Goal: Task Accomplishment & Management: Manage account settings

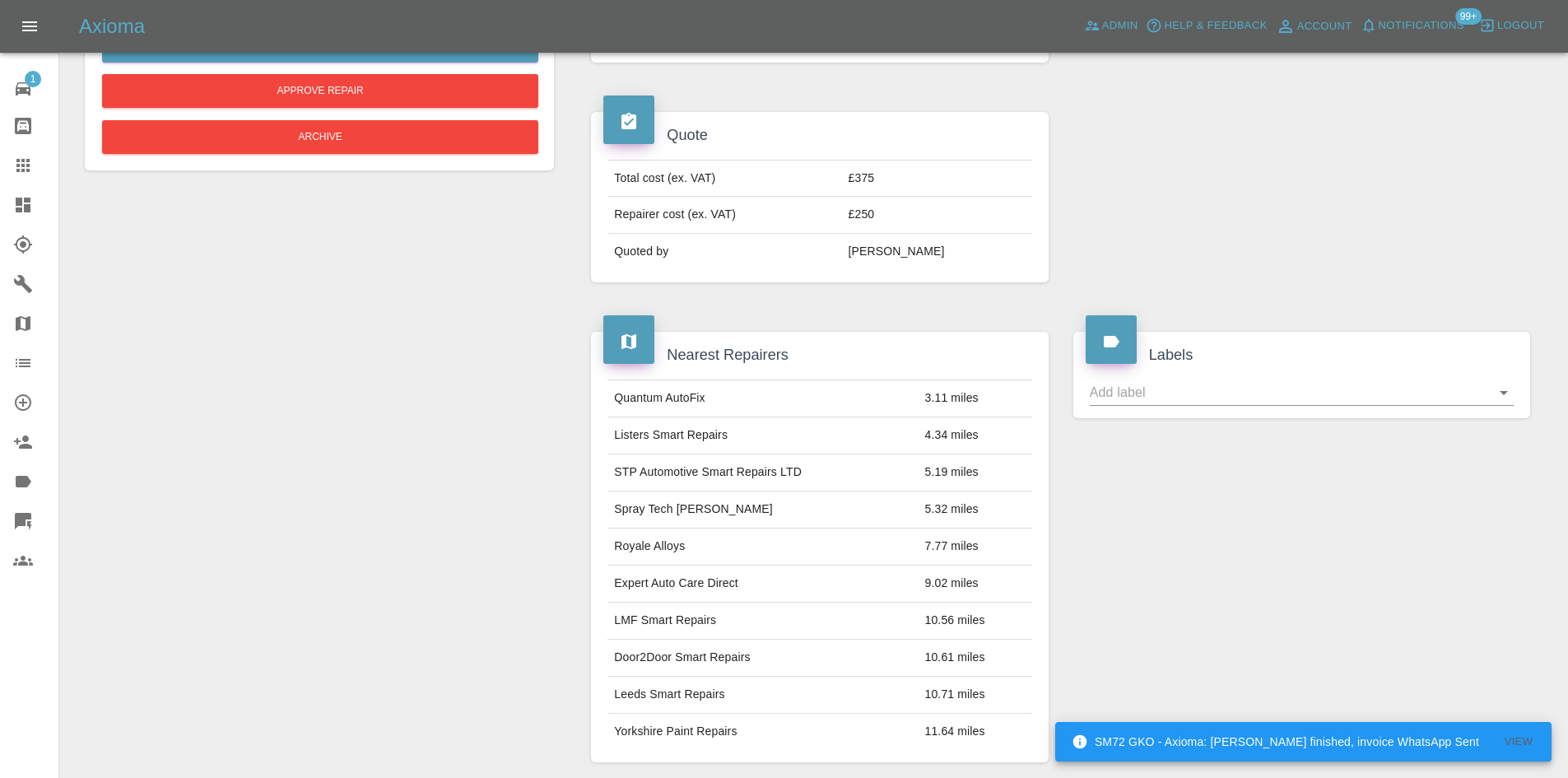
scroll to position [442, 0]
click at [20, 204] on icon at bounding box center [23, 205] width 15 height 15
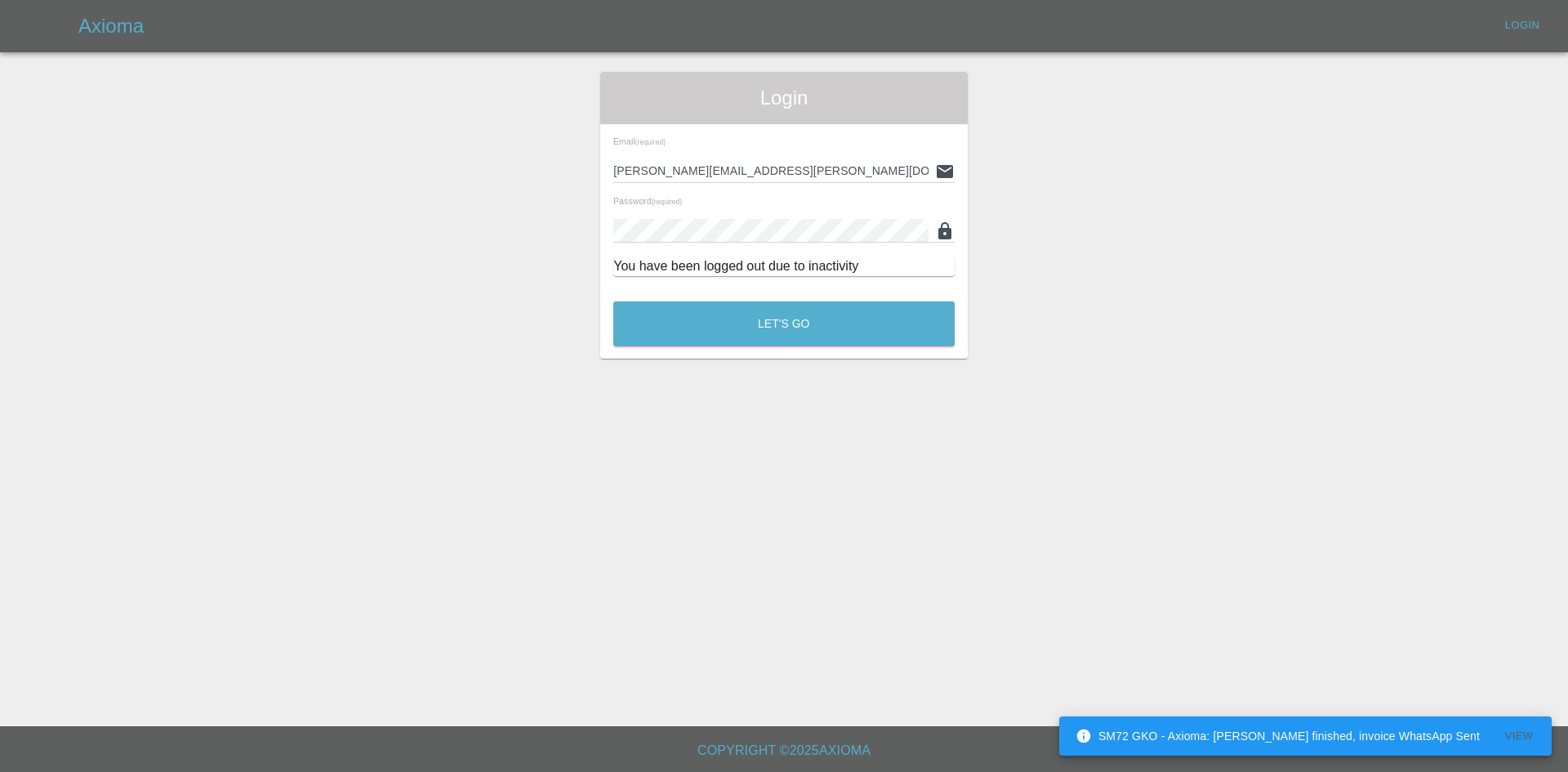
click at [714, 359] on main "Login Email (required) [PERSON_NAME][EMAIL_ADDRESS][PERSON_NAME][DOMAIN_NAME] P…" at bounding box center [784, 363] width 1568 height 726
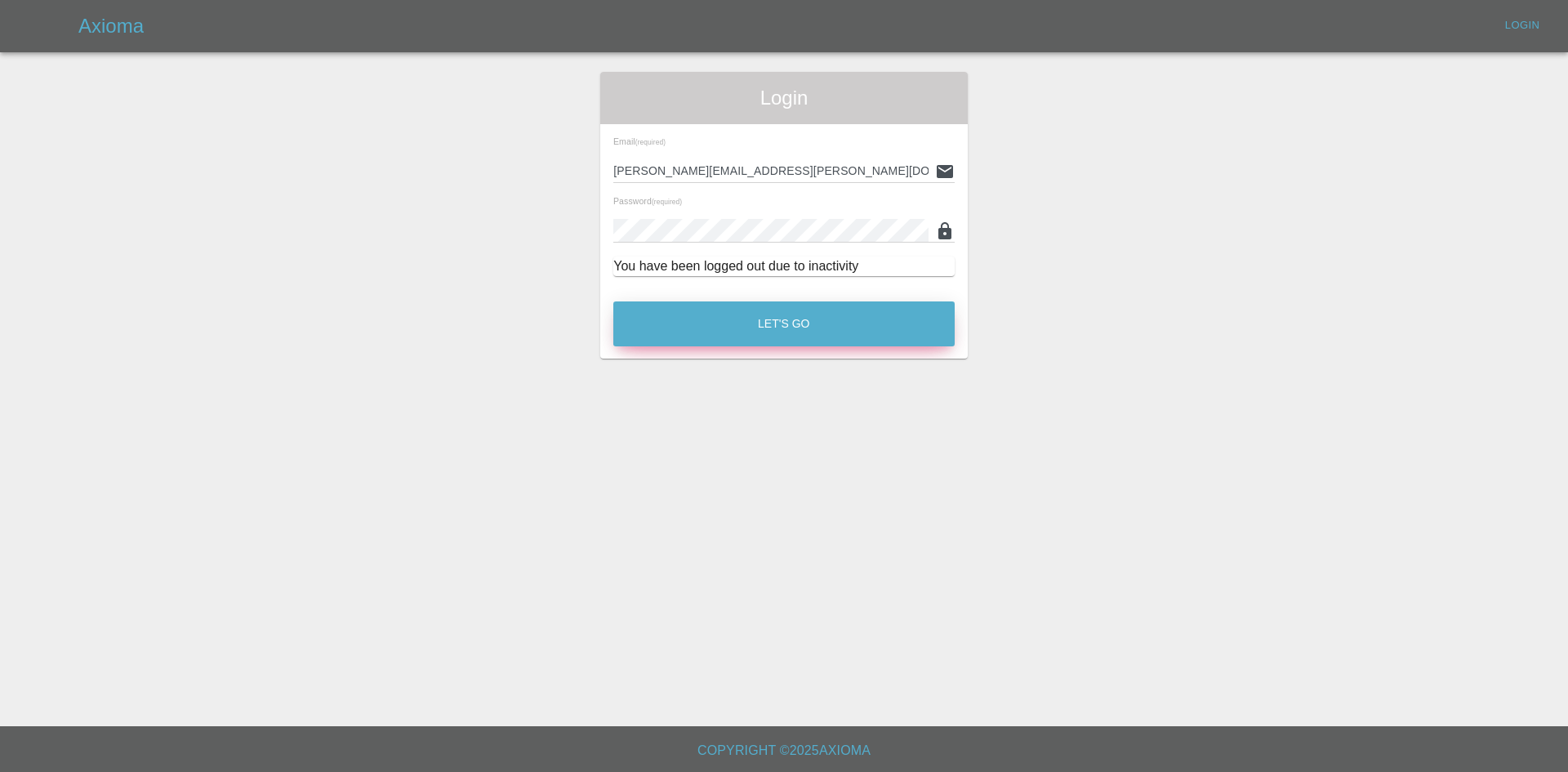
click at [735, 327] on button "Let's Go" at bounding box center [783, 323] width 341 height 45
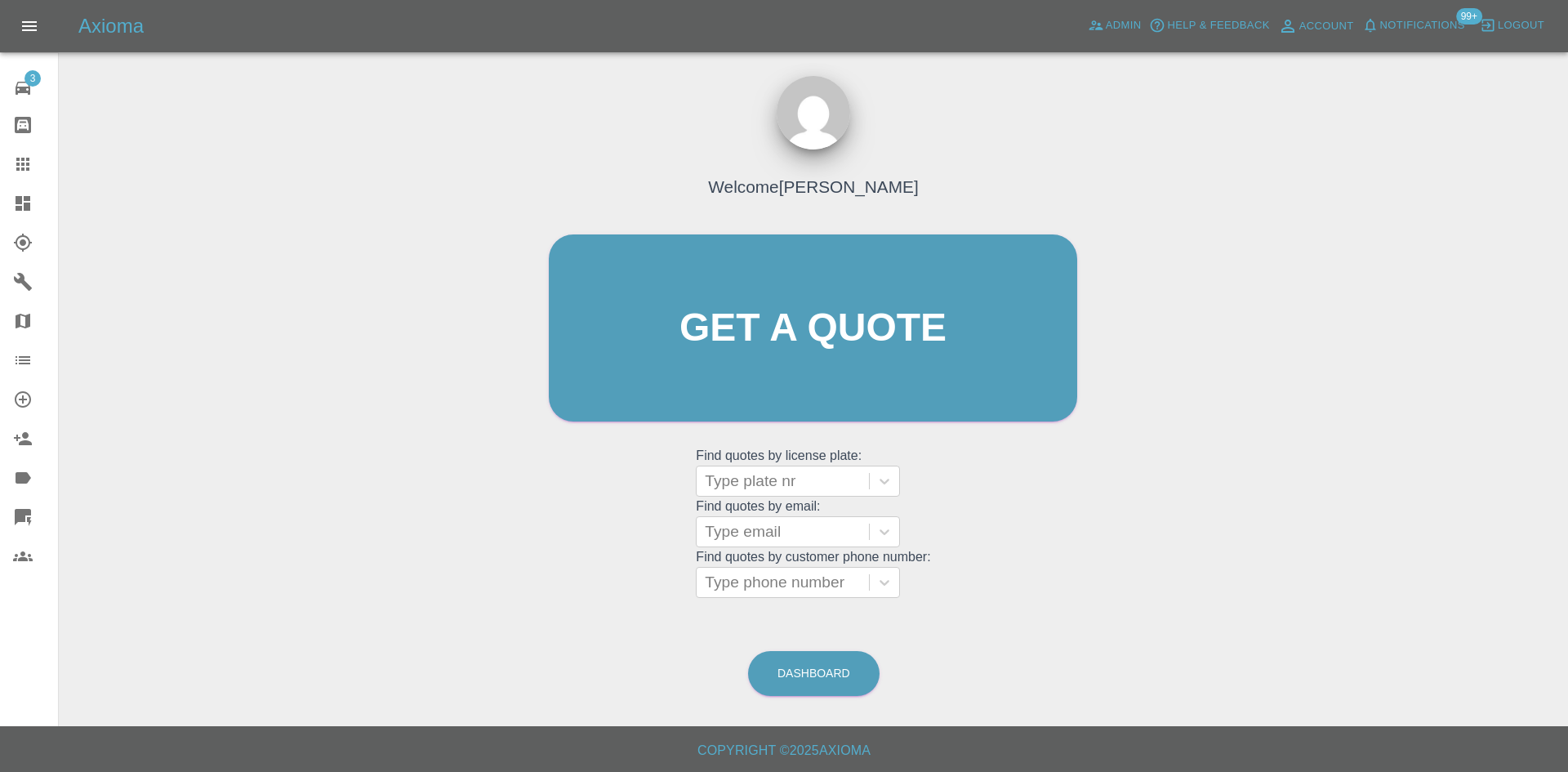
click at [10, 212] on link "Dashboard" at bounding box center [29, 203] width 58 height 39
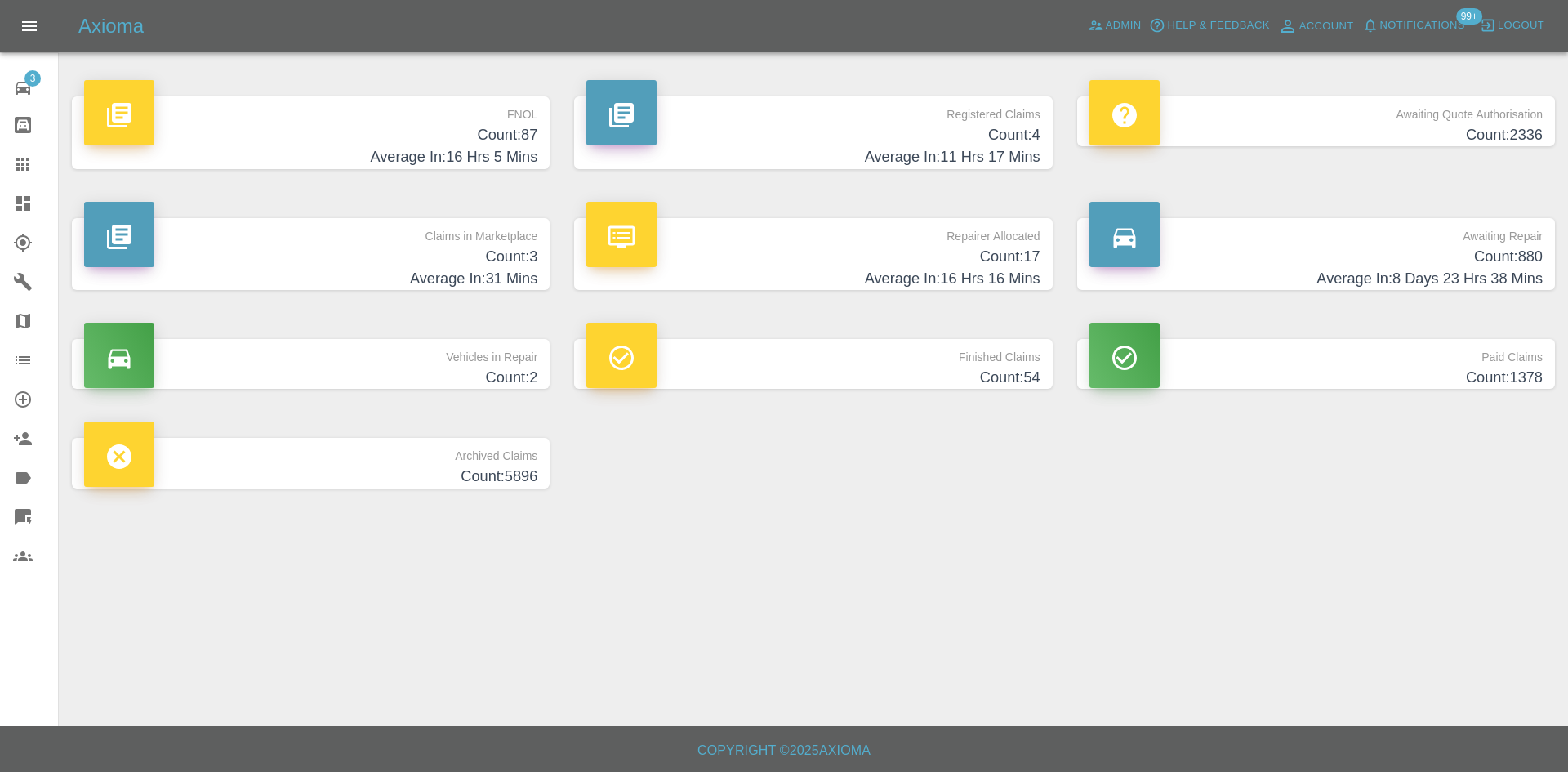
click at [478, 256] on h4 "Count: 3" at bounding box center [310, 256] width 453 height 22
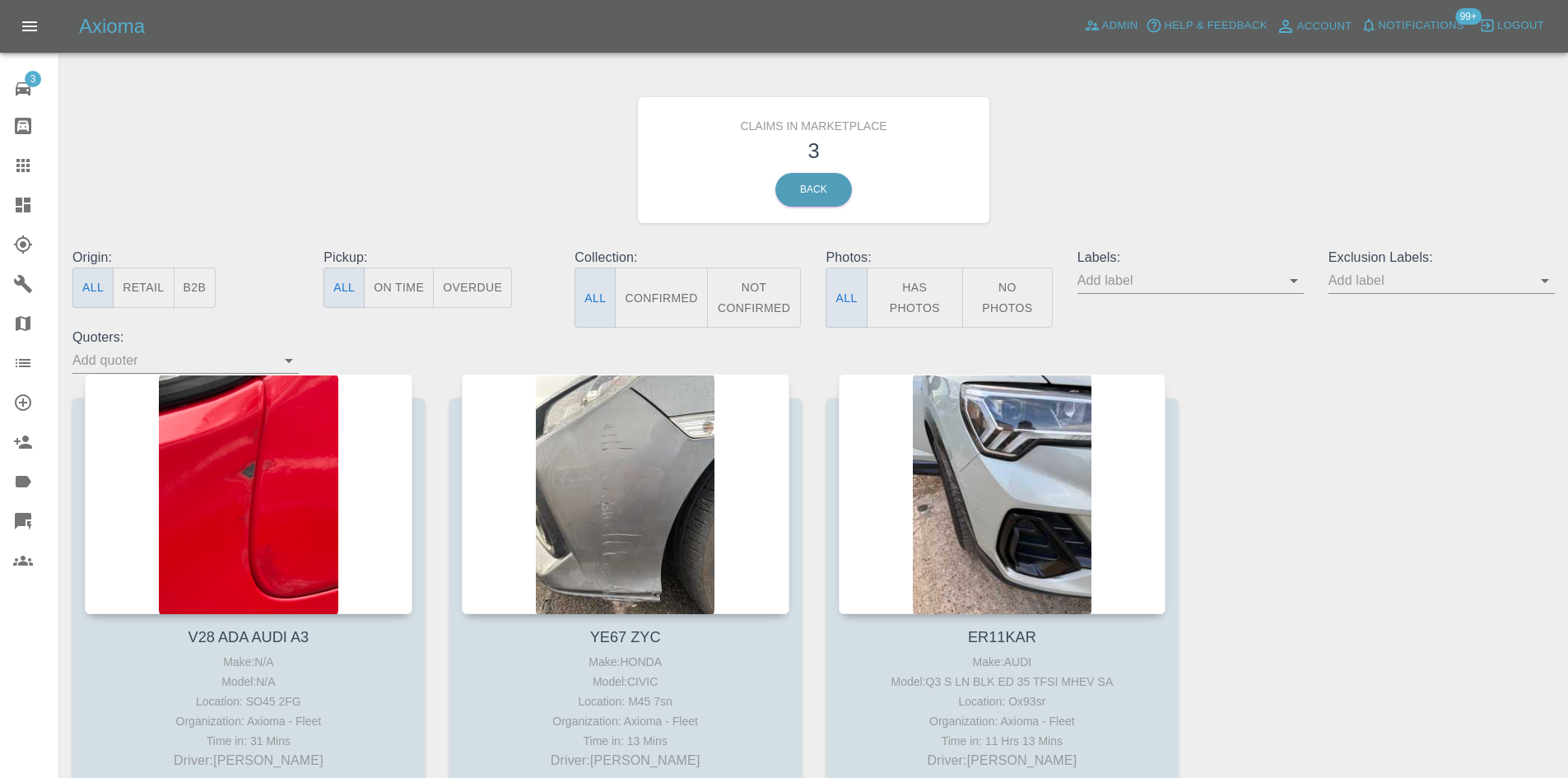
click at [1286, 291] on div at bounding box center [1292, 280] width 21 height 23
click at [1292, 280] on icon "Open" at bounding box center [1293, 280] width 8 height 4
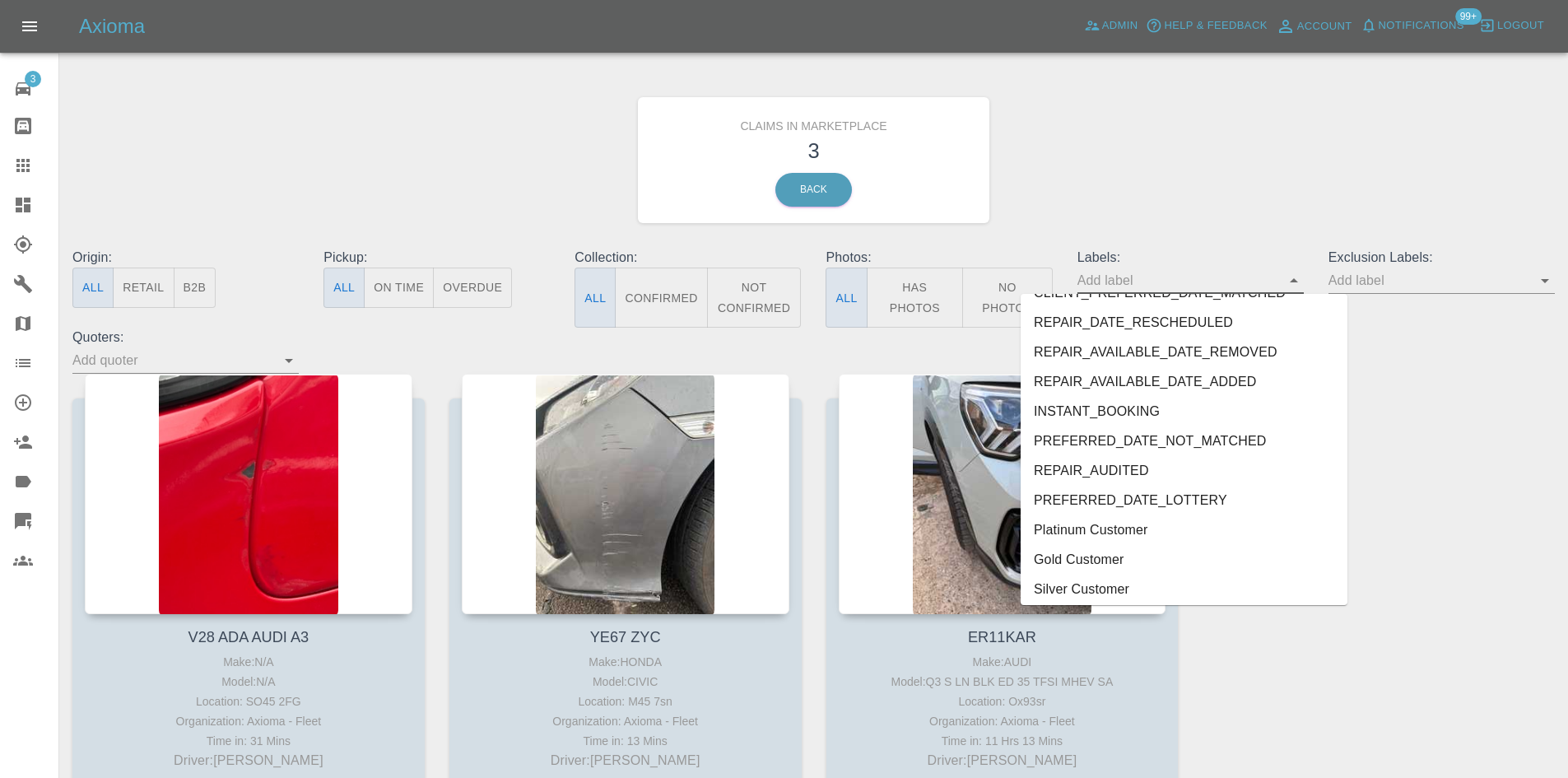
scroll to position [3583, 0]
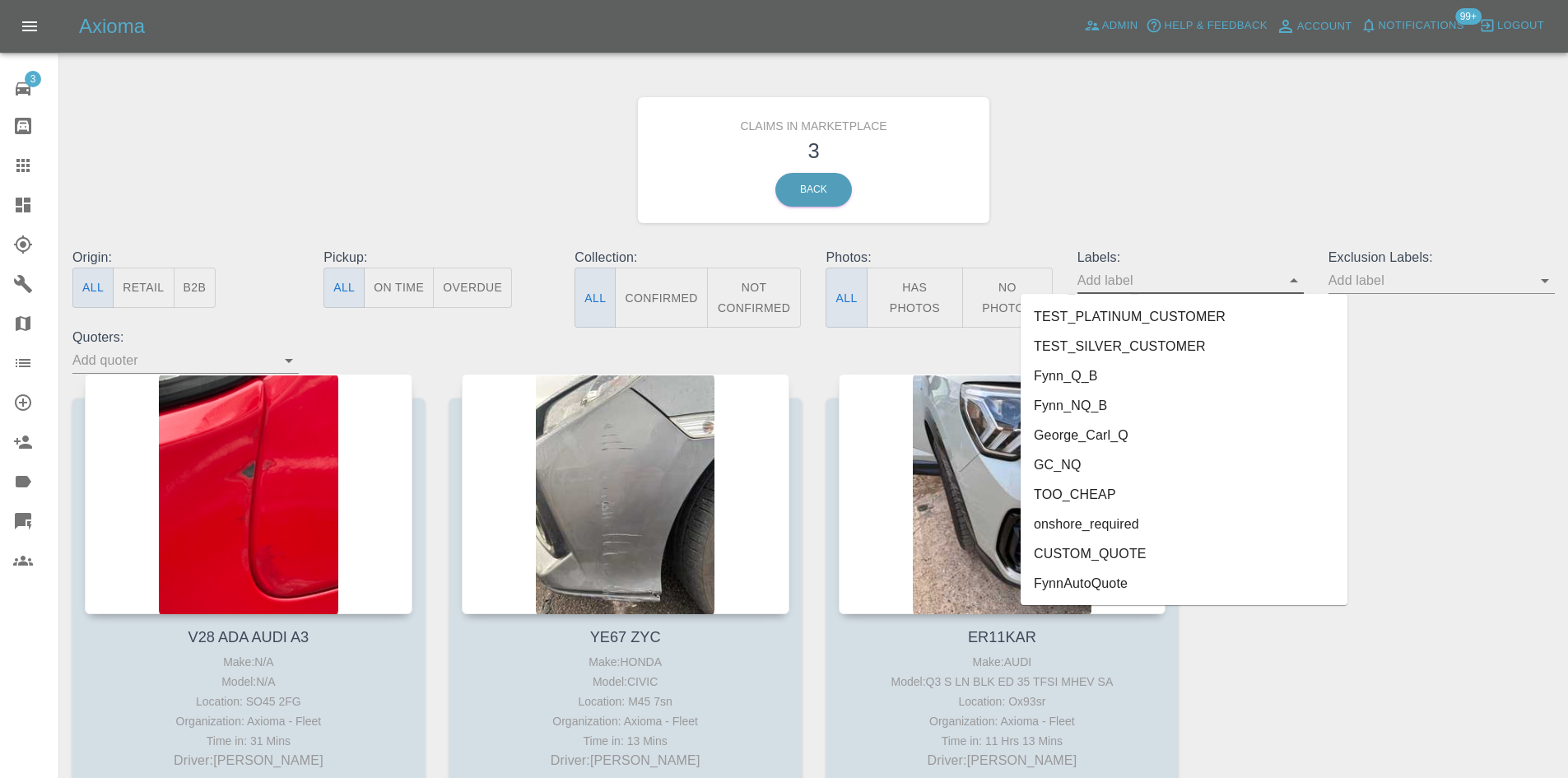
click at [1181, 590] on li "FynnAutoQuote" at bounding box center [1184, 584] width 327 height 29
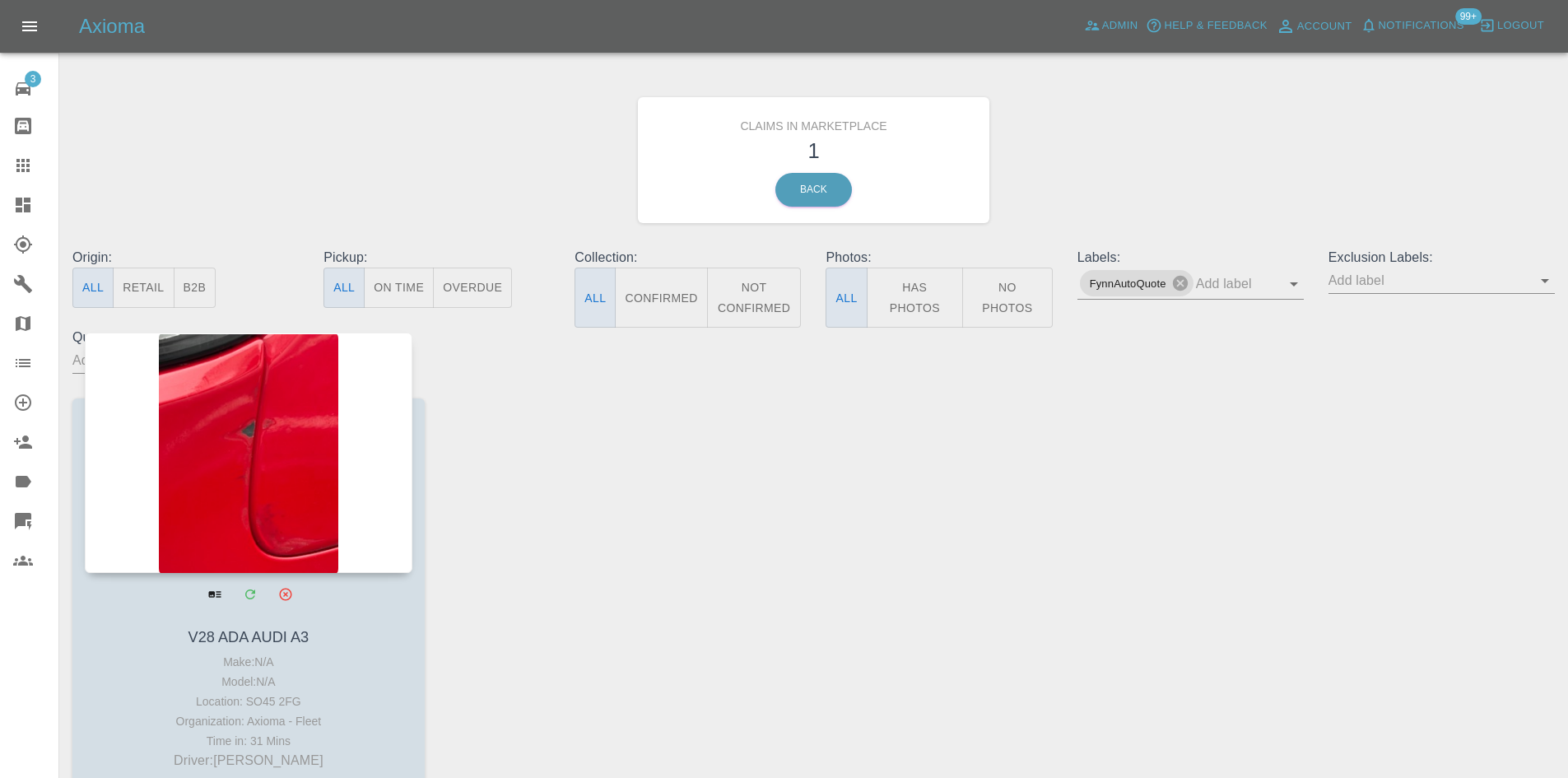
click at [324, 487] on div at bounding box center [247, 453] width 327 height 240
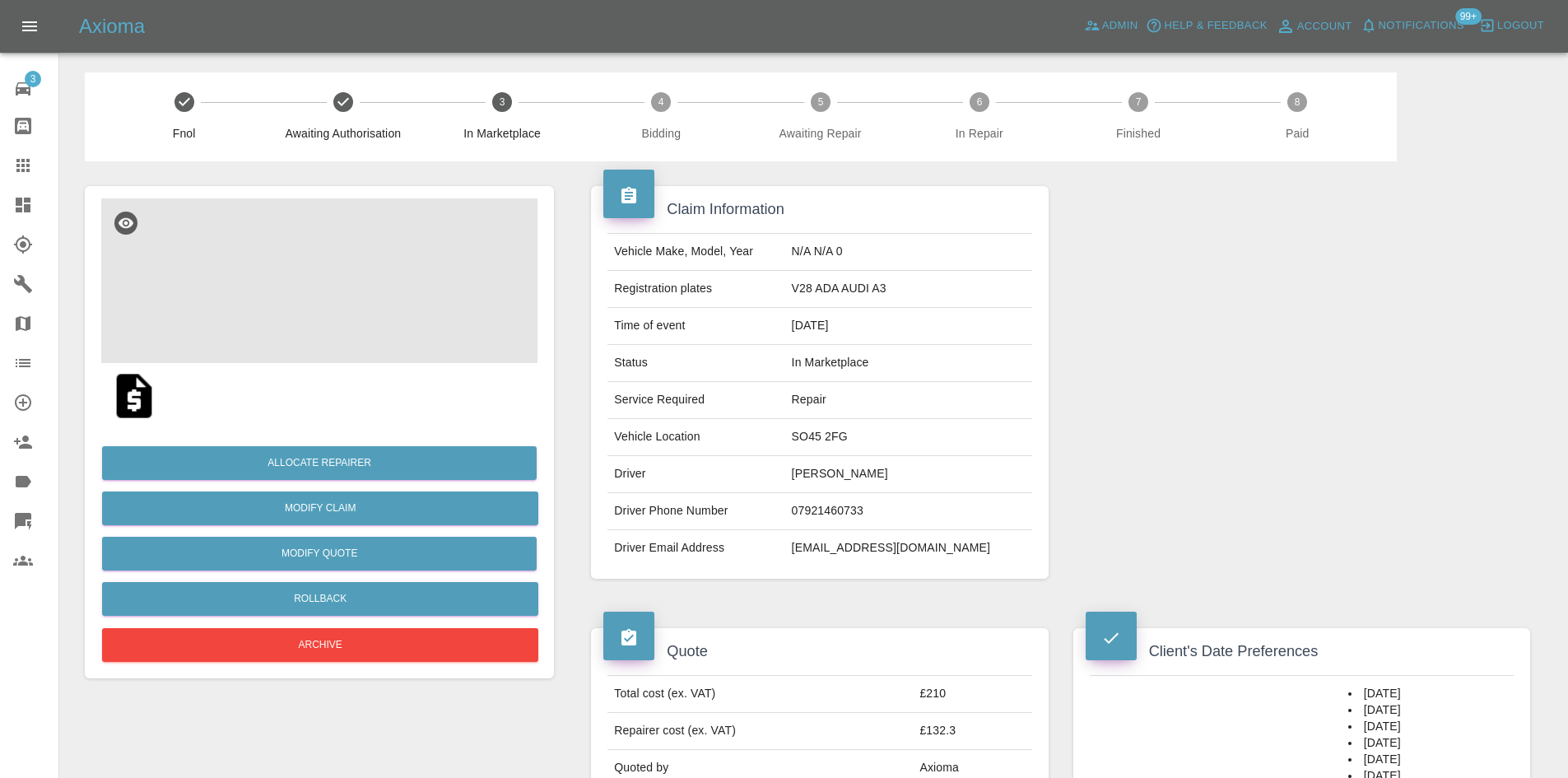
click at [343, 272] on img at bounding box center [319, 280] width 436 height 165
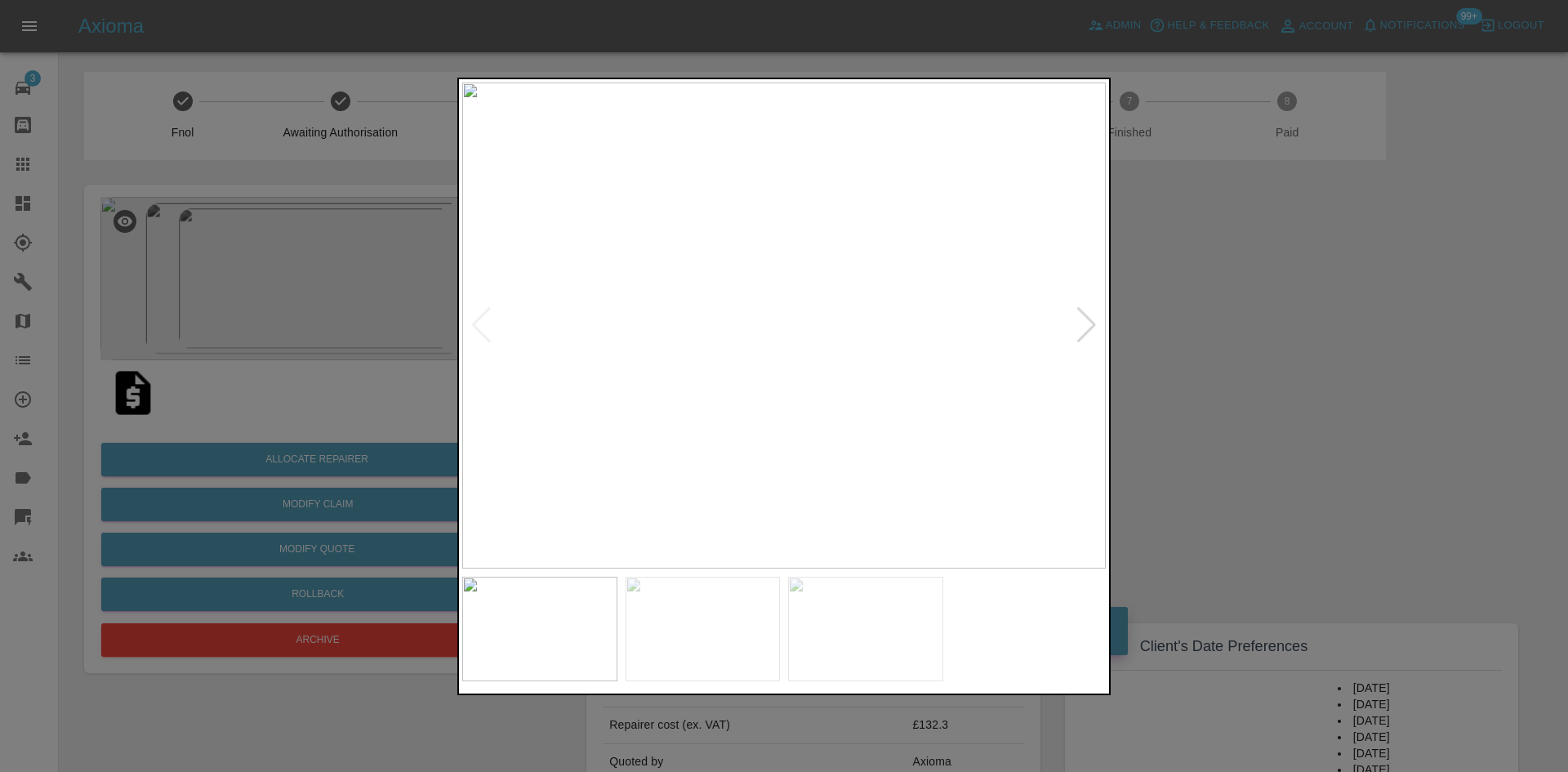
click at [1088, 321] on div at bounding box center [1087, 326] width 22 height 36
click at [1243, 316] on div at bounding box center [784, 386] width 1568 height 772
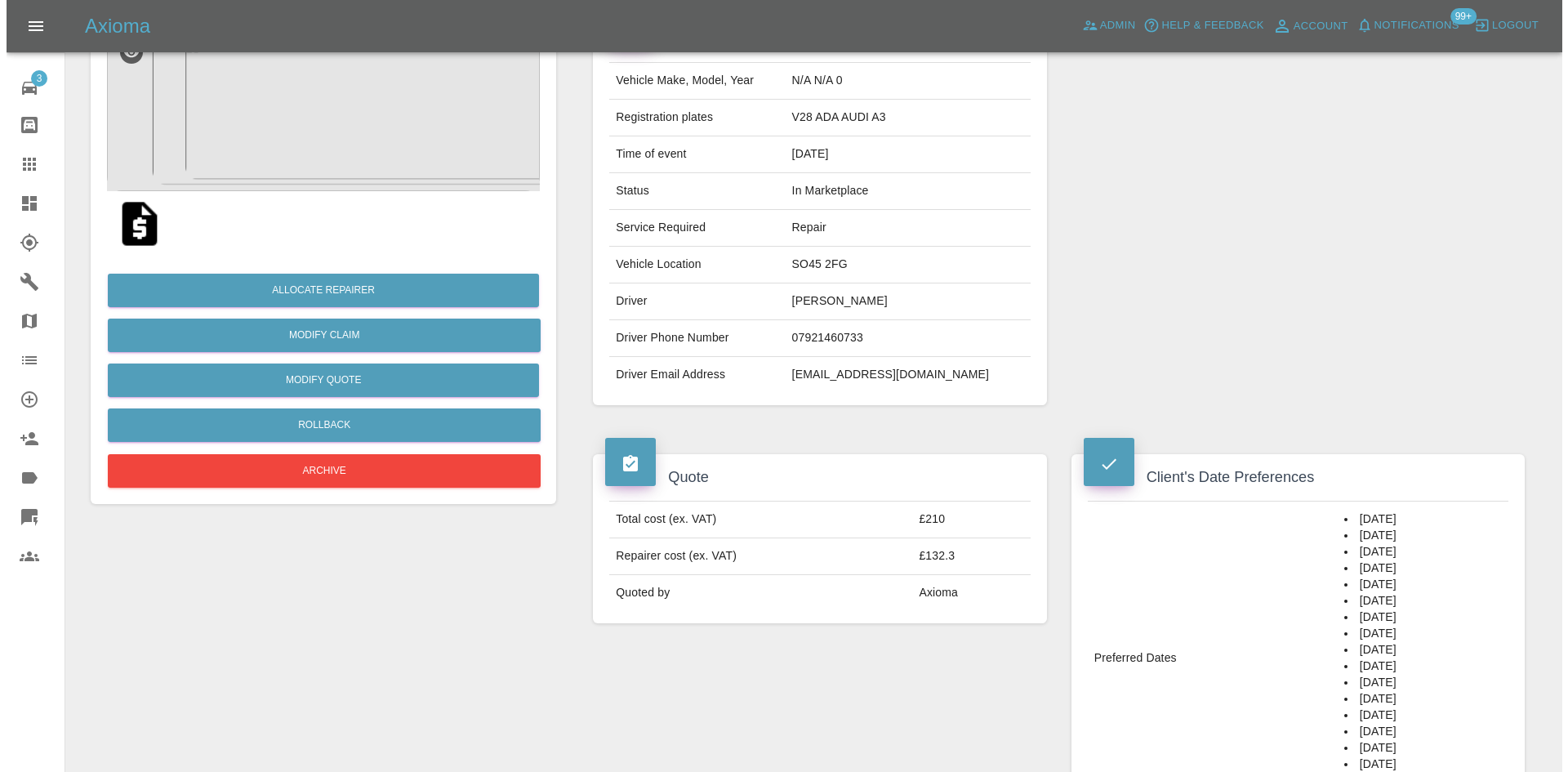
scroll to position [82, 0]
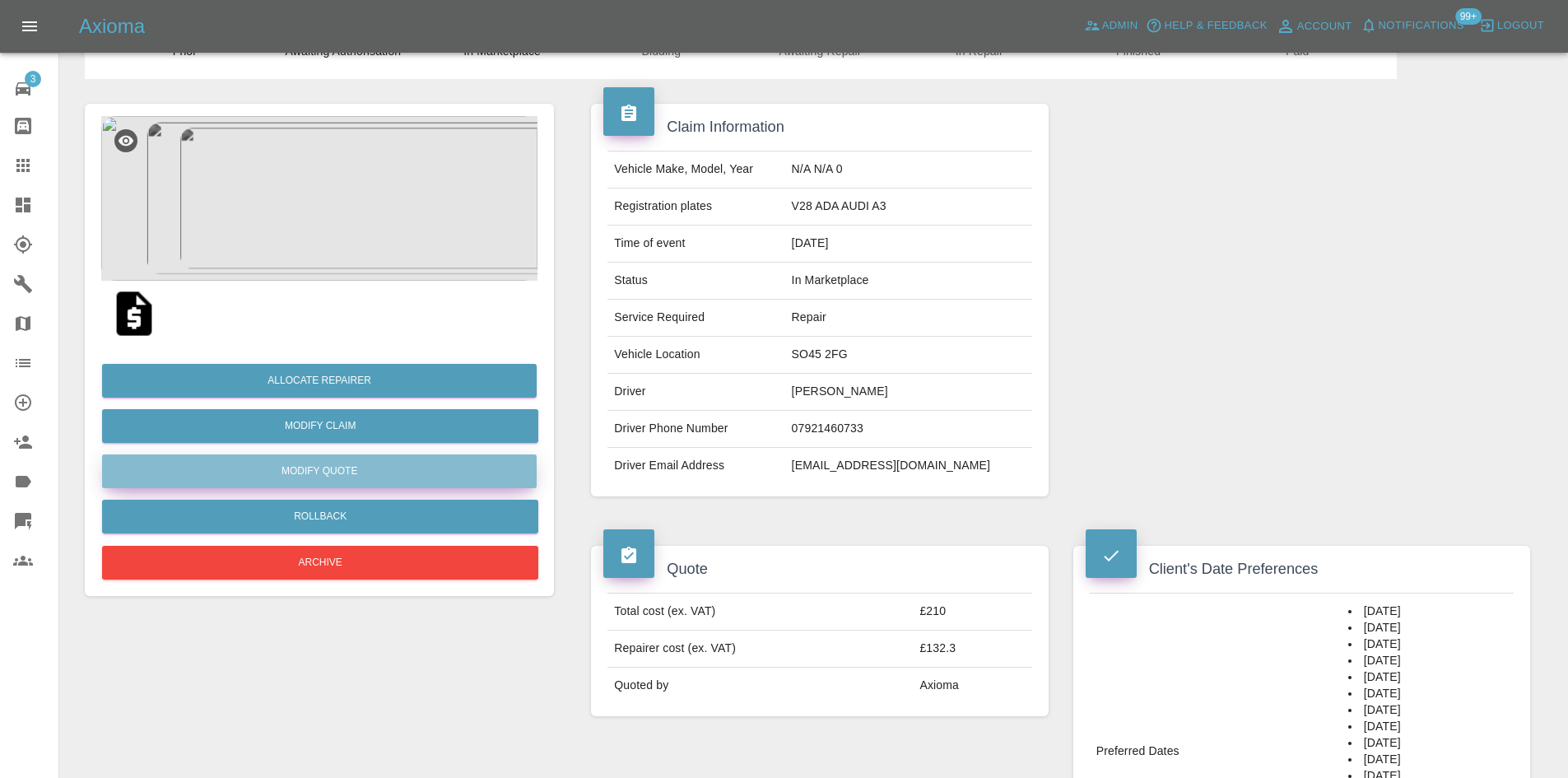
click at [345, 456] on button "Modify Quote" at bounding box center [319, 471] width 434 height 34
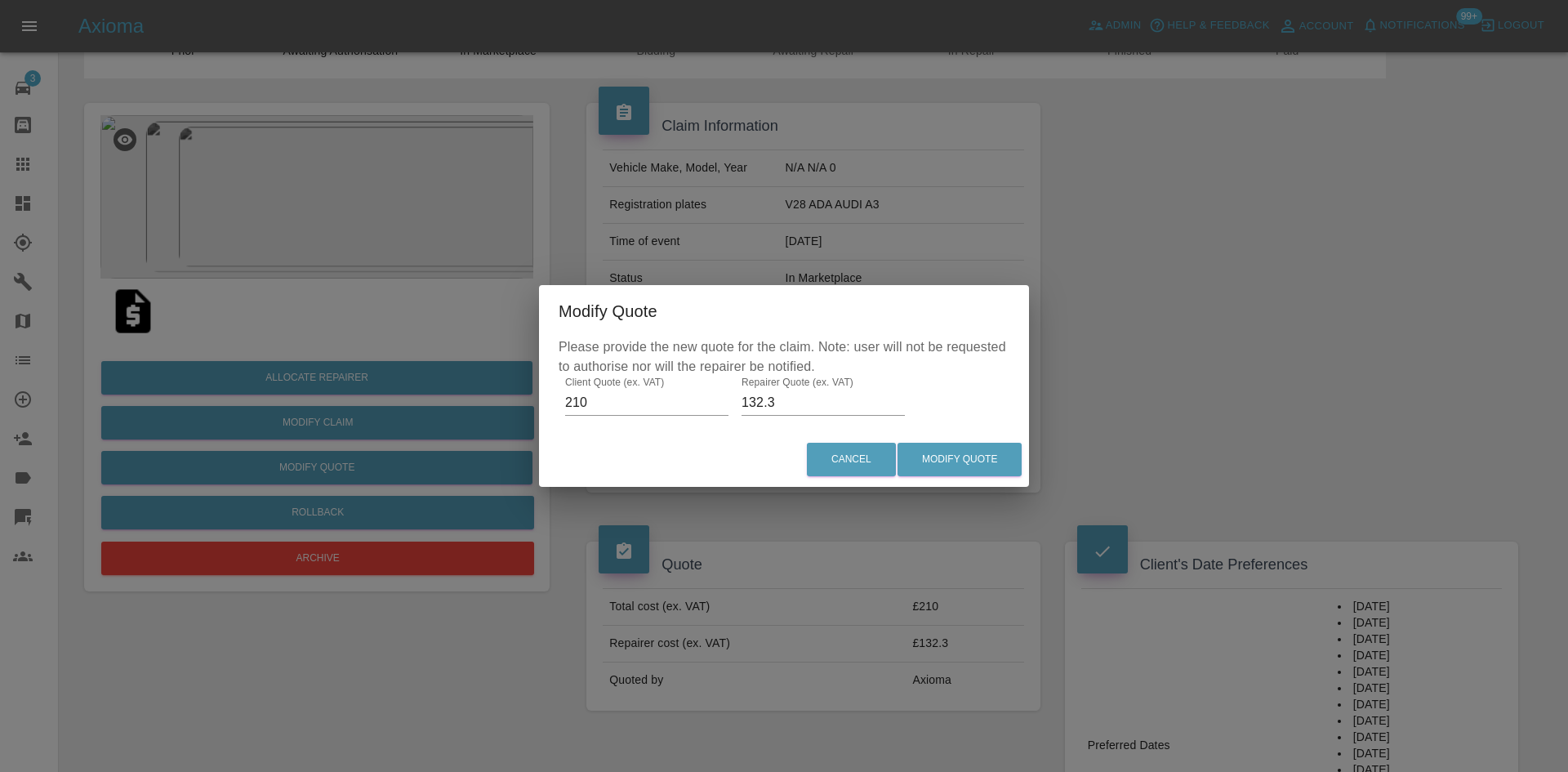
click at [743, 398] on input "132.3" at bounding box center [823, 402] width 164 height 26
type input "120"
click at [966, 463] on button "Modify Quote" at bounding box center [960, 459] width 124 height 34
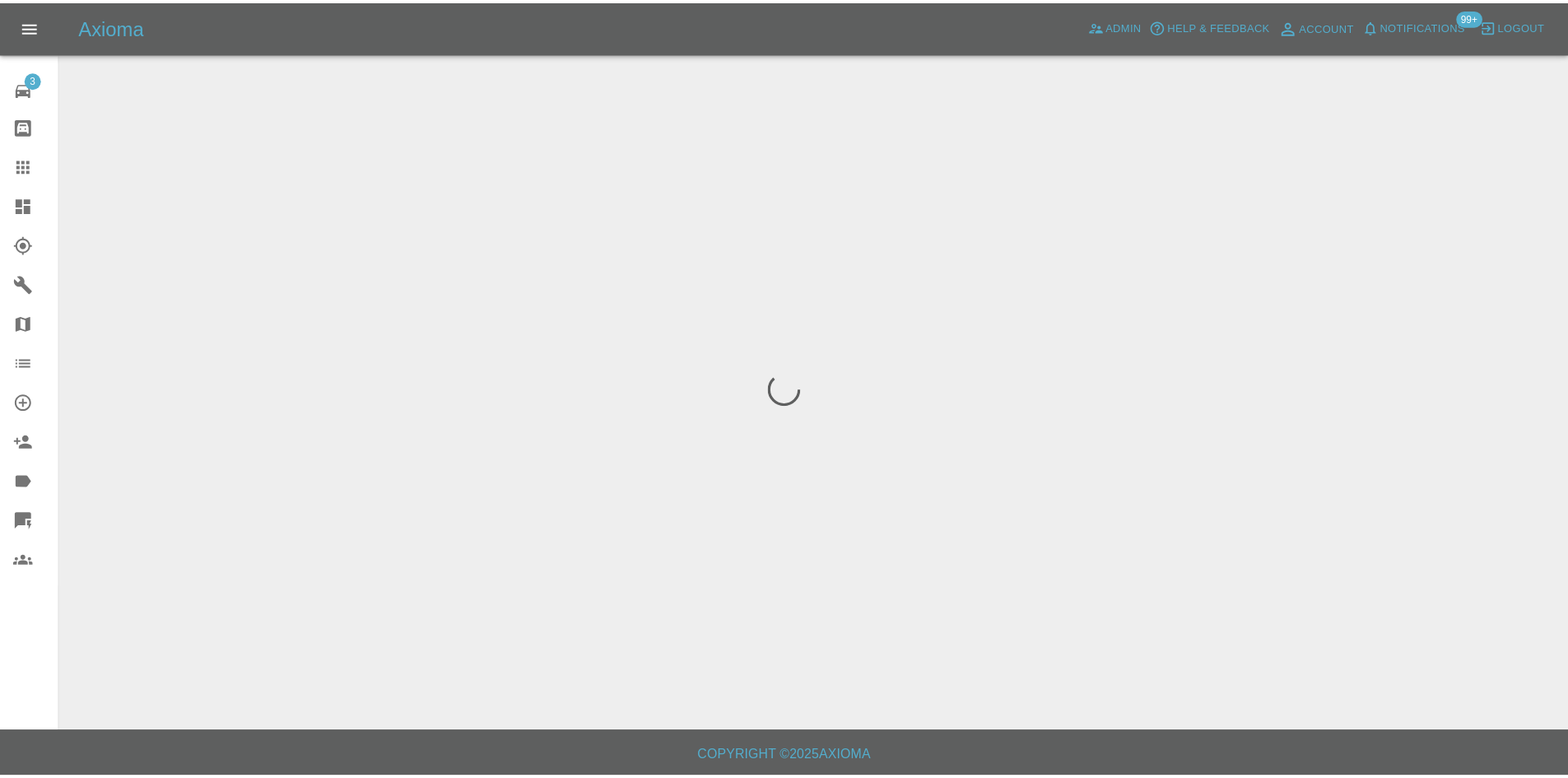
scroll to position [0, 0]
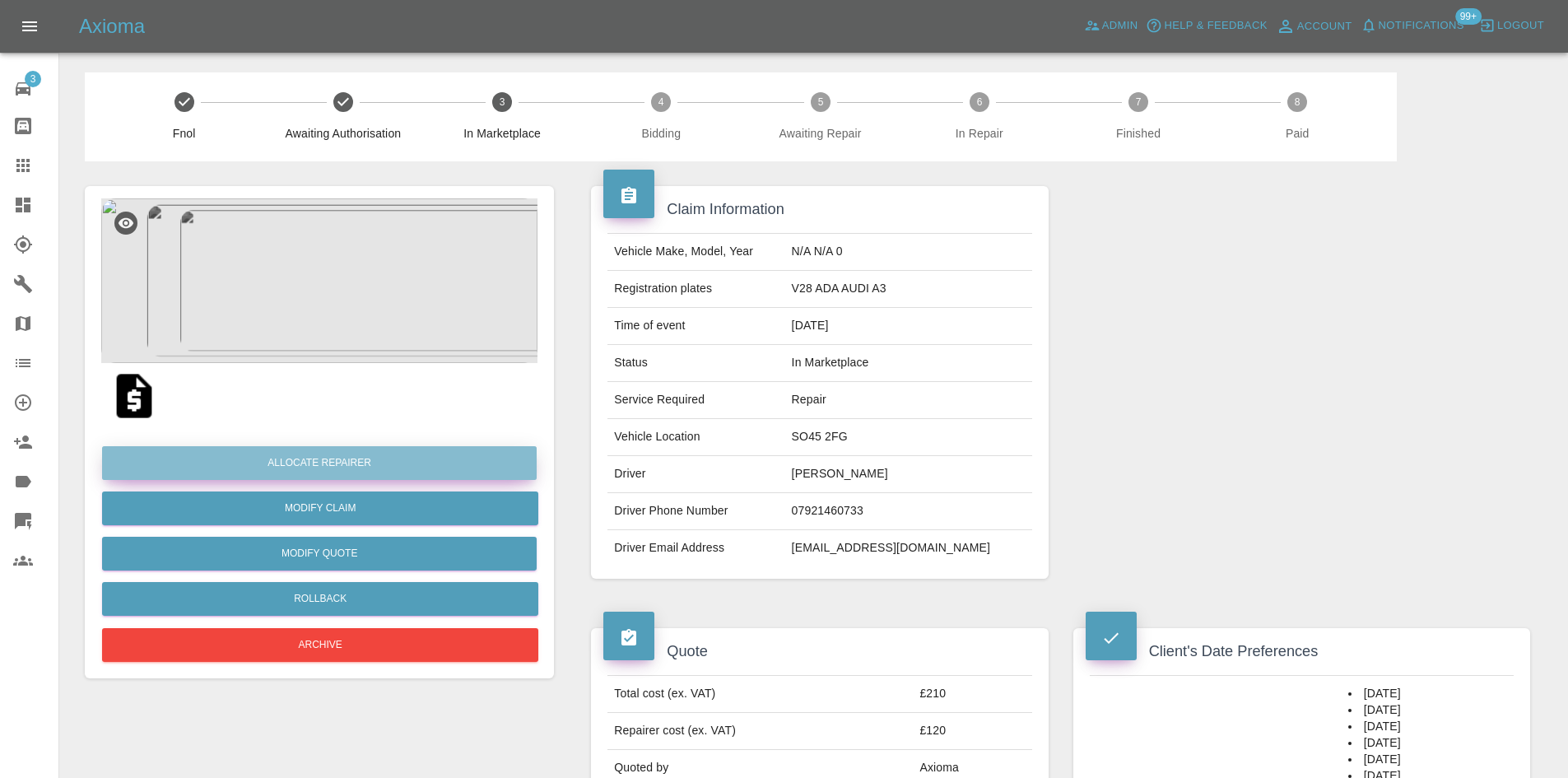
click at [408, 470] on button "Allocate Repairer" at bounding box center [319, 463] width 434 height 34
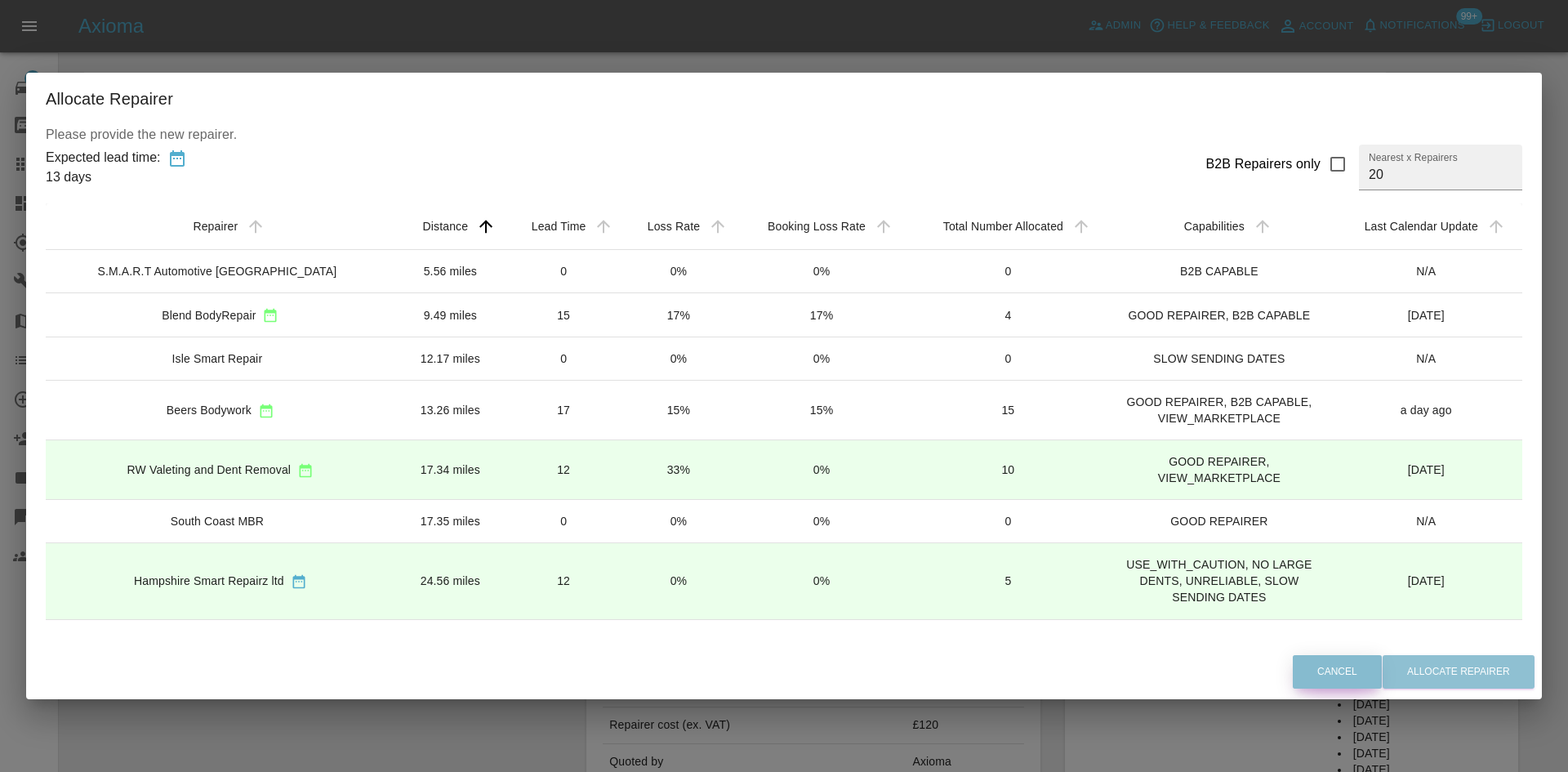
click at [1333, 677] on button "Cancel" at bounding box center [1338, 671] width 89 height 34
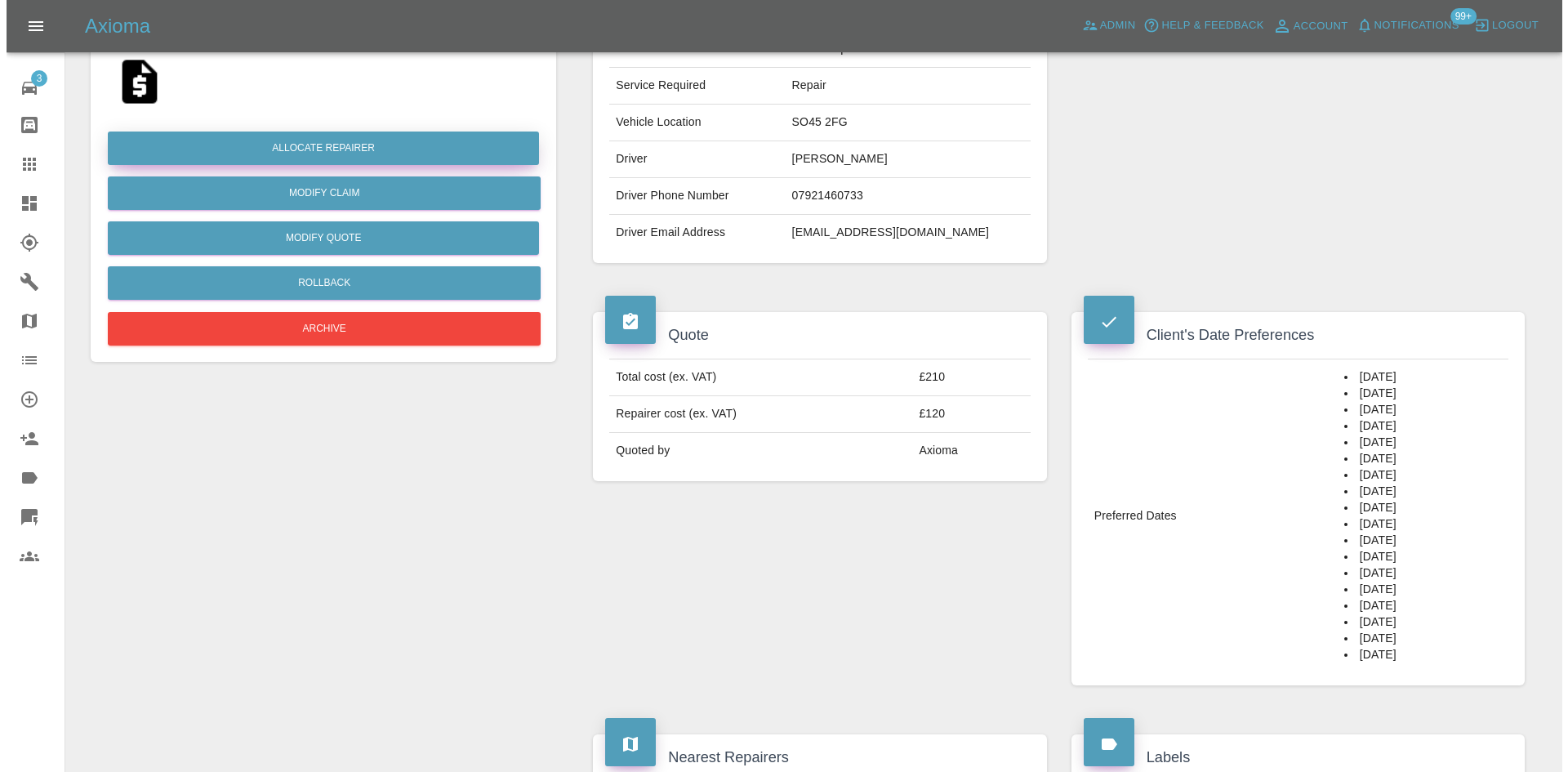
scroll to position [164, 0]
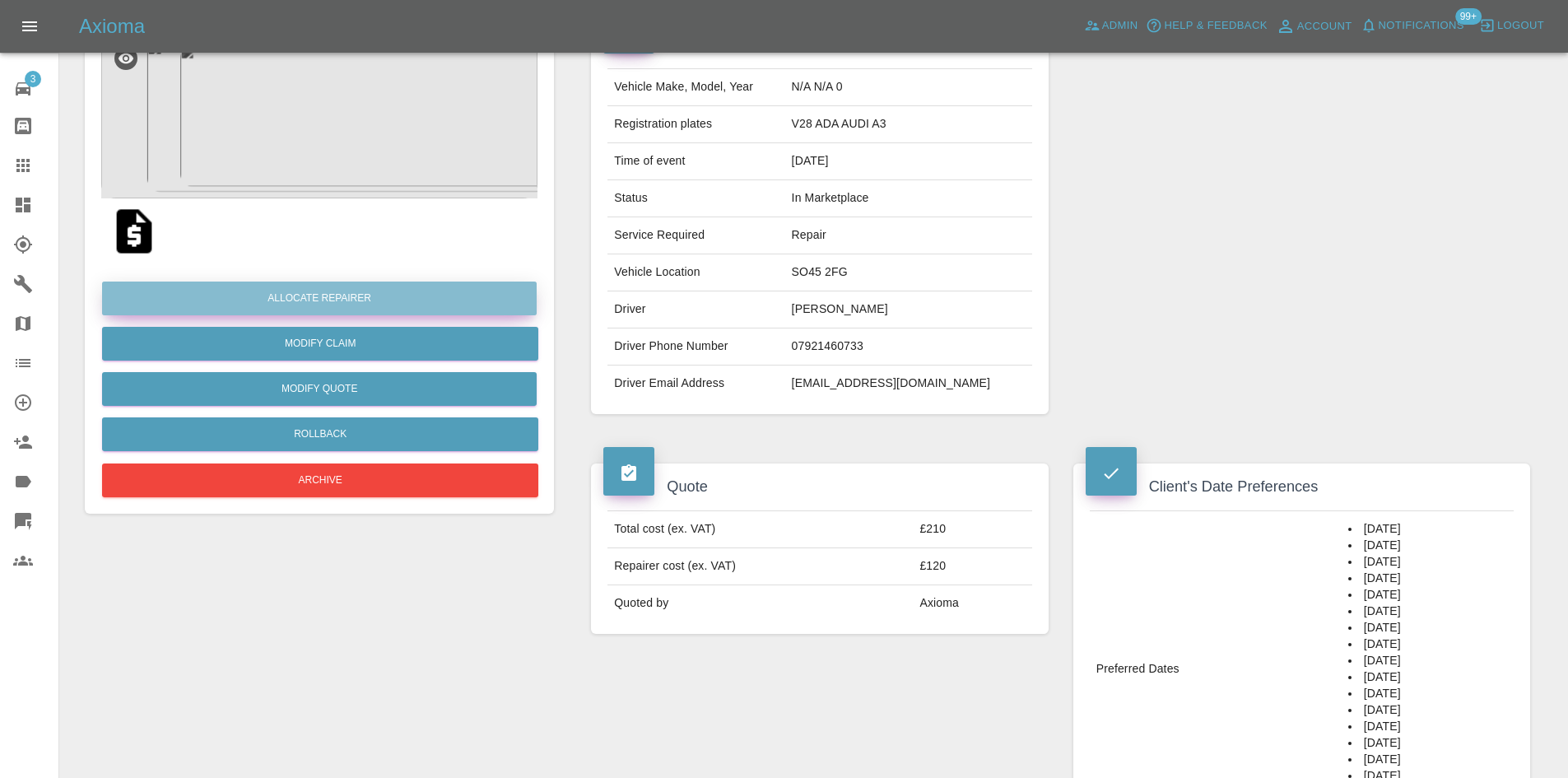
click at [331, 304] on button "Allocate Repairer" at bounding box center [319, 298] width 434 height 34
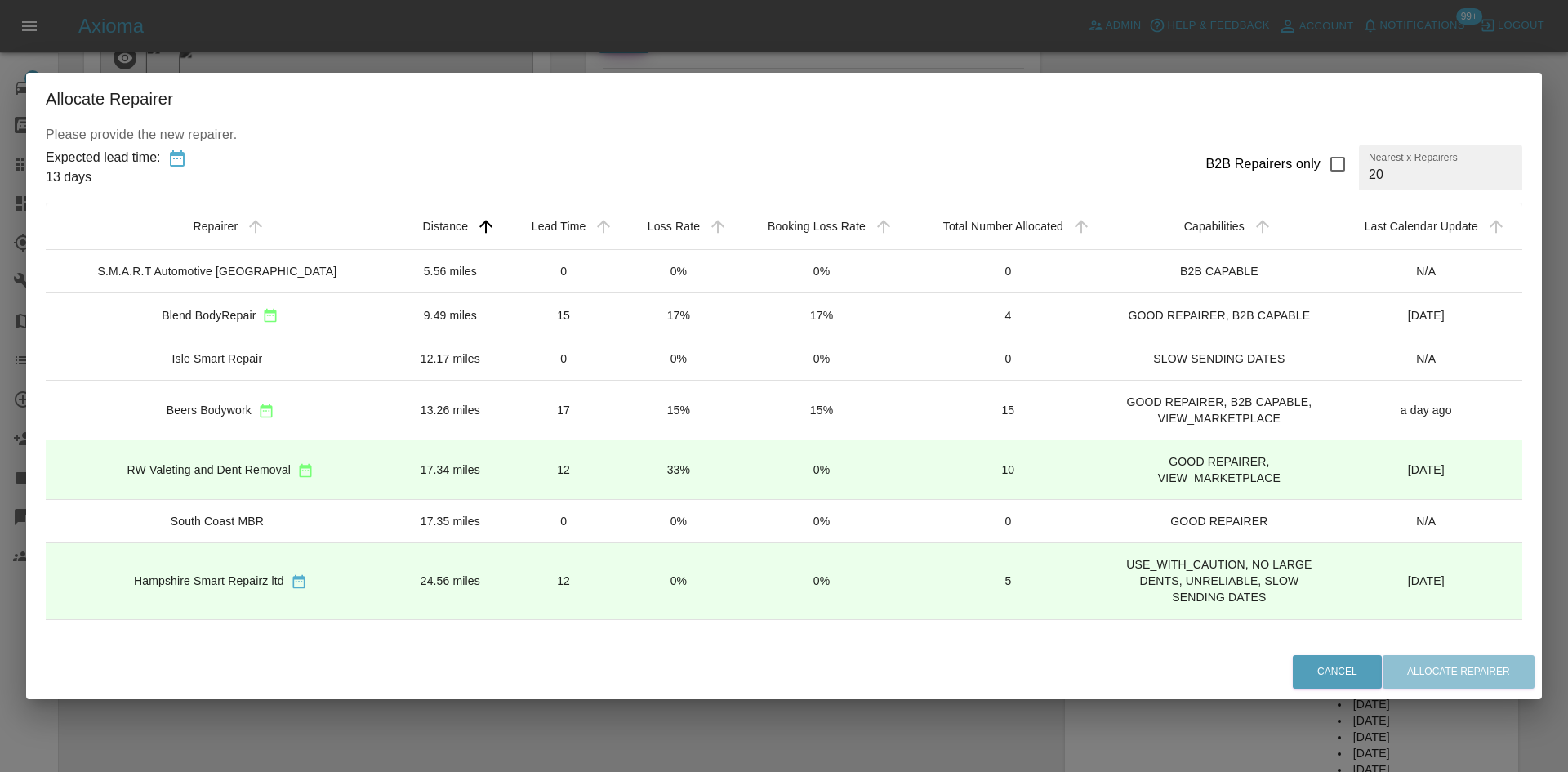
click at [295, 468] on div "RW Valeting and Dent Removal" at bounding box center [221, 469] width 324 height 17
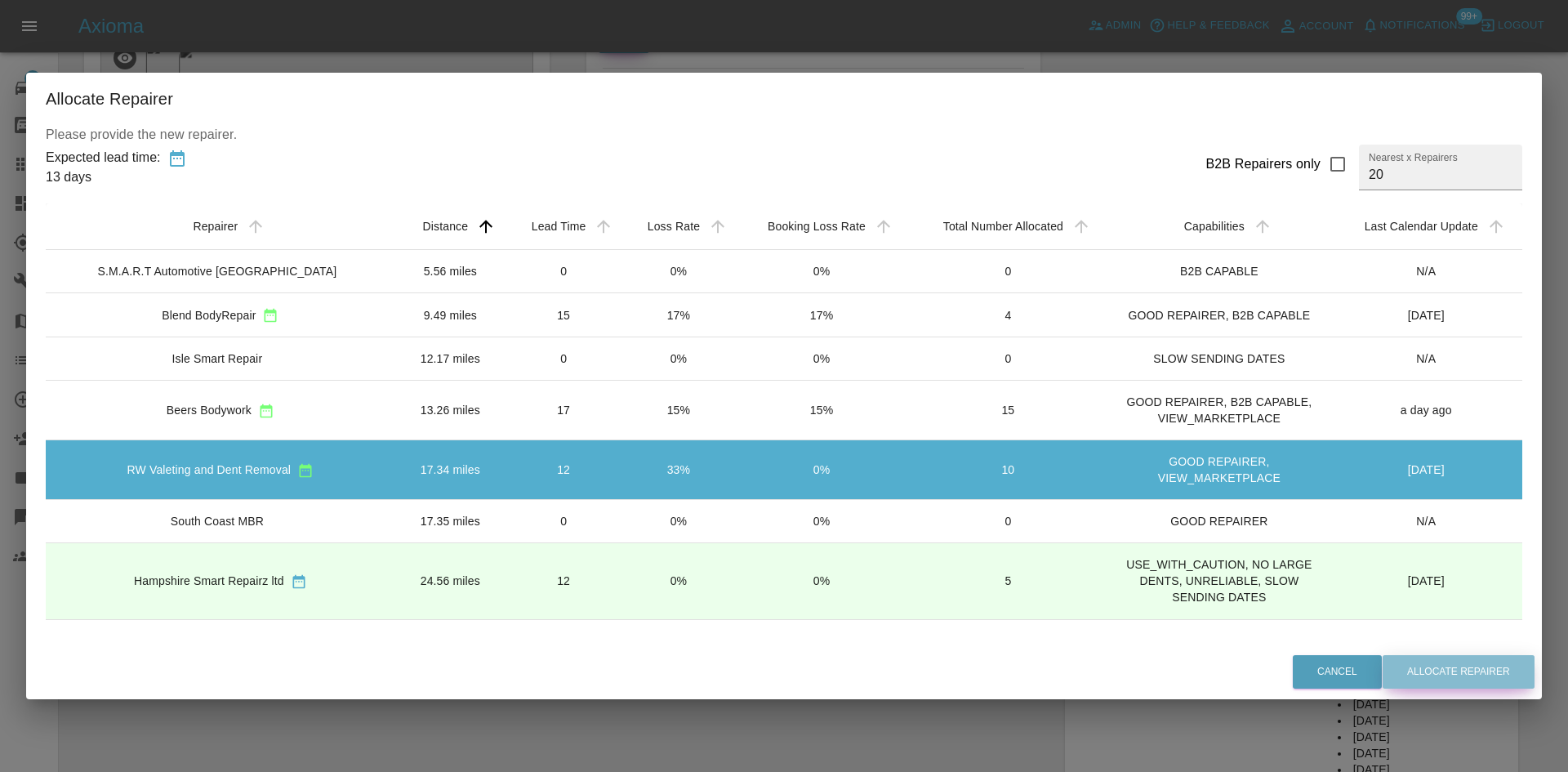
click at [1493, 664] on button "Allocate Repairer" at bounding box center [1458, 671] width 152 height 34
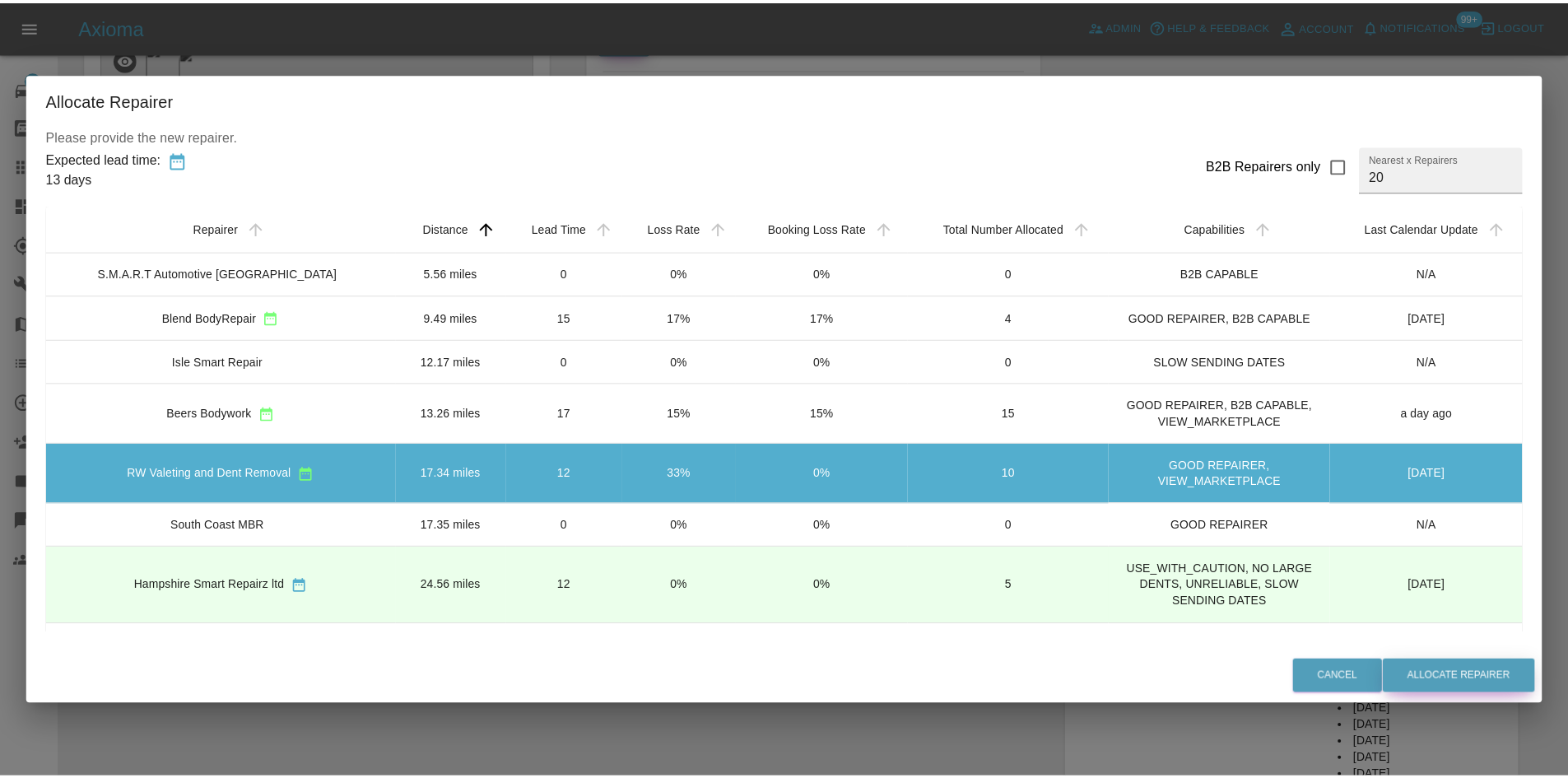
scroll to position [0, 0]
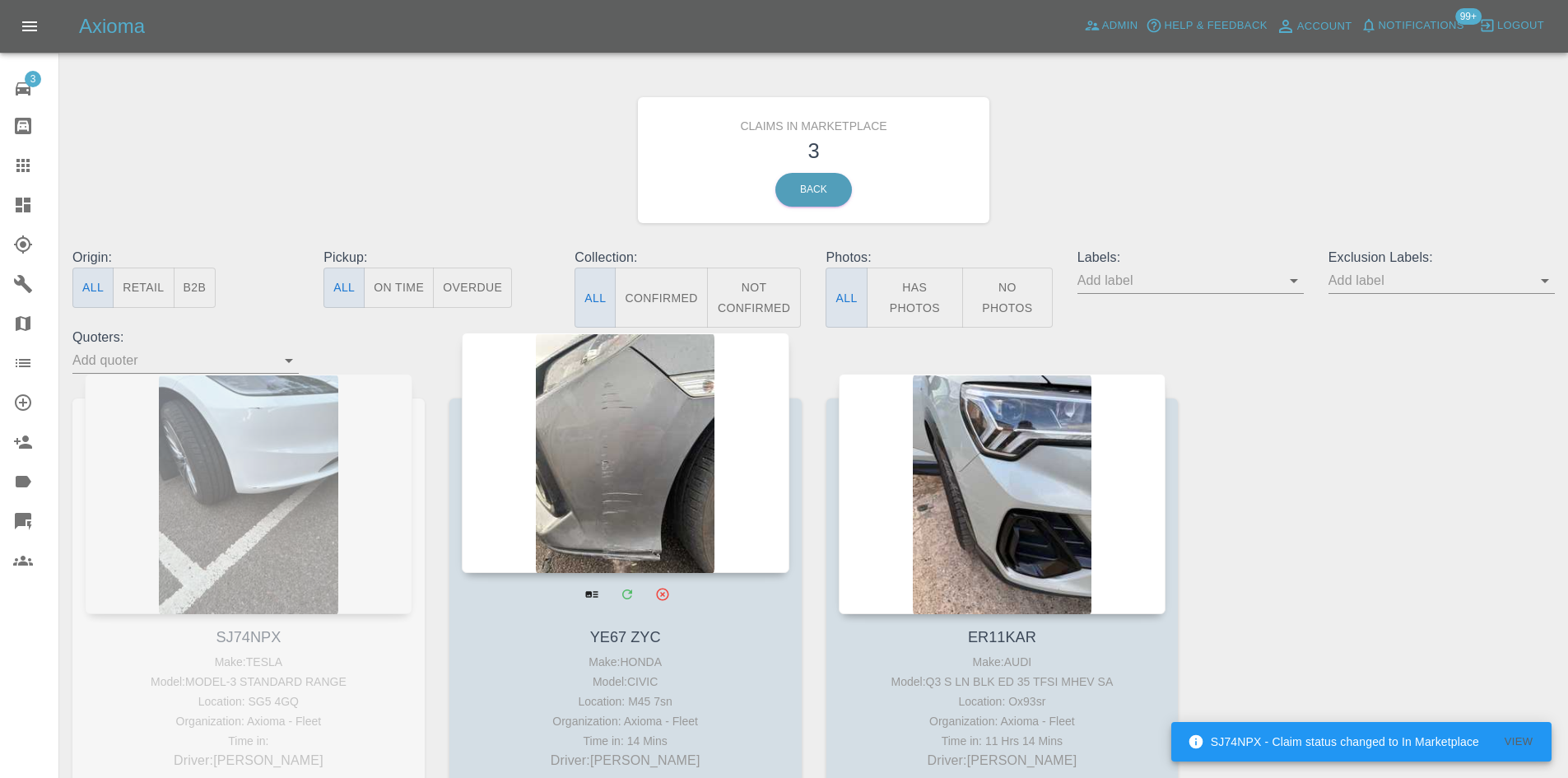
click at [617, 440] on div at bounding box center [625, 453] width 327 height 240
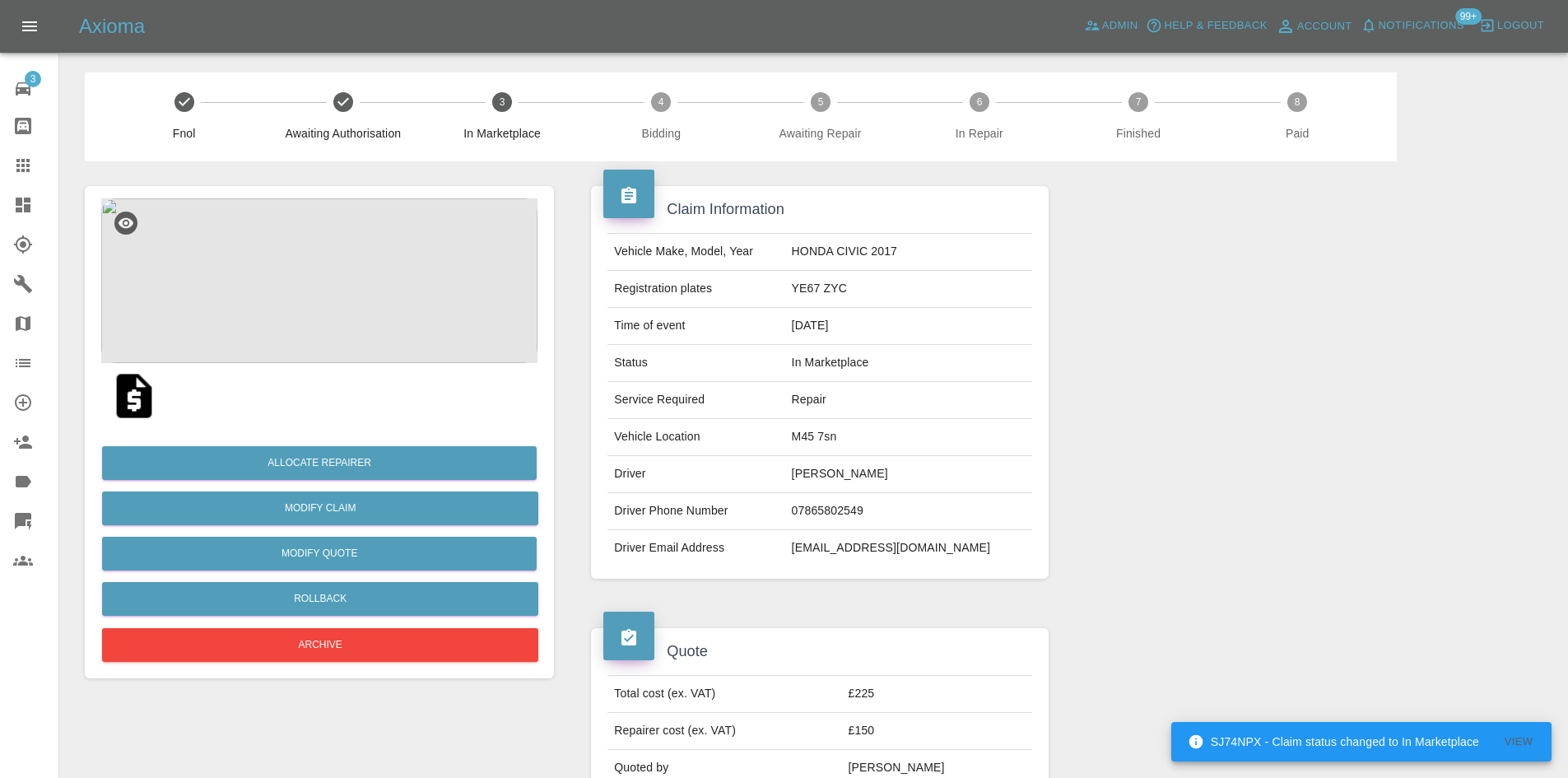
click at [402, 295] on img at bounding box center [319, 280] width 436 height 165
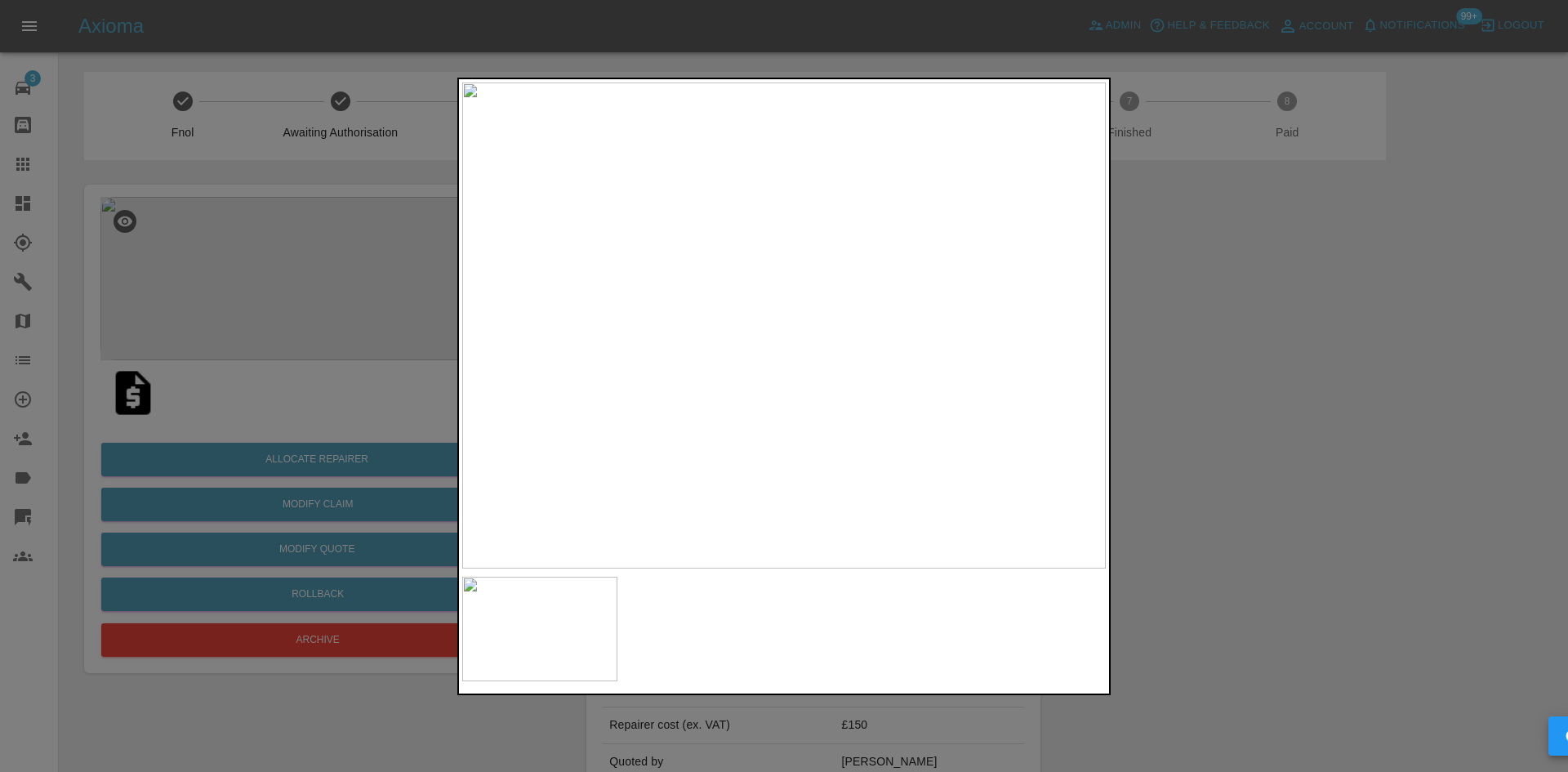
click at [792, 480] on img at bounding box center [784, 326] width 644 height 486
click at [1389, 442] on div at bounding box center [784, 386] width 1568 height 772
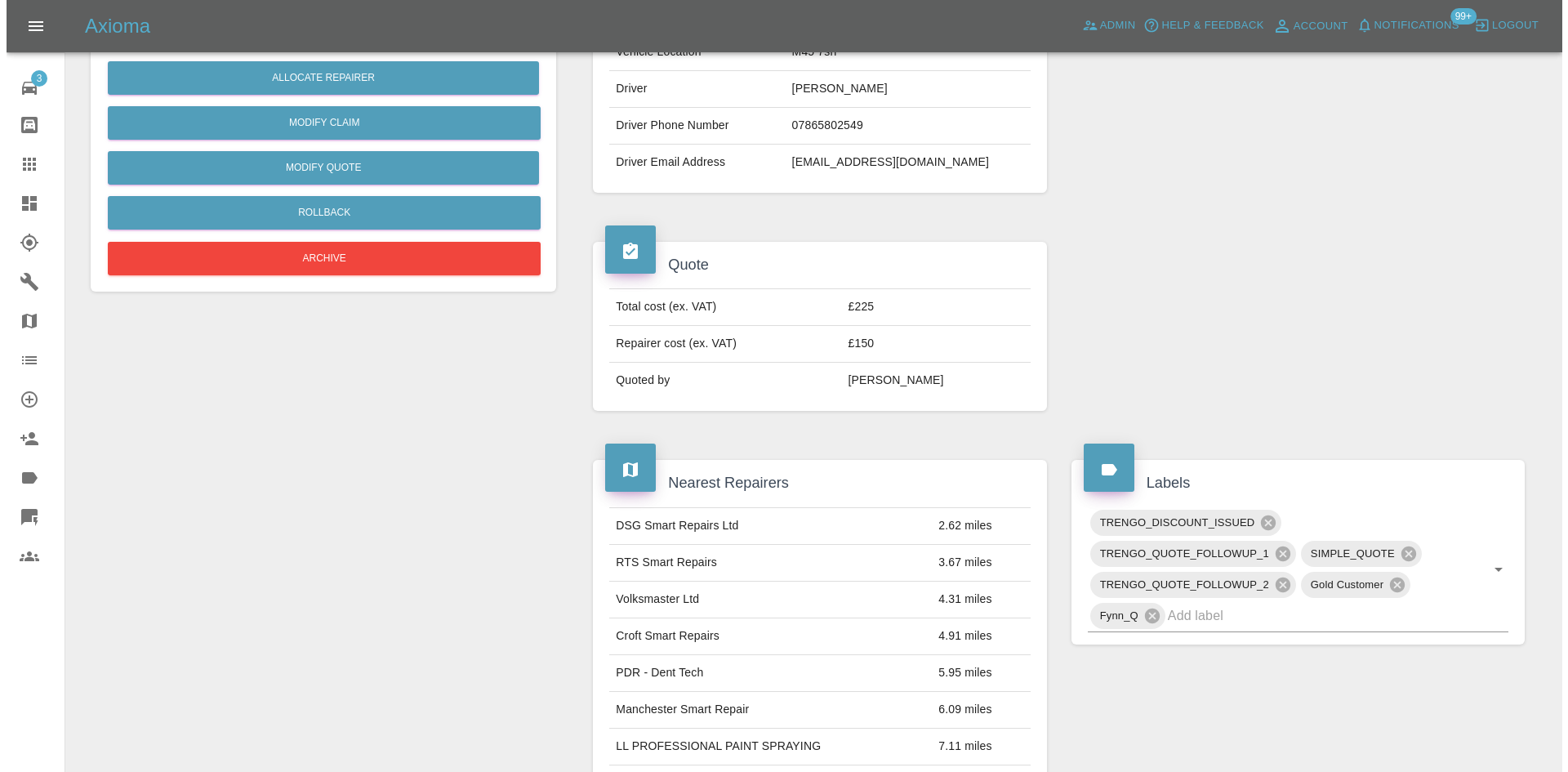
scroll to position [245, 0]
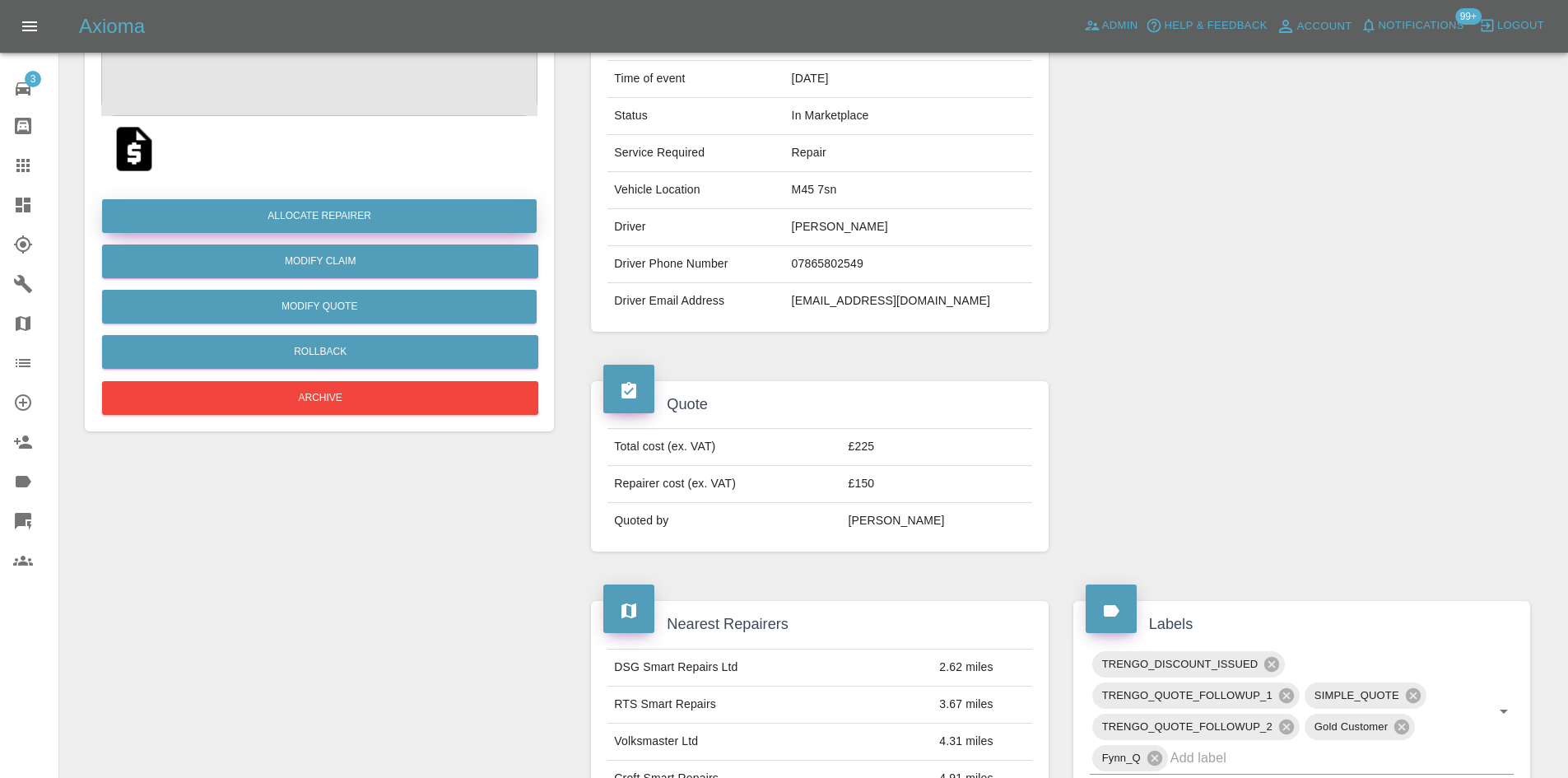
click at [361, 215] on button "Allocate Repairer" at bounding box center [319, 215] width 434 height 34
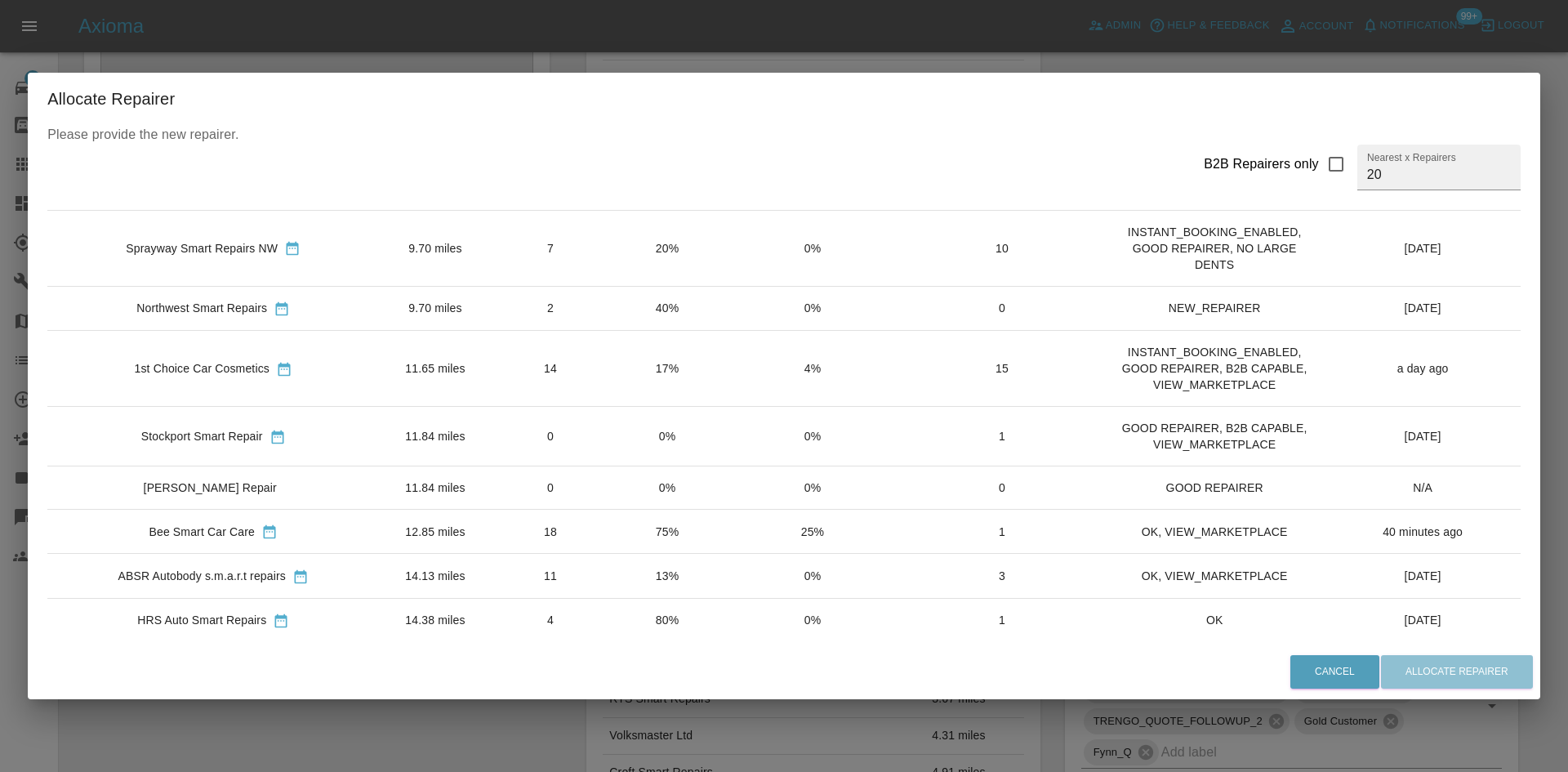
scroll to position [531, 0]
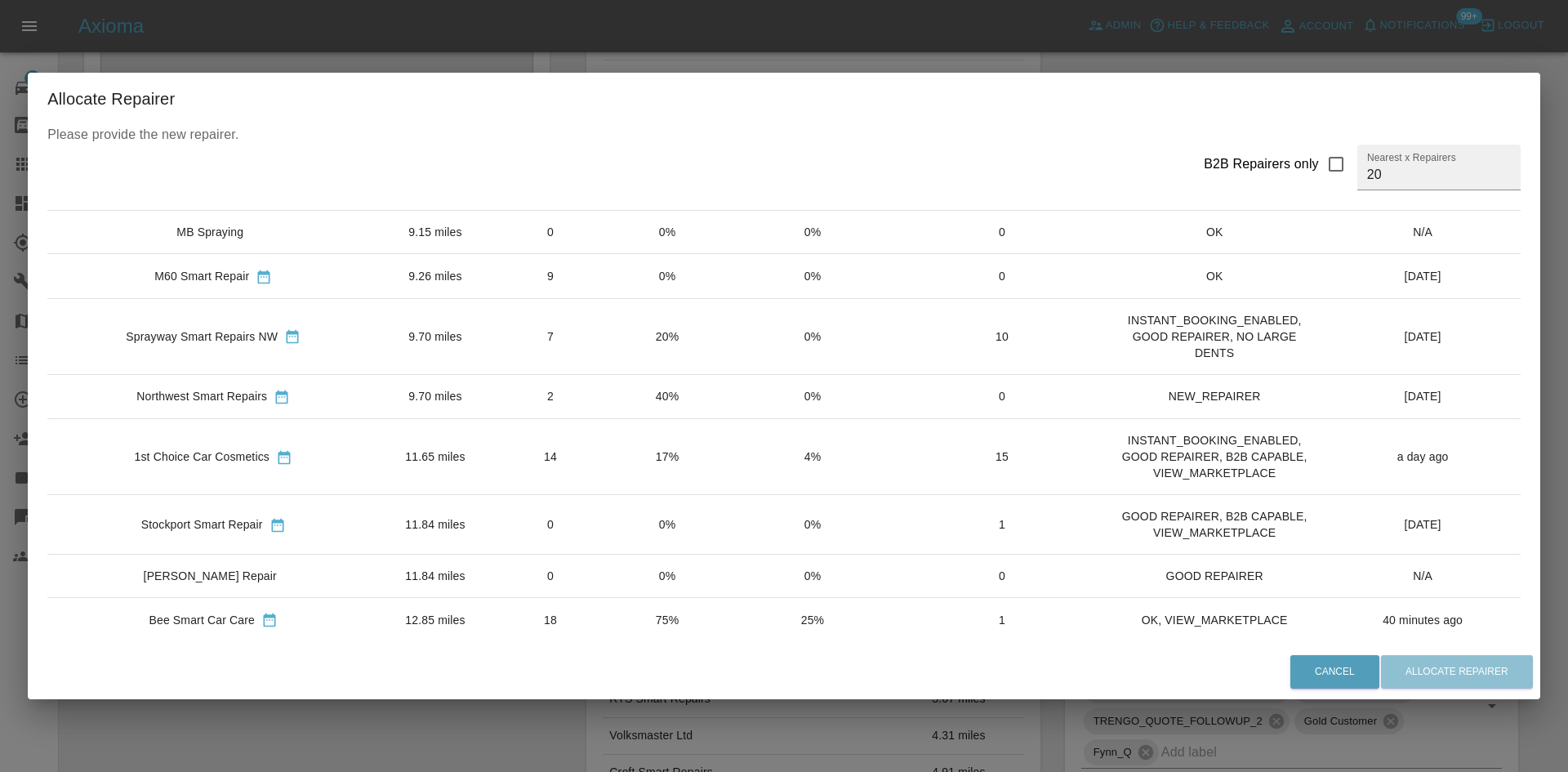
click at [557, 330] on td "7" at bounding box center [551, 336] width 118 height 76
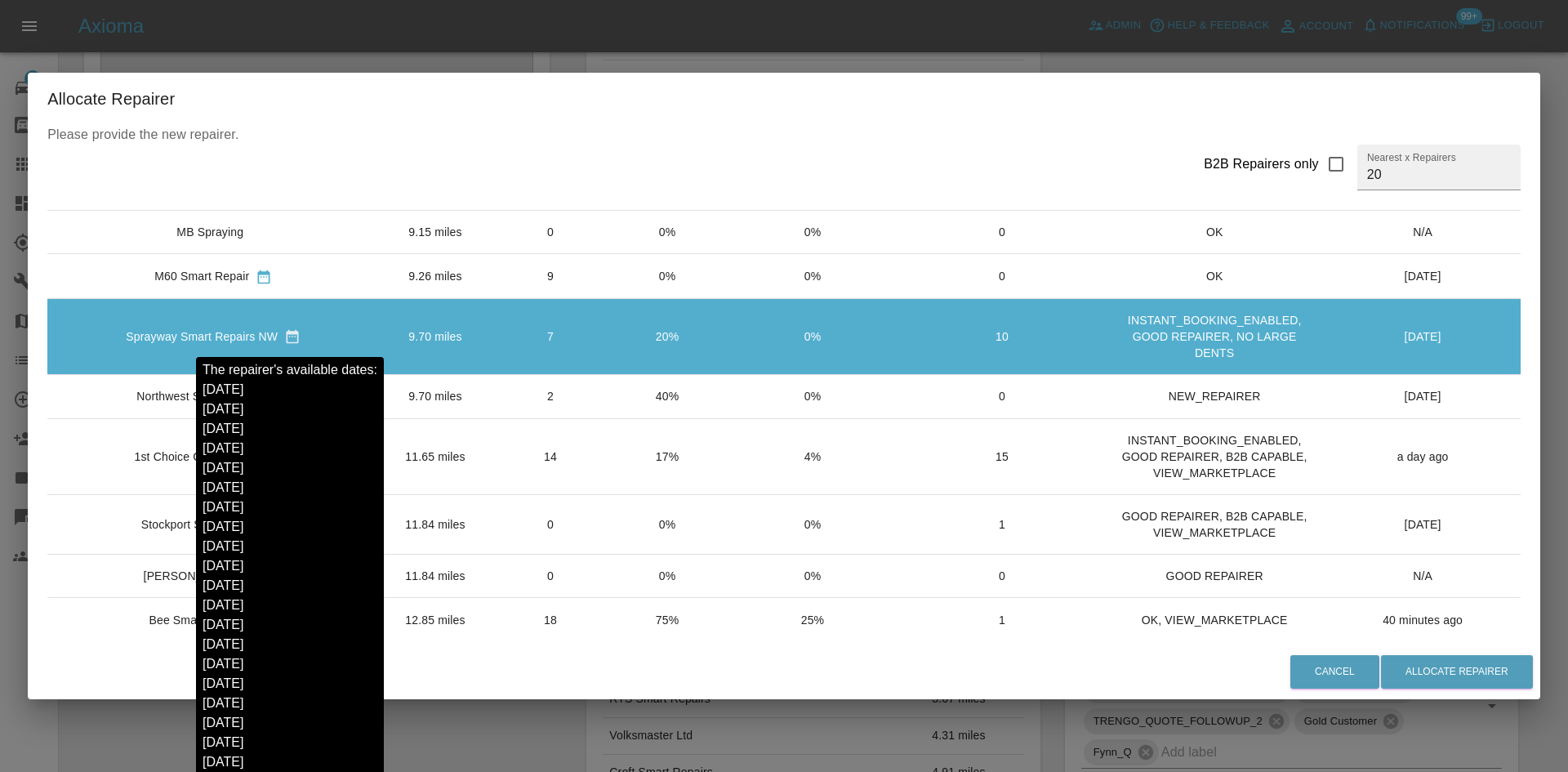
click at [293, 331] on icon "sortable table" at bounding box center [292, 336] width 12 height 14
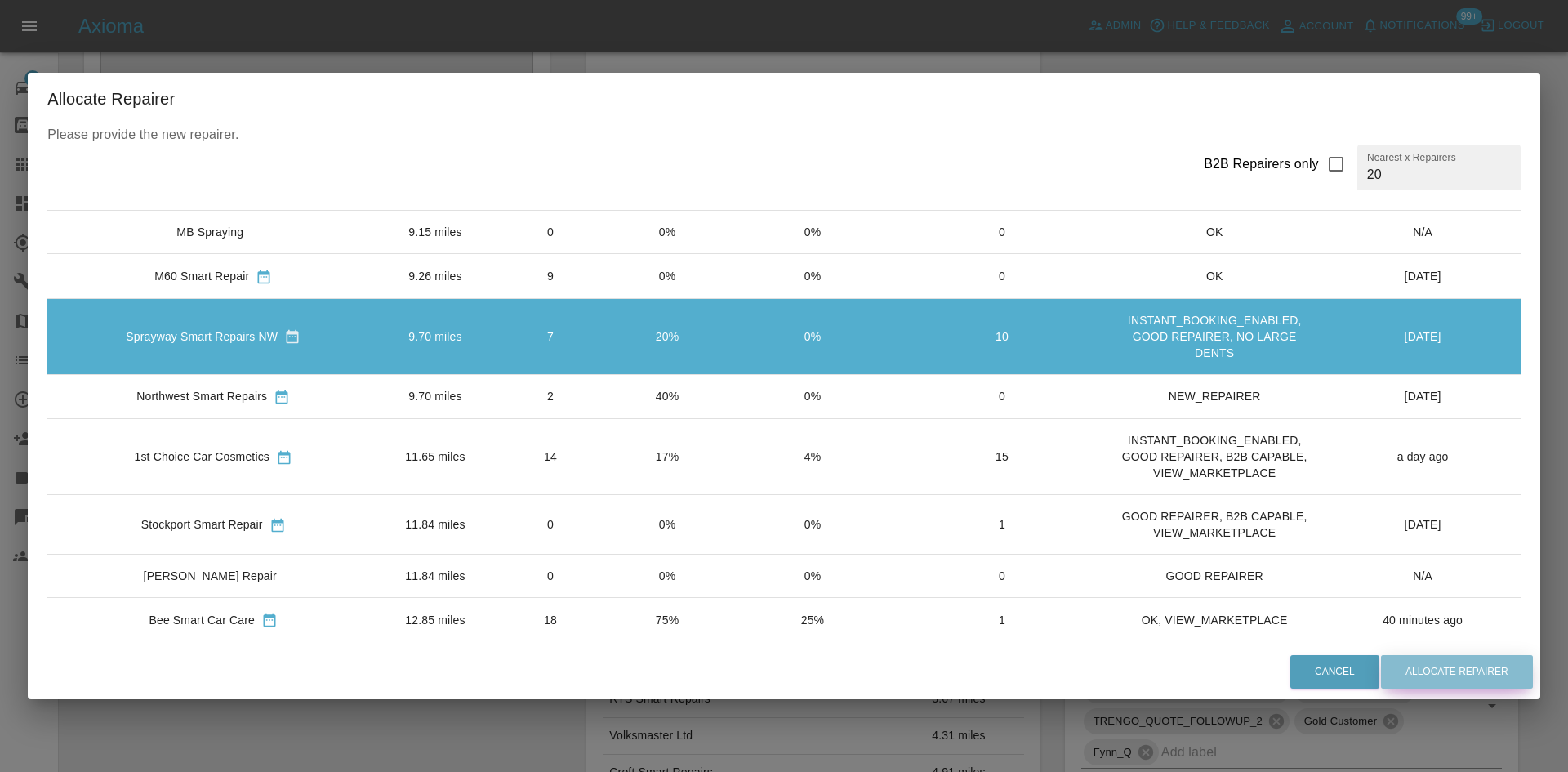
click at [1438, 677] on button "Allocate Repairer" at bounding box center [1457, 671] width 152 height 34
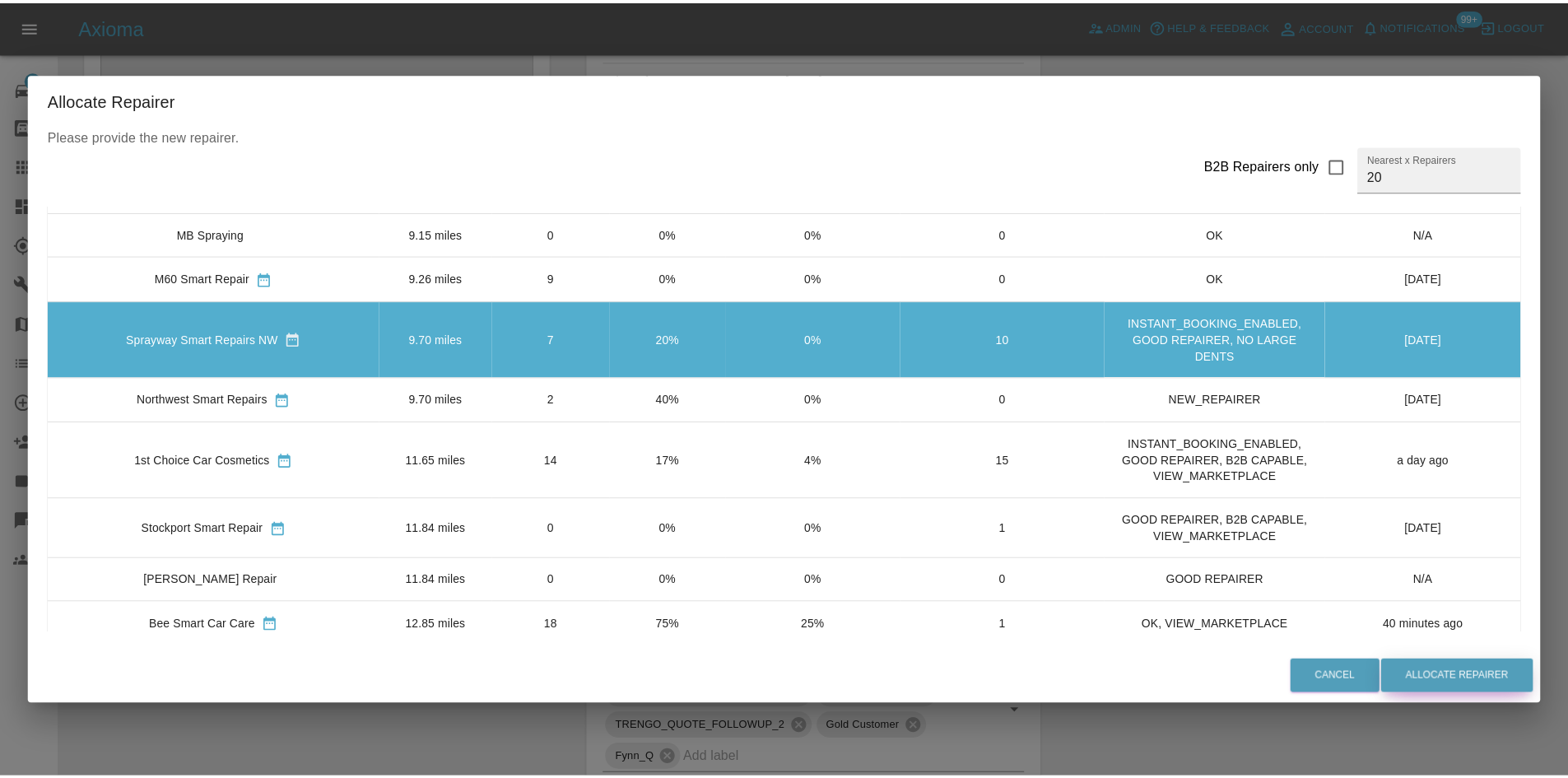
scroll to position [0, 0]
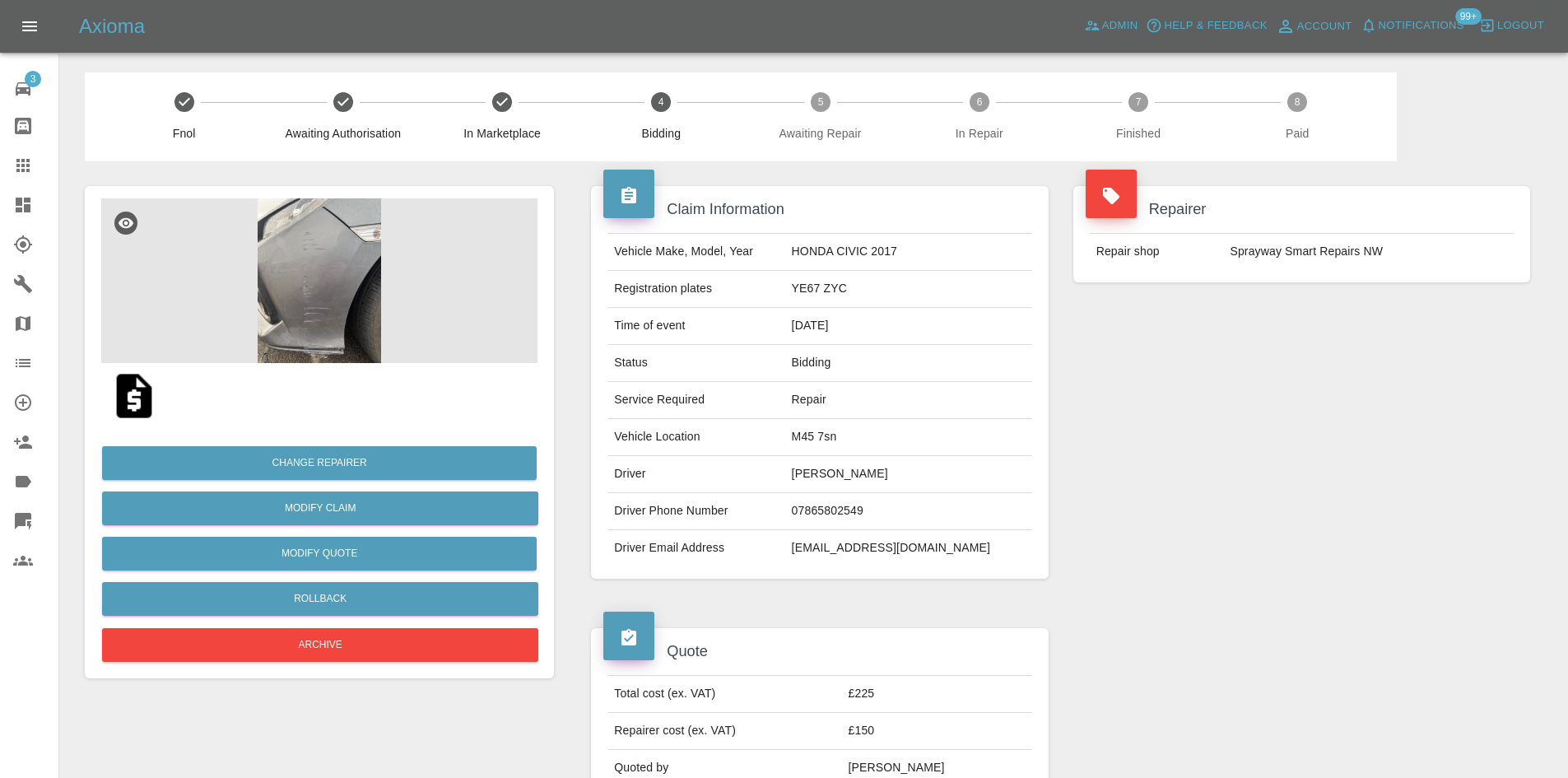
click at [0, 180] on link "Claims" at bounding box center [29, 165] width 59 height 39
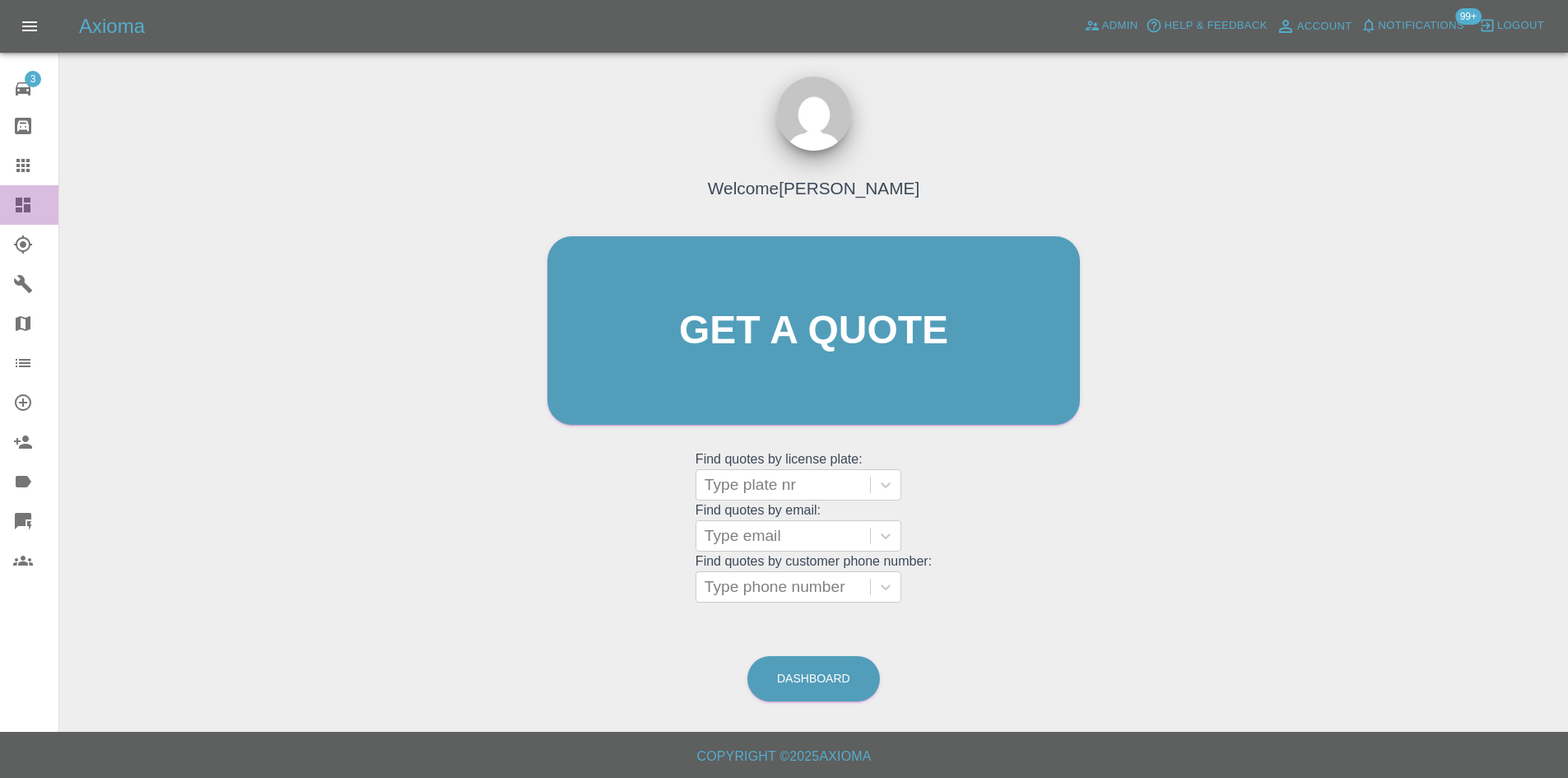
click at [5, 198] on link "Dashboard" at bounding box center [29, 204] width 59 height 39
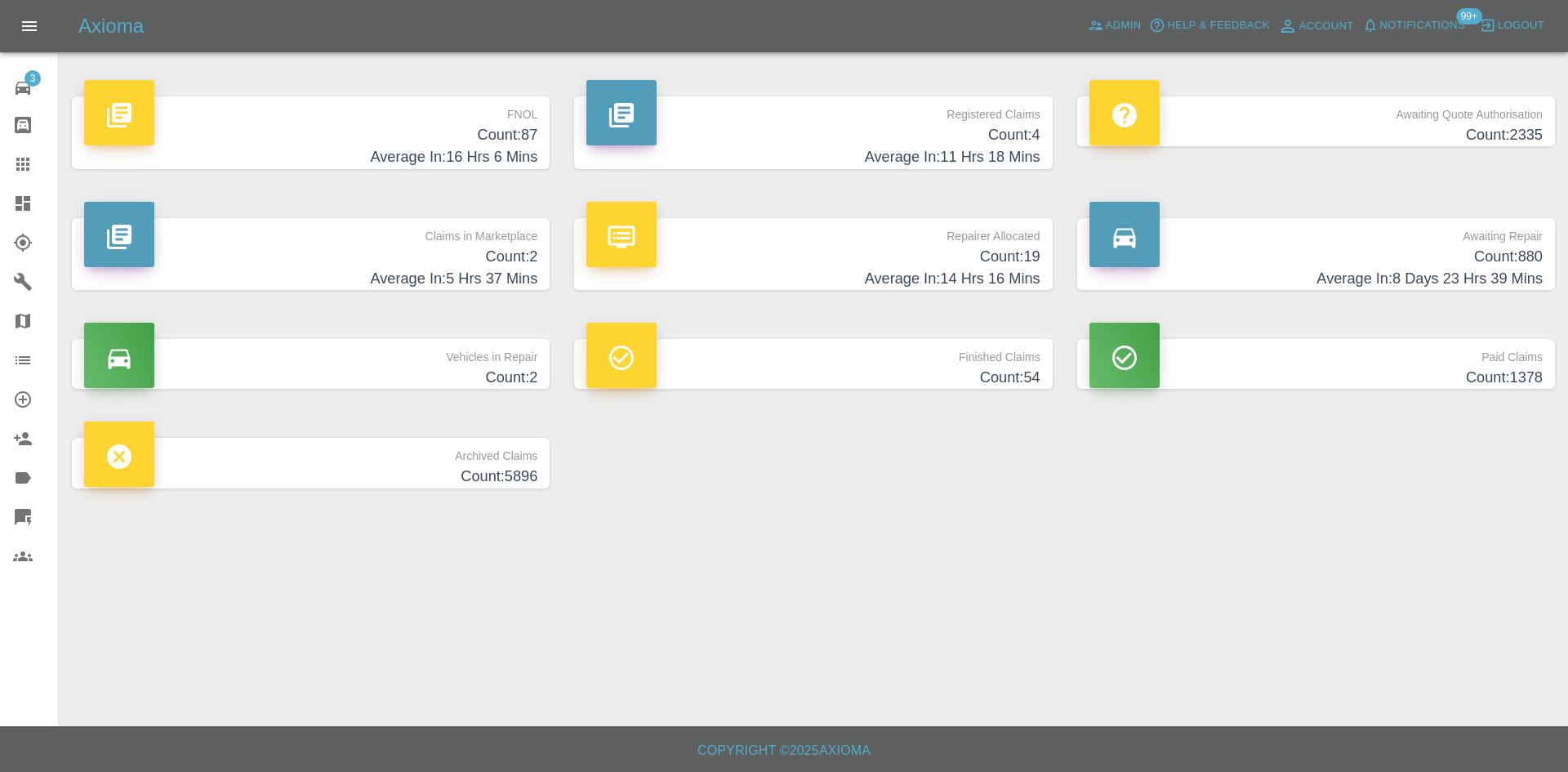
click at [362, 261] on h4 "Count: 2" at bounding box center [310, 256] width 453 height 22
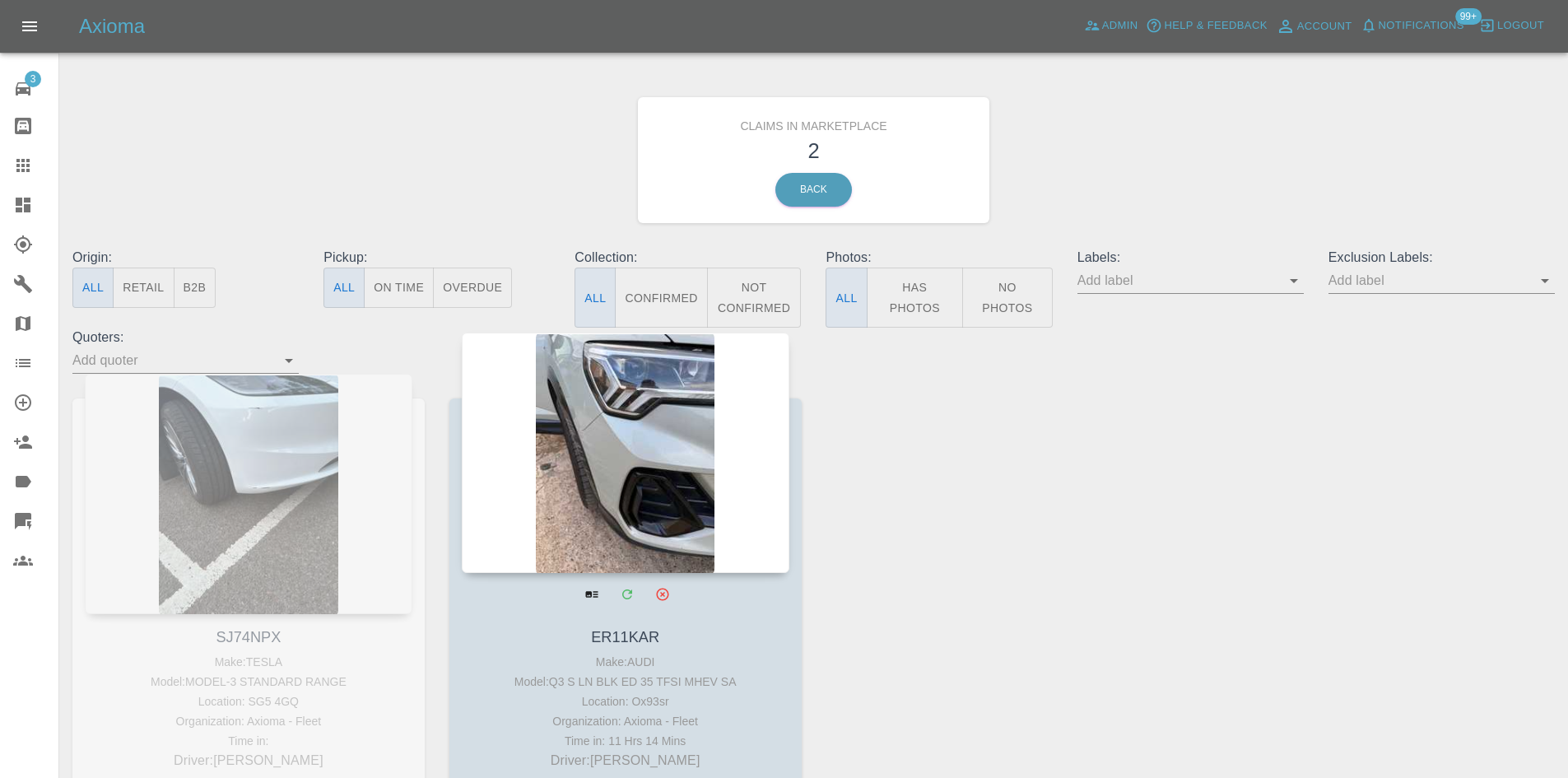
click at [620, 477] on div at bounding box center [625, 453] width 327 height 240
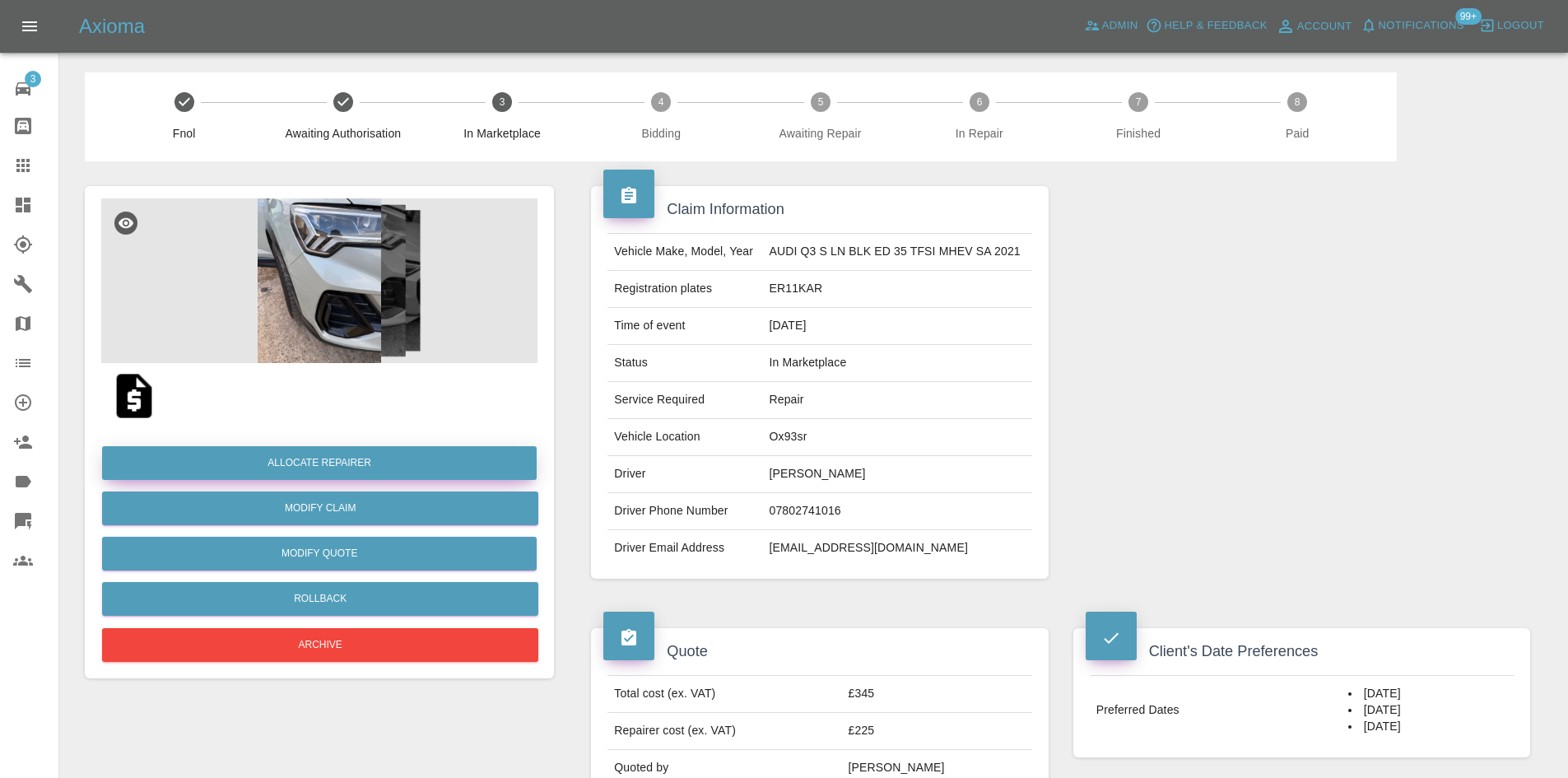
click at [429, 458] on button "Allocate Repairer" at bounding box center [319, 463] width 434 height 34
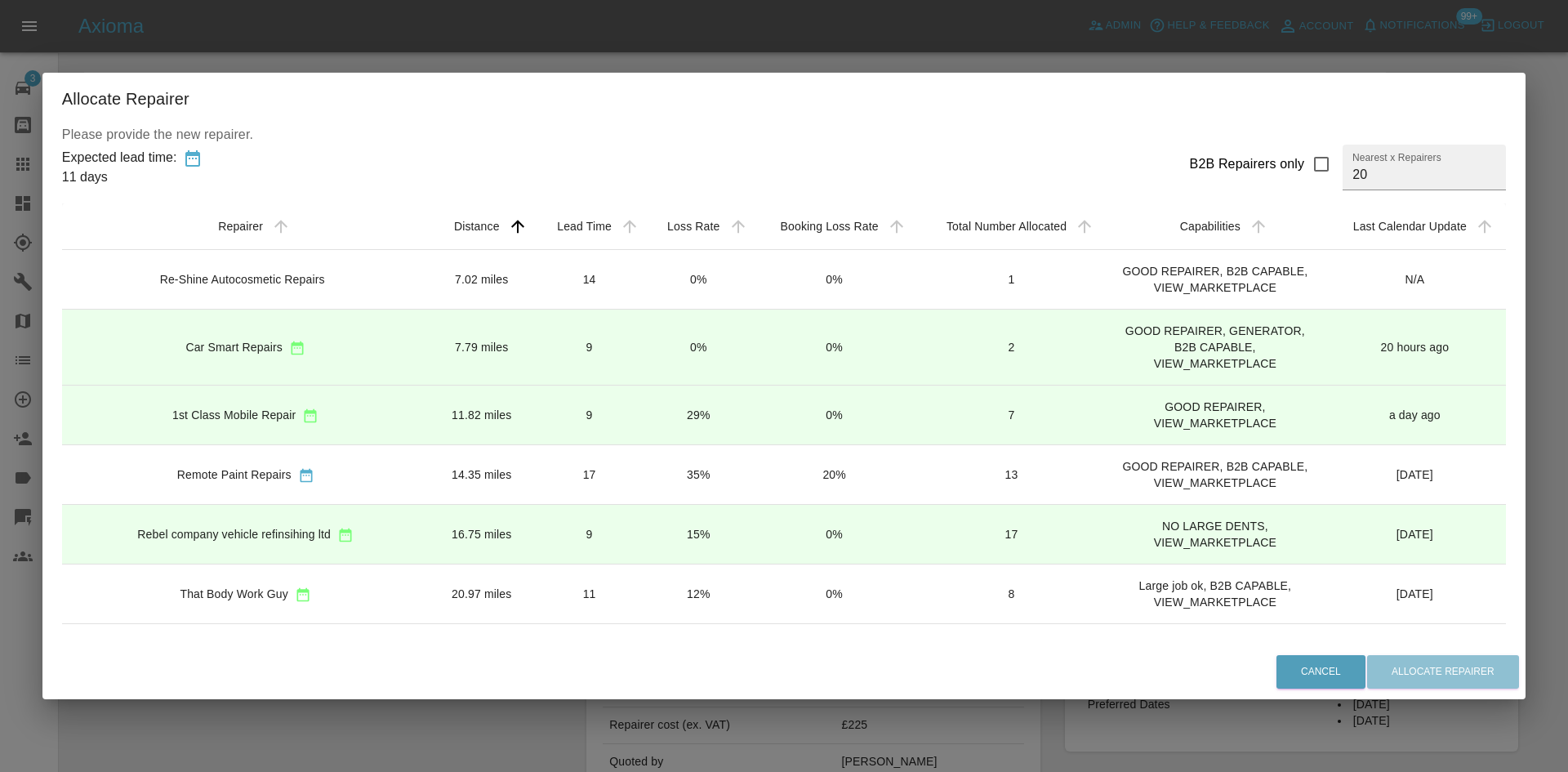
click at [343, 356] on div "Car Smart Repairs" at bounding box center [246, 346] width 341 height 17
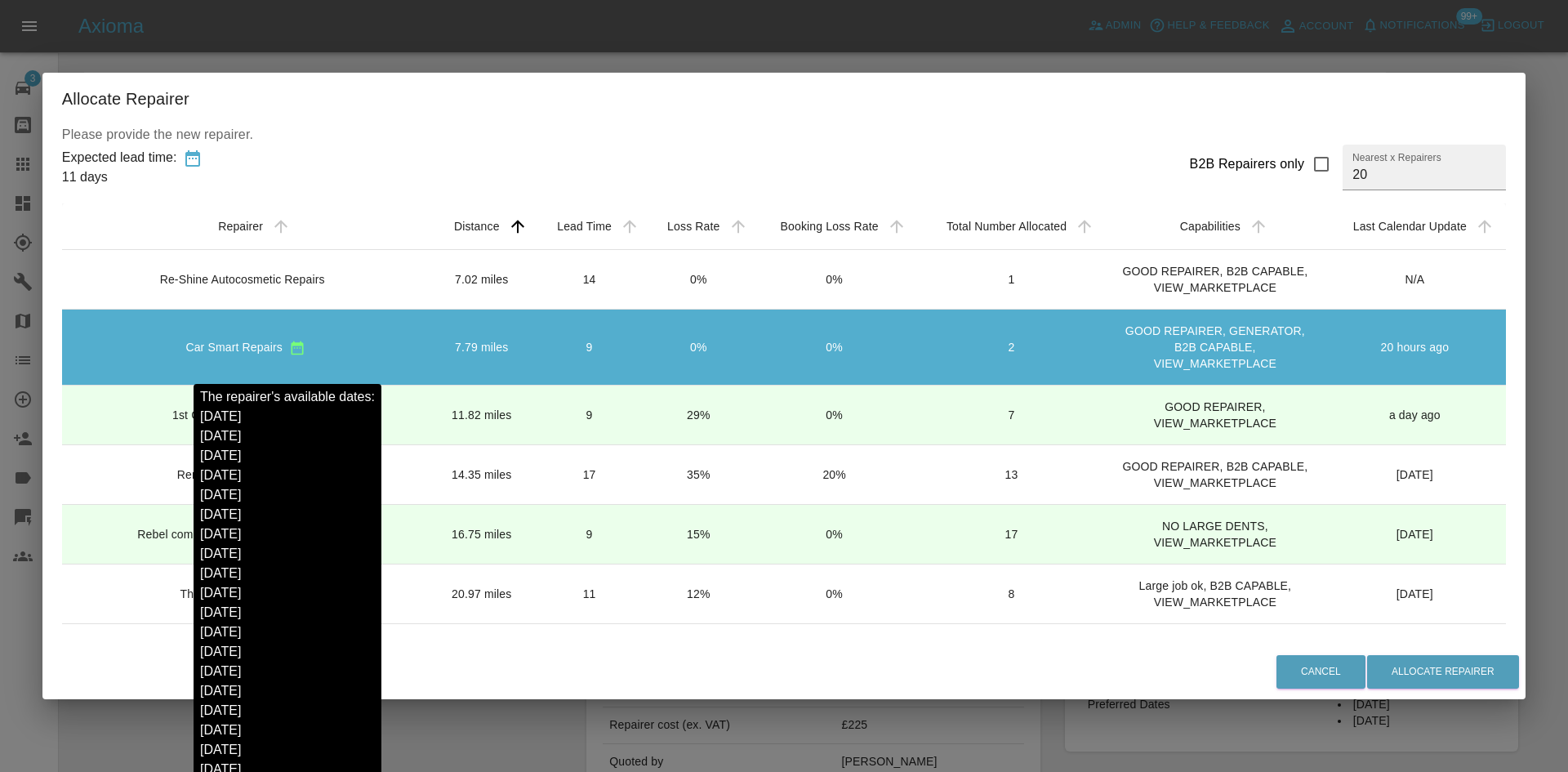
click at [277, 356] on div "Car Smart Repairs" at bounding box center [246, 346] width 341 height 17
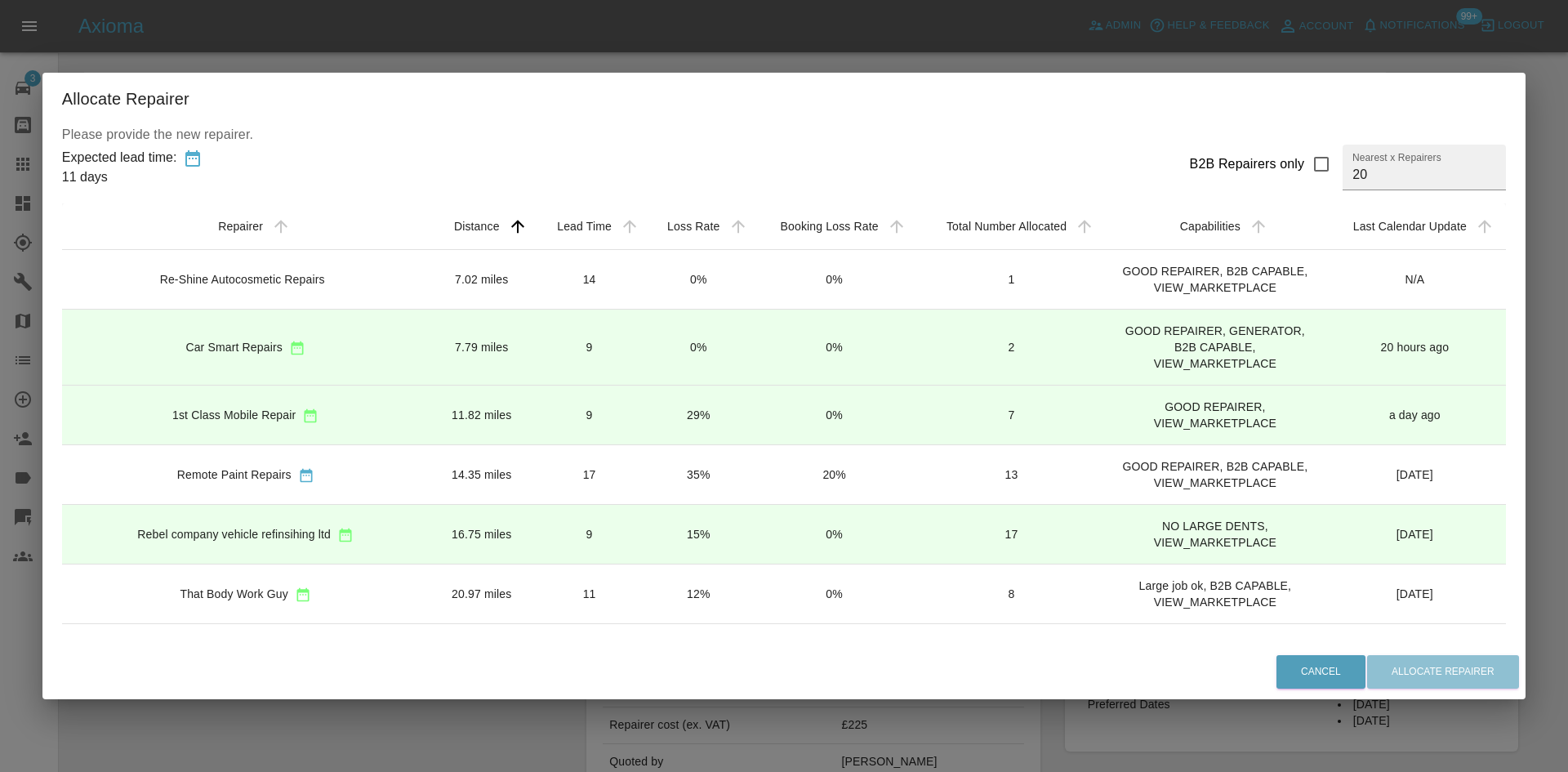
click at [277, 356] on div "Car Smart Repairs" at bounding box center [246, 346] width 341 height 17
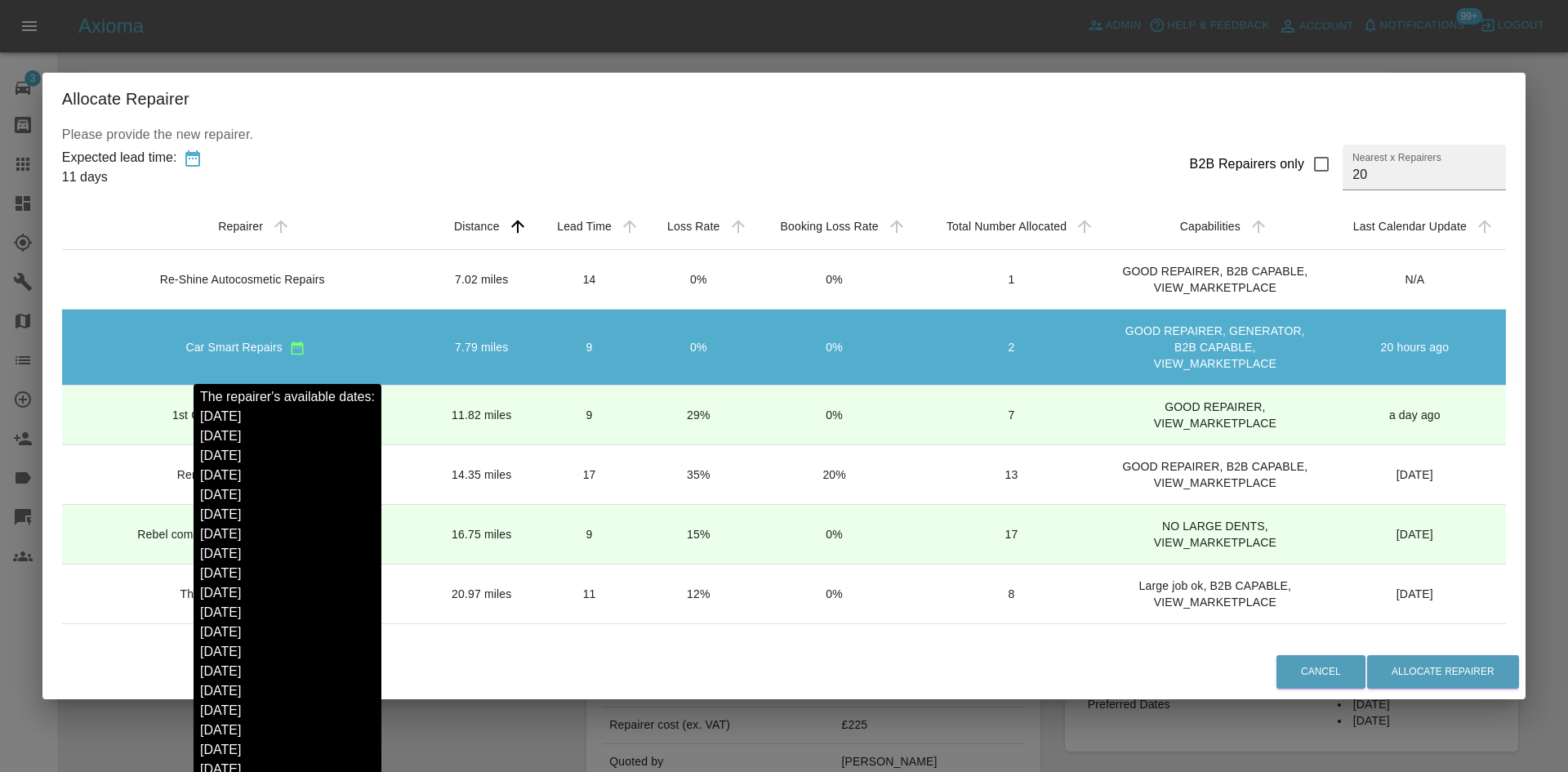
click at [289, 356] on icon "sortable table" at bounding box center [297, 348] width 16 height 16
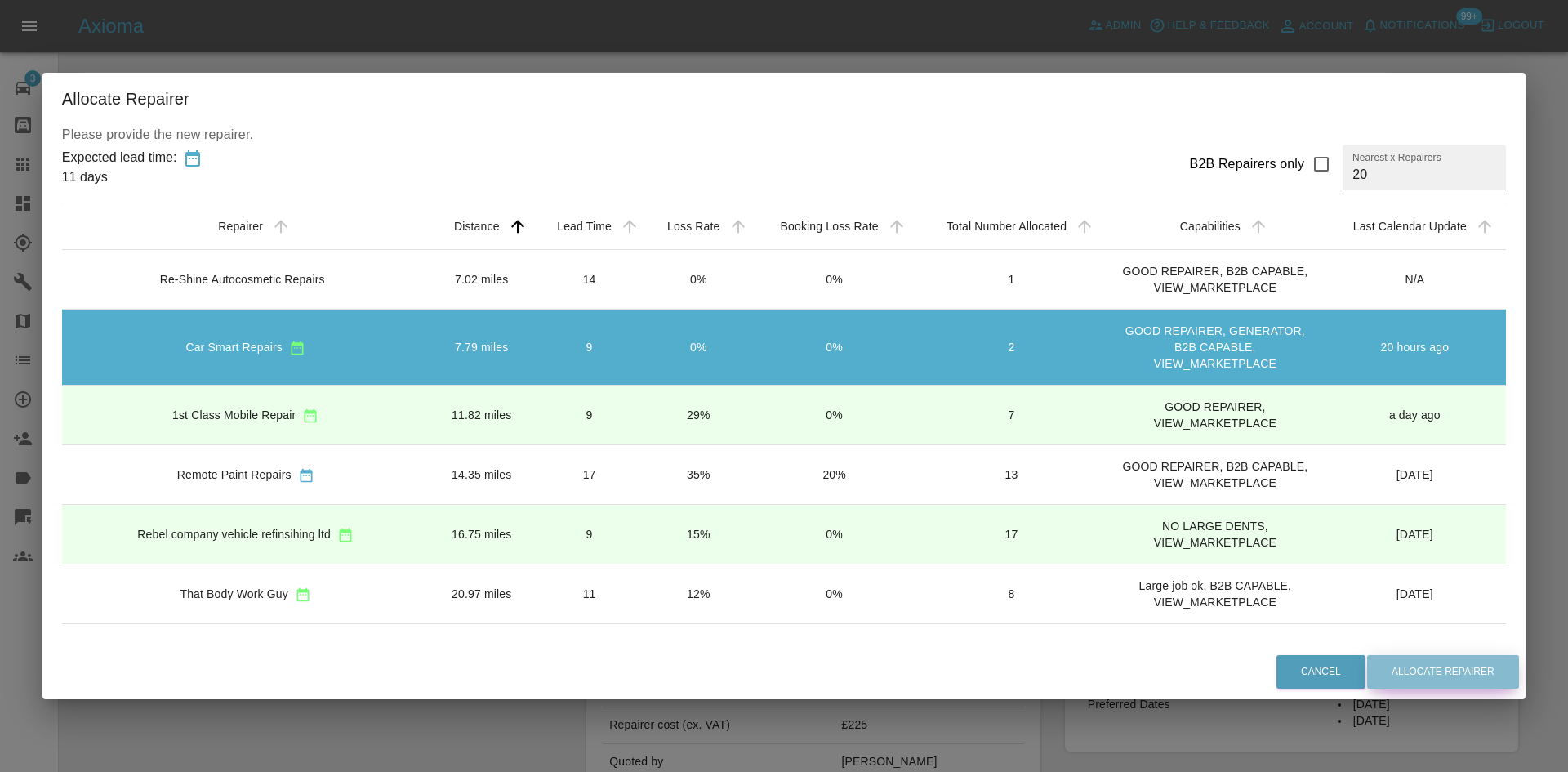
click at [1419, 661] on button "Allocate Repairer" at bounding box center [1442, 671] width 152 height 34
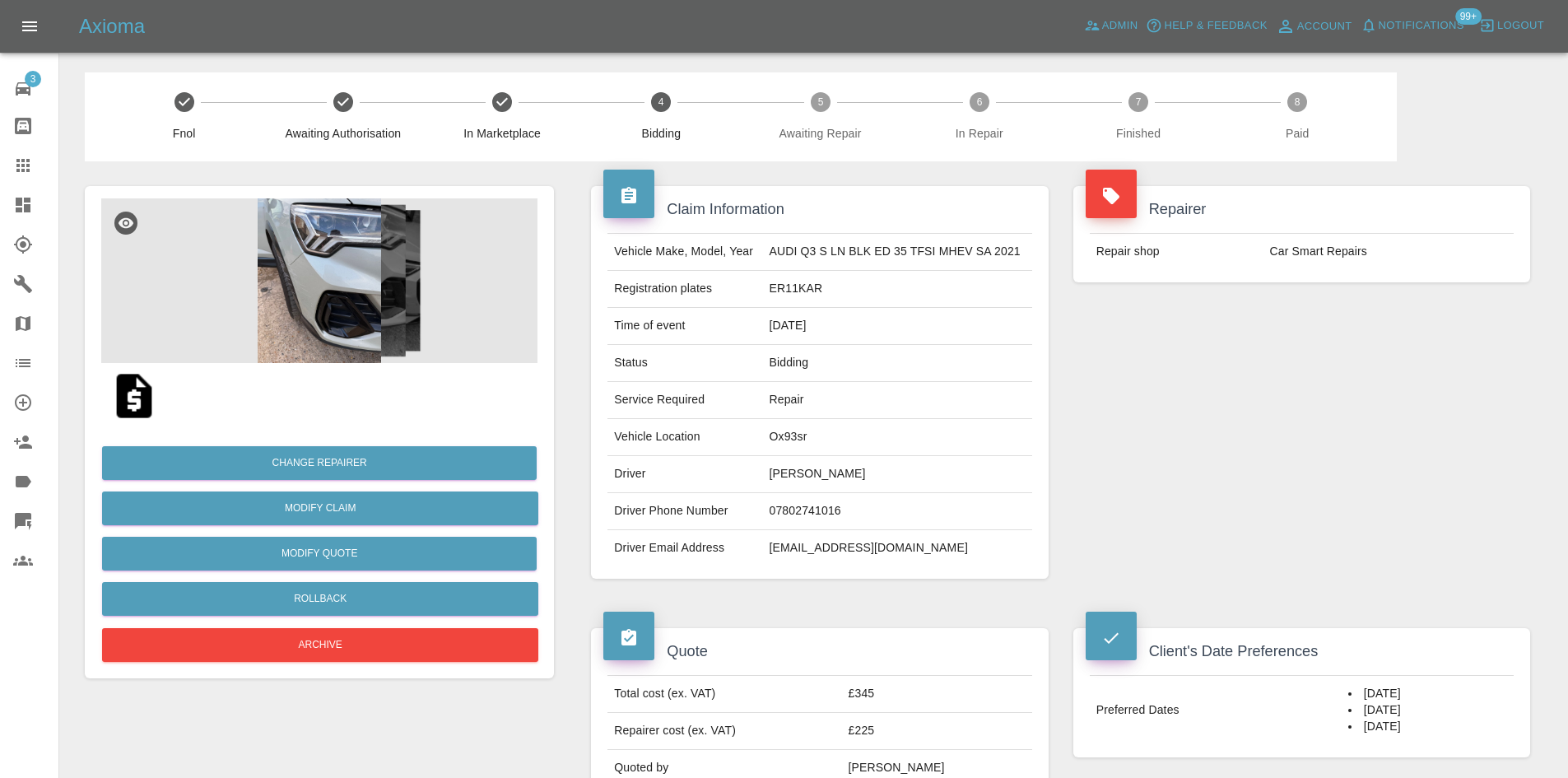
click at [397, 268] on img at bounding box center [319, 280] width 436 height 165
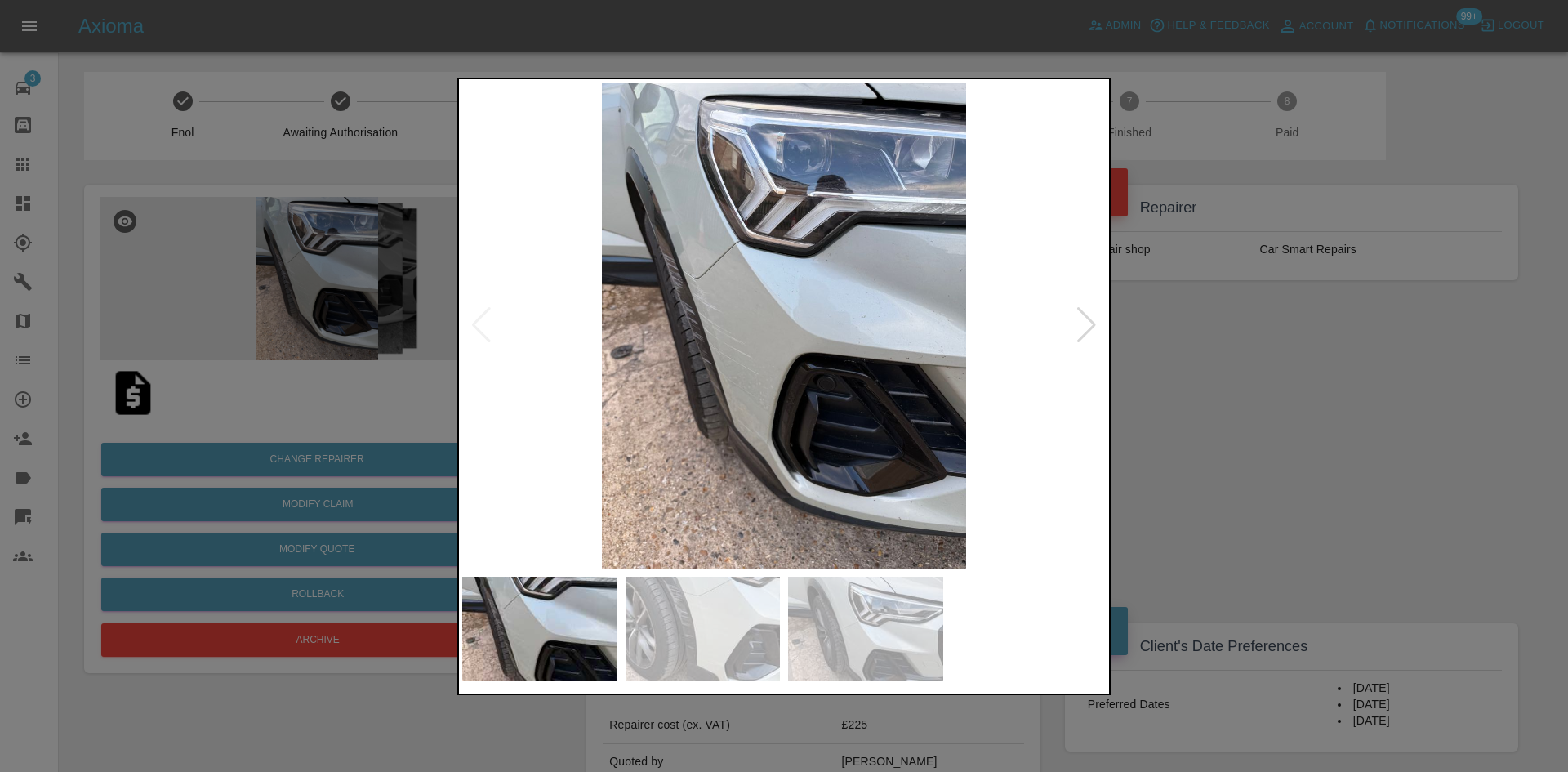
click at [1079, 315] on div at bounding box center [1087, 326] width 22 height 36
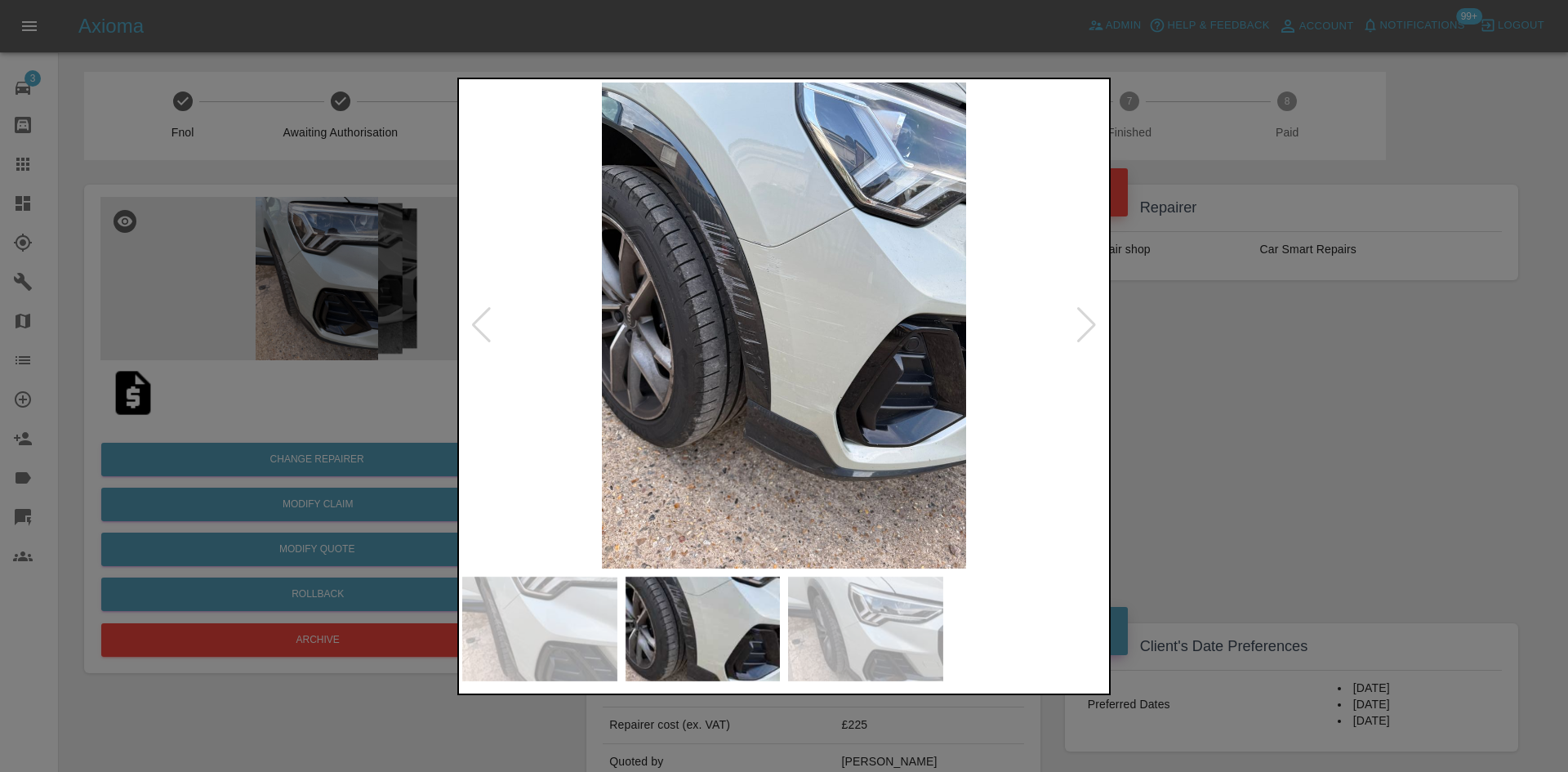
click at [1079, 315] on div at bounding box center [1087, 326] width 22 height 36
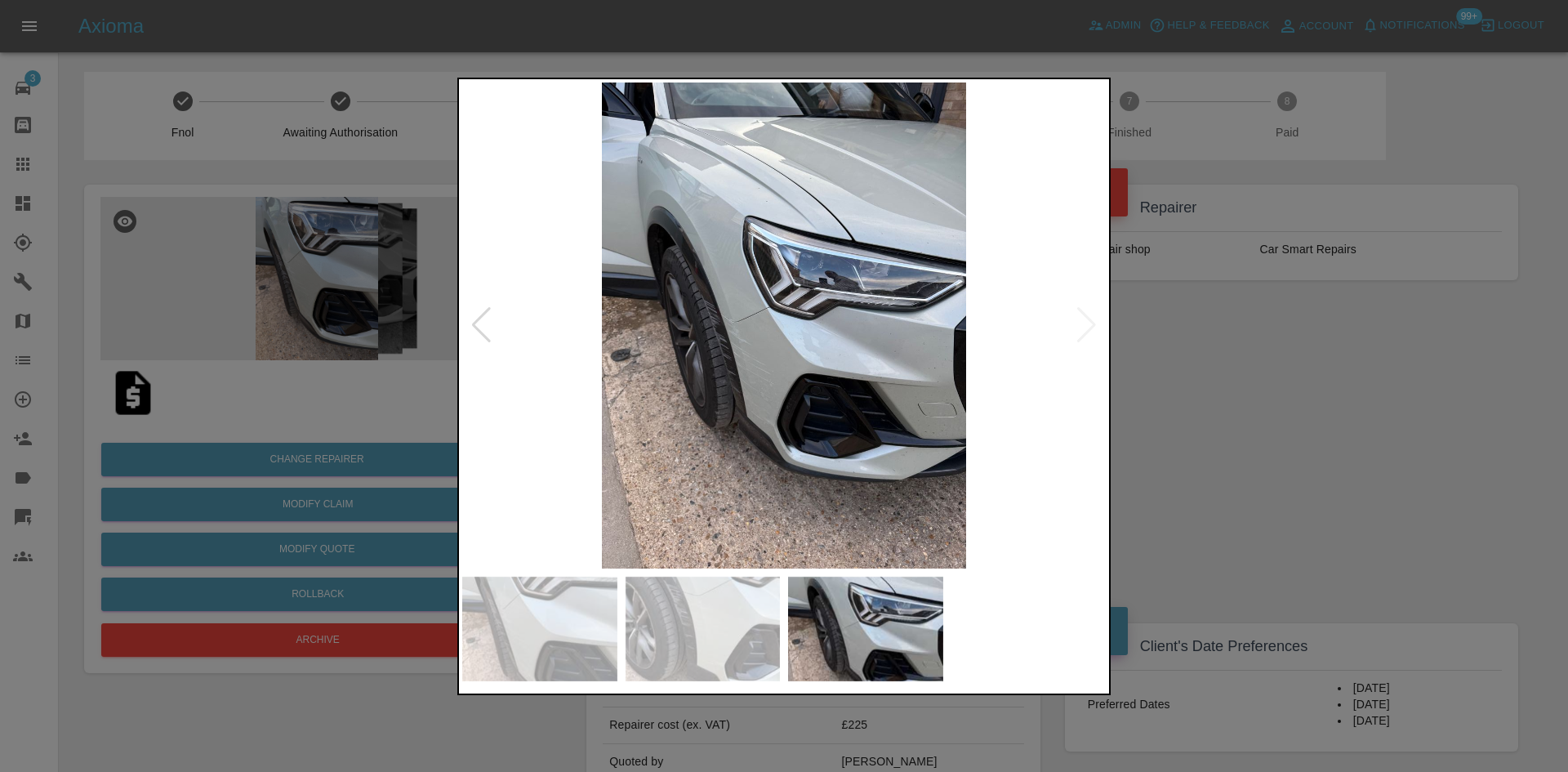
click at [1368, 369] on div at bounding box center [784, 386] width 1568 height 772
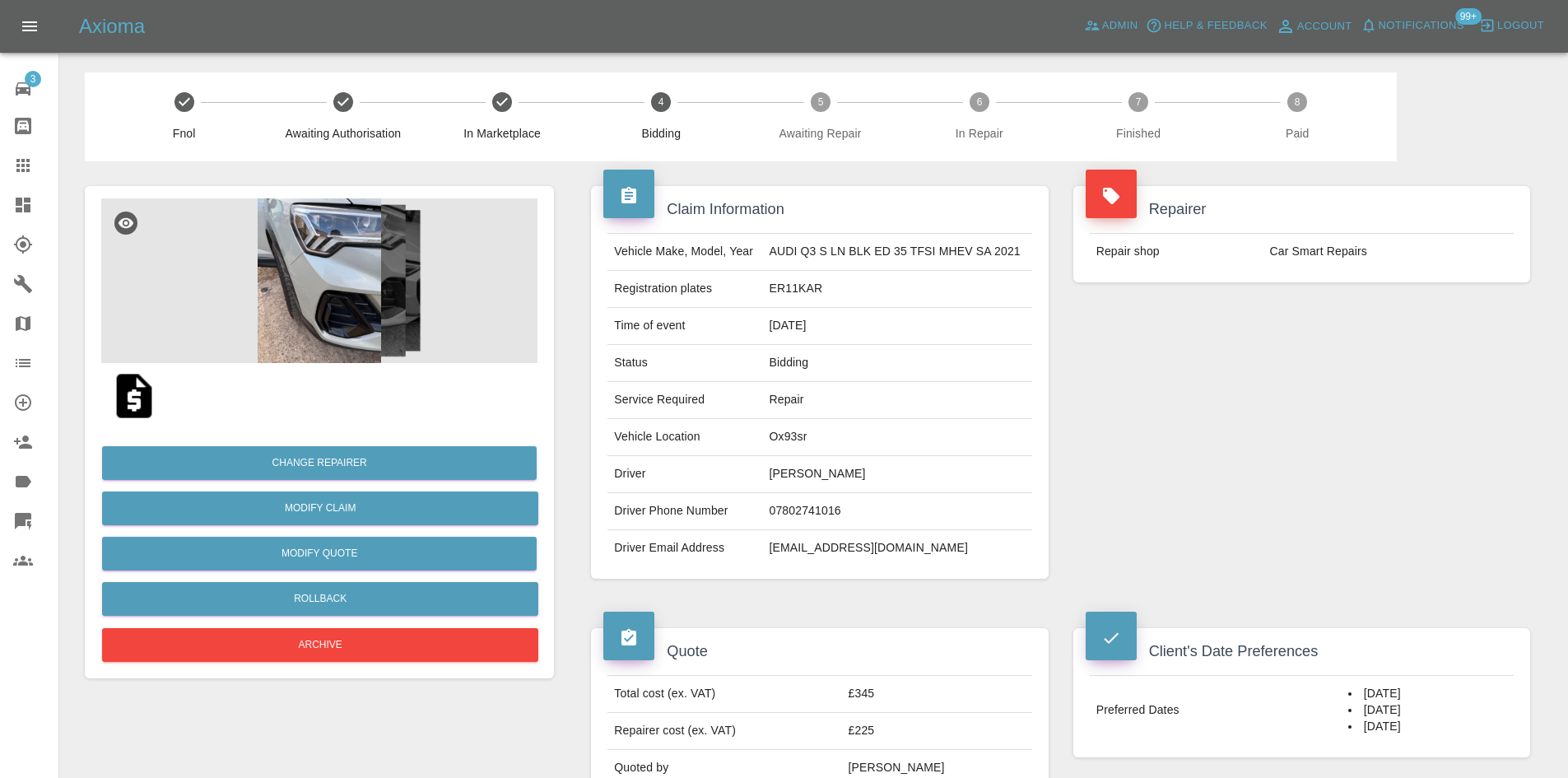
click at [283, 250] on img at bounding box center [319, 280] width 436 height 165
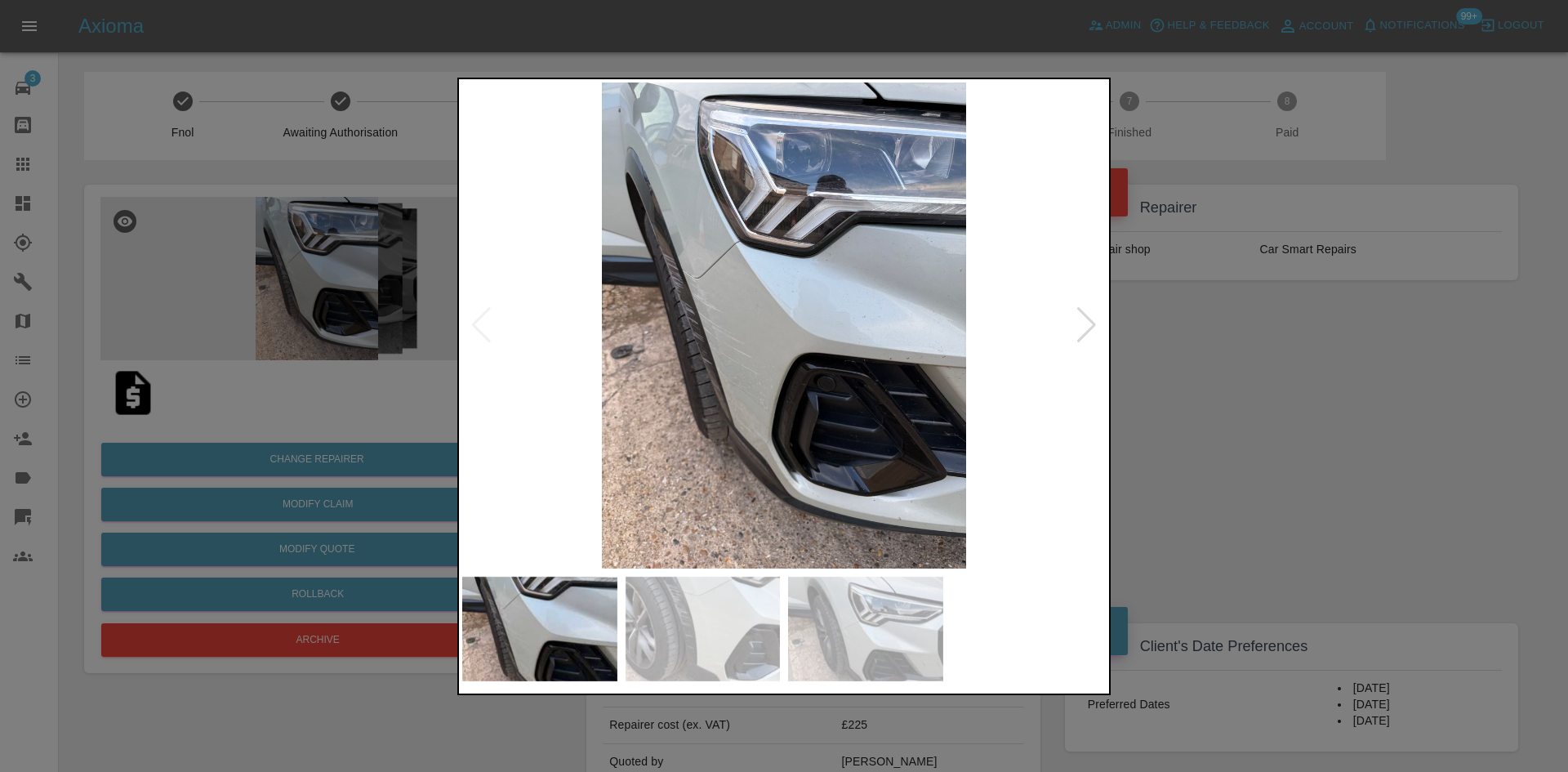
click at [1088, 332] on div at bounding box center [1087, 326] width 22 height 36
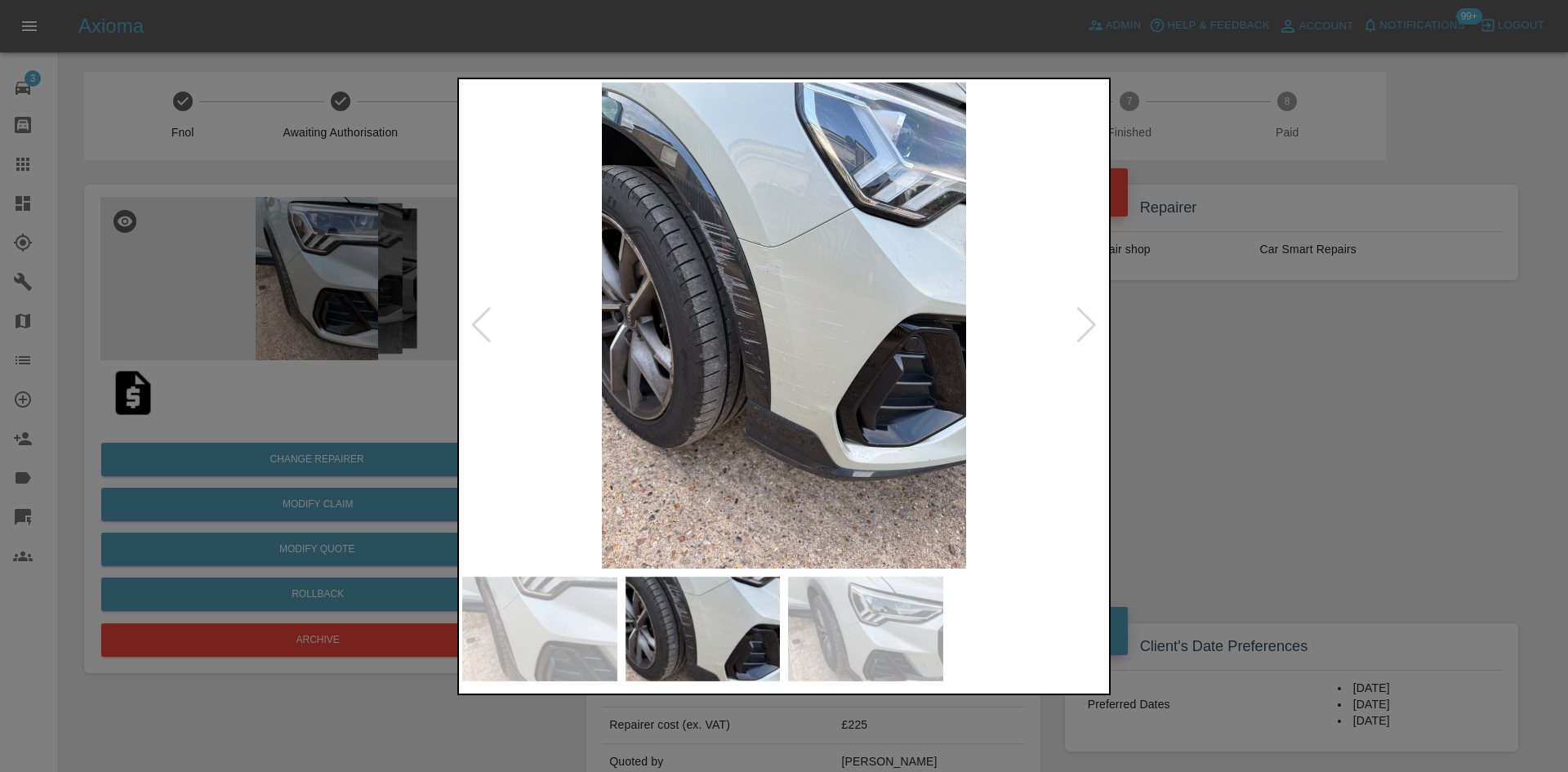
click at [1189, 376] on div at bounding box center [784, 386] width 1568 height 772
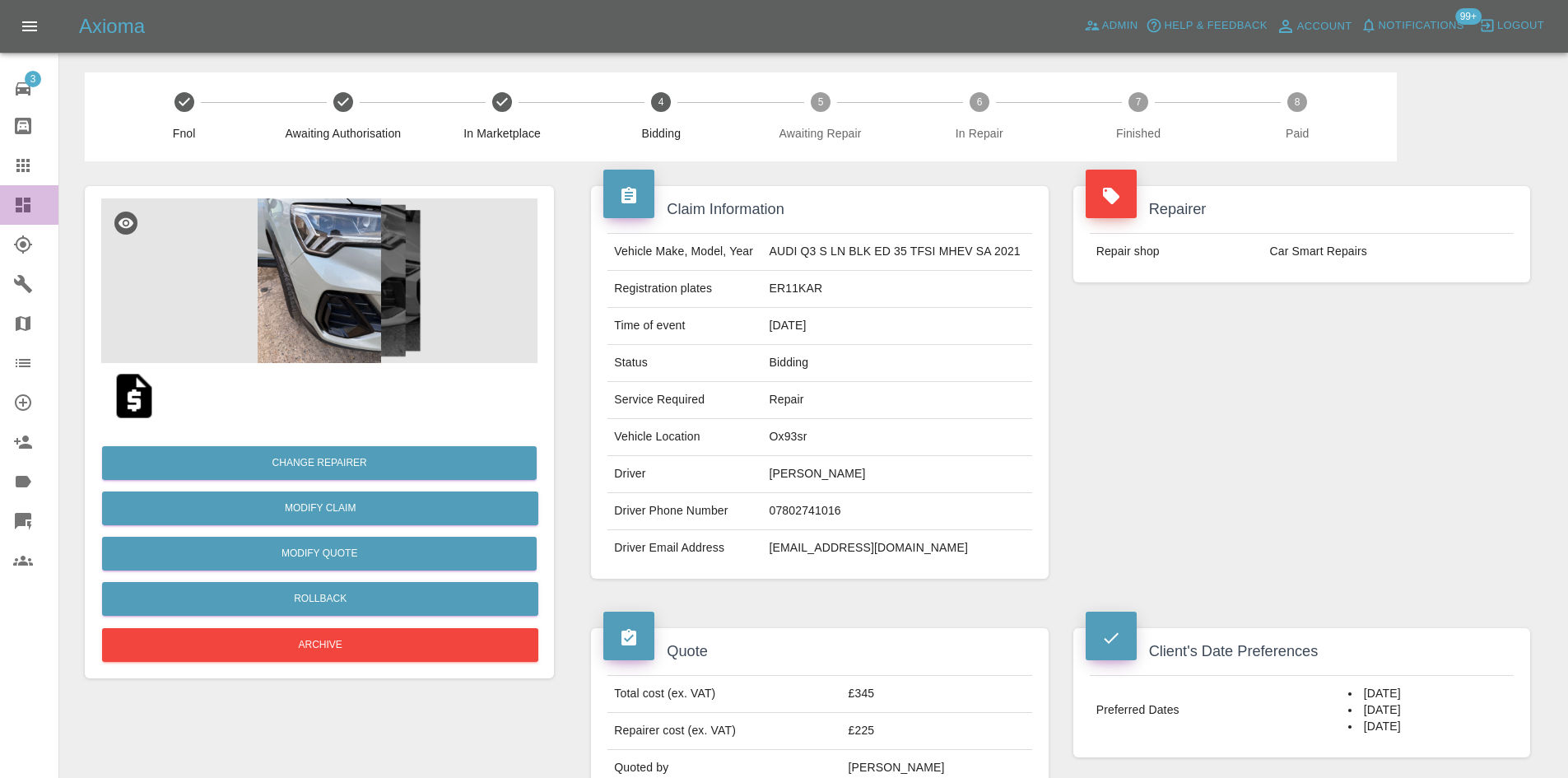
click at [20, 208] on icon at bounding box center [23, 205] width 15 height 15
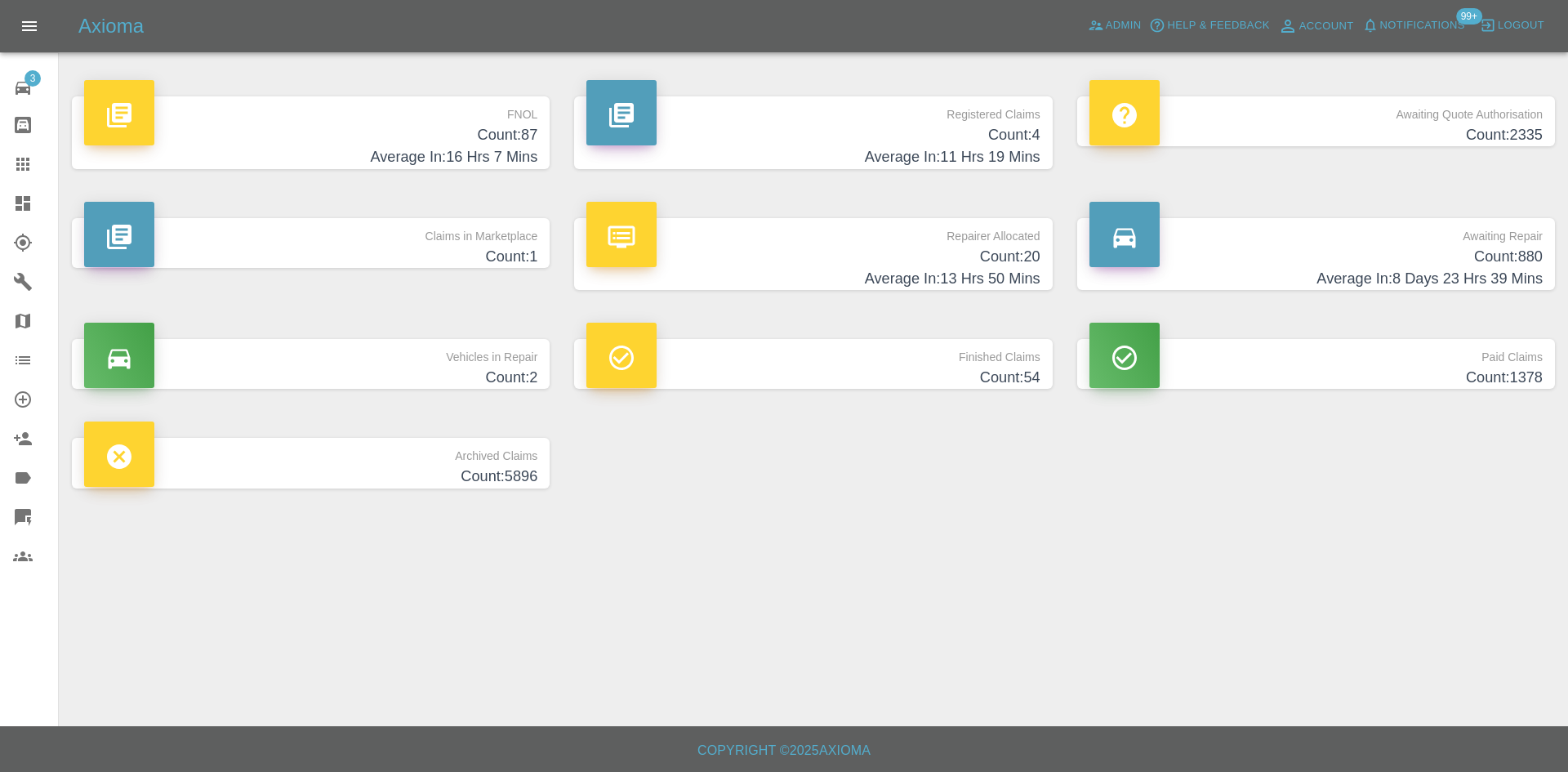
click at [534, 228] on p "Claims in Marketplace" at bounding box center [310, 232] width 453 height 28
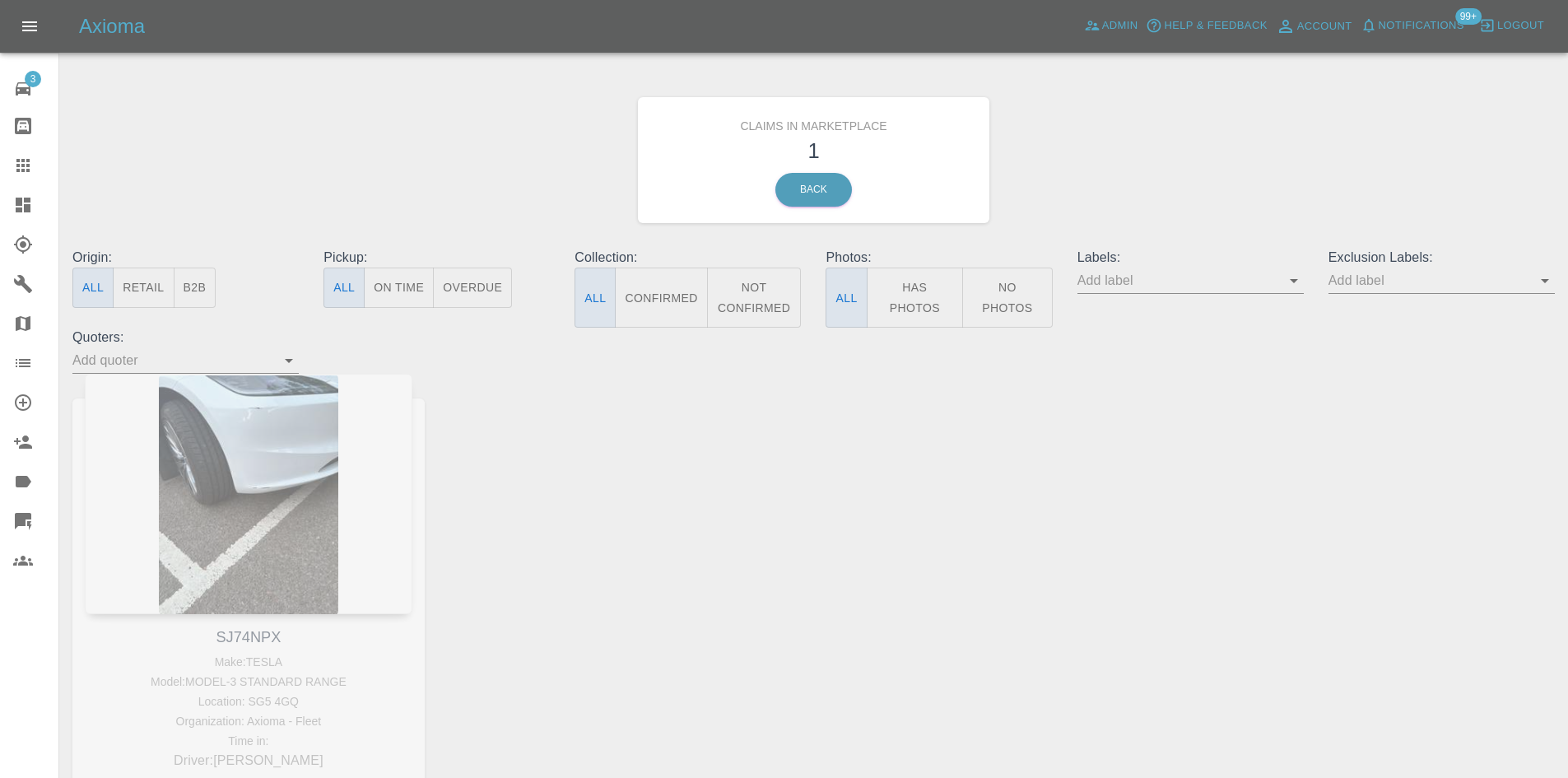
click at [219, 464] on div "SJ74NPX Make: TESLA Model: MODEL-3 STANDARD RANGE Location: SG5 4GQ Organizatio…" at bounding box center [248, 617] width 377 height 487
click at [16, 203] on icon at bounding box center [23, 205] width 15 height 15
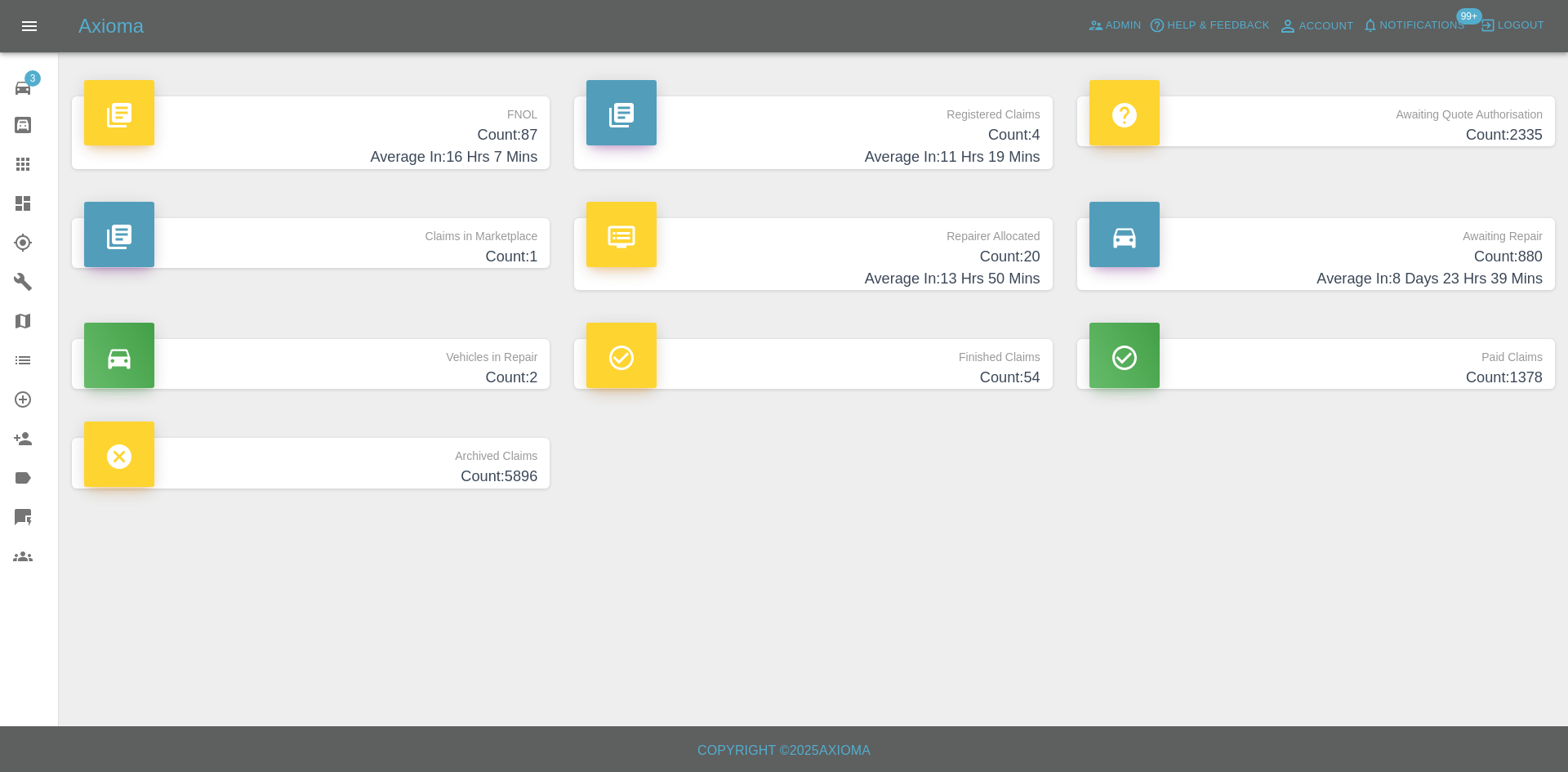
click at [372, 104] on p "FNOL" at bounding box center [310, 110] width 453 height 28
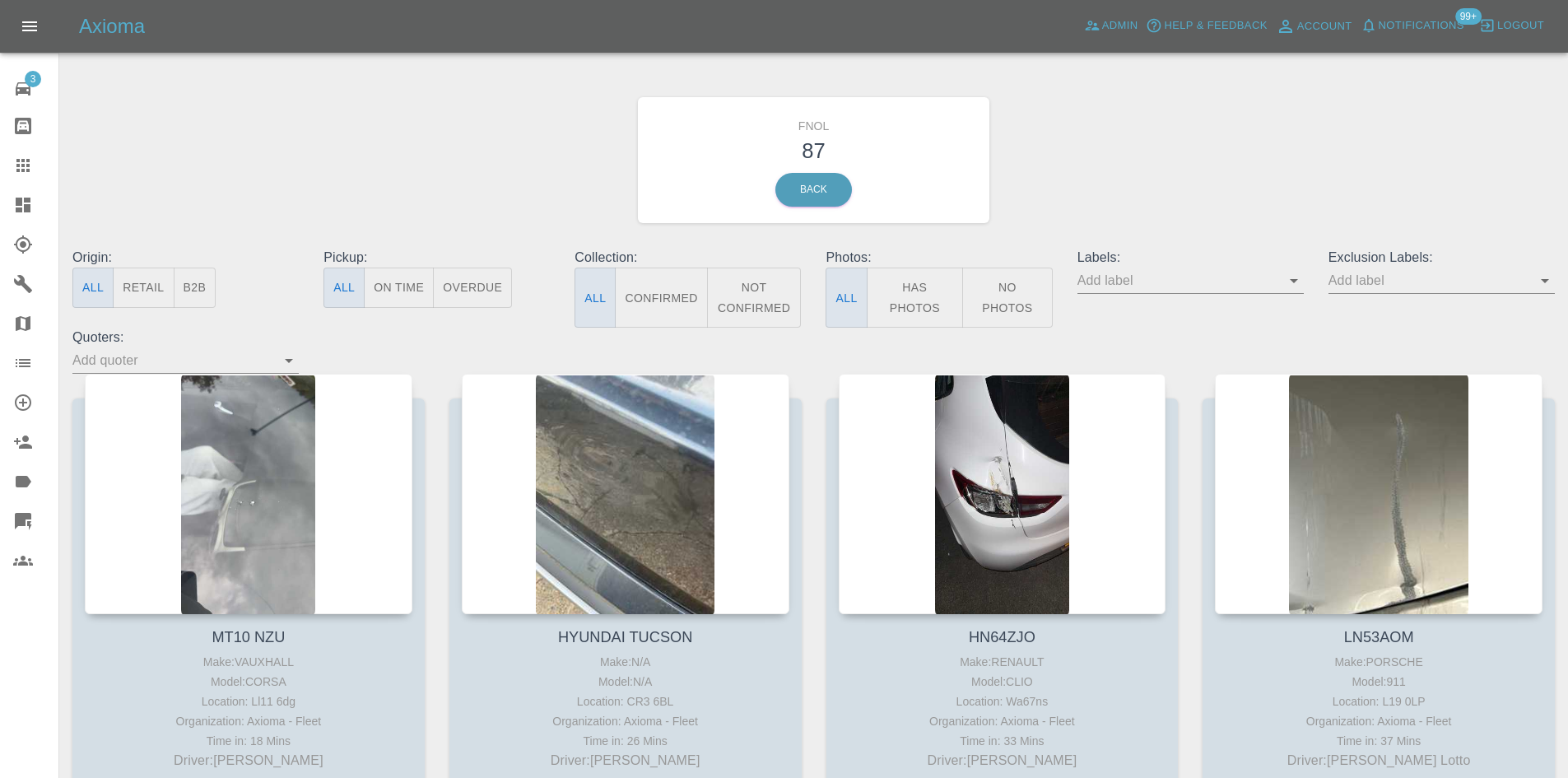
click at [12, 145] on link "Bodyshop home" at bounding box center [29, 126] width 59 height 39
click at [21, 162] on icon at bounding box center [23, 165] width 13 height 13
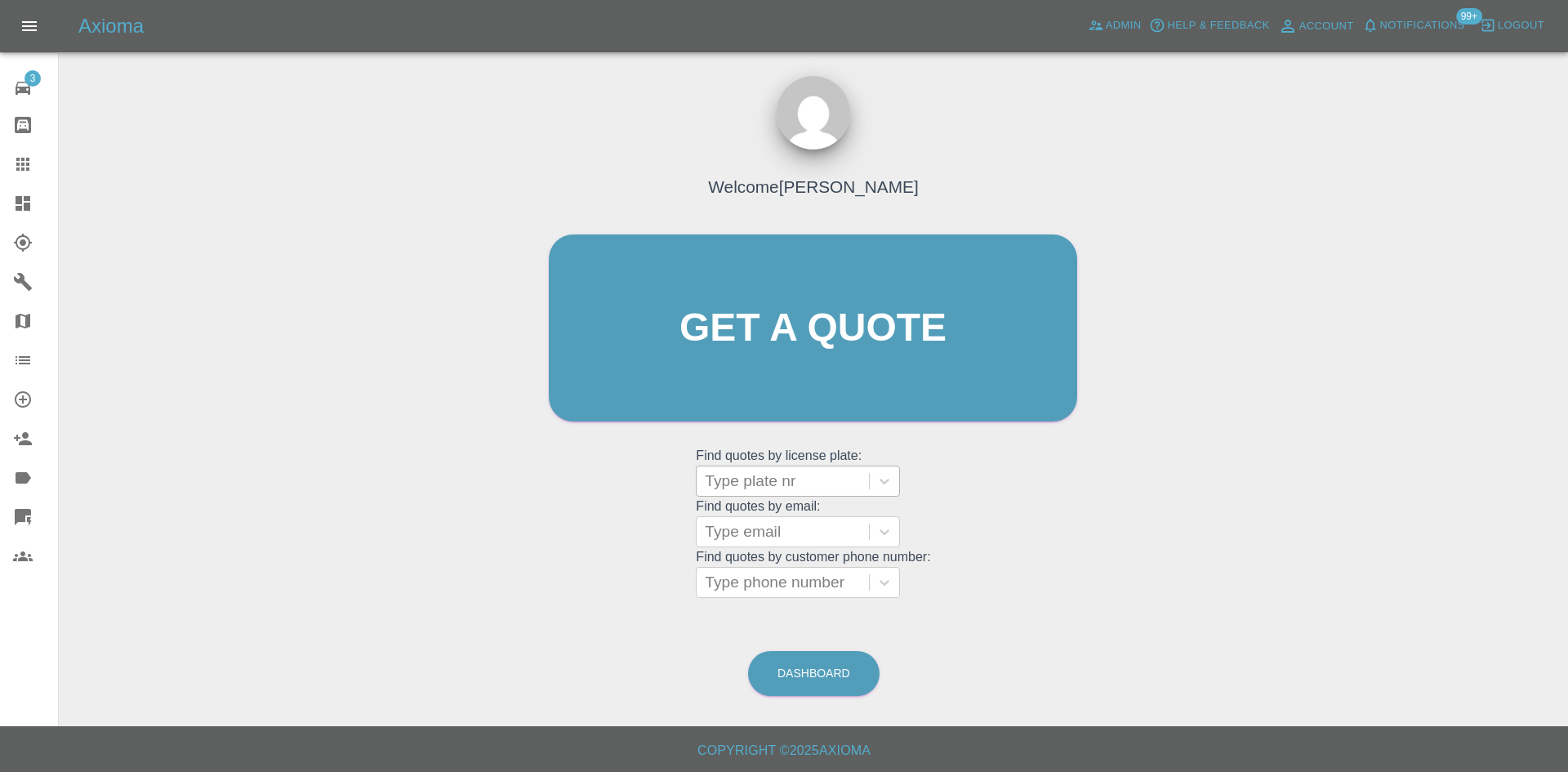
click at [746, 487] on div at bounding box center [783, 480] width 156 height 23
paste input "WM72TGV"
type input "WM72TGV"
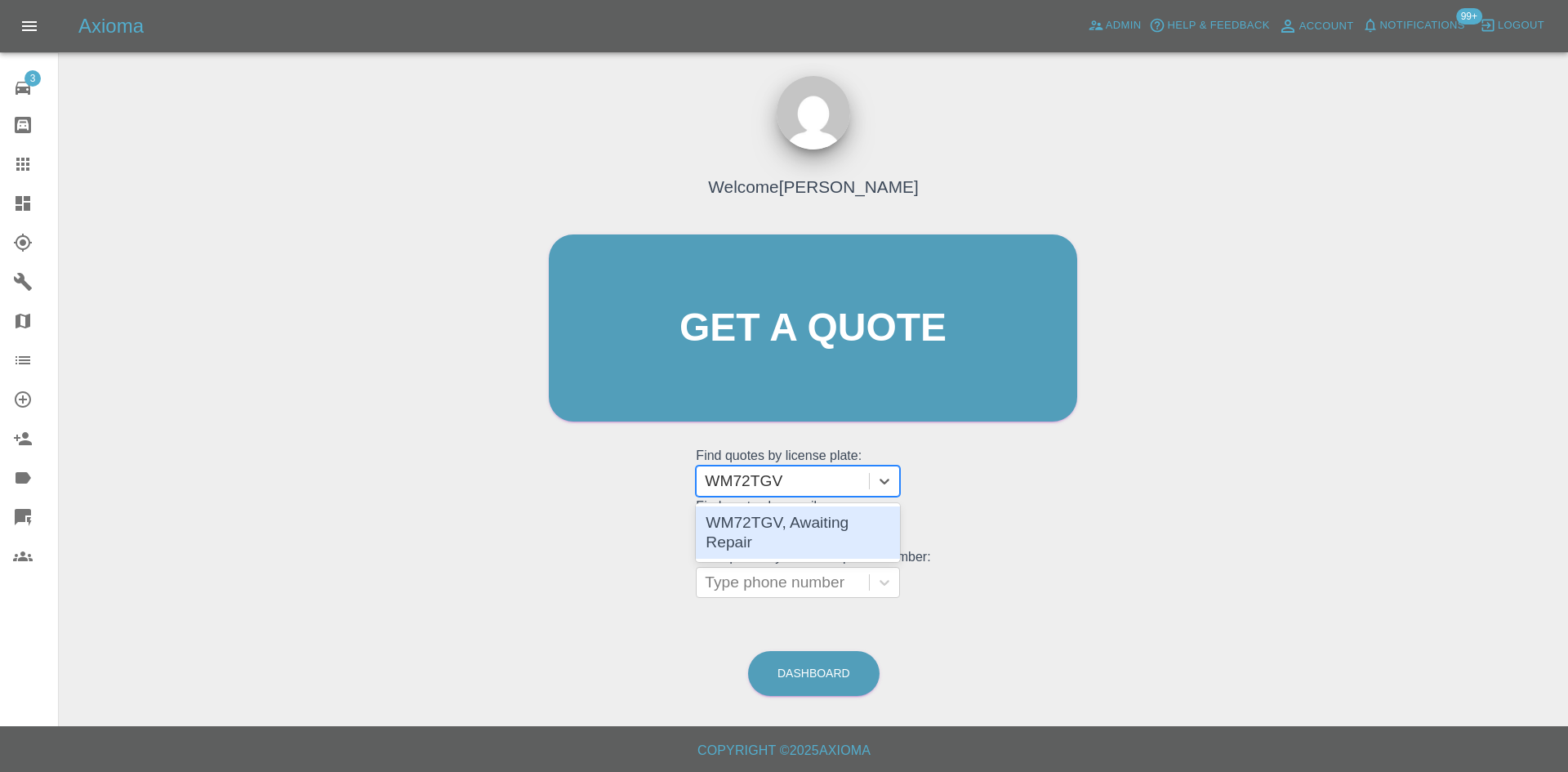
click at [789, 538] on div "WM72TGV, Awaiting Repair" at bounding box center [798, 532] width 205 height 52
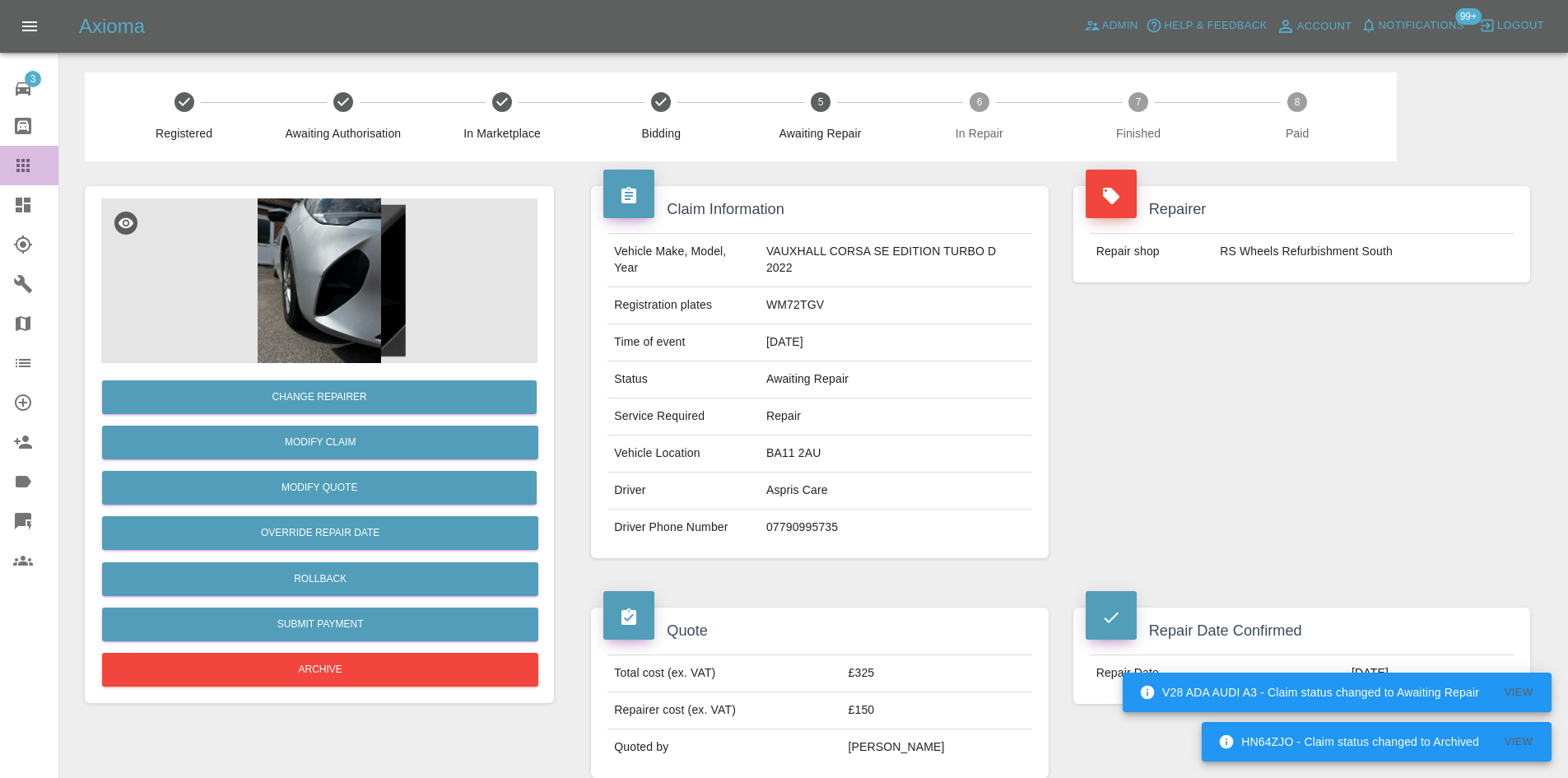
drag, startPoint x: 18, startPoint y: 159, endPoint x: 279, endPoint y: 251, distance: 276.7
click at [18, 159] on icon at bounding box center [23, 165] width 13 height 13
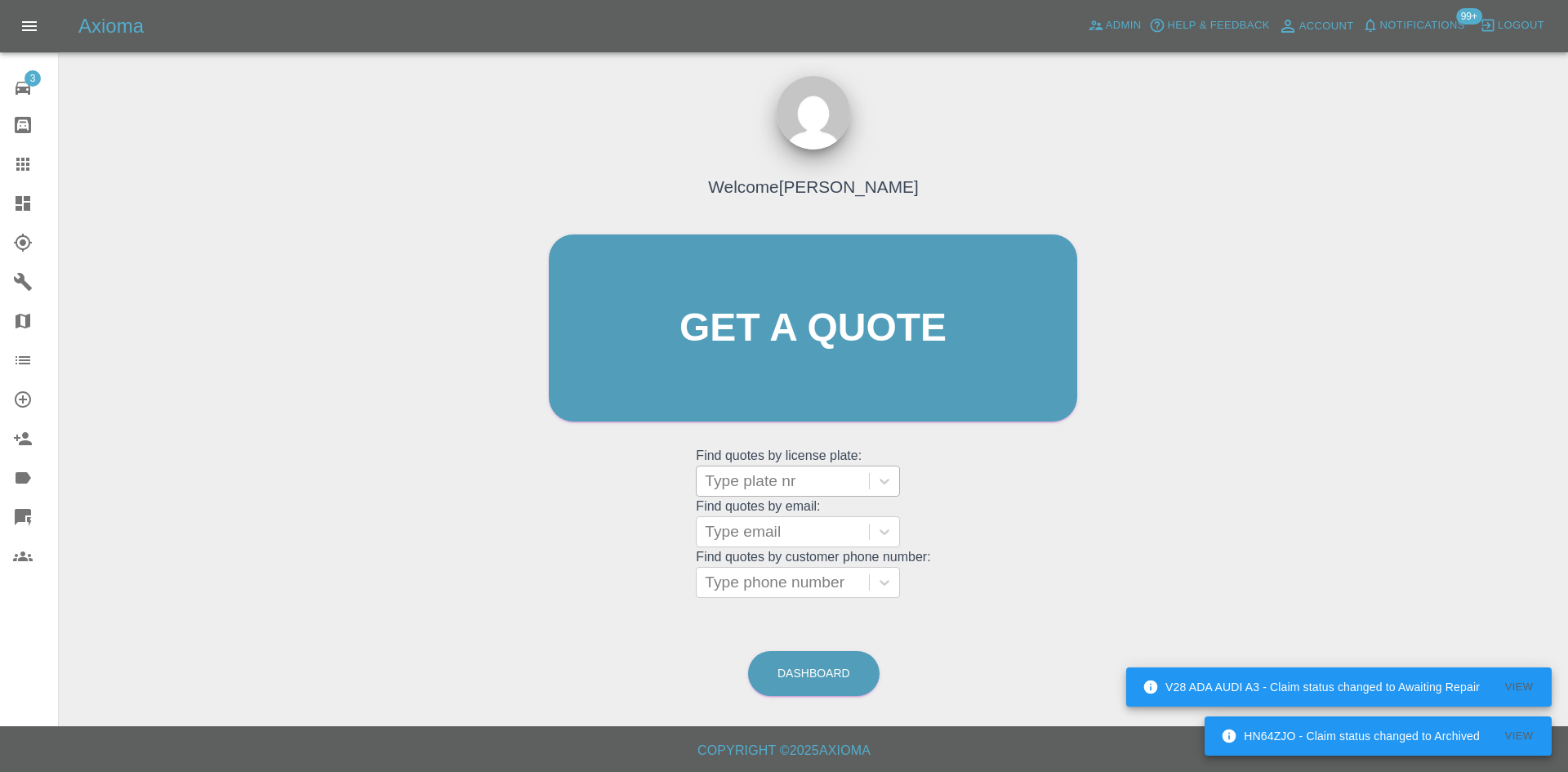
drag, startPoint x: 805, startPoint y: 506, endPoint x: 799, endPoint y: 485, distance: 21.8
click at [804, 500] on grid "Find quotes by email: Type email" at bounding box center [813, 523] width 235 height 48
click at [799, 485] on div at bounding box center [783, 480] width 156 height 23
paste input "DF21HLK"
type input "DF21HLK"
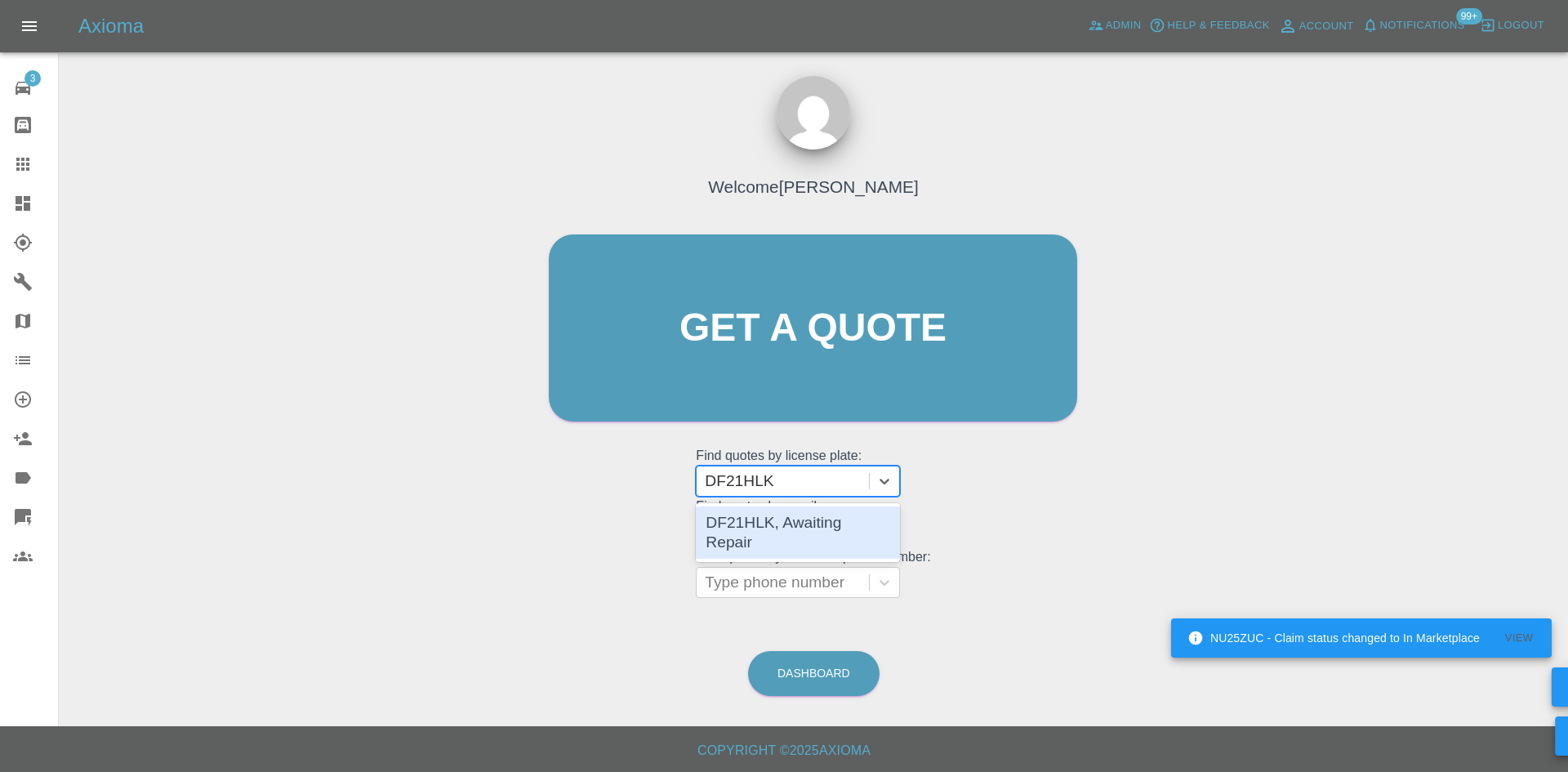
click at [799, 519] on div "DF21HLK, Awaiting Repair" at bounding box center [798, 532] width 205 height 52
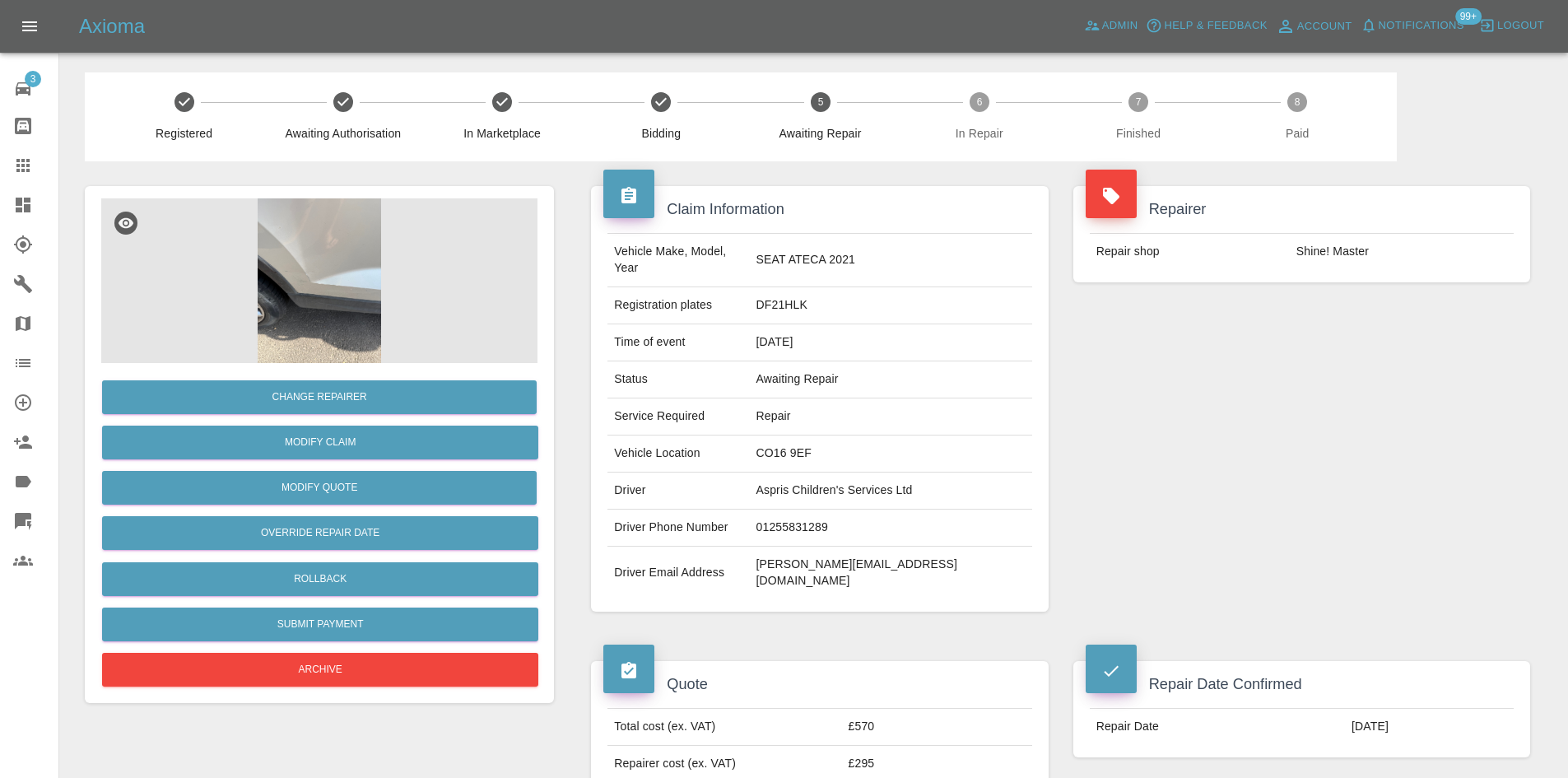
click at [2, 200] on link "Dashboard" at bounding box center [29, 204] width 59 height 39
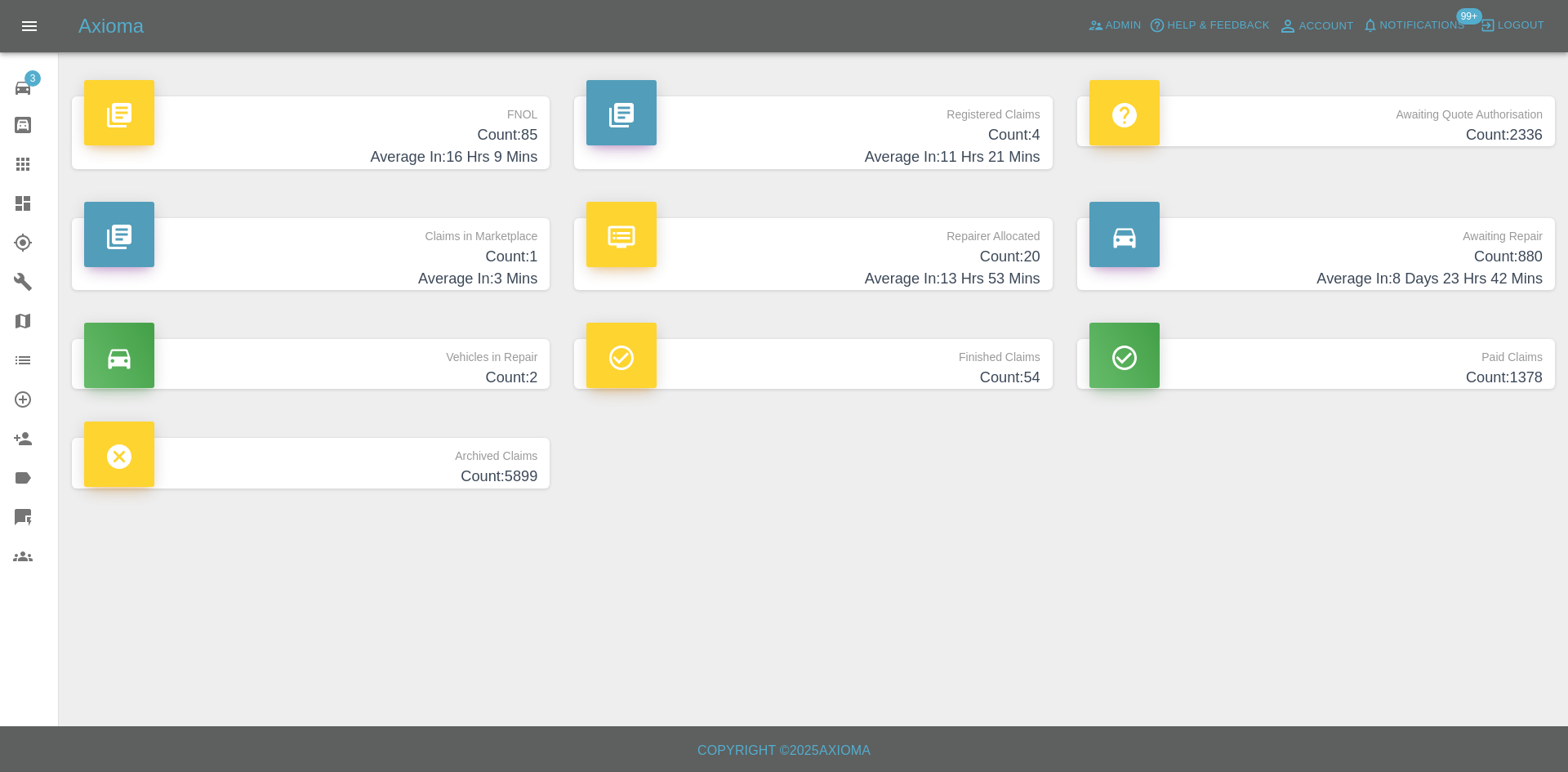
click at [762, 156] on h4 "Average In: 11 Hrs 21 Mins" at bounding box center [813, 157] width 453 height 22
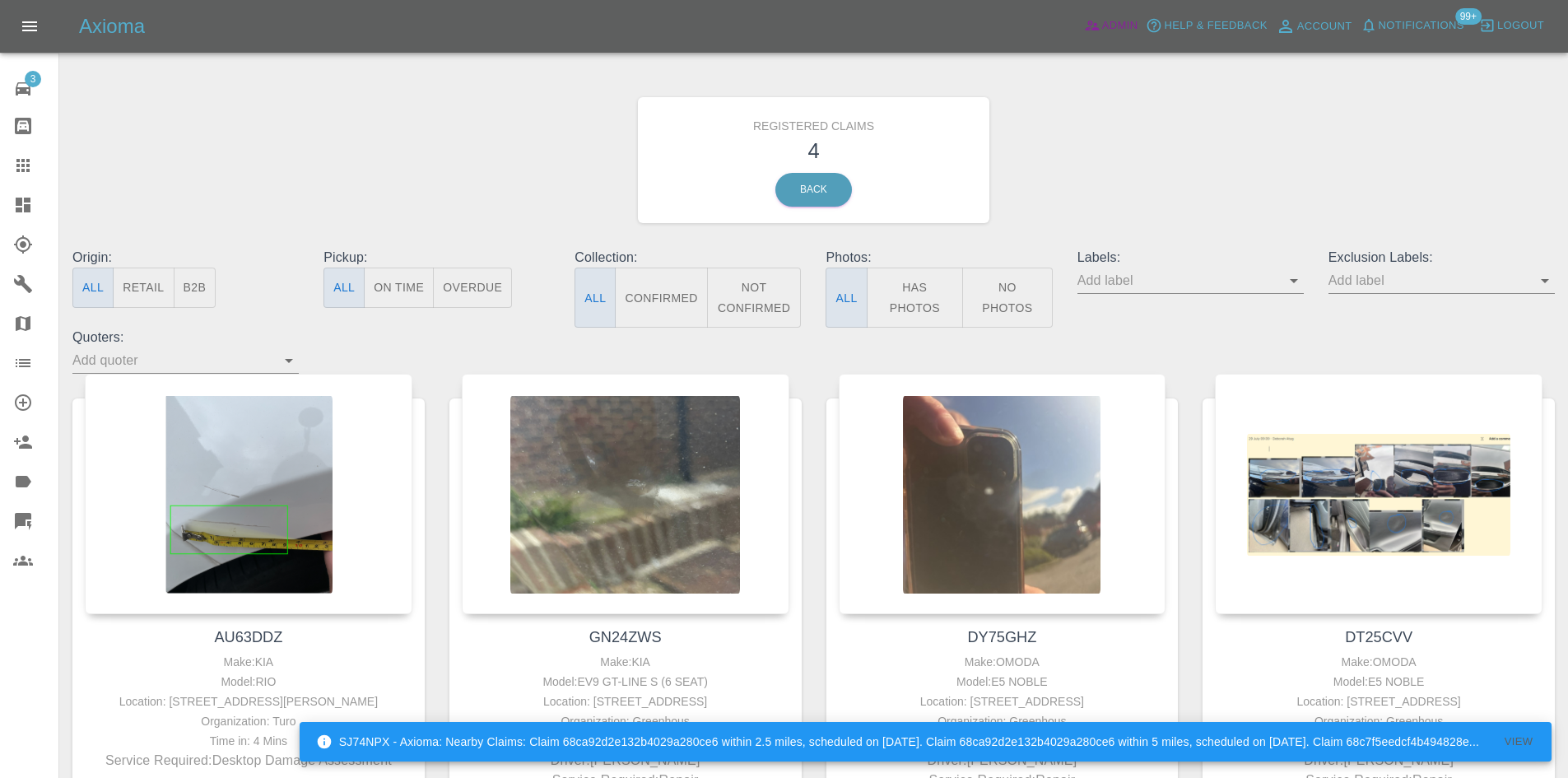
click at [1093, 25] on icon at bounding box center [1091, 26] width 14 height 10
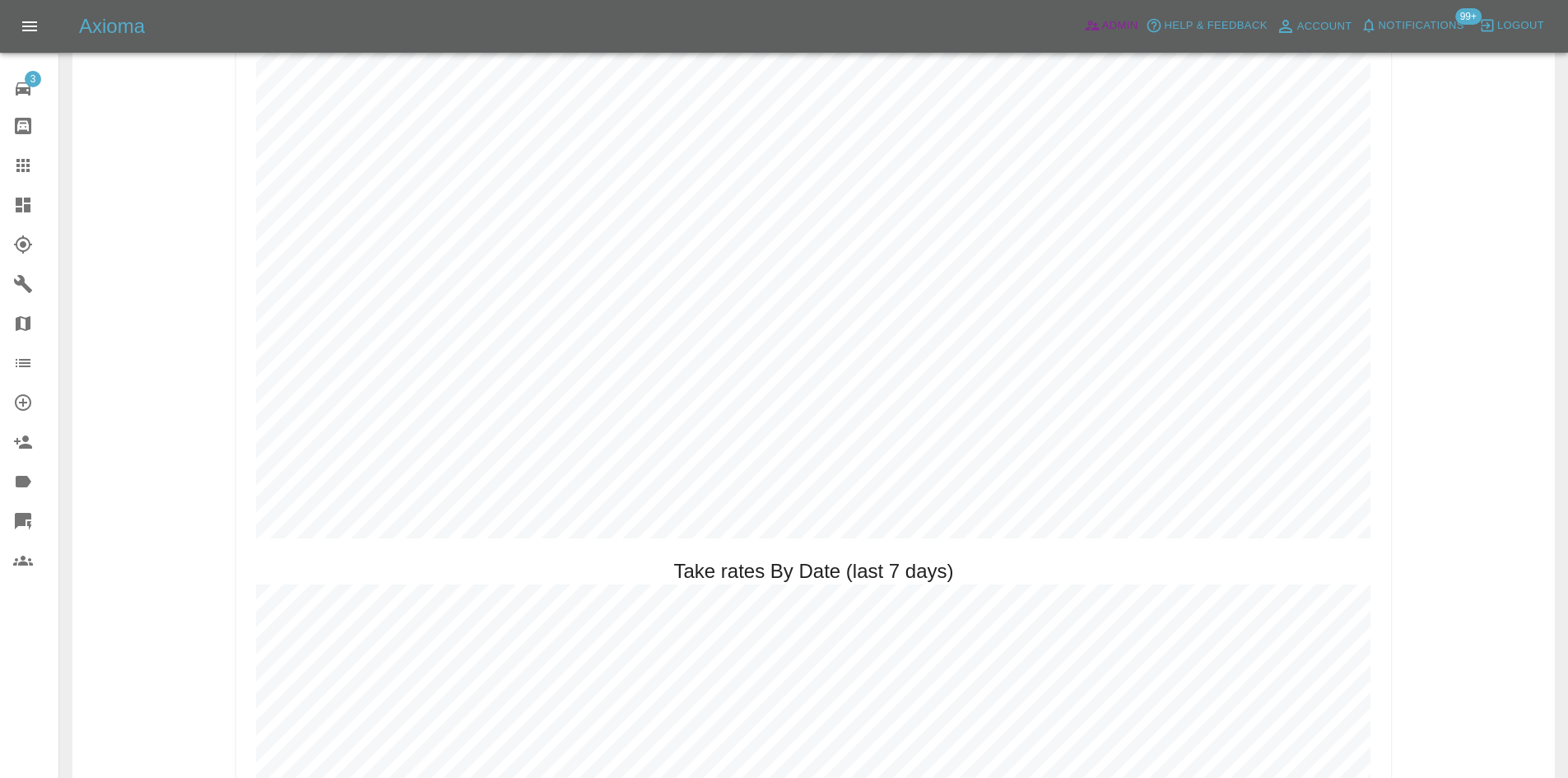
scroll to position [1975, 0]
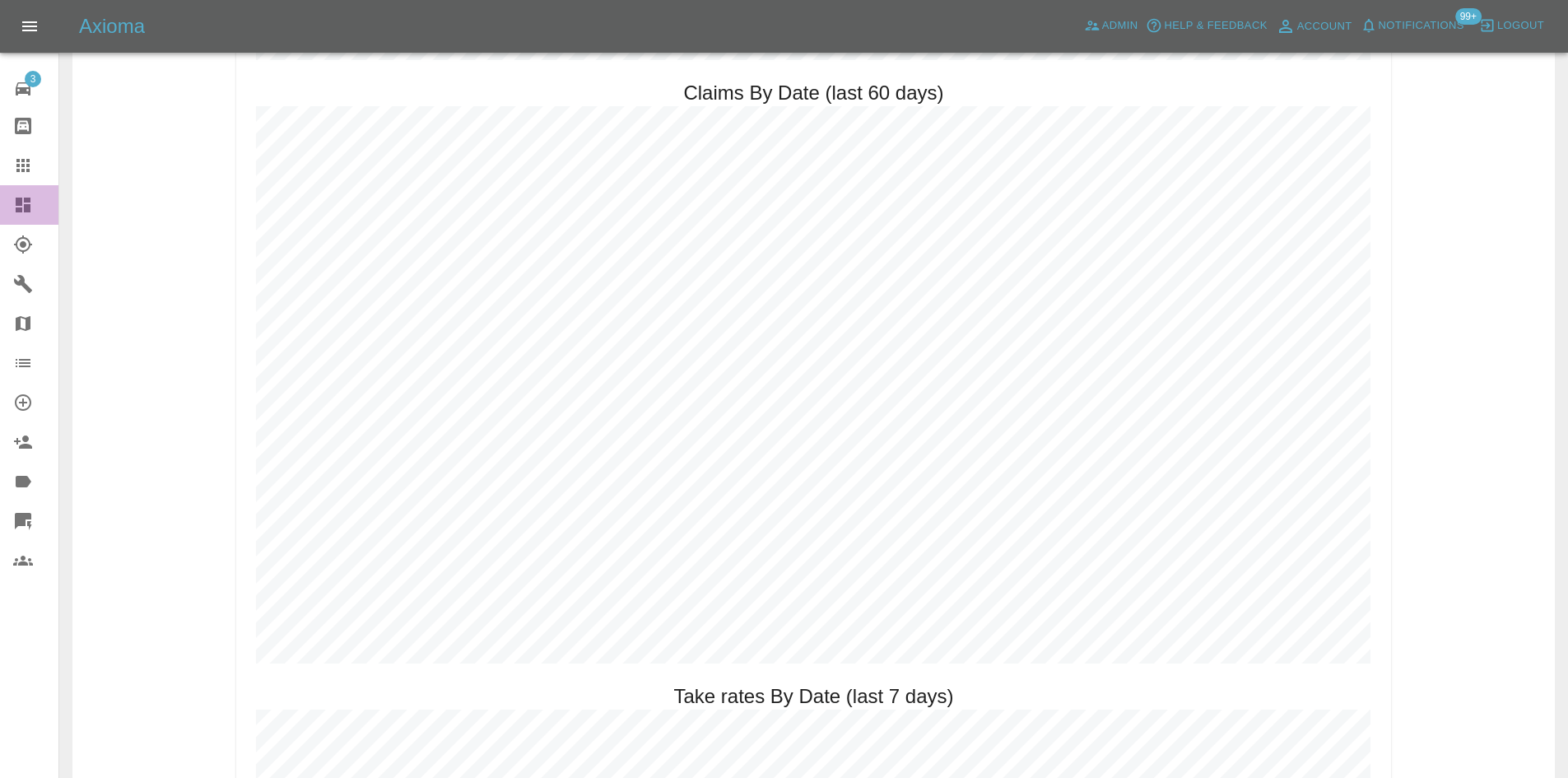
click at [26, 212] on icon at bounding box center [23, 205] width 15 height 15
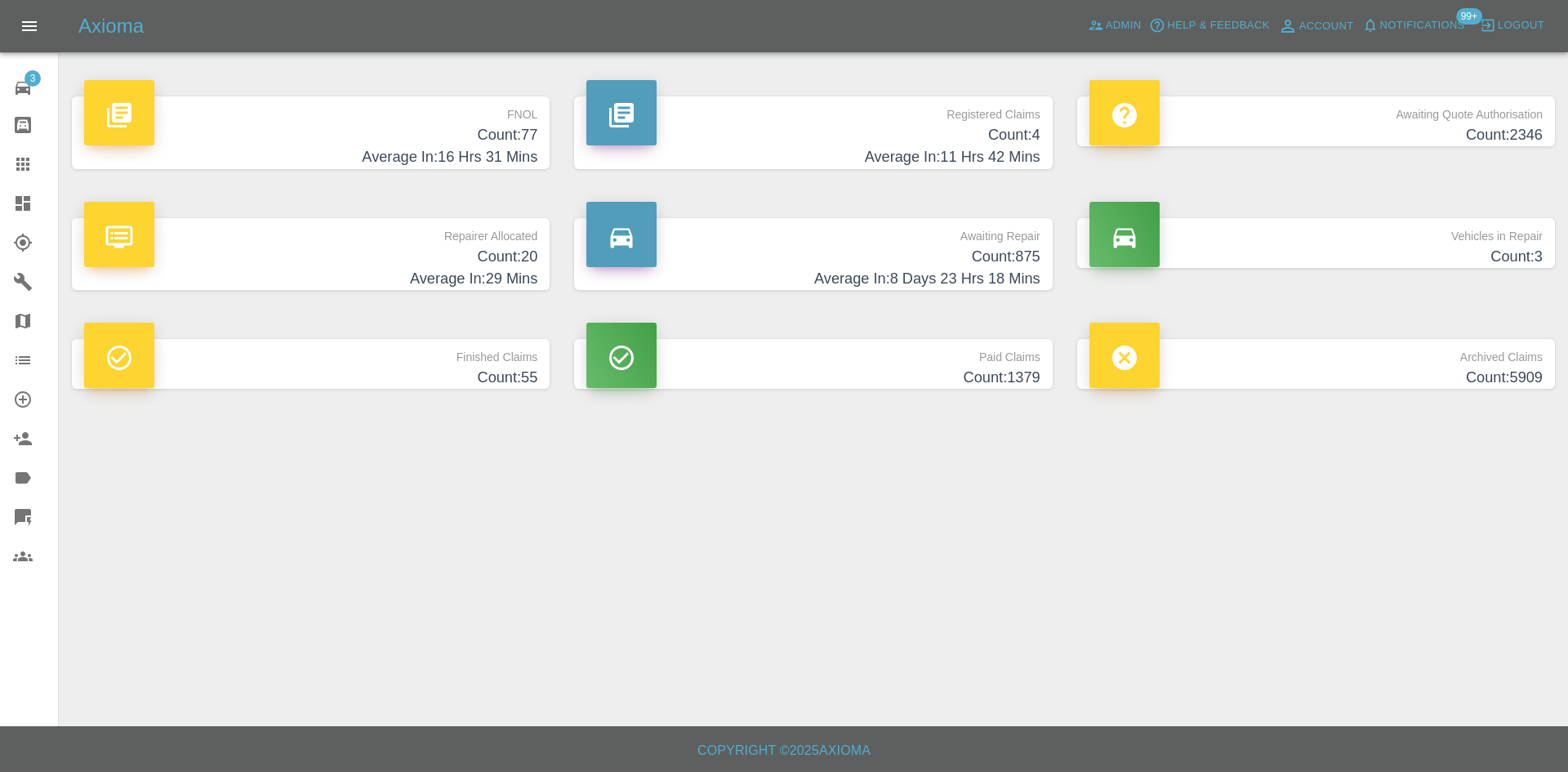
click at [434, 132] on h4 "Count: 77" at bounding box center [310, 135] width 453 height 22
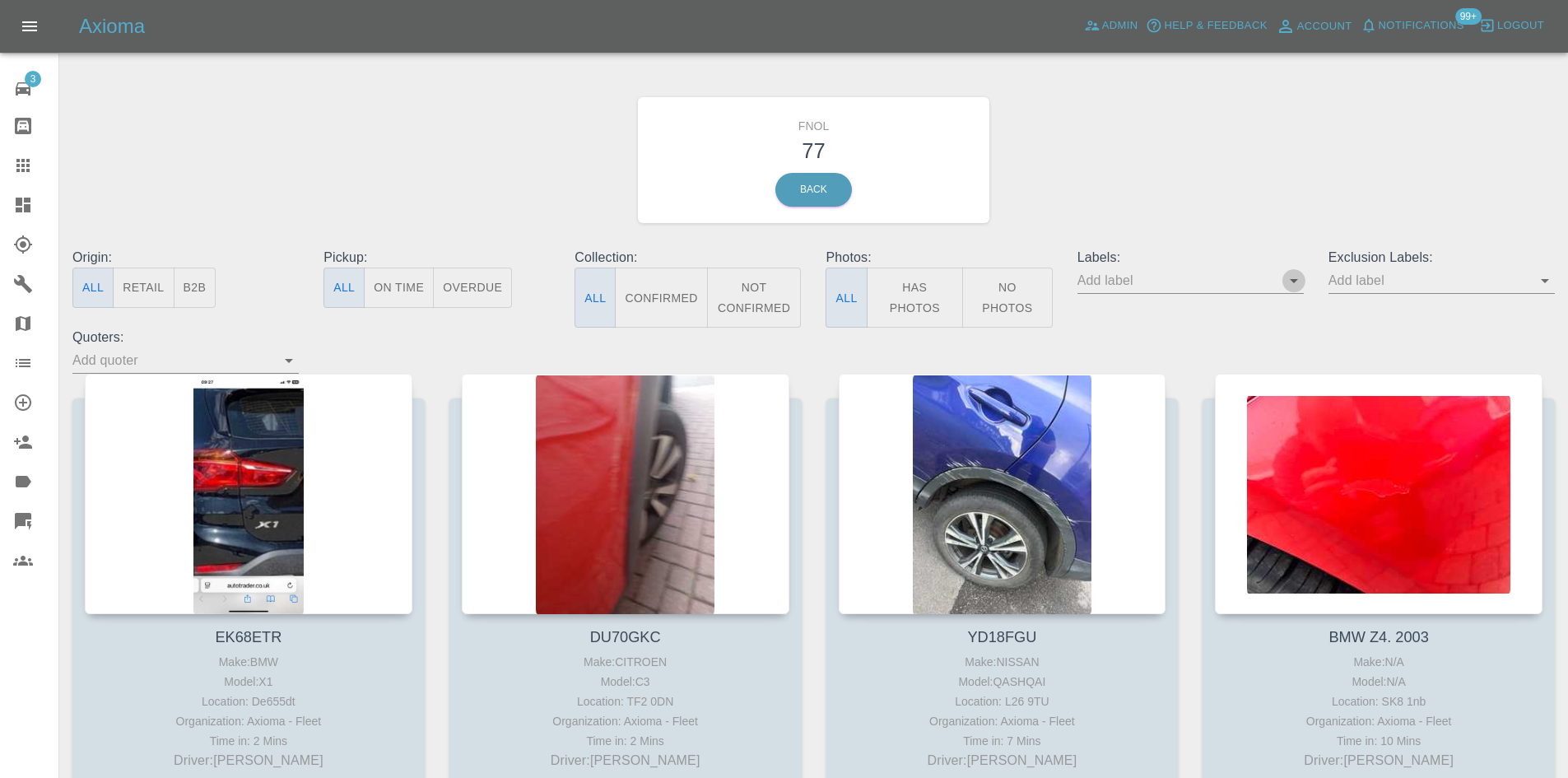
click at [1303, 280] on button "Open" at bounding box center [1293, 280] width 23 height 23
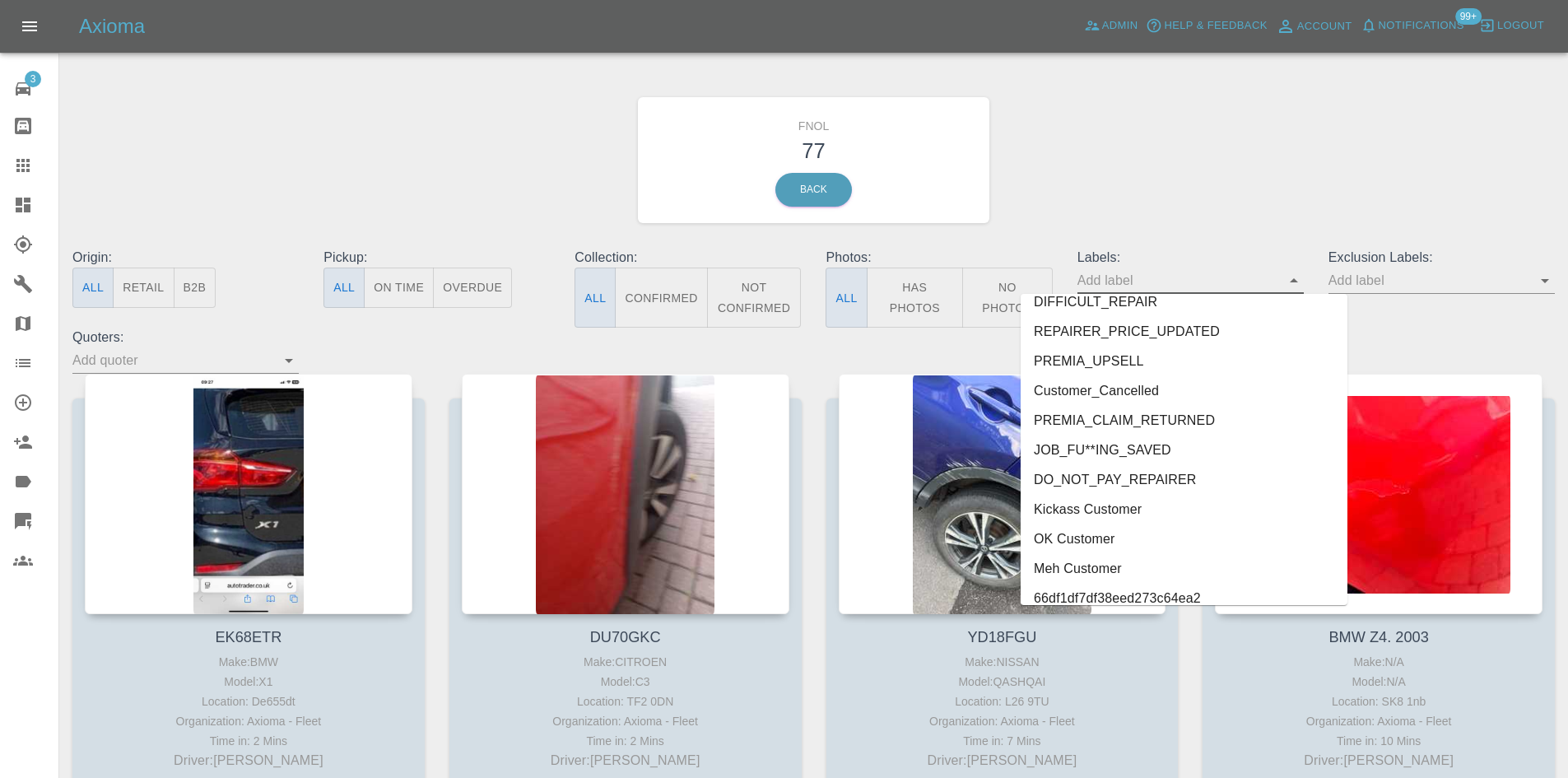
scroll to position [3583, 0]
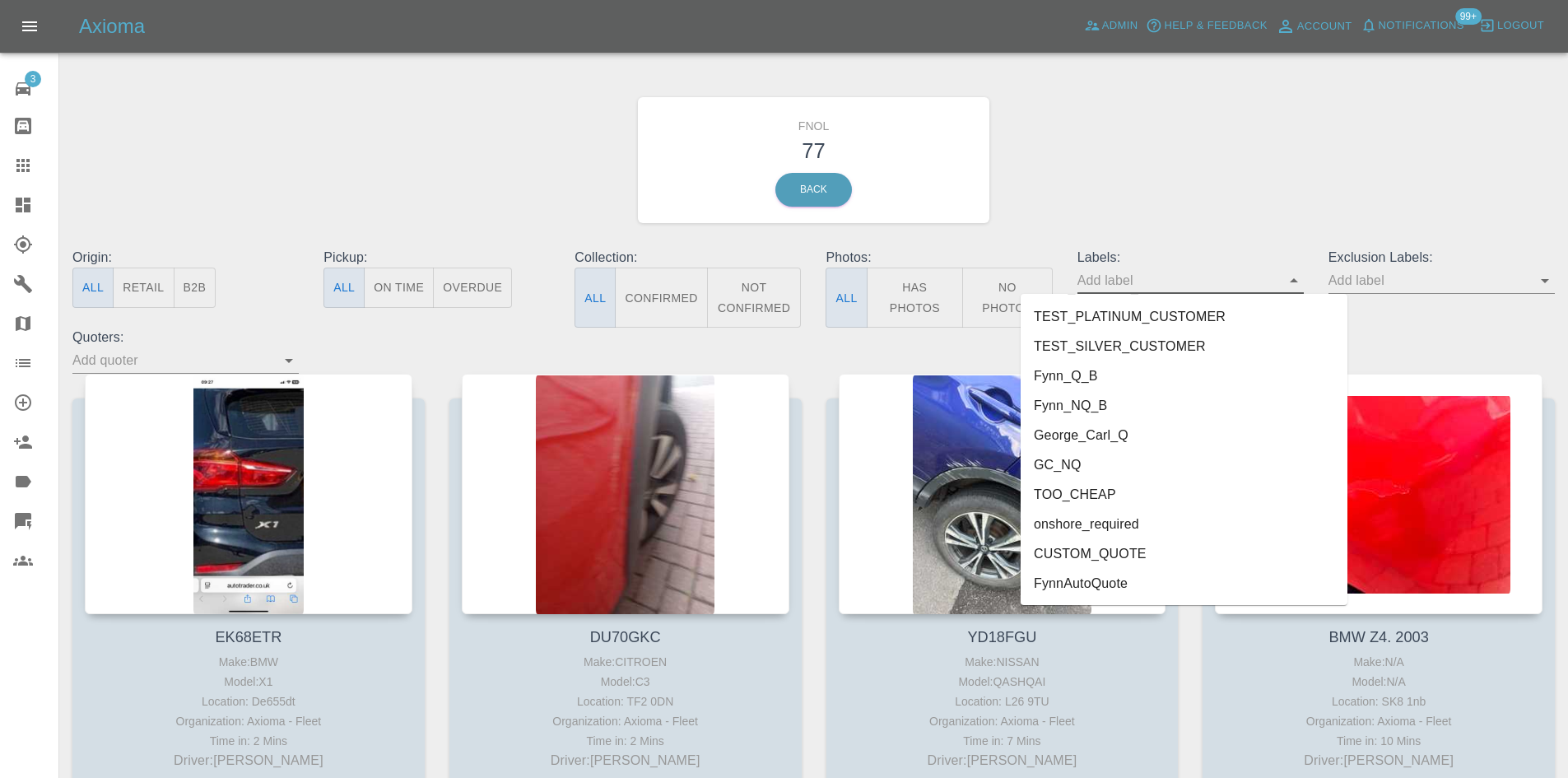
click at [1094, 465] on li "GC_NQ" at bounding box center [1184, 465] width 327 height 29
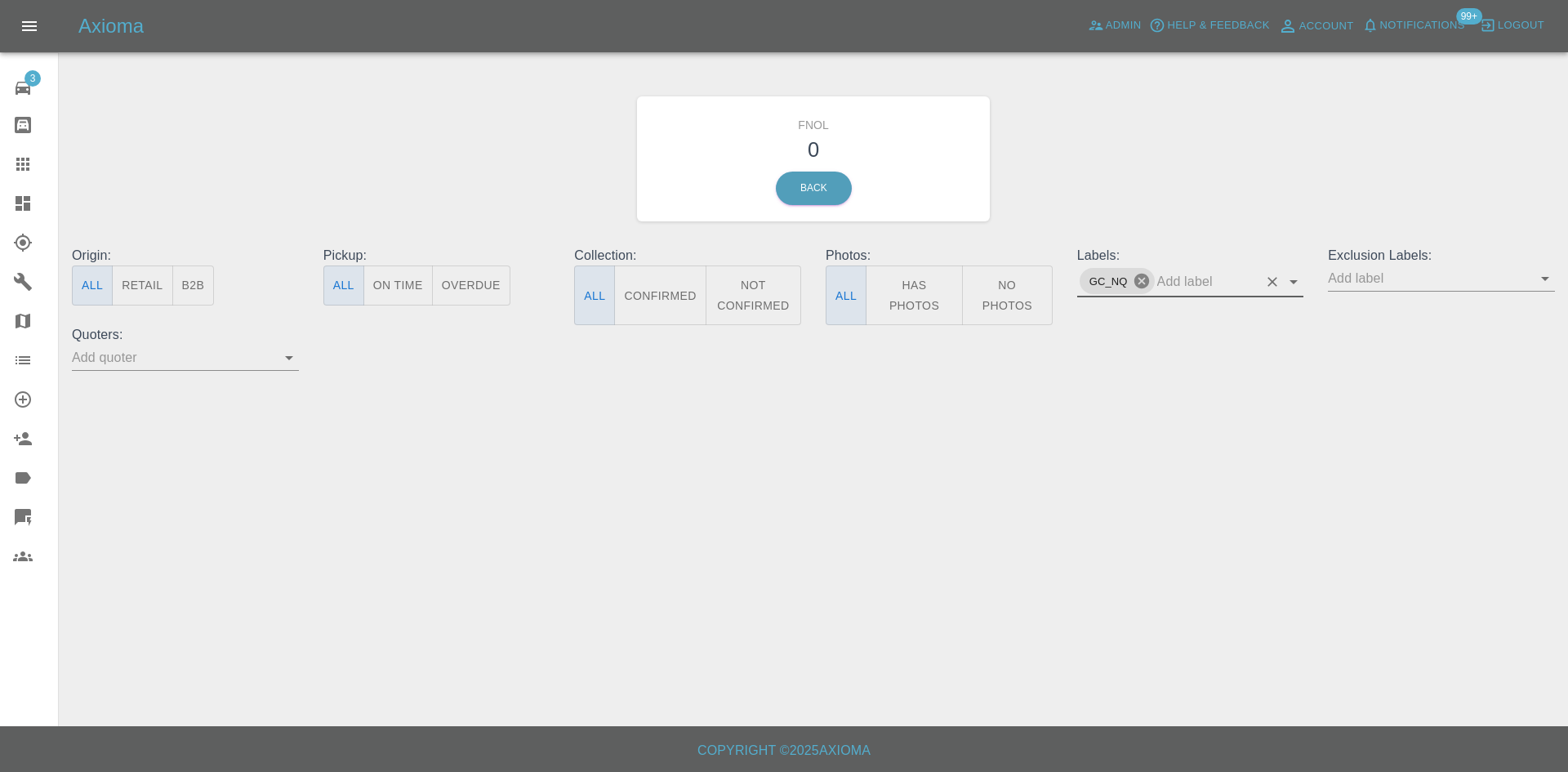
click at [1141, 288] on icon at bounding box center [1141, 281] width 15 height 15
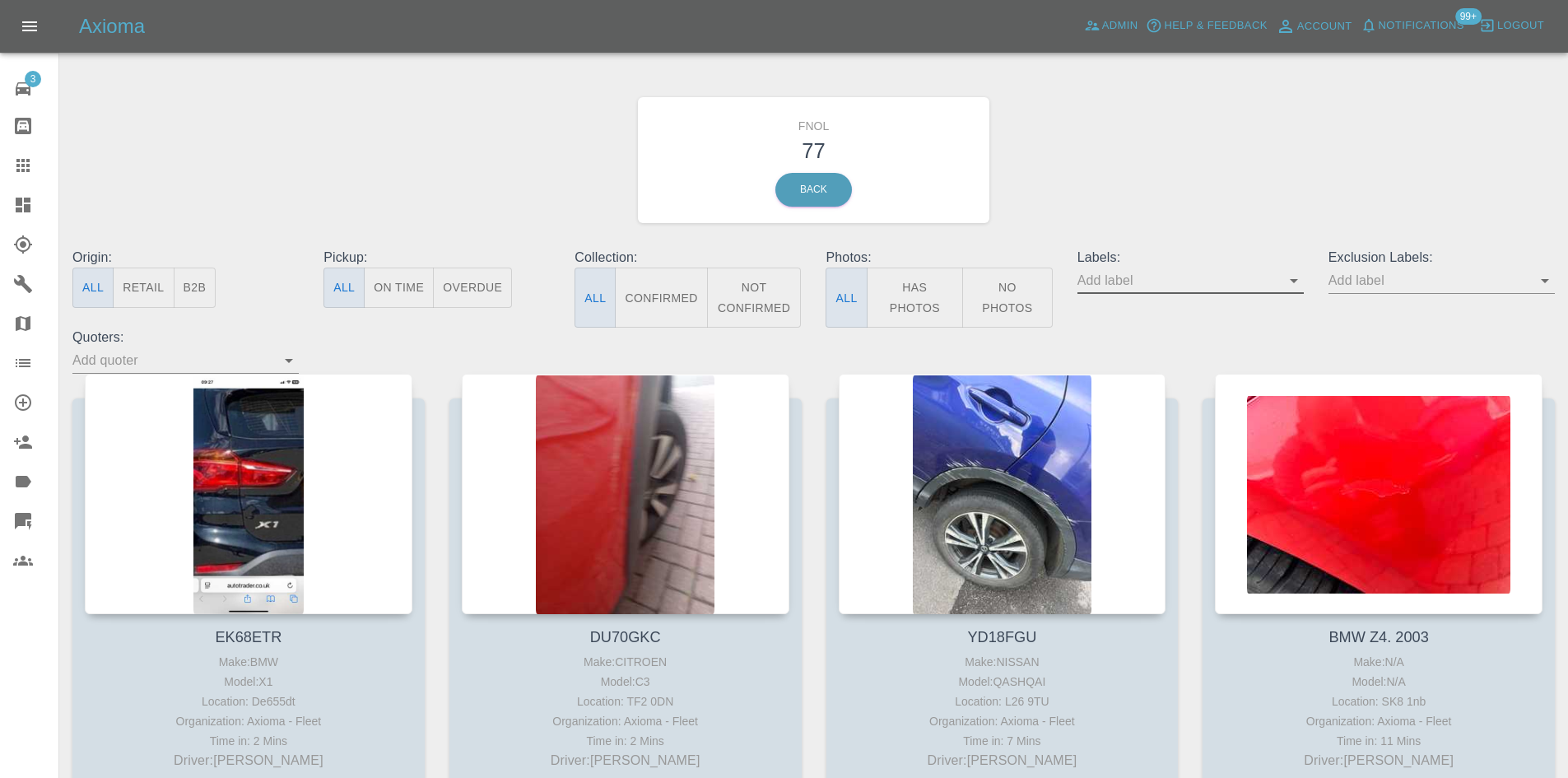
click at [1299, 283] on icon "Open" at bounding box center [1294, 280] width 20 height 20
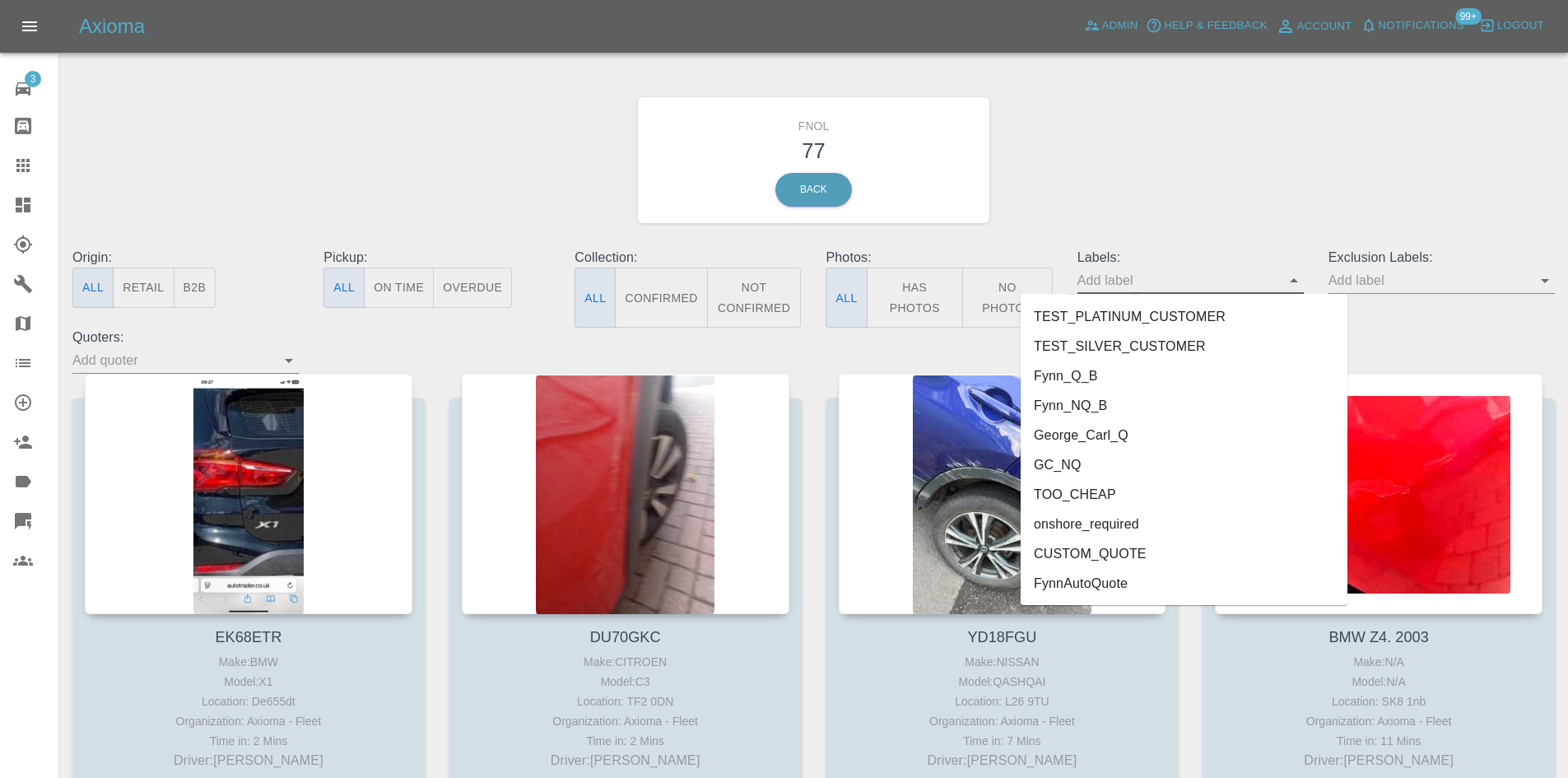
click at [1142, 431] on li "George_Carl_Q" at bounding box center [1184, 435] width 327 height 29
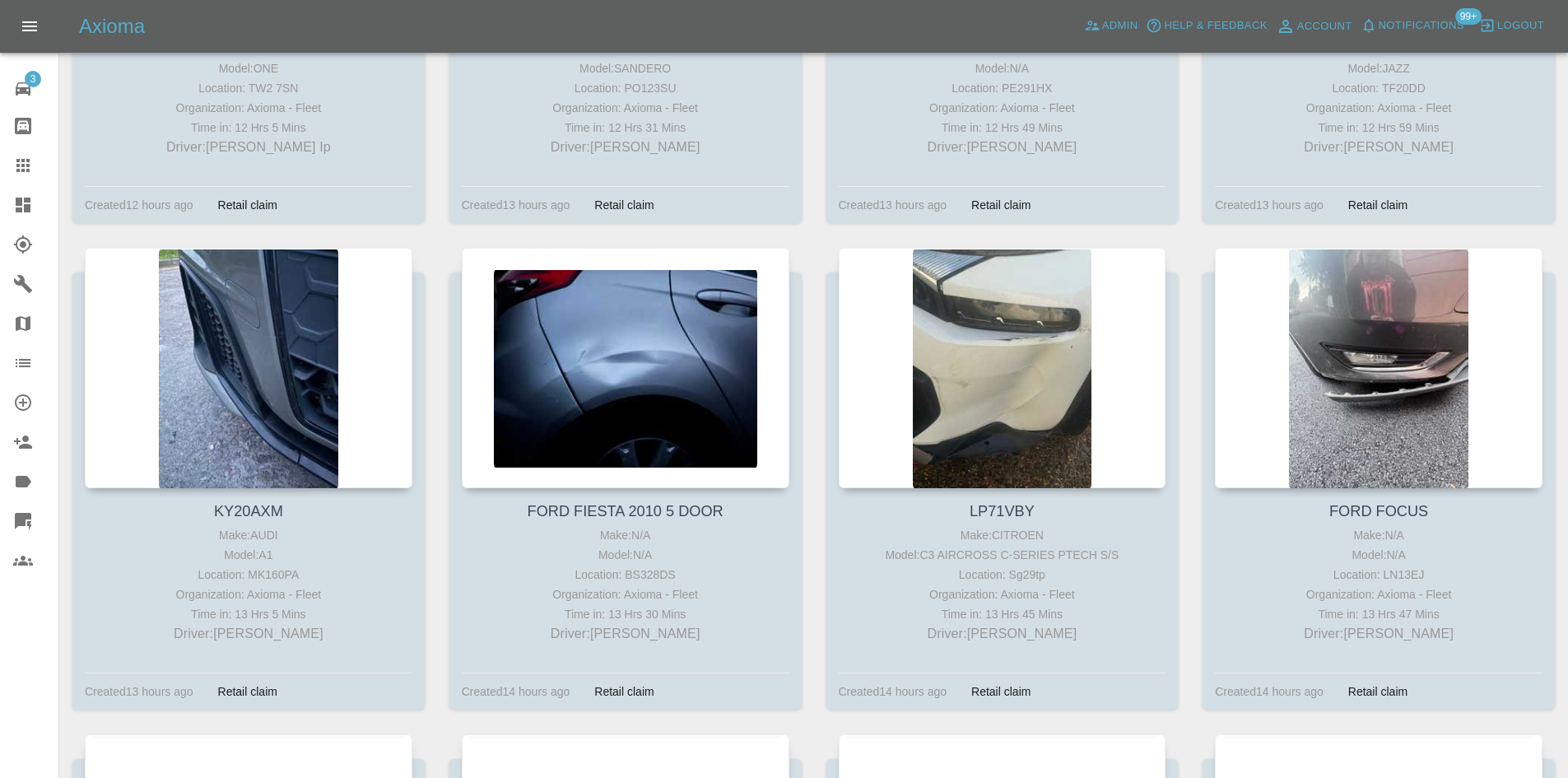
scroll to position [988, 0]
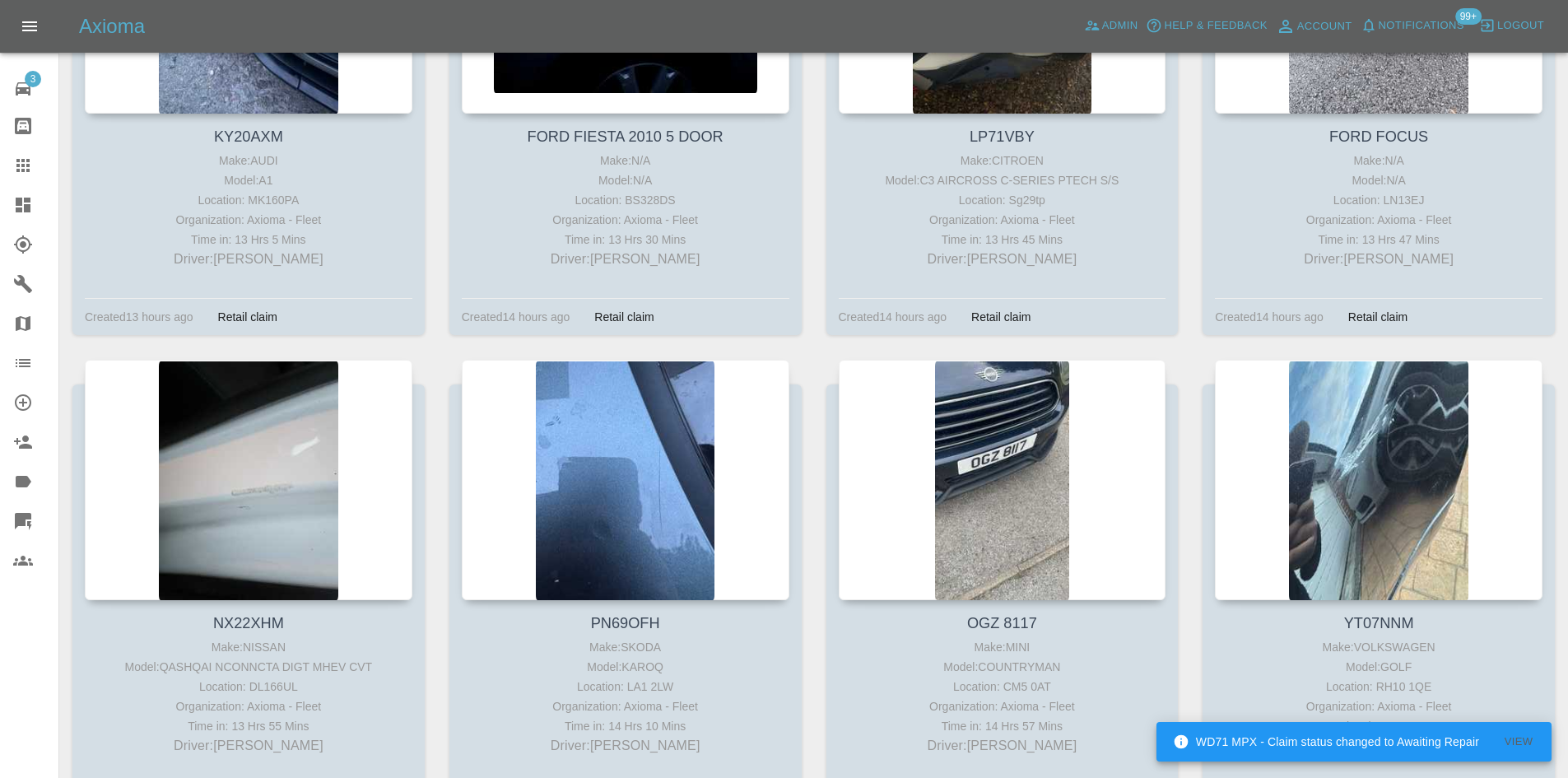
click at [0, 200] on link "Dashboard" at bounding box center [29, 204] width 59 height 39
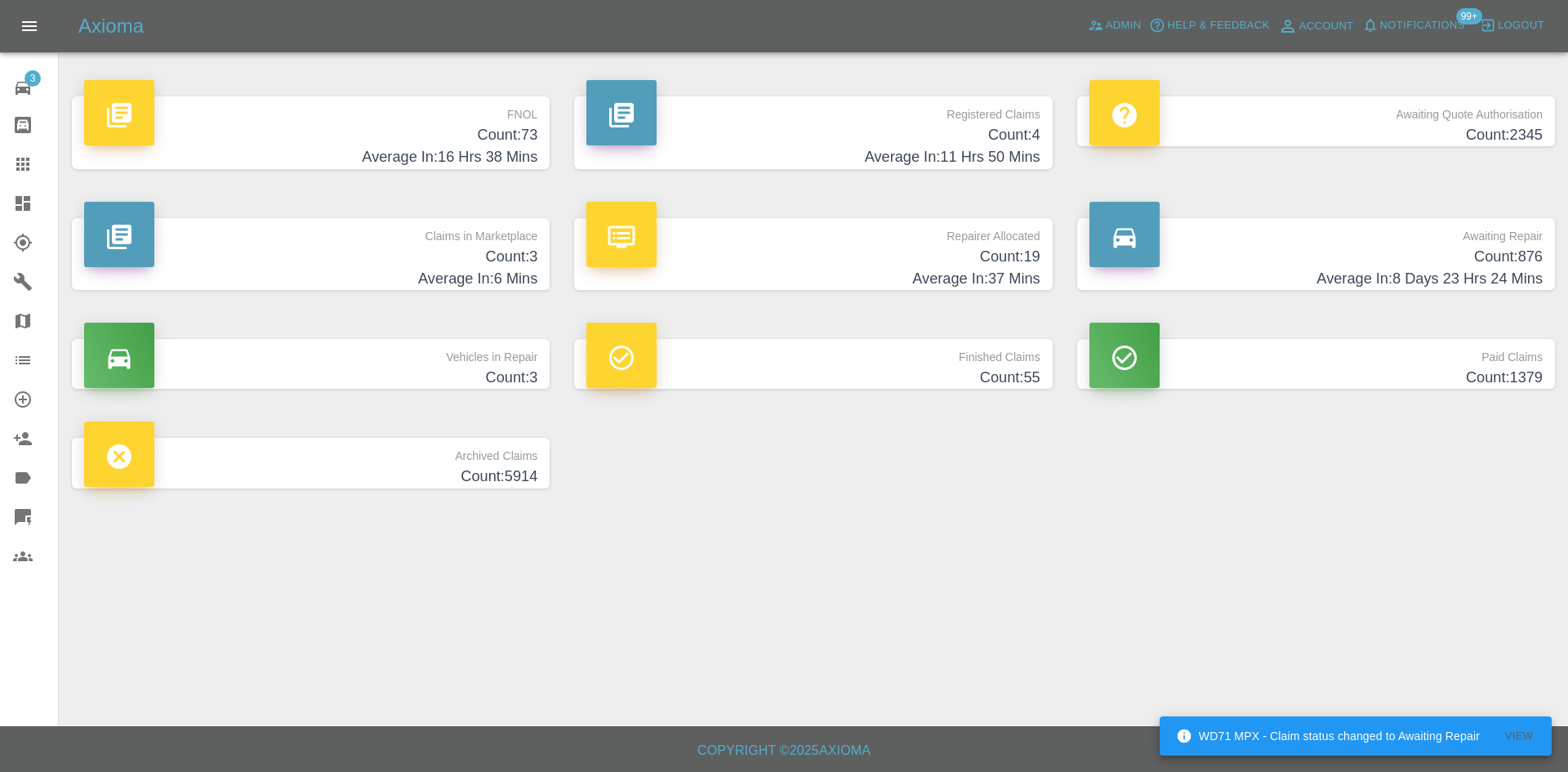
click at [274, 116] on p "FNOL" at bounding box center [310, 110] width 453 height 28
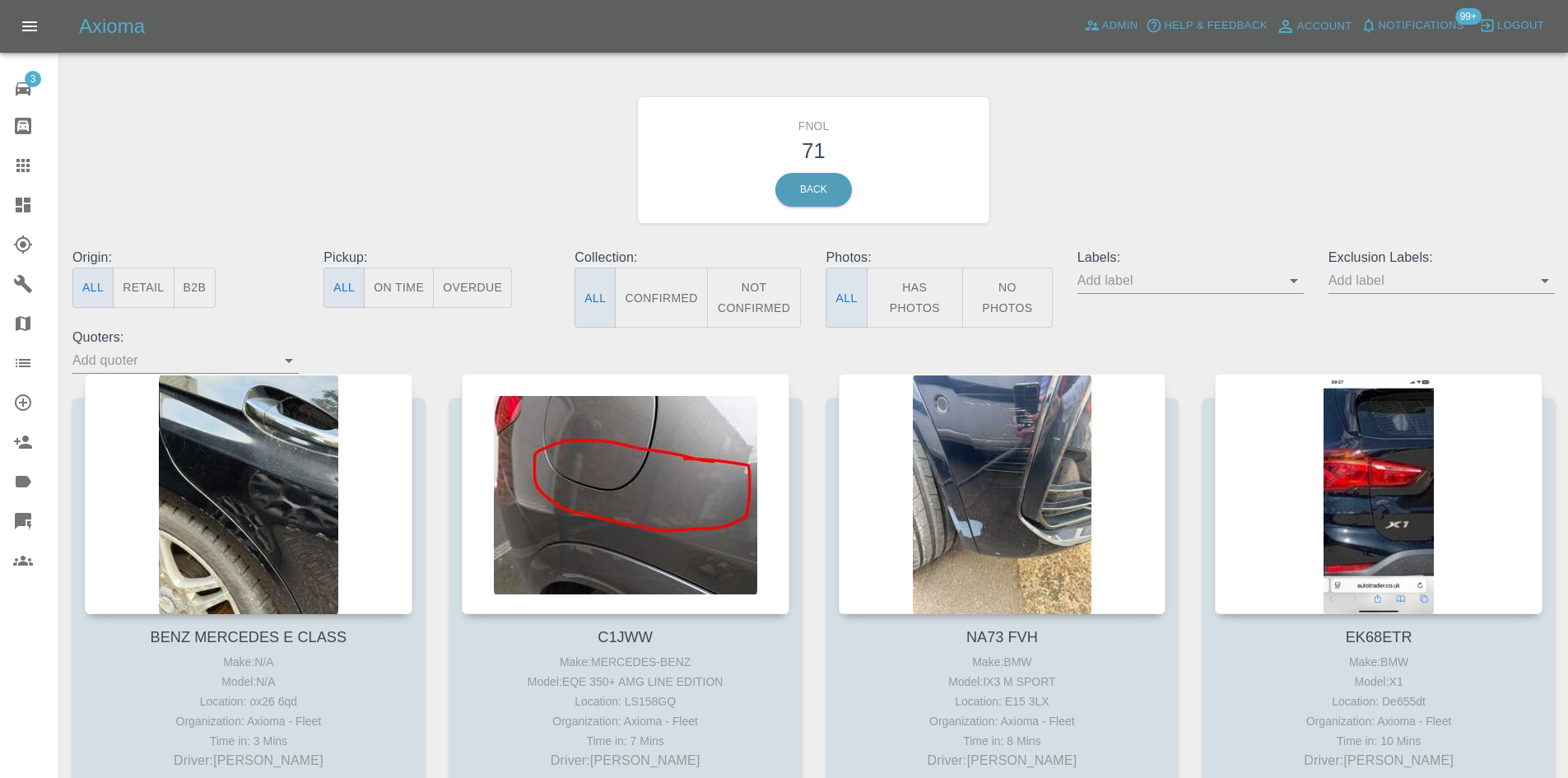
click at [1297, 287] on icon "Open" at bounding box center [1294, 280] width 20 height 20
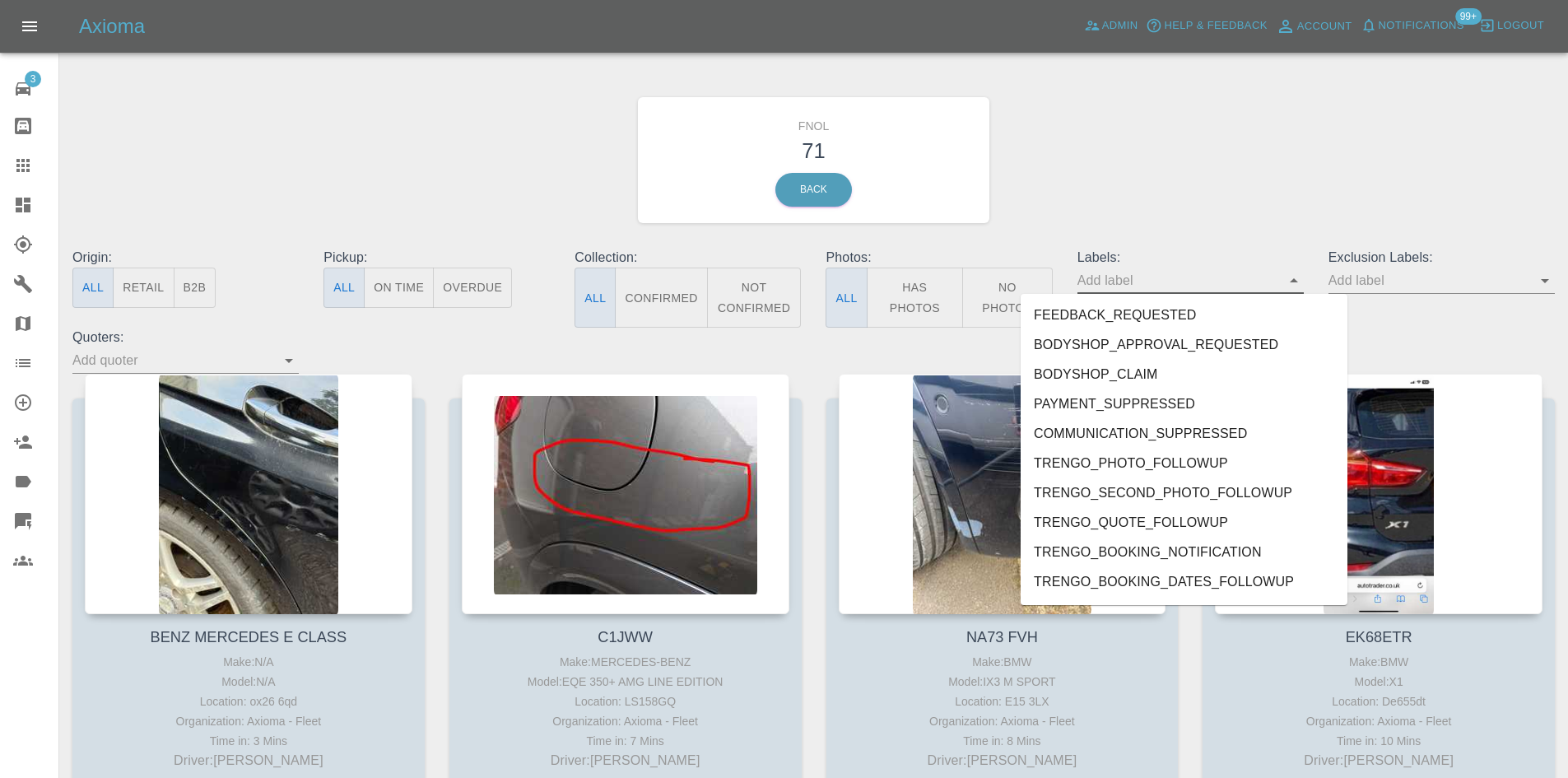
scroll to position [3583, 0]
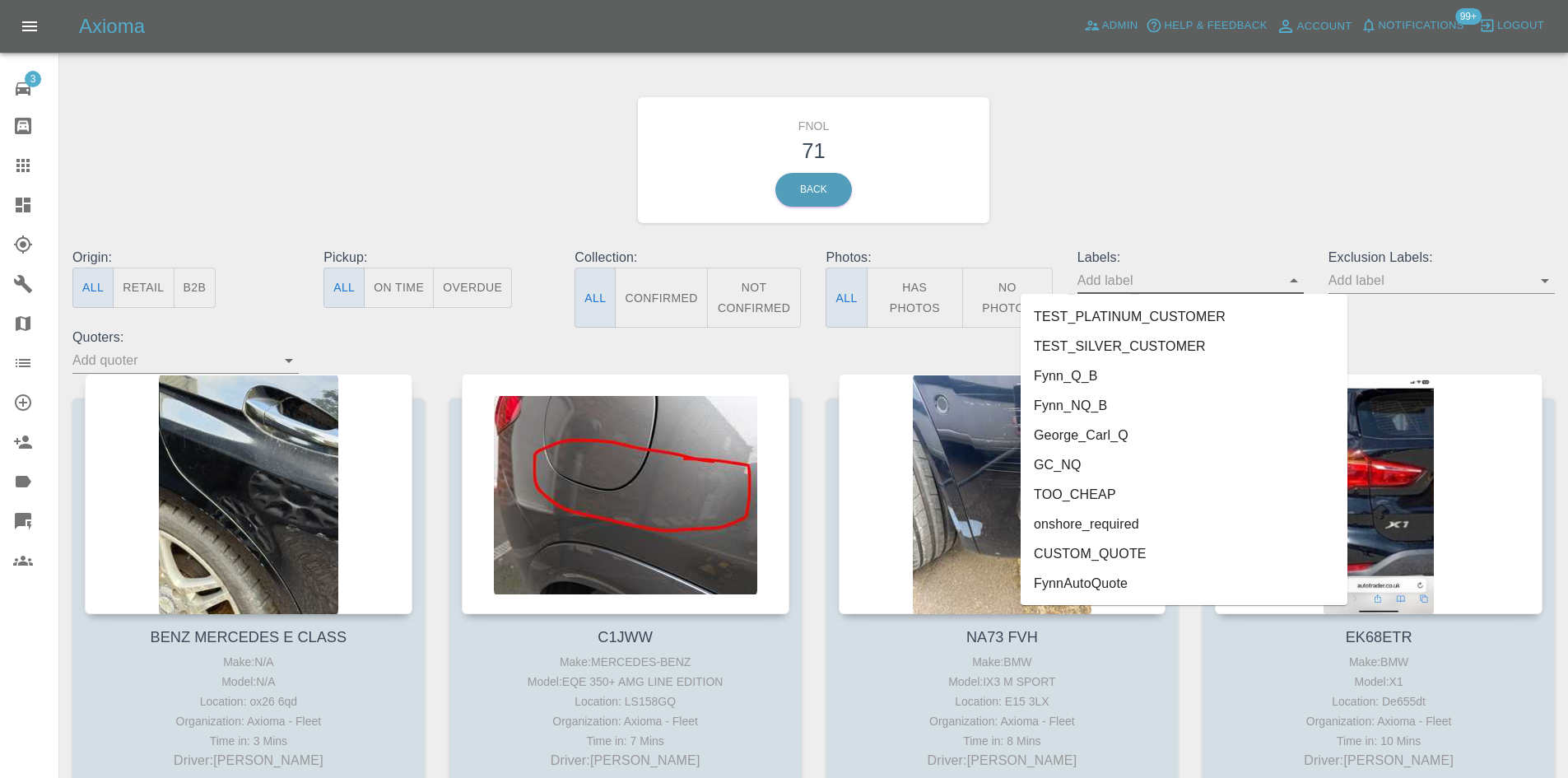
click at [1111, 438] on li "George_Carl_Q" at bounding box center [1184, 435] width 327 height 29
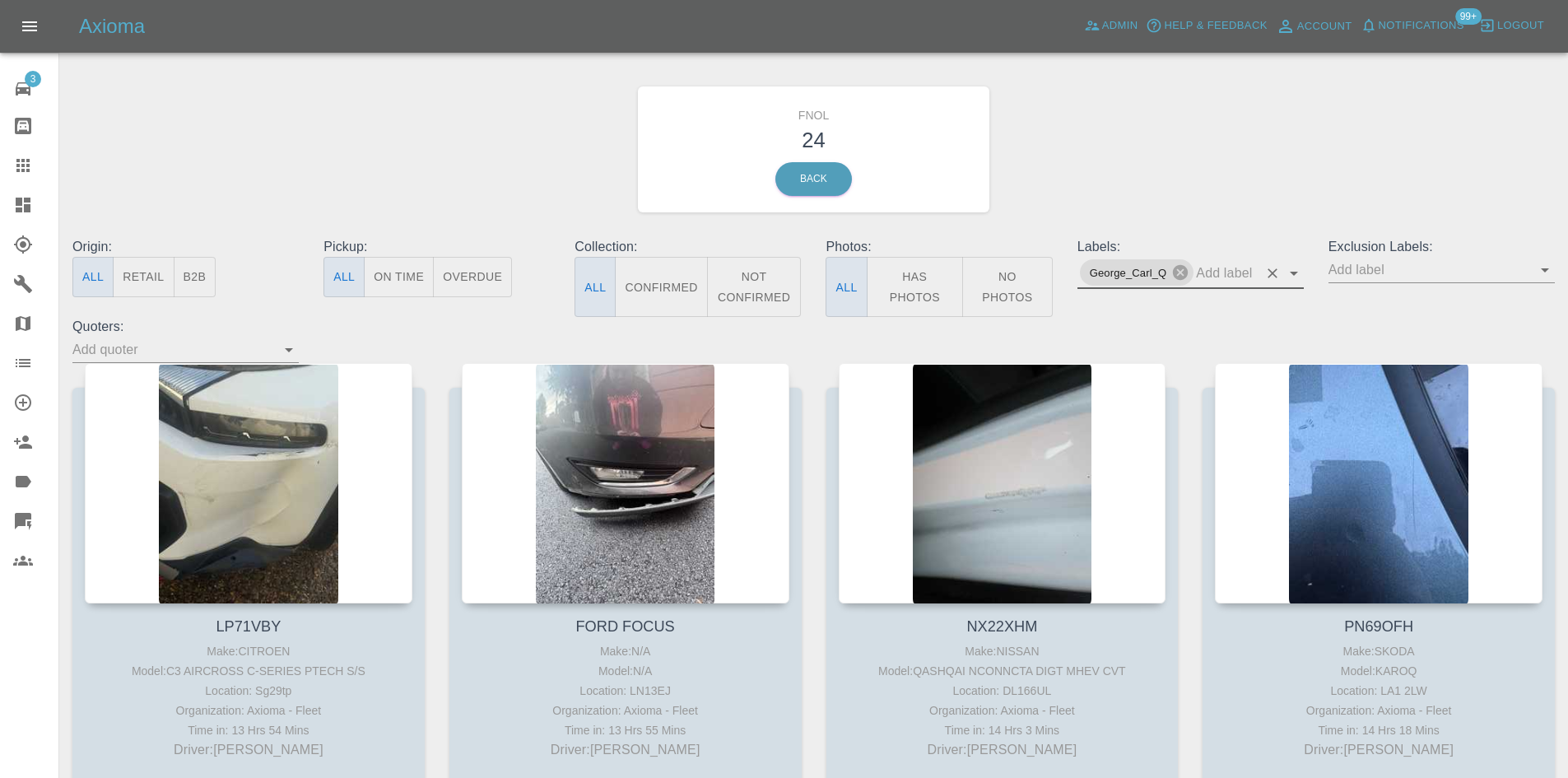
scroll to position [0, 0]
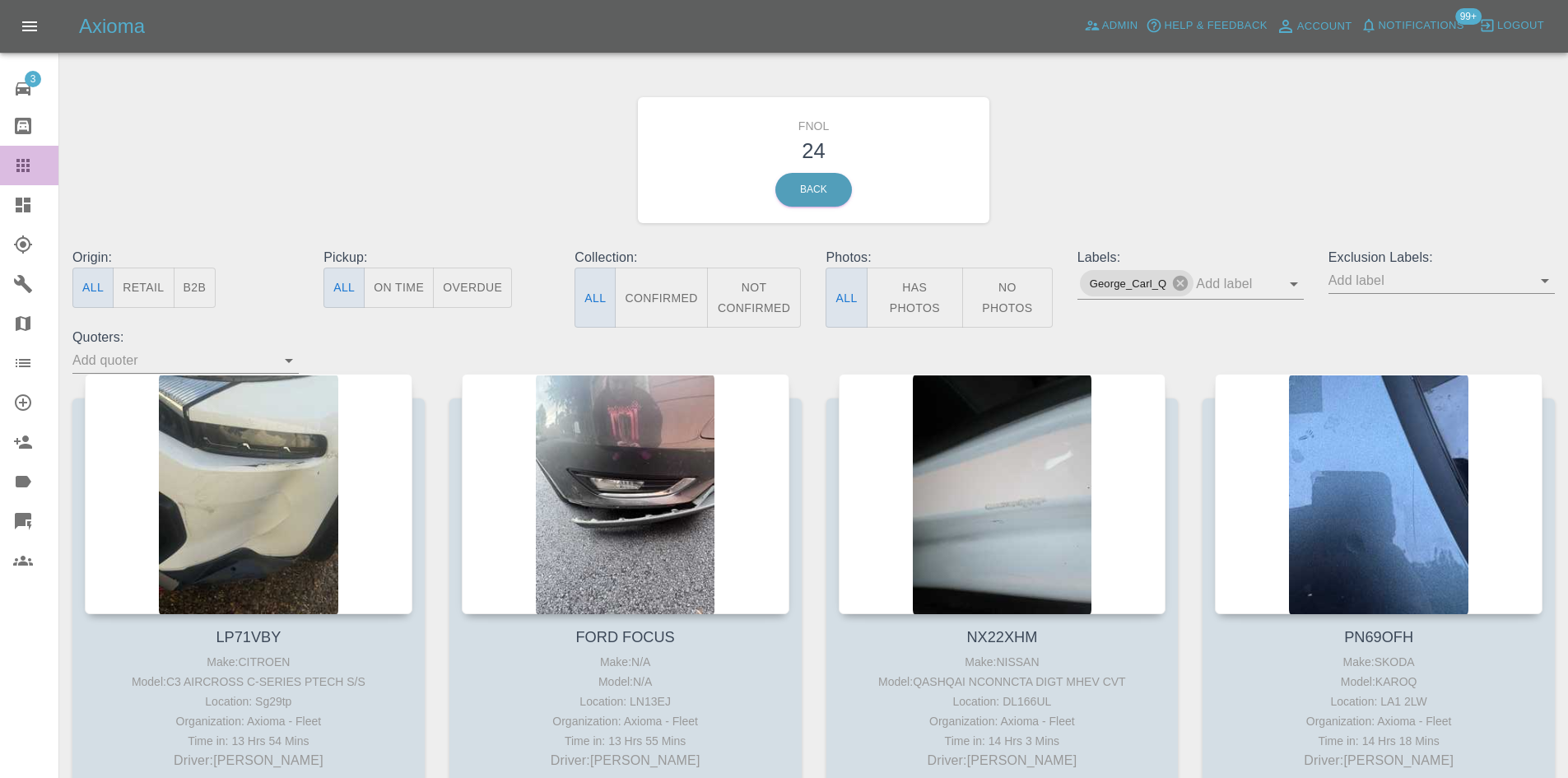
drag, startPoint x: 0, startPoint y: 169, endPoint x: 7, endPoint y: 188, distance: 20.2
click at [0, 169] on link "Claims" at bounding box center [29, 165] width 59 height 39
click at [7, 188] on link "Dashboard" at bounding box center [29, 204] width 59 height 39
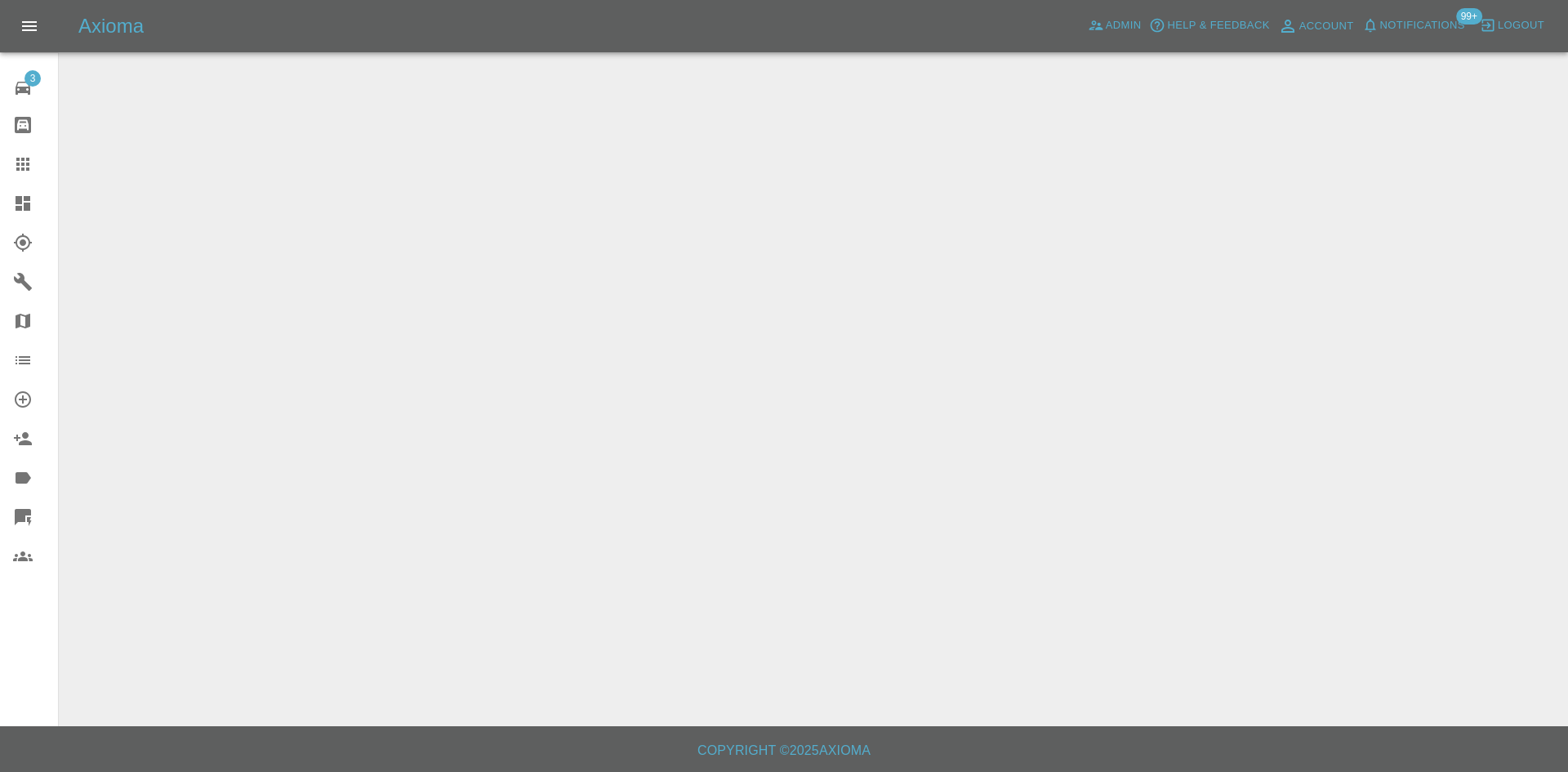
click at [7, 197] on link "Dashboard" at bounding box center [29, 203] width 58 height 39
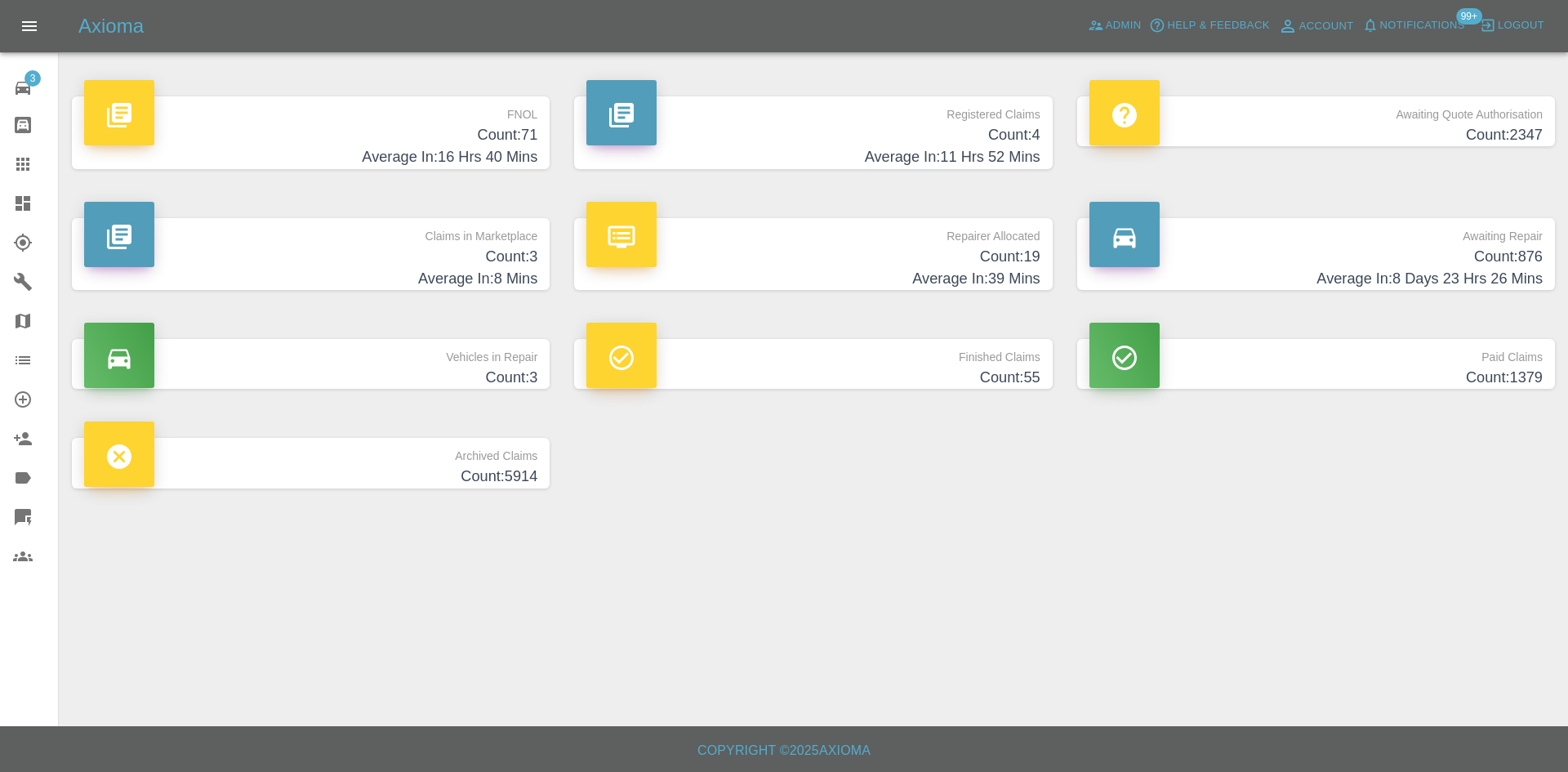
click at [319, 265] on h4 "Count: 3" at bounding box center [310, 256] width 453 height 22
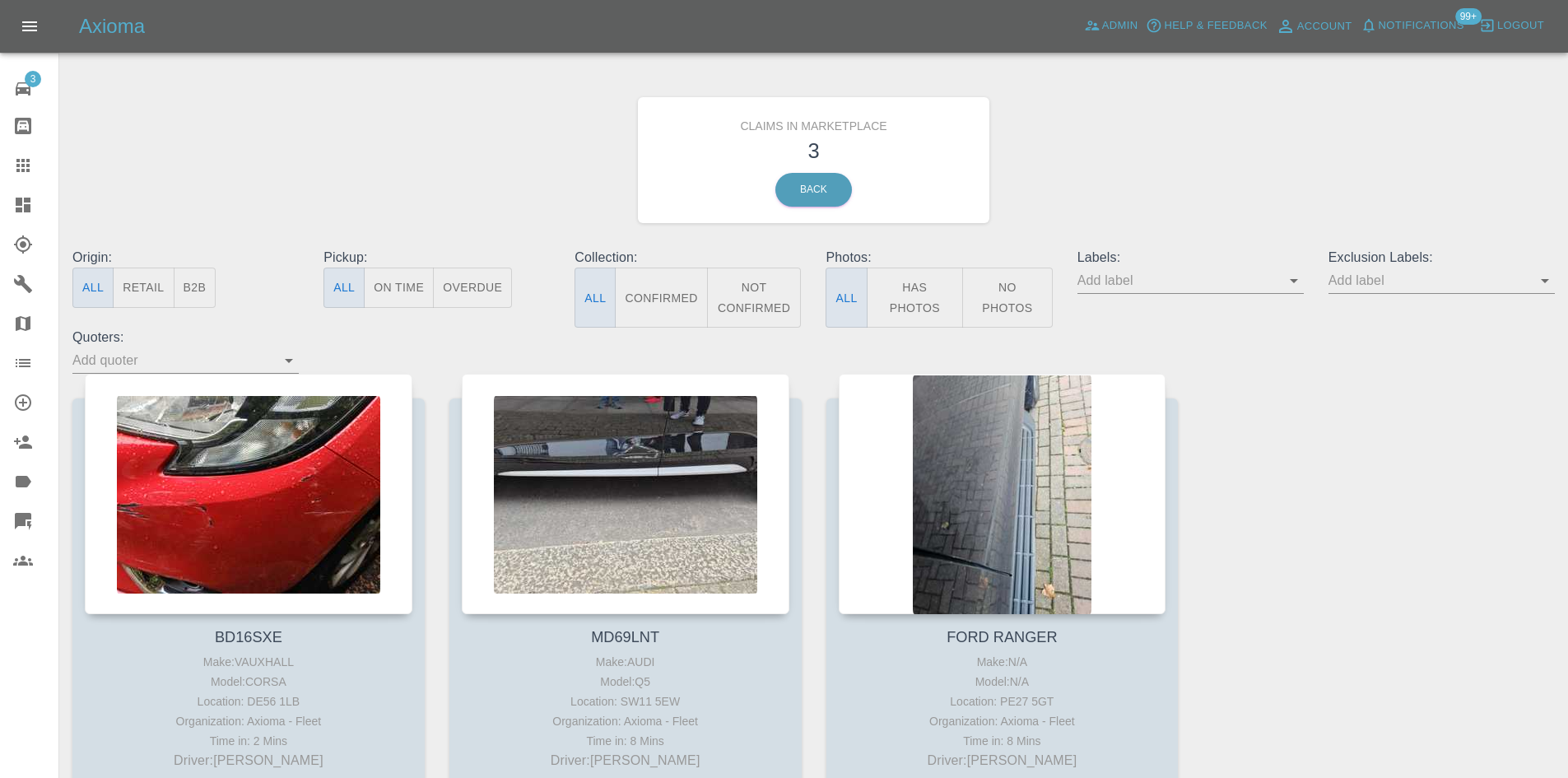
click at [1284, 279] on icon "Open" at bounding box center [1294, 280] width 20 height 20
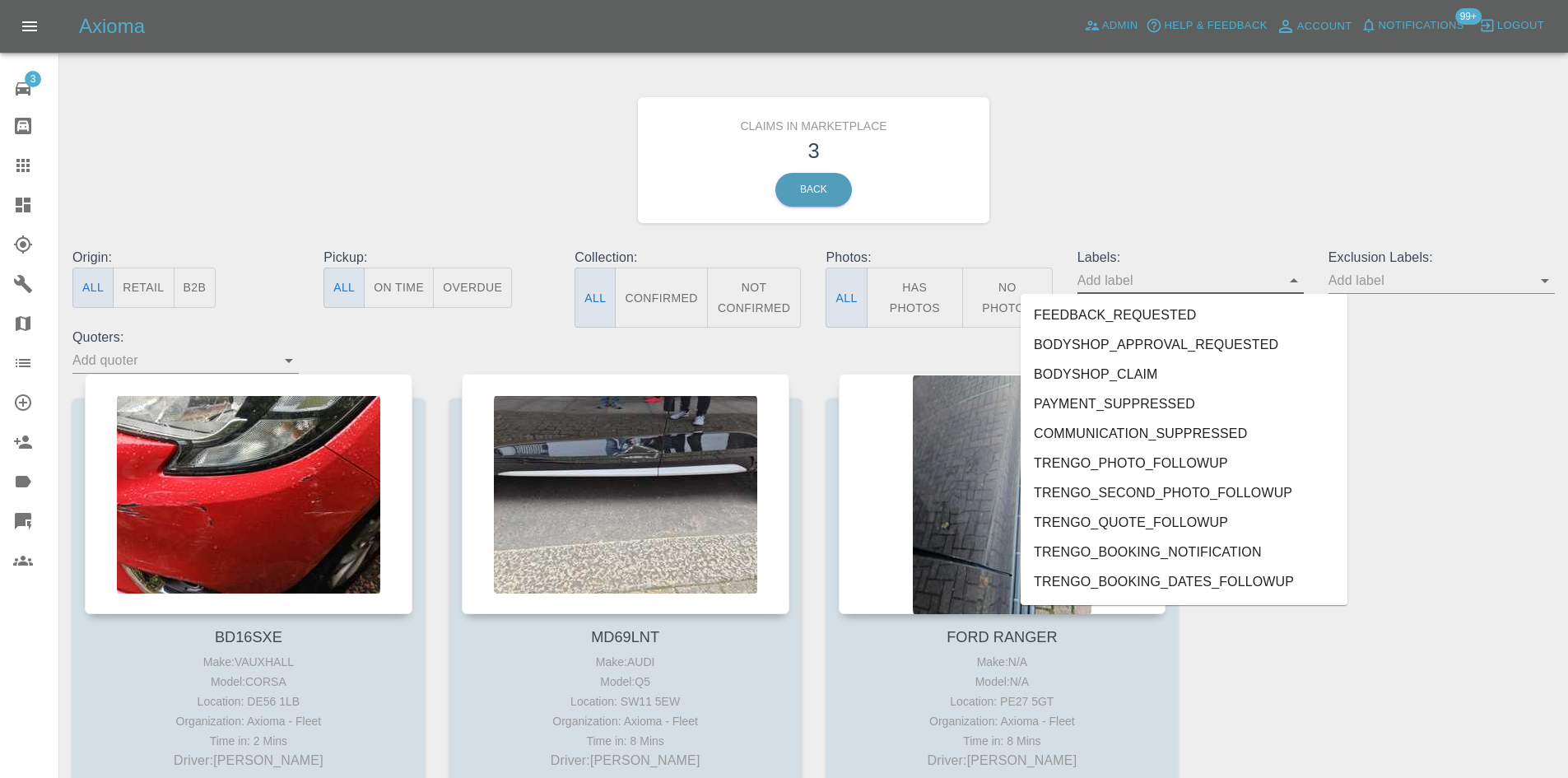
scroll to position [3583, 0]
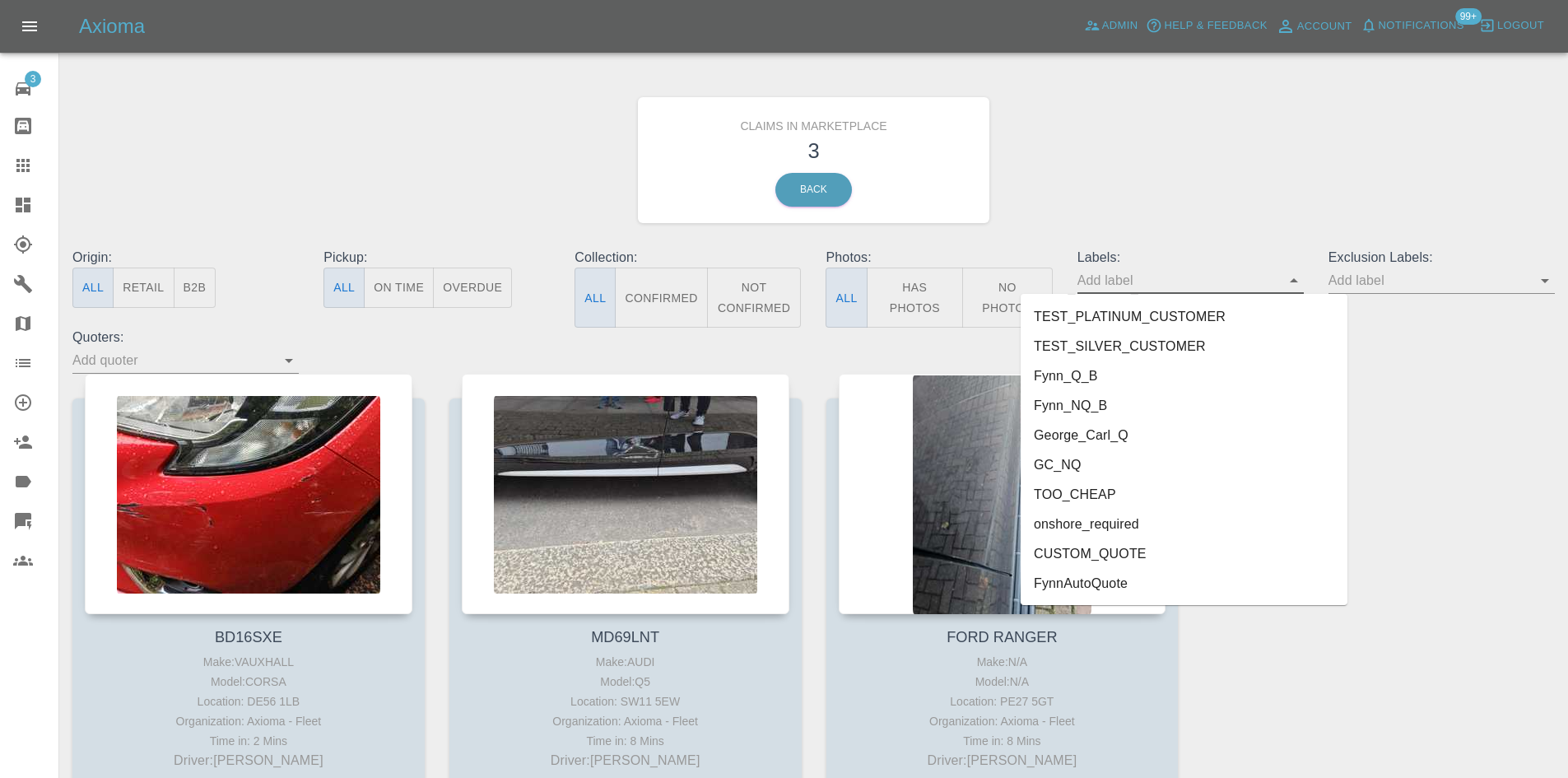
click at [1199, 590] on li "FynnAutoQuote" at bounding box center [1184, 584] width 327 height 29
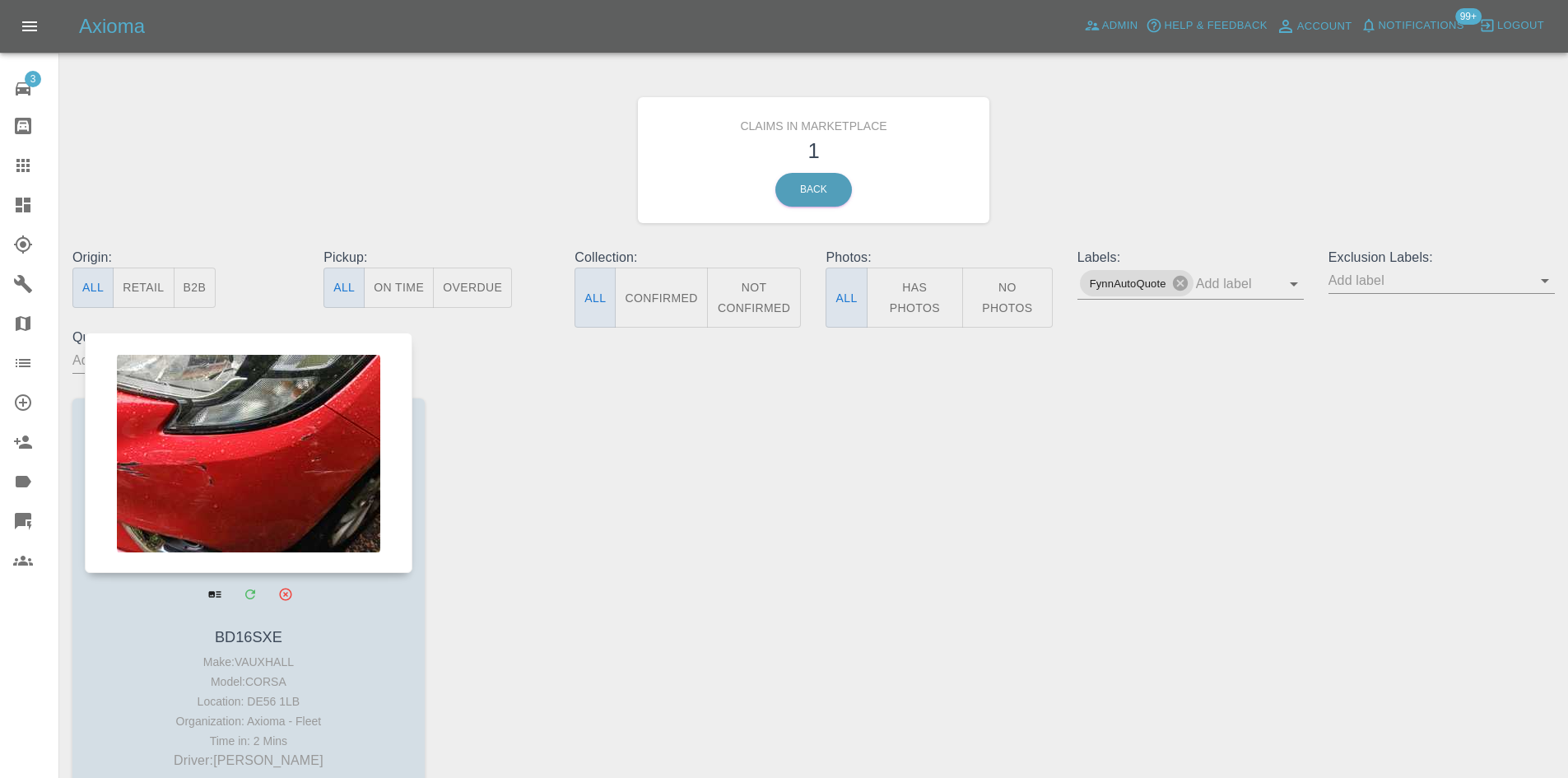
click at [391, 502] on div at bounding box center [247, 453] width 327 height 240
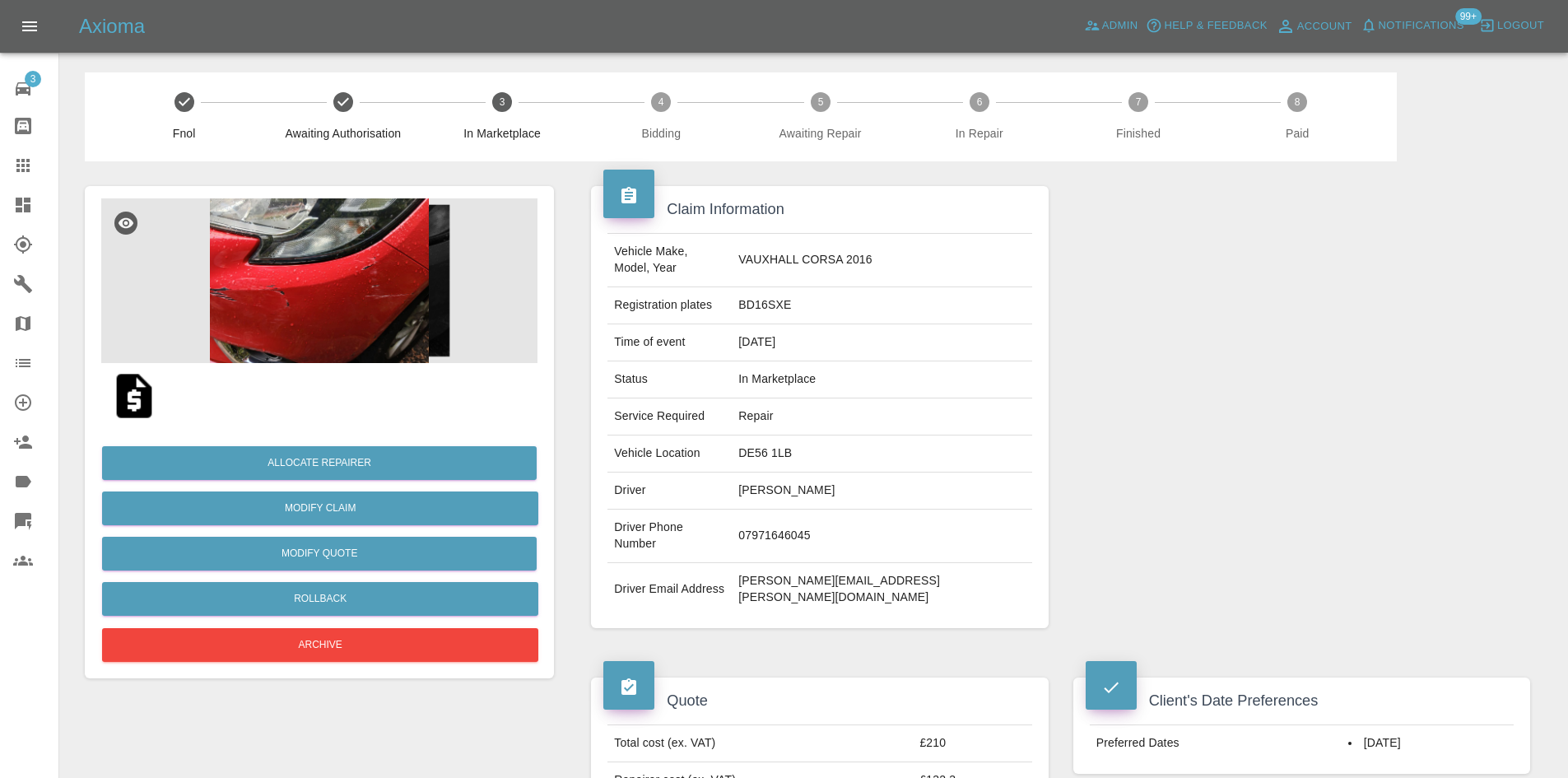
click at [373, 313] on img at bounding box center [319, 280] width 436 height 165
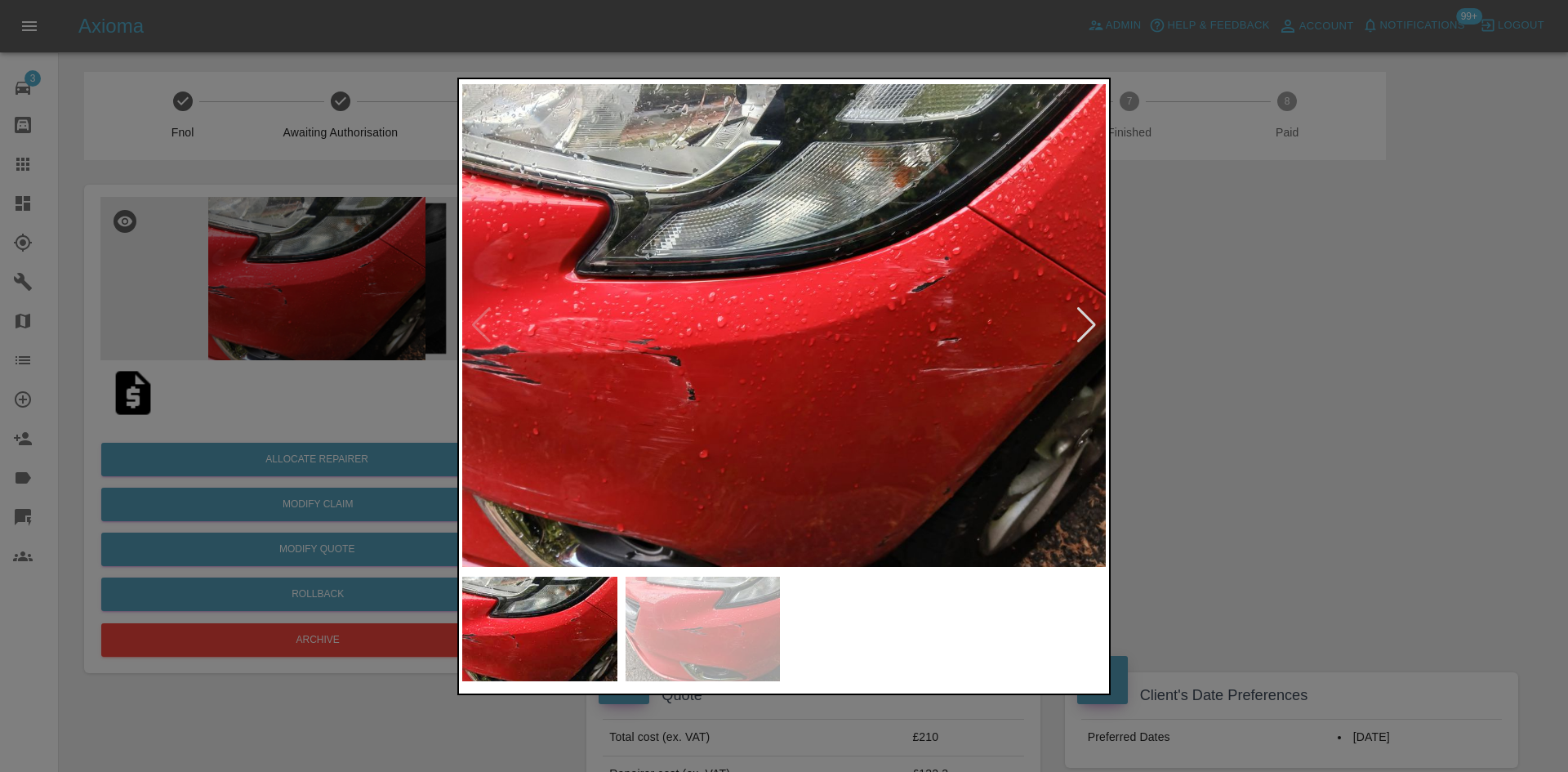
click at [1090, 336] on div at bounding box center [1087, 326] width 22 height 36
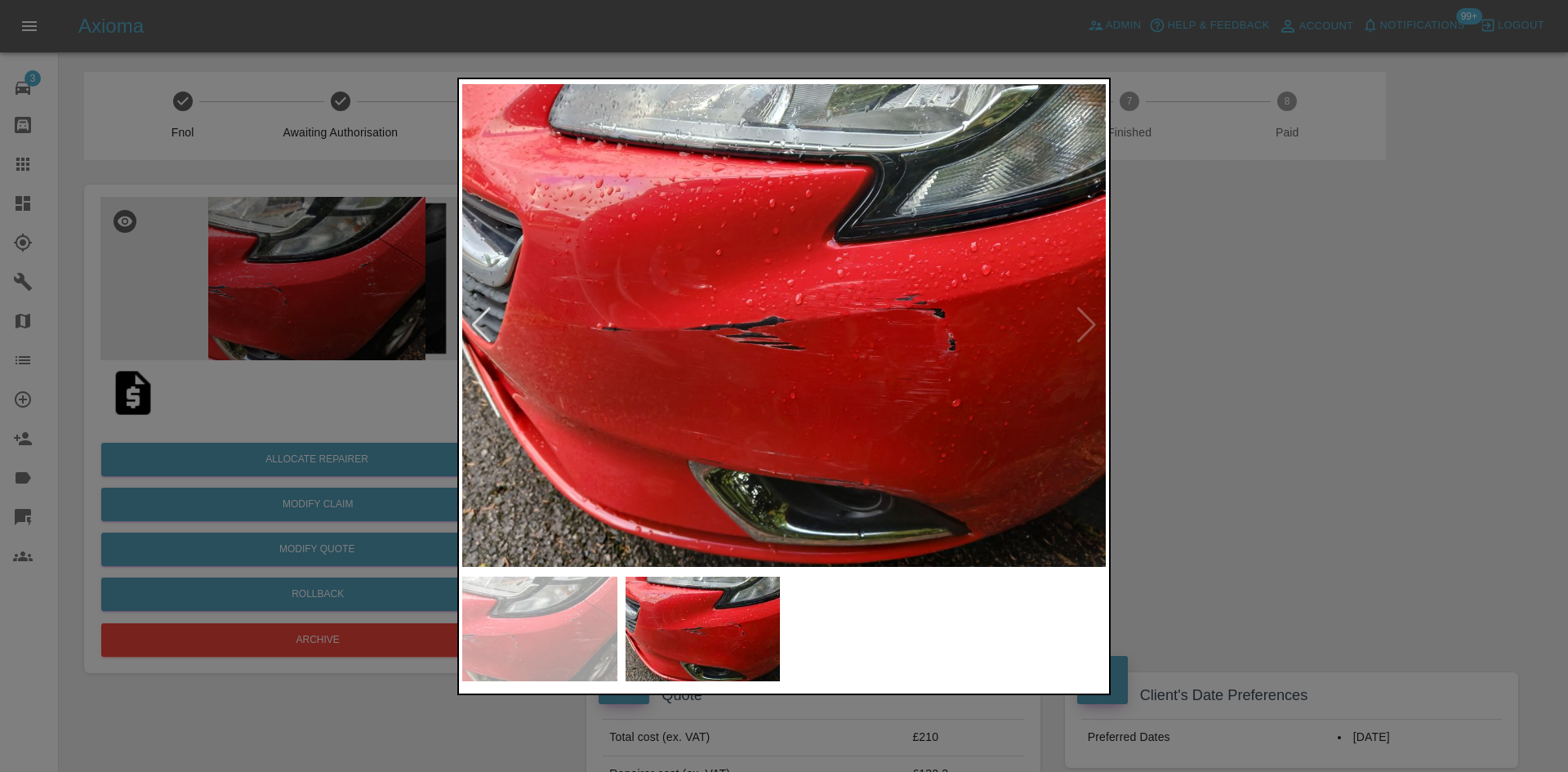
click at [1285, 340] on div at bounding box center [784, 386] width 1568 height 772
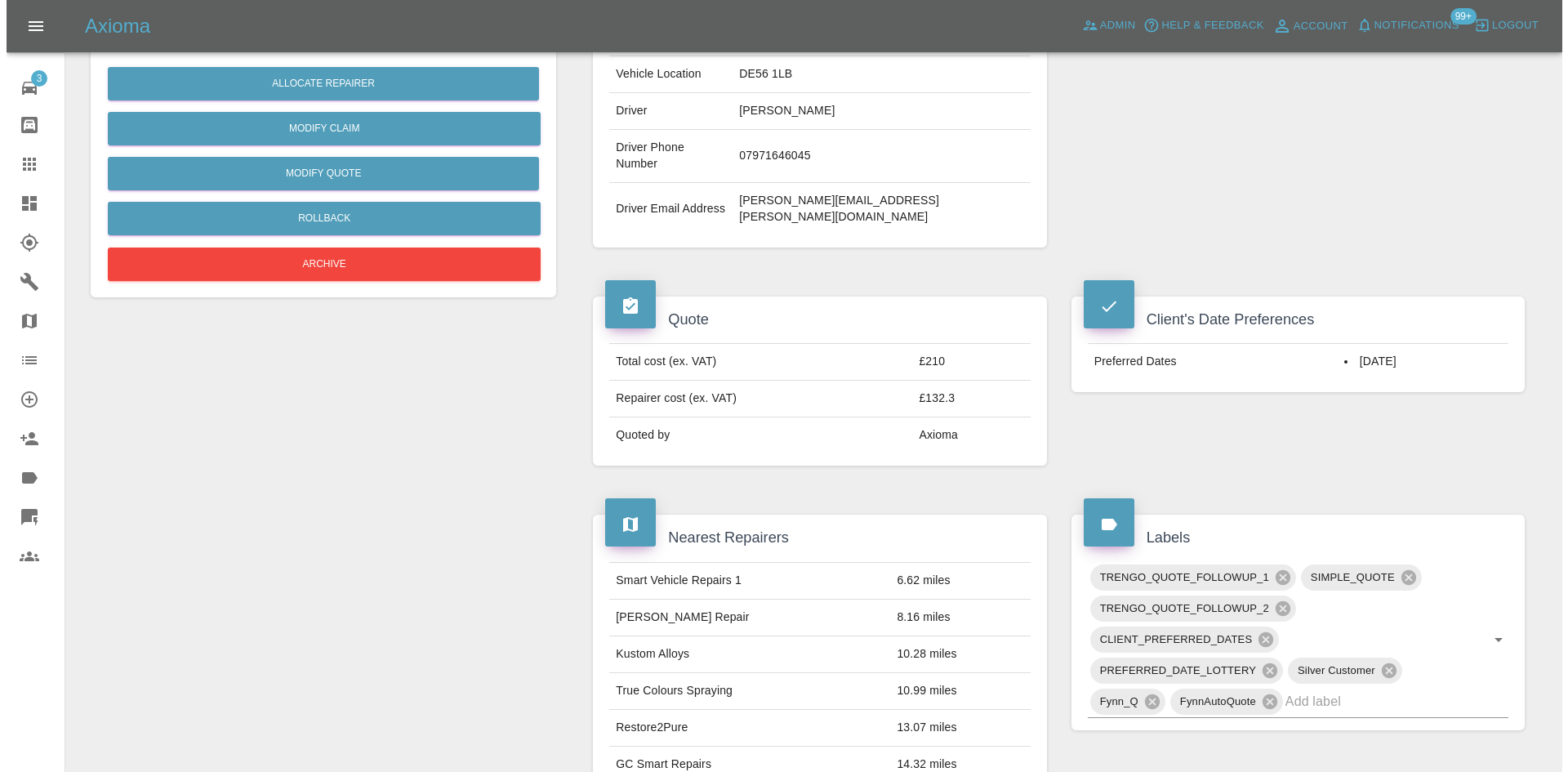
scroll to position [326, 0]
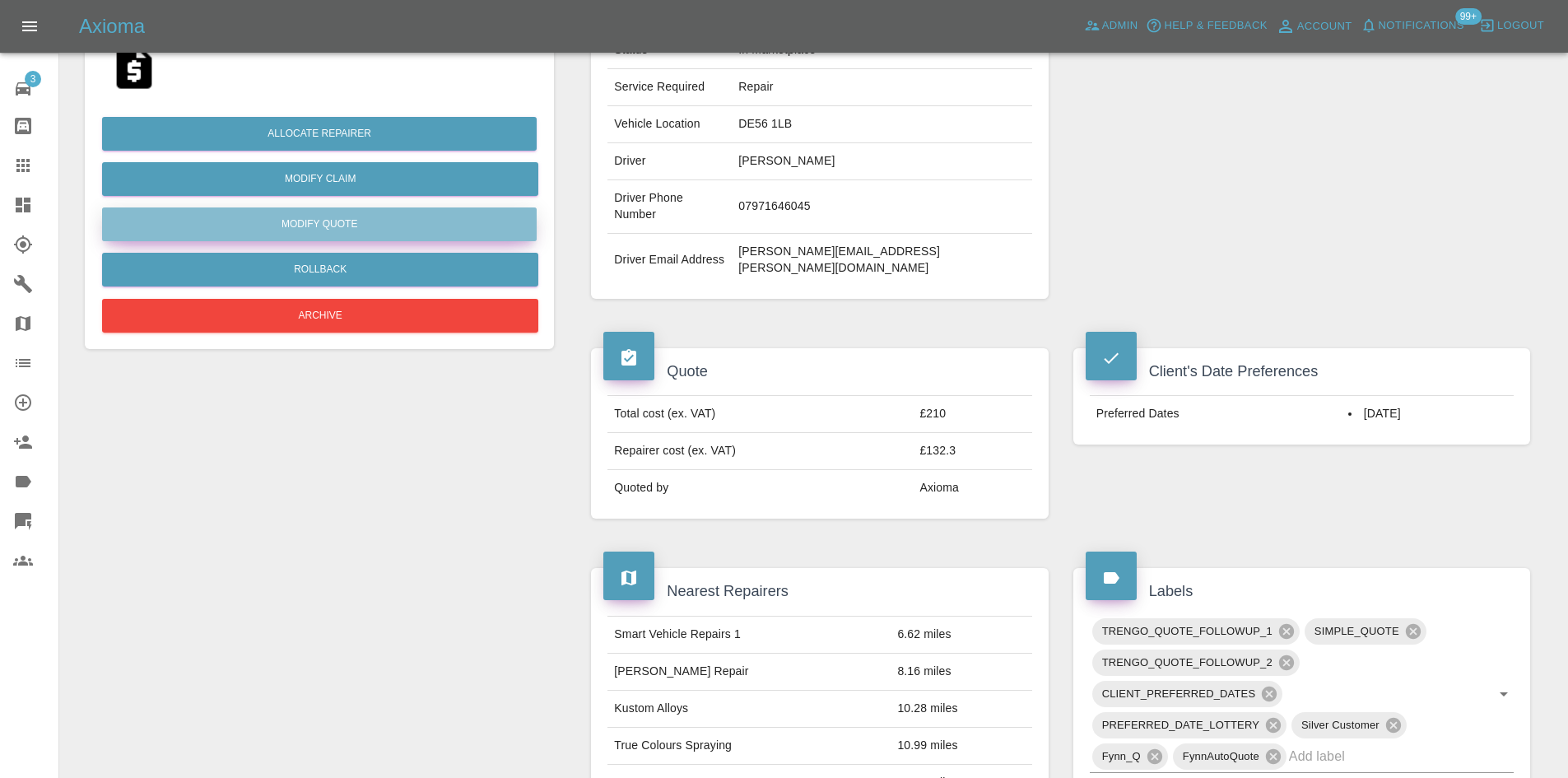
click at [319, 214] on button "Modify Quote" at bounding box center [319, 224] width 434 height 34
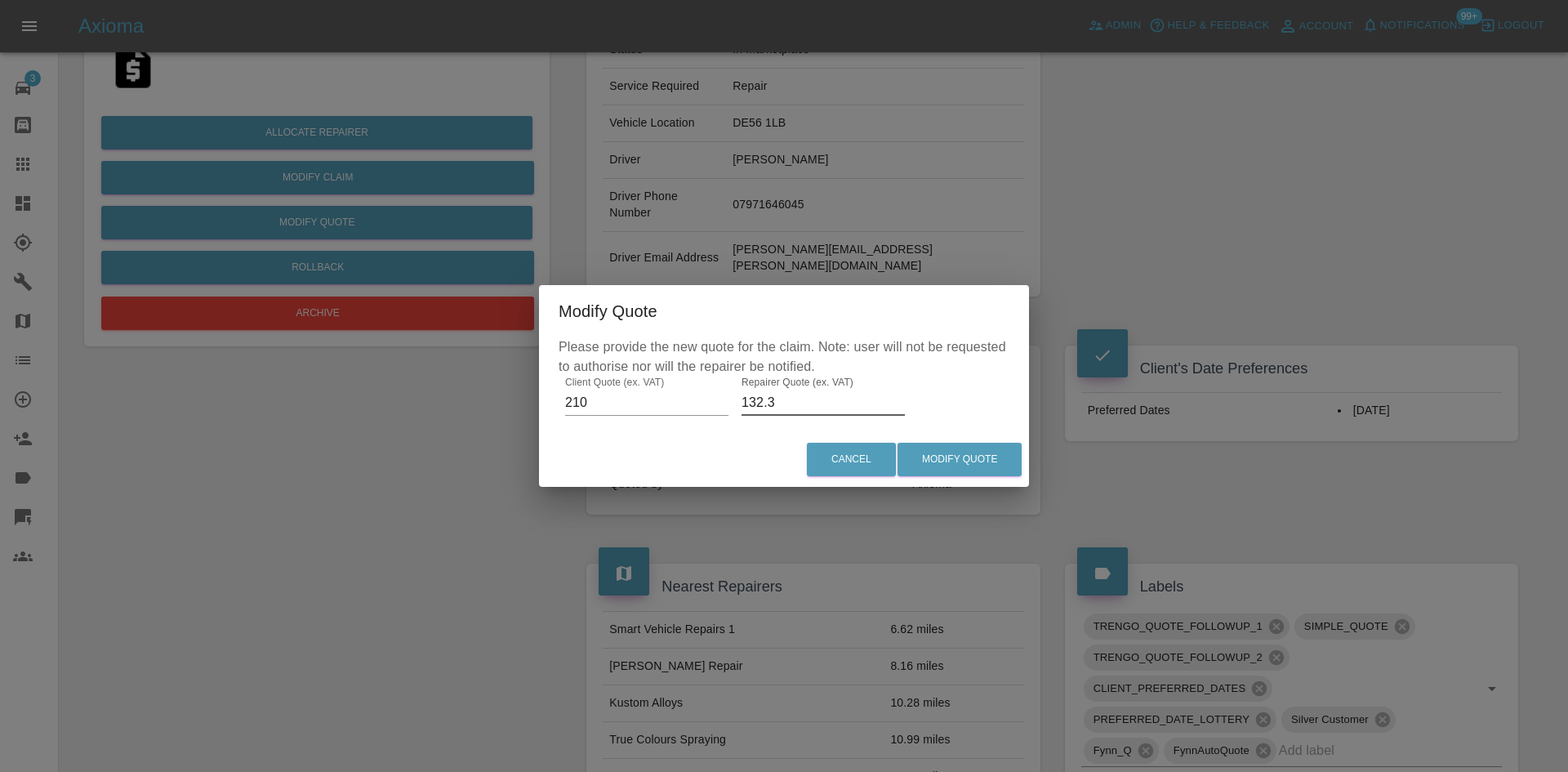
click at [776, 402] on input "132.3" at bounding box center [823, 402] width 164 height 26
type input "120"
click at [1000, 466] on button "Modify Quote" at bounding box center [960, 459] width 124 height 34
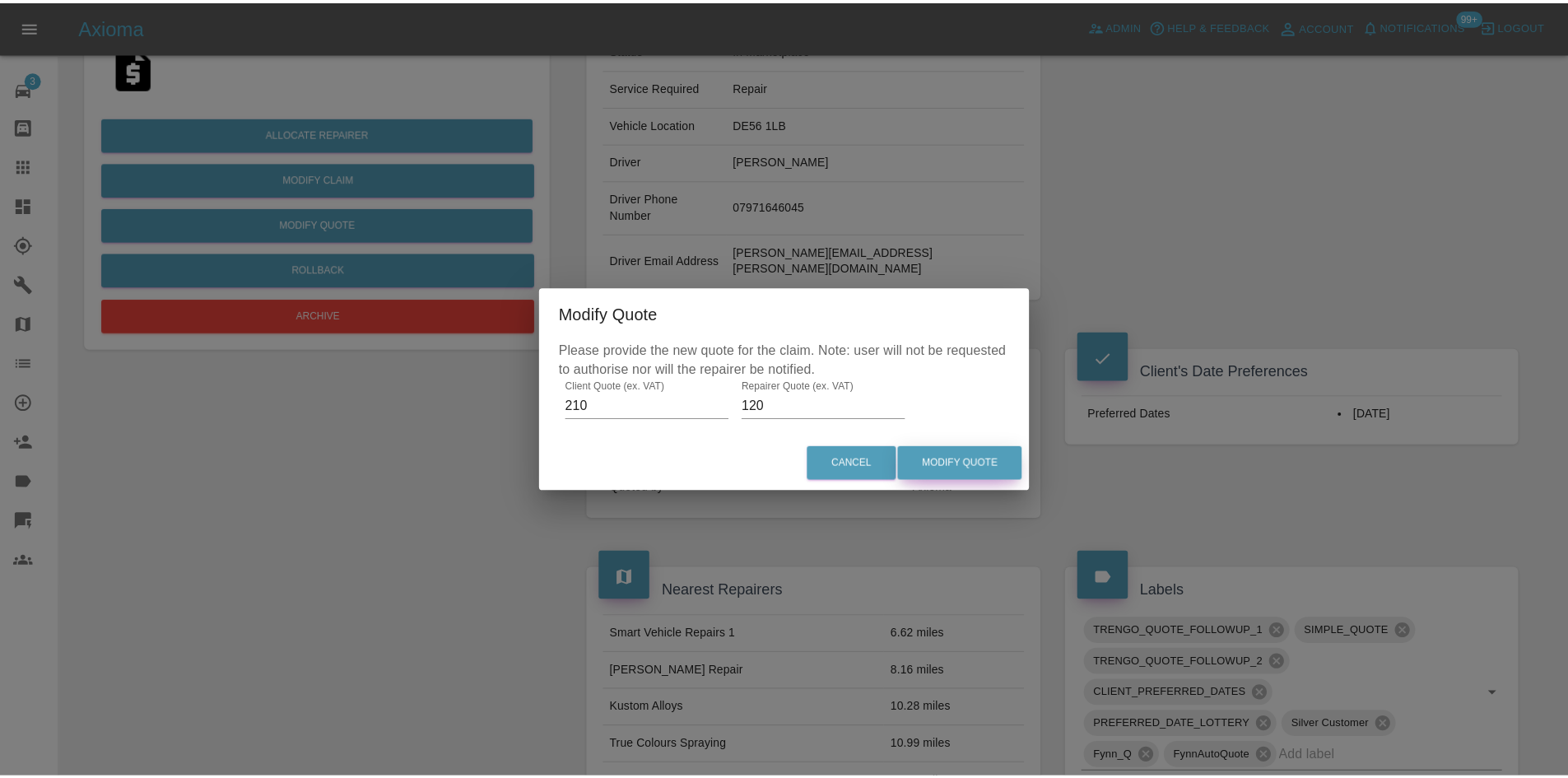
scroll to position [0, 0]
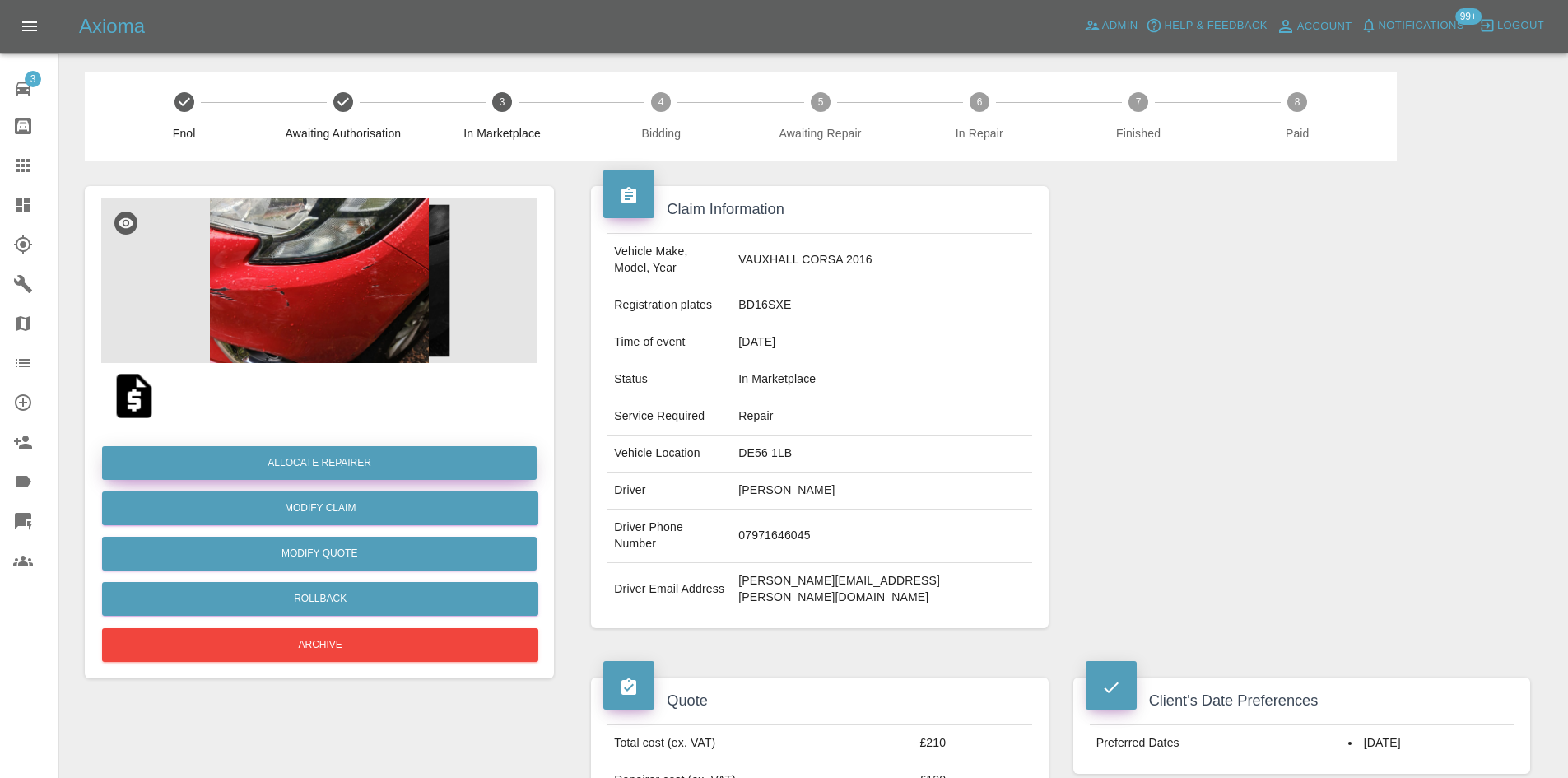
click at [415, 466] on button "Allocate Repairer" at bounding box center [319, 463] width 434 height 34
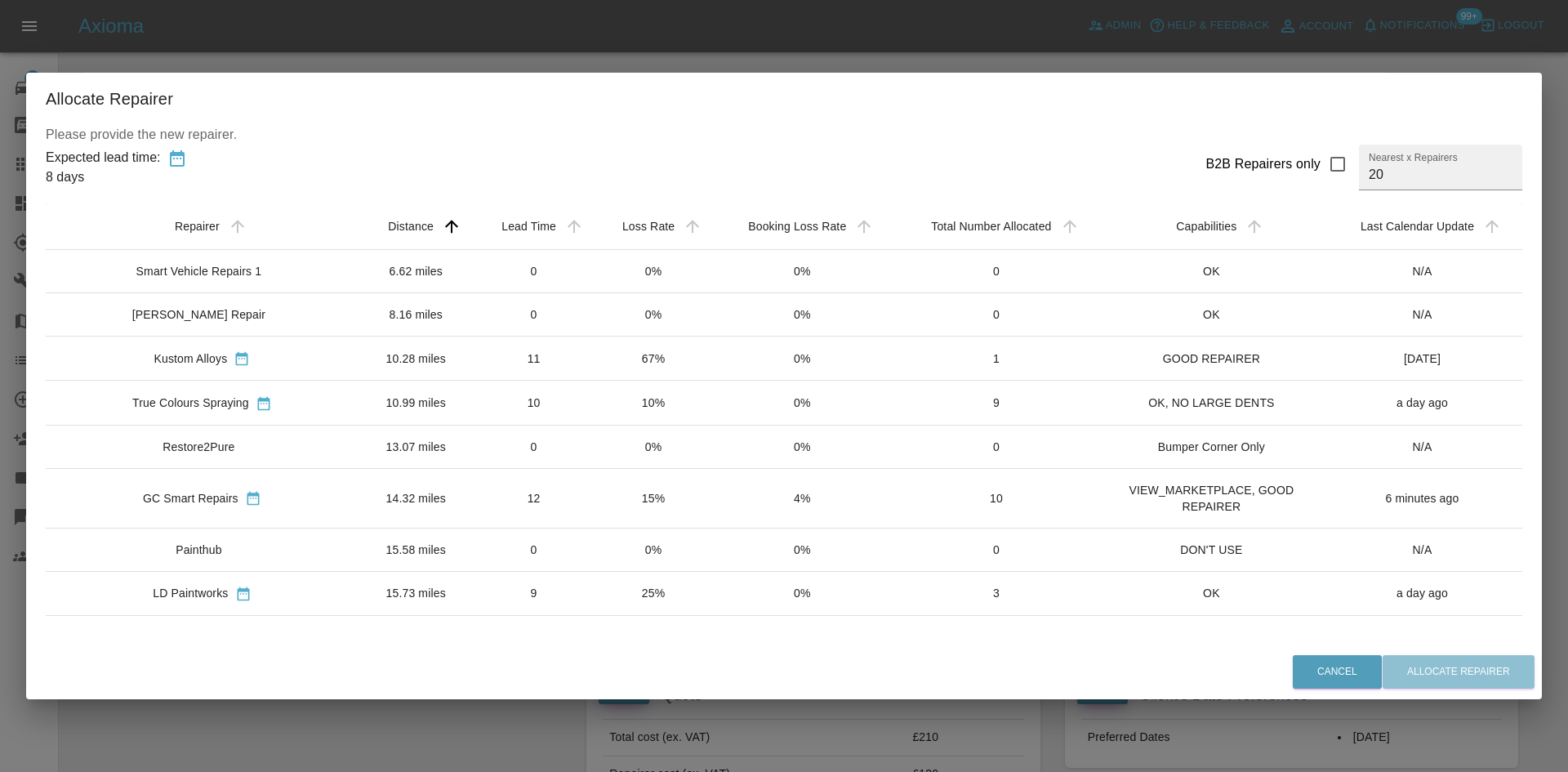
click at [315, 274] on td "Smart Vehicle Repairs 1" at bounding box center [202, 272] width 313 height 44
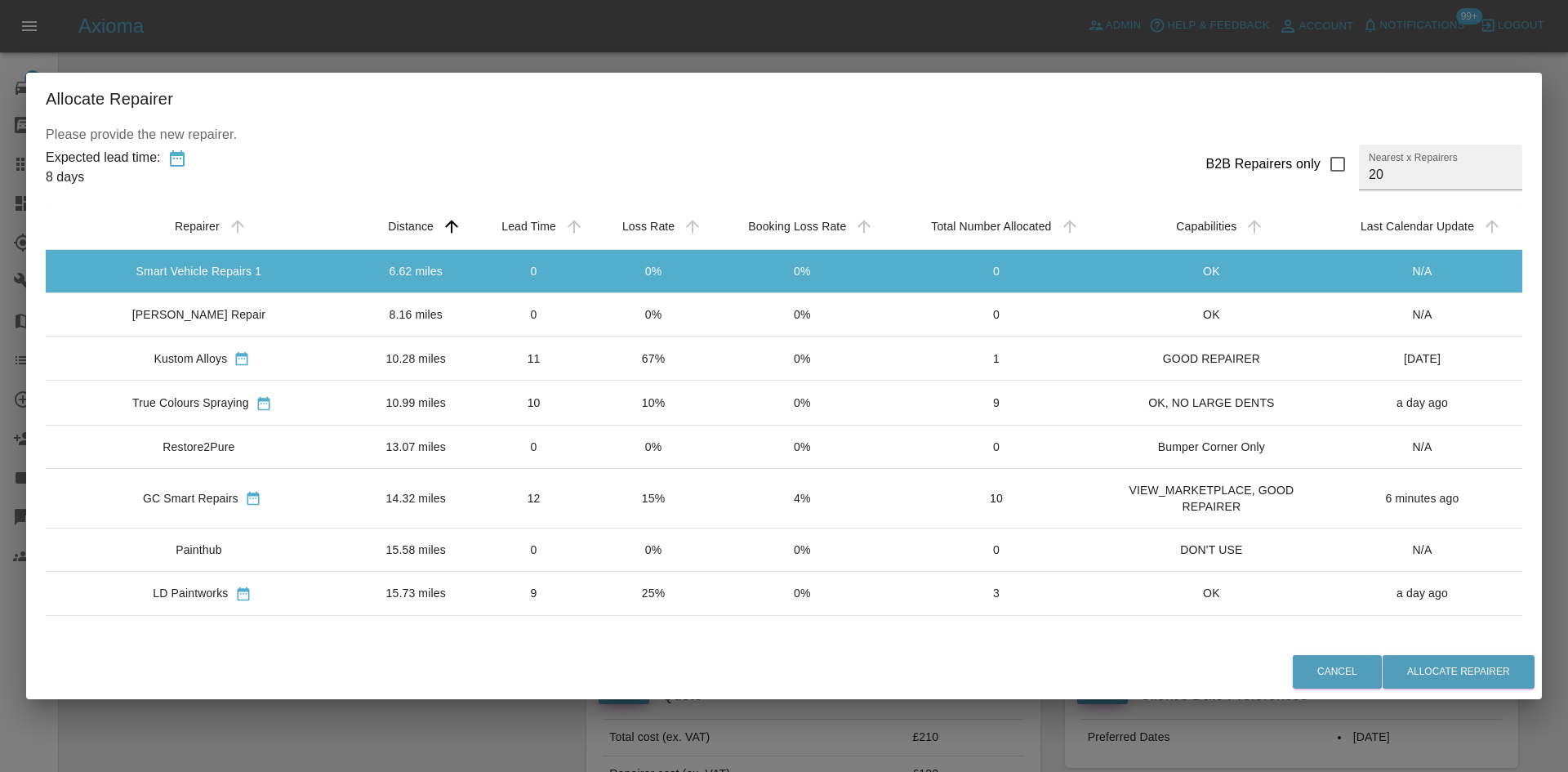
click at [174, 316] on div "C W Smart Repair" at bounding box center [198, 315] width 133 height 16
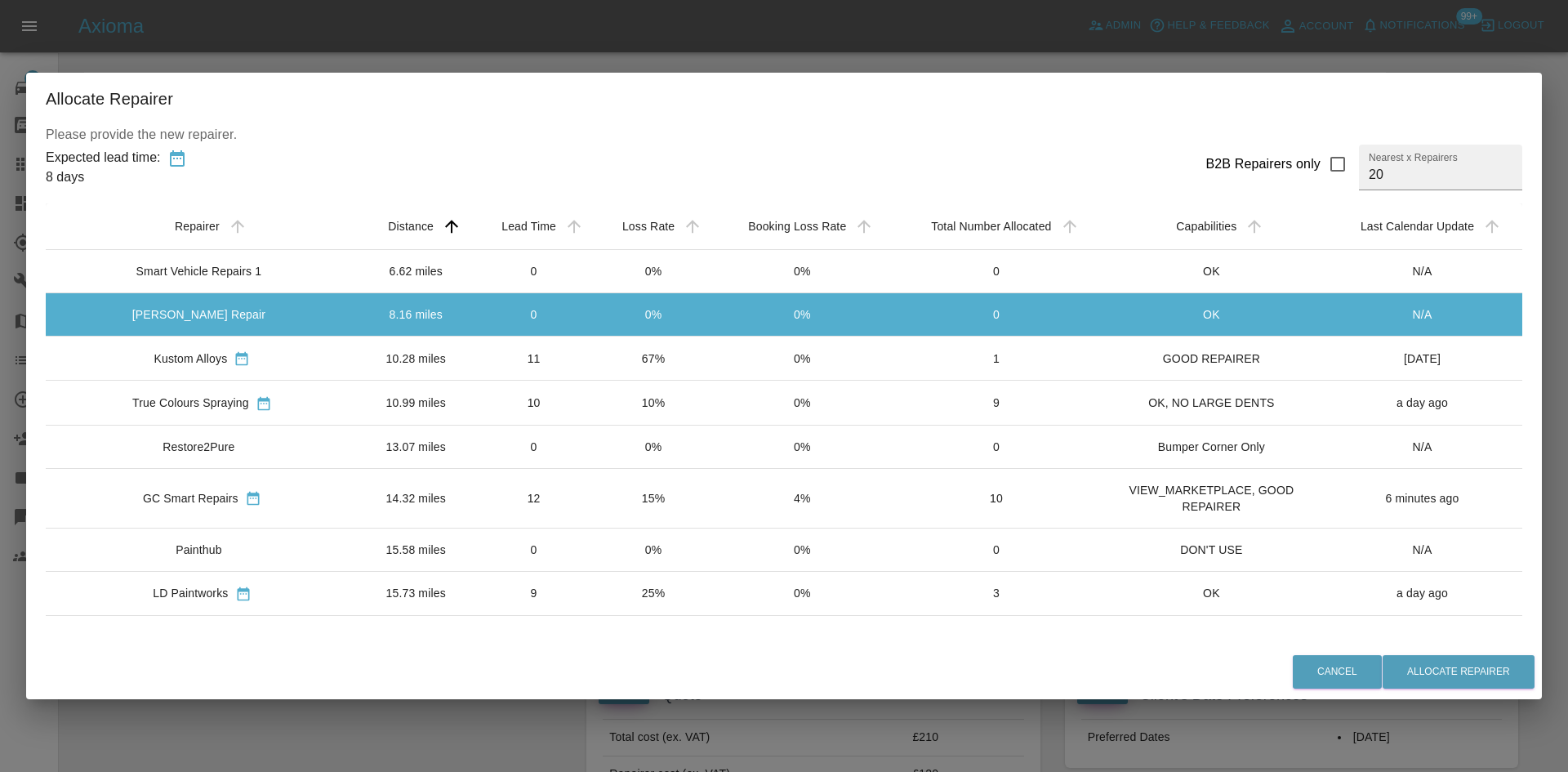
click at [171, 345] on td "Kustom Alloys" at bounding box center [202, 358] width 313 height 44
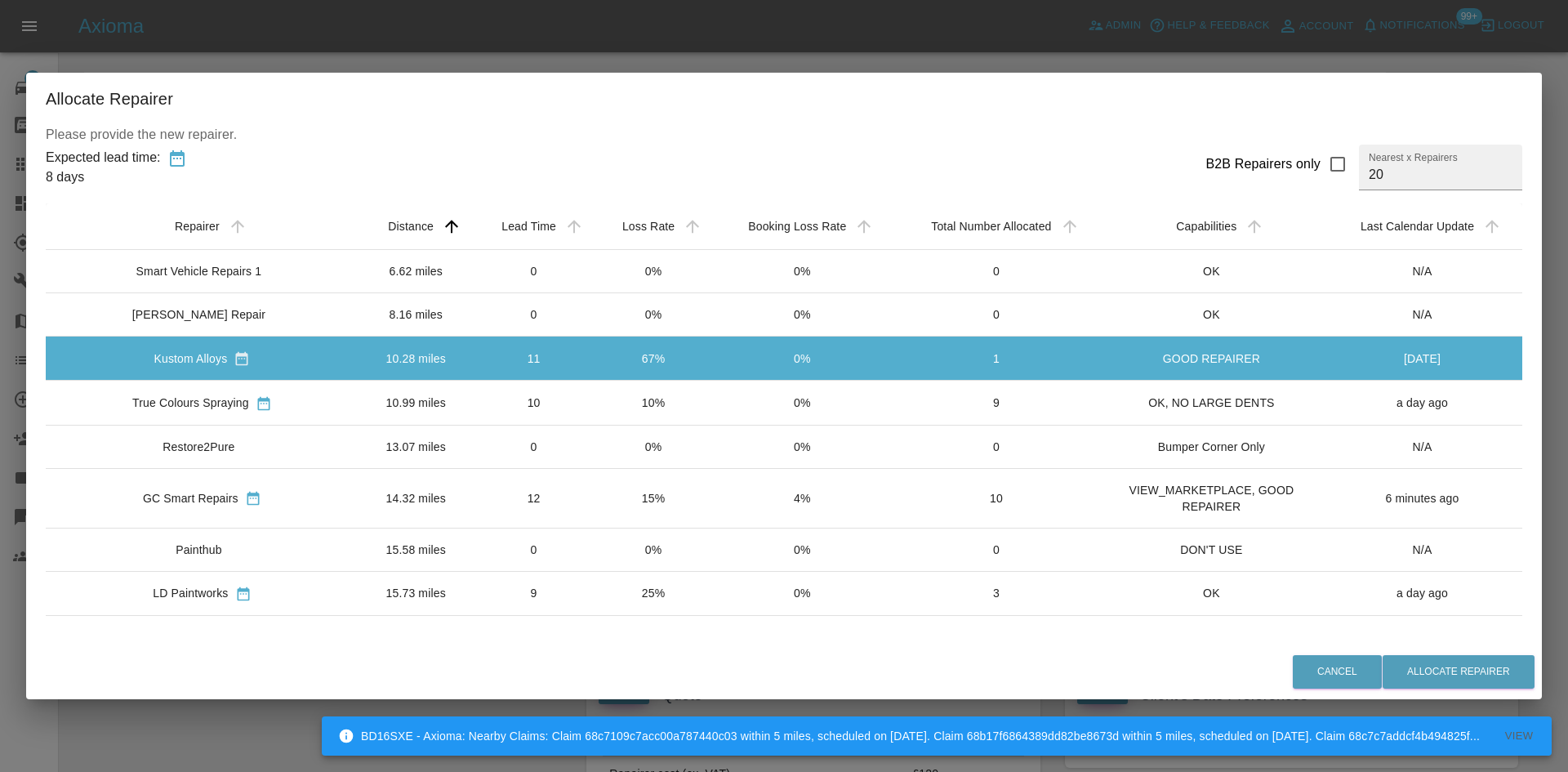
click at [164, 396] on div "True Colours Spraying" at bounding box center [190, 403] width 116 height 16
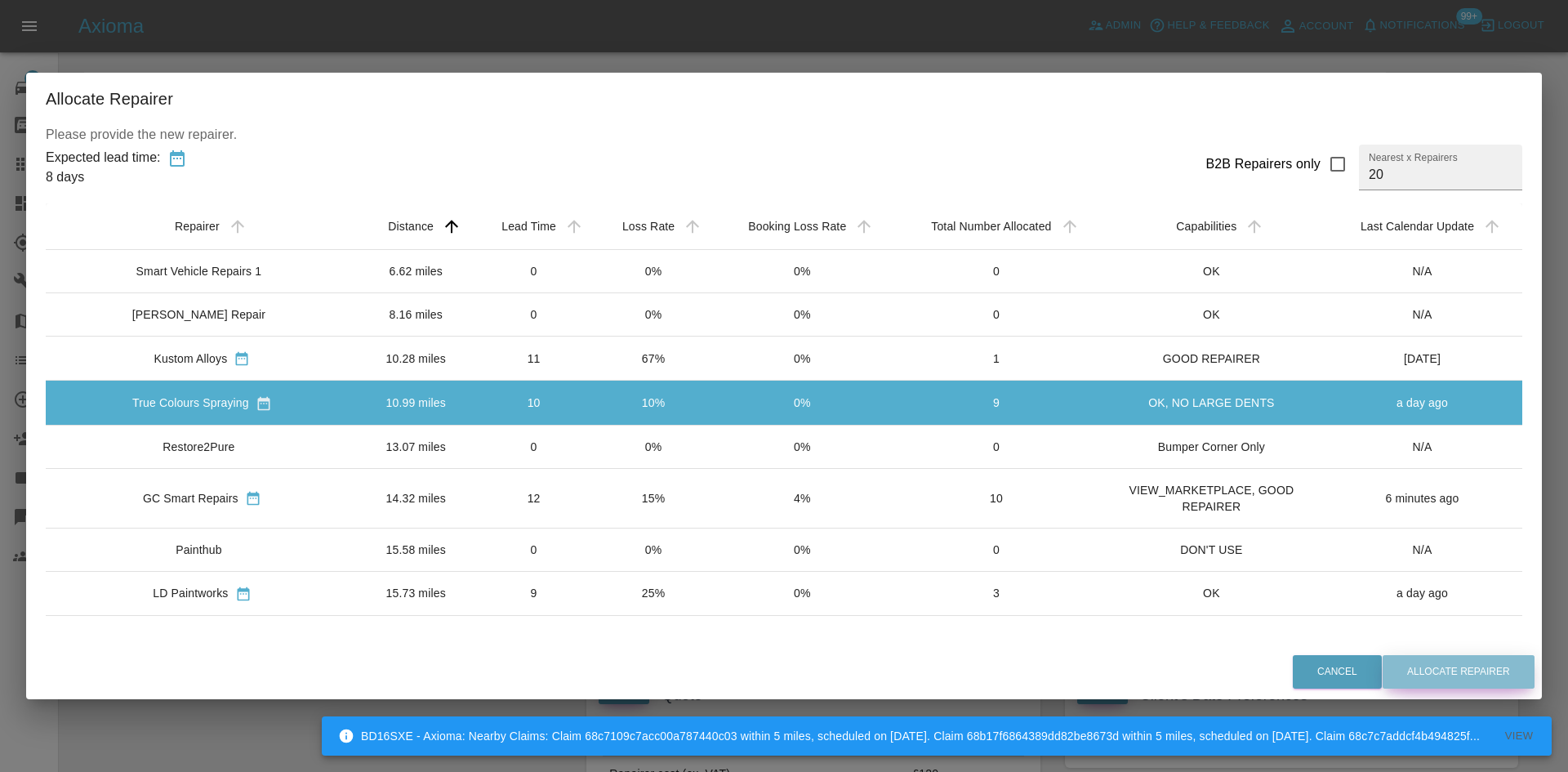
click at [1443, 667] on button "Allocate Repairer" at bounding box center [1458, 671] width 152 height 34
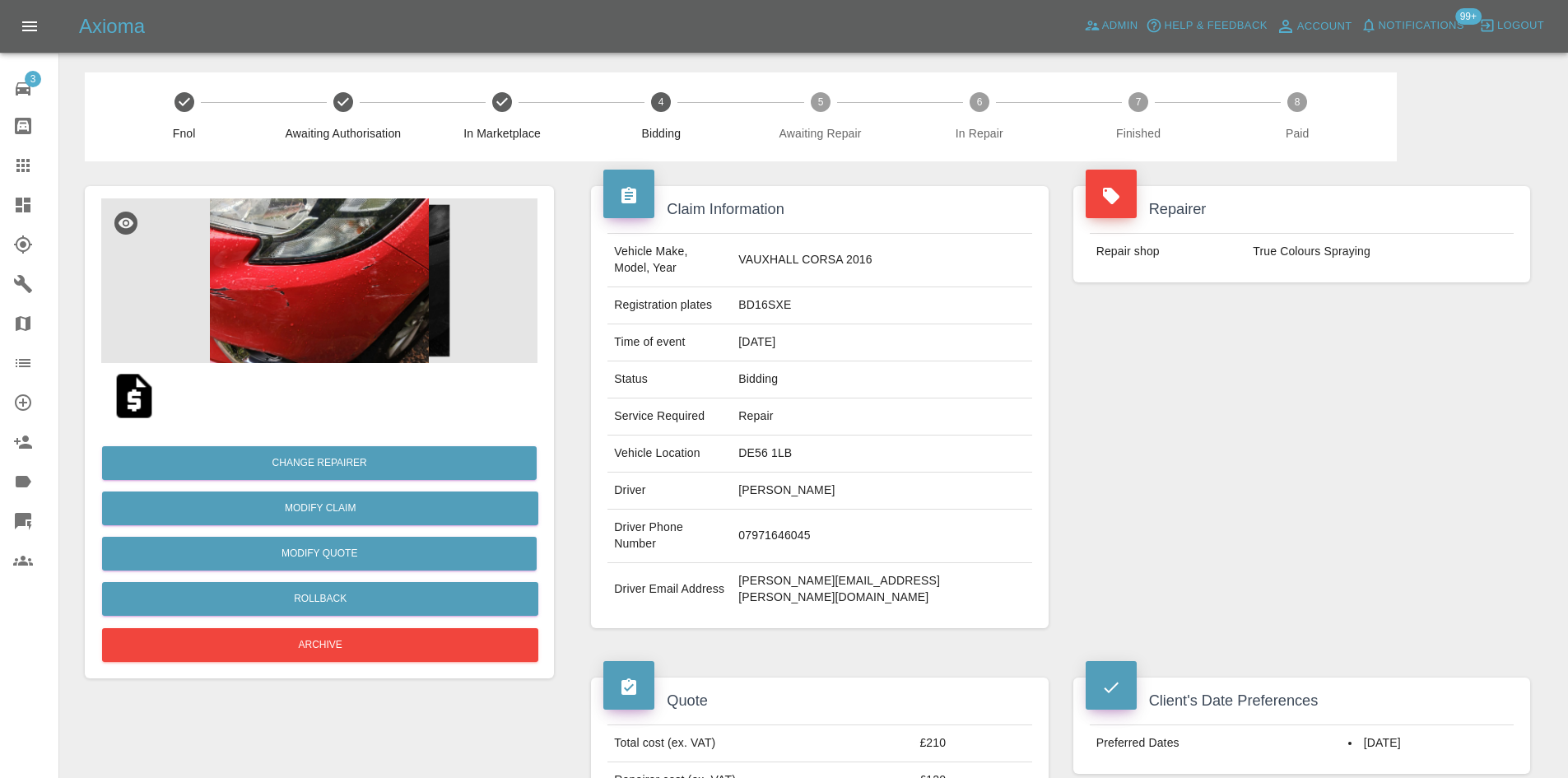
click at [9, 208] on link "Dashboard" at bounding box center [29, 204] width 59 height 39
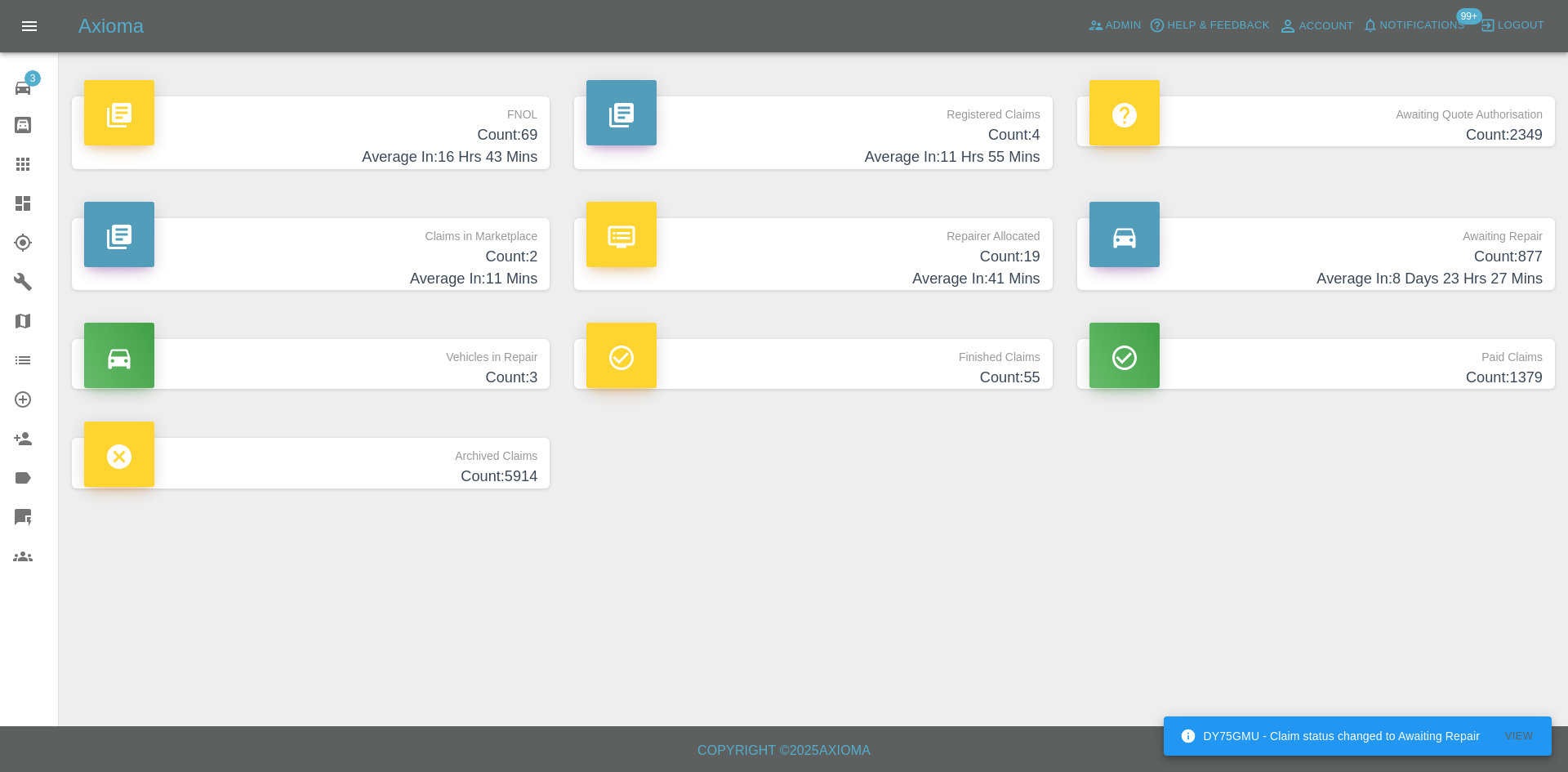
click at [362, 220] on p "Claims in Marketplace" at bounding box center [310, 232] width 453 height 28
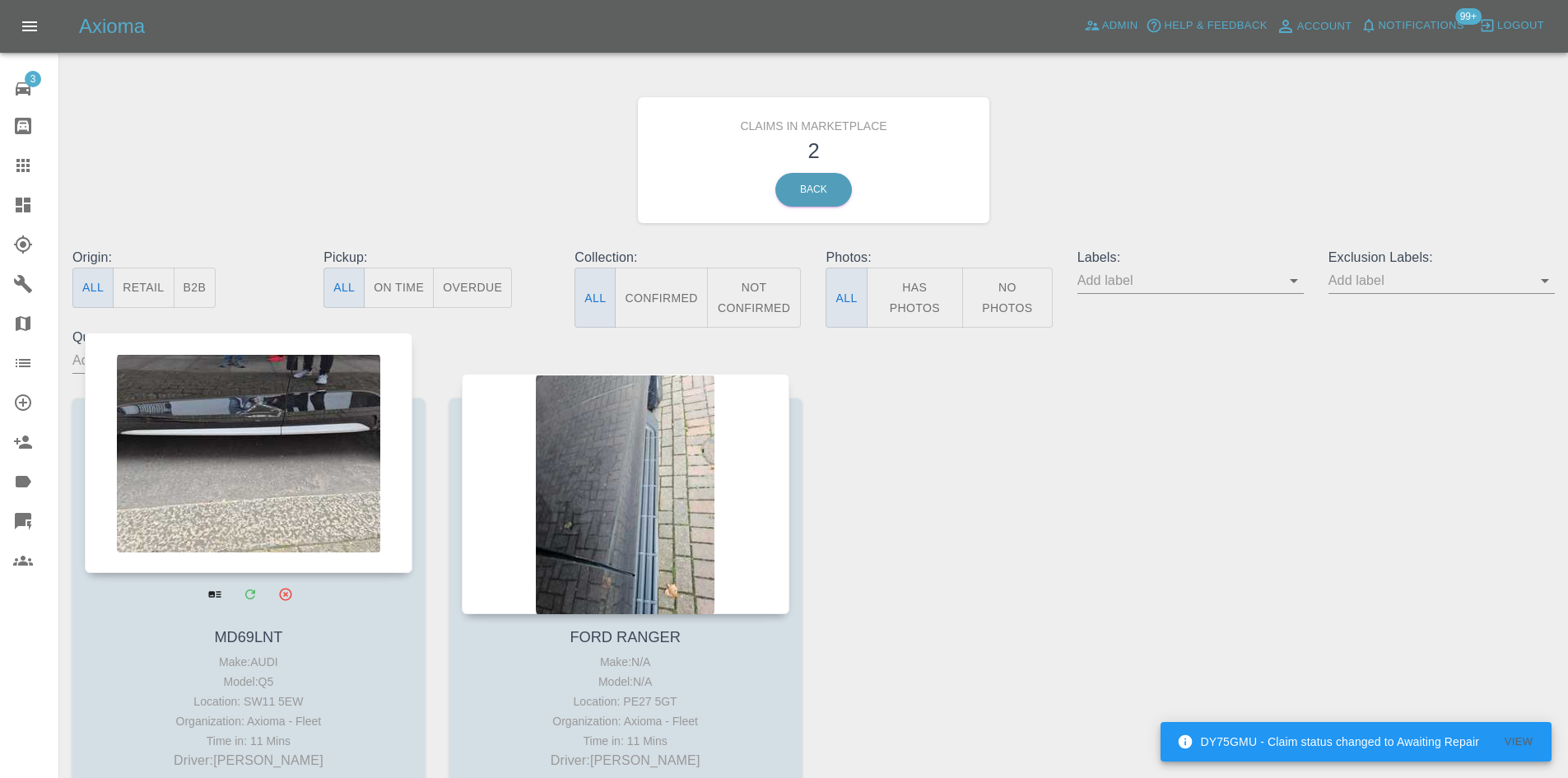
click at [254, 480] on div at bounding box center [247, 453] width 327 height 240
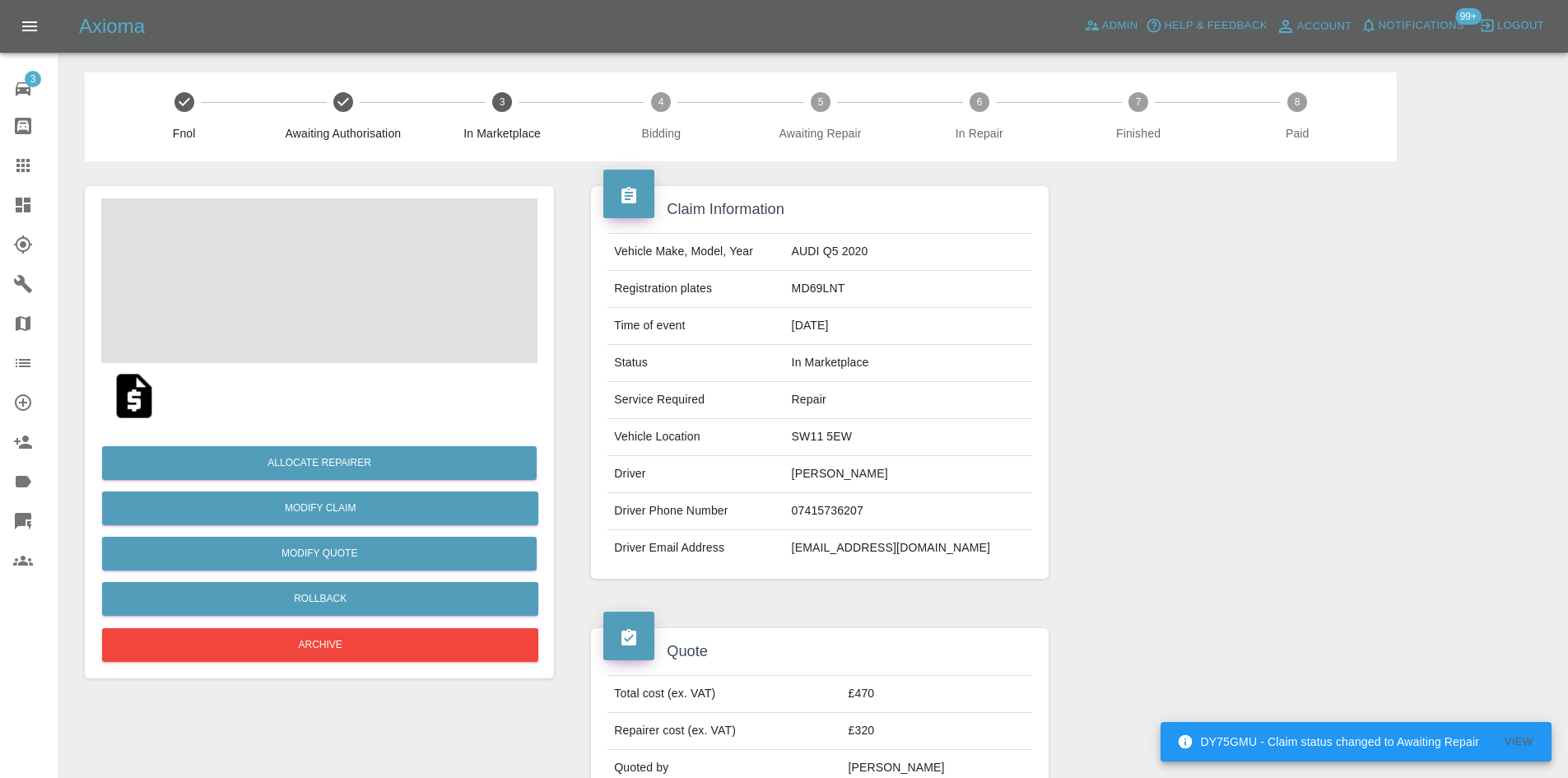
click at [335, 375] on div at bounding box center [319, 396] width 436 height 66
click at [370, 329] on img at bounding box center [319, 280] width 436 height 165
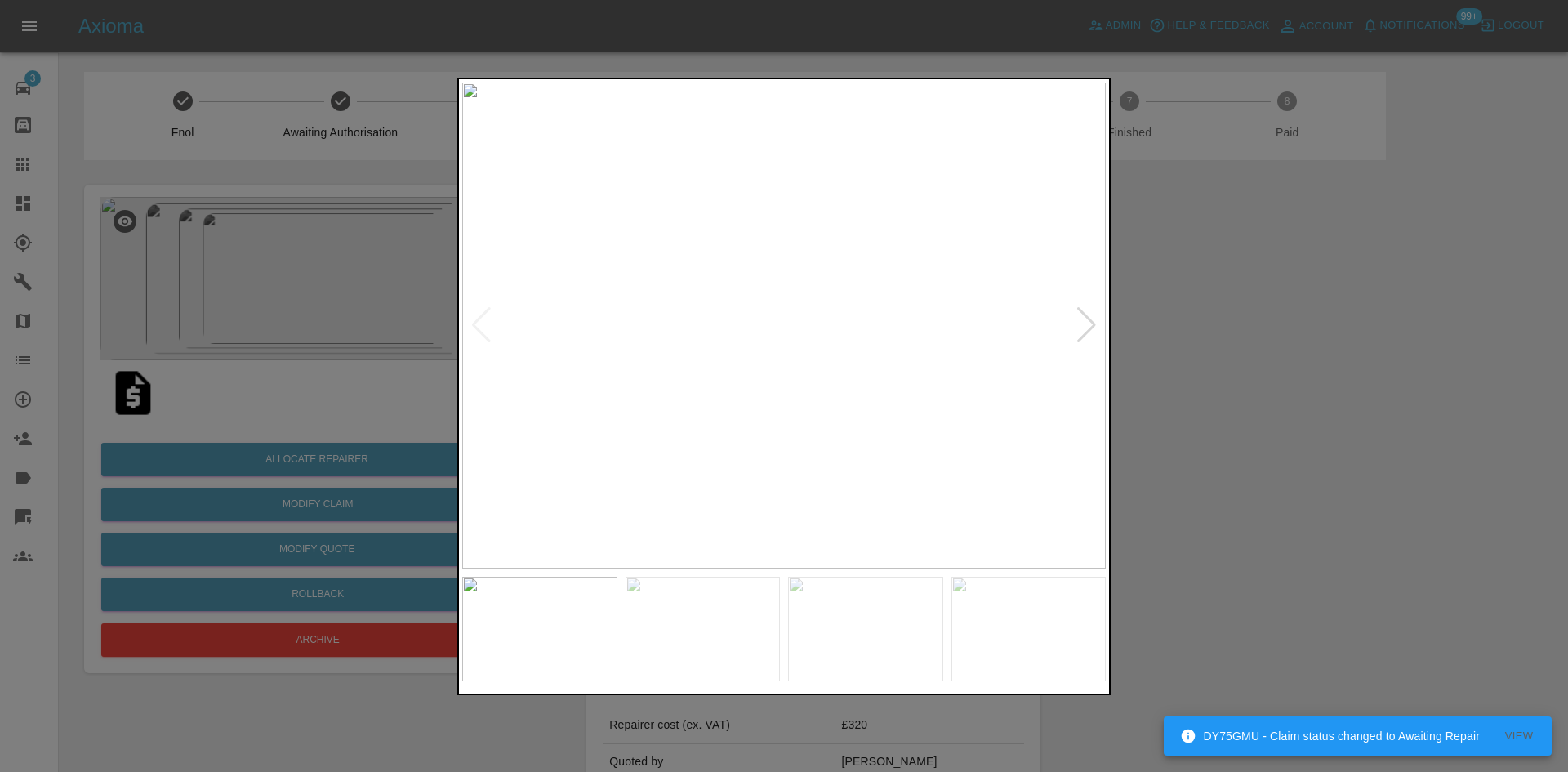
click at [1091, 334] on div at bounding box center [1087, 326] width 22 height 36
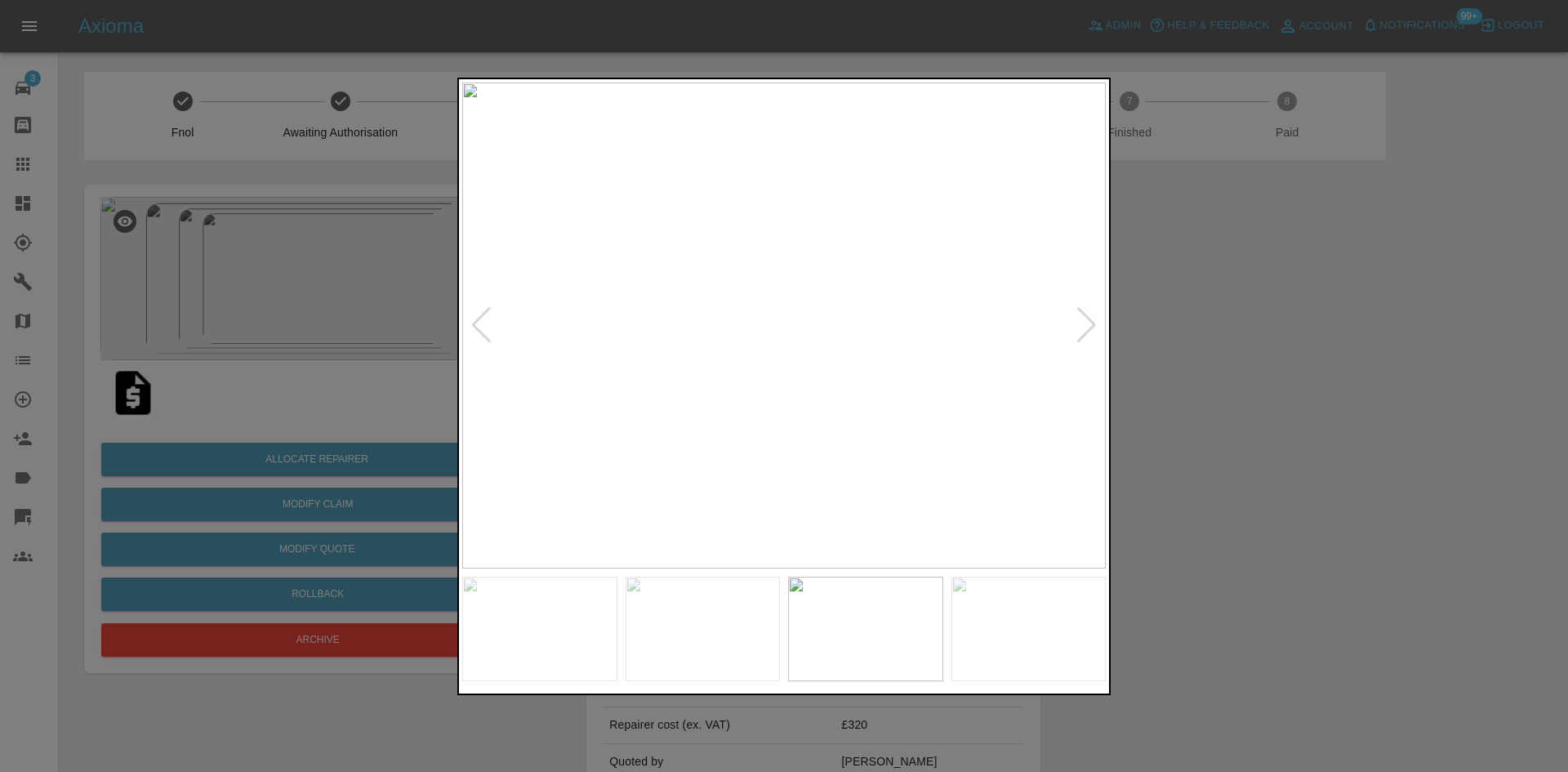
click at [1091, 334] on div at bounding box center [1087, 326] width 22 height 36
click at [1318, 334] on div at bounding box center [784, 386] width 1568 height 772
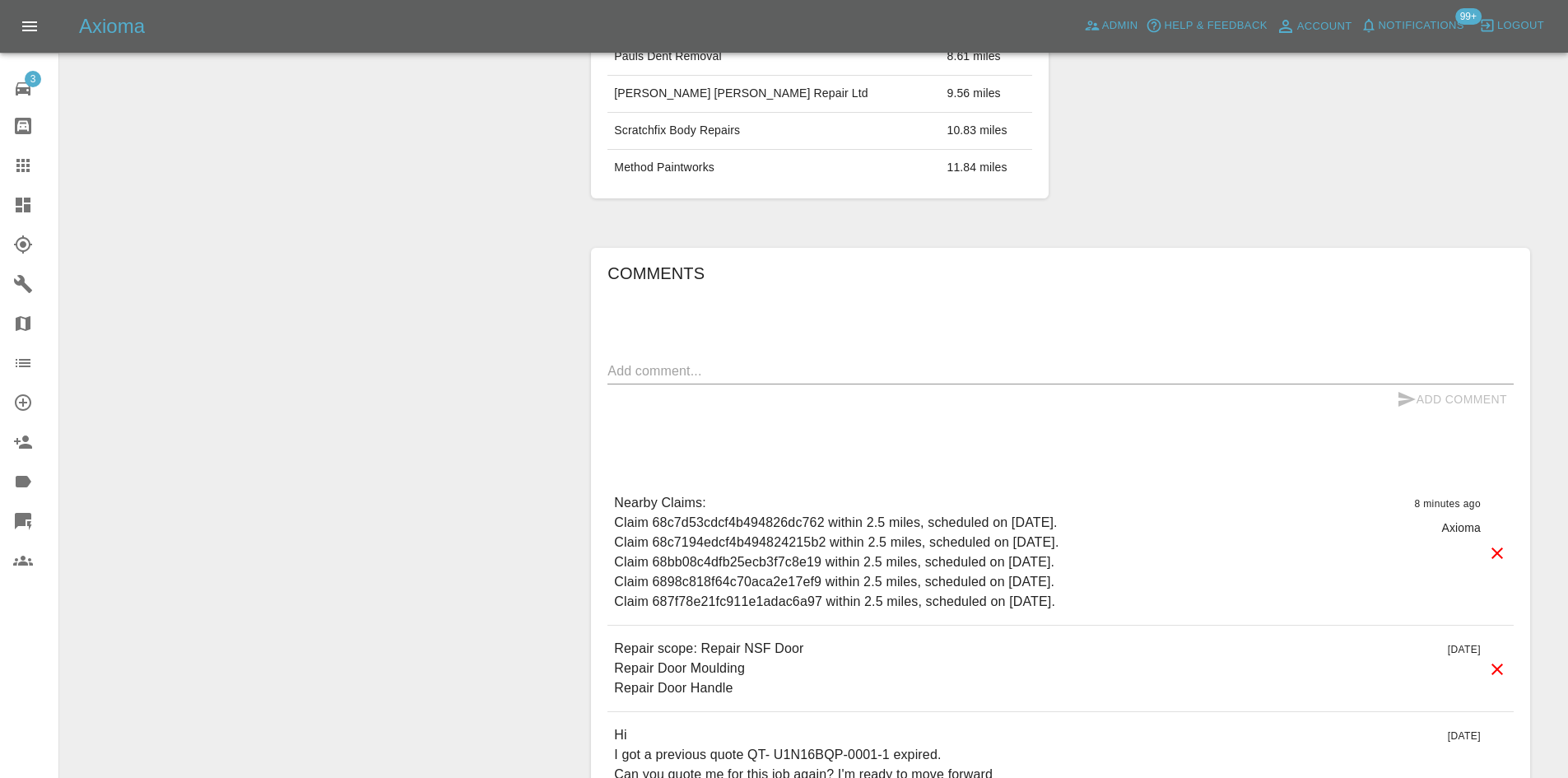
scroll to position [1152, 0]
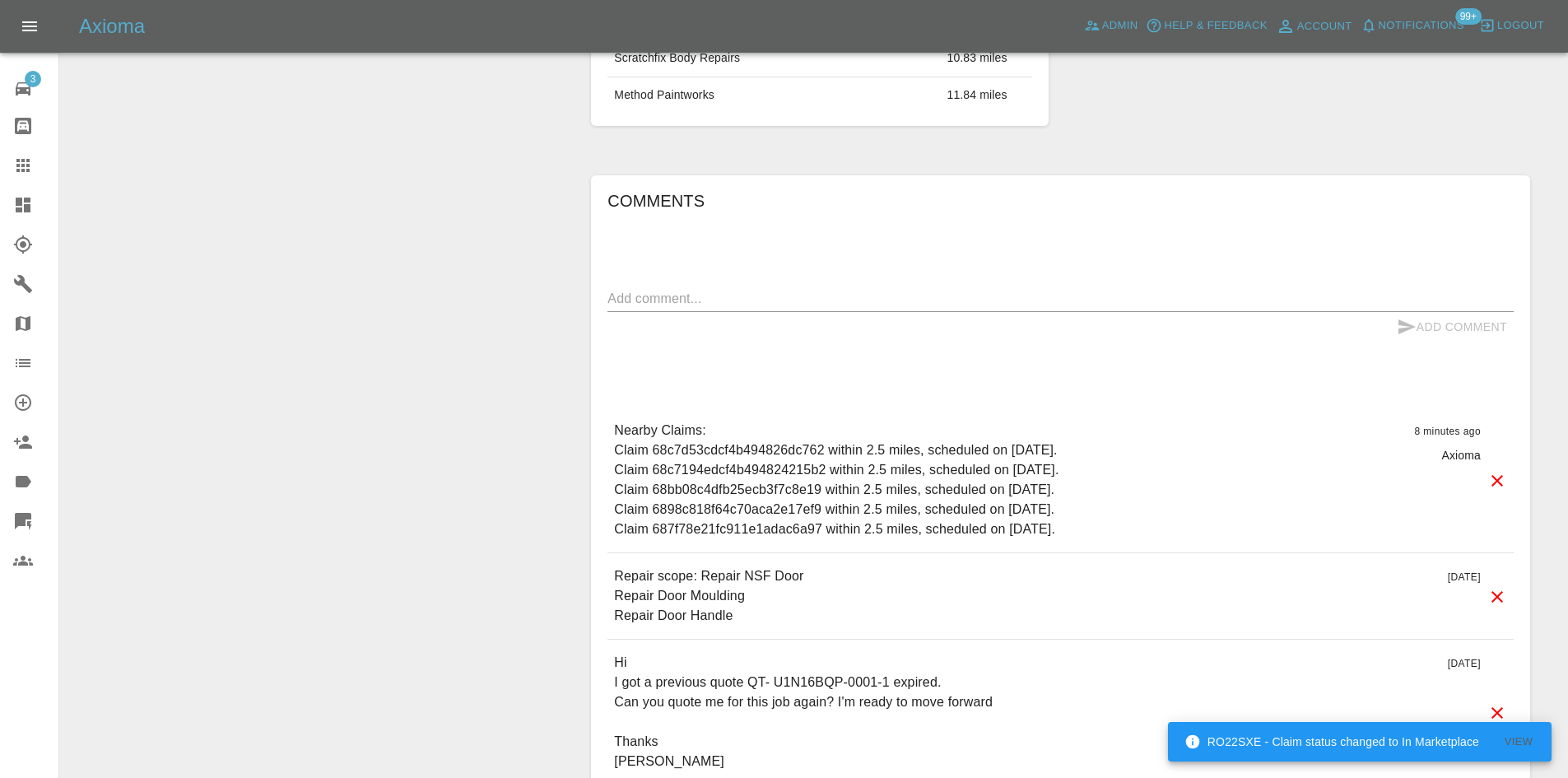
click at [10, 214] on link "Dashboard" at bounding box center [29, 204] width 59 height 39
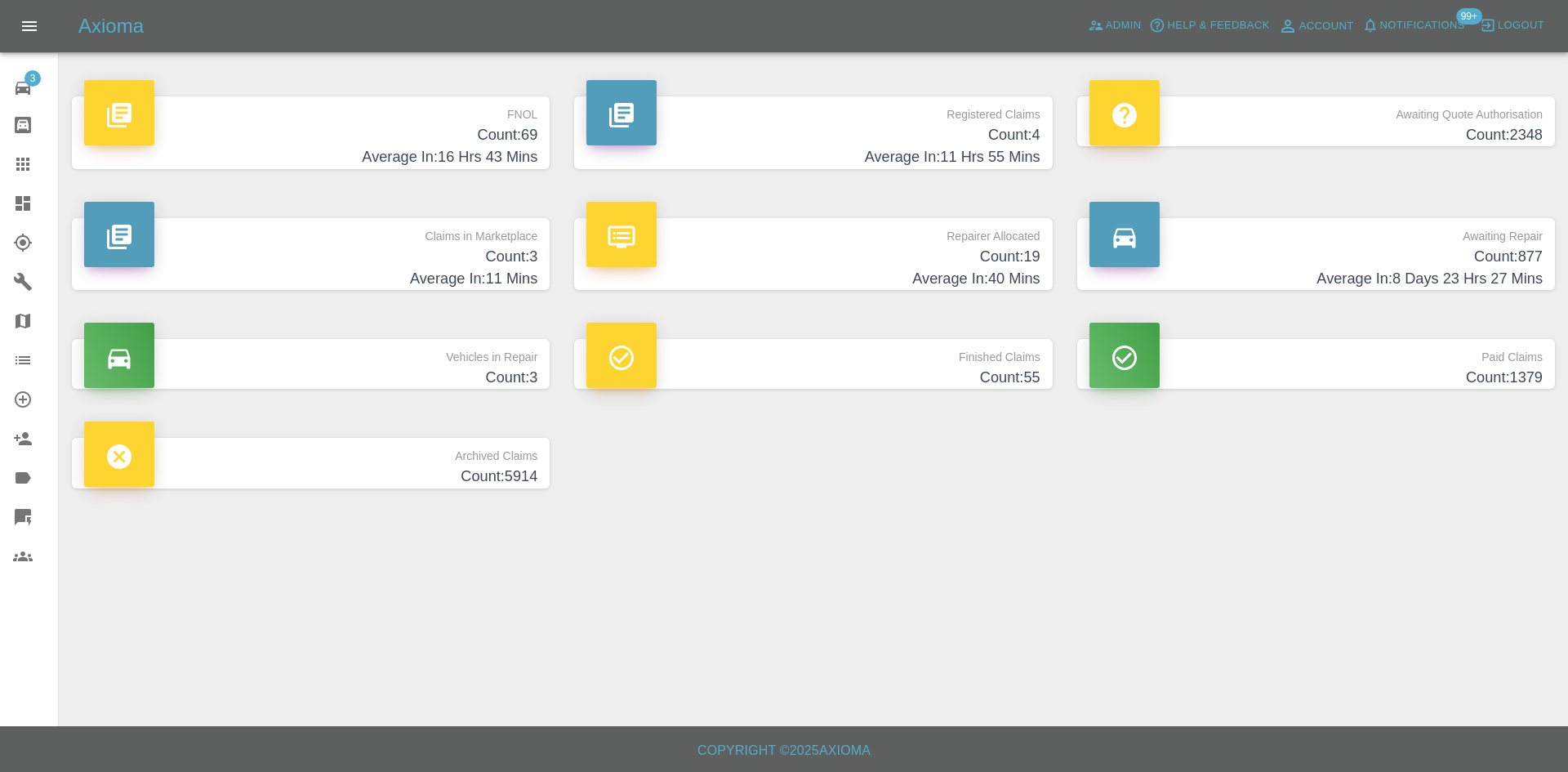
click at [954, 148] on h4 "Average In: 11 Hrs 55 Mins" at bounding box center [813, 157] width 453 height 22
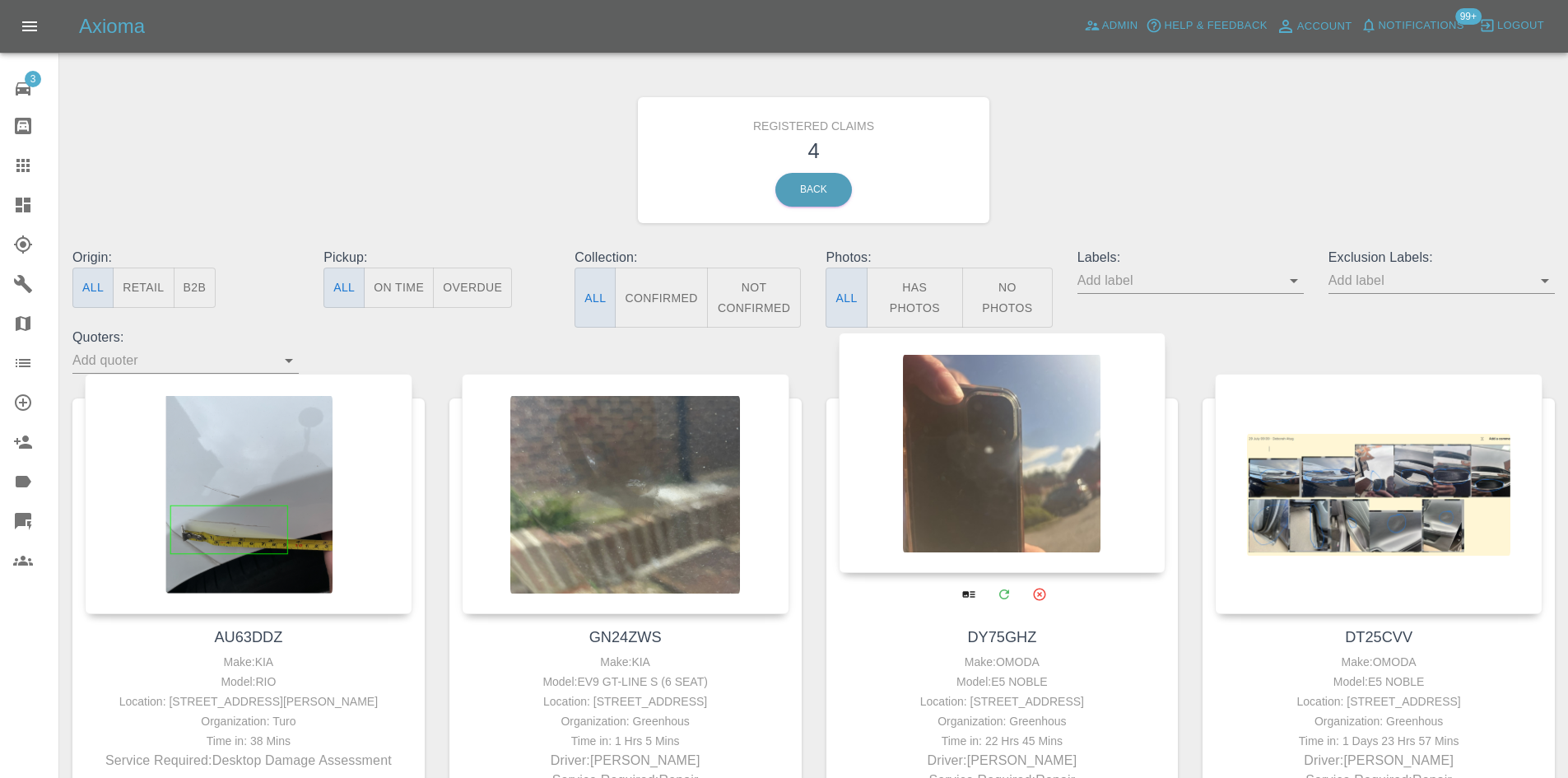
click at [1024, 480] on div at bounding box center [1002, 453] width 327 height 240
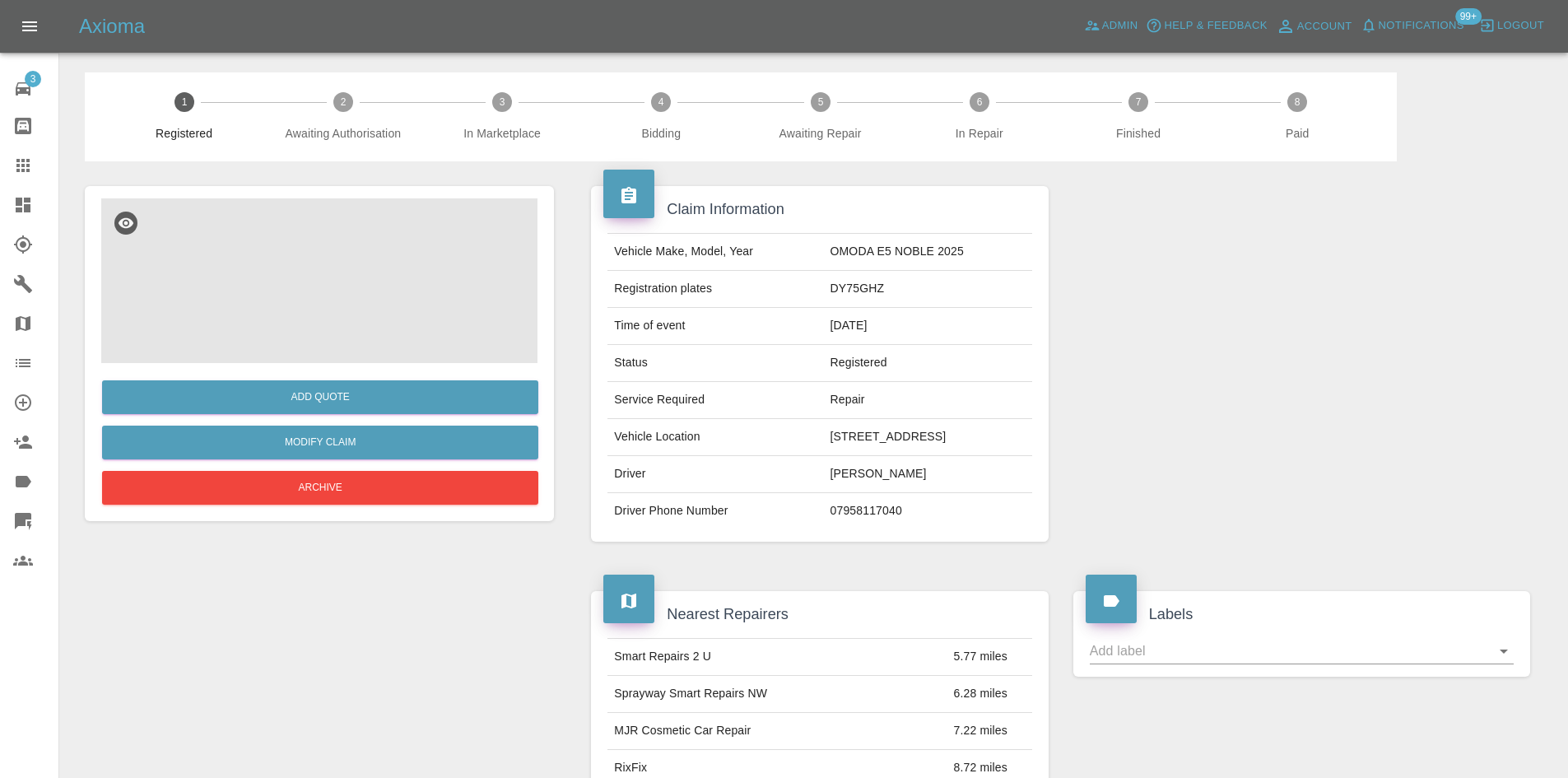
click at [375, 268] on img at bounding box center [319, 280] width 436 height 165
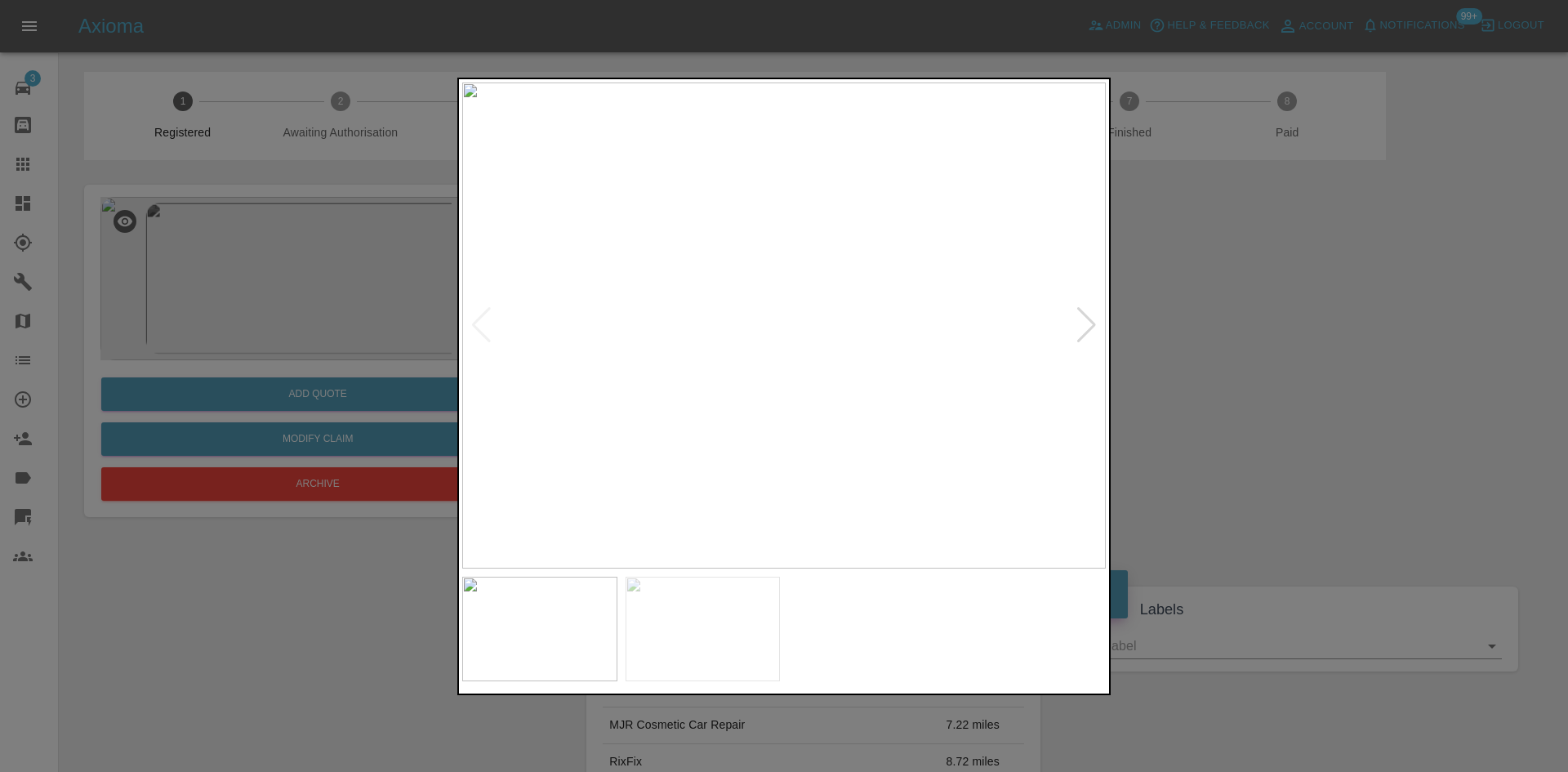
click at [1081, 326] on div at bounding box center [1087, 326] width 22 height 36
click at [1289, 402] on div at bounding box center [784, 386] width 1568 height 772
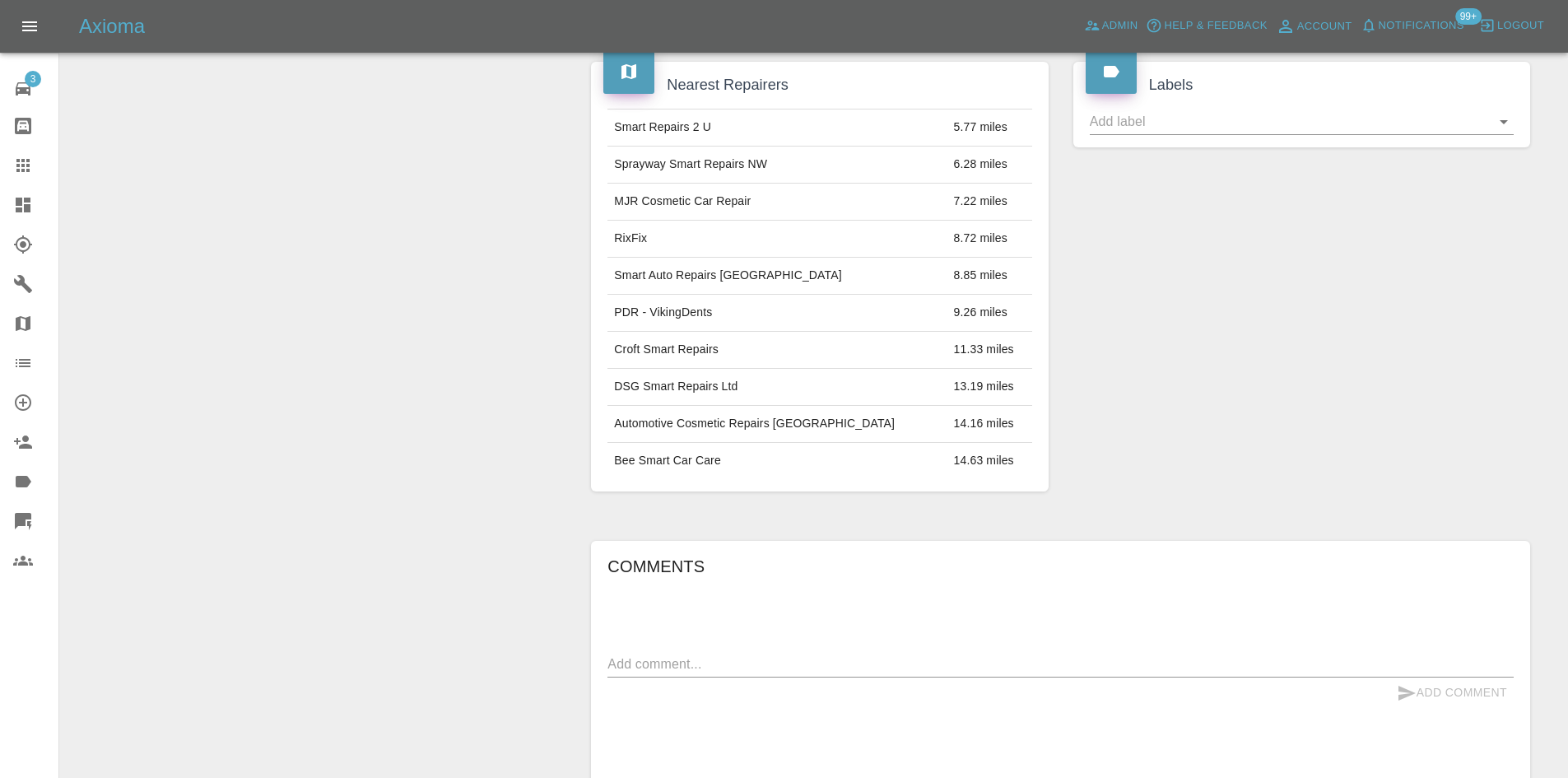
scroll to position [36, 0]
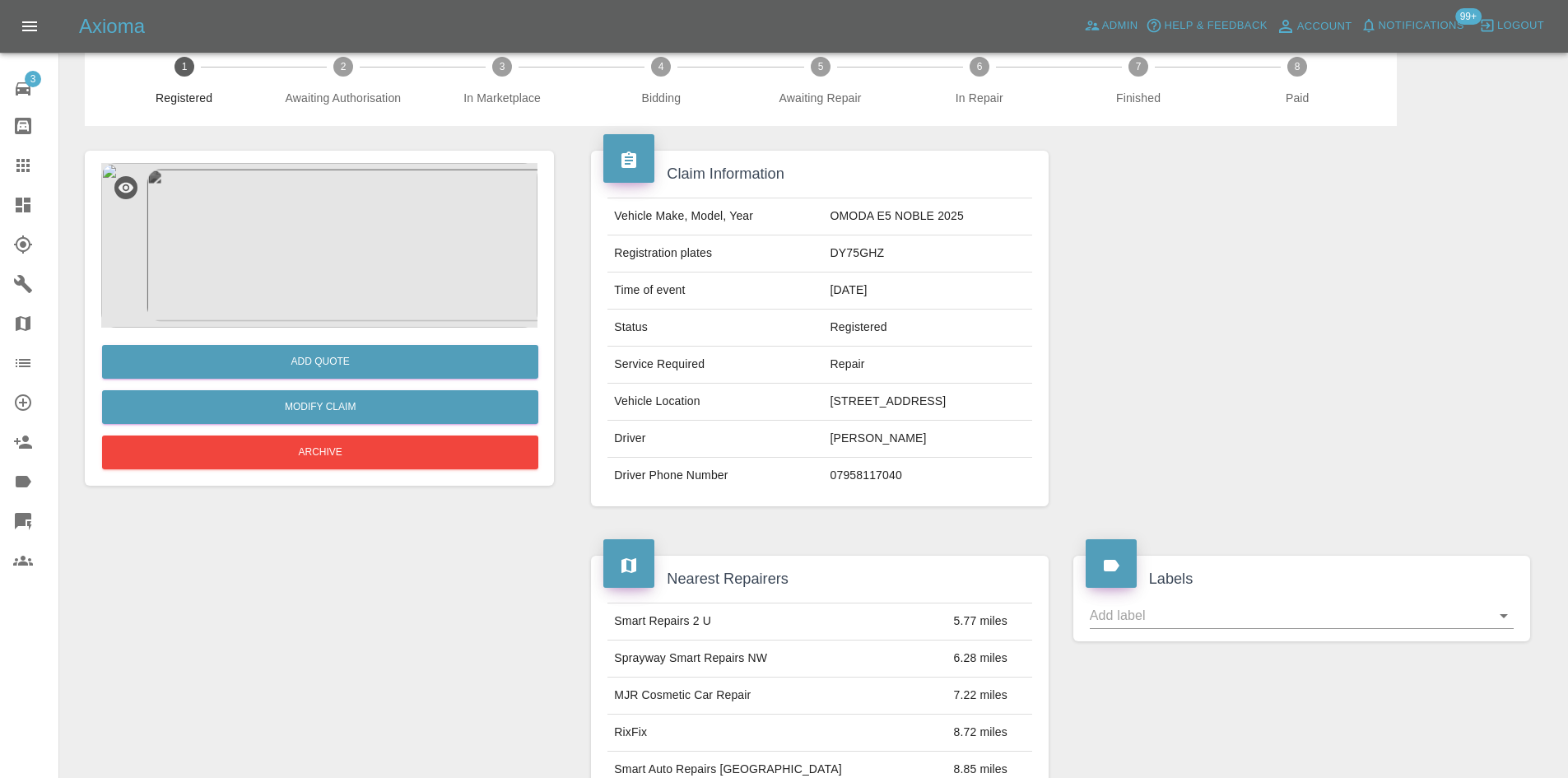
click at [386, 305] on img at bounding box center [319, 246] width 436 height 165
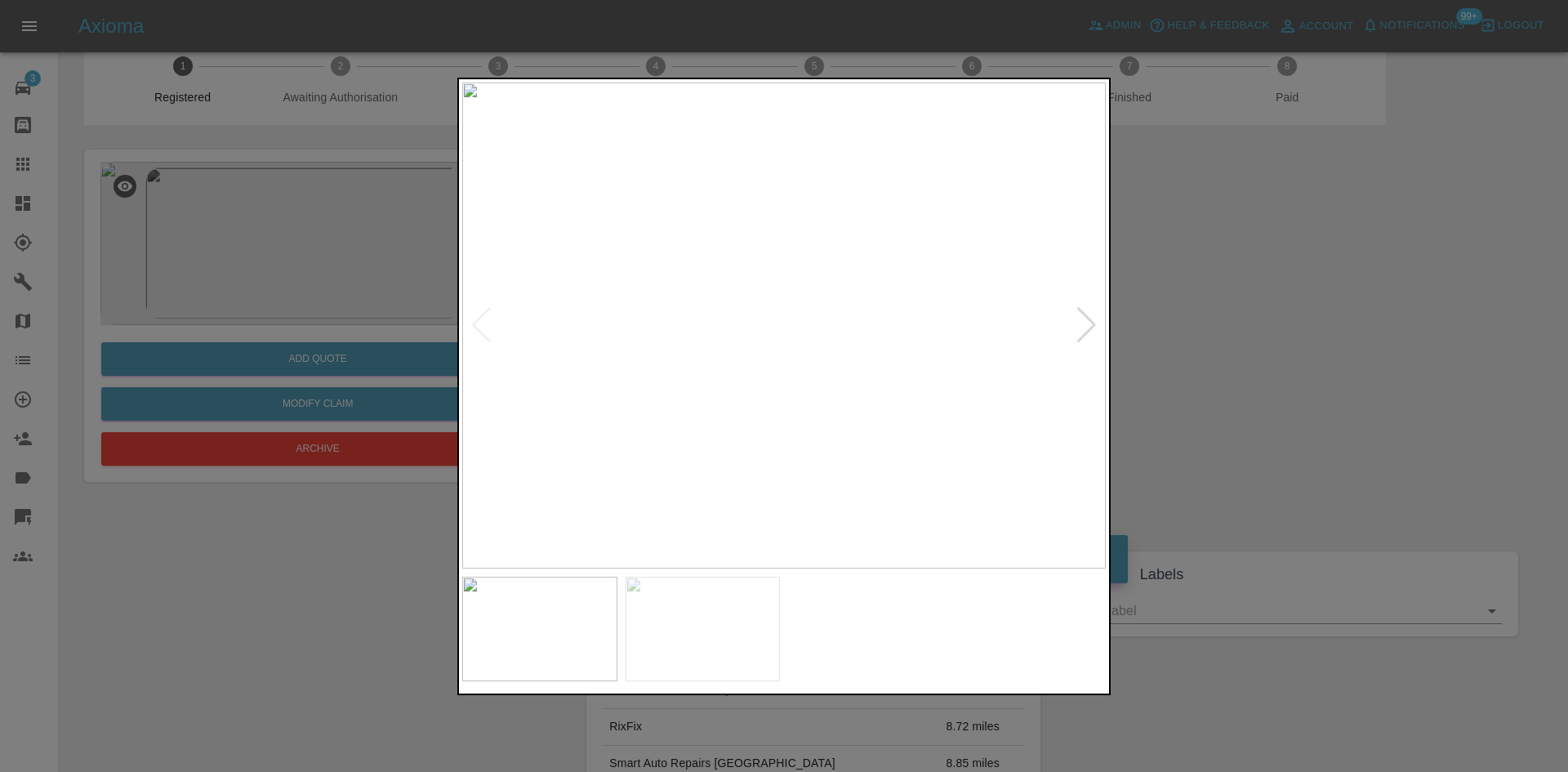
click at [1084, 329] on div at bounding box center [1087, 326] width 22 height 36
click at [480, 336] on div at bounding box center [481, 326] width 22 height 36
click at [1263, 421] on div at bounding box center [784, 386] width 1568 height 772
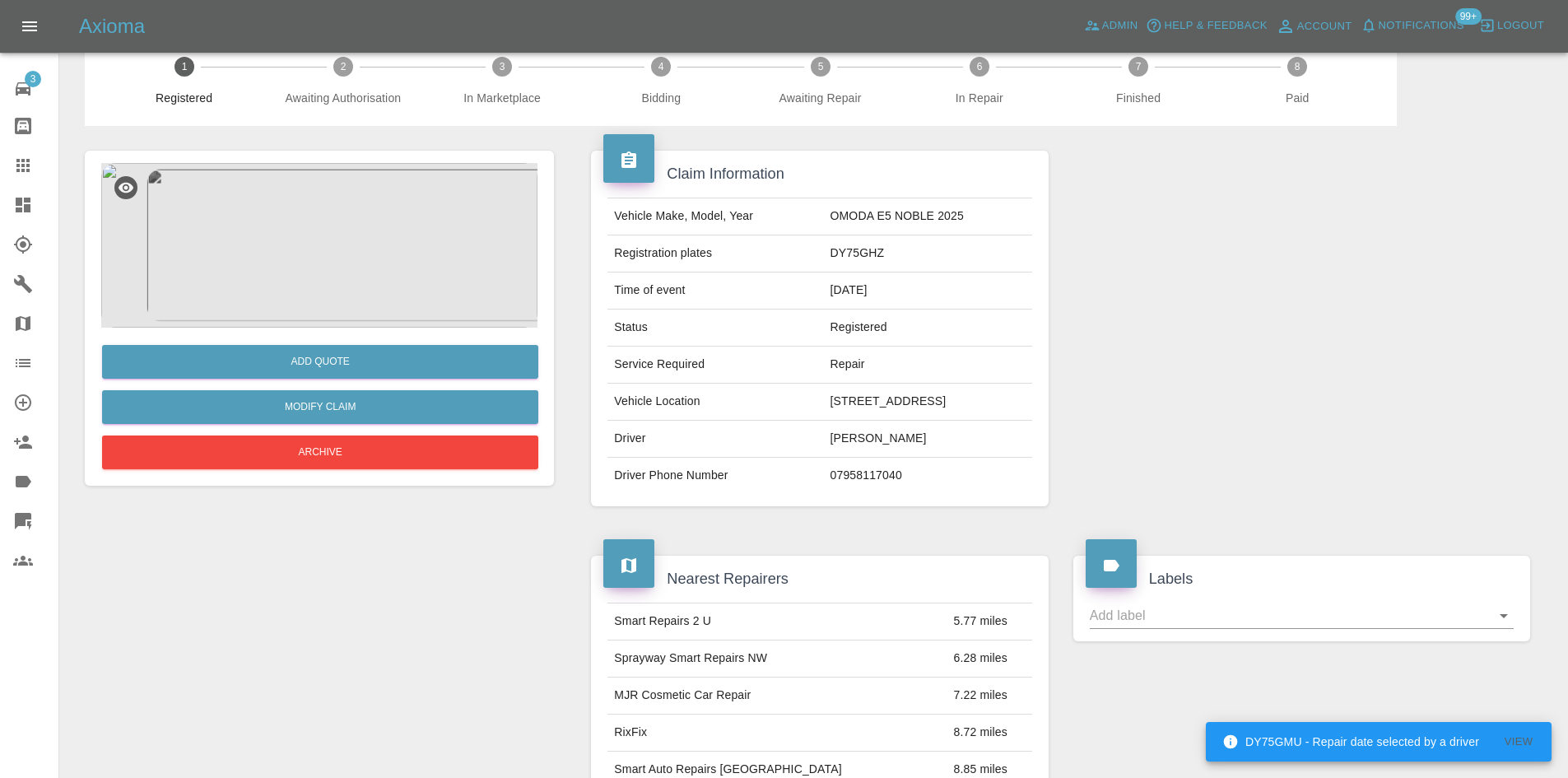
click at [0, 205] on link "Dashboard" at bounding box center [29, 204] width 59 height 39
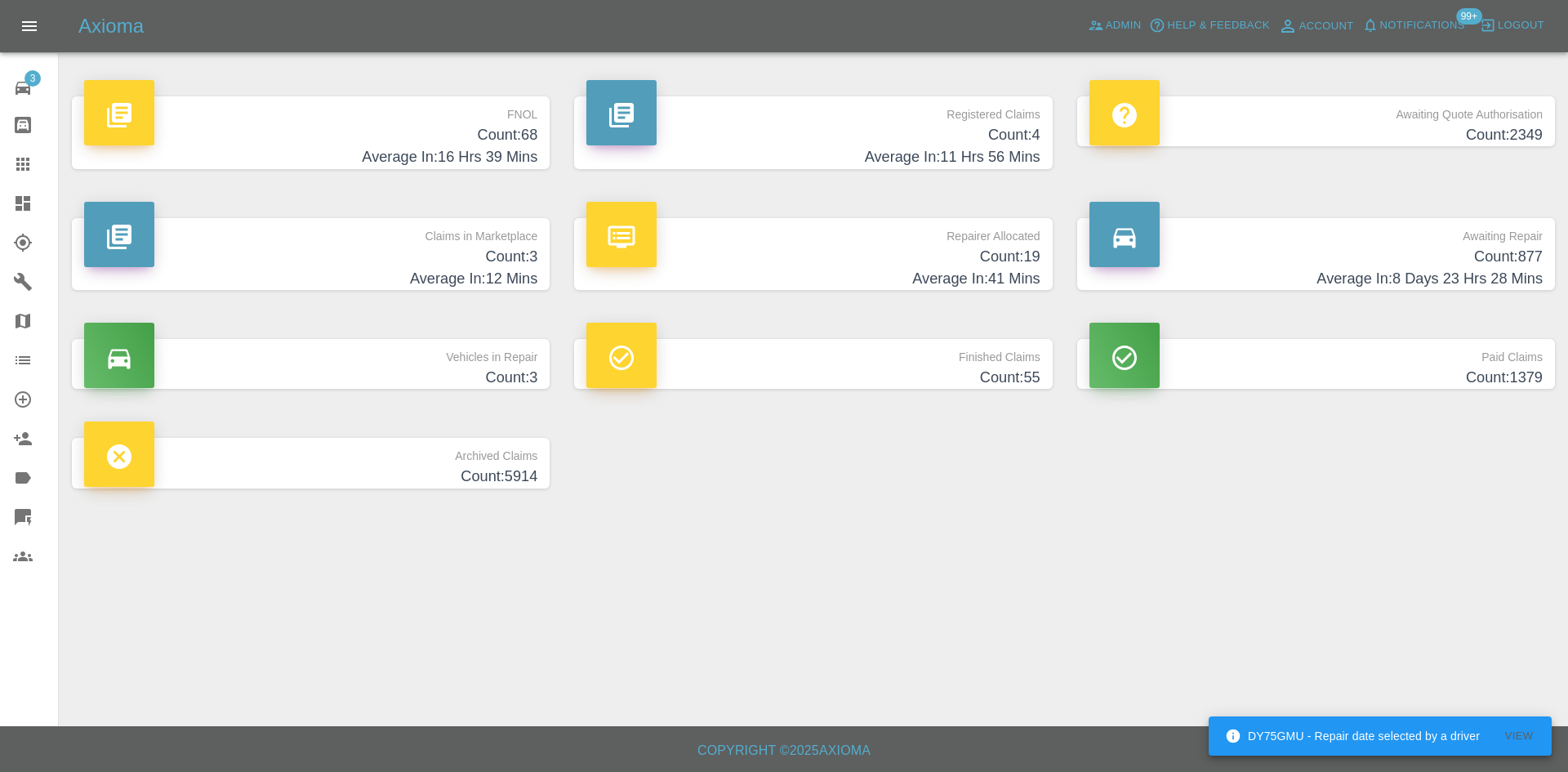
drag, startPoint x: 445, startPoint y: 229, endPoint x: 834, endPoint y: 126, distance: 402.4
click at [836, 126] on h4 "Count: 4" at bounding box center [813, 135] width 453 height 22
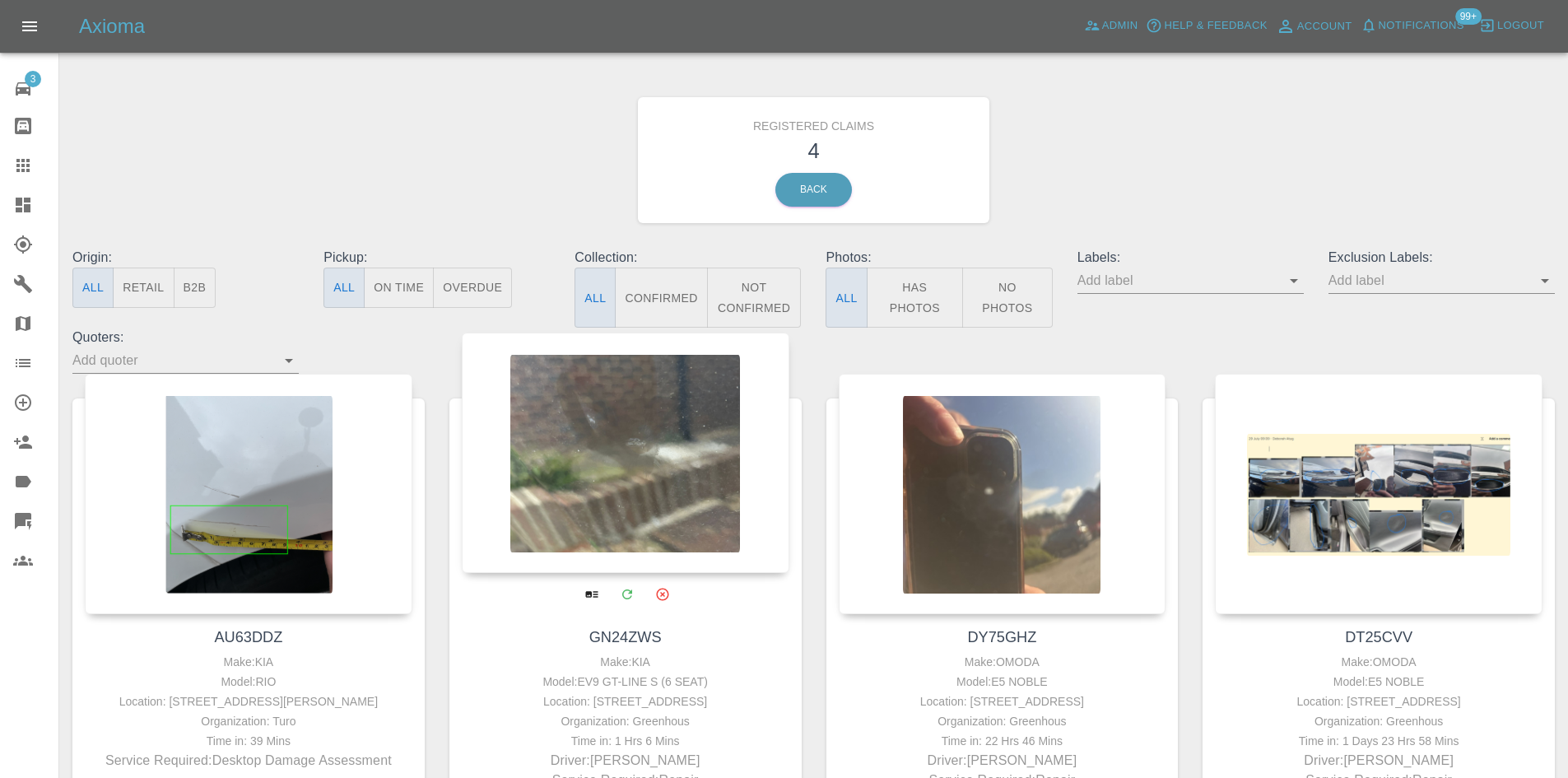
click at [635, 459] on div at bounding box center [625, 453] width 327 height 240
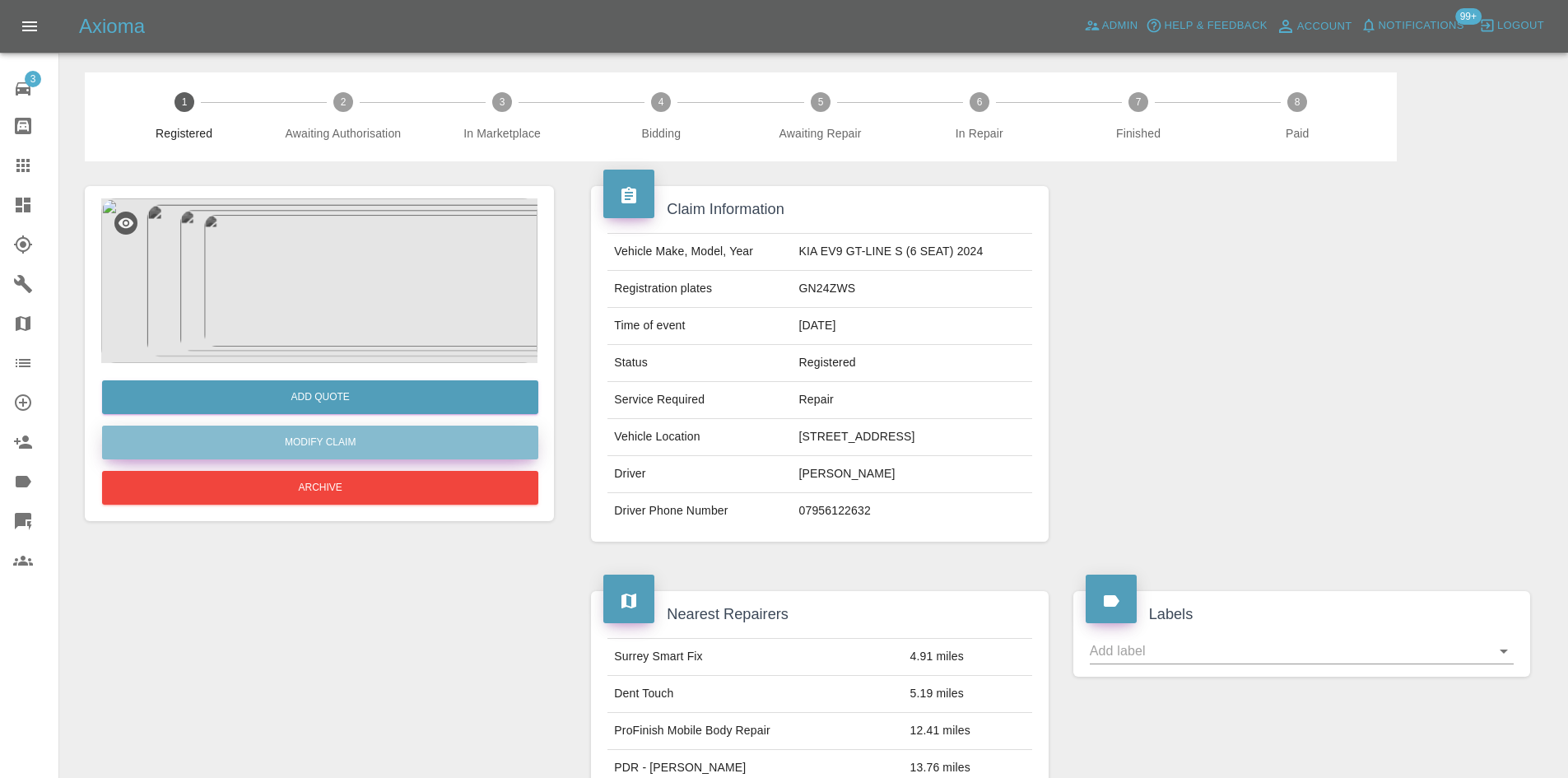
click at [414, 435] on link "Modify Claim" at bounding box center [320, 442] width 436 height 34
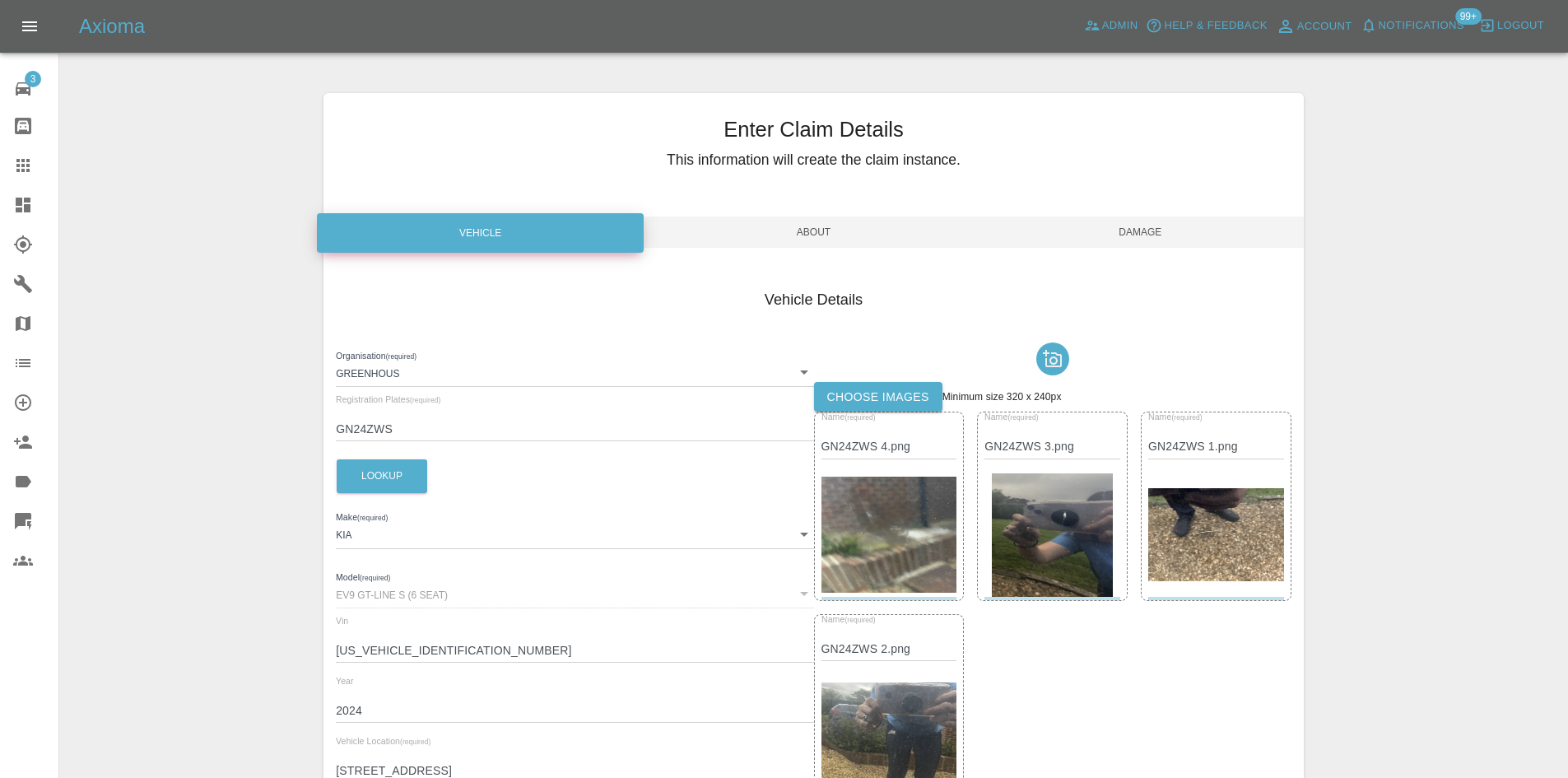
click at [1202, 228] on span "Damage" at bounding box center [1140, 232] width 327 height 31
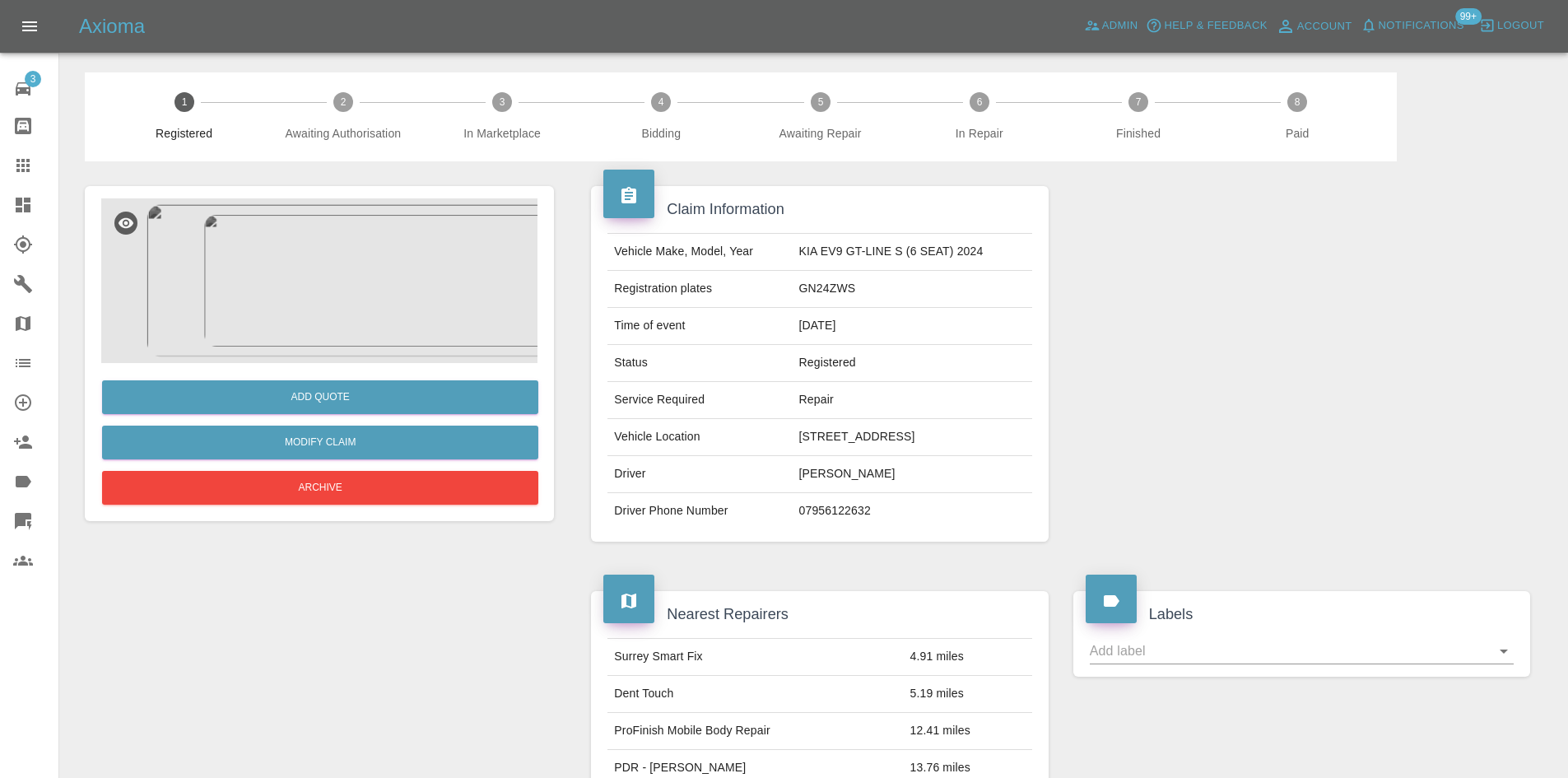
click at [338, 258] on img at bounding box center [319, 280] width 436 height 165
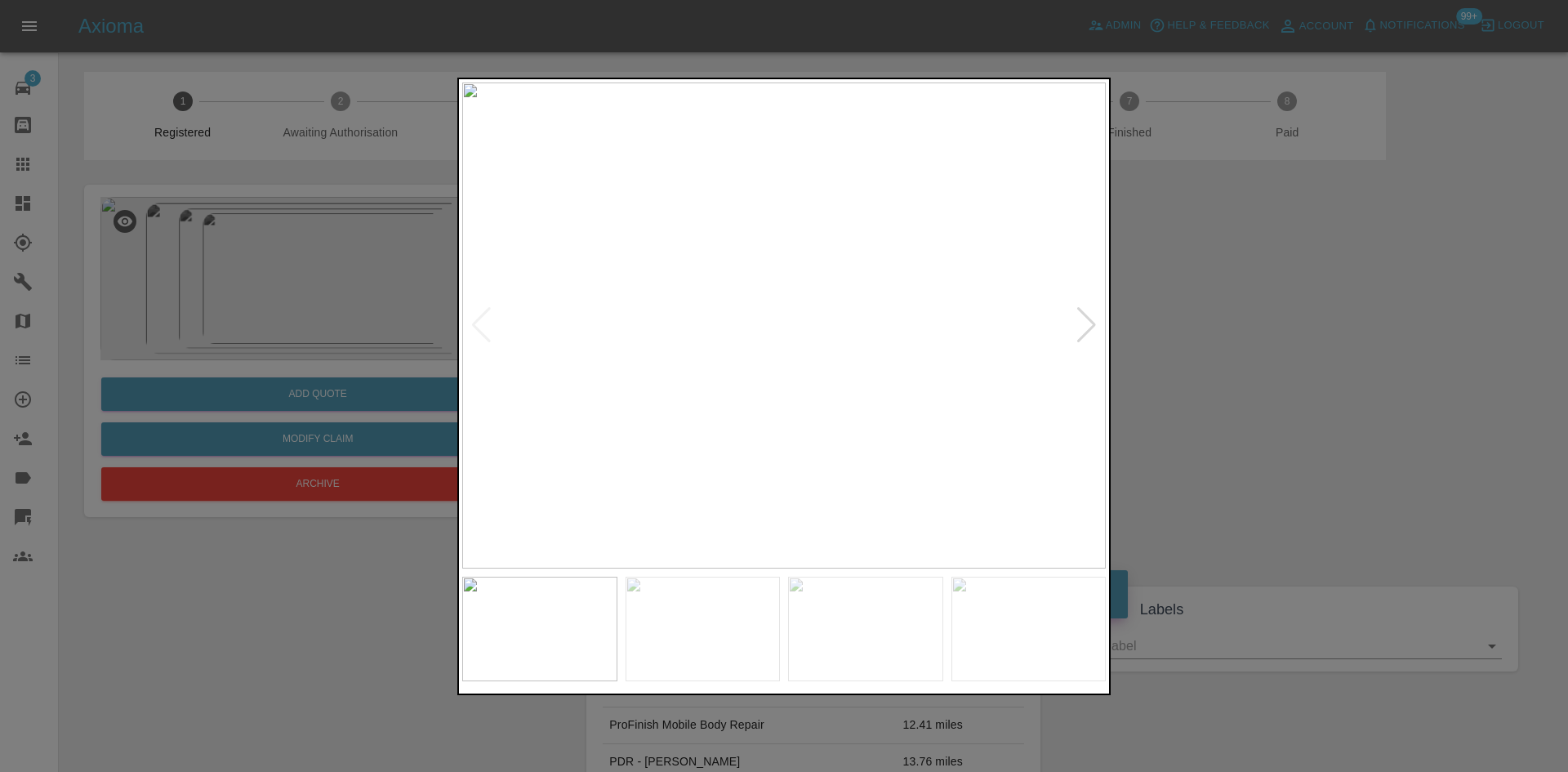
click at [1081, 325] on div at bounding box center [1087, 326] width 22 height 36
click at [1216, 351] on div at bounding box center [784, 386] width 1568 height 772
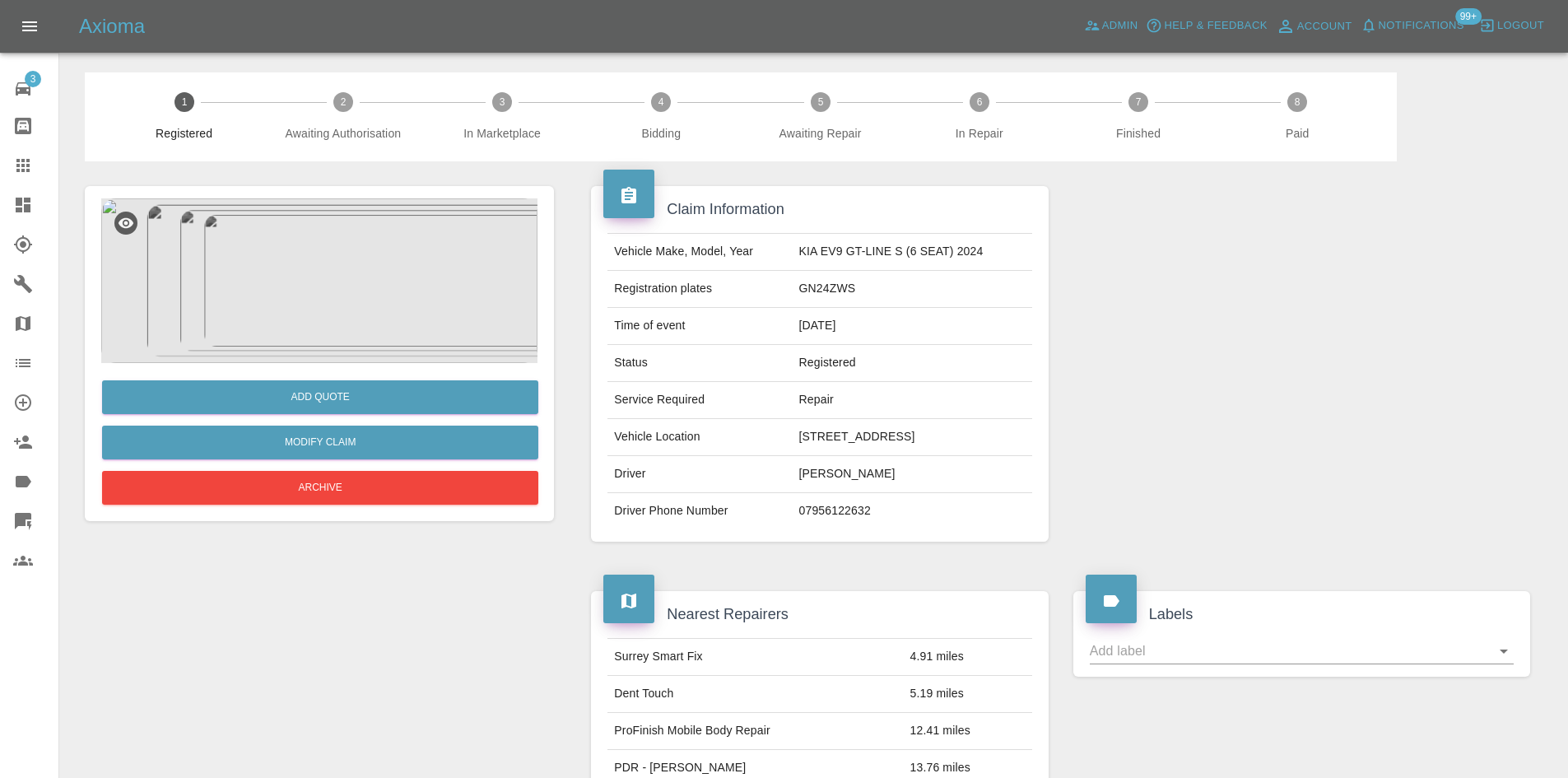
drag, startPoint x: 61, startPoint y: 192, endPoint x: 47, endPoint y: 192, distance: 14.0
click at [61, 192] on main "1 Registered 2 Awaiting Authorisation 3 In Marketplace 4 Bidding 5 Awaiting Rep…" at bounding box center [784, 735] width 1568 height 1471
click at [37, 193] on link "Dashboard" at bounding box center [29, 204] width 59 height 39
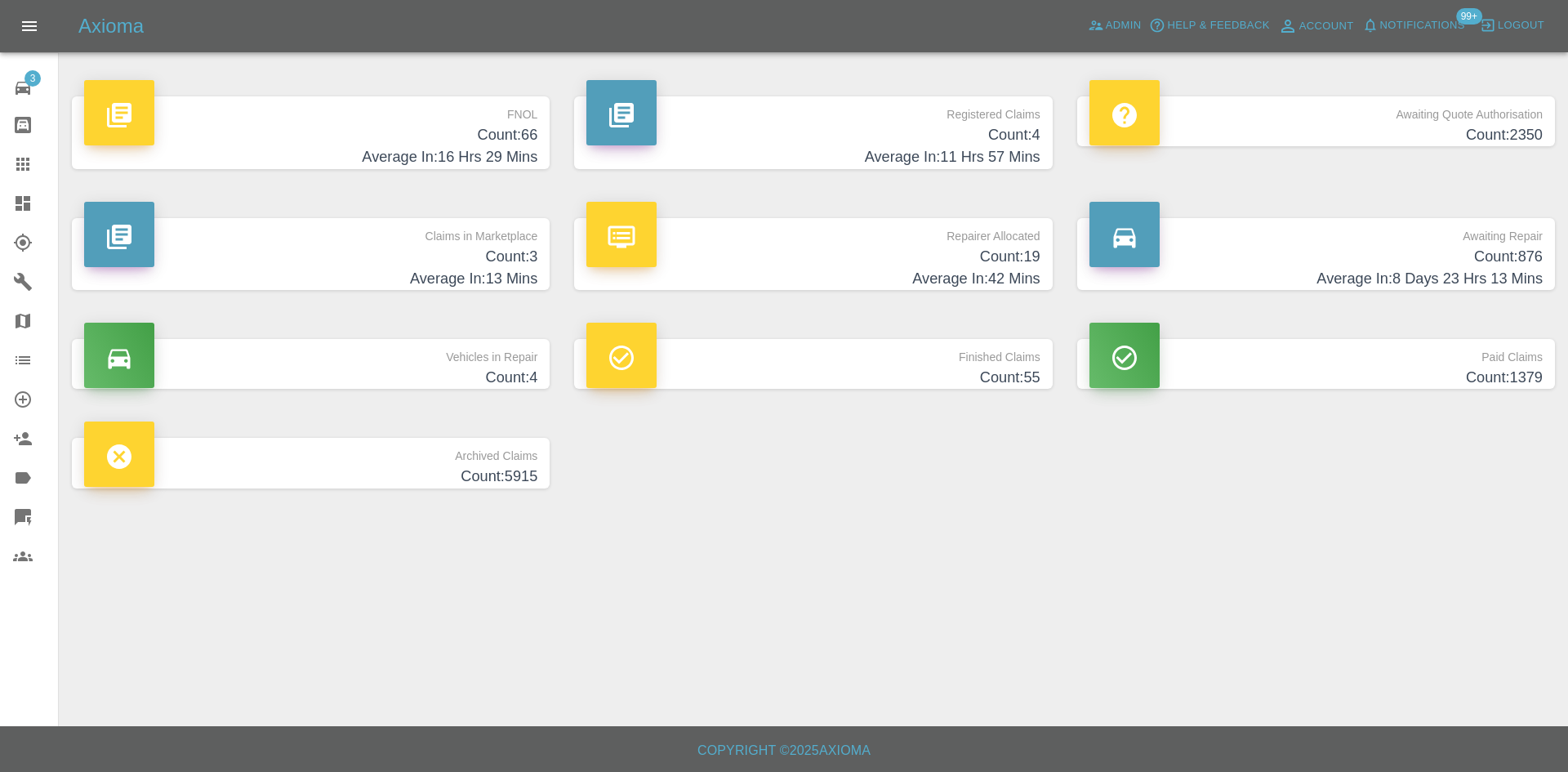
click at [403, 228] on p "Claims in Marketplace" at bounding box center [310, 232] width 453 height 28
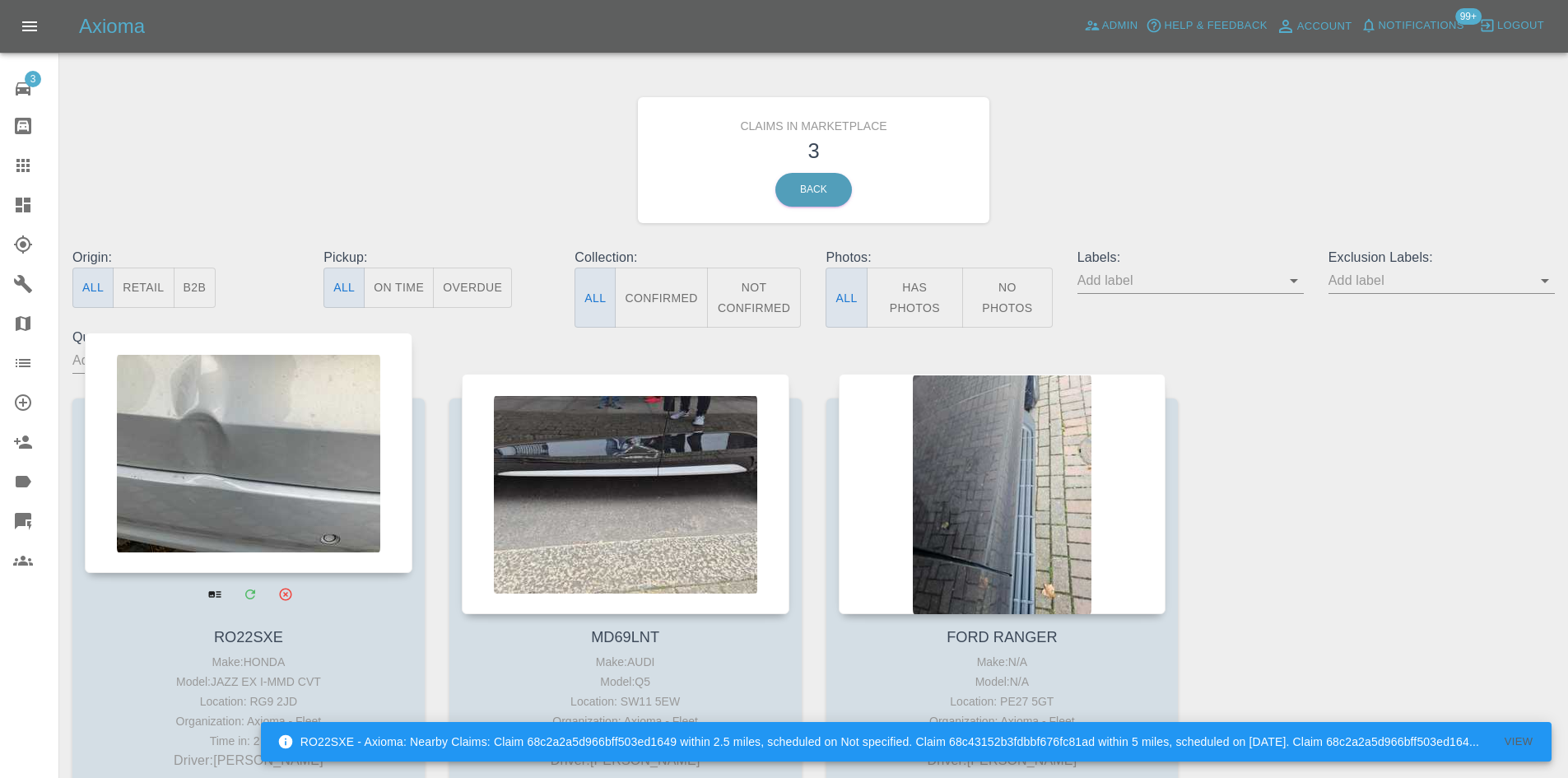
click at [282, 520] on div at bounding box center [247, 453] width 327 height 240
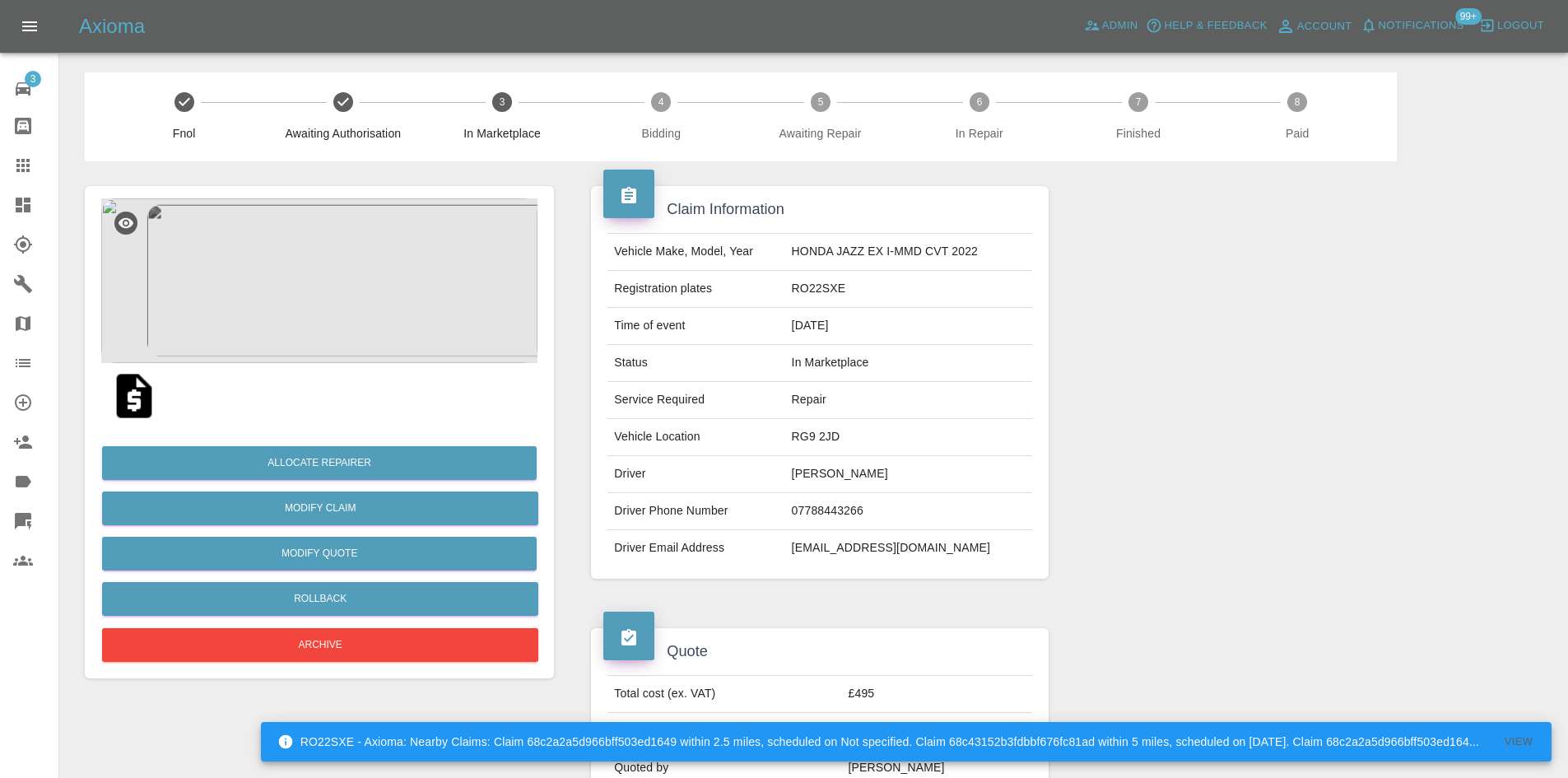
click at [355, 246] on img at bounding box center [319, 280] width 436 height 165
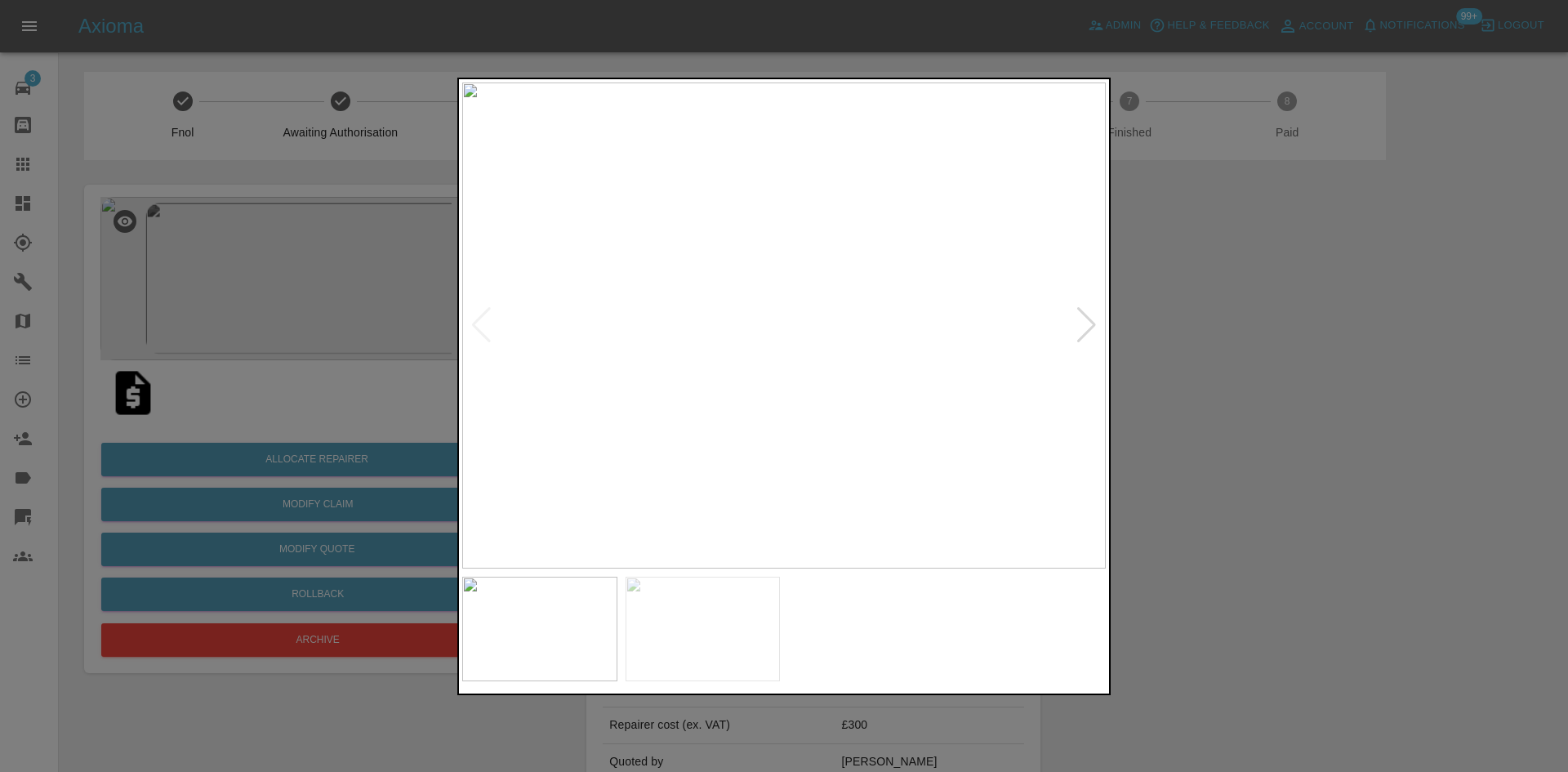
click at [1082, 325] on div at bounding box center [1087, 326] width 22 height 36
click at [1081, 325] on img at bounding box center [784, 326] width 644 height 486
click at [1283, 332] on div at bounding box center [784, 386] width 1568 height 772
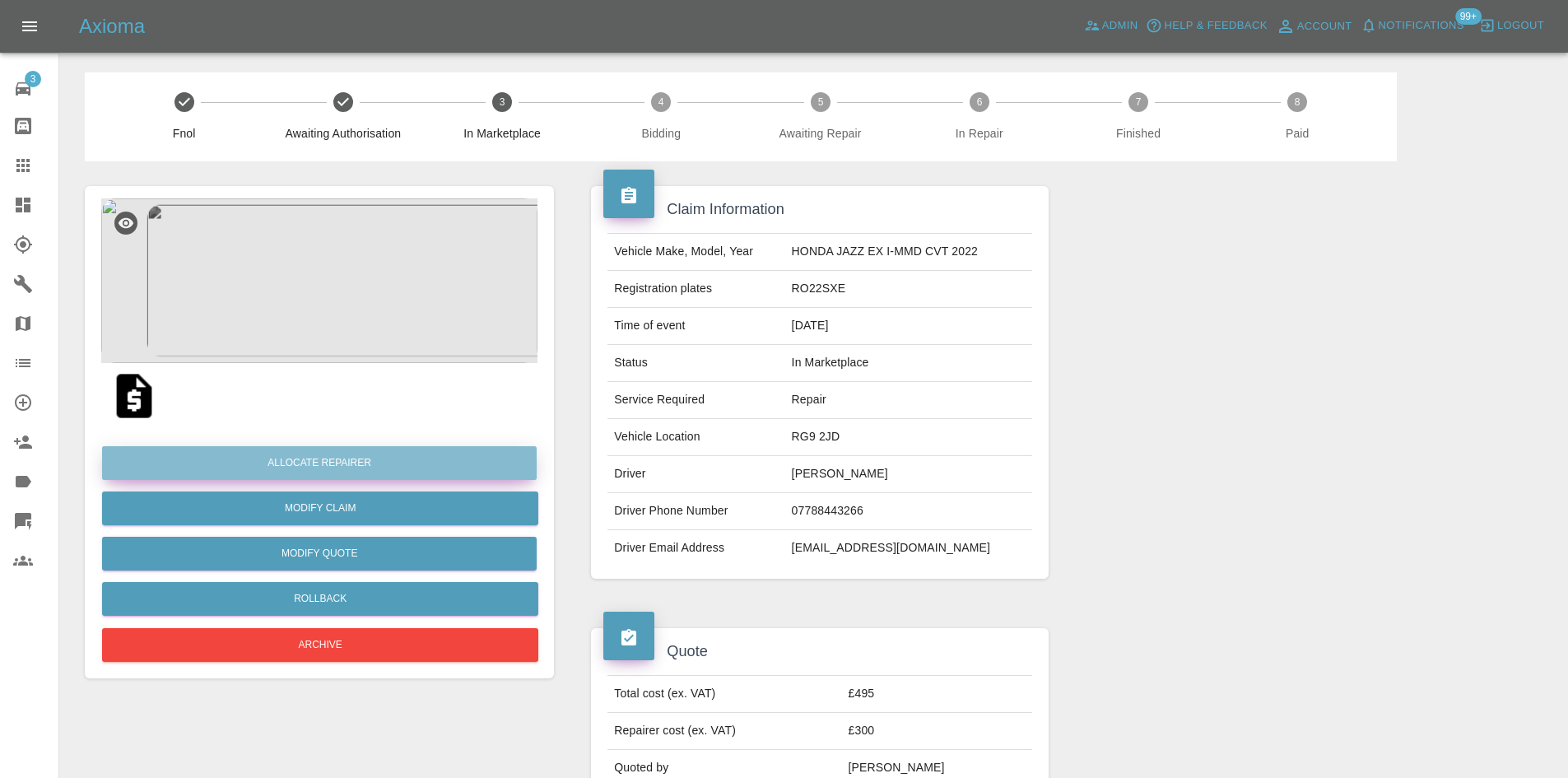
click at [335, 466] on button "Allocate Repairer" at bounding box center [319, 463] width 434 height 34
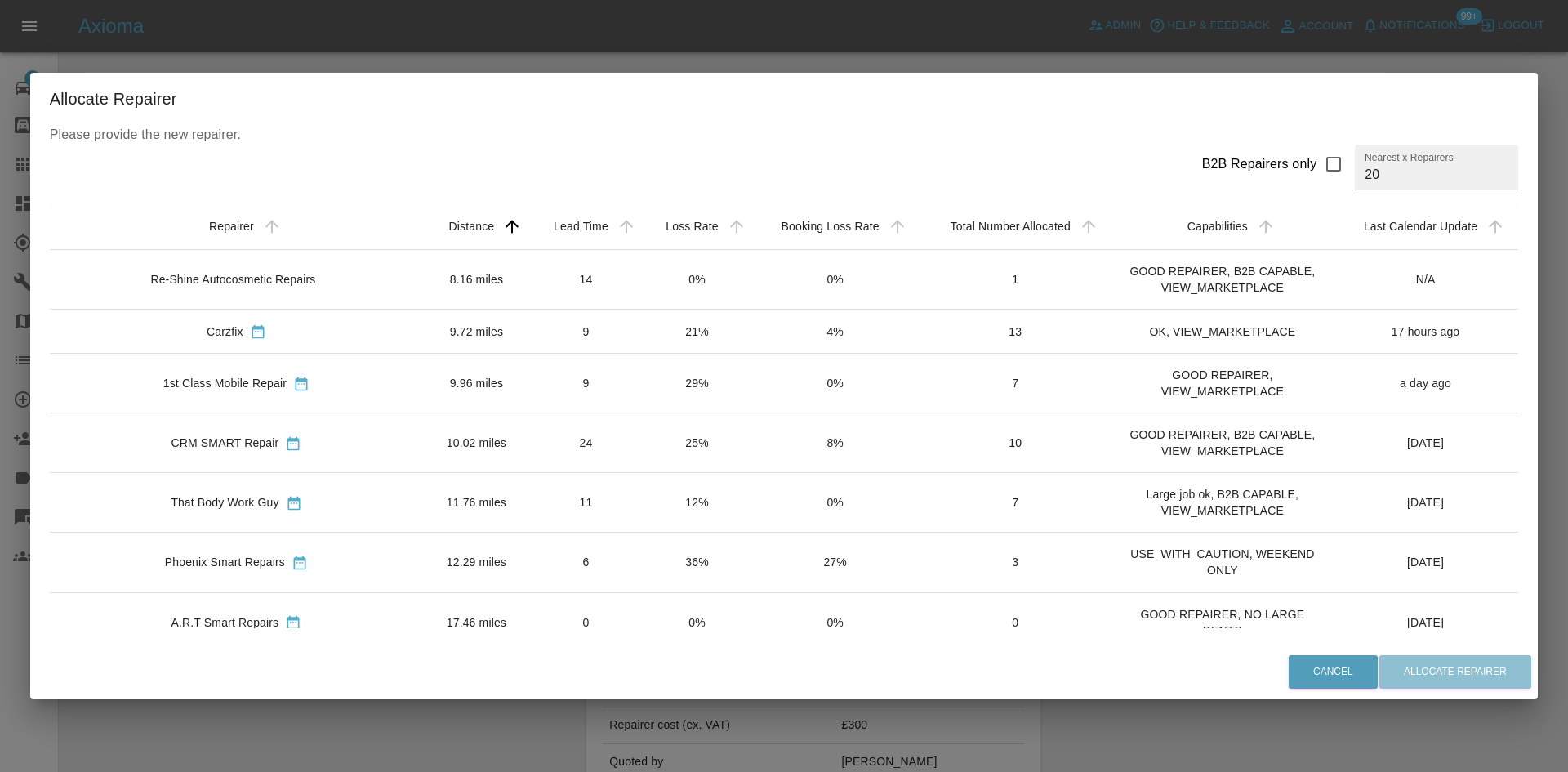
click at [429, 405] on td "9.96 miles" at bounding box center [477, 384] width 107 height 60
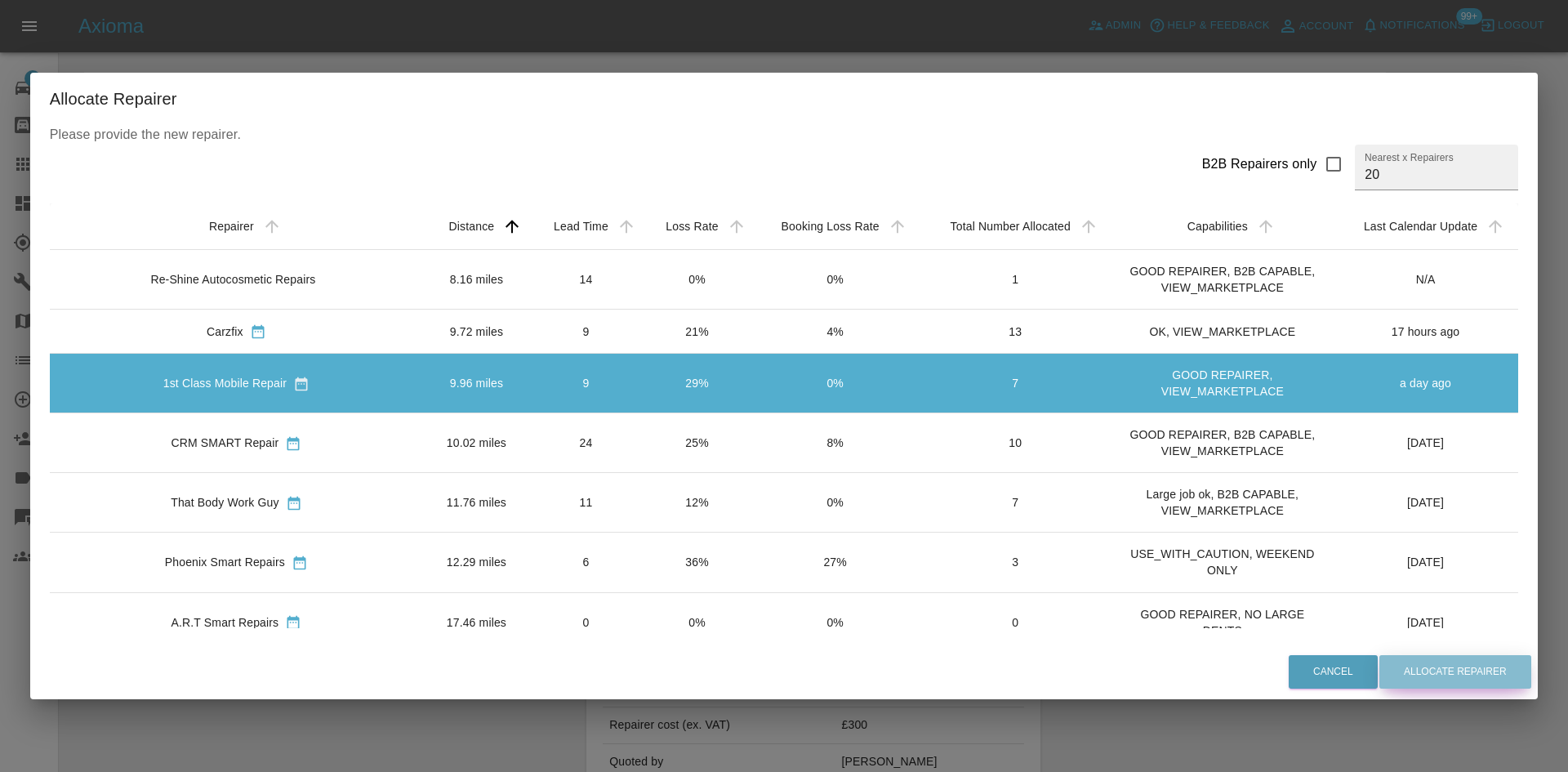
click at [1395, 657] on button "Allocate Repairer" at bounding box center [1455, 671] width 152 height 34
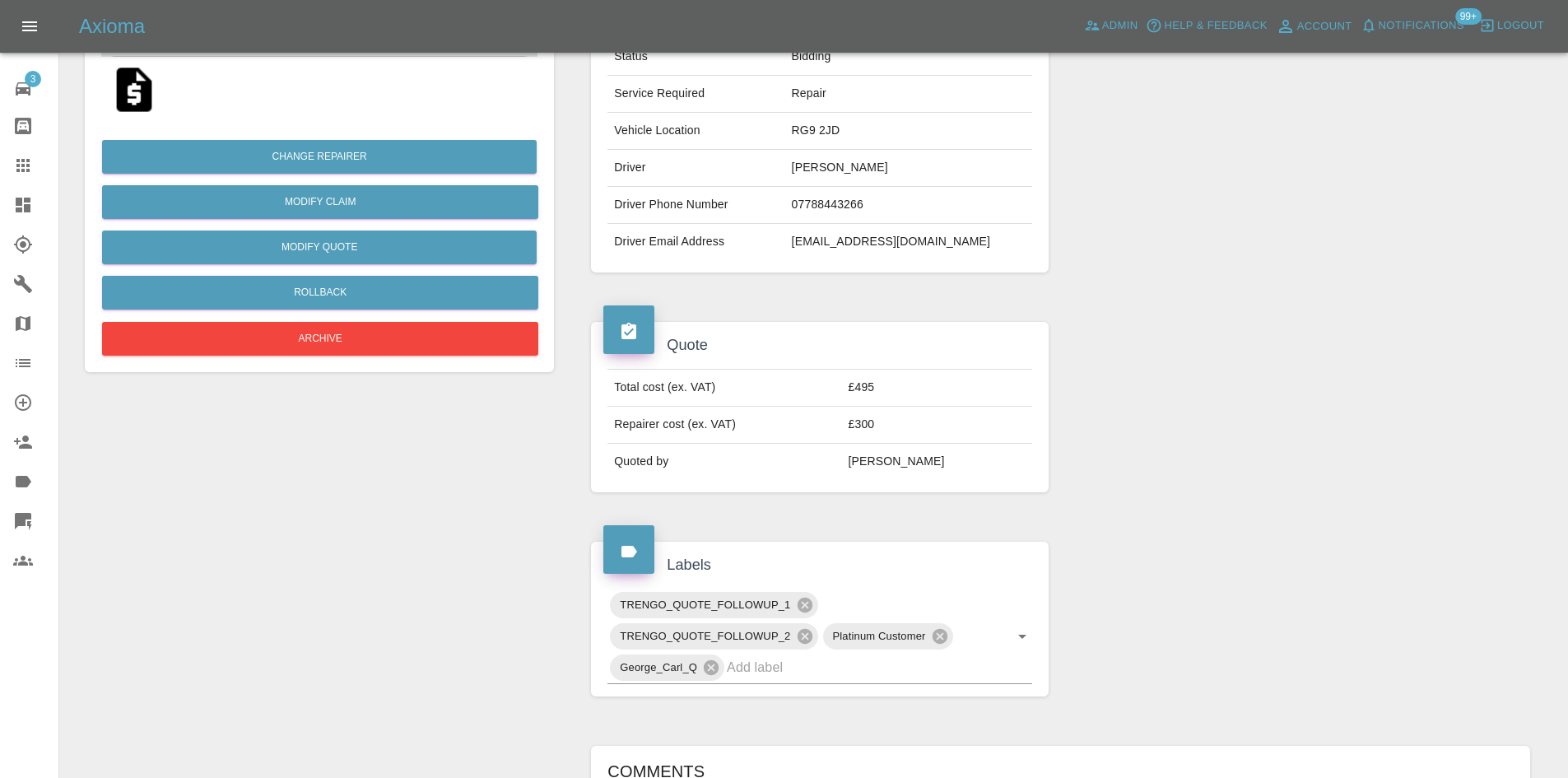
scroll to position [576, 0]
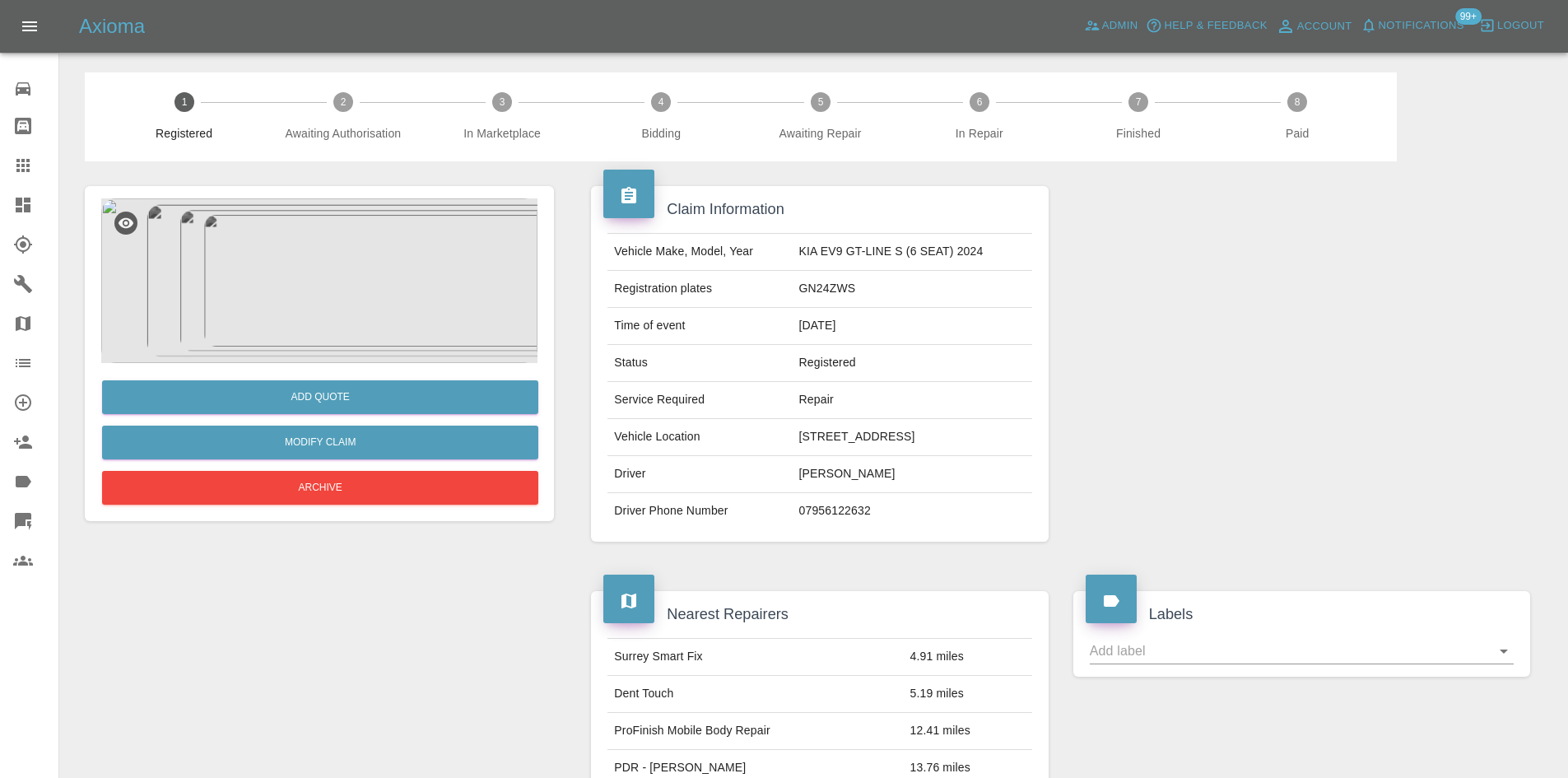
click at [367, 230] on img at bounding box center [319, 280] width 436 height 165
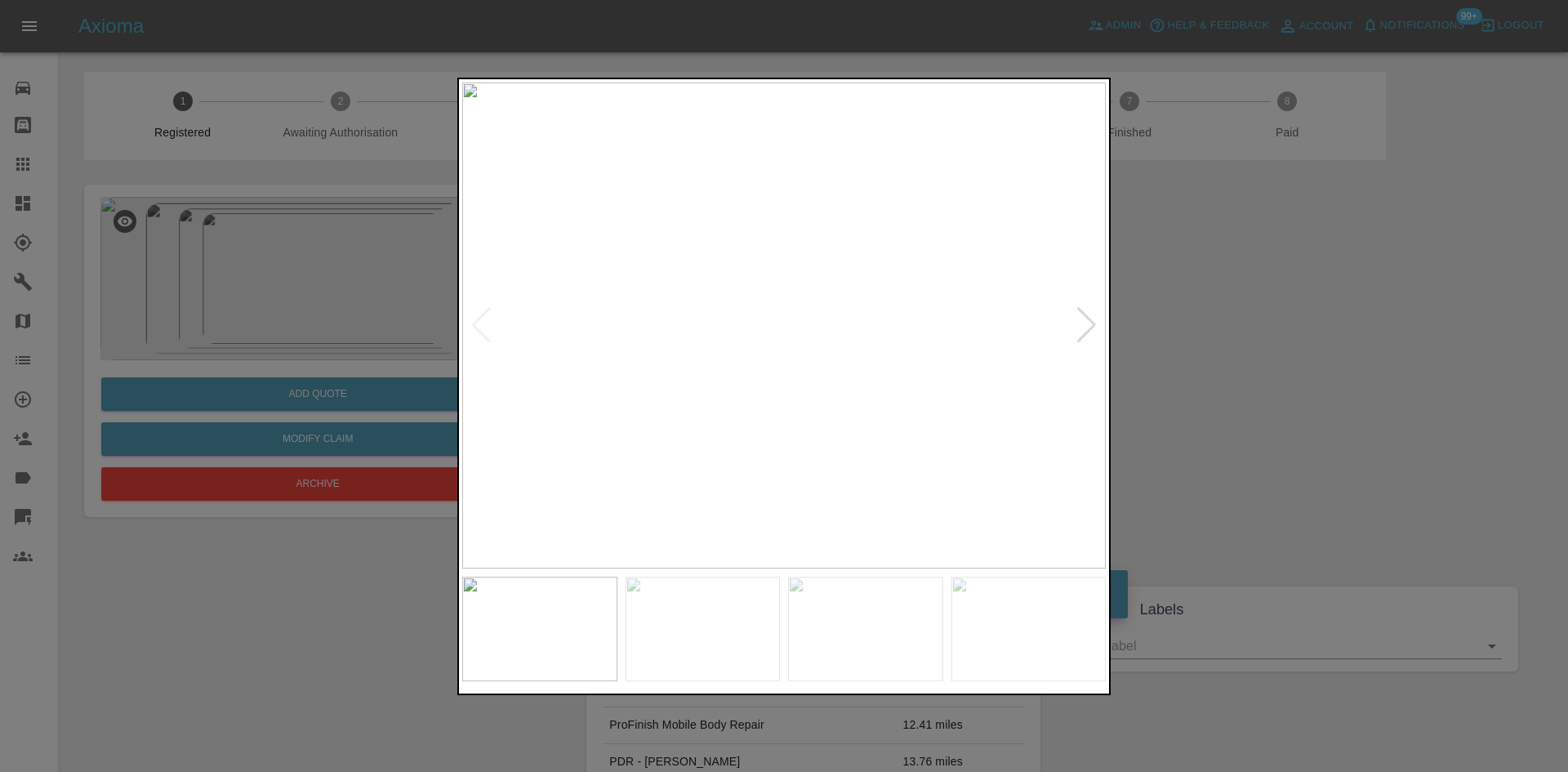
click at [1085, 329] on div at bounding box center [1087, 326] width 22 height 36
click at [1085, 329] on img at bounding box center [784, 326] width 644 height 486
click at [1085, 316] on img at bounding box center [784, 326] width 644 height 486
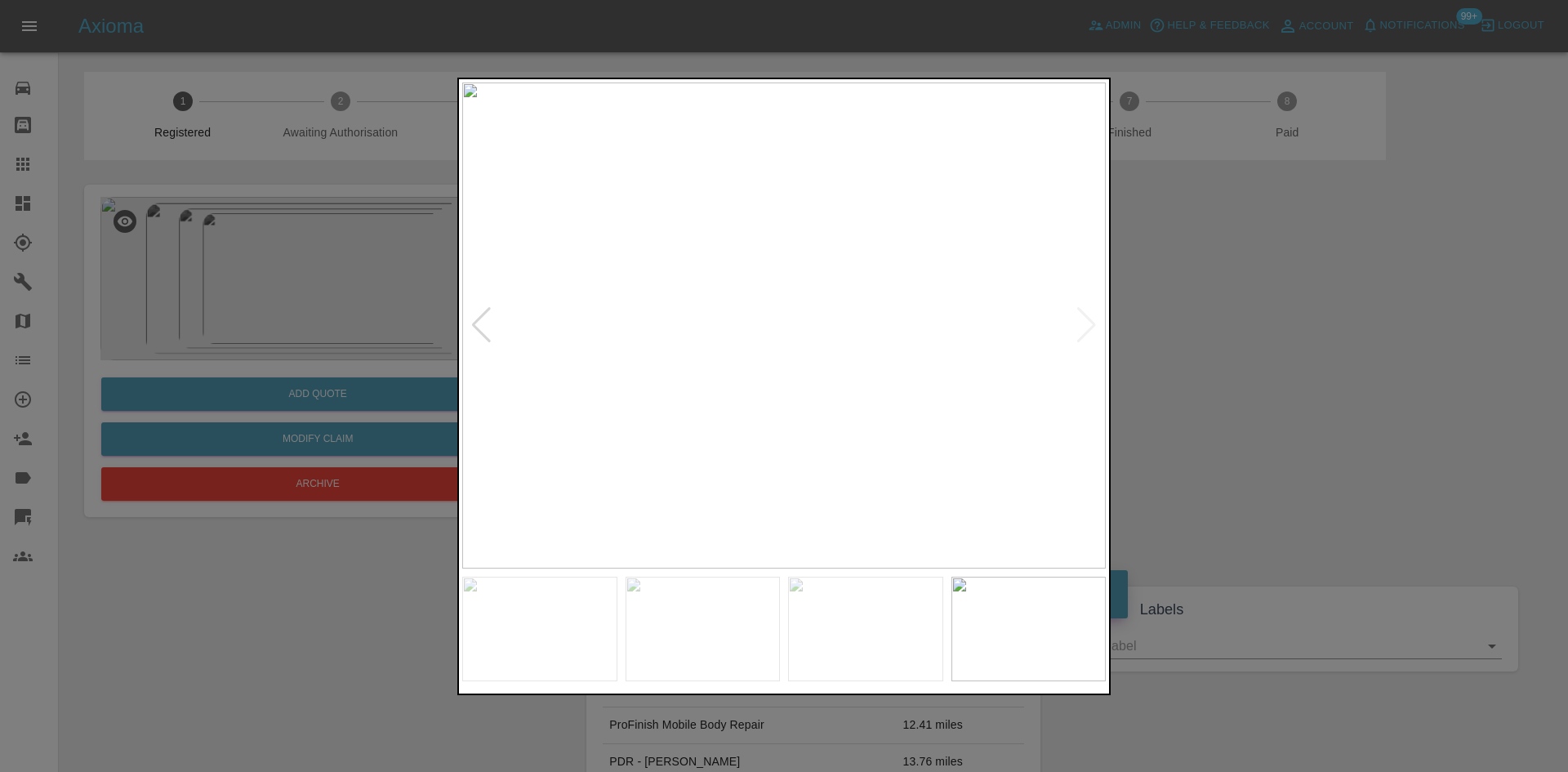
click at [1186, 309] on div at bounding box center [784, 386] width 1568 height 772
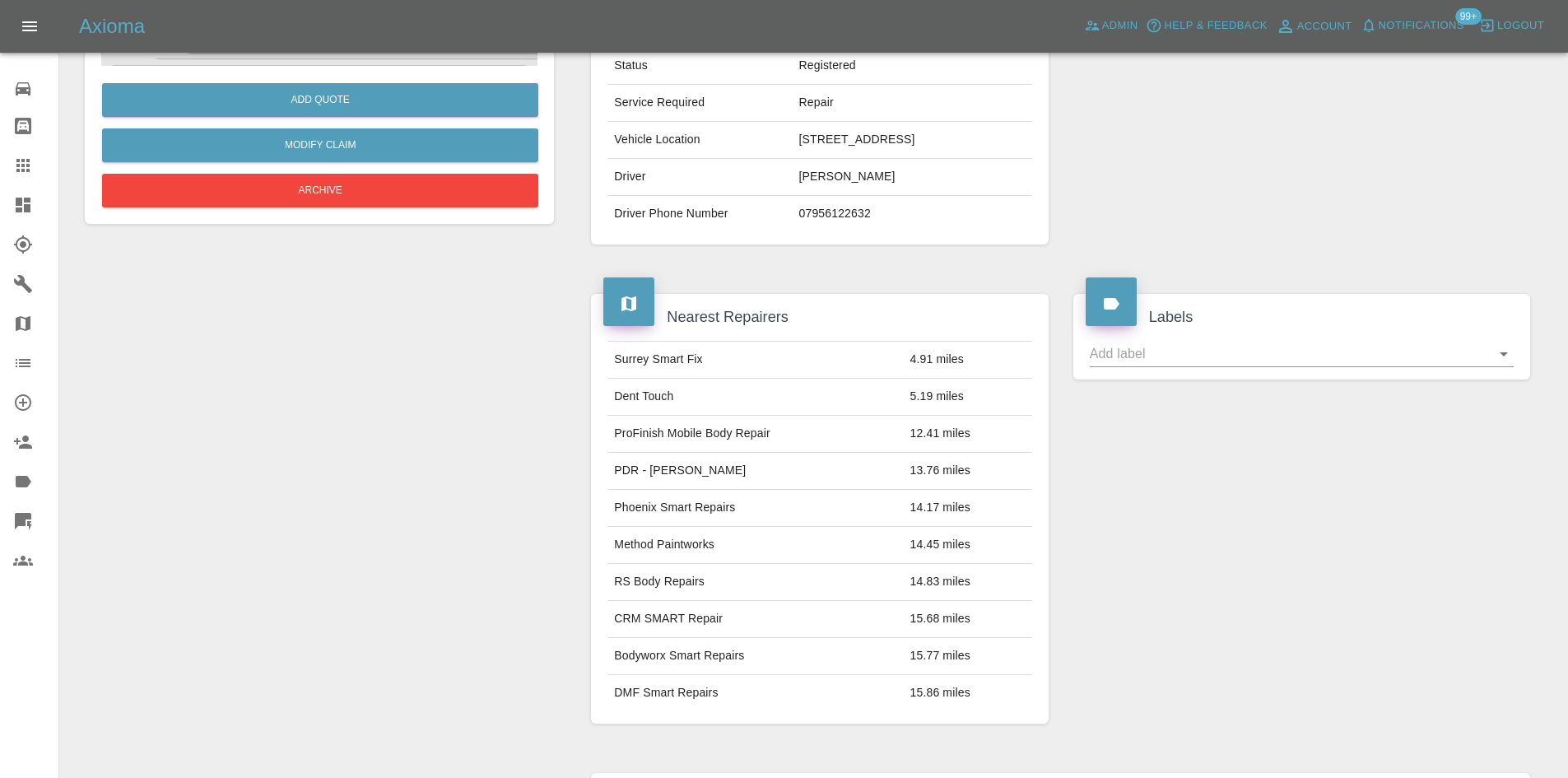
scroll to position [81, 0]
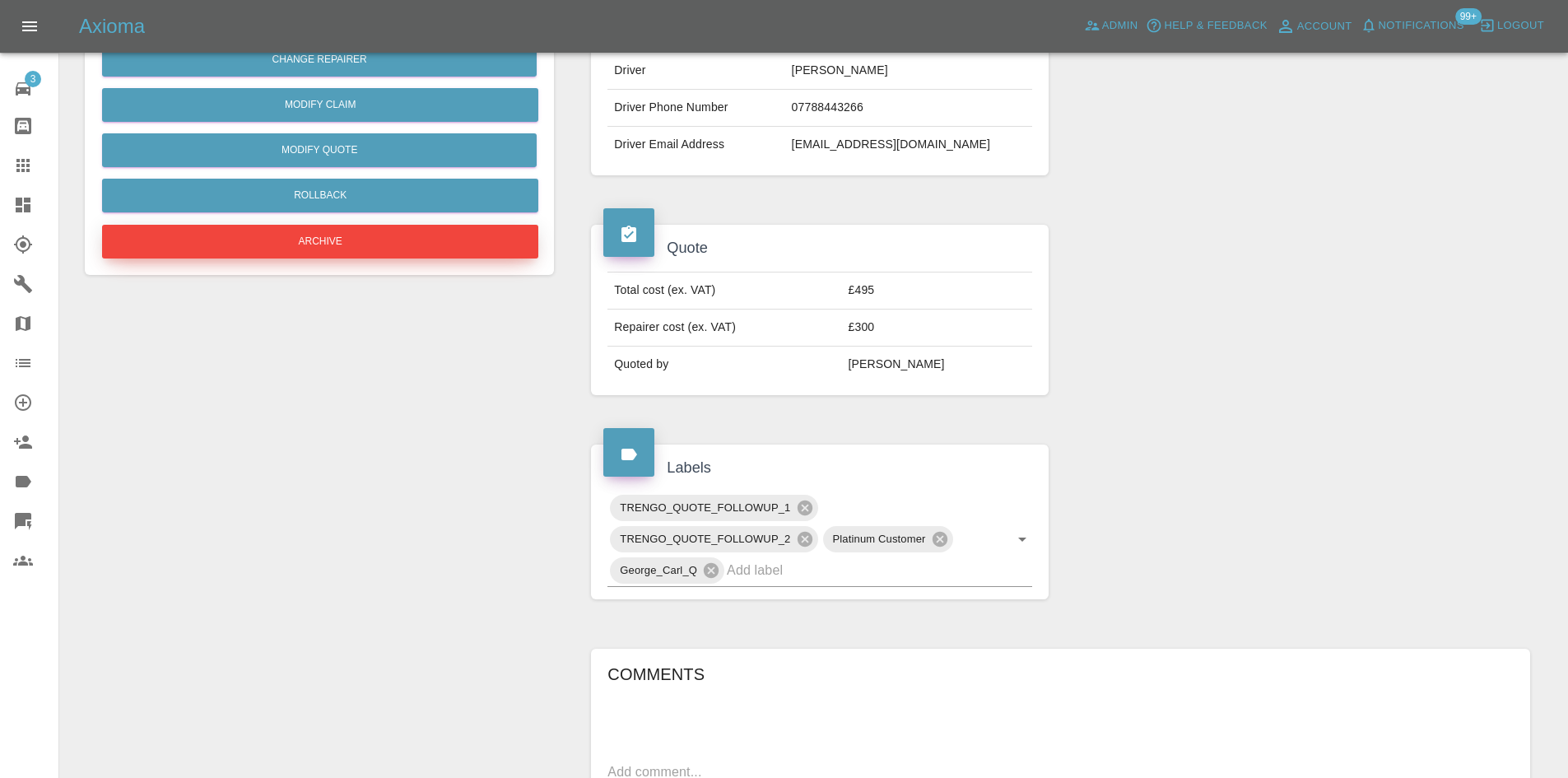
scroll to position [400, 0]
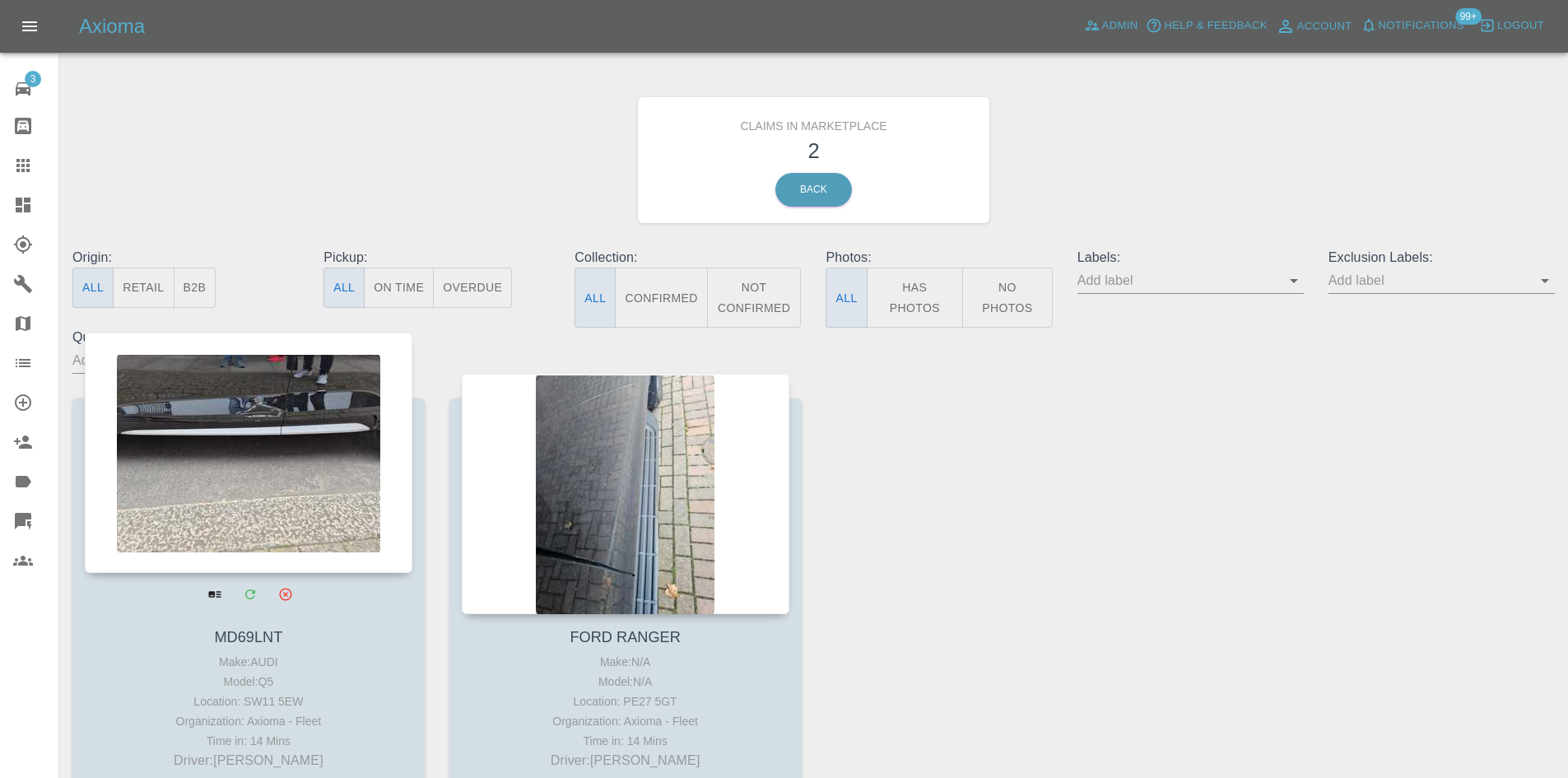
click at [334, 480] on div at bounding box center [247, 453] width 327 height 240
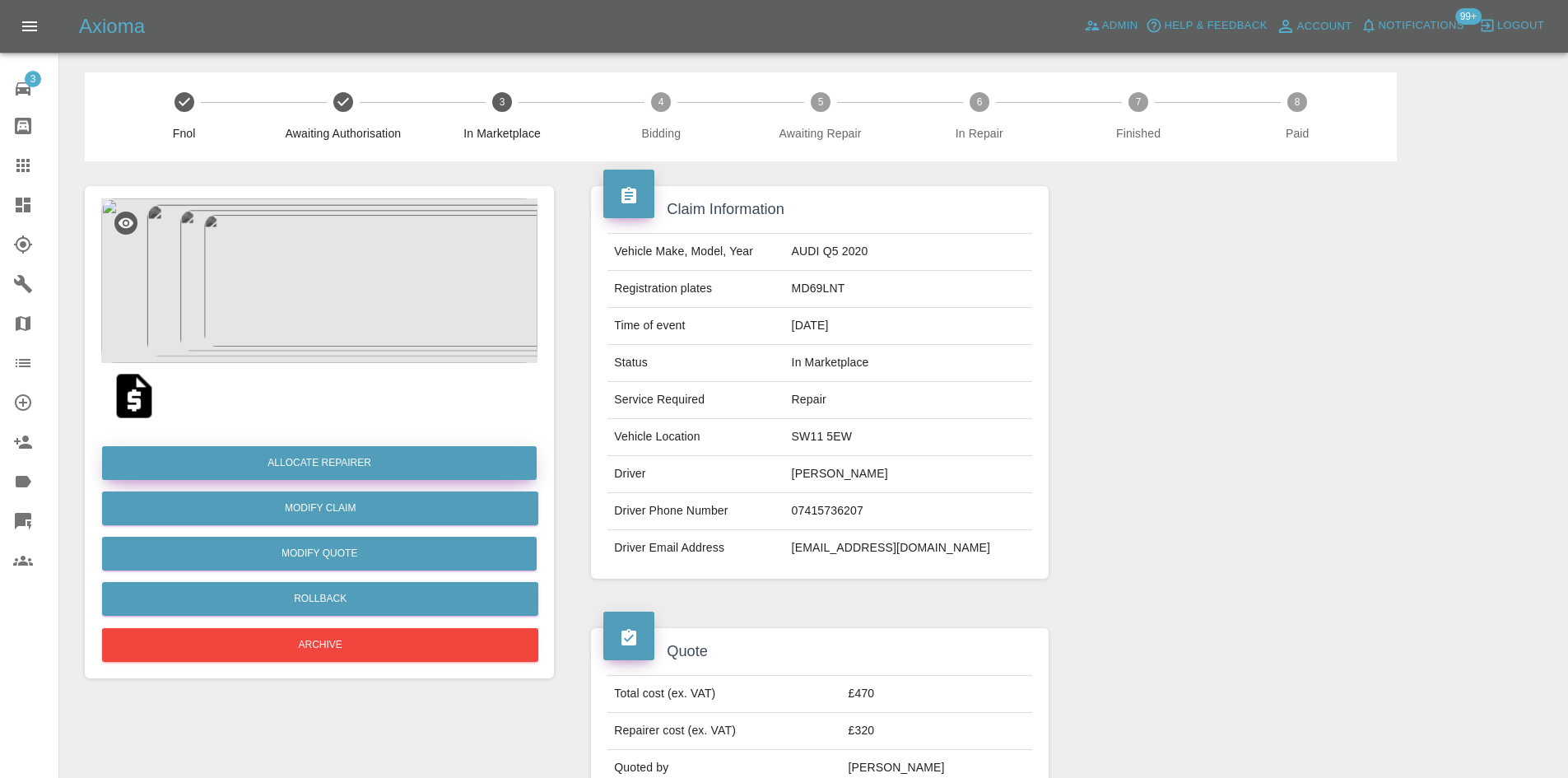
click at [401, 467] on button "Allocate Repairer" at bounding box center [319, 463] width 434 height 34
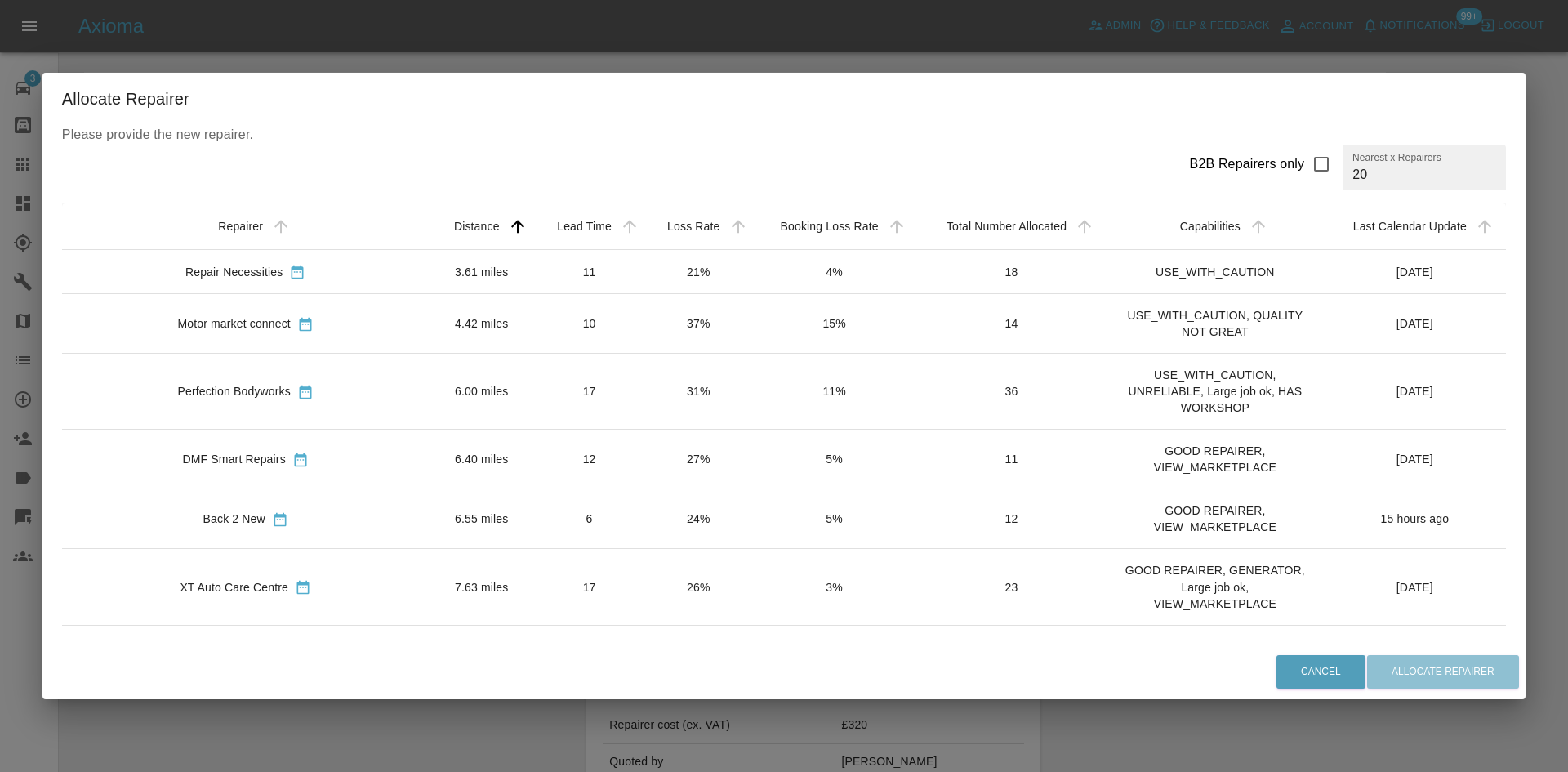
click at [647, 276] on td "21%" at bounding box center [699, 272] width 108 height 44
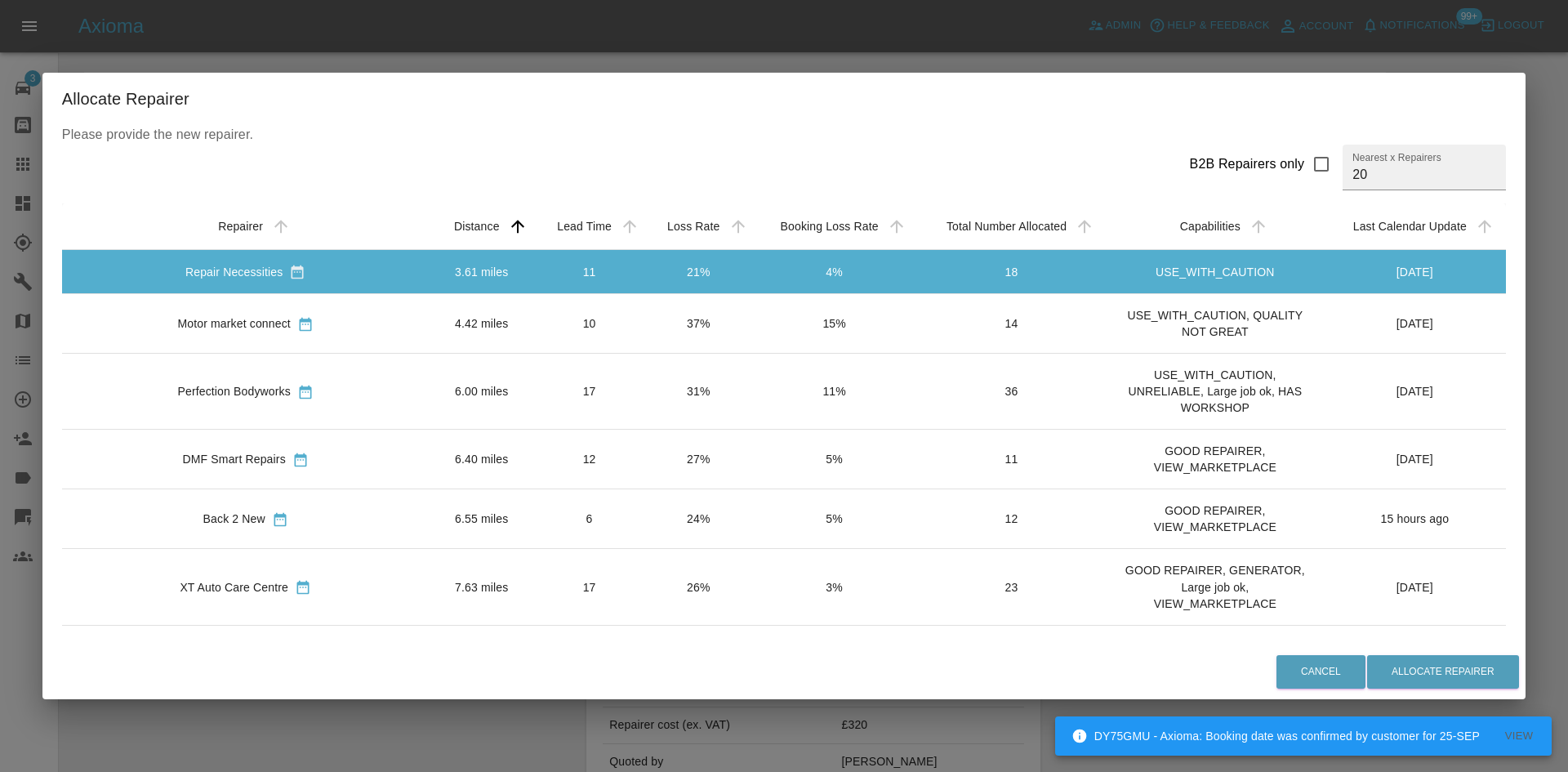
click at [1502, 112] on div "Allocate Repairer Please provide the new repairer. B2B Repairers only Nearest x…" at bounding box center [784, 386] width 1568 height 772
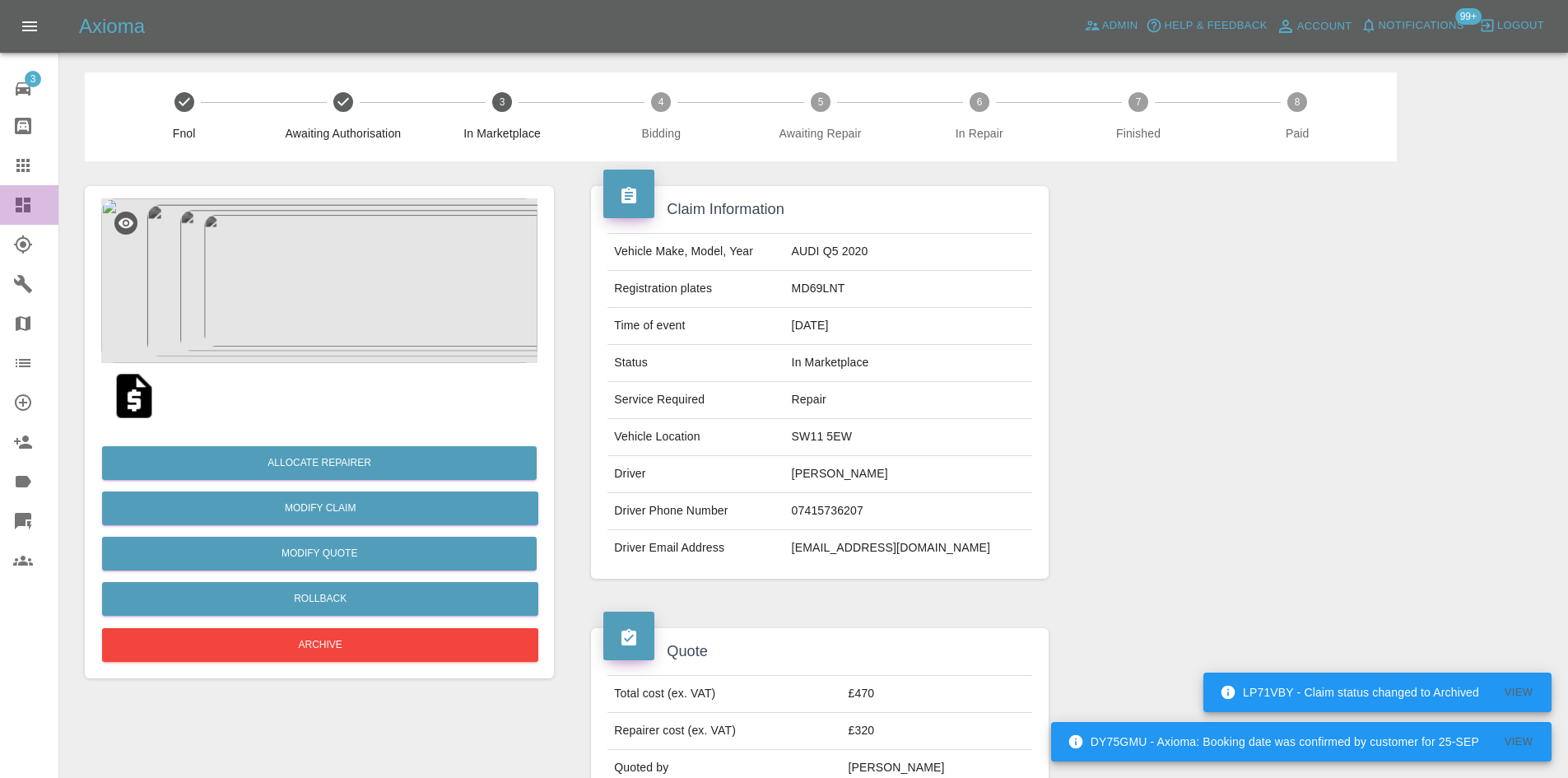
click at [2, 210] on link "Dashboard" at bounding box center [29, 204] width 59 height 39
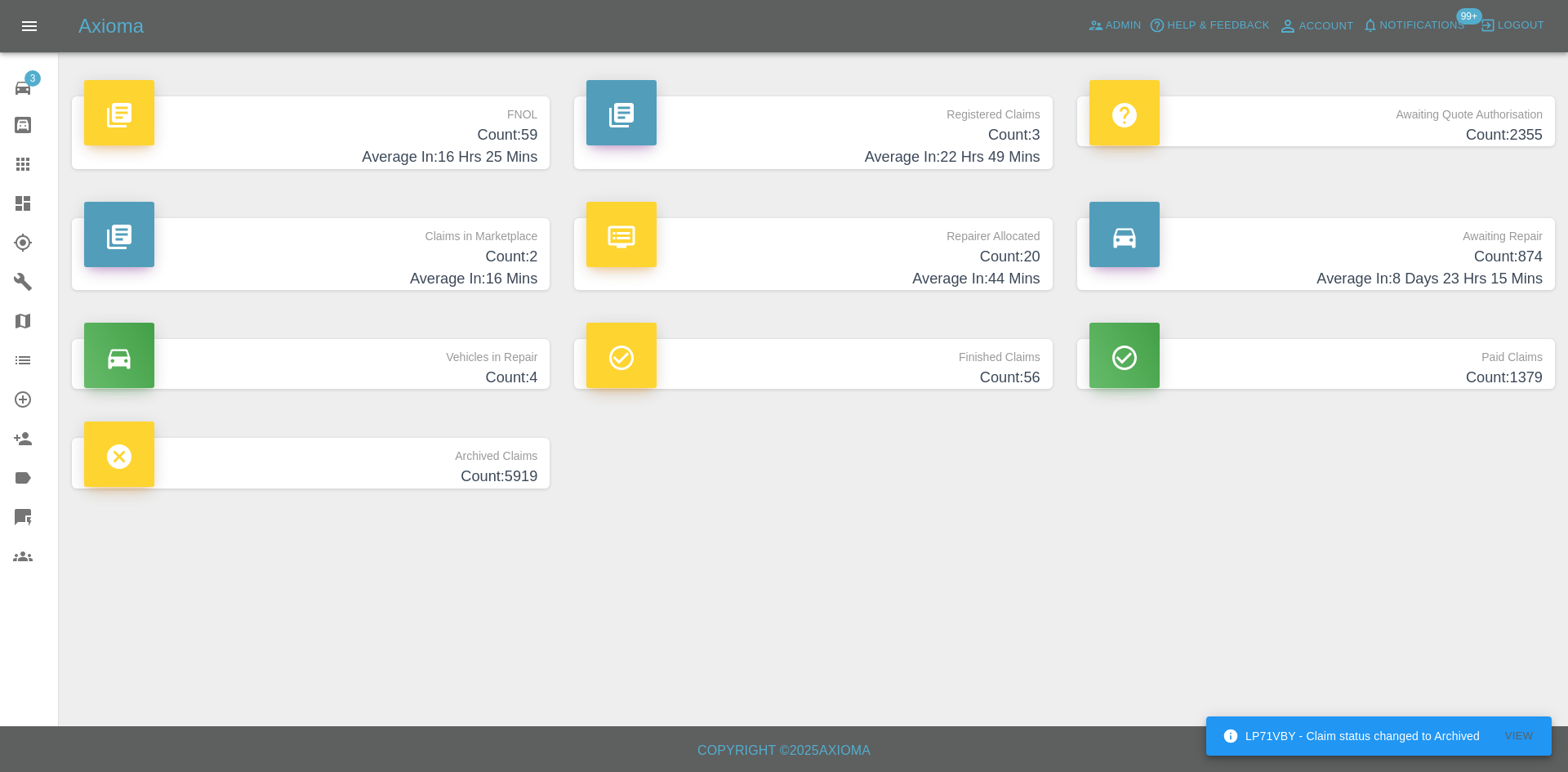
click at [473, 122] on p "FNOL" at bounding box center [310, 110] width 453 height 28
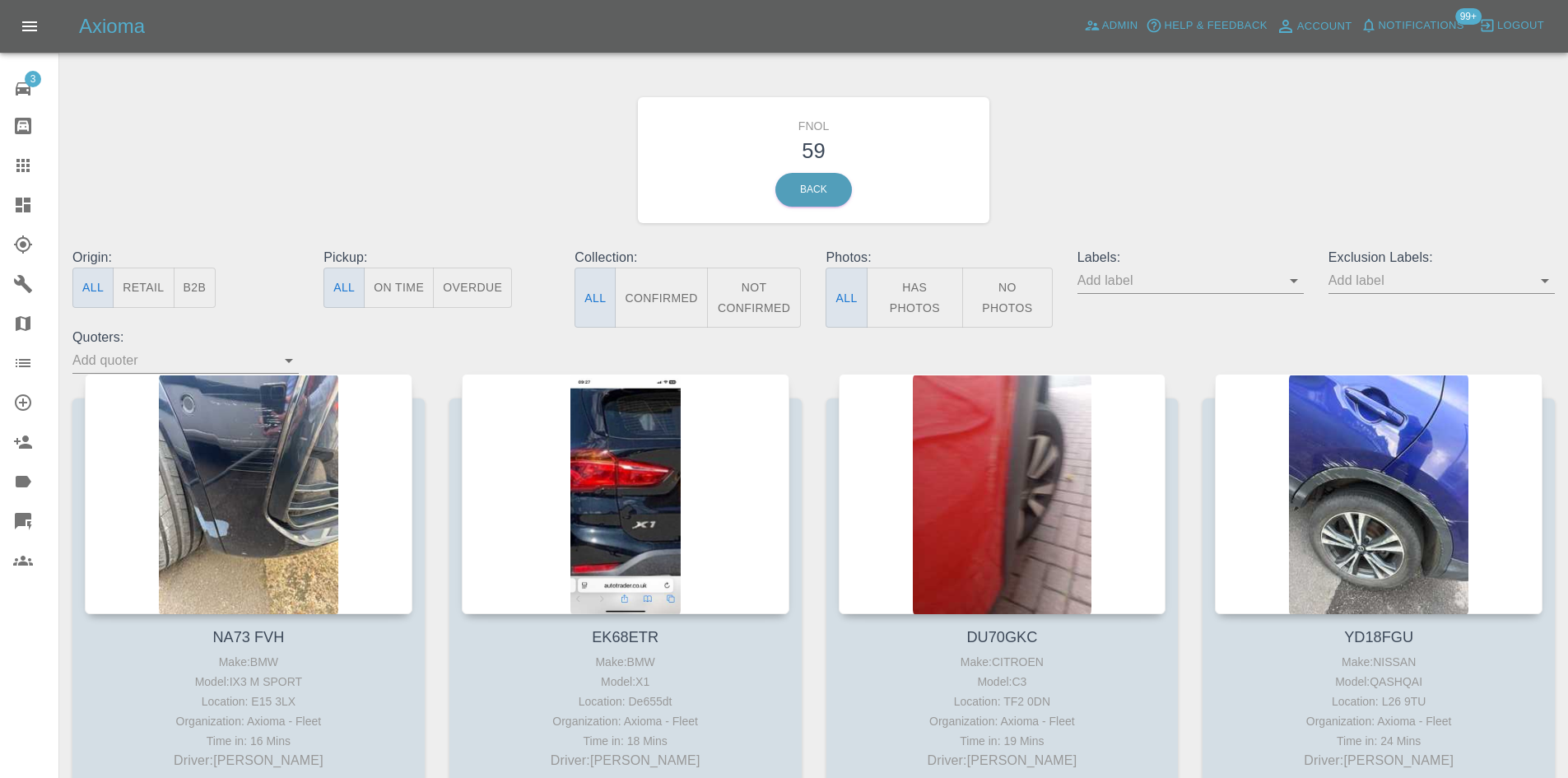
click at [1296, 277] on icon "Open" at bounding box center [1294, 280] width 20 height 20
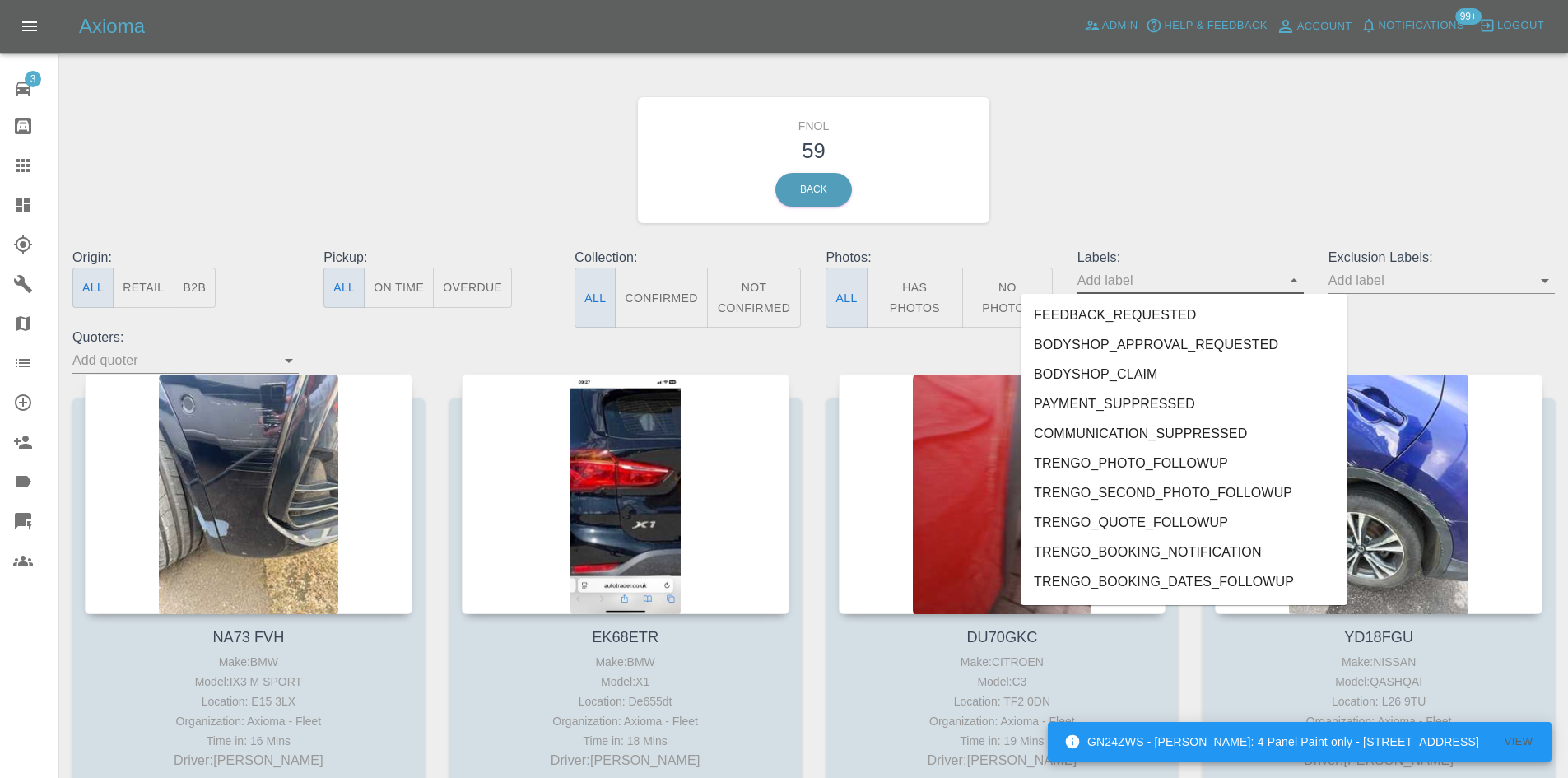
click at [391, 338] on div "Origin: All Retail B2B Pickup: All On Time Overdue Collection: All Confirmed No…" at bounding box center [814, 310] width 1507 height 126
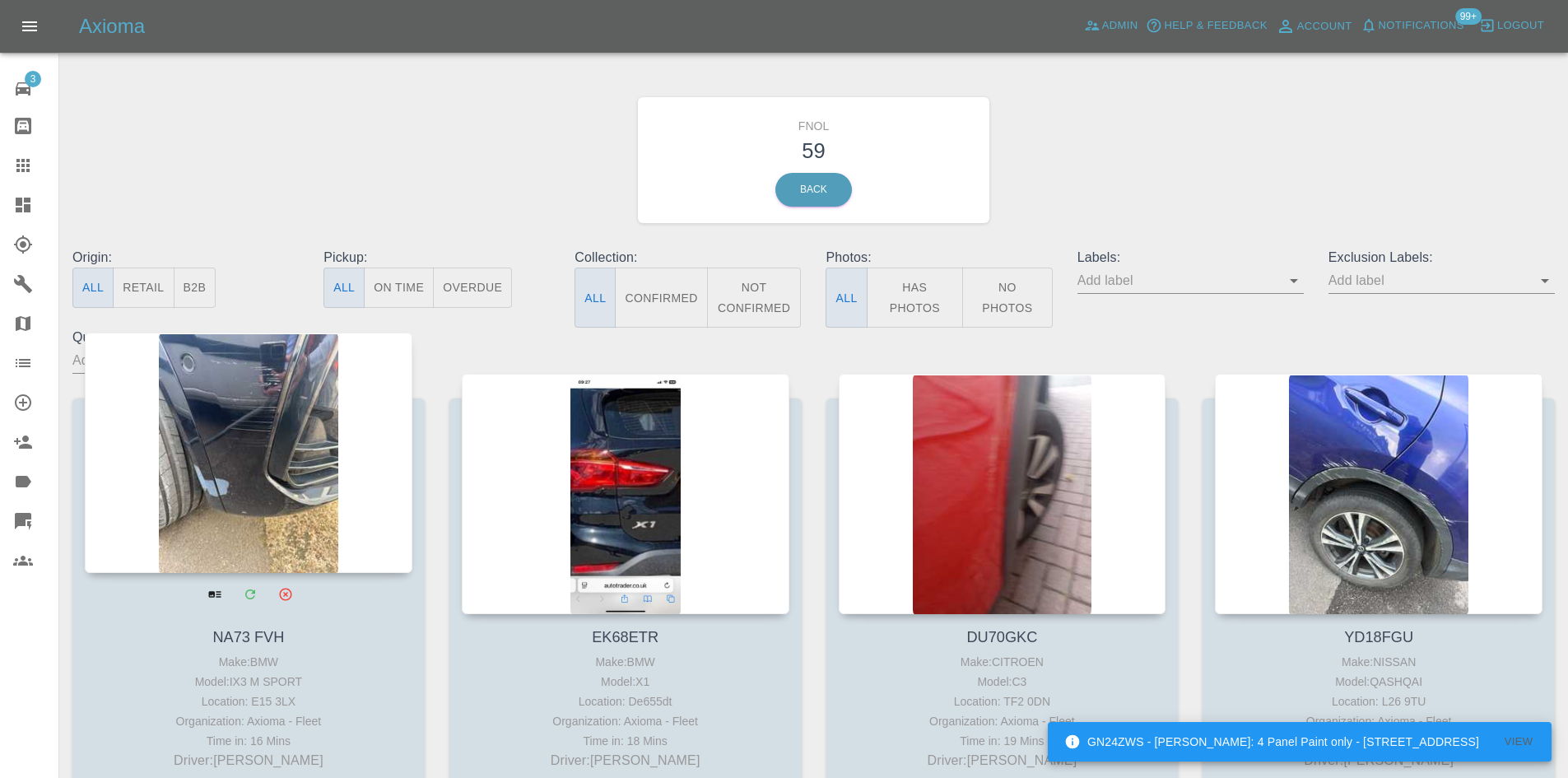
click at [307, 399] on div at bounding box center [247, 453] width 327 height 240
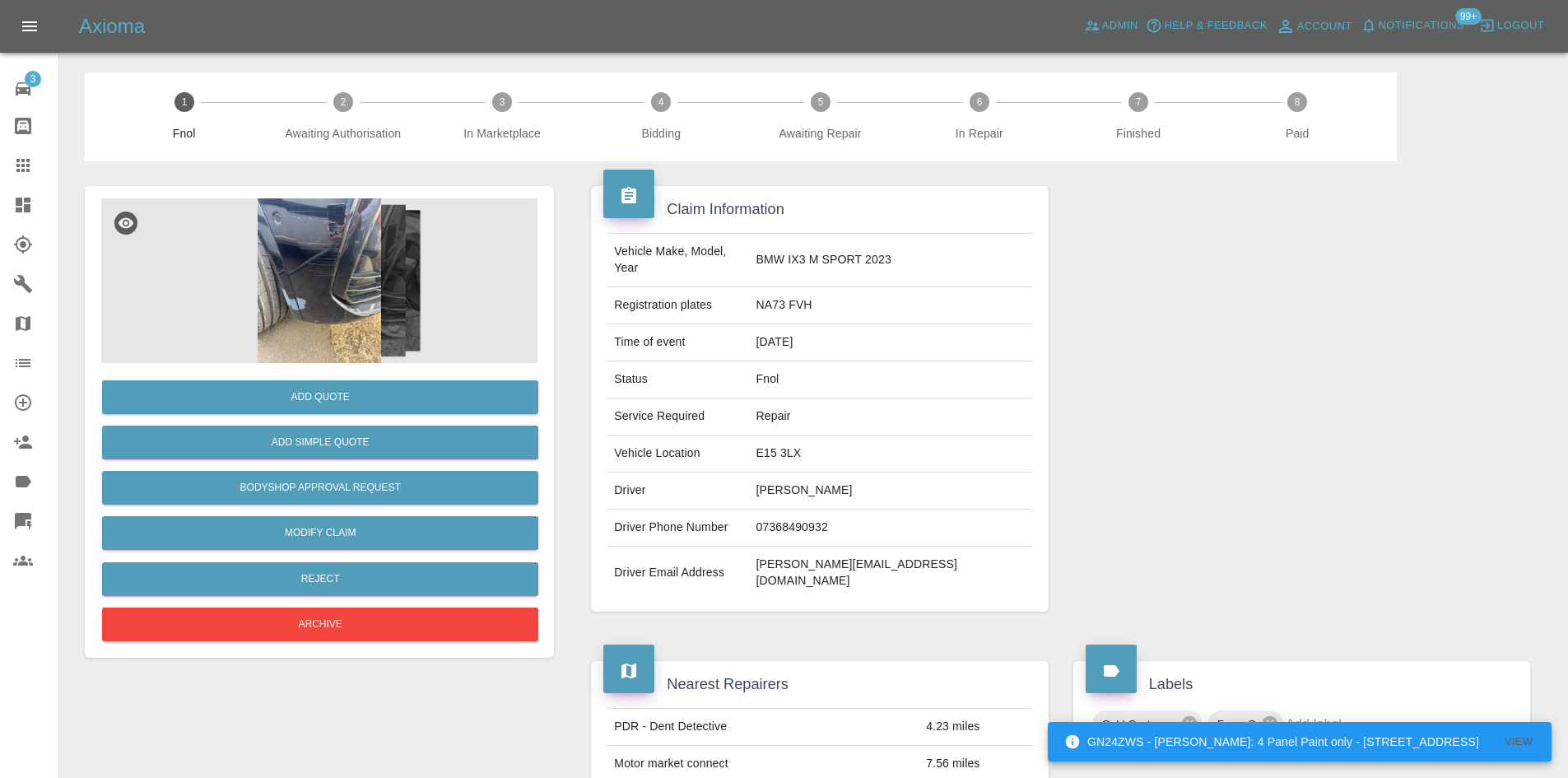
click at [392, 323] on img at bounding box center [319, 280] width 436 height 165
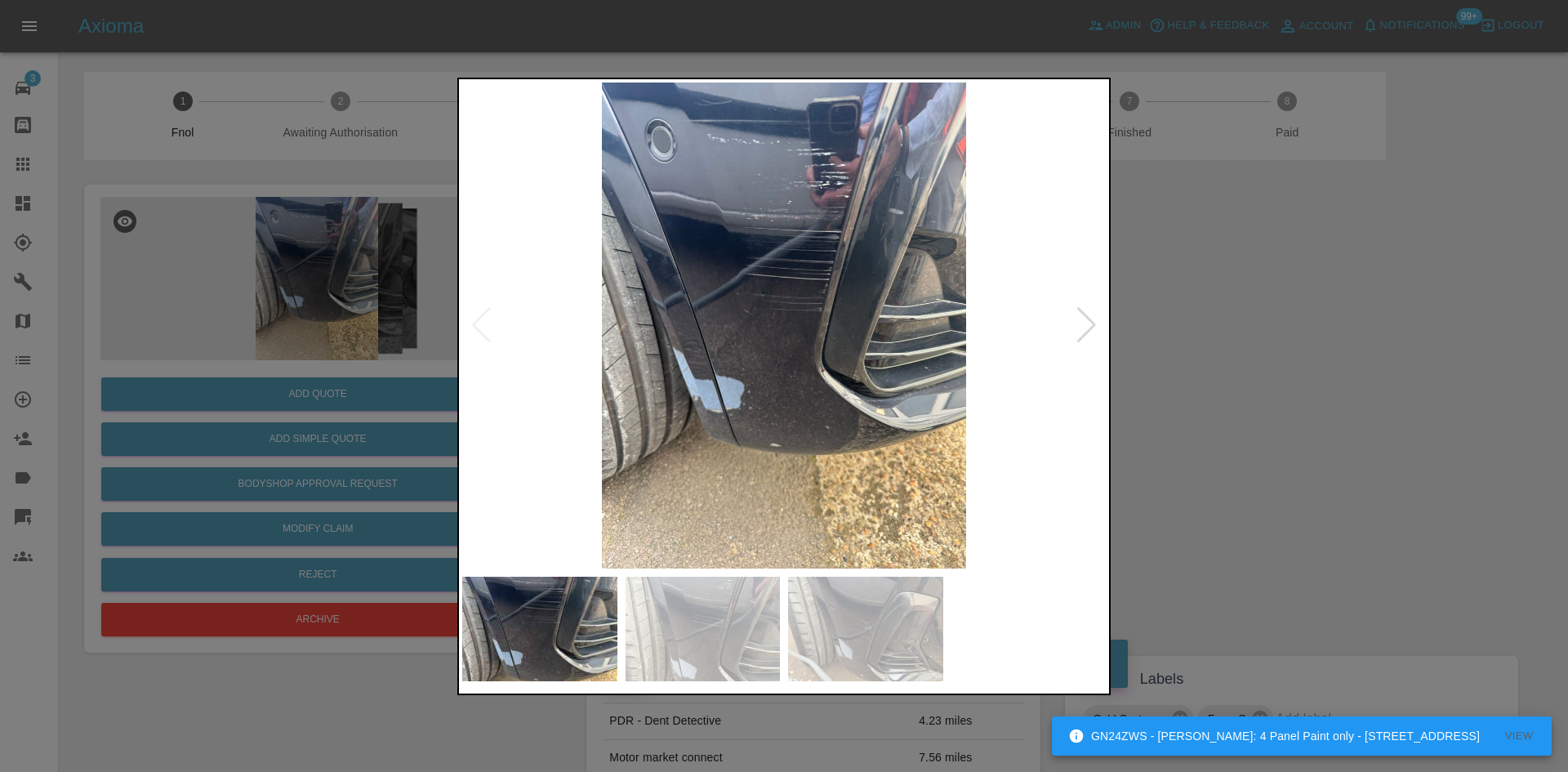
click at [1081, 332] on div at bounding box center [1087, 326] width 22 height 36
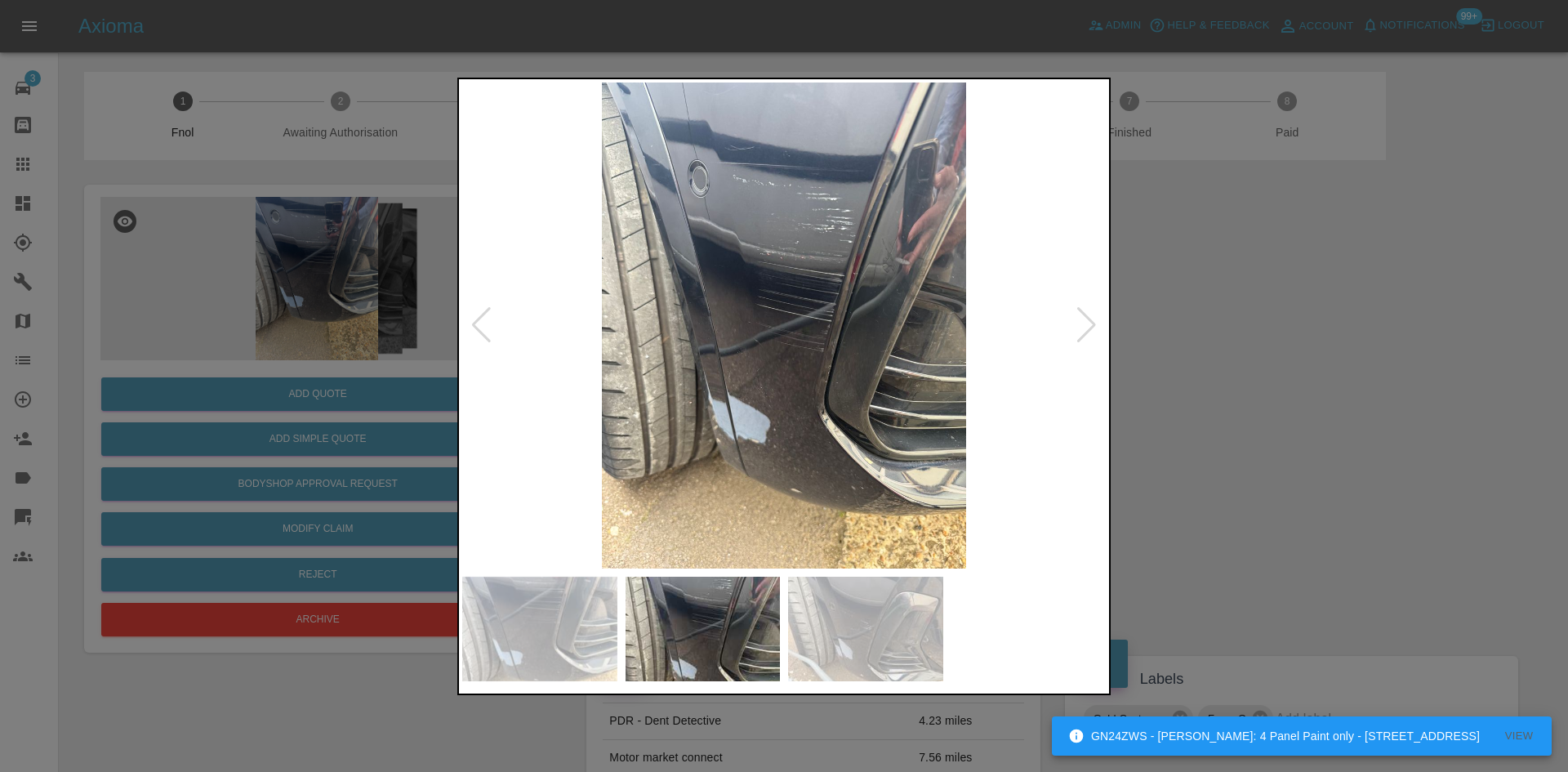
click at [1081, 332] on div at bounding box center [1087, 326] width 22 height 36
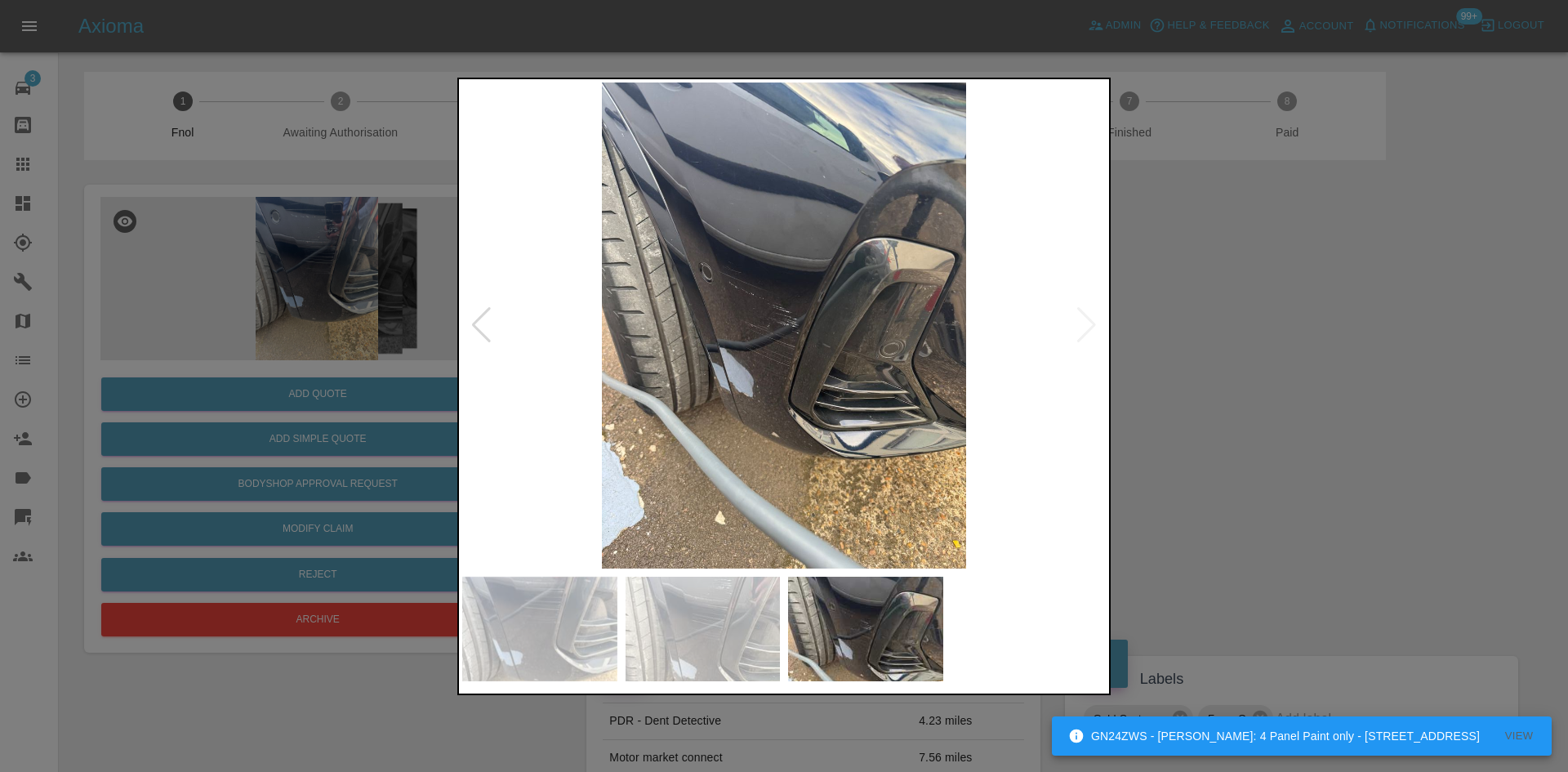
click at [914, 308] on img at bounding box center [784, 326] width 644 height 486
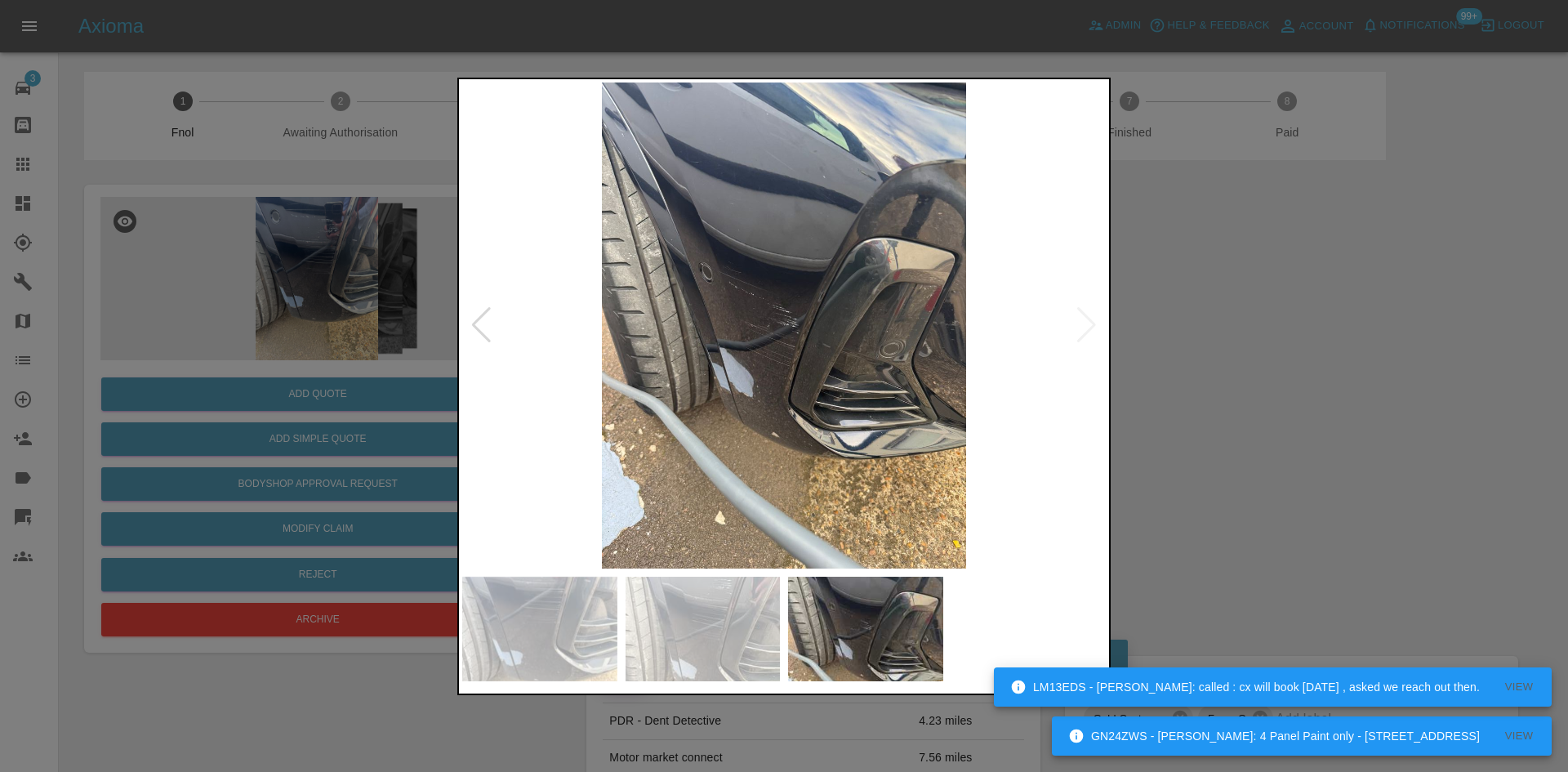
click at [914, 308] on img at bounding box center [784, 326] width 644 height 486
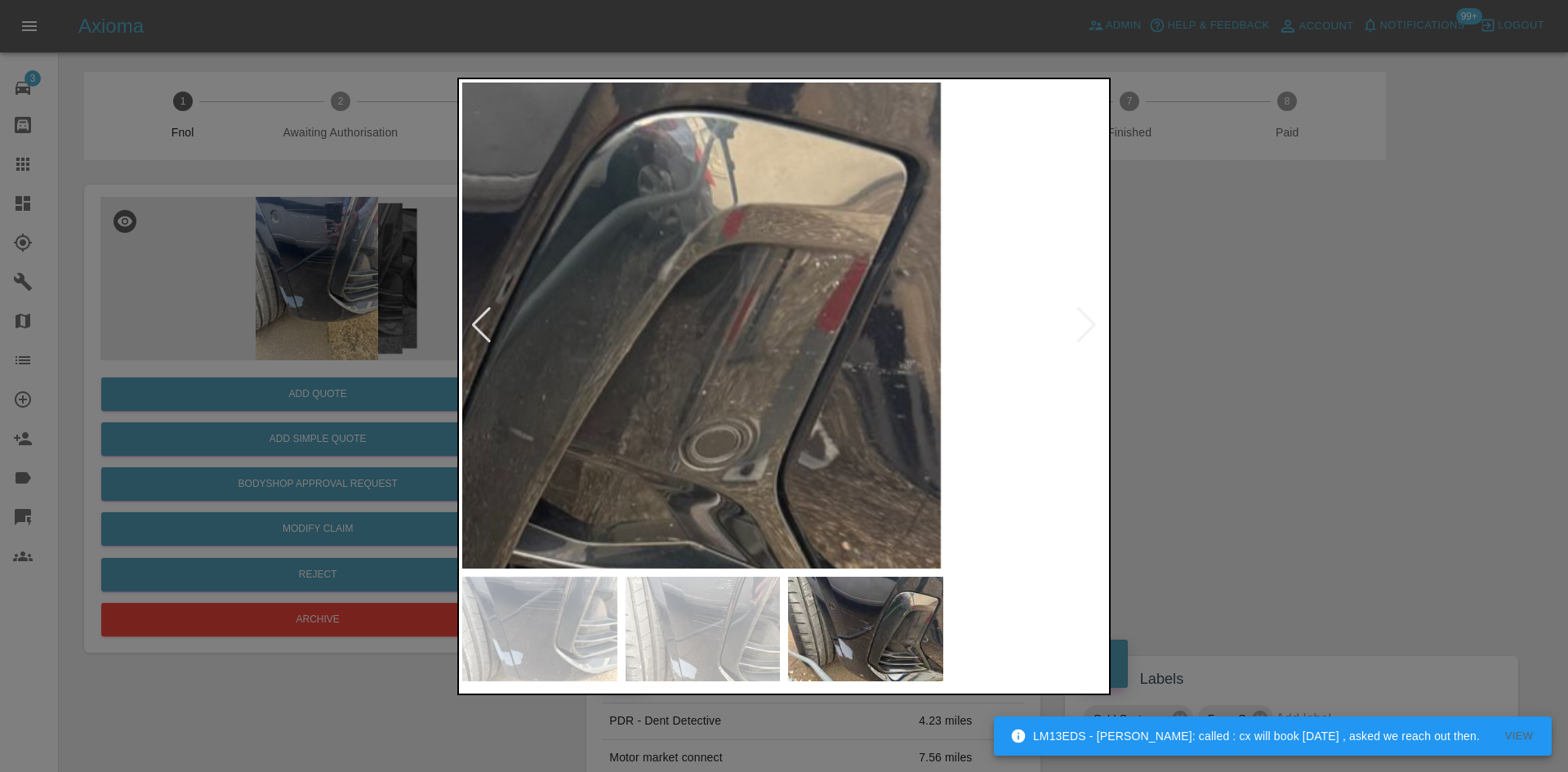
click at [1200, 332] on div at bounding box center [784, 386] width 1568 height 772
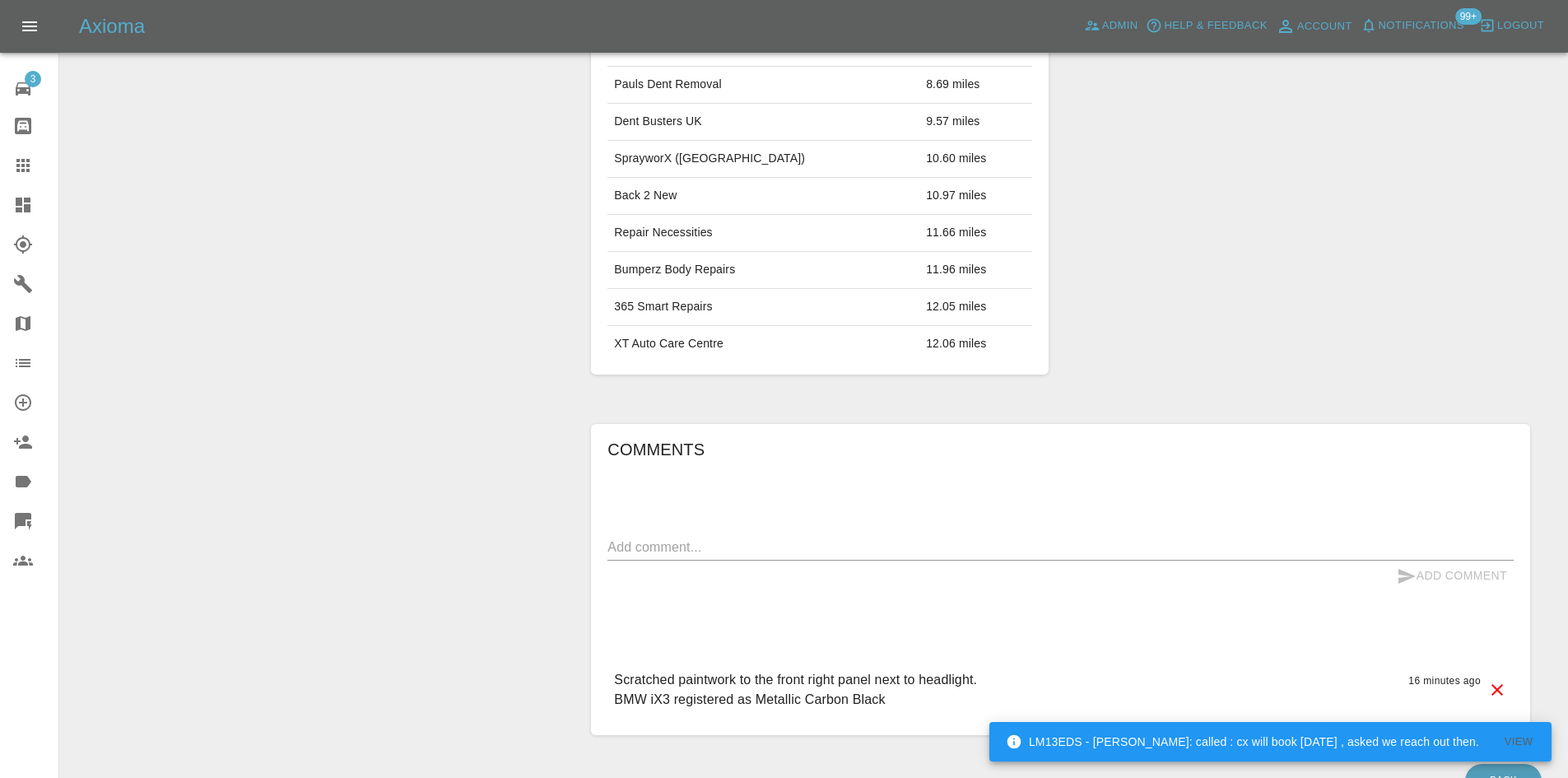
scroll to position [773, 0]
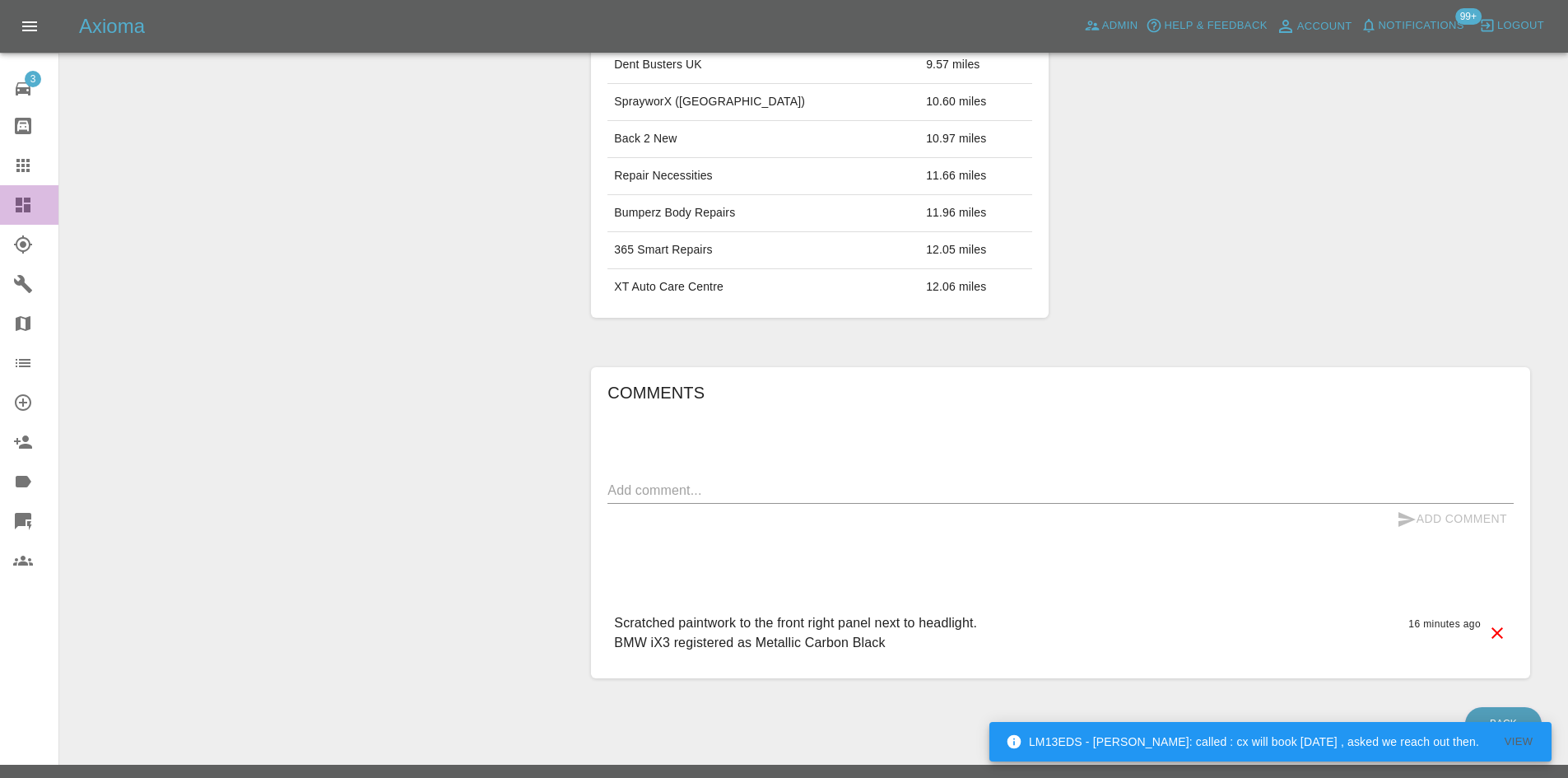
click at [0, 203] on link "Dashboard" at bounding box center [29, 204] width 59 height 39
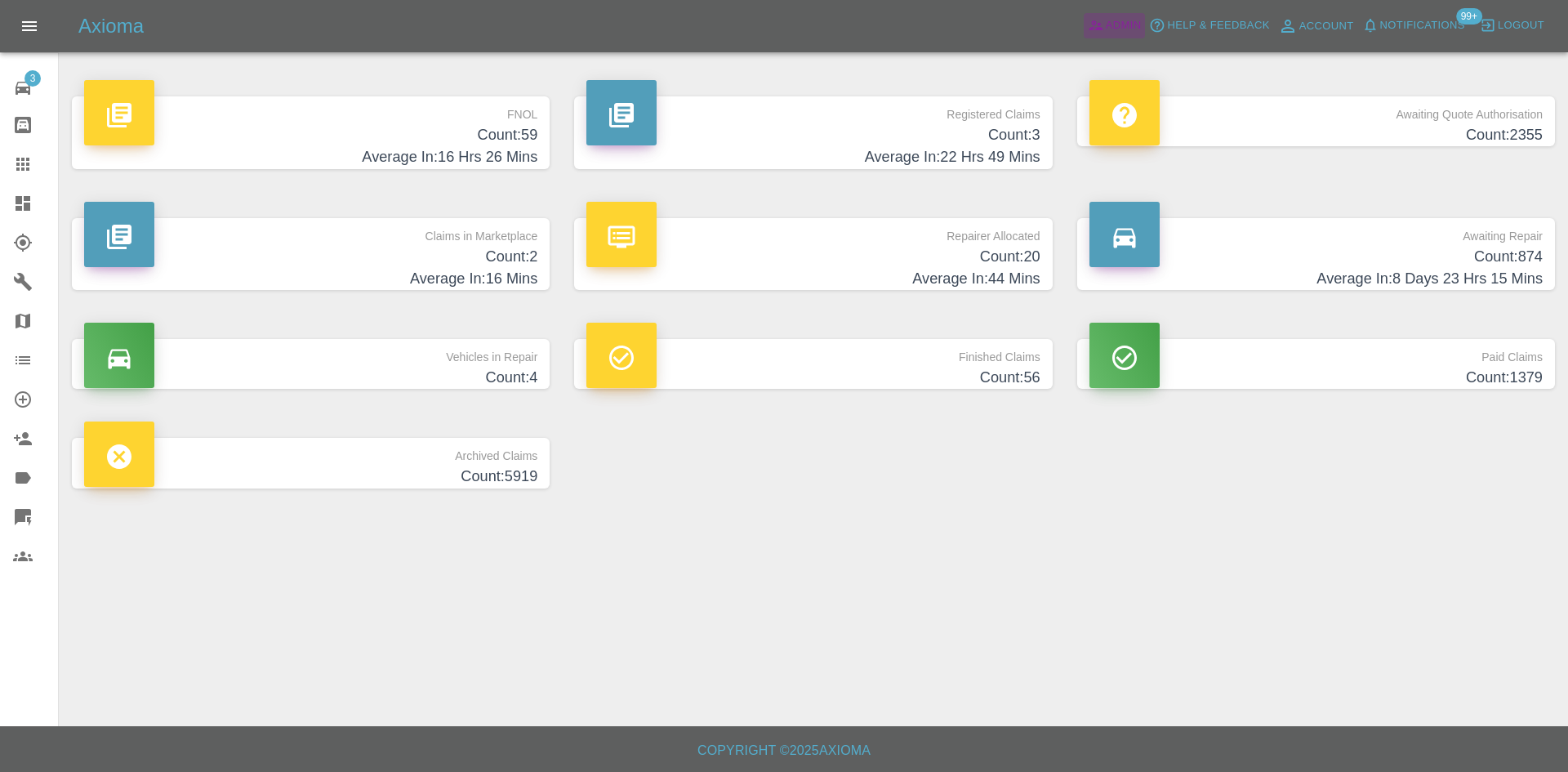
click at [1118, 27] on span "Admin" at bounding box center [1124, 25] width 36 height 19
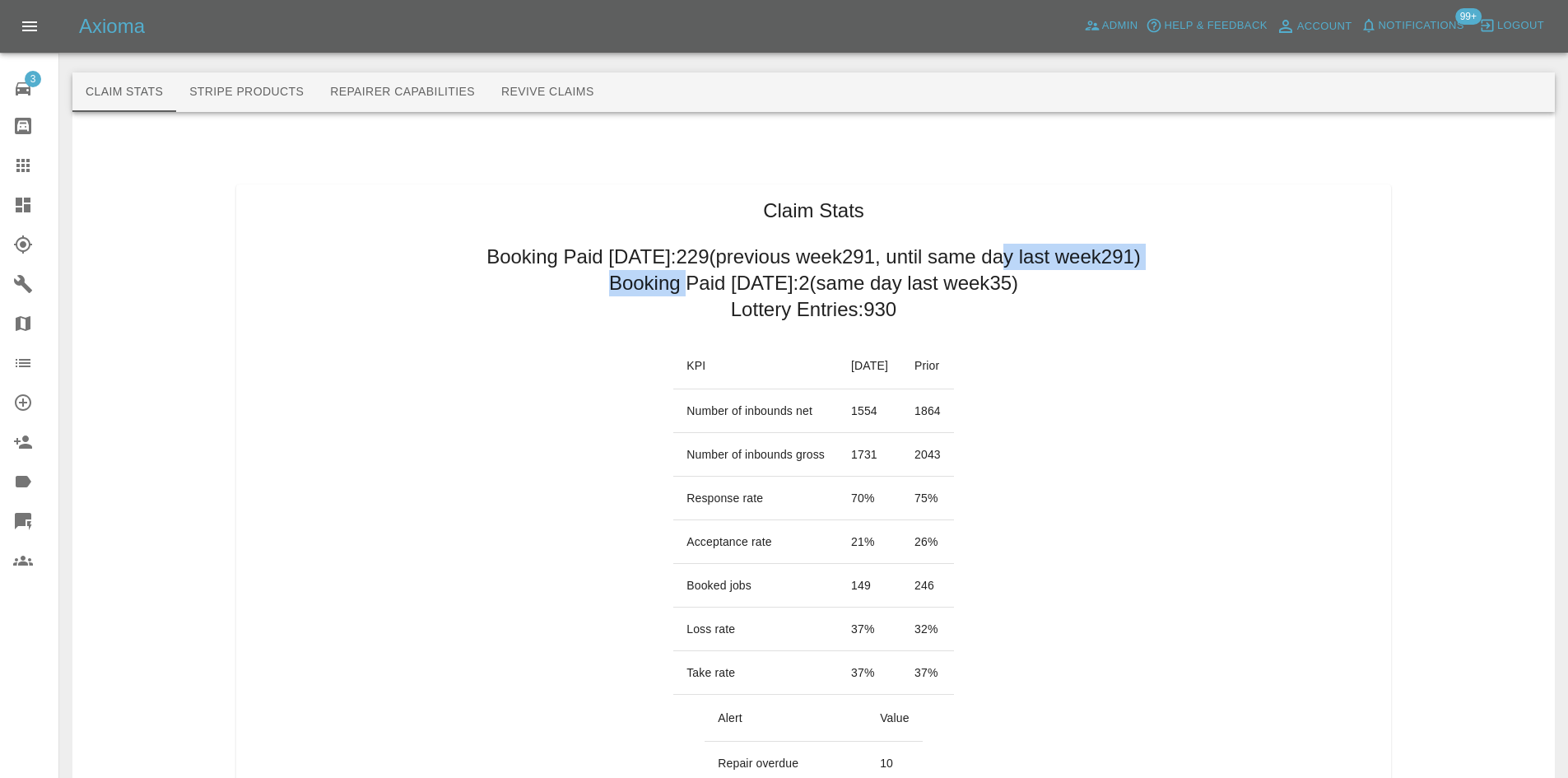
drag, startPoint x: 1041, startPoint y: 282, endPoint x: 690, endPoint y: 279, distance: 351.0
click at [576, 246] on h2 "Booking Paid since Saturday: 229 (previous week 291 , until same day last week …" at bounding box center [814, 257] width 654 height 27
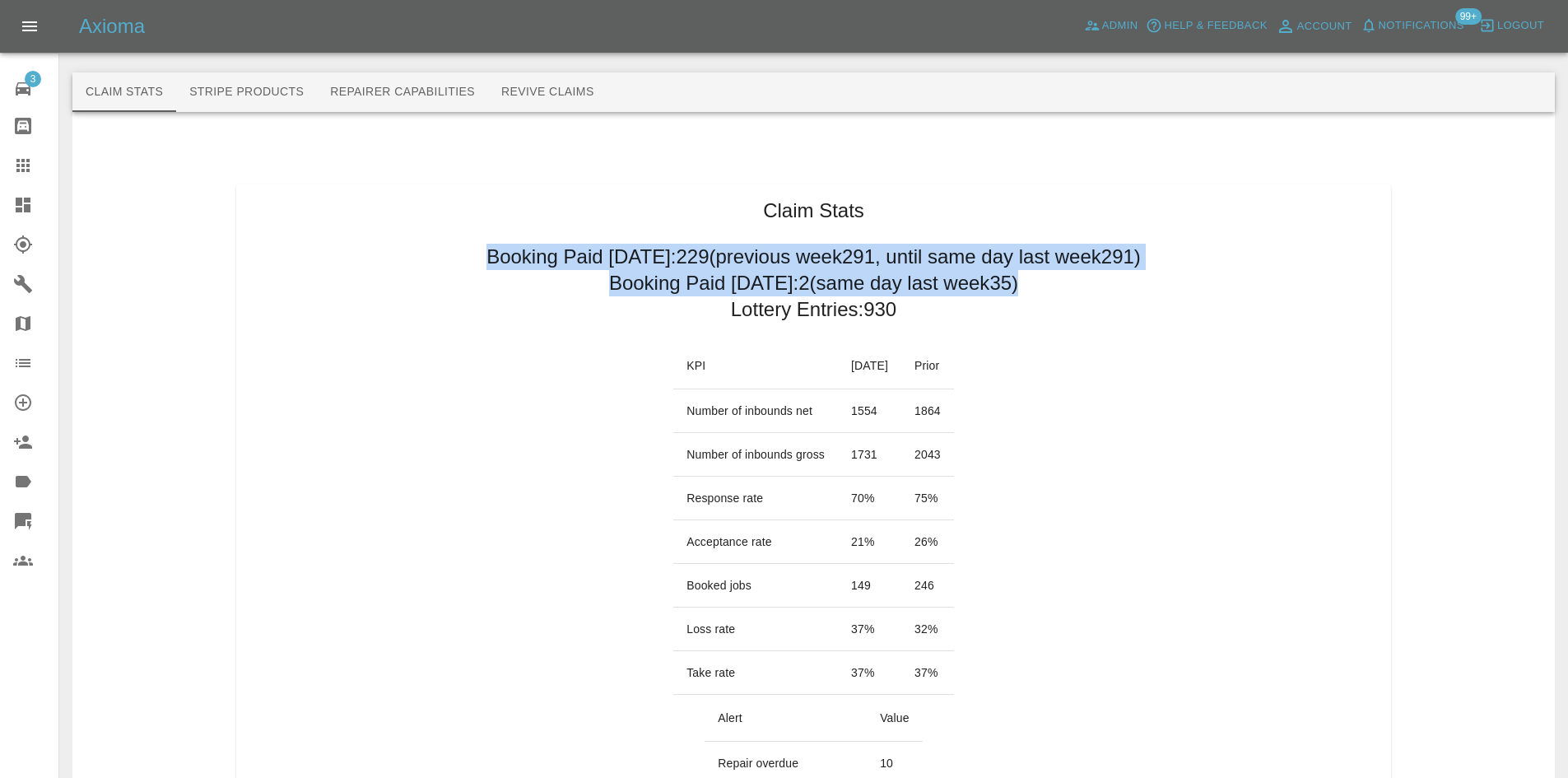
drag, startPoint x: 422, startPoint y: 254, endPoint x: 1026, endPoint y: 287, distance: 604.9
copy div "Booking Paid since Saturday: 229 (previous week 291 , until same day last week …"
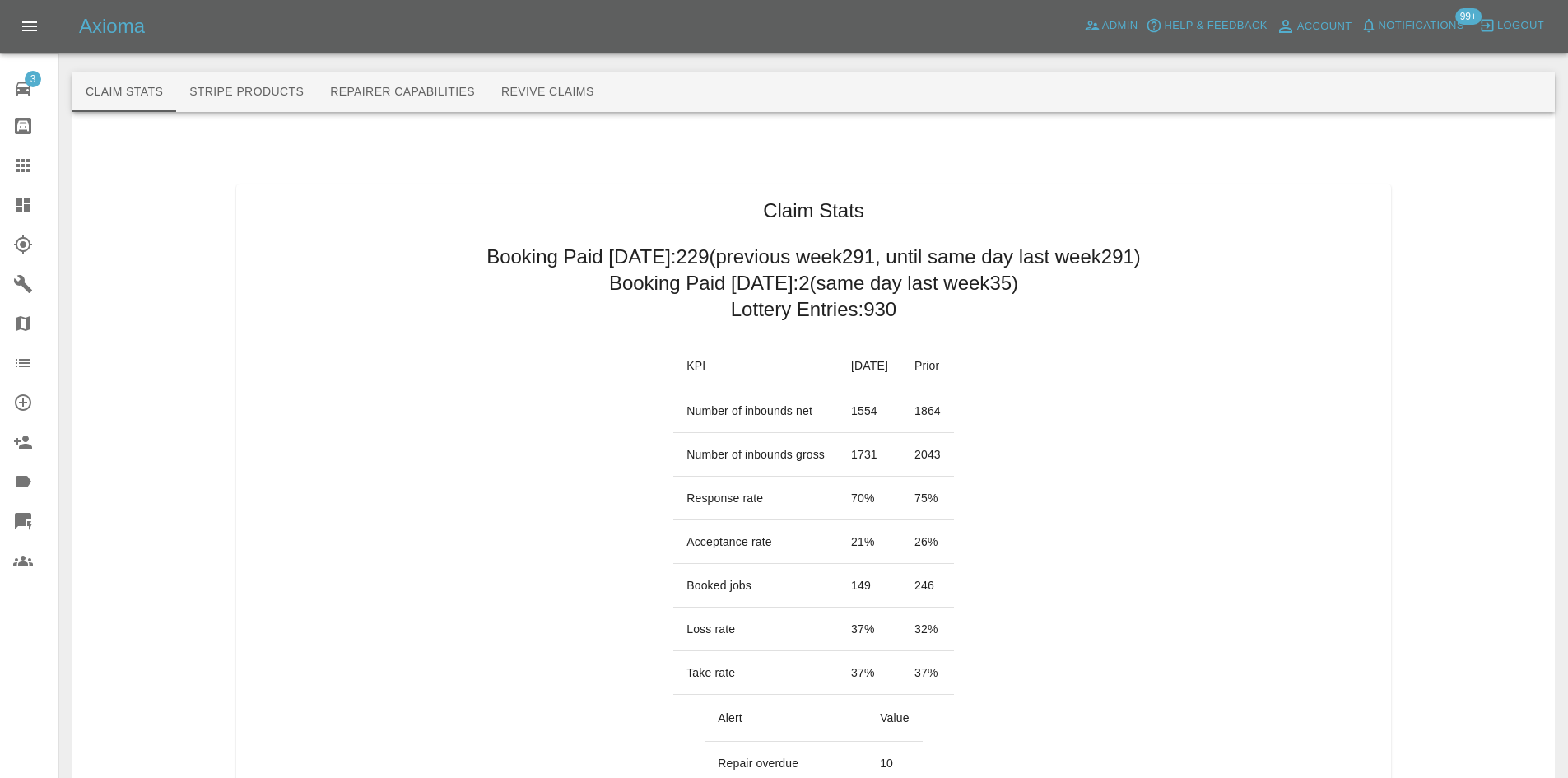
click at [925, 658] on td "37 %" at bounding box center [927, 673] width 52 height 44
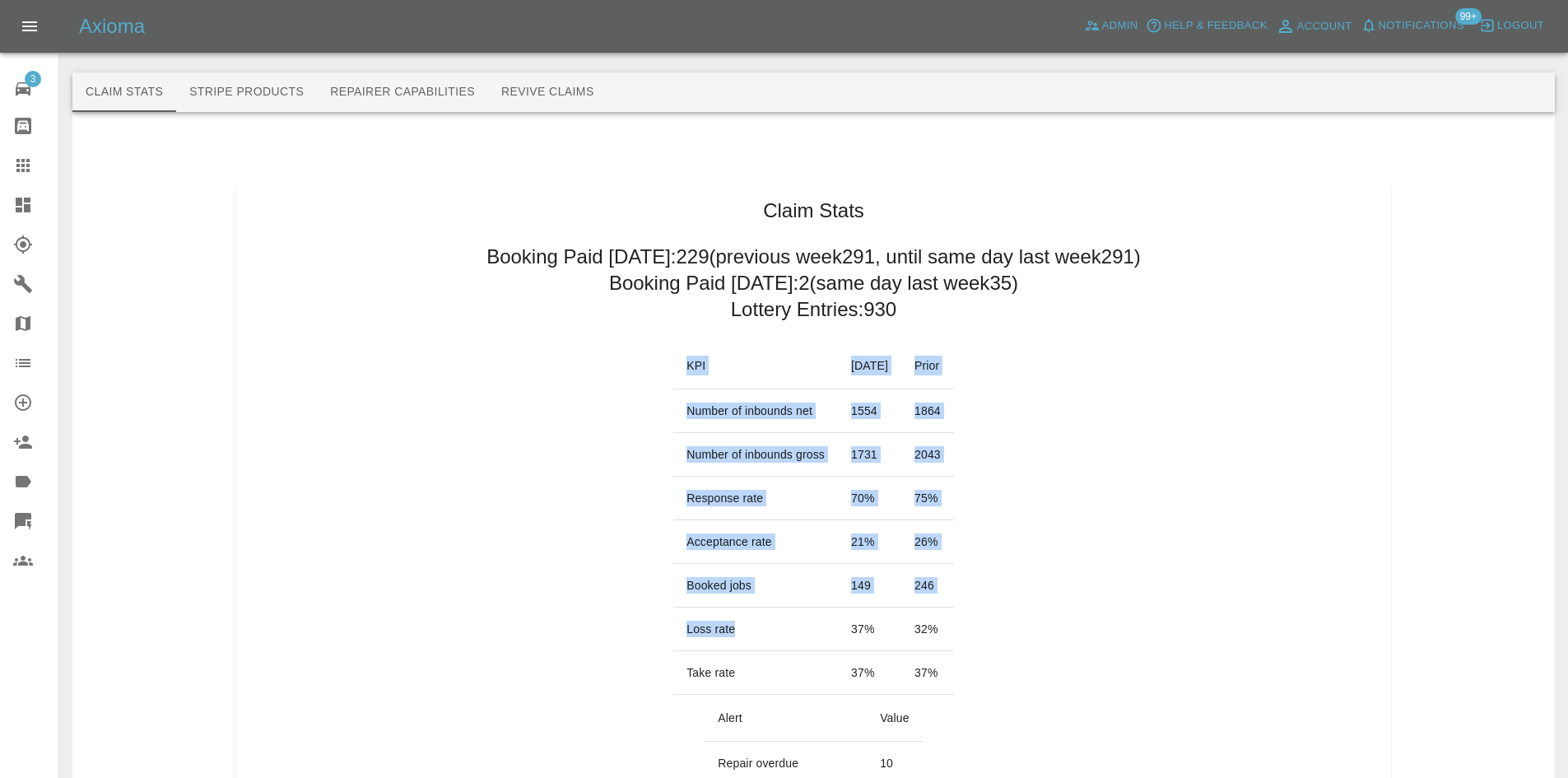
drag, startPoint x: 977, startPoint y: 625, endPoint x: 723, endPoint y: 629, distance: 254.0
click at [716, 630] on td "Loss rate" at bounding box center [756, 630] width 165 height 44
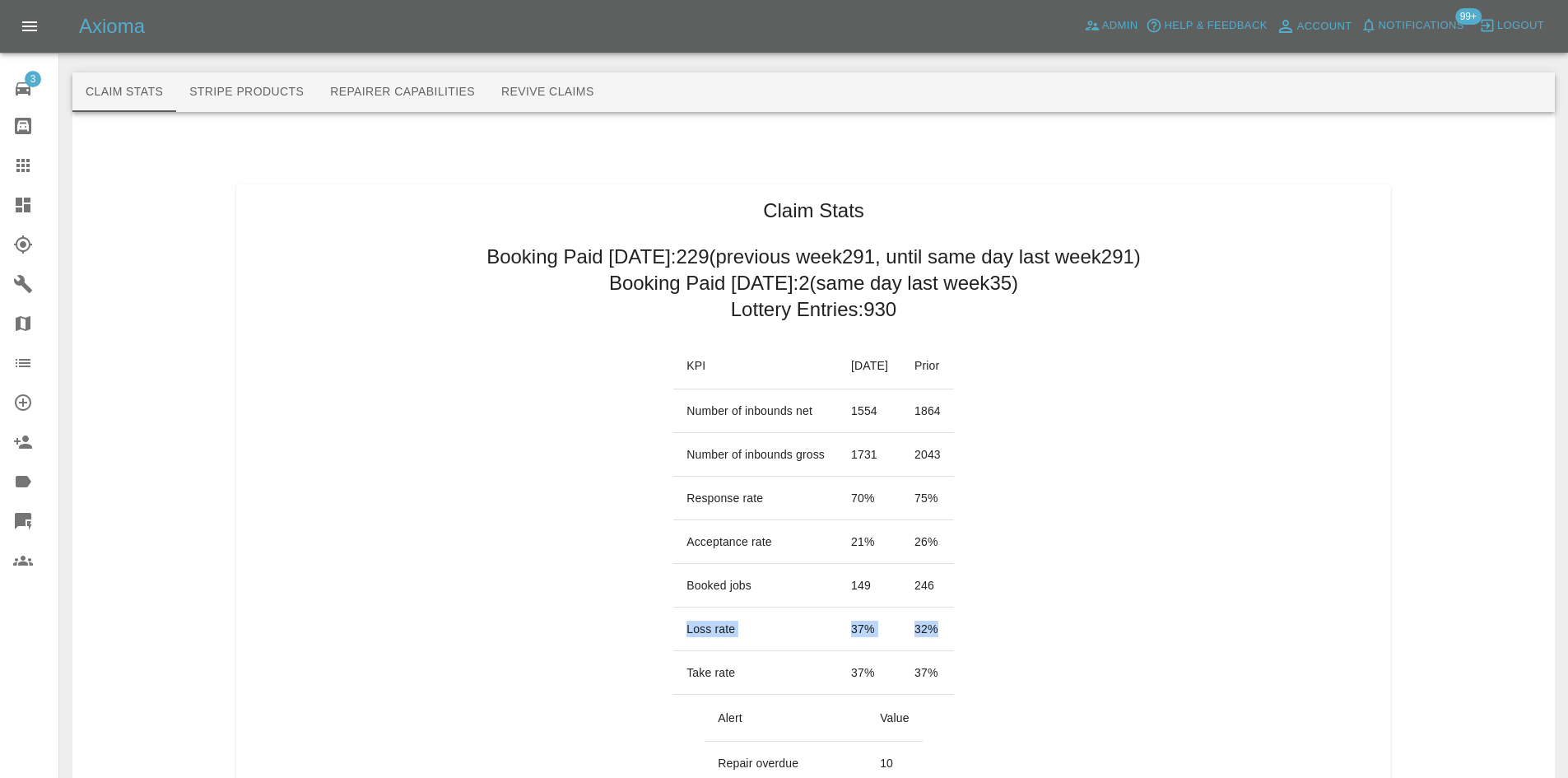
drag, startPoint x: 654, startPoint y: 628, endPoint x: 973, endPoint y: 627, distance: 319.0
click at [954, 627] on tr "Loss rate 37 % 32 %" at bounding box center [814, 630] width 280 height 44
copy tr "Loss rate 37 % 32 %"
click at [901, 532] on td "21 %" at bounding box center [869, 542] width 63 height 44
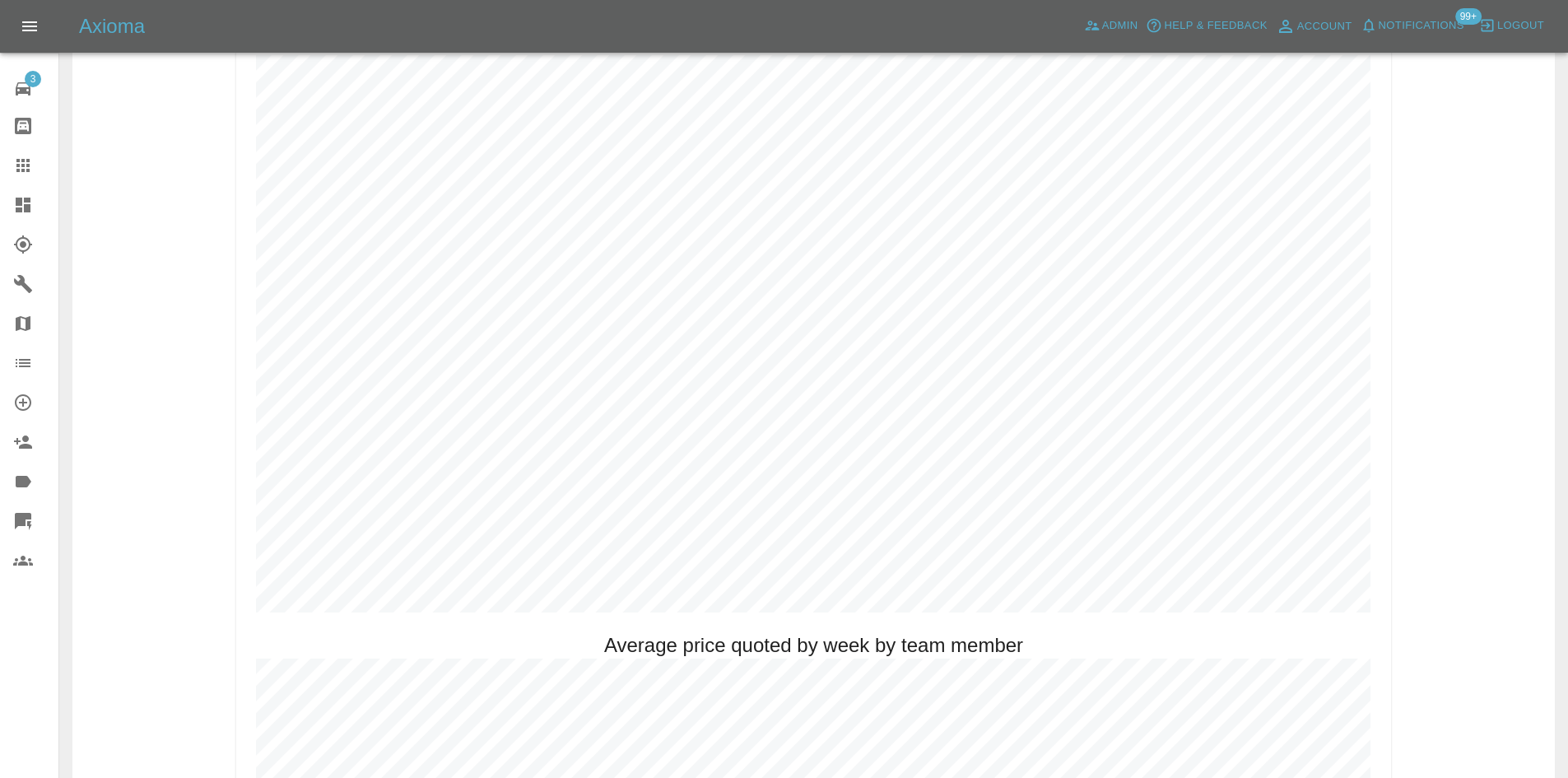
scroll to position [823, 0]
click at [0, 197] on link "Dashboard" at bounding box center [29, 204] width 59 height 39
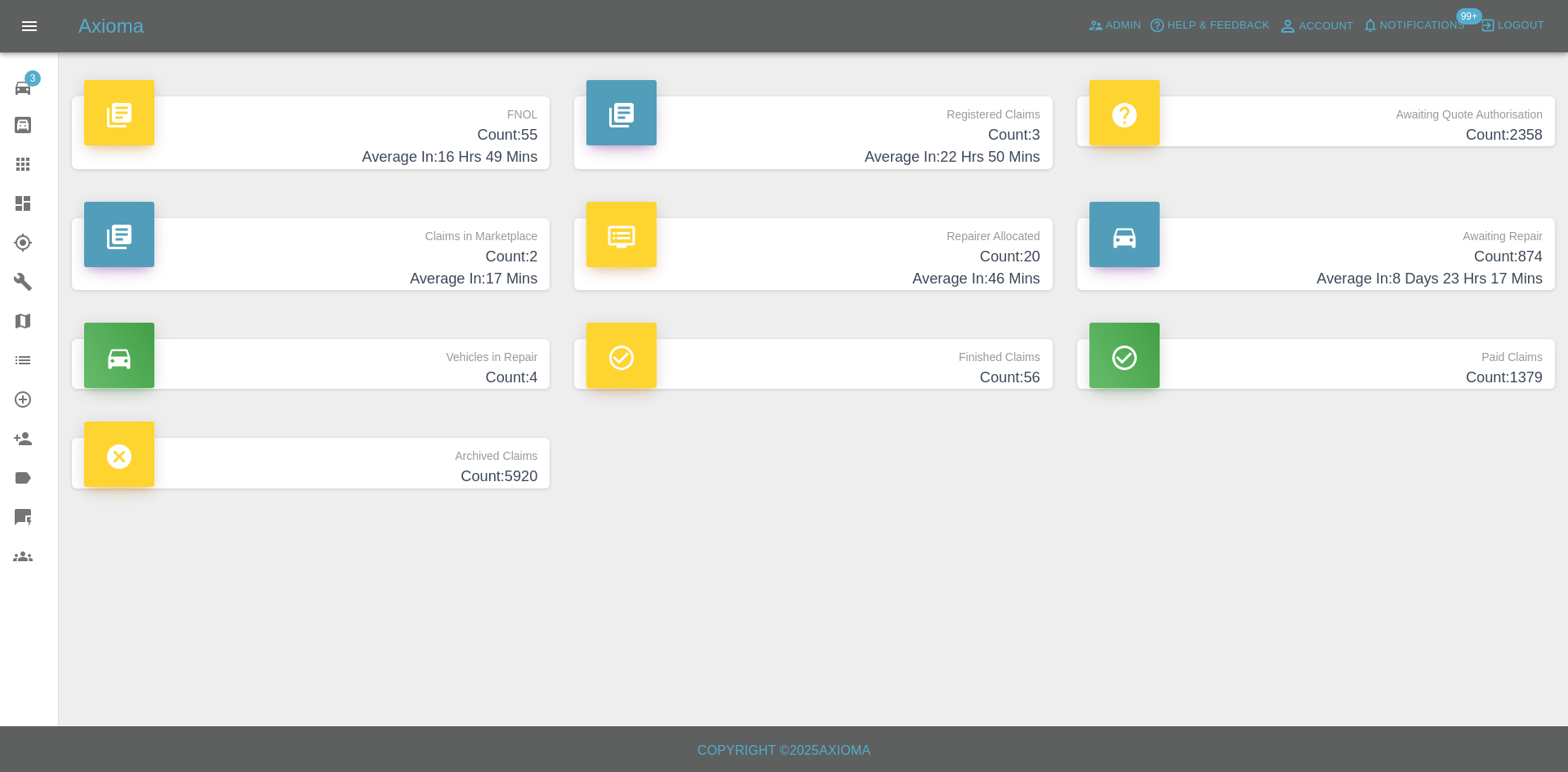
click at [437, 99] on p "FNOL" at bounding box center [310, 110] width 453 height 28
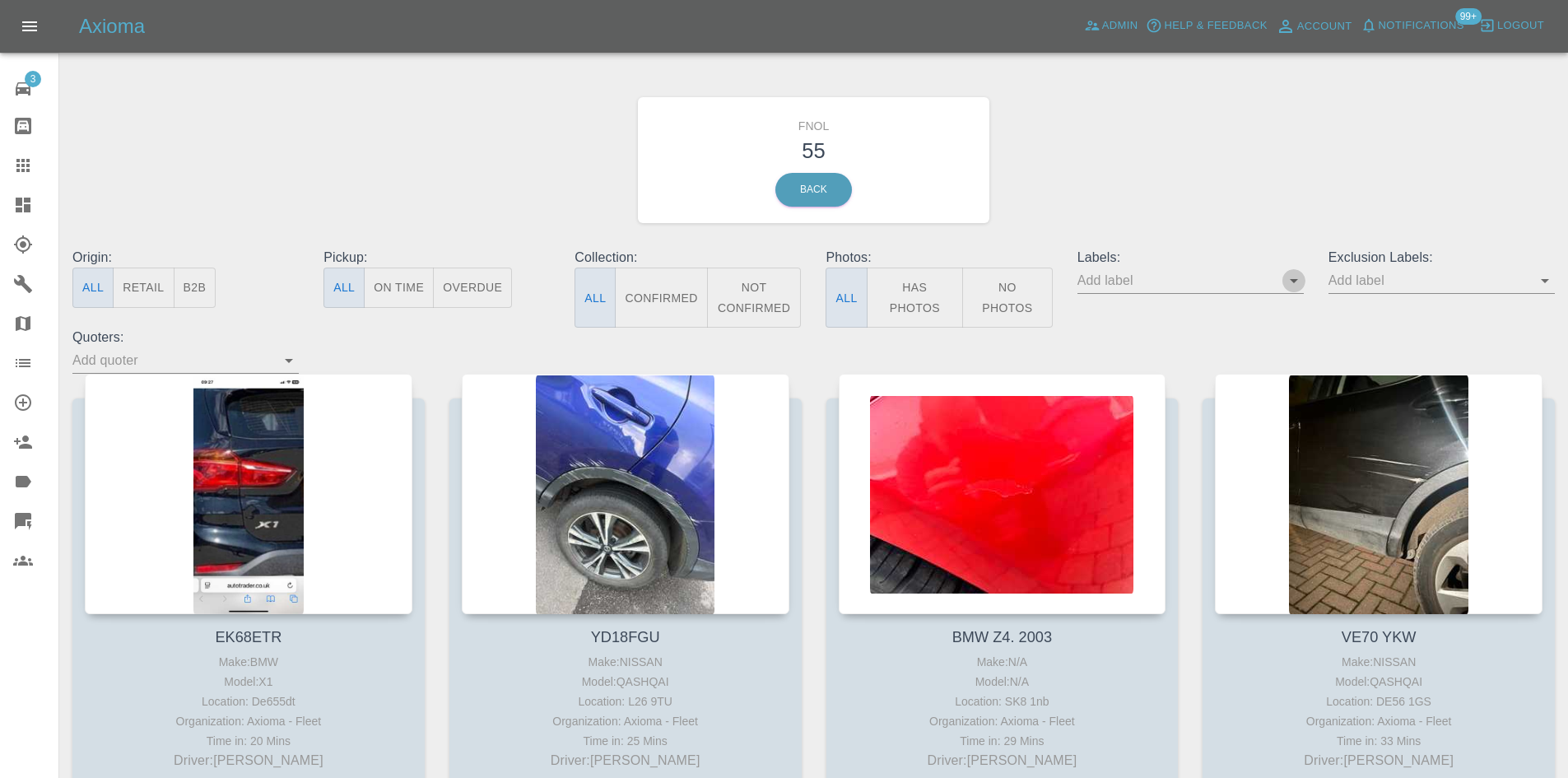
click at [1297, 280] on icon "Open" at bounding box center [1294, 280] width 20 height 20
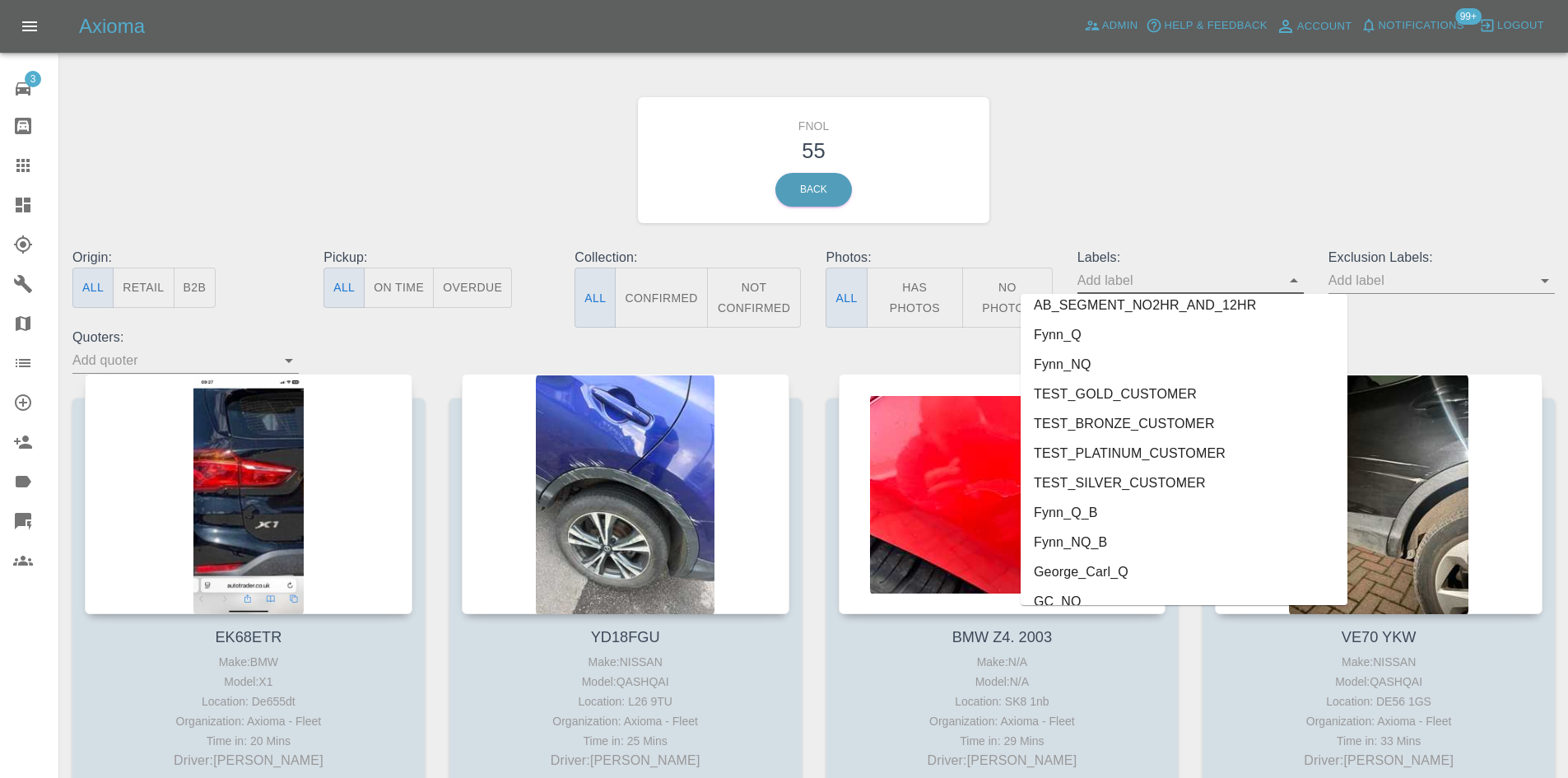
scroll to position [3583, 0]
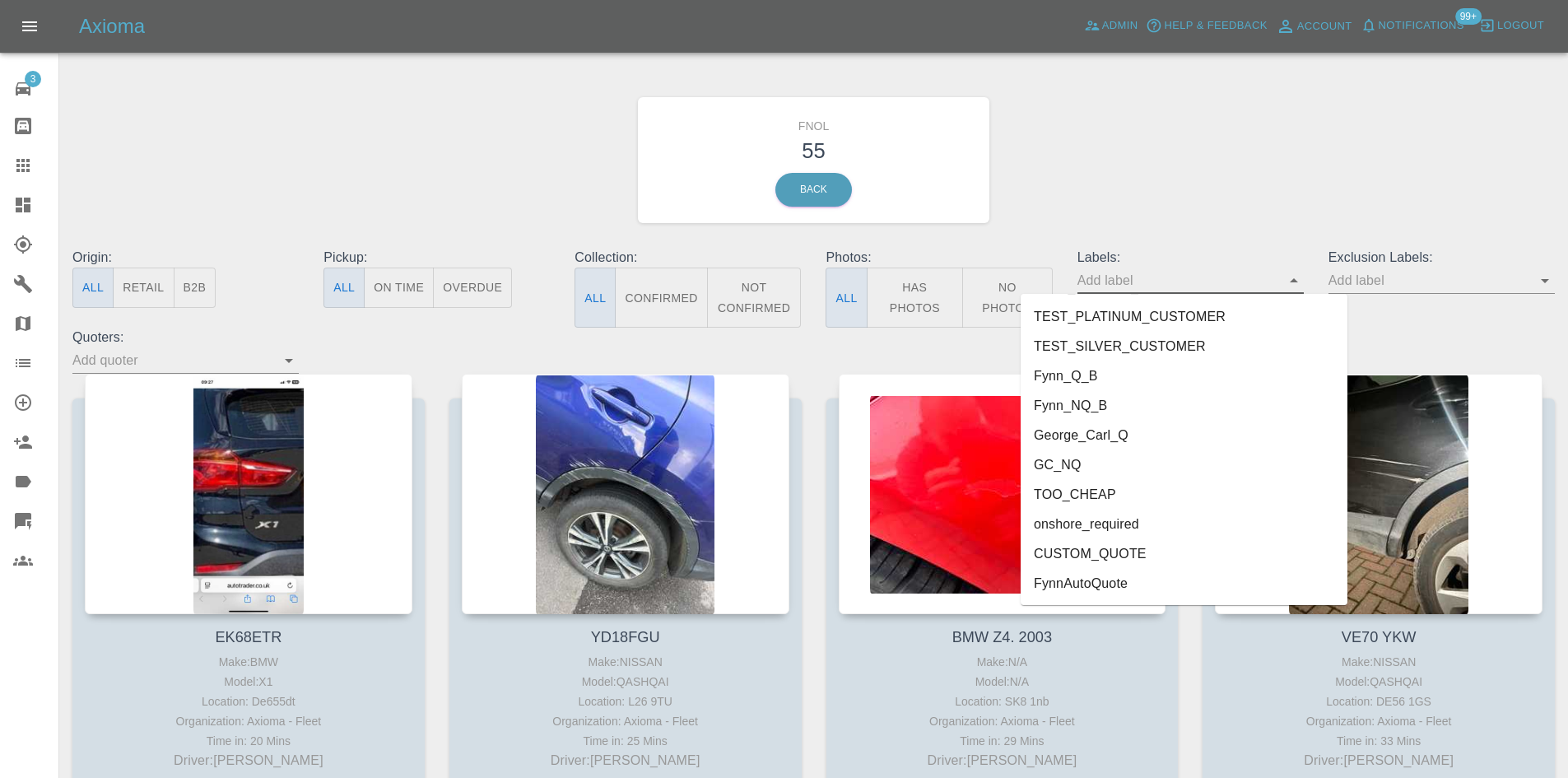
click at [1091, 436] on li "George_Carl_Q" at bounding box center [1184, 435] width 327 height 29
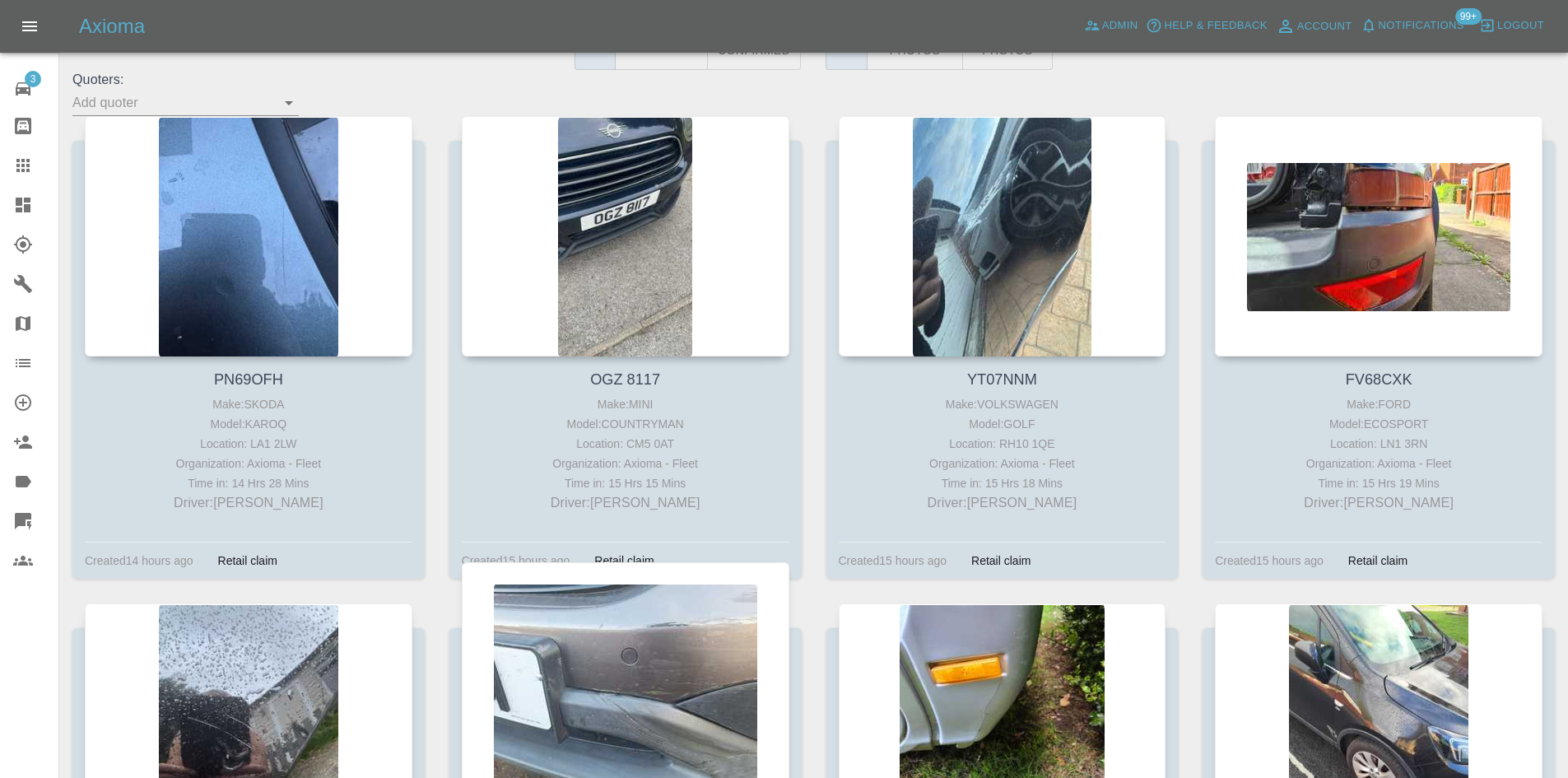
scroll to position [165, 0]
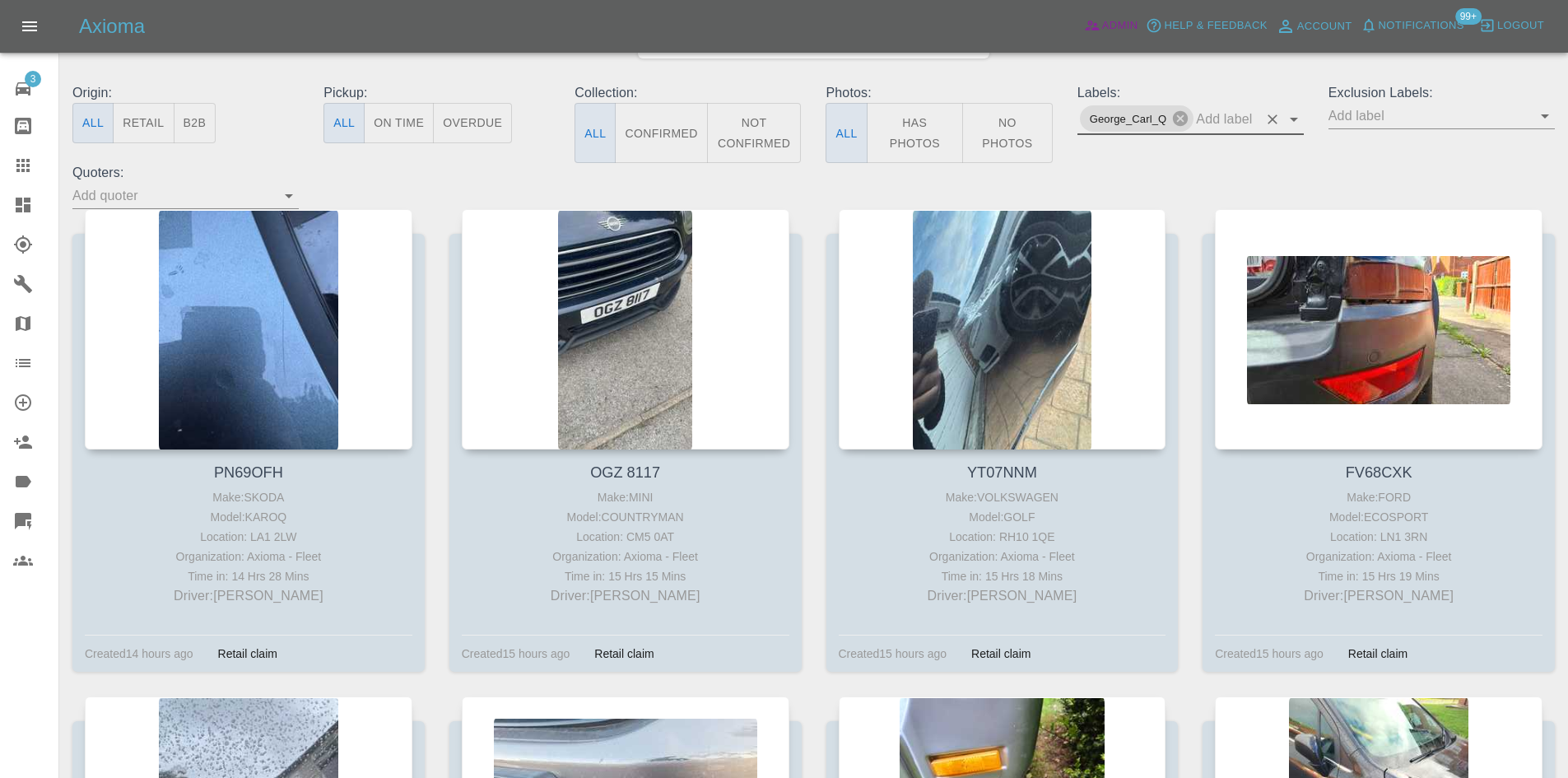
click at [1112, 15] on link "Admin" at bounding box center [1111, 26] width 62 height 26
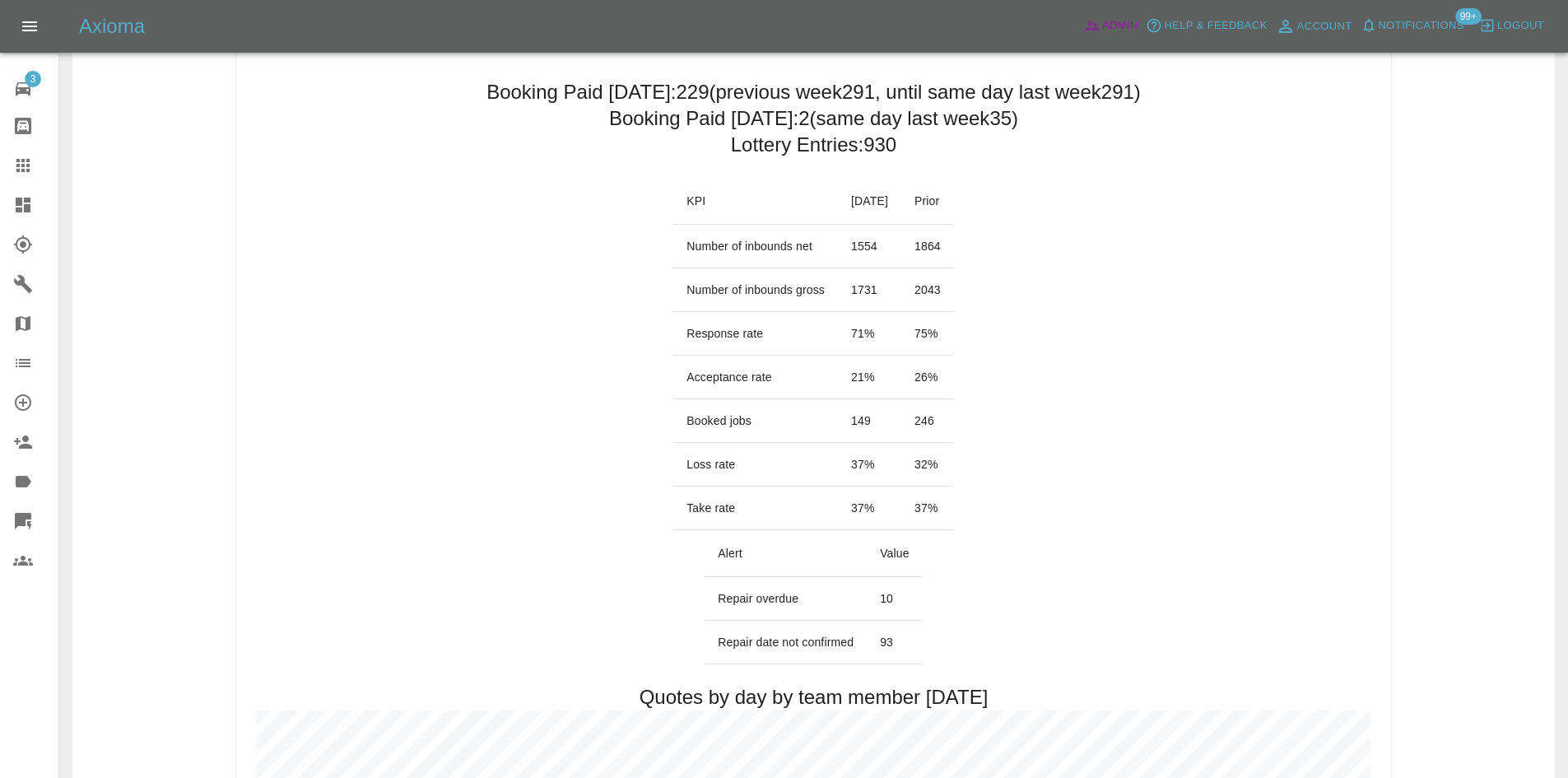
scroll to position [1069, 0]
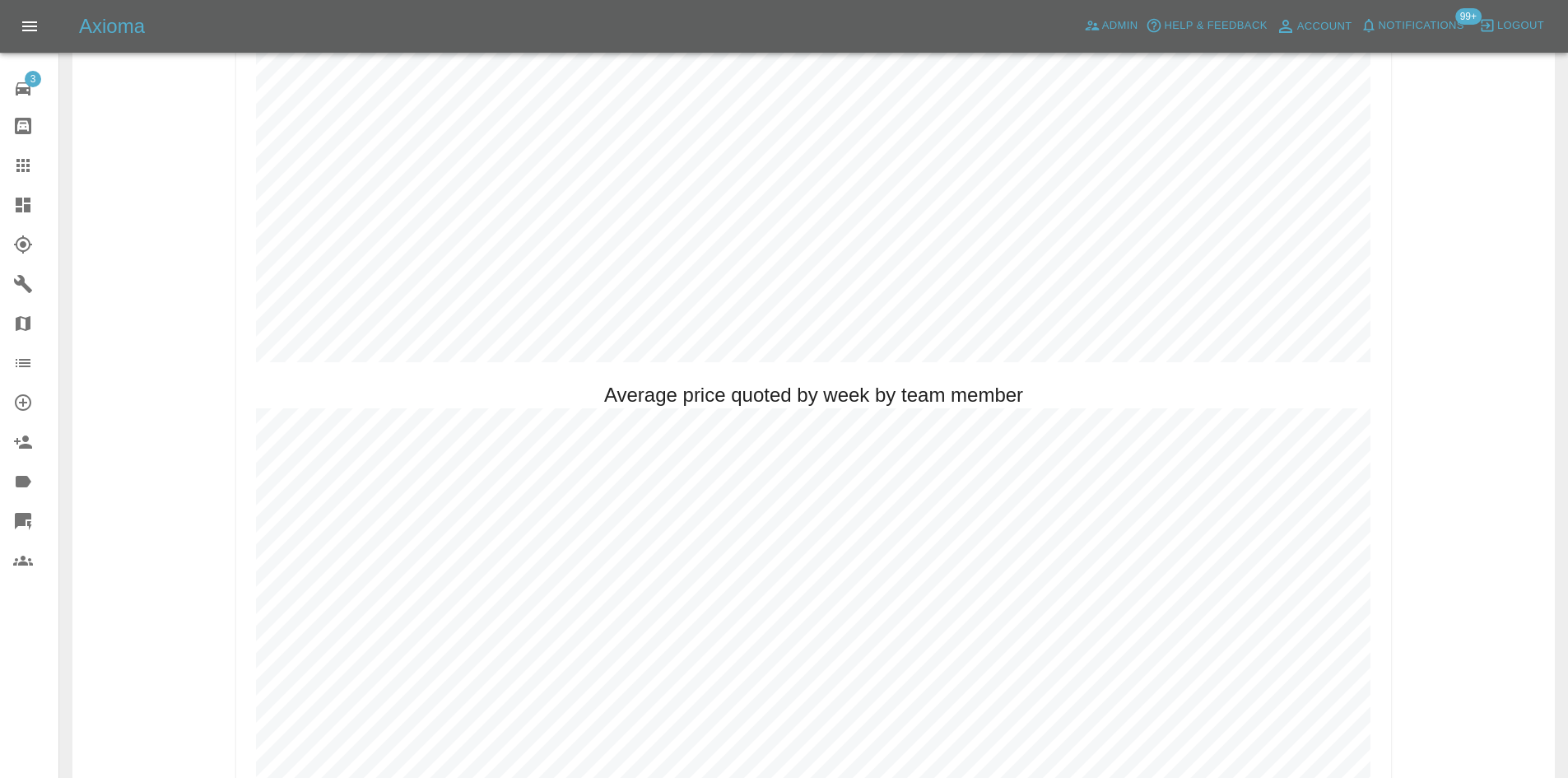
click at [11, 196] on link "Dashboard" at bounding box center [29, 204] width 59 height 39
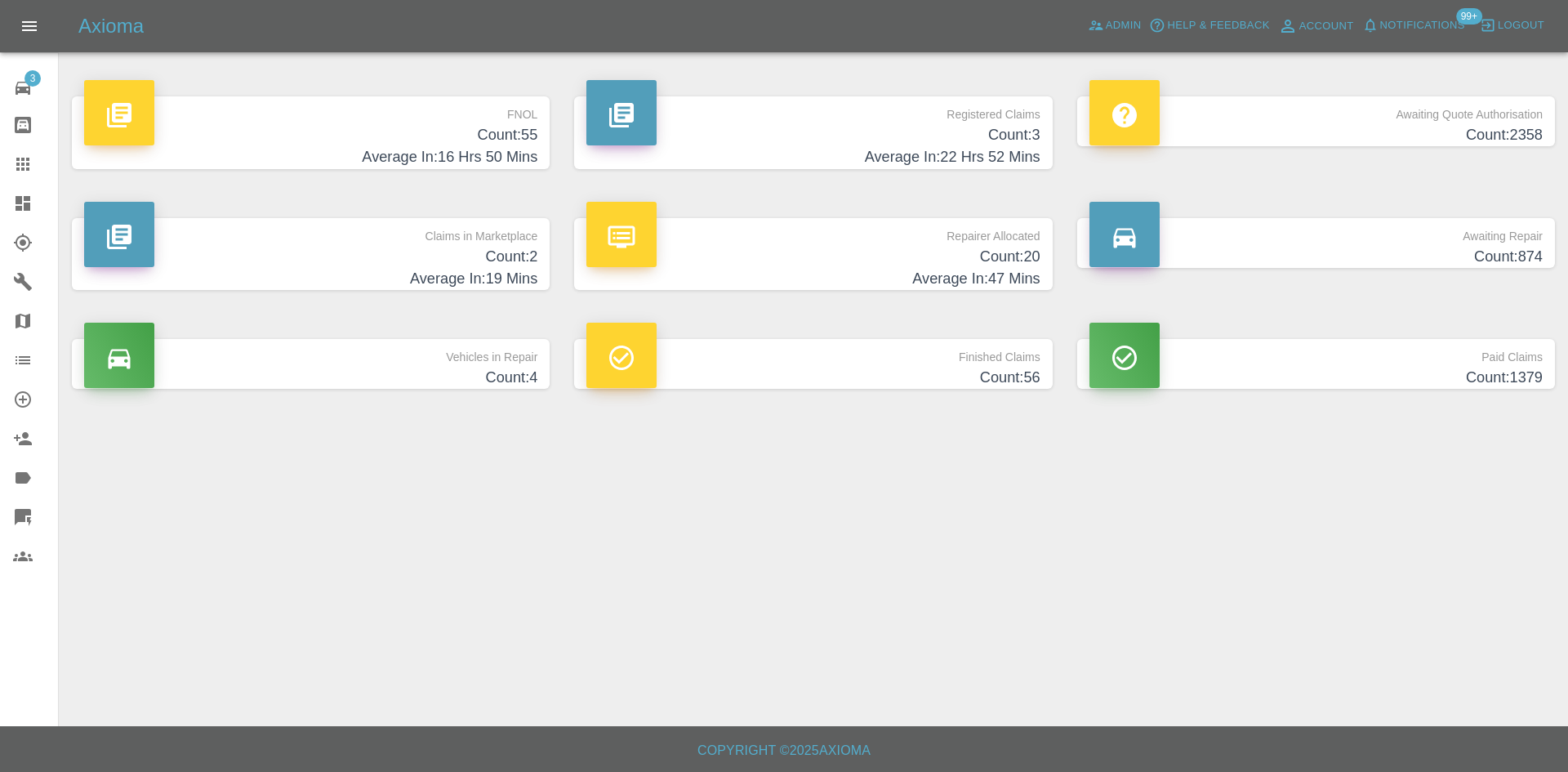
click at [387, 121] on p "FNOL" at bounding box center [310, 110] width 453 height 28
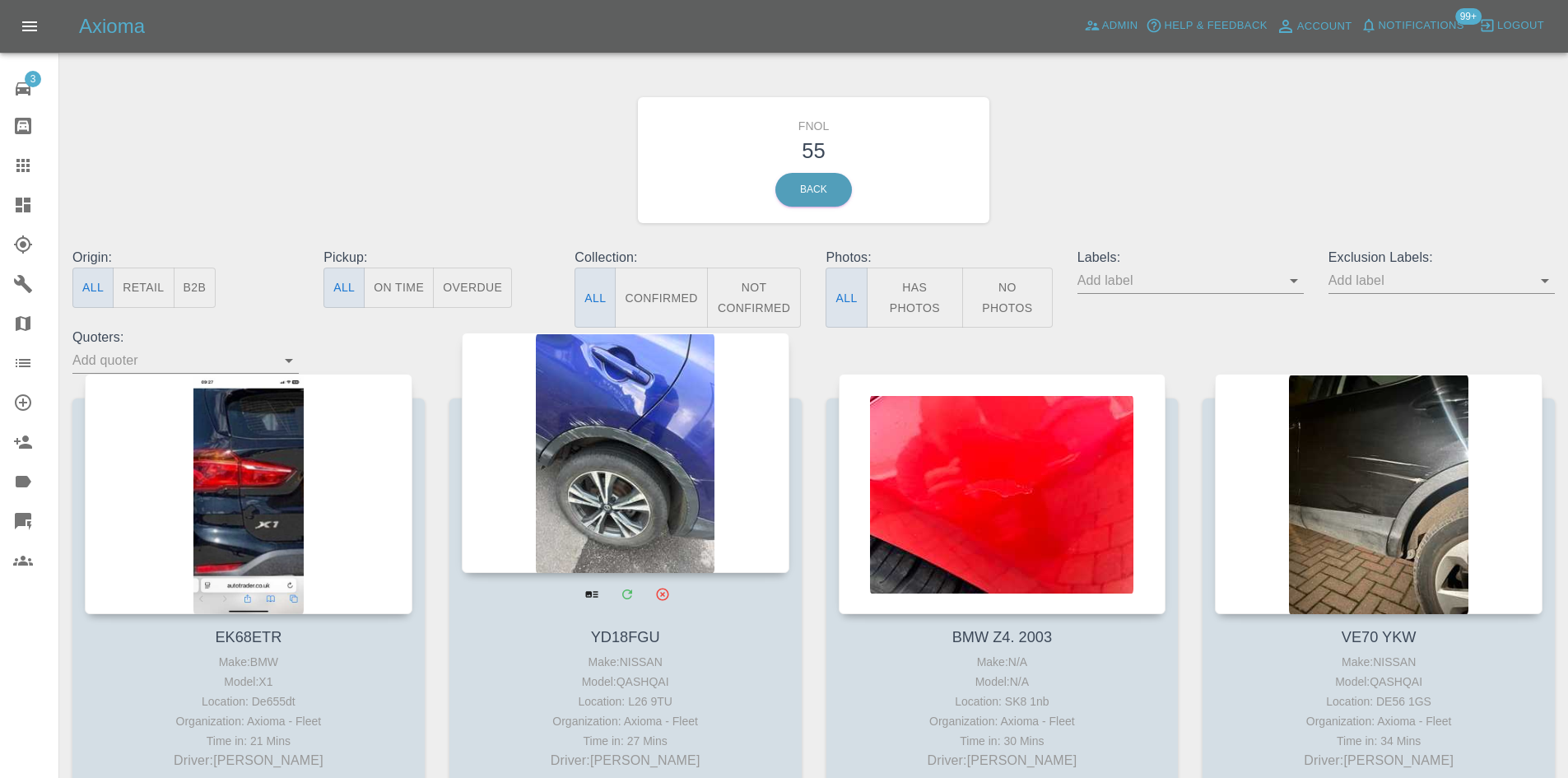
click at [663, 447] on div at bounding box center [625, 453] width 327 height 240
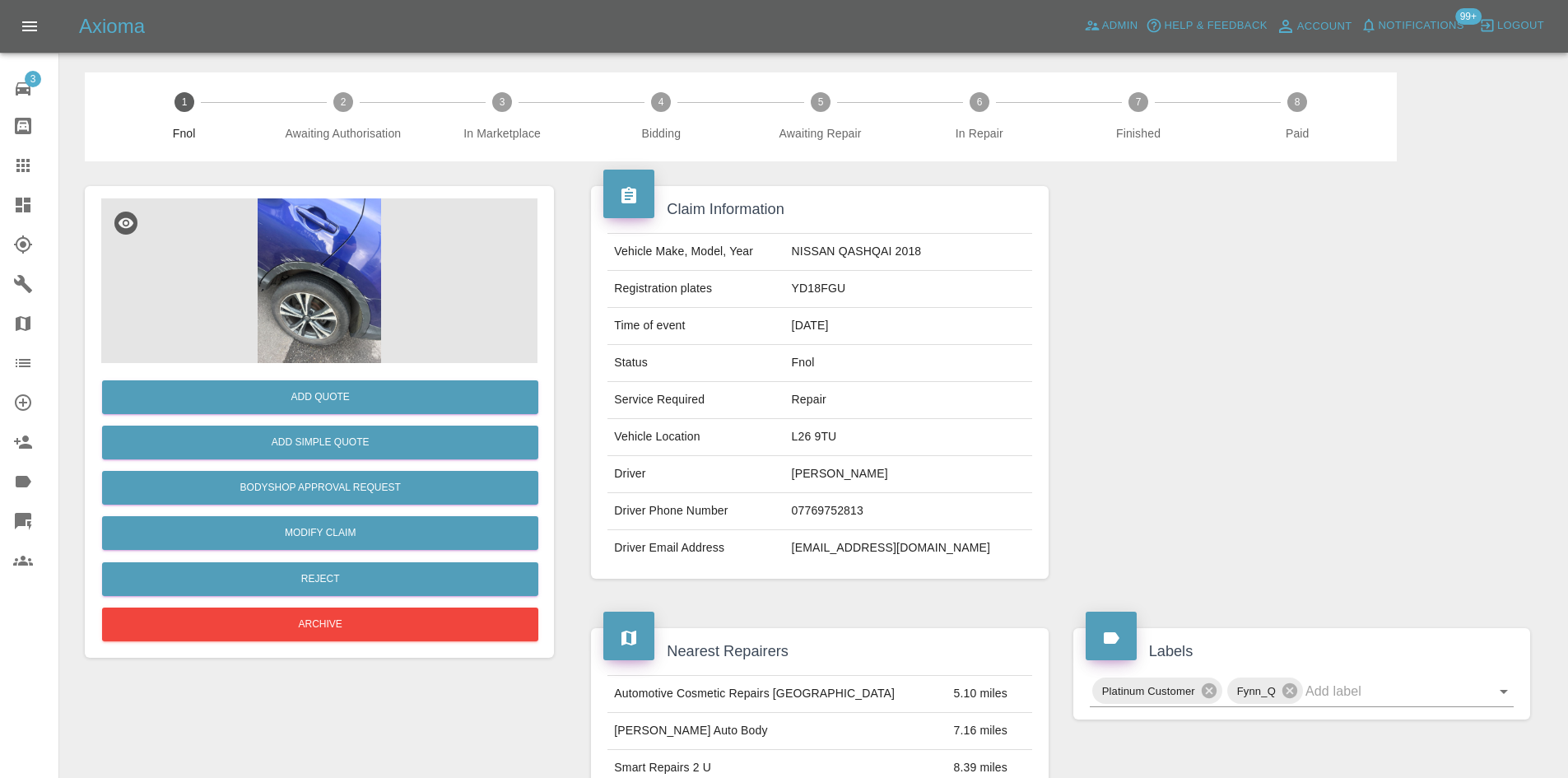
click at [390, 286] on img at bounding box center [319, 280] width 436 height 165
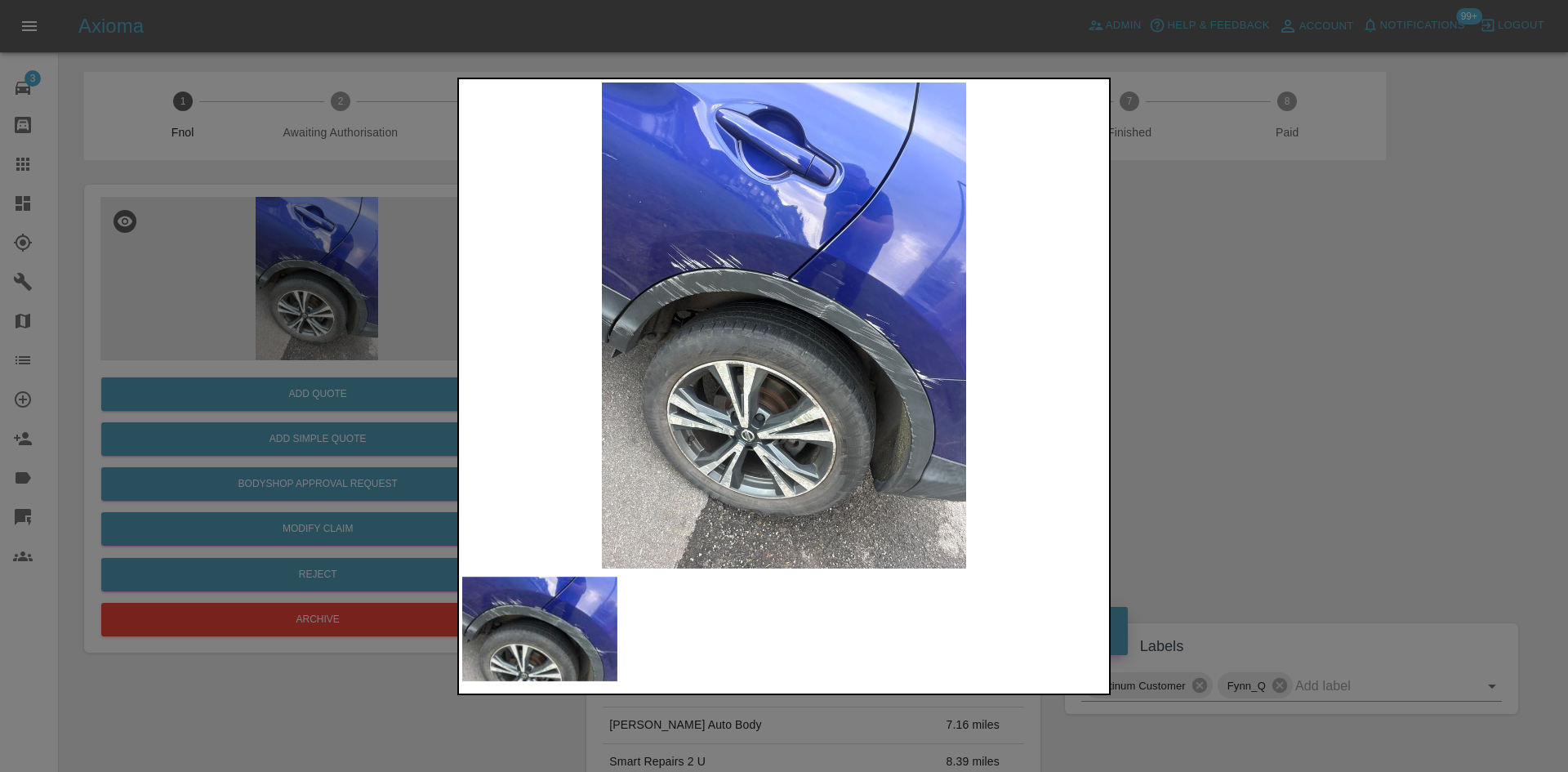
click at [885, 246] on img at bounding box center [784, 326] width 644 height 486
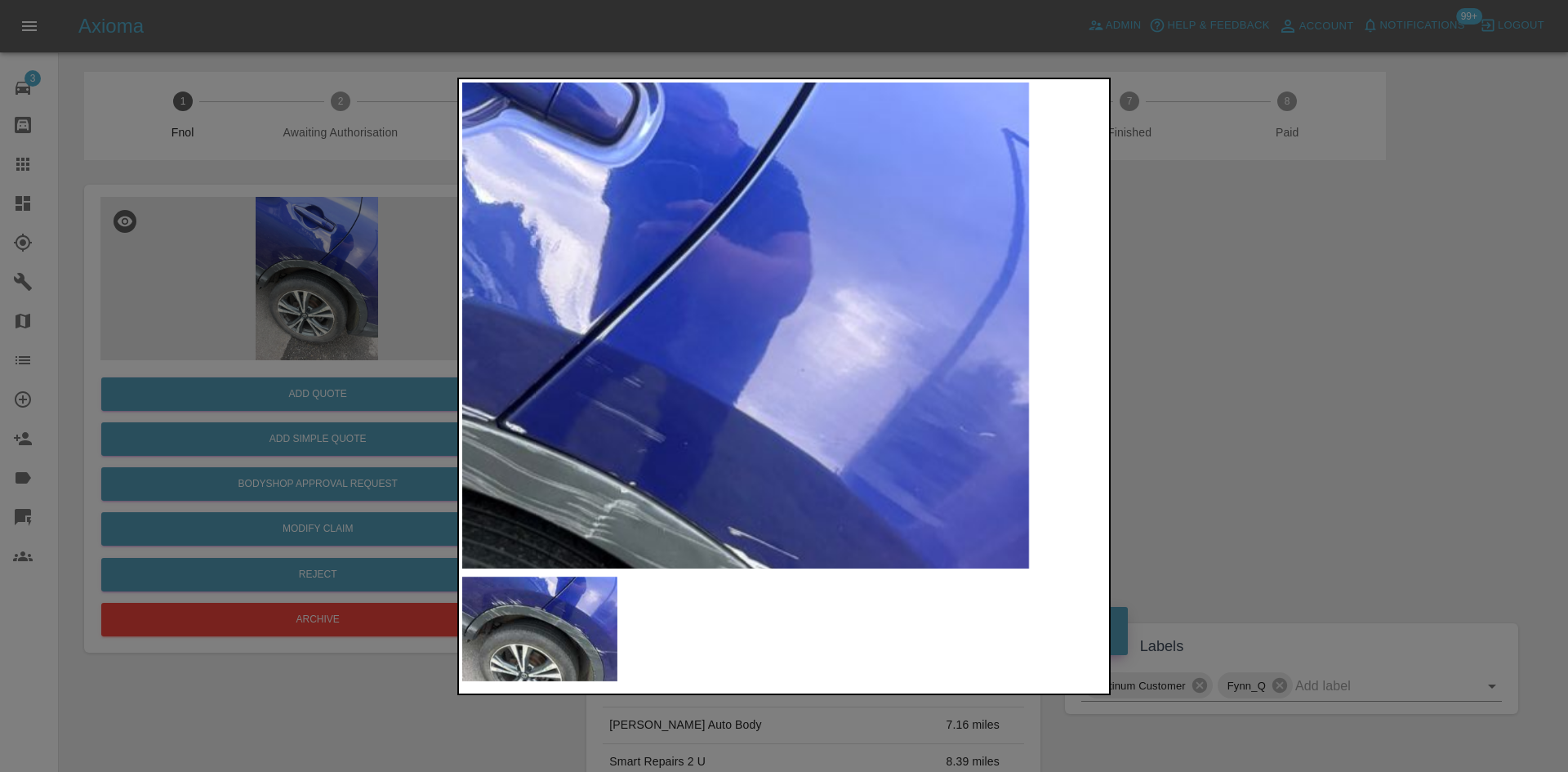
click at [885, 246] on img at bounding box center [482, 563] width 1931 height 1459
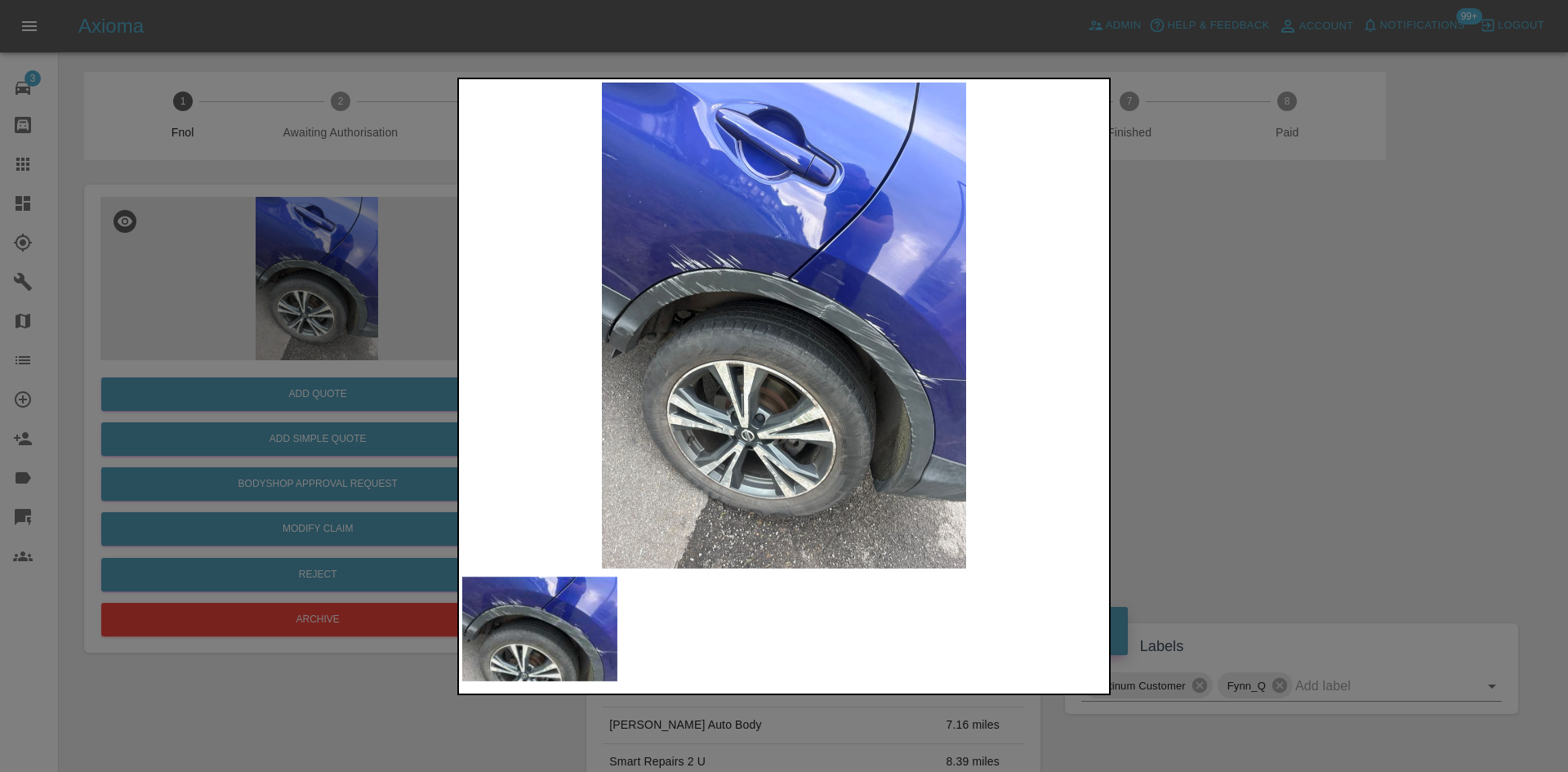
click at [1258, 326] on div at bounding box center [784, 386] width 1568 height 772
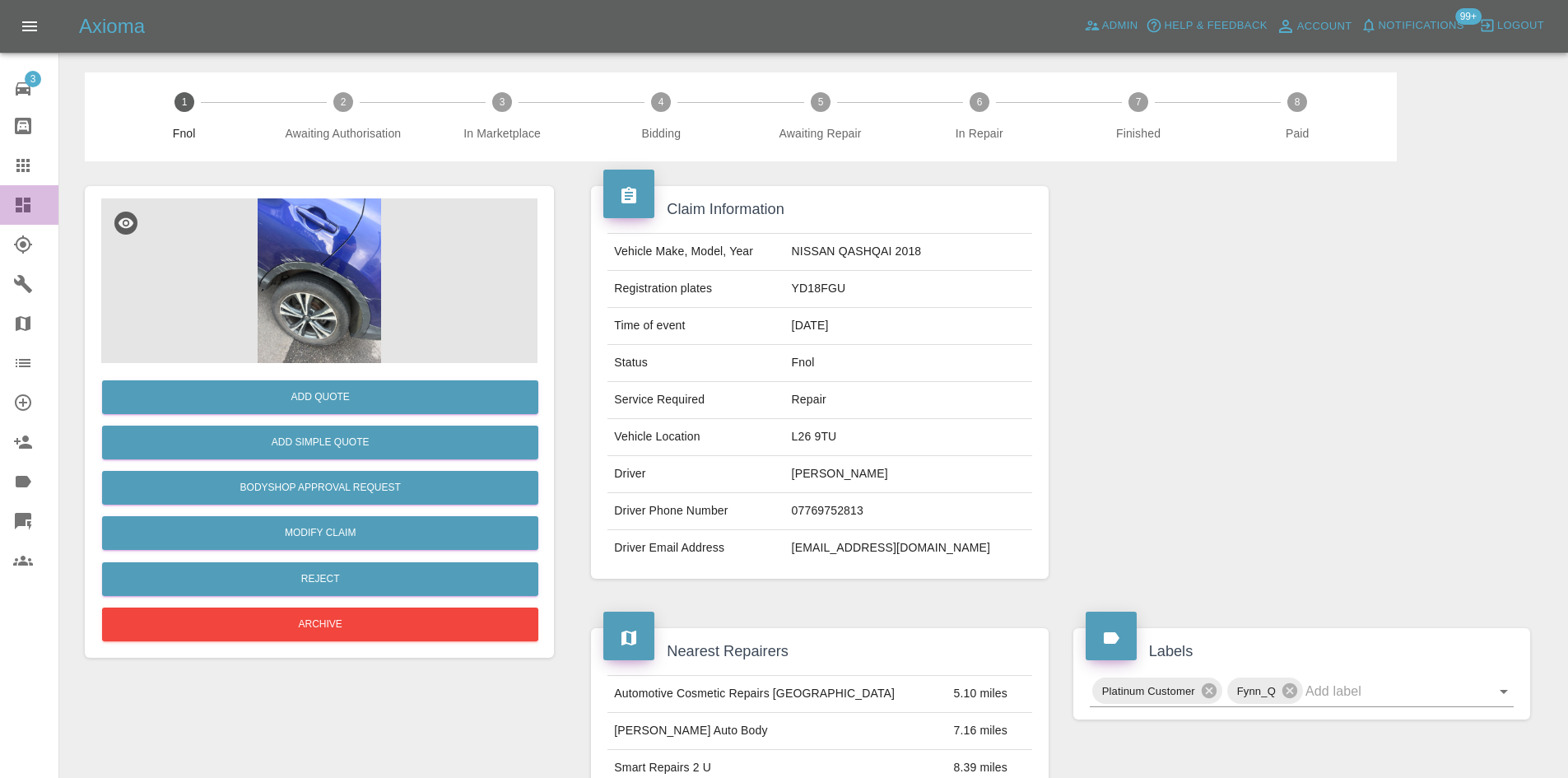
click at [44, 205] on div at bounding box center [36, 205] width 46 height 20
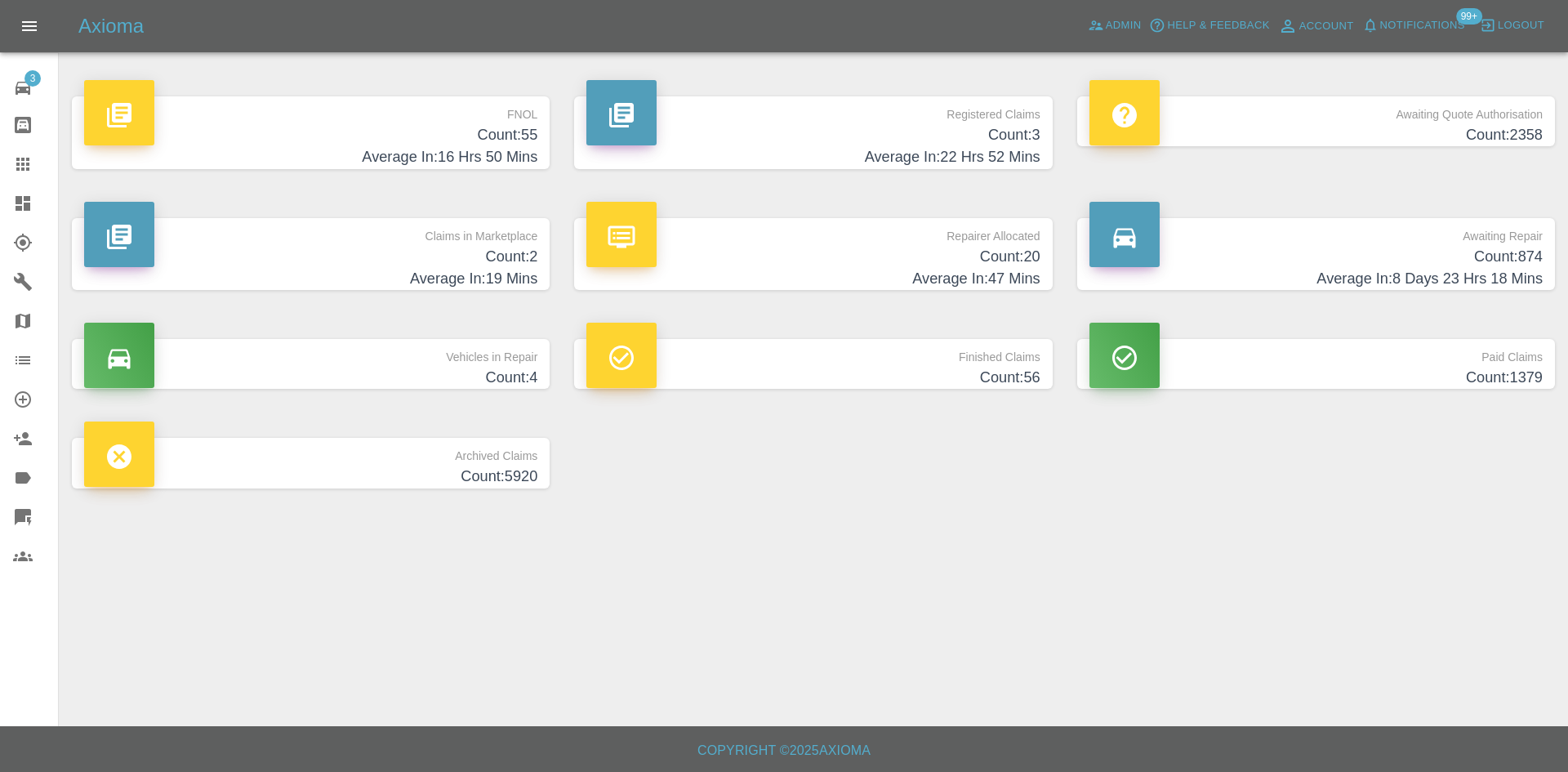
click at [504, 246] on h4 "Count: 2" at bounding box center [310, 256] width 453 height 22
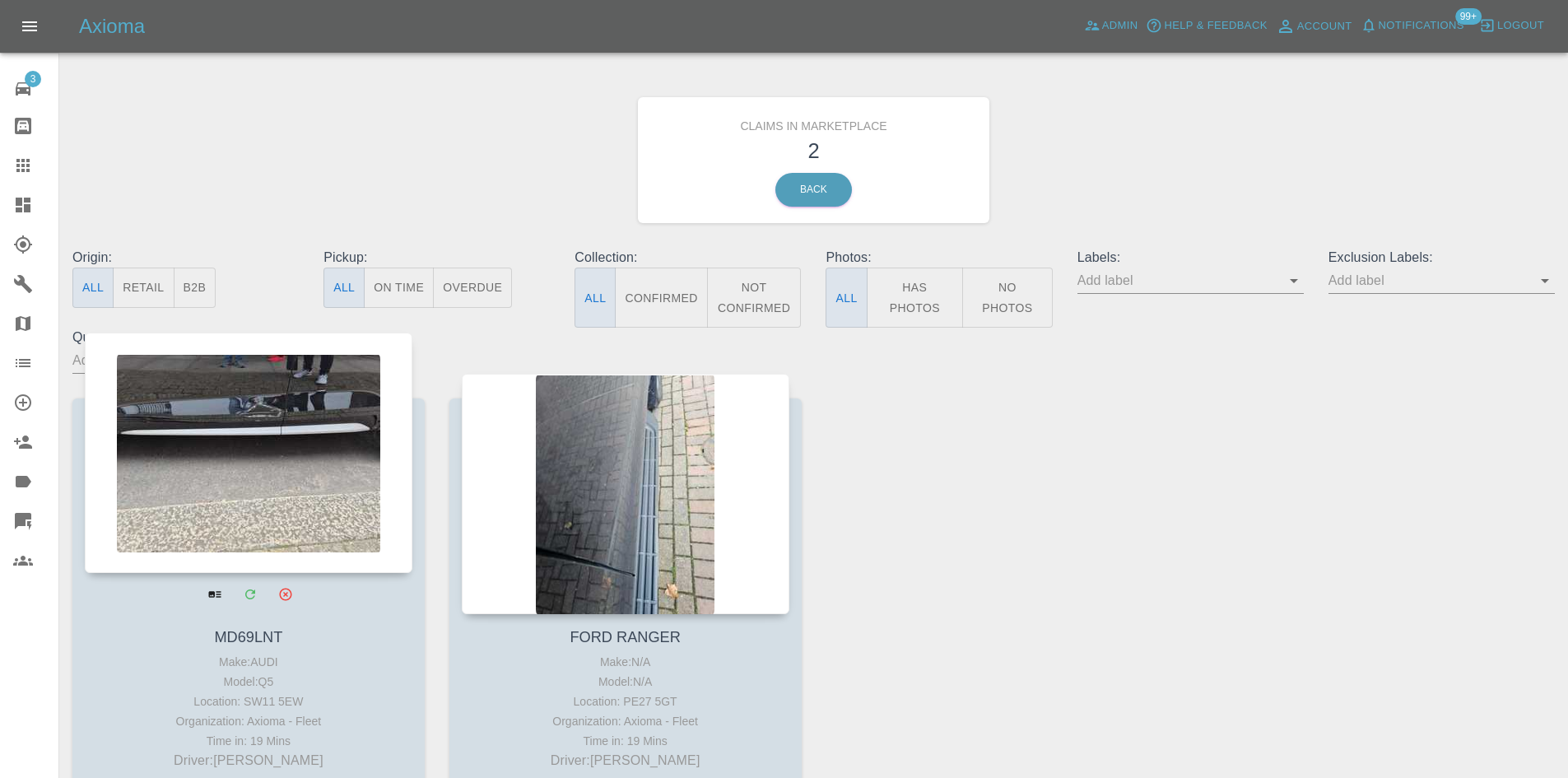
click at [217, 448] on div at bounding box center [247, 453] width 327 height 240
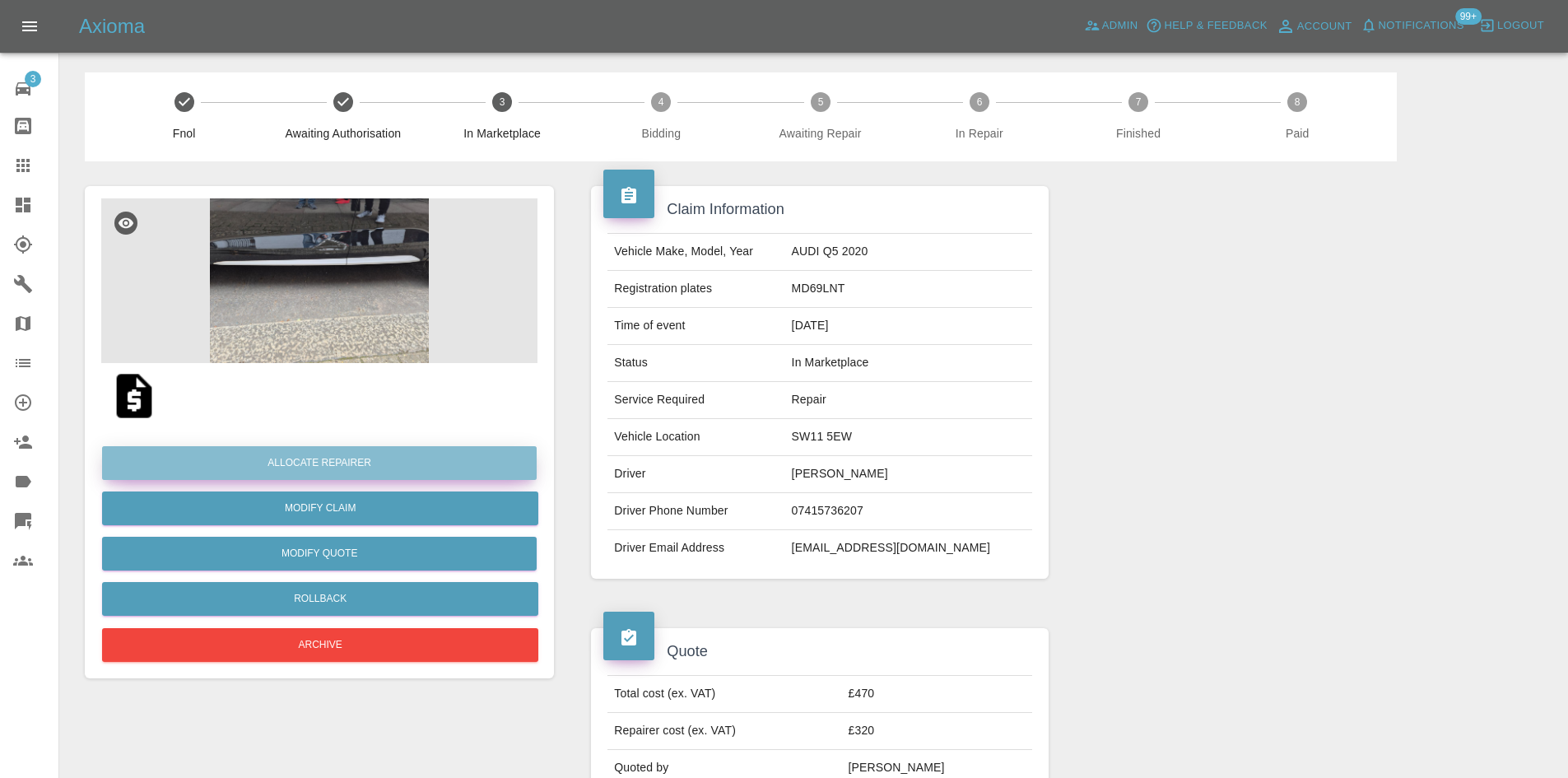
click at [394, 461] on button "Allocate Repairer" at bounding box center [319, 463] width 434 height 34
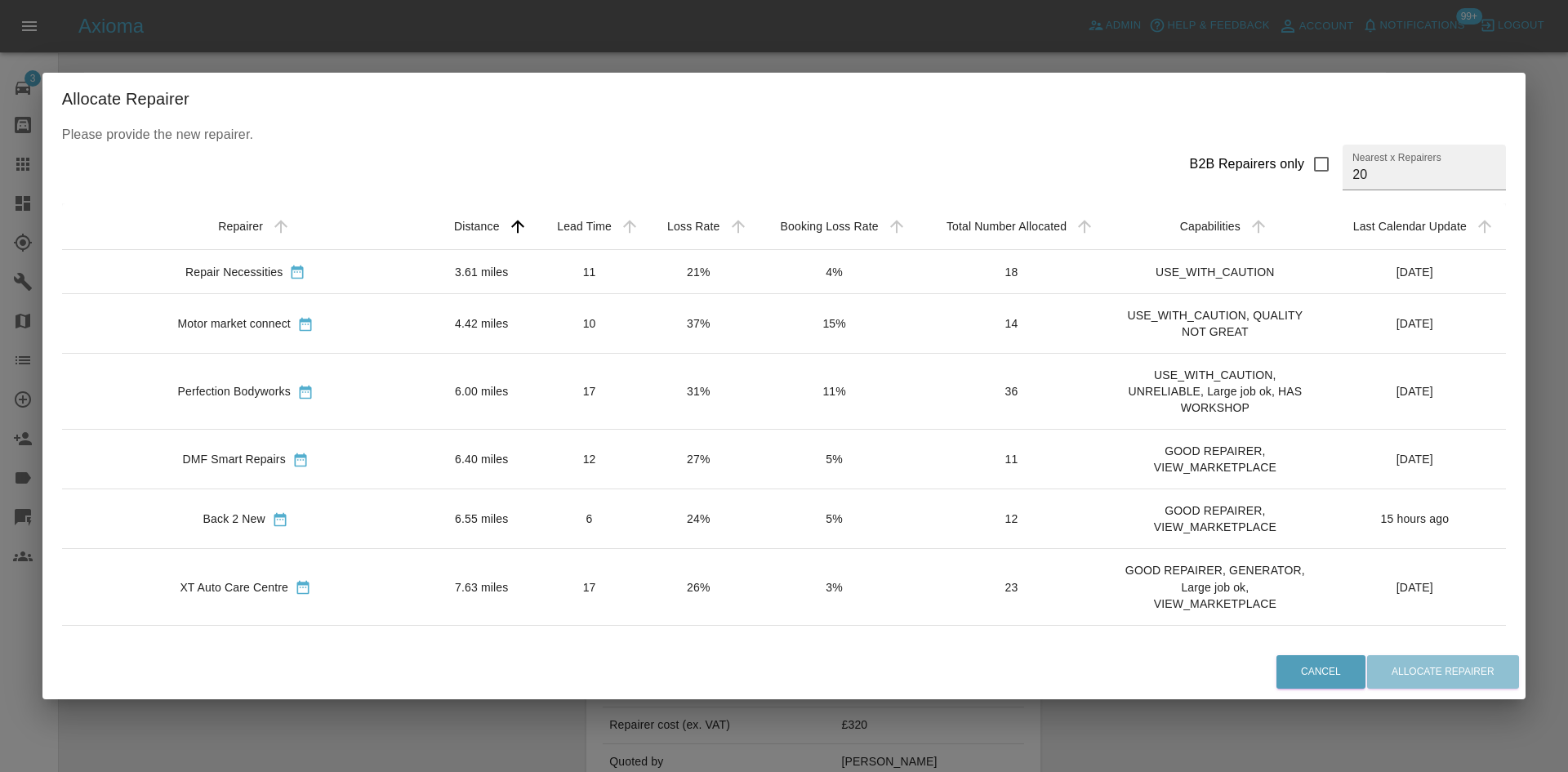
click at [429, 271] on td "3.61 miles" at bounding box center [481, 272] width 105 height 44
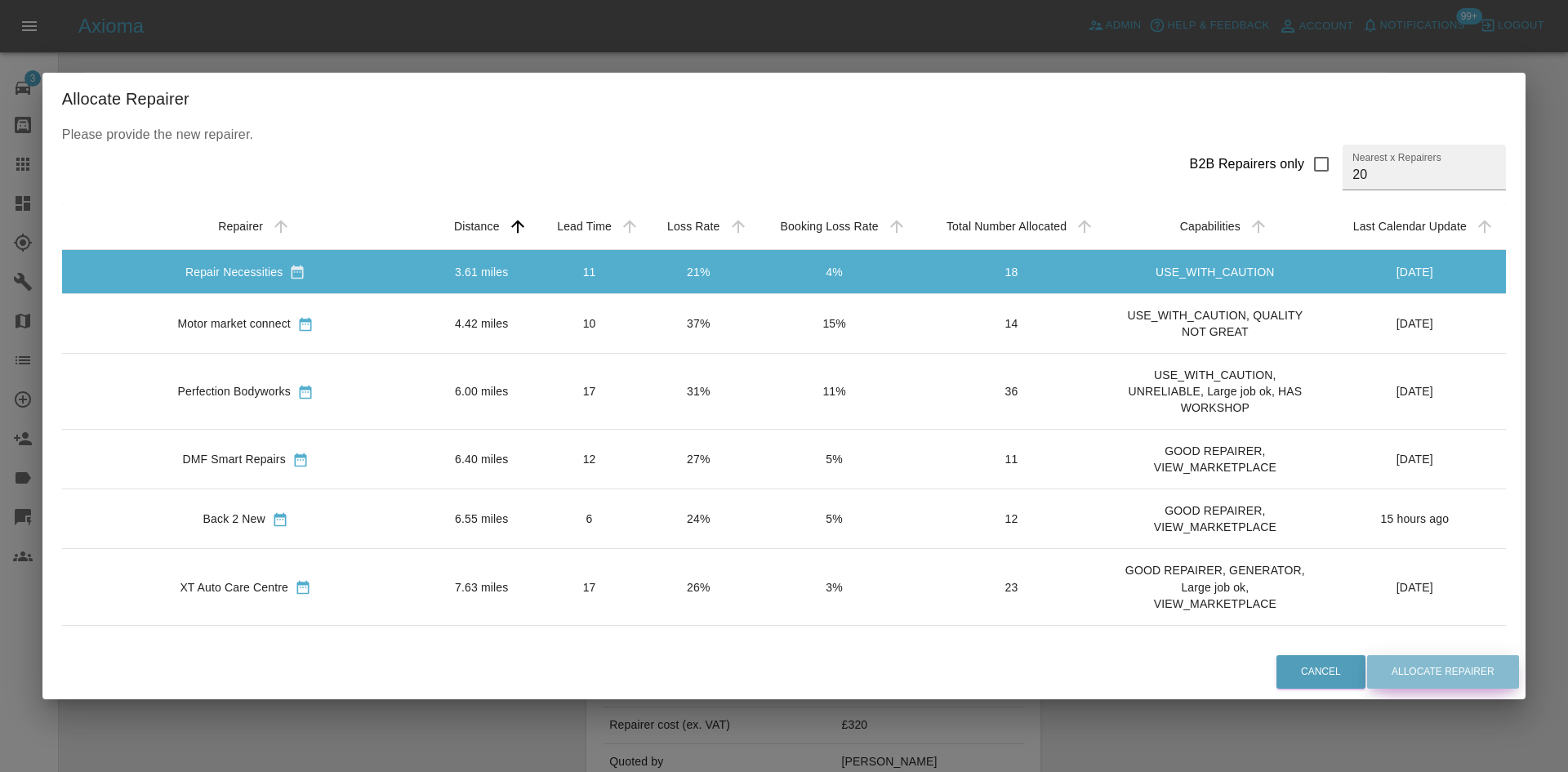
click at [1367, 663] on button "Allocate Repairer" at bounding box center [1442, 671] width 152 height 34
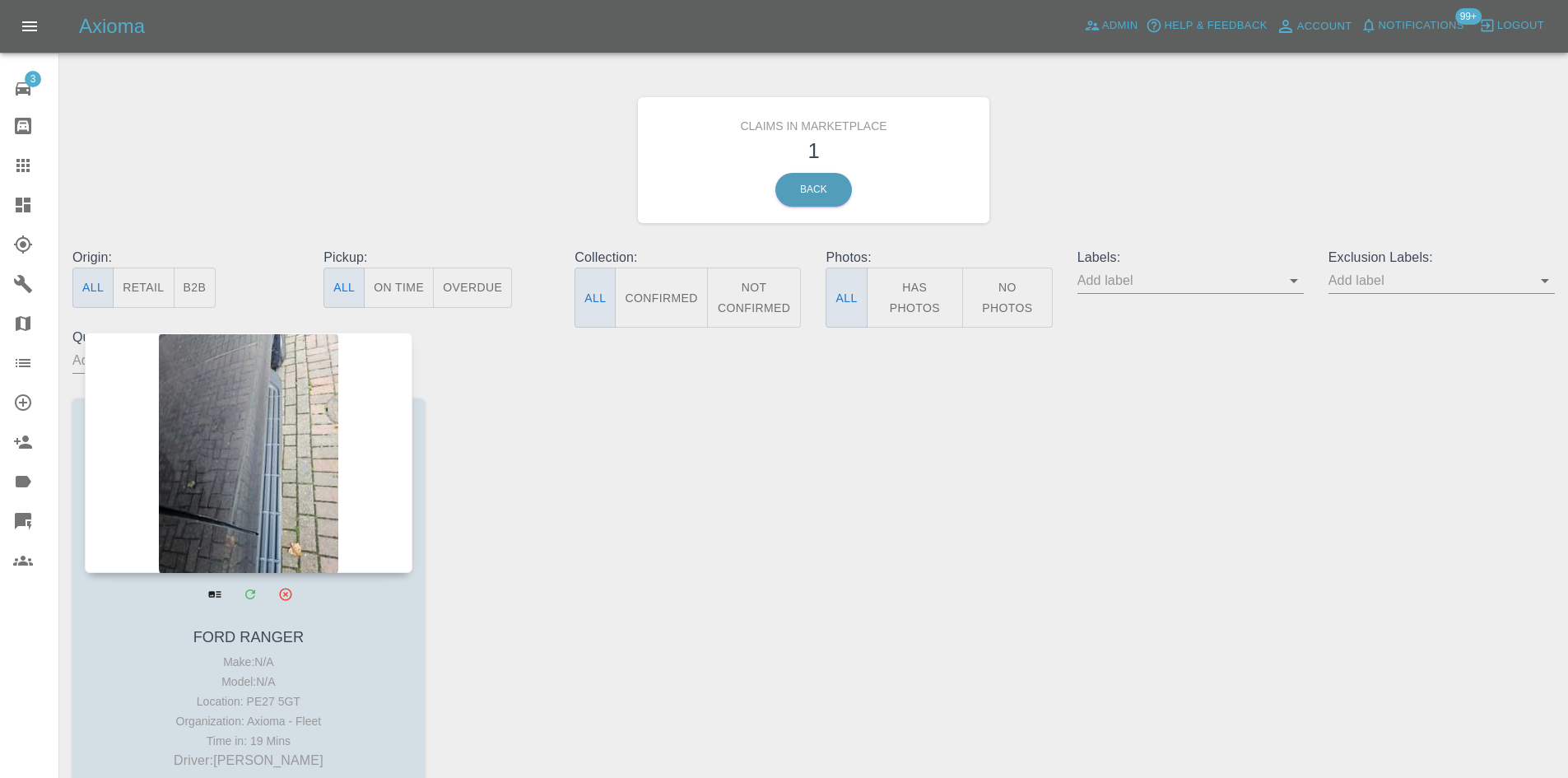
click at [279, 527] on div at bounding box center [247, 453] width 327 height 240
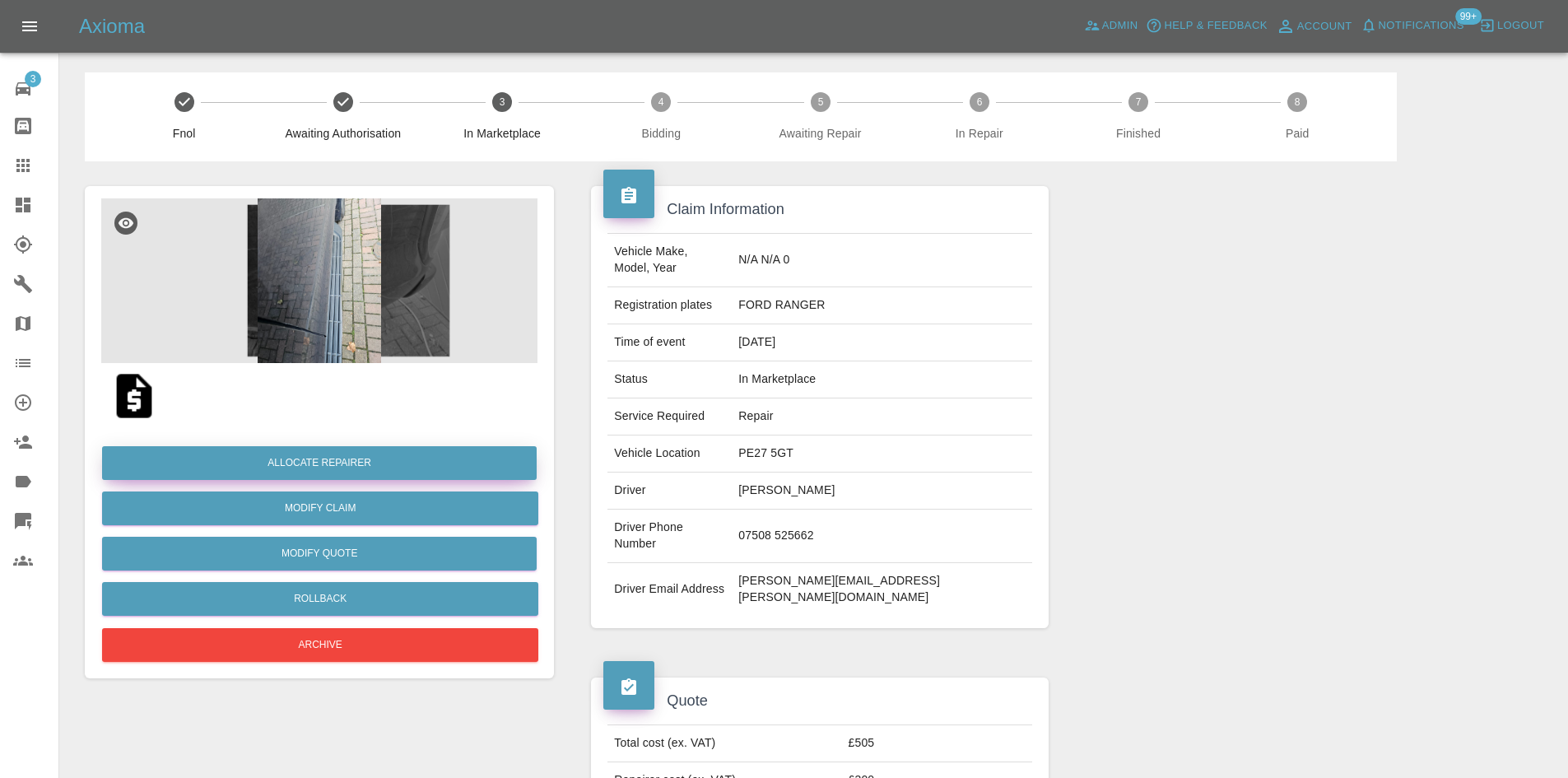
click at [415, 465] on button "Allocate Repairer" at bounding box center [319, 463] width 434 height 34
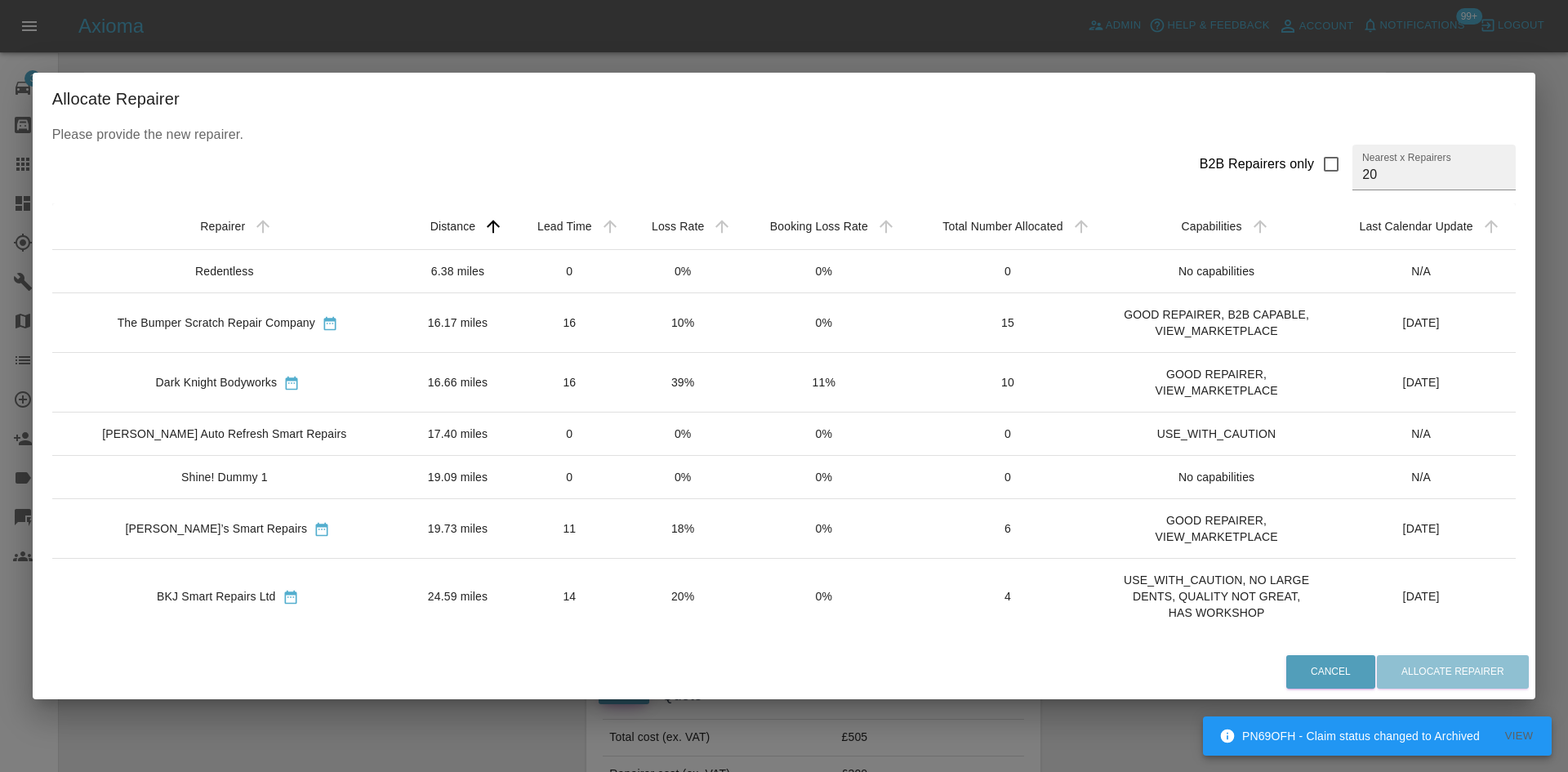
click at [245, 314] on div "The Bumper Scratch Repair Company" at bounding box center [227, 322] width 325 height 17
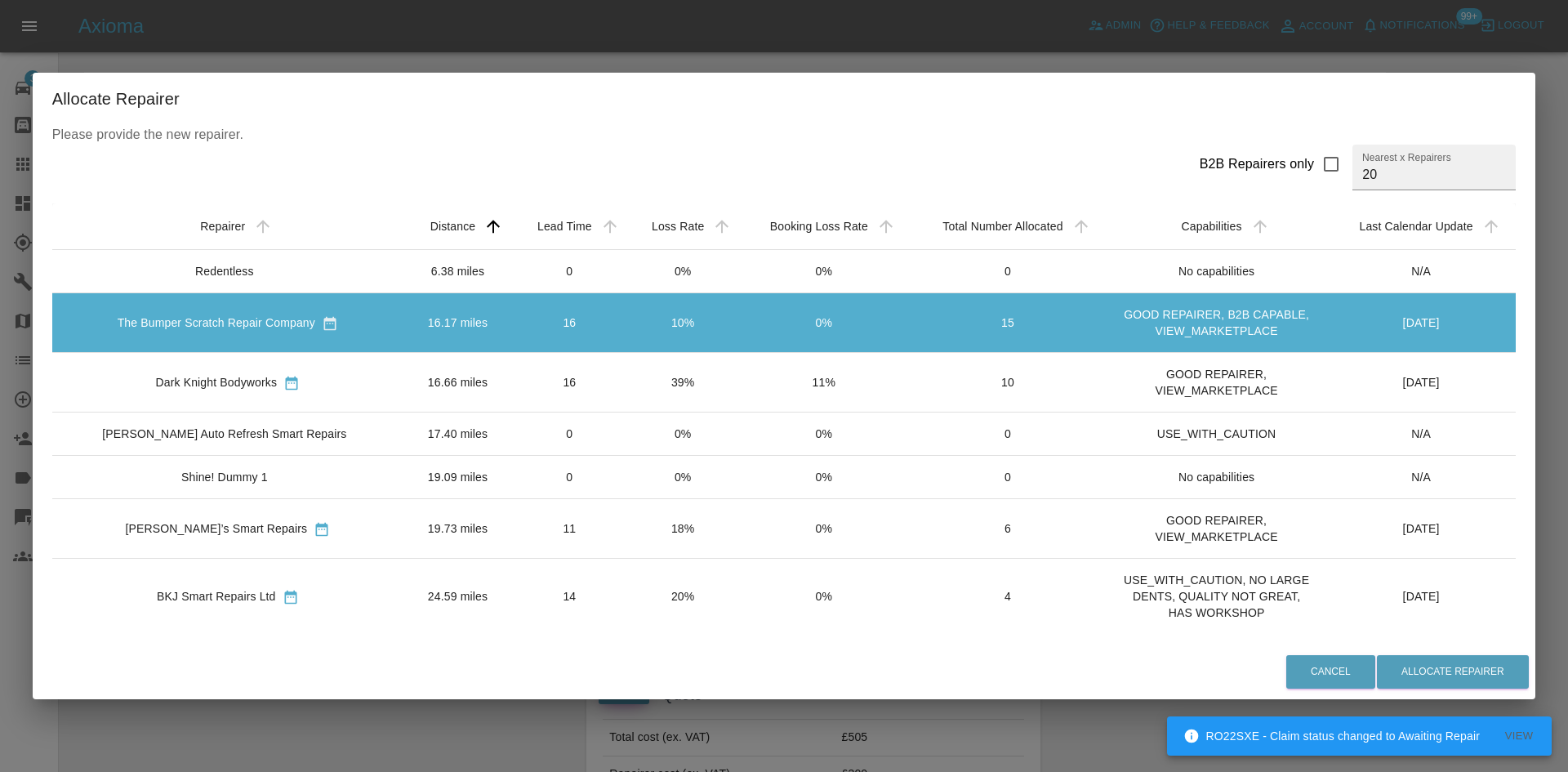
click at [337, 365] on td "Dark Knight Bodyworks" at bounding box center [227, 383] width 351 height 60
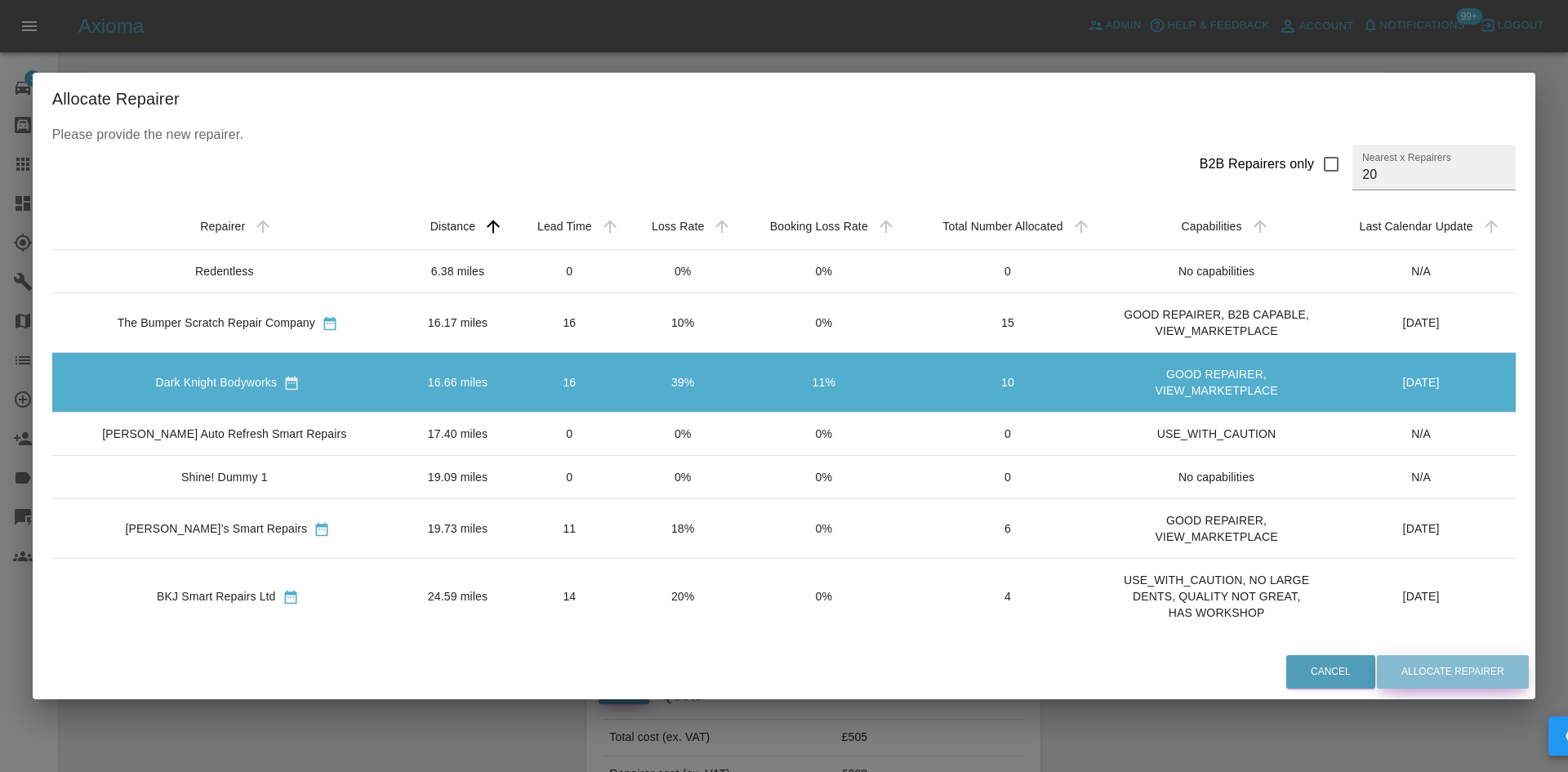
click at [1405, 675] on button "Allocate Repairer" at bounding box center [1452, 671] width 152 height 34
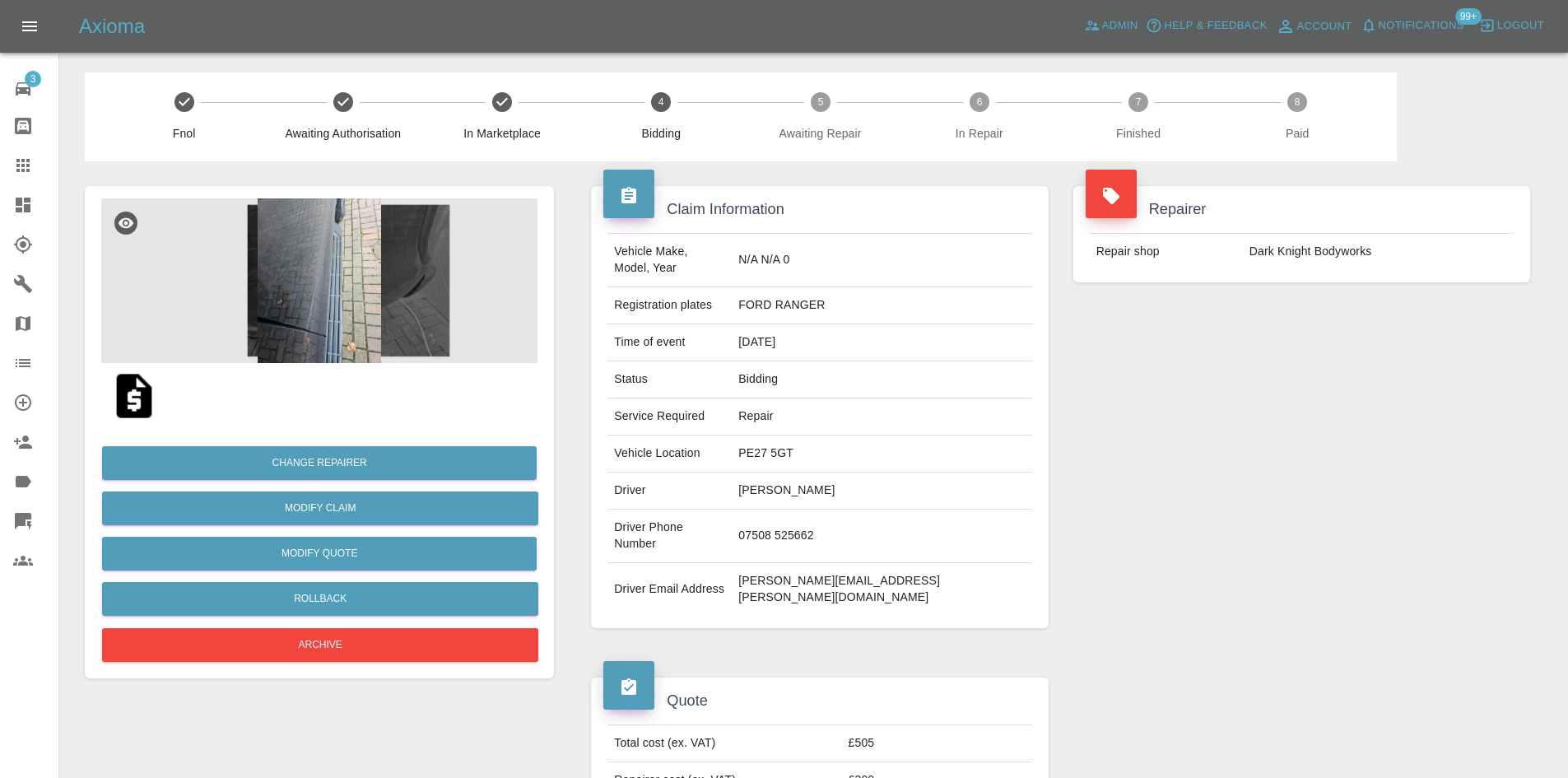
click at [0, 206] on link "Dashboard" at bounding box center [29, 204] width 59 height 39
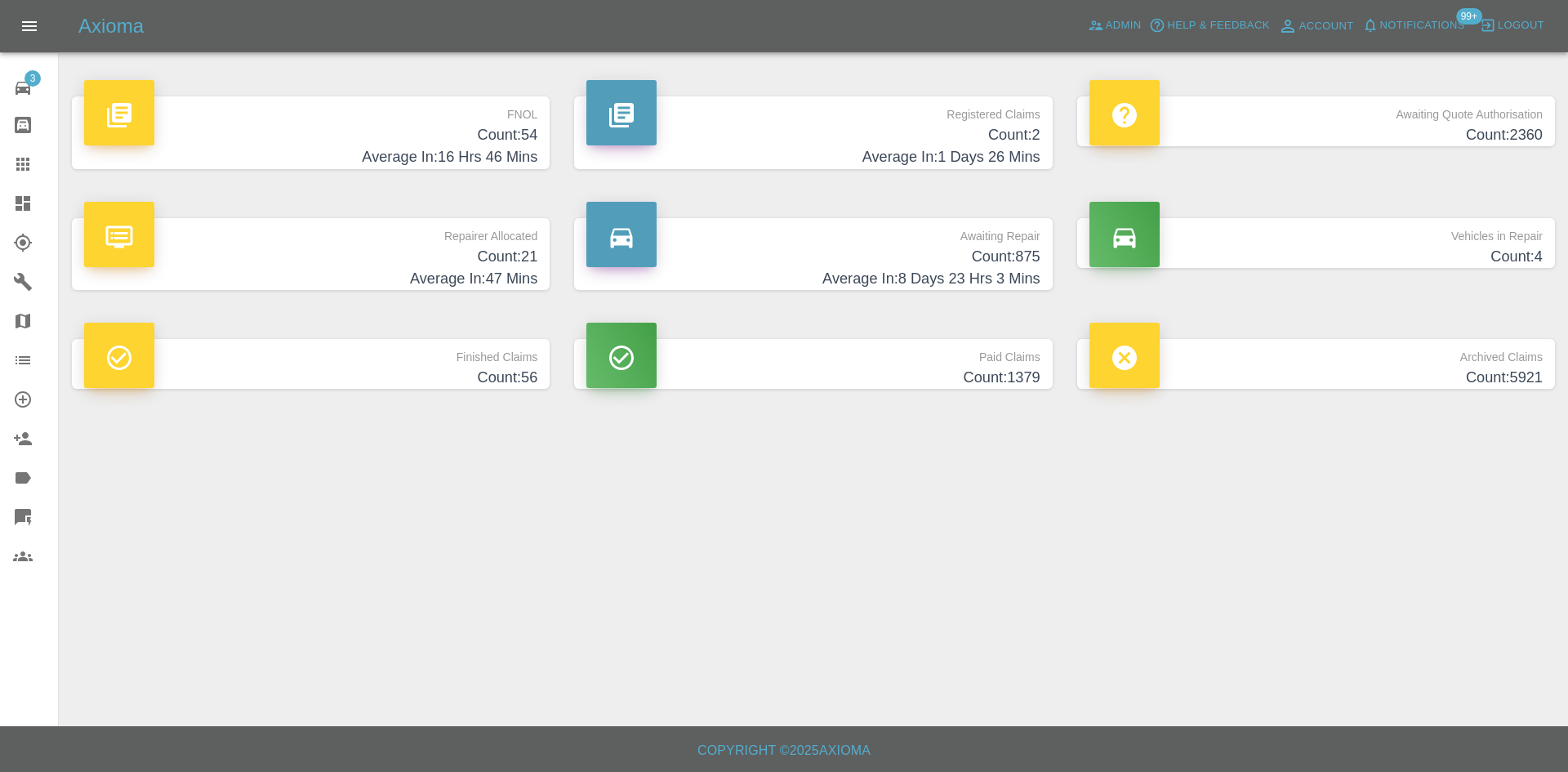
click at [1427, 28] on span "Notifications" at bounding box center [1422, 25] width 85 height 19
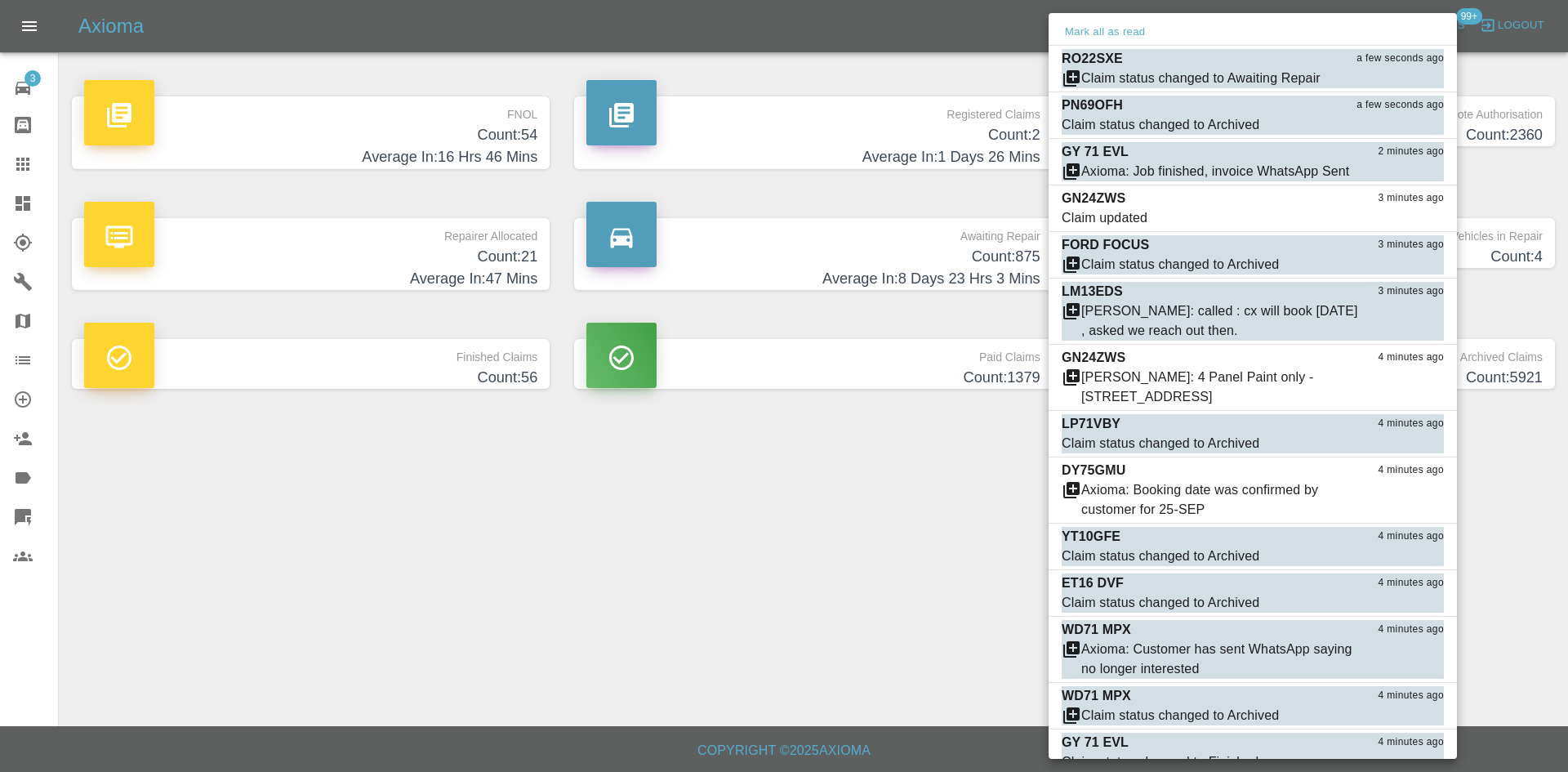
click at [900, 500] on div at bounding box center [784, 386] width 1568 height 772
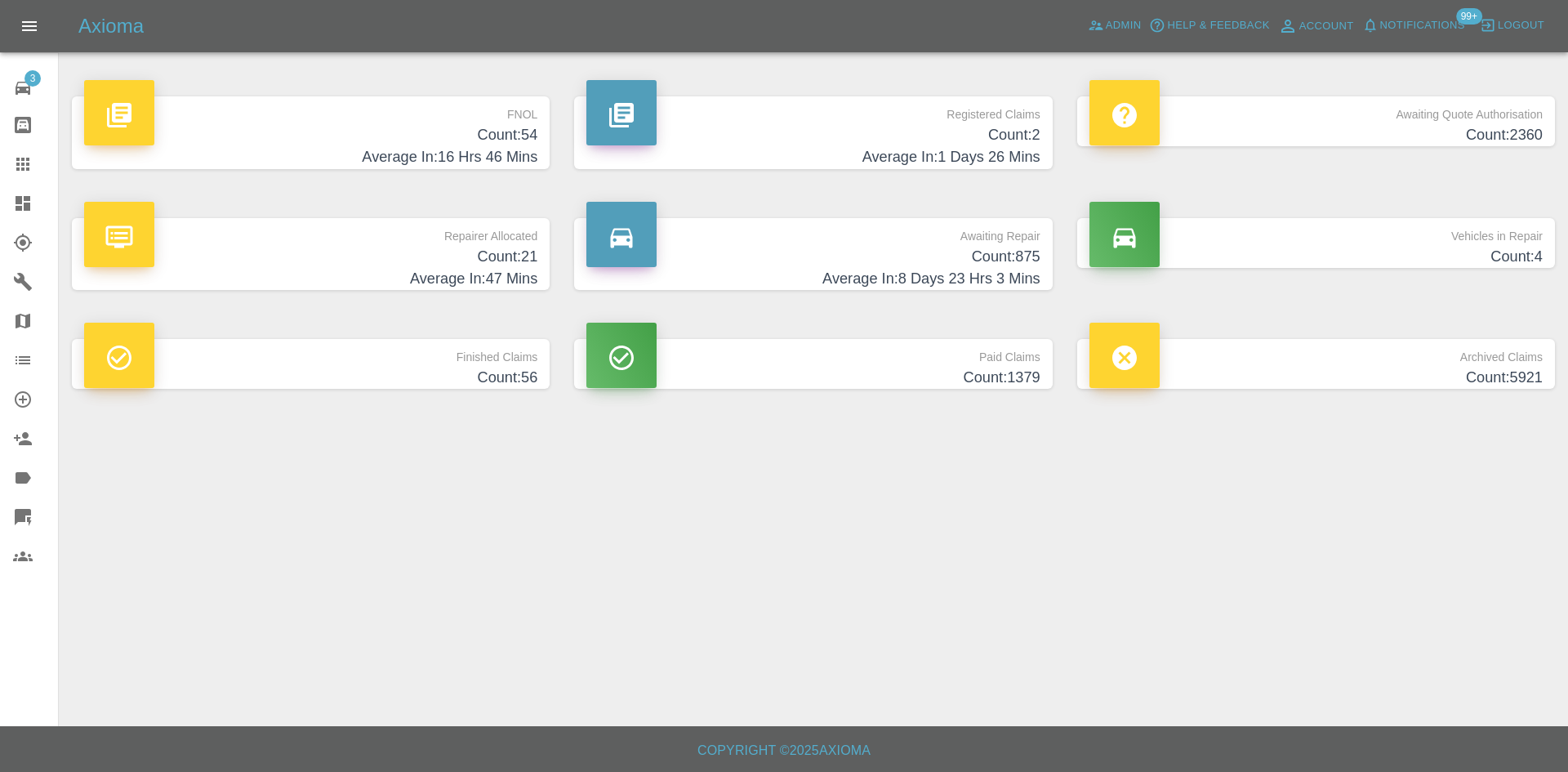
click at [854, 199] on div "Mark all as read RO22SXE a few seconds ago Claim status changed to Awaiting Rep…" at bounding box center [784, 386] width 1568 height 772
click at [1111, 32] on span "Admin" at bounding box center [1124, 25] width 36 height 19
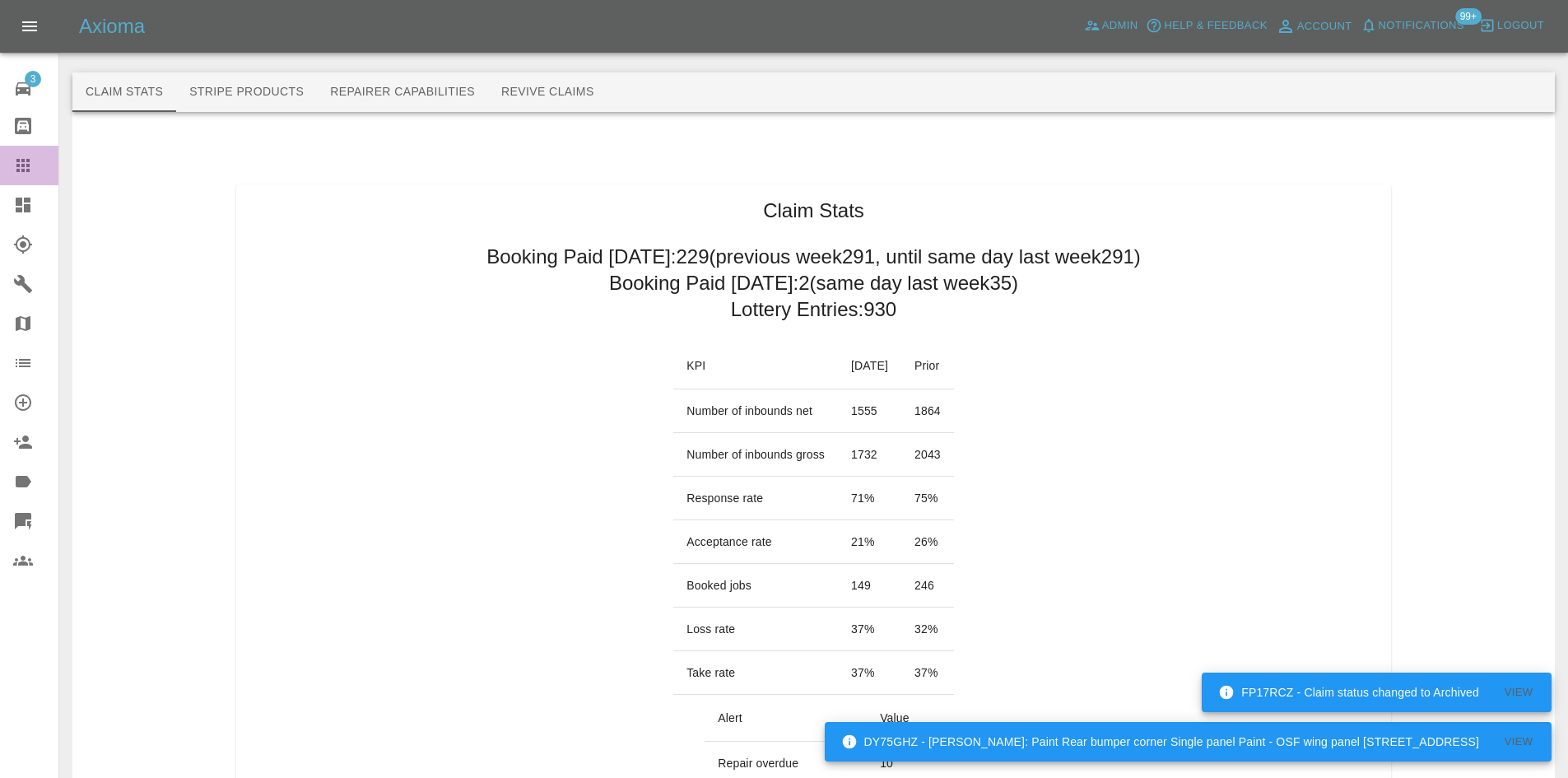
click at [33, 159] on div at bounding box center [36, 166] width 46 height 20
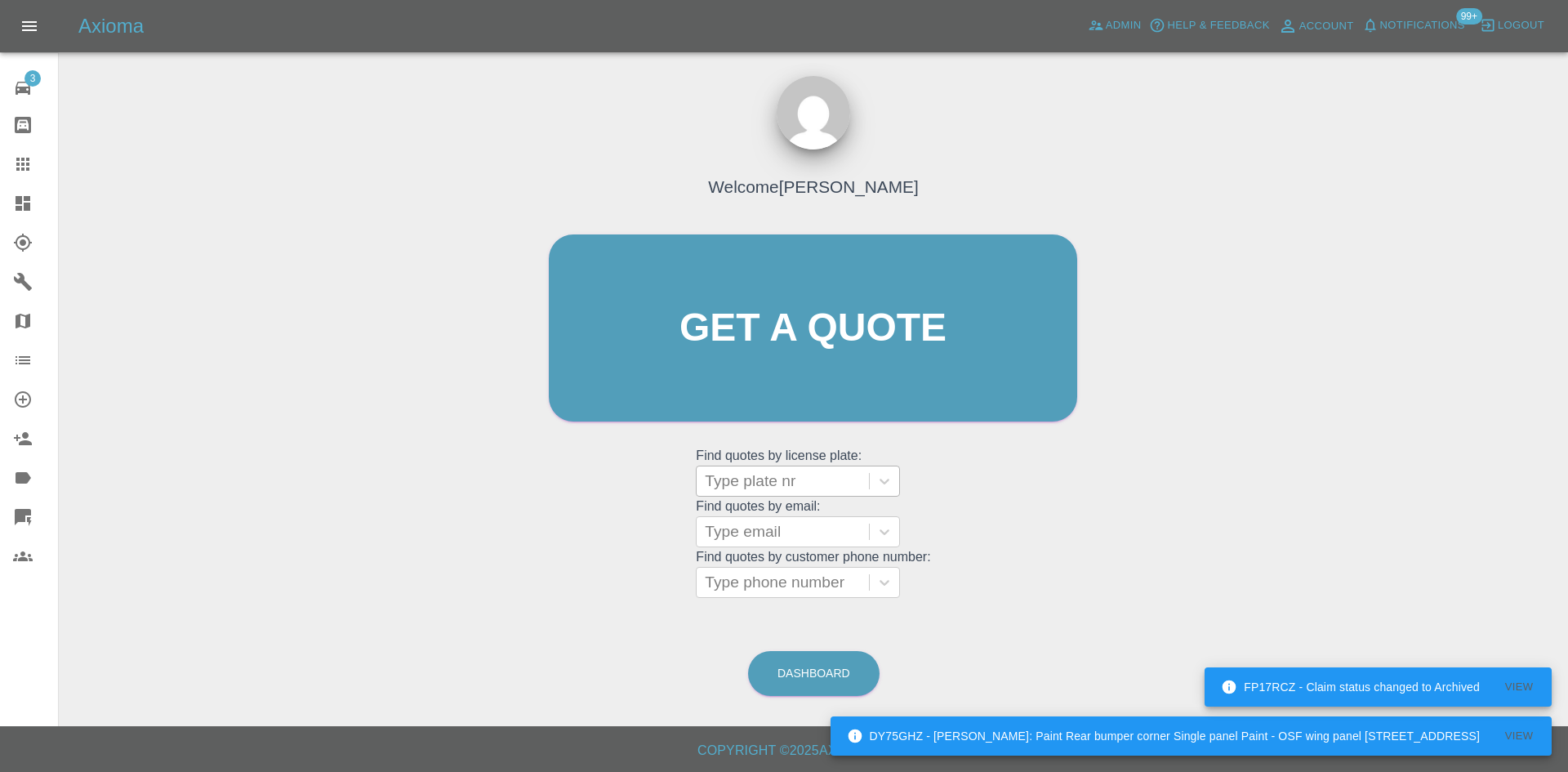
click at [805, 469] on div at bounding box center [783, 480] width 156 height 23
paste input "WV23YPH"
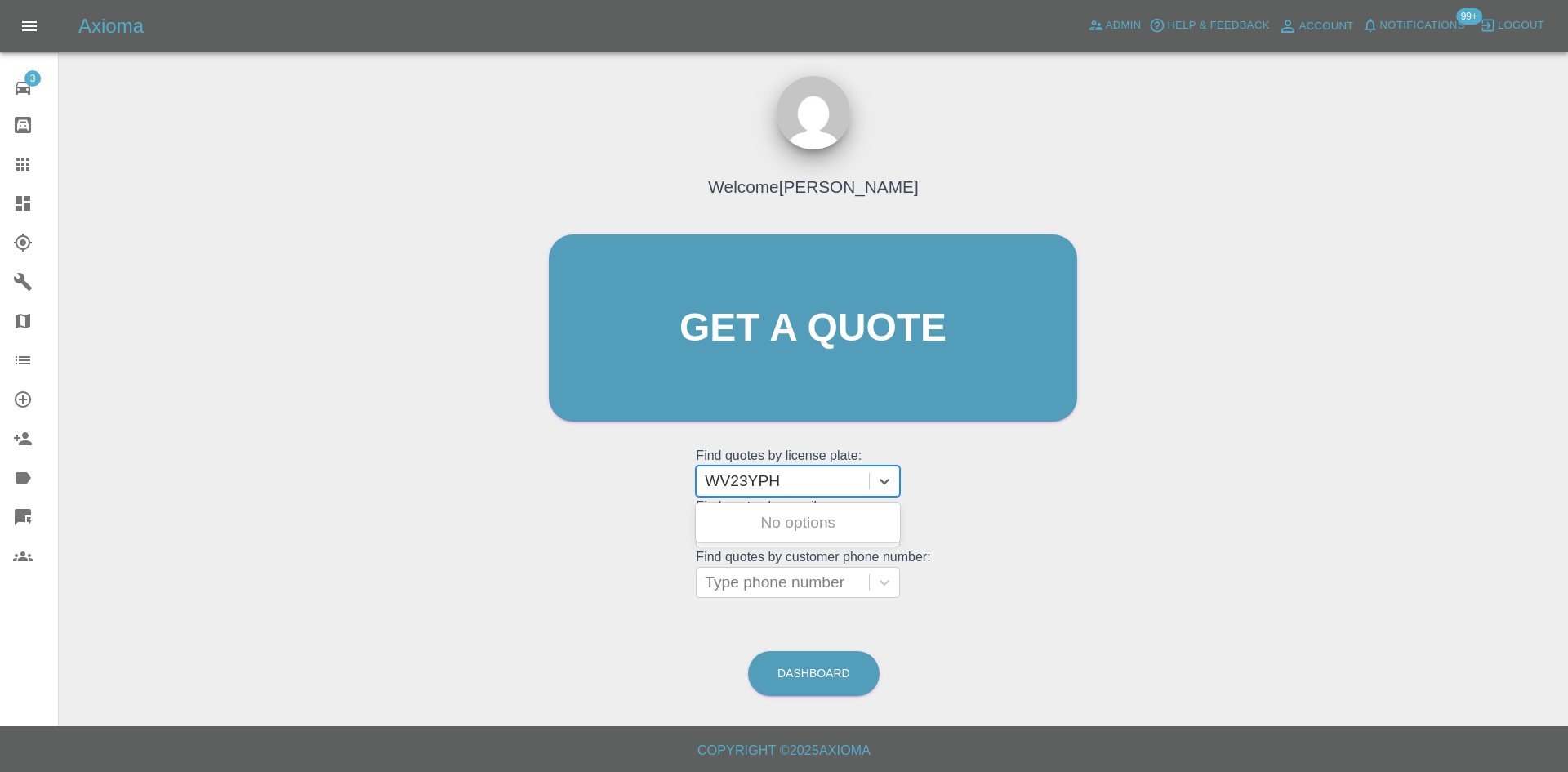
type input "WV23YPH"
click at [803, 536] on div "WV23YPH, Bidding" at bounding box center [798, 523] width 205 height 33
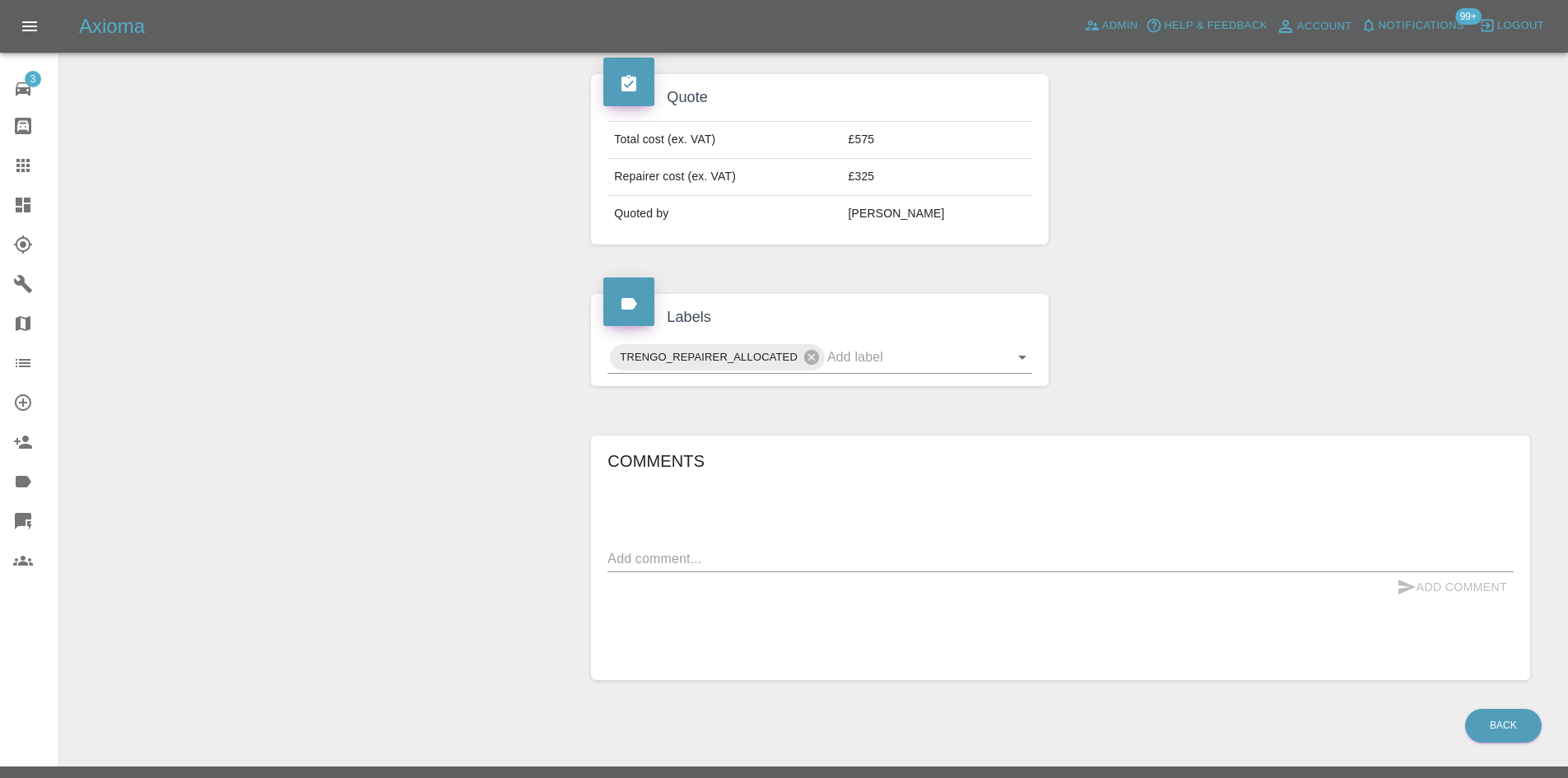
scroll to position [606, 0]
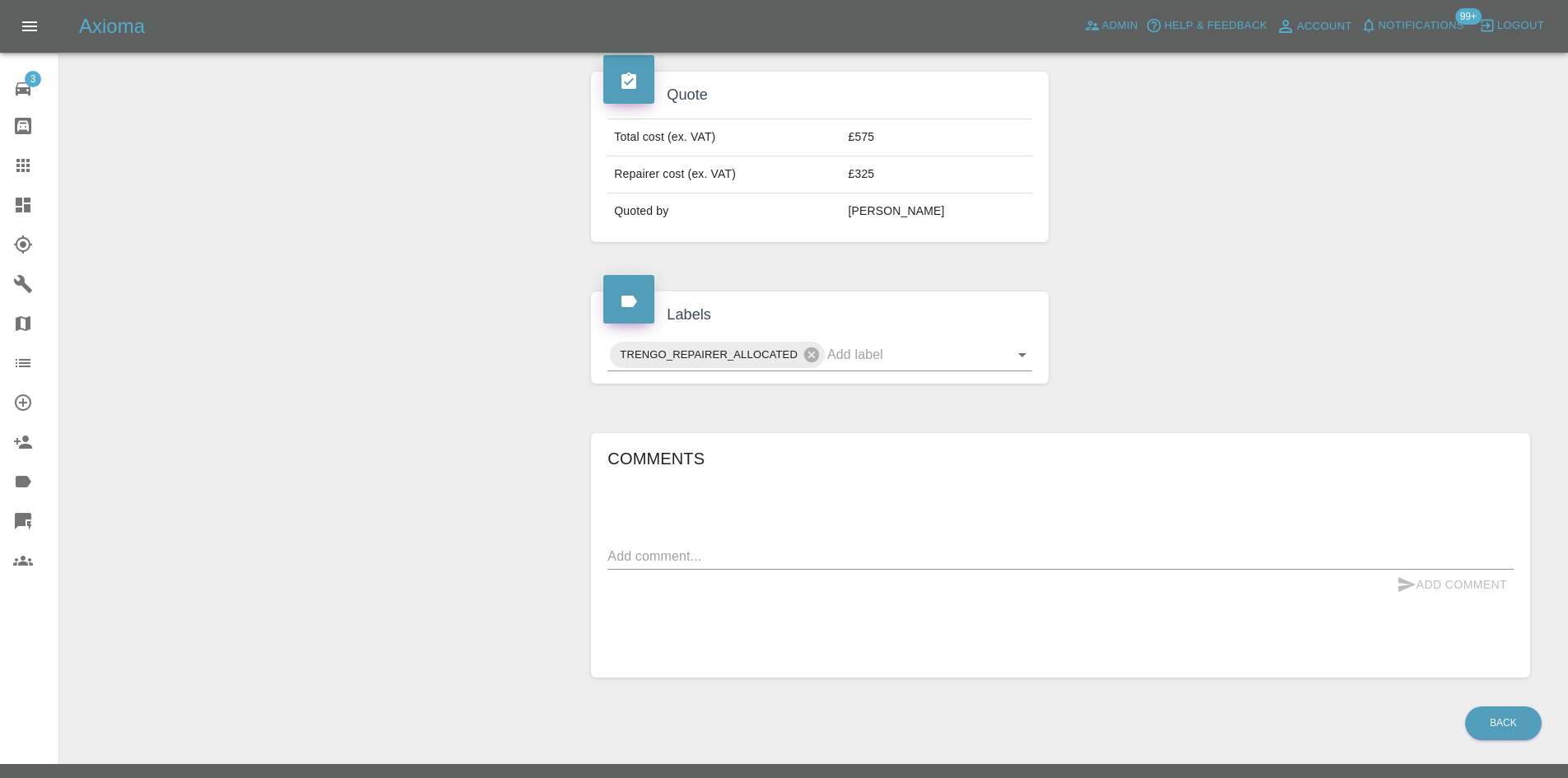
click at [30, 206] on icon at bounding box center [23, 205] width 15 height 15
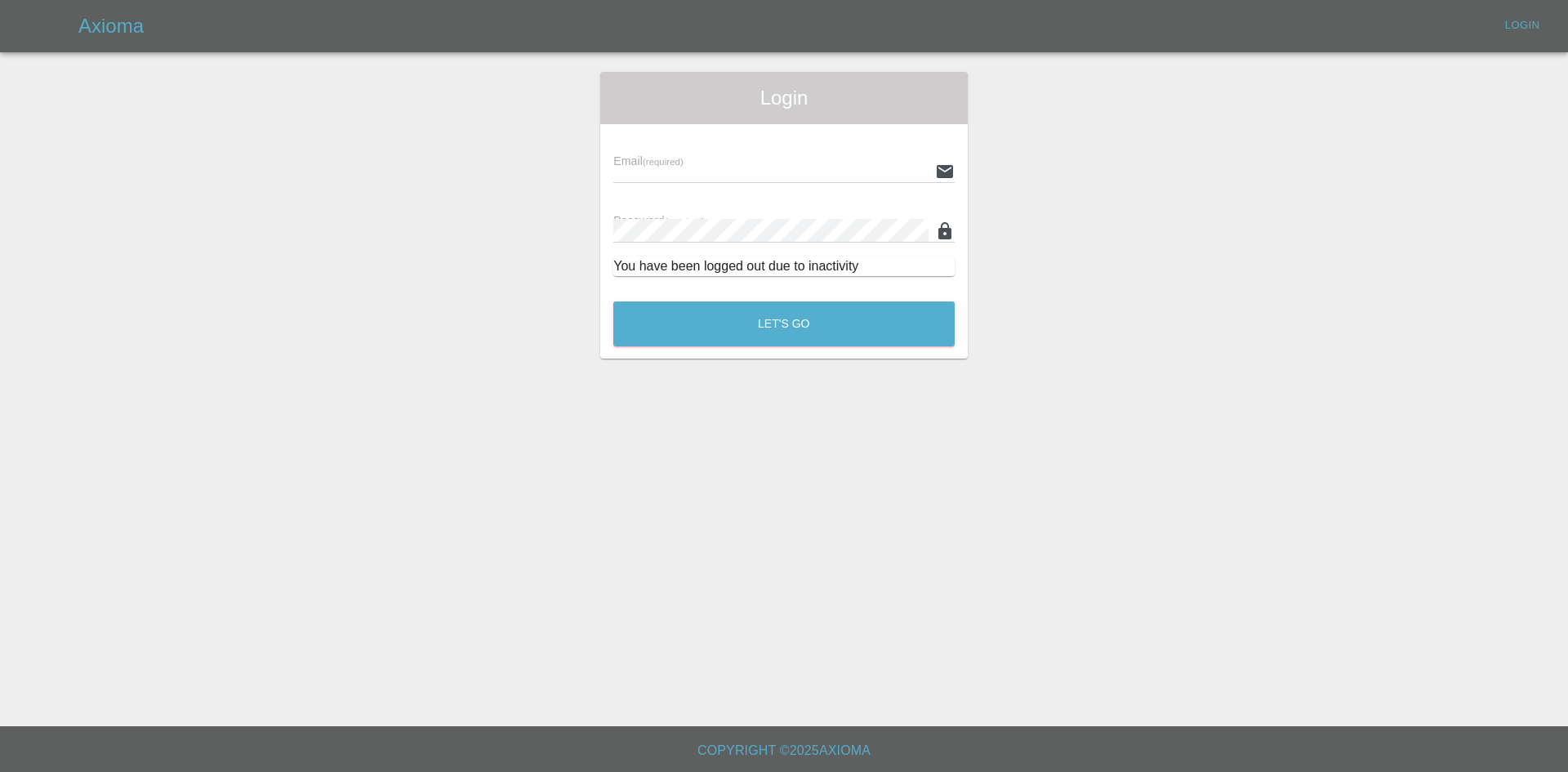
type input "alex.kennett@axioma.co.uk"
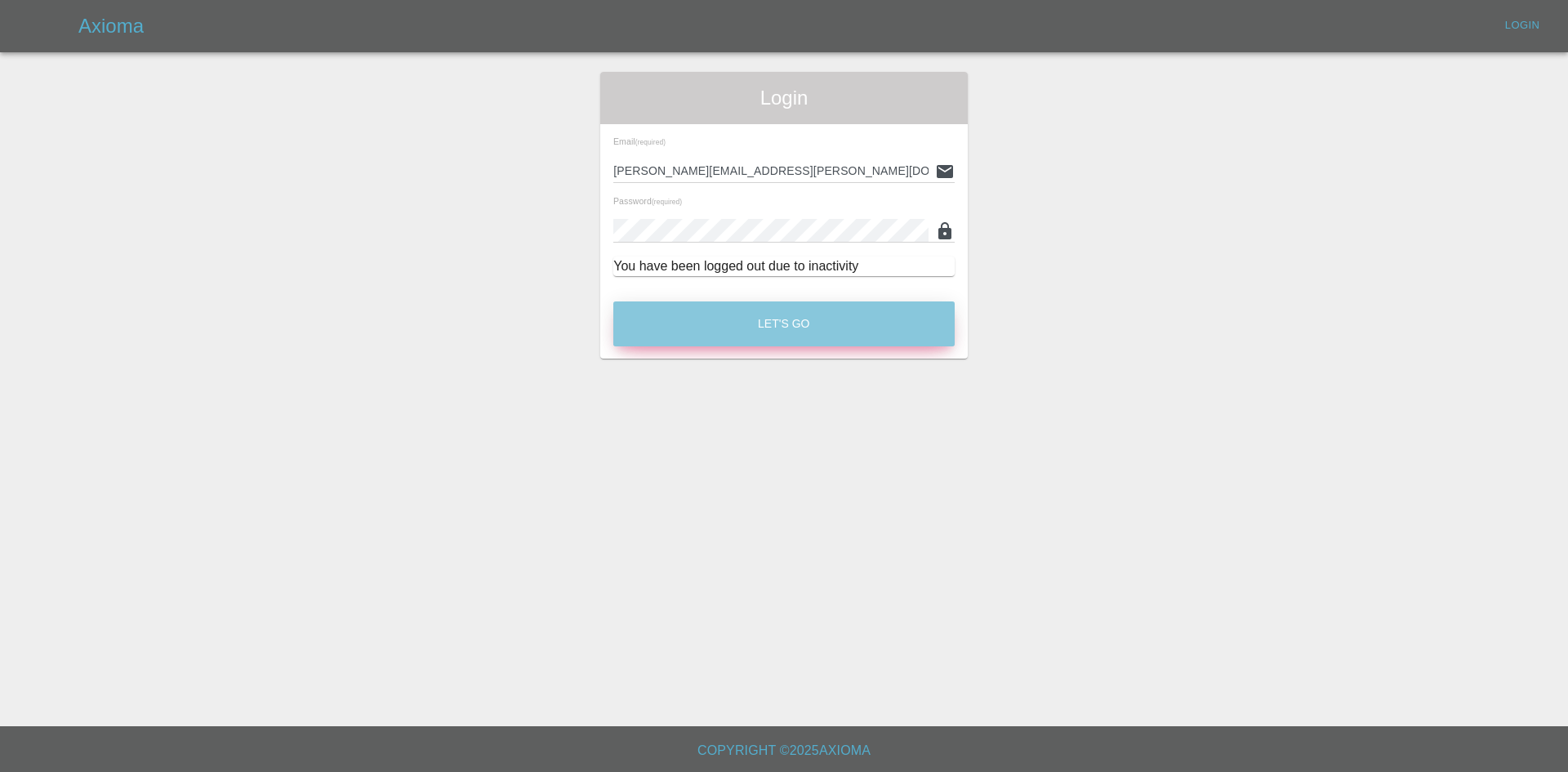
click at [694, 314] on button "Let's Go" at bounding box center [783, 323] width 341 height 45
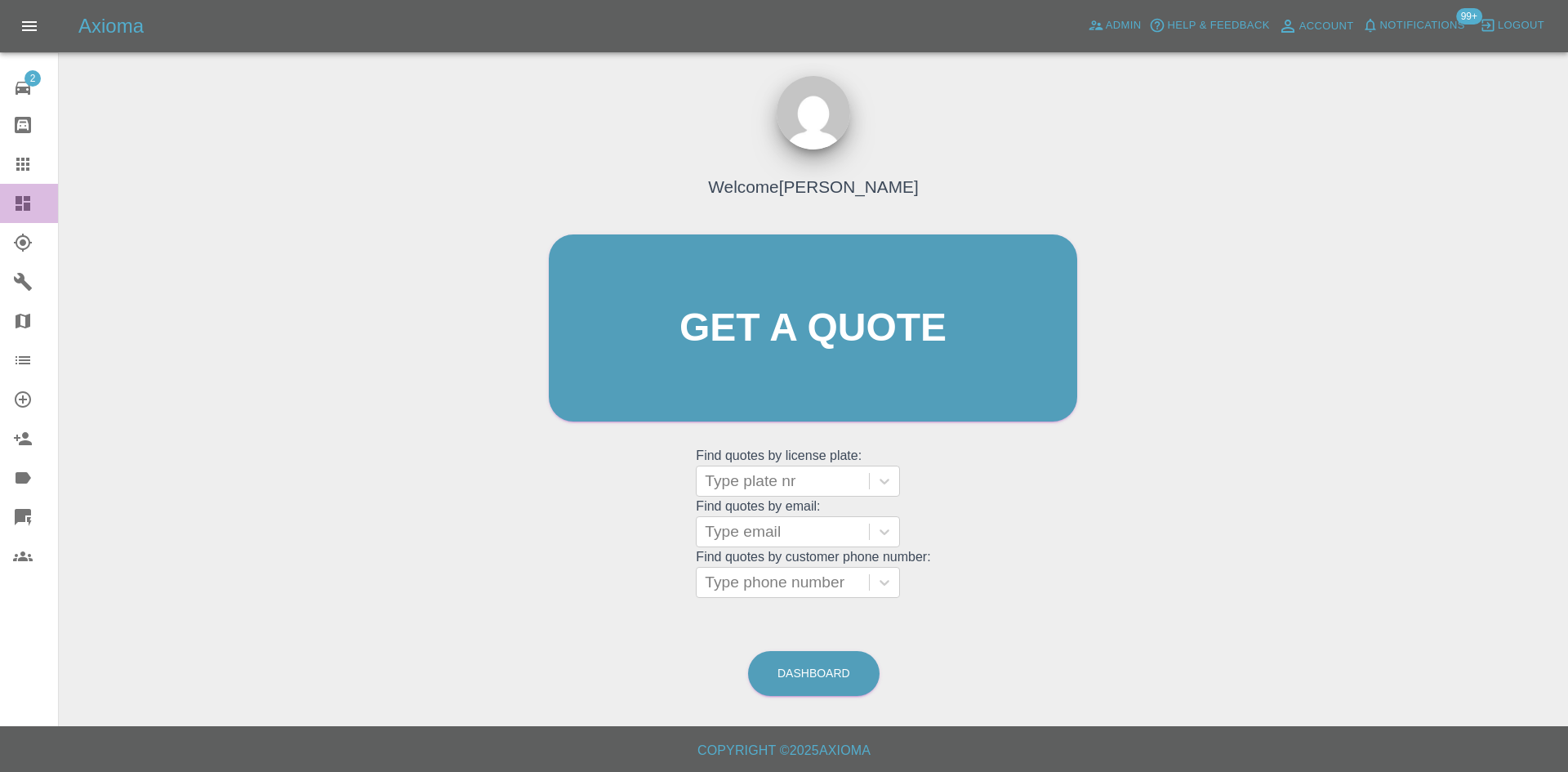
click at [47, 205] on div at bounding box center [35, 204] width 45 height 20
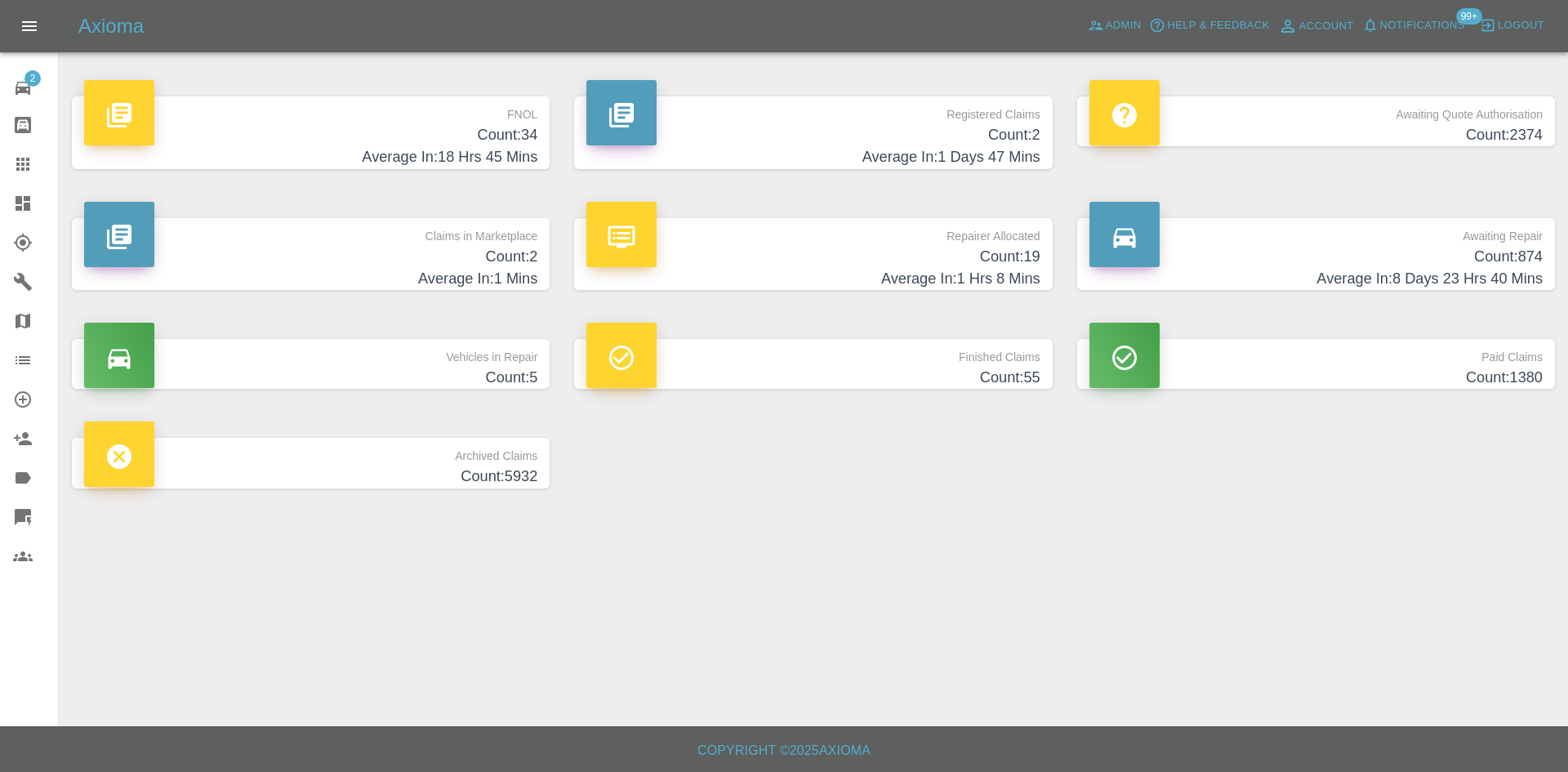
click at [25, 148] on link "Claims" at bounding box center [29, 164] width 58 height 39
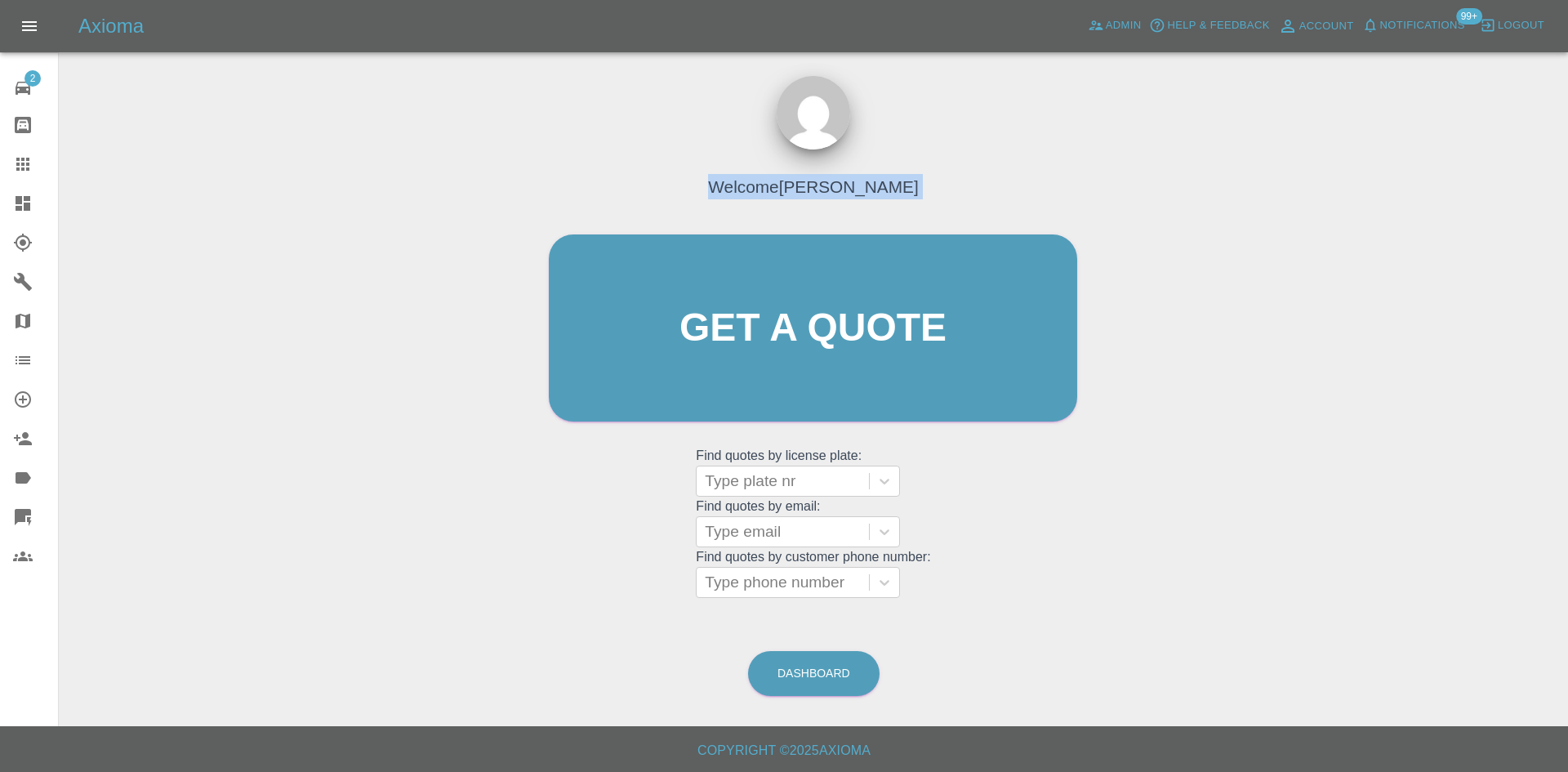
drag, startPoint x: 985, startPoint y: 195, endPoint x: 718, endPoint y: 196, distance: 267.0
click at [718, 196] on div "Welcome Alex Kennett Get a quote Get a quote Find quotes by license plate: Type…" at bounding box center [813, 359] width 563 height 493
click at [892, 180] on h4 "Welcome Alex Kennett" at bounding box center [813, 186] width 210 height 25
click at [1, 174] on link "Claims" at bounding box center [29, 164] width 58 height 39
click at [14, 194] on icon at bounding box center [23, 204] width 20 height 20
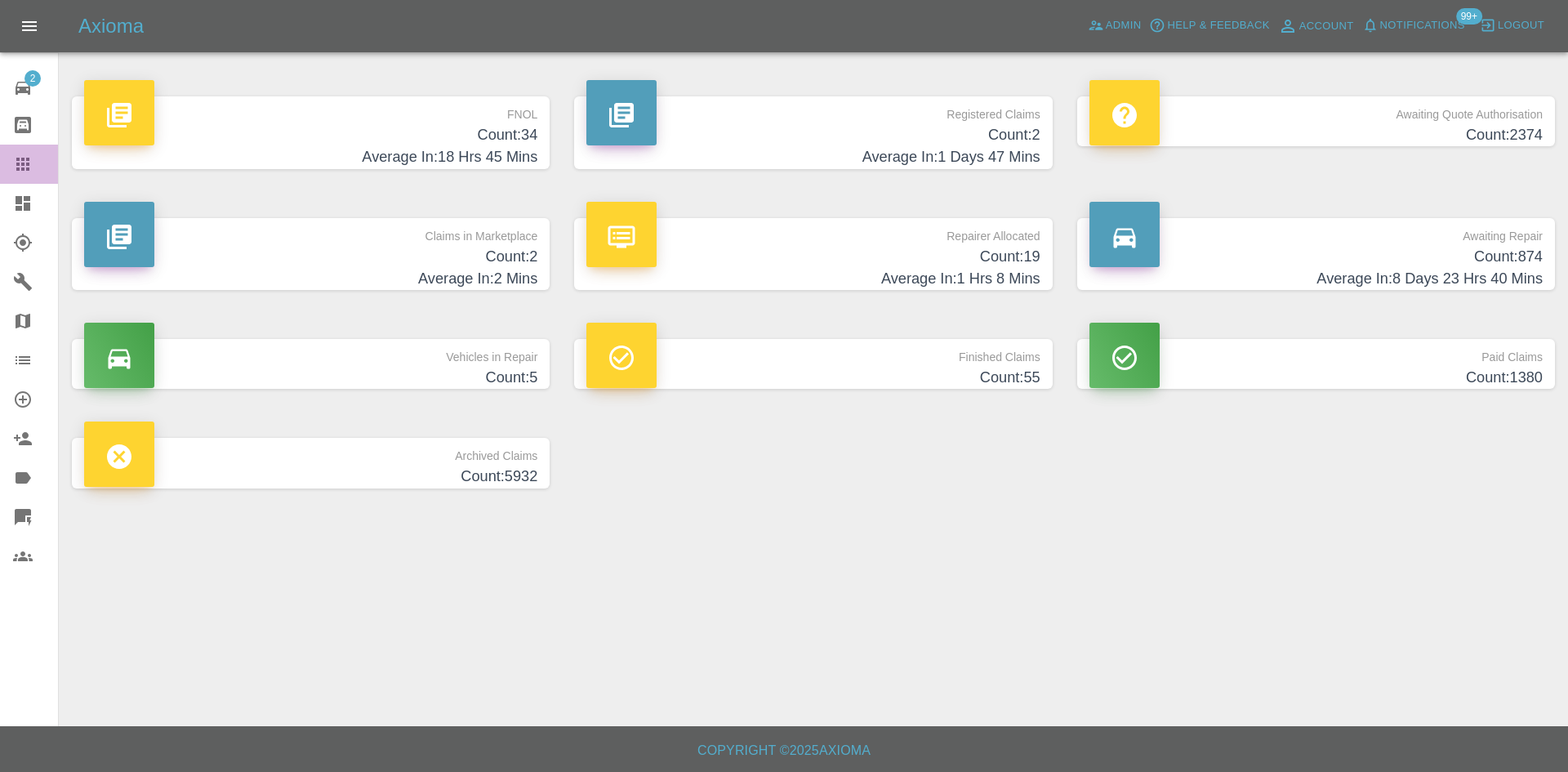
click at [17, 163] on icon at bounding box center [23, 164] width 13 height 13
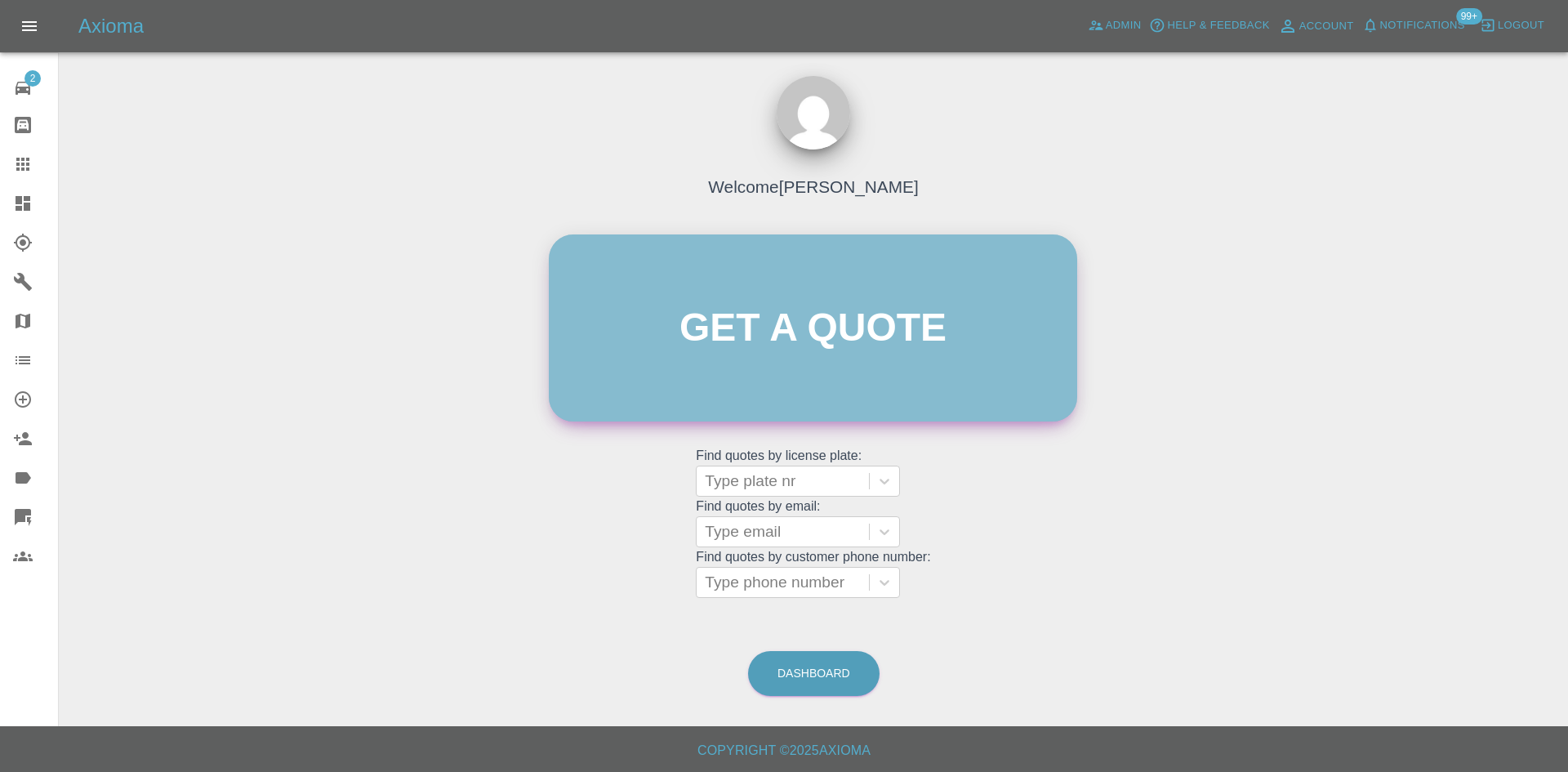
click at [839, 343] on link "Get a quote" at bounding box center [812, 328] width 528 height 187
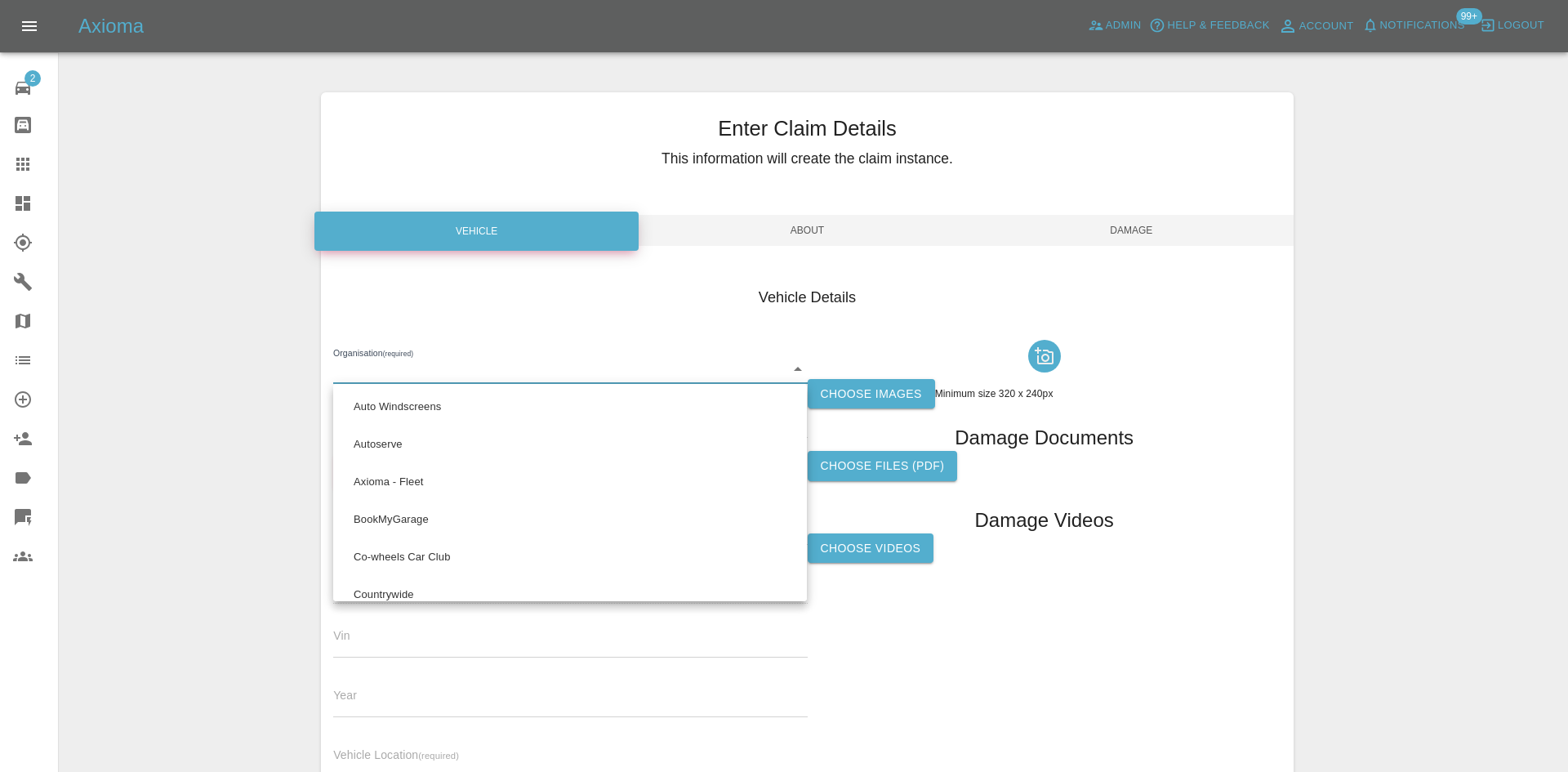
click at [792, 369] on body "Axioma Admin Help & Feedback Account Notifications 99+ Logout 2 Repair home Bod…" at bounding box center [784, 466] width 1568 height 934
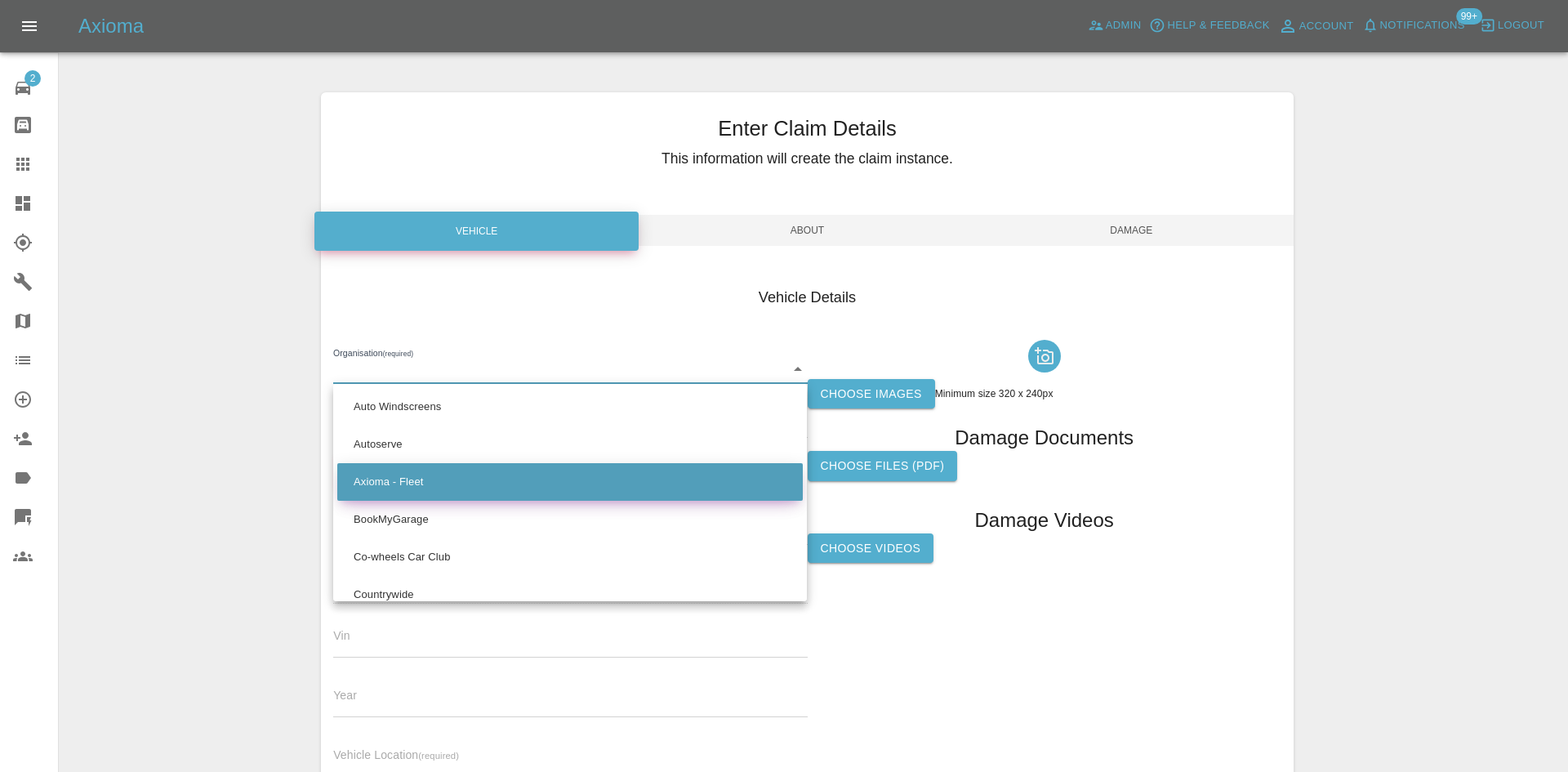
click at [458, 470] on li "Axioma - Fleet" at bounding box center [570, 481] width 466 height 37
type input "5e6b5a8122cd0a001728b604"
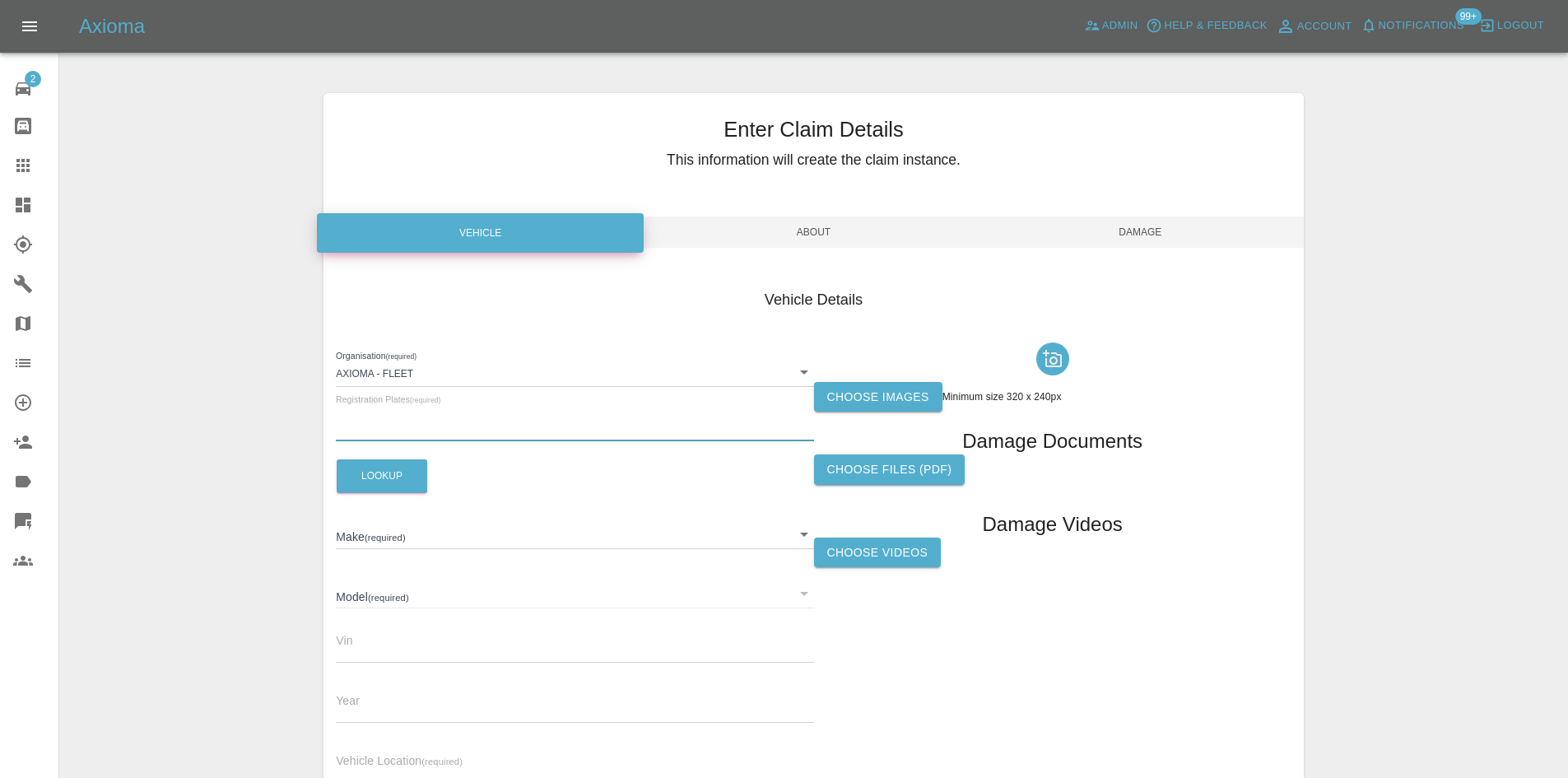
click at [471, 416] on div "Registration Plates (required)" at bounding box center [574, 418] width 477 height 46
type input "gl73lck"
click at [391, 472] on button "Lookup" at bounding box center [381, 476] width 91 height 34
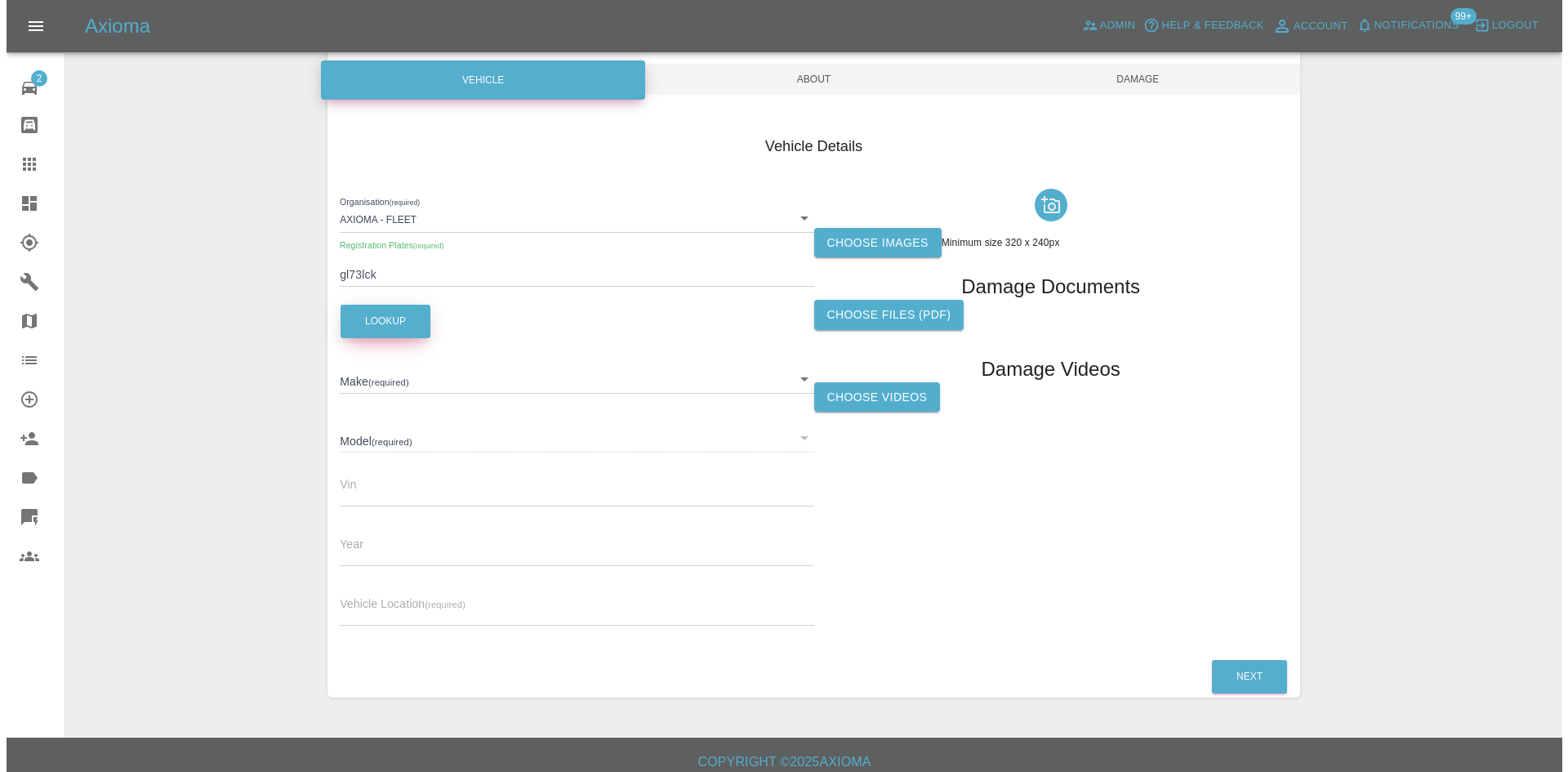
scroll to position [163, 0]
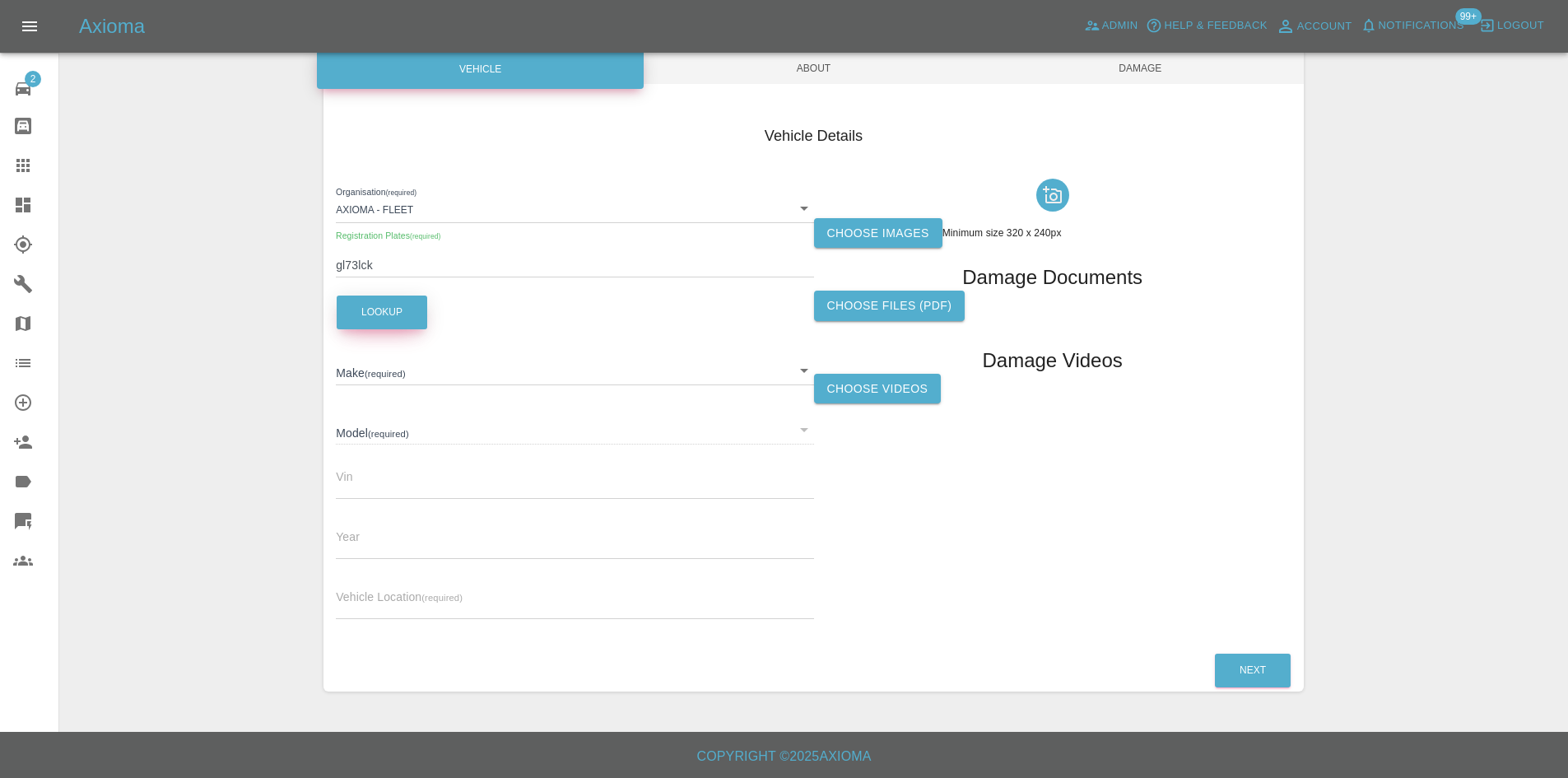
type input "TESLA"
type input "MODEL-Y LONG RANGE AWD"
type input "LRWYHCEK7RC241568"
type input "2023"
click at [372, 589] on label "Vehicle Location (required)" at bounding box center [399, 597] width 126 height 16
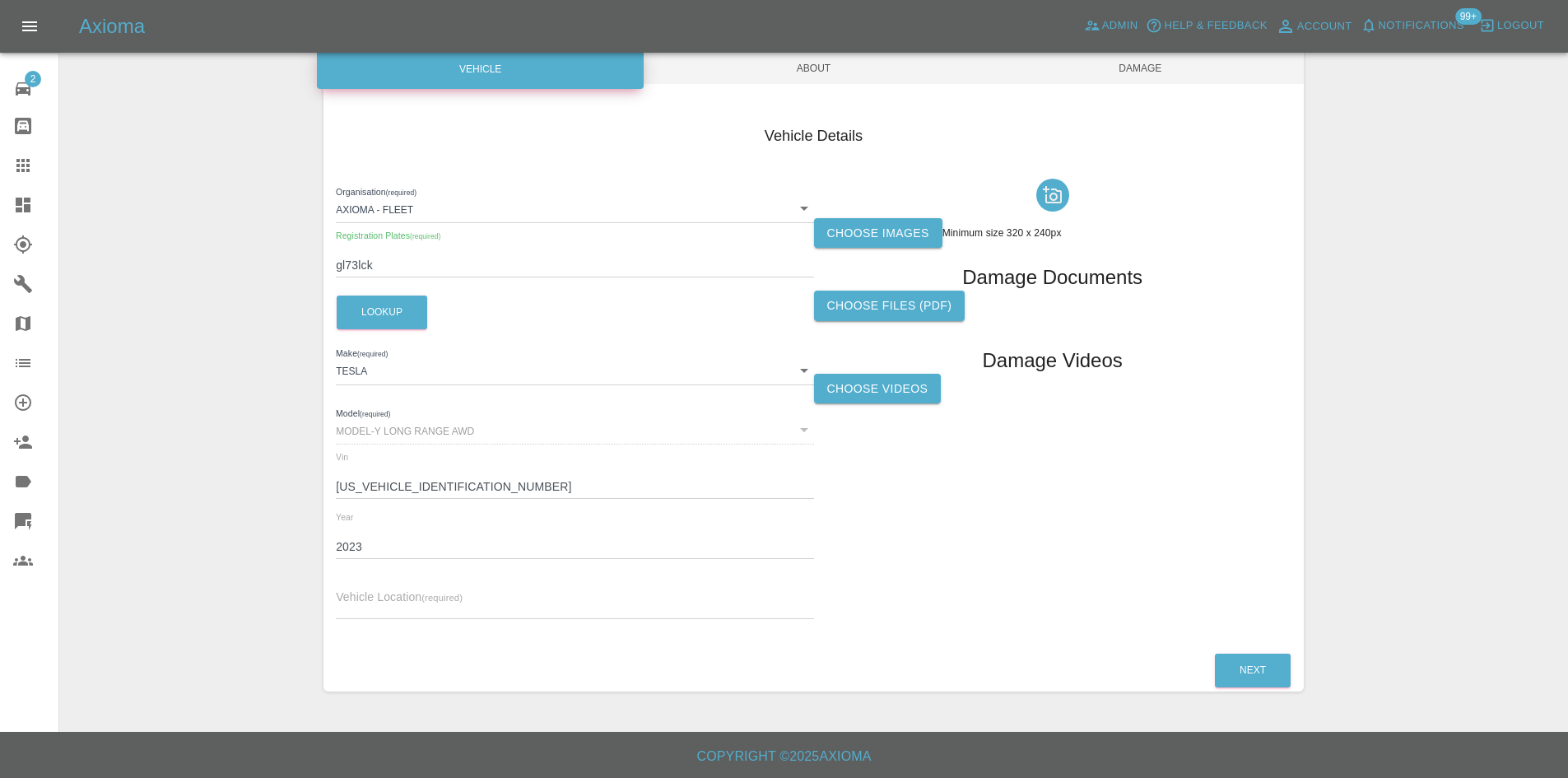
click at [379, 628] on div "Organisation (required) Axioma - Fleet 5e6b5a8122cd0a001728b604 Registration Pl…" at bounding box center [574, 402] width 477 height 461
click at [379, 619] on input "text" at bounding box center [574, 607] width 477 height 24
type input "CM14 4at"
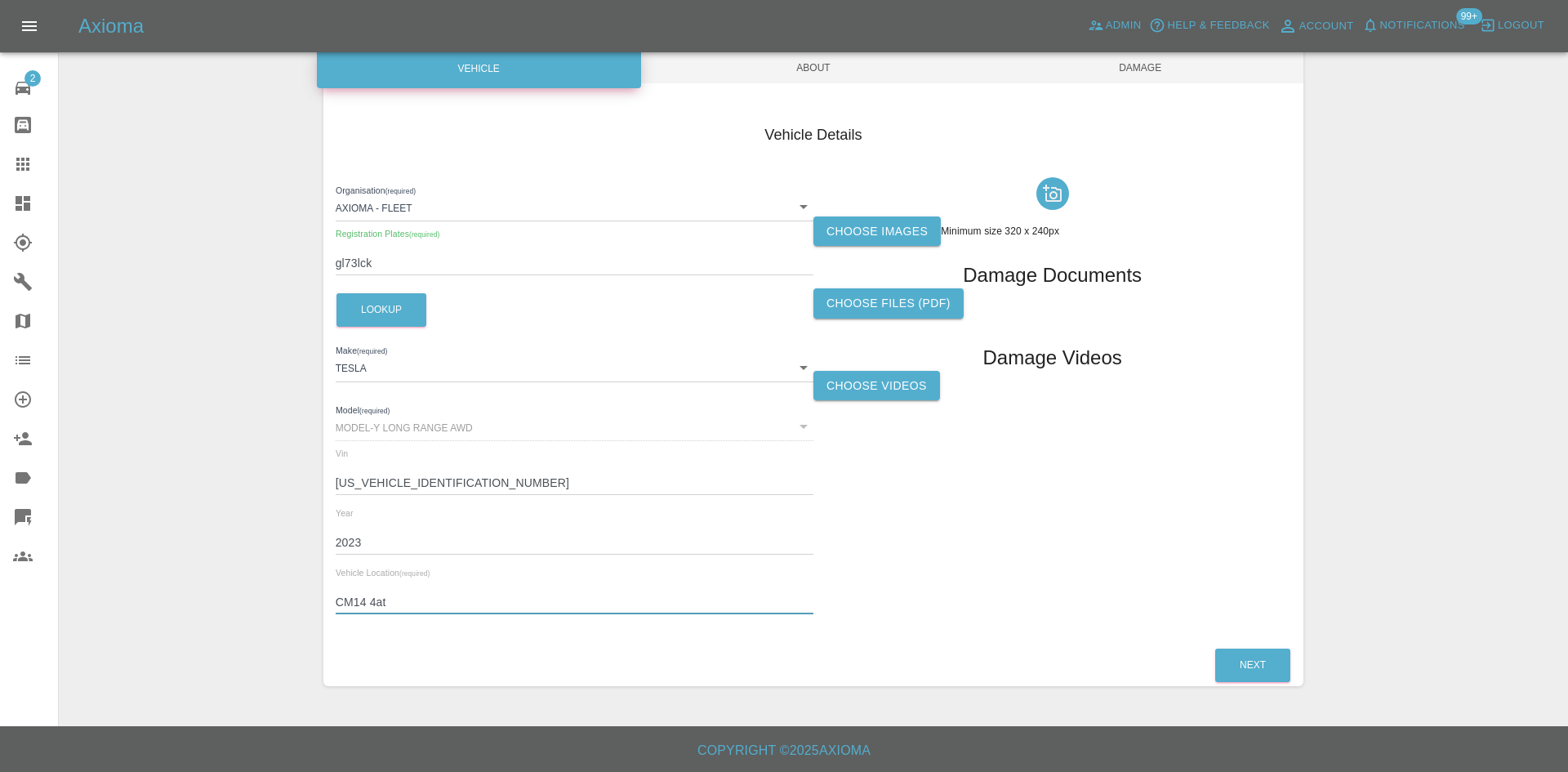
click at [799, 366] on body "Axioma Admin Help & Feedback Account Notifications 99+ Logout 2 Repair home Bod…" at bounding box center [784, 304] width 1568 height 934
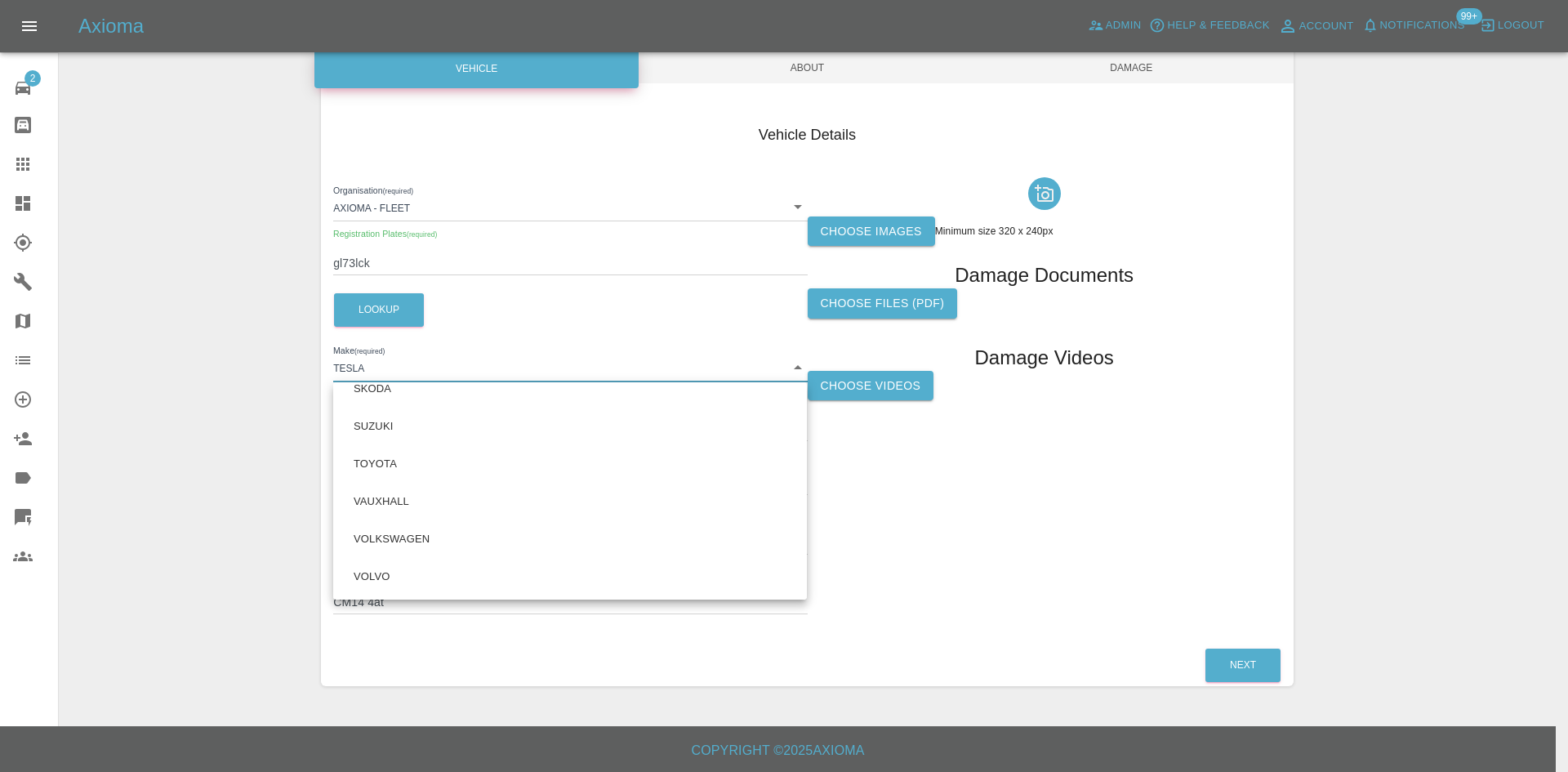
scroll to position [832, 0]
click at [216, 465] on div at bounding box center [784, 386] width 1568 height 772
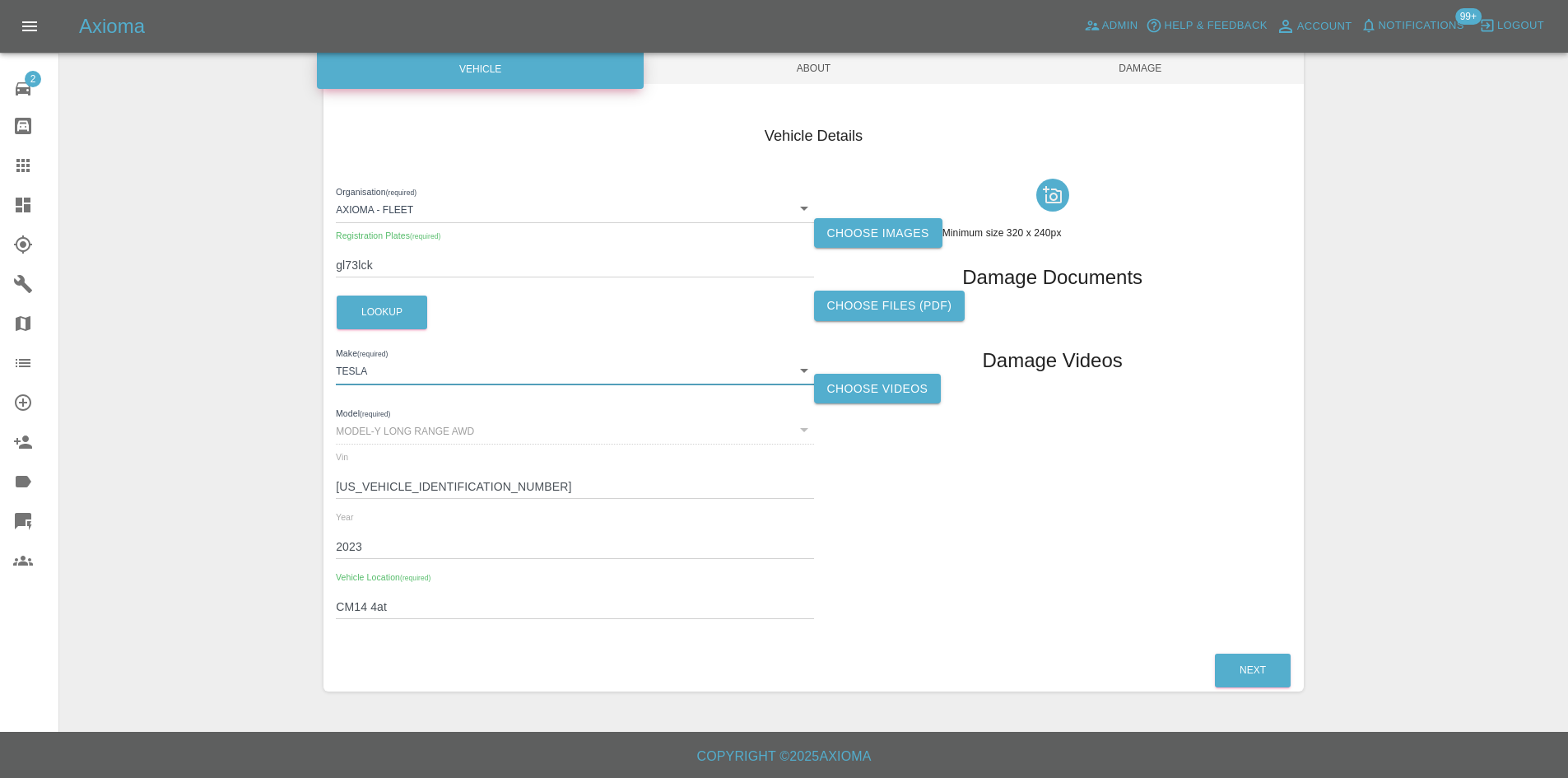
click at [806, 375] on body "Axioma Admin Help & Feedback Account Notifications 99+ Logout 2 Repair home Bod…" at bounding box center [784, 306] width 1568 height 941
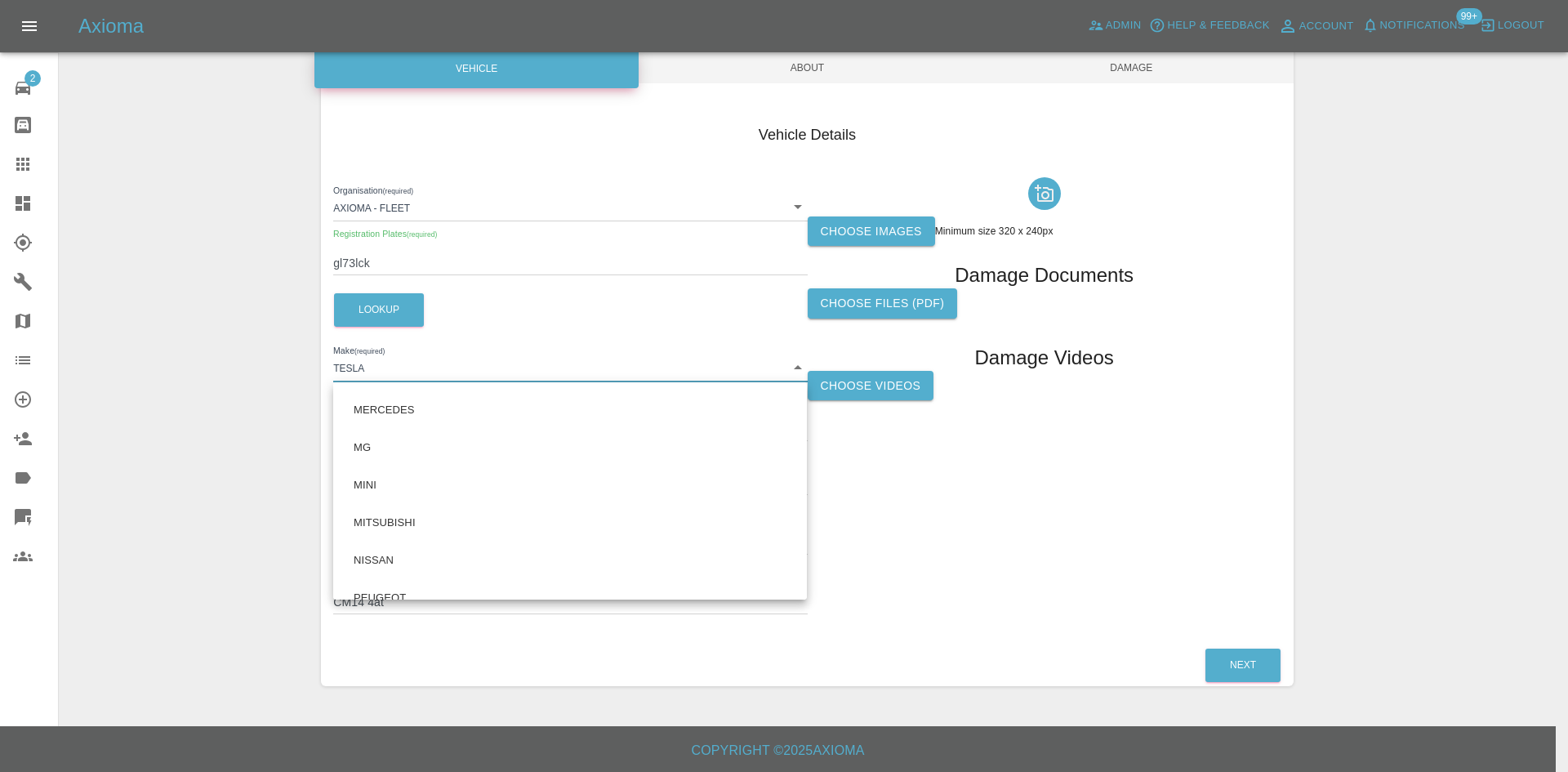
scroll to position [847, 0]
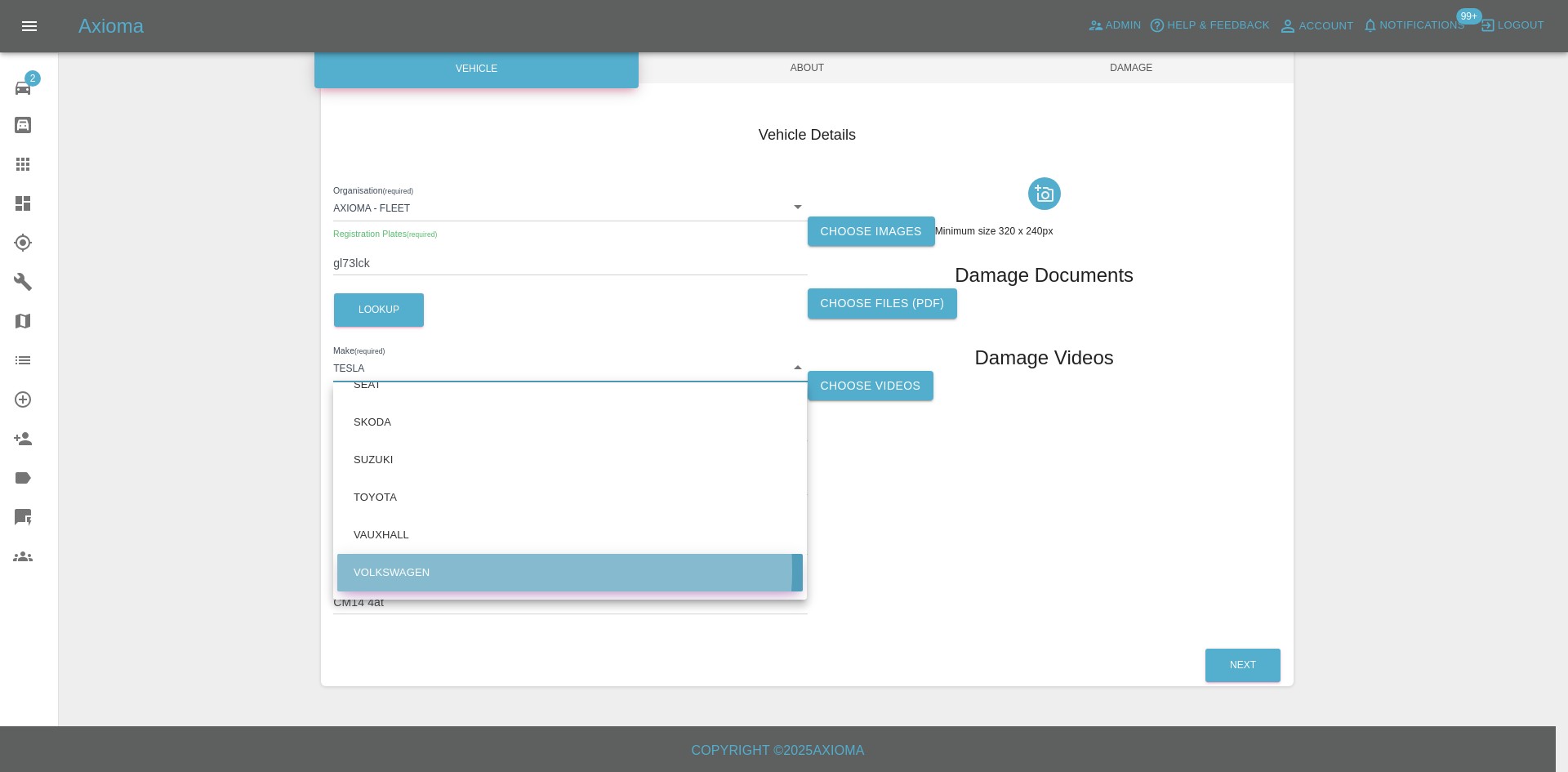
click at [487, 569] on li "VOLKSWAGEN" at bounding box center [570, 572] width 466 height 37
type input "VOLKSWAGEN"
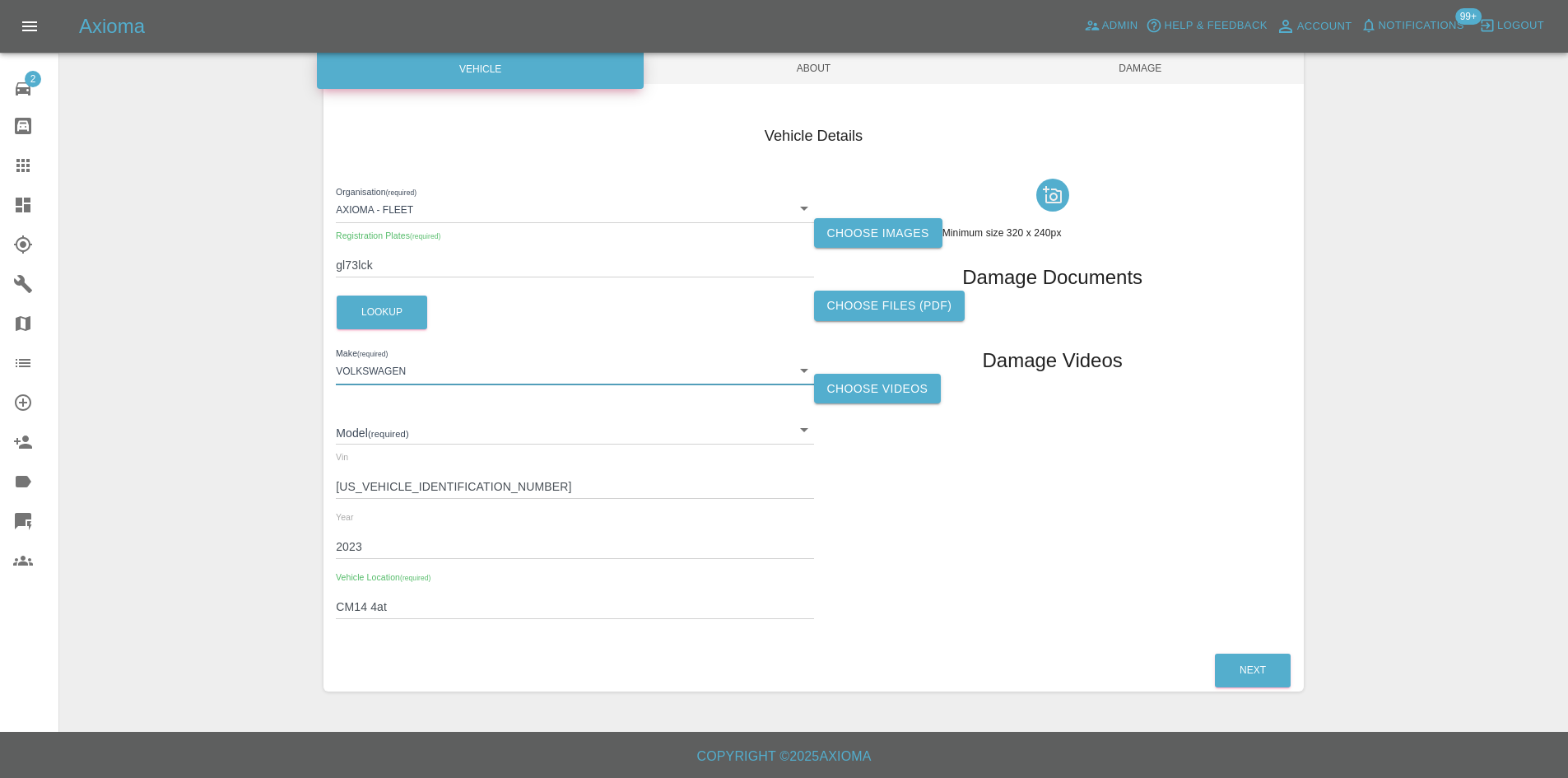
click at [435, 432] on body "Axioma Admin Help & Feedback Account Notifications 99+ Logout 2 Repair home Bod…" at bounding box center [784, 306] width 1568 height 941
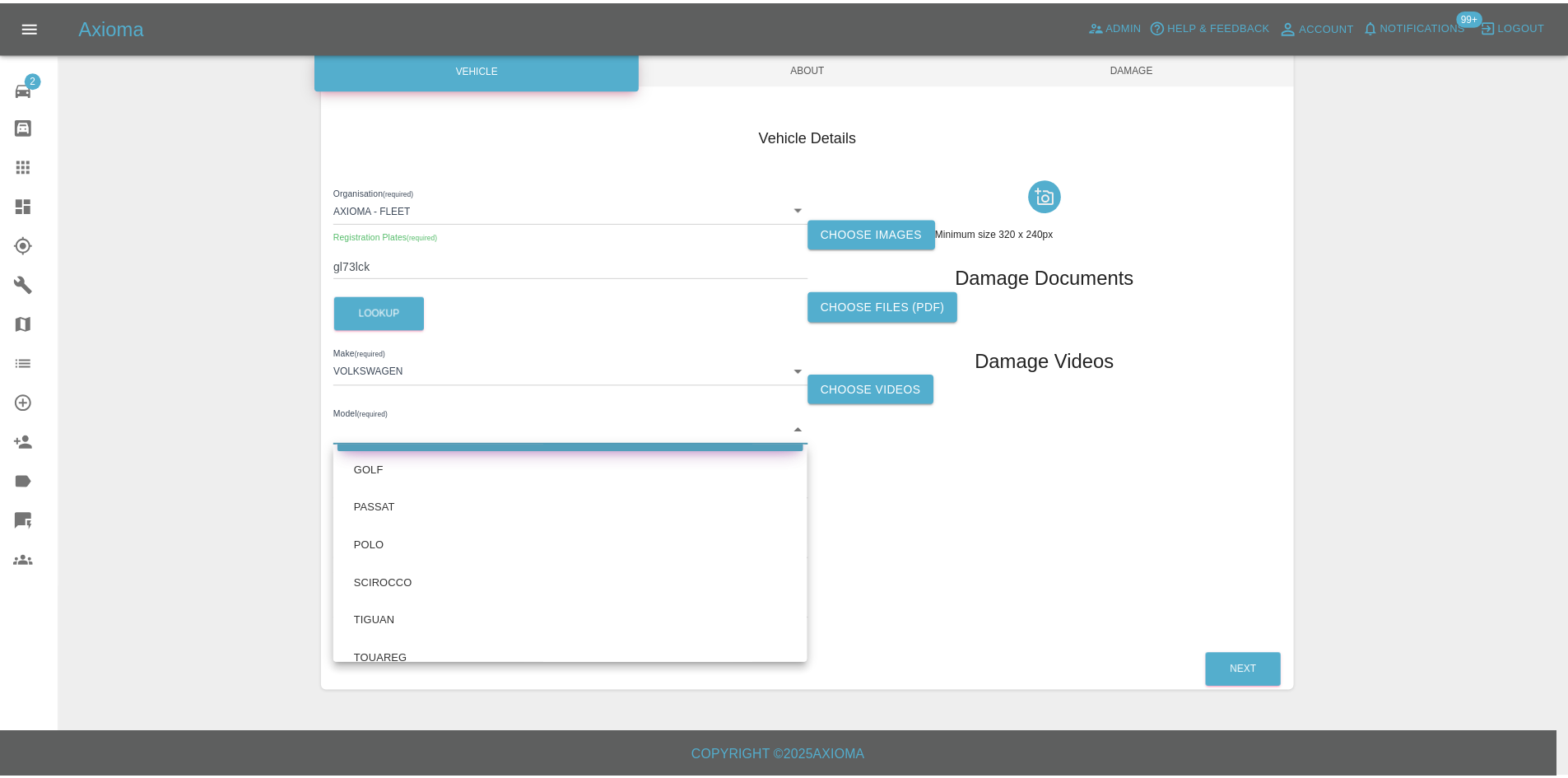
scroll to position [0, 0]
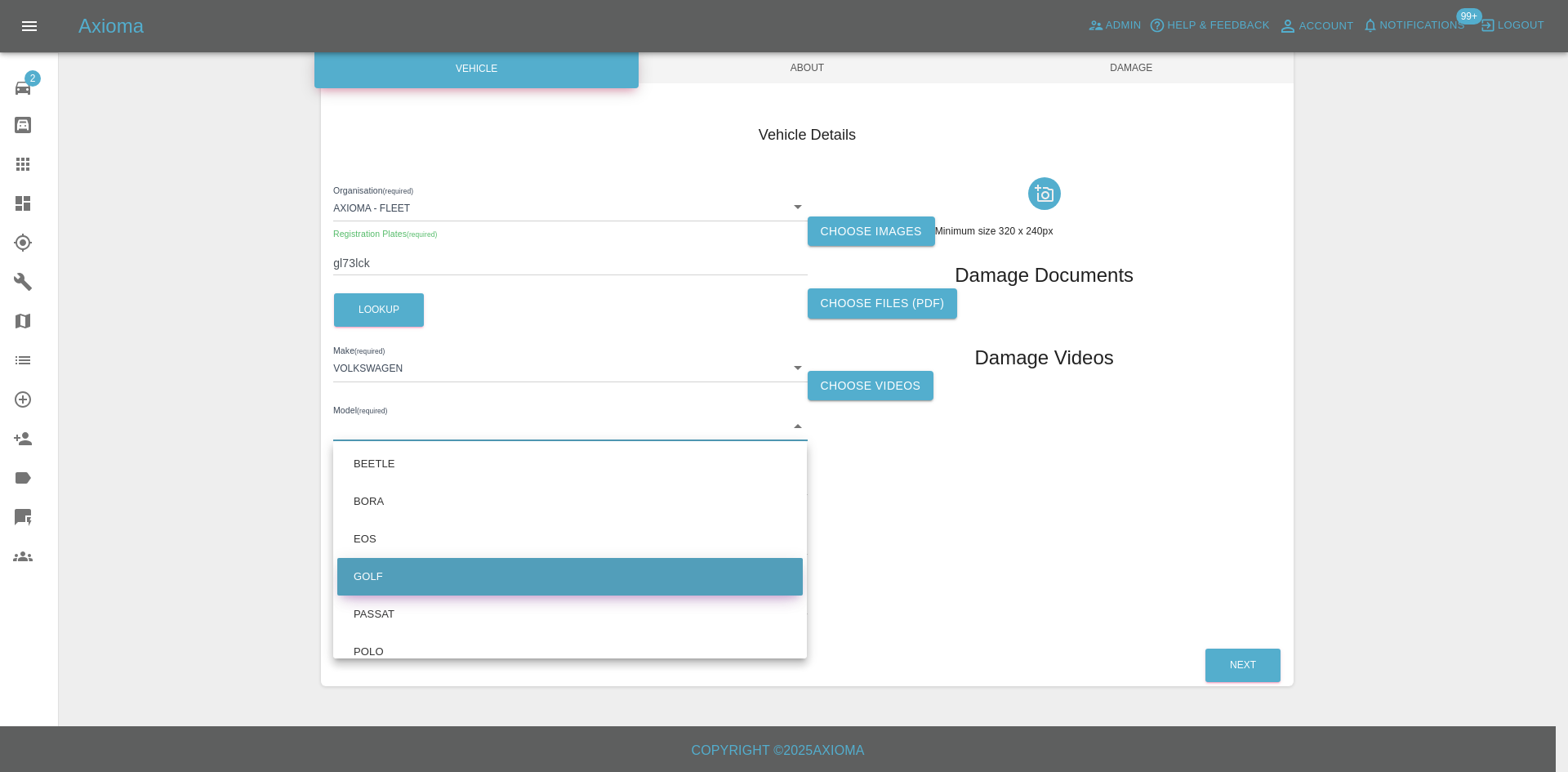
click at [420, 579] on li "GOLF" at bounding box center [570, 576] width 466 height 37
type input "GOLF"
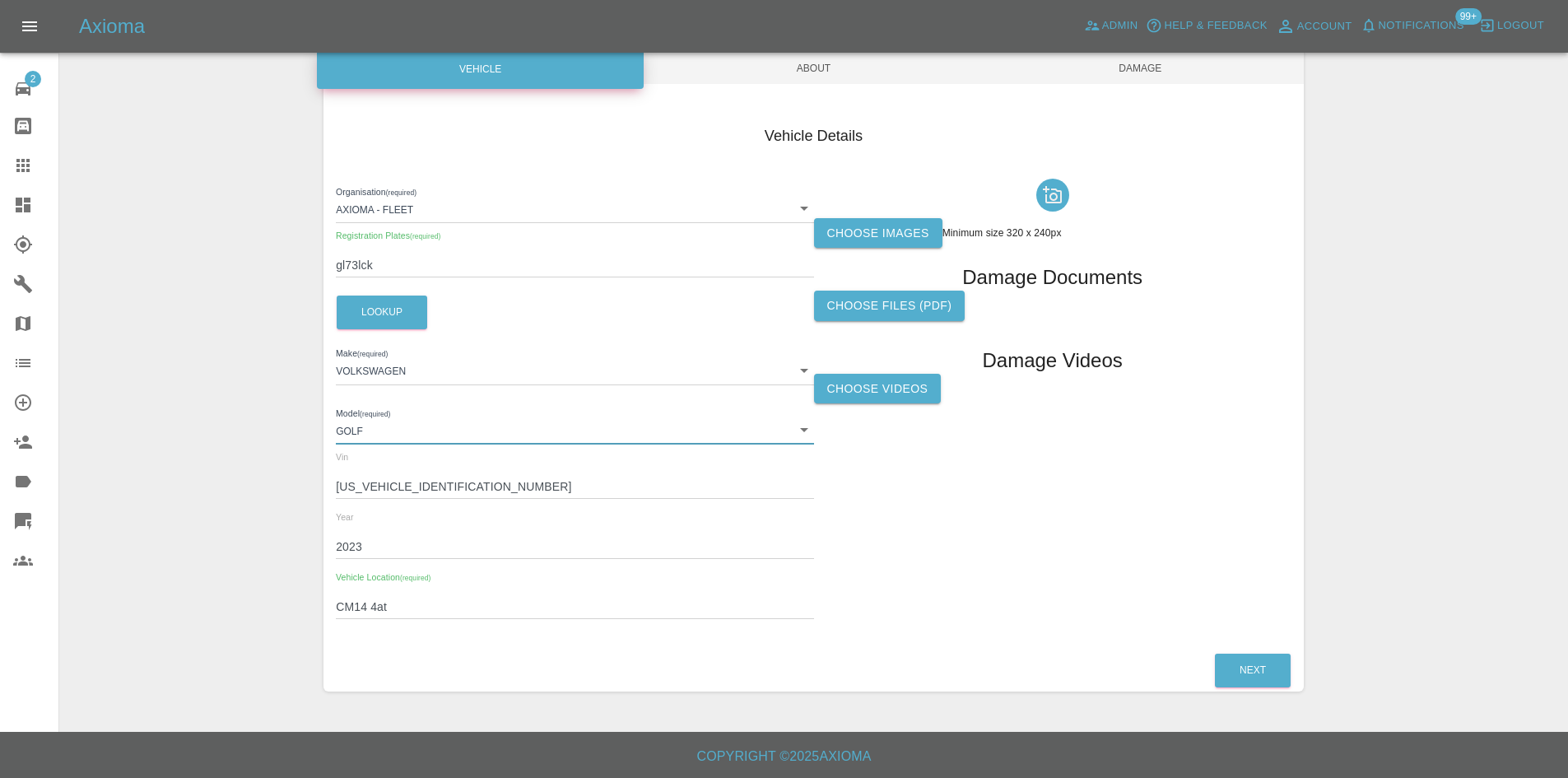
click at [197, 489] on div "Enter Claim Details This information will create the claim instance. Vehicle Ab…" at bounding box center [814, 310] width 1507 height 803
click at [905, 231] on label "Choose images" at bounding box center [878, 233] width 128 height 30
click at [0, 0] on input "Choose images" at bounding box center [0, 0] width 0 height 0
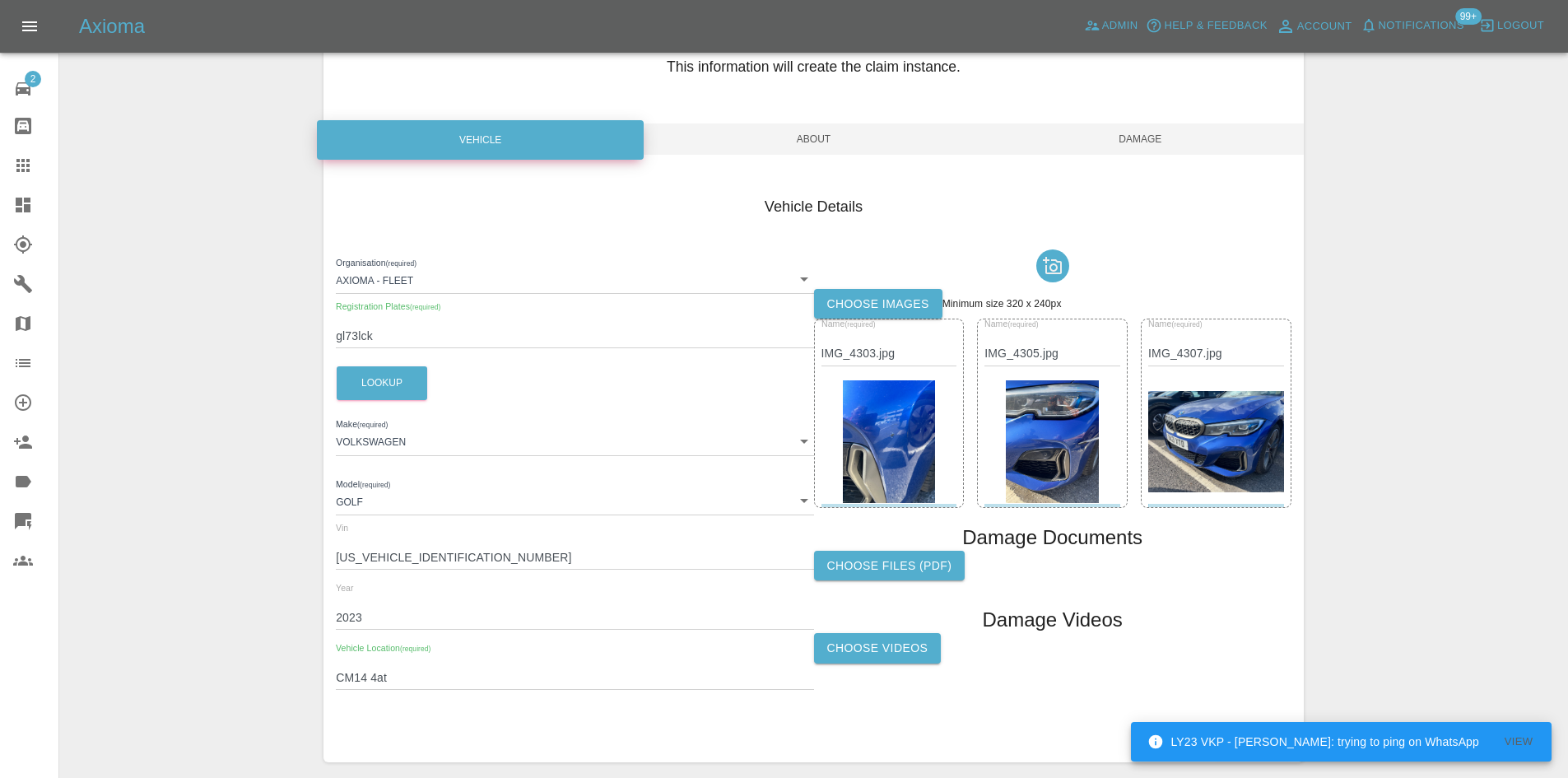
scroll to position [164, 0]
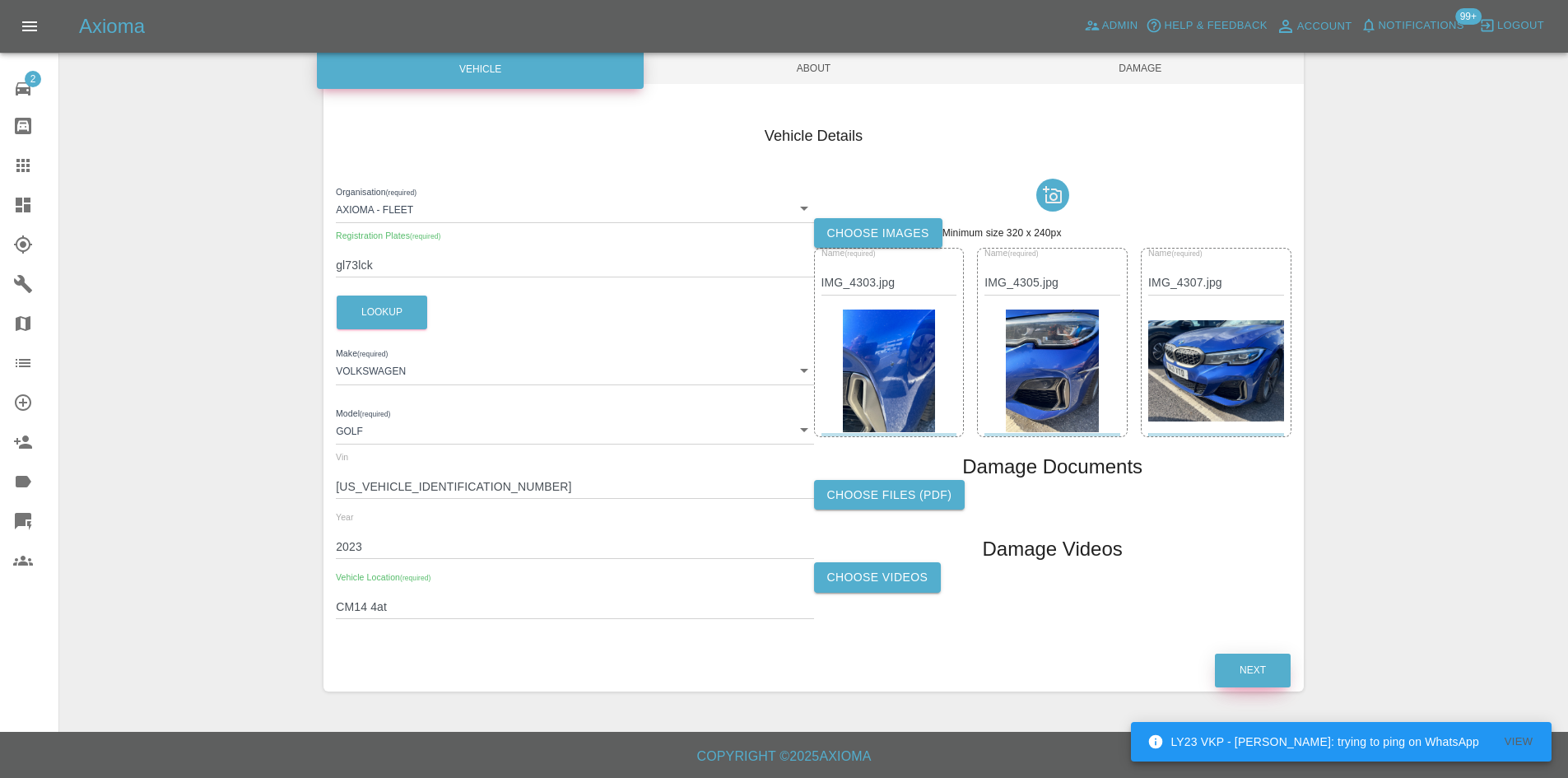
click at [1233, 670] on button "Next" at bounding box center [1252, 670] width 76 height 34
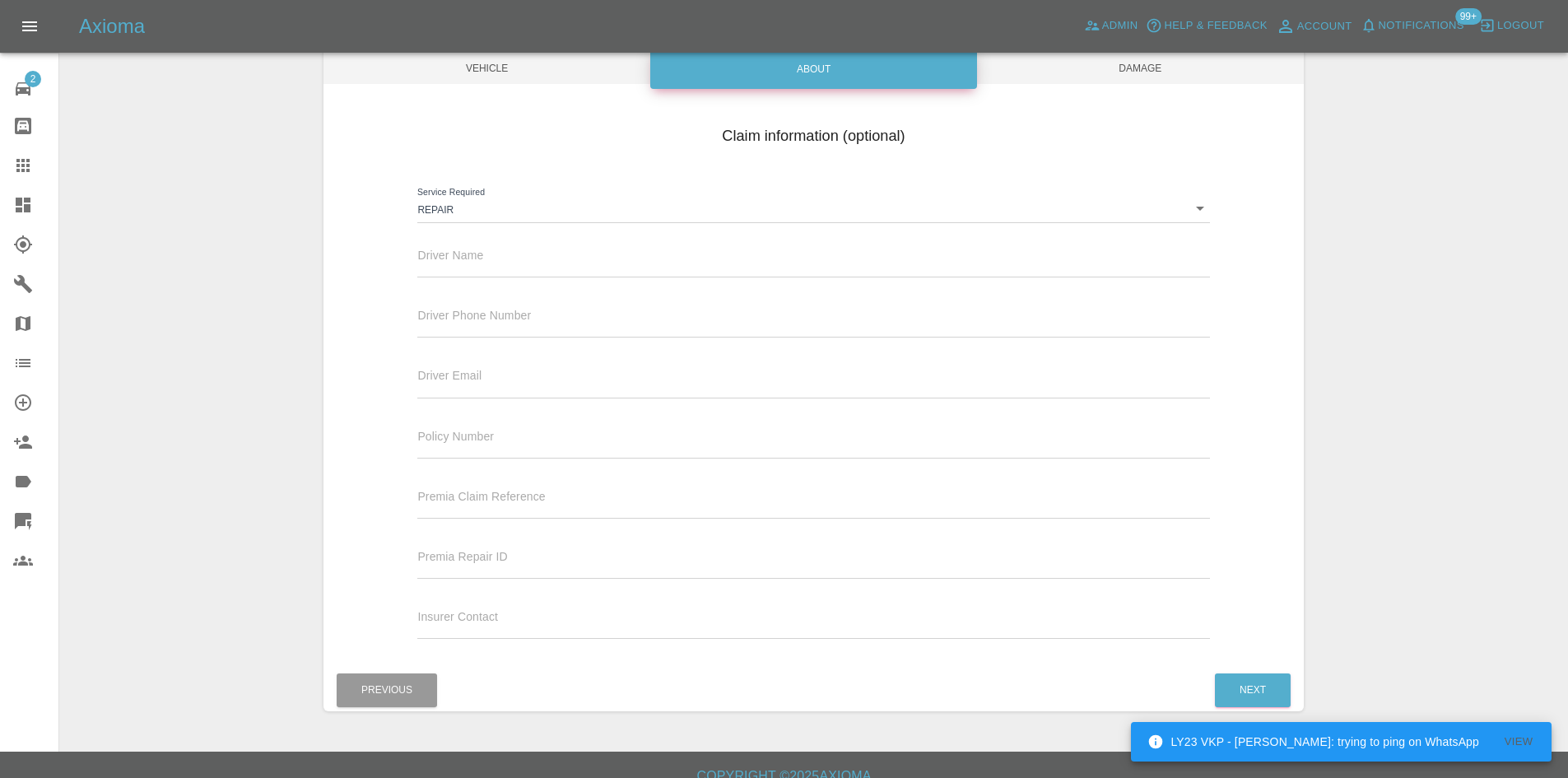
click at [471, 247] on div "Driver Name" at bounding box center [813, 254] width 792 height 46
click at [471, 258] on input "text" at bounding box center [813, 266] width 792 height 24
type input "Waiting Details"
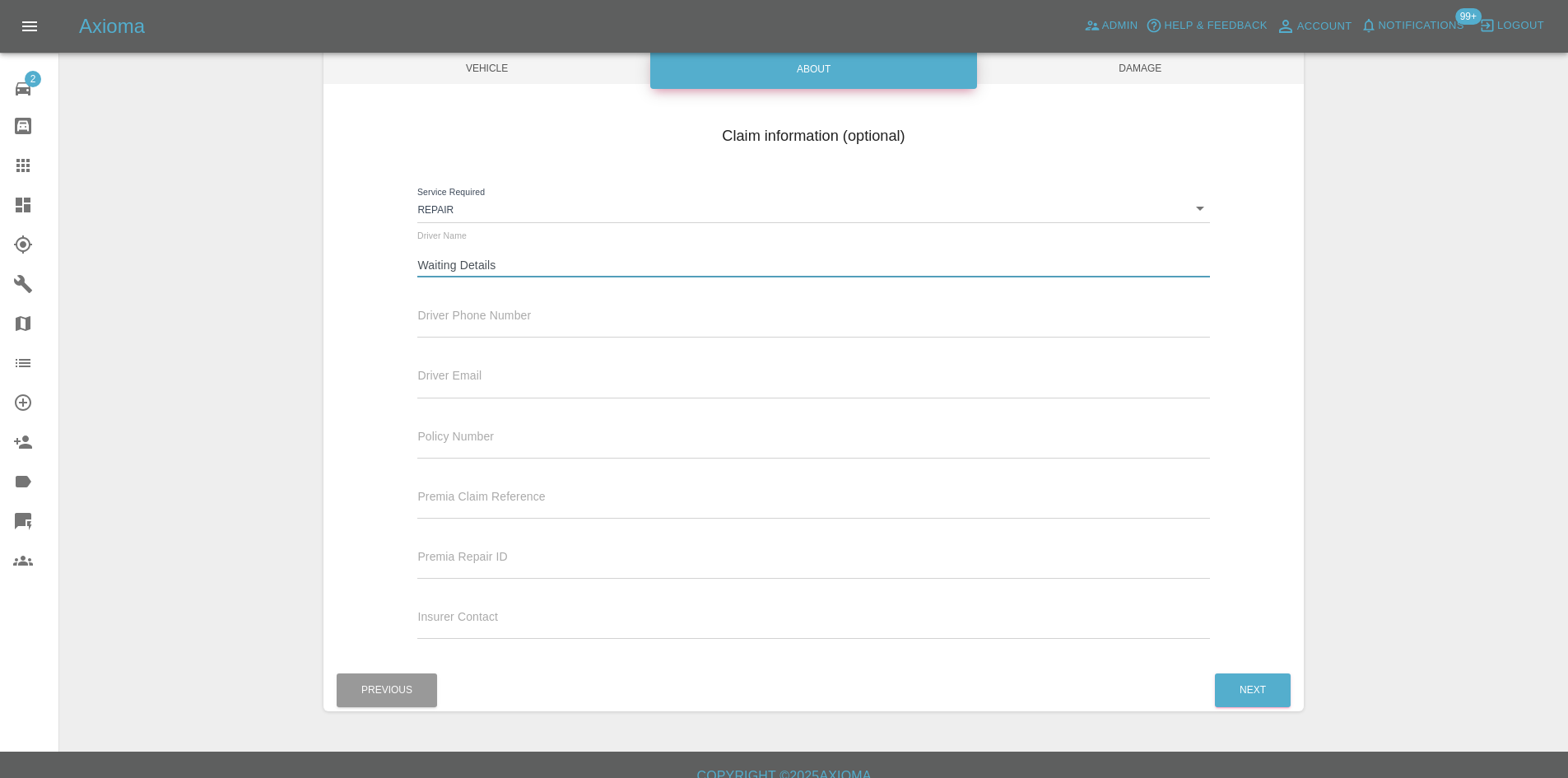
click at [506, 318] on input "text" at bounding box center [813, 325] width 792 height 24
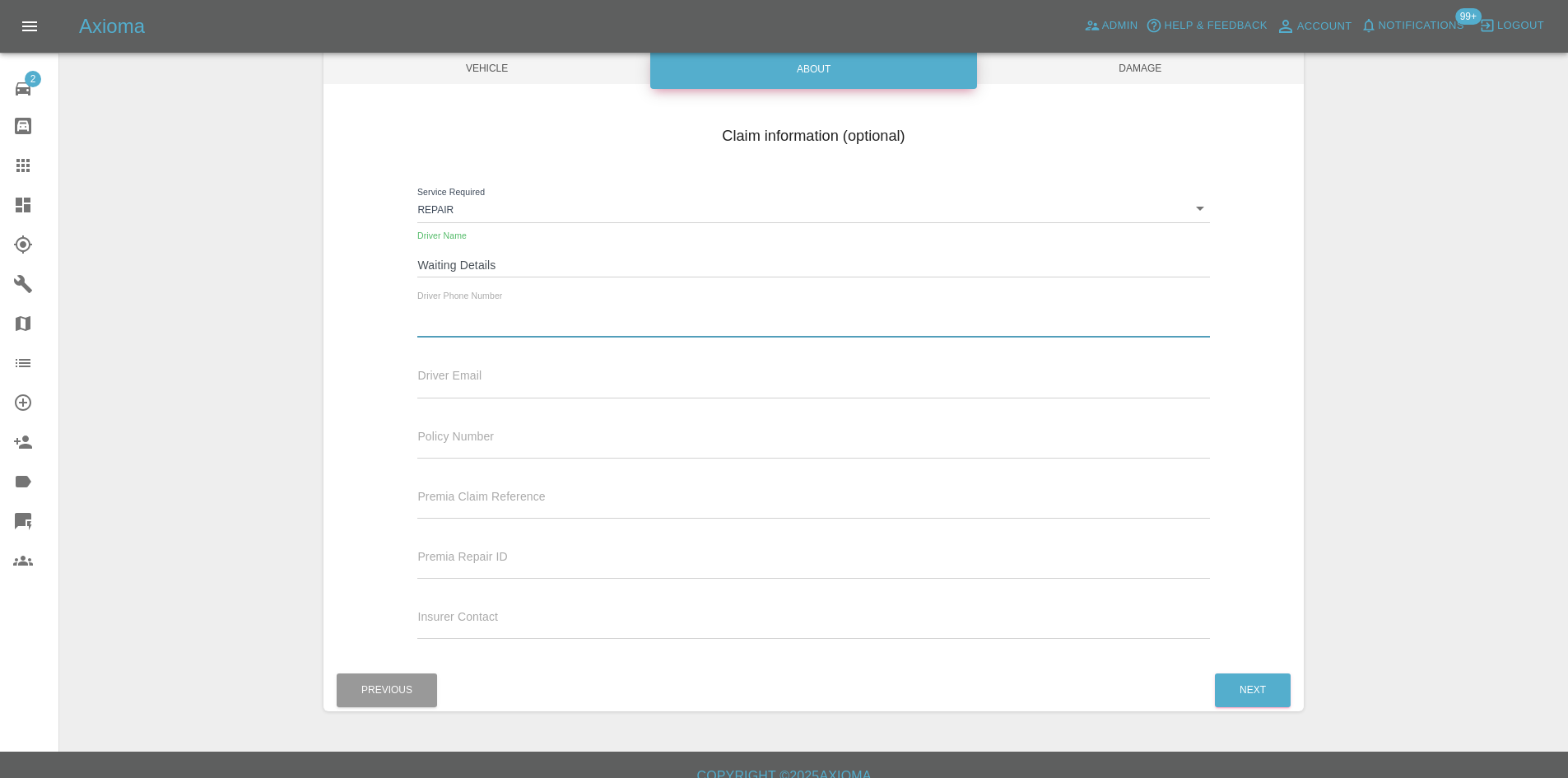
type input "0777777777"
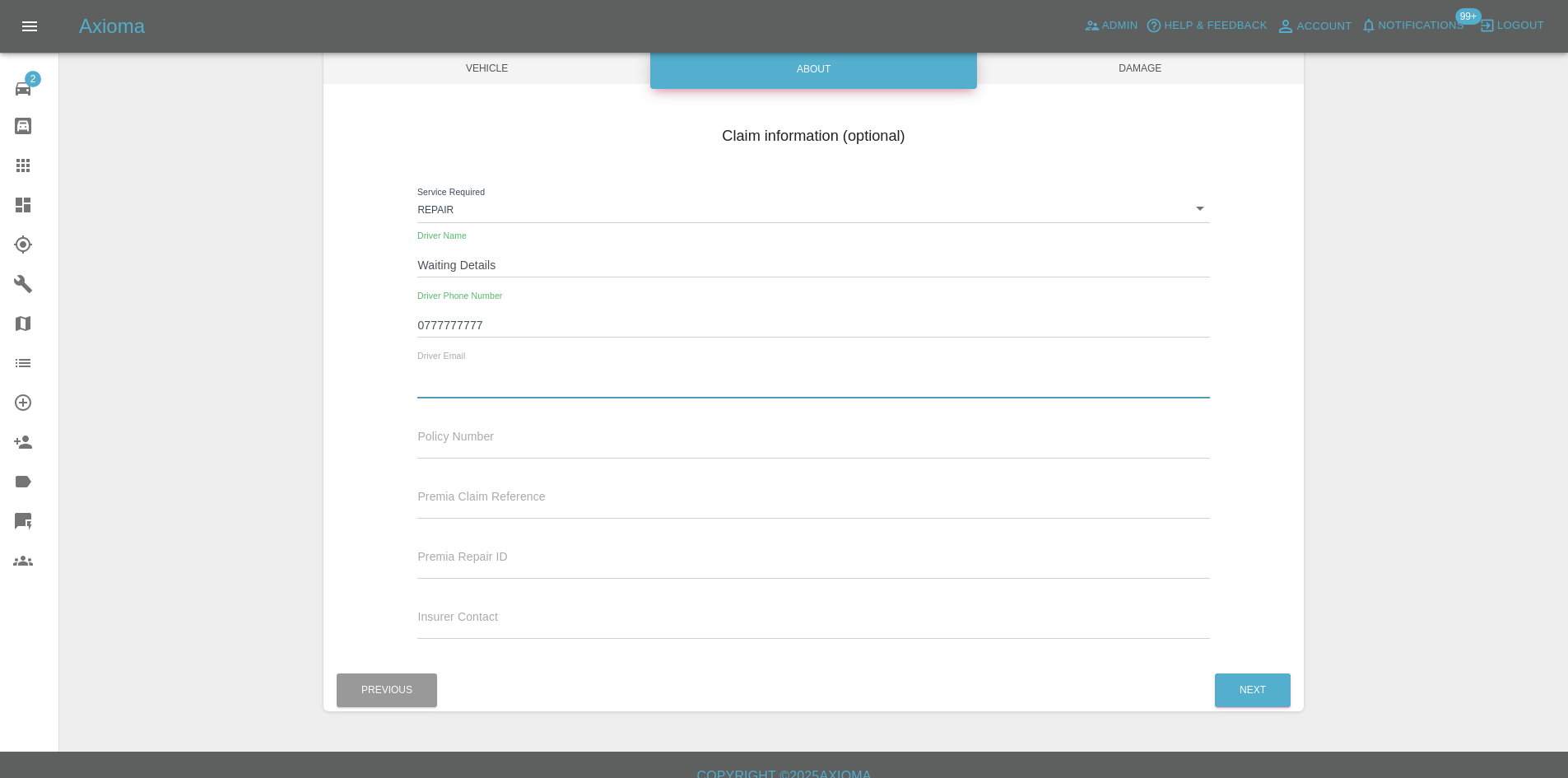
click at [537, 380] on input "text" at bounding box center [813, 386] width 792 height 24
type input "[EMAIL_ADDRESS][DOMAIN_NAME]"
click at [1116, 76] on span "Damage" at bounding box center [1140, 68] width 327 height 31
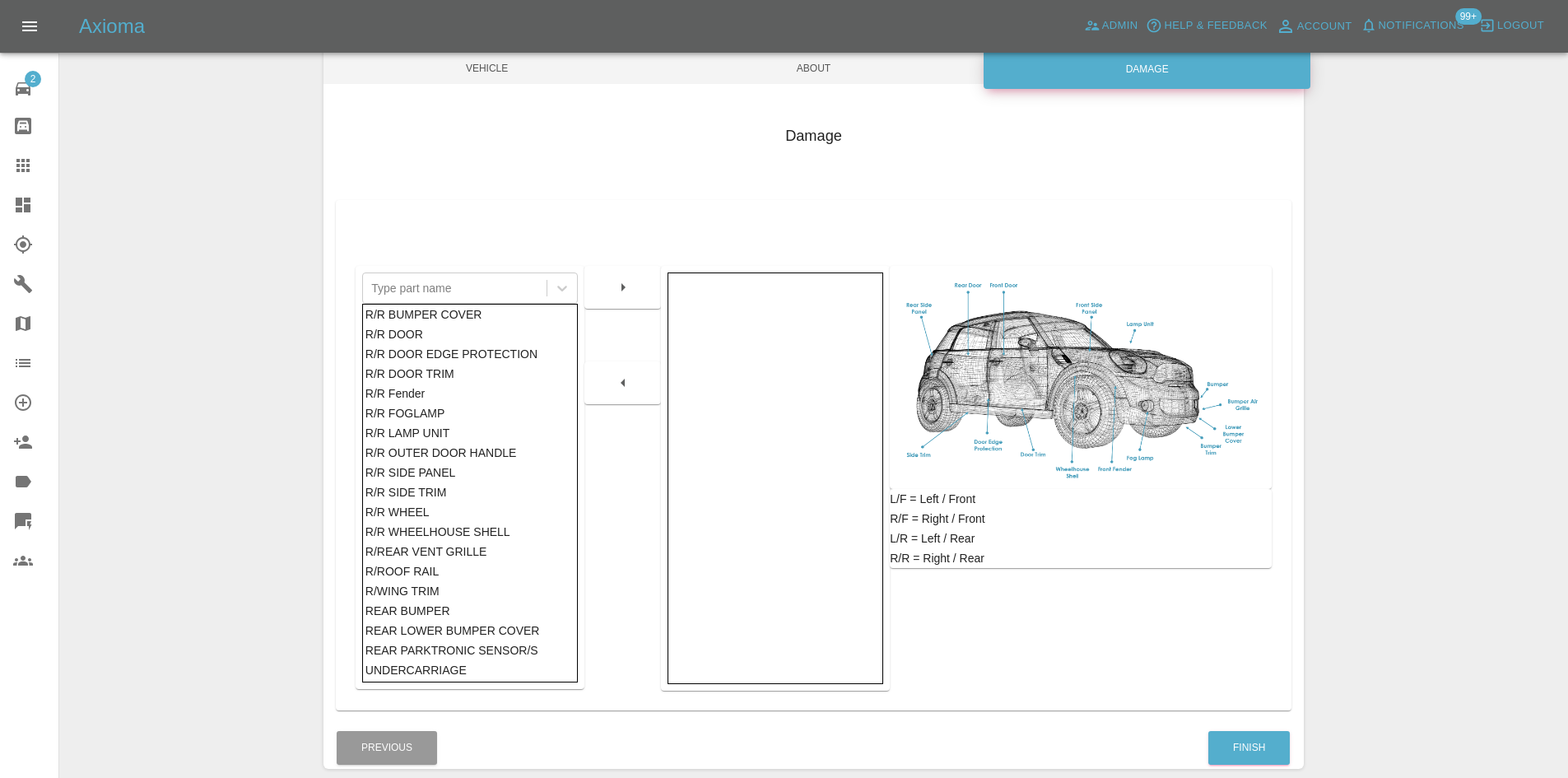
scroll to position [0, 0]
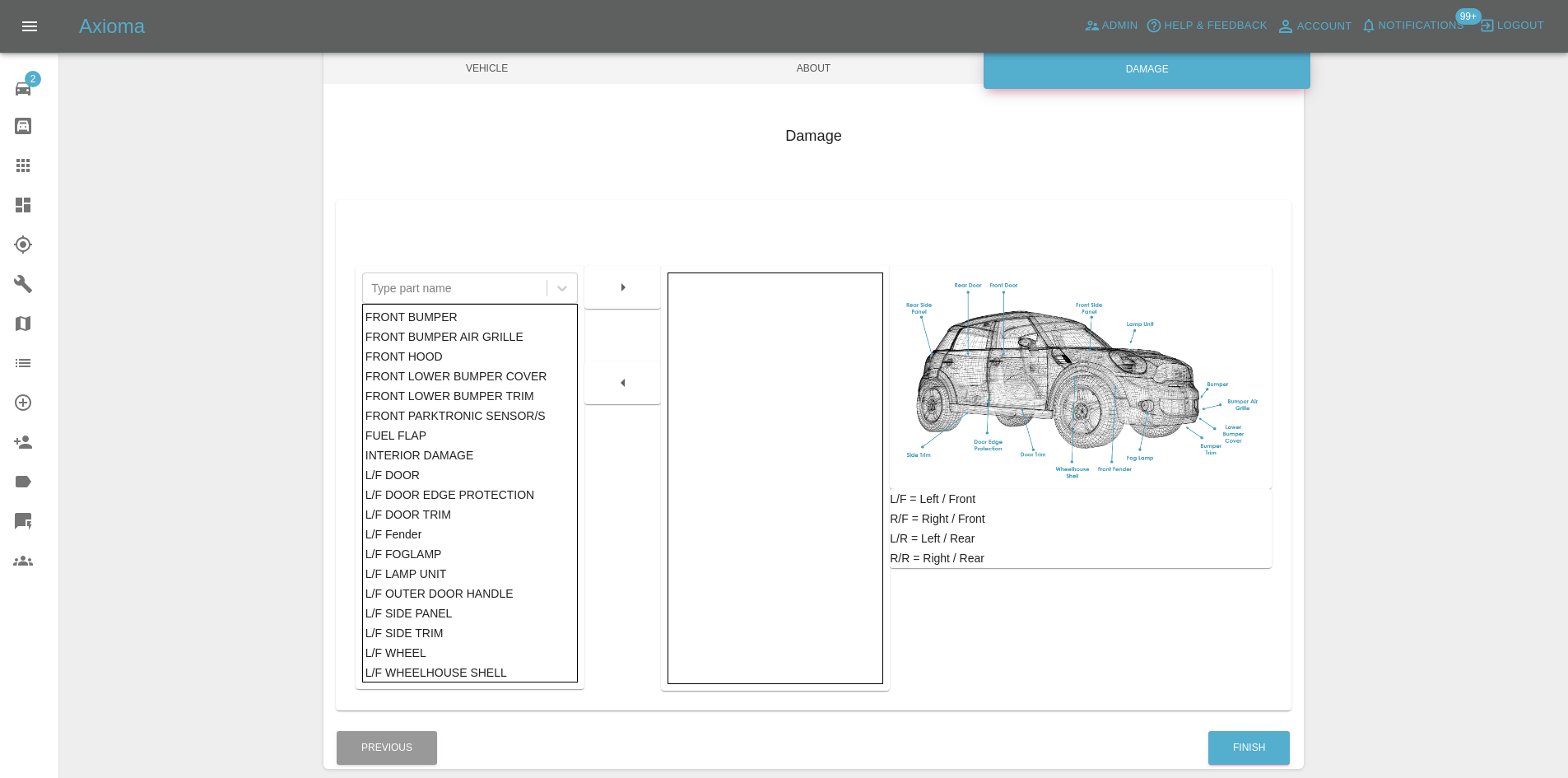
click at [489, 318] on div "FRONT BUMPER" at bounding box center [470, 317] width 210 height 20
click at [647, 279] on button "button" at bounding box center [622, 287] width 52 height 29
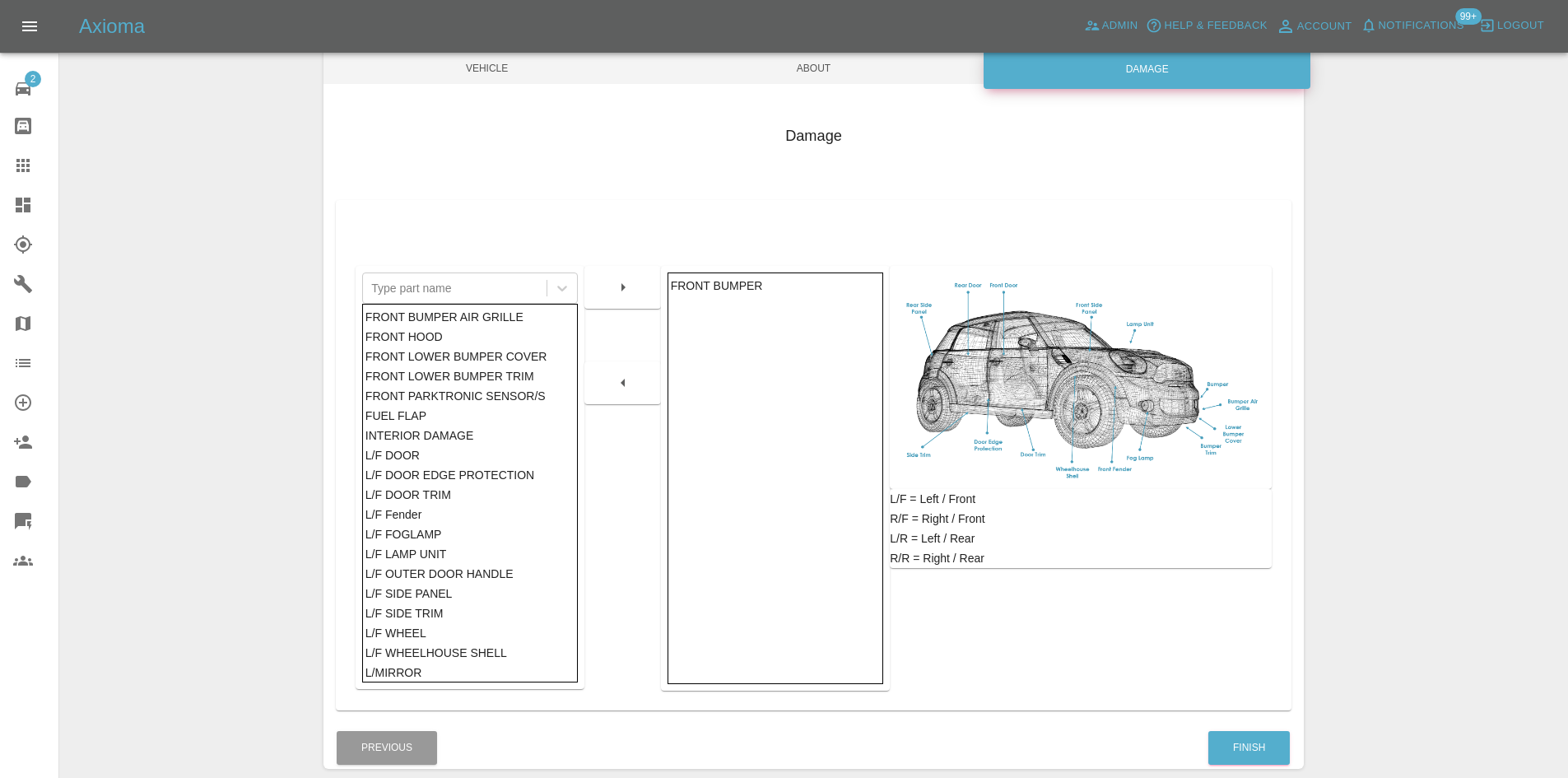
click at [448, 462] on div "L/F DOOR" at bounding box center [470, 455] width 210 height 20
click at [638, 291] on button "button" at bounding box center [622, 287] width 52 height 29
click at [1271, 736] on button "Finish" at bounding box center [1248, 747] width 82 height 34
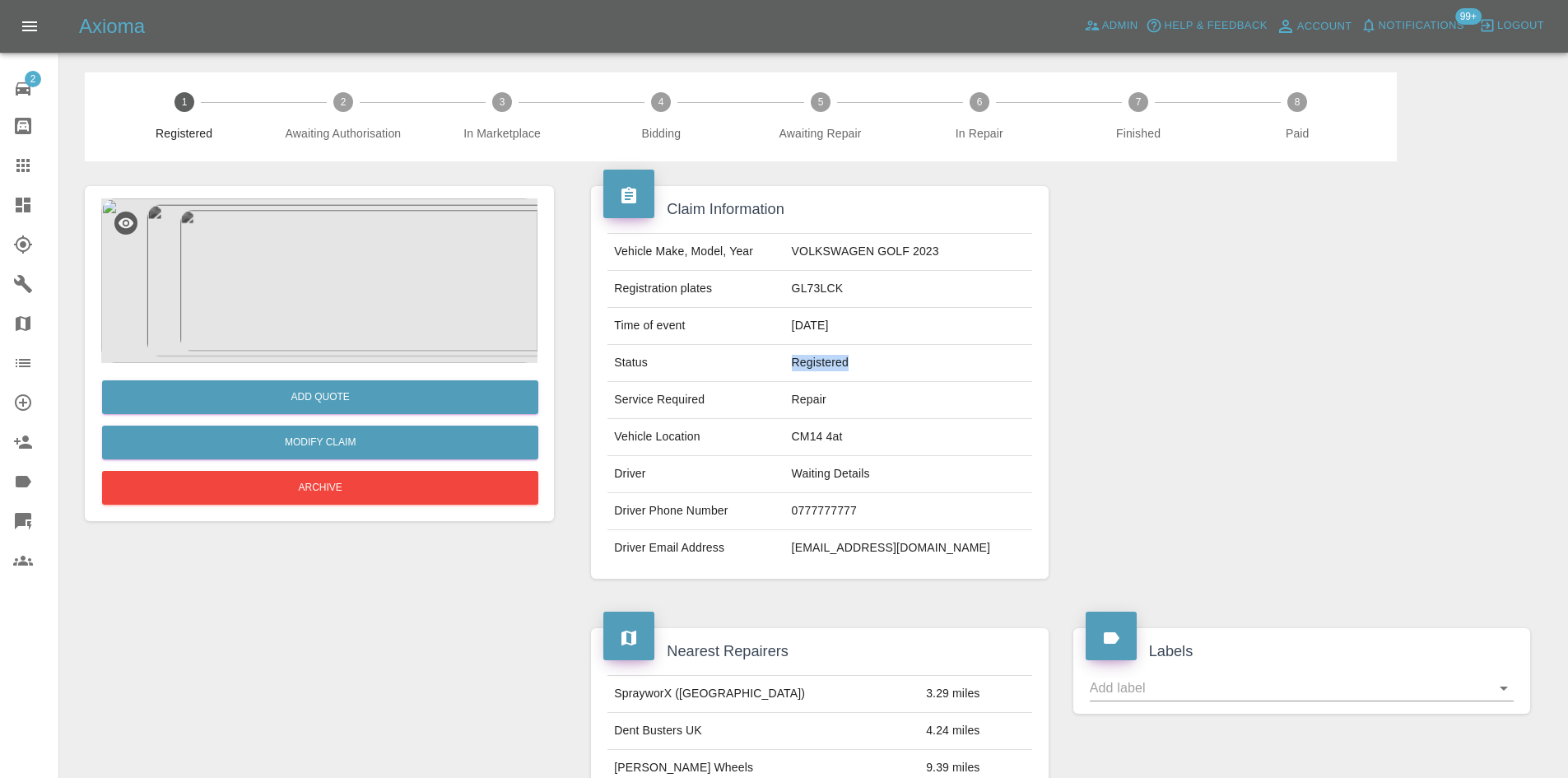
drag, startPoint x: 932, startPoint y: 367, endPoint x: 824, endPoint y: 356, distance: 108.6
click at [817, 356] on td "Registered" at bounding box center [908, 363] width 247 height 37
click at [4, 193] on link "Dashboard" at bounding box center [29, 204] width 59 height 39
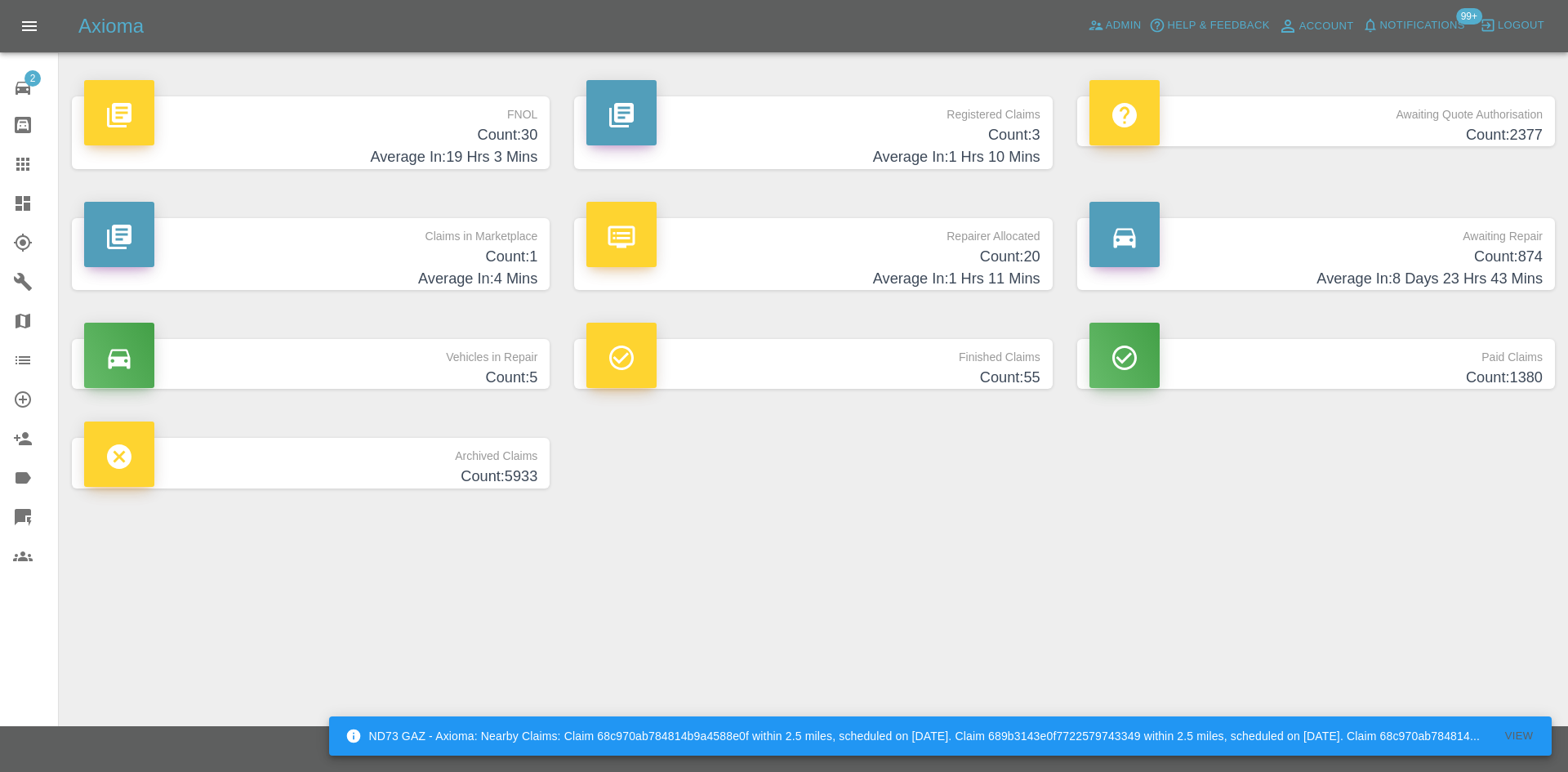
click at [805, 155] on h4 "Average In: 1 Hrs 10 Mins" at bounding box center [813, 157] width 453 height 22
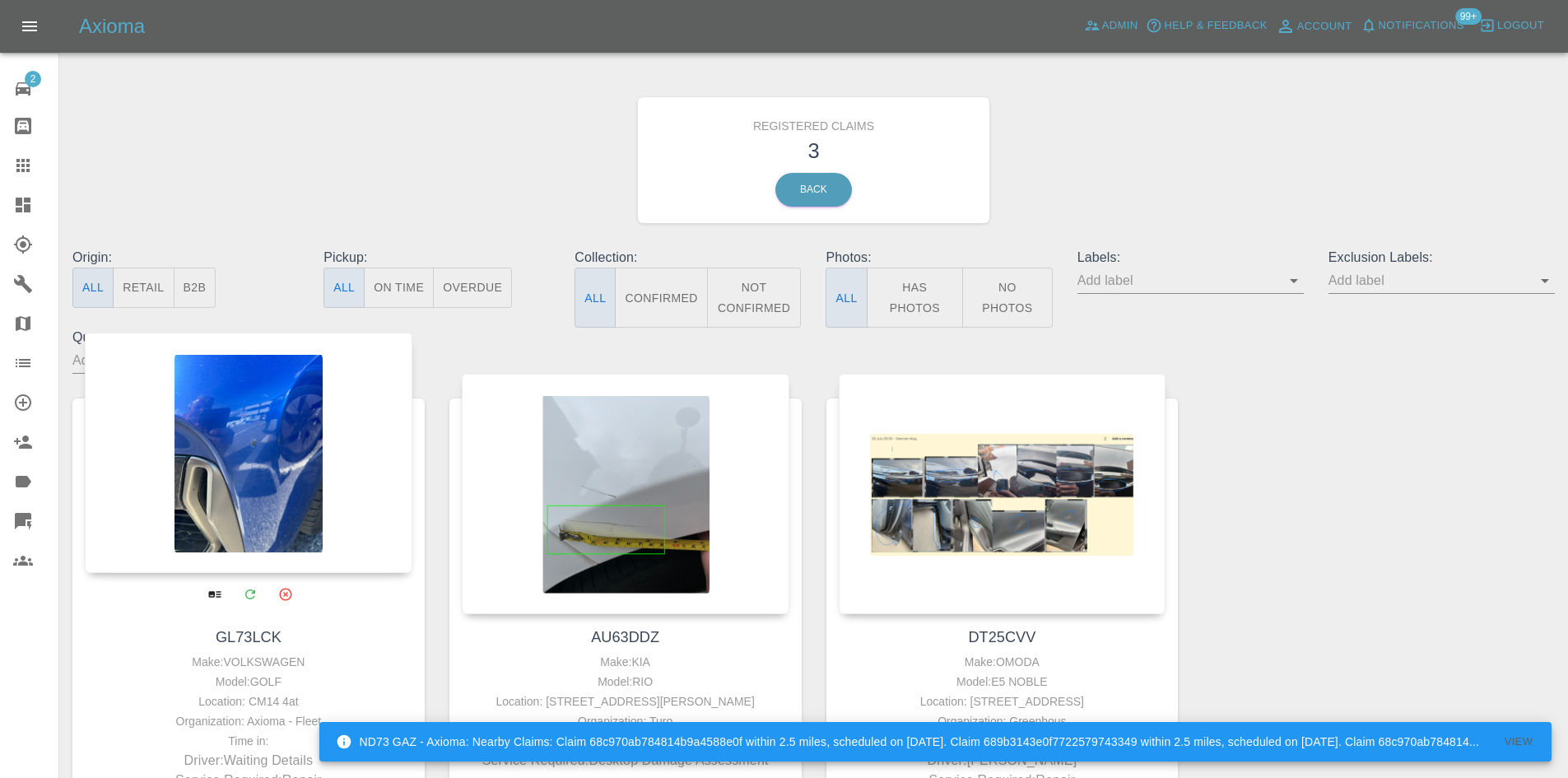
drag, startPoint x: 273, startPoint y: 477, endPoint x: 278, endPoint y: 484, distance: 8.6
click at [273, 475] on div at bounding box center [247, 453] width 327 height 240
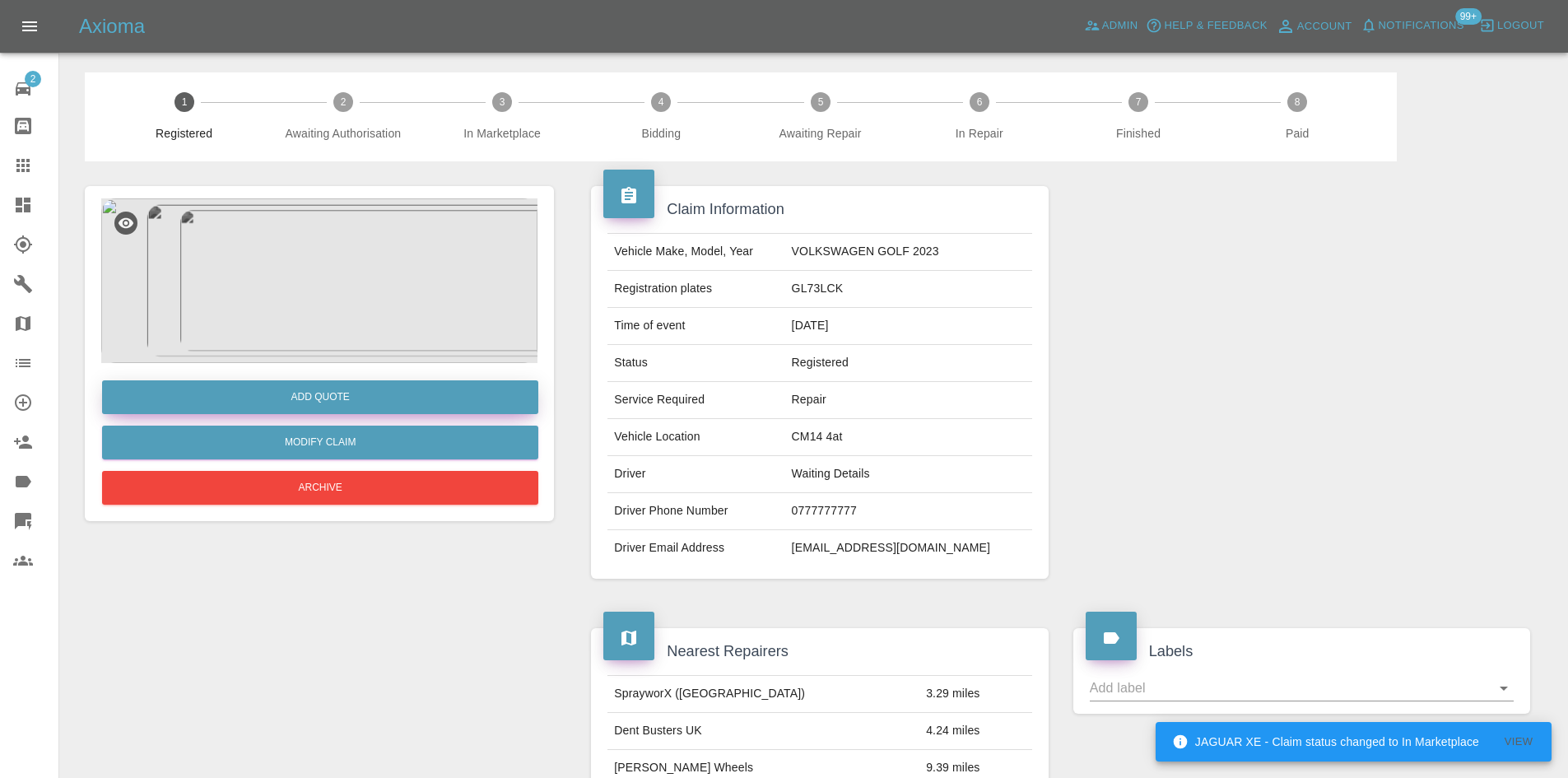
click at [345, 400] on button "Add Quote" at bounding box center [320, 397] width 436 height 34
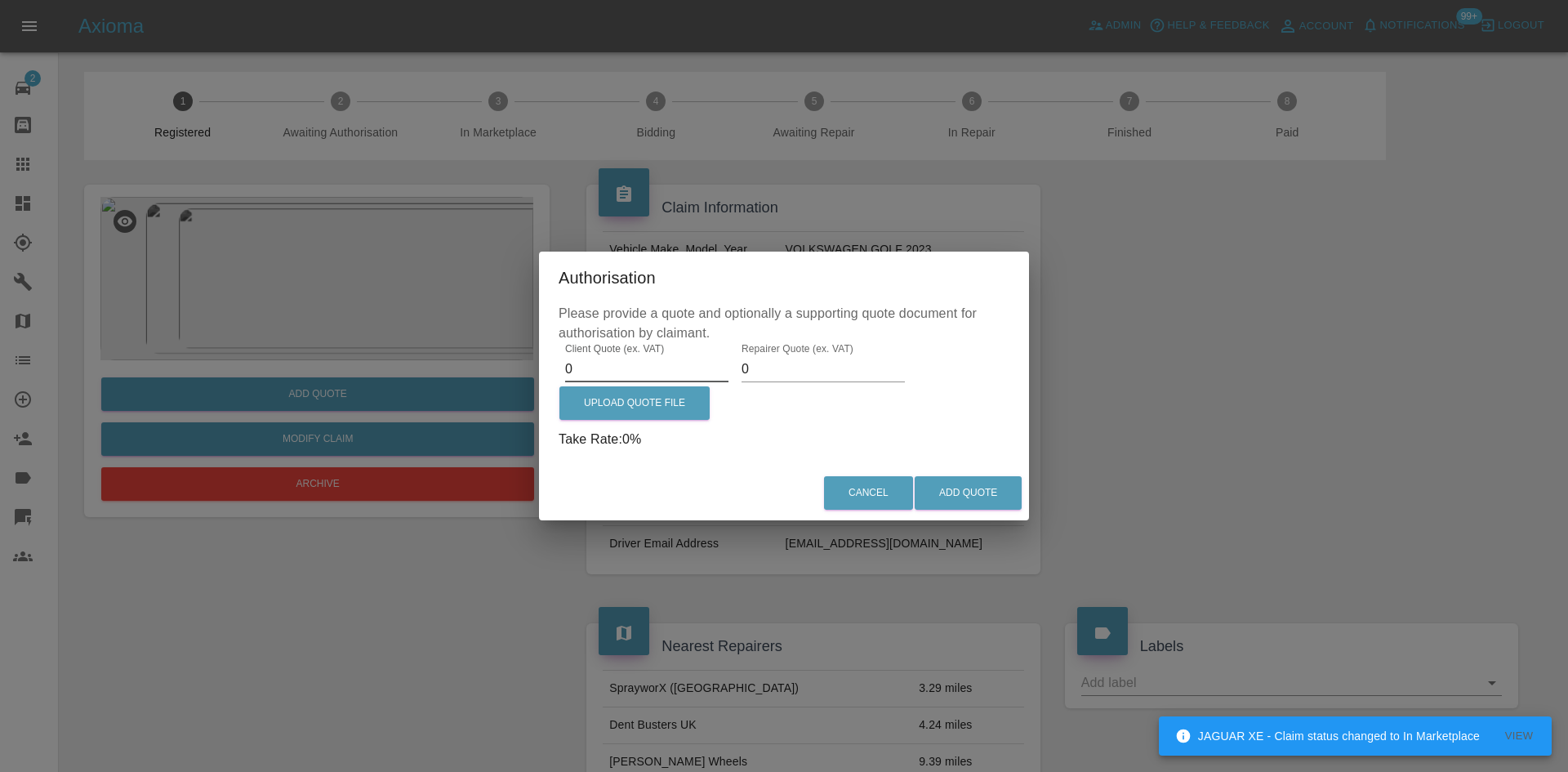
click at [602, 376] on input "0" at bounding box center [647, 369] width 164 height 26
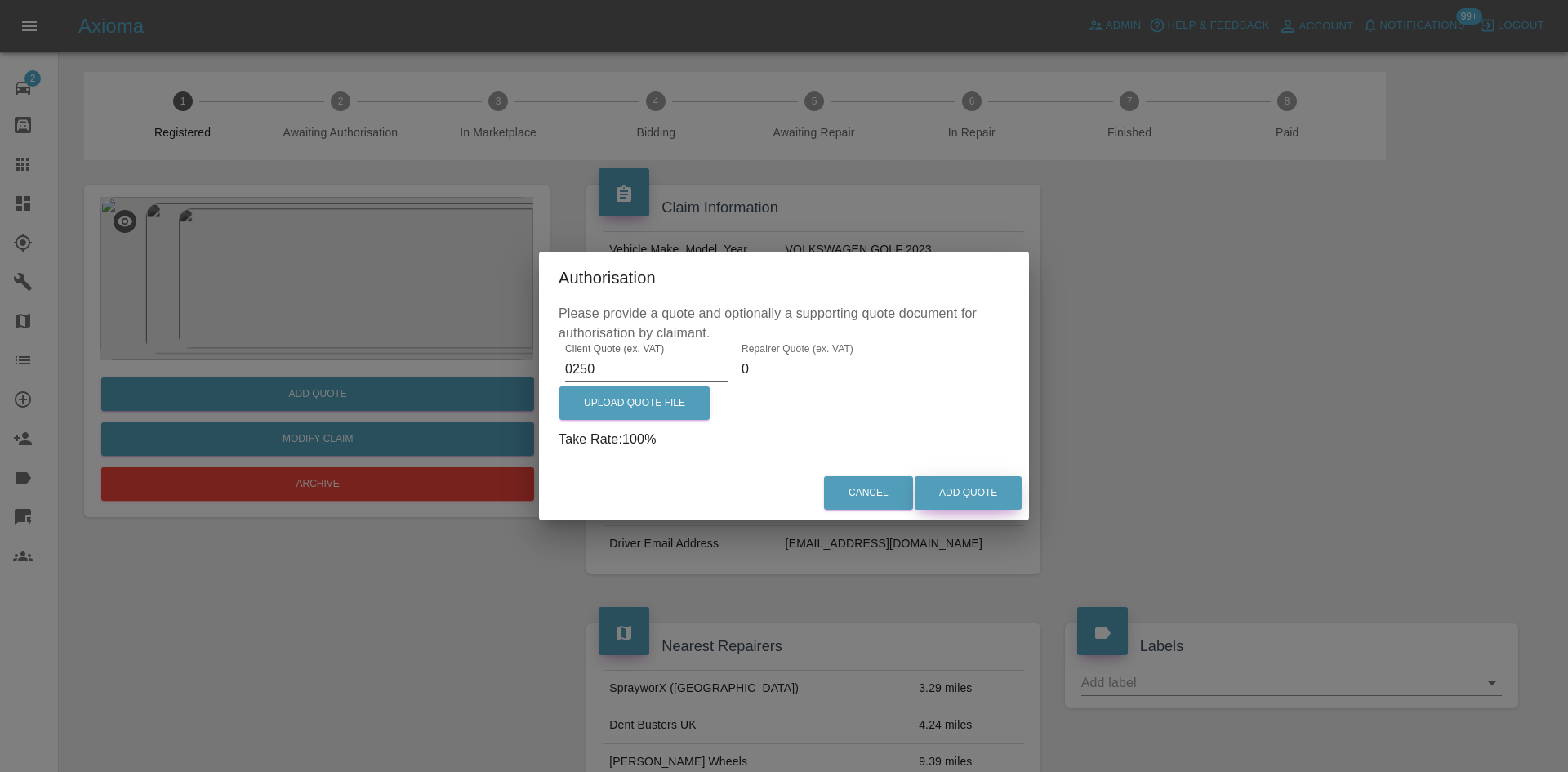
type input "0250"
click at [999, 507] on button "Add Quote" at bounding box center [969, 493] width 107 height 34
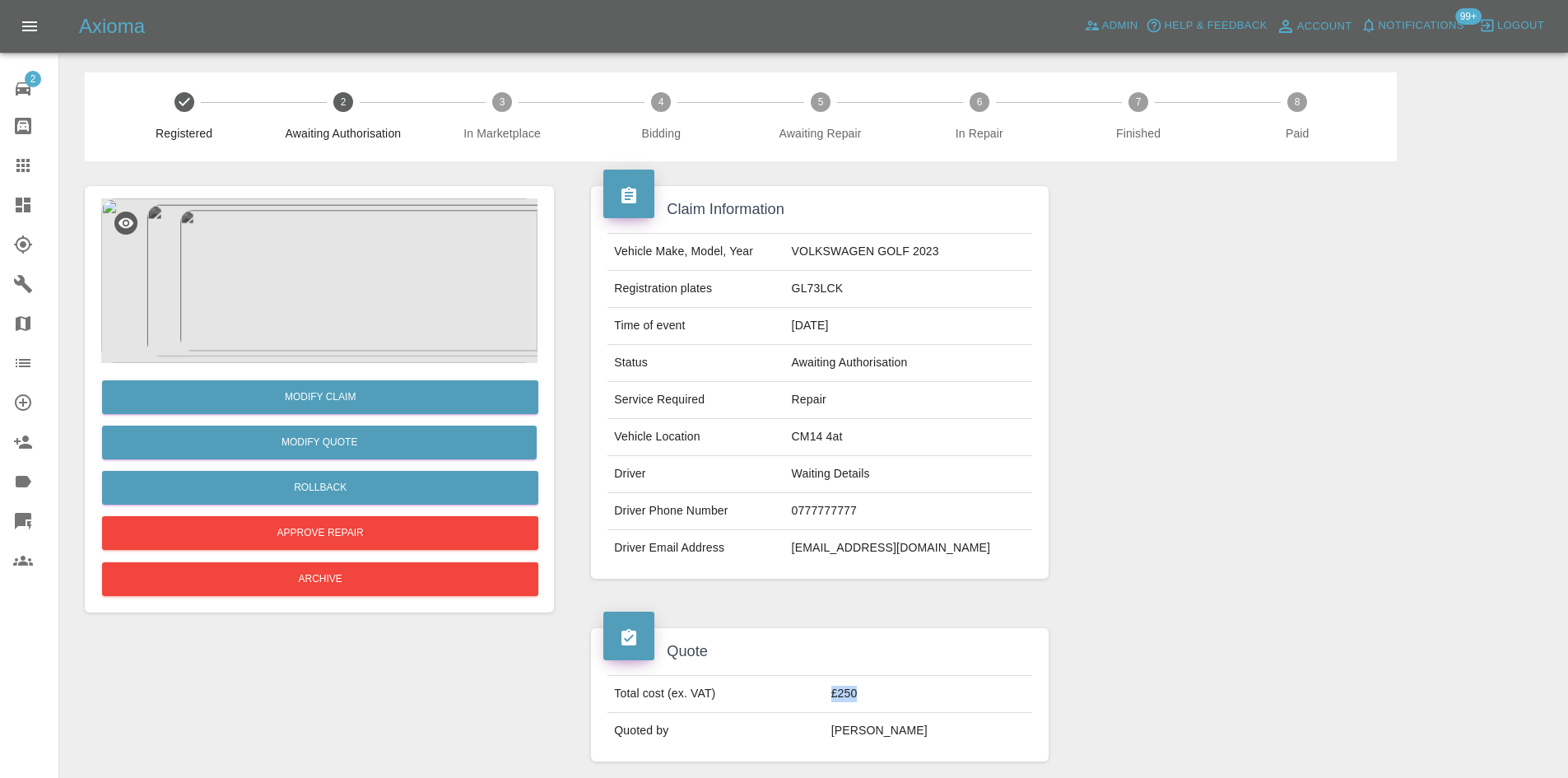
drag, startPoint x: 875, startPoint y: 698, endPoint x: 803, endPoint y: 698, distance: 72.0
click at [803, 698] on tr "Total cost (ex. VAT) £250" at bounding box center [819, 694] width 423 height 37
click at [900, 690] on td "£250" at bounding box center [928, 694] width 207 height 37
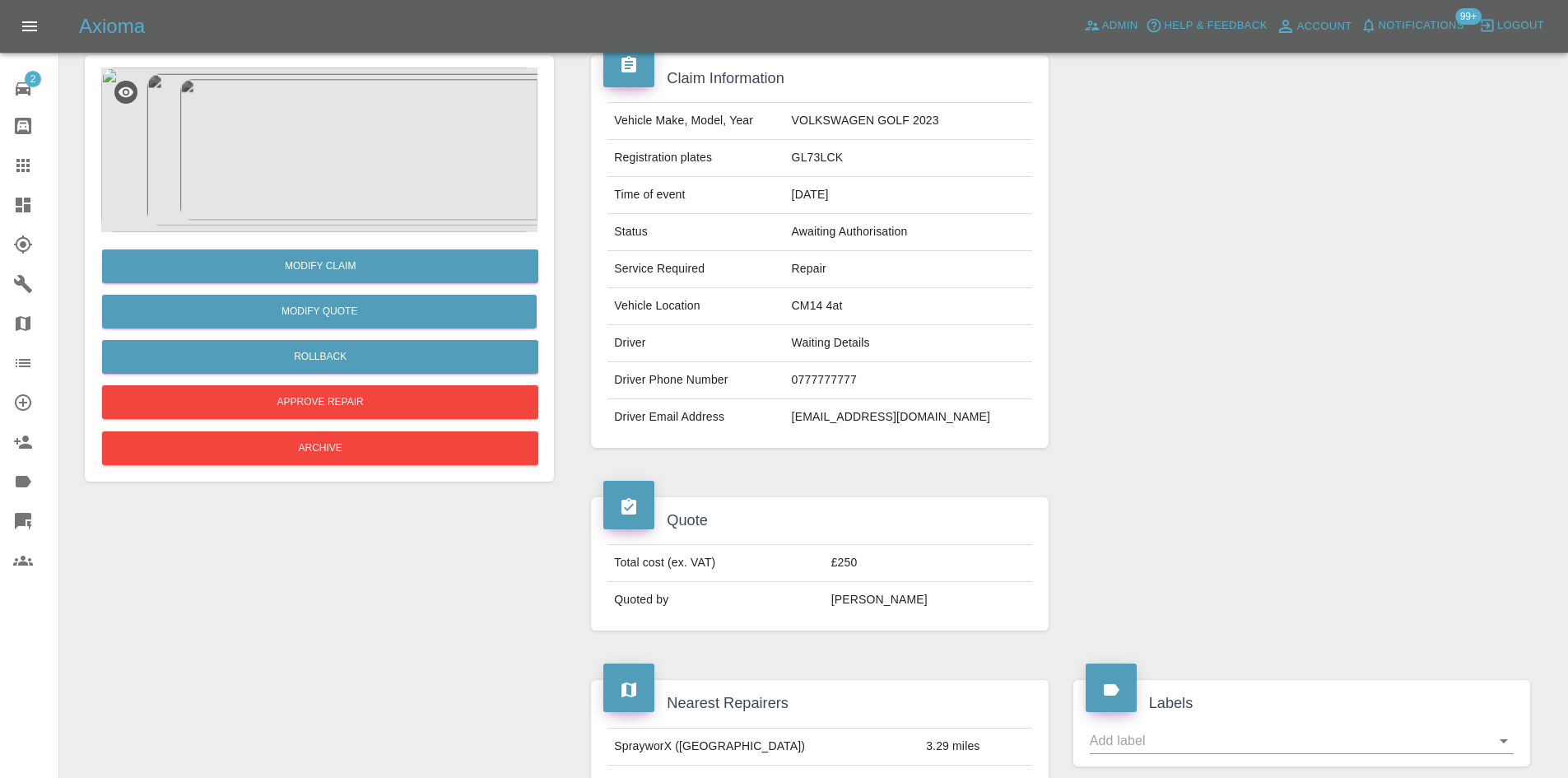
scroll to position [247, 0]
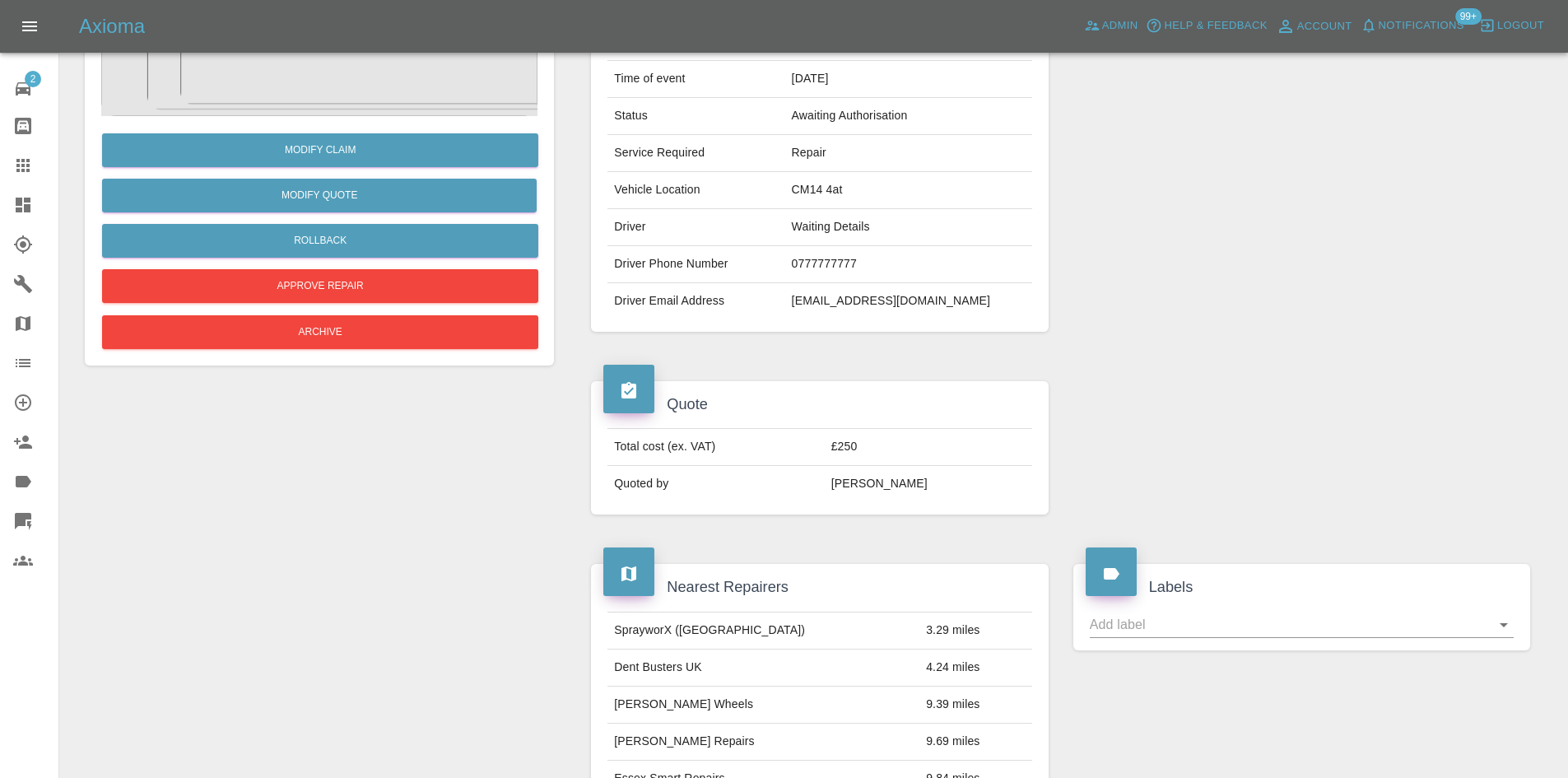
click at [955, 473] on td "[PERSON_NAME]" at bounding box center [928, 484] width 207 height 37
drag, startPoint x: 951, startPoint y: 488, endPoint x: 856, endPoint y: 487, distance: 95.0
click at [856, 487] on tr "Quoted by Alex Kennett" at bounding box center [819, 484] width 423 height 37
click at [870, 494] on td "[PERSON_NAME]" at bounding box center [928, 484] width 207 height 37
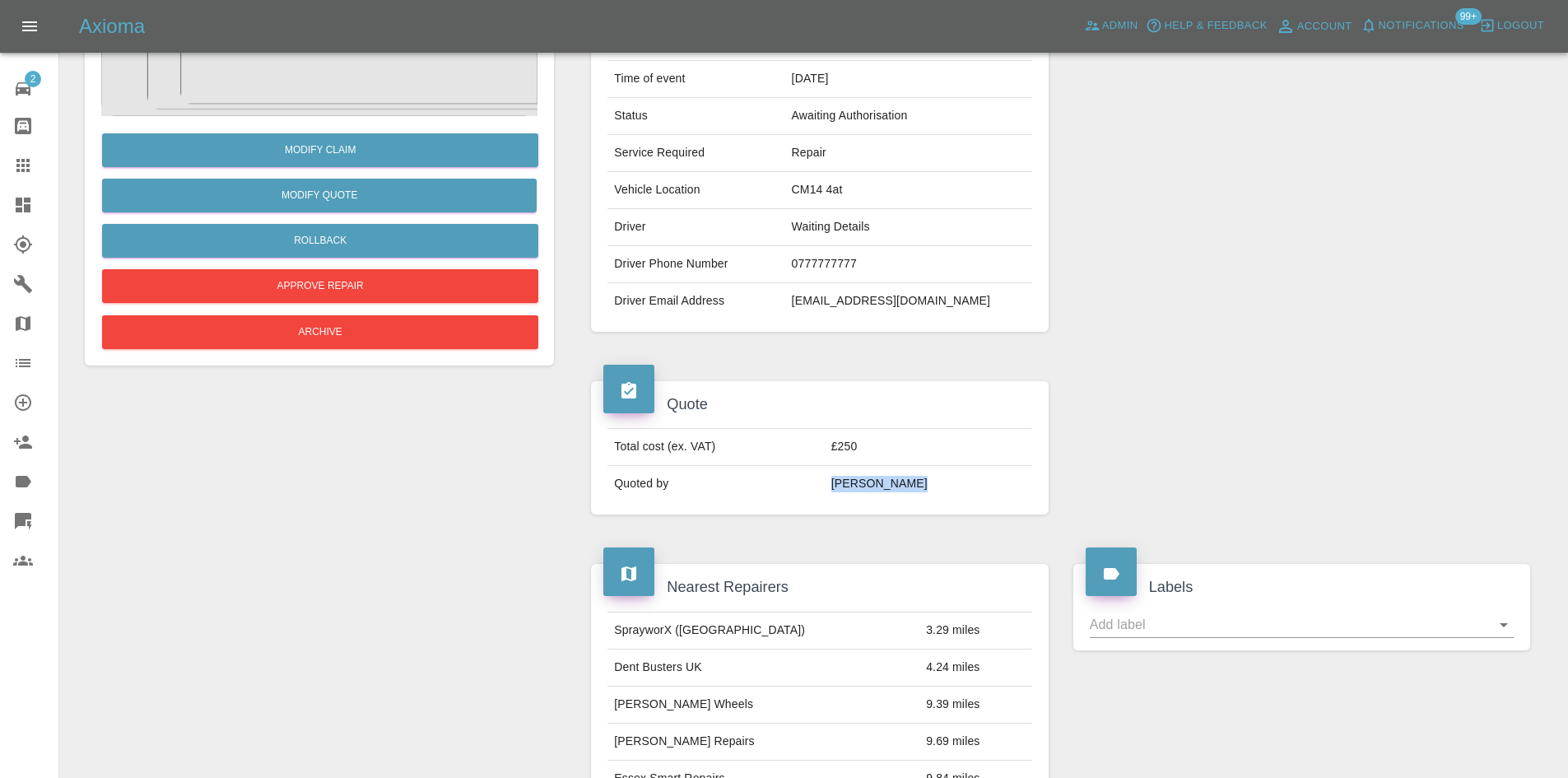
click at [870, 494] on td "[PERSON_NAME]" at bounding box center [928, 484] width 207 height 37
click at [887, 457] on td "£250" at bounding box center [928, 447] width 207 height 37
click at [887, 456] on td "£250" at bounding box center [928, 447] width 207 height 37
click at [875, 456] on td "£250" at bounding box center [928, 447] width 207 height 37
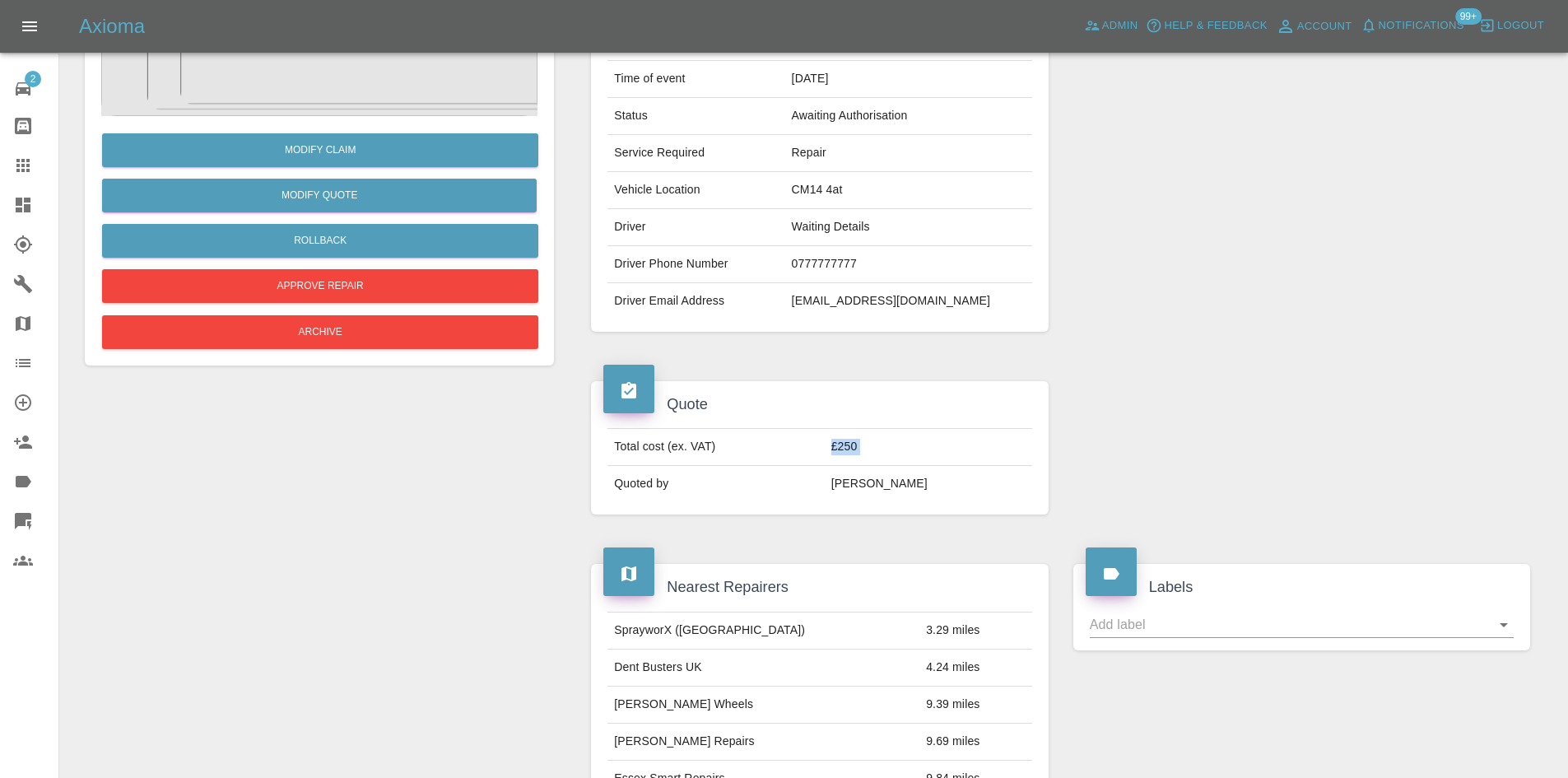
click at [875, 455] on td "£250" at bounding box center [928, 447] width 207 height 37
click at [1140, 458] on div at bounding box center [1301, 447] width 481 height 182
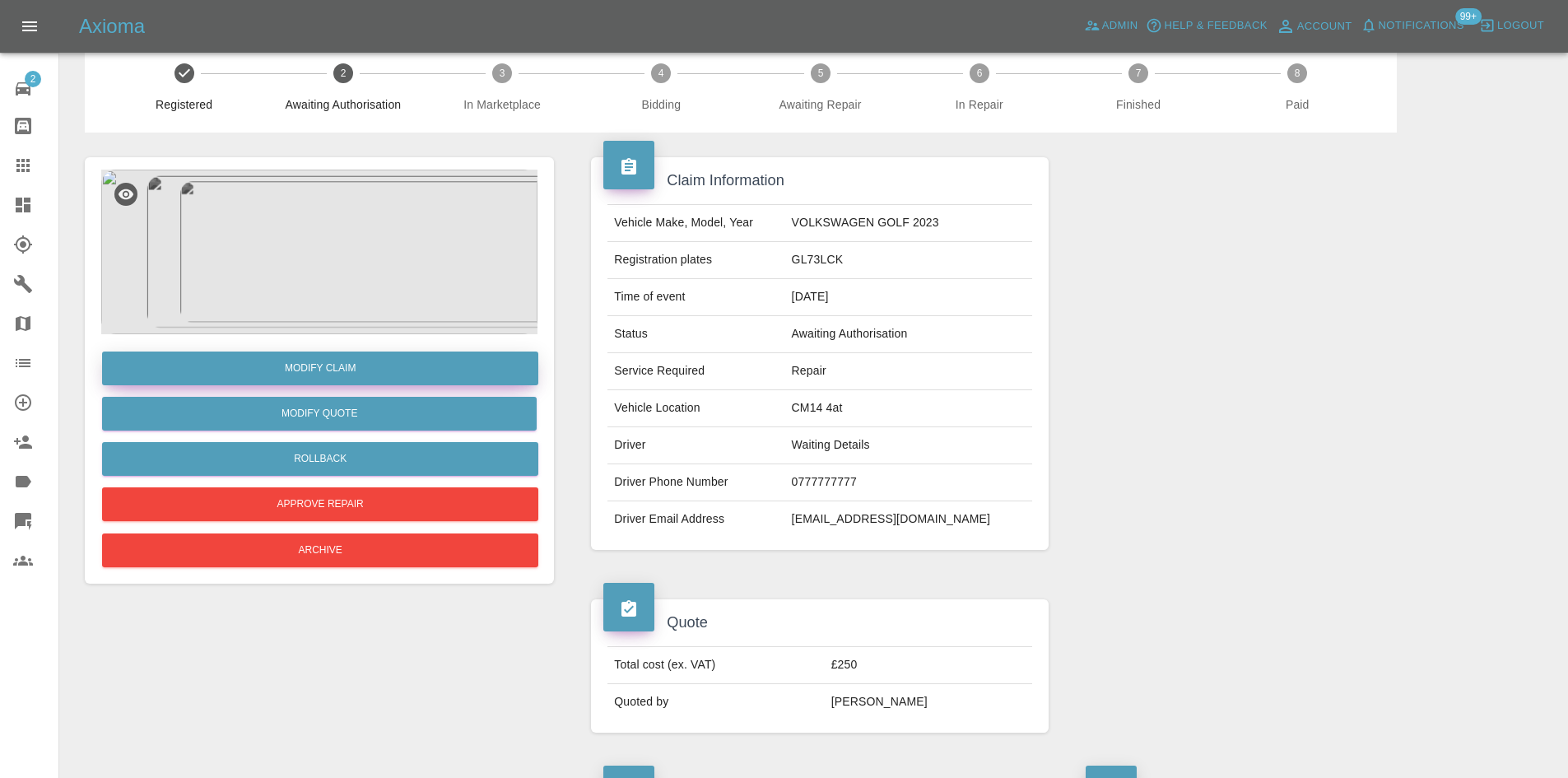
scroll to position [0, 0]
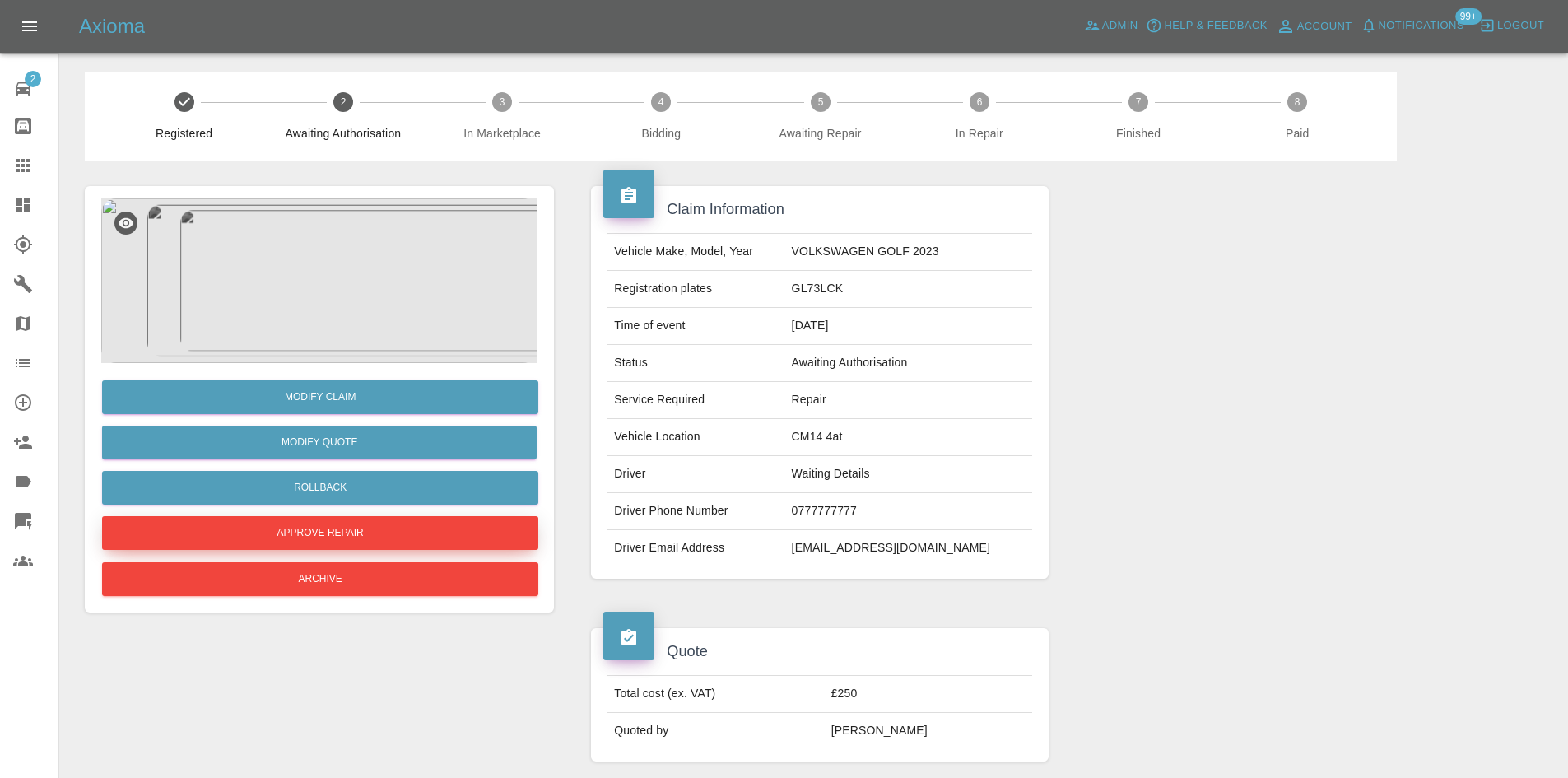
click at [307, 535] on button "Approve Repair" at bounding box center [320, 532] width 436 height 34
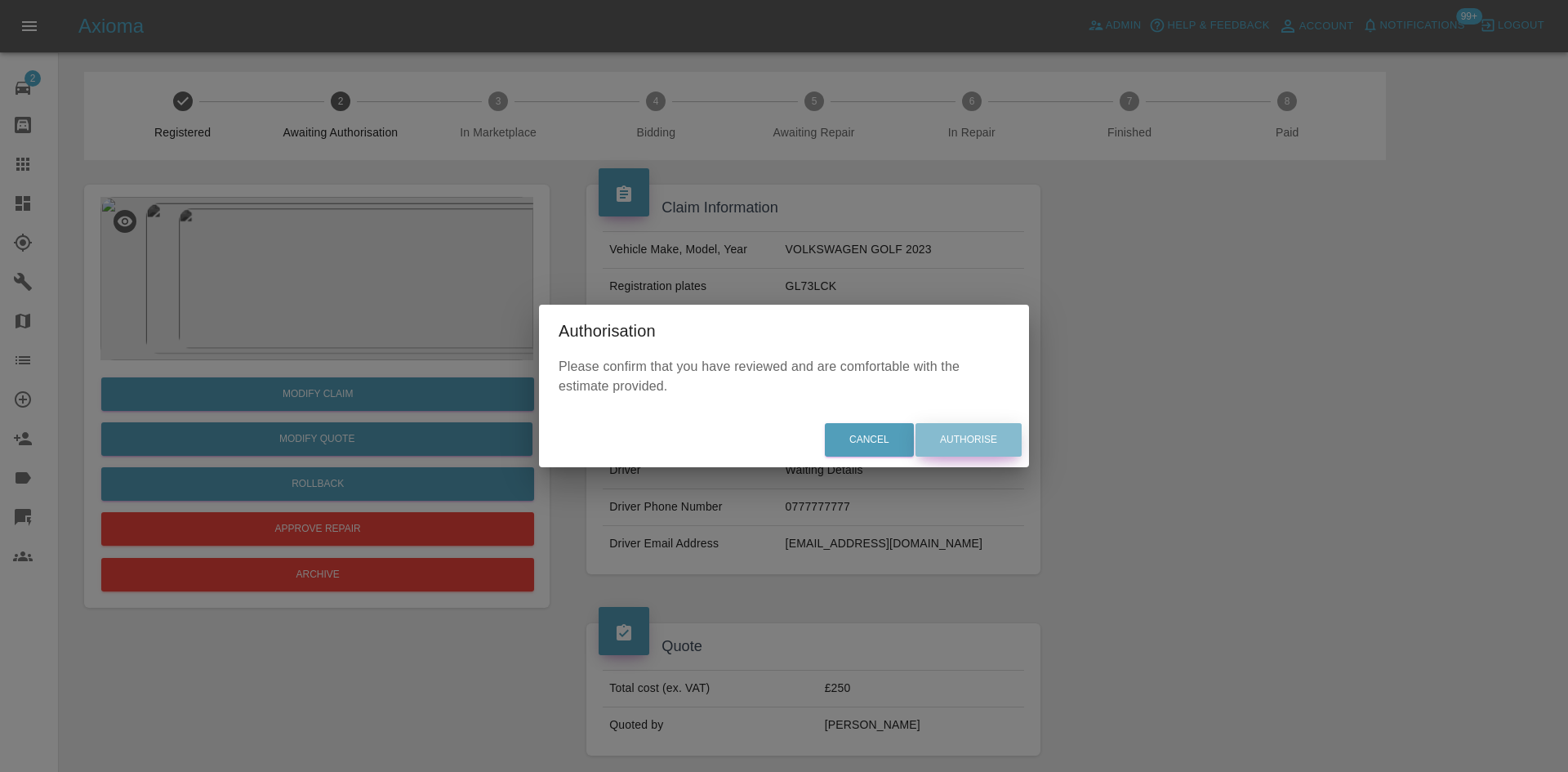
click at [1001, 428] on button "Authorise" at bounding box center [969, 439] width 106 height 34
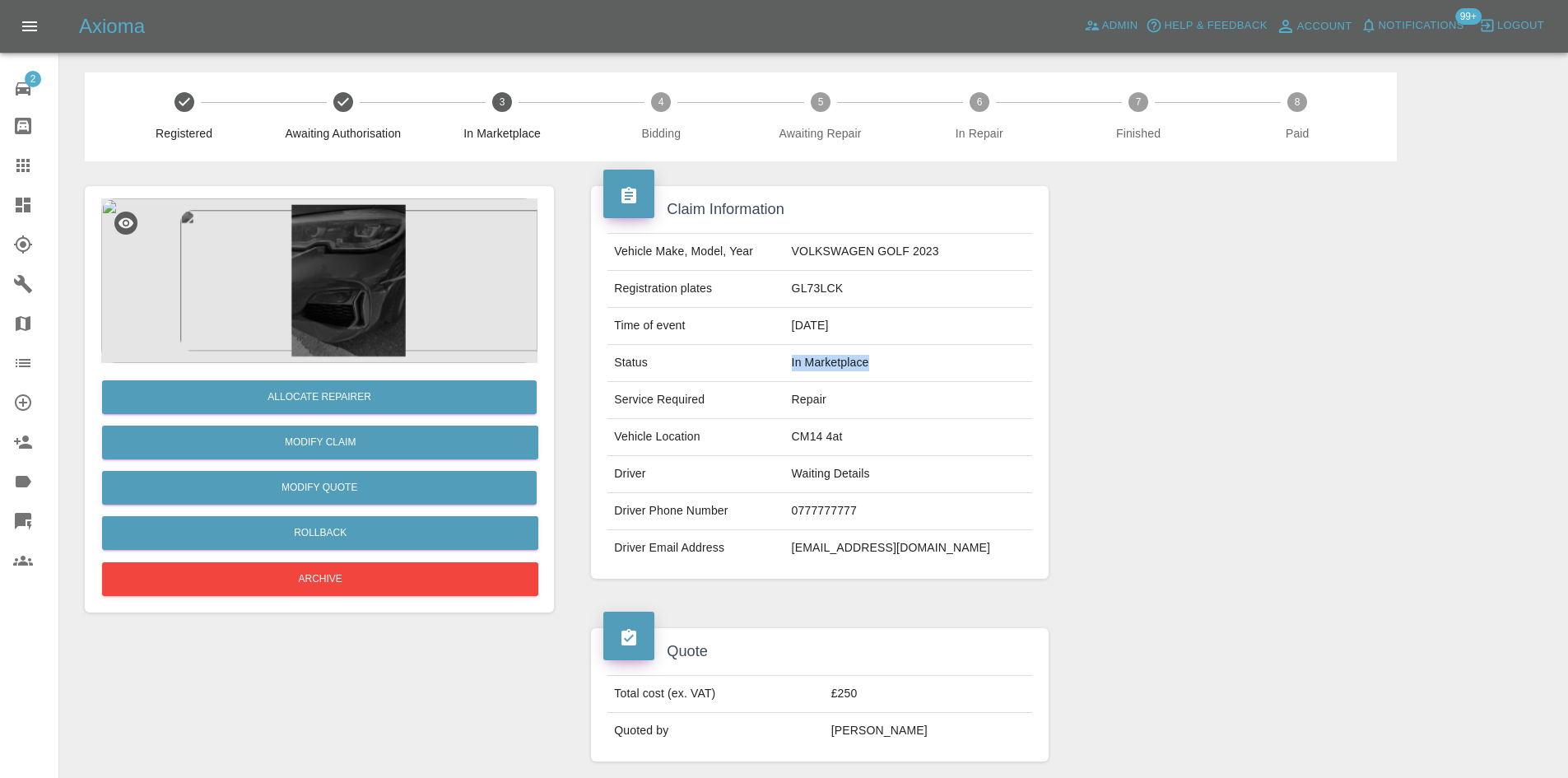
drag, startPoint x: 932, startPoint y: 367, endPoint x: 772, endPoint y: 373, distance: 160.1
click at [772, 373] on tr "Status In Marketplace" at bounding box center [819, 363] width 423 height 37
click at [882, 407] on td "Repair" at bounding box center [908, 400] width 247 height 37
click at [1003, 347] on td "In Marketplace" at bounding box center [908, 363] width 247 height 37
drag, startPoint x: 952, startPoint y: 363, endPoint x: 706, endPoint y: 363, distance: 246.0
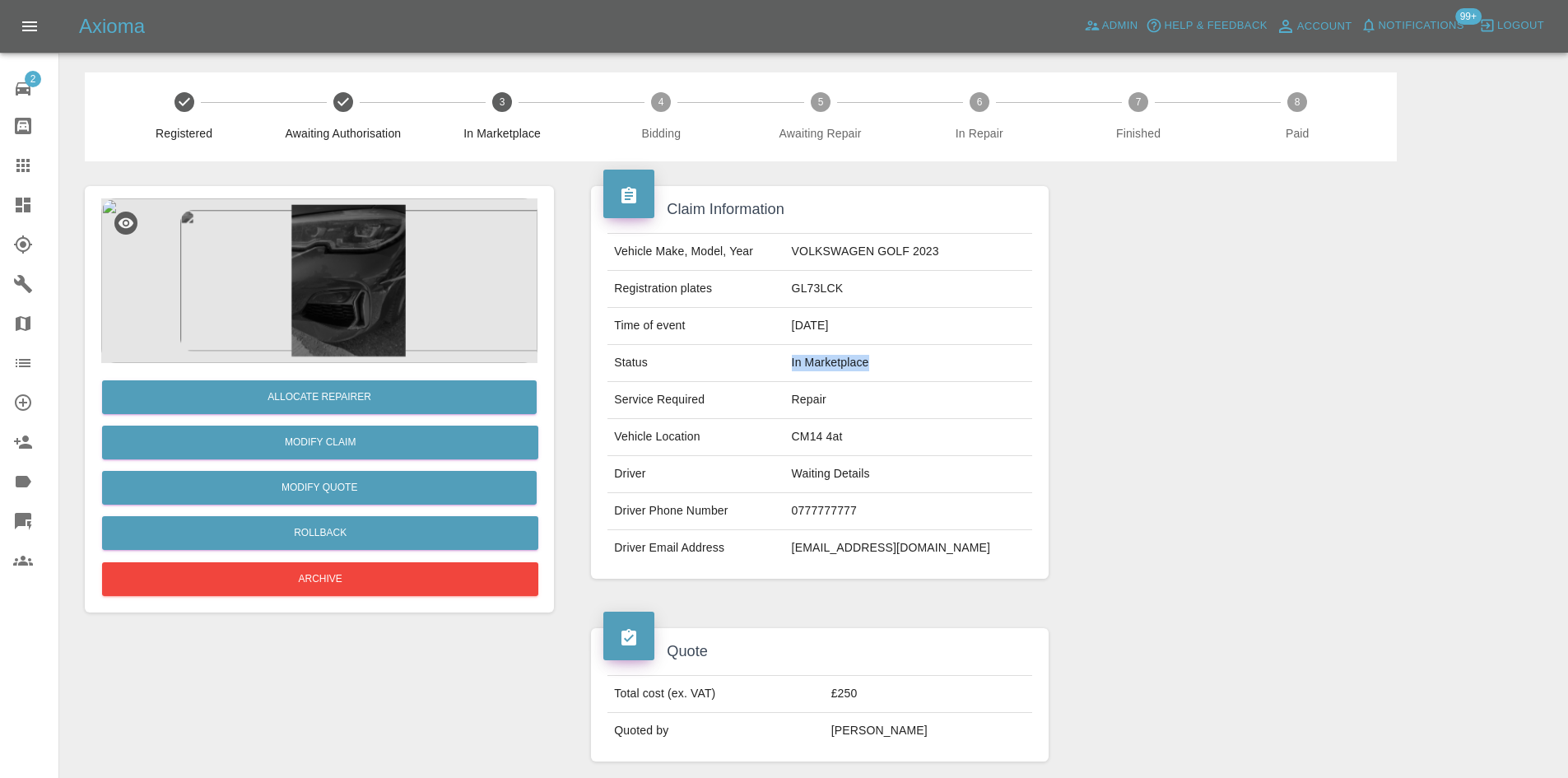
click at [706, 363] on tr "Status In Marketplace" at bounding box center [819, 363] width 423 height 37
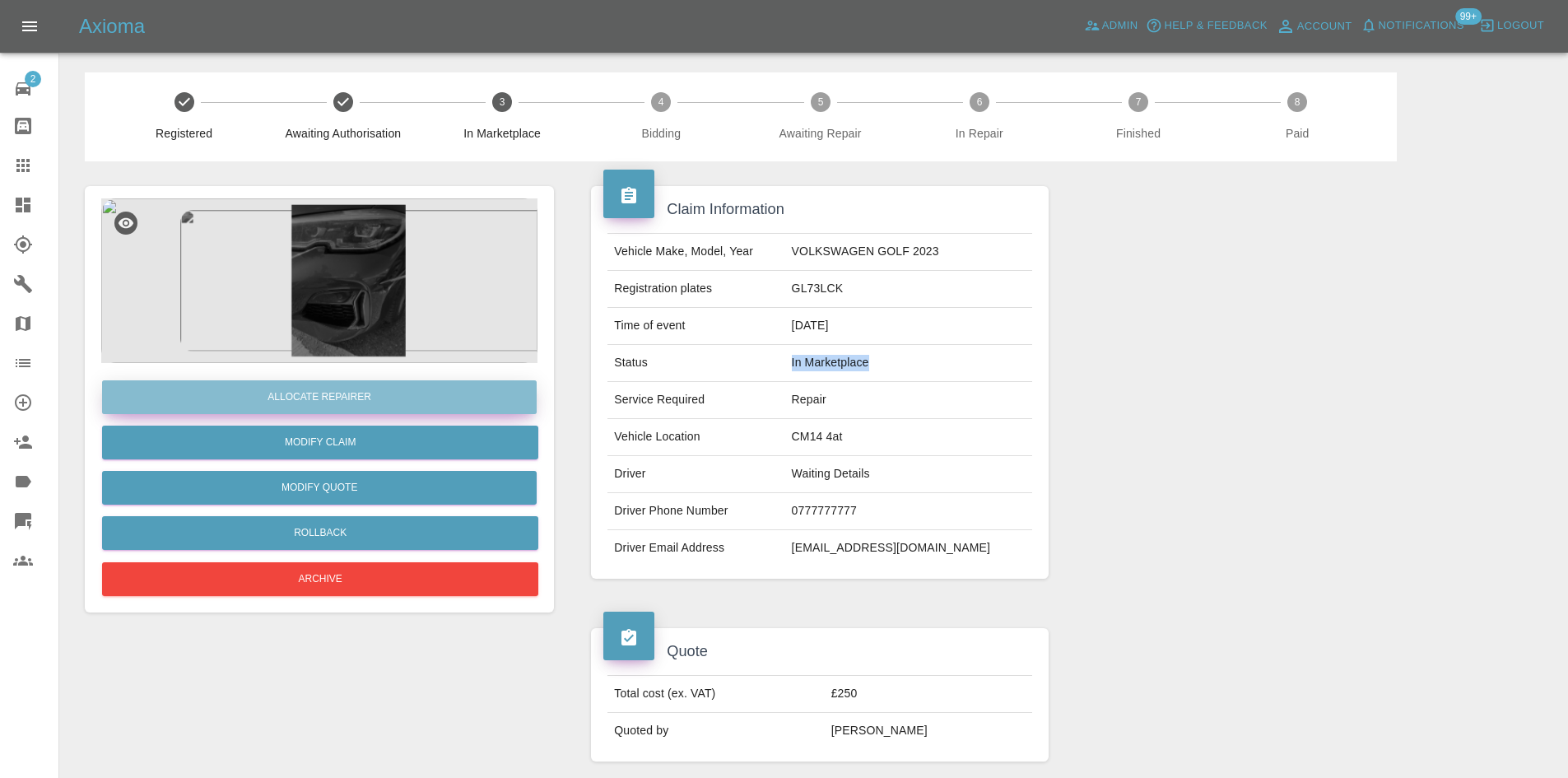
click at [270, 404] on button "Allocate Repairer" at bounding box center [319, 397] width 434 height 34
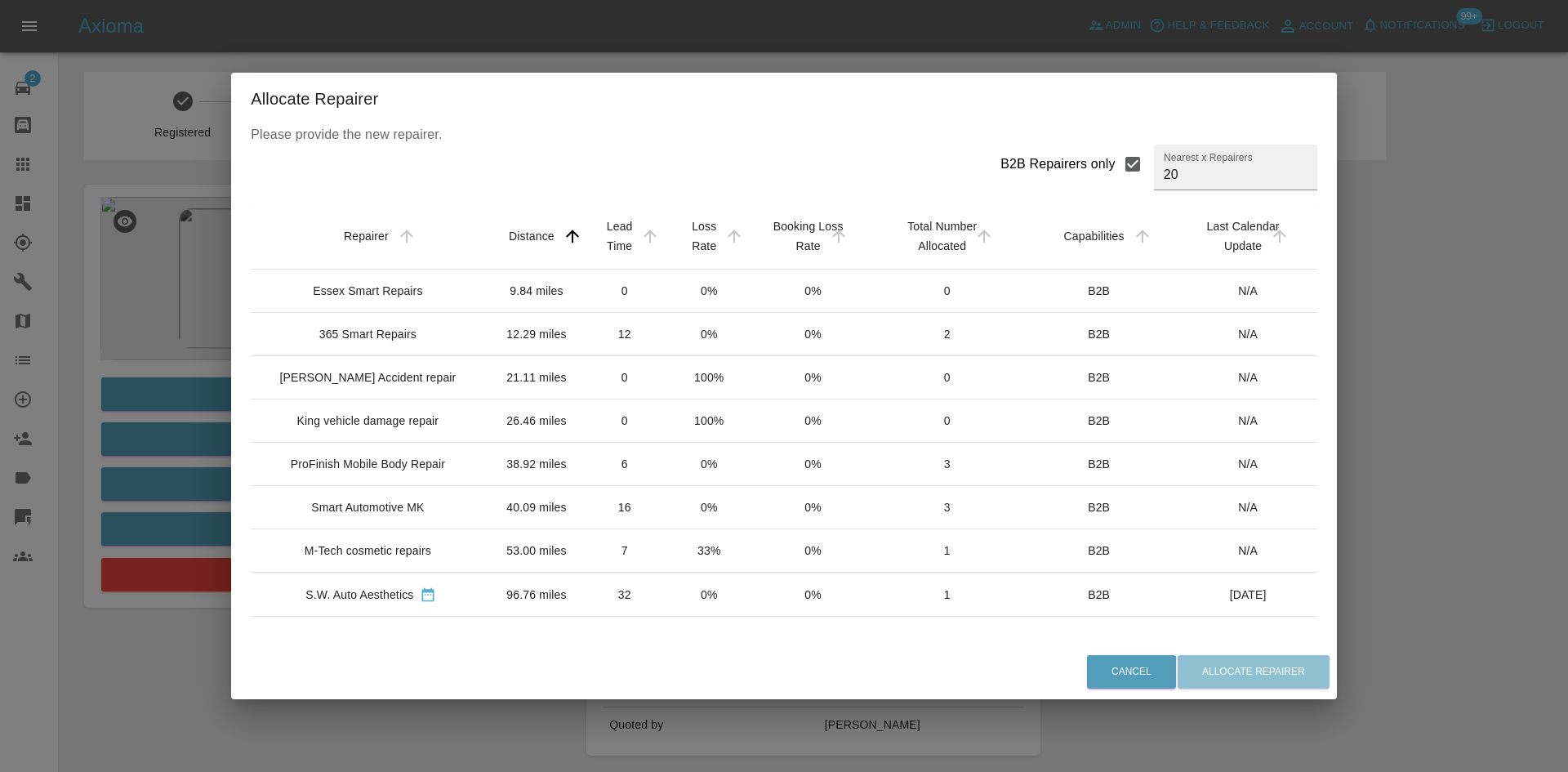
click at [492, 473] on td "38.92 miles" at bounding box center [538, 465] width 91 height 44
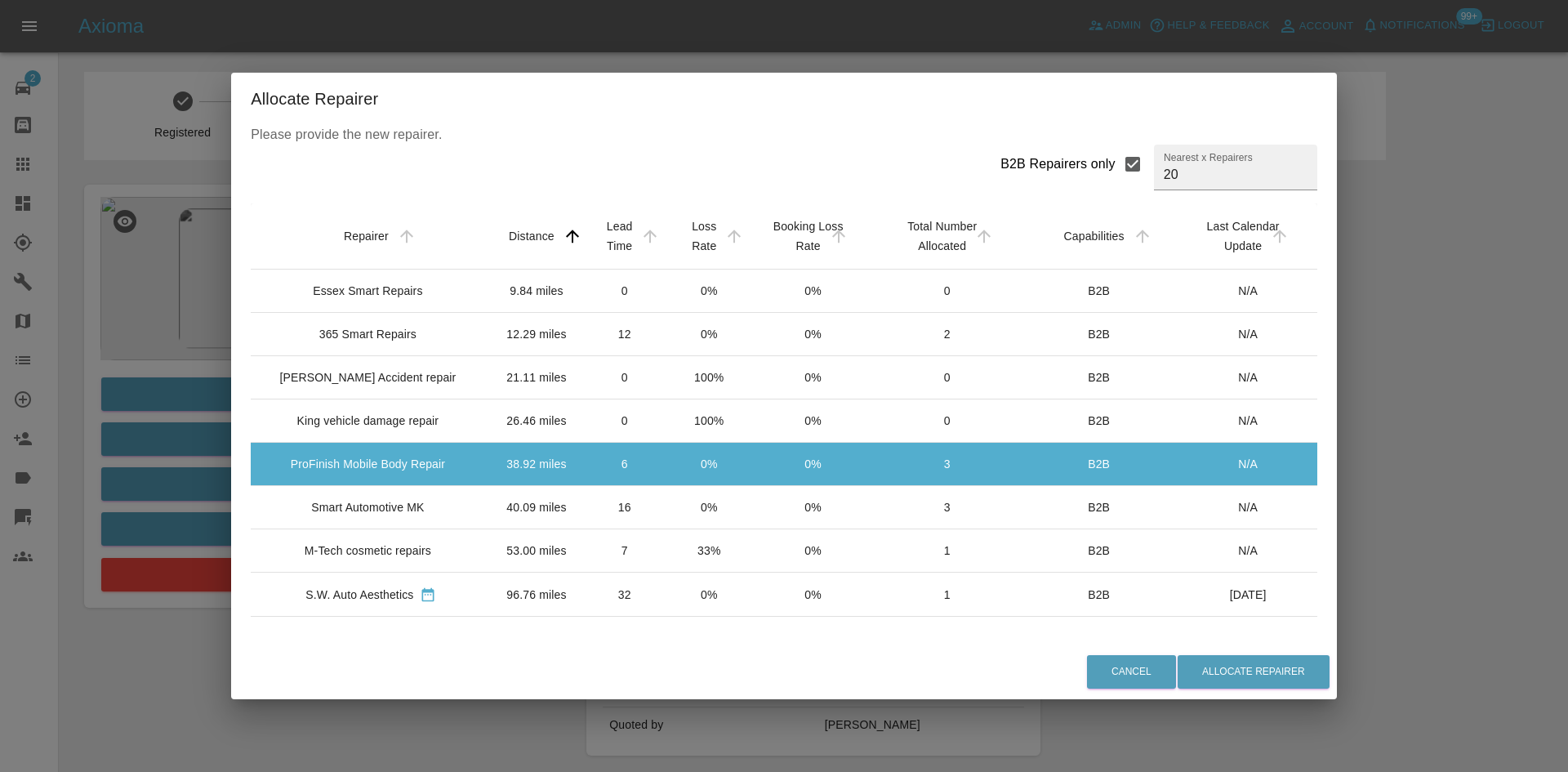
click at [446, 434] on td "King vehicle damage repair" at bounding box center [371, 421] width 240 height 44
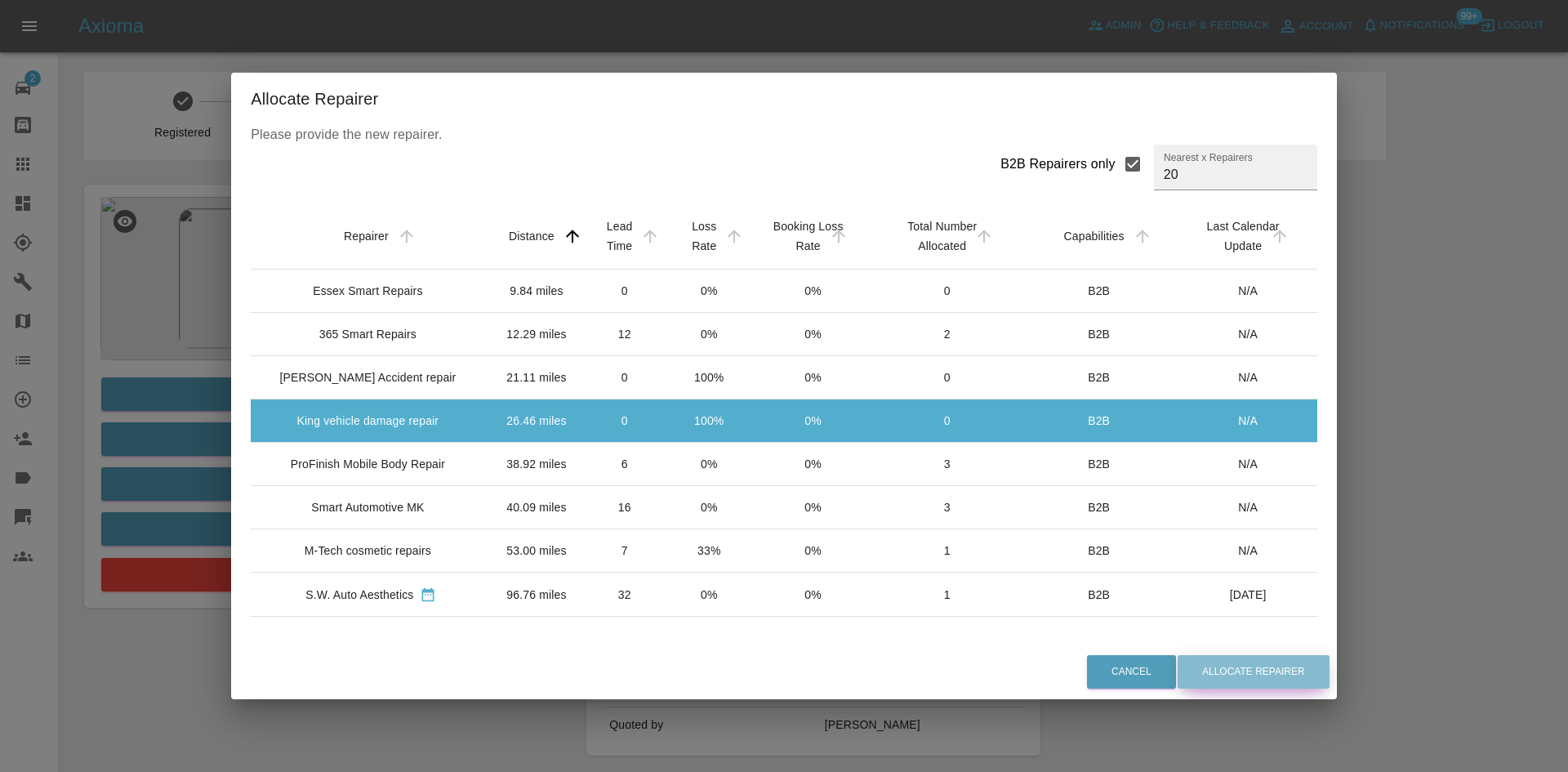
click at [1229, 662] on button "Allocate Repairer" at bounding box center [1253, 671] width 152 height 34
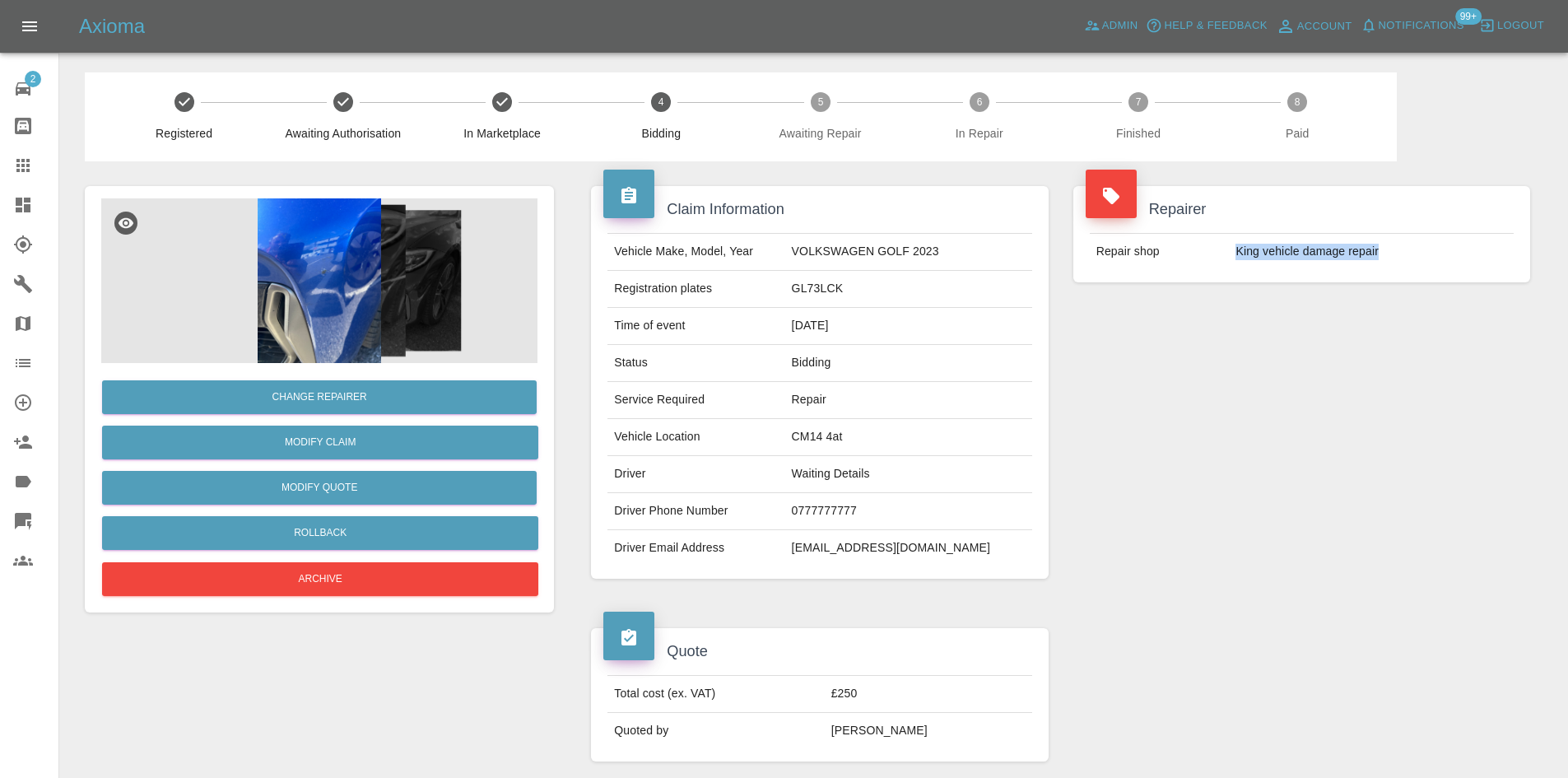
drag, startPoint x: 1430, startPoint y: 253, endPoint x: 1202, endPoint y: 262, distance: 228.2
click at [1202, 262] on tr "Repair shop King vehicle damage repair" at bounding box center [1301, 252] width 423 height 37
click at [1241, 295] on div "Repairer Repair shop King vehicle damage repair" at bounding box center [1301, 234] width 481 height 146
click at [1320, 252] on td "King vehicle damage repair" at bounding box center [1371, 252] width 285 height 37
drag, startPoint x: 1393, startPoint y: 269, endPoint x: 1352, endPoint y: 270, distance: 41.0
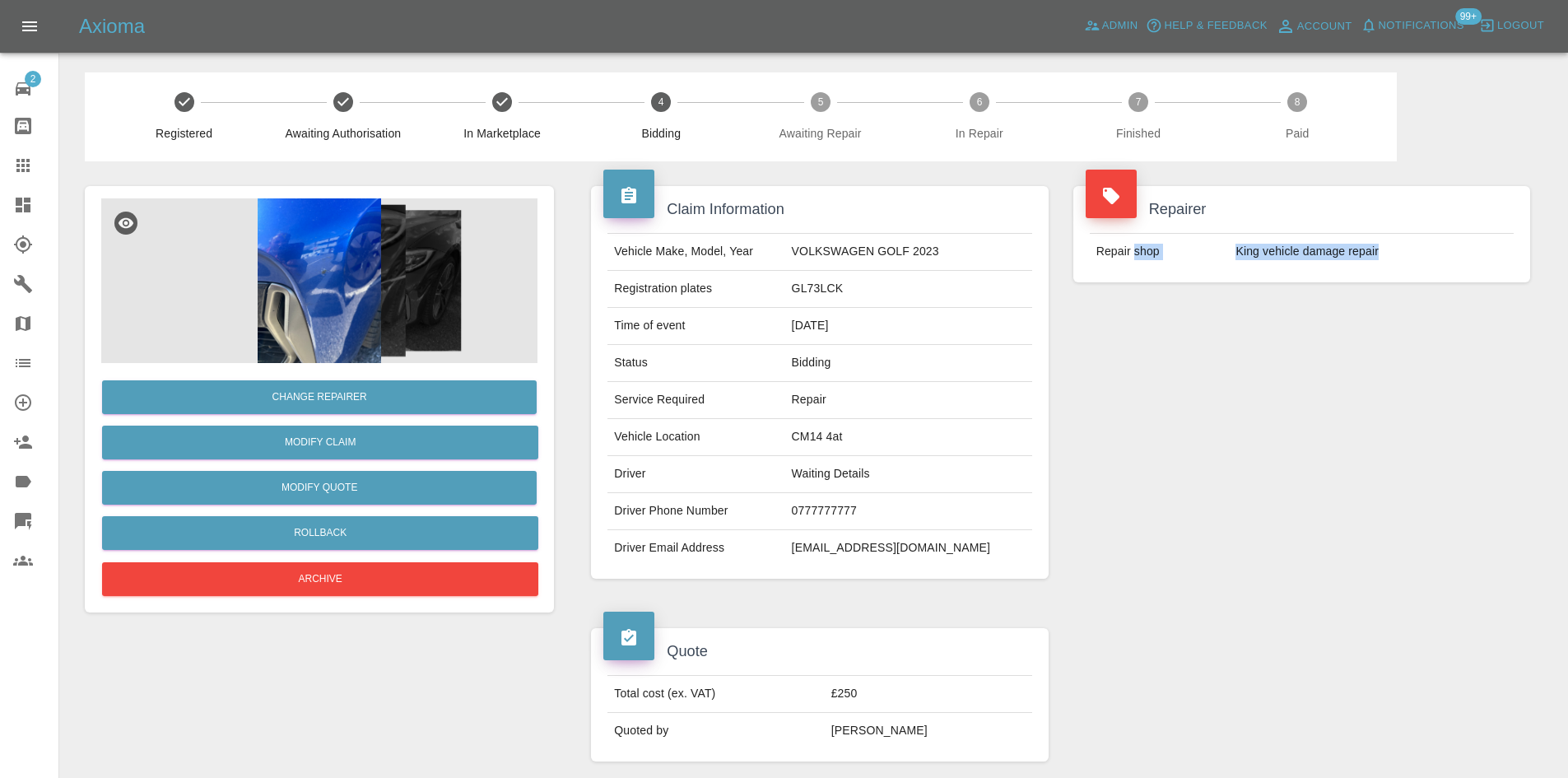
click at [1150, 245] on tr "Repair shop King vehicle damage repair" at bounding box center [1301, 252] width 423 height 37
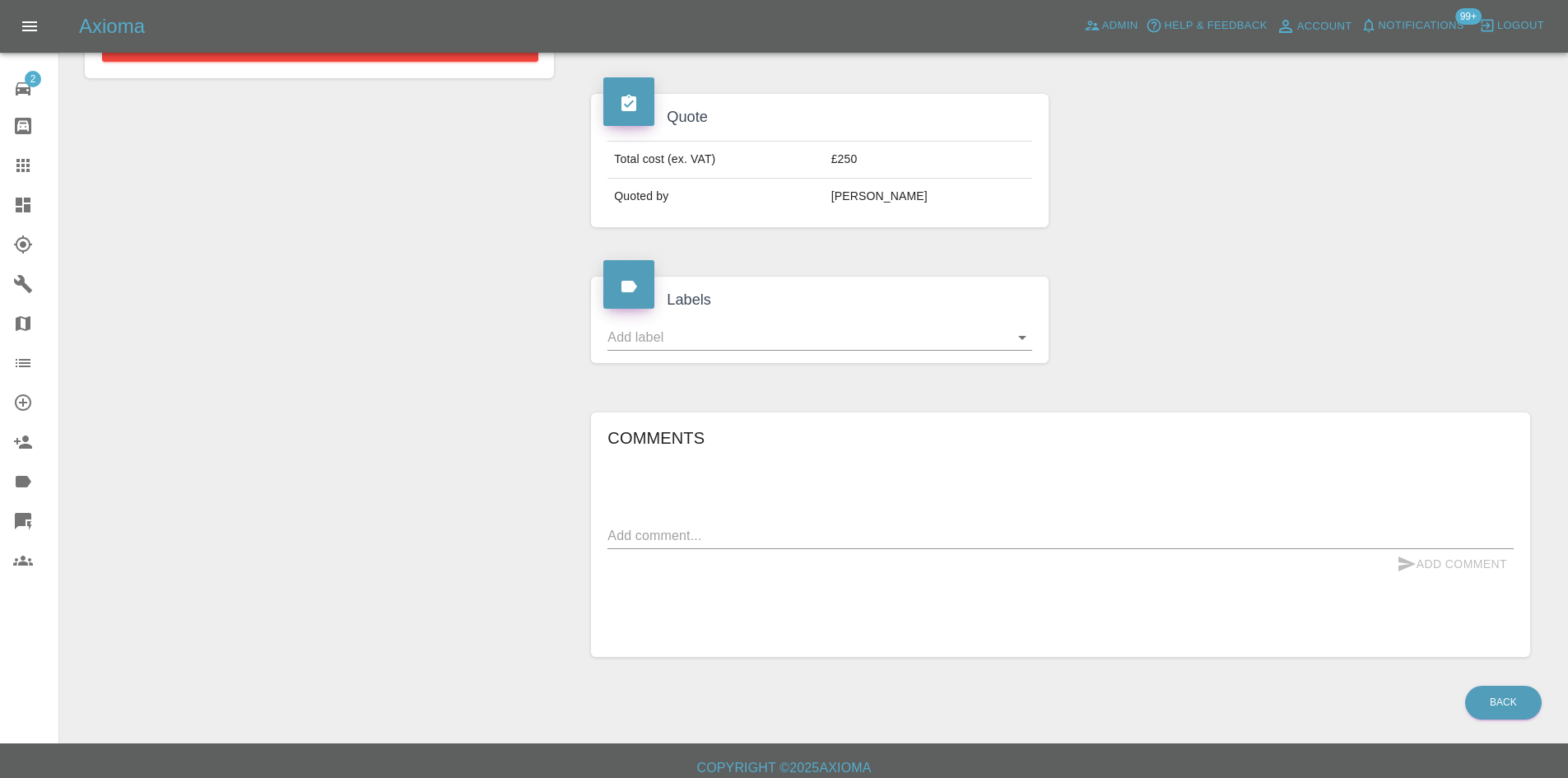
scroll to position [546, 0]
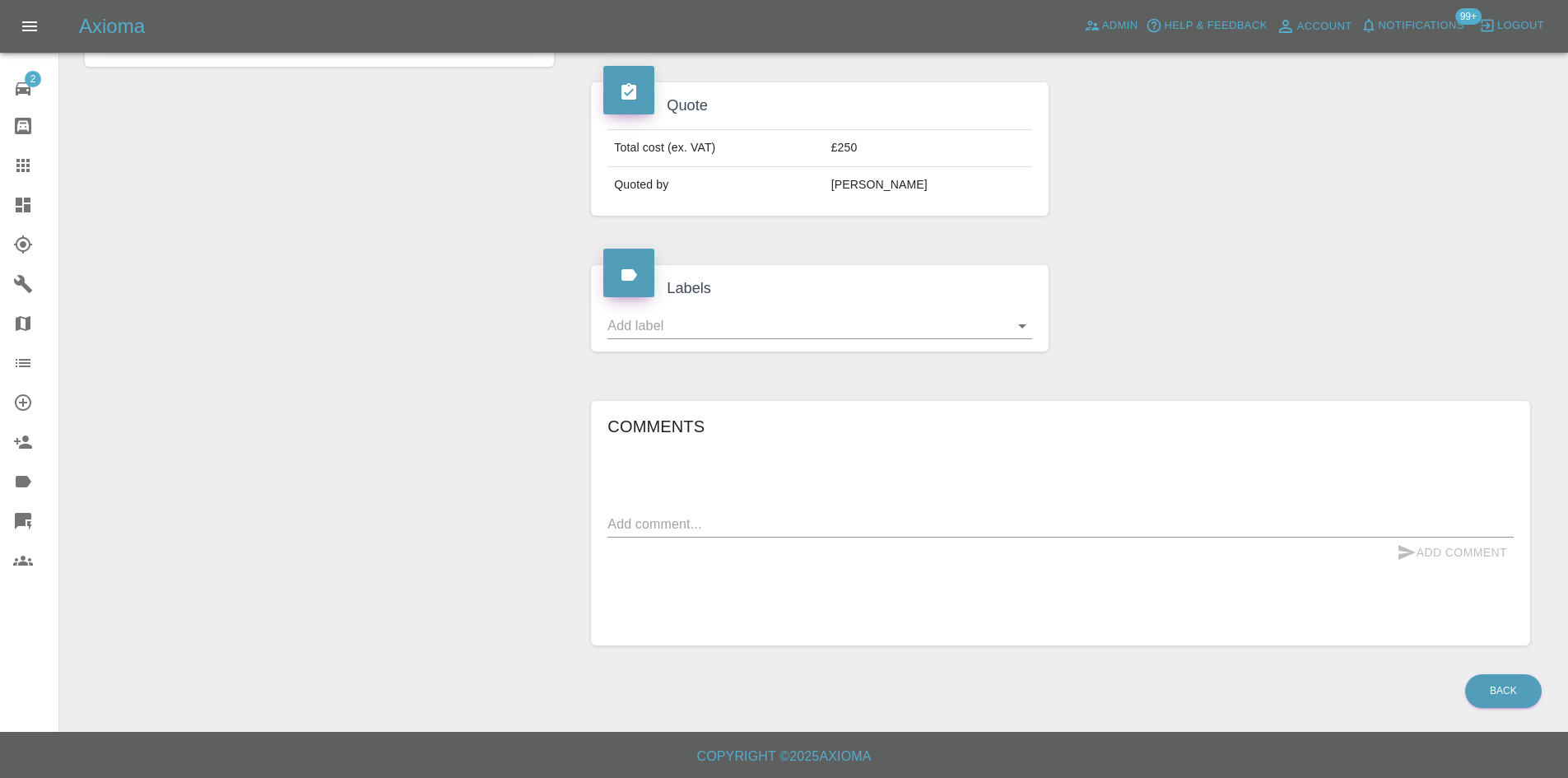
click at [783, 504] on div "Comments x Add Comment" at bounding box center [1060, 523] width 906 height 221
click at [773, 520] on textarea at bounding box center [1060, 523] width 906 height 19
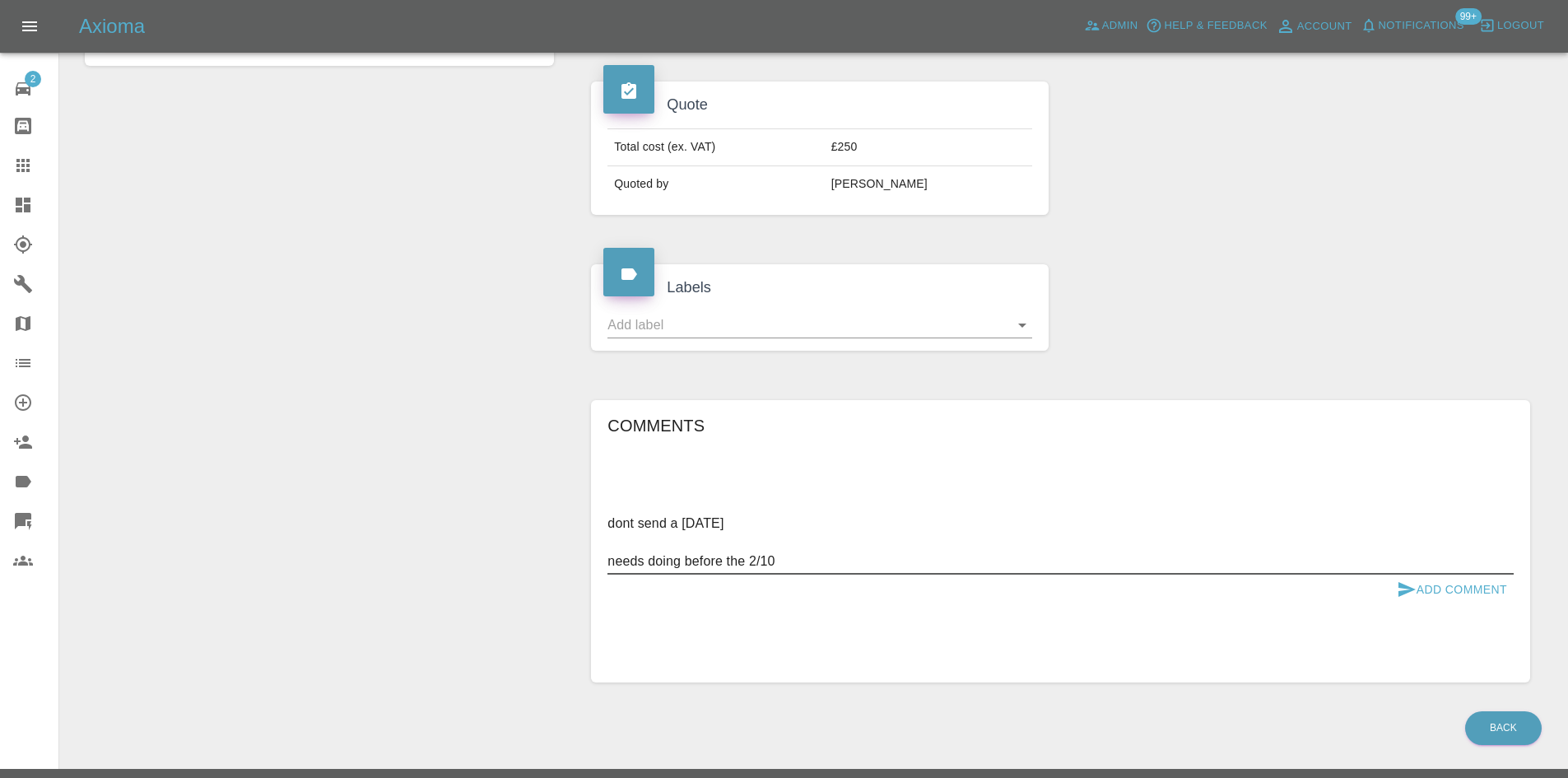
type textarea "dont send a tuesday needs doing before the 2/10"
click at [1439, 583] on button "Add Comment" at bounding box center [1452, 589] width 124 height 30
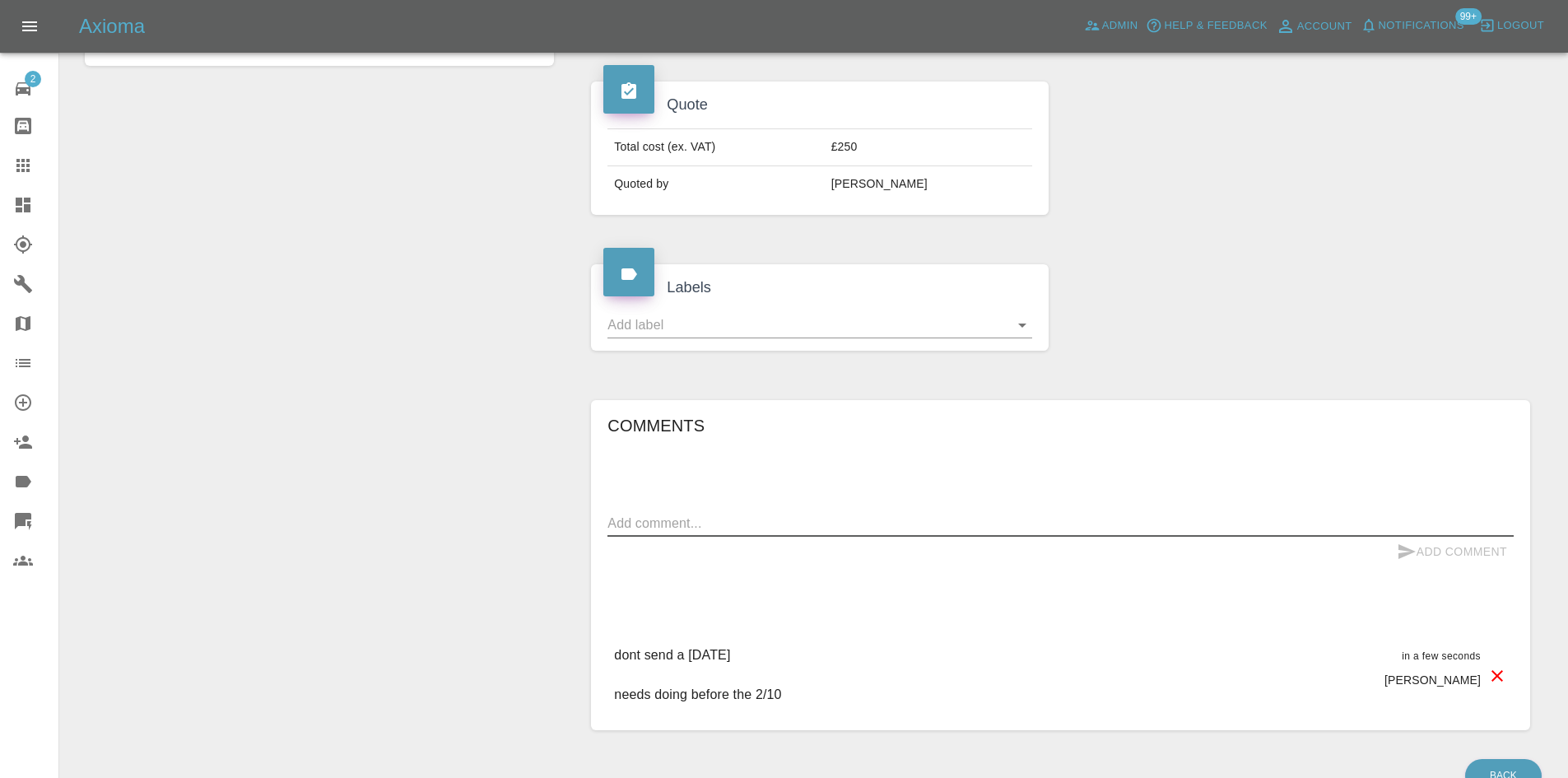
click at [762, 531] on textarea at bounding box center [1060, 522] width 906 height 19
type textarea "no problems"
click at [1402, 546] on icon "submit" at bounding box center [1407, 552] width 17 height 15
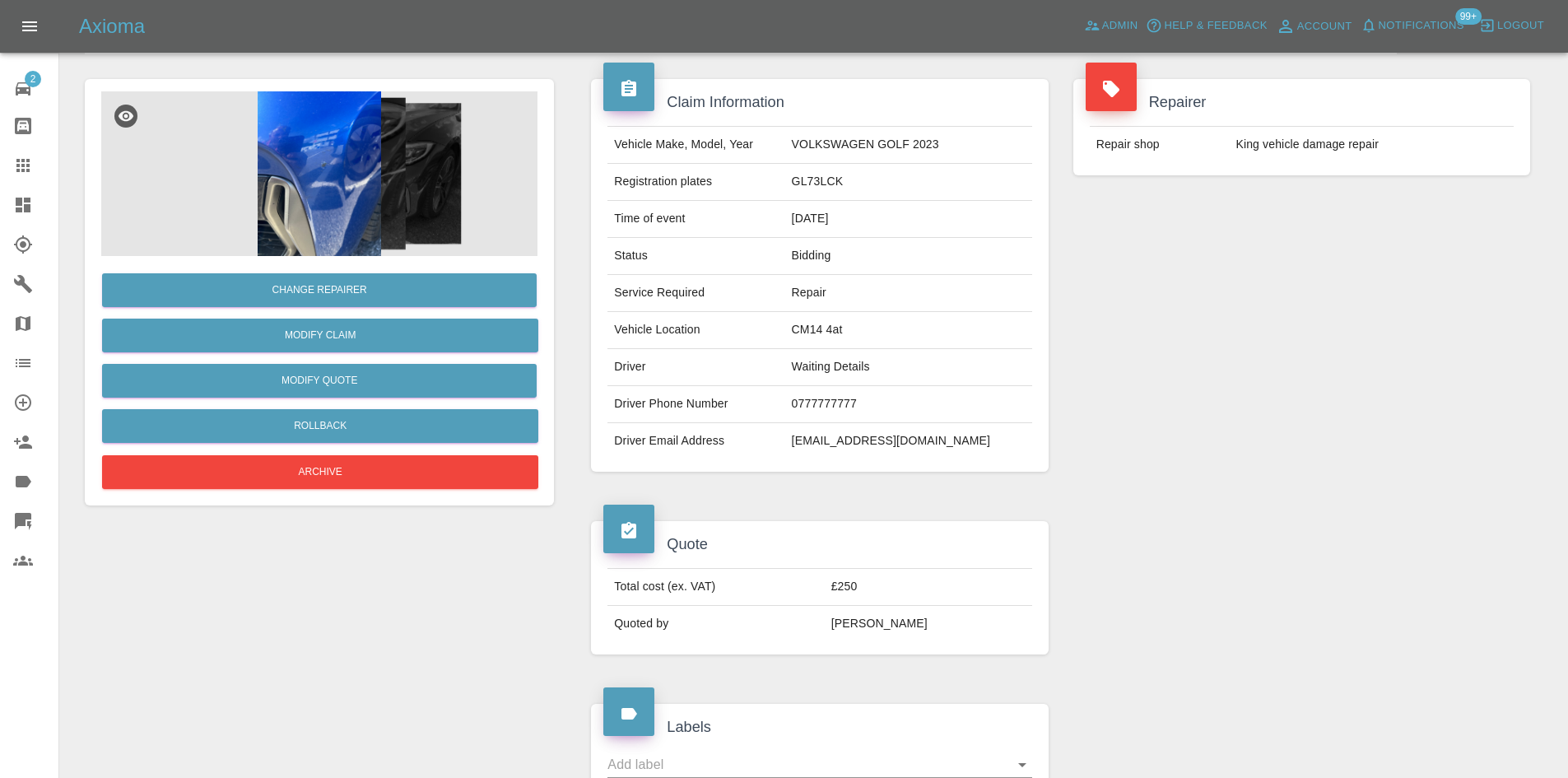
scroll to position [0, 0]
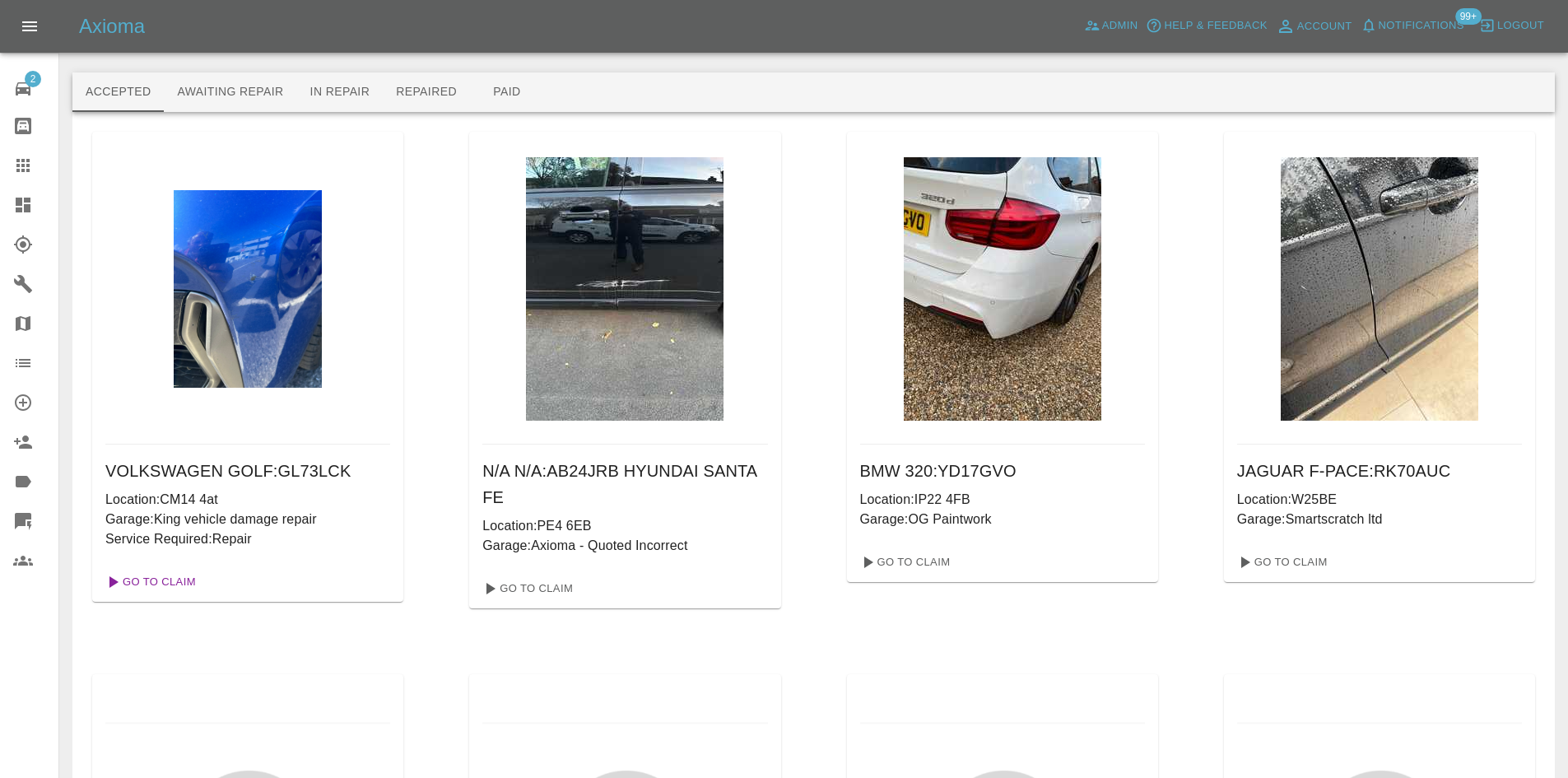
click at [194, 593] on link "Go To Claim" at bounding box center [149, 582] width 101 height 27
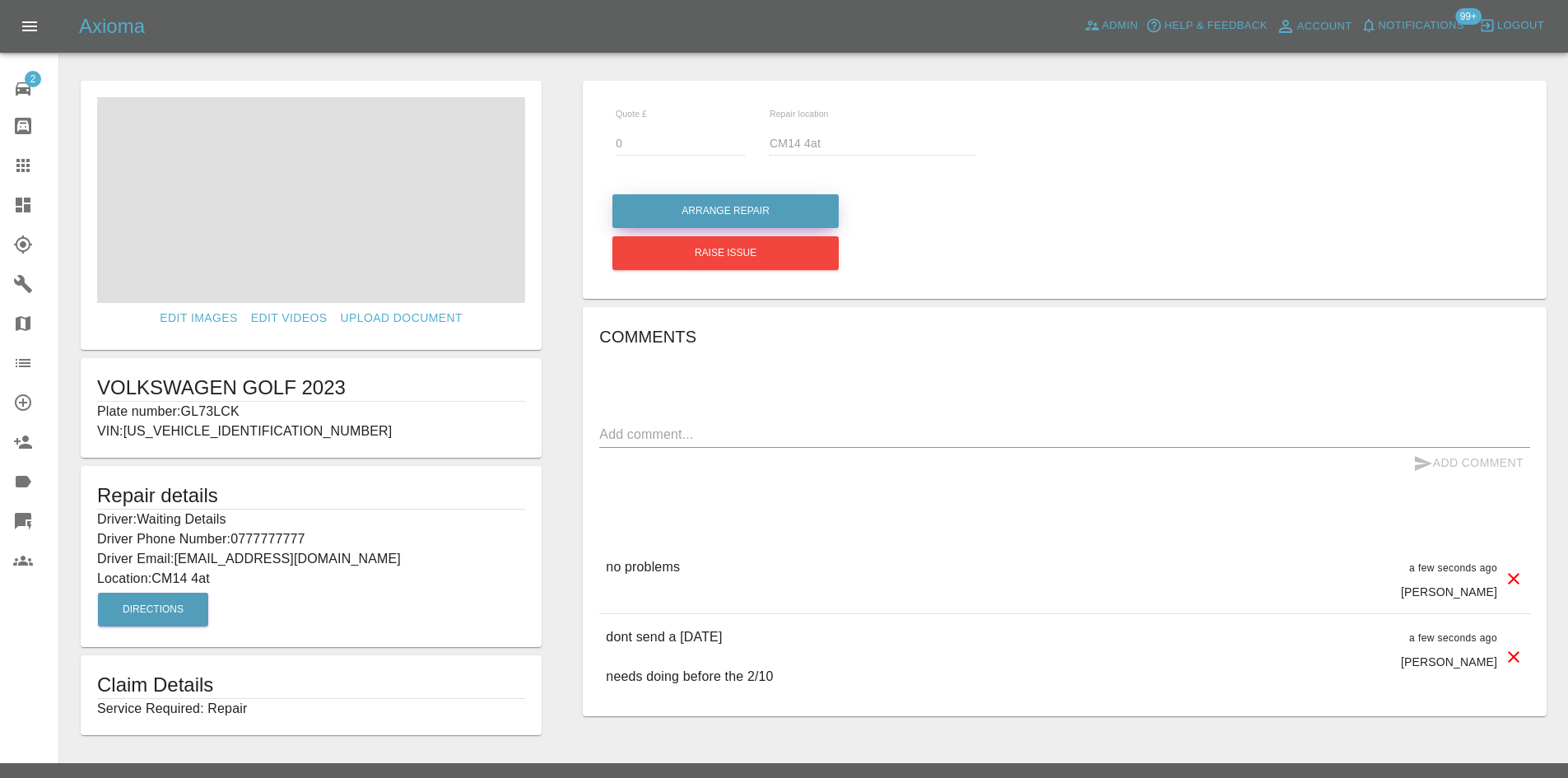
click at [753, 201] on button "Arrange Repair" at bounding box center [725, 211] width 226 height 34
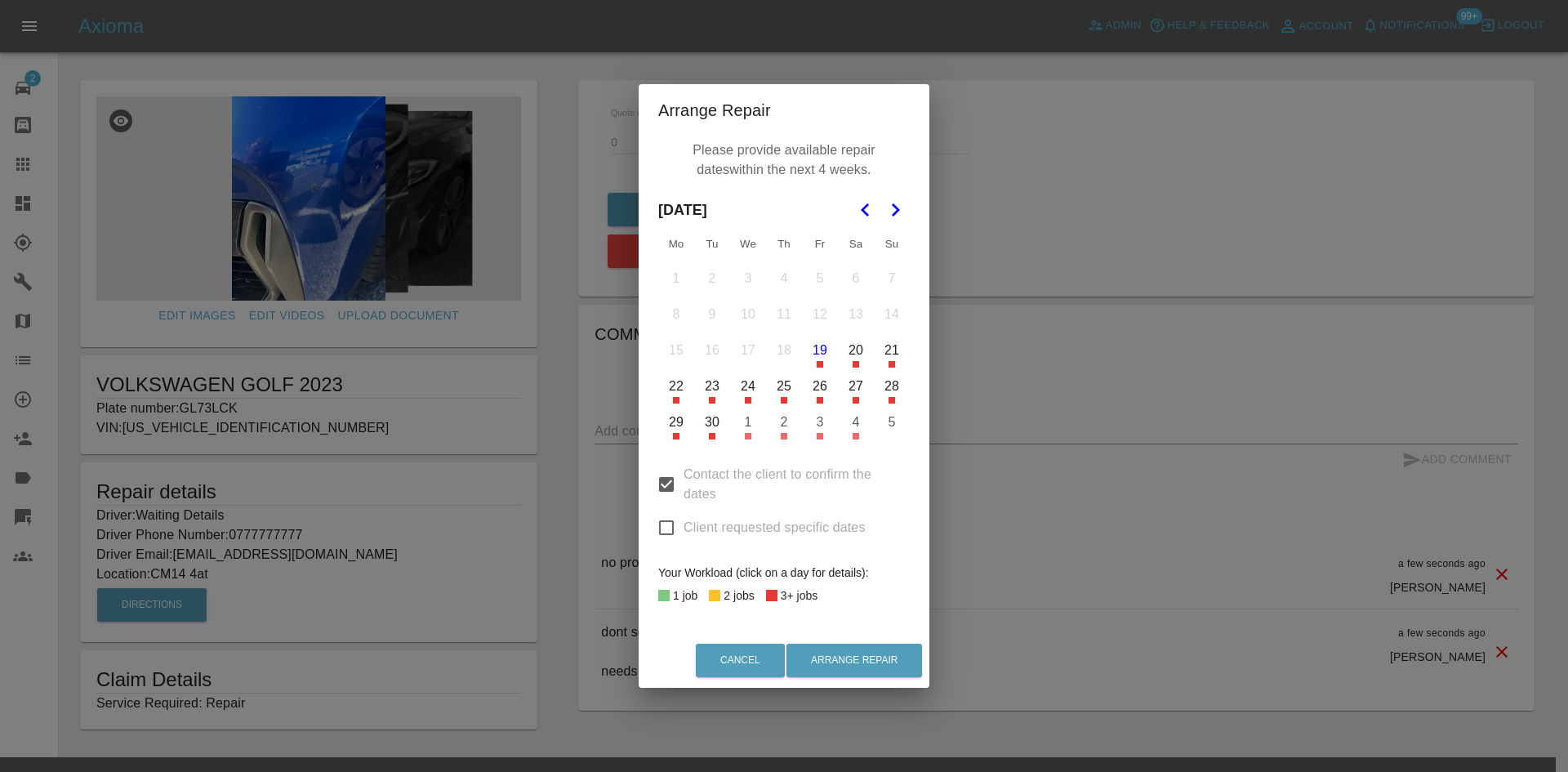
click at [777, 418] on button "2" at bounding box center [784, 422] width 35 height 35
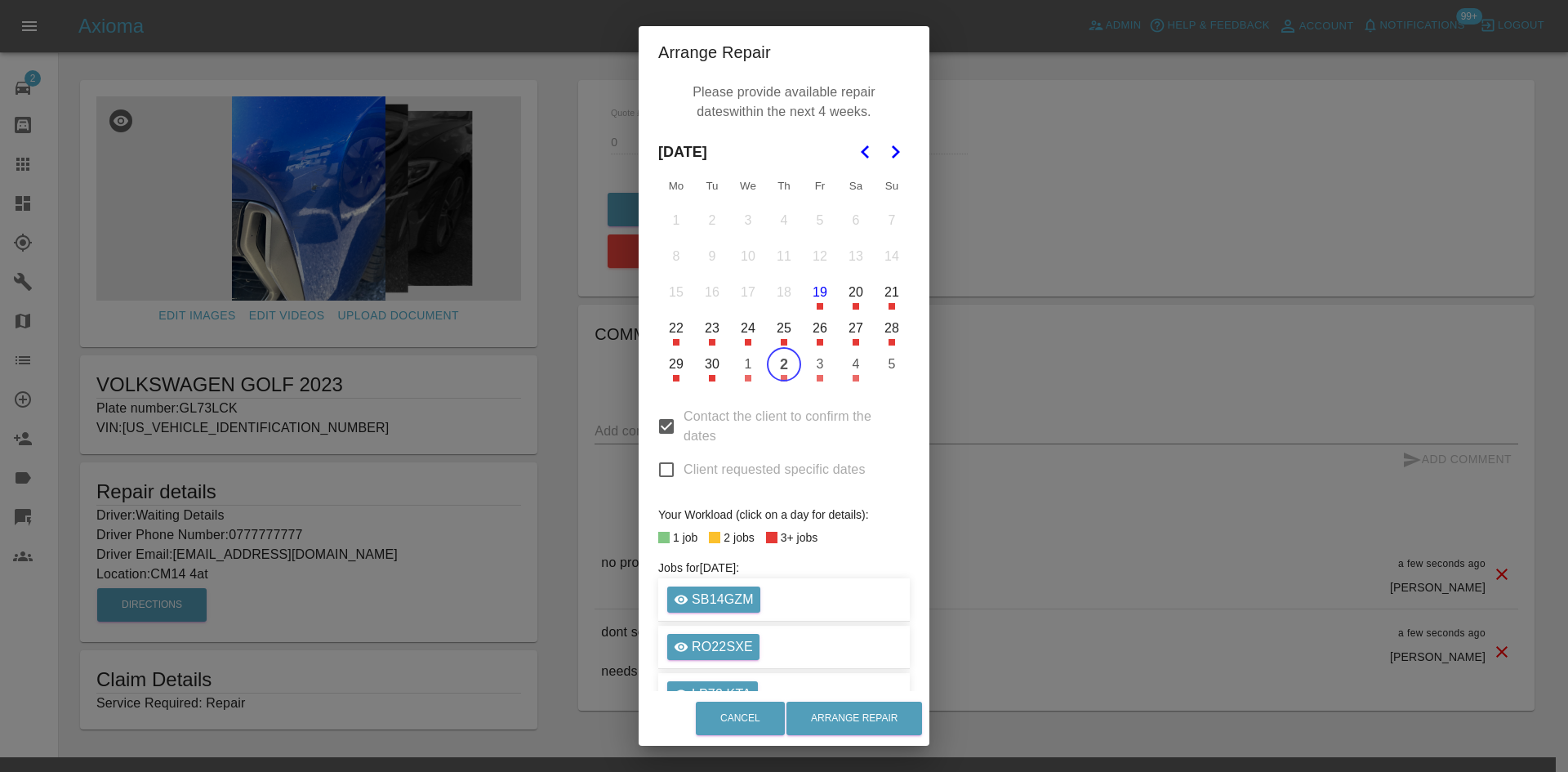
click at [769, 434] on span "Contact the client to confirm the dates" at bounding box center [790, 426] width 213 height 39
click at [684, 434] on input "Contact the client to confirm the dates" at bounding box center [667, 426] width 35 height 35
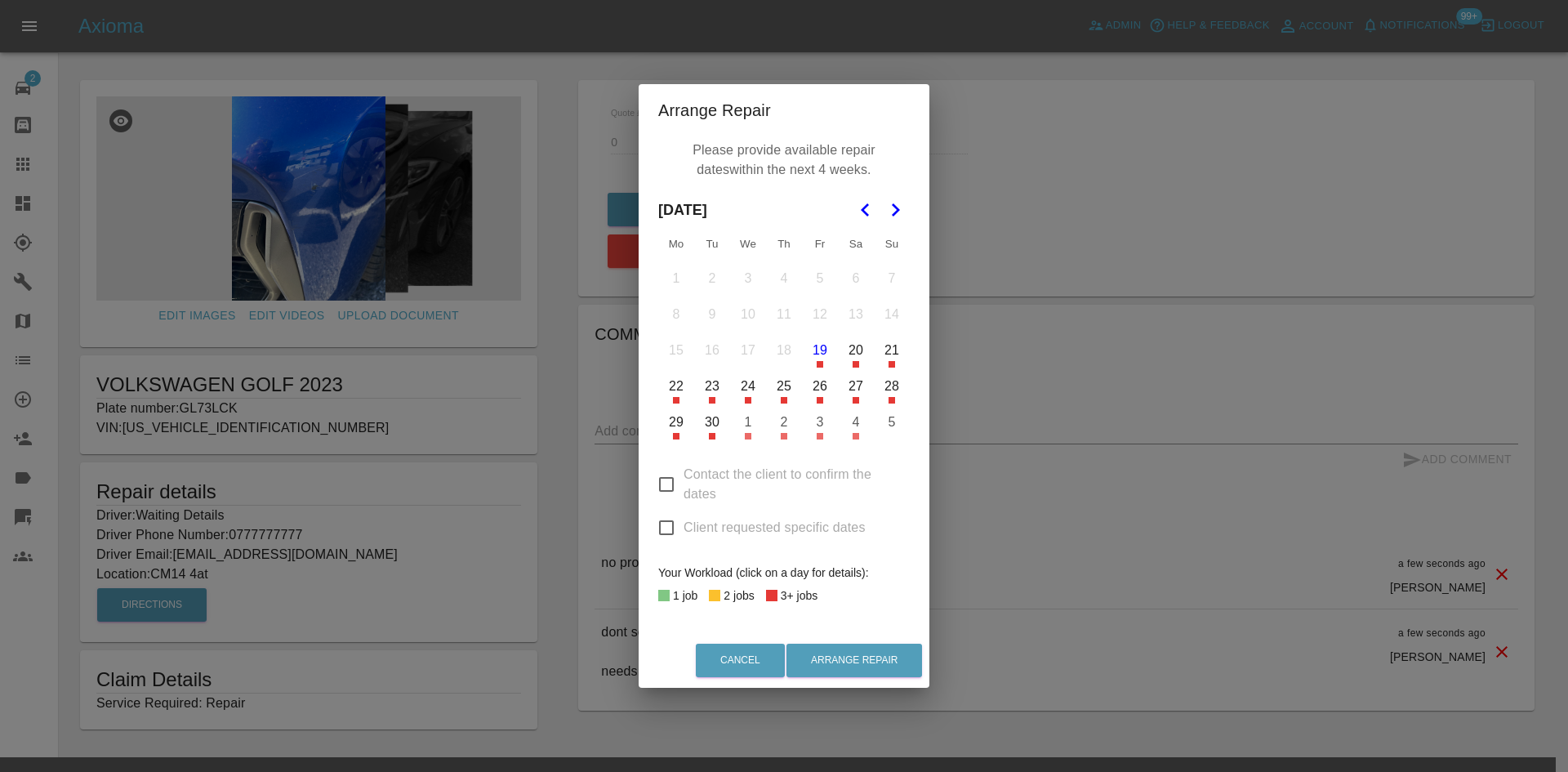
click at [806, 372] on td "26" at bounding box center [820, 386] width 36 height 36
click at [827, 393] on button "26" at bounding box center [820, 386] width 35 height 35
click at [813, 465] on span "Contact the client to confirm the dates" at bounding box center [790, 484] width 213 height 39
click at [684, 467] on input "Contact the client to confirm the dates" at bounding box center [667, 485] width 35 height 35
checkbox input "true"
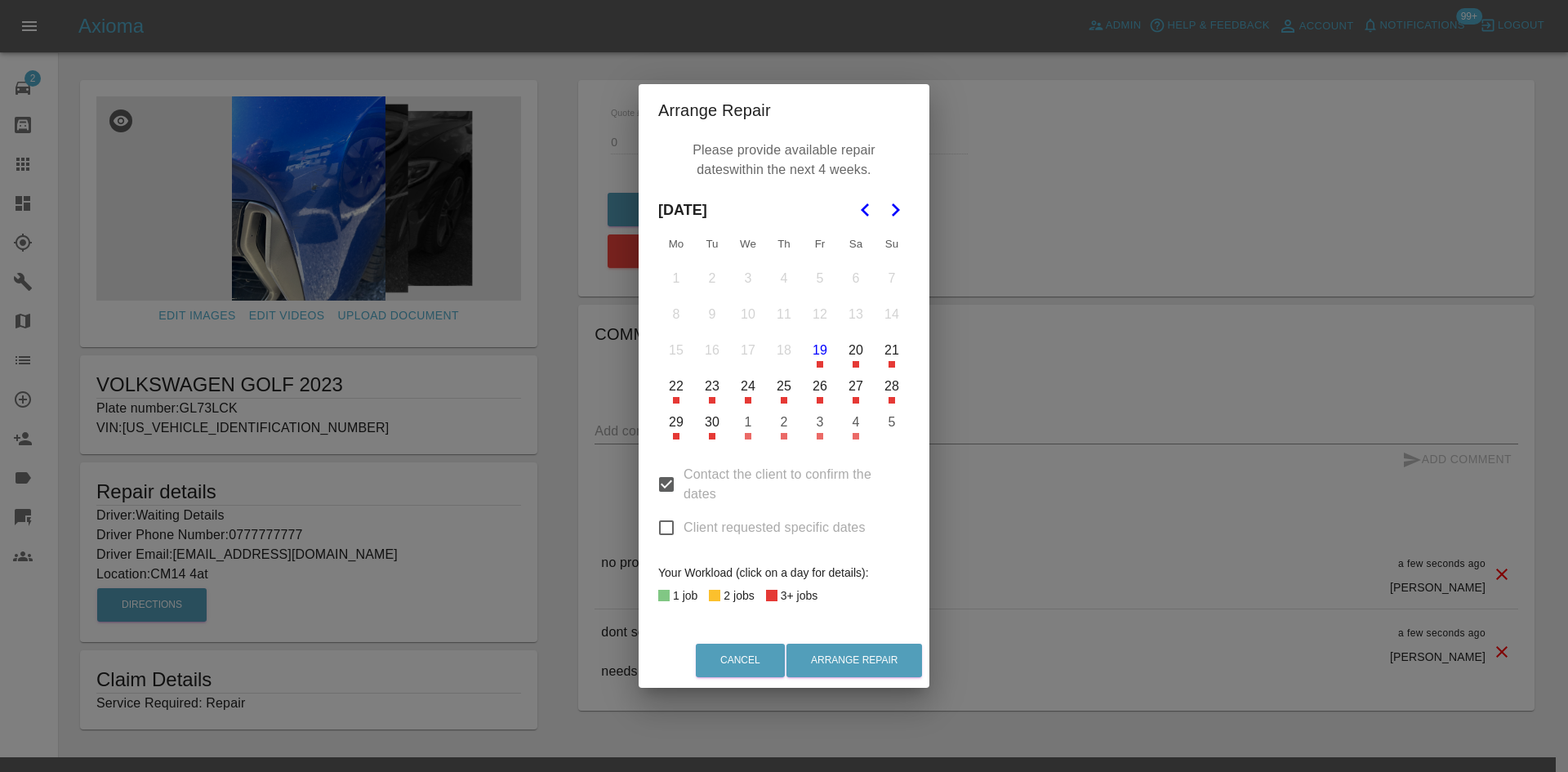
click at [794, 429] on button "2" at bounding box center [784, 422] width 35 height 35
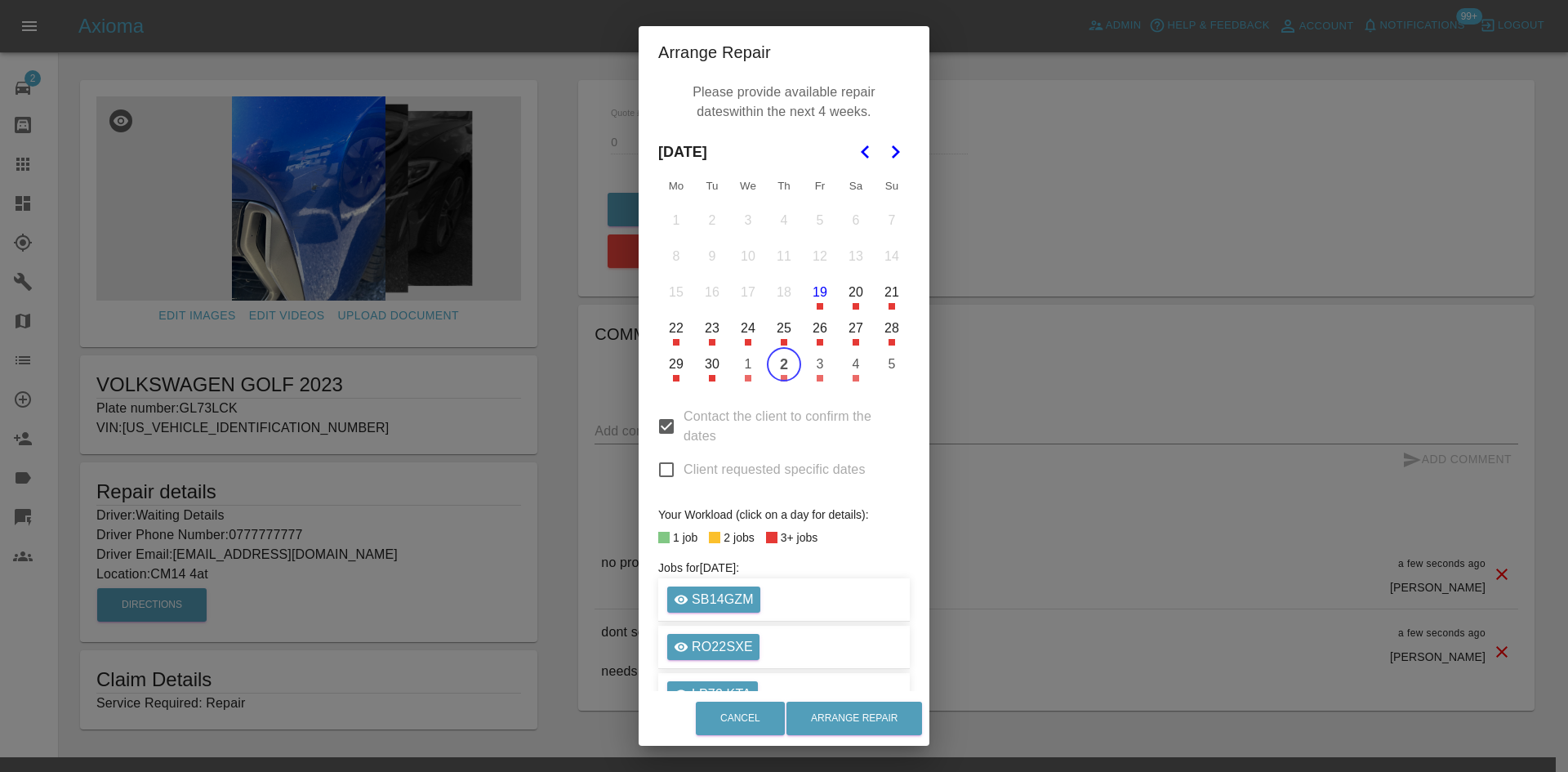
click at [816, 385] on div "Please provide available repair dates within the next 4 weeks. September 2025 M…" at bounding box center [784, 385] width 291 height 613
click at [819, 374] on button "3" at bounding box center [820, 365] width 35 height 35
click at [739, 369] on button "1" at bounding box center [749, 365] width 35 height 35
click at [869, 707] on button "Arrange Repair" at bounding box center [854, 717] width 136 height 34
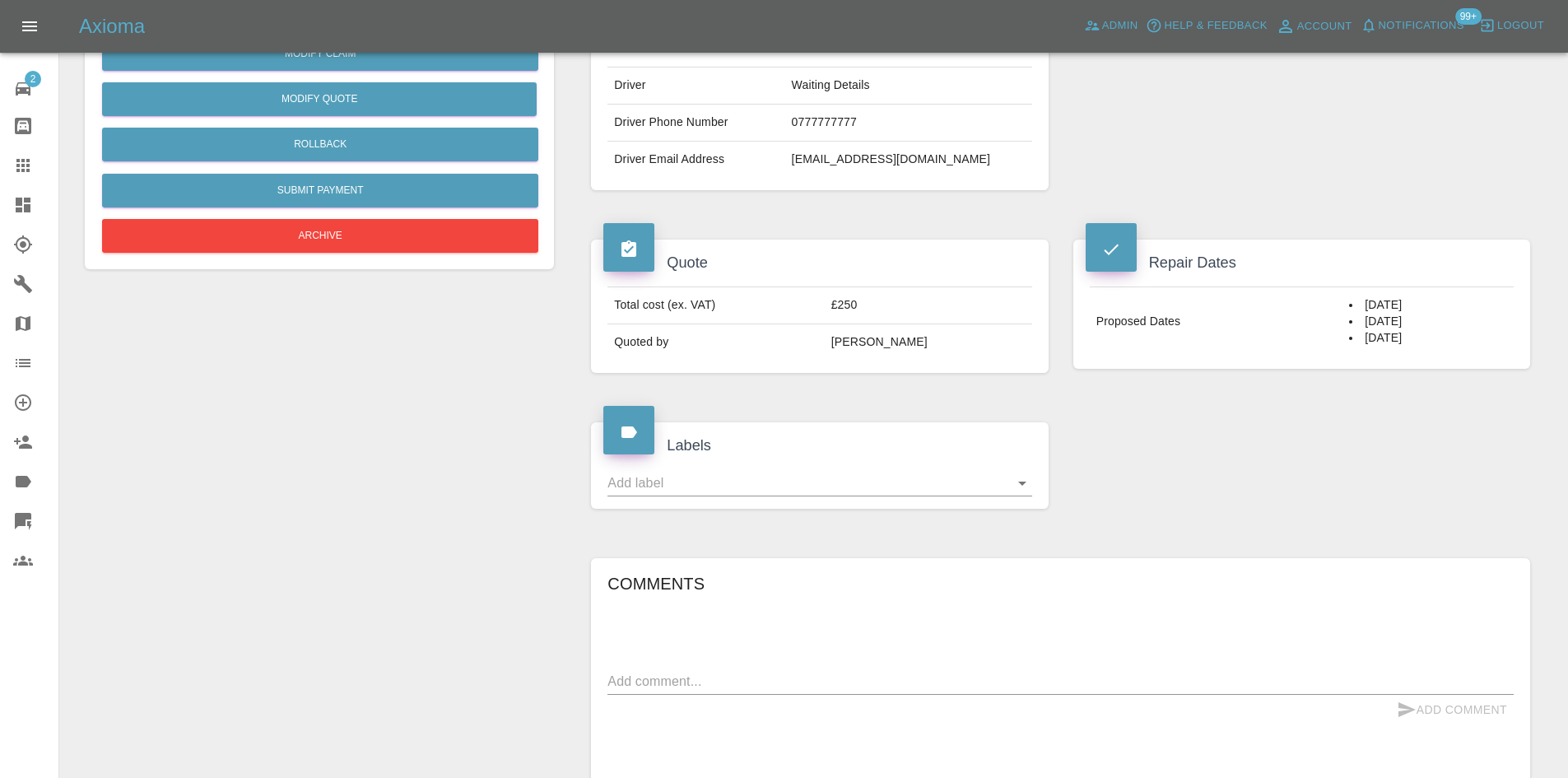
scroll to position [247, 0]
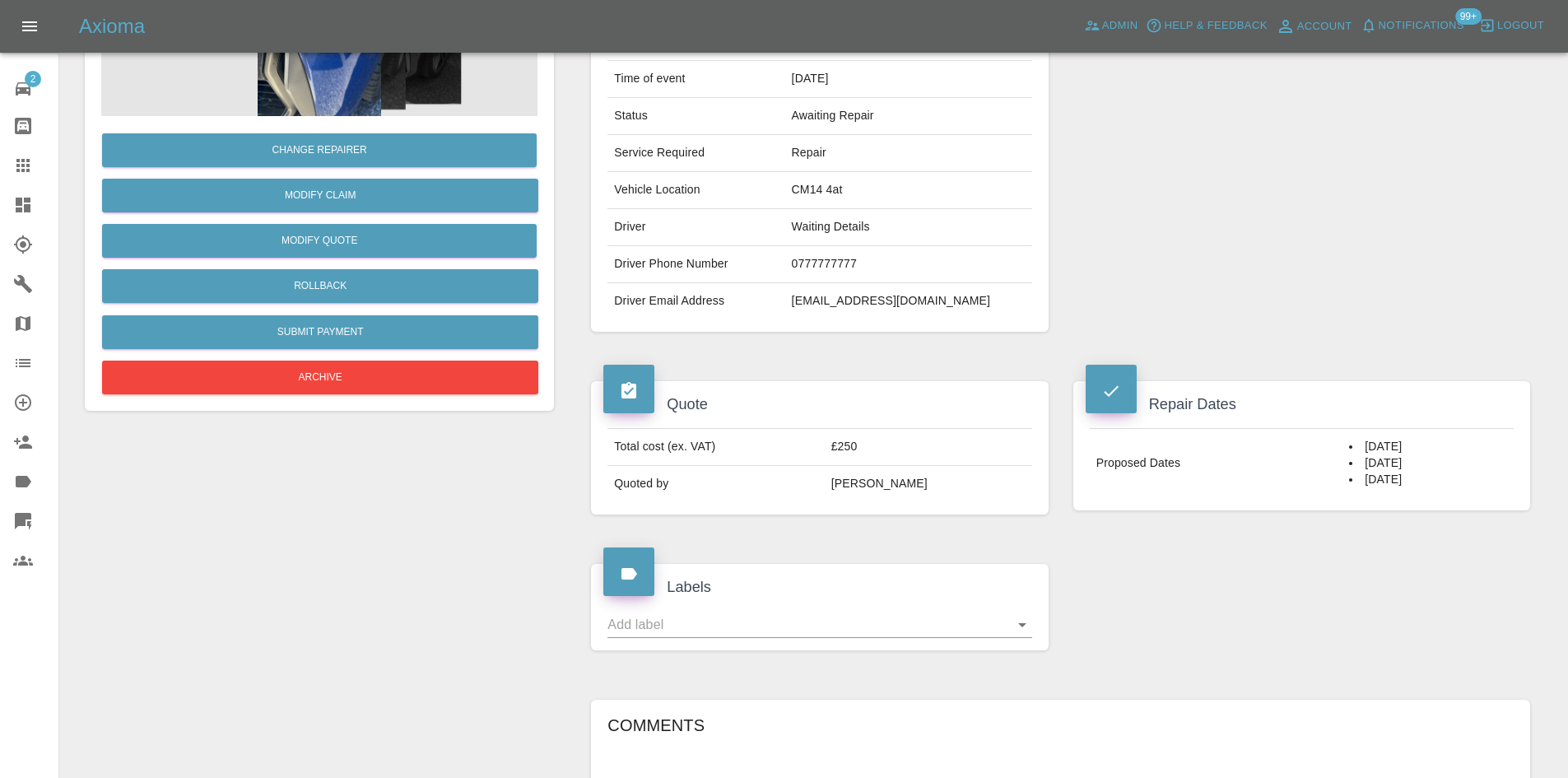
drag, startPoint x: 1327, startPoint y: 452, endPoint x: 1399, endPoint y: 487, distance: 80.1
click at [1399, 487] on td "[DATE] [DATE] [DATE]" at bounding box center [1428, 463] width 171 height 69
click at [1405, 483] on li "[DATE]" at bounding box center [1428, 480] width 158 height 16
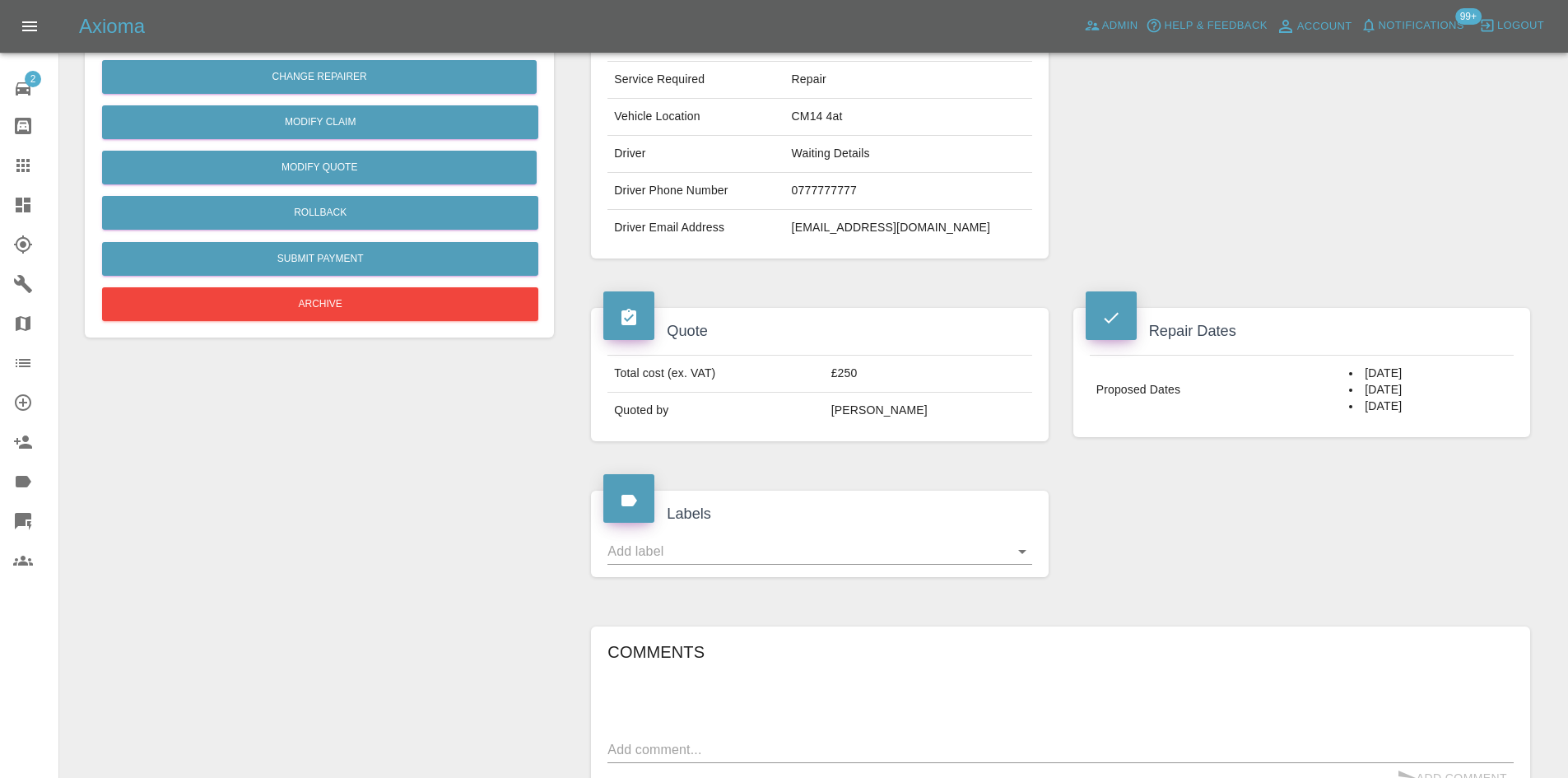
scroll to position [329, 0]
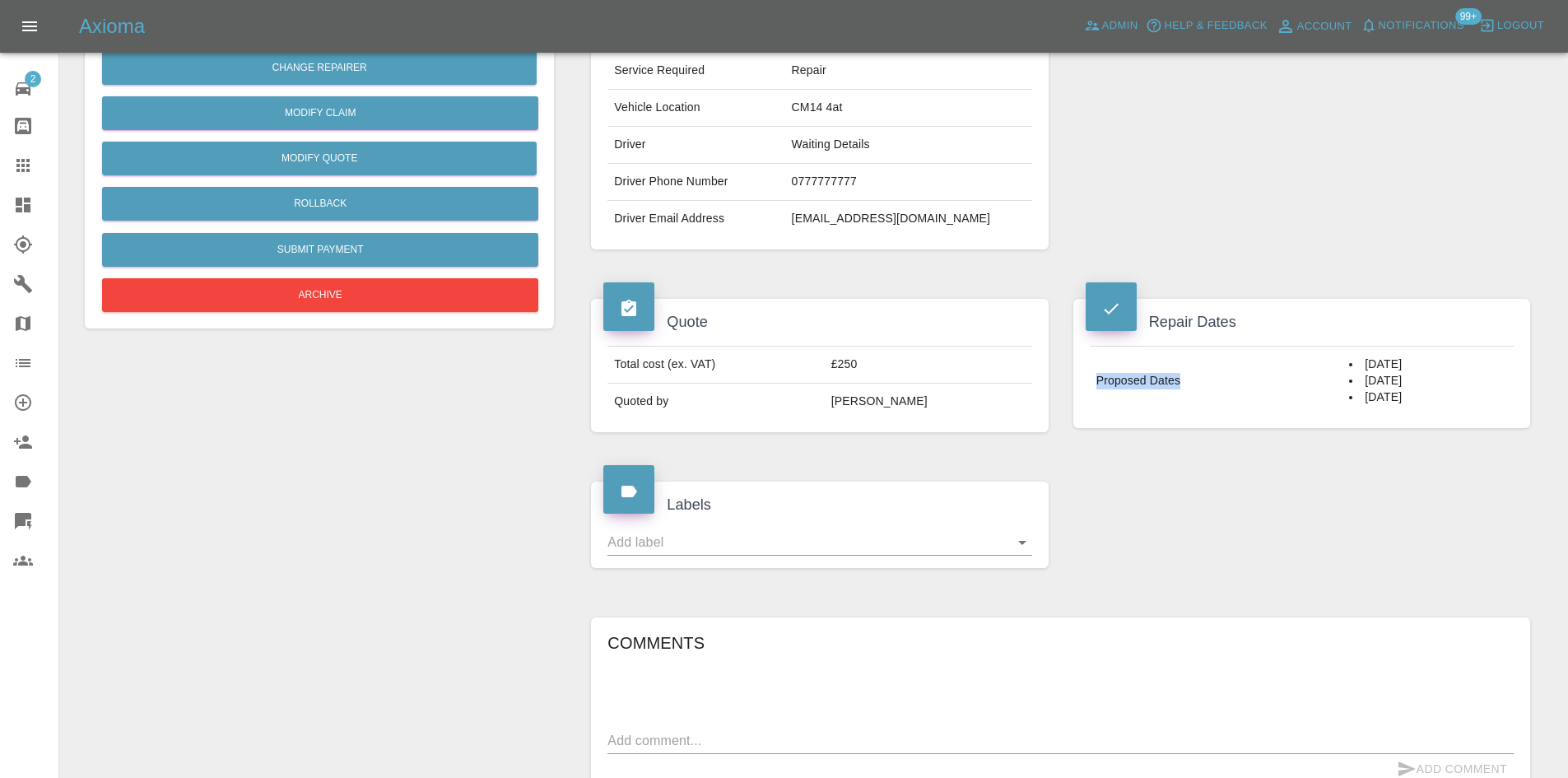
drag, startPoint x: 1214, startPoint y: 375, endPoint x: 1079, endPoint y: 391, distance: 135.9
click at [1079, 391] on div "Proposed Dates [DATE] [DATE] [DATE]" at bounding box center [1300, 380] width 448 height 70
click at [1214, 396] on td "Proposed Dates" at bounding box center [1216, 380] width 254 height 69
drag, startPoint x: 1413, startPoint y: 383, endPoint x: 1330, endPoint y: 385, distance: 83.0
click at [1349, 385] on li "[DATE]" at bounding box center [1428, 381] width 158 height 16
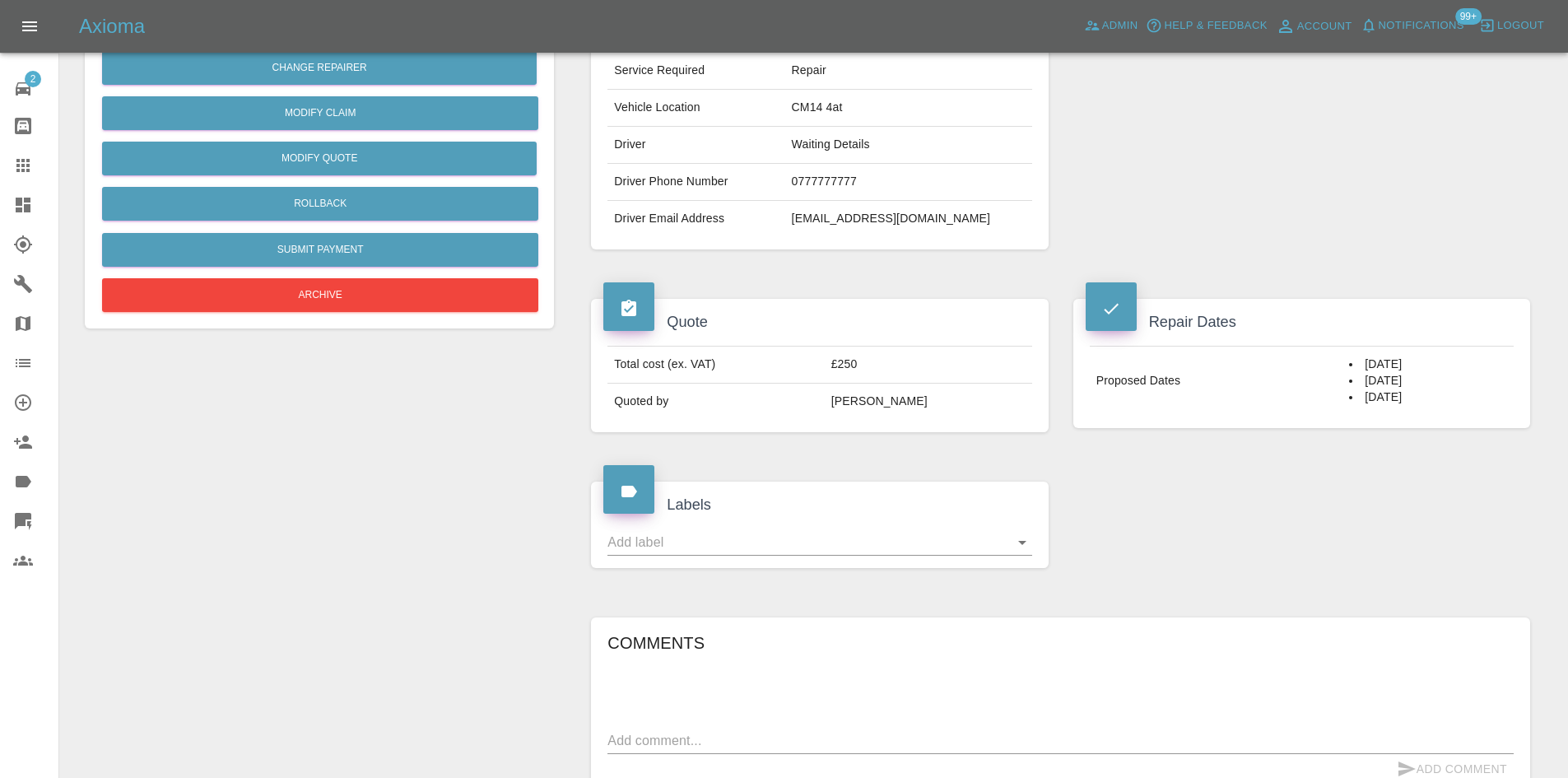
click at [1354, 375] on li "[DATE]" at bounding box center [1428, 381] width 158 height 16
click at [1423, 395] on li "03/10/2025" at bounding box center [1428, 398] width 158 height 16
click at [1426, 375] on li "02/10/2025" at bounding box center [1428, 381] width 158 height 16
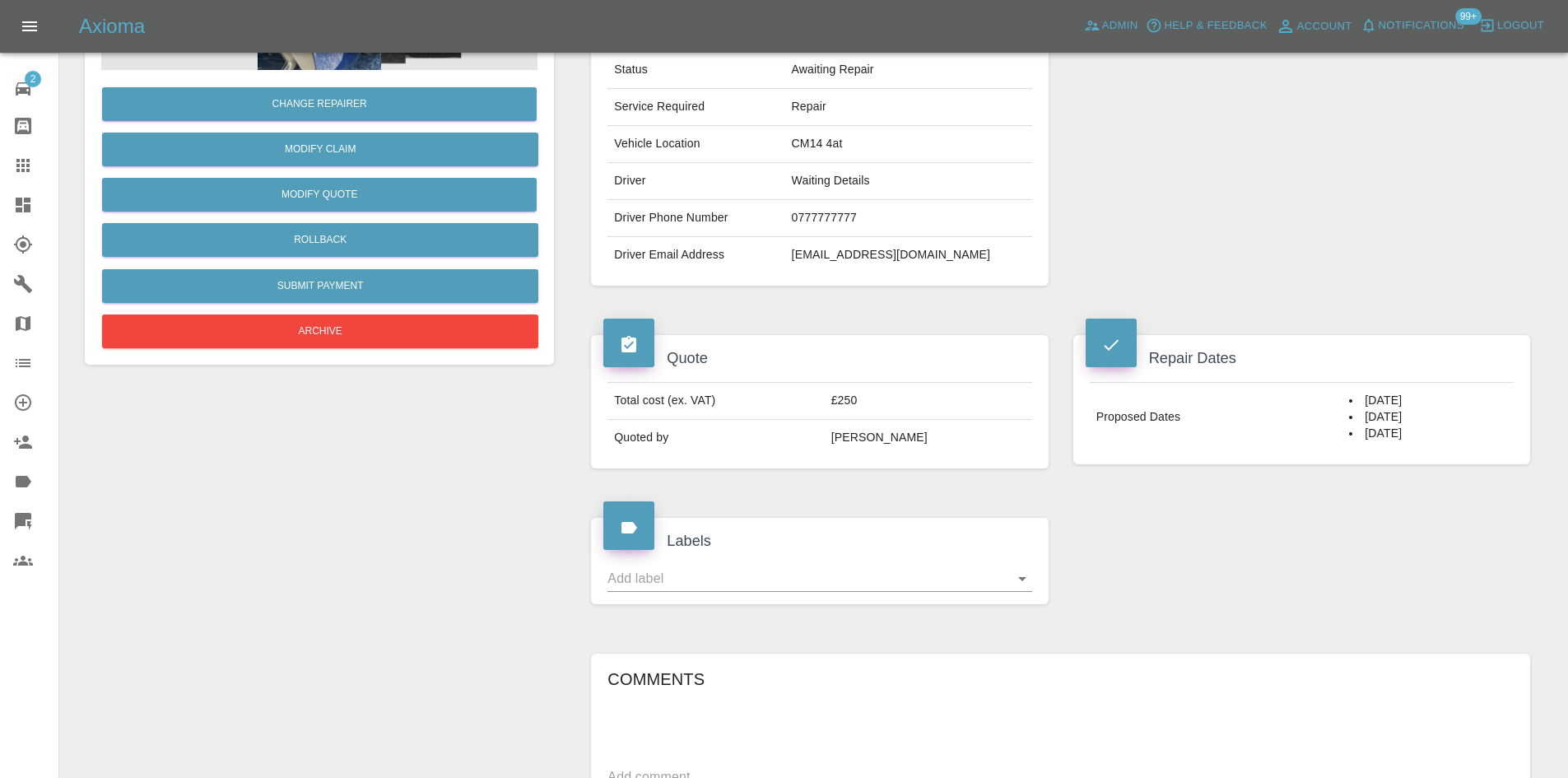
scroll to position [82, 0]
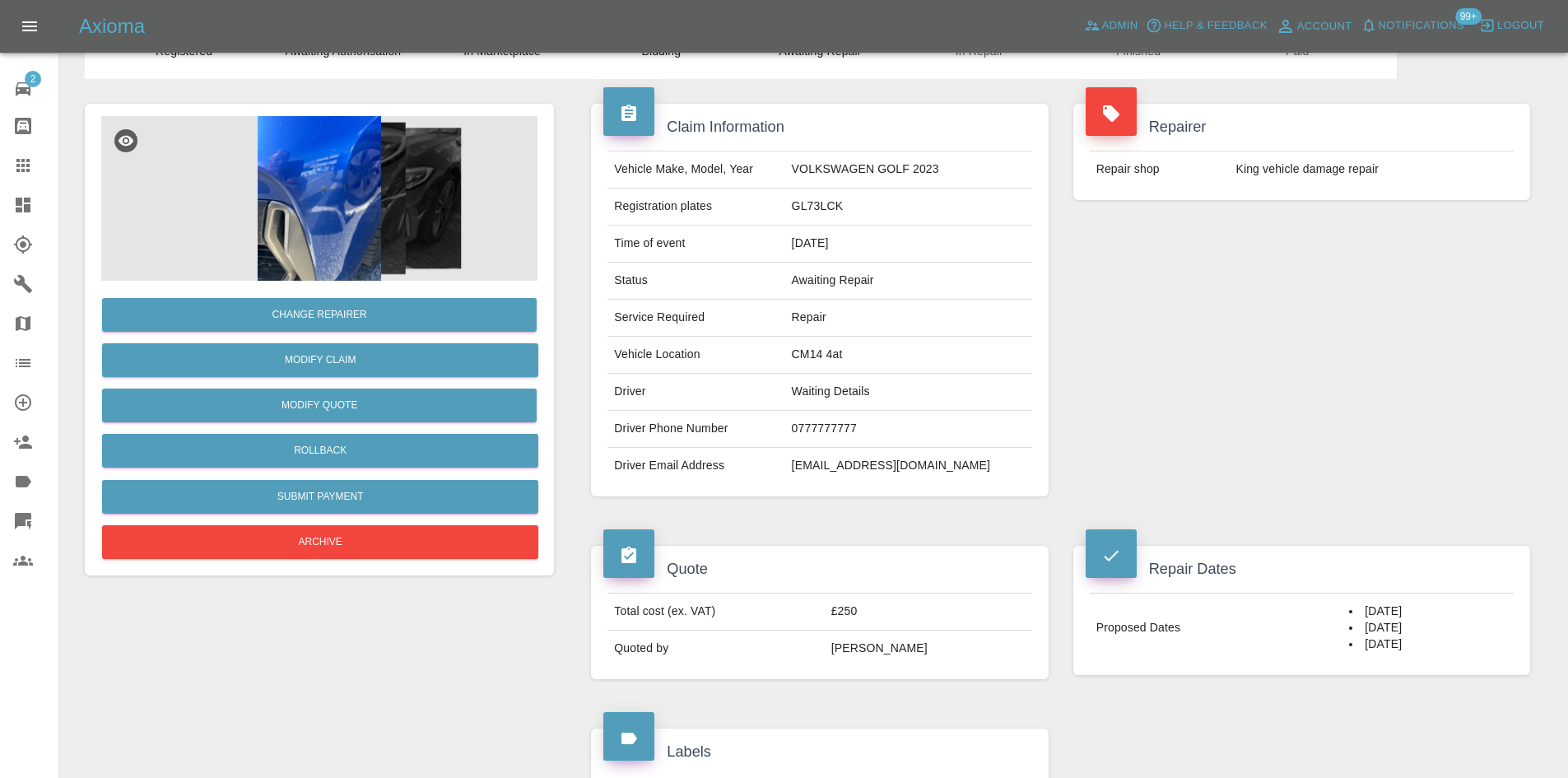
click at [309, 233] on img at bounding box center [319, 199] width 436 height 165
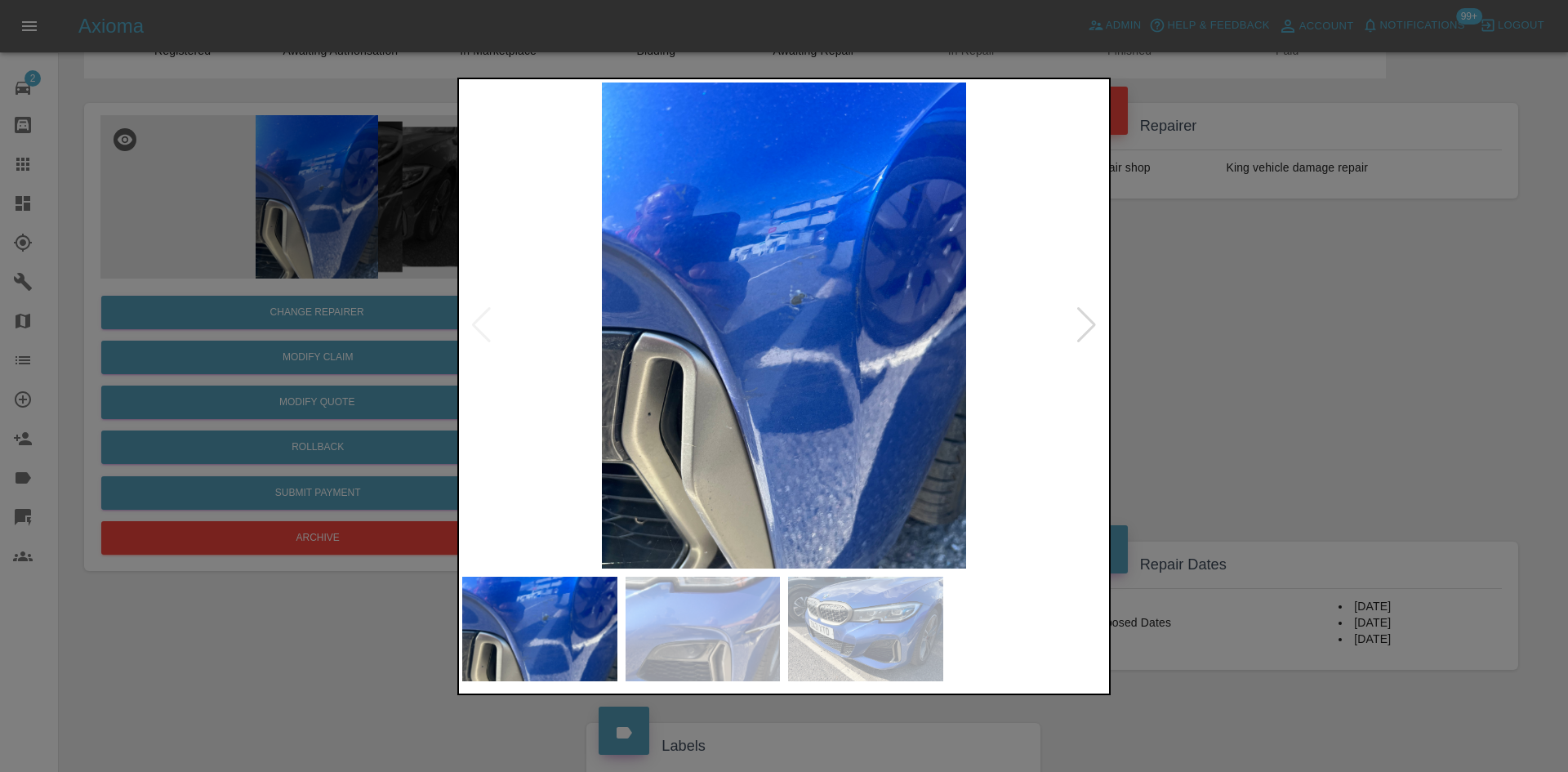
click at [1229, 318] on div at bounding box center [784, 386] width 1568 height 772
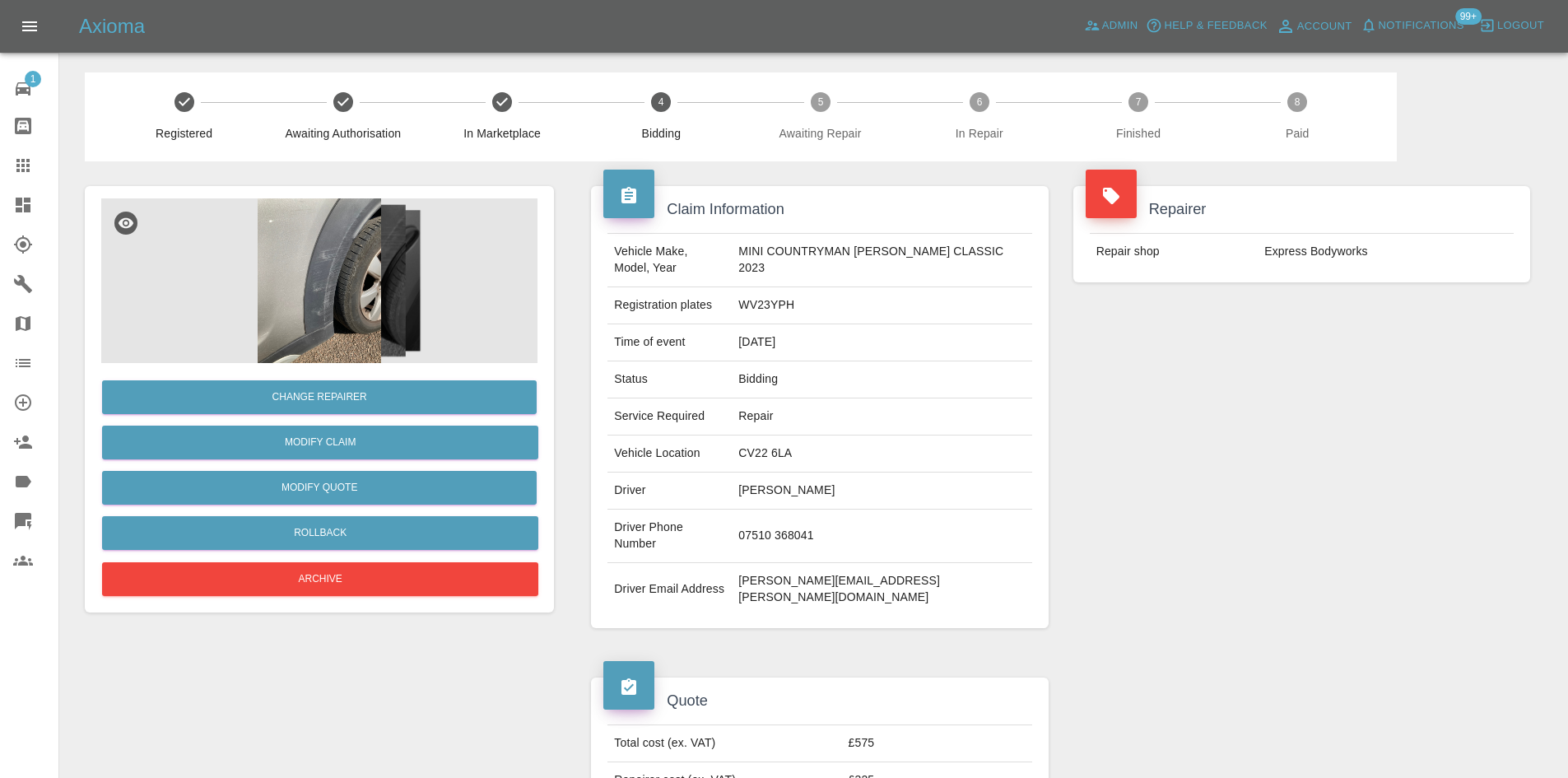
click at [341, 270] on img at bounding box center [319, 280] width 436 height 165
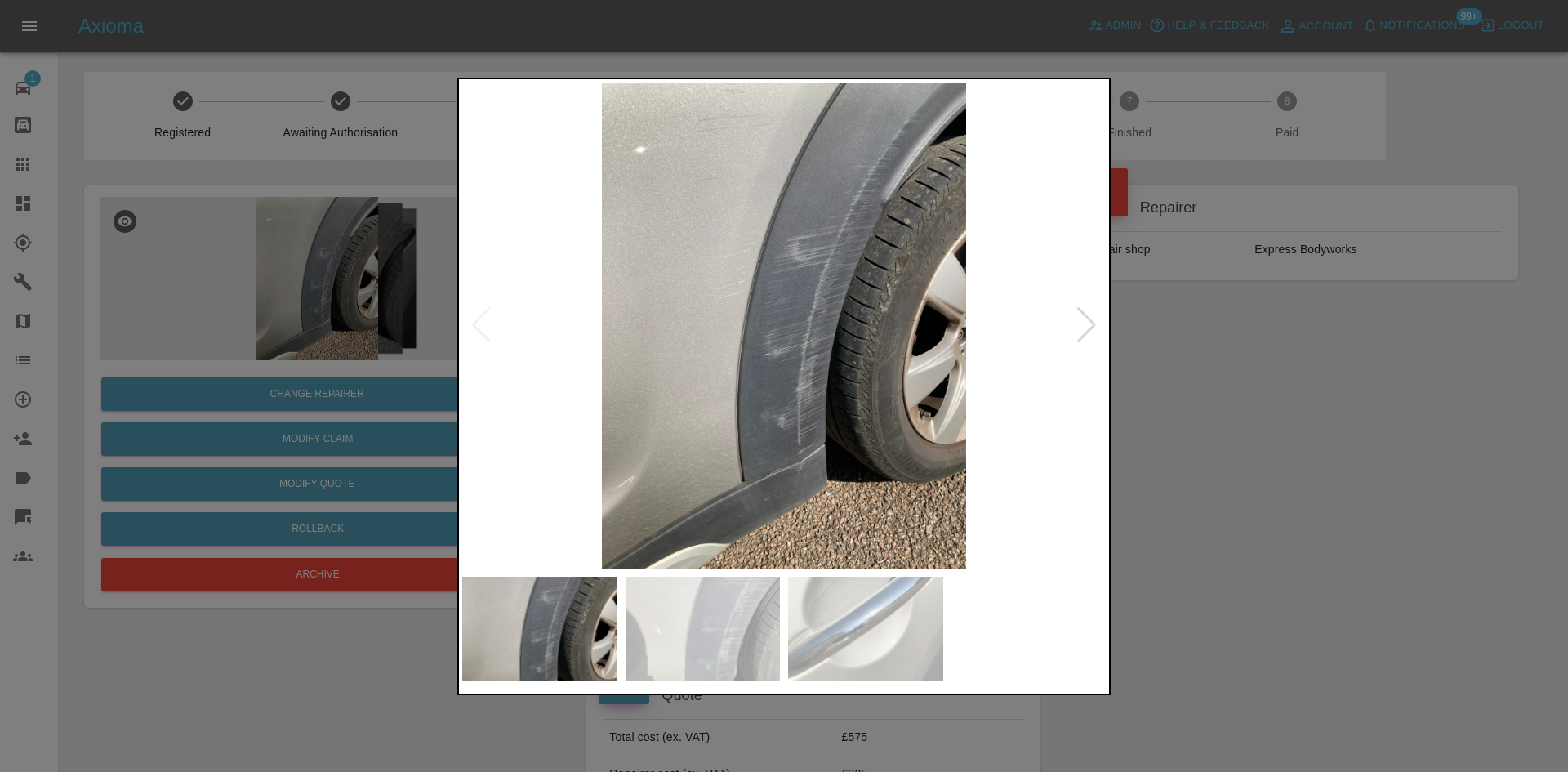
click at [1089, 327] on div at bounding box center [1087, 326] width 22 height 36
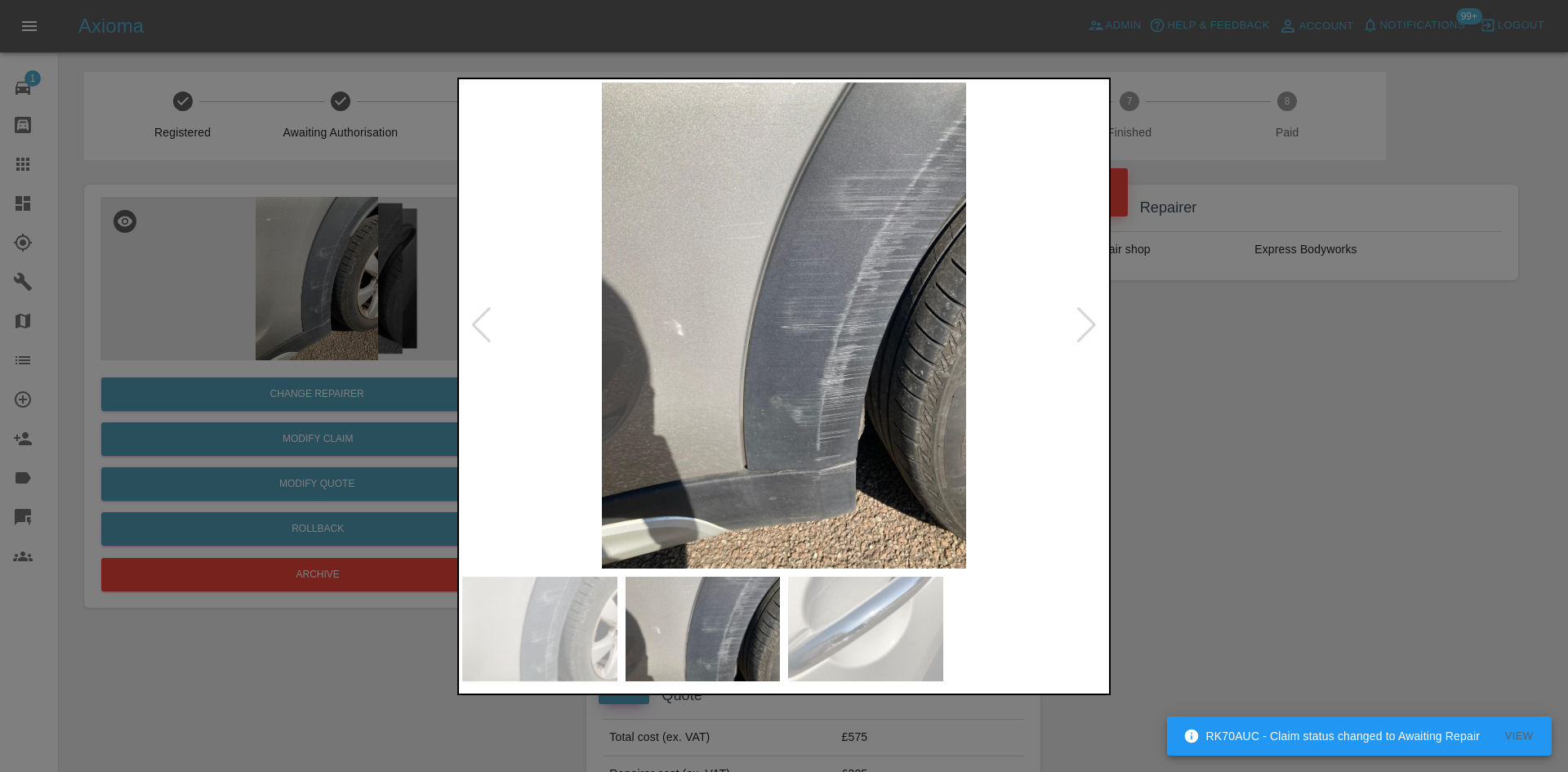
click at [1253, 351] on div at bounding box center [784, 386] width 1568 height 772
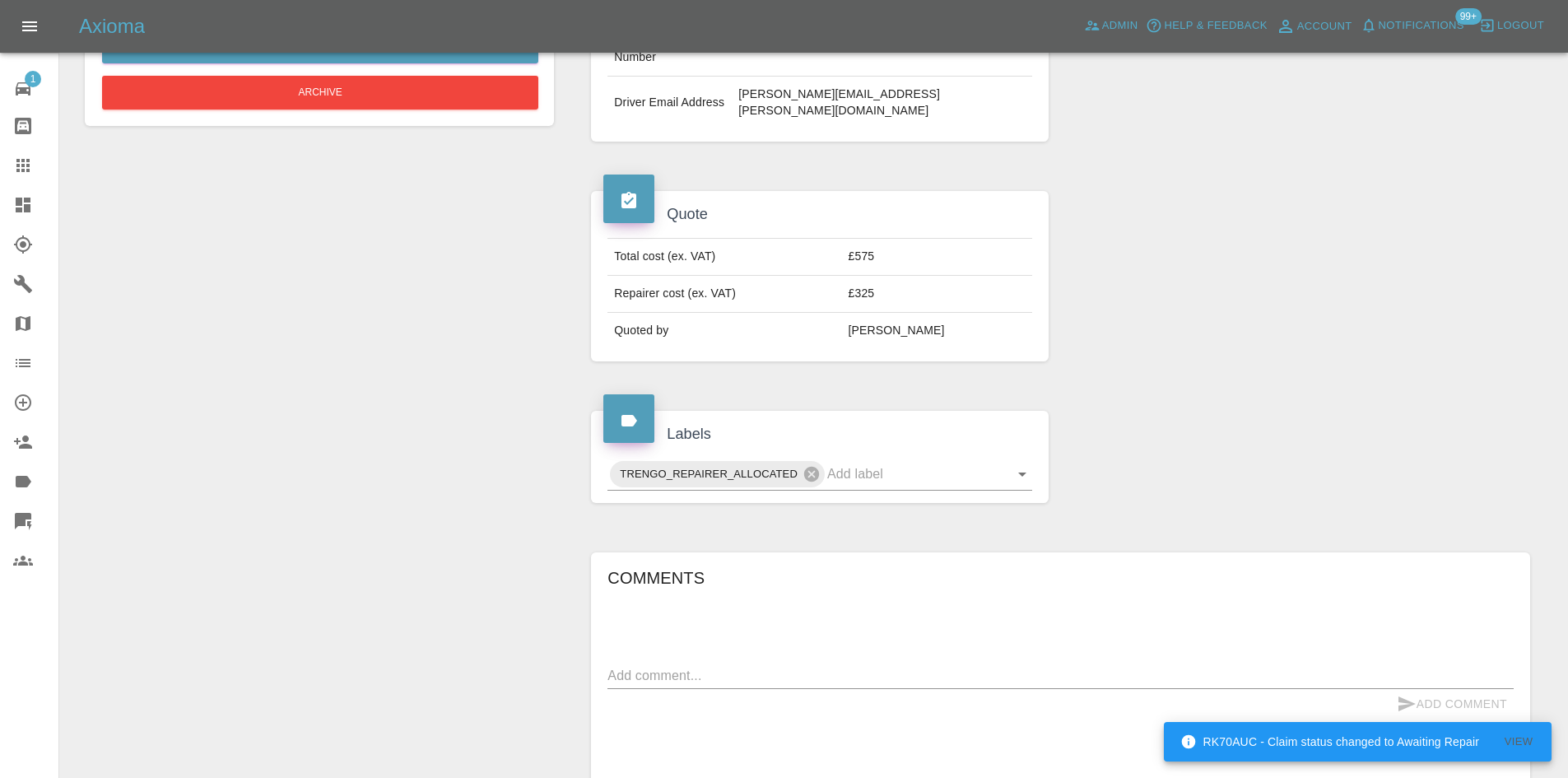
scroll to position [494, 0]
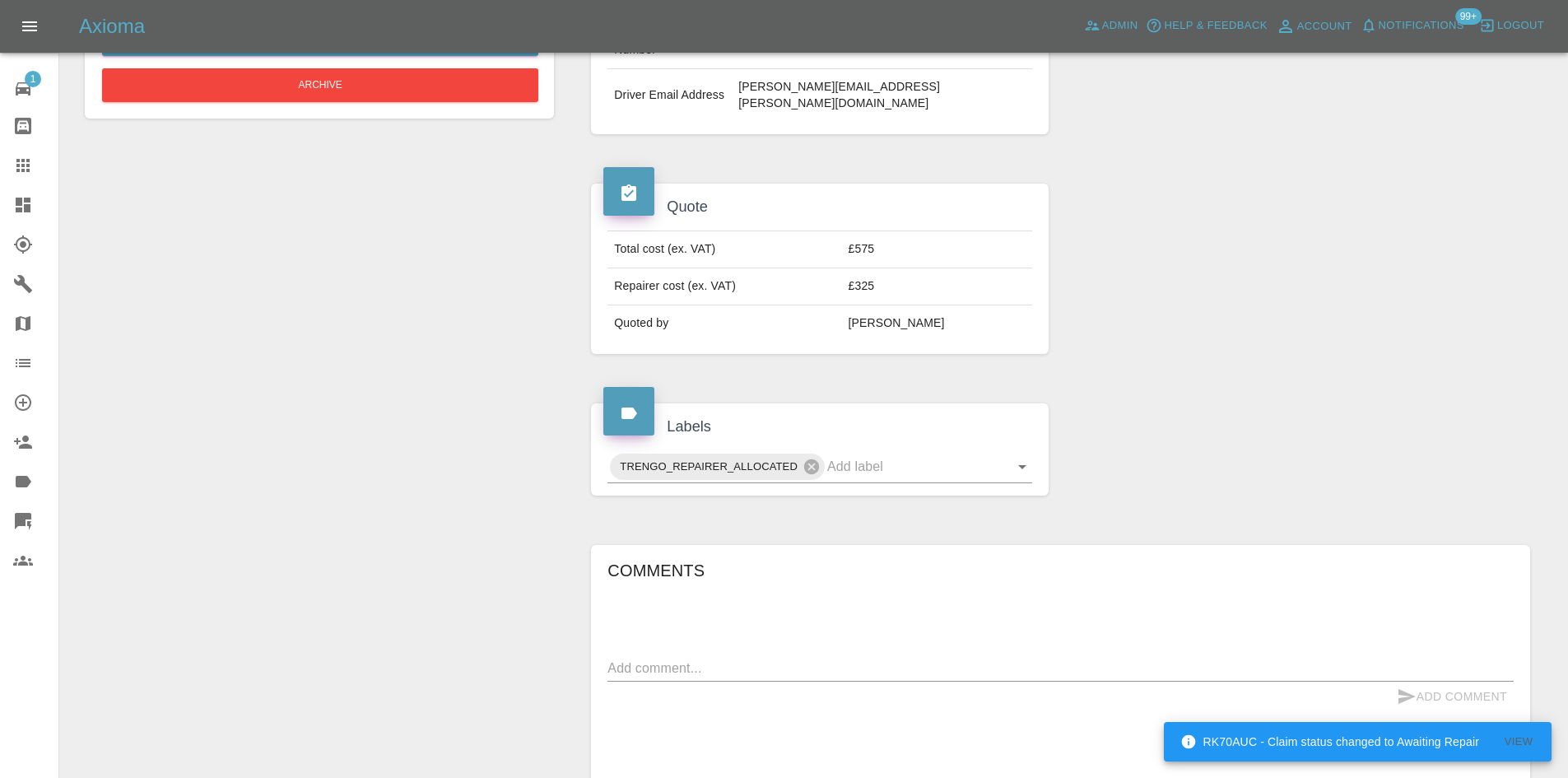
click at [907, 268] on td "£325" at bounding box center [937, 287] width 190 height 37
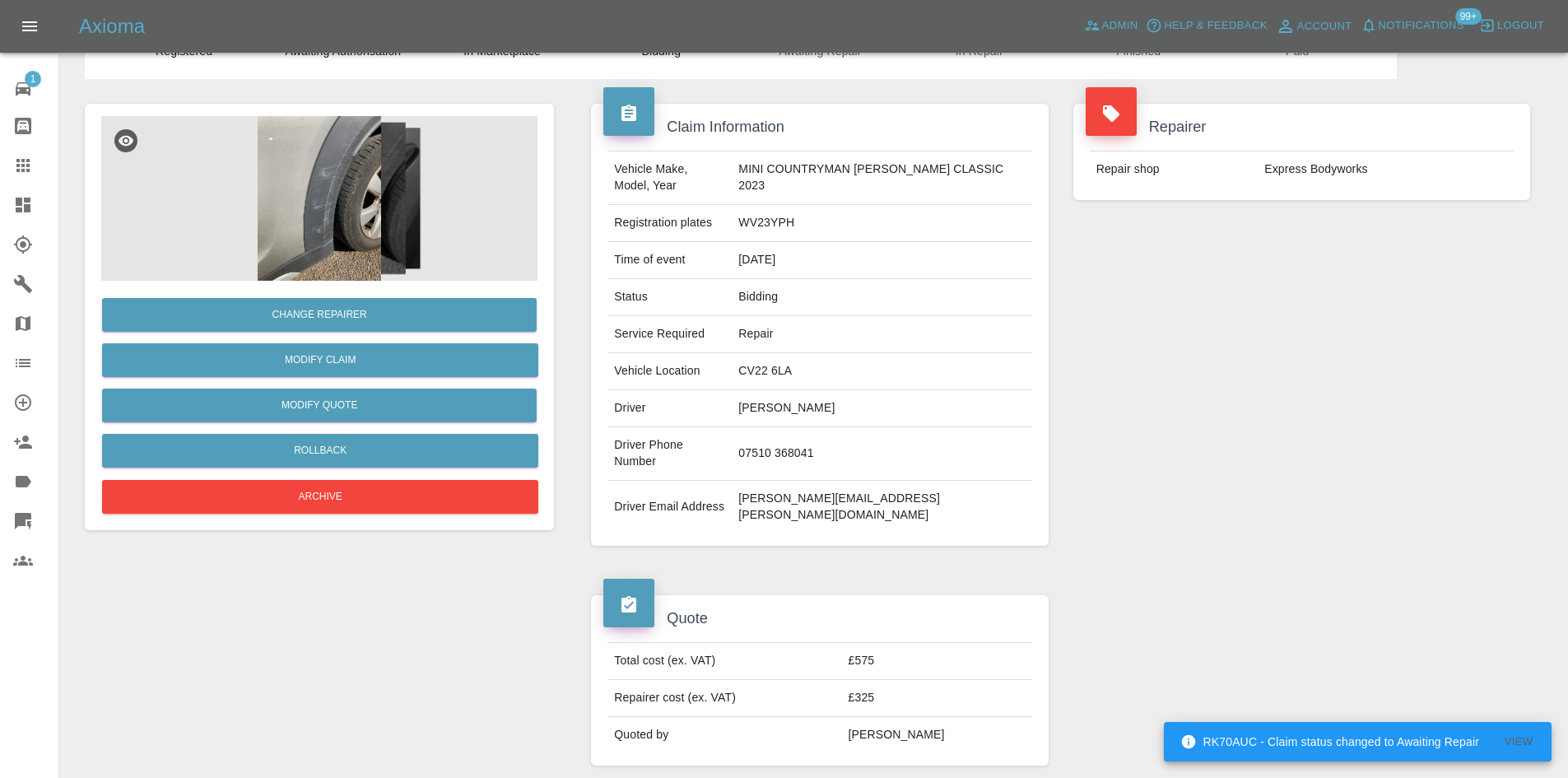
click at [9, 203] on link "Dashboard" at bounding box center [29, 204] width 59 height 39
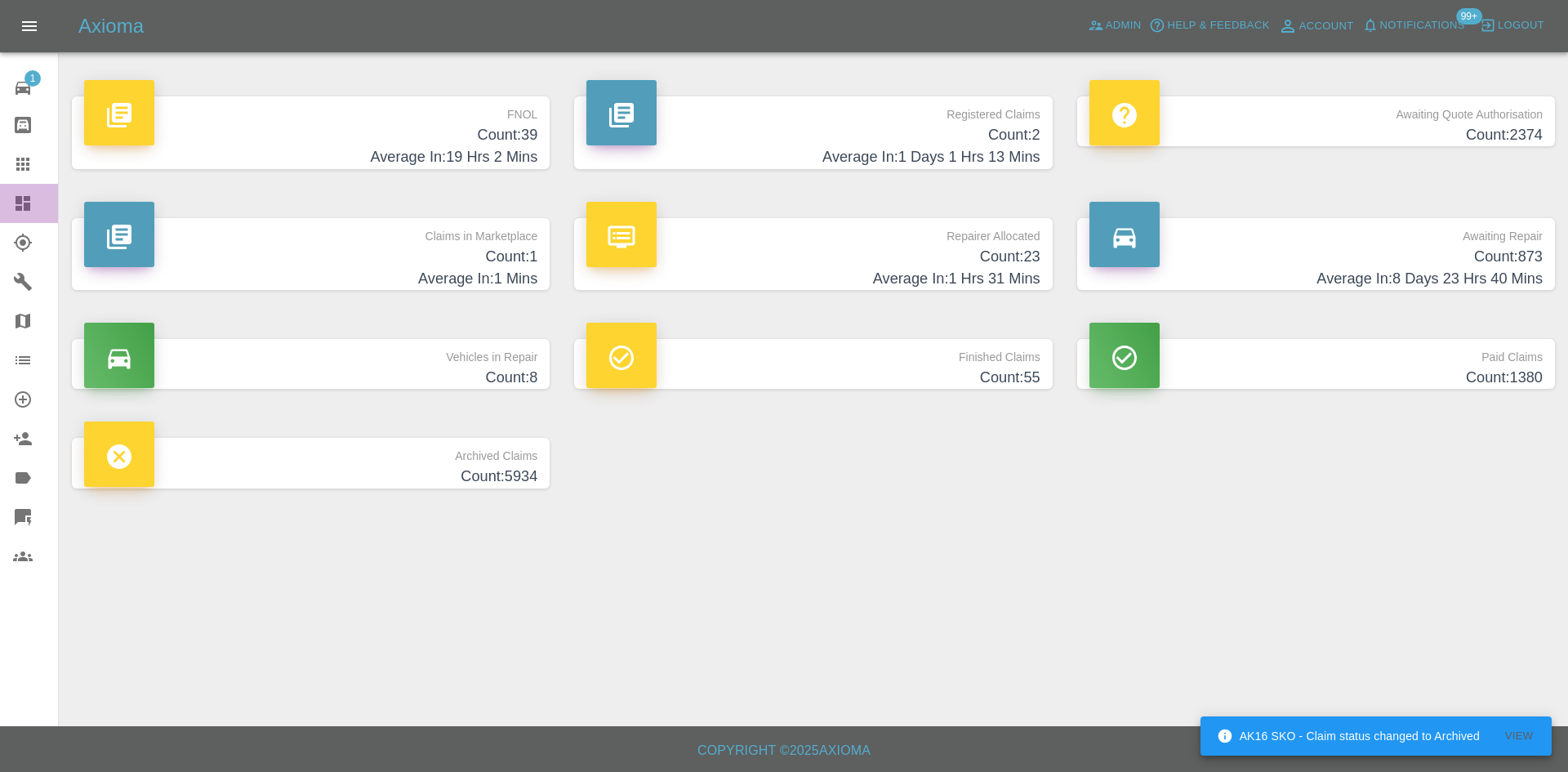
drag, startPoint x: 41, startPoint y: 196, endPoint x: 39, endPoint y: 206, distance: 10.2
click at [40, 196] on div at bounding box center [35, 204] width 45 height 20
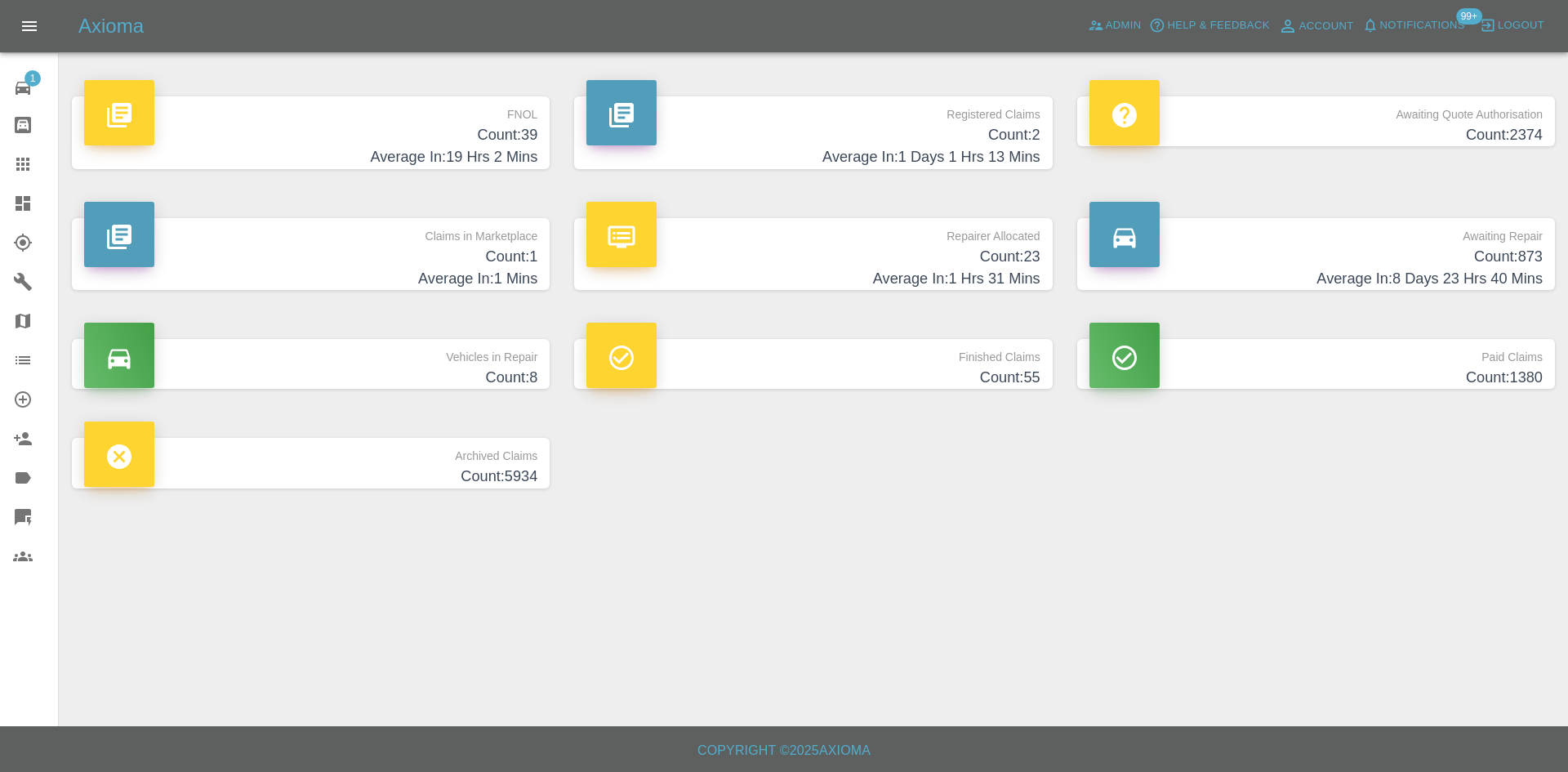
click at [1141, 11] on div "Axioma Admin Help & Feedback Account Notifications 99+ Logout" at bounding box center [784, 25] width 1568 height 52
click at [1128, 20] on span "Admin" at bounding box center [1124, 25] width 36 height 19
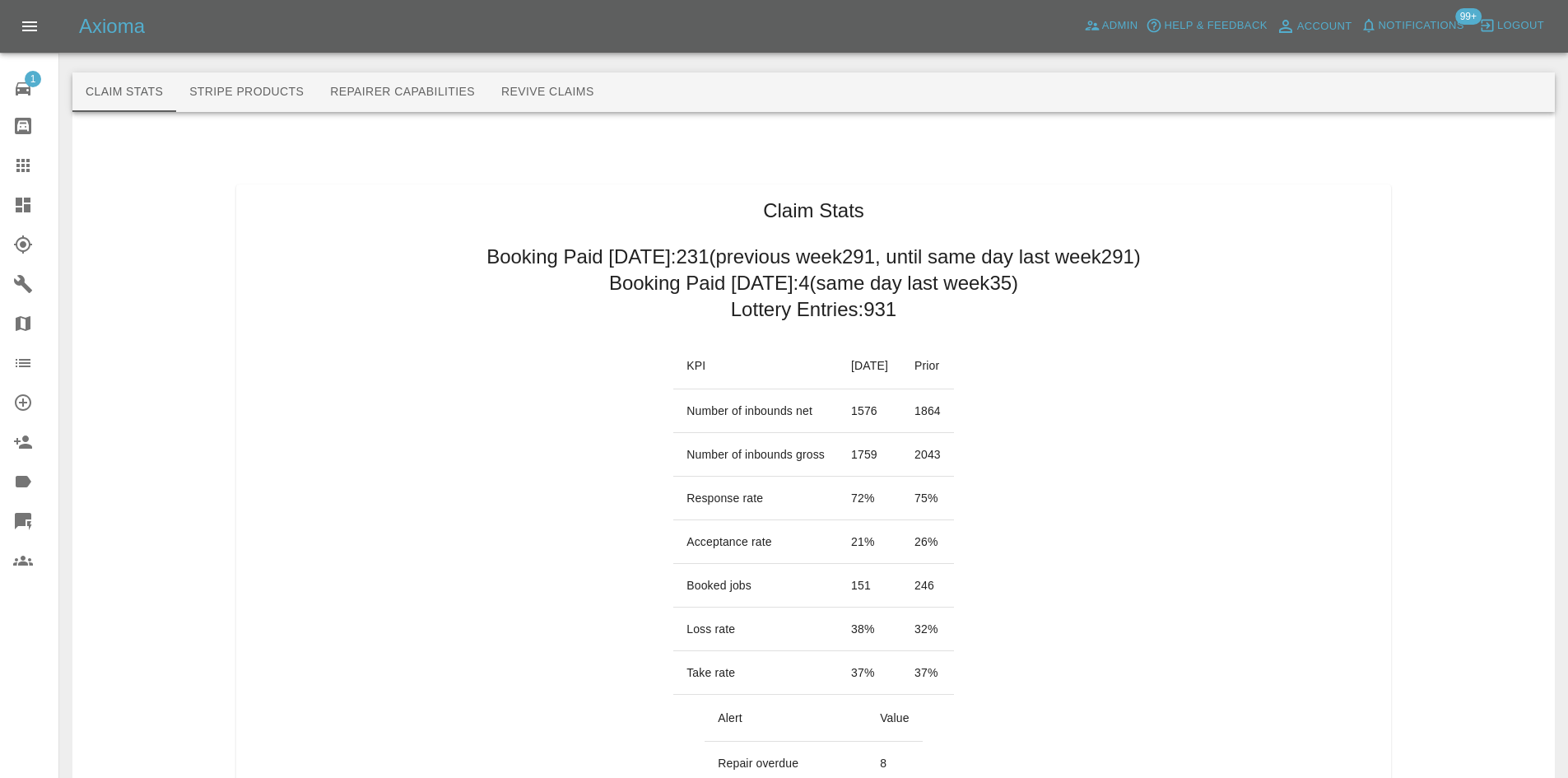
click at [17, 189] on link "Dashboard" at bounding box center [29, 204] width 59 height 39
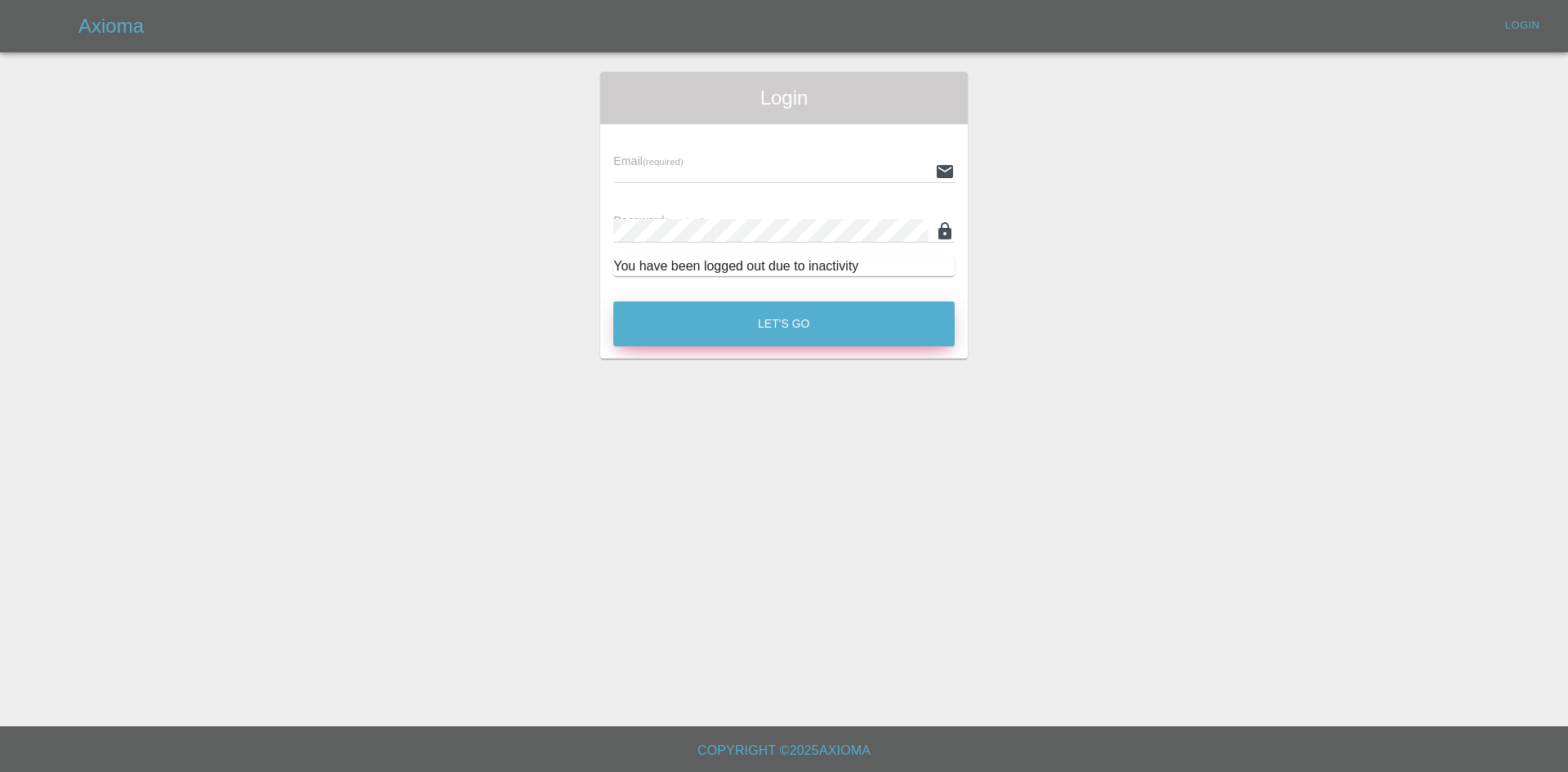
type input "[PERSON_NAME][EMAIL_ADDRESS][PERSON_NAME][DOMAIN_NAME]"
click at [867, 309] on button "Let's Go" at bounding box center [783, 323] width 341 height 45
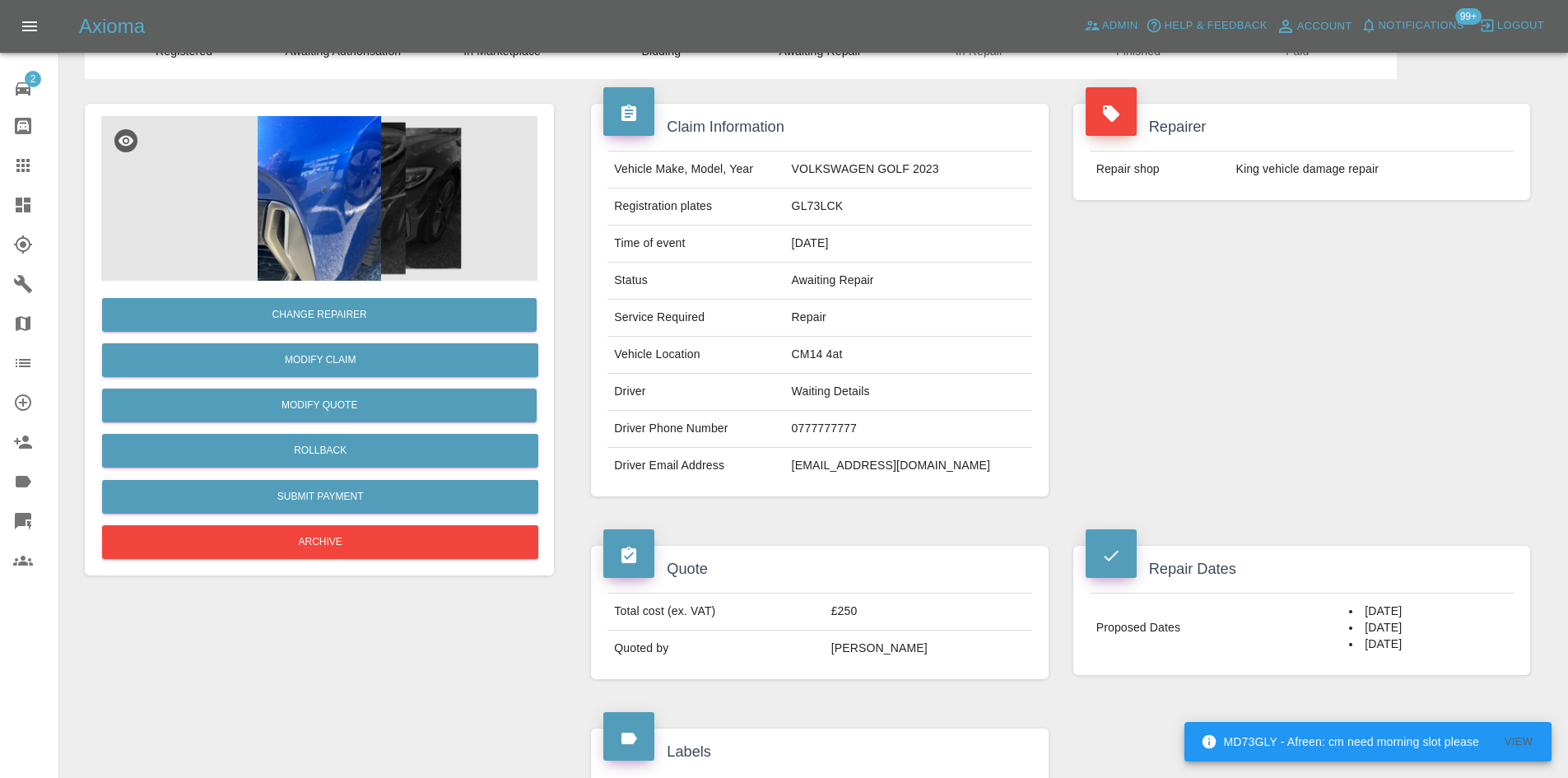
scroll to position [82, 0]
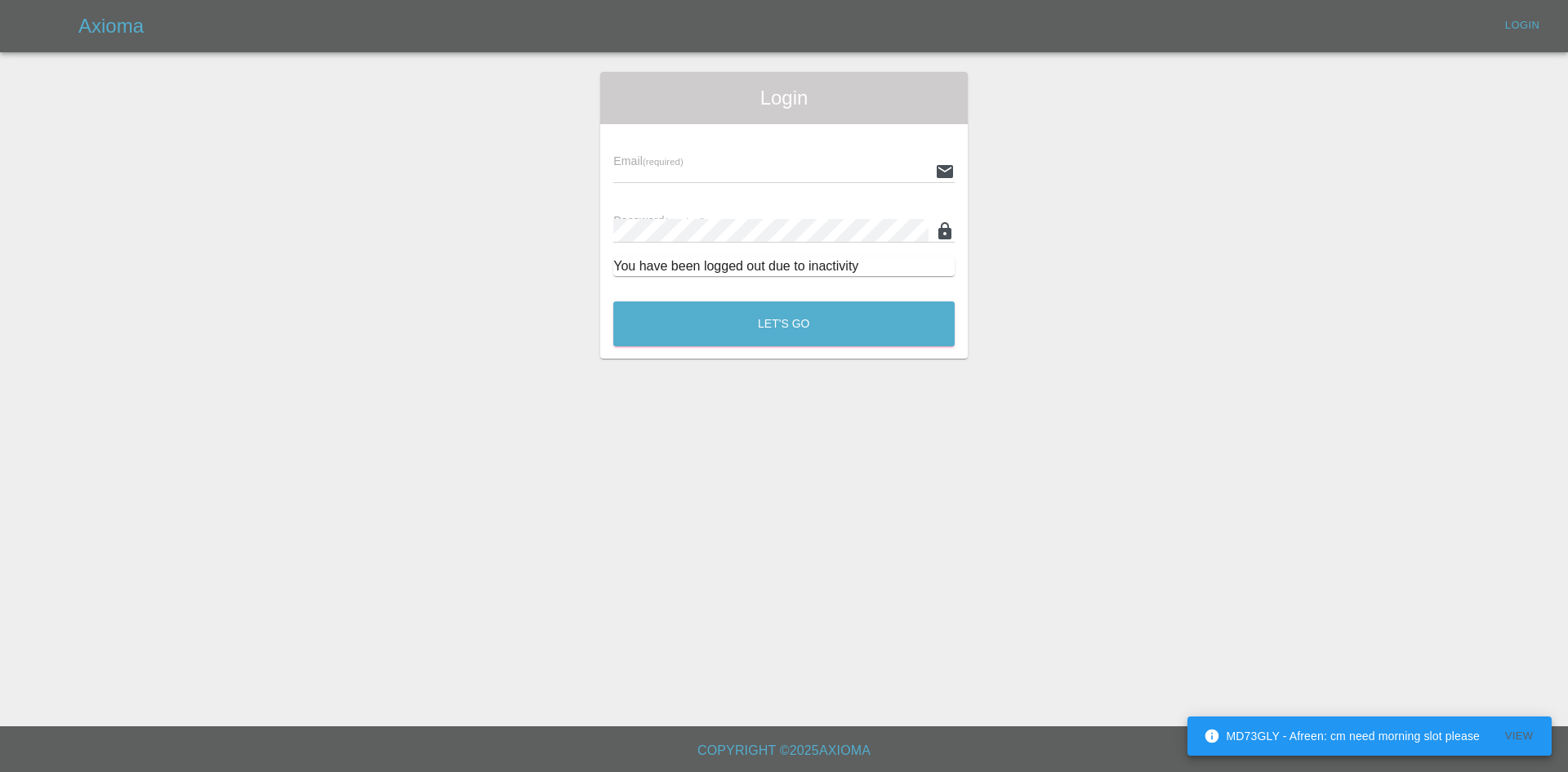
type input "[PERSON_NAME][EMAIL_ADDRESS][PERSON_NAME][DOMAIN_NAME]"
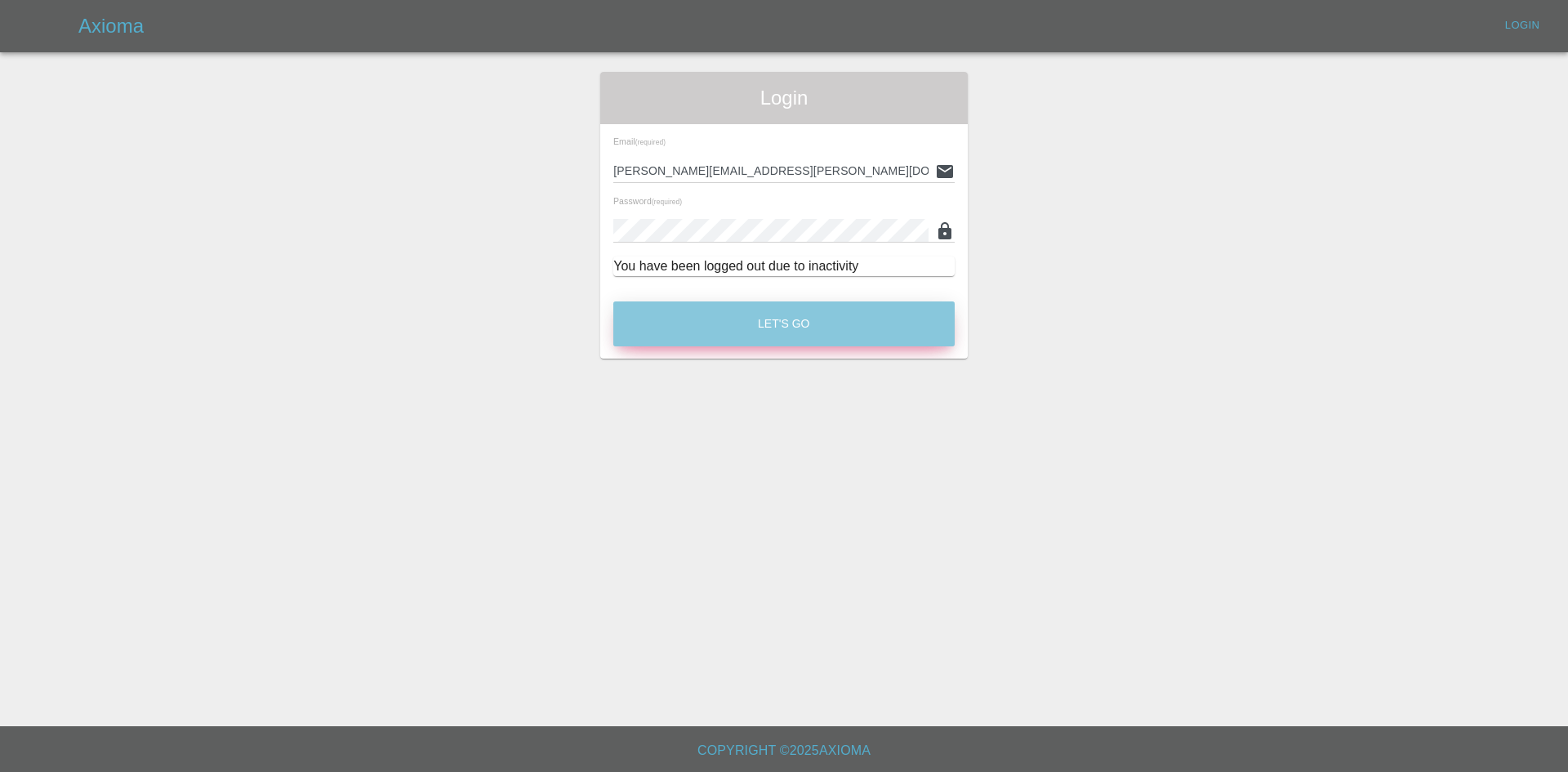
click at [824, 333] on button "Let's Go" at bounding box center [783, 323] width 341 height 45
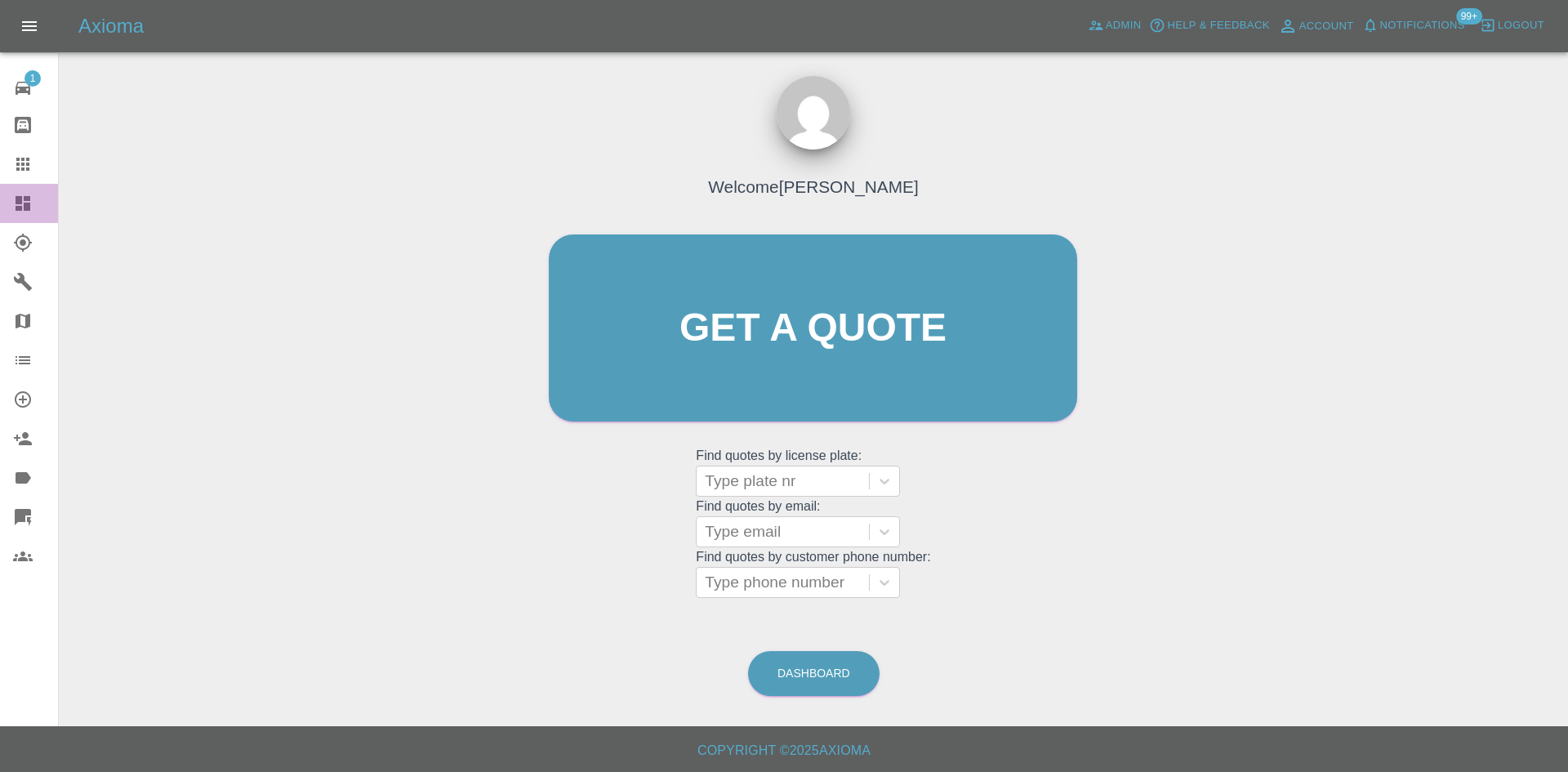
click at [28, 200] on icon at bounding box center [23, 204] width 15 height 15
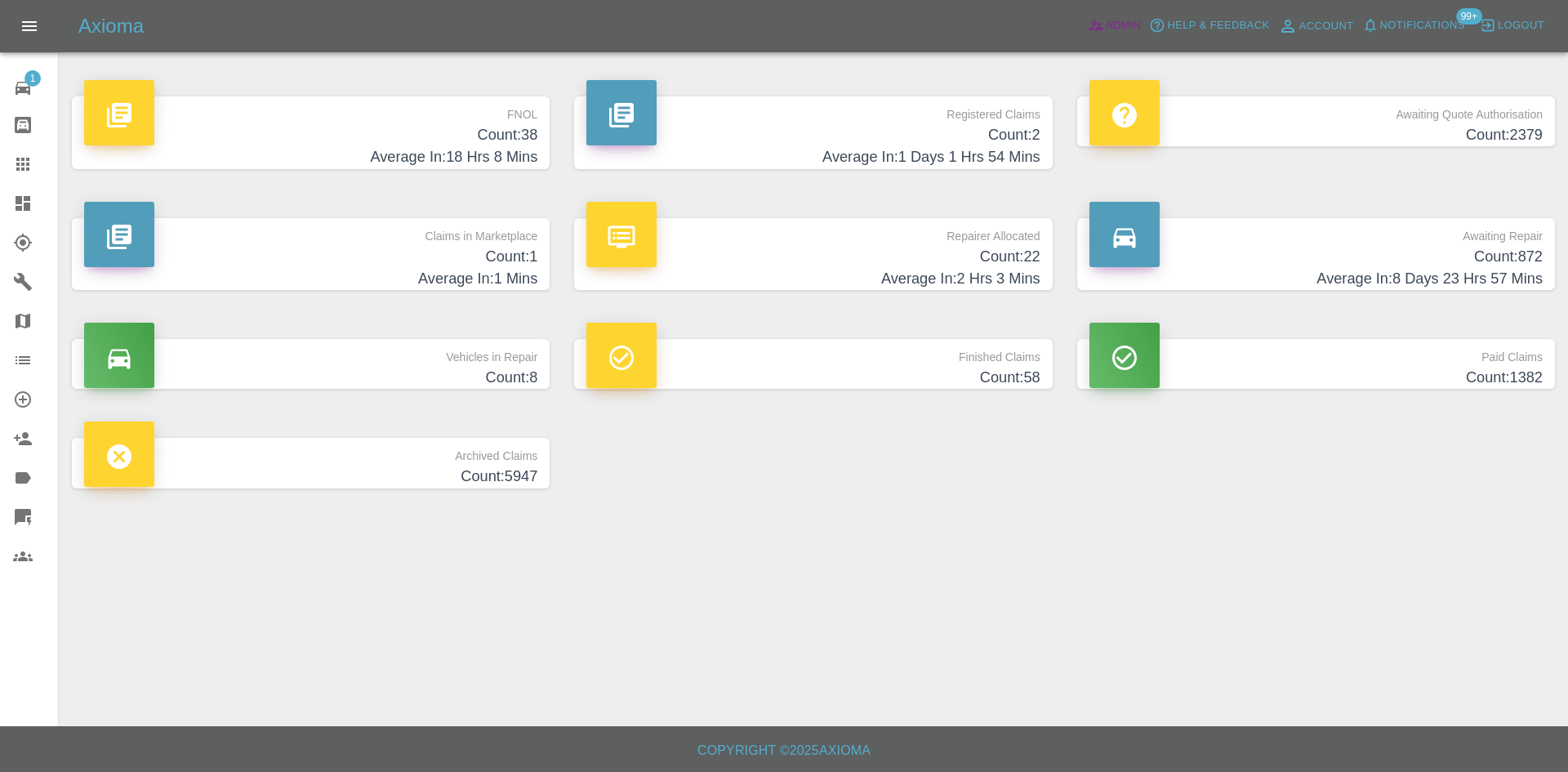
click at [1100, 13] on link "Admin" at bounding box center [1115, 25] width 62 height 25
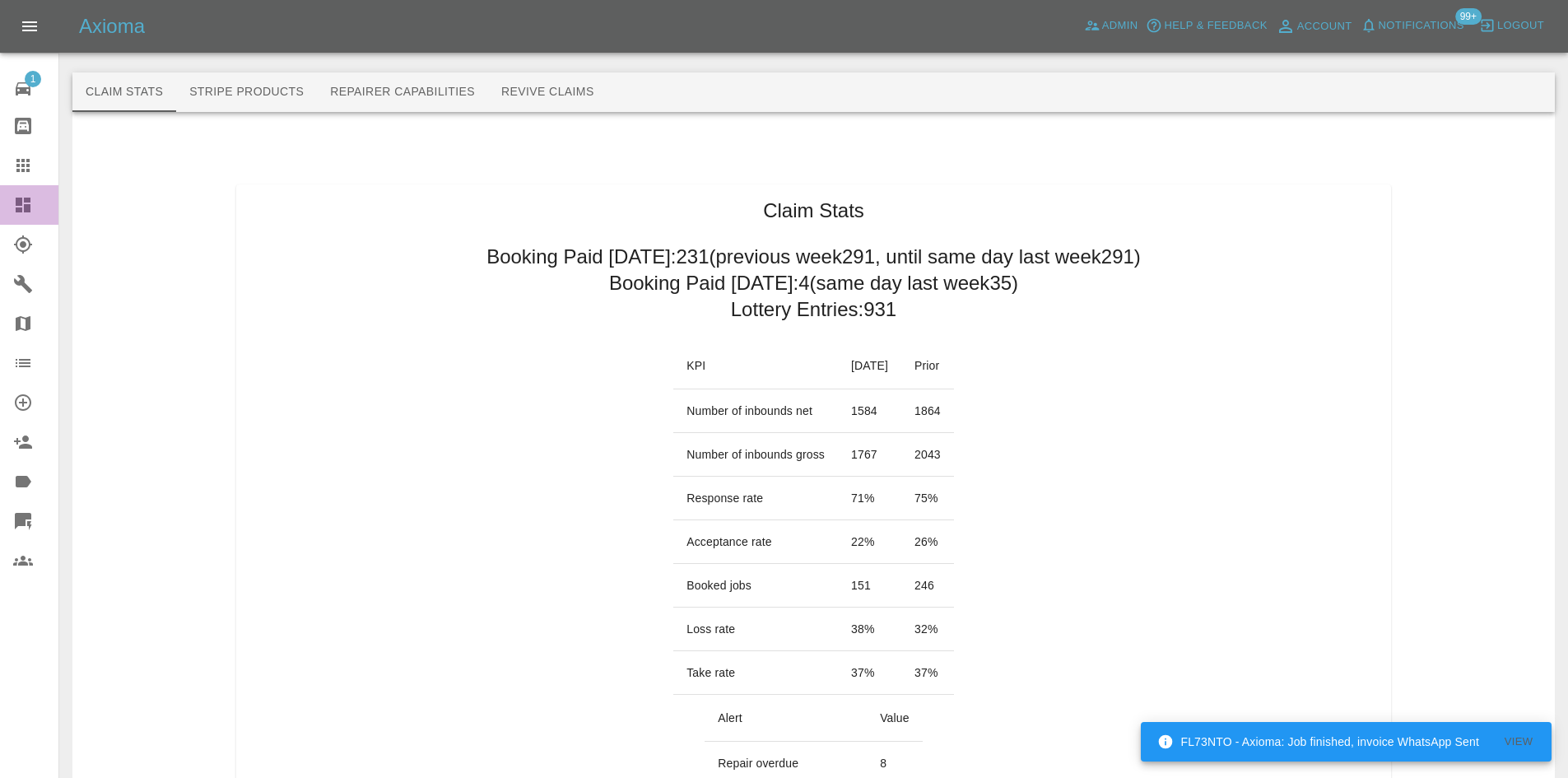
click at [0, 204] on link "Dashboard" at bounding box center [29, 204] width 59 height 39
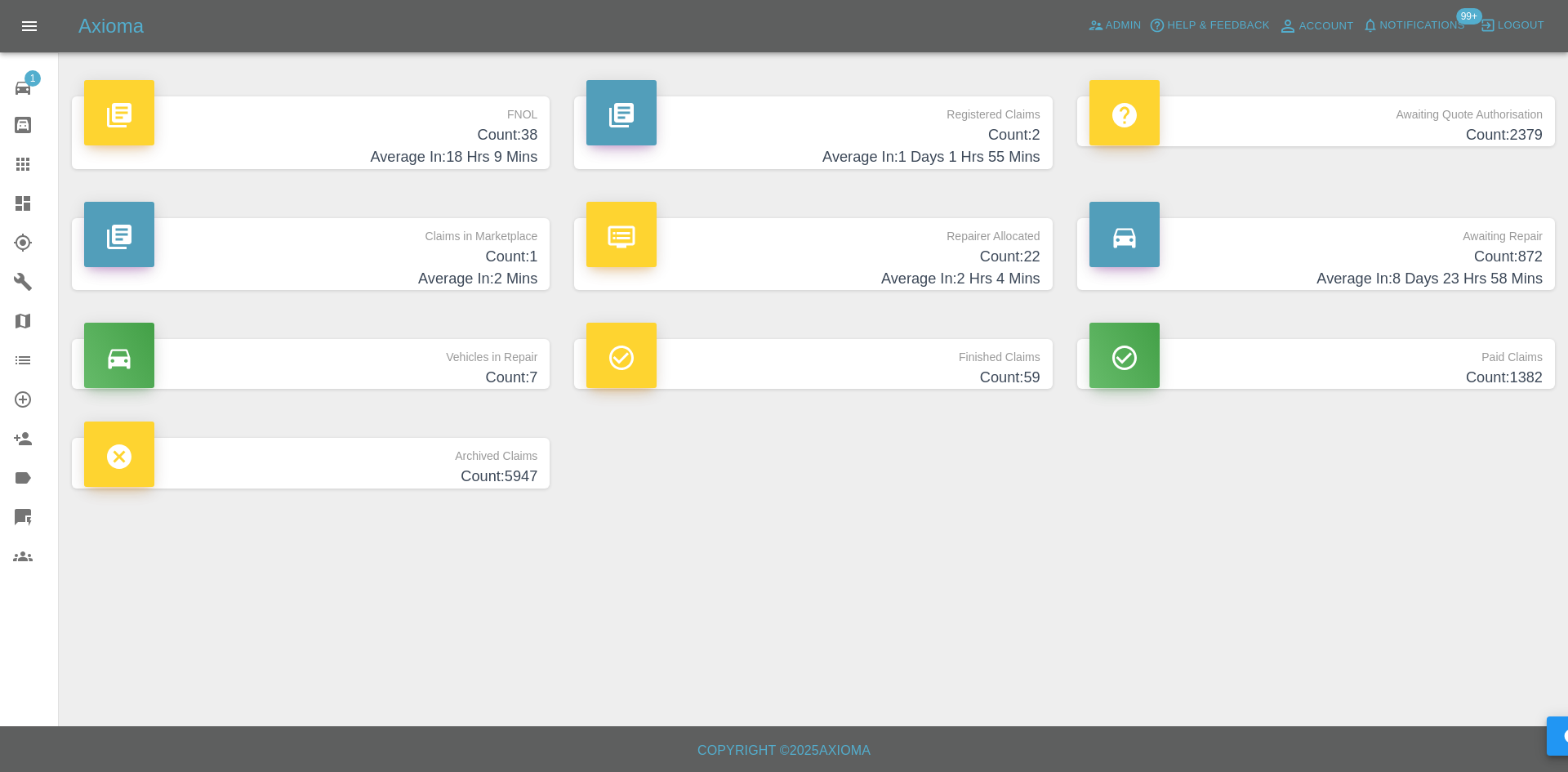
click at [1482, 281] on h4 "Average In: 8 Days 23 Hrs 58 Mins" at bounding box center [1316, 279] width 453 height 22
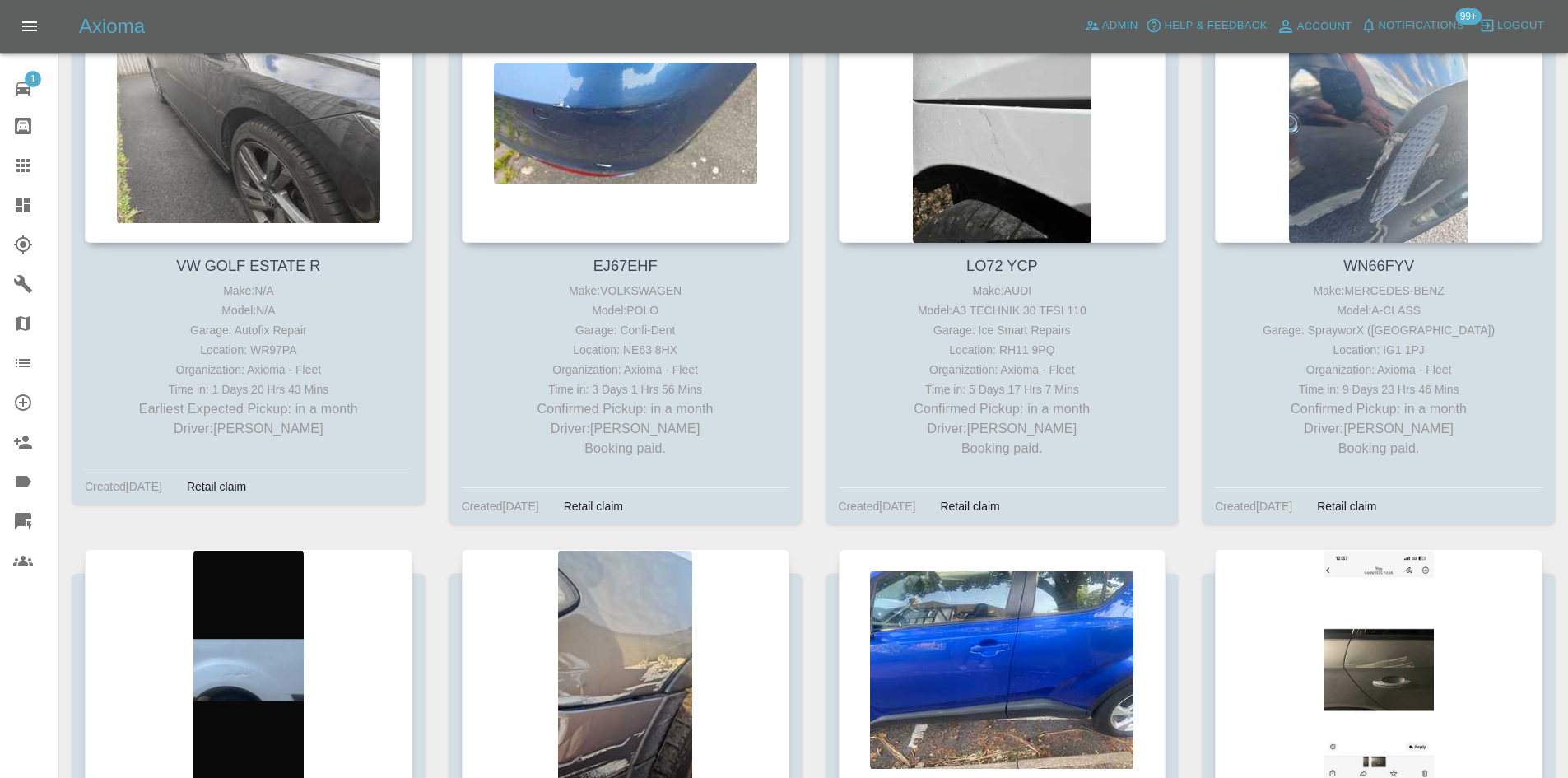
scroll to position [7408, 0]
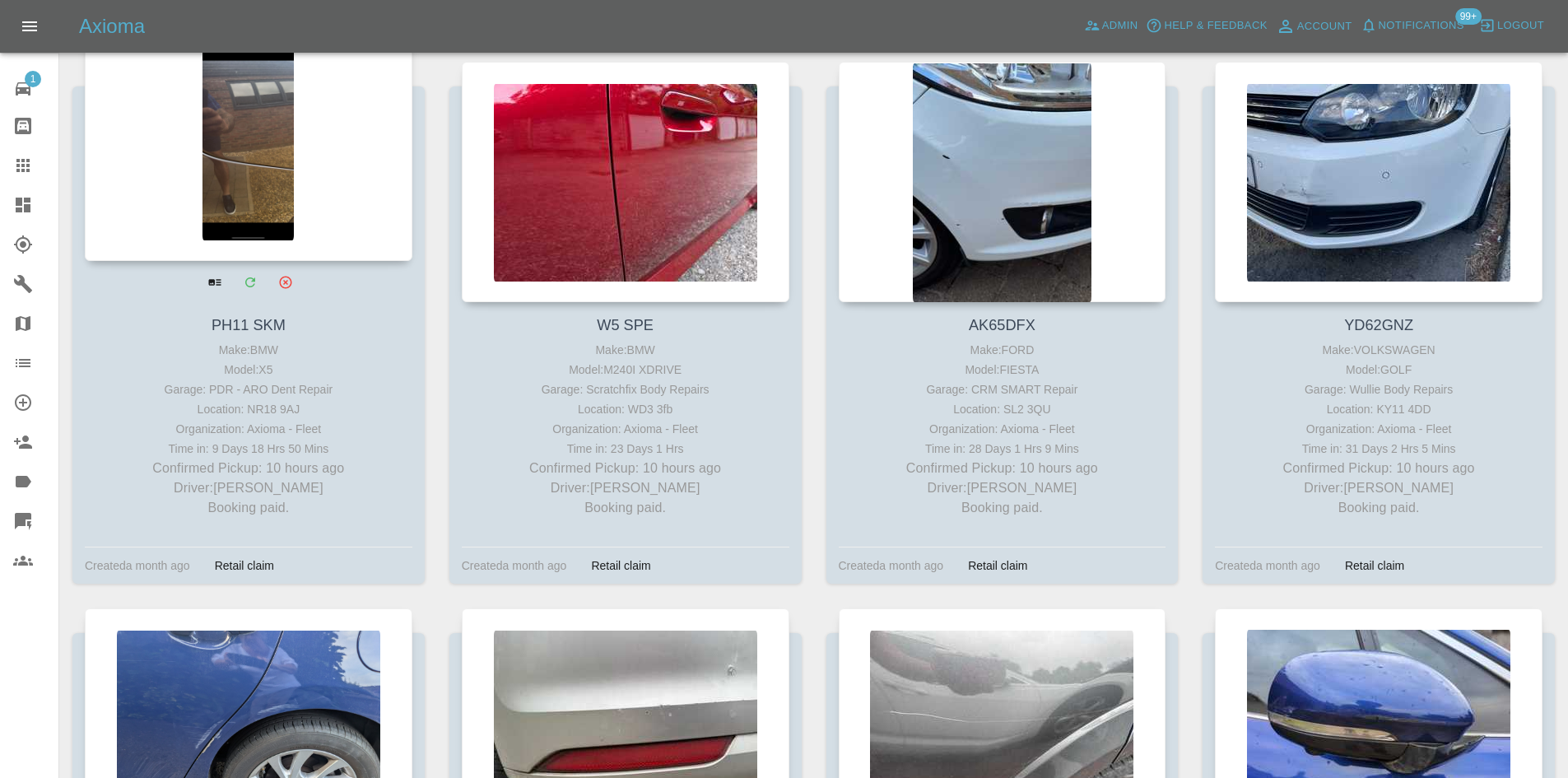
click at [275, 169] on div at bounding box center [247, 140] width 327 height 240
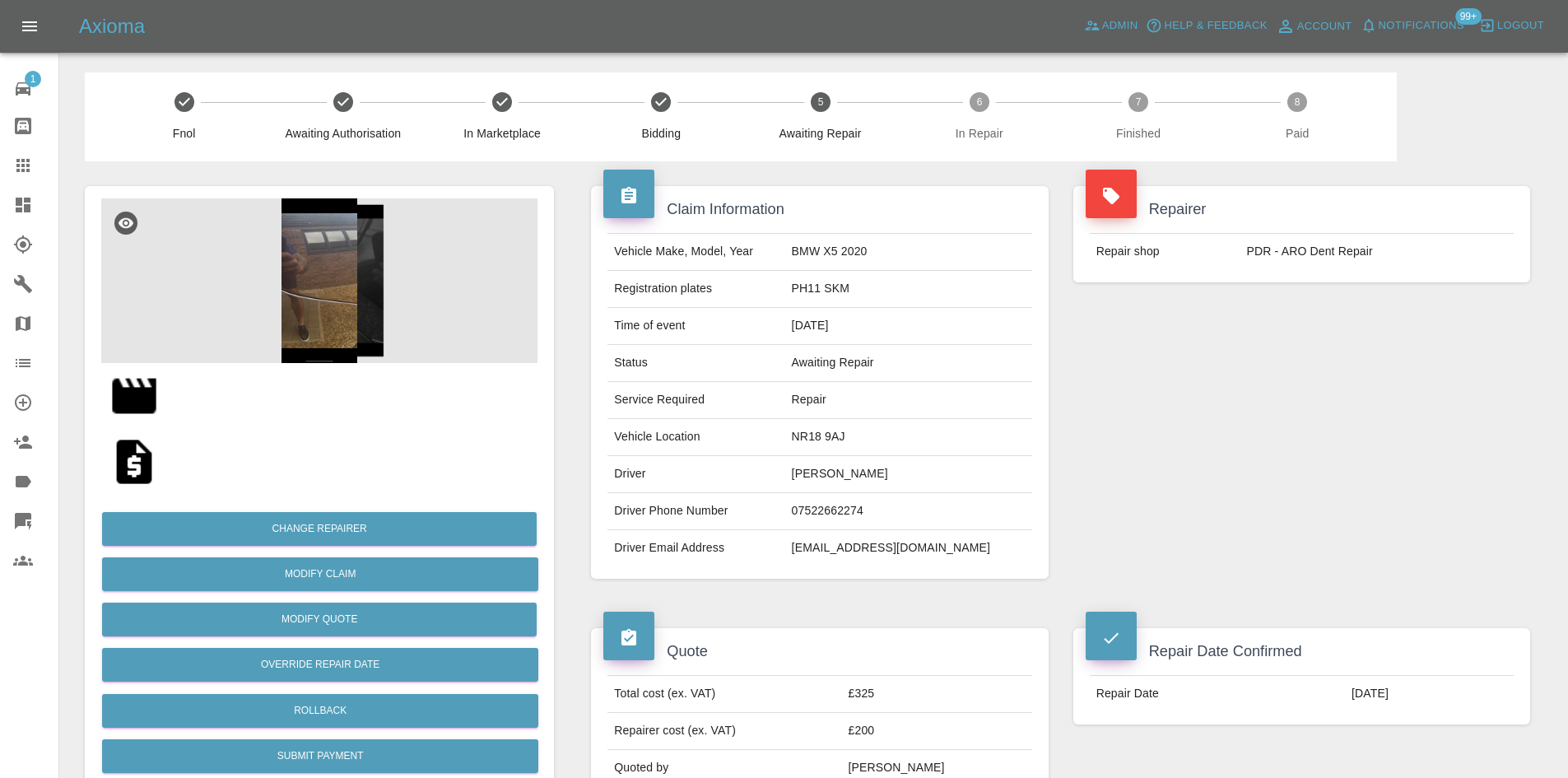
click at [378, 308] on img at bounding box center [319, 280] width 436 height 165
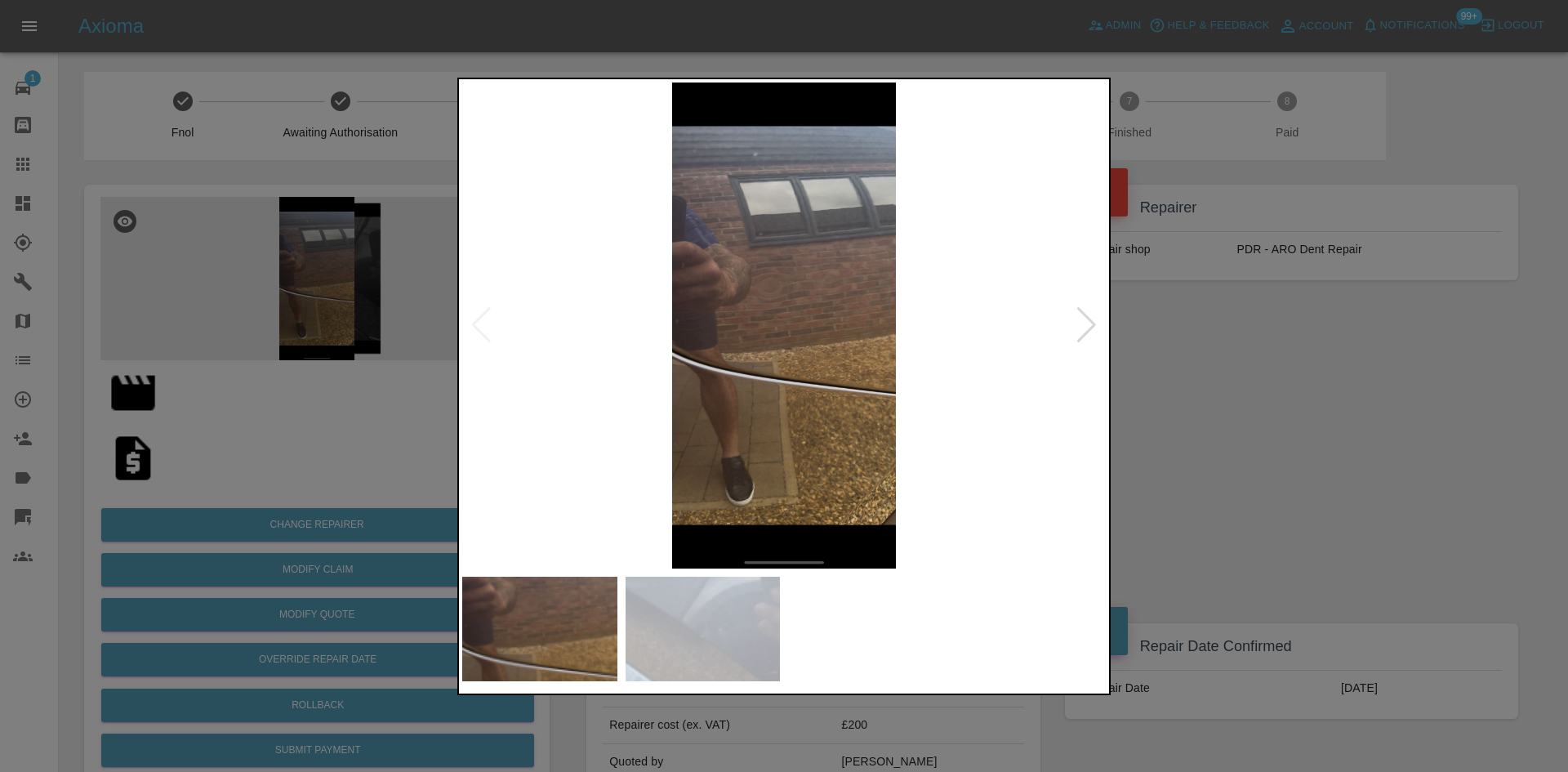
click at [1089, 322] on div at bounding box center [1087, 326] width 22 height 36
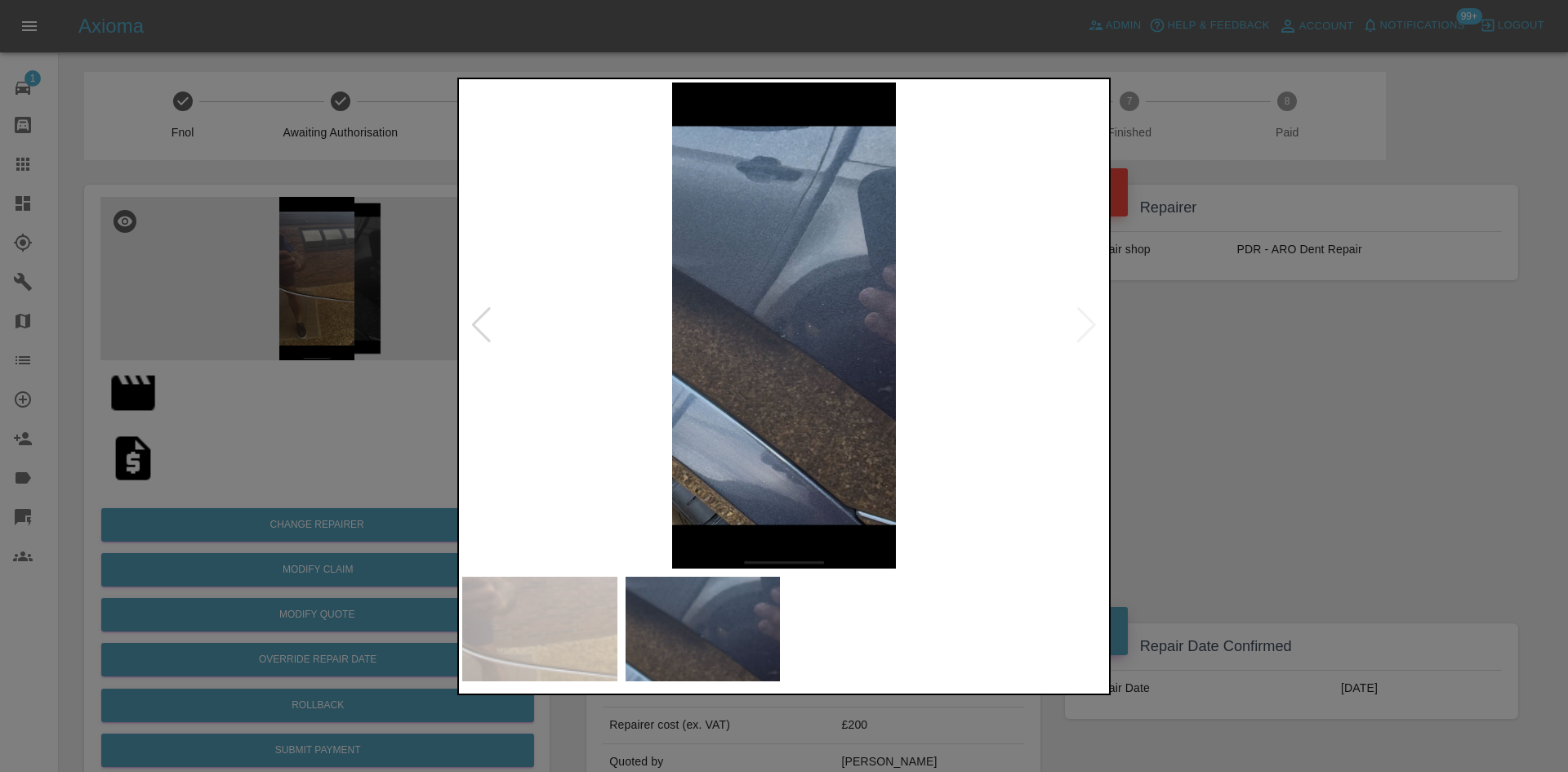
click at [1147, 353] on div at bounding box center [784, 386] width 1568 height 772
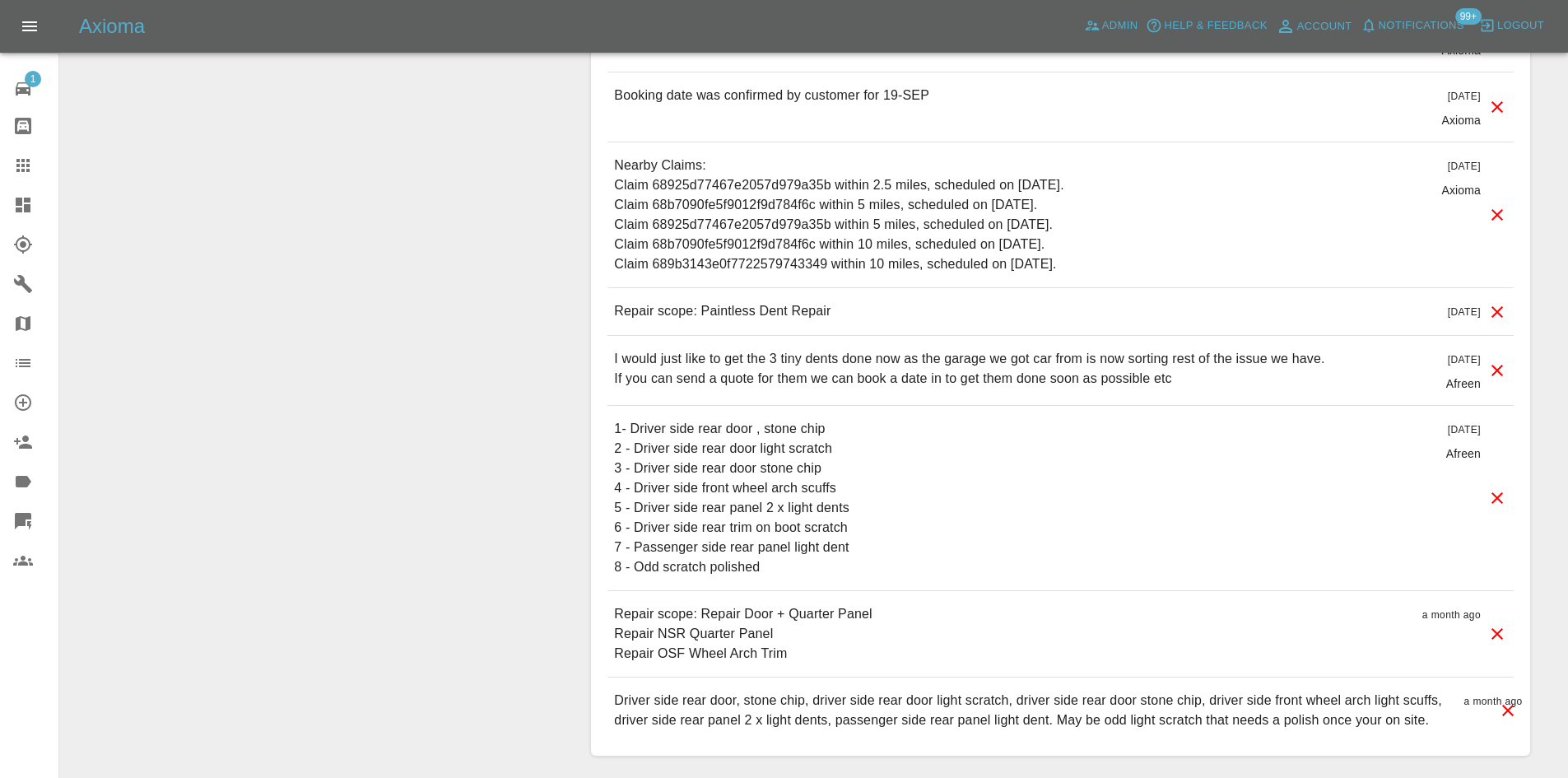
scroll to position [1726, 0]
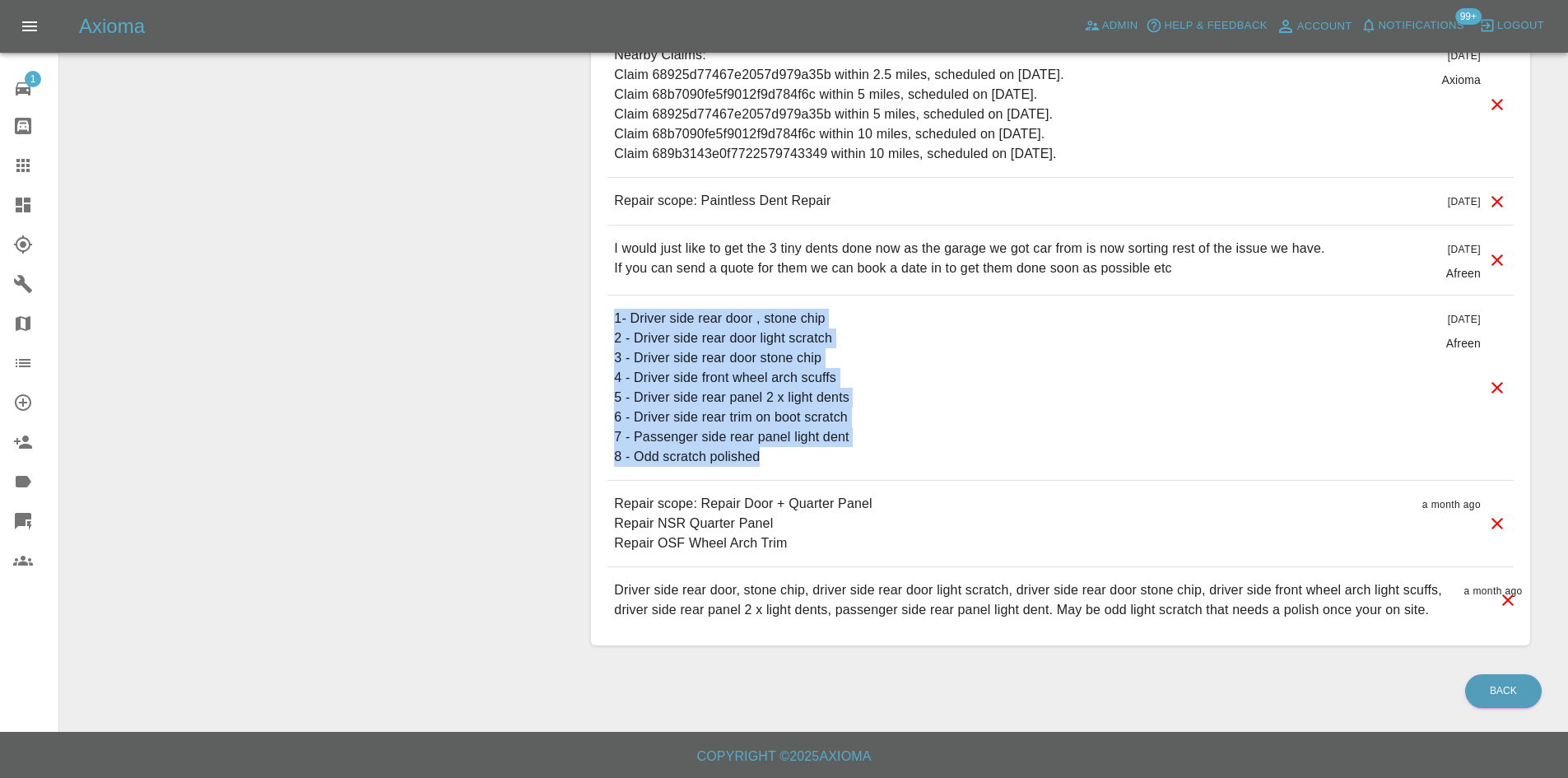
drag, startPoint x: 790, startPoint y: 470, endPoint x: 569, endPoint y: 326, distance: 263.8
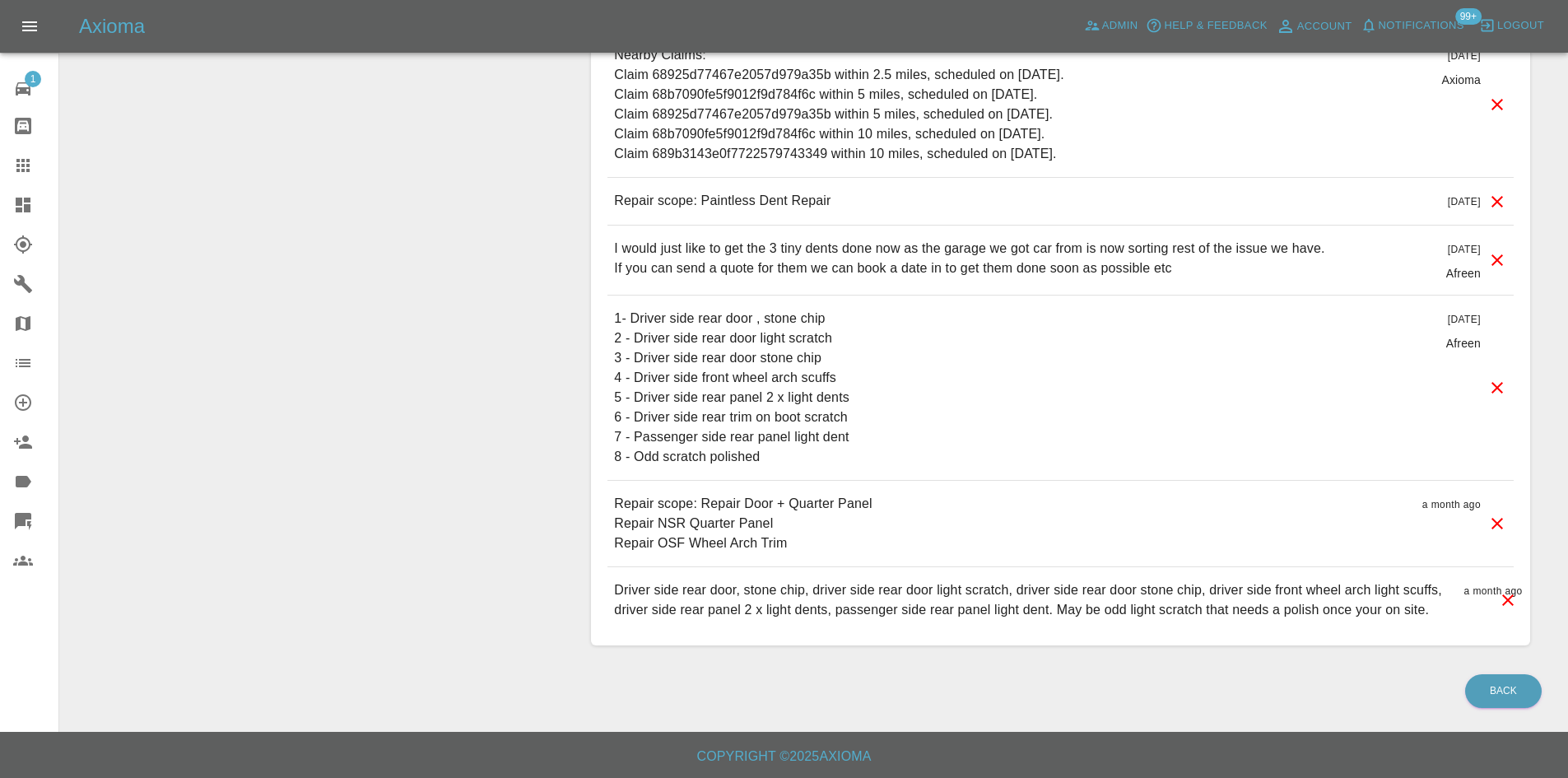
click at [1151, 198] on div "Repair scope: Paintless Dent Repair 10 days ago" at bounding box center [1060, 201] width 906 height 47
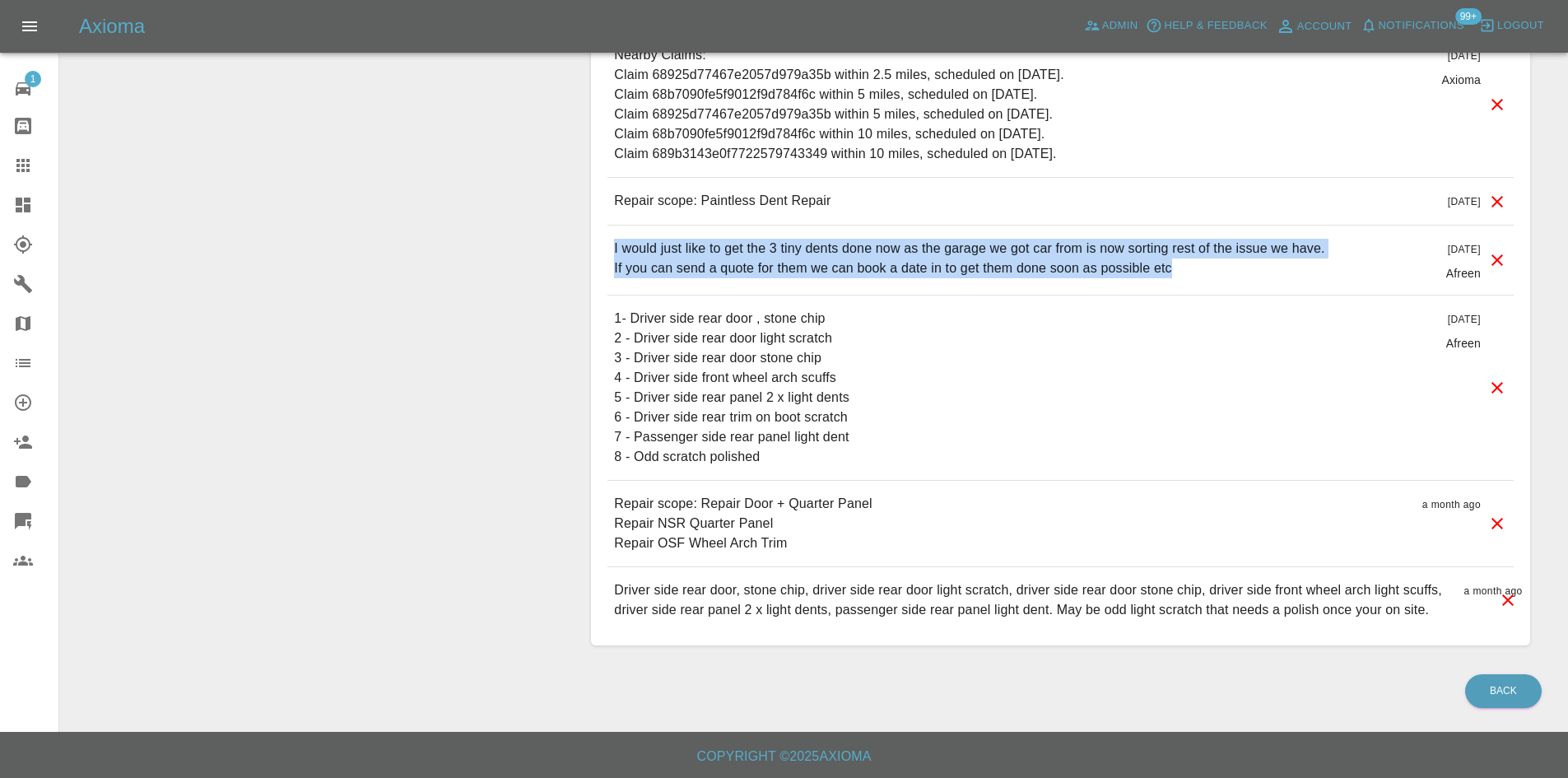
drag, startPoint x: 1203, startPoint y: 269, endPoint x: 605, endPoint y: 247, distance: 598.4
click at [605, 247] on div "Comments x Add Comment This is scheduled for tomorrow. a day ago Axioma This is…" at bounding box center [1060, 152] width 939 height 986
copy p "I would just like to get the 3 tiny dents done now as the garage we got car fro…"
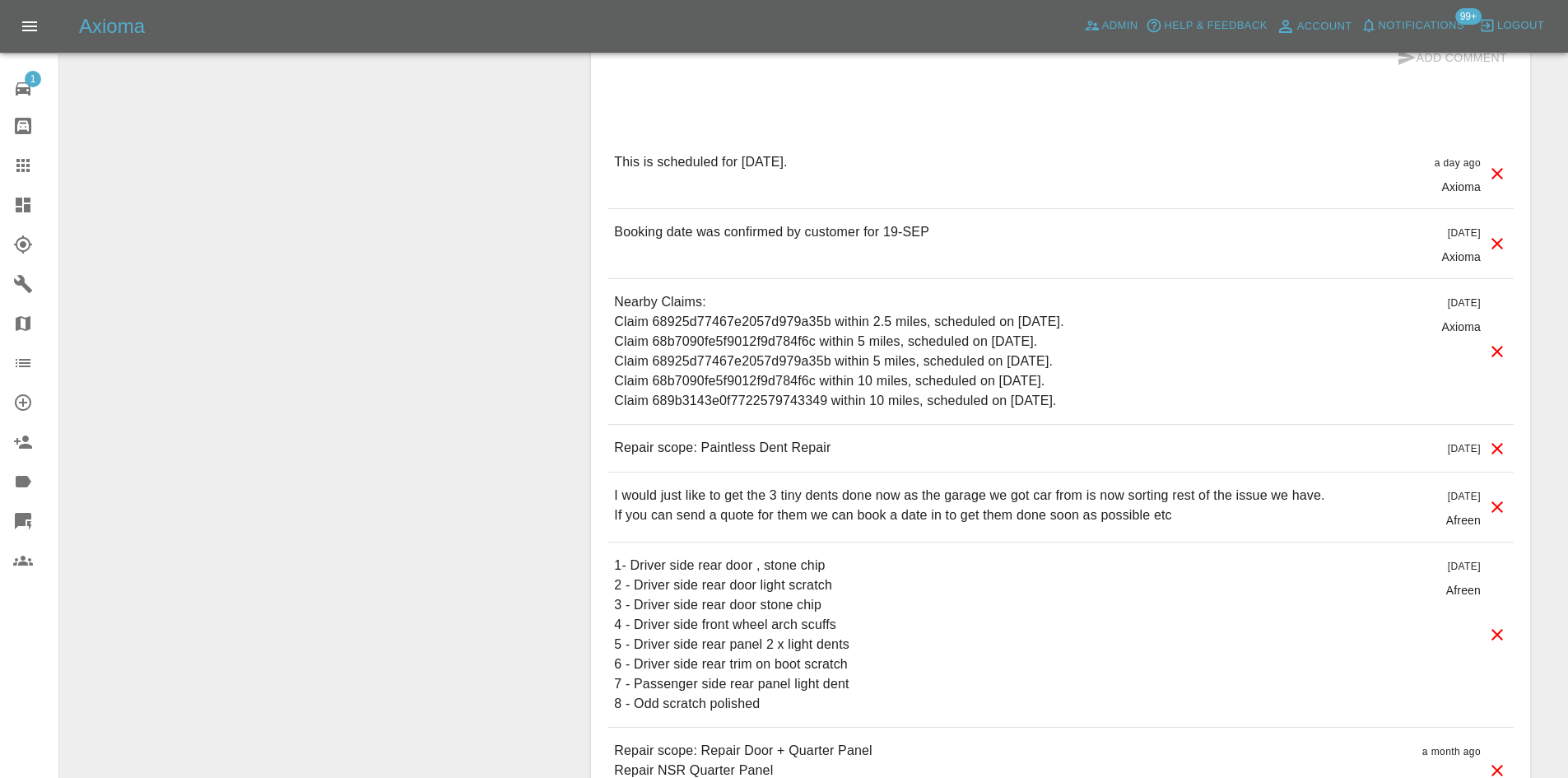
click at [869, 411] on div "Nearby Claims: Claim 68925d77467e2057d979a35b within 2.5 miles, scheduled on Se…" at bounding box center [1060, 351] width 906 height 145
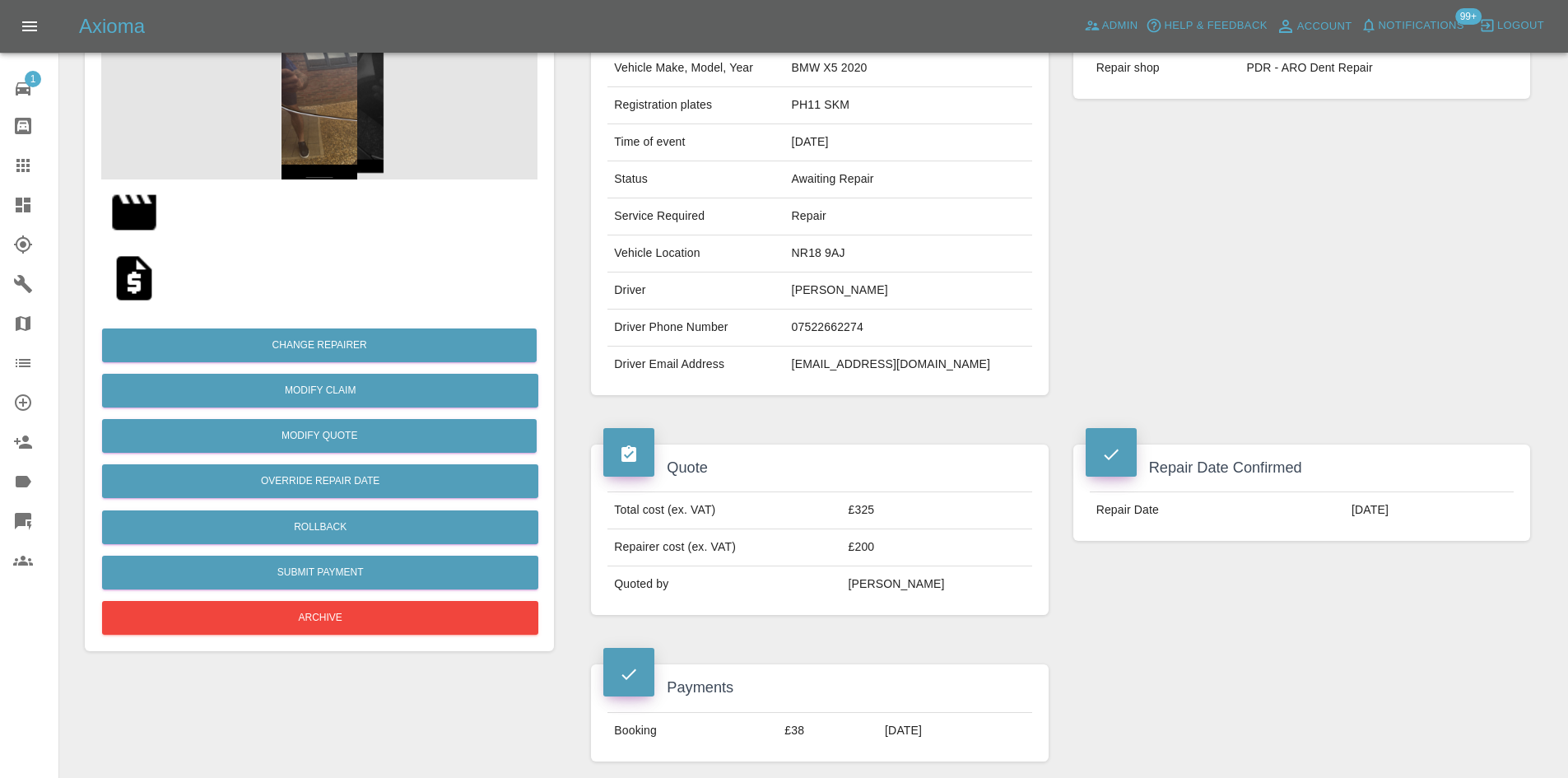
scroll to position [0, 0]
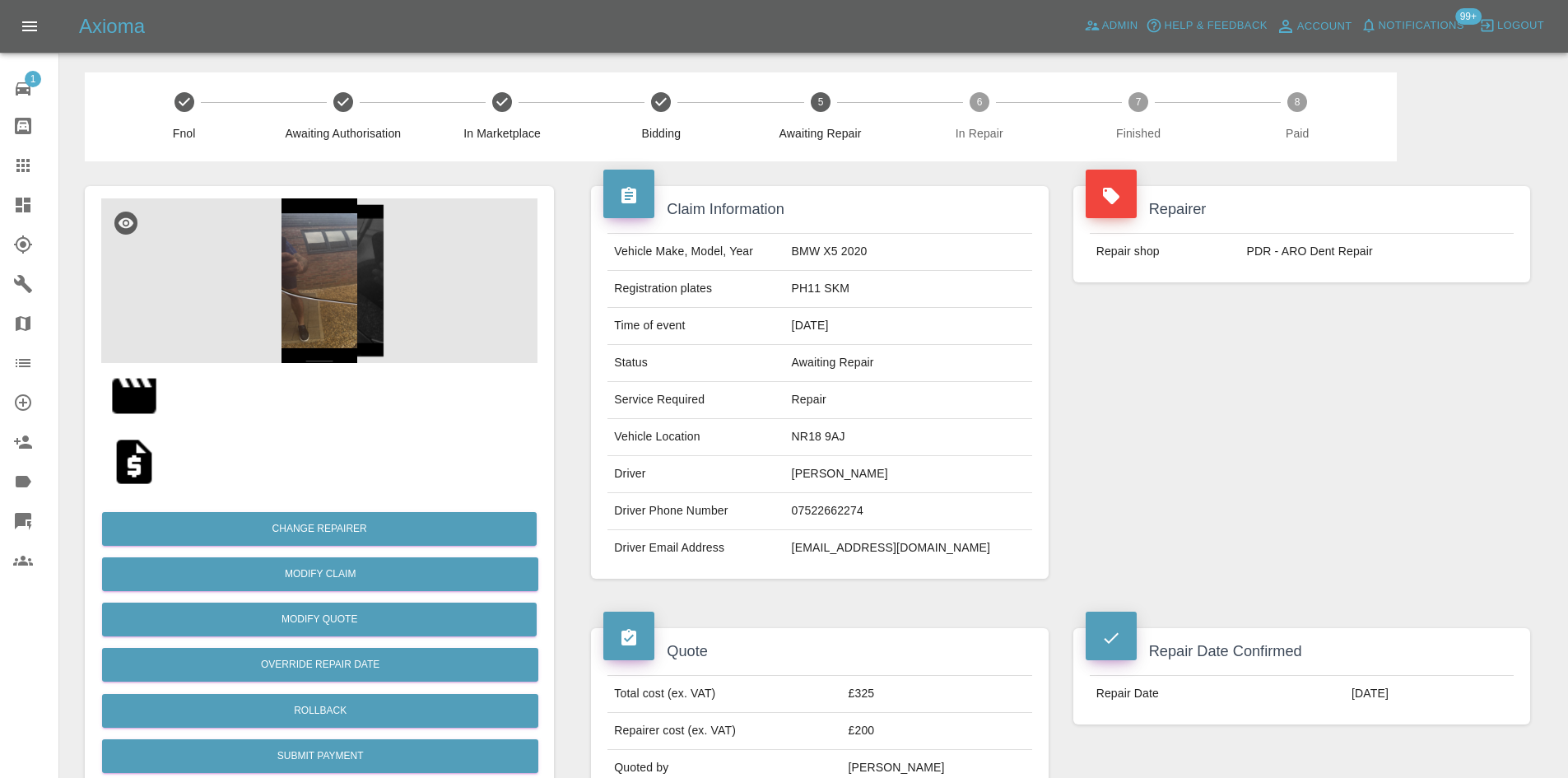
click at [127, 403] on img at bounding box center [134, 395] width 52 height 52
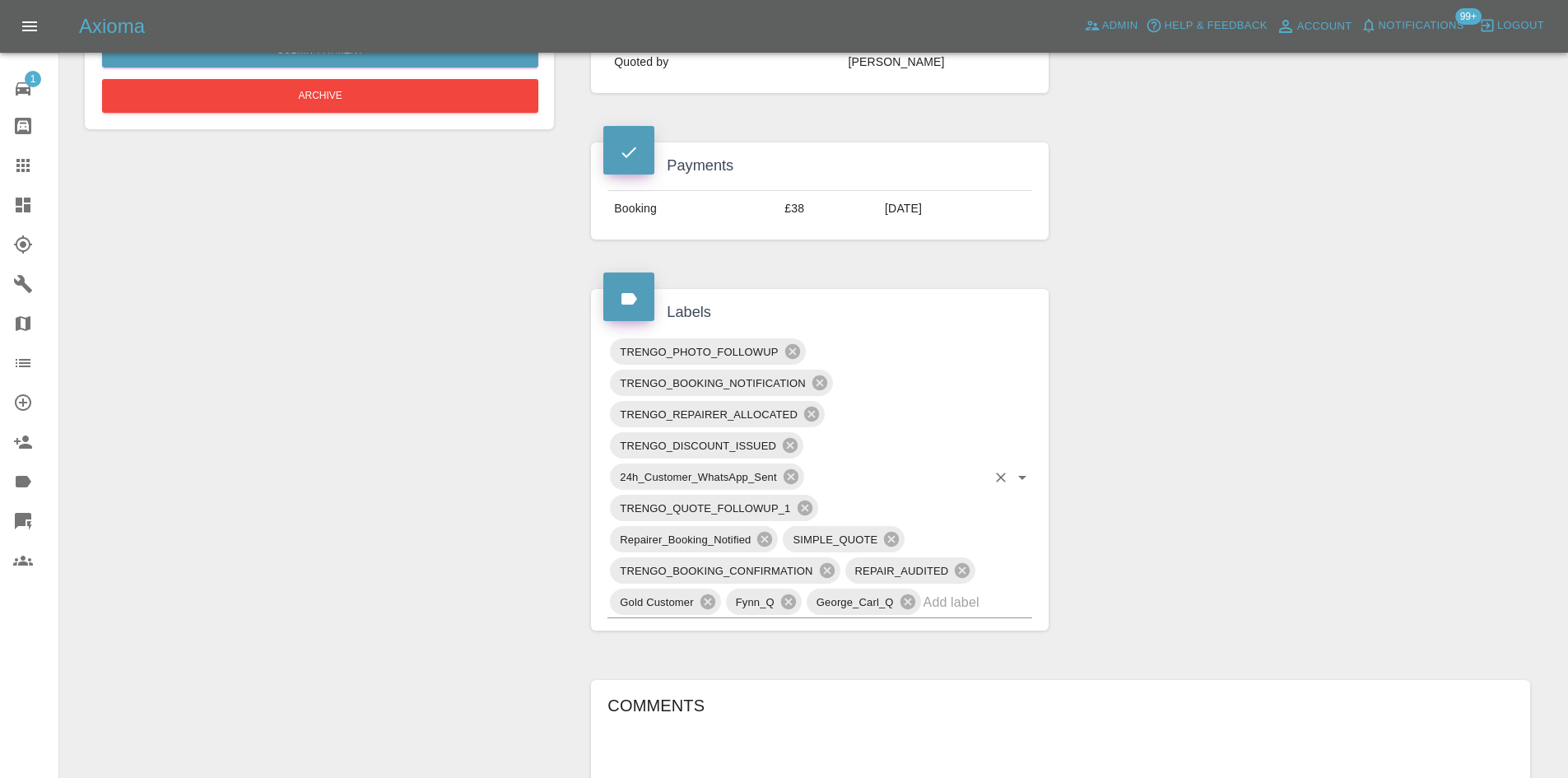
scroll to position [1317, 0]
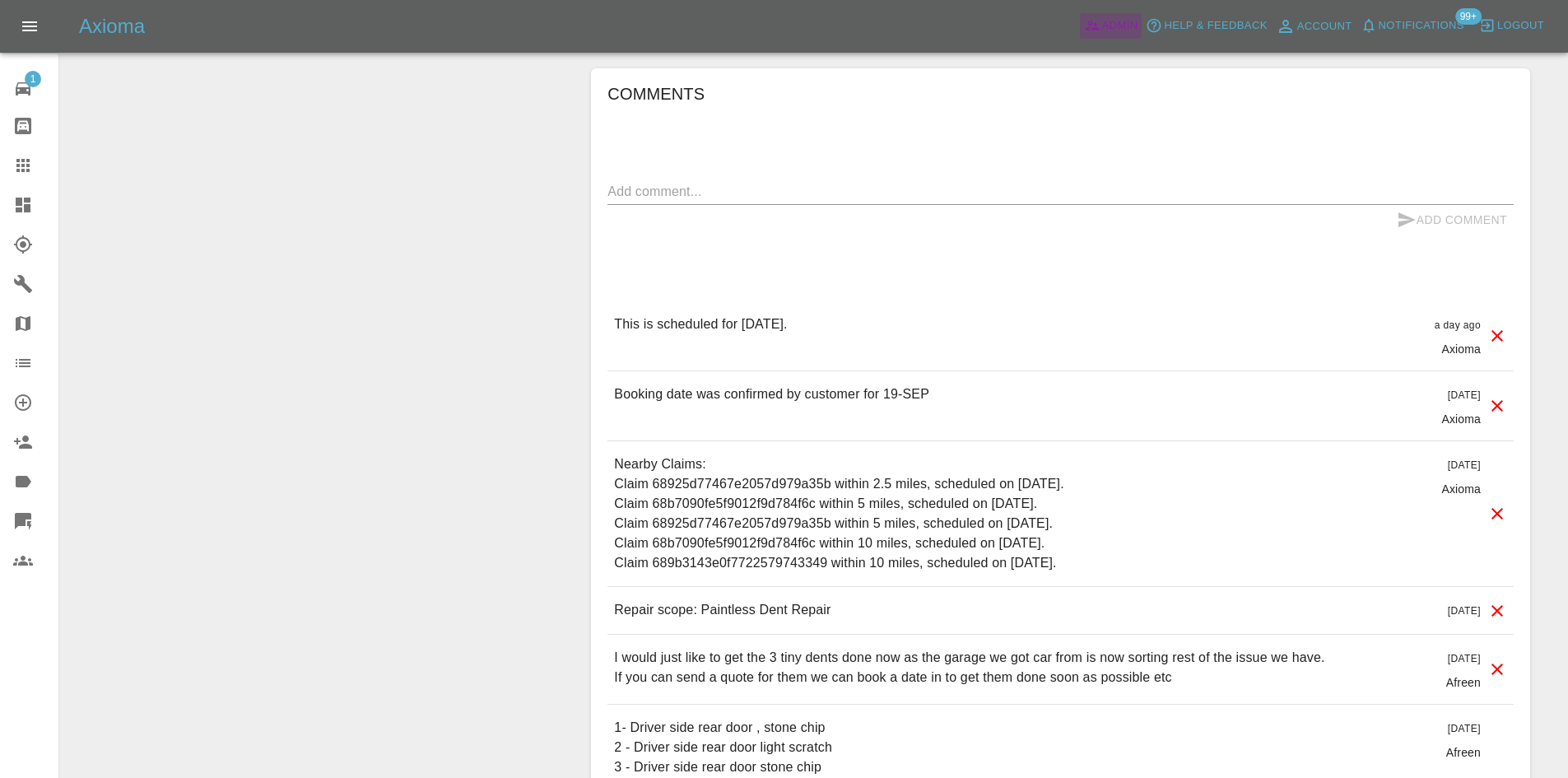
click at [1104, 21] on span "Admin" at bounding box center [1120, 26] width 37 height 19
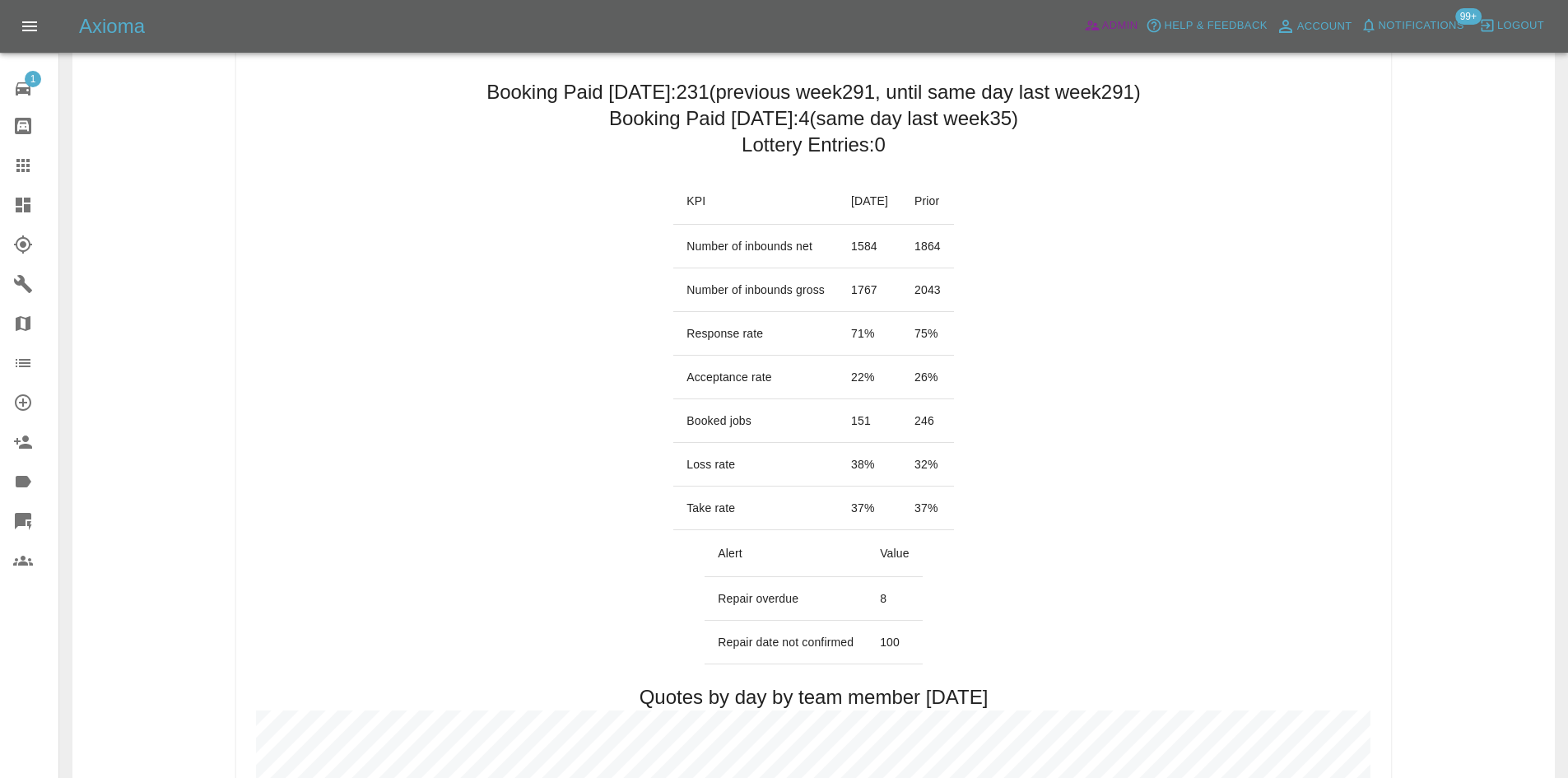
scroll to position [81, 0]
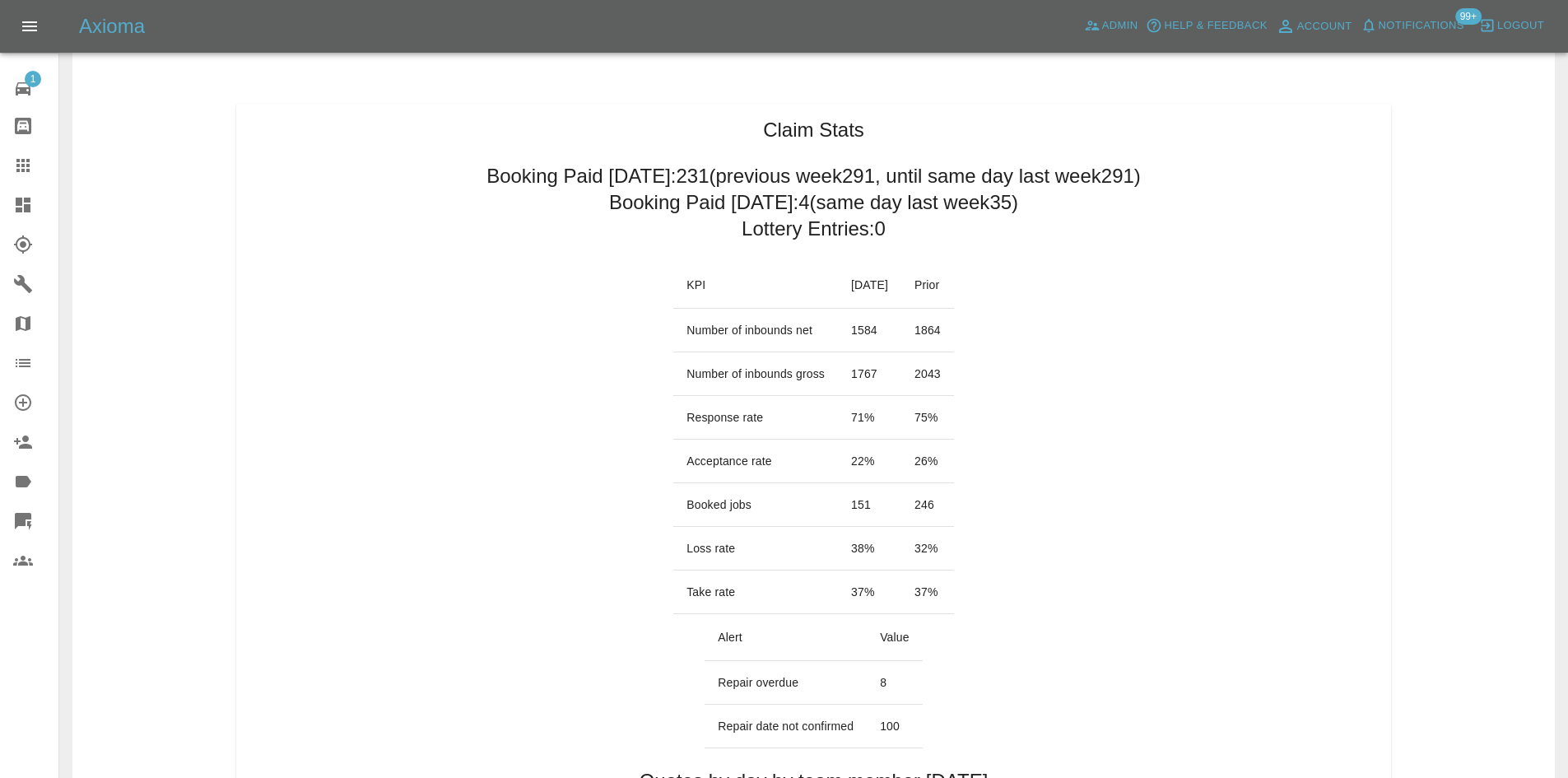
click at [641, 215] on h2 "Booking Paid today: 4 (same day last week 35 )" at bounding box center [814, 203] width 409 height 27
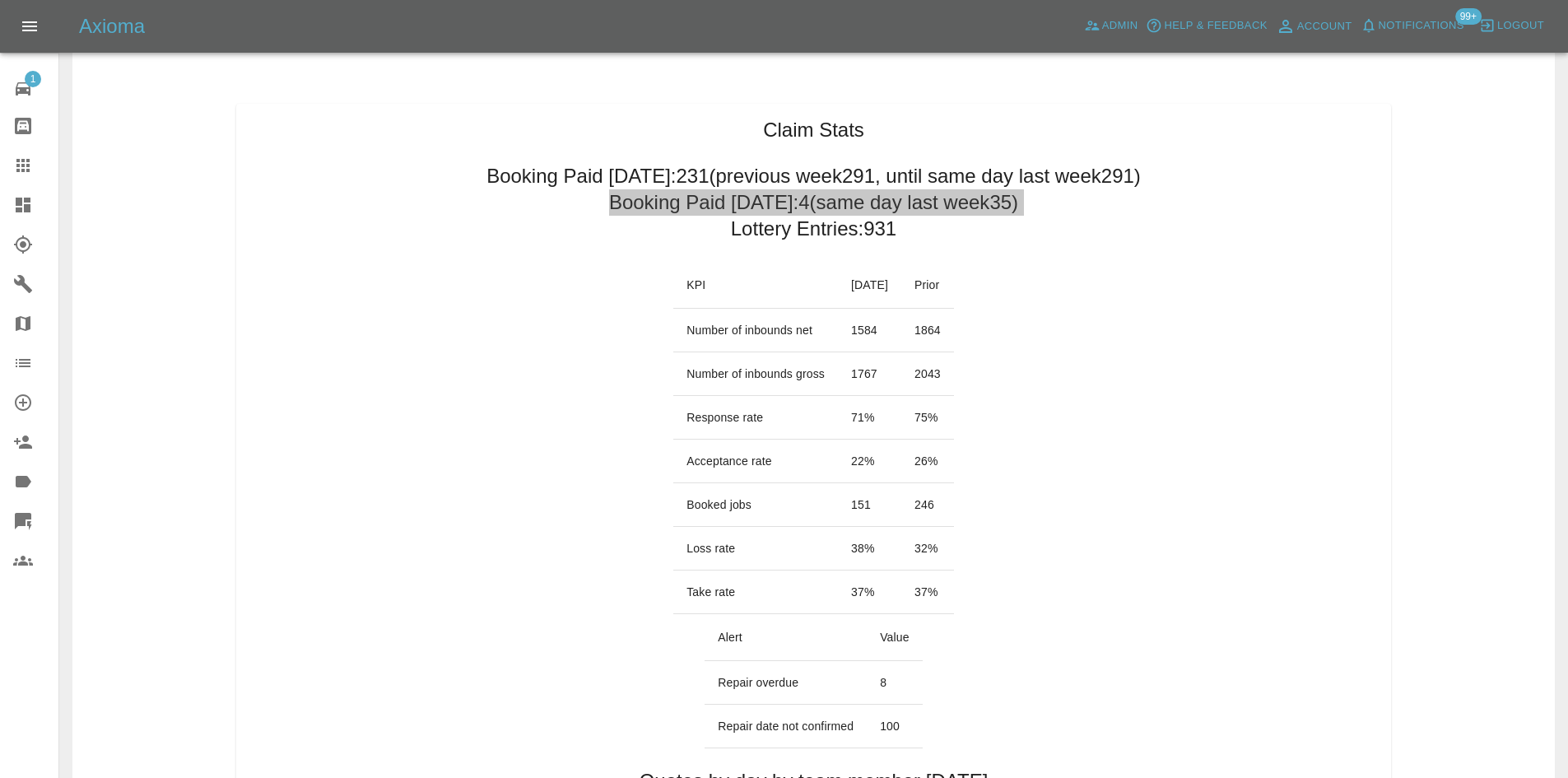
scroll to position [0, 0]
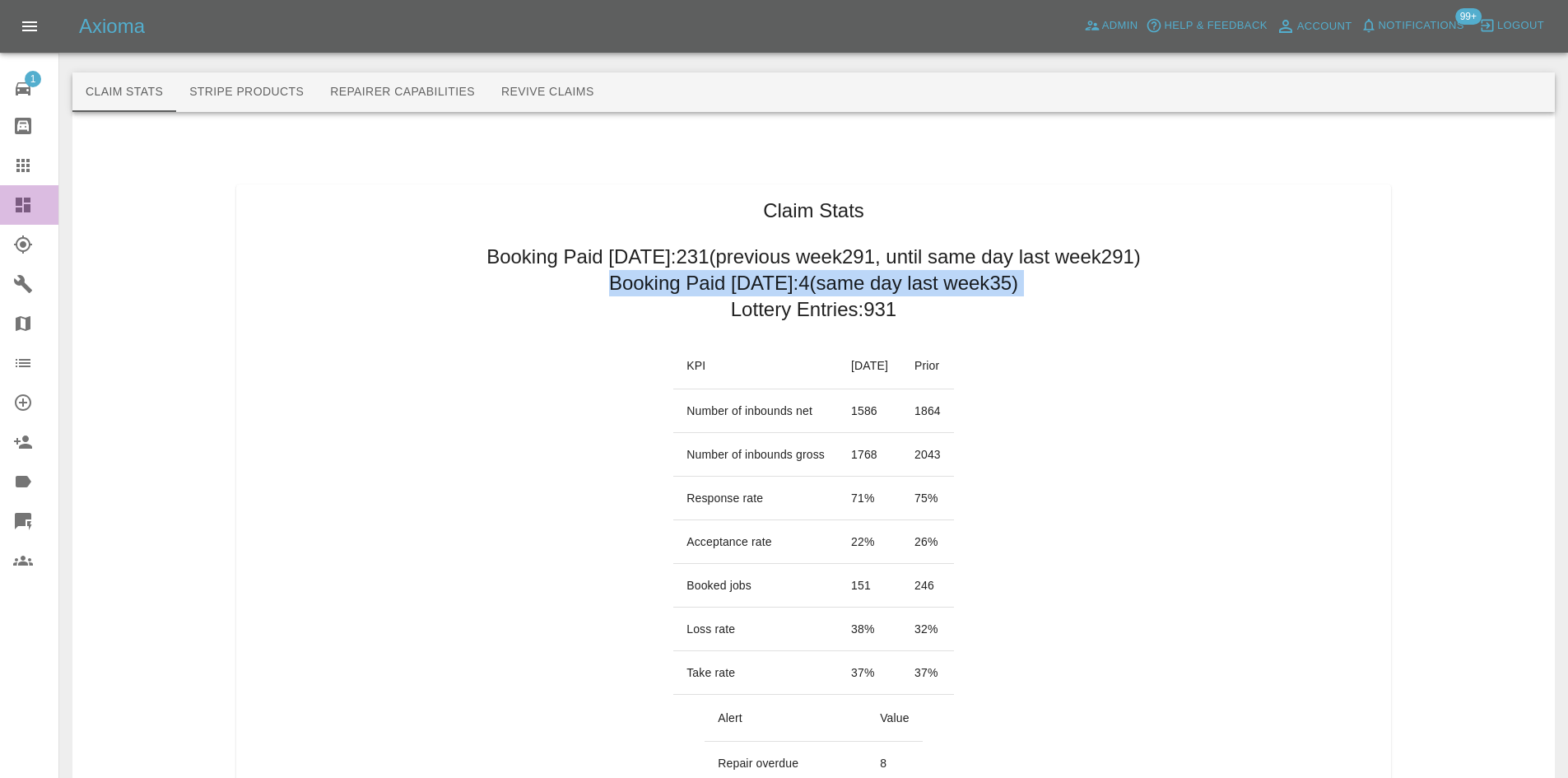
click at [21, 214] on icon at bounding box center [23, 205] width 20 height 20
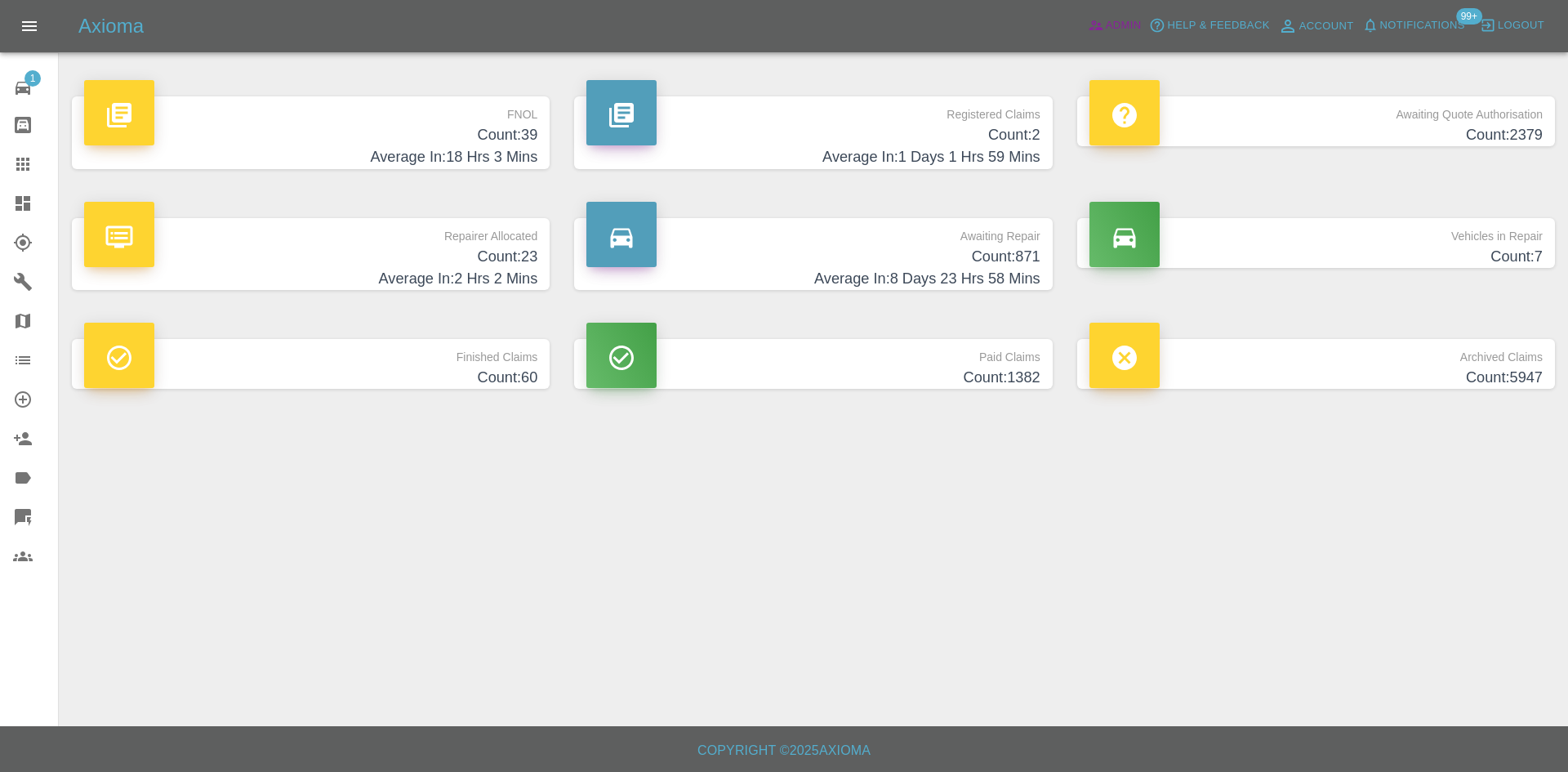
click at [1131, 36] on link "Admin" at bounding box center [1115, 25] width 62 height 25
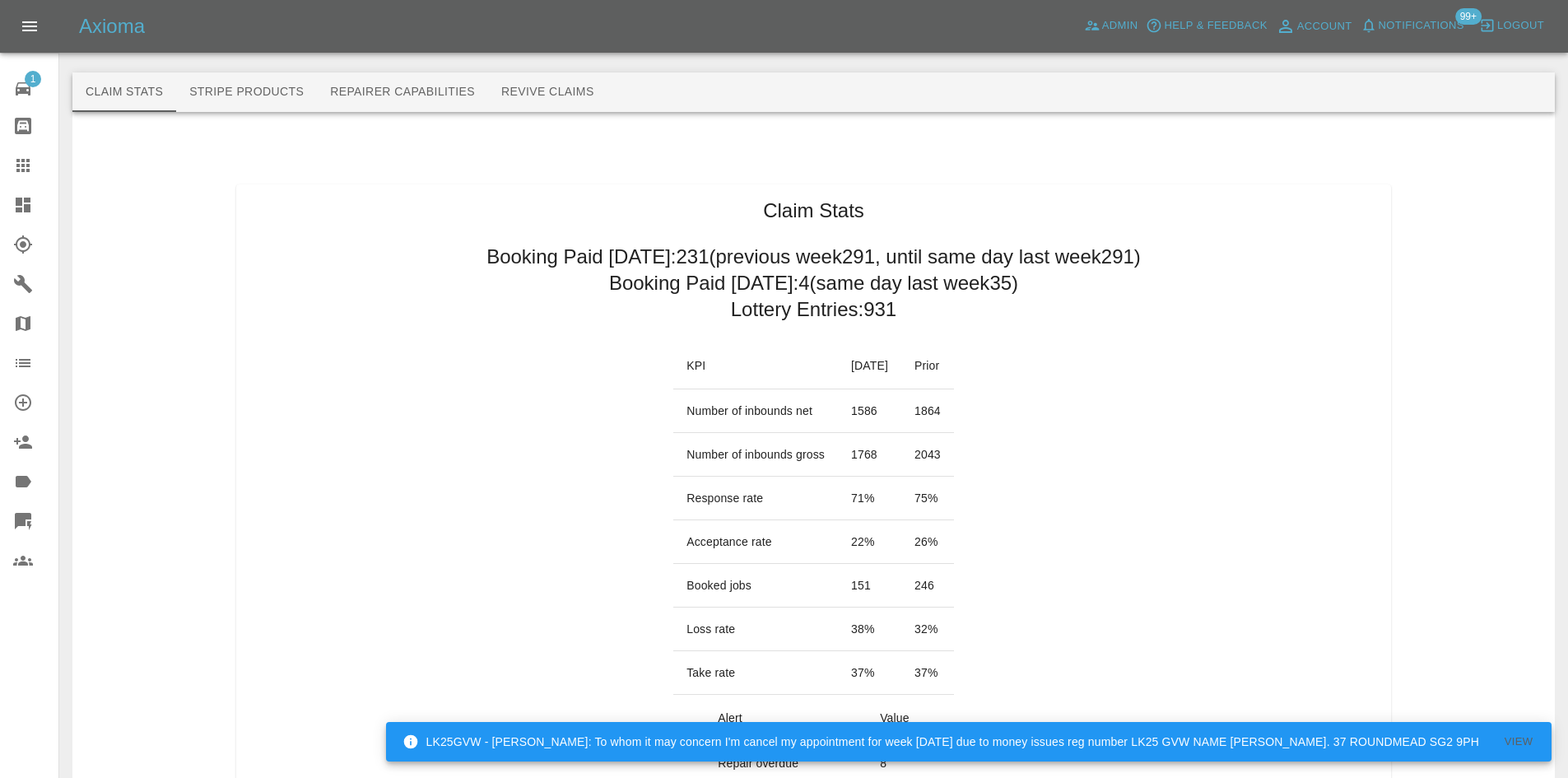
click at [9, 197] on link "Dashboard" at bounding box center [29, 204] width 59 height 39
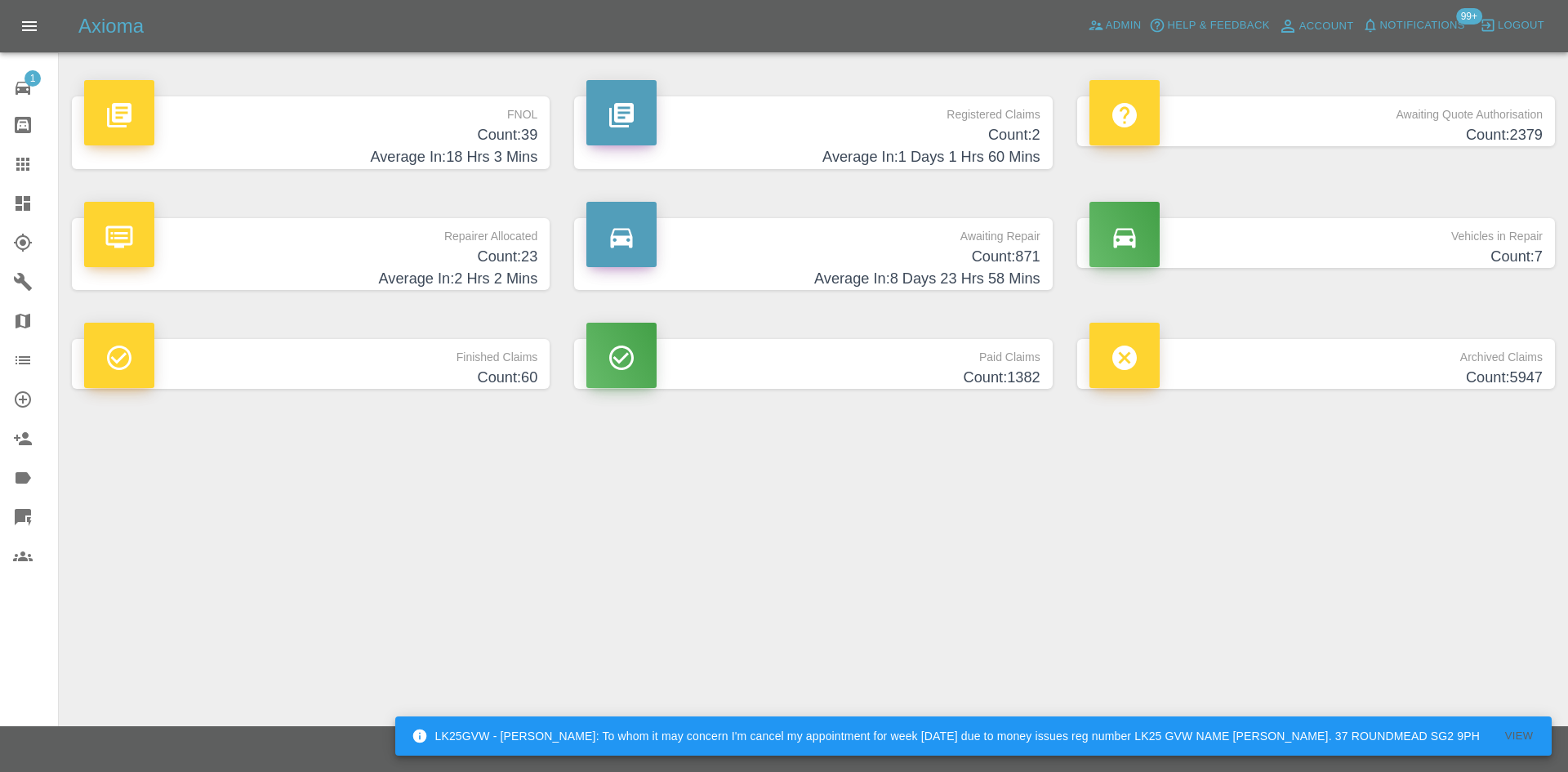
click at [427, 120] on p "FNOL" at bounding box center [310, 110] width 453 height 28
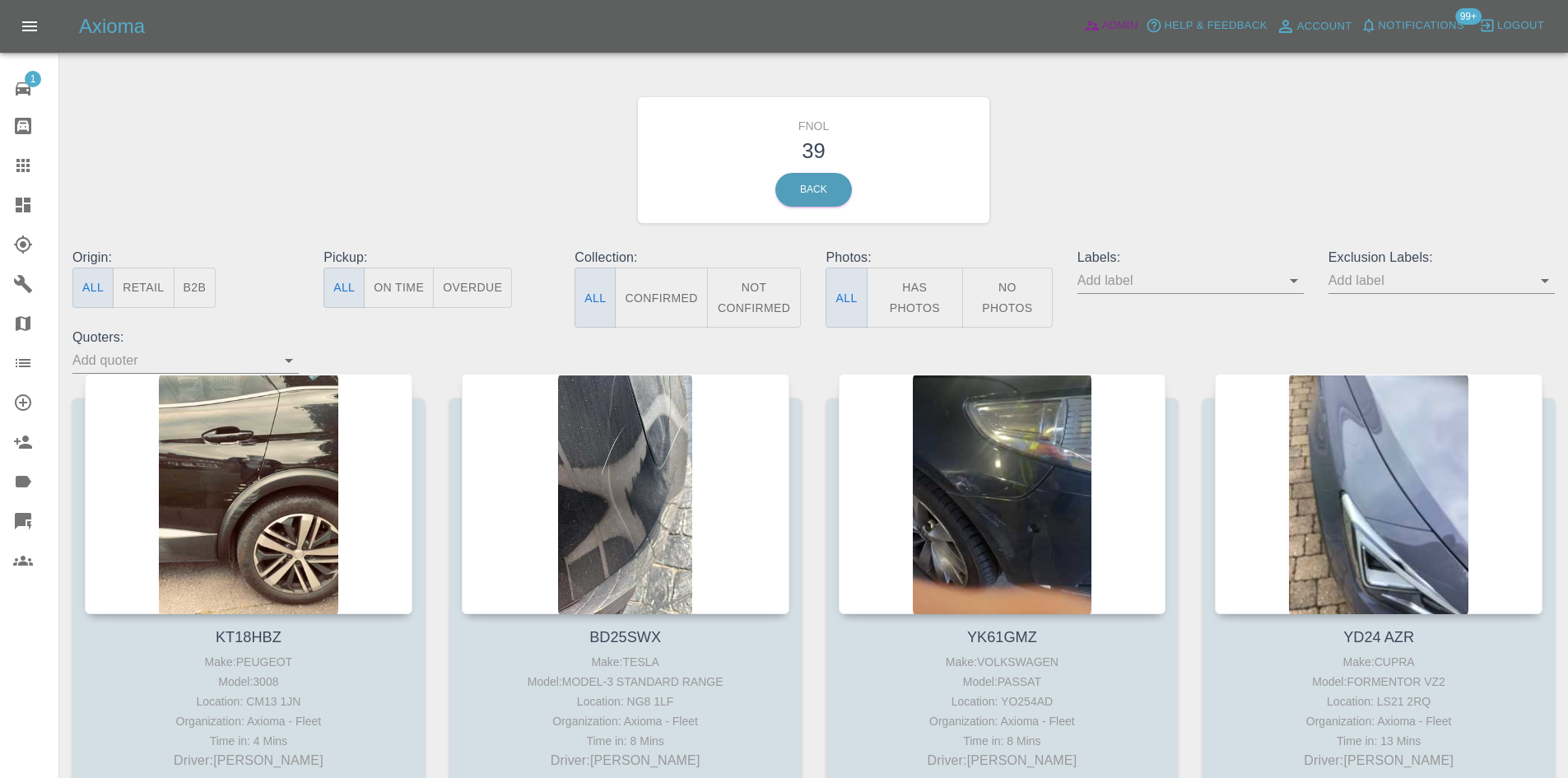
click at [1117, 26] on span "Admin" at bounding box center [1120, 26] width 37 height 19
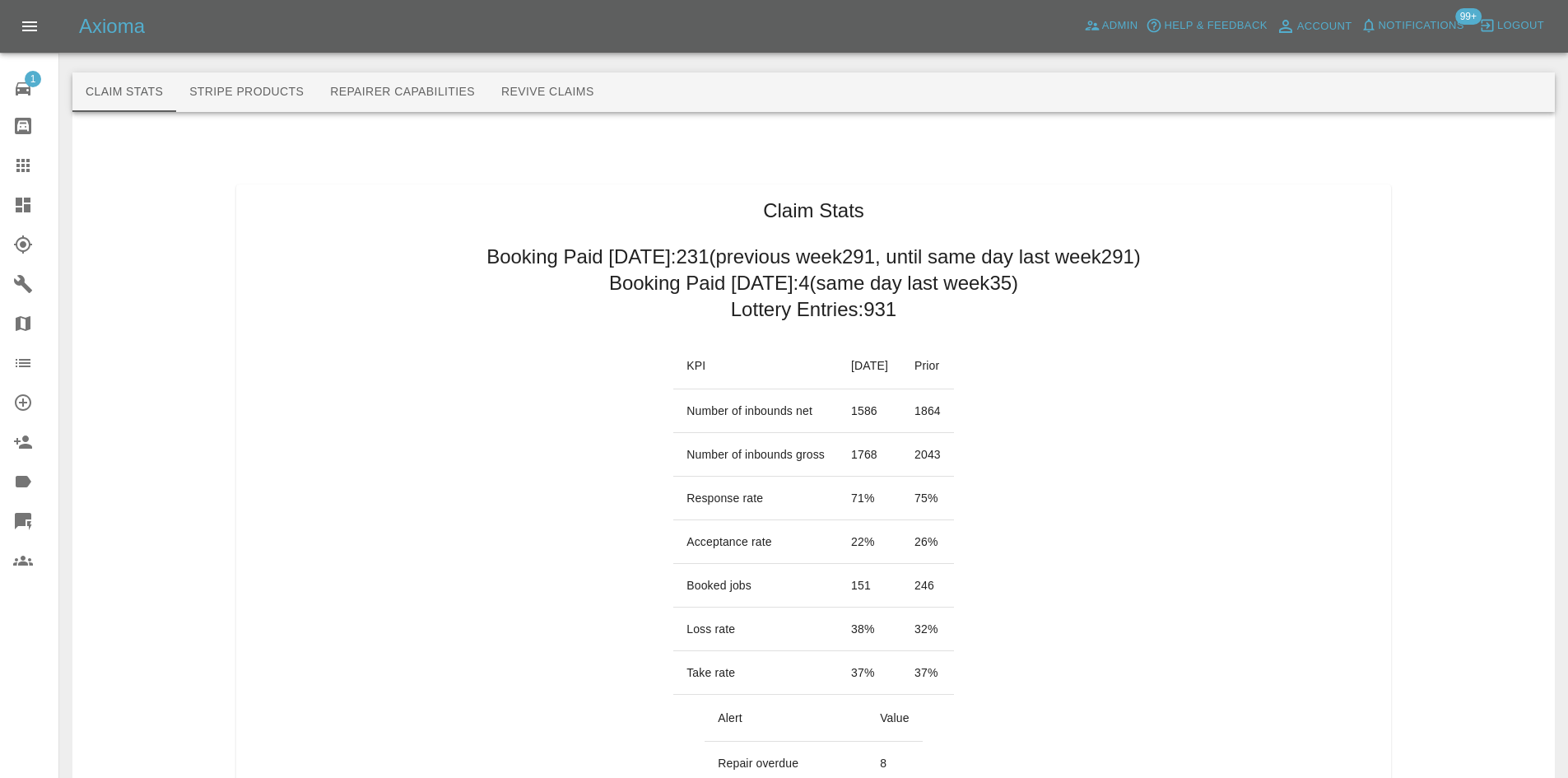
click at [20, 214] on icon at bounding box center [23, 205] width 20 height 20
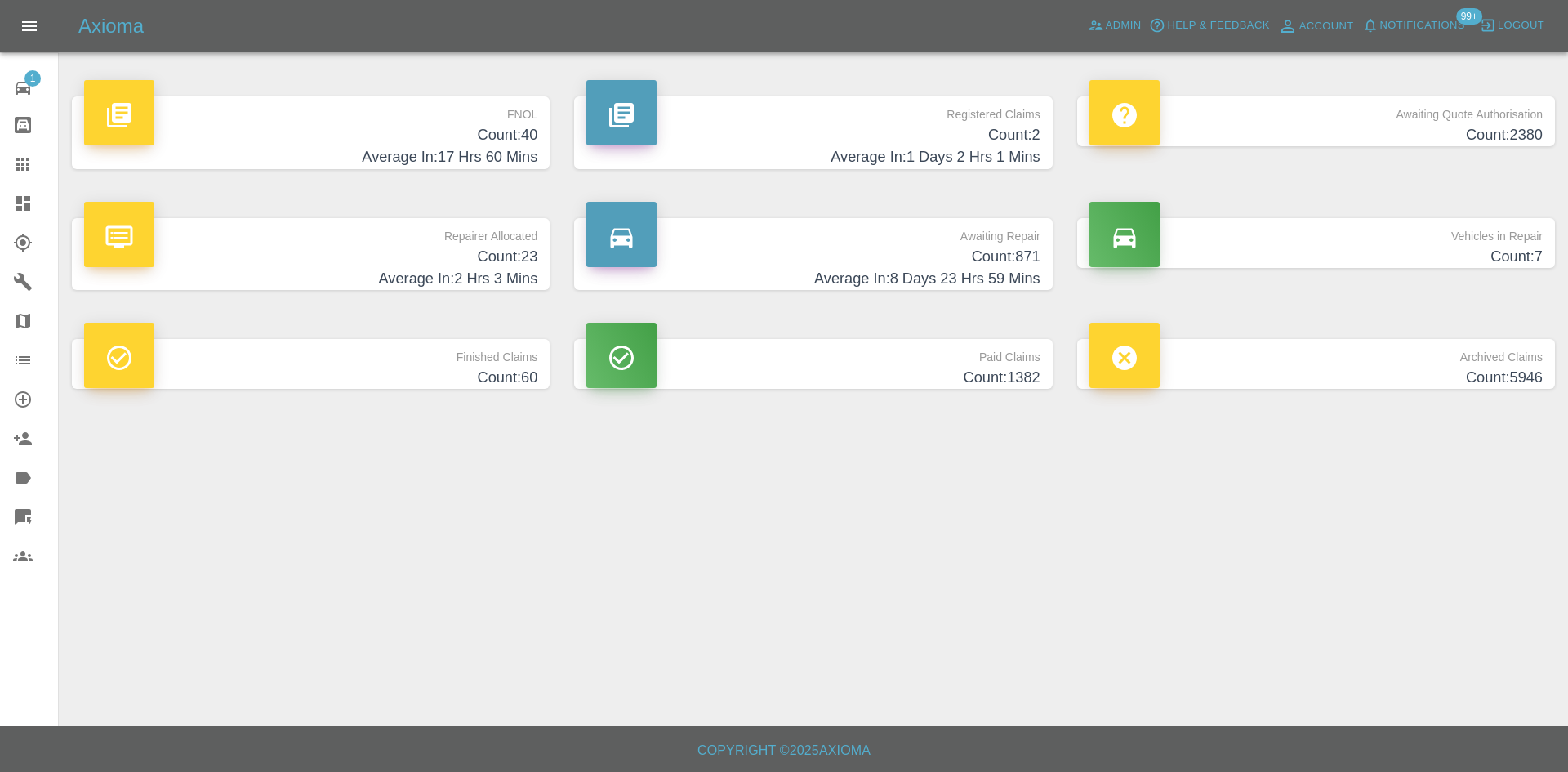
click at [957, 239] on p "Awaiting Repair" at bounding box center [813, 232] width 453 height 28
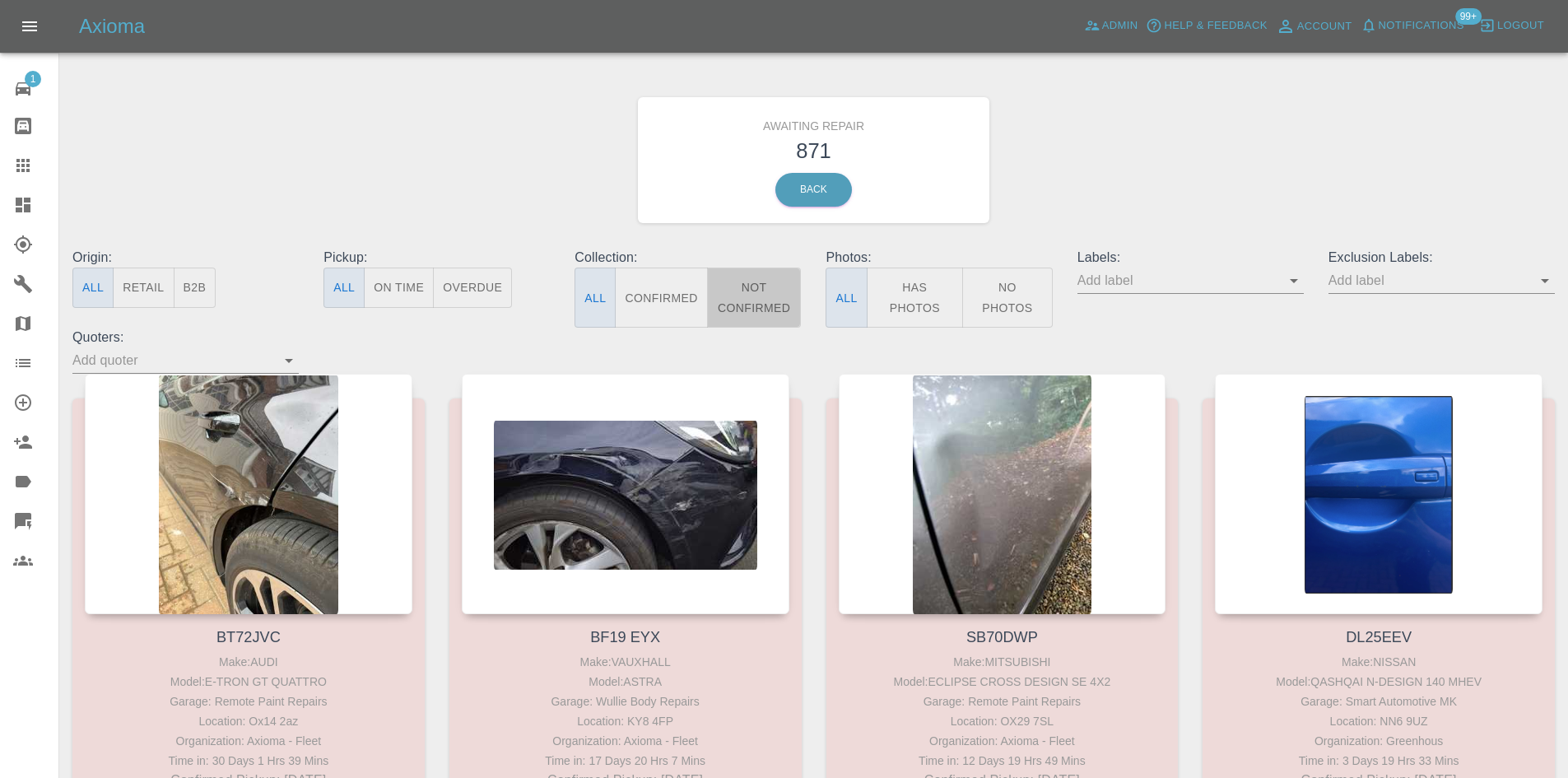
click at [747, 301] on button "Not Confirmed" at bounding box center [753, 298] width 94 height 60
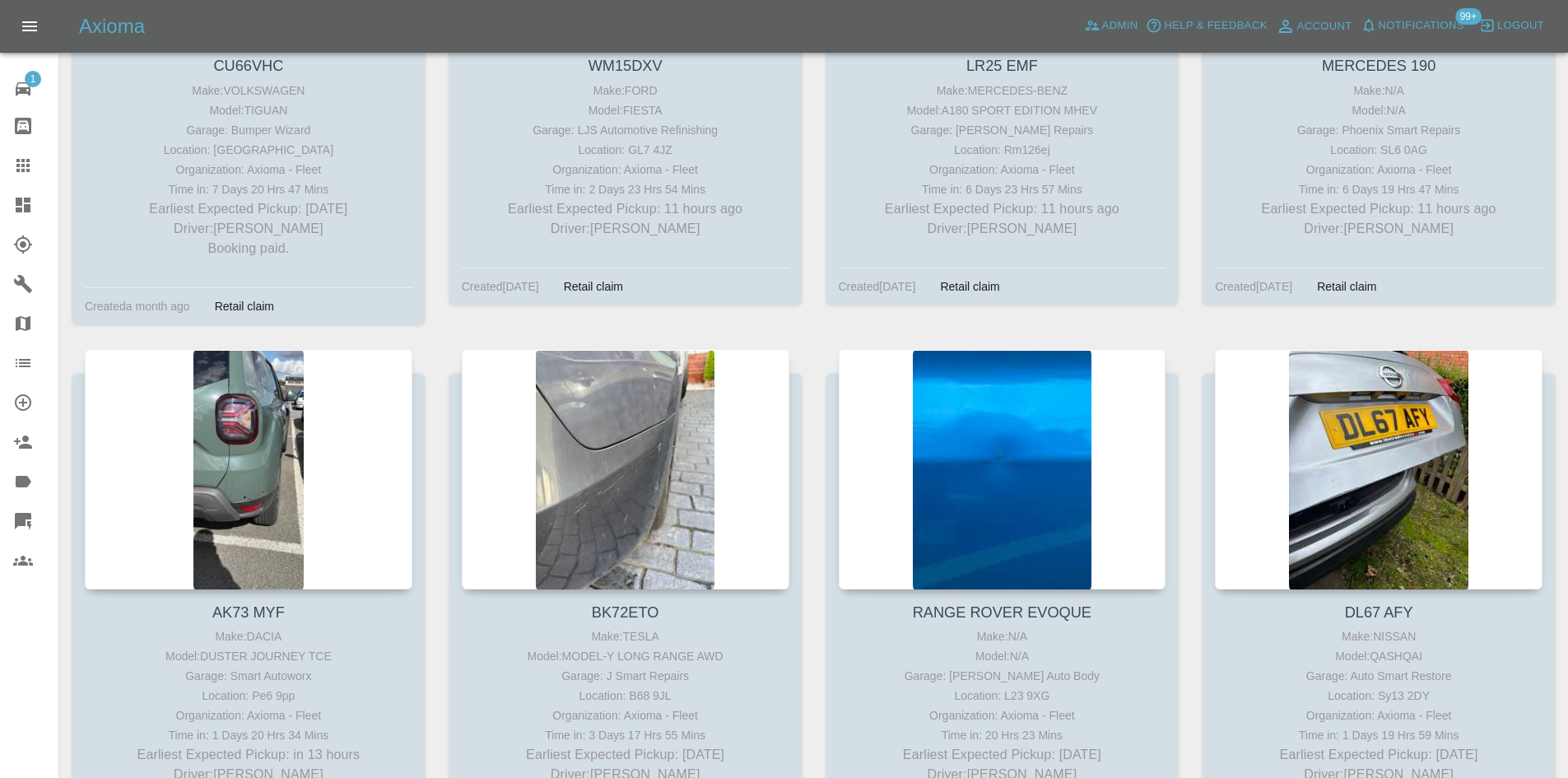
scroll to position [905, 0]
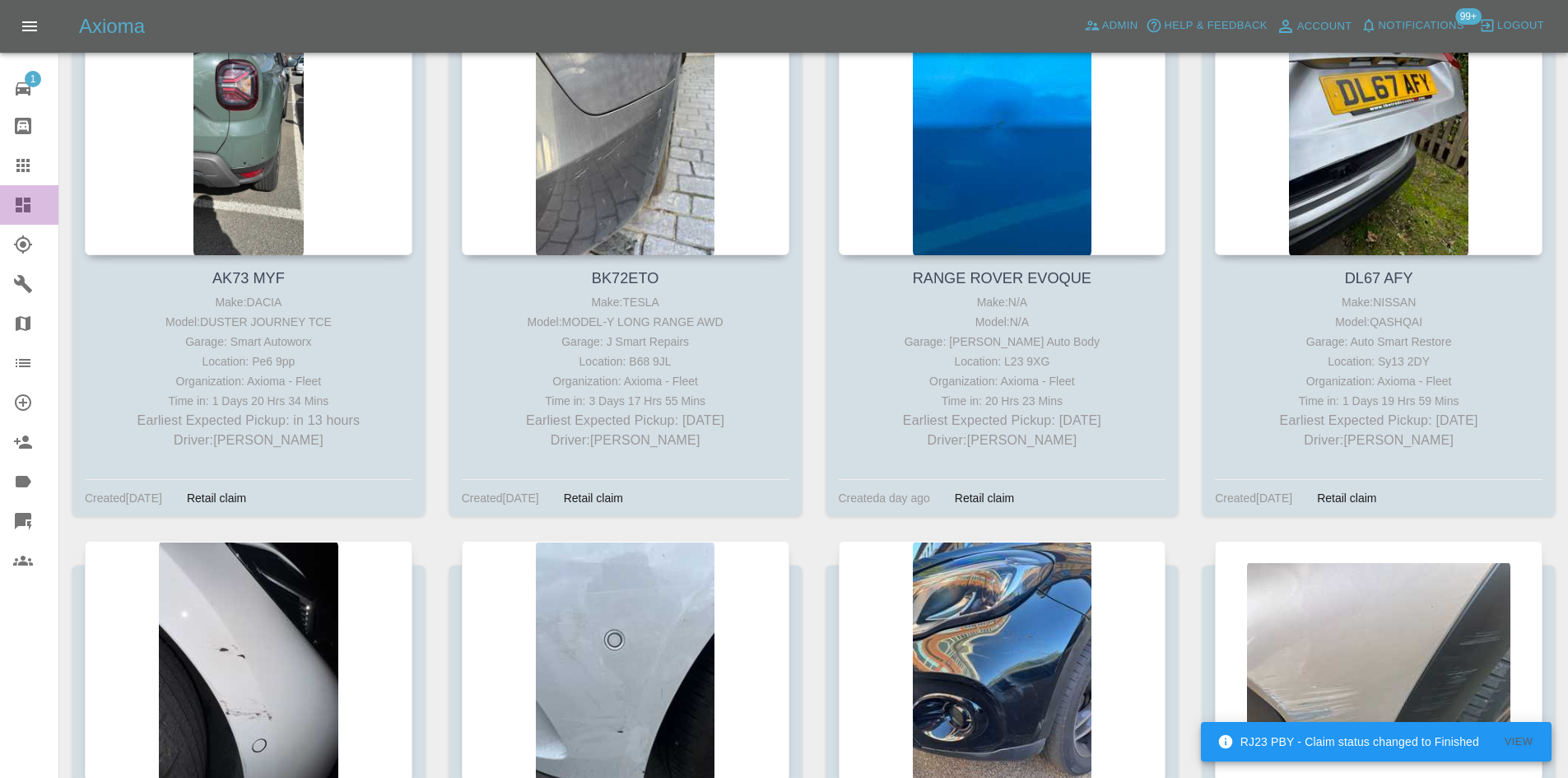
click at [8, 199] on link "Dashboard" at bounding box center [29, 204] width 59 height 39
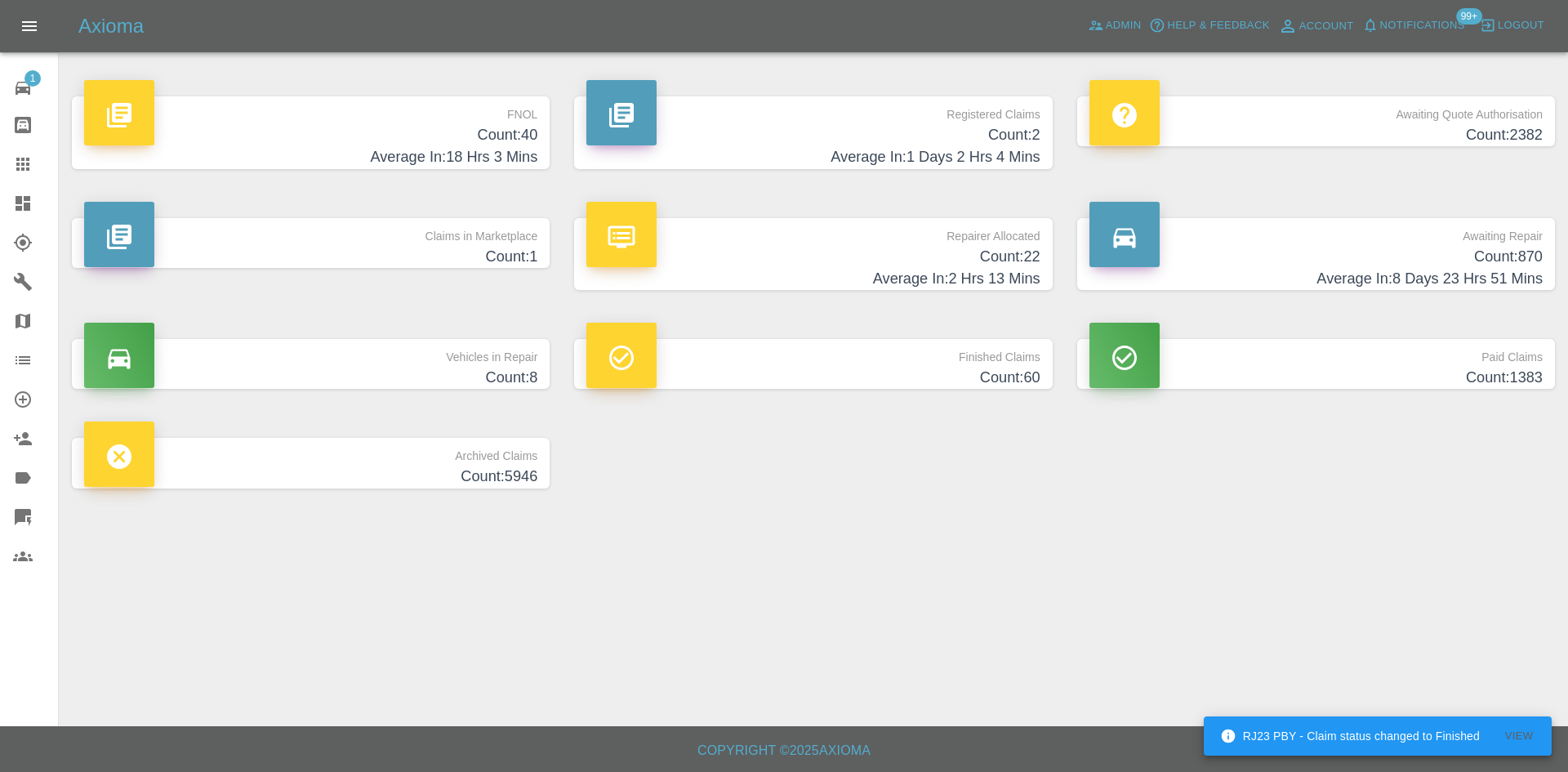
click at [829, 150] on h4 "Average In: 1 Days 2 Hrs 4 Mins" at bounding box center [813, 157] width 453 height 22
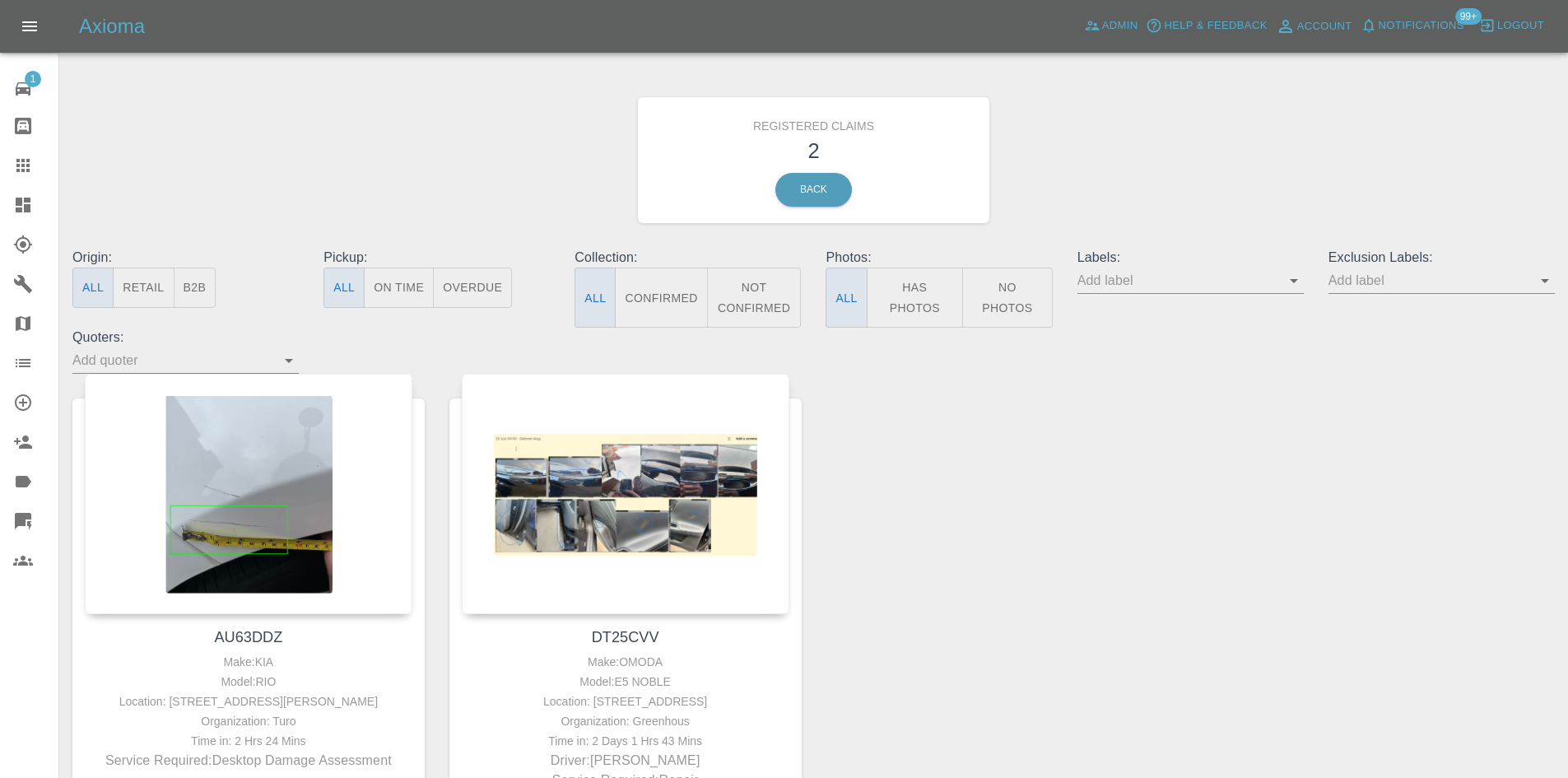
click at [10, 215] on link "Dashboard" at bounding box center [29, 204] width 59 height 39
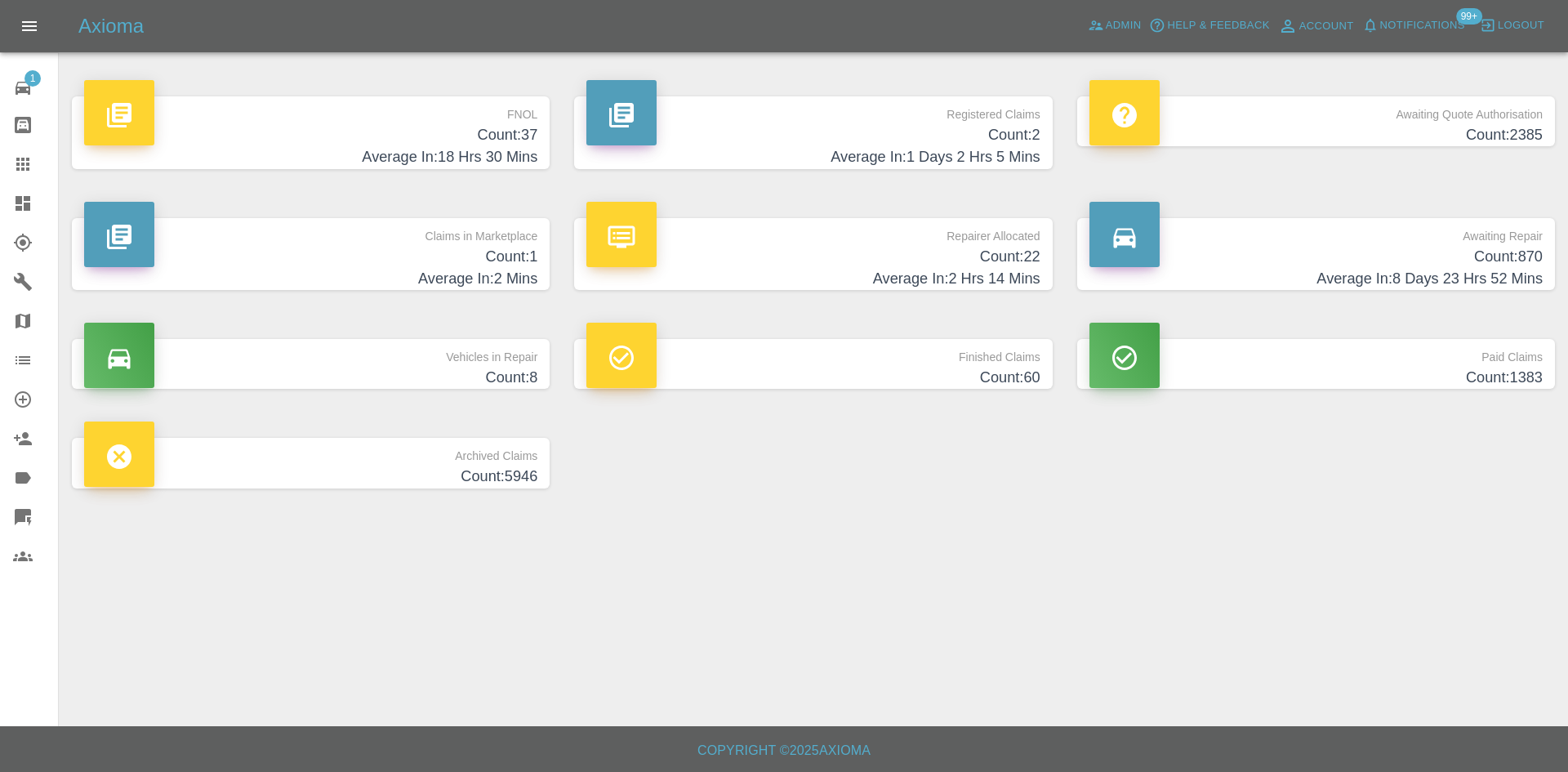
click at [1466, 270] on h4 "Average In: 8 Days 23 Hrs 52 Mins" at bounding box center [1316, 279] width 453 height 22
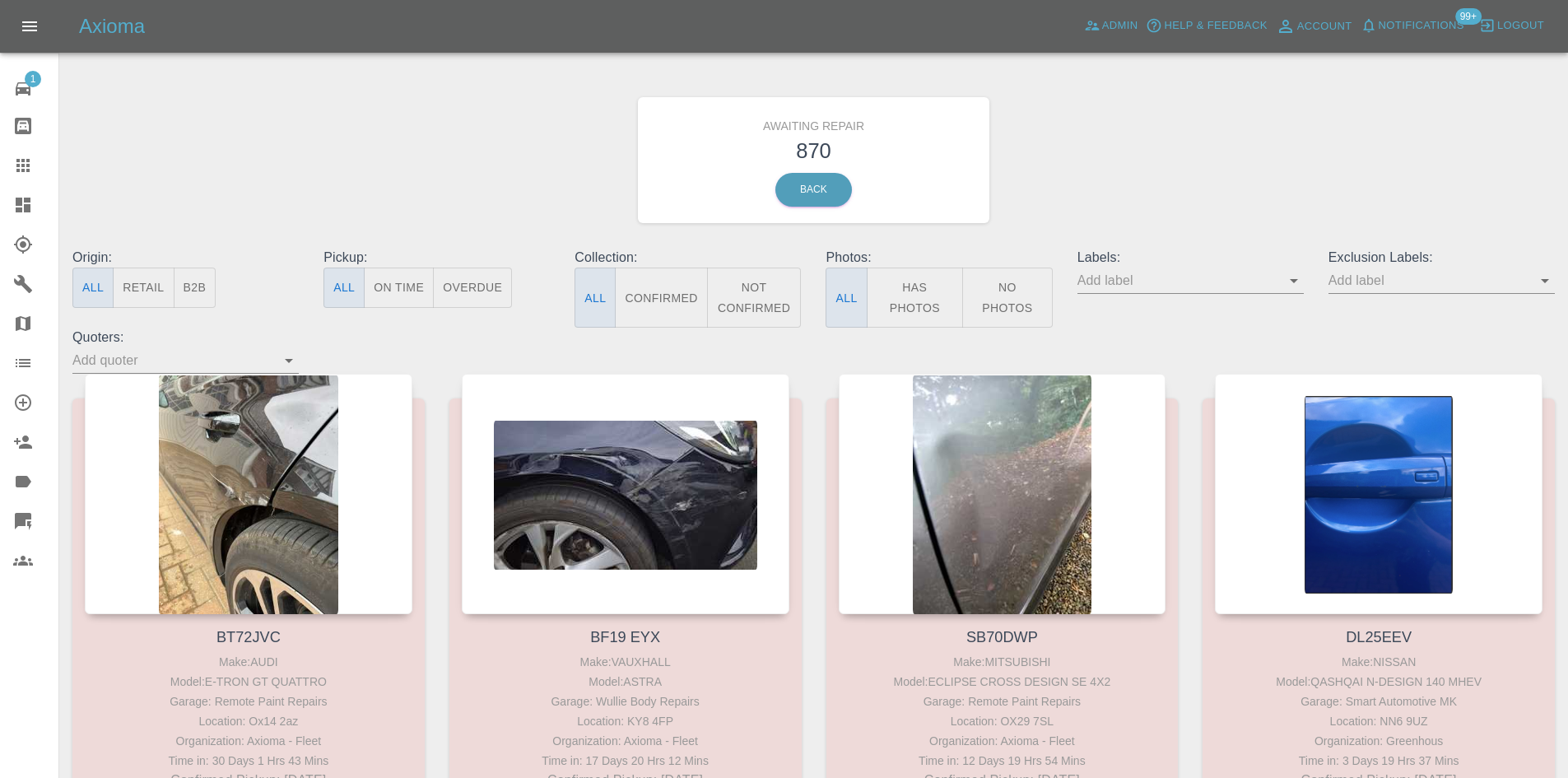
click at [208, 280] on button "B2B" at bounding box center [194, 288] width 43 height 40
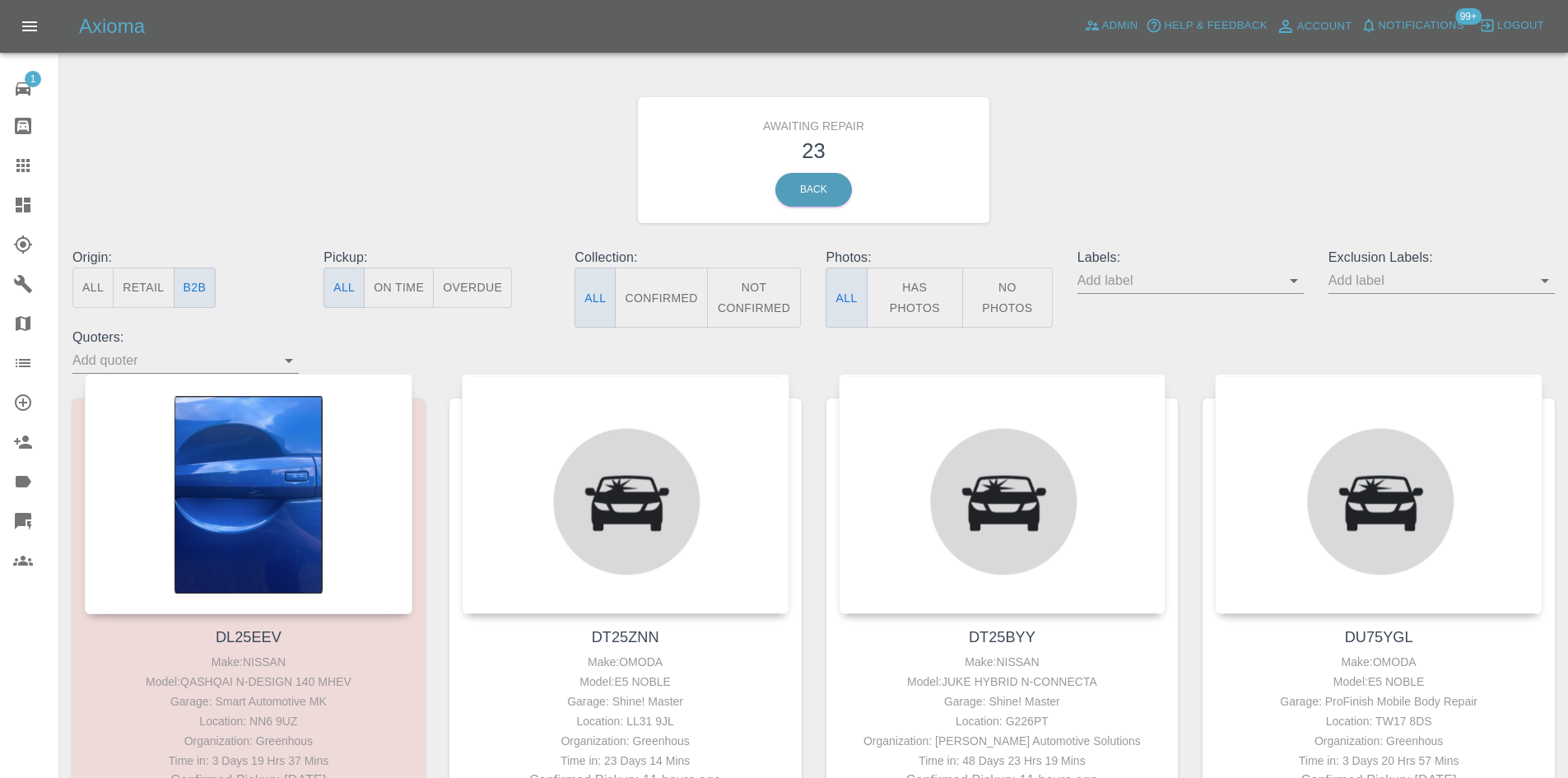
click at [85, 300] on button "All" at bounding box center [93, 288] width 41 height 40
click at [497, 293] on button "Overdue" at bounding box center [472, 288] width 79 height 40
click at [722, 304] on button "Not Confirmed" at bounding box center [753, 298] width 94 height 60
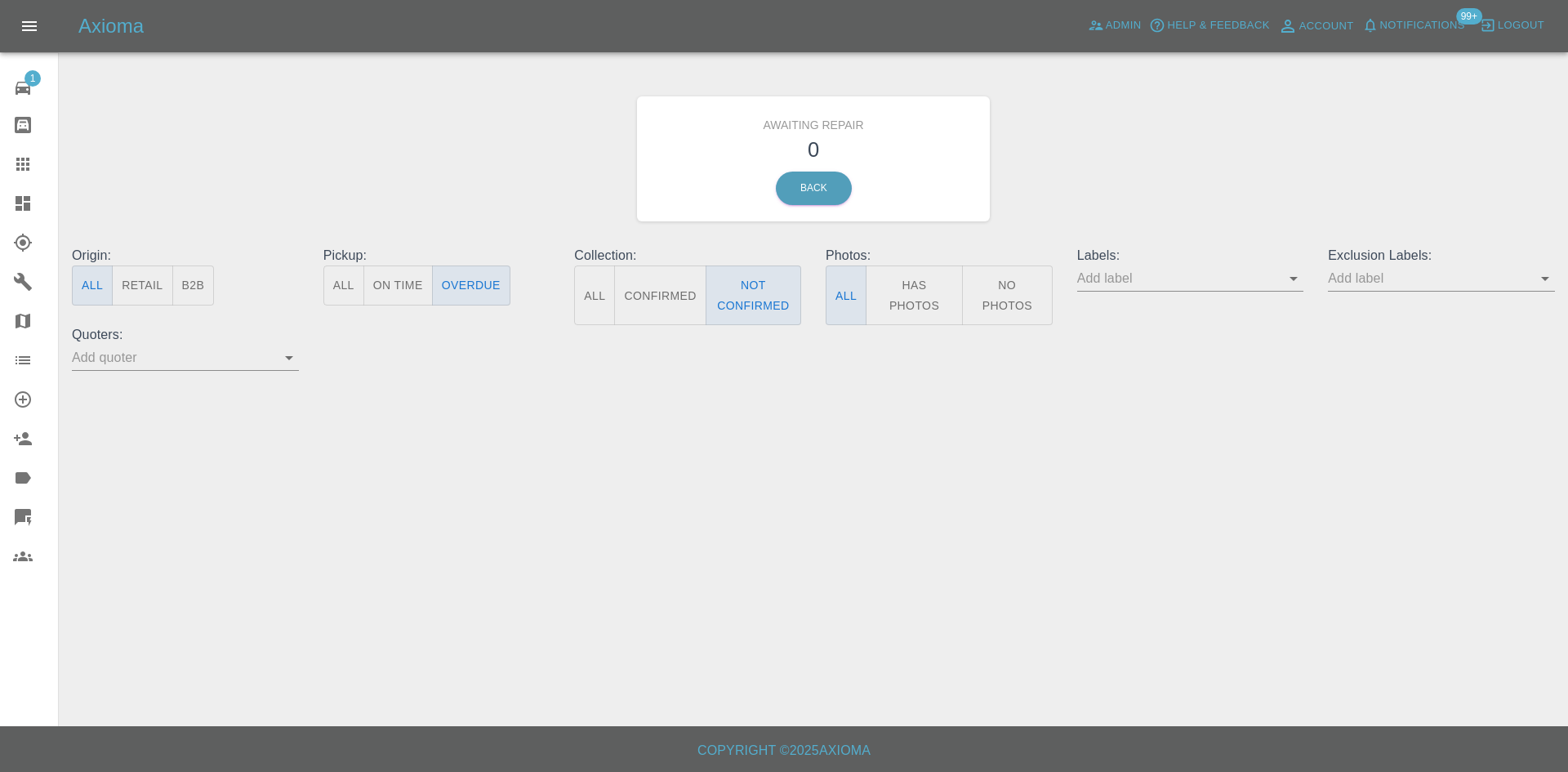
drag, startPoint x: 352, startPoint y: 291, endPoint x: 417, endPoint y: 355, distance: 91.2
click at [352, 291] on button "All" at bounding box center [344, 286] width 41 height 40
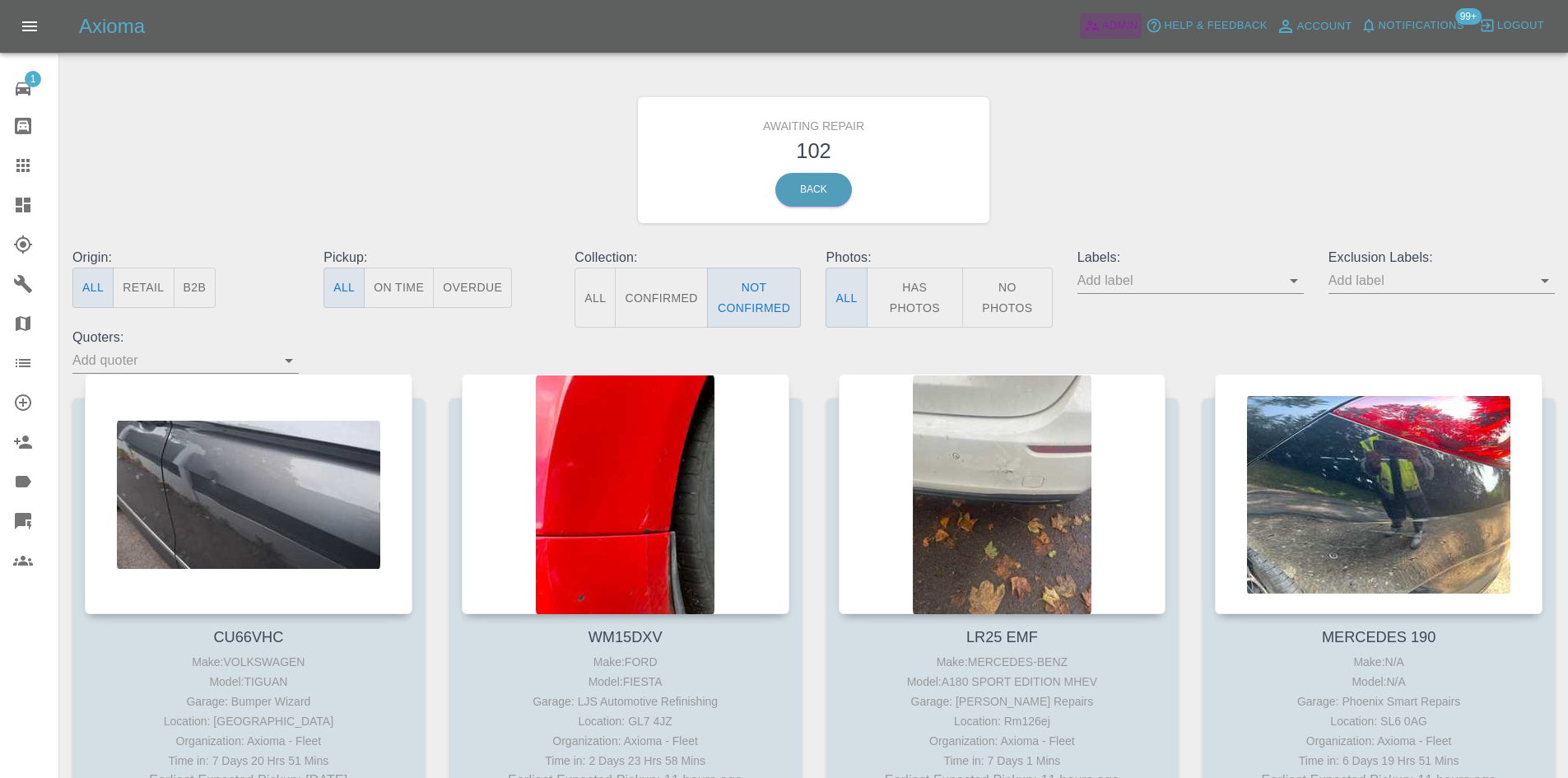
click at [1133, 26] on span "Admin" at bounding box center [1120, 26] width 37 height 19
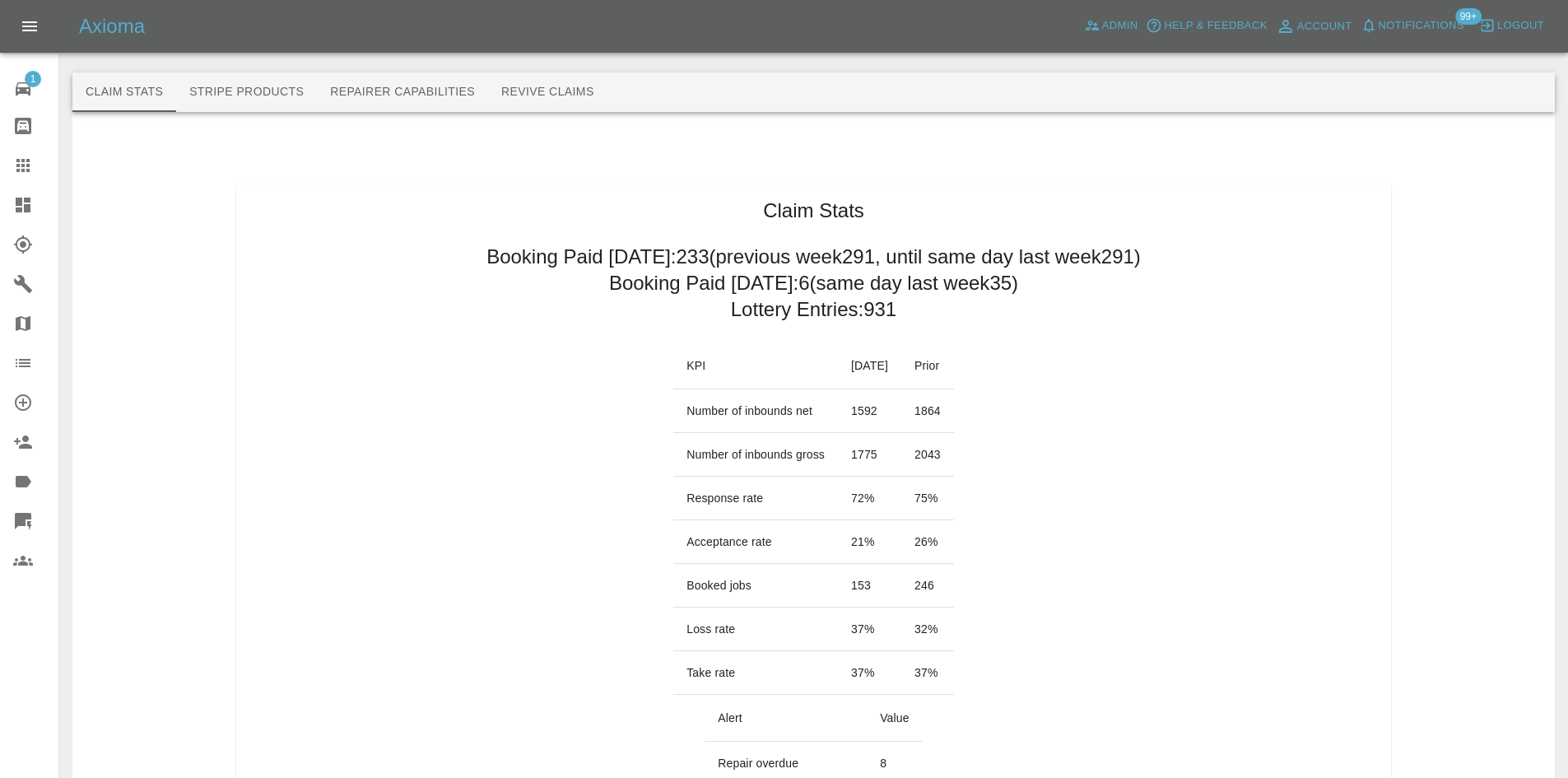
click at [40, 207] on div at bounding box center [36, 205] width 46 height 20
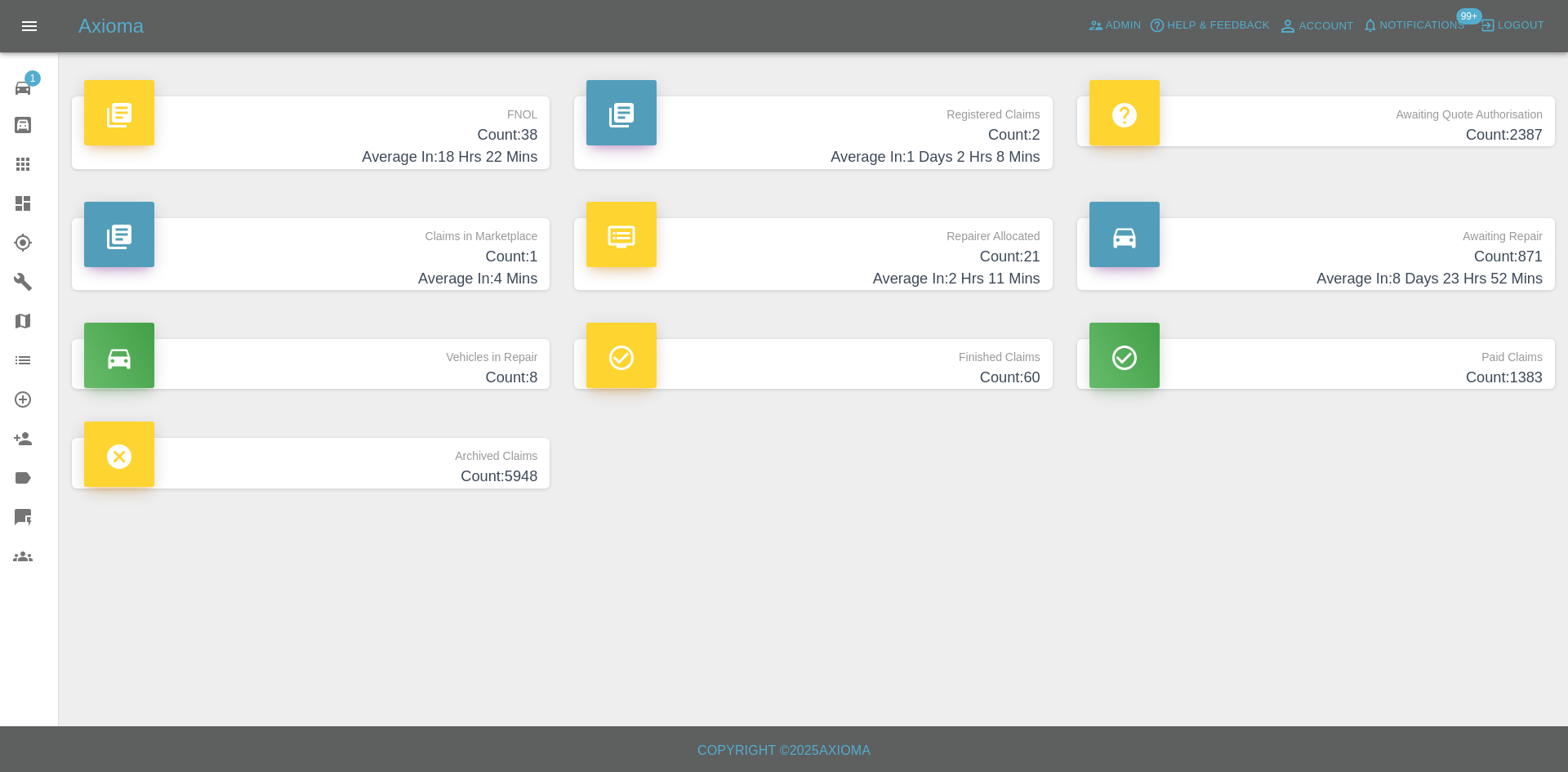
click at [1043, 241] on link "Repairer Allocated Count: 21 Average In: 2 Hrs 11 Mins" at bounding box center [812, 255] width 477 height 73
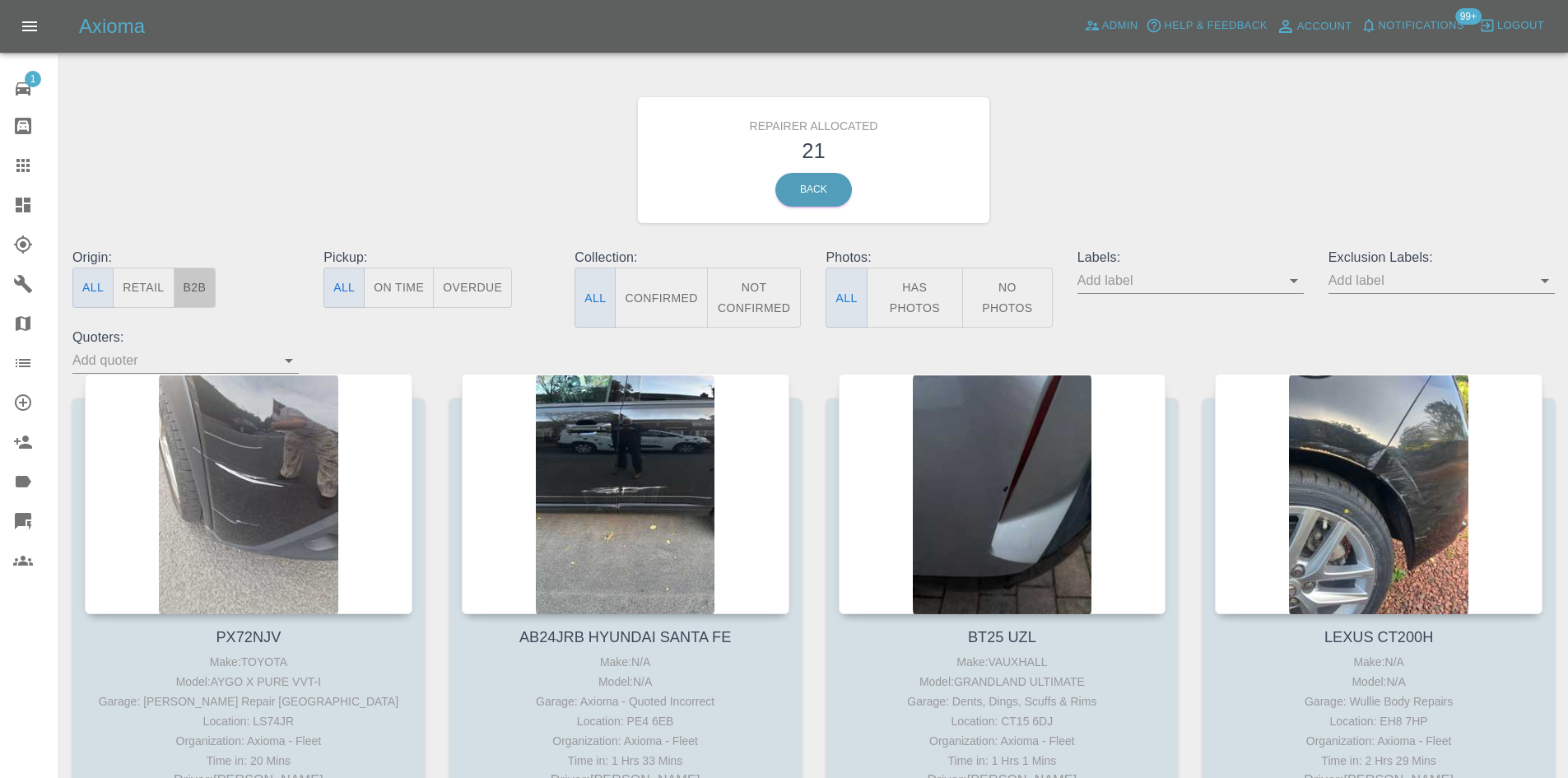
click at [206, 290] on button "B2B" at bounding box center [194, 288] width 43 height 40
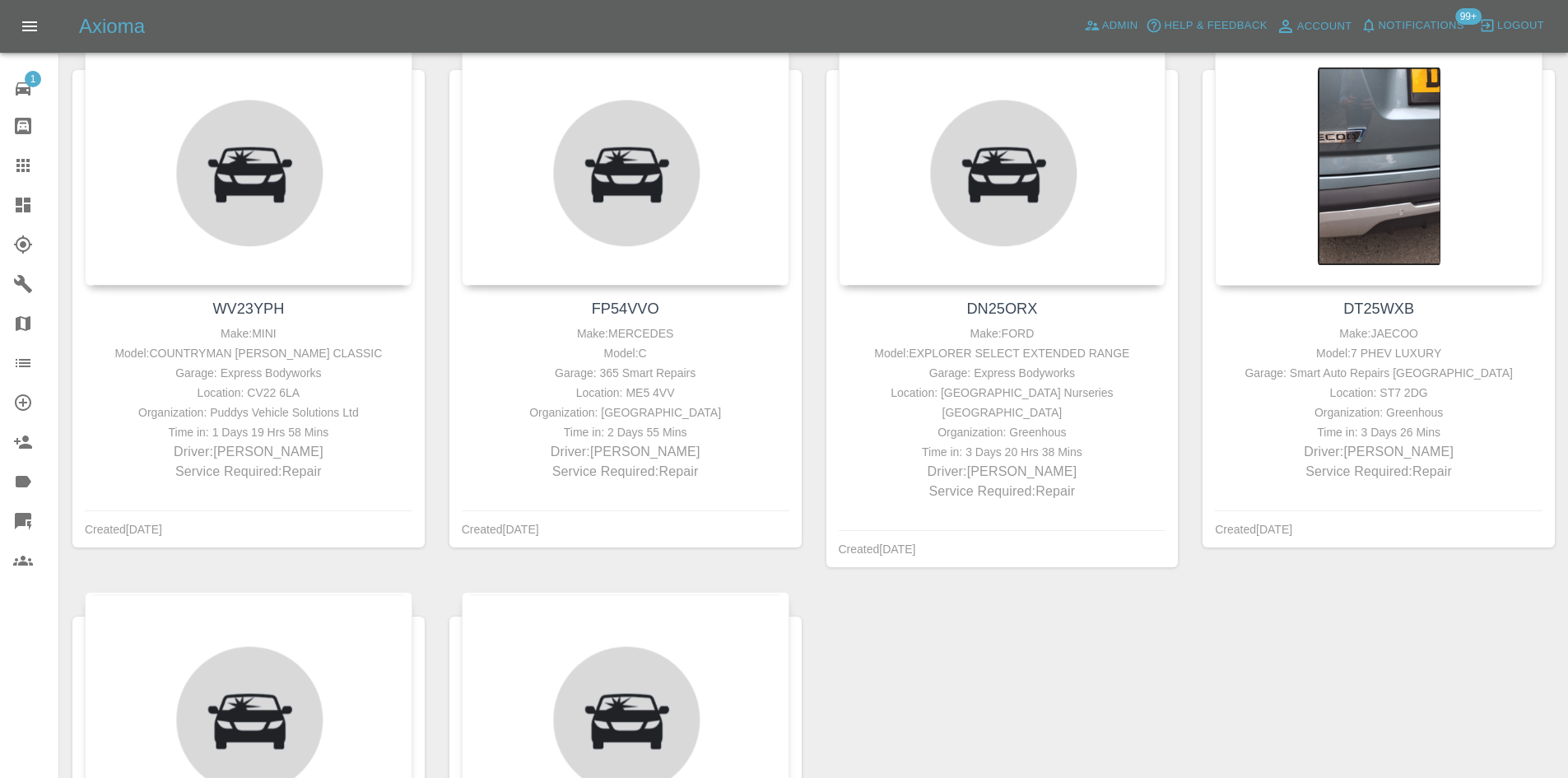
scroll to position [329, 0]
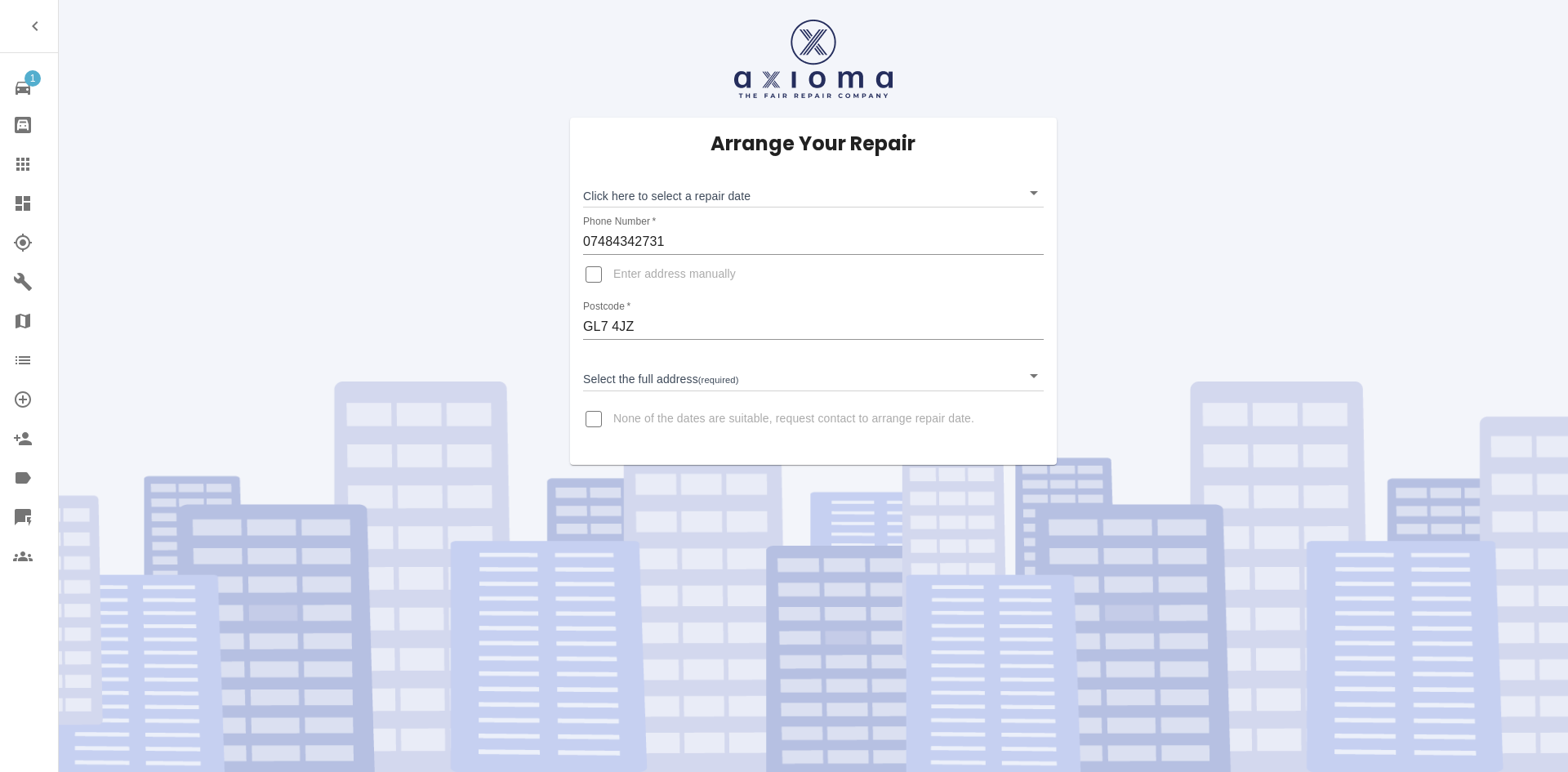
click at [745, 188] on body "1 Repair home Bodyshop home Claims Dashboard Explorer Garages Map Organization …" at bounding box center [784, 386] width 1568 height 772
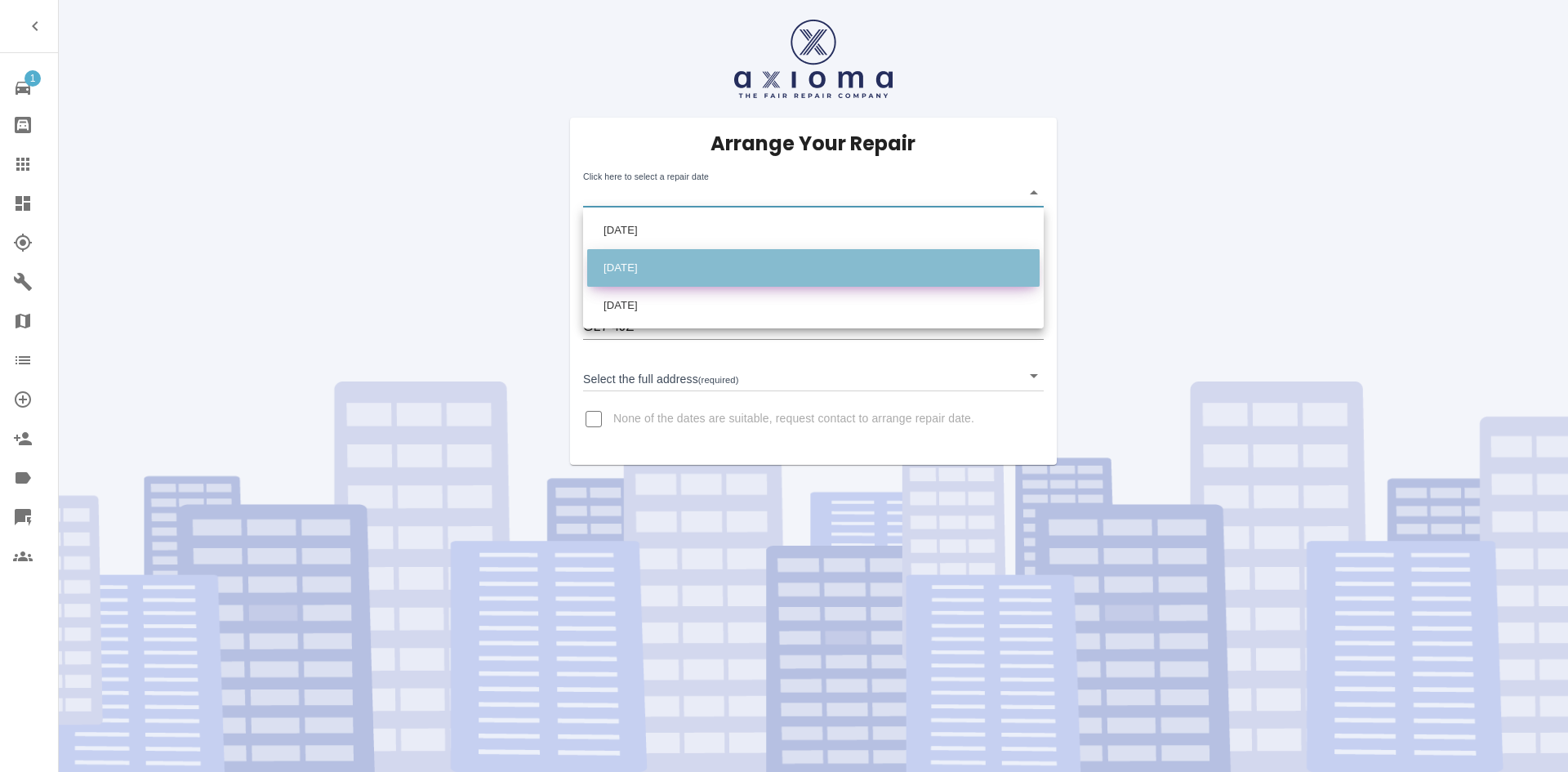
click at [740, 264] on li "[DATE]" at bounding box center [813, 267] width 452 height 37
type input "[DATE]T00:00:00.000Z"
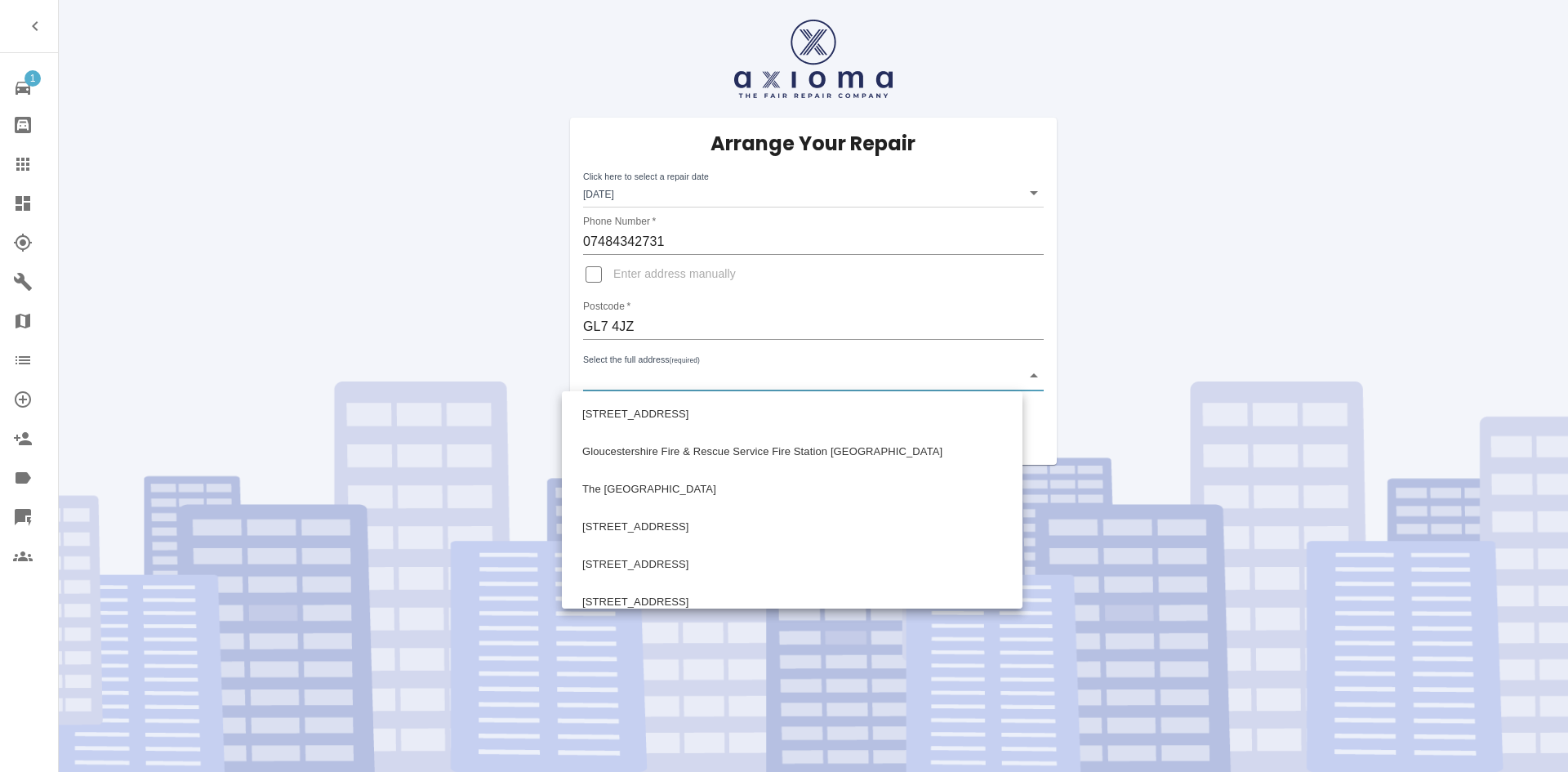
click at [700, 386] on body "1 Repair home Bodyshop home Claims Dashboard Explorer Garages Map Organization …" at bounding box center [784, 386] width 1568 height 772
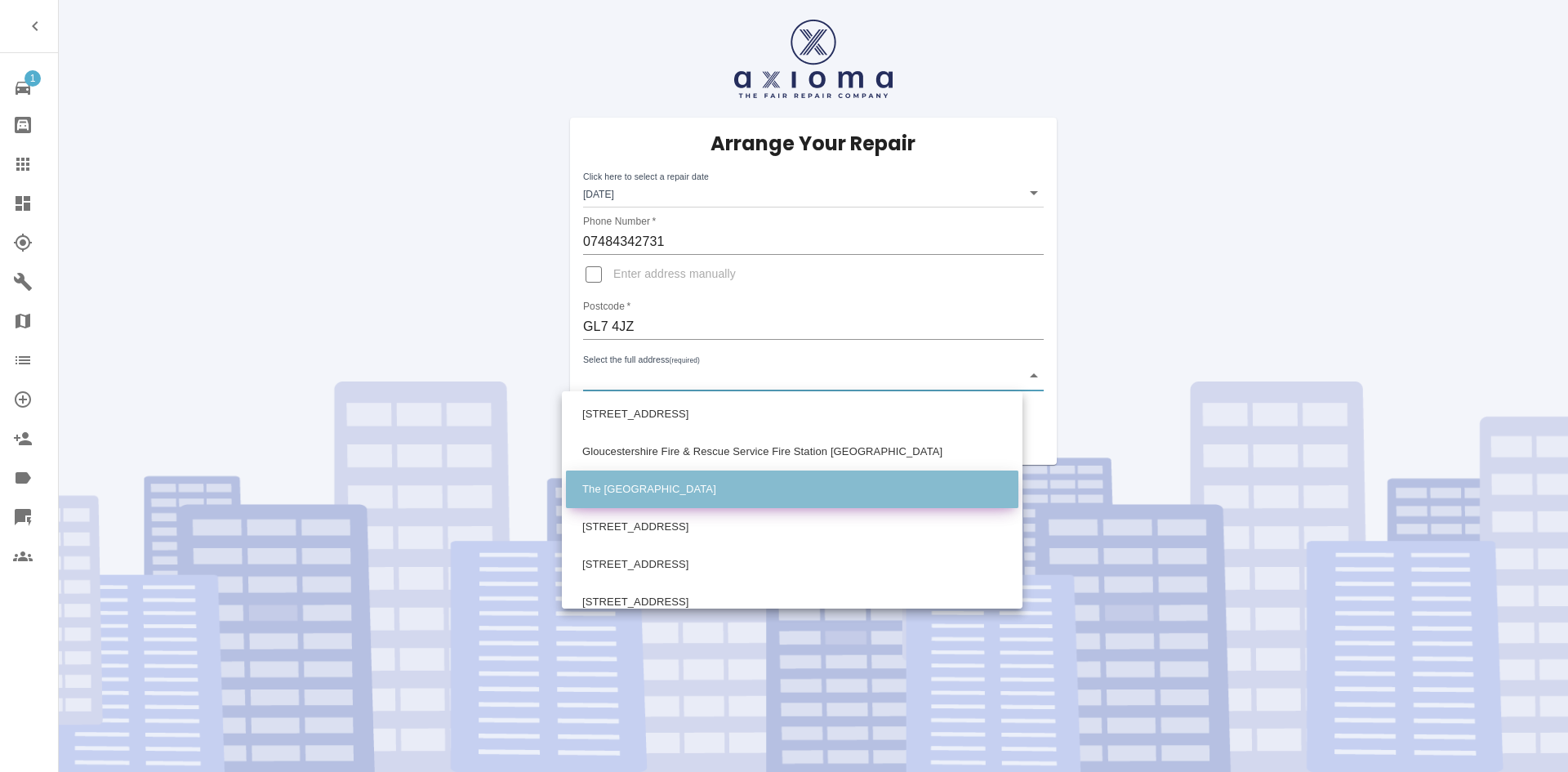
click at [699, 472] on li "The [GEOGRAPHIC_DATA]" at bounding box center [791, 488] width 452 height 37
type input "The [GEOGRAPHIC_DATA]"
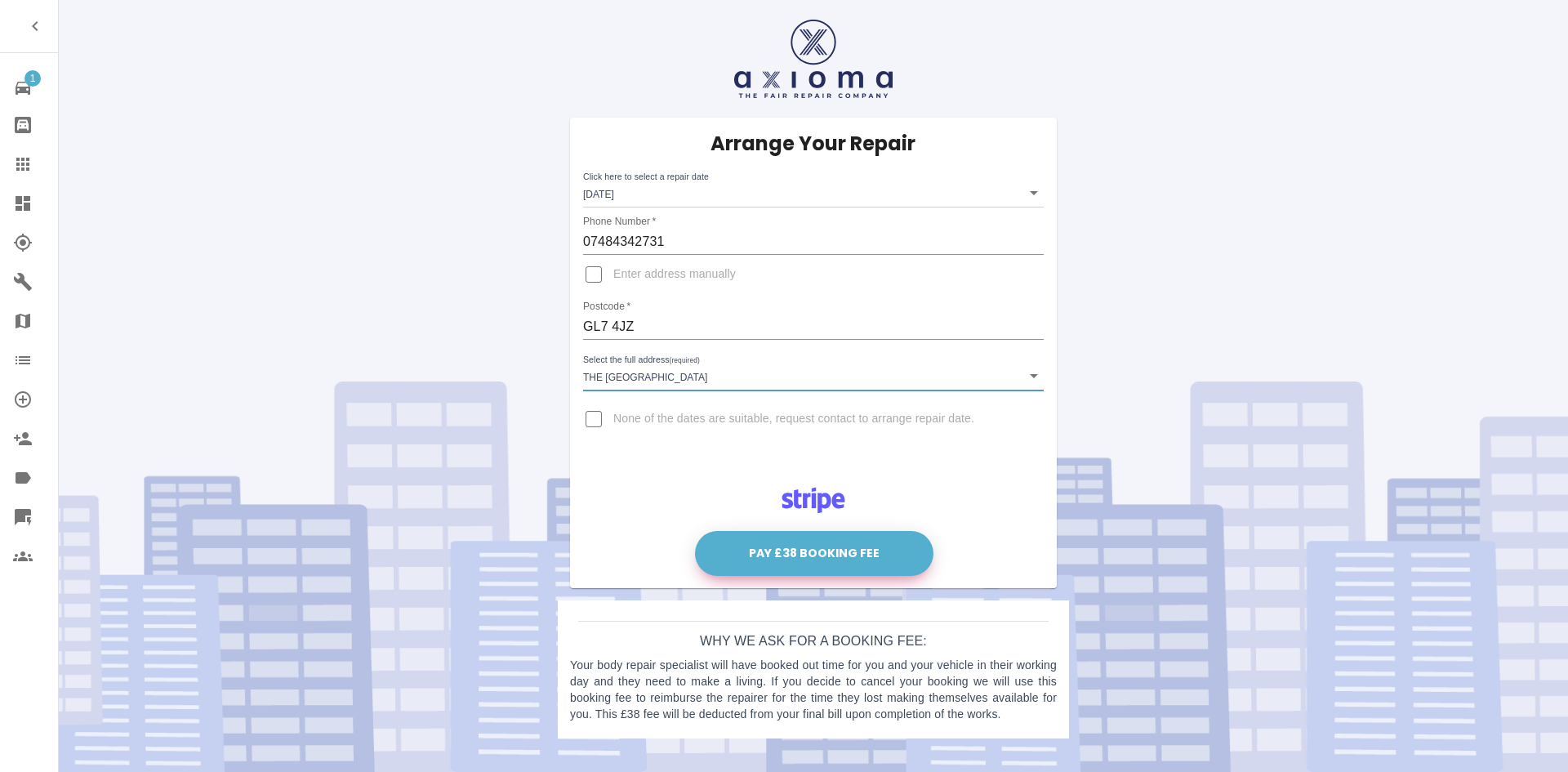
click at [877, 549] on button "Pay £38 Booking Fee" at bounding box center [814, 553] width 238 height 45
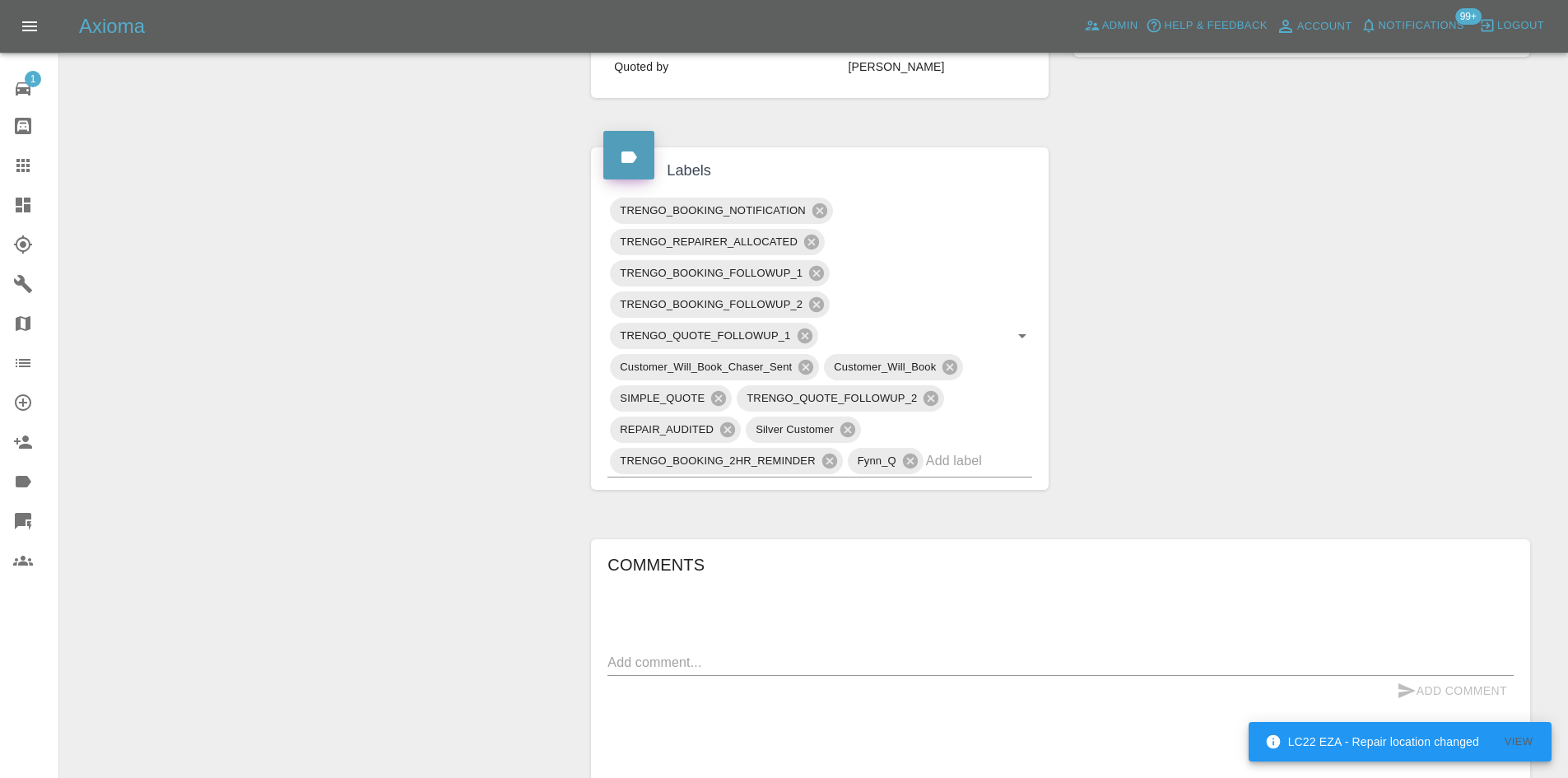
scroll to position [1069, 0]
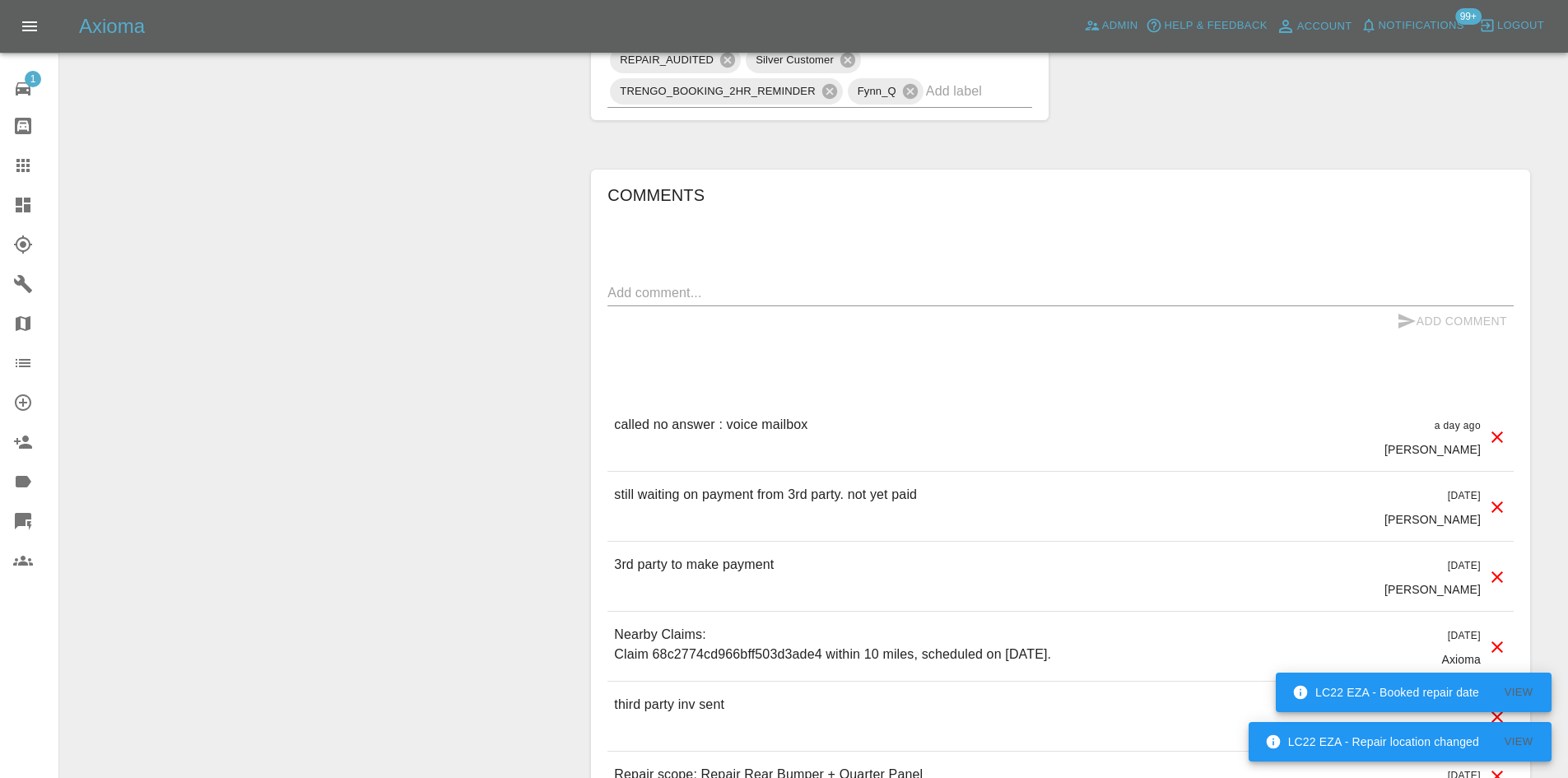
drag, startPoint x: 947, startPoint y: 499, endPoint x: 581, endPoint y: 507, distance: 366.1
click at [581, 507] on div "Comments x Add Comment called no answer : voice mailbox a day ago [PERSON_NAME]…" at bounding box center [1060, 514] width 964 height 739
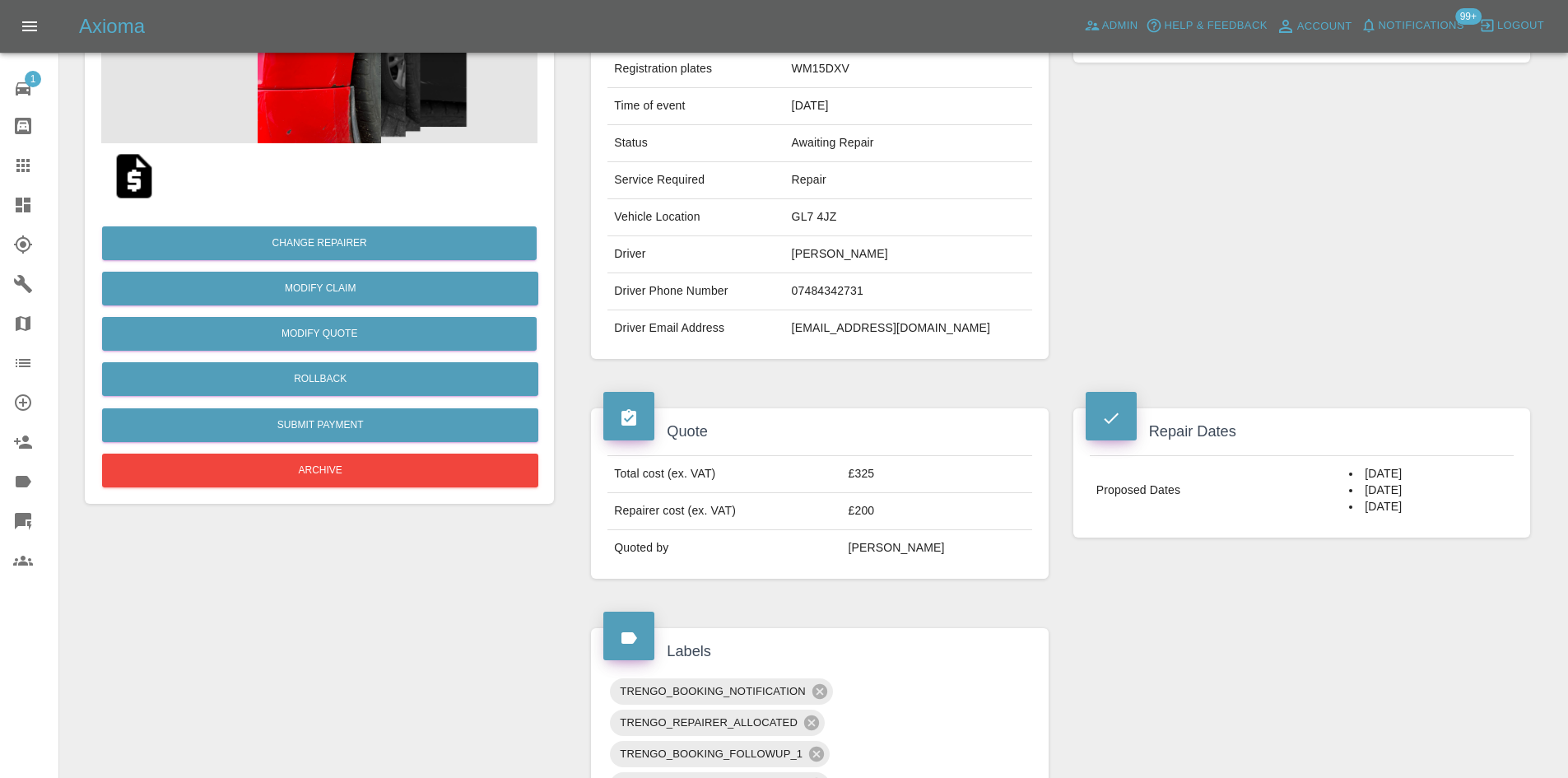
scroll to position [214, 0]
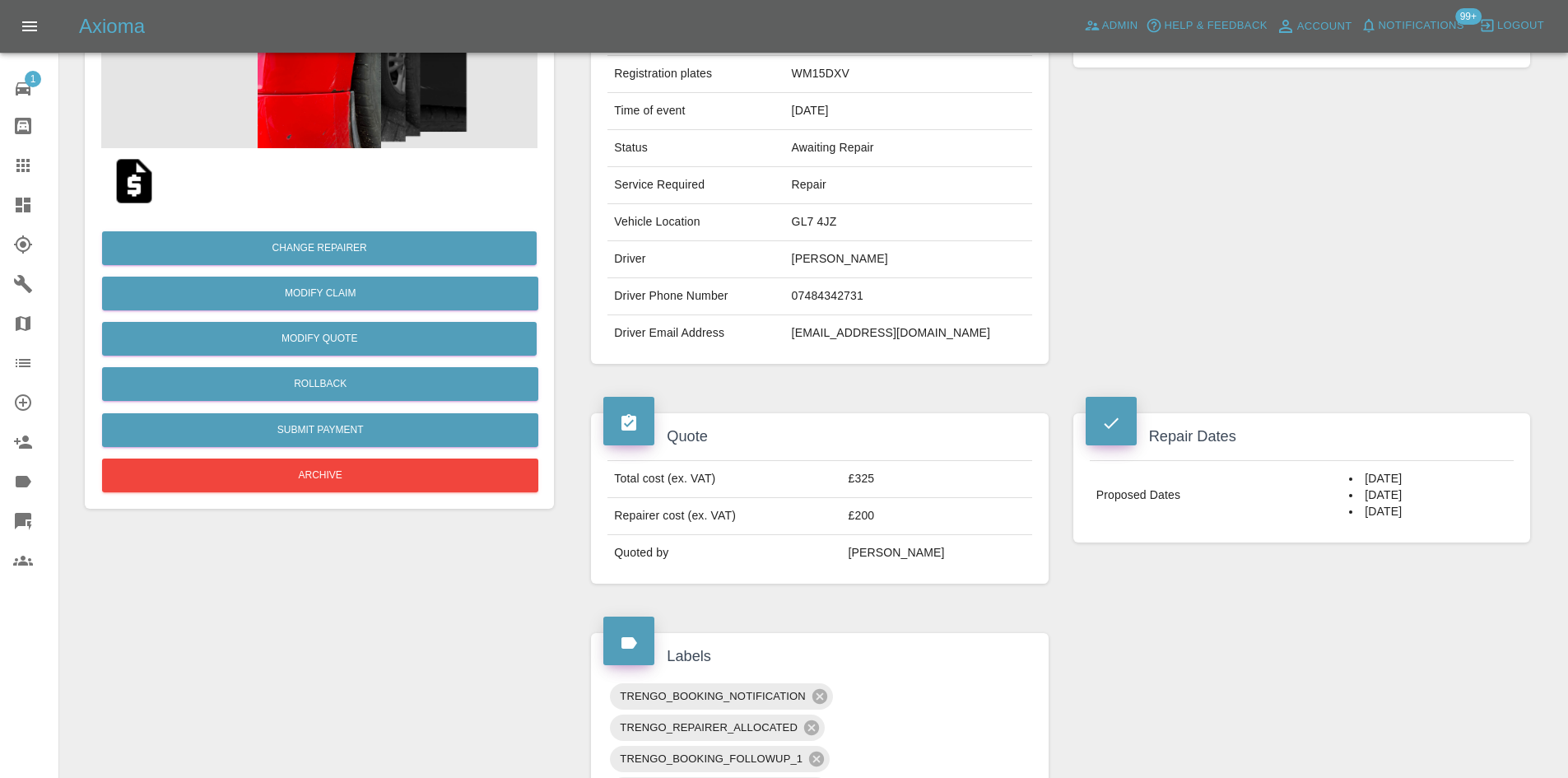
click at [868, 328] on td "[EMAIL_ADDRESS][DOMAIN_NAME]" at bounding box center [908, 334] width 247 height 37
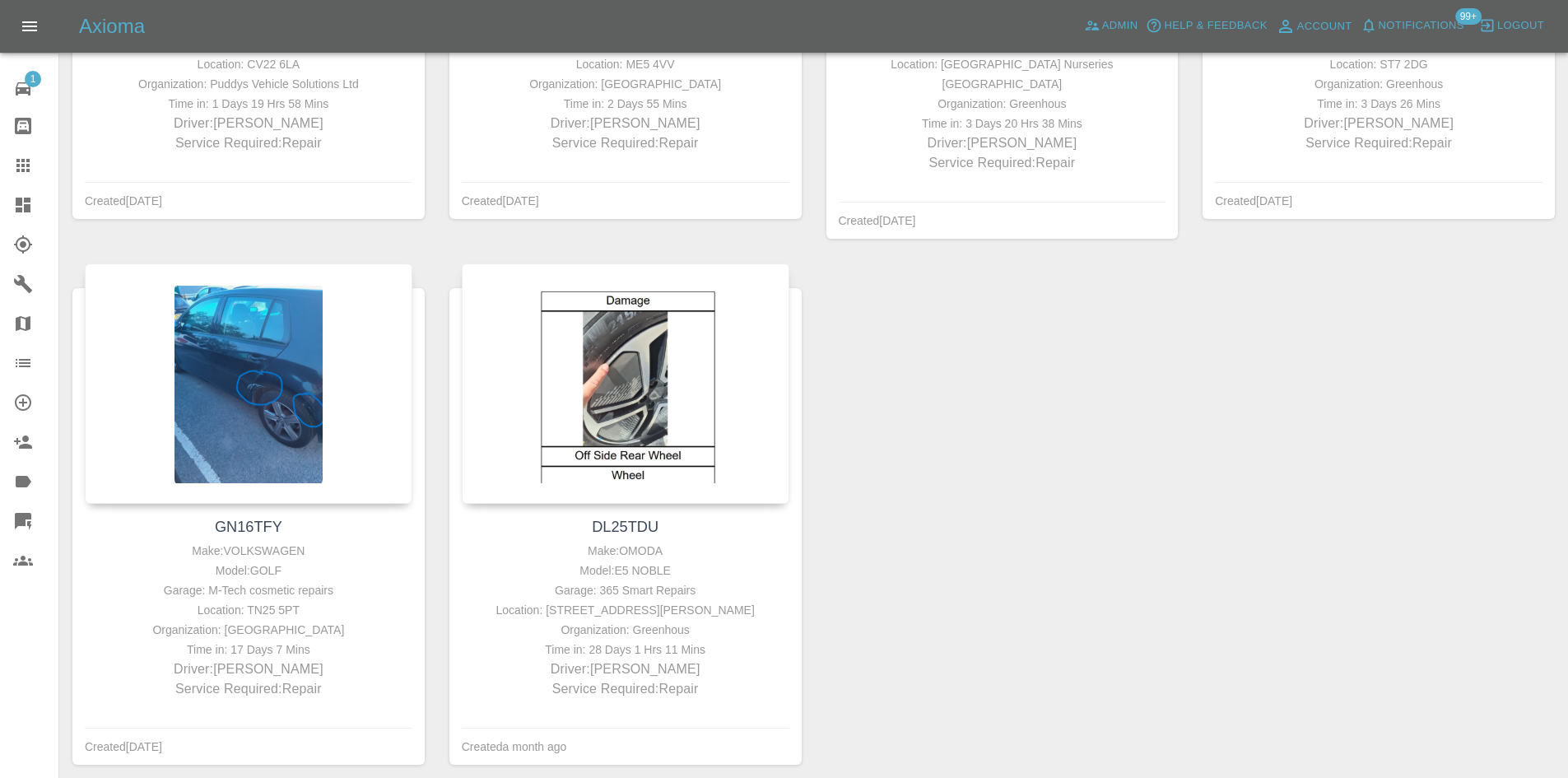
scroll to position [658, 0]
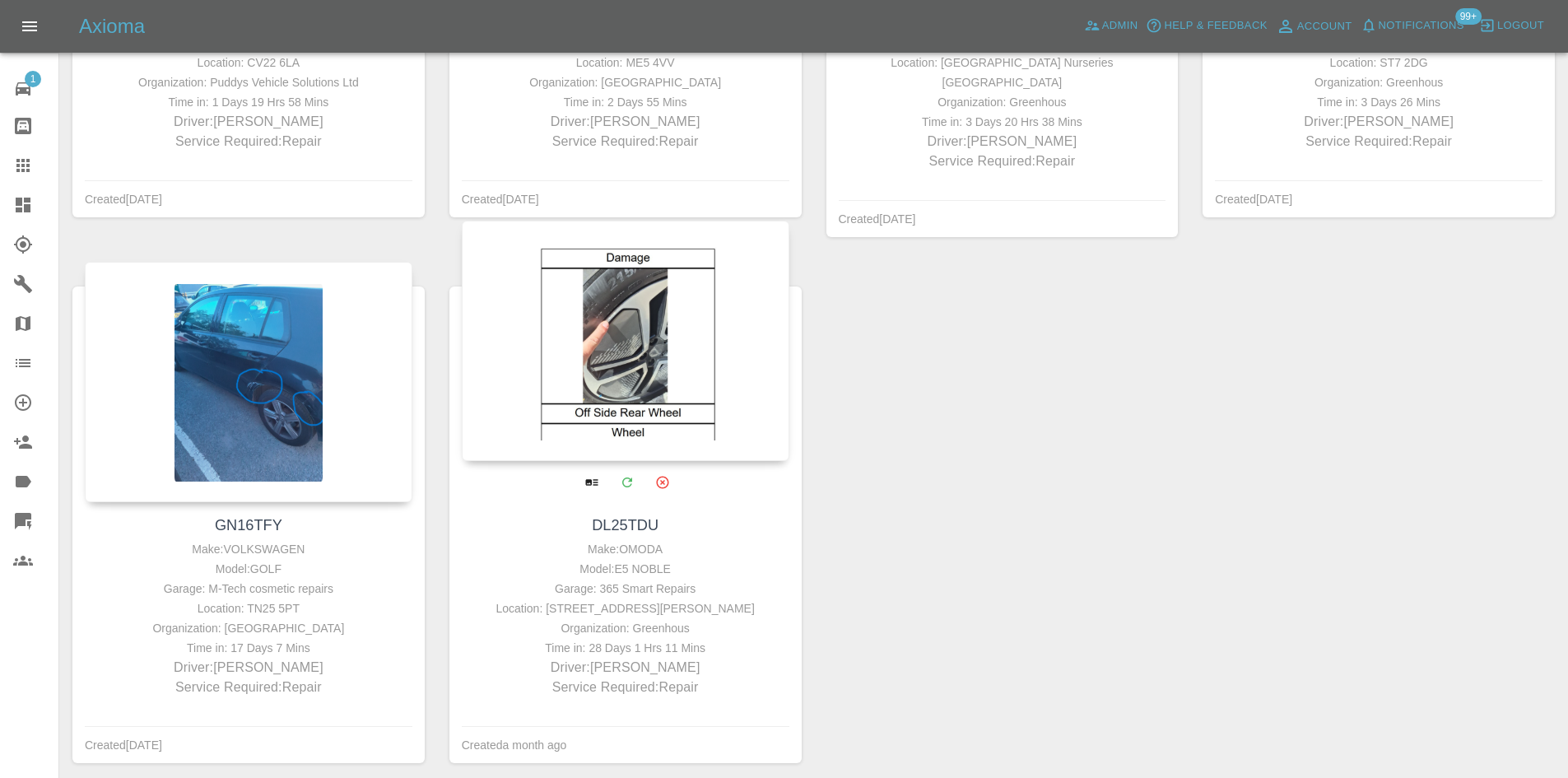
click at [696, 380] on div at bounding box center [625, 341] width 327 height 240
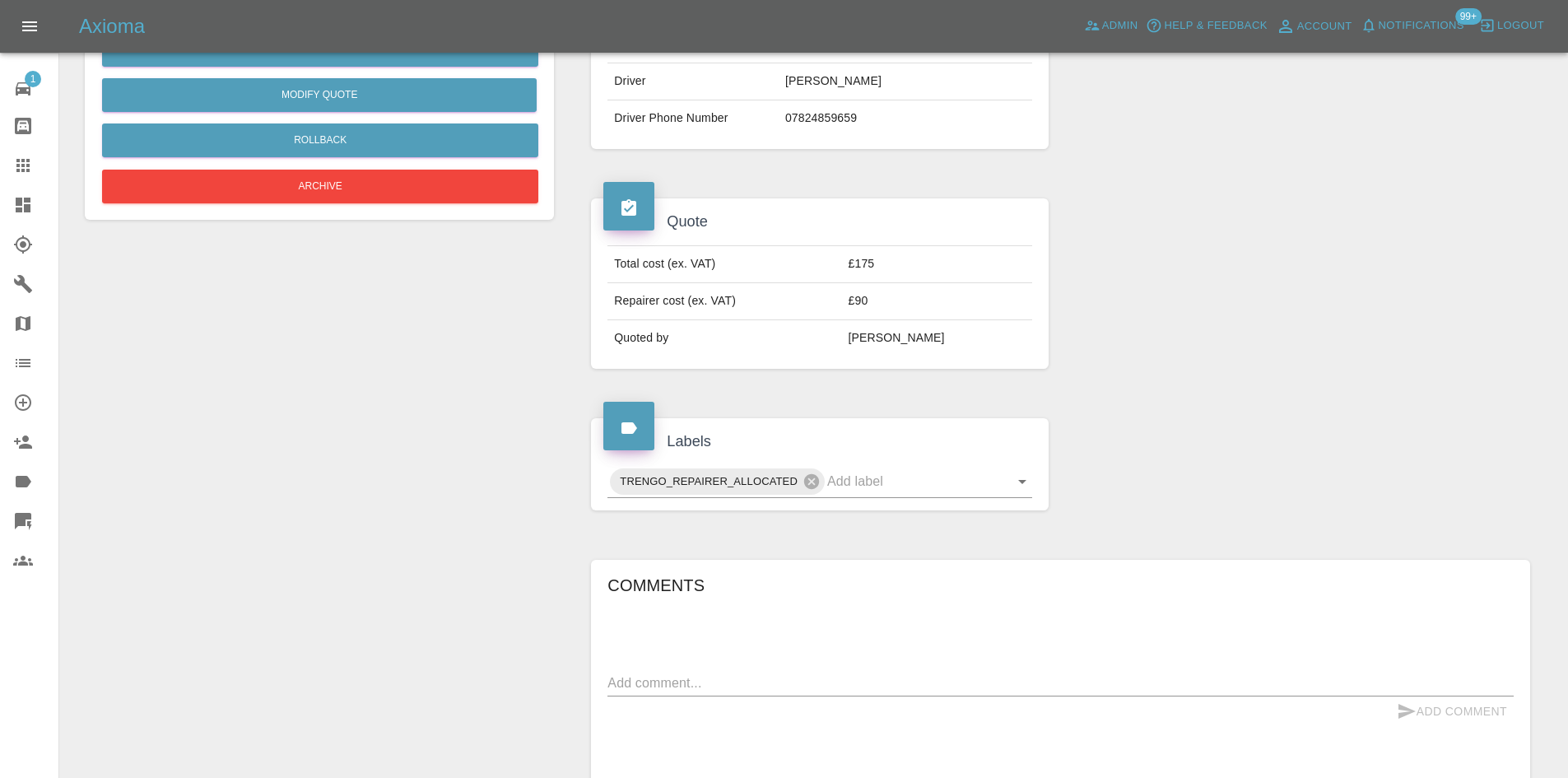
scroll to position [658, 0]
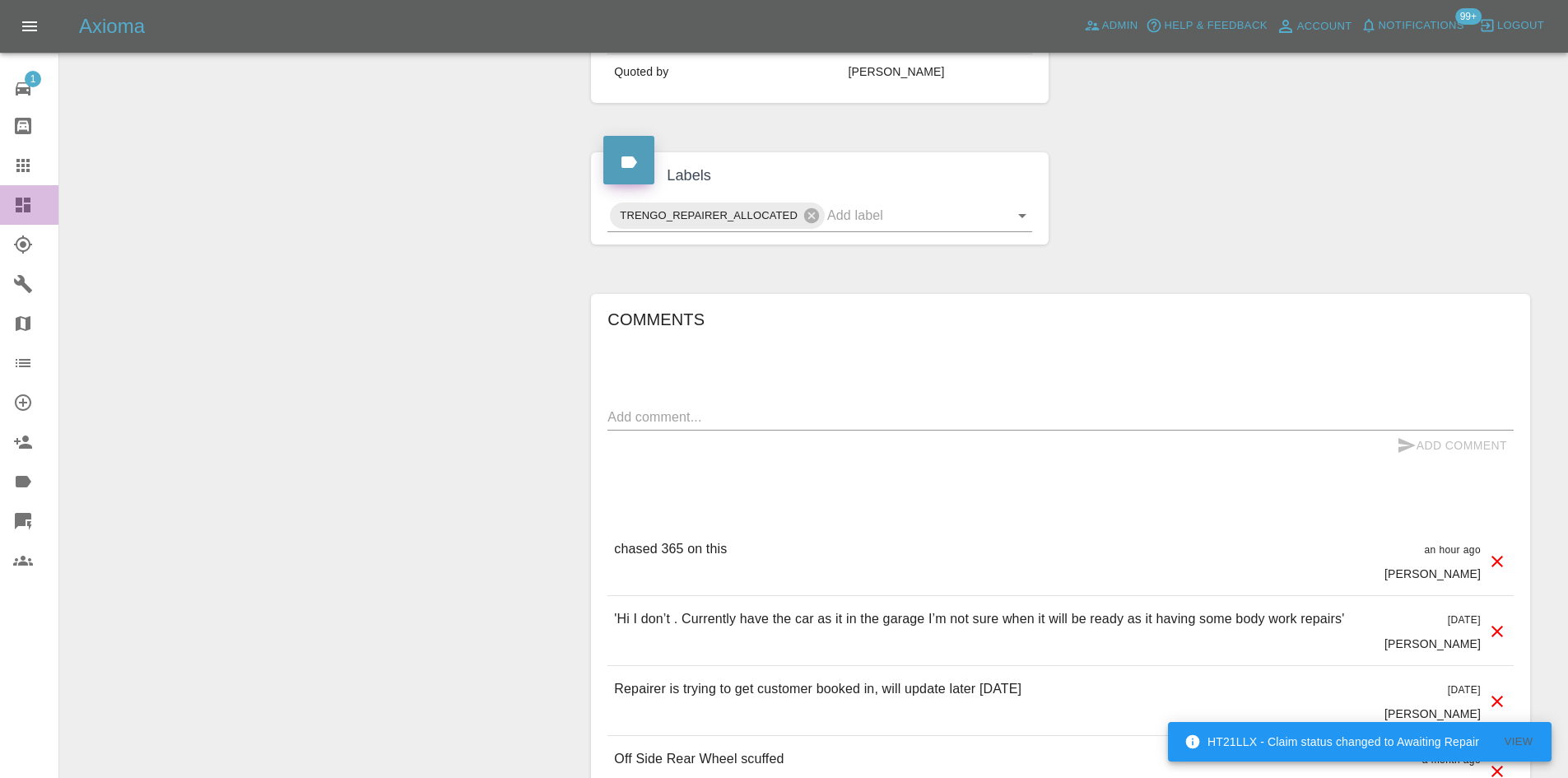
click at [0, 202] on link "Dashboard" at bounding box center [29, 204] width 59 height 39
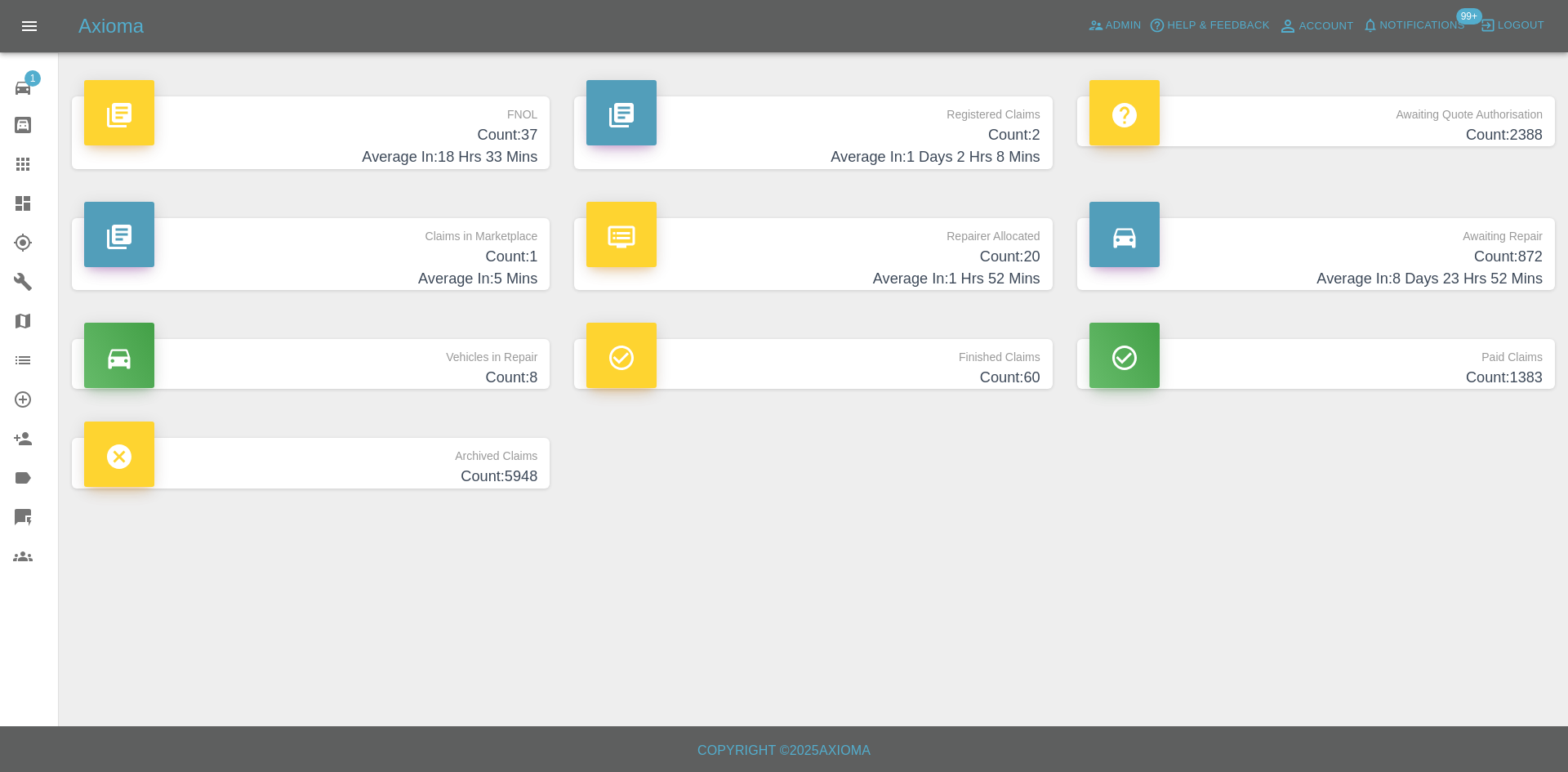
click at [1204, 255] on h4 "Count: 872" at bounding box center [1316, 256] width 453 height 22
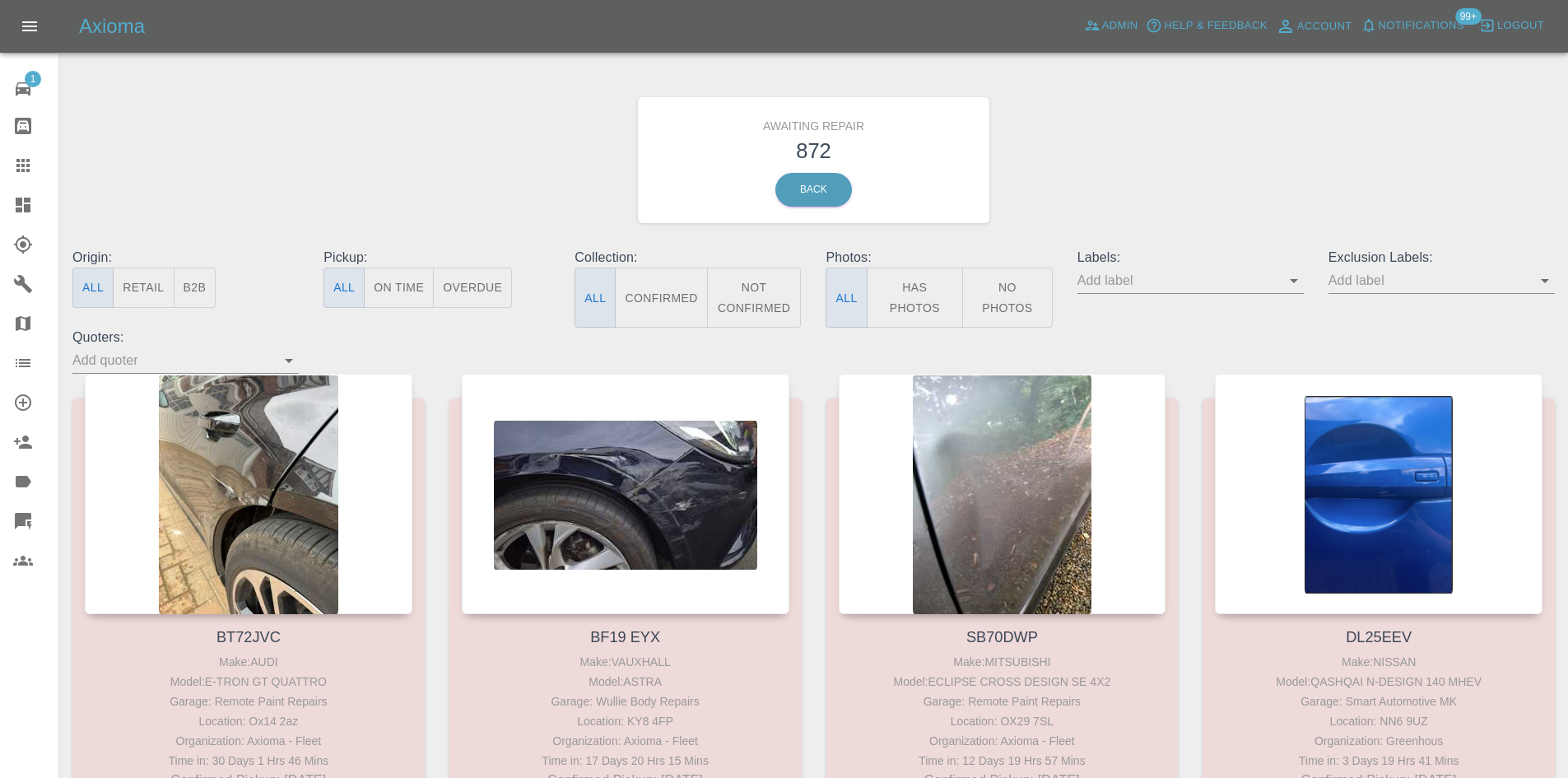
click at [785, 311] on button "Not Confirmed" at bounding box center [753, 298] width 94 height 60
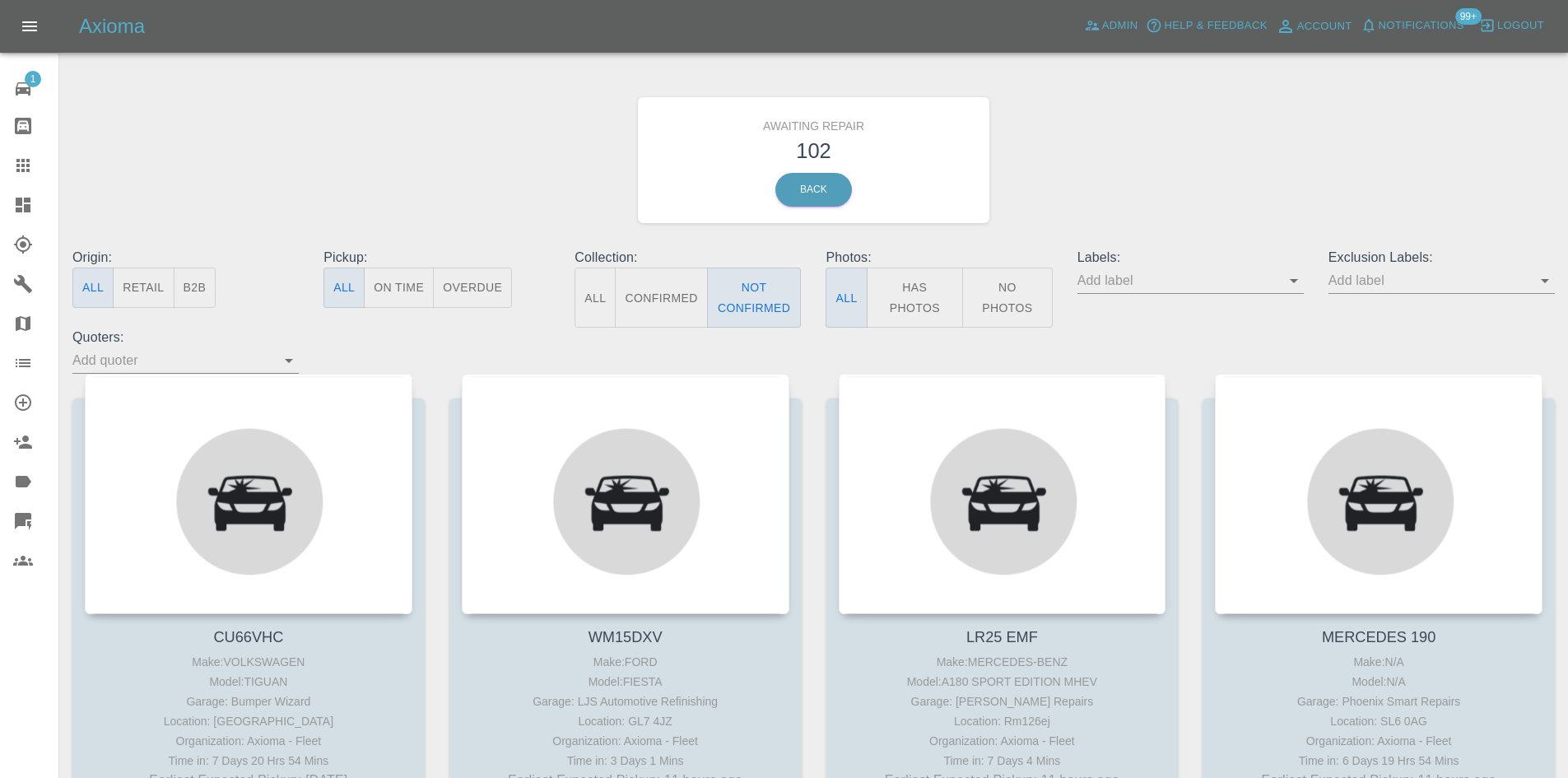
click at [4, 214] on link "Dashboard" at bounding box center [29, 204] width 59 height 39
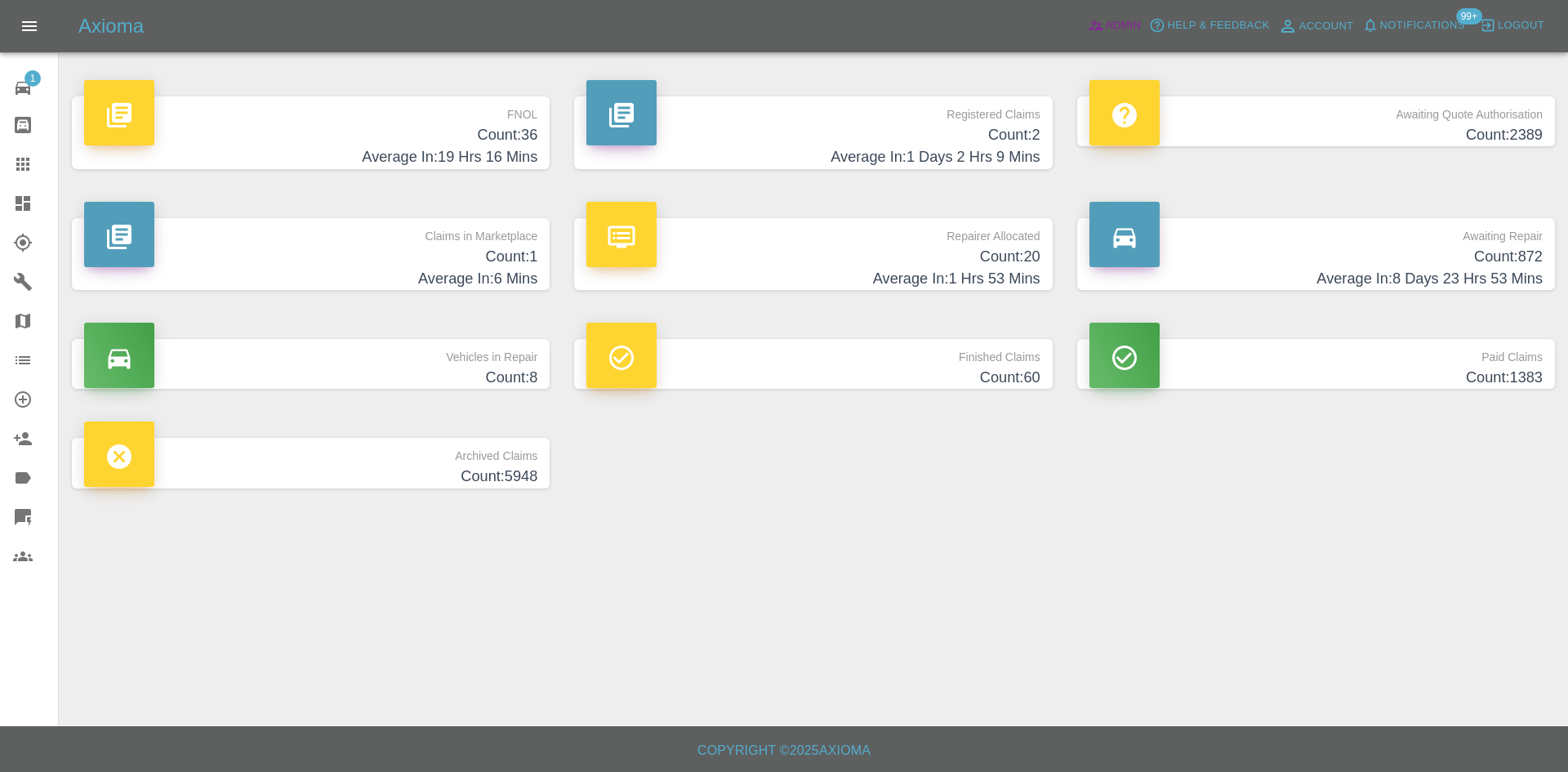
click at [1122, 25] on span "Admin" at bounding box center [1124, 25] width 36 height 19
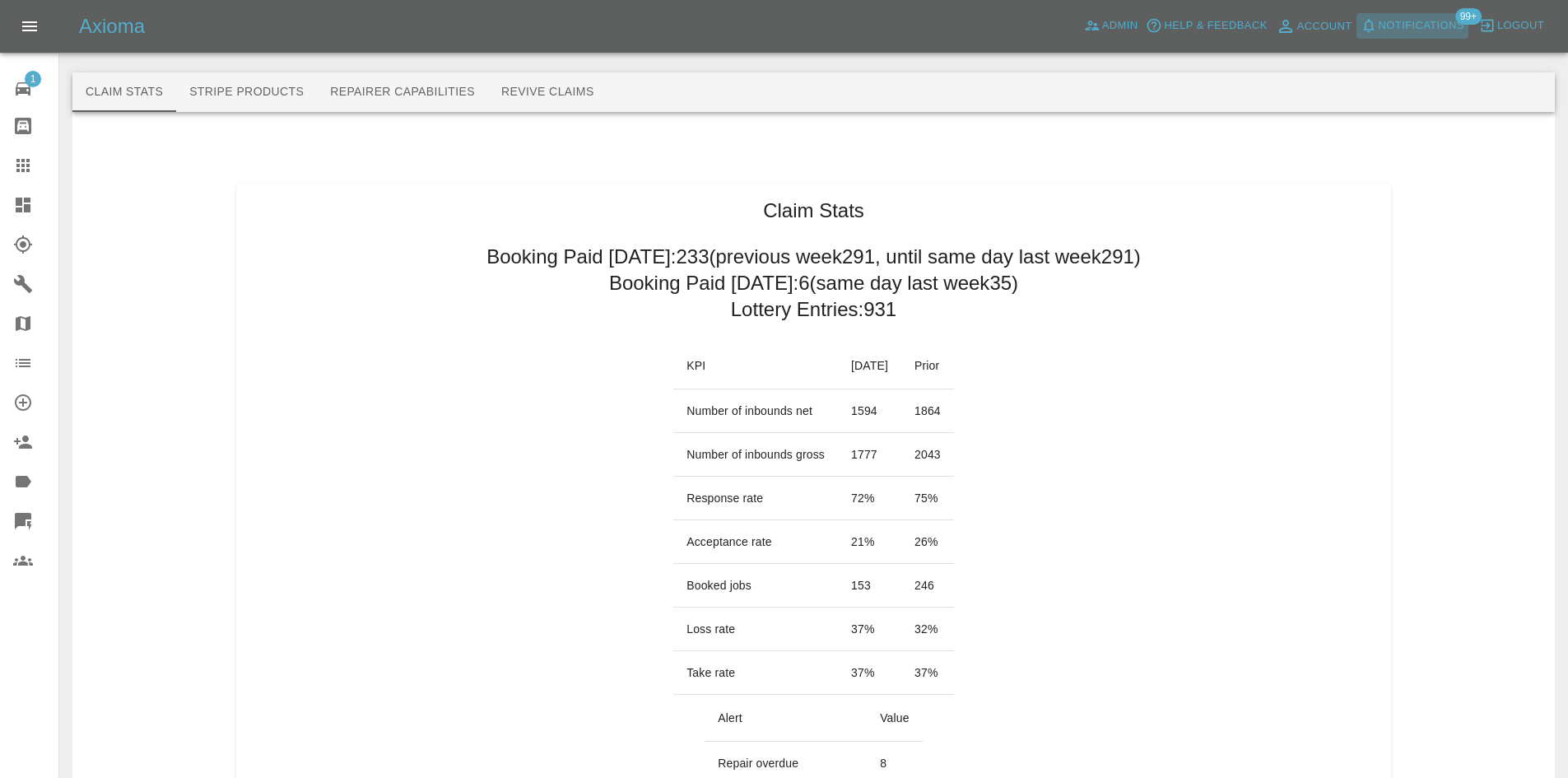
click at [1442, 30] on span "Notifications" at bounding box center [1420, 26] width 85 height 19
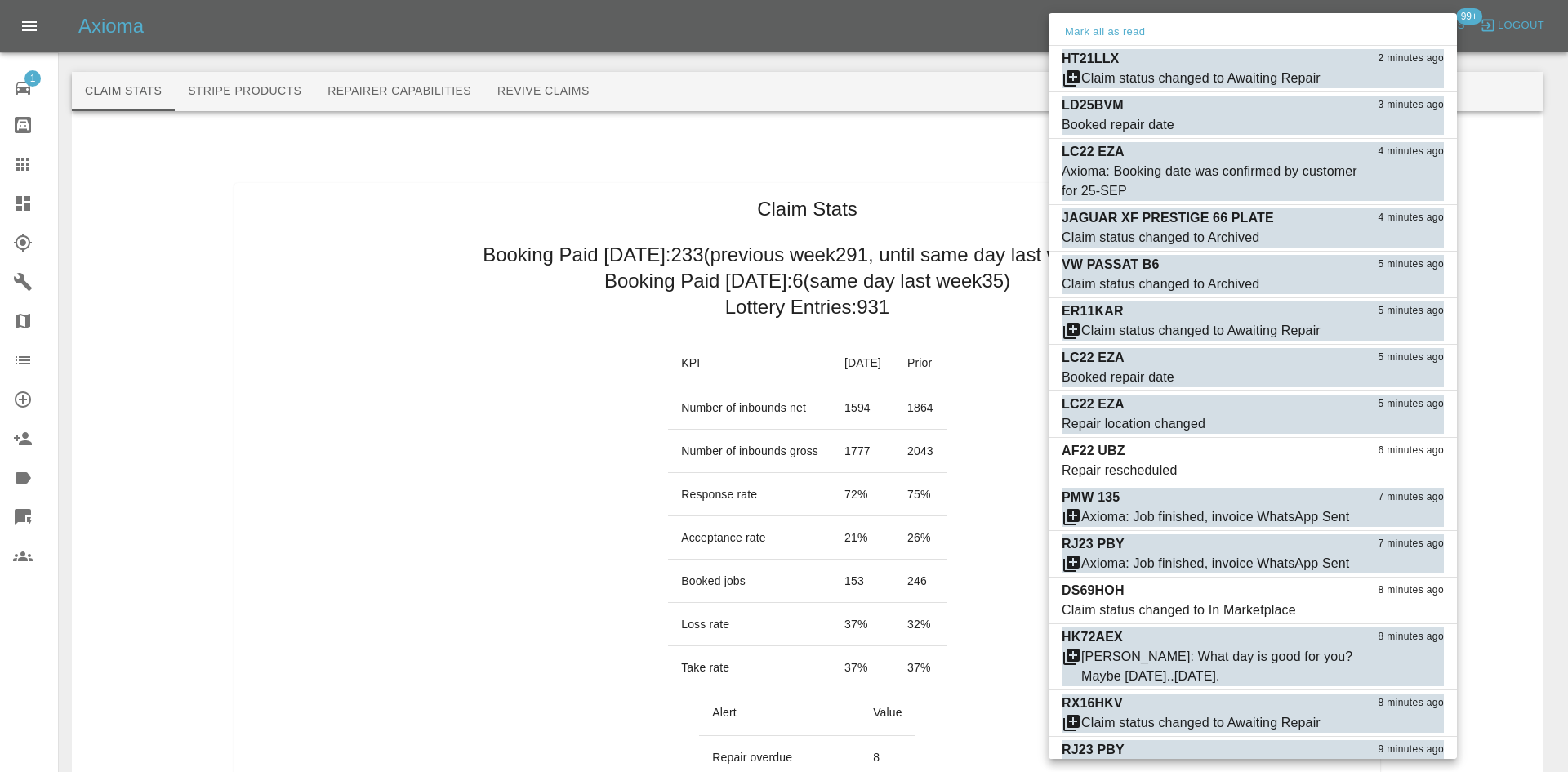
click at [1555, 209] on div at bounding box center [784, 386] width 1568 height 772
click at [10, 226] on div at bounding box center [784, 386] width 1568 height 772
click at [19, 205] on div at bounding box center [784, 386] width 1568 height 772
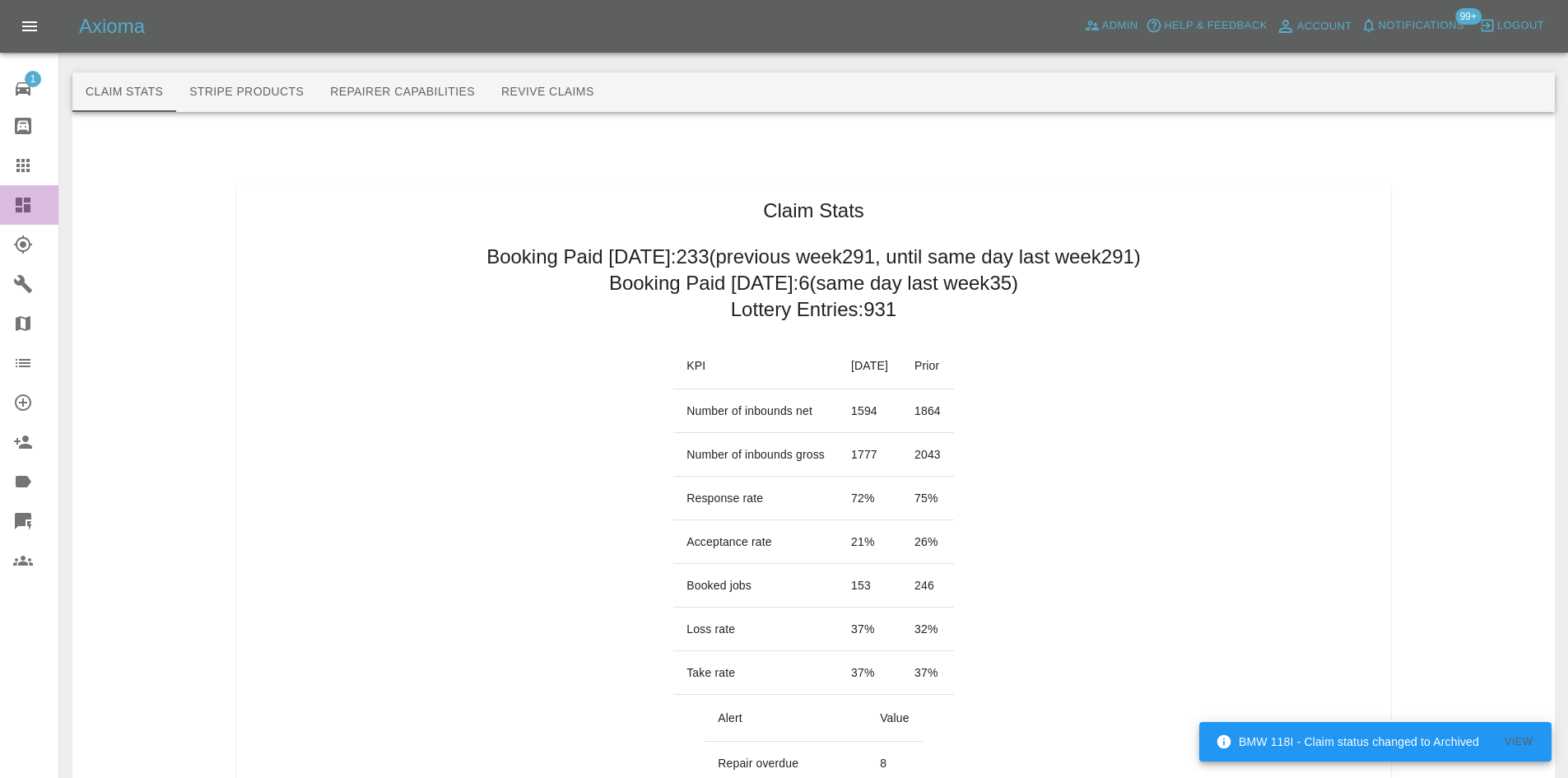
click at [26, 198] on icon at bounding box center [23, 205] width 15 height 15
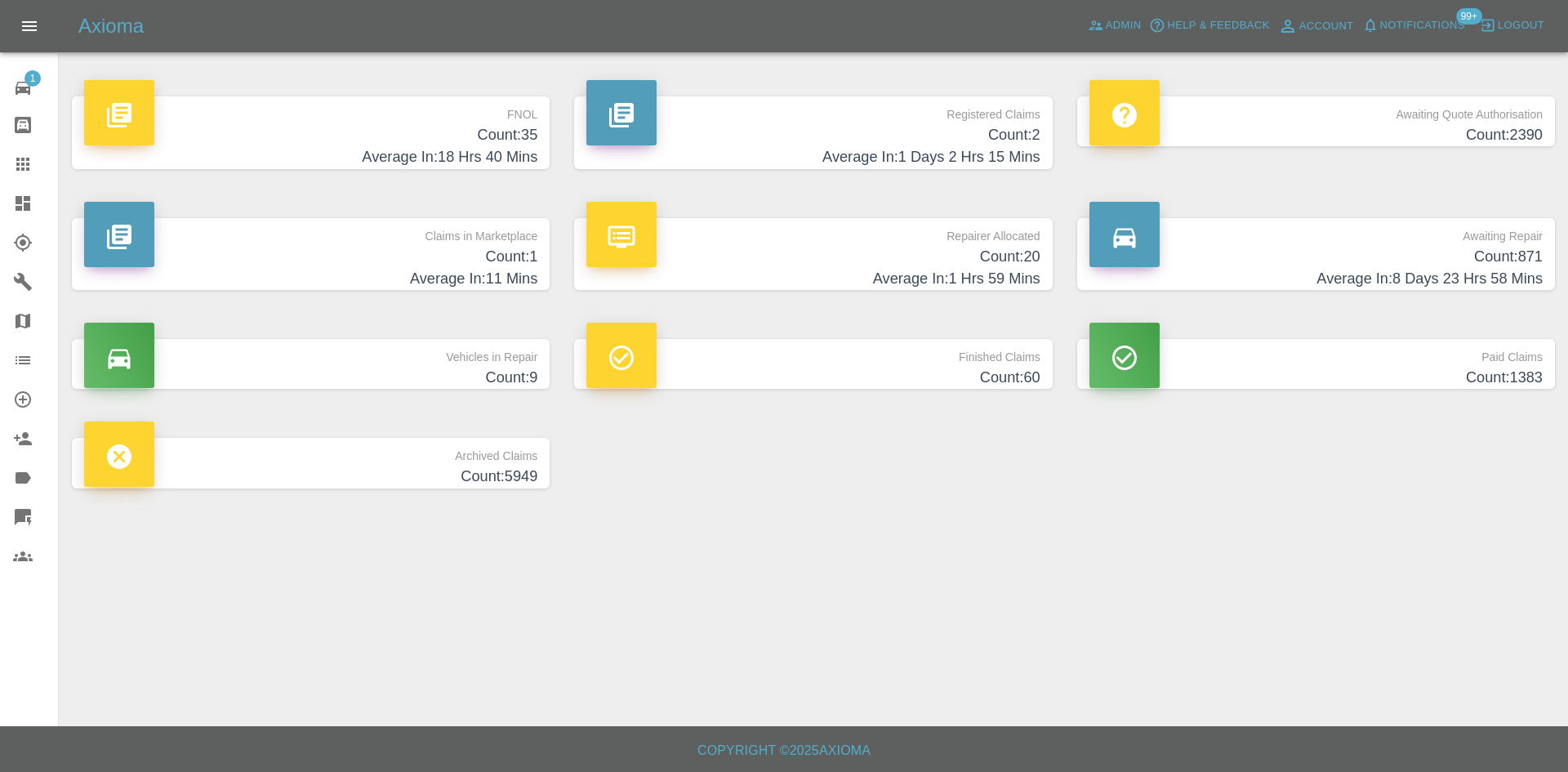
click at [1335, 230] on p "Awaiting Repair" at bounding box center [1316, 232] width 453 height 28
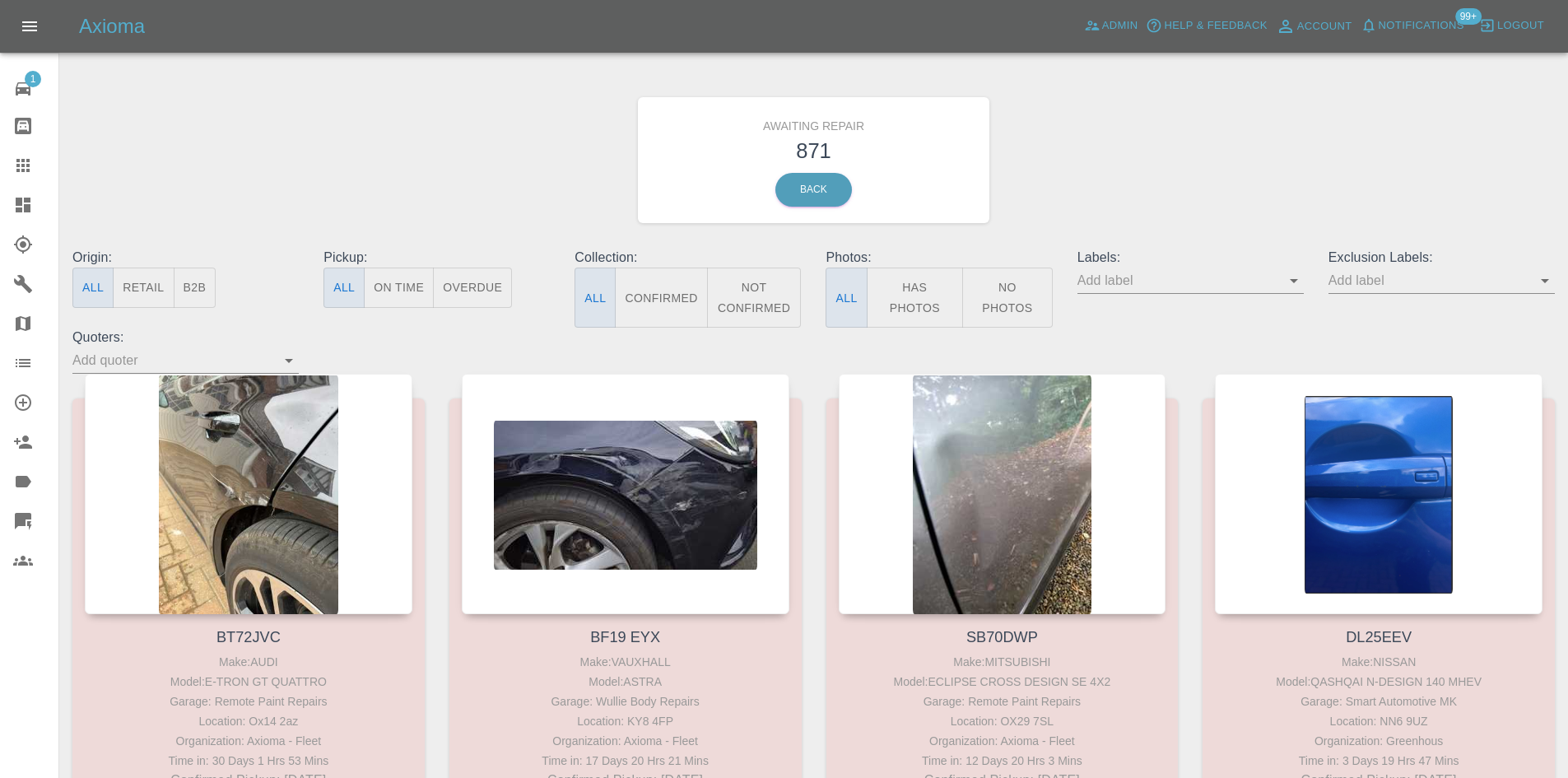
click at [765, 317] on button "Not Confirmed" at bounding box center [753, 298] width 94 height 60
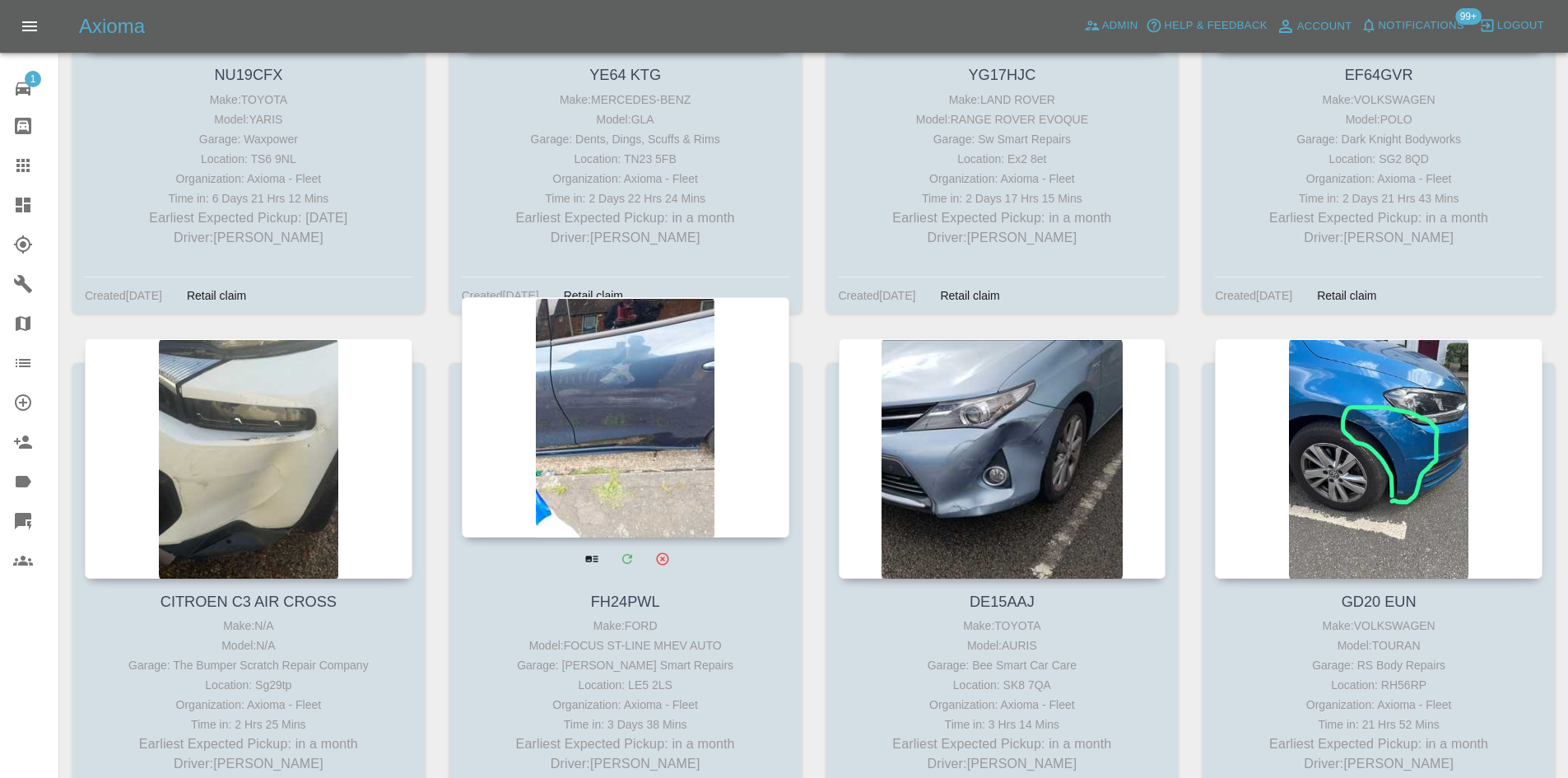
scroll to position [13045, 0]
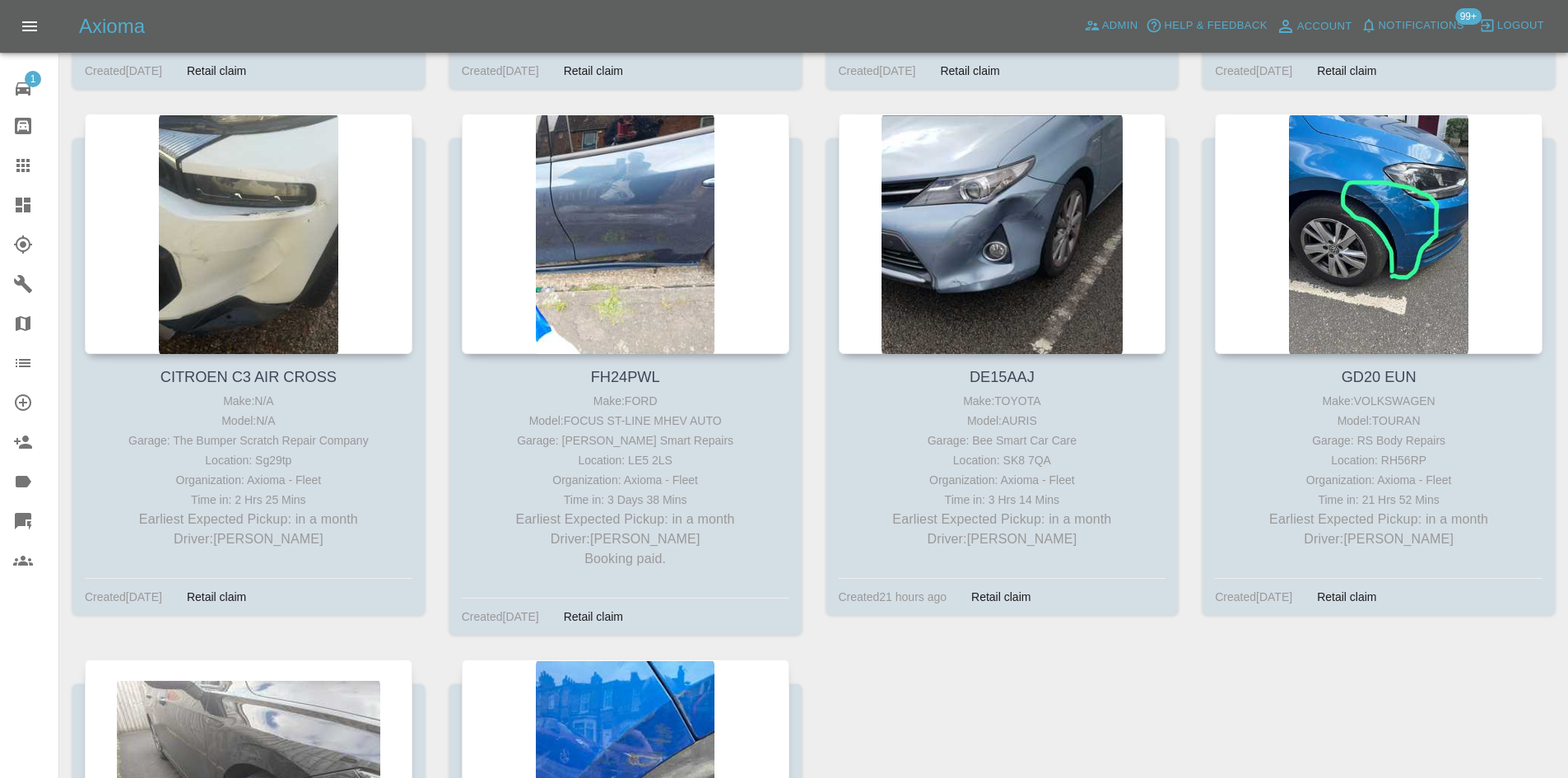
click at [16, 204] on icon at bounding box center [23, 205] width 15 height 15
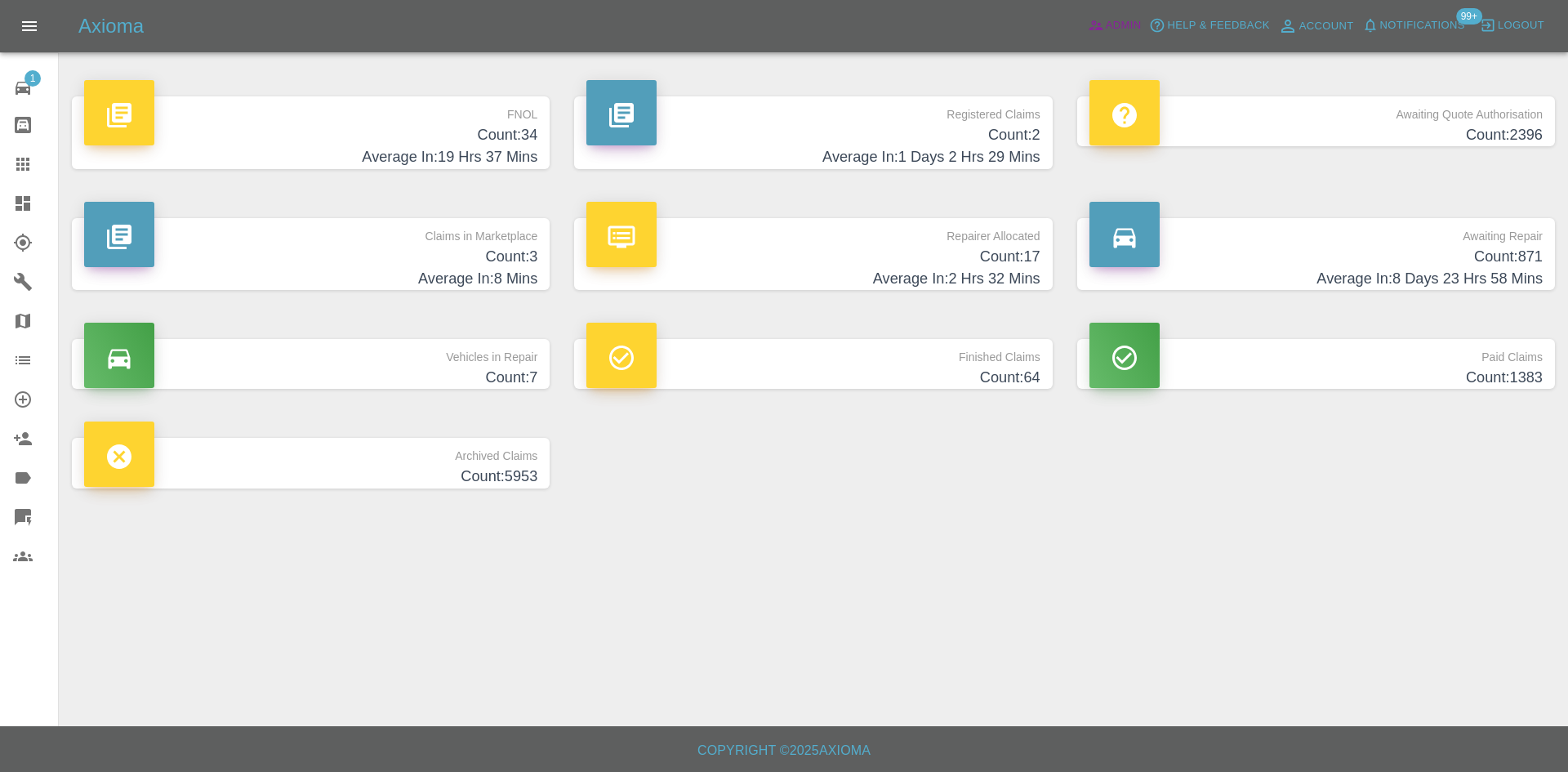
click at [1093, 35] on link "Admin" at bounding box center [1115, 25] width 62 height 25
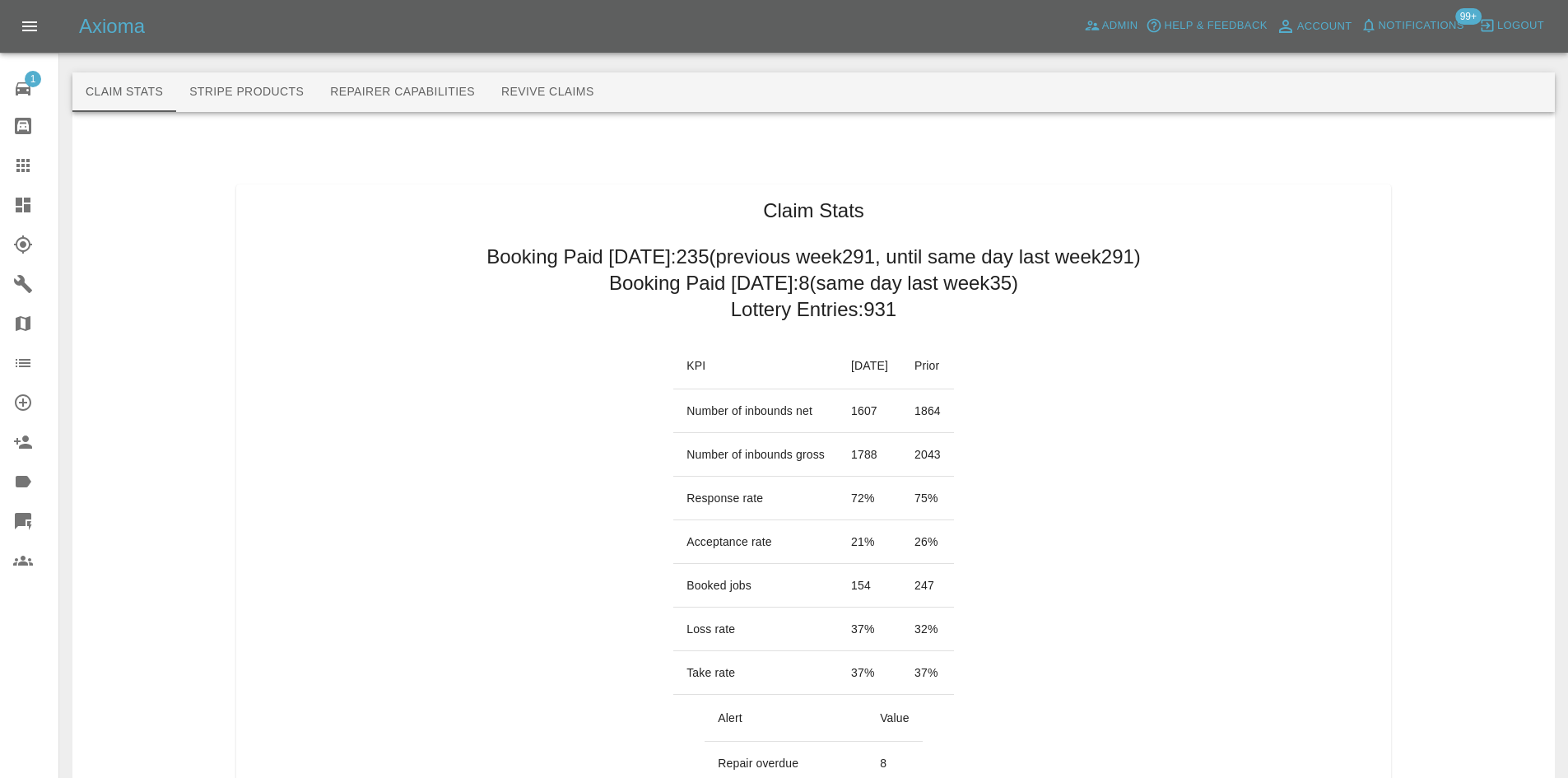
click at [4, 195] on link "Dashboard" at bounding box center [29, 204] width 59 height 39
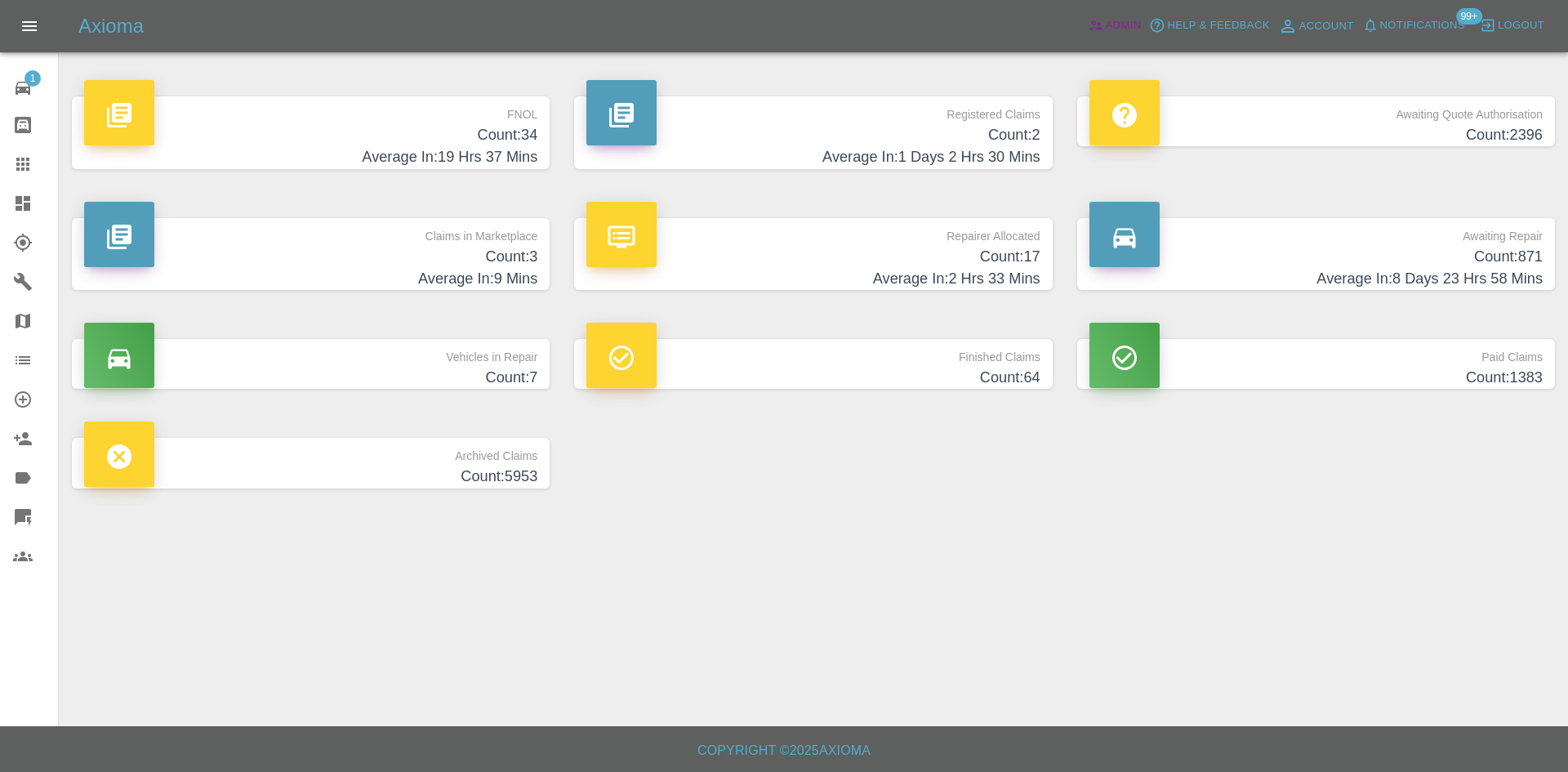
click at [1125, 26] on span "Admin" at bounding box center [1124, 25] width 36 height 19
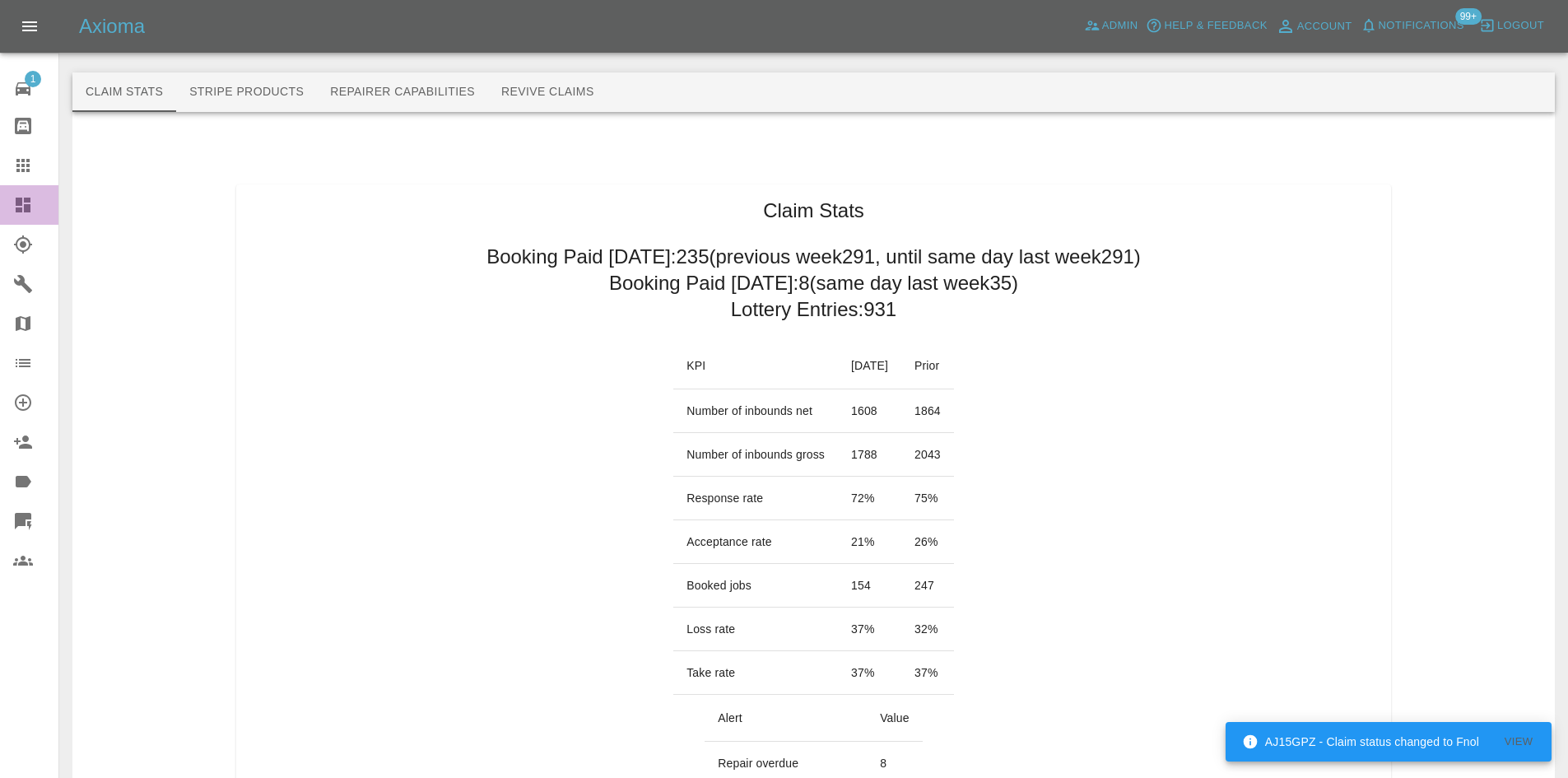
click at [9, 210] on link "Dashboard" at bounding box center [29, 204] width 59 height 39
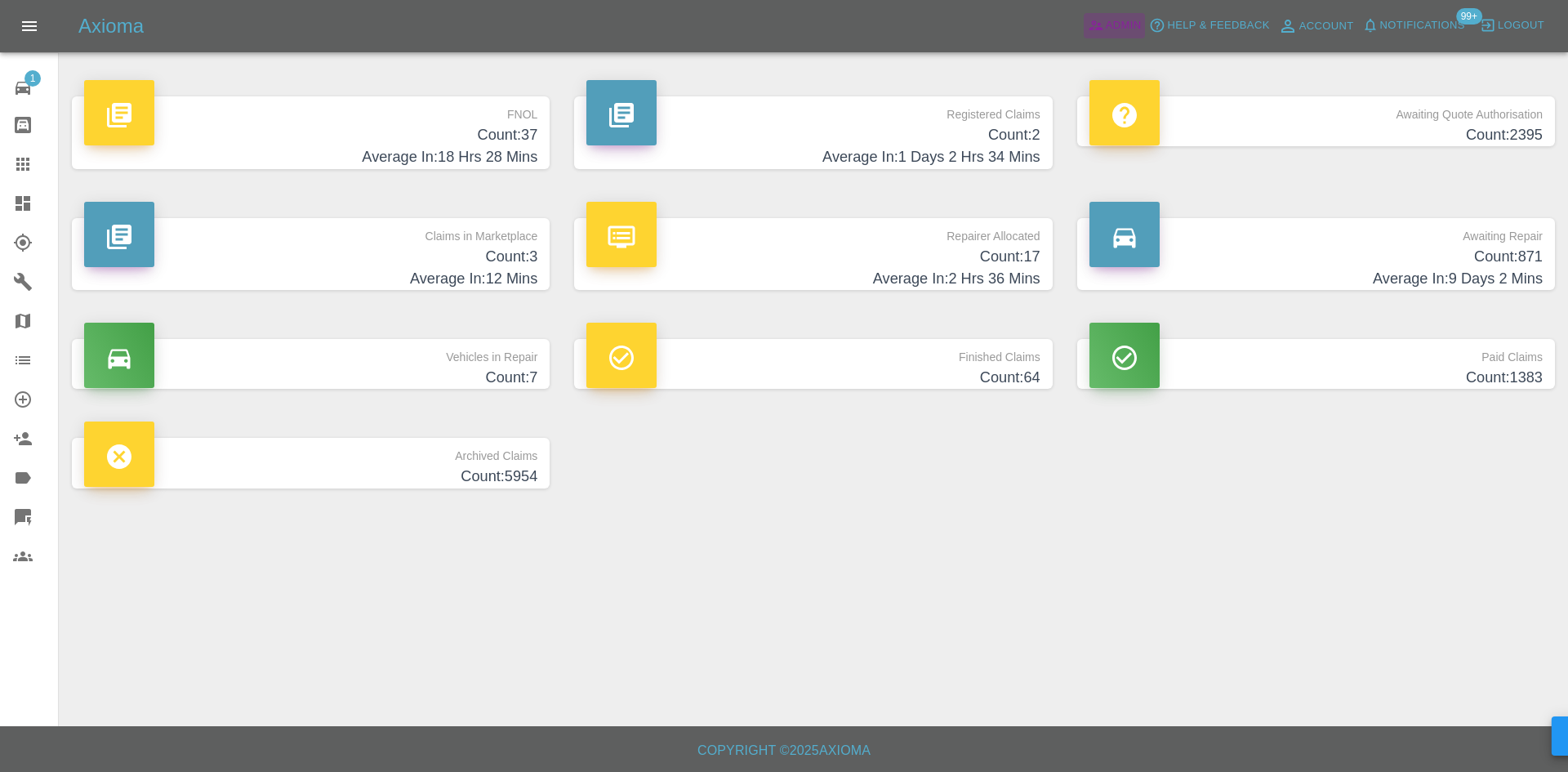
click at [1124, 23] on span "Admin" at bounding box center [1124, 25] width 36 height 19
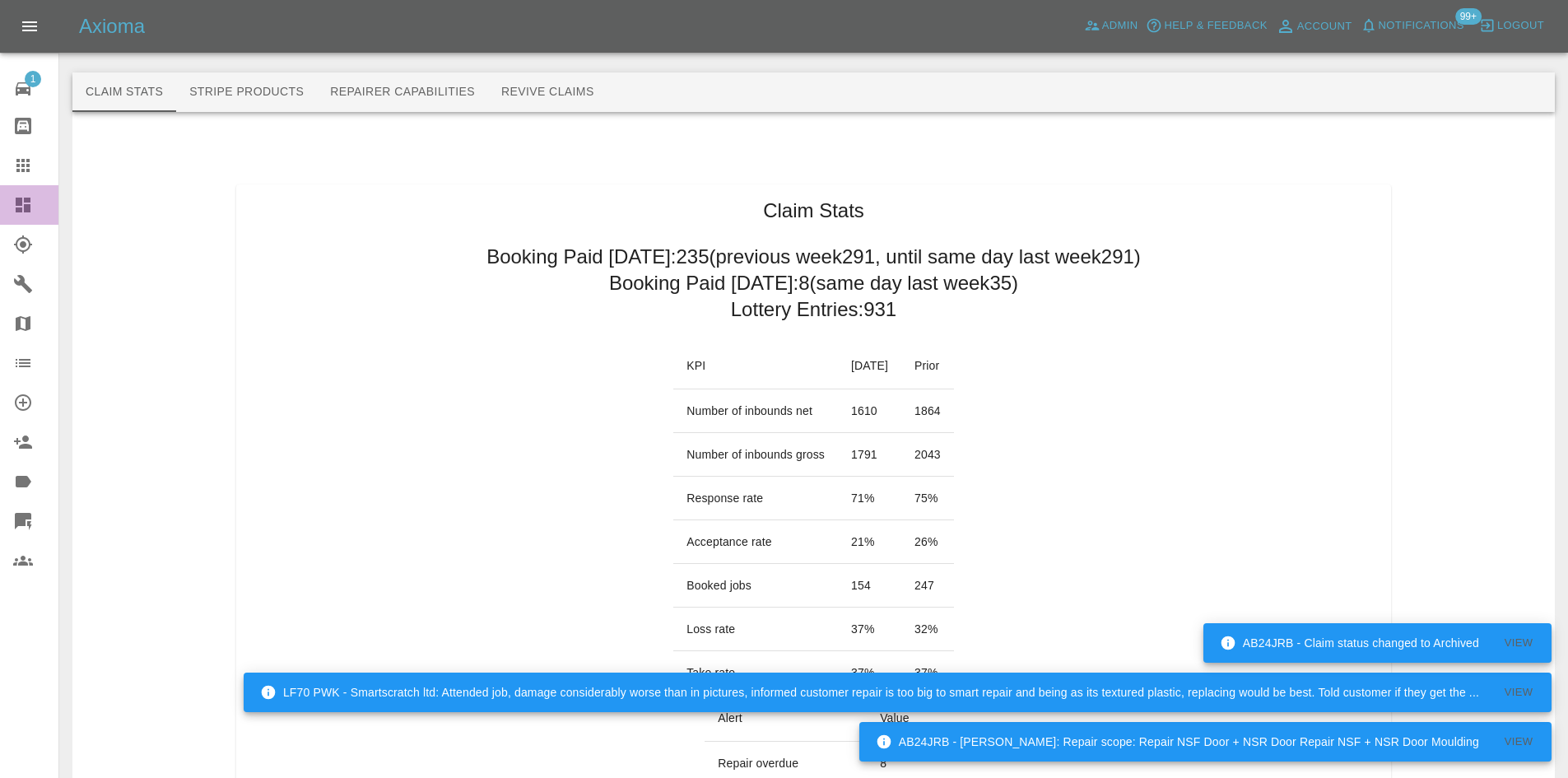
click at [18, 214] on icon at bounding box center [23, 205] width 20 height 20
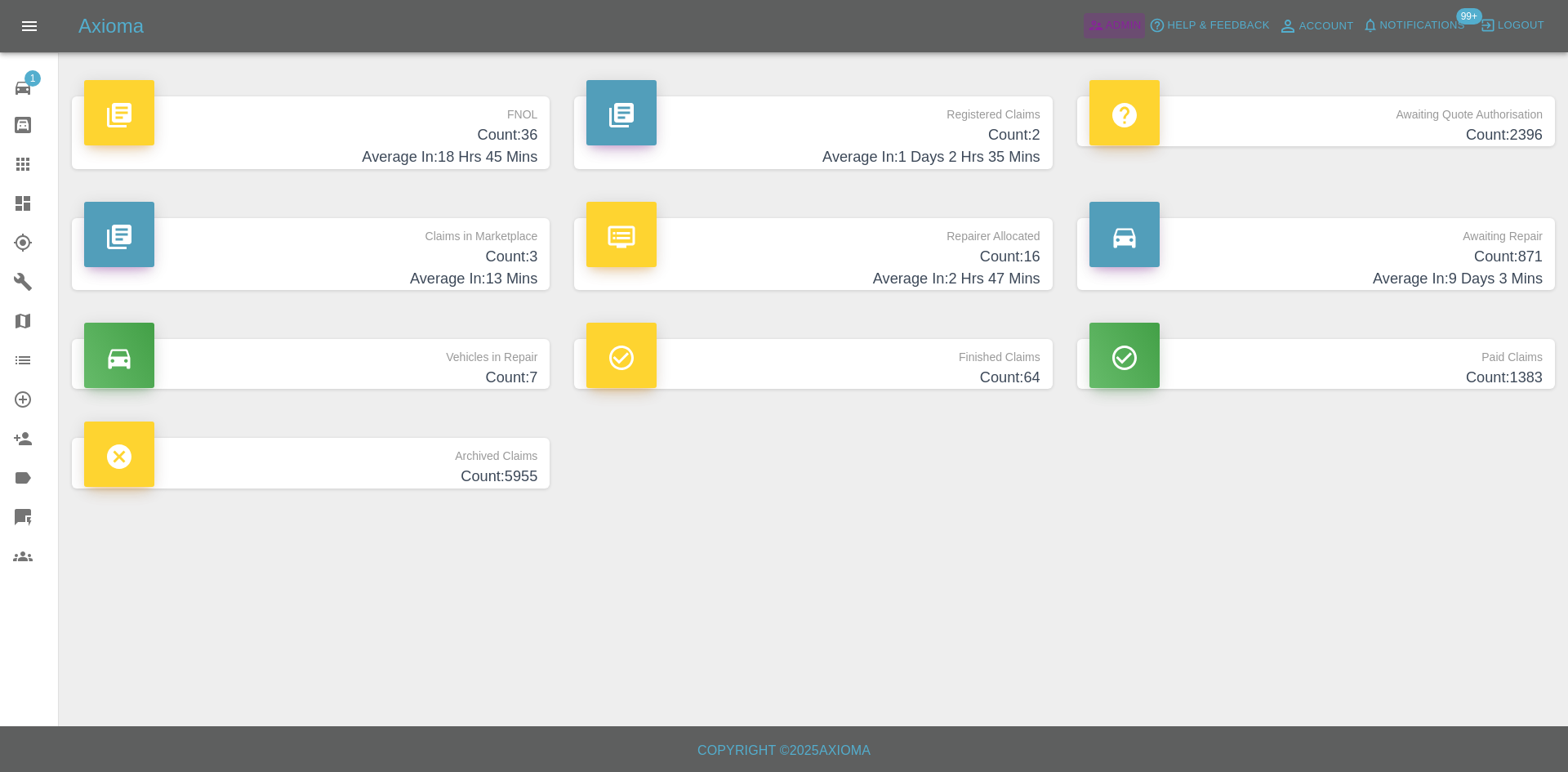
click at [1104, 26] on link "Admin" at bounding box center [1115, 25] width 62 height 25
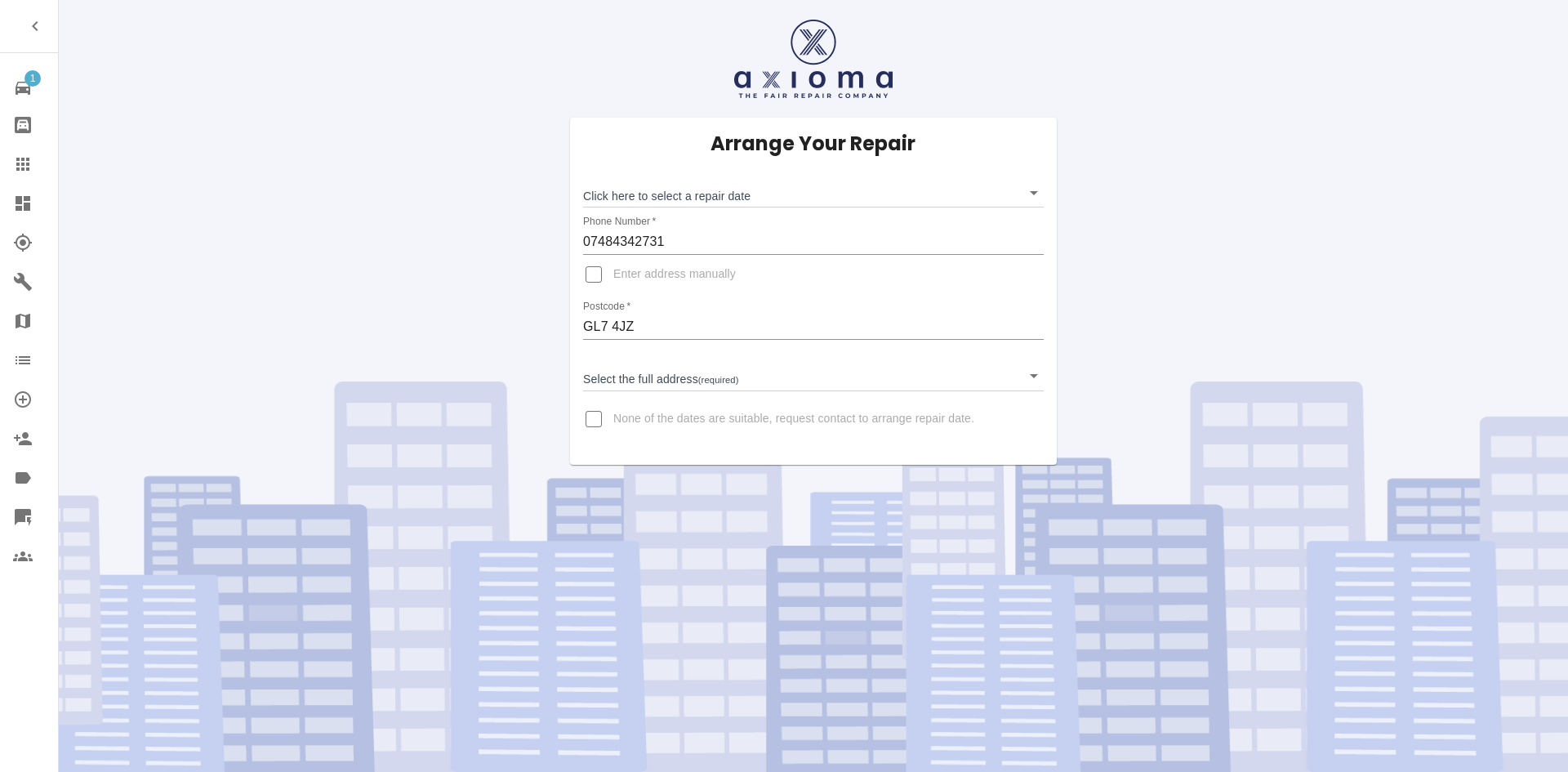
click at [789, 205] on body "1 Repair home Bodyshop home Claims Dashboard Explorer Garages Map Organization …" at bounding box center [784, 386] width 1568 height 772
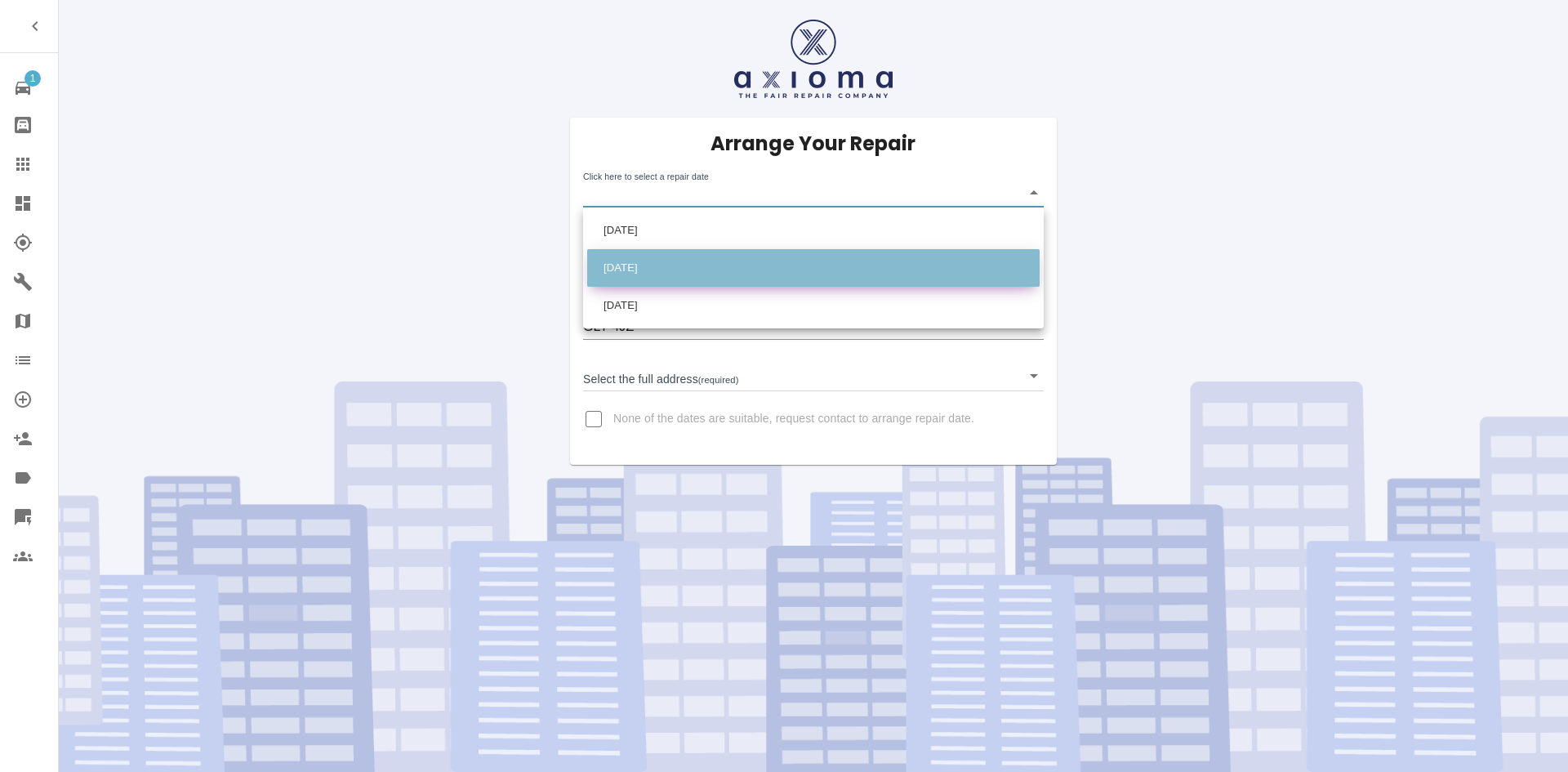
click at [728, 257] on li "[DATE]" at bounding box center [813, 267] width 452 height 37
type input "[DATE]T00:00:00.000Z"
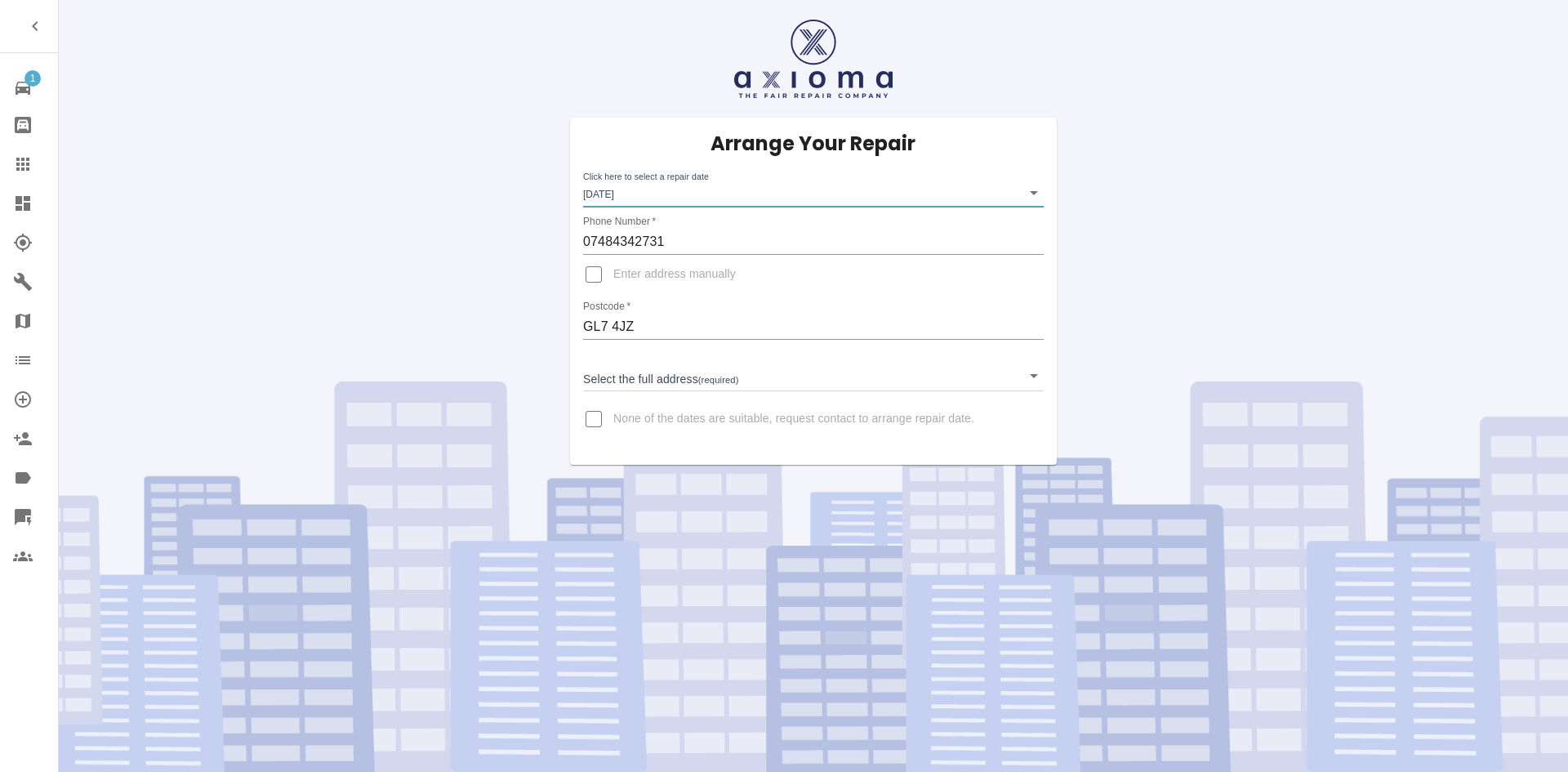
click at [679, 395] on div "Arrange Your Repair Click here to select a repair date [DATE] [DATE]T00:00:00.0…" at bounding box center [813, 291] width 487 height 347
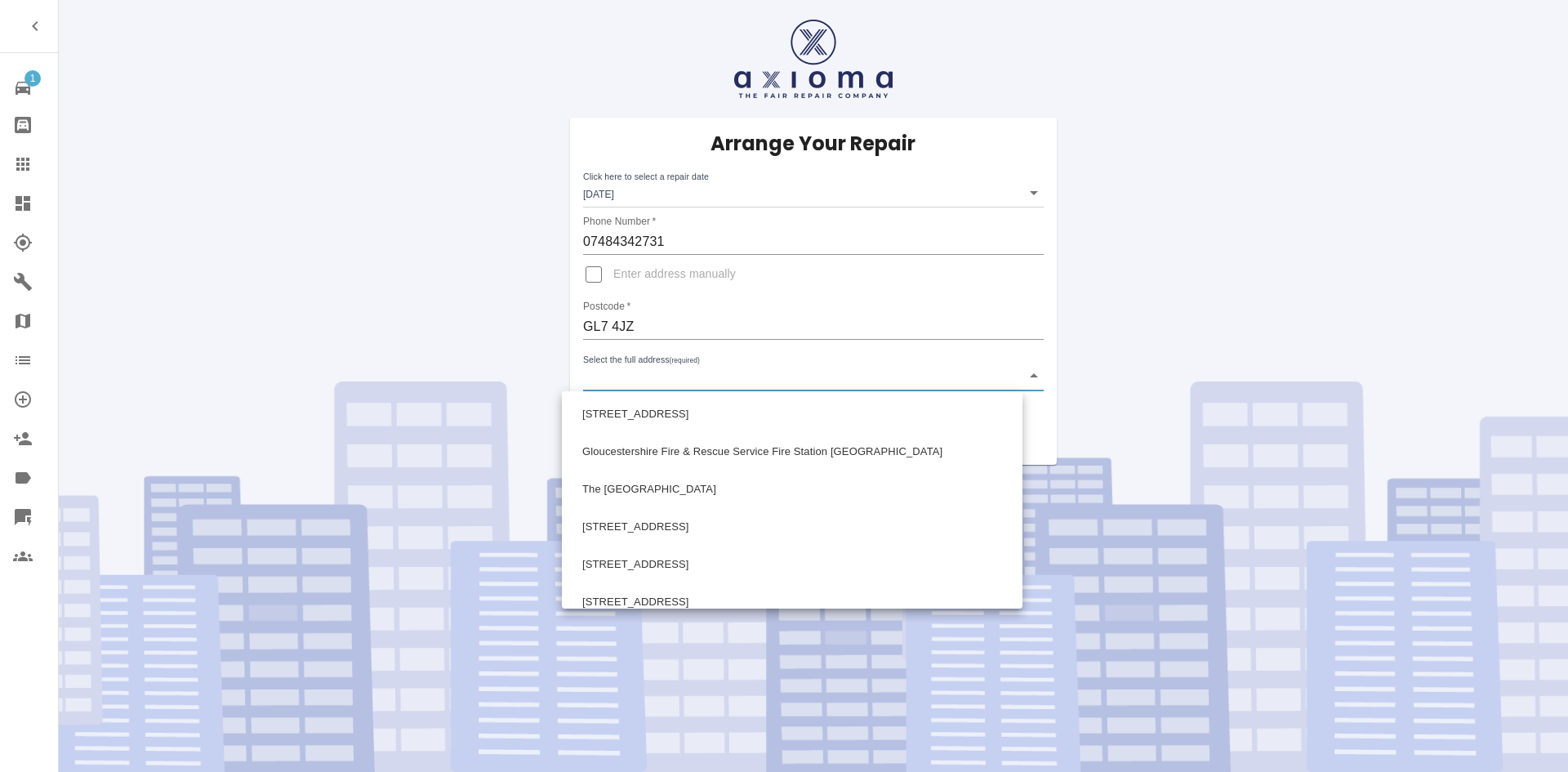
click at [683, 380] on body "1 Repair home Bodyshop home Claims Dashboard Explorer Garages Map Organization …" at bounding box center [784, 386] width 1568 height 772
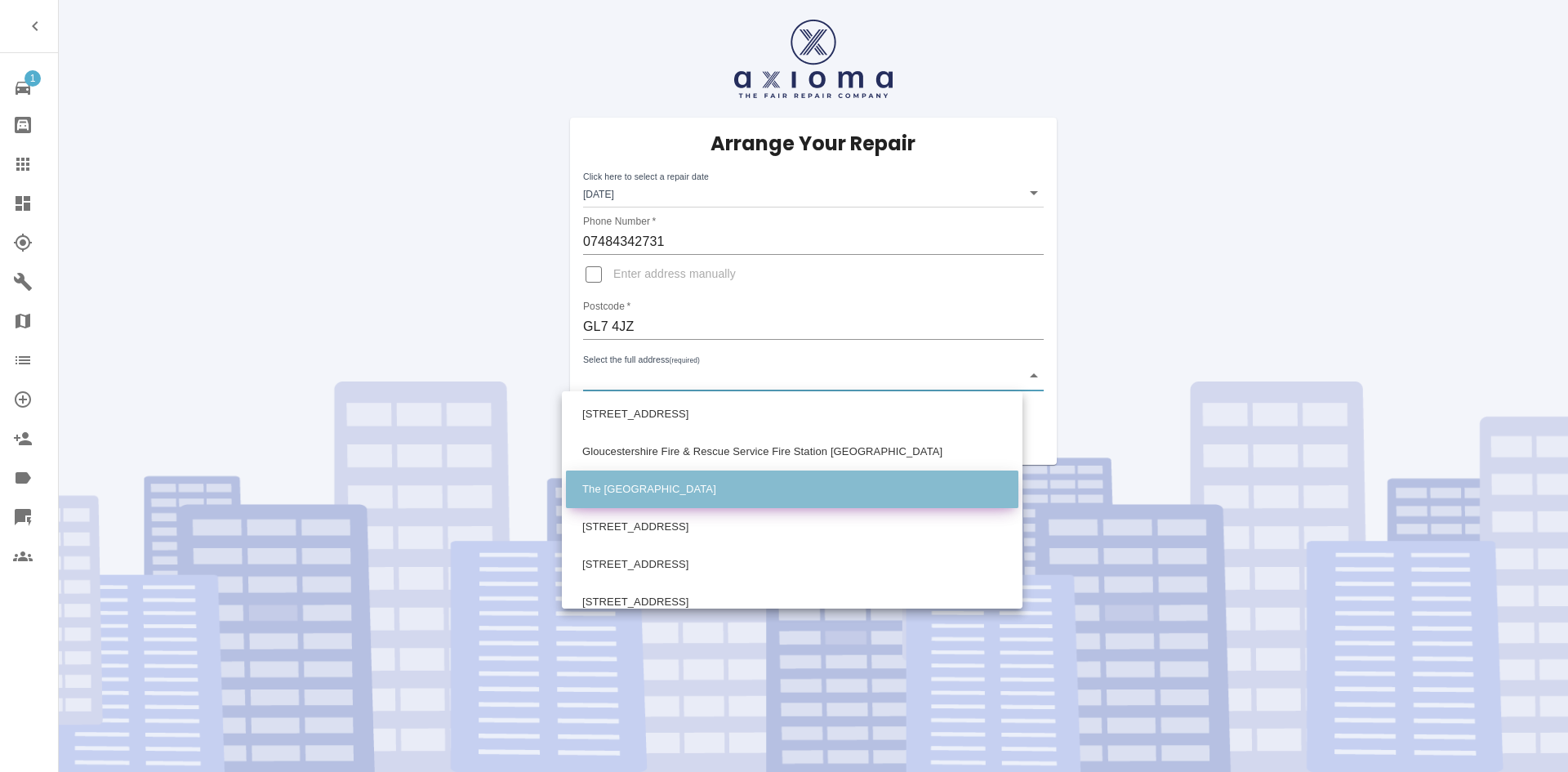
click at [675, 485] on li "The [GEOGRAPHIC_DATA]" at bounding box center [791, 488] width 452 height 37
type input "The [GEOGRAPHIC_DATA]"
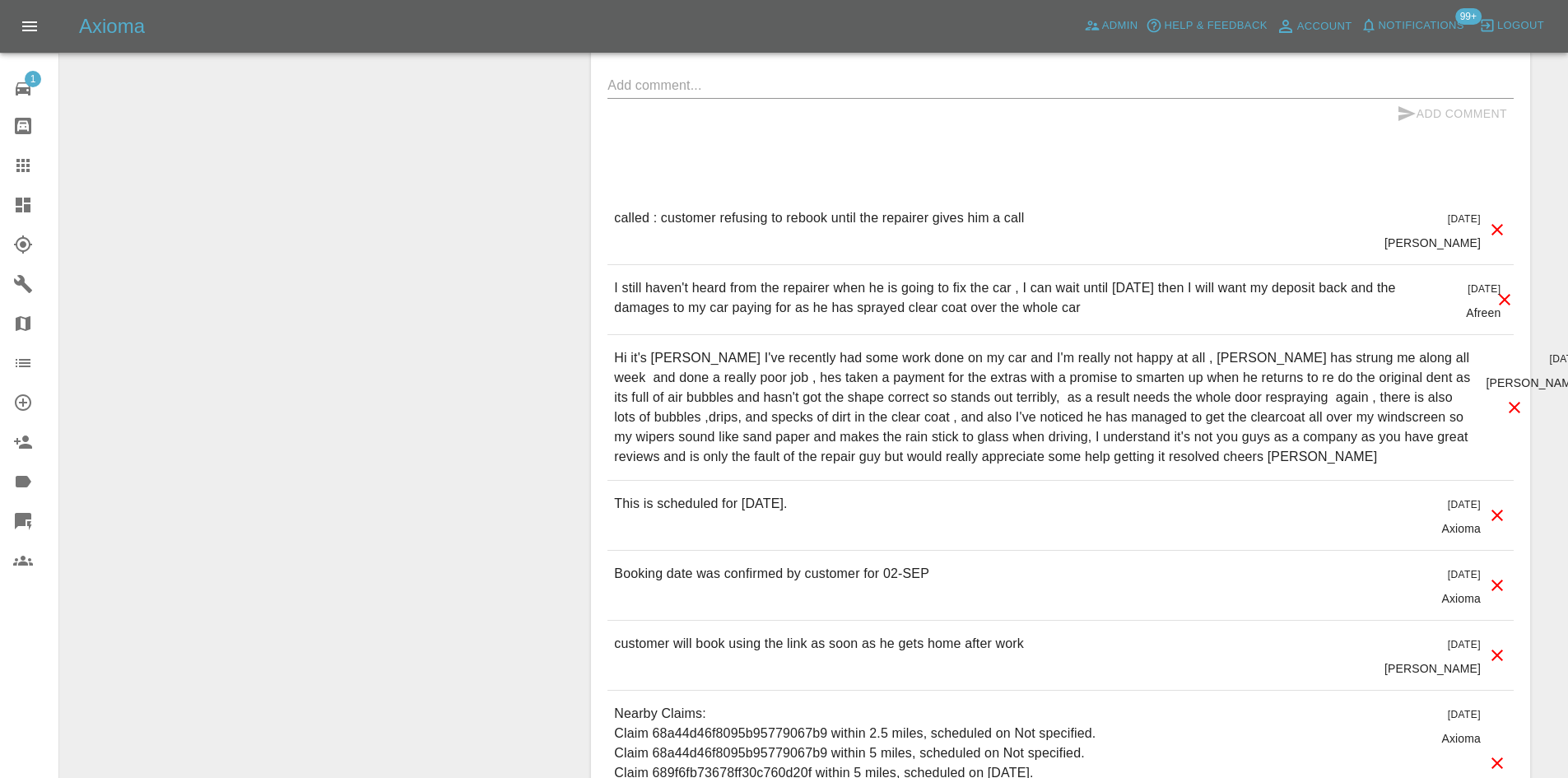
scroll to position [1399, 0]
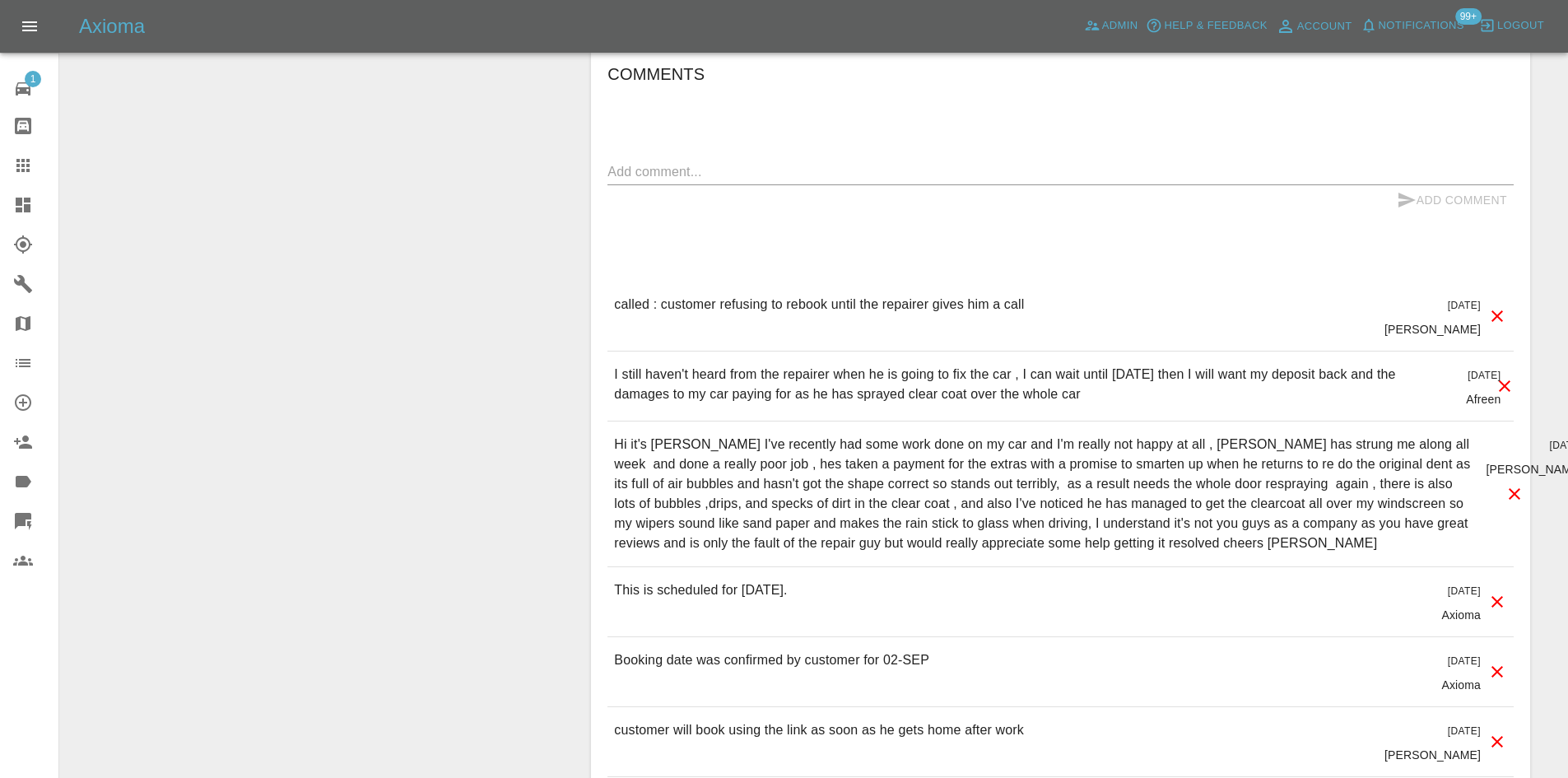
drag, startPoint x: 1036, startPoint y: 321, endPoint x: 634, endPoint y: 327, distance: 402.0
click at [634, 327] on div "called : customer refusing to rebook until the repairer gives him a call [DATE]…" at bounding box center [1060, 315] width 906 height 69
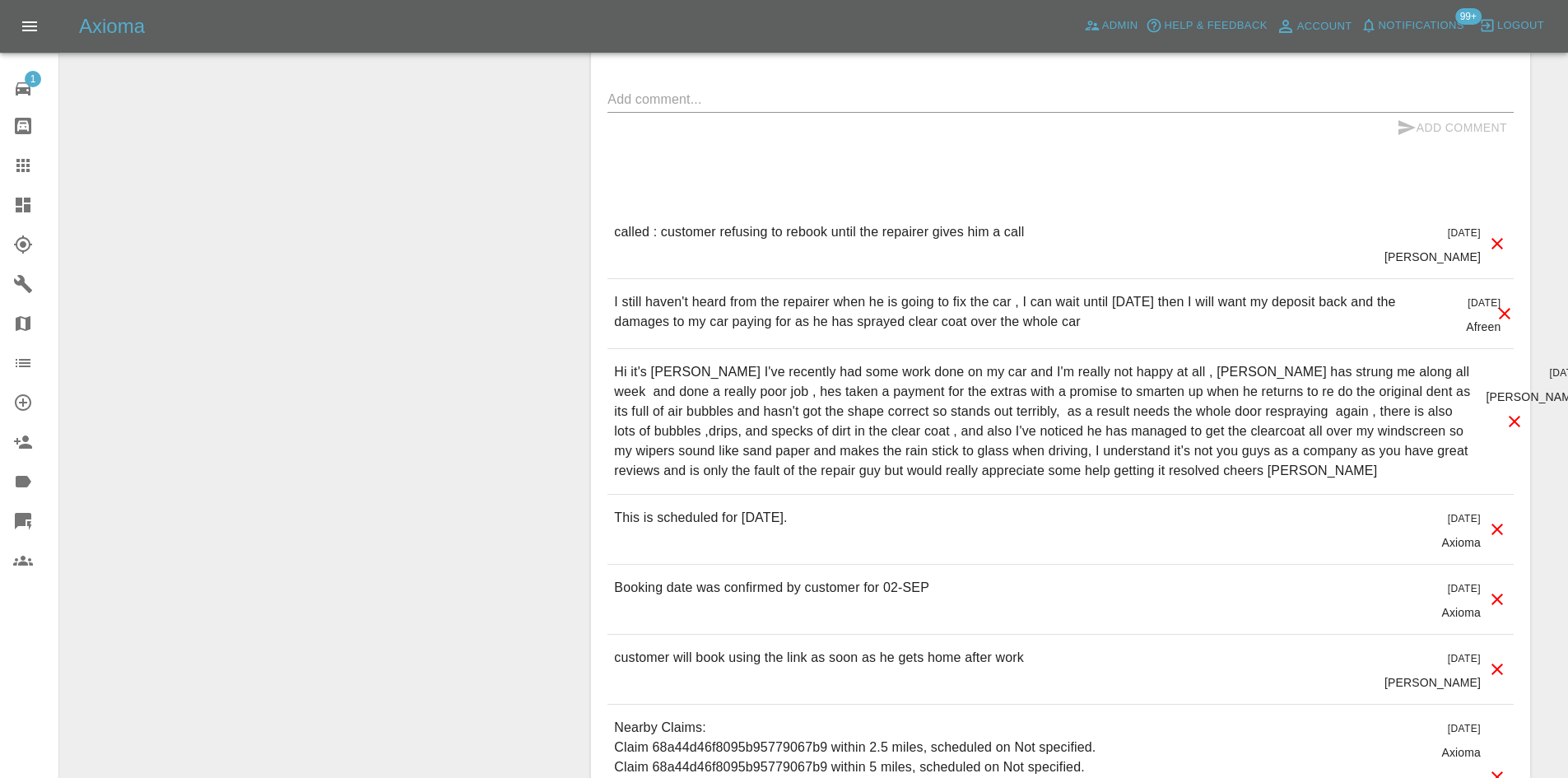
scroll to position [1069, 0]
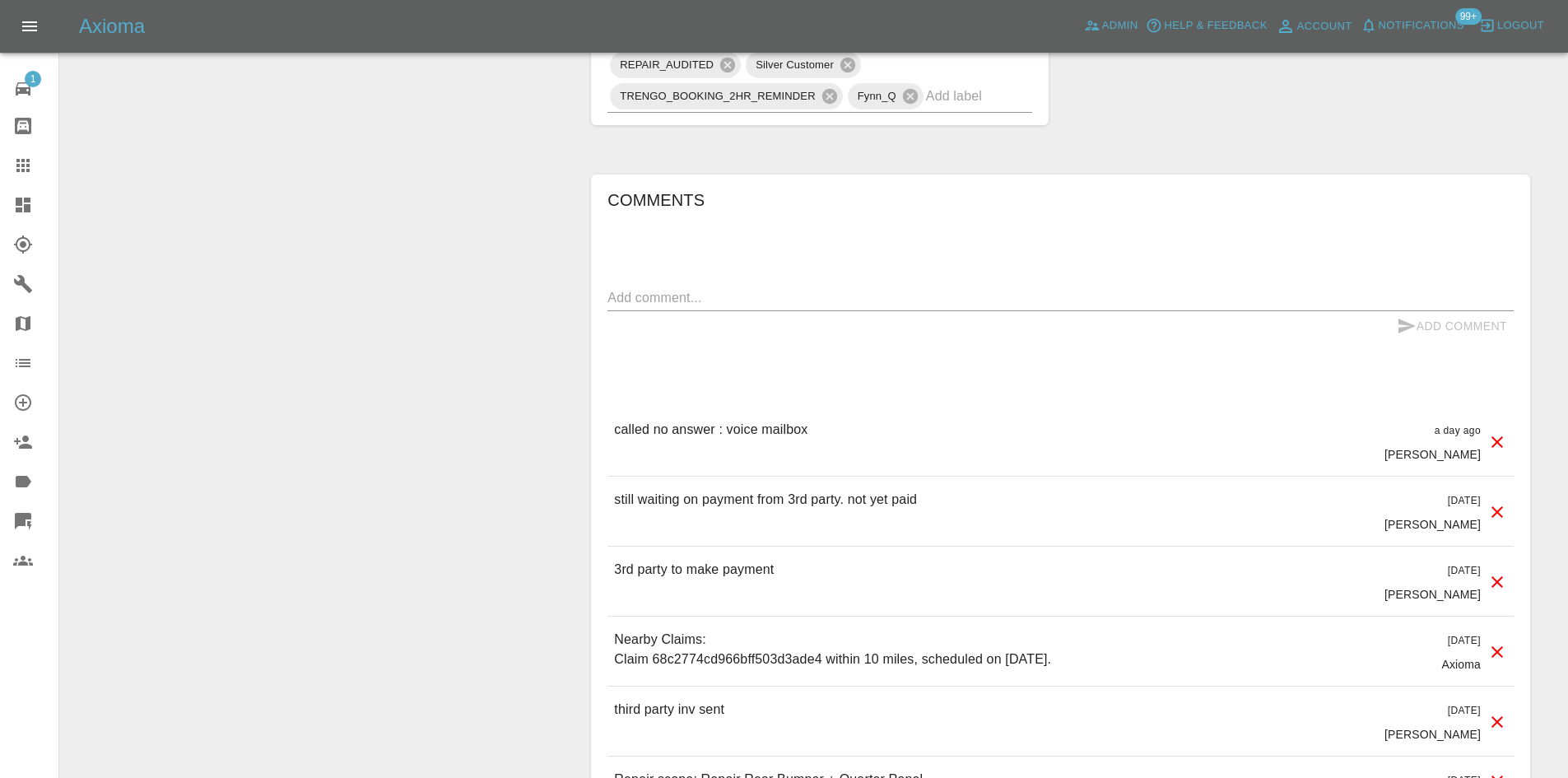
scroll to position [1202, 0]
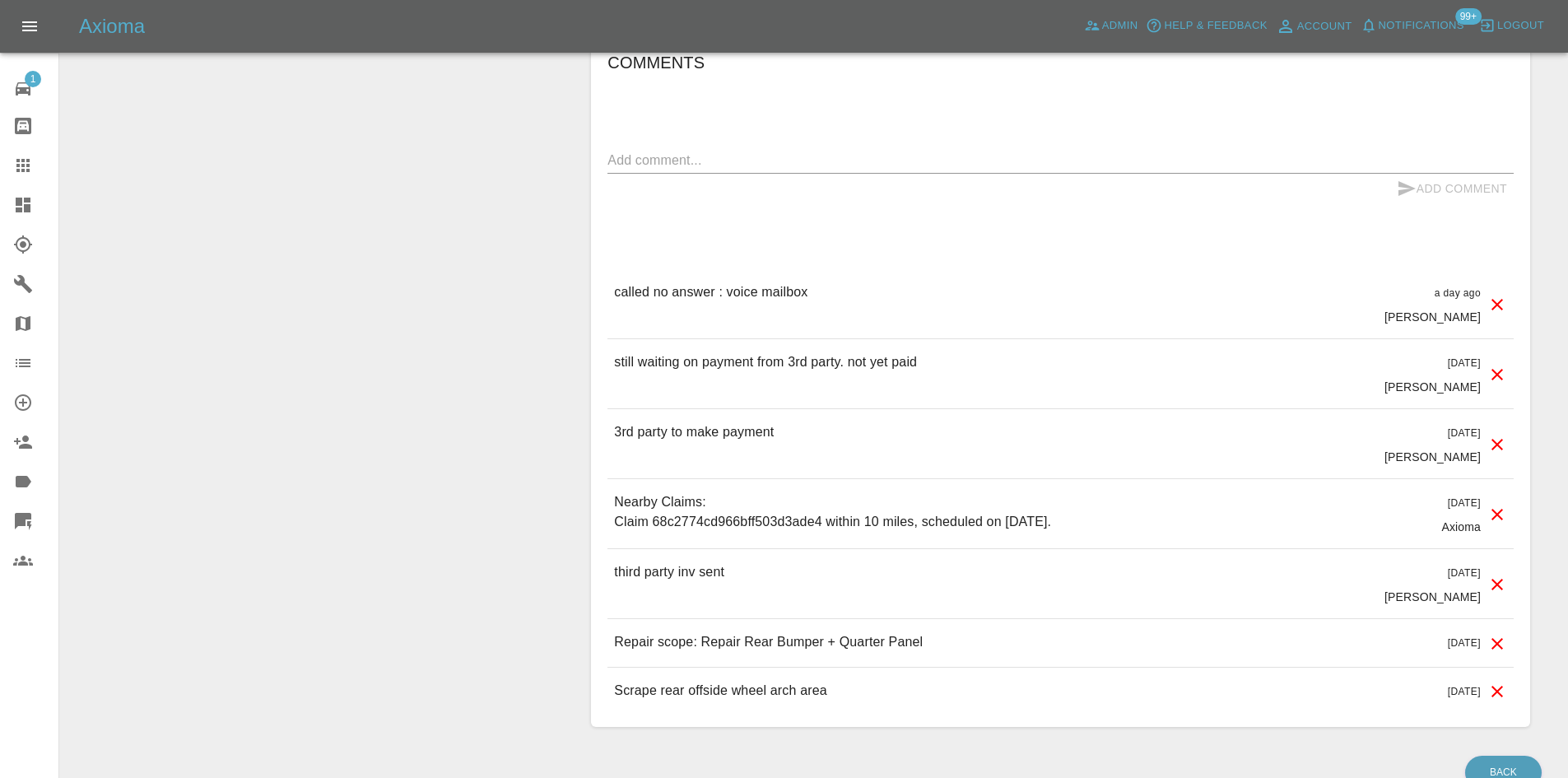
drag, startPoint x: 894, startPoint y: 291, endPoint x: 629, endPoint y: 290, distance: 265.0
click at [629, 290] on div "called no answer : voice mailbox a day ago [PERSON_NAME]" at bounding box center [1060, 303] width 906 height 69
click at [698, 250] on div "Comments x Add Comment called no answer : voice mailbox a day ago [PERSON_NAME]…" at bounding box center [1060, 382] width 906 height 665
click at [685, 277] on div "called no answer : voice mailbox a day ago [PERSON_NAME]" at bounding box center [1060, 303] width 906 height 69
click at [685, 277] on div "called no answer : voice mailbox a day ago Castro" at bounding box center [1060, 303] width 906 height 69
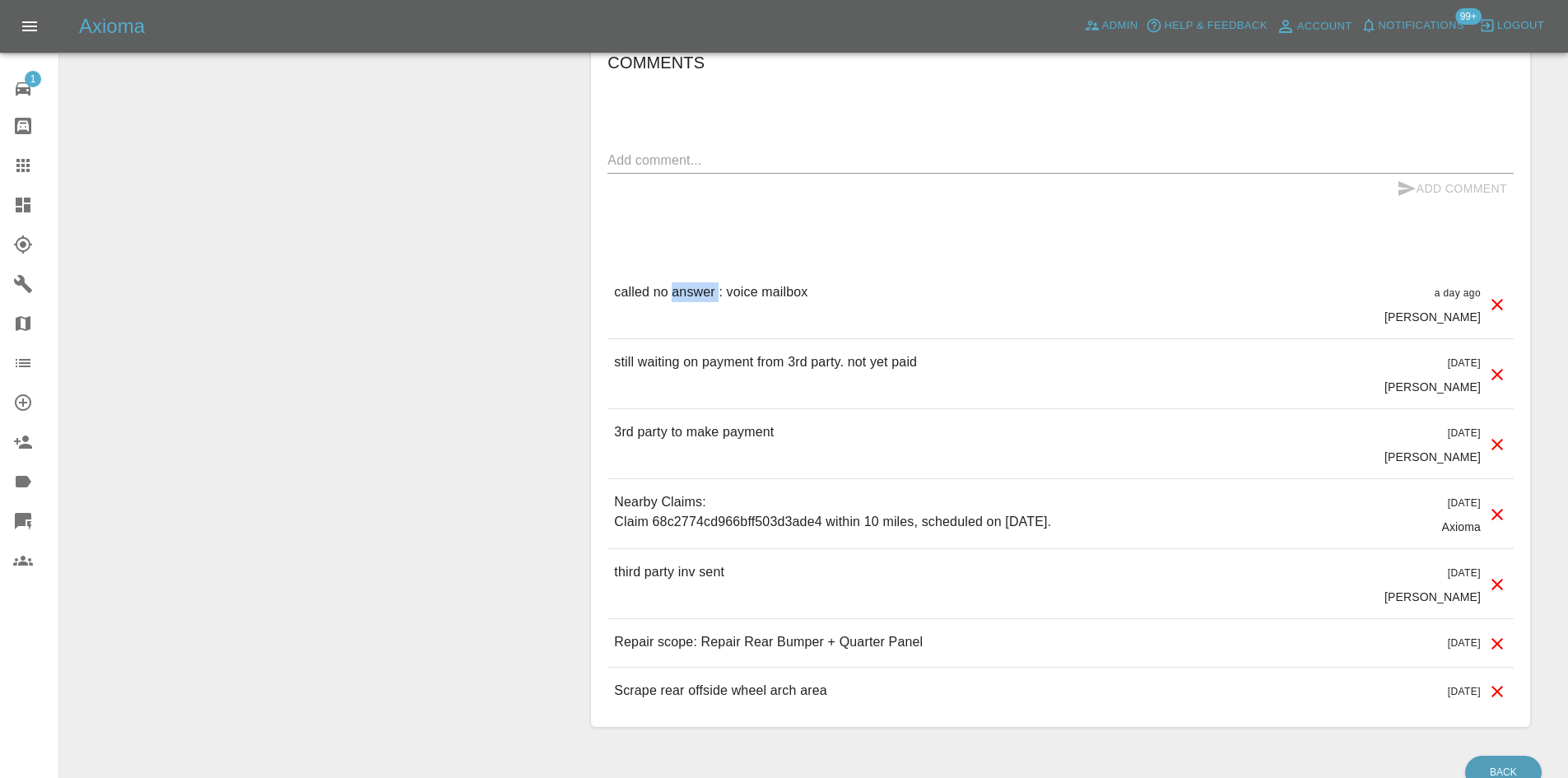
click at [685, 277] on div "called no answer : voice mailbox a day ago Castro" at bounding box center [1060, 303] width 906 height 69
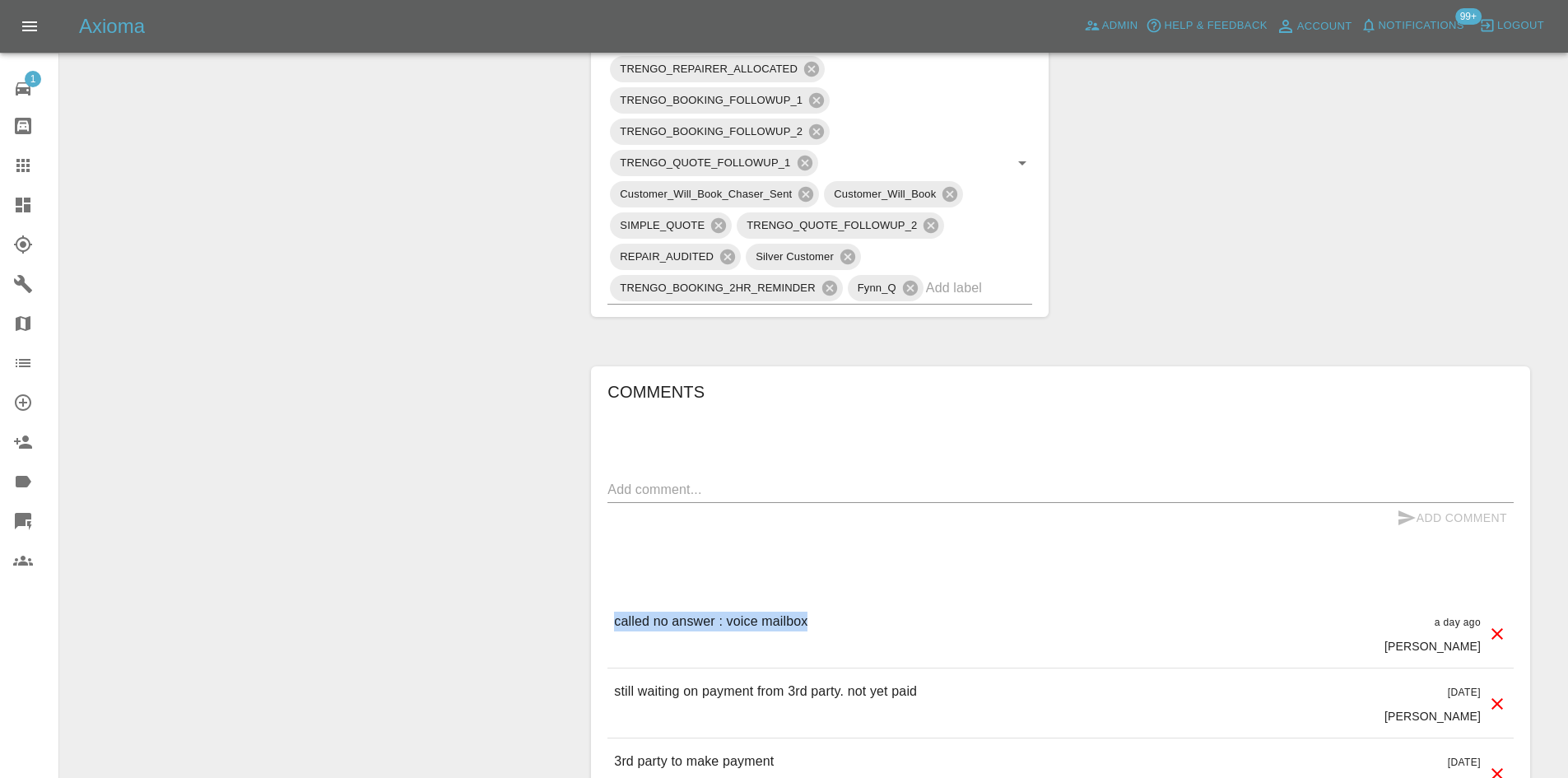
scroll to position [1037, 0]
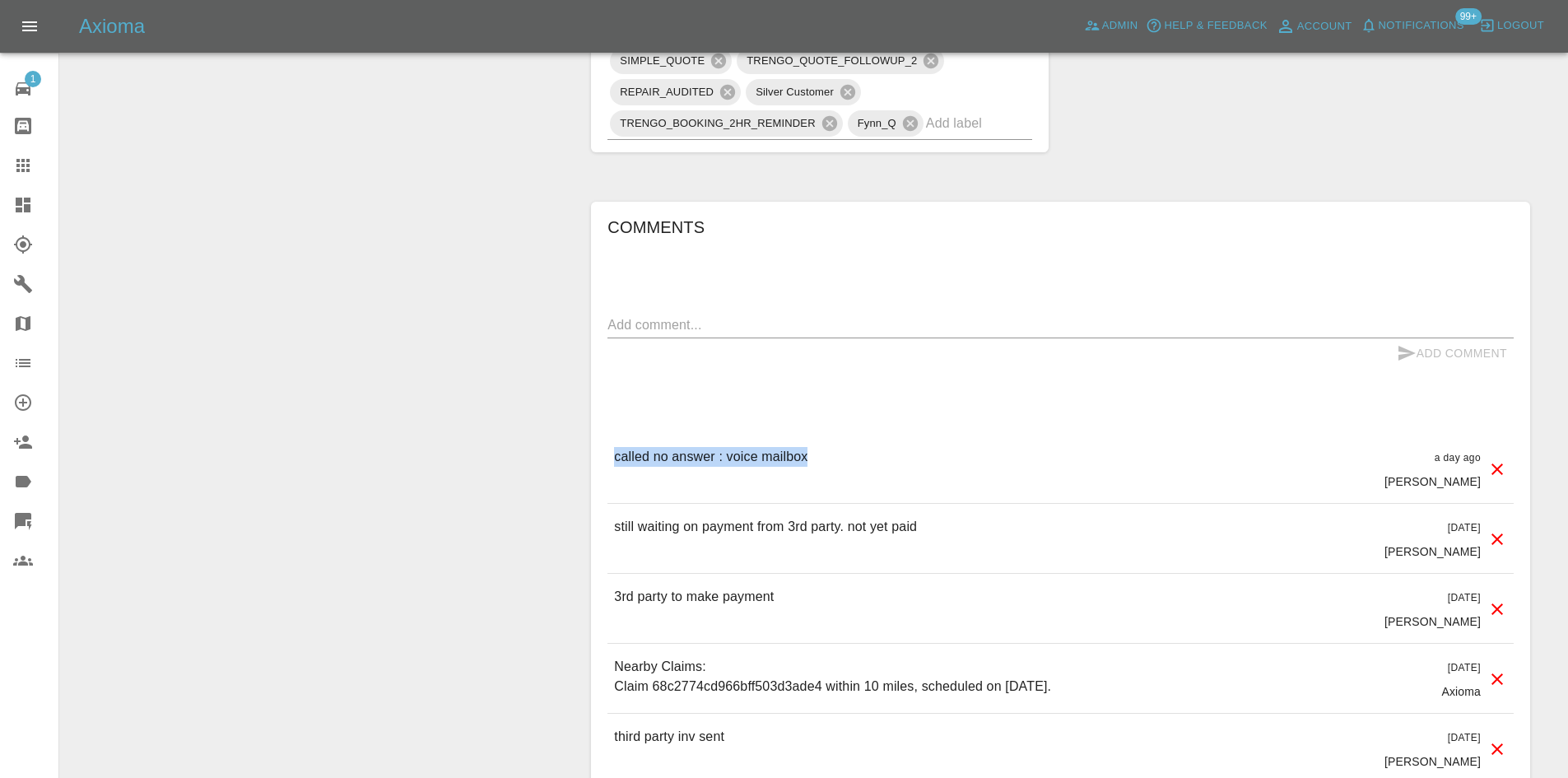
drag, startPoint x: 941, startPoint y: 512, endPoint x: 593, endPoint y: 520, distance: 348.1
click at [593, 520] on div "Comments x Add Comment called no answer : voice mailbox a day ago Castro called…" at bounding box center [1060, 546] width 939 height 690
click at [650, 530] on p "still waiting on payment from 3rd party. not yet paid" at bounding box center [765, 527] width 302 height 20
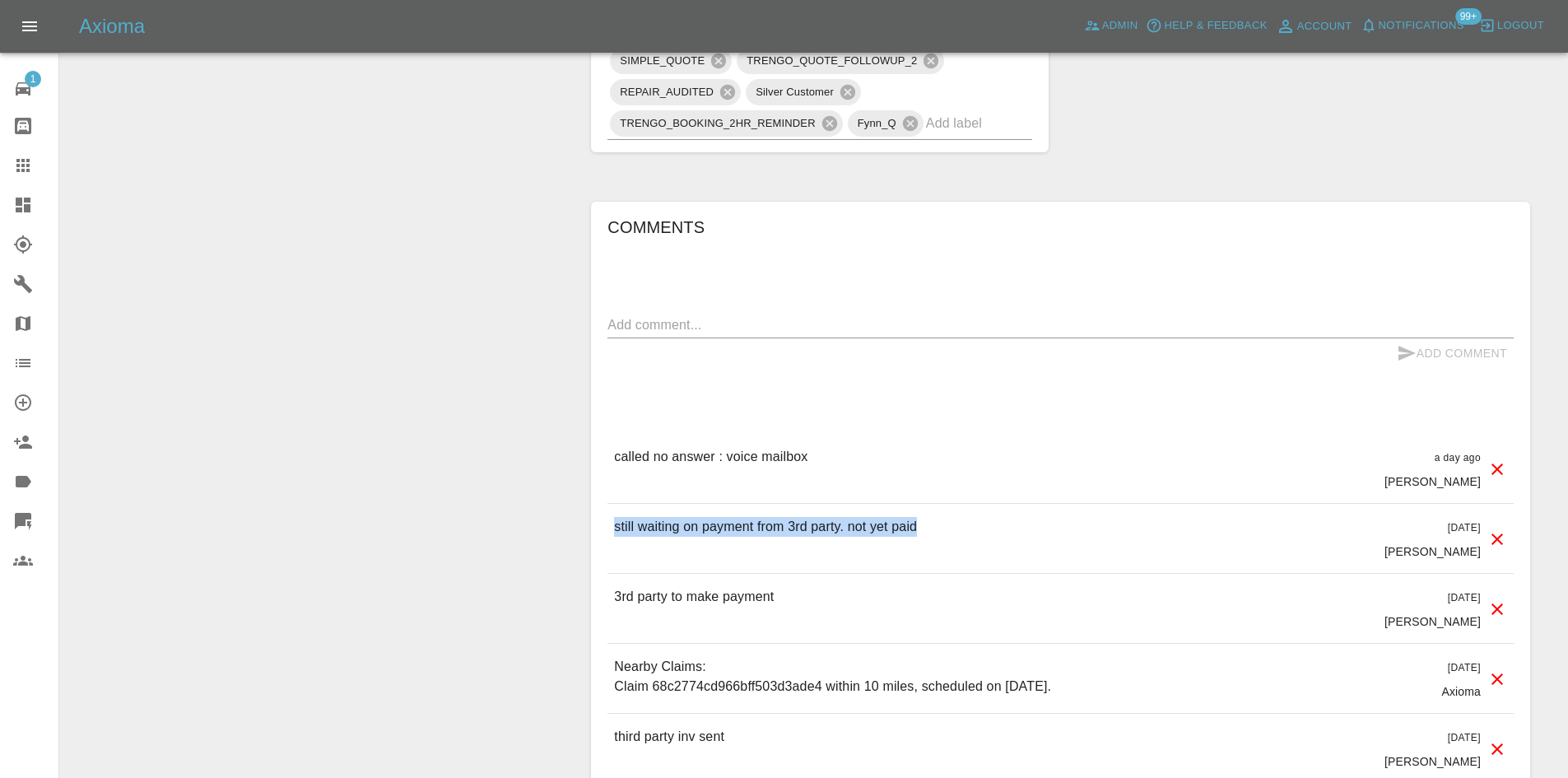
click at [650, 530] on p "still waiting on payment from 3rd party. not yet paid" at bounding box center [765, 527] width 302 height 20
click at [806, 508] on div "still waiting on payment from 3rd party. not yet paid 2 days ago Castro" at bounding box center [1060, 538] width 906 height 69
drag, startPoint x: 981, startPoint y: 519, endPoint x: 557, endPoint y: 504, distance: 424.3
click at [557, 504] on div "Change Repairer Modify Claim Modify Quote Rollback Submit Payment Archive Claim…" at bounding box center [813, 20] width 1482 height 1792
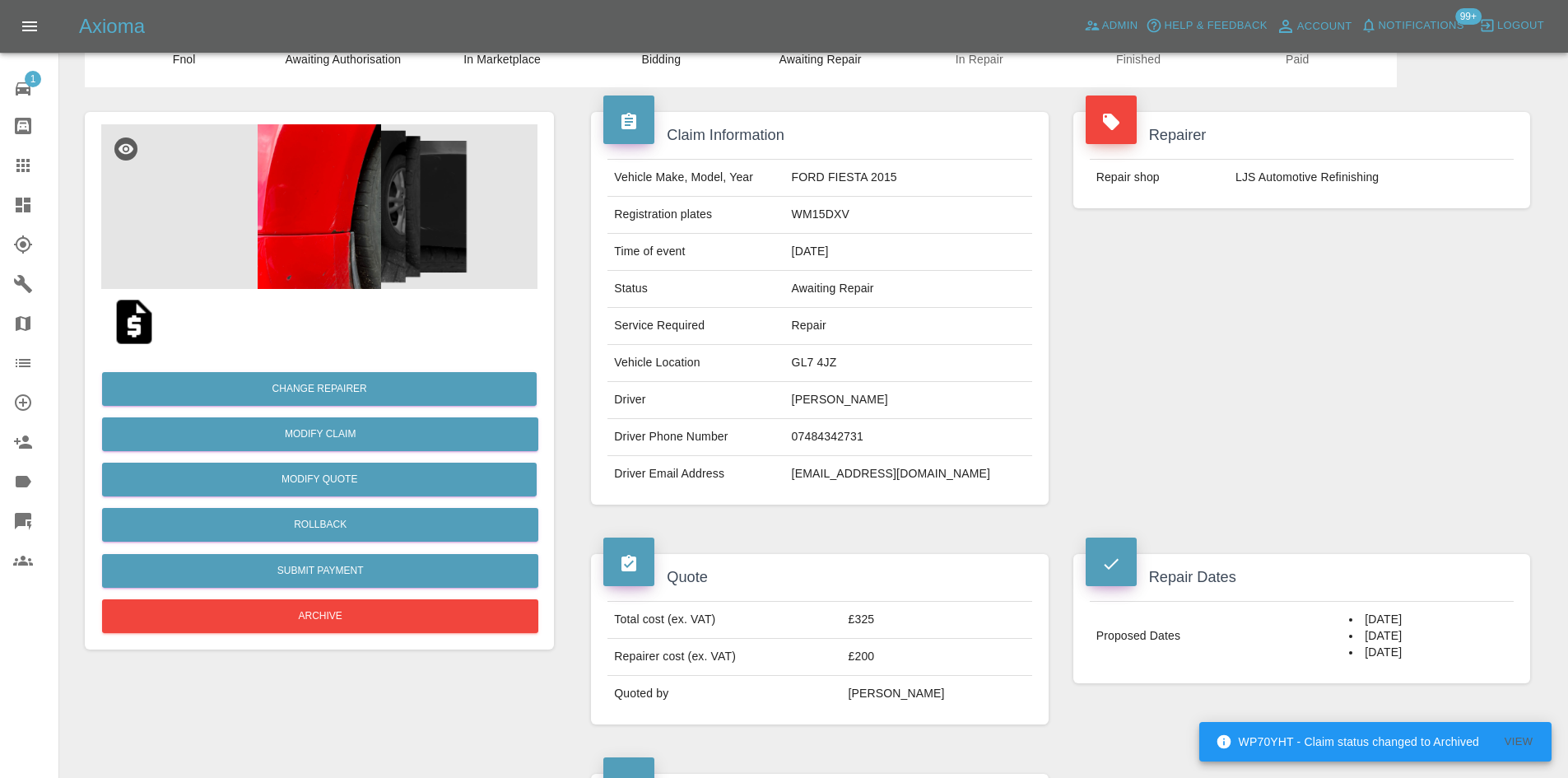
scroll to position [0, 0]
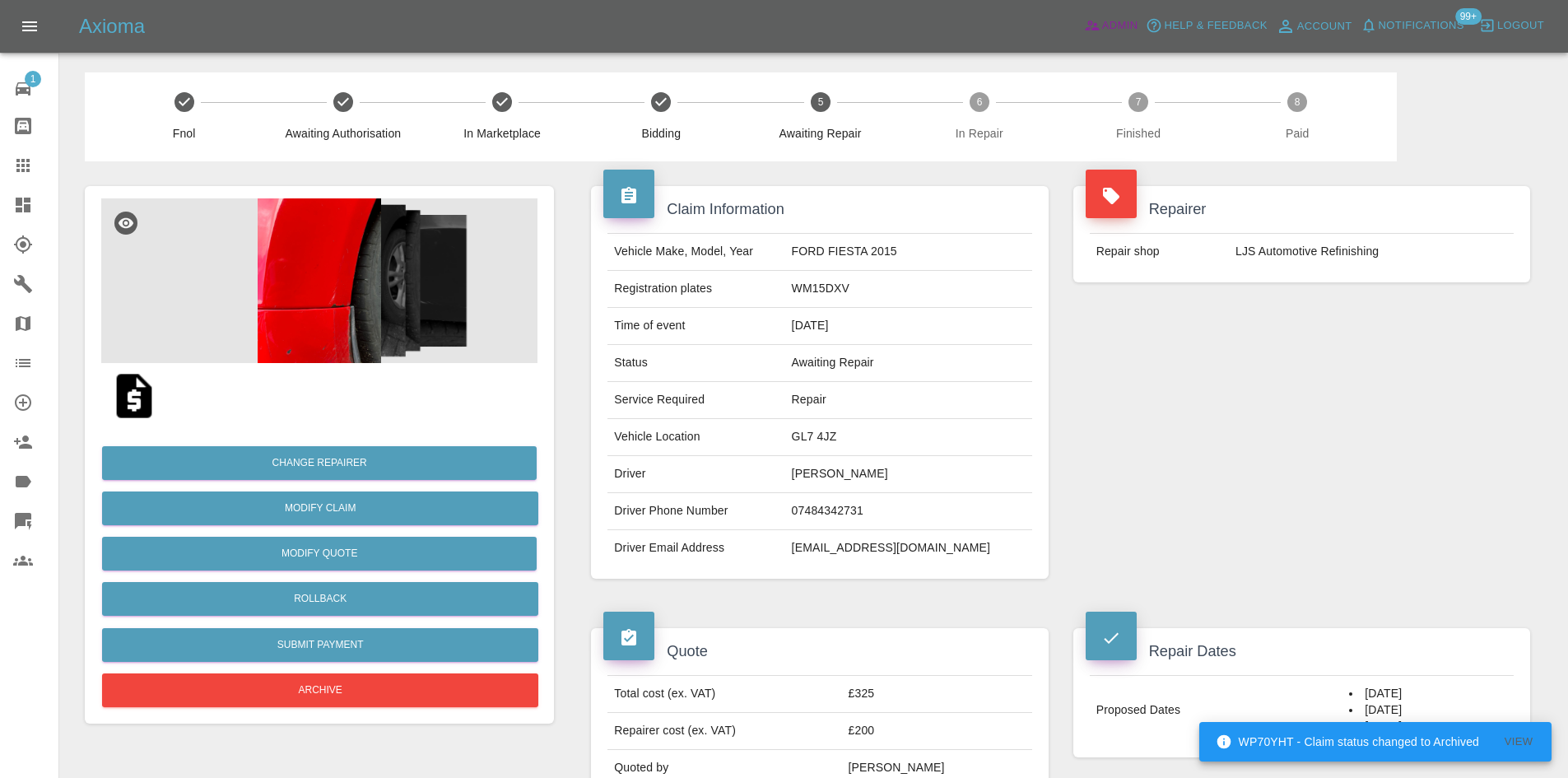
click at [1090, 13] on link "Admin" at bounding box center [1111, 26] width 62 height 26
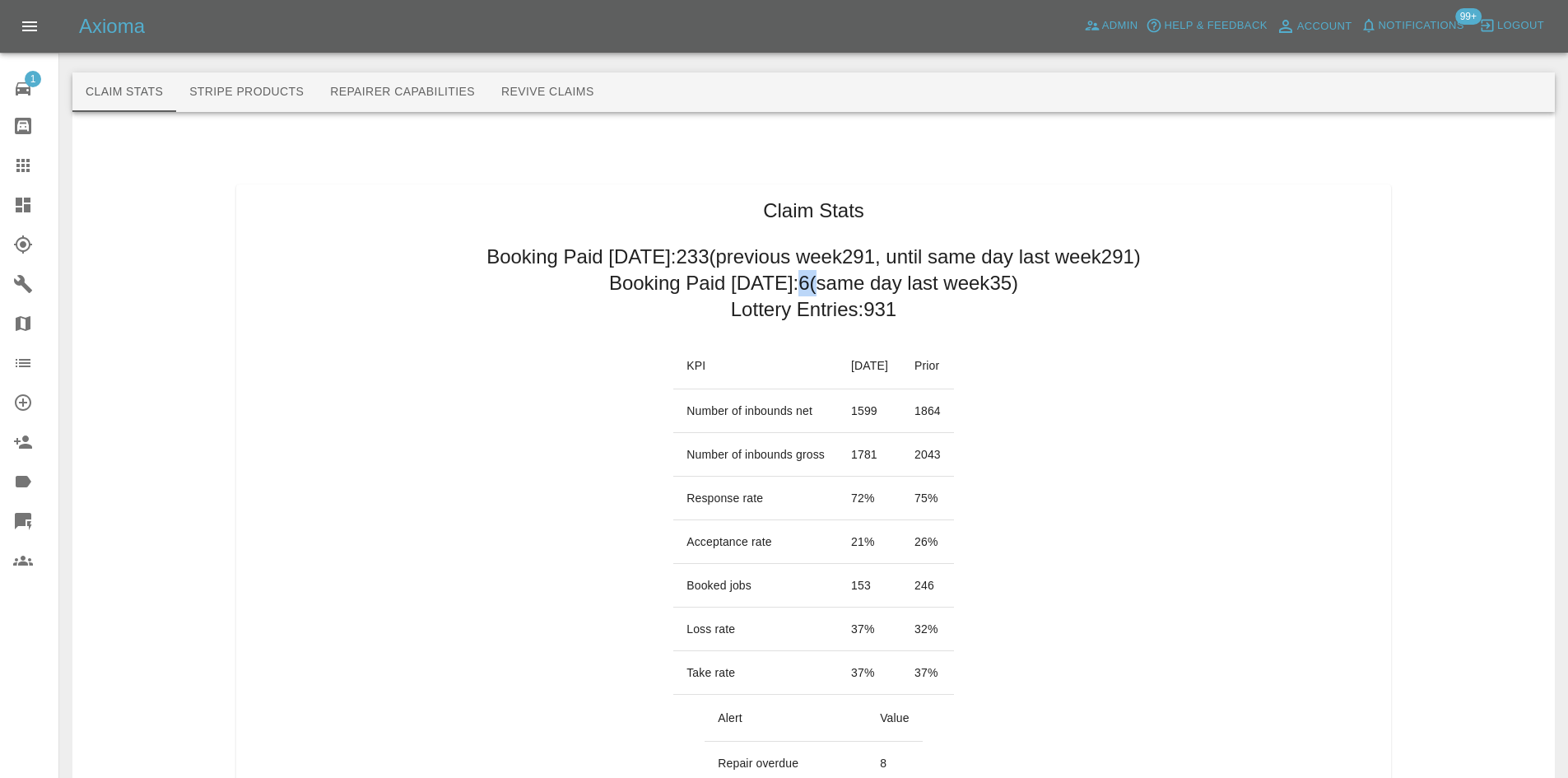
drag, startPoint x: 793, startPoint y: 284, endPoint x: 806, endPoint y: 287, distance: 13.3
click at [806, 287] on h2 "Booking Paid today: 6 (same day last week 35 )" at bounding box center [814, 283] width 409 height 27
click at [1007, 284] on h2 "Booking Paid today: 6 (same day last week 35 )" at bounding box center [814, 283] width 409 height 27
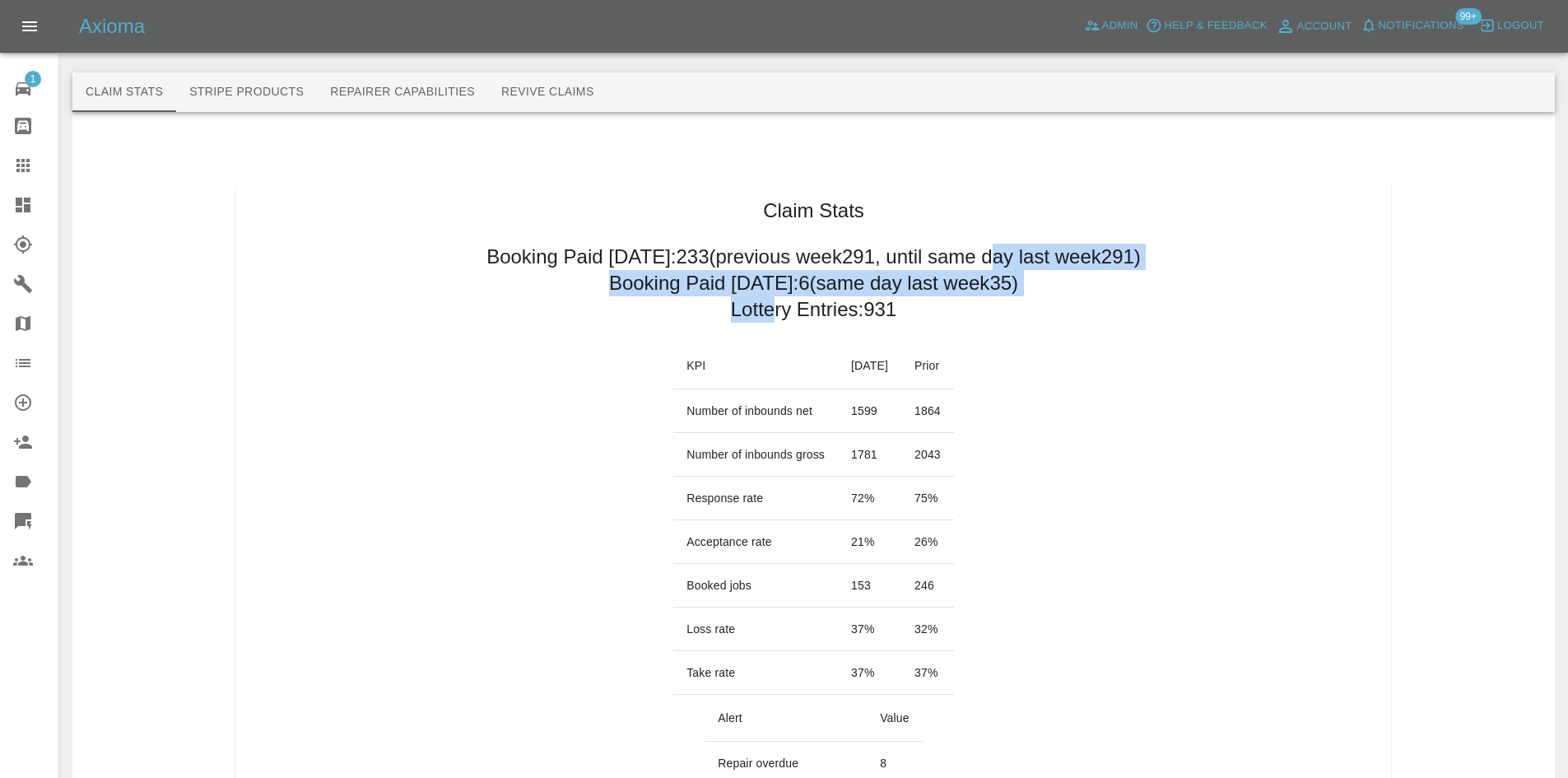
drag, startPoint x: 1034, startPoint y: 281, endPoint x: 770, endPoint y: 296, distance: 264.4
click at [822, 295] on h2 "Booking Paid today: 6 (same day last week 35 )" at bounding box center [814, 283] width 409 height 27
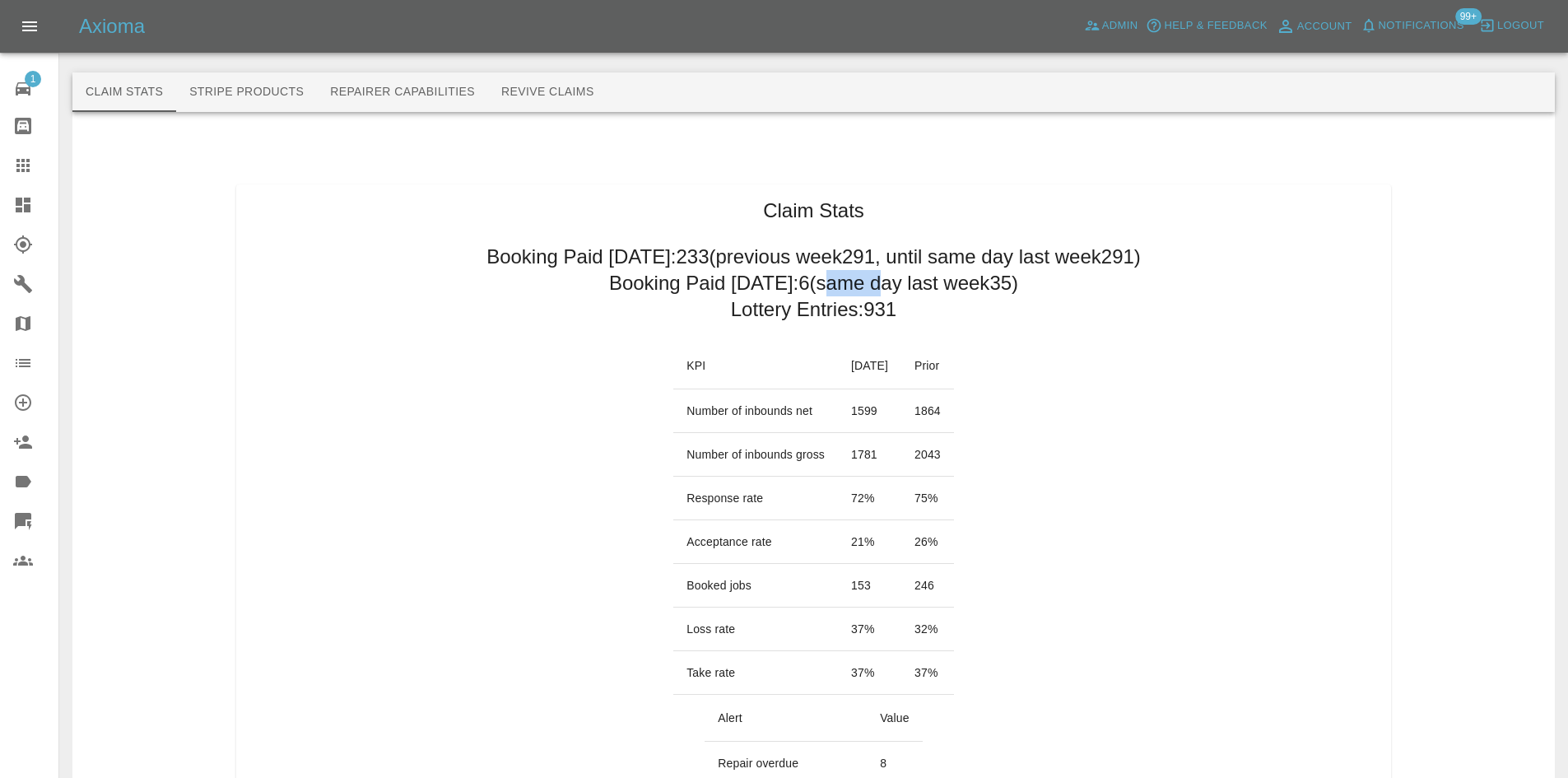
click at [822, 295] on h2 "Booking Paid today: 6 (same day last week 35 )" at bounding box center [814, 283] width 409 height 27
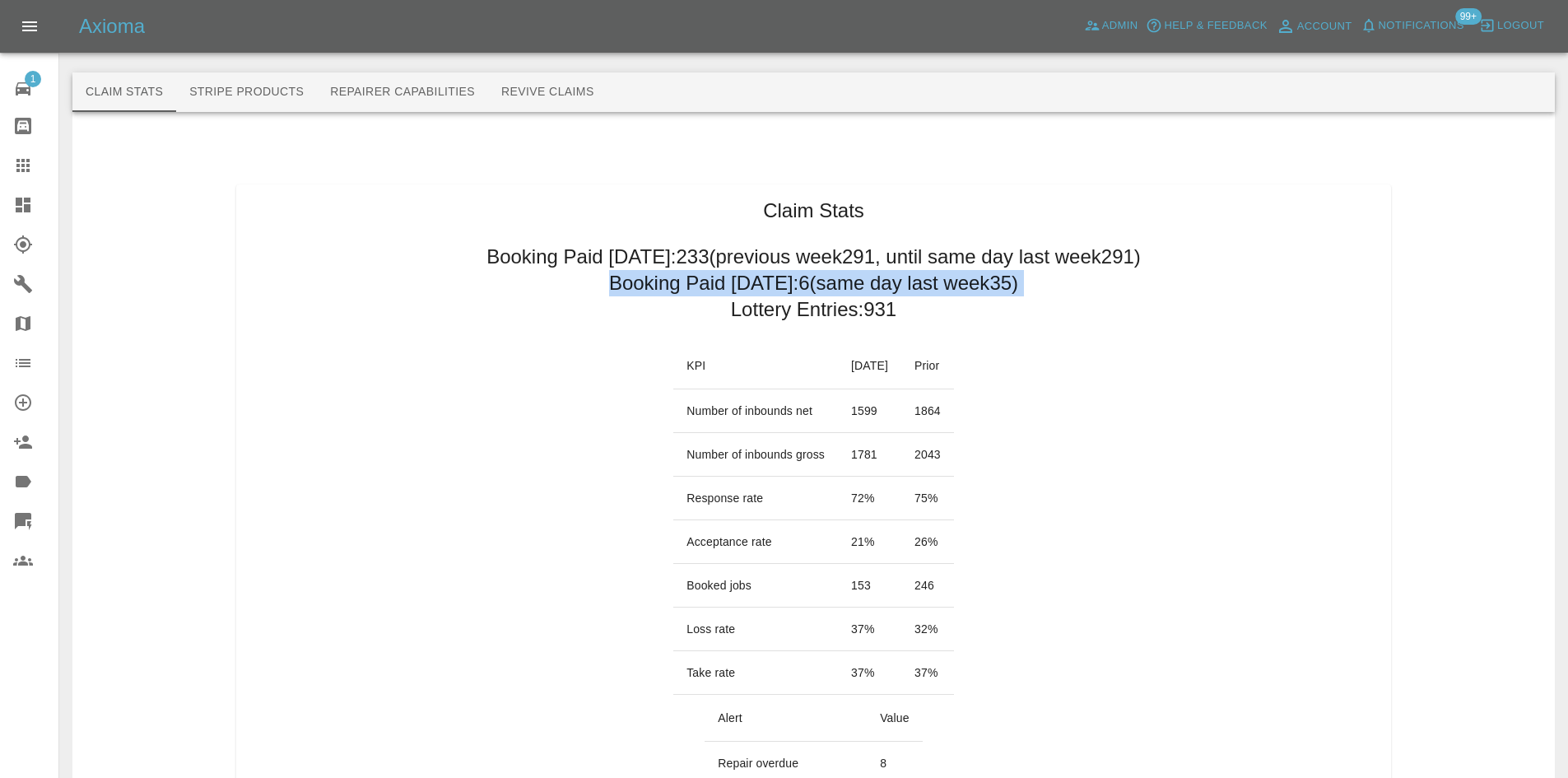
click at [822, 295] on h2 "Booking Paid today: 6 (same day last week 35 )" at bounding box center [814, 283] width 409 height 27
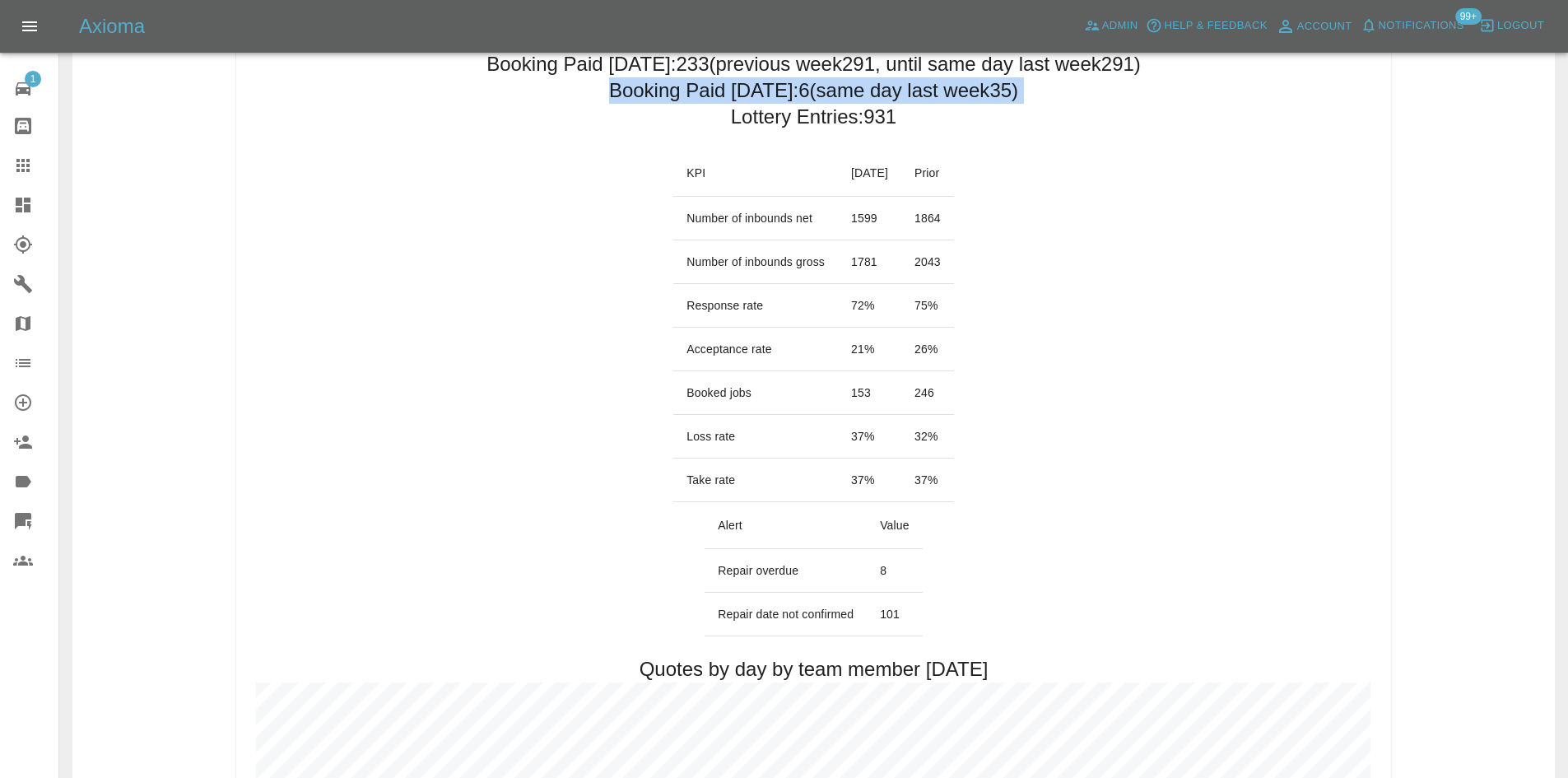
scroll to position [329, 0]
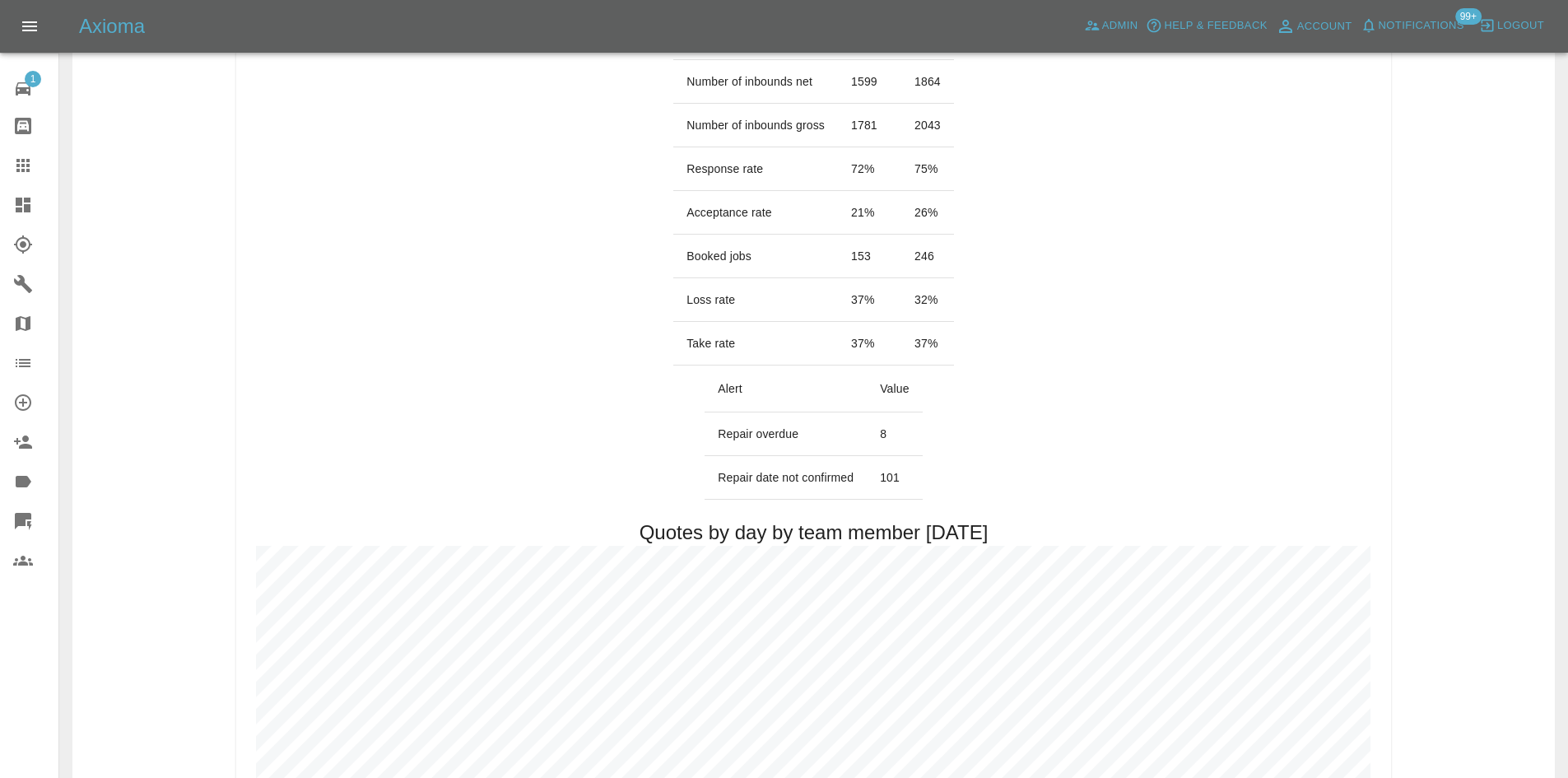
click at [901, 349] on td "37 %" at bounding box center [869, 344] width 63 height 44
drag, startPoint x: 970, startPoint y: 308, endPoint x: 661, endPoint y: 300, distance: 309.1
click at [674, 300] on tr "Loss rate 37 % 32 %" at bounding box center [814, 301] width 280 height 44
drag, startPoint x: 914, startPoint y: 494, endPoint x: 701, endPoint y: 483, distance: 213.3
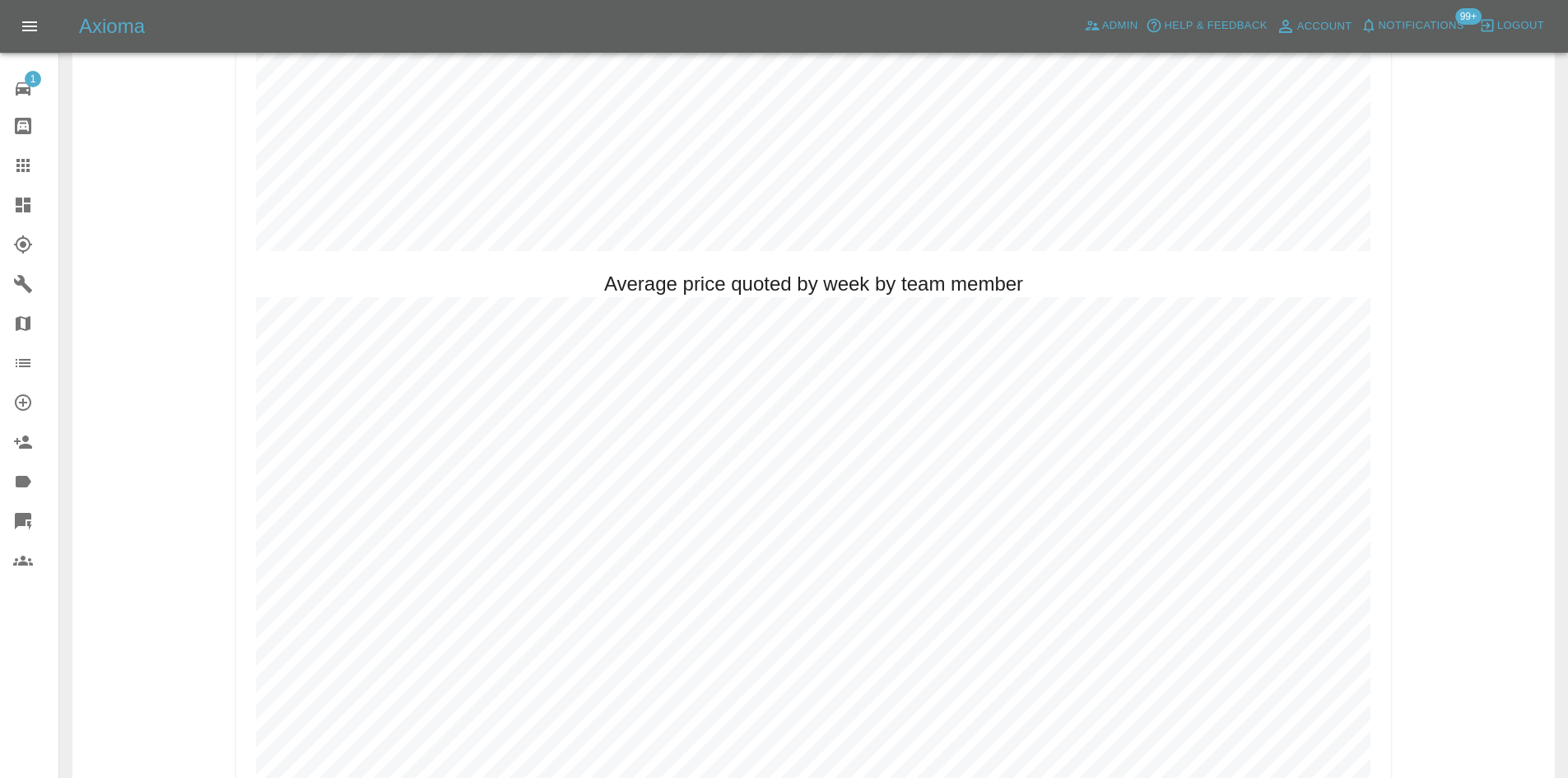
scroll to position [1152, 0]
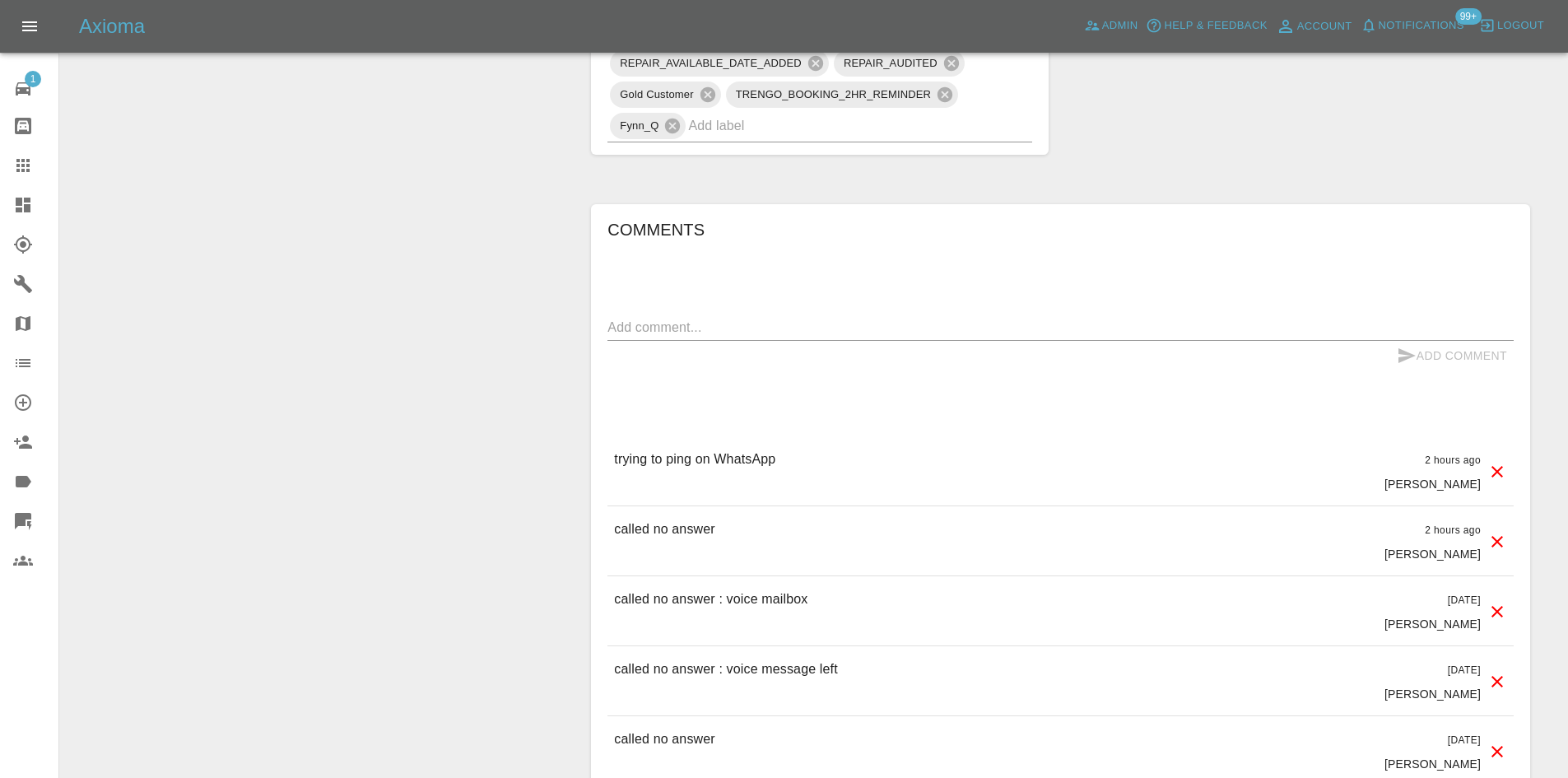
scroll to position [1481, 0]
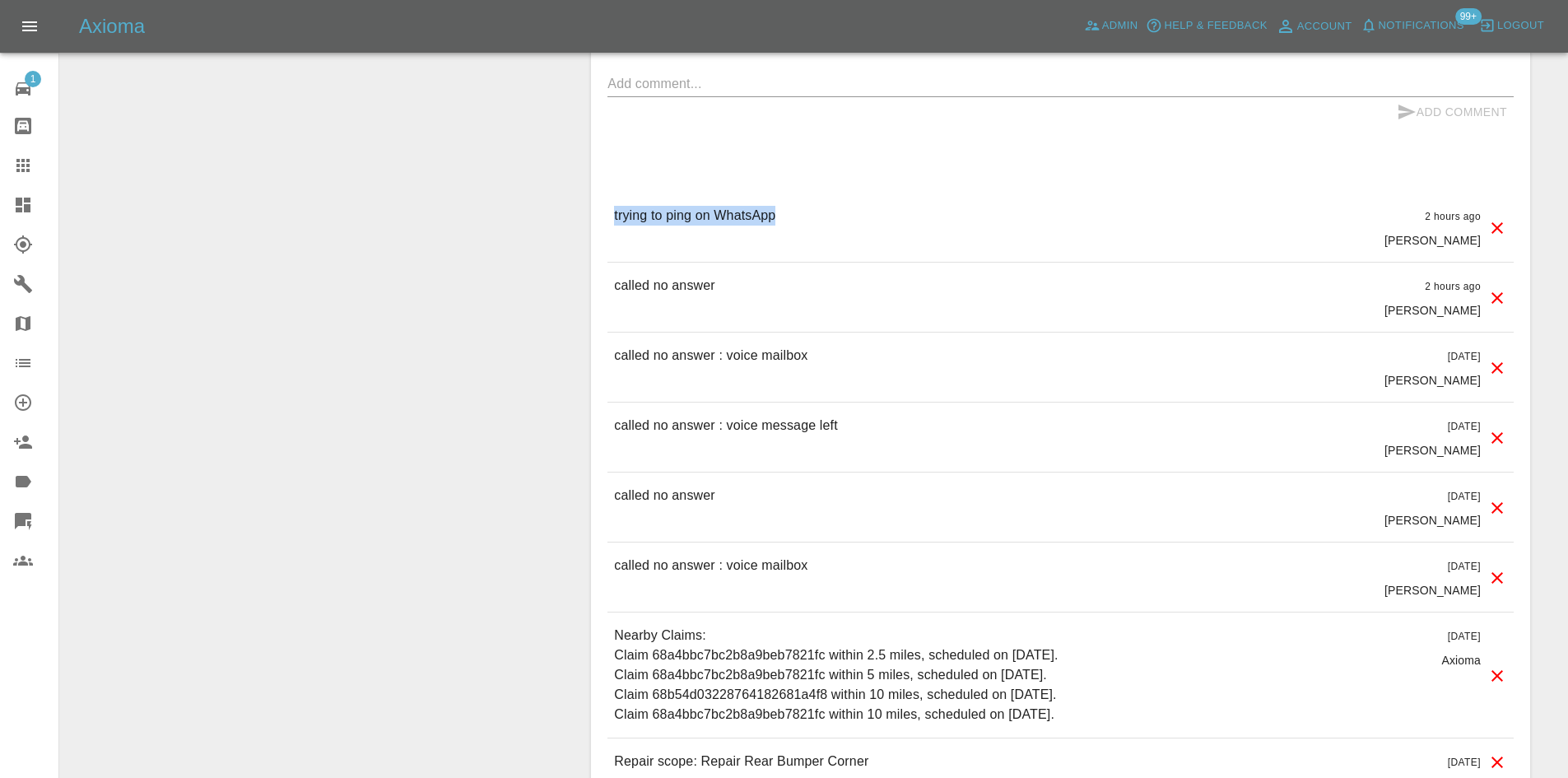
drag, startPoint x: 598, startPoint y: 212, endPoint x: 773, endPoint y: 226, distance: 175.6
click at [773, 226] on div "Comments x Add Comment trying to ping on WhatsApp 2 hours ago [PERSON_NAME] try…" at bounding box center [1060, 403] width 964 height 935
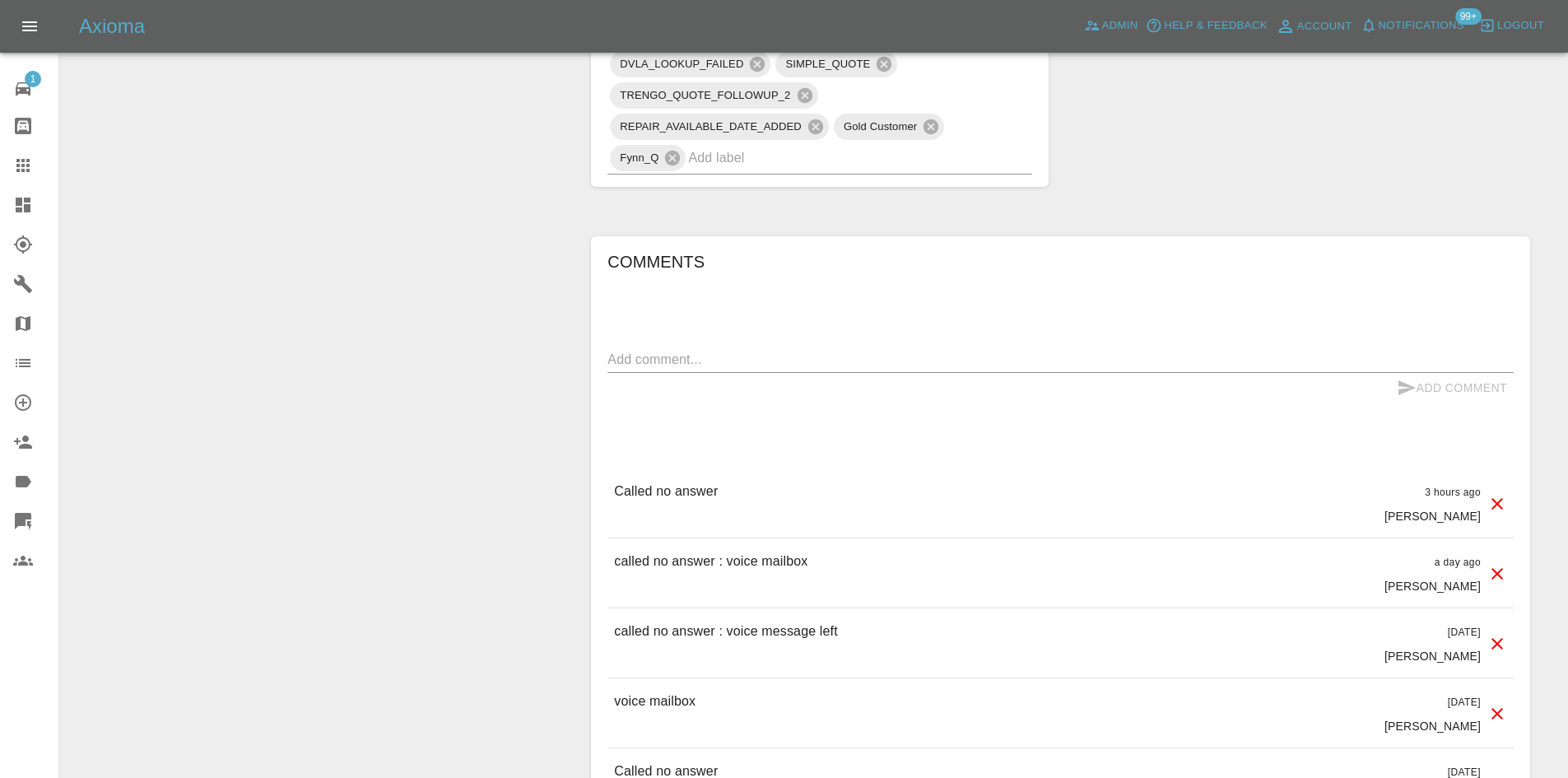
scroll to position [1317, 0]
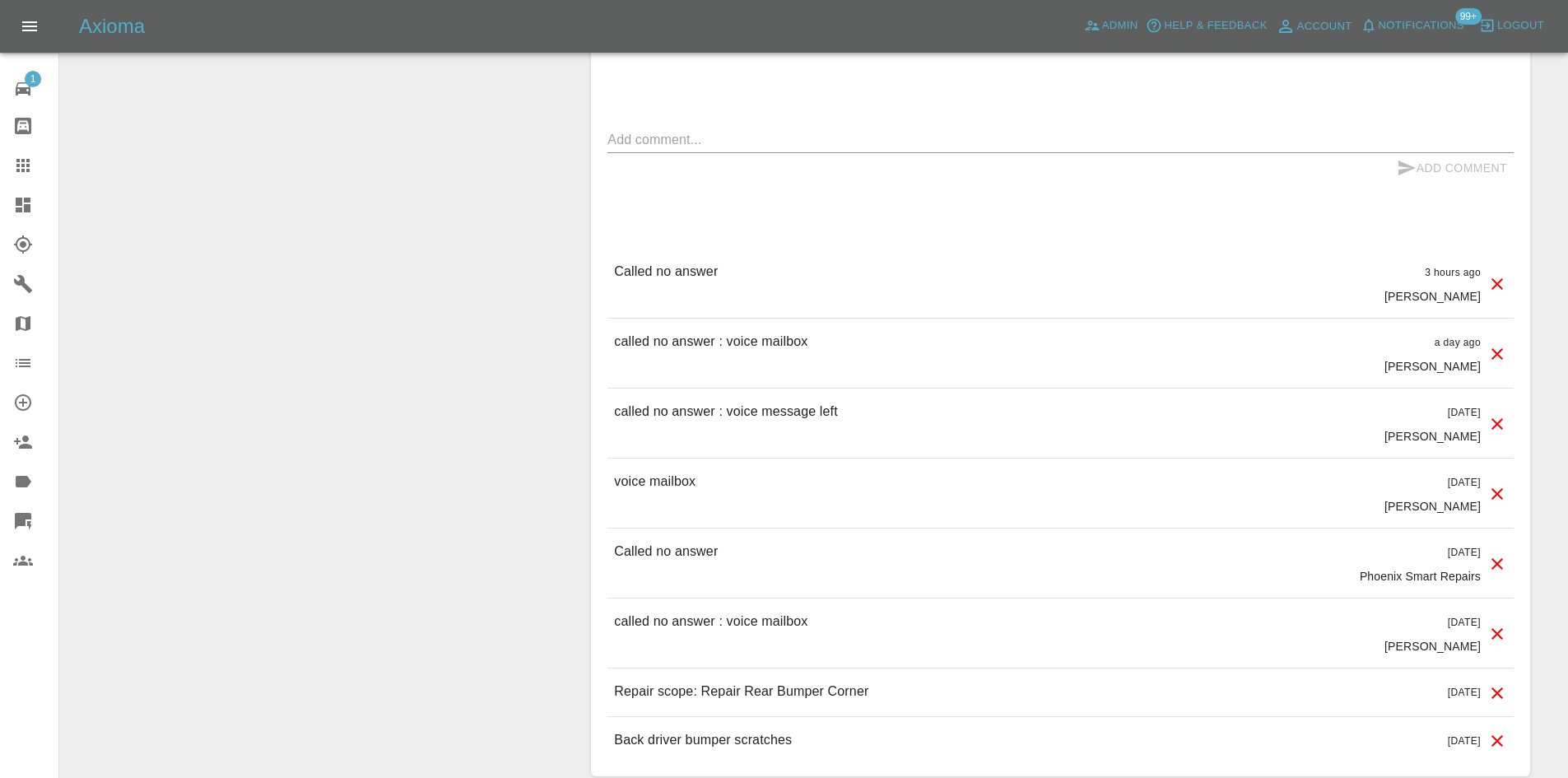
drag, startPoint x: 784, startPoint y: 289, endPoint x: 1048, endPoint y: 533, distance: 359.5
click at [1048, 535] on div "Called no answer 3 hours ago [PERSON_NAME] Called no answer 3 hours ago [PERSON…" at bounding box center [1060, 506] width 906 height 515
click at [851, 500] on div "voice mailbox [DATE] [PERSON_NAME]" at bounding box center [1060, 492] width 906 height 69
click at [825, 530] on div "Called no answer [DATE] Phoenix Smart Repairs" at bounding box center [1060, 563] width 906 height 69
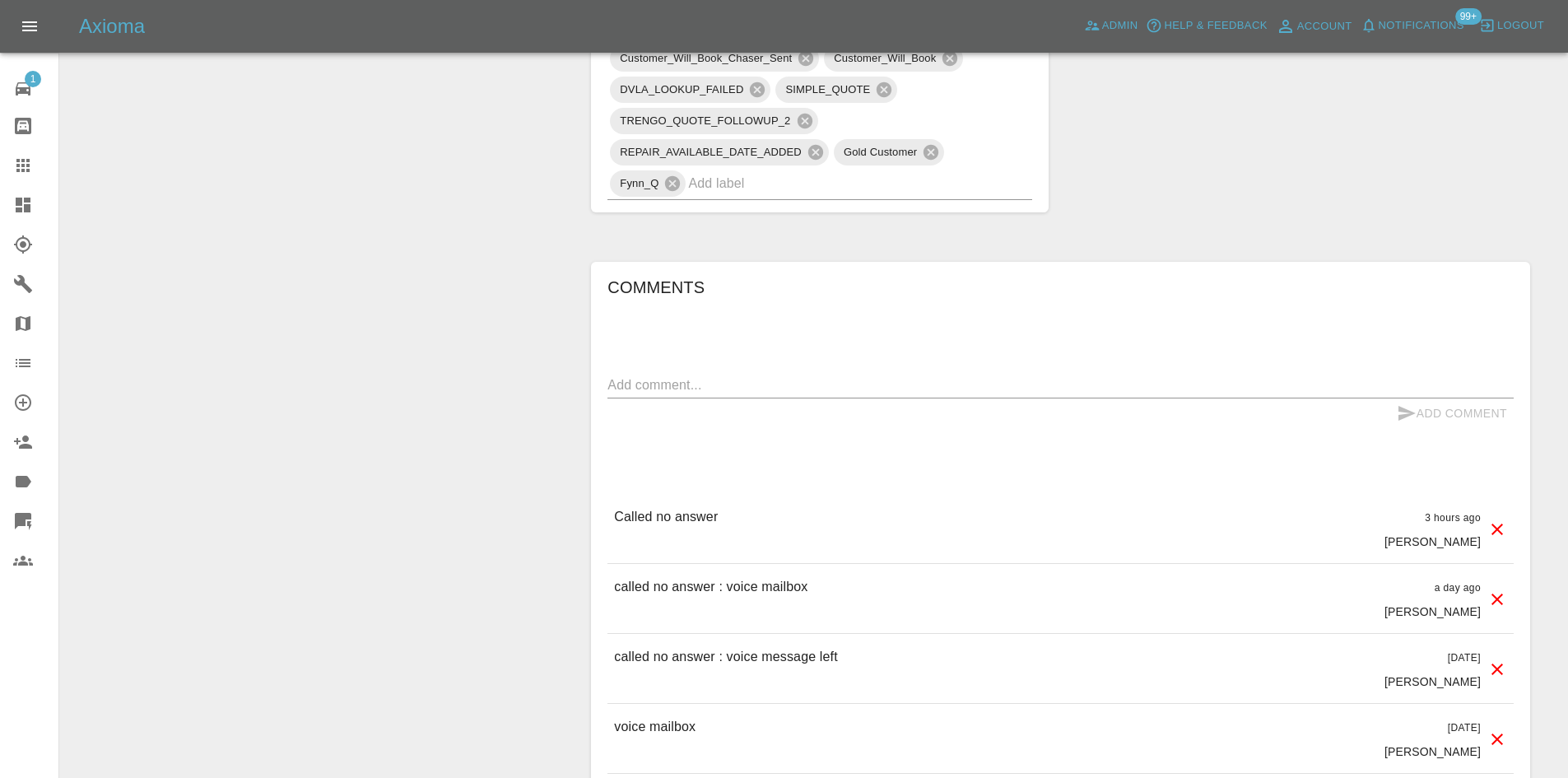
scroll to position [1152, 0]
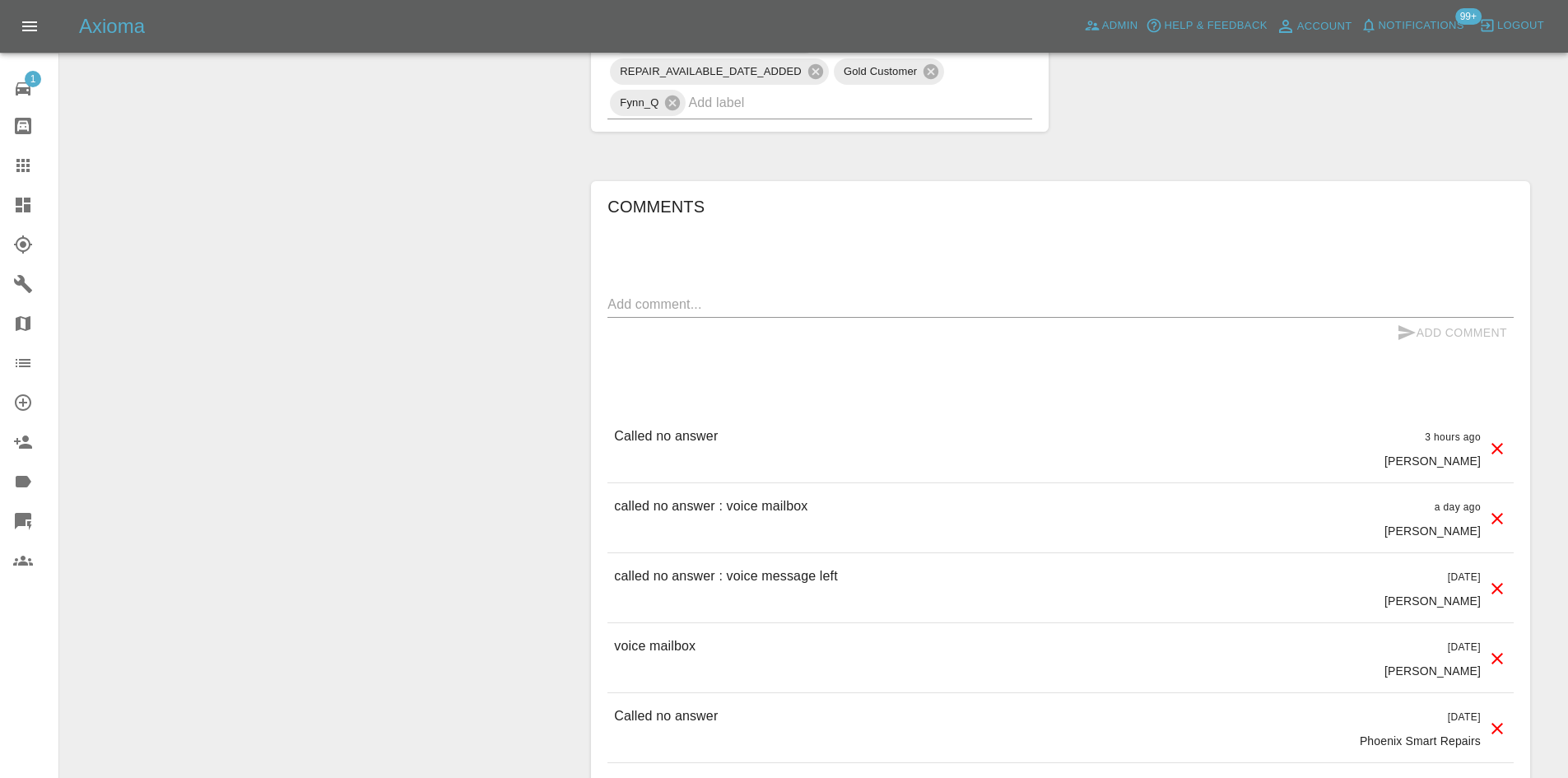
click at [730, 289] on div "Comments x Add Comment Called no answer 3 hours ago [PERSON_NAME] Called no ans…" at bounding box center [1060, 561] width 906 height 735
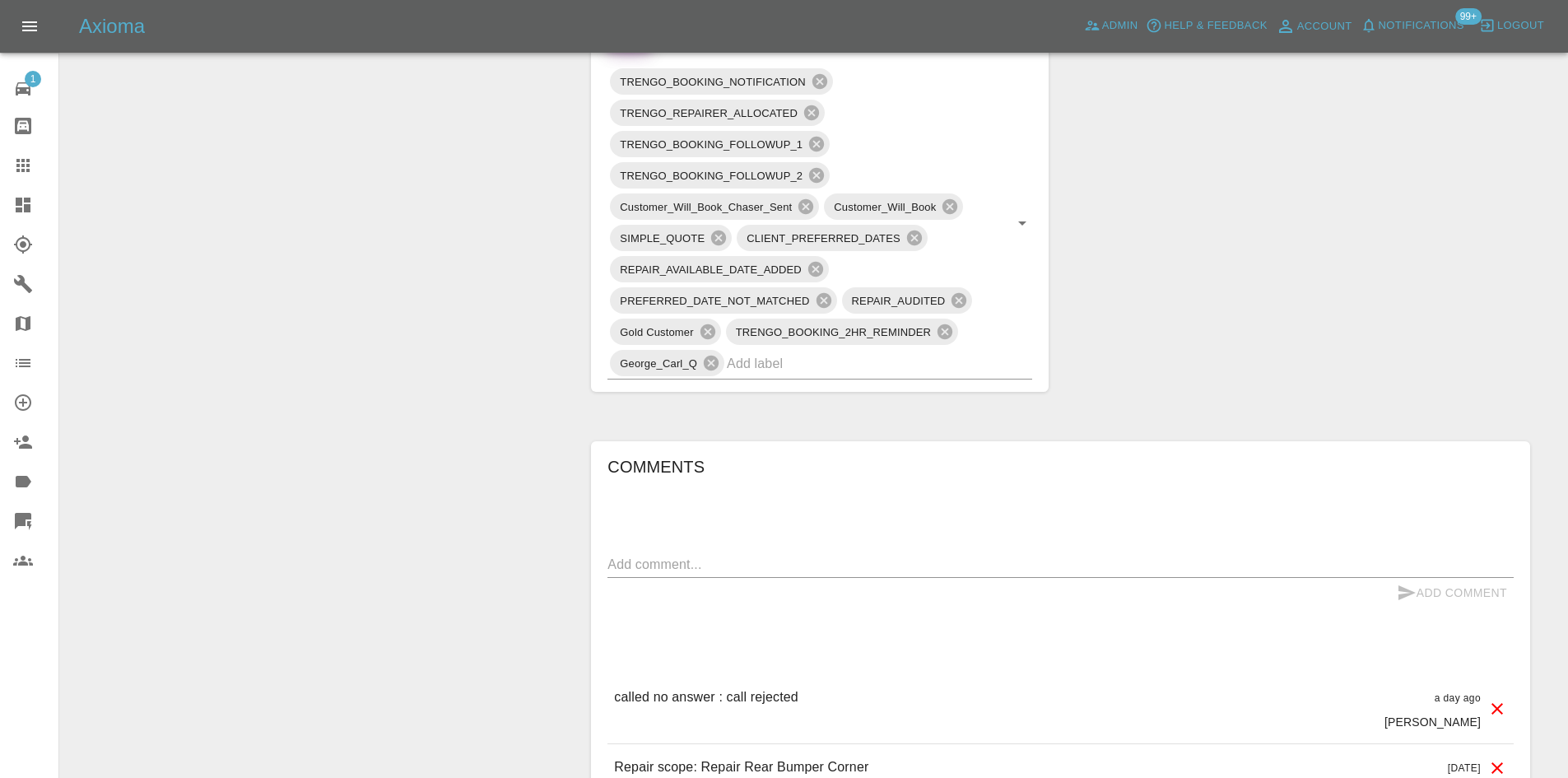
scroll to position [1108, 0]
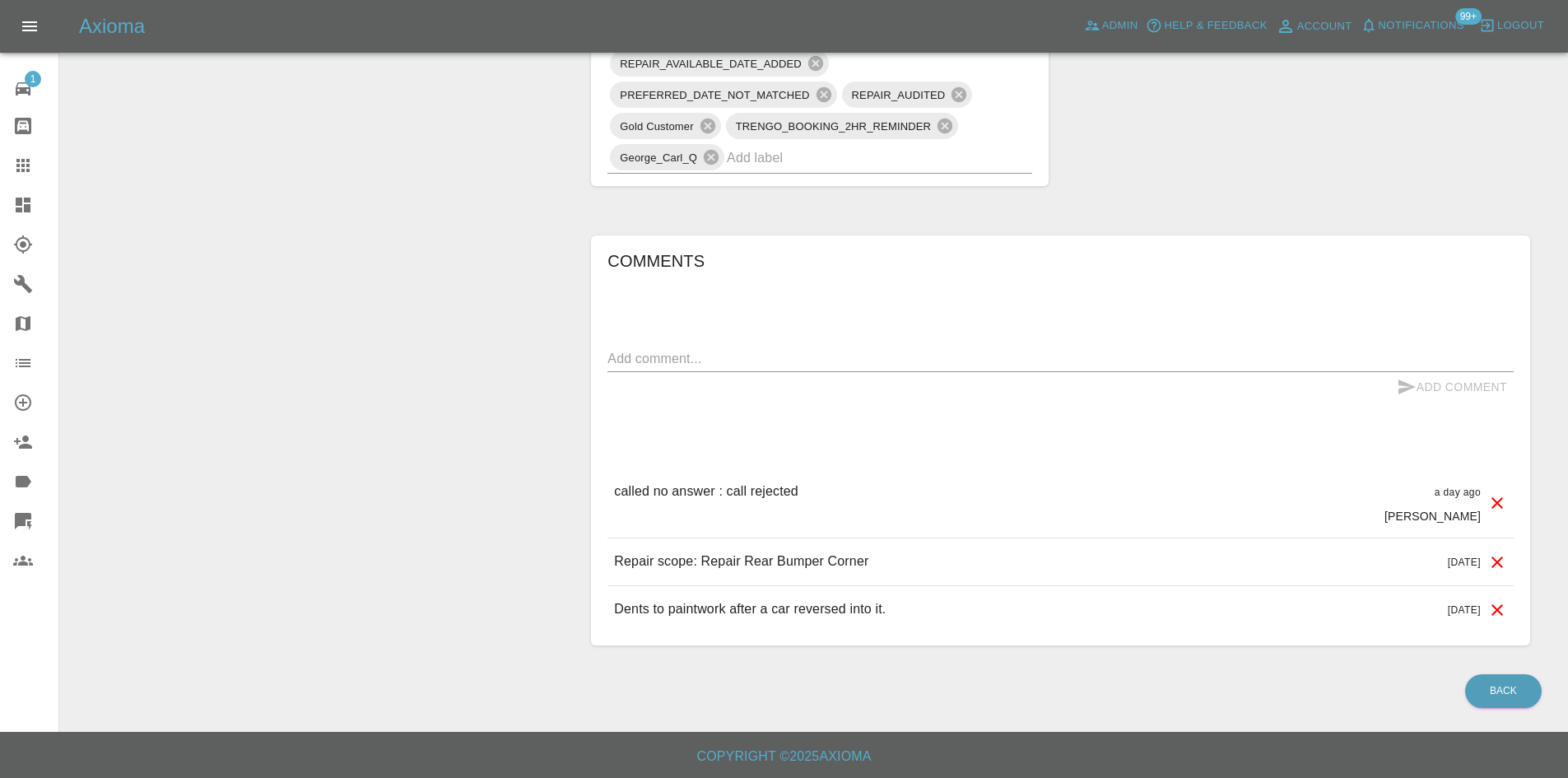
drag, startPoint x: 854, startPoint y: 484, endPoint x: 585, endPoint y: 481, distance: 269.0
click at [585, 481] on div "Comments x Add Comment called no answer : call rejected a day ago [PERSON_NAME]…" at bounding box center [1060, 440] width 964 height 459
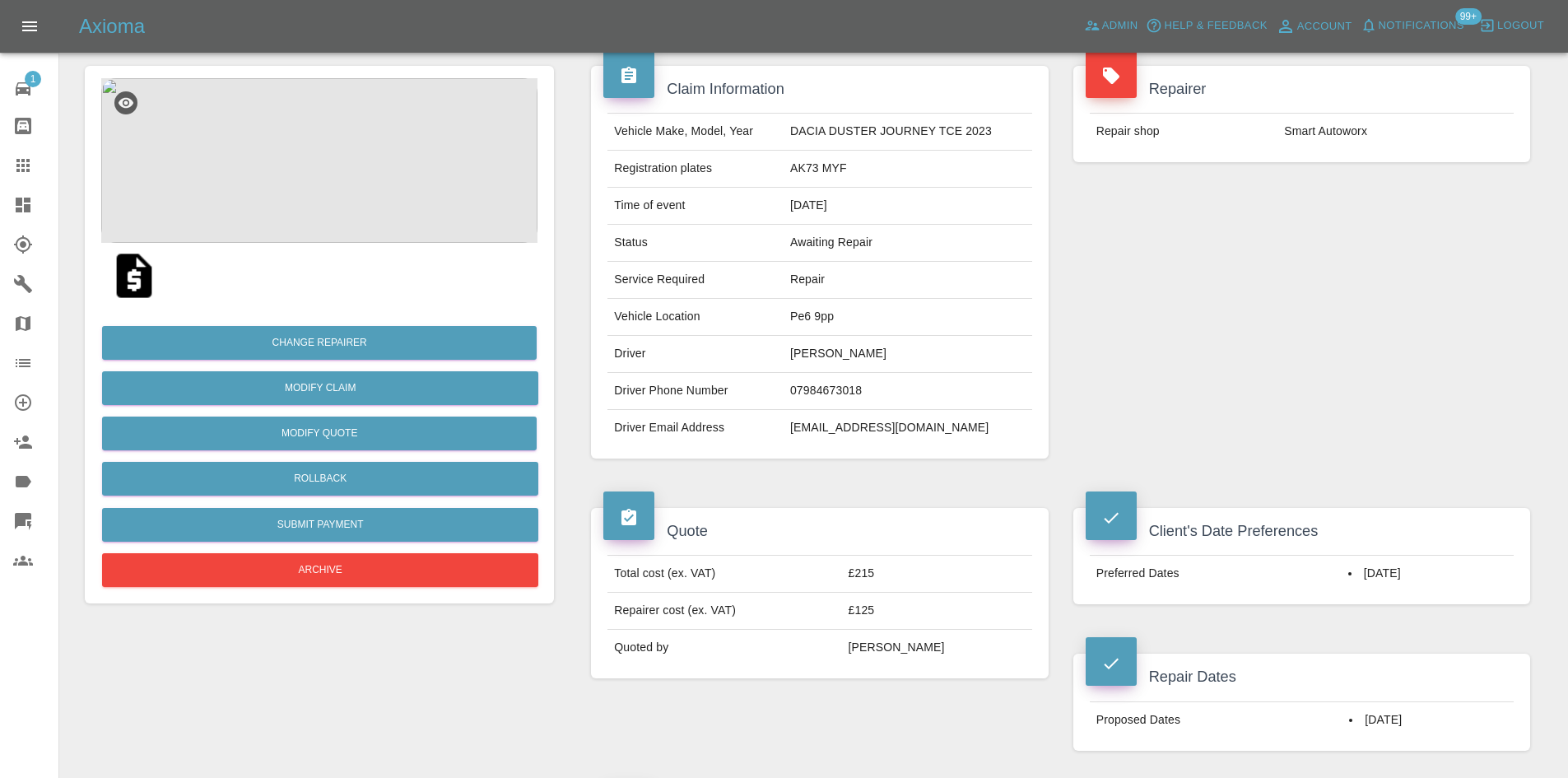
scroll to position [367, 0]
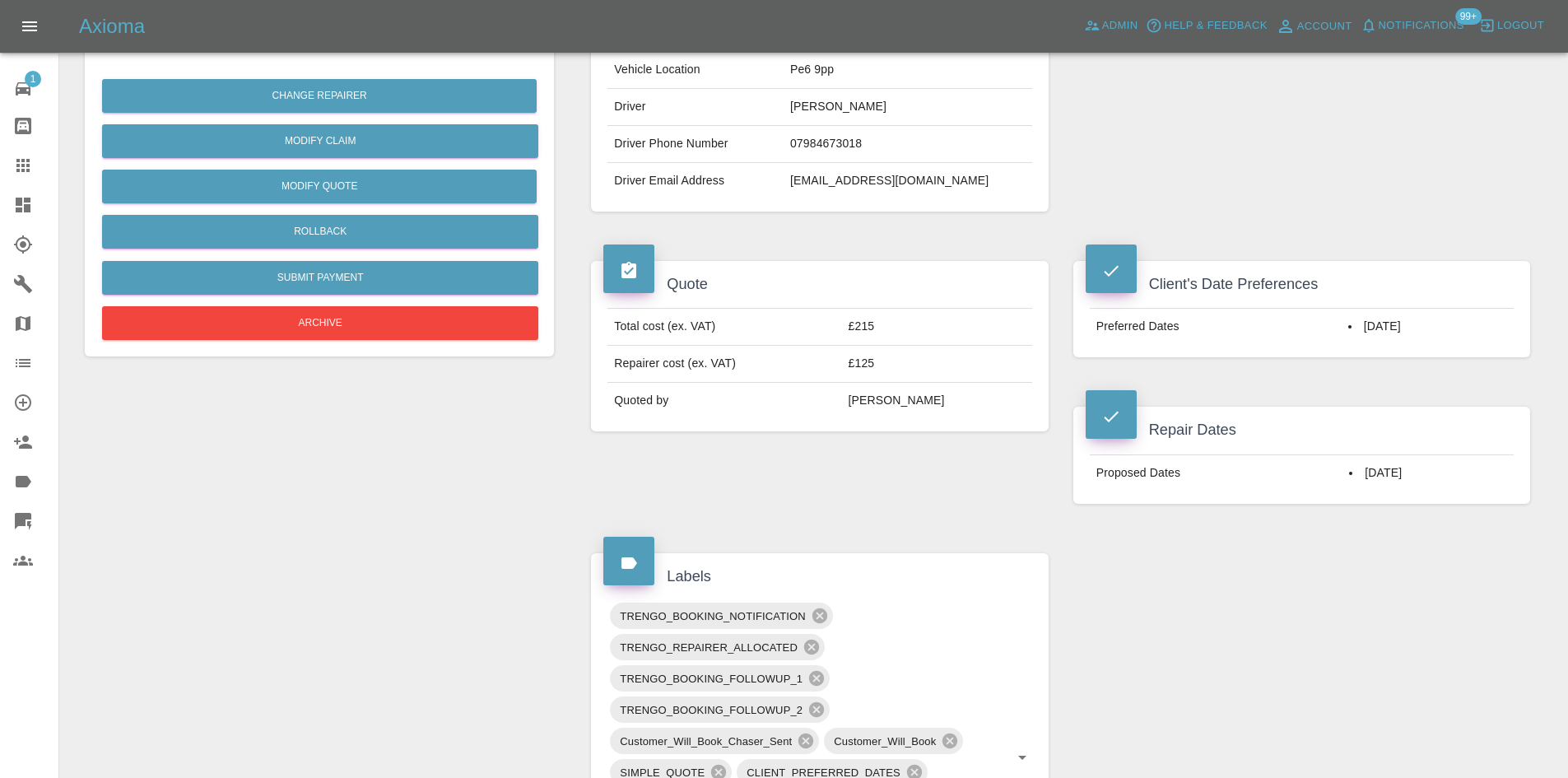
drag, startPoint x: 1420, startPoint y: 495, endPoint x: 1392, endPoint y: 493, distance: 28.1
click at [1392, 493] on div "Proposed Dates [DATE]" at bounding box center [1301, 472] width 456 height 61
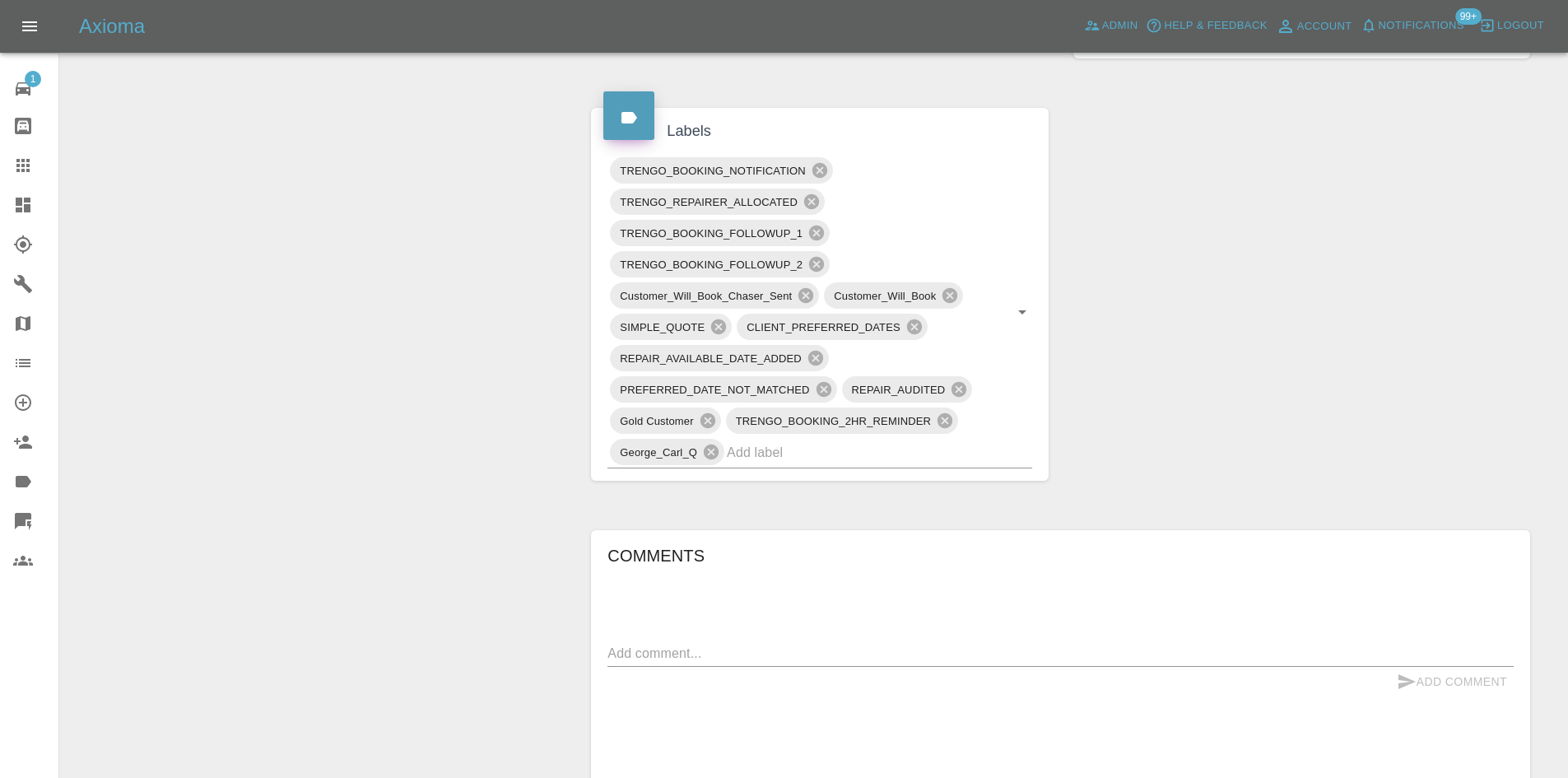
scroll to position [1108, 0]
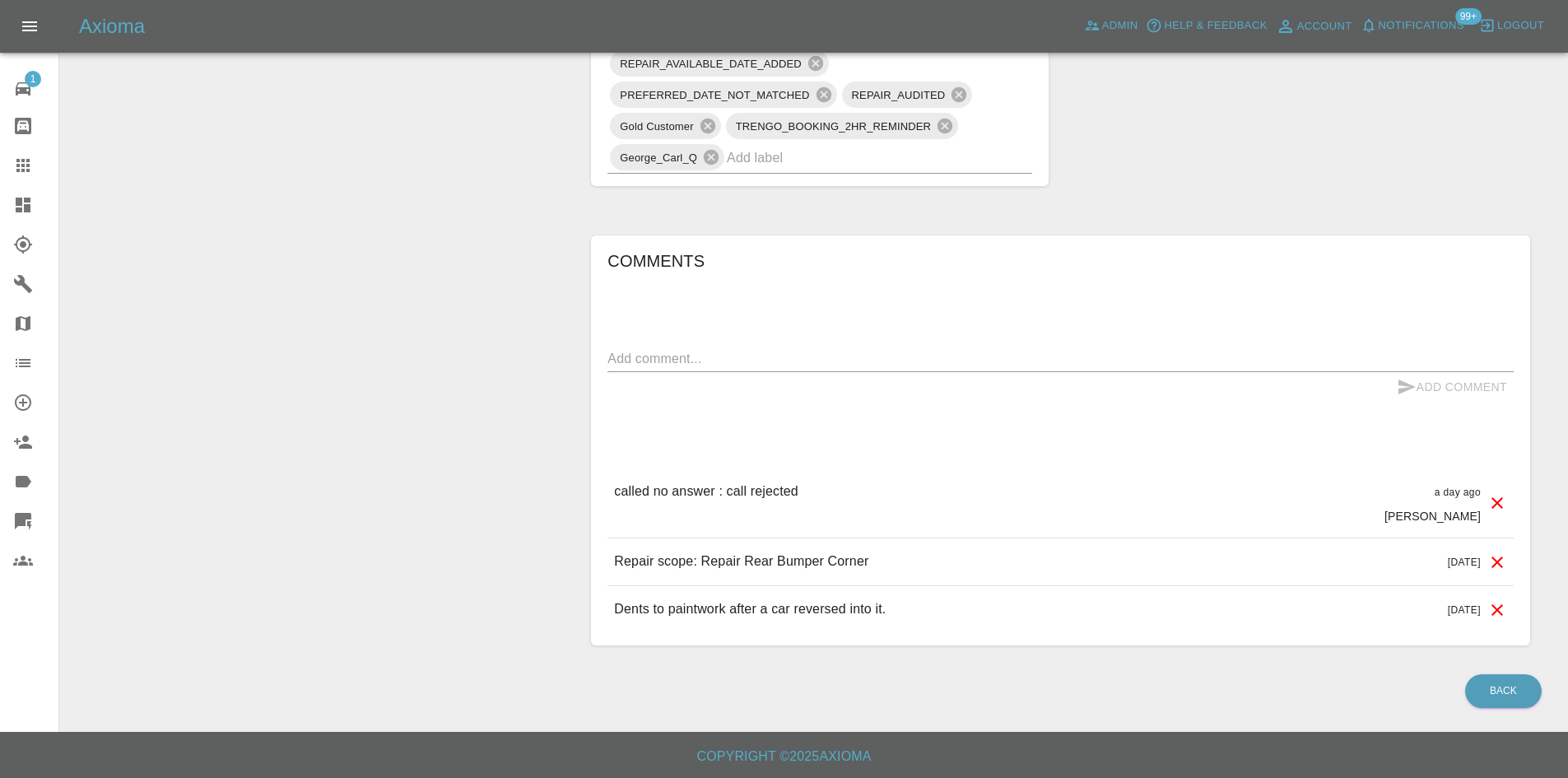
drag, startPoint x: 861, startPoint y: 487, endPoint x: 596, endPoint y: 494, distance: 265.1
click at [596, 494] on div "Comments x Add Comment called no answer : call rejected a day ago [PERSON_NAME]…" at bounding box center [1060, 440] width 939 height 410
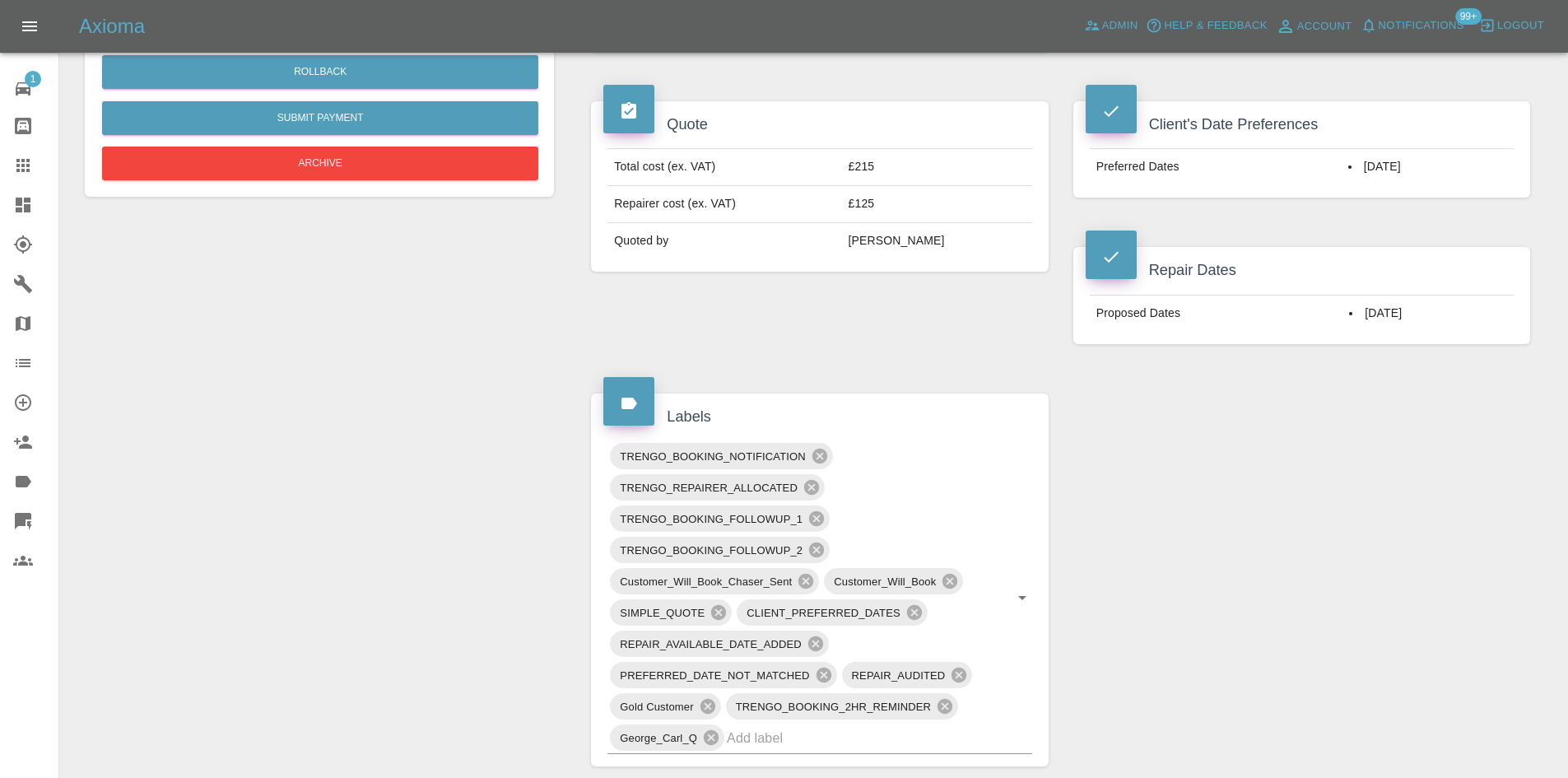
scroll to position [531, 0]
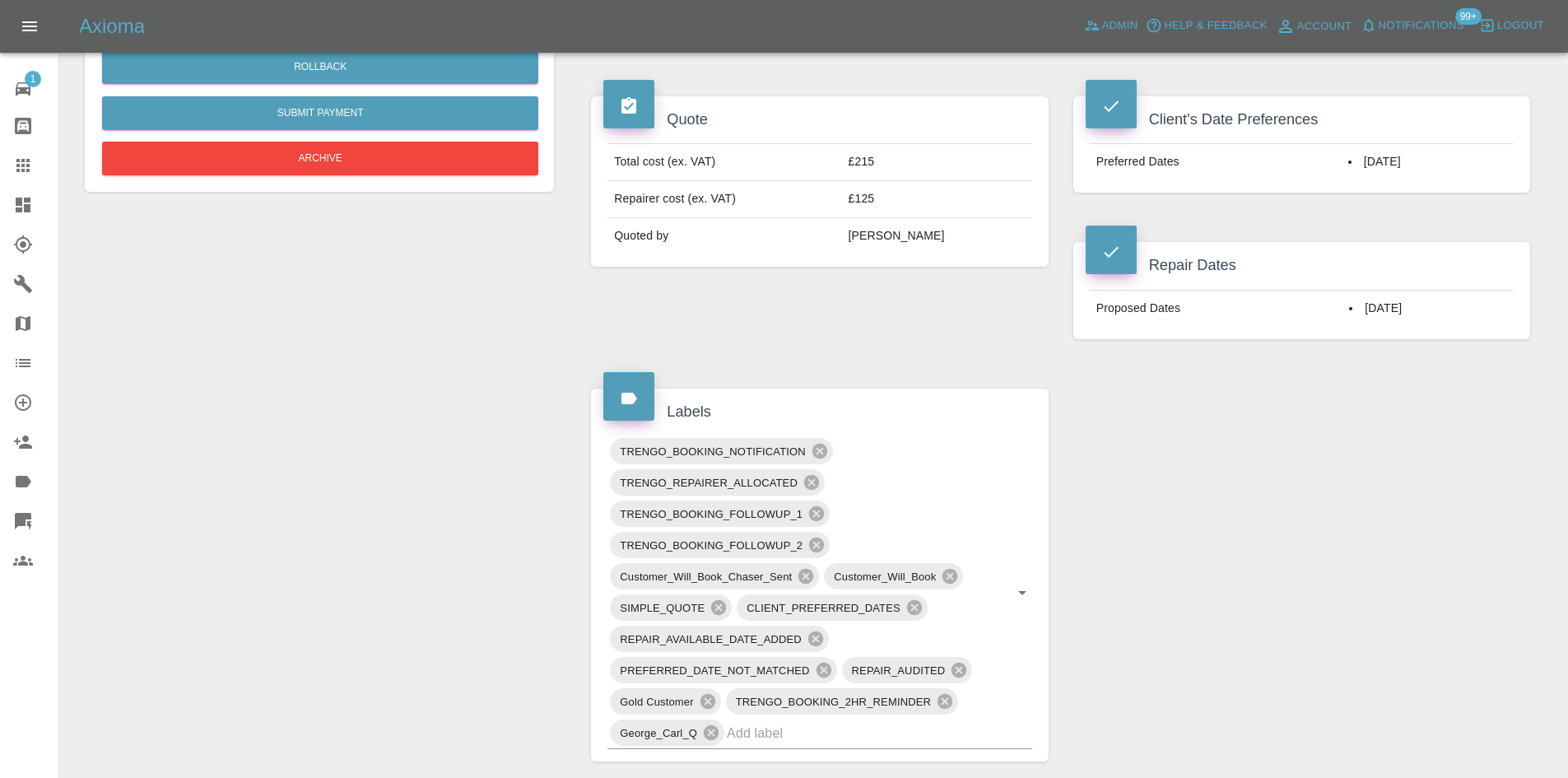
drag, startPoint x: 1419, startPoint y: 318, endPoint x: 1330, endPoint y: 311, distance: 89.3
click at [1343, 311] on td "[DATE]" at bounding box center [1428, 308] width 171 height 37
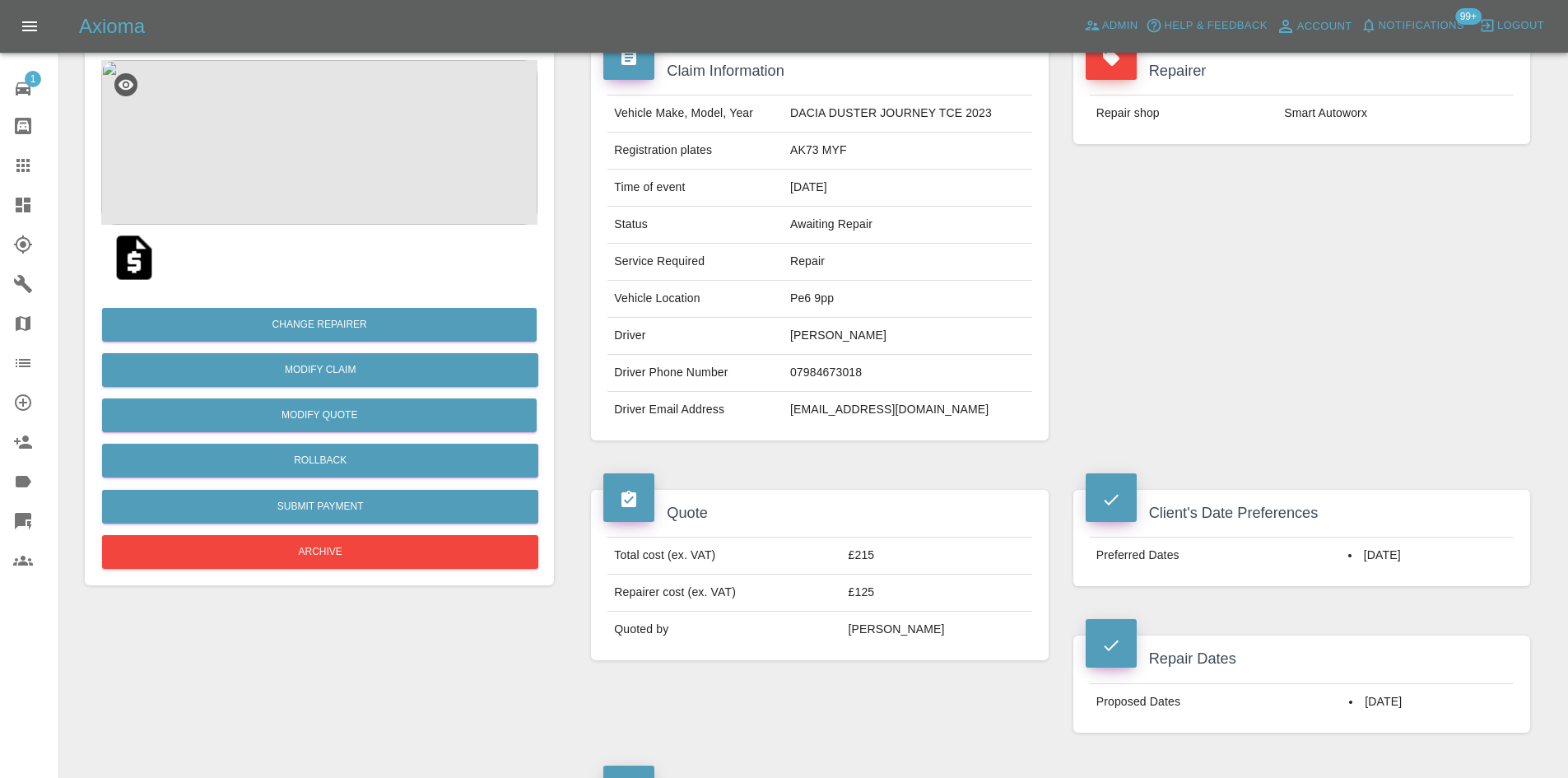
scroll to position [0, 0]
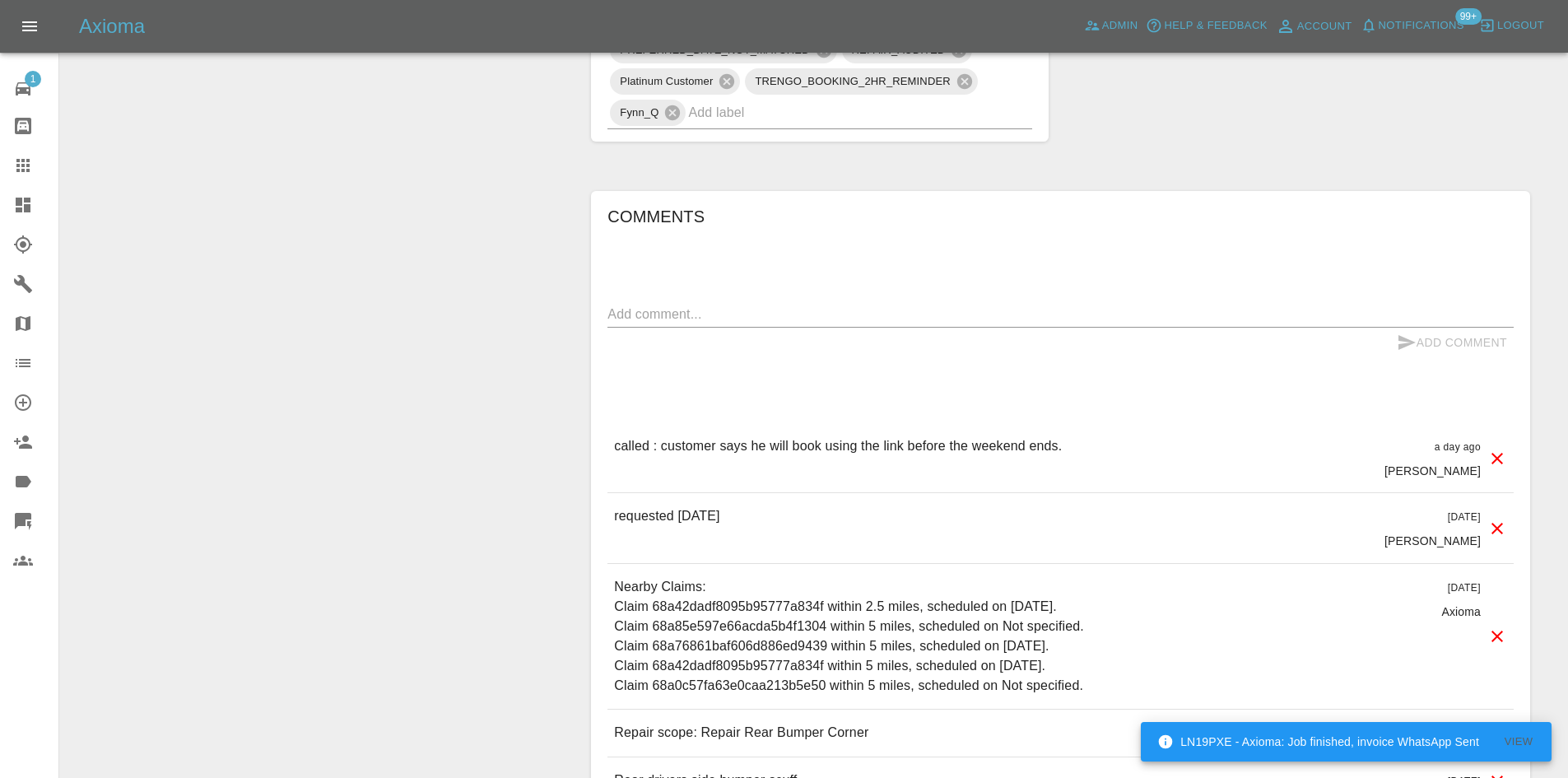
scroll to position [1387, 0]
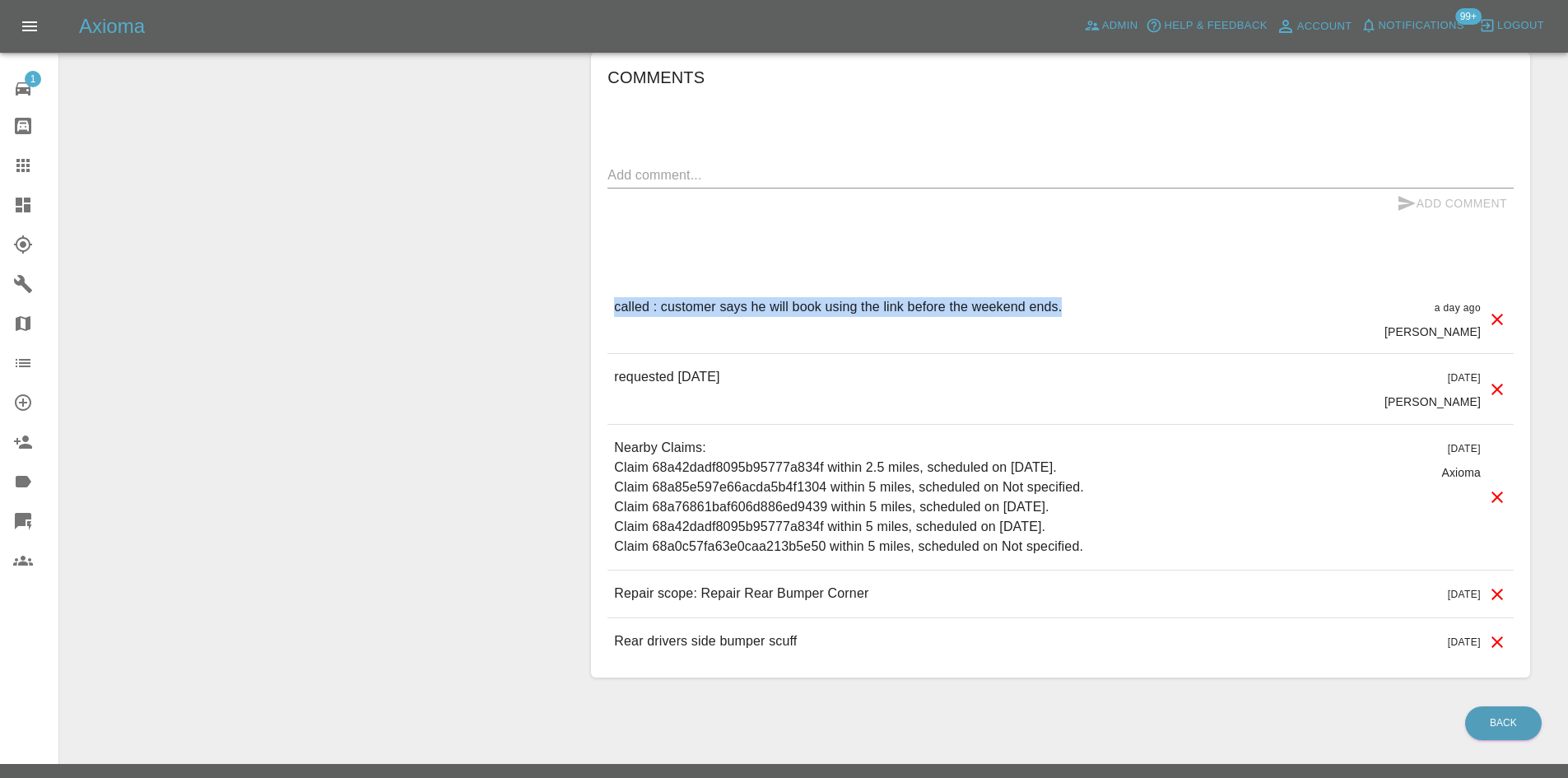
drag, startPoint x: 1080, startPoint y: 289, endPoint x: 568, endPoint y: 276, distance: 512.2
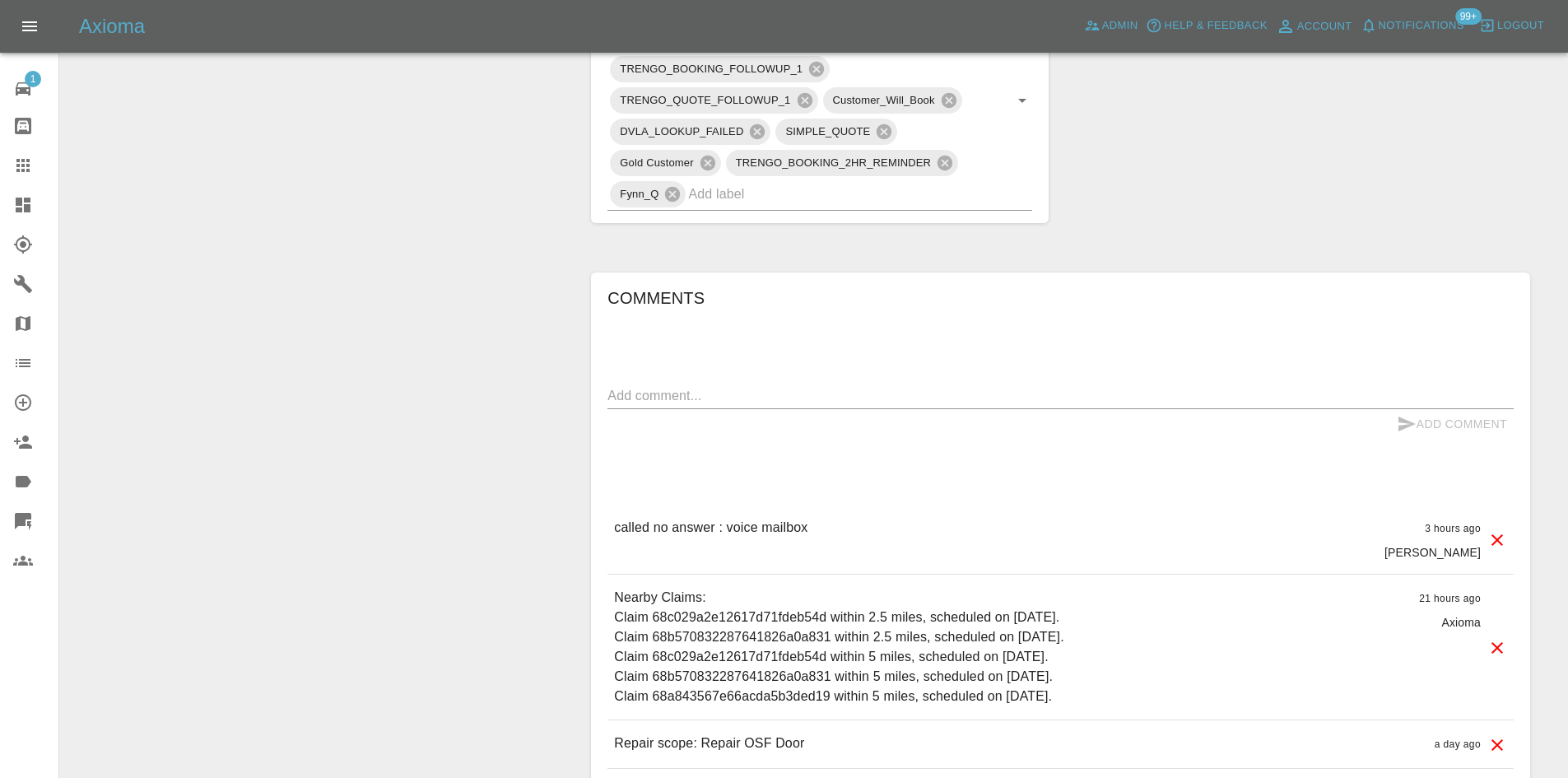
scroll to position [905, 0]
drag, startPoint x: 816, startPoint y: 539, endPoint x: 598, endPoint y: 502, distance: 221.1
click at [598, 502] on div "Comments x Add Comment called no answer : voice mailbox 3 hours ago [PERSON_NAM…" at bounding box center [1060, 549] width 939 height 555
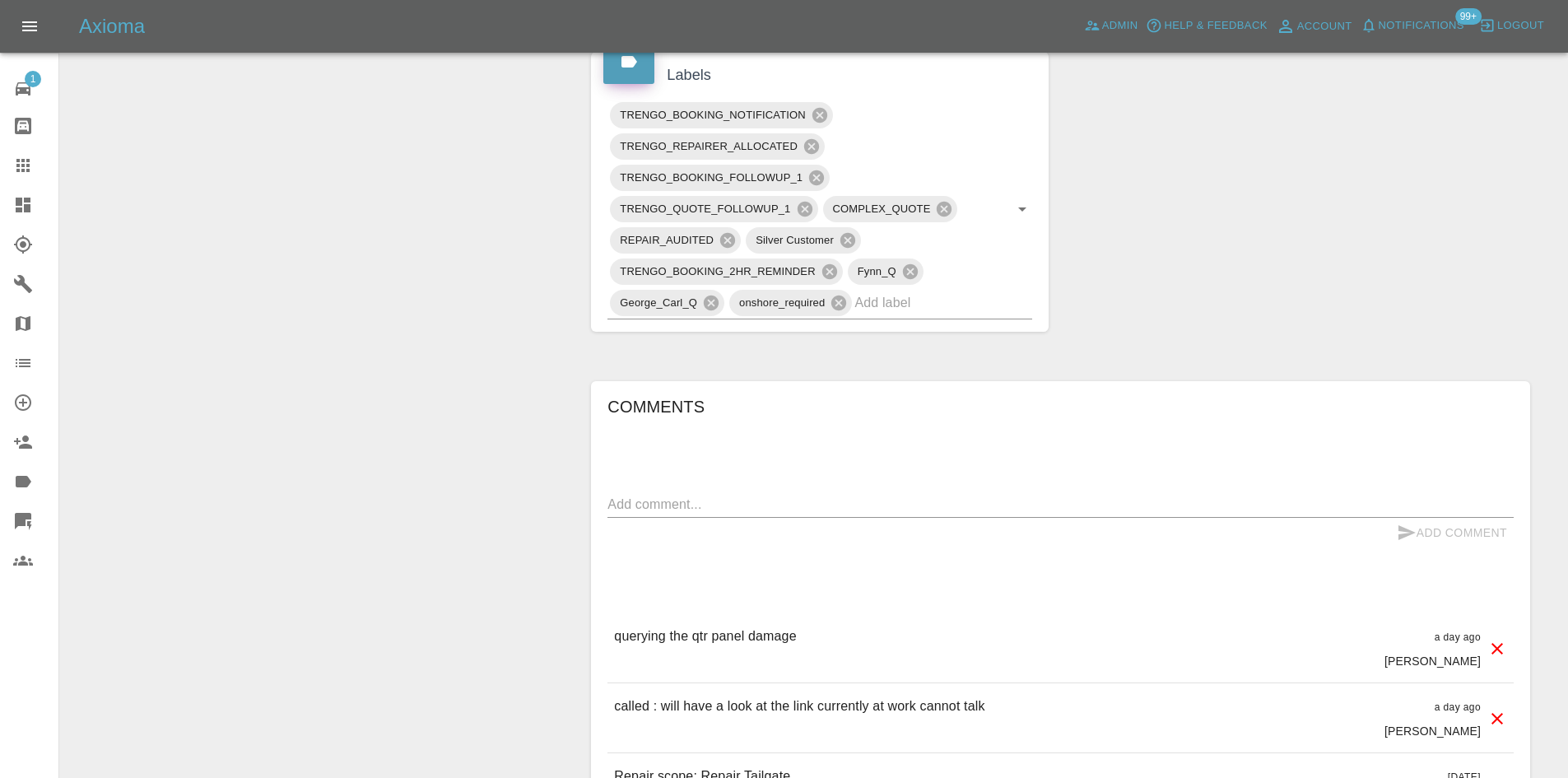
scroll to position [1038, 0]
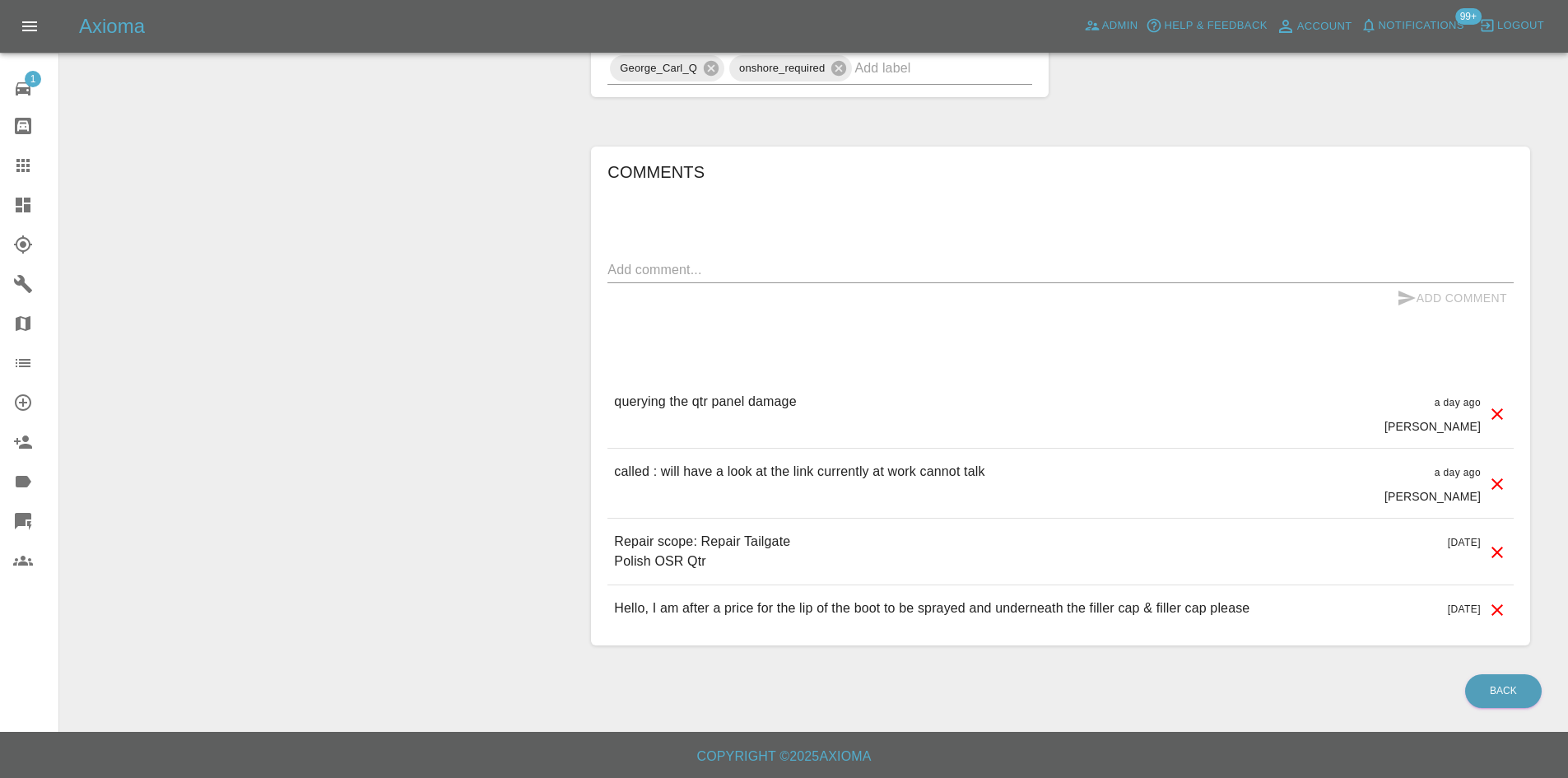
drag, startPoint x: 805, startPoint y: 391, endPoint x: 579, endPoint y: 408, distance: 226.6
click at [579, 408] on div "Comments x Add Comment querying the qtr panel damage a day ago George Creedon q…" at bounding box center [1060, 396] width 964 height 548
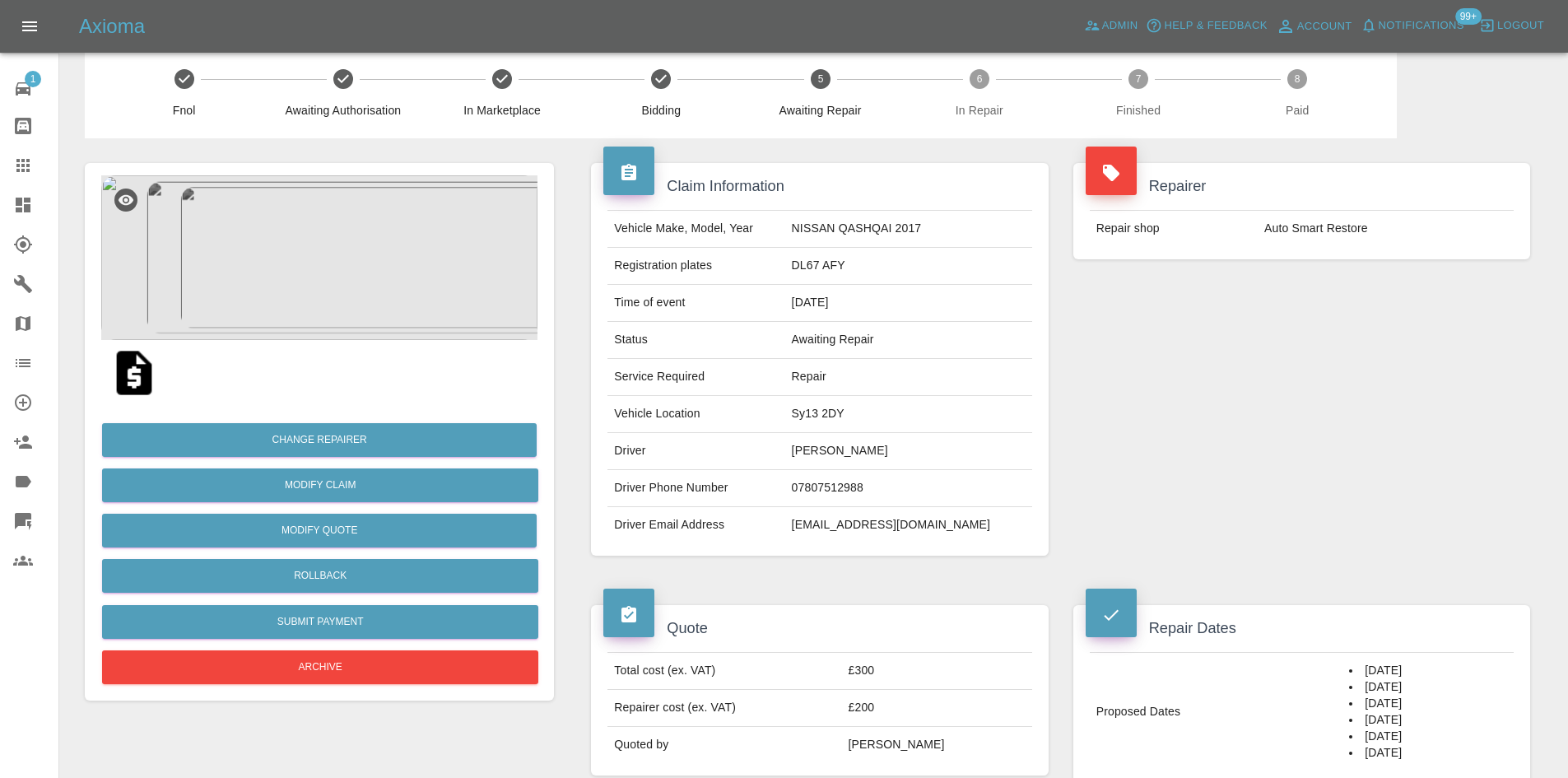
scroll to position [0, 0]
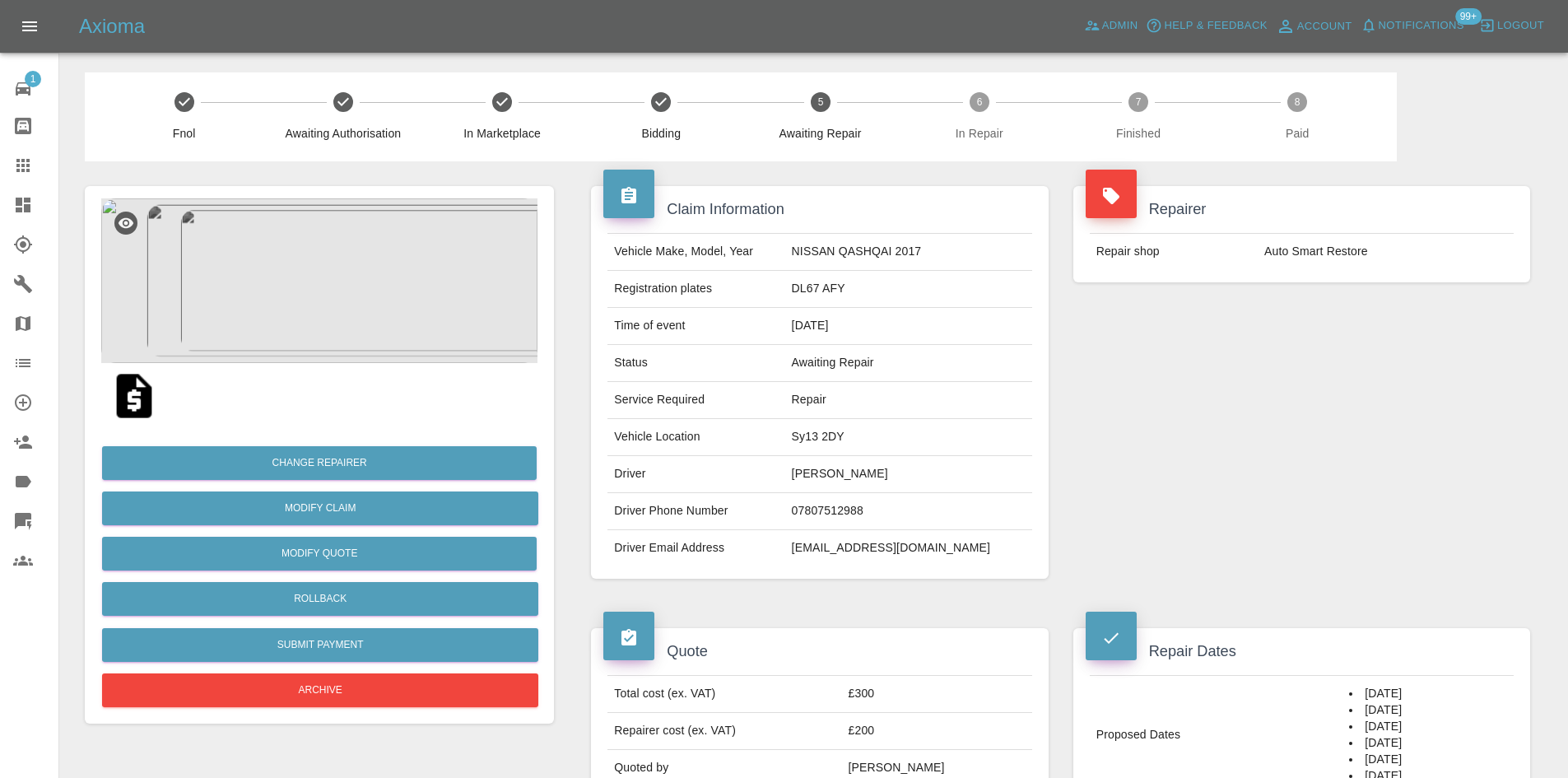
click at [367, 0] on div "Axioma Admin Help & Feedback Account Notifications 99+ Logout" at bounding box center [784, 26] width 1568 height 52
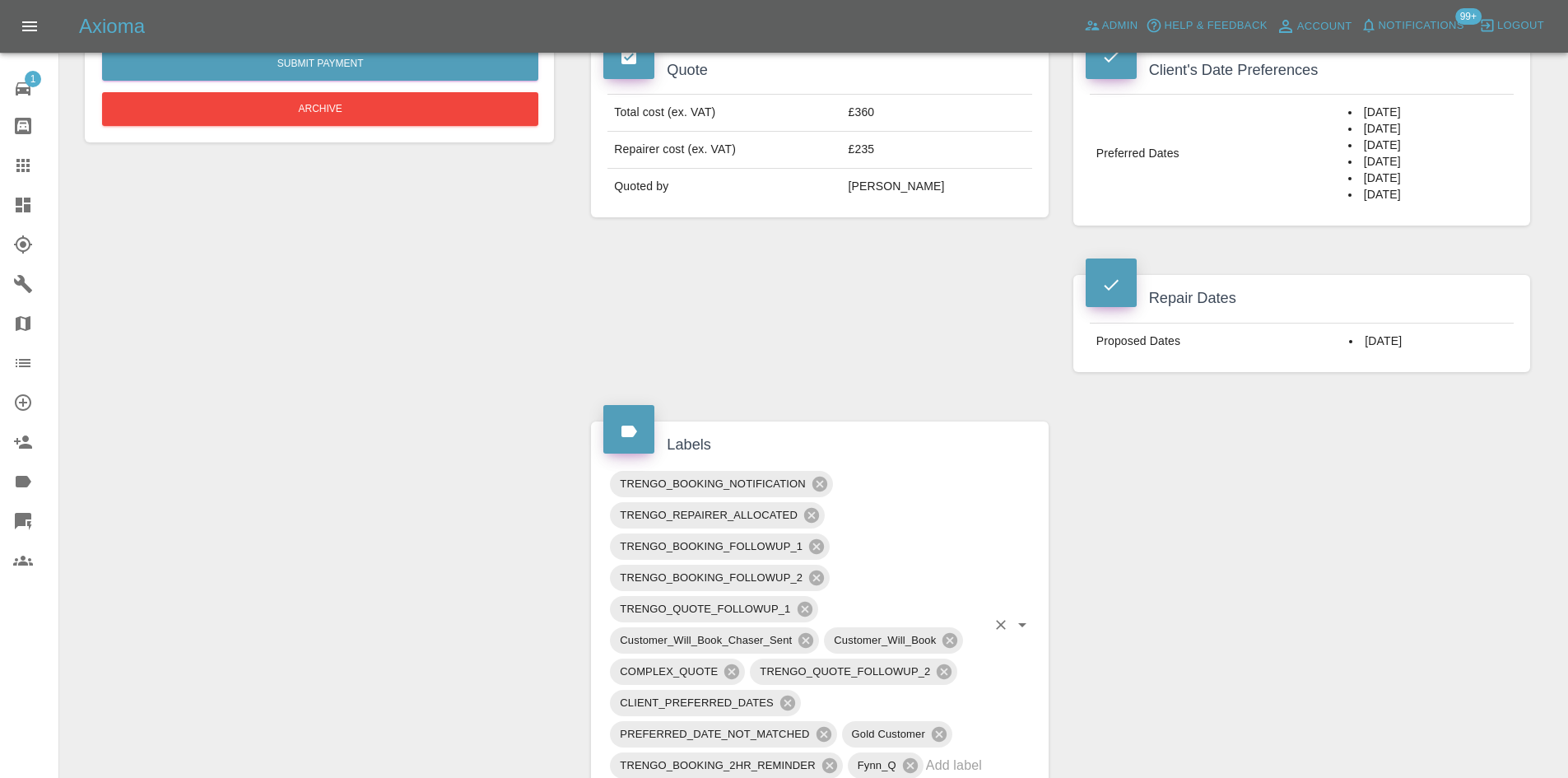
scroll to position [411, 0]
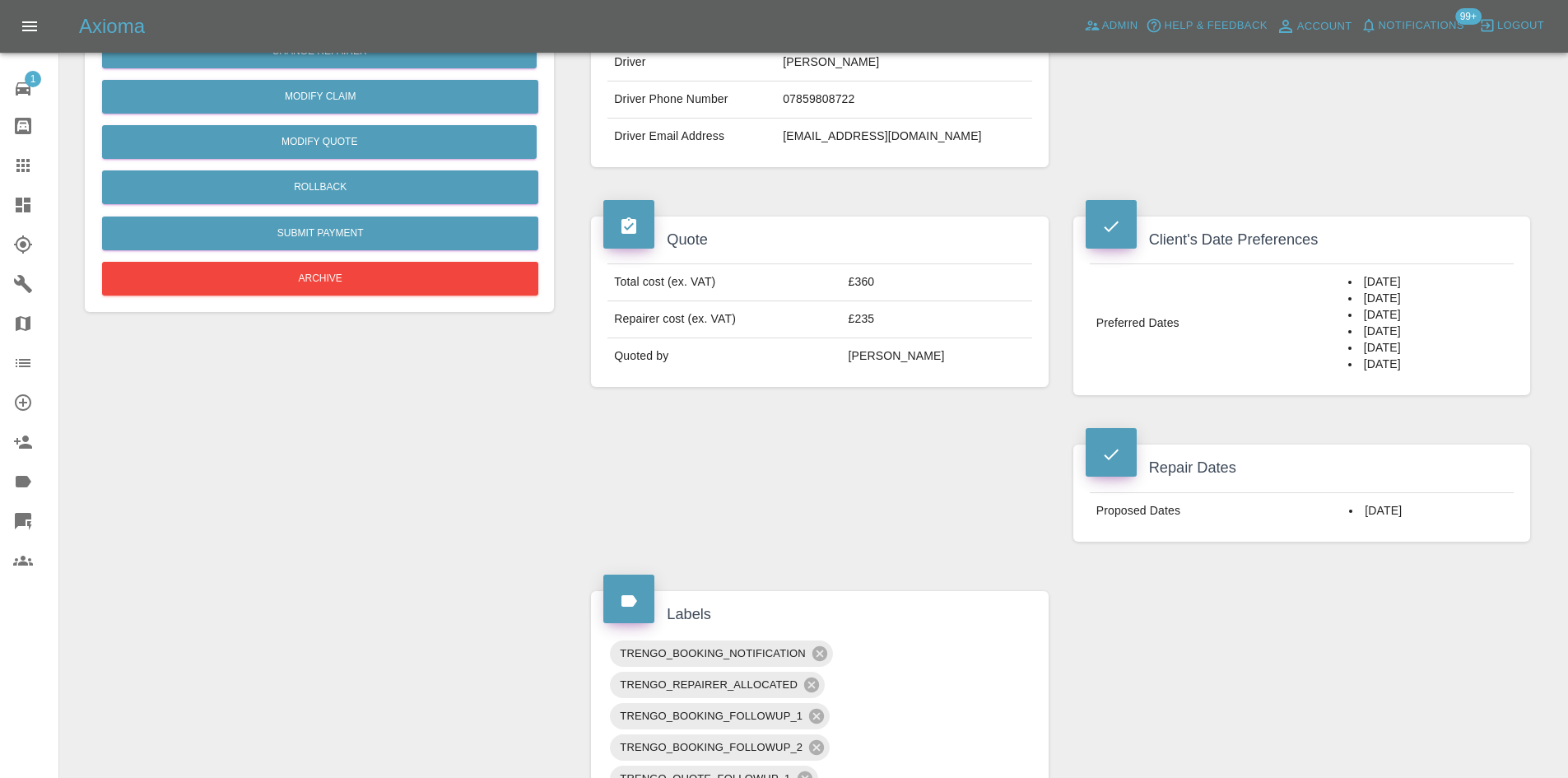
drag, startPoint x: 1451, startPoint y: 516, endPoint x: 1091, endPoint y: 521, distance: 360.0
click at [1091, 521] on tr "Proposed Dates [DATE]" at bounding box center [1301, 510] width 423 height 37
click at [1367, 277] on li "[DATE]" at bounding box center [1427, 282] width 159 height 16
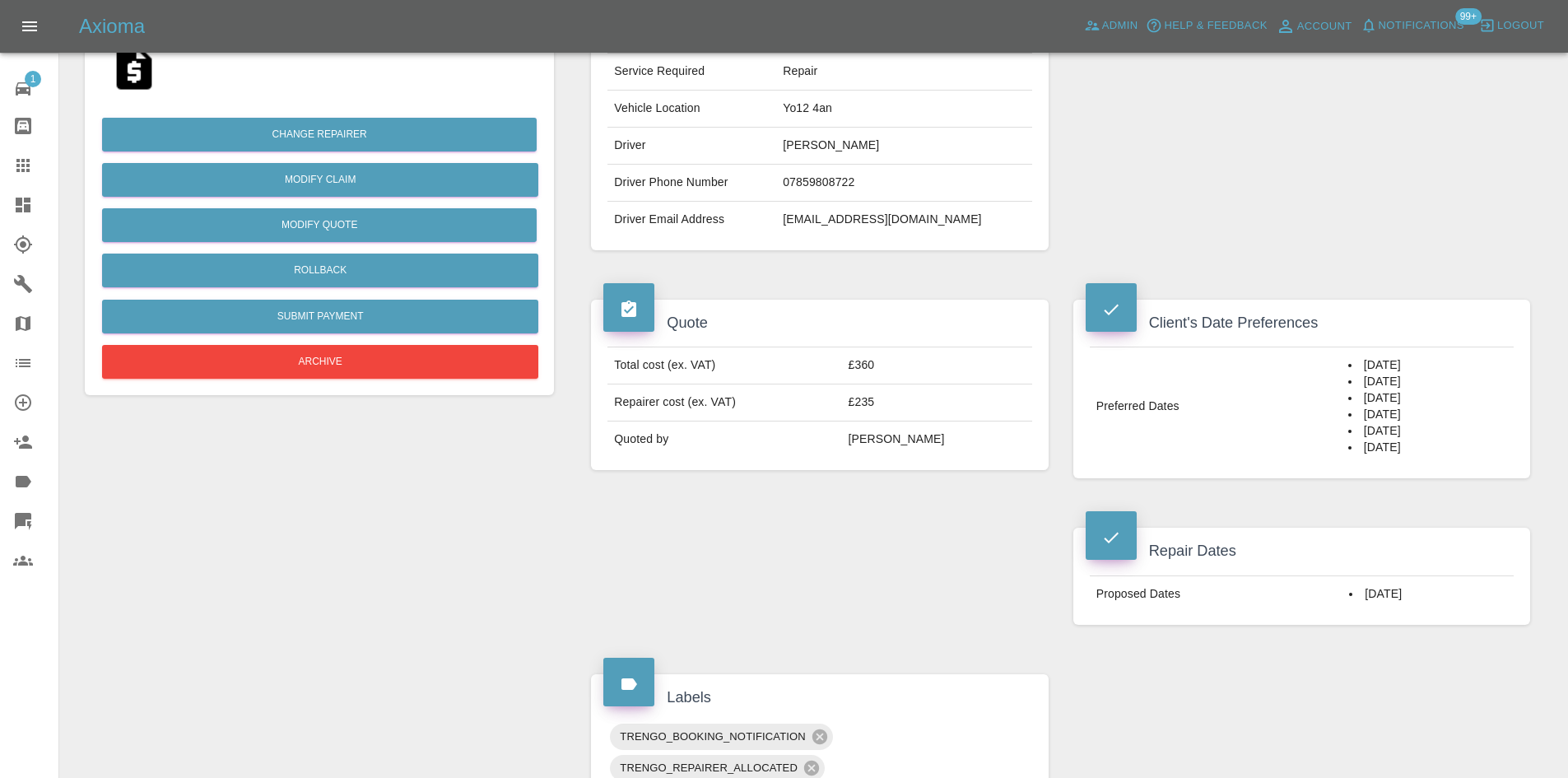
scroll to position [329, 0]
drag, startPoint x: 1400, startPoint y: 429, endPoint x: 1400, endPoint y: 439, distance: 10.0
click at [1400, 436] on li "[DATE]" at bounding box center [1427, 431] width 159 height 16
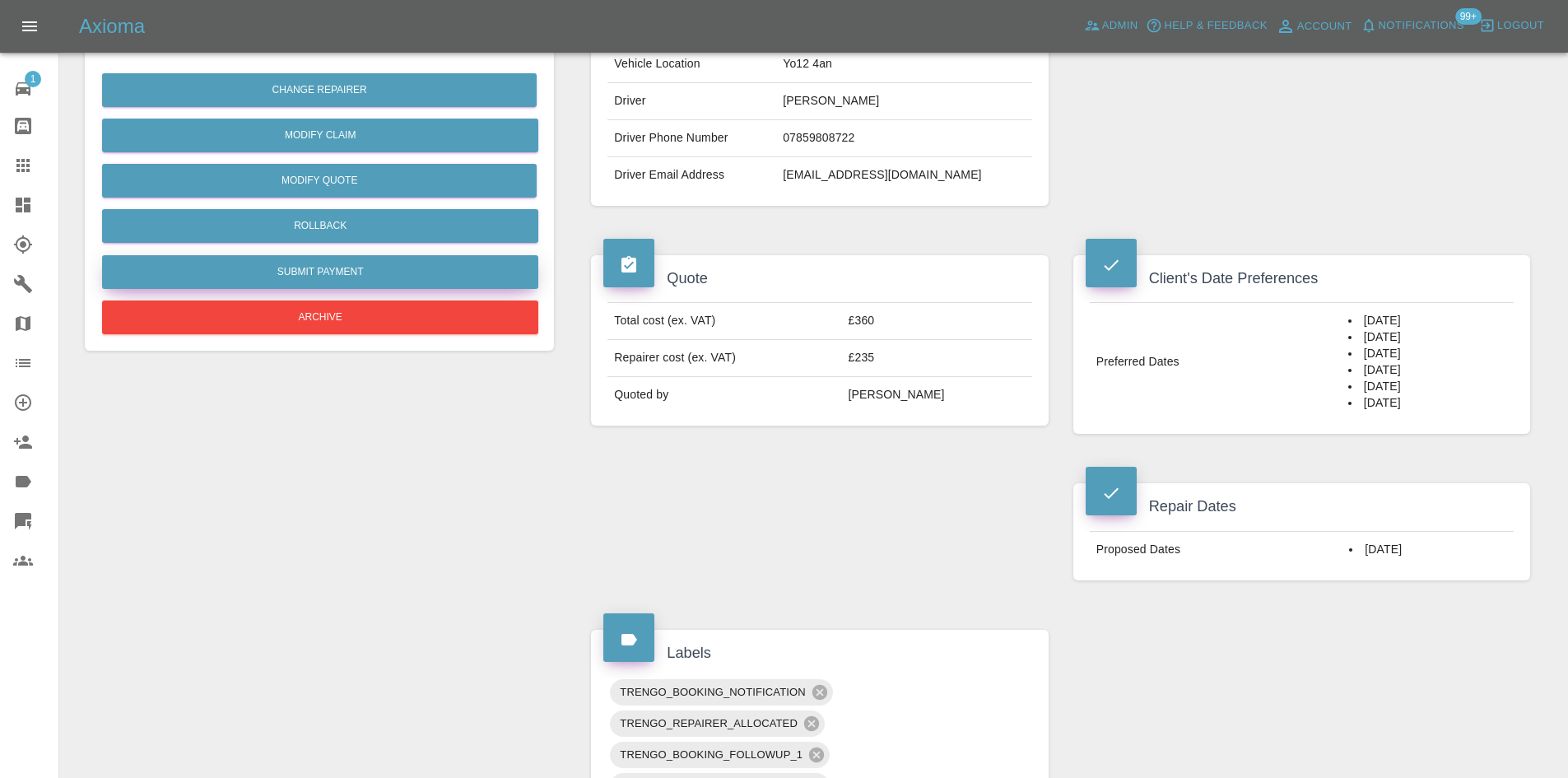
scroll to position [126, 0]
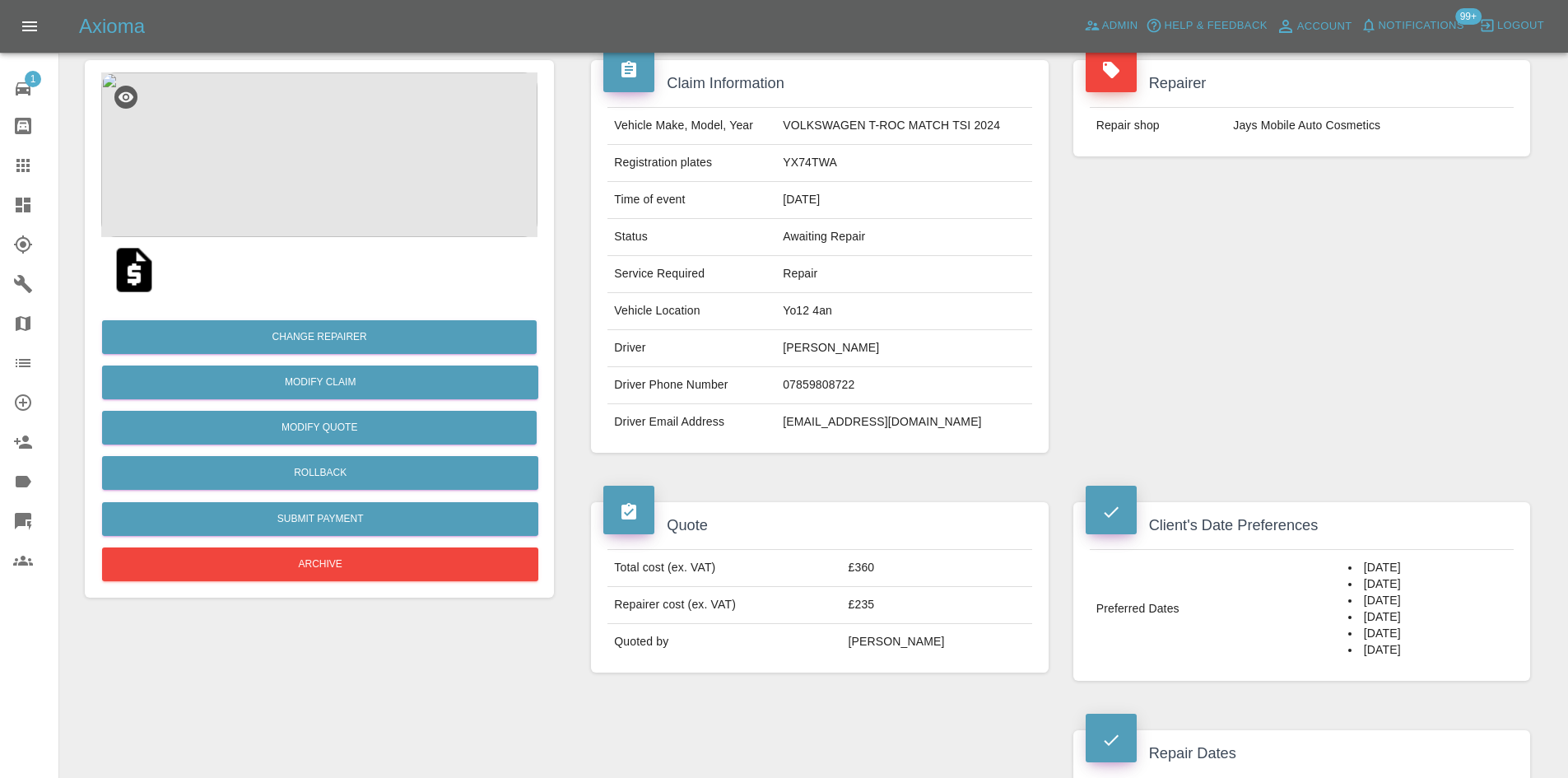
click at [369, 356] on div "Change Repairer Modify Claim Modify Quote Rollback Submit Payment Archive" at bounding box center [319, 444] width 436 height 282
click at [370, 340] on button "Change Repairer" at bounding box center [319, 336] width 434 height 34
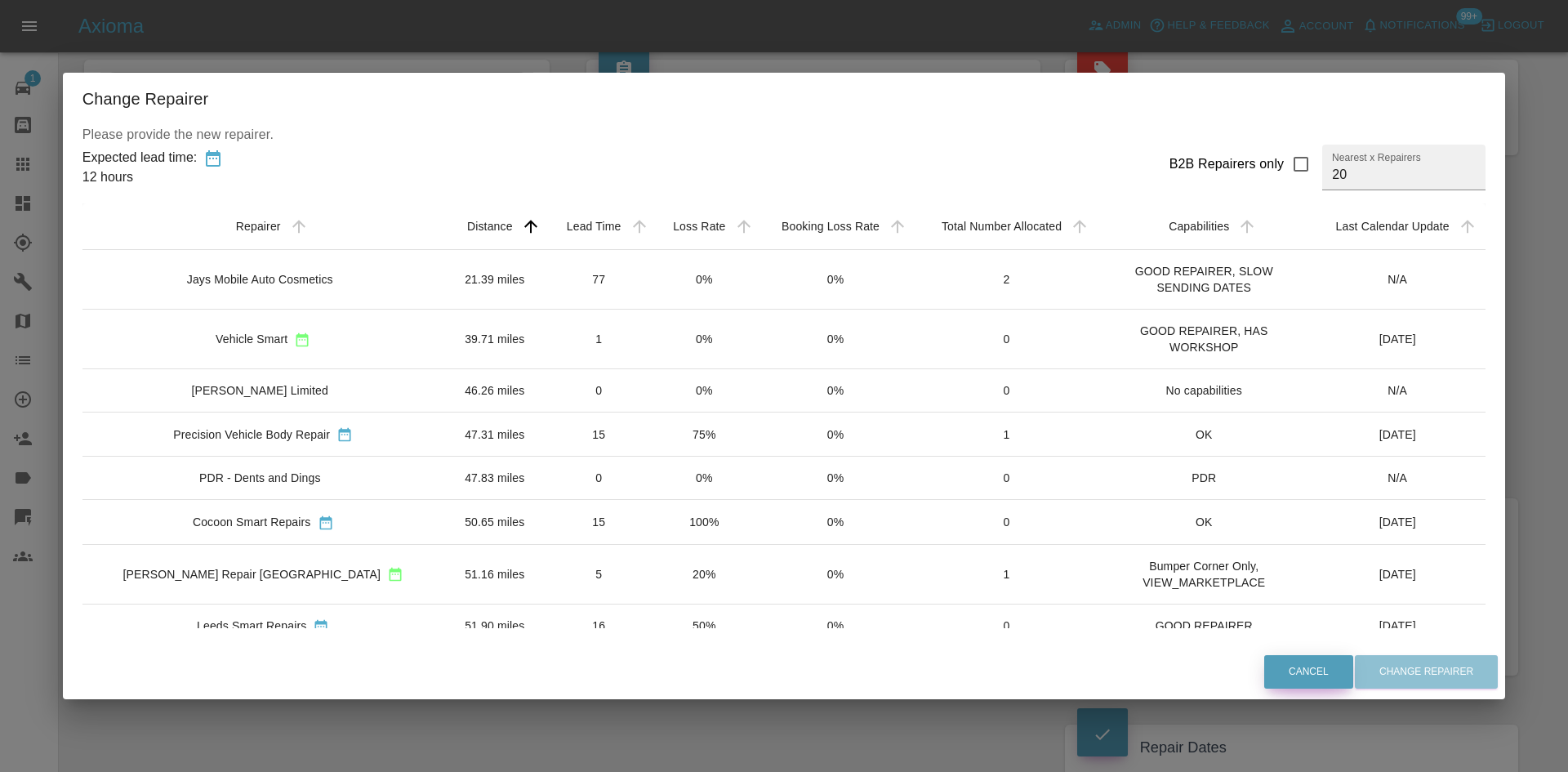
click at [1273, 672] on button "Cancel" at bounding box center [1309, 671] width 89 height 34
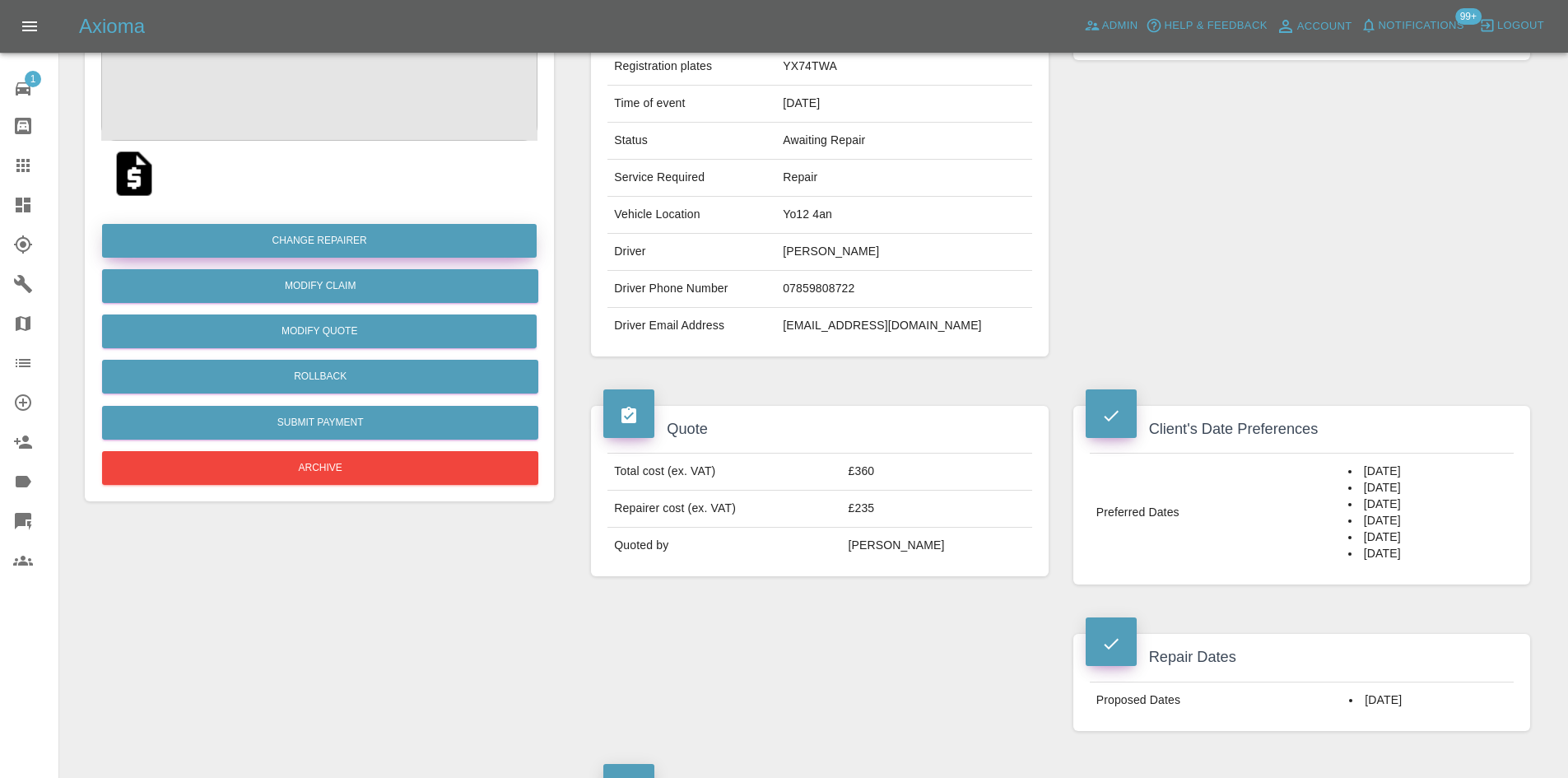
scroll to position [455, 0]
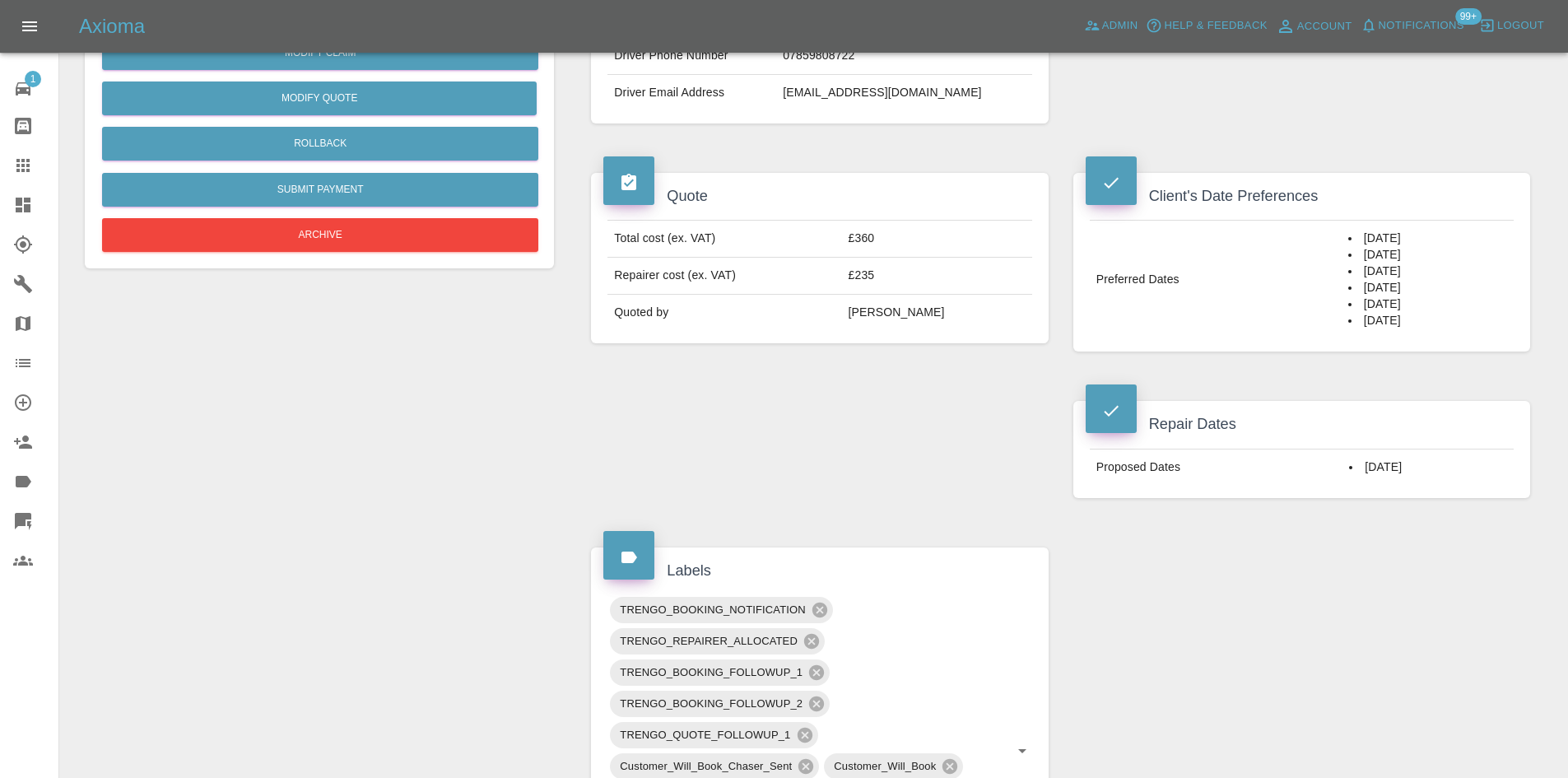
drag, startPoint x: 1400, startPoint y: 456, endPoint x: 1274, endPoint y: 480, distance: 128.3
click at [1274, 480] on tr "Proposed Dates [DATE]" at bounding box center [1301, 466] width 423 height 37
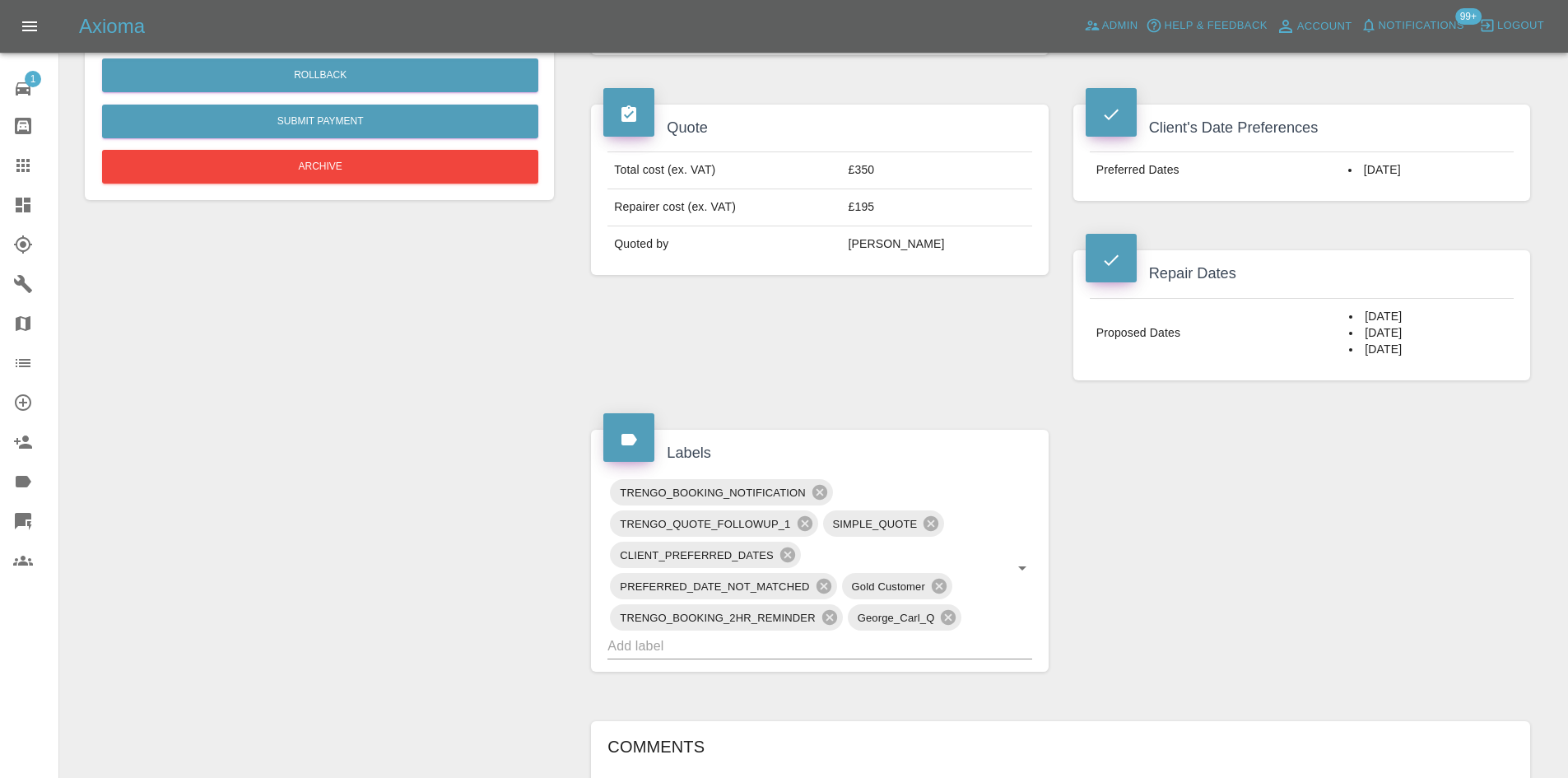
scroll to position [446, 0]
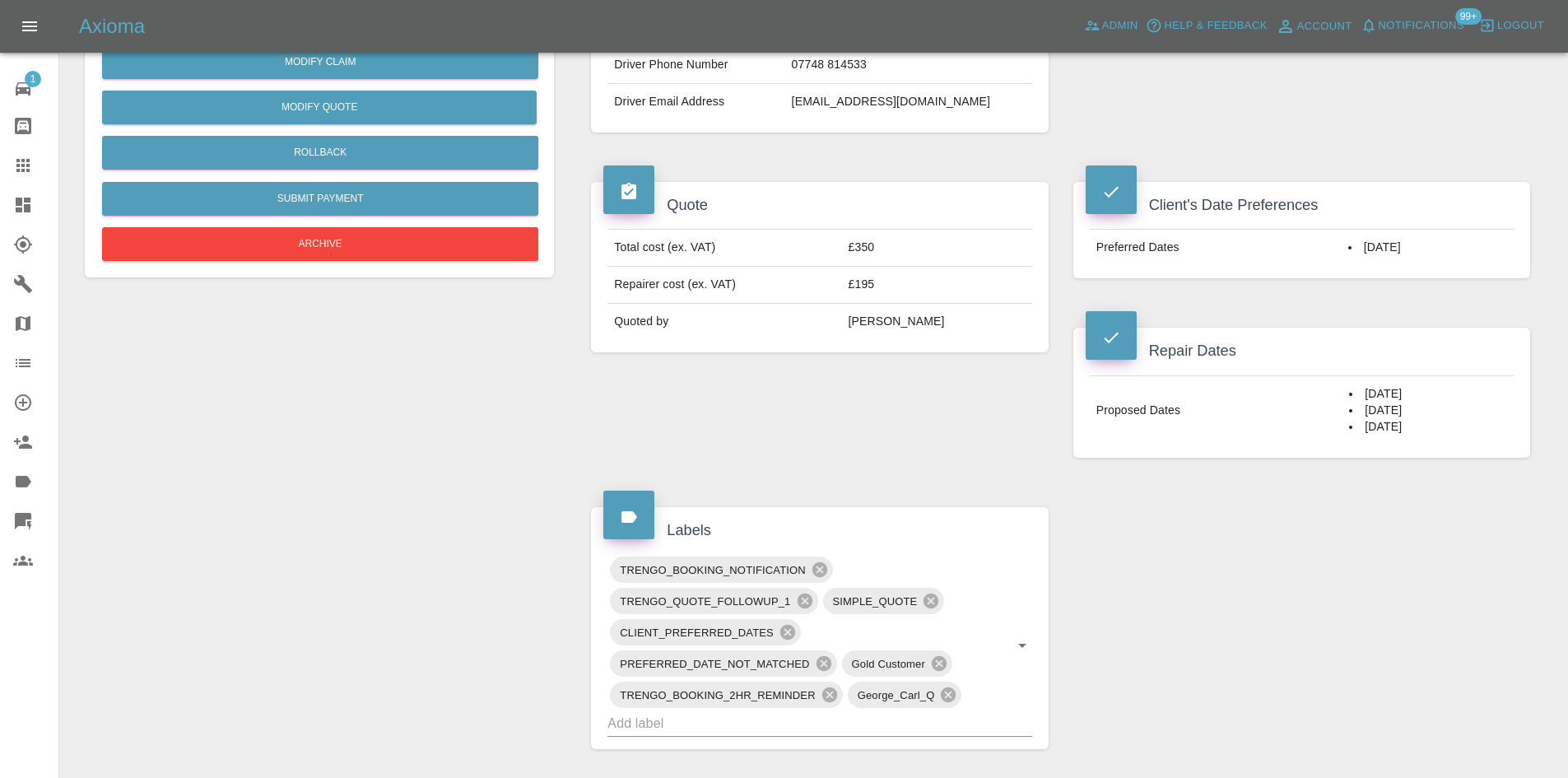
drag, startPoint x: 1405, startPoint y: 242, endPoint x: 1317, endPoint y: 251, distance: 88.5
click at [1317, 251] on tr "Preferred Dates 24/09/2025" at bounding box center [1301, 248] width 423 height 37
drag, startPoint x: 1405, startPoint y: 483, endPoint x: 1402, endPoint y: 443, distance: 40.1
click at [1398, 470] on div "Claim Information Vehicle Make, Model, Year TOYOTA AURIS 2015 Registration plat…" at bounding box center [1060, 439] width 964 height 1448
drag, startPoint x: 1405, startPoint y: 437, endPoint x: 1094, endPoint y: 347, distance: 323.8
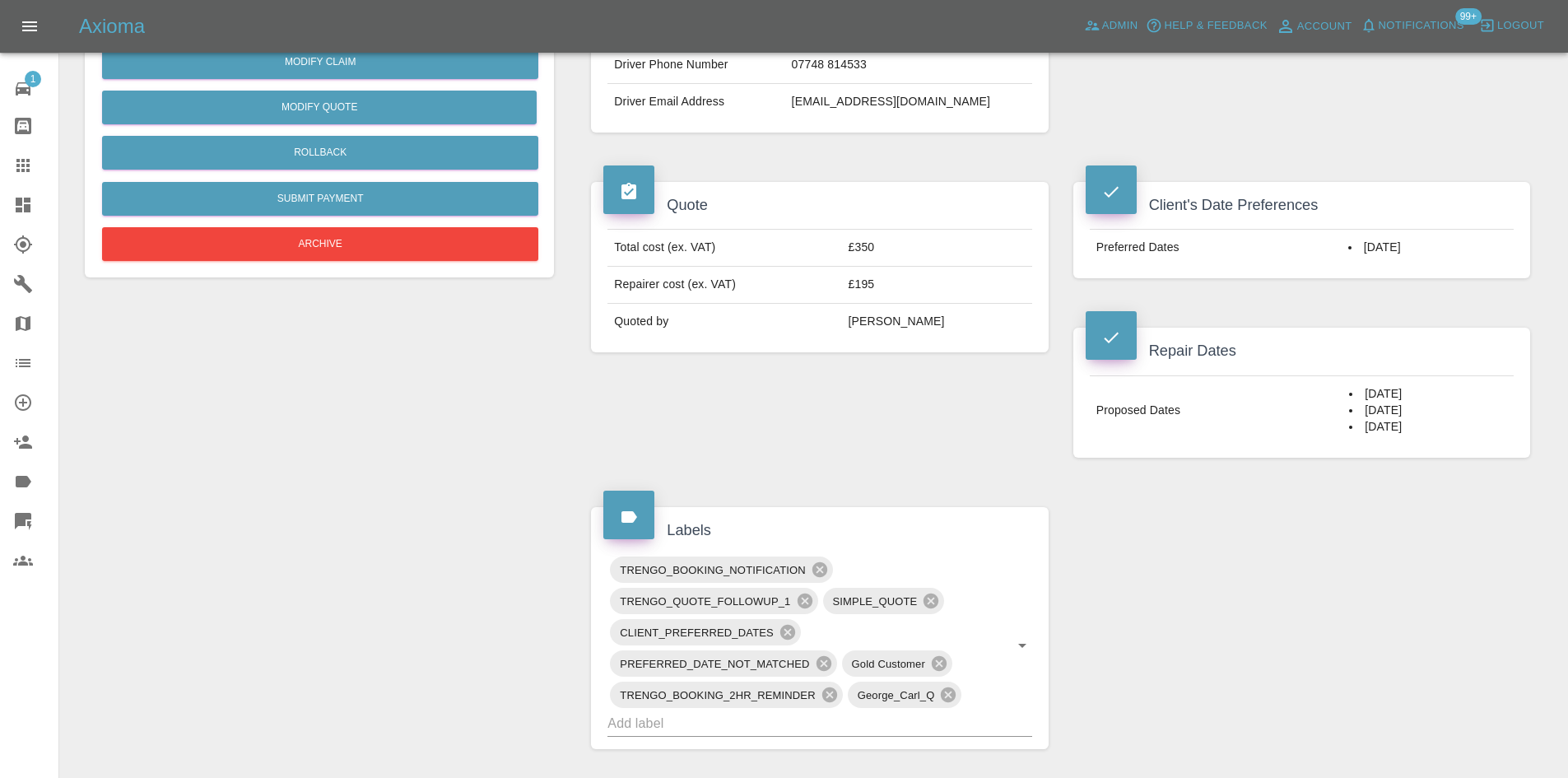
click at [1104, 367] on div "Proposed Dates 27/10/2025 29/10/2025 30/10/2025" at bounding box center [1301, 410] width 456 height 94
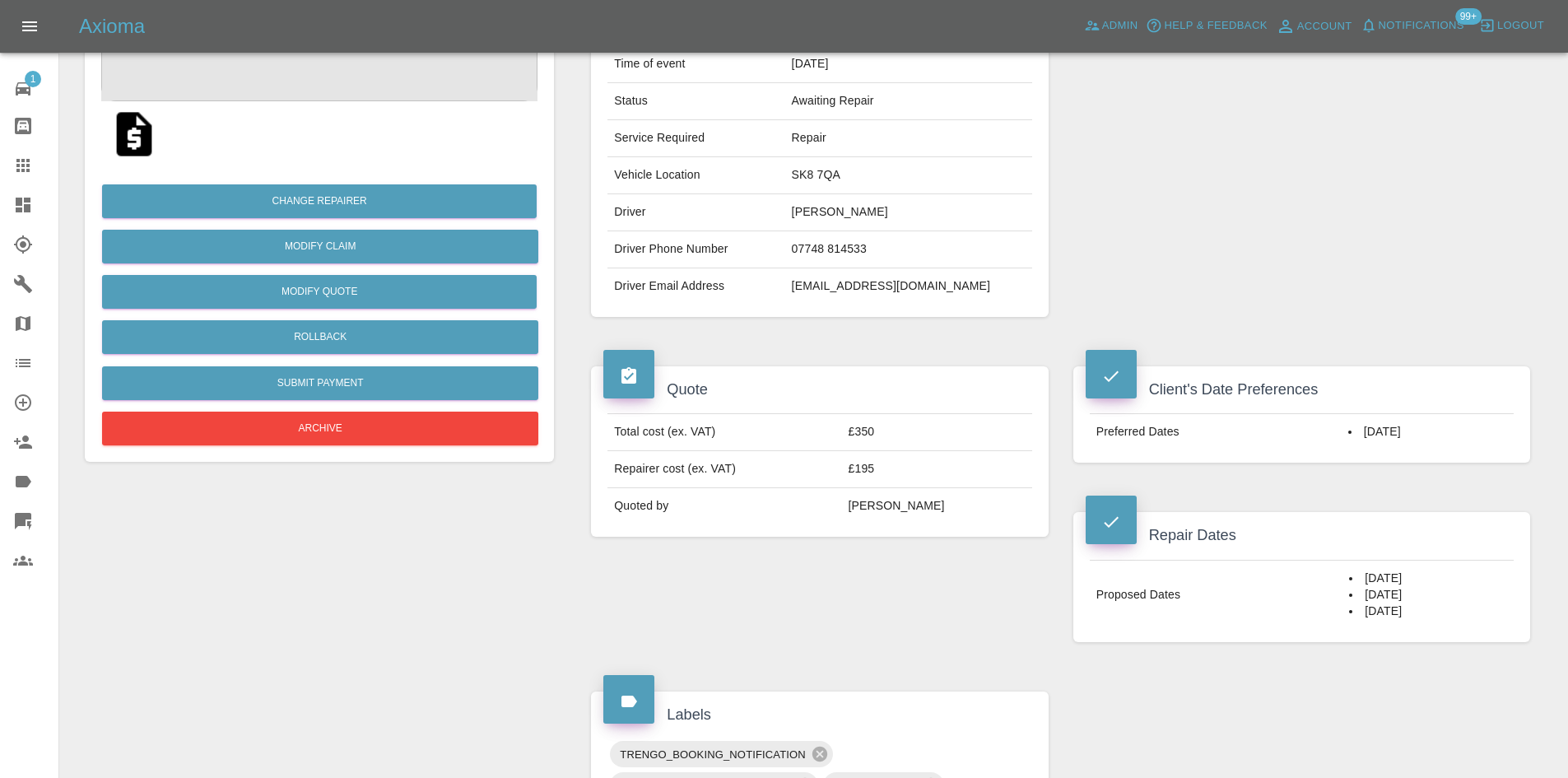
scroll to position [117, 0]
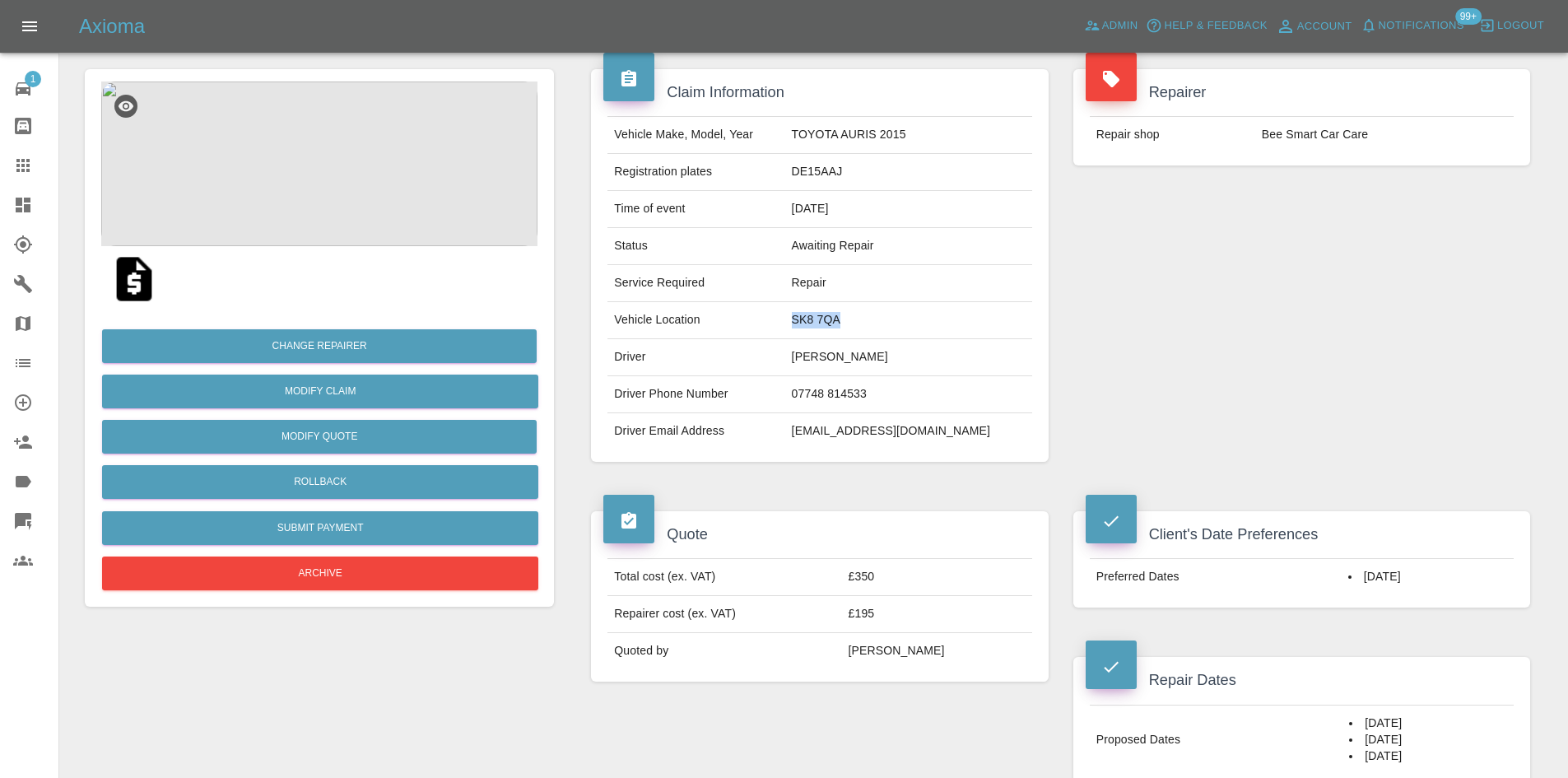
drag, startPoint x: 913, startPoint y: 325, endPoint x: 813, endPoint y: 327, distance: 100.0
click at [813, 327] on tr "Vehicle Location SK8 7QA" at bounding box center [819, 321] width 423 height 37
click at [282, 233] on img at bounding box center [319, 164] width 436 height 165
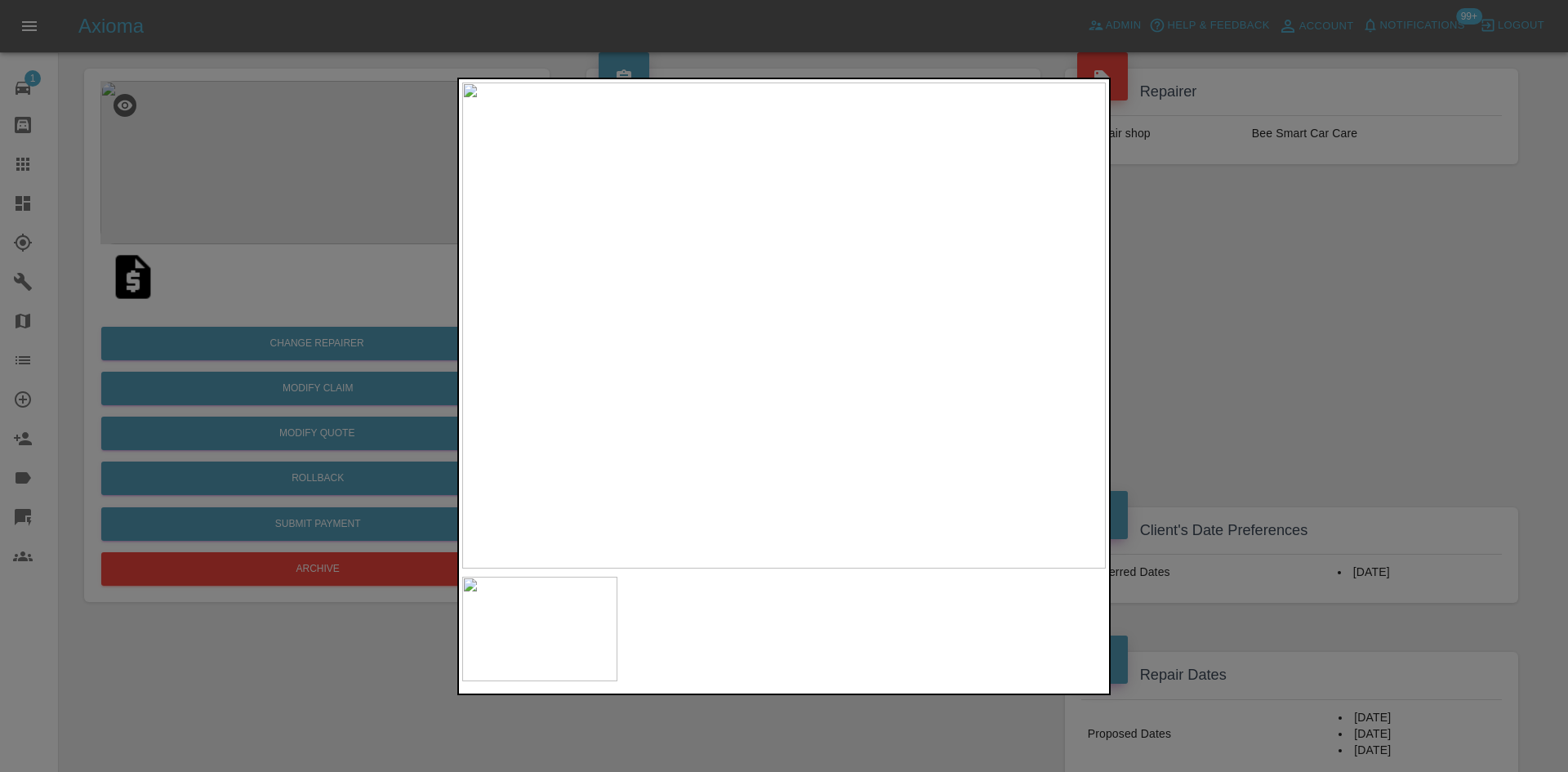
click at [750, 237] on img at bounding box center [784, 326] width 644 height 486
click at [749, 237] on img at bounding box center [784, 326] width 644 height 486
click at [794, 161] on img at bounding box center [769, 298] width 1931 height 1459
click at [788, 185] on img at bounding box center [767, 293] width 1931 height 1459
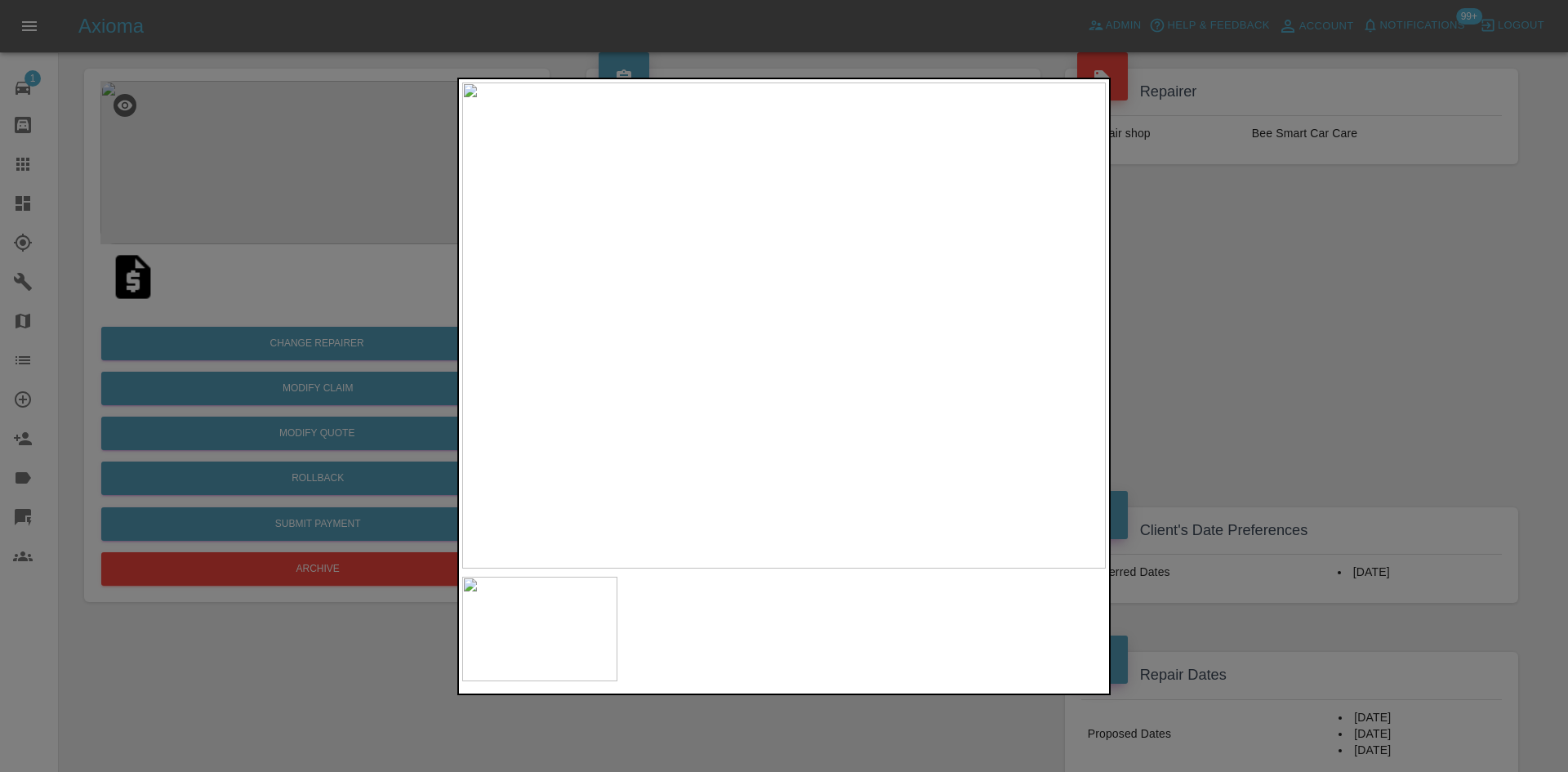
click at [1347, 334] on div at bounding box center [784, 386] width 1568 height 772
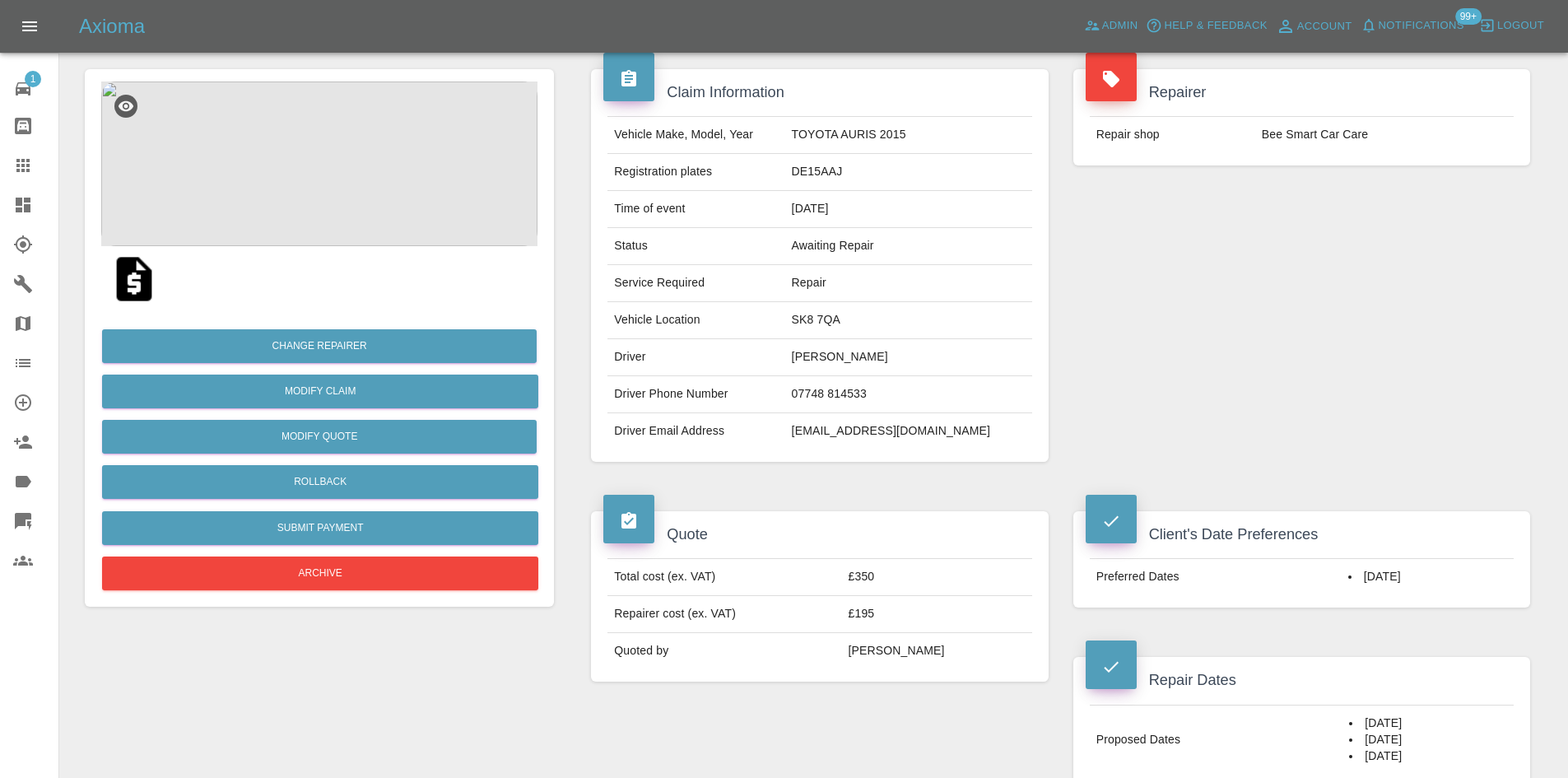
click at [1381, 392] on div "Repairer Repair shop Bee Smart Car Care" at bounding box center [1301, 265] width 481 height 442
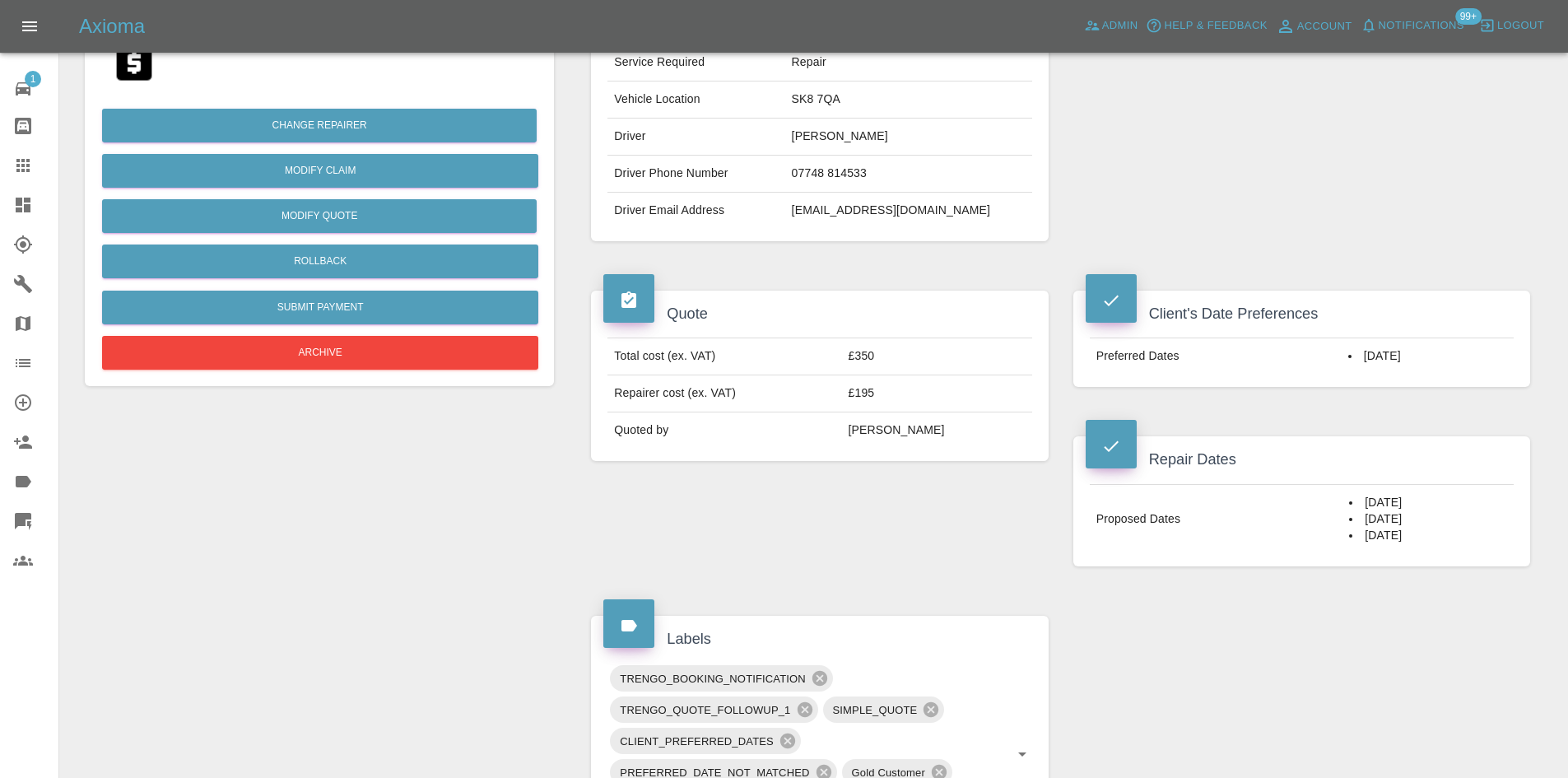
scroll to position [446, 0]
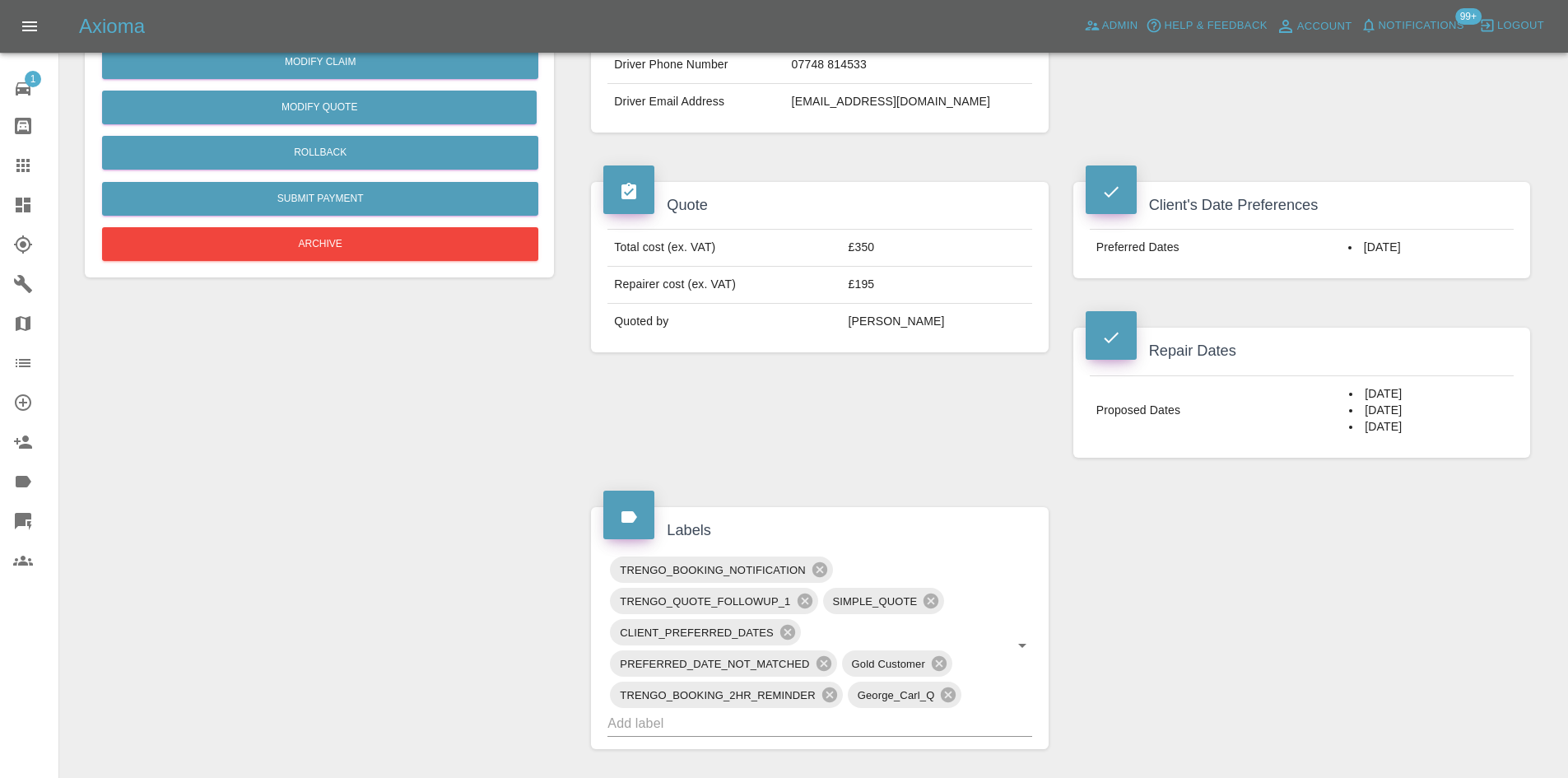
drag, startPoint x: 1413, startPoint y: 432, endPoint x: 1330, endPoint y: 390, distance: 93.0
click at [1332, 389] on tr "Proposed Dates 27/10/2025 29/10/2025 30/10/2025" at bounding box center [1301, 409] width 423 height 69
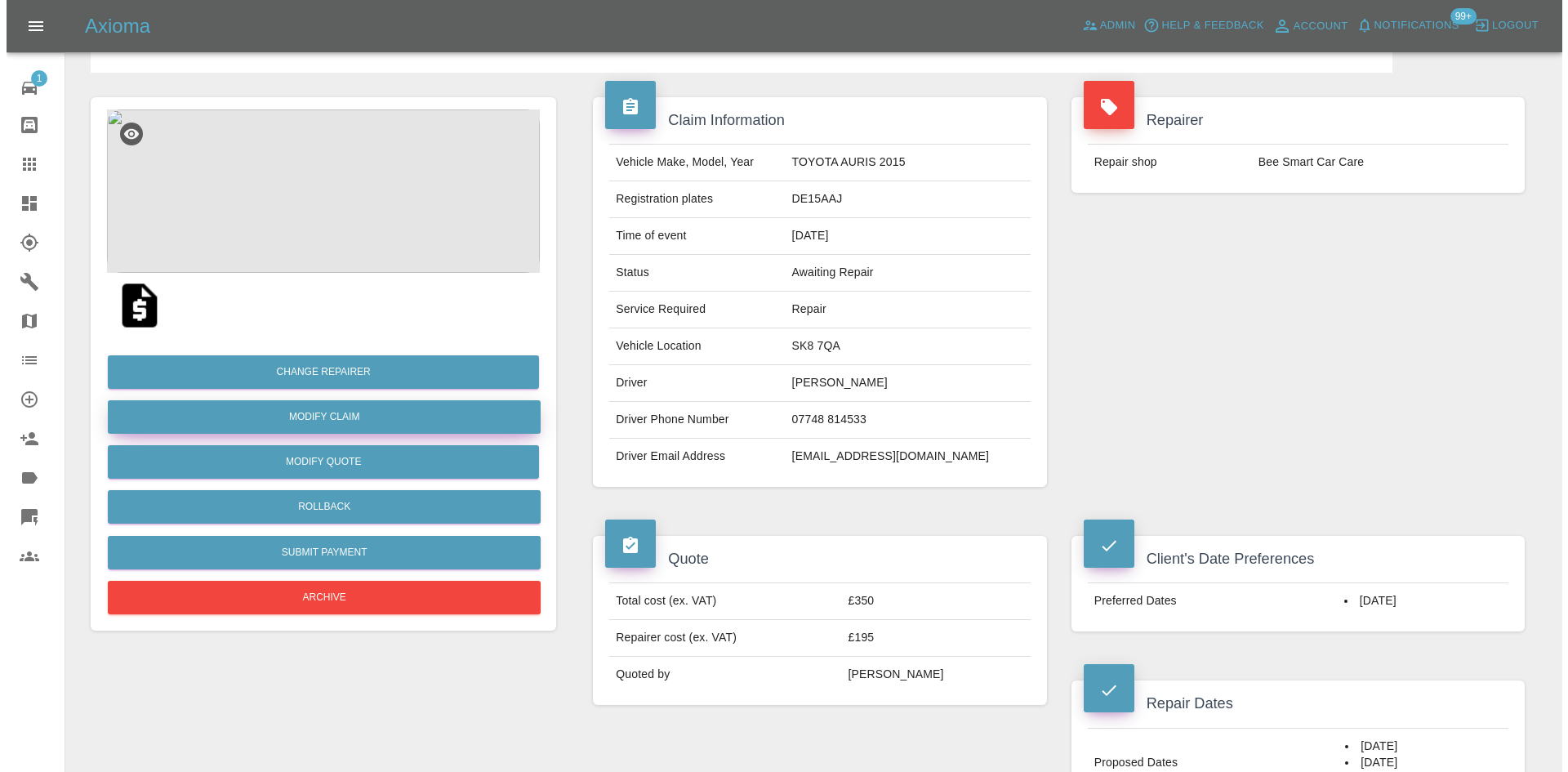
scroll to position [116, 0]
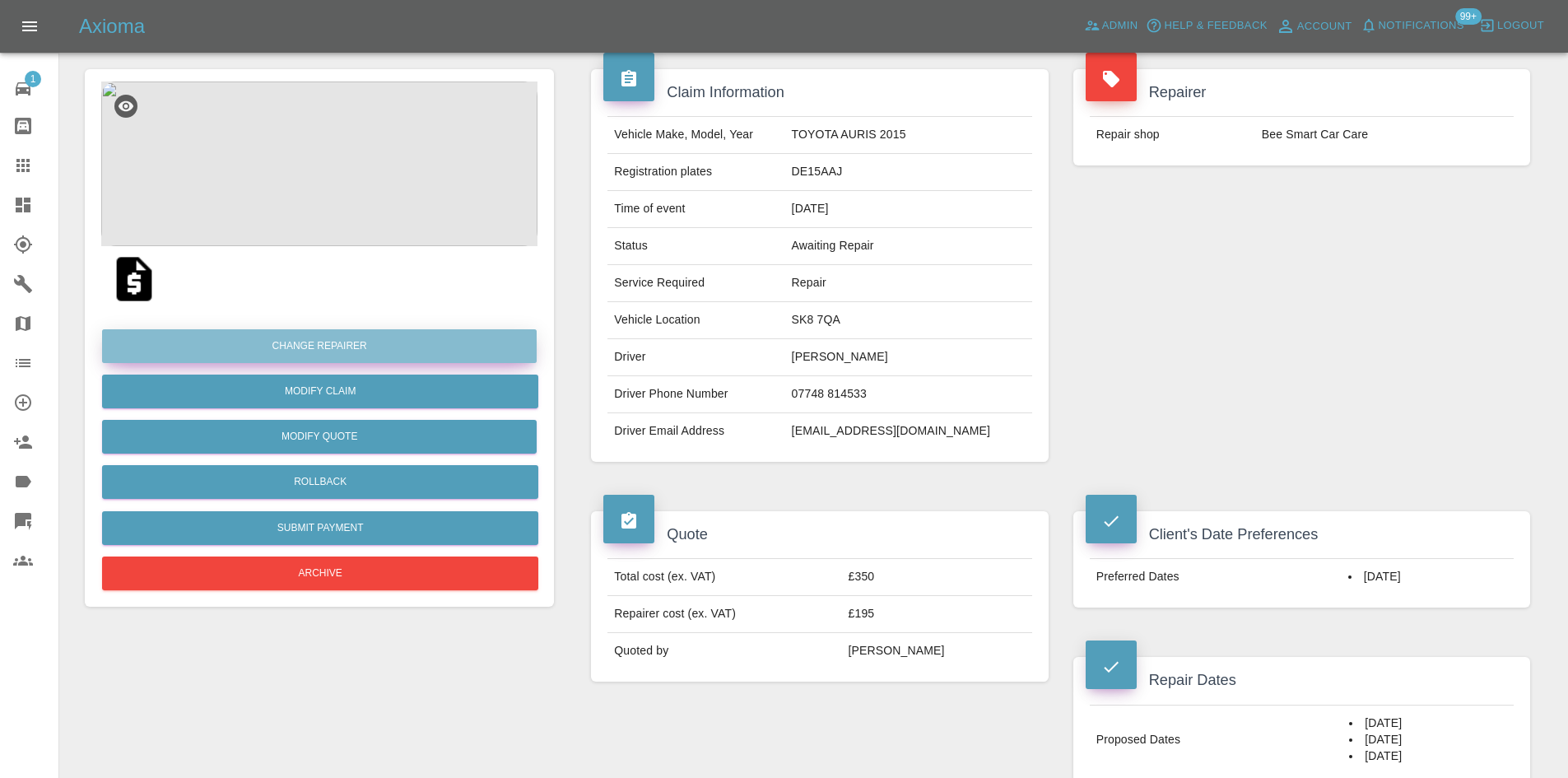
click at [366, 354] on button "Change Repairer" at bounding box center [319, 345] width 434 height 34
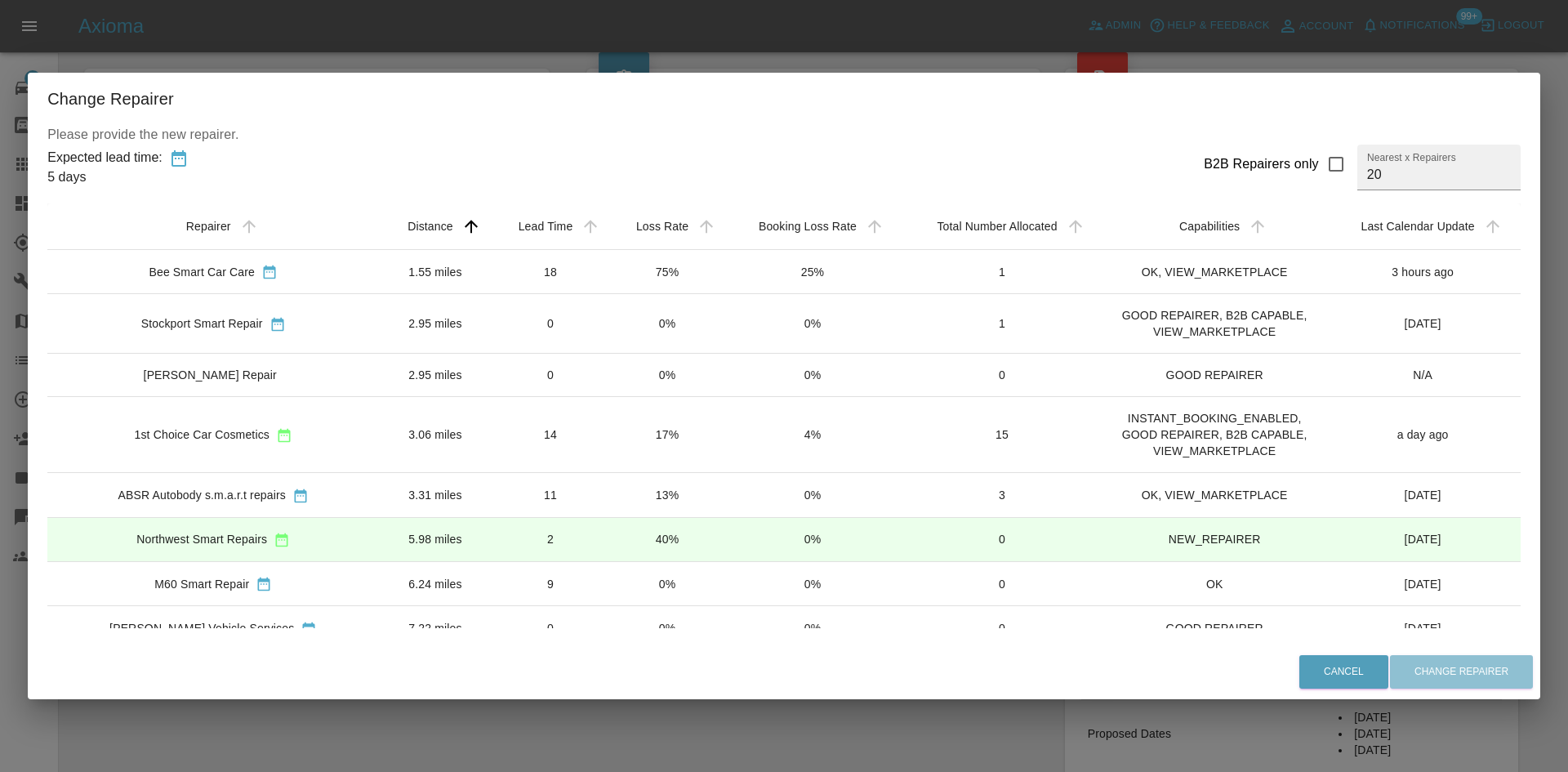
click at [301, 540] on div "Northwest Smart Repairs" at bounding box center [213, 539] width 306 height 17
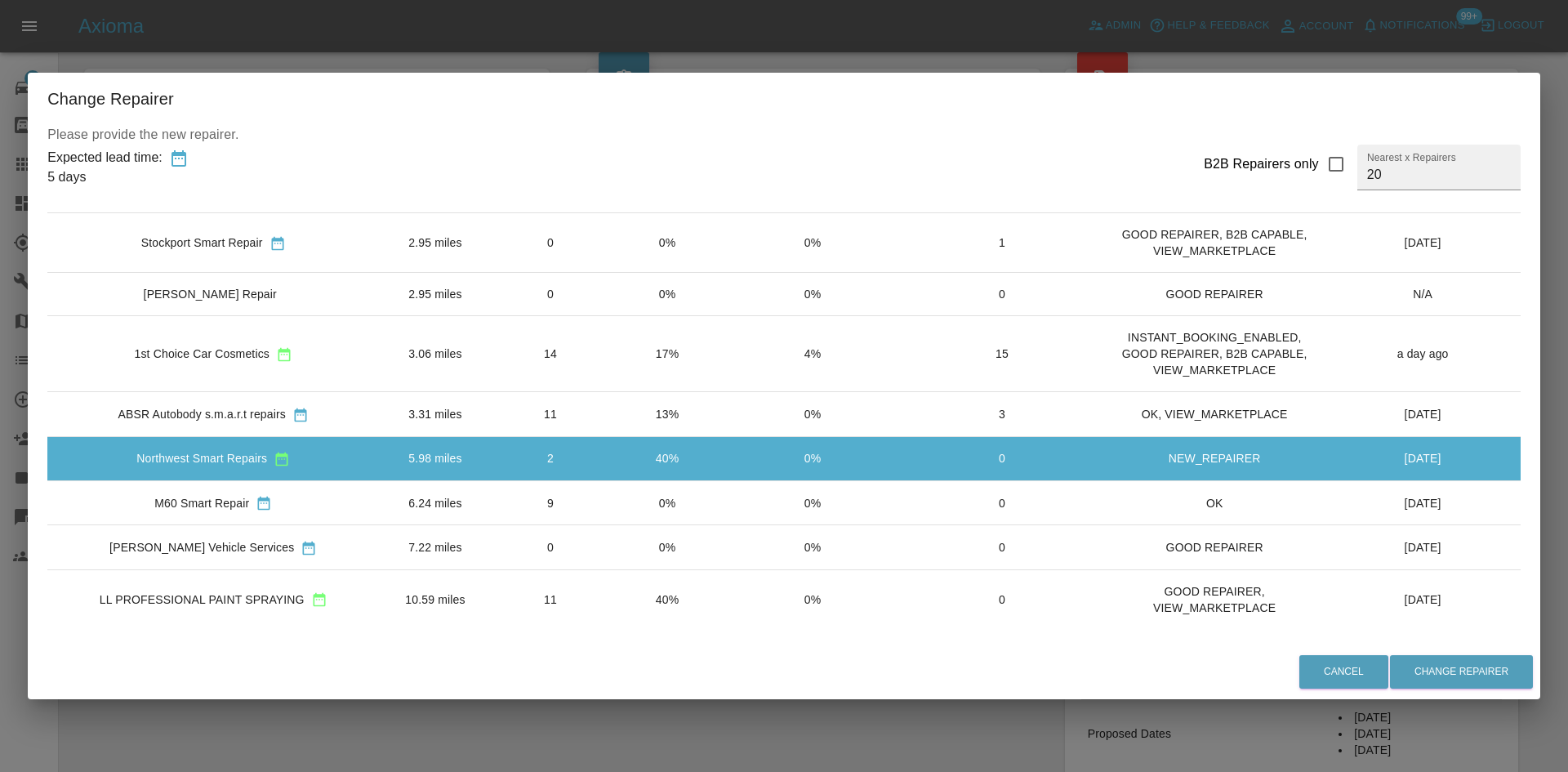
scroll to position [82, 0]
click at [1476, 666] on button "Change Repairer" at bounding box center [1461, 671] width 143 height 34
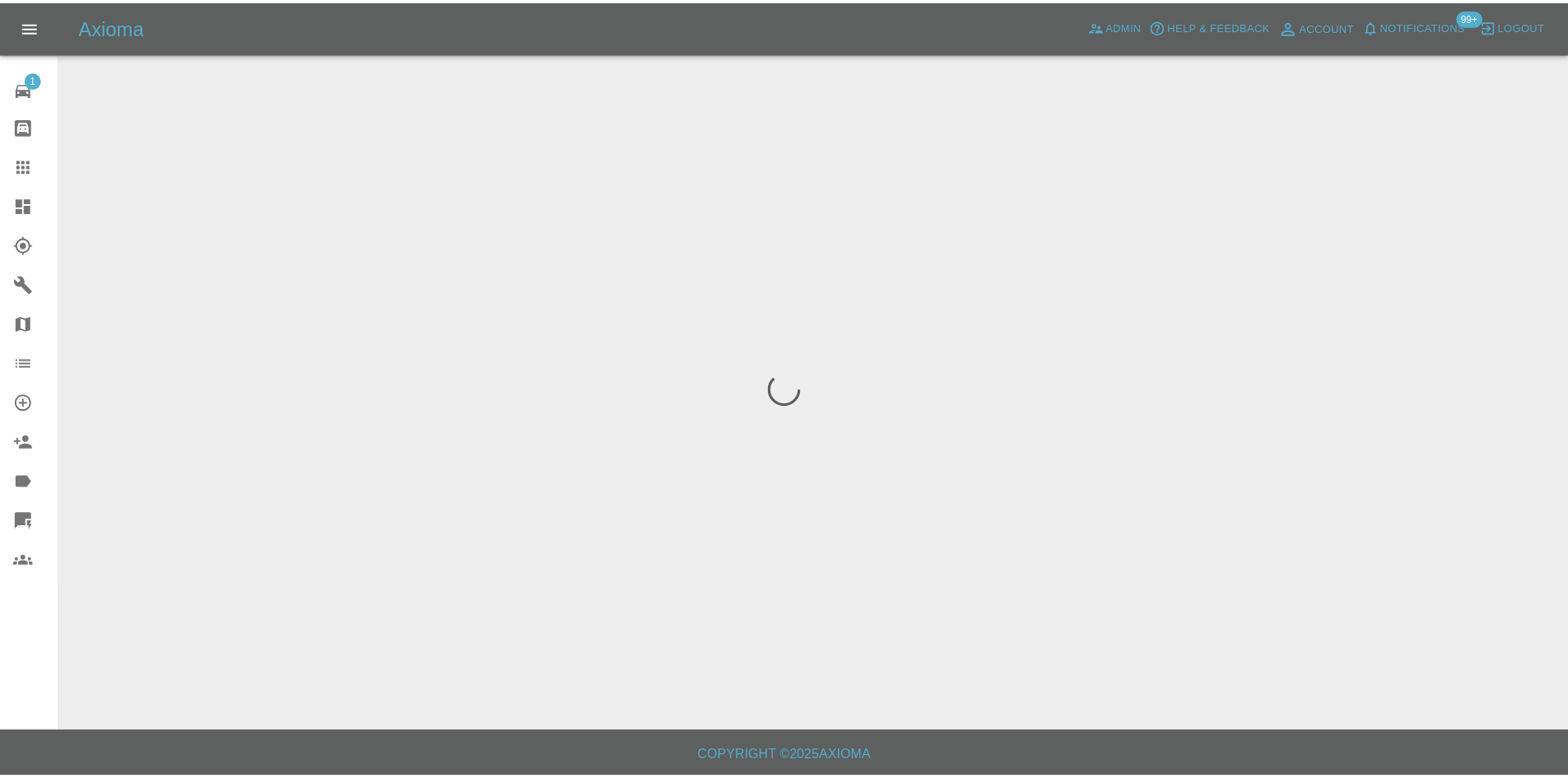
scroll to position [0, 0]
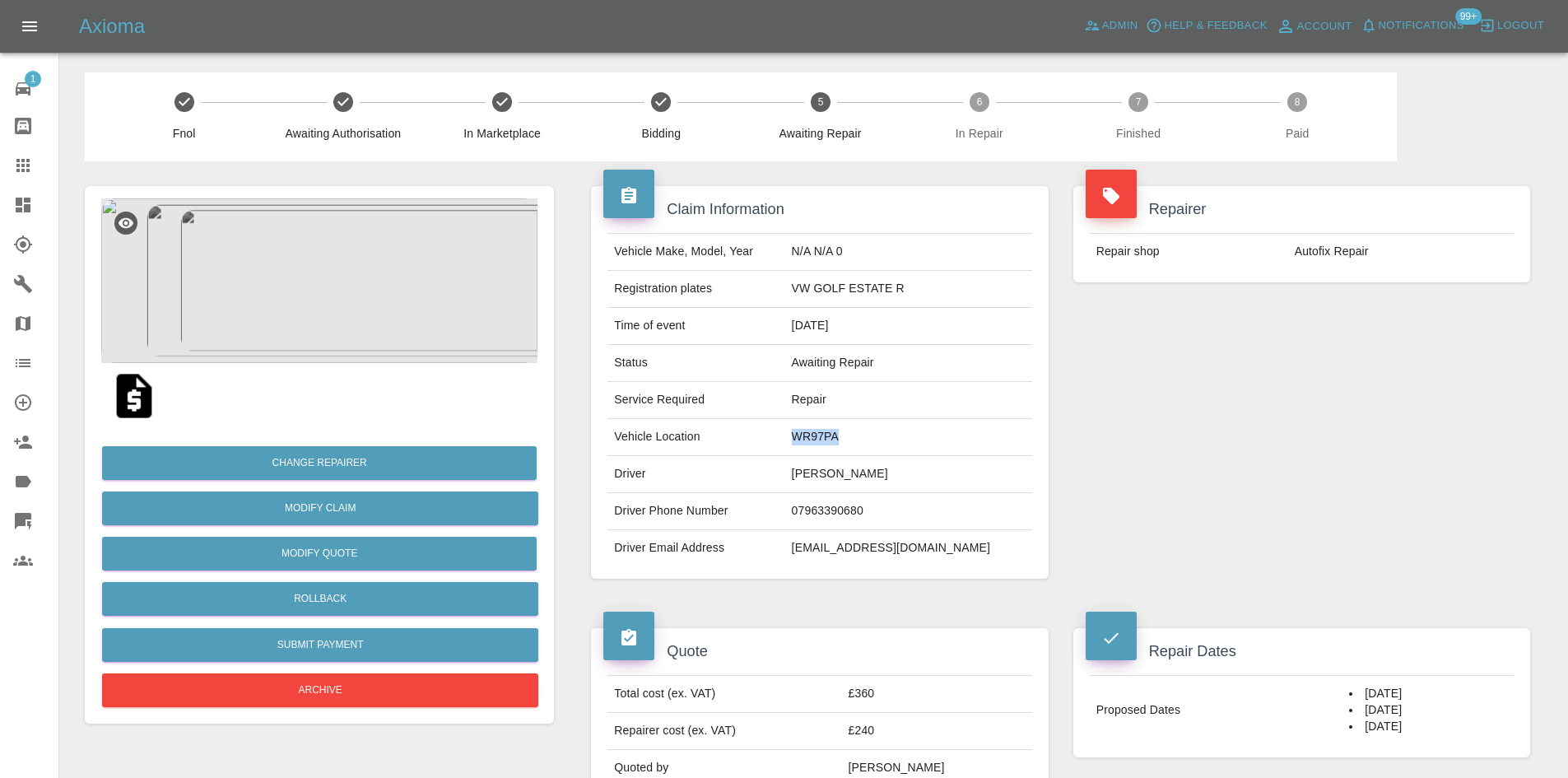
drag, startPoint x: 829, startPoint y: 443, endPoint x: 738, endPoint y: 433, distance: 91.5
click at [738, 433] on tr "Vehicle Location WR97PA" at bounding box center [819, 437] width 423 height 37
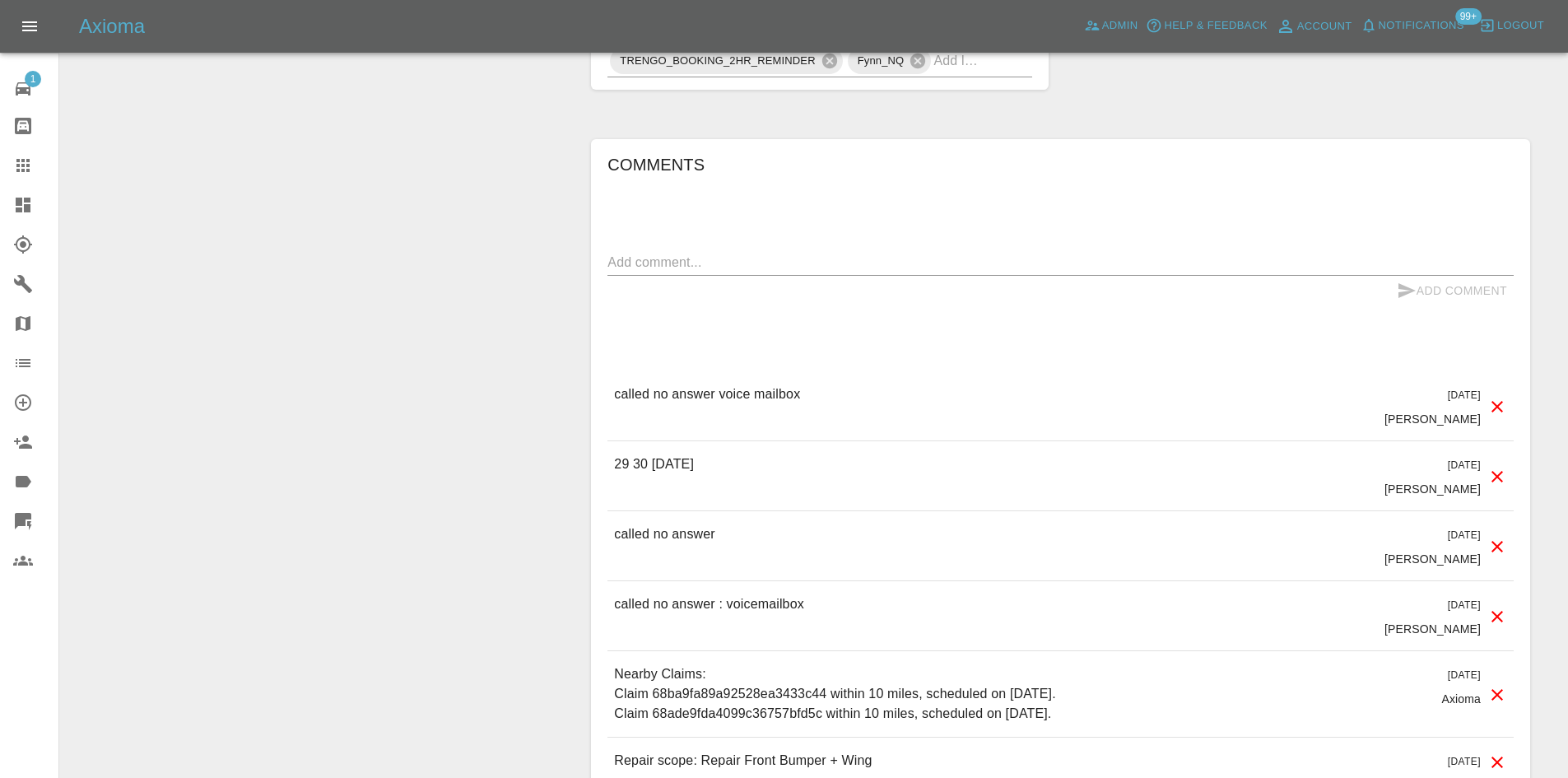
scroll to position [1317, 0]
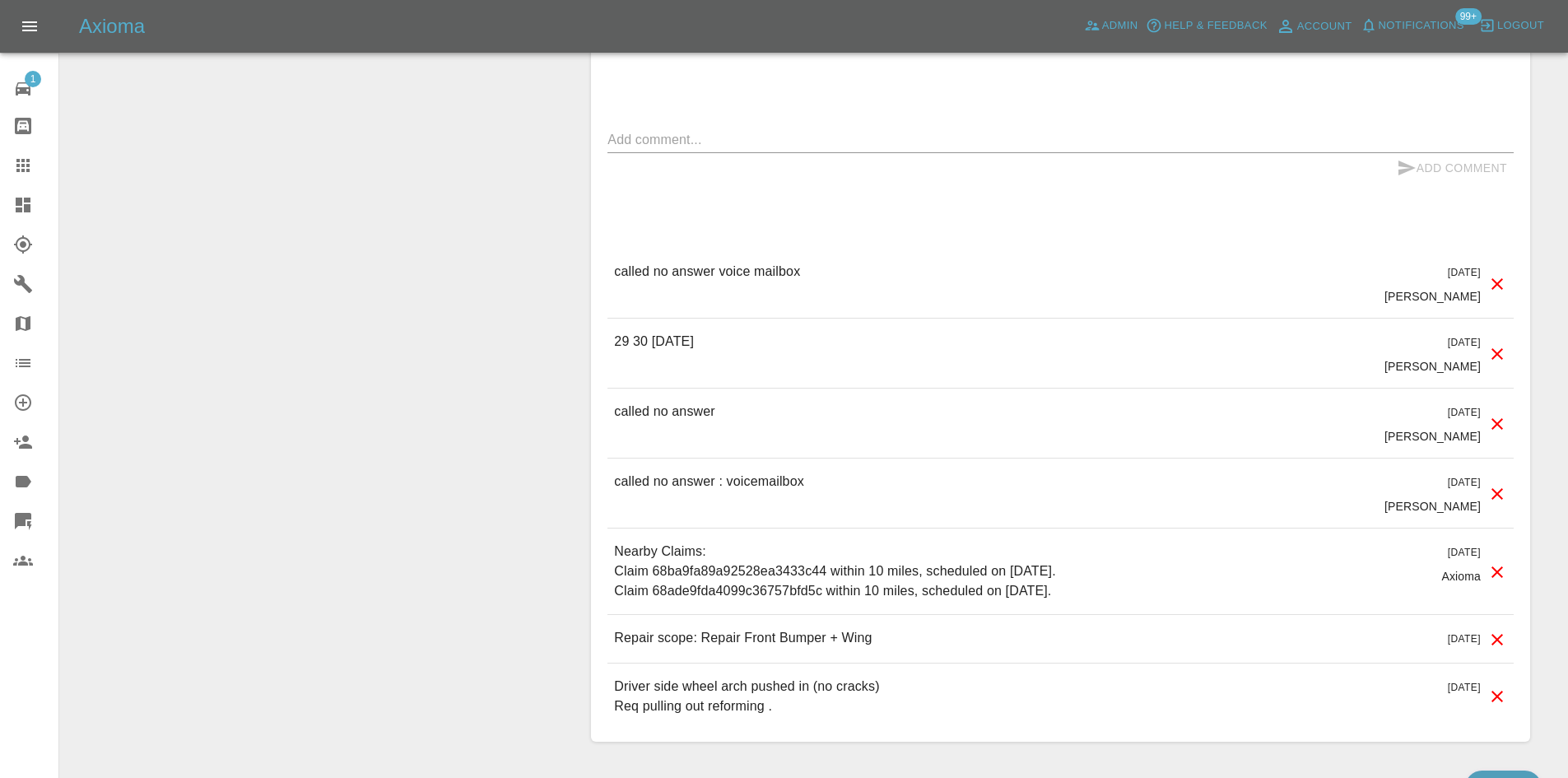
drag, startPoint x: 767, startPoint y: 344, endPoint x: 593, endPoint y: 347, distance: 174.0
click at [593, 347] on div "Comments x Add Comment called no answer voice mailbox [DATE] [PERSON_NAME] call…" at bounding box center [1060, 378] width 939 height 725
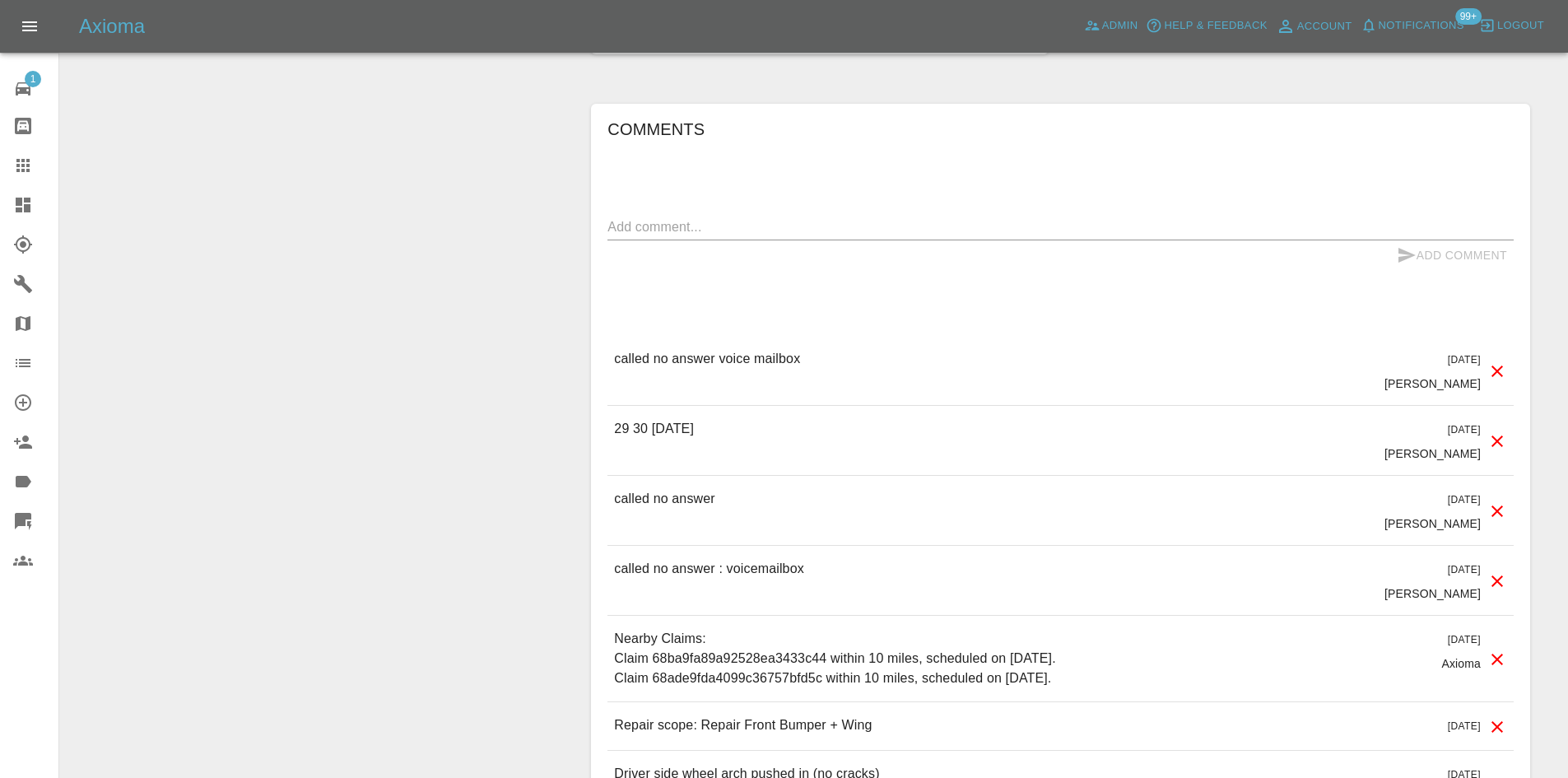
scroll to position [1069, 0]
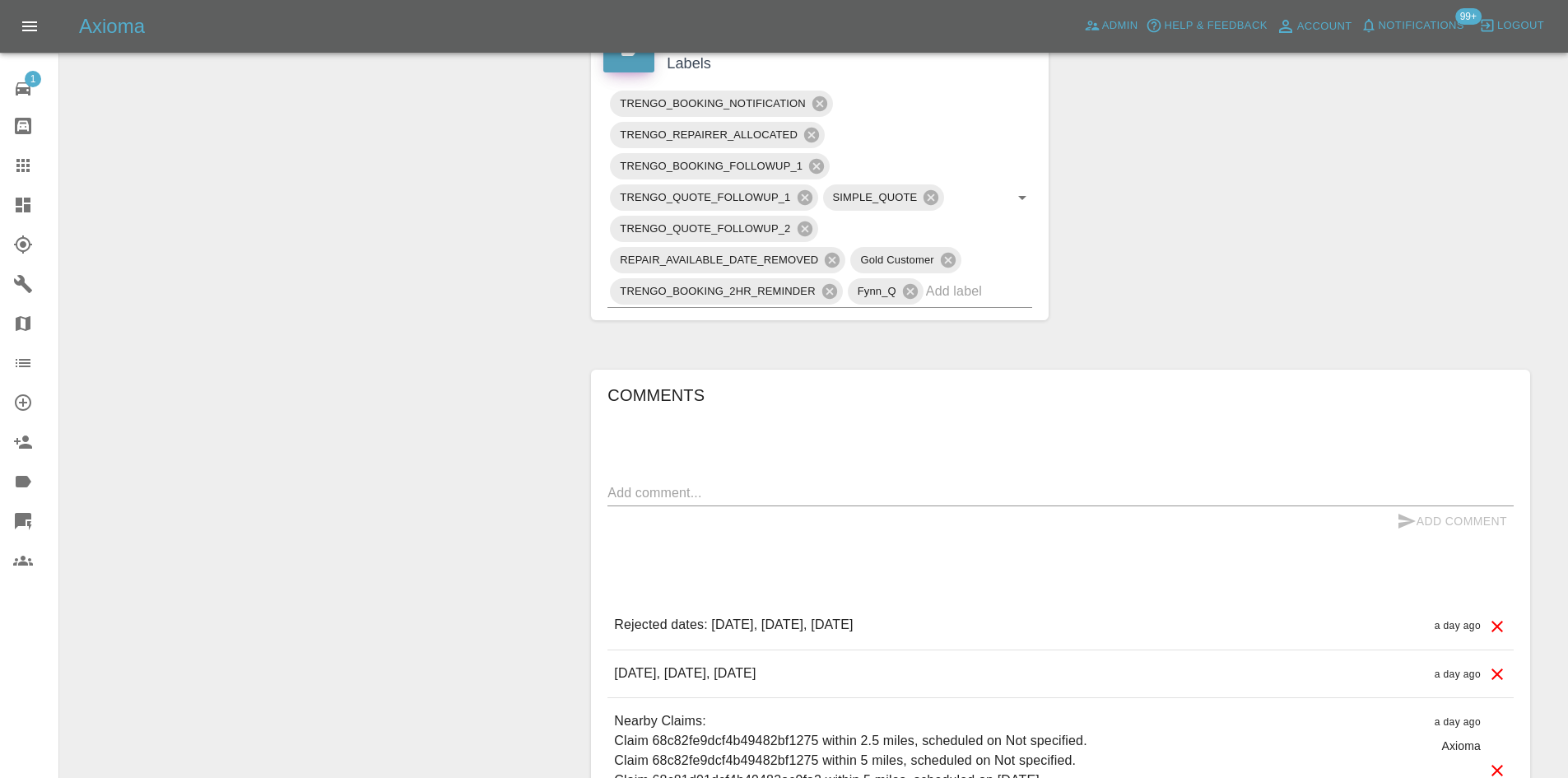
scroll to position [988, 0]
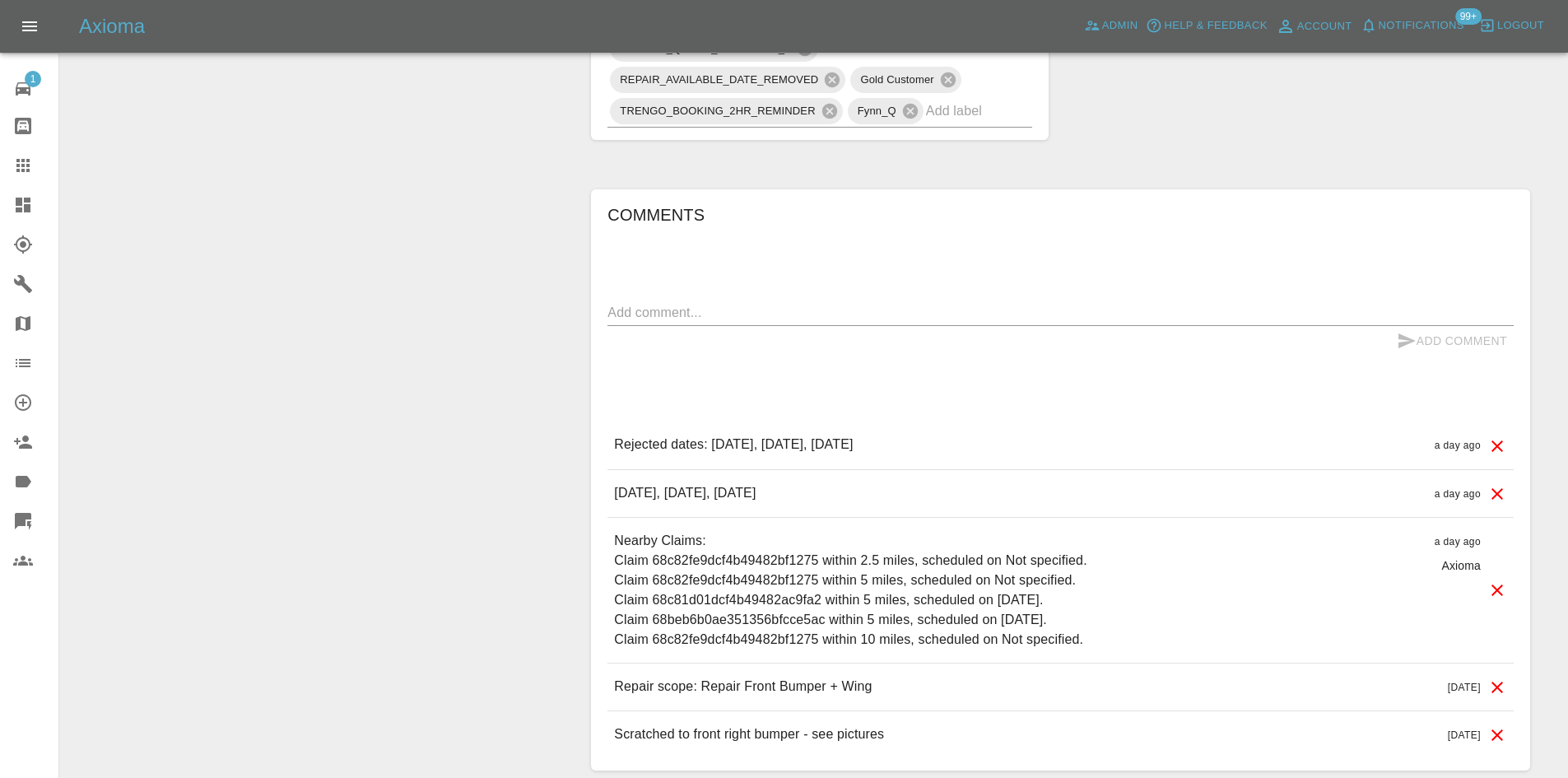
drag, startPoint x: 938, startPoint y: 494, endPoint x: 586, endPoint y: 503, distance: 352.1
click at [586, 503] on div "Comments x Add Comment Rejected dates: [DATE], [DATE], [DATE] a day ago Rejecte…" at bounding box center [1060, 480] width 964 height 631
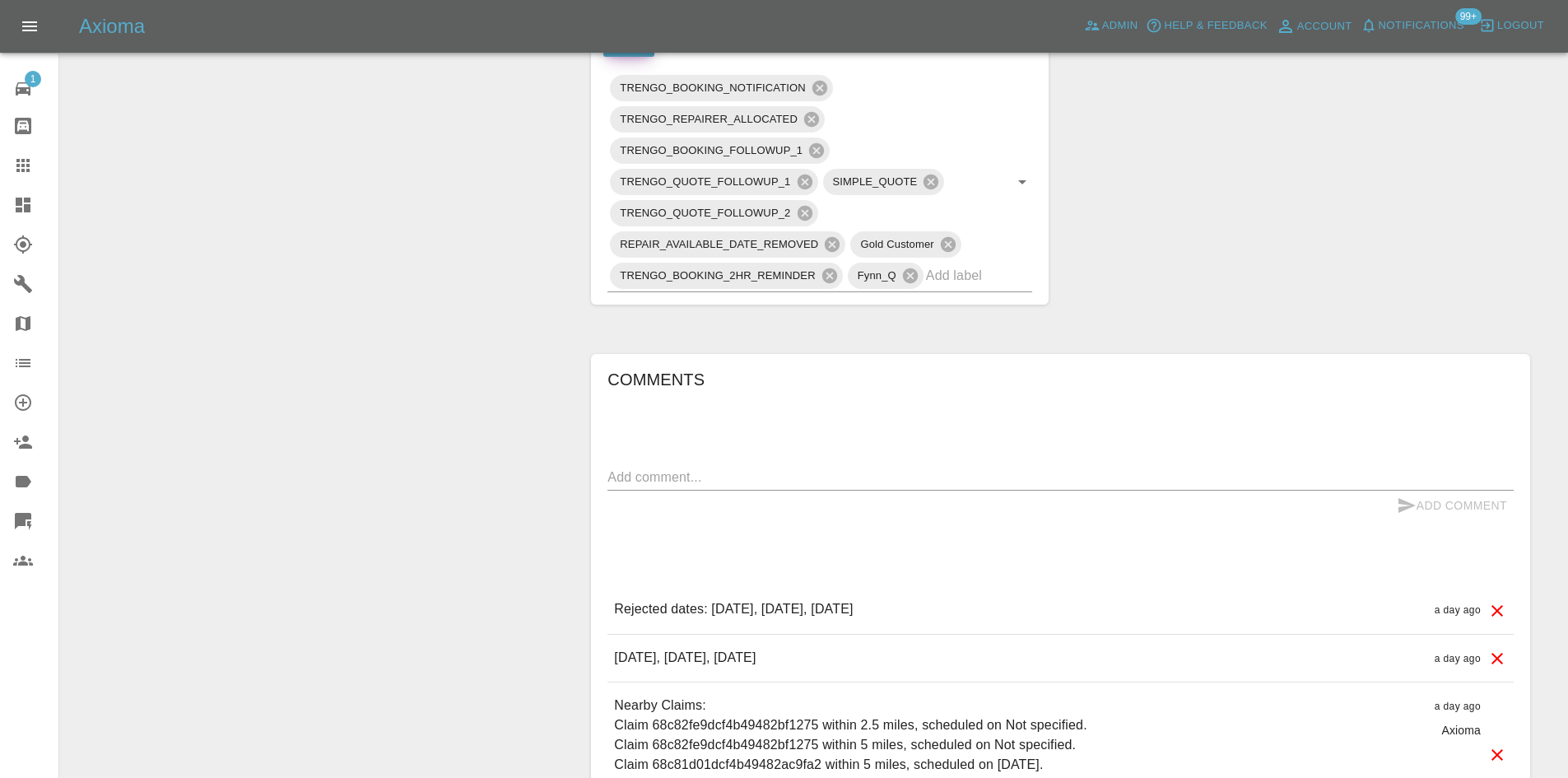
scroll to position [1069, 0]
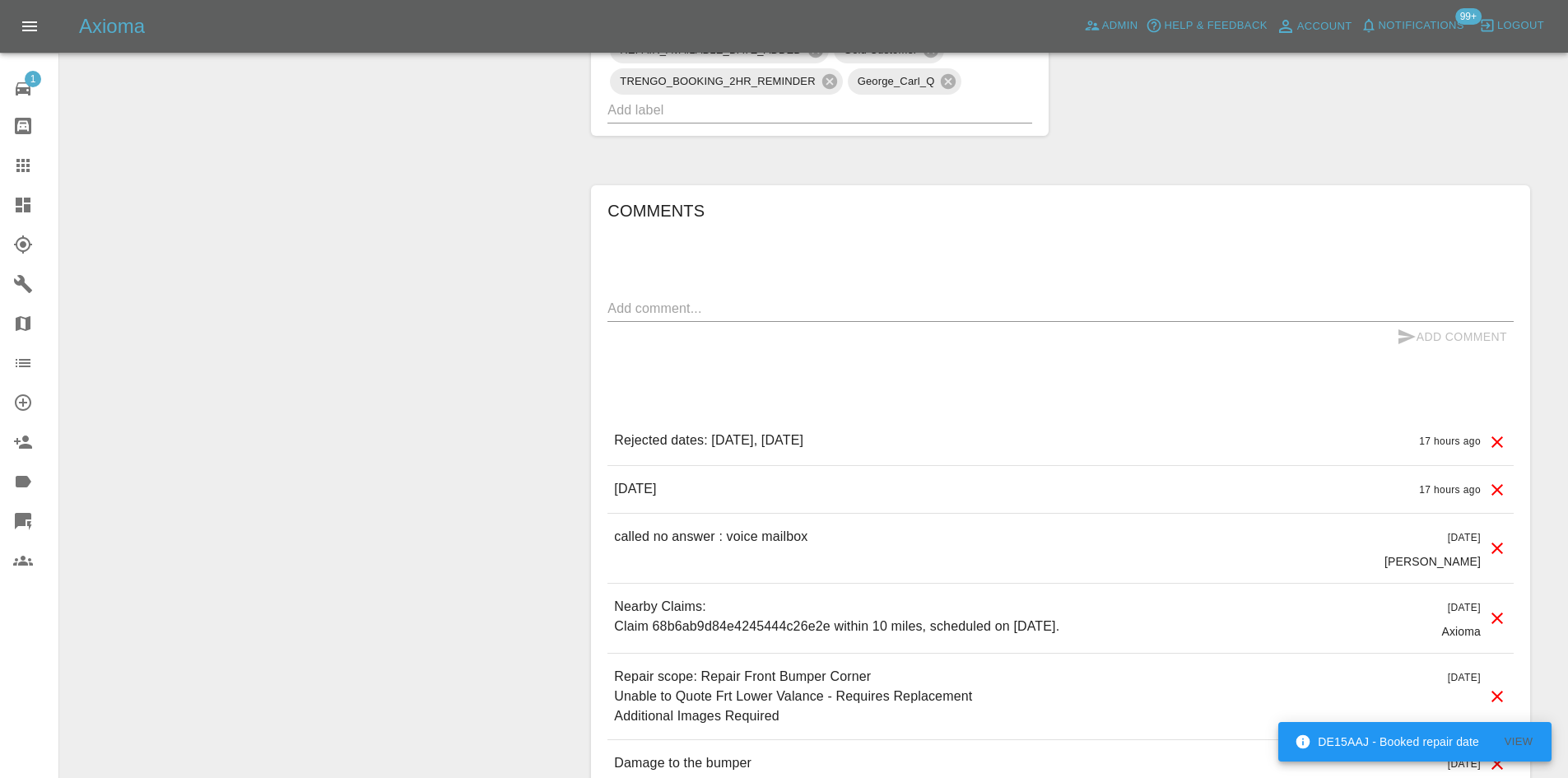
scroll to position [1152, 0]
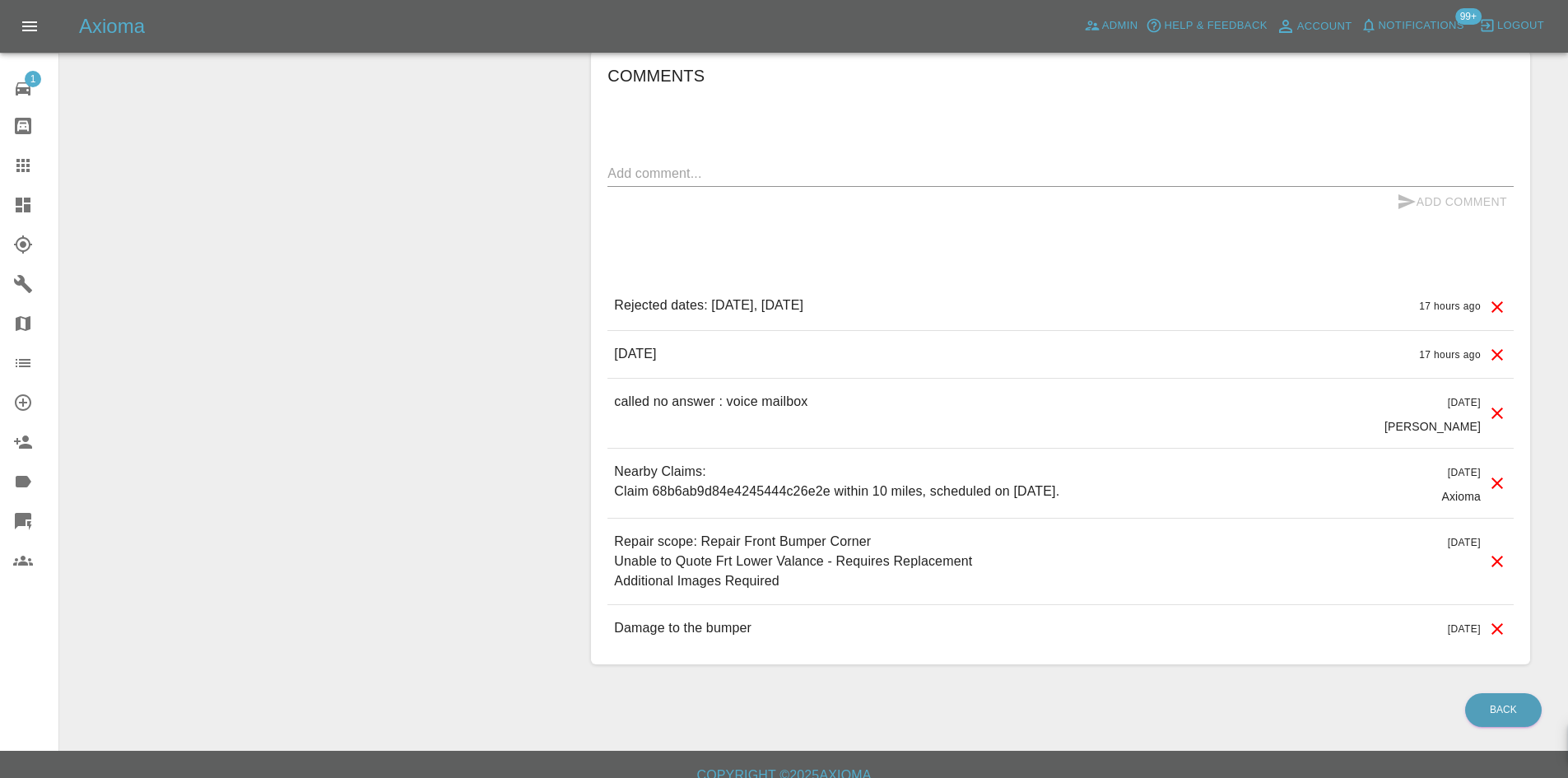
drag, startPoint x: 739, startPoint y: 357, endPoint x: 581, endPoint y: 353, distance: 158.1
click at [581, 353] on div "Comments x Add Comment Rejected dates: [DATE], [DATE] 17 hours ago Rejected dat…" at bounding box center [1060, 357] width 964 height 663
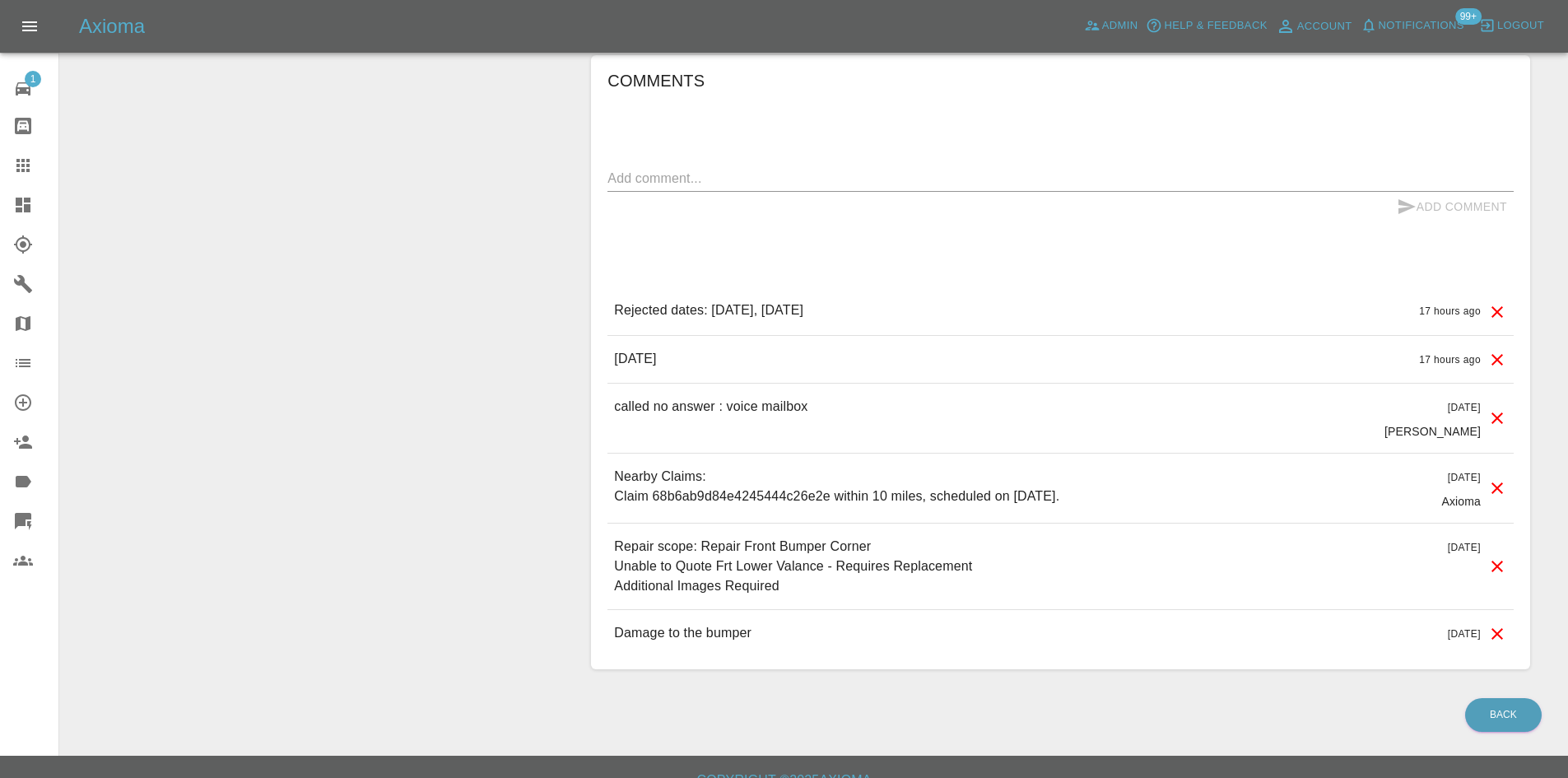
scroll to position [494, 0]
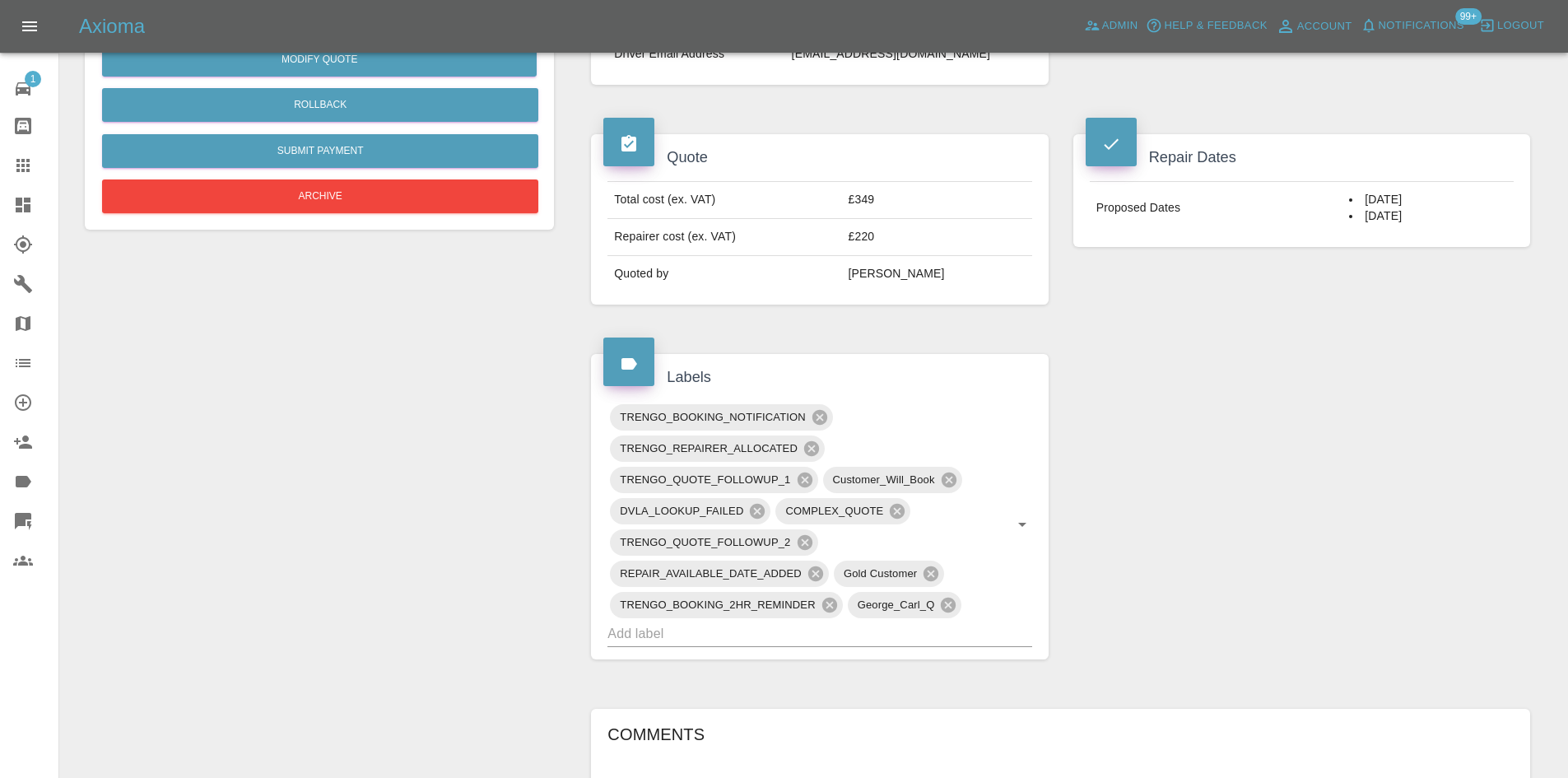
drag, startPoint x: 1417, startPoint y: 216, endPoint x: 1310, endPoint y: 188, distance: 110.6
click at [1310, 188] on tr "Proposed Dates [DATE] [DATE]" at bounding box center [1301, 207] width 423 height 52
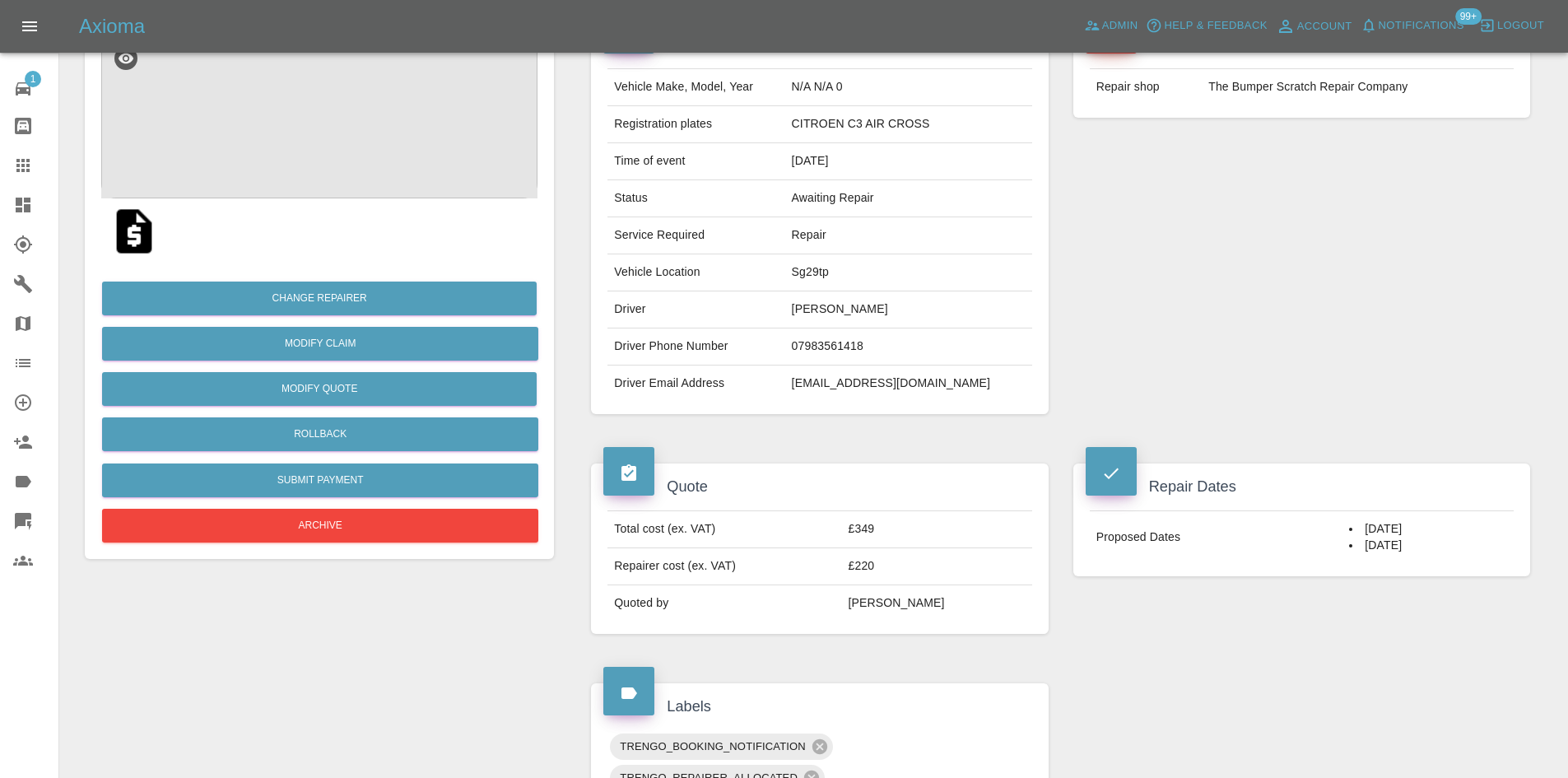
scroll to position [0, 0]
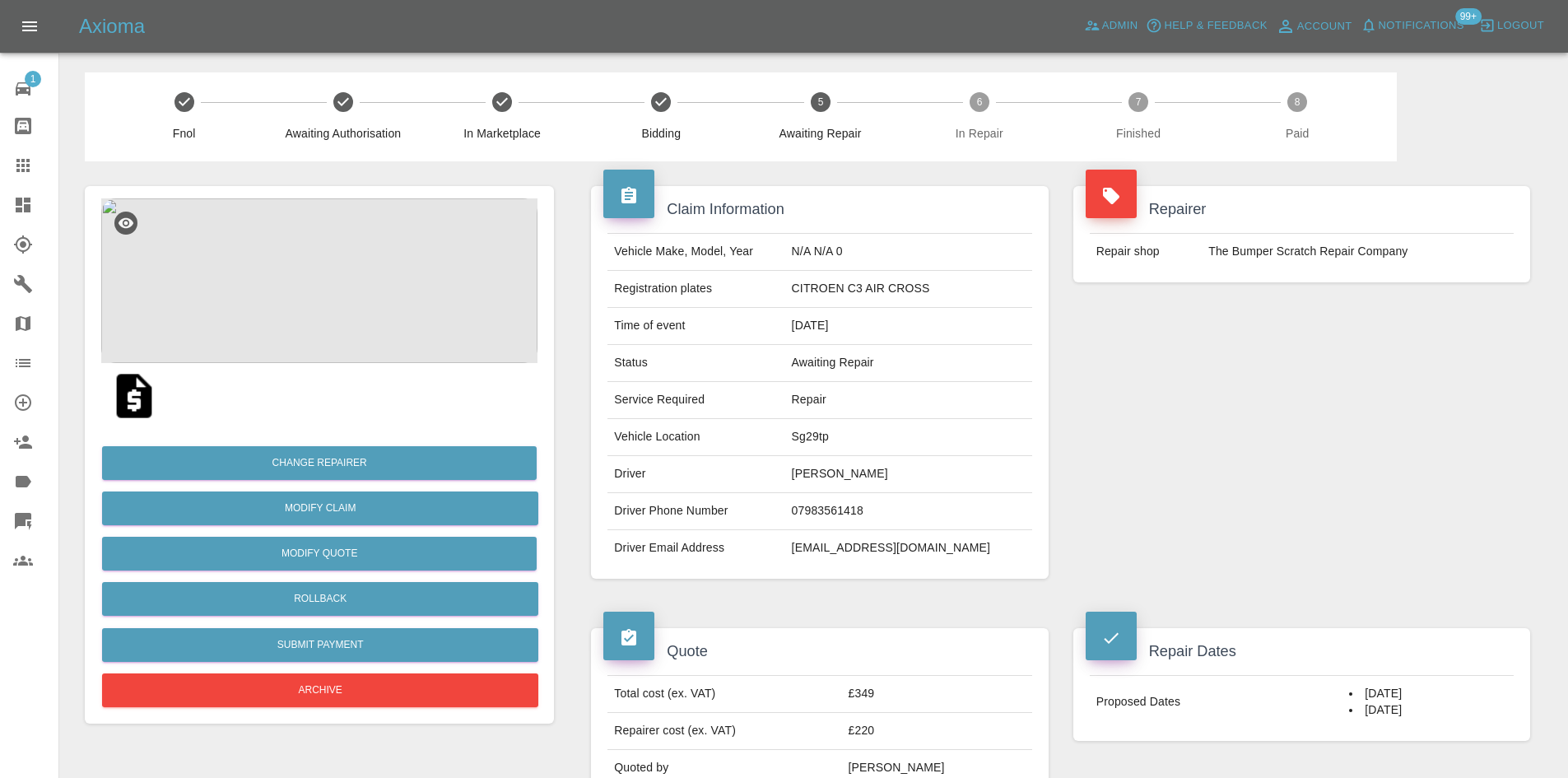
click at [294, 259] on img at bounding box center [319, 280] width 436 height 165
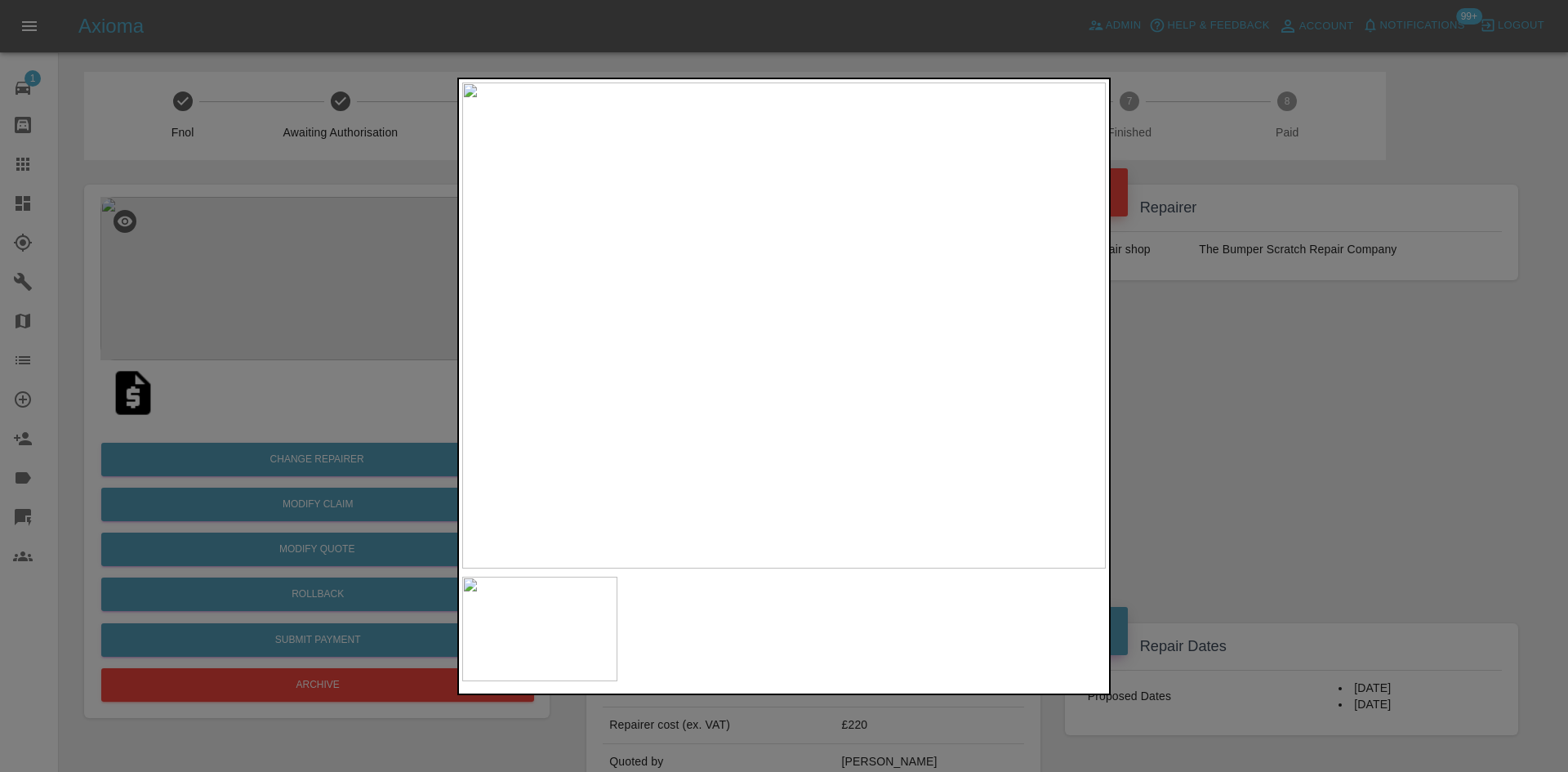
click at [849, 373] on img at bounding box center [784, 326] width 644 height 486
click at [941, 599] on div at bounding box center [784, 386] width 653 height 617
click at [1249, 506] on div at bounding box center [784, 386] width 1568 height 772
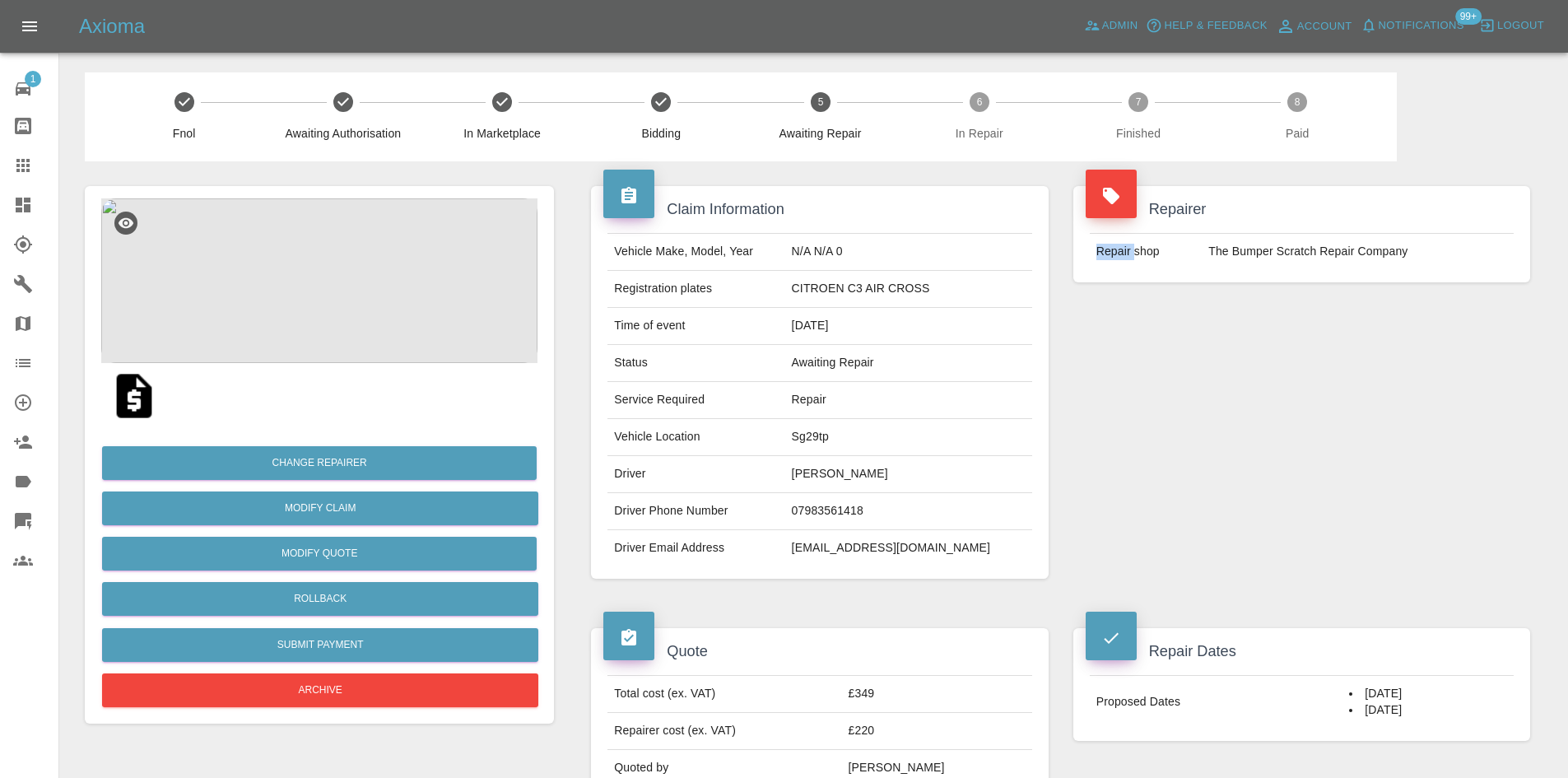
click at [1258, 510] on div "Repairer Repair shop The Bumper Scratch Repair Company" at bounding box center [1301, 382] width 481 height 442
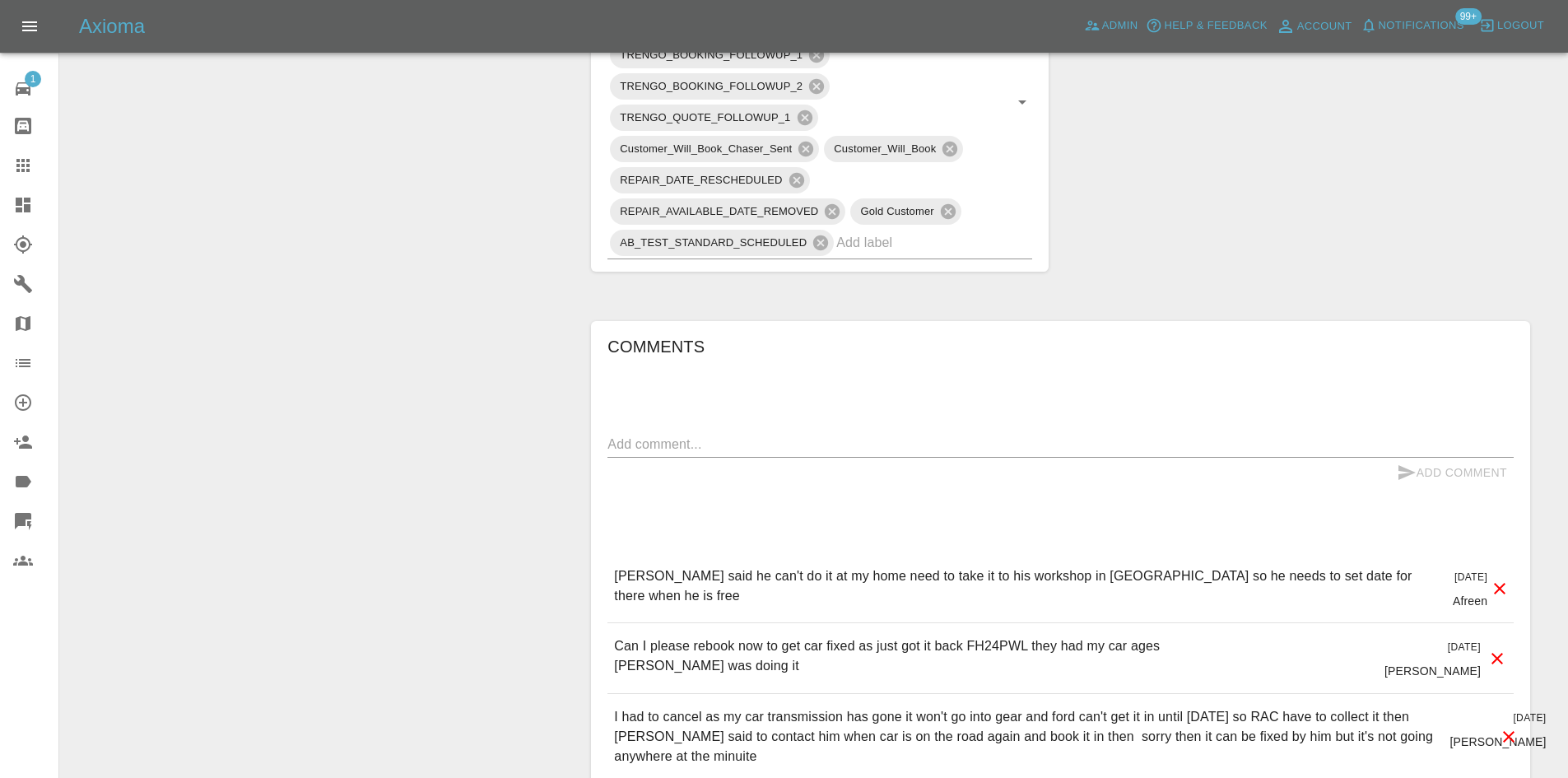
scroll to position [1399, 0]
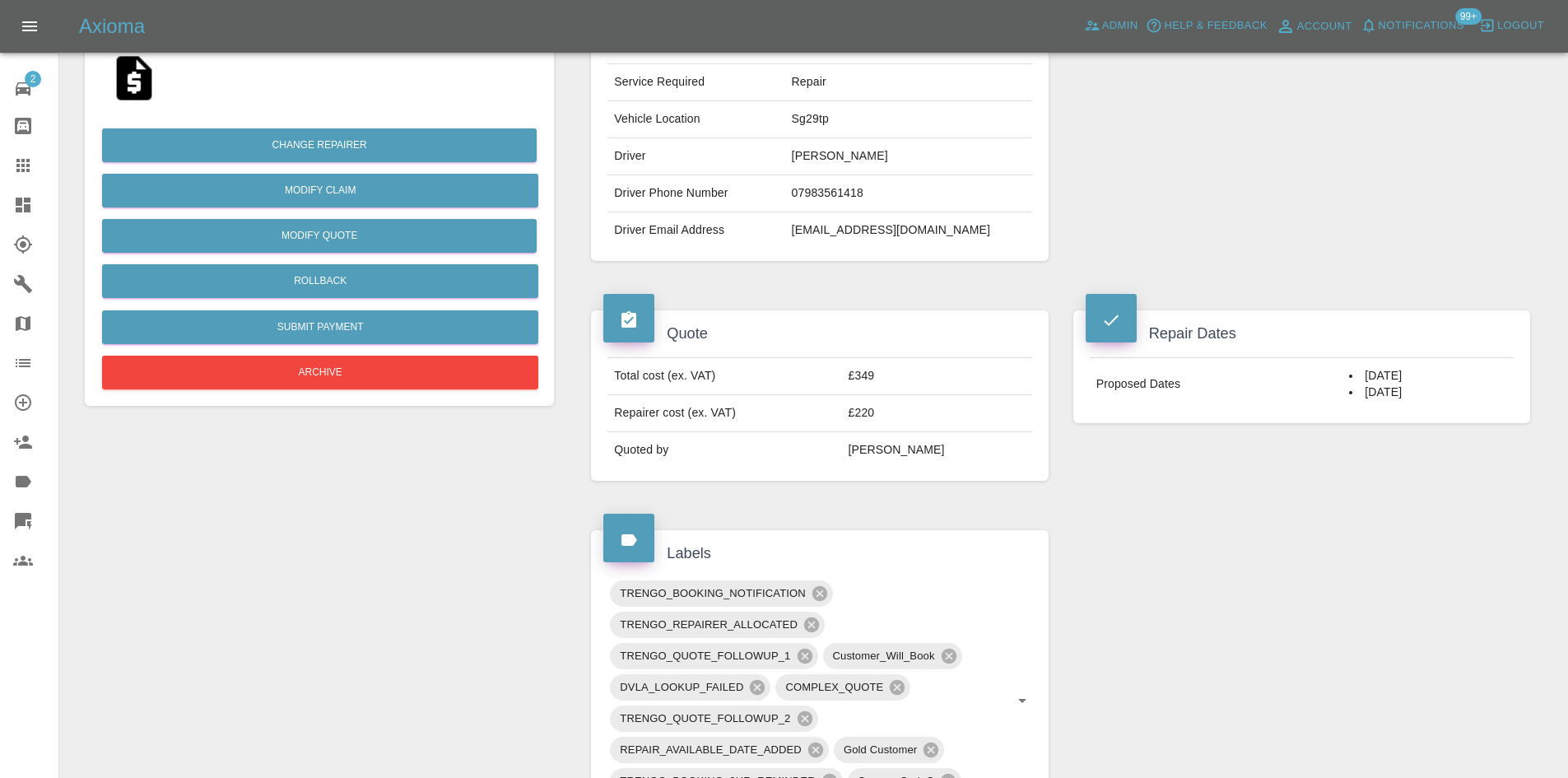
scroll to position [165, 0]
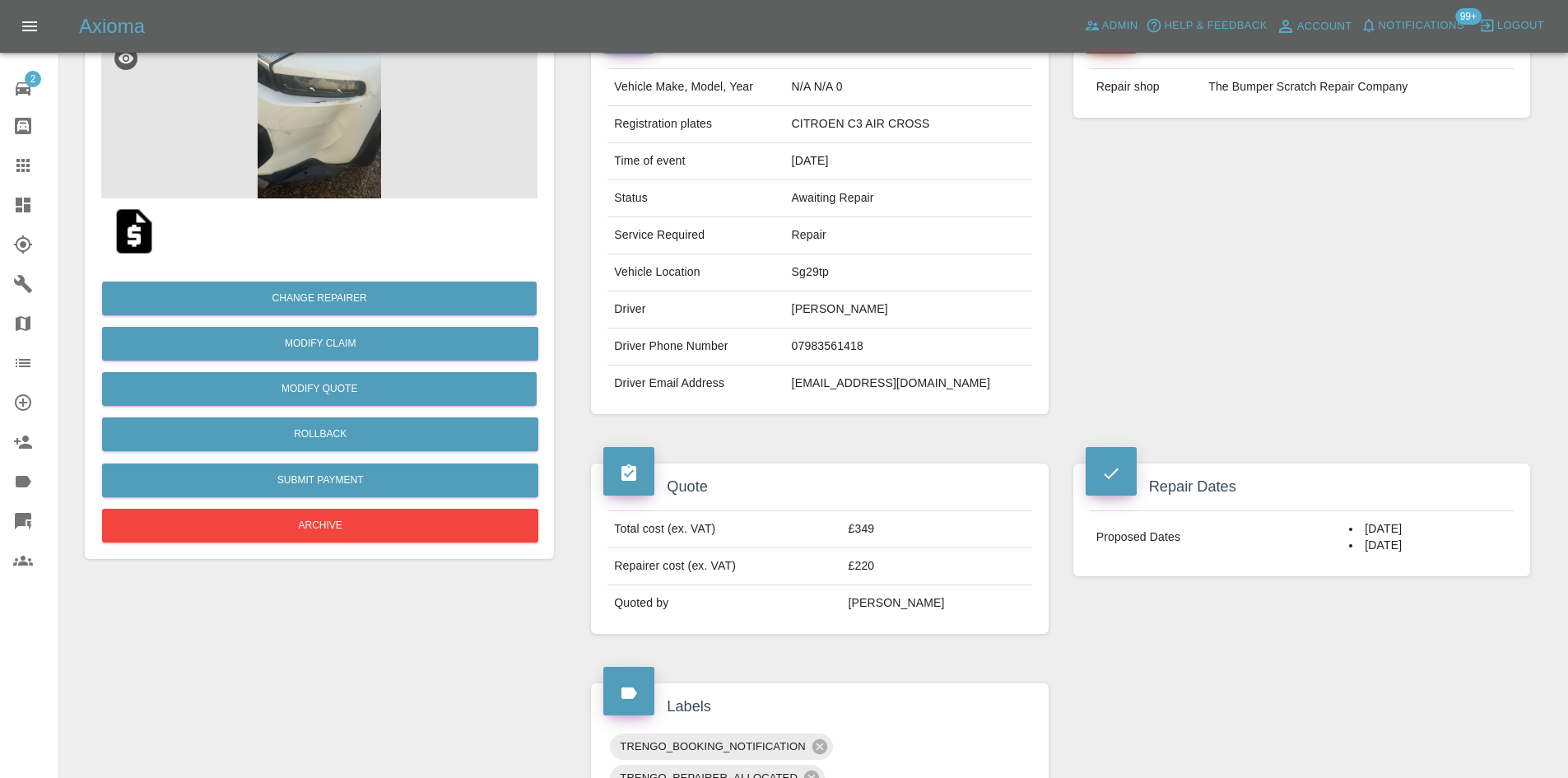
drag, startPoint x: 920, startPoint y: 604, endPoint x: 839, endPoint y: 590, distance: 82.2
click at [857, 609] on td "[PERSON_NAME]" at bounding box center [937, 603] width 190 height 37
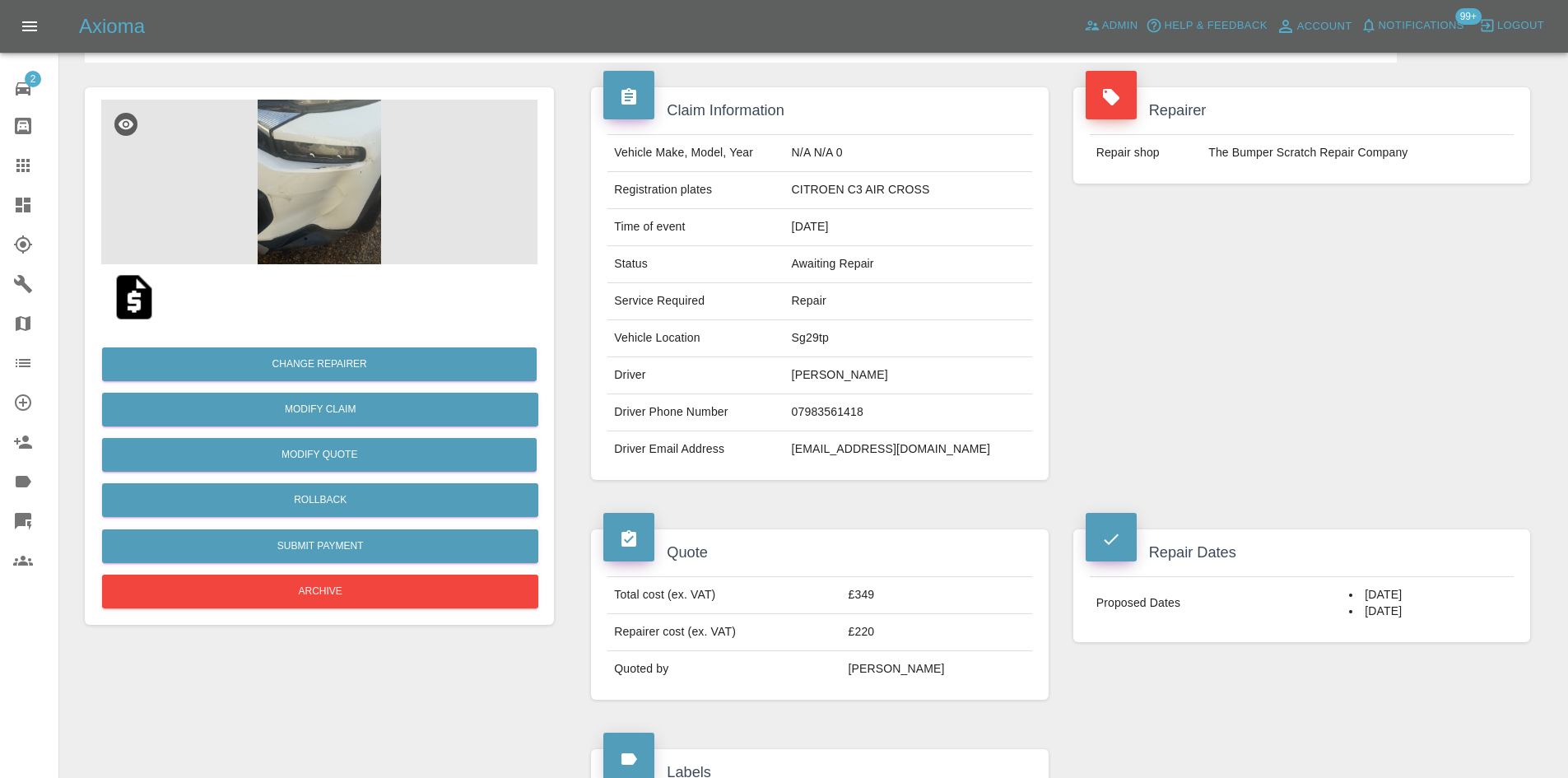
scroll to position [0, 0]
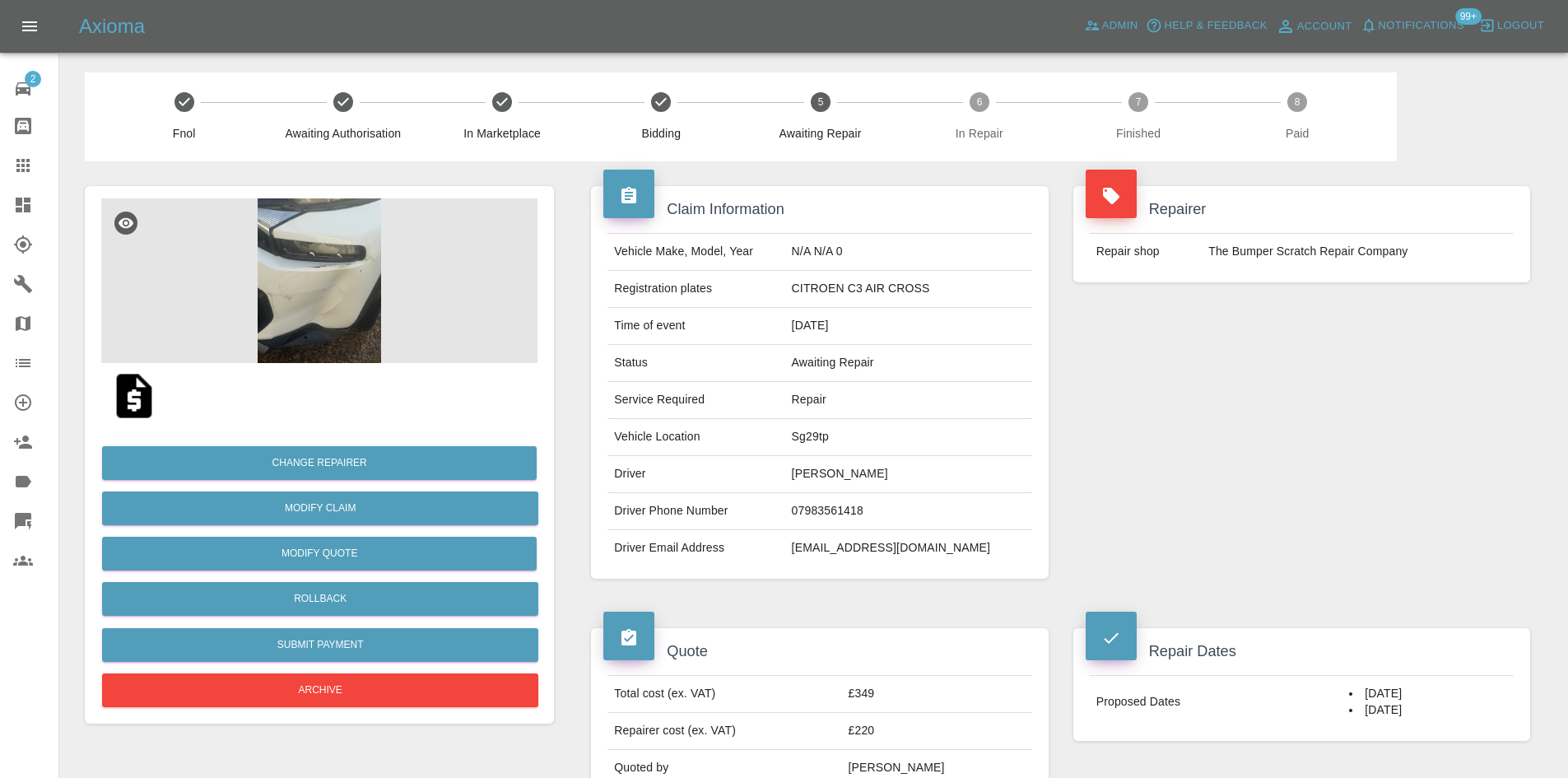
click at [318, 362] on img at bounding box center [319, 280] width 436 height 165
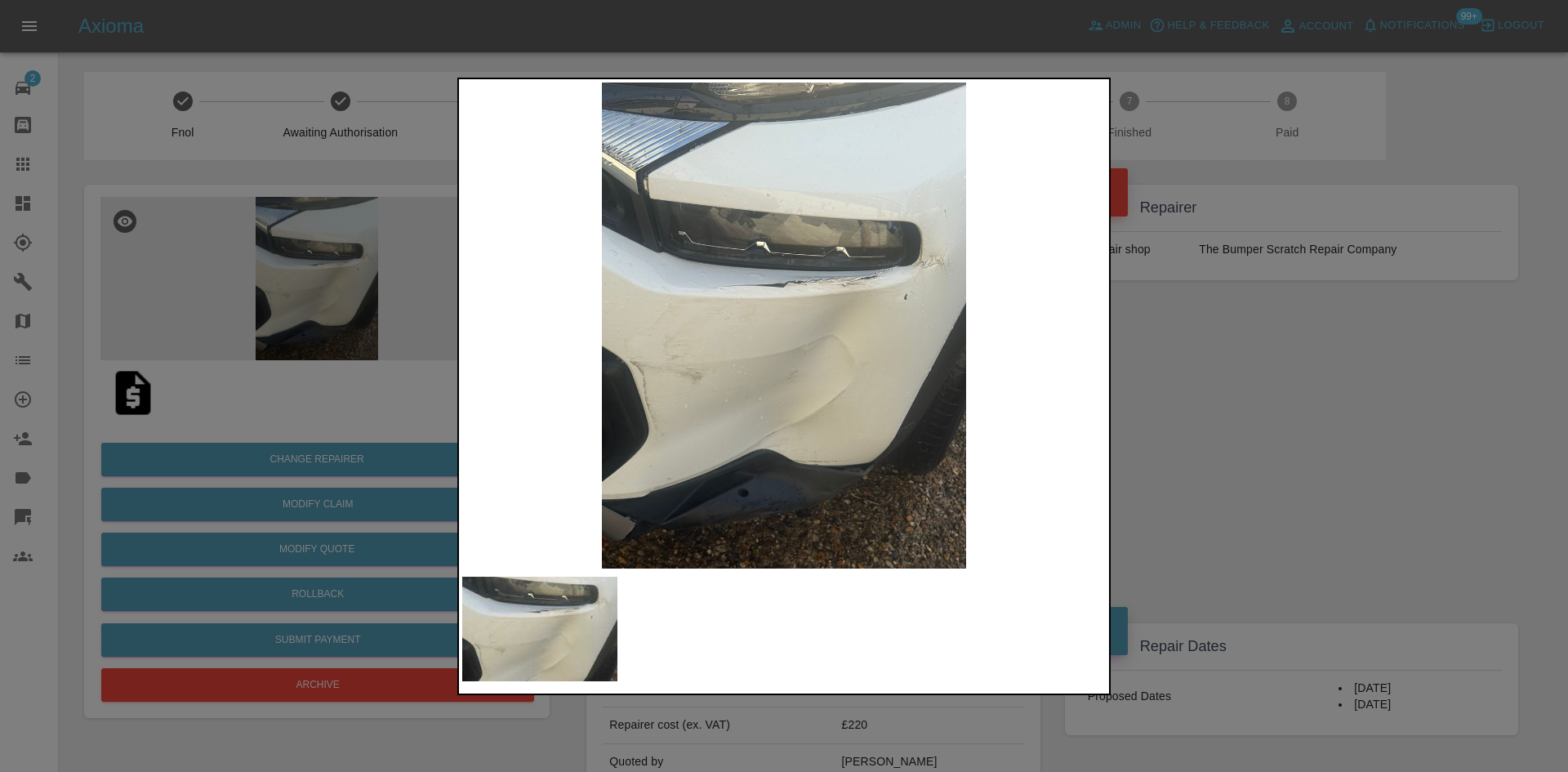
click at [871, 305] on img at bounding box center [784, 326] width 644 height 486
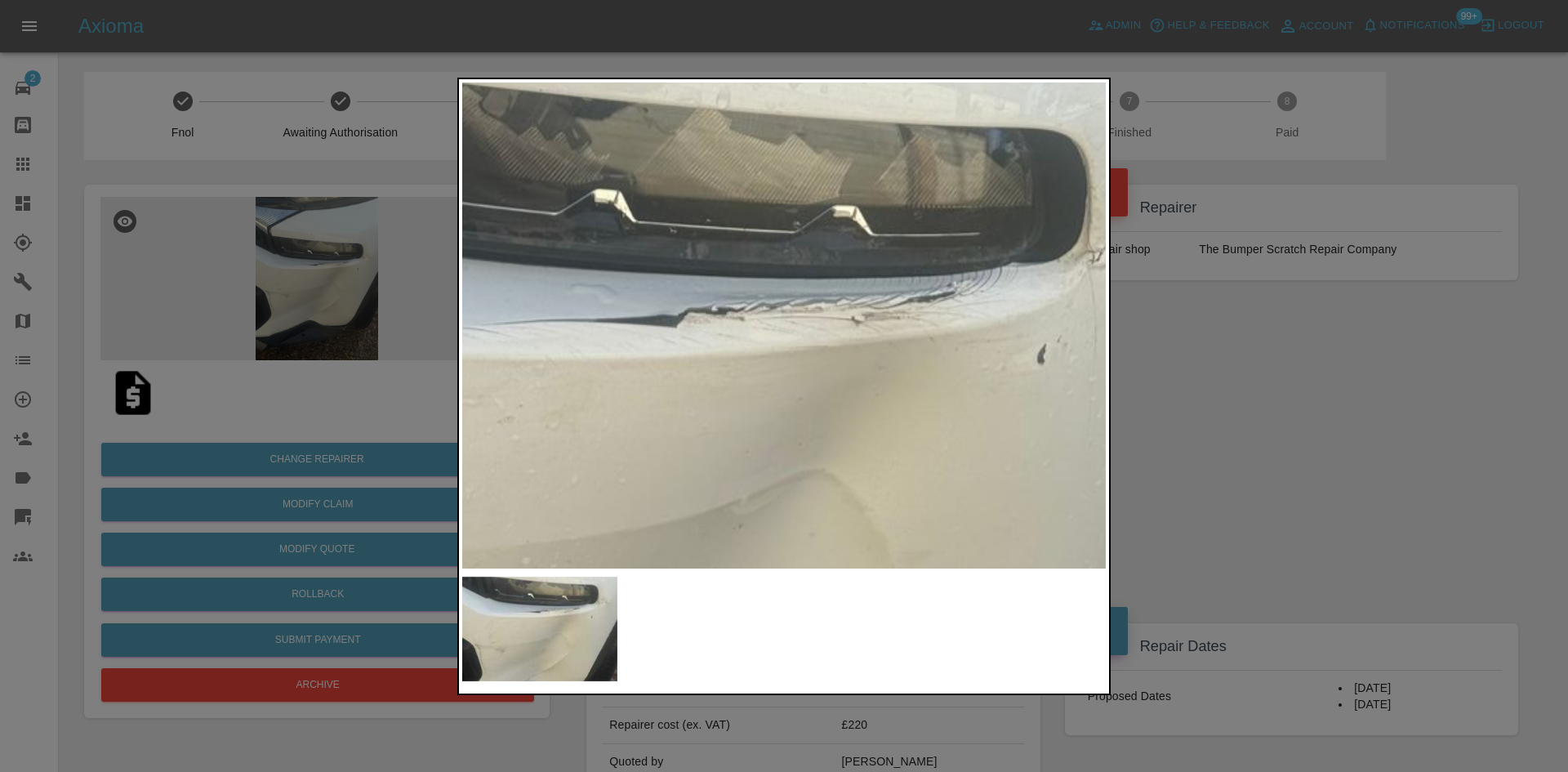
click at [679, 340] on img at bounding box center [676, 441] width 1931 height 1459
click at [980, 268] on img at bounding box center [676, 441] width 1931 height 1459
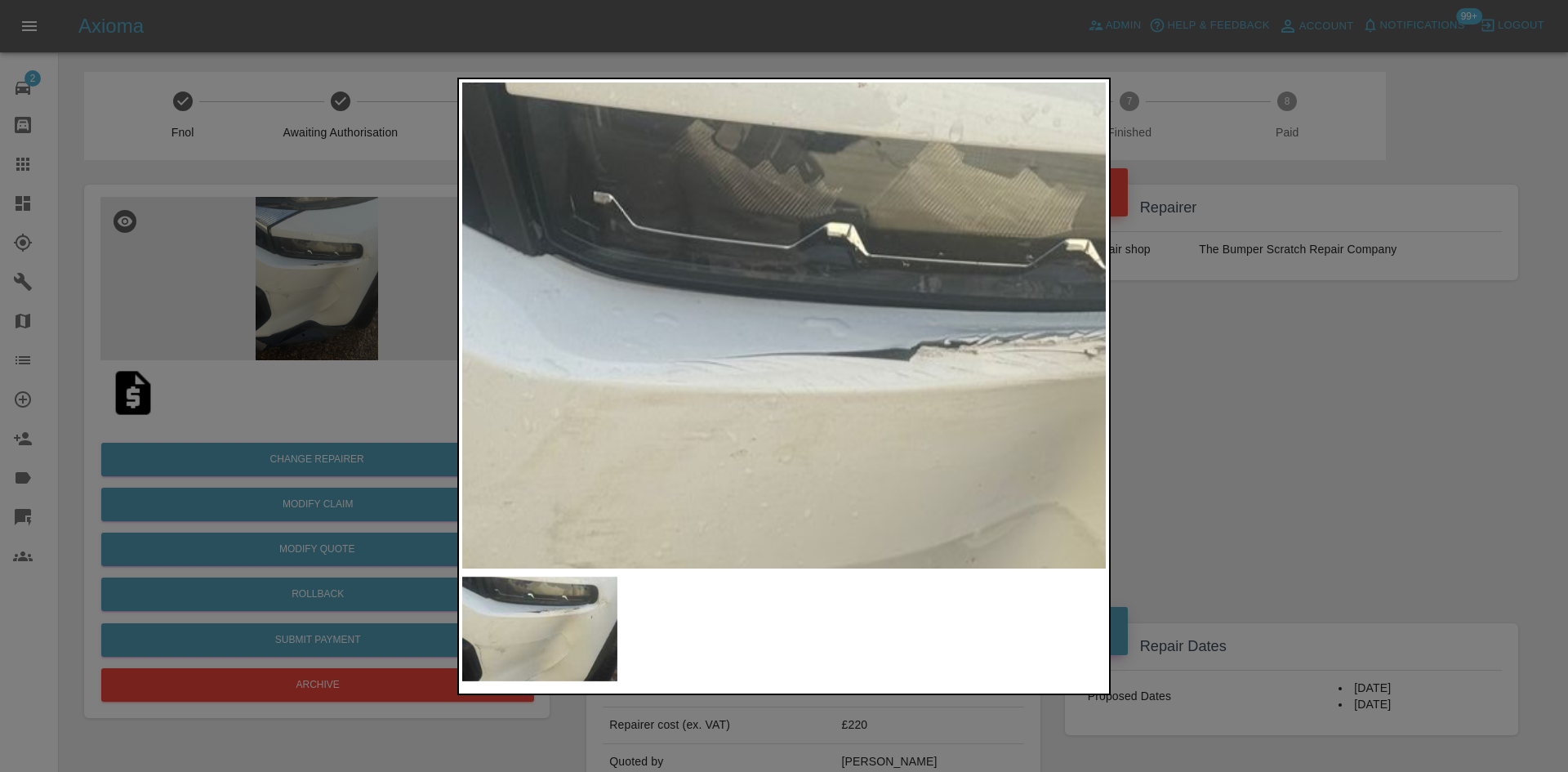
click at [1124, 70] on div at bounding box center [784, 386] width 1568 height 772
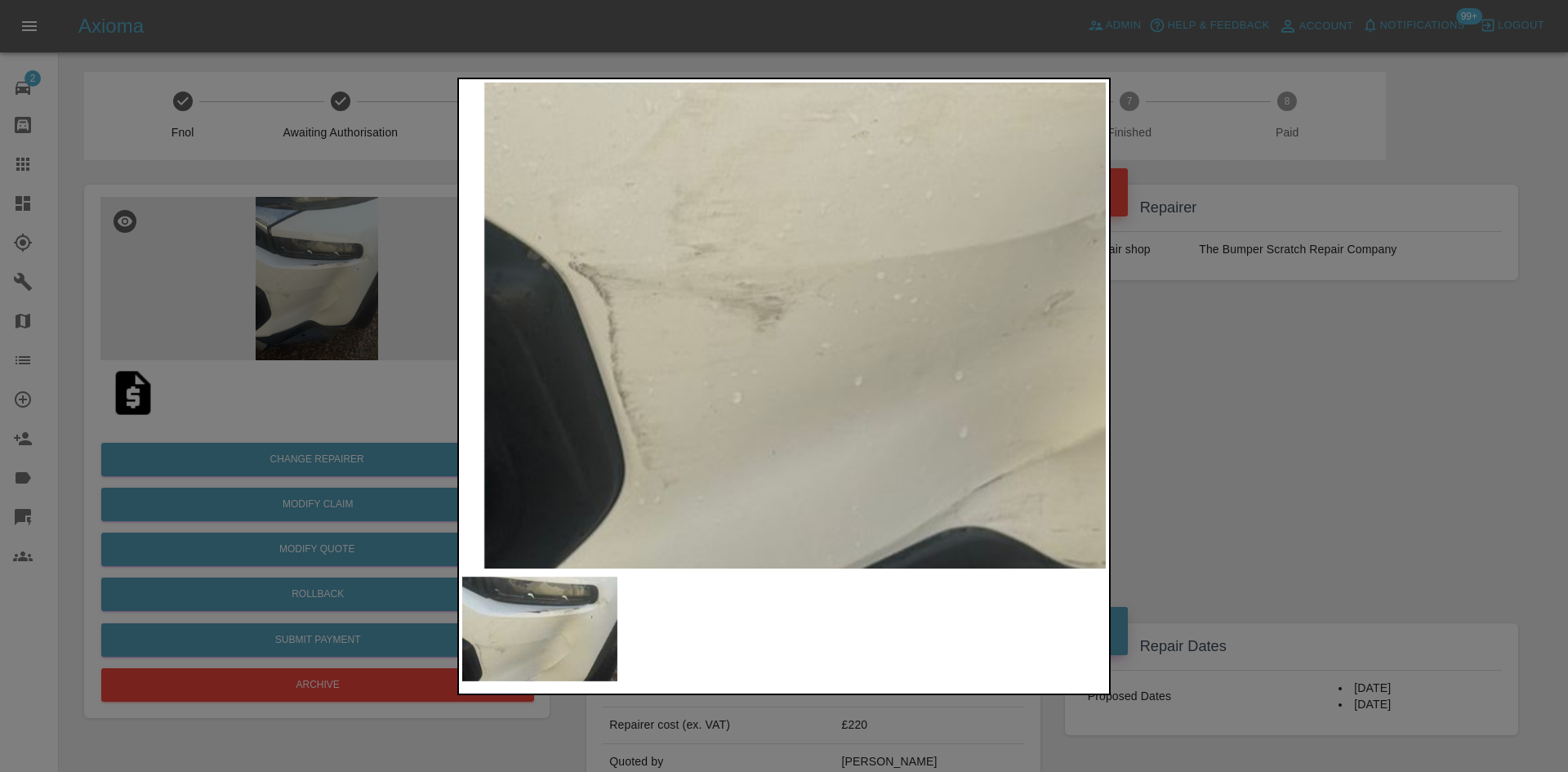
click at [807, 148] on img at bounding box center [1030, 156] width 1931 height 1459
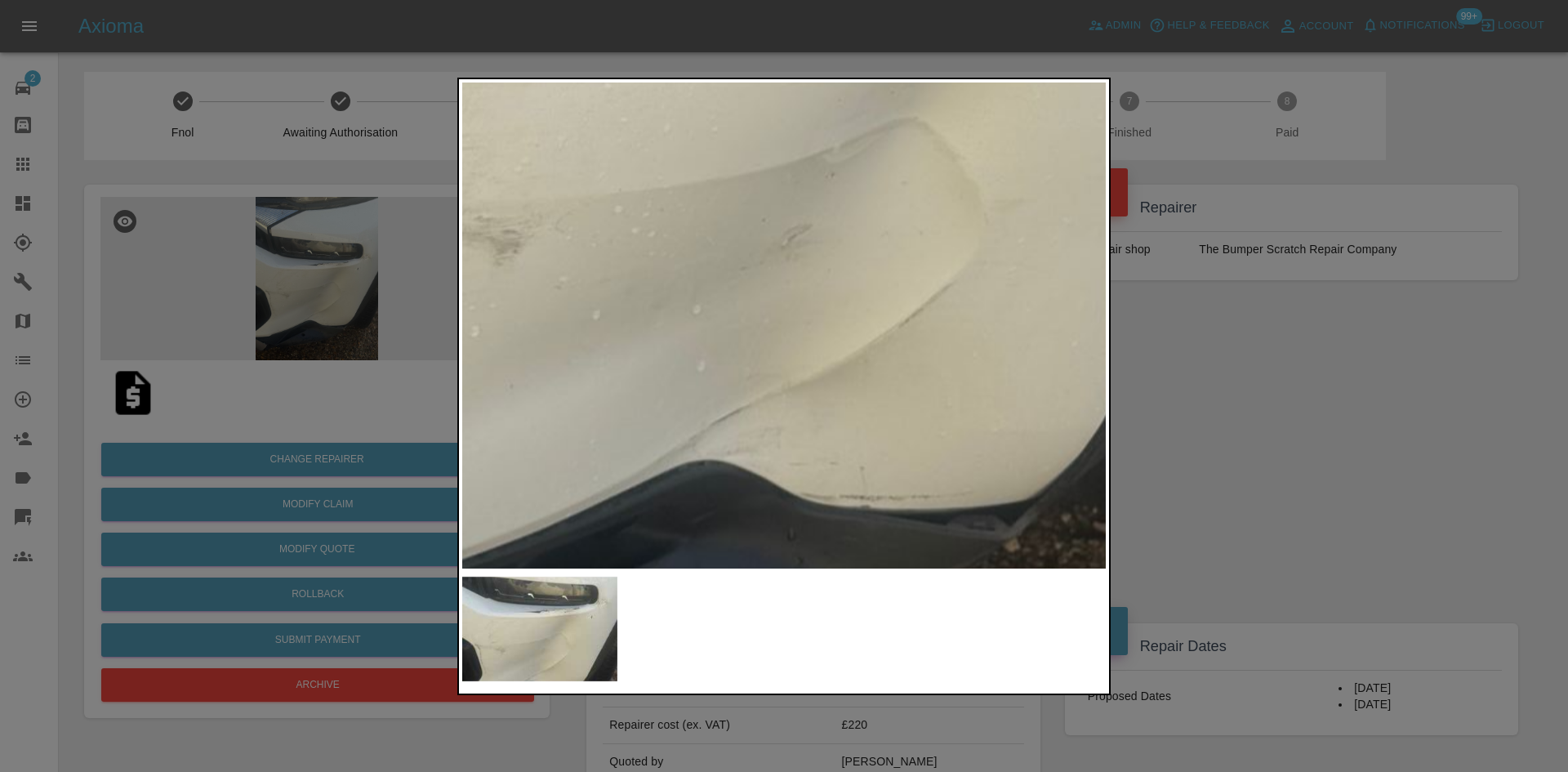
click at [500, 323] on img at bounding box center [769, 90] width 1931 height 1459
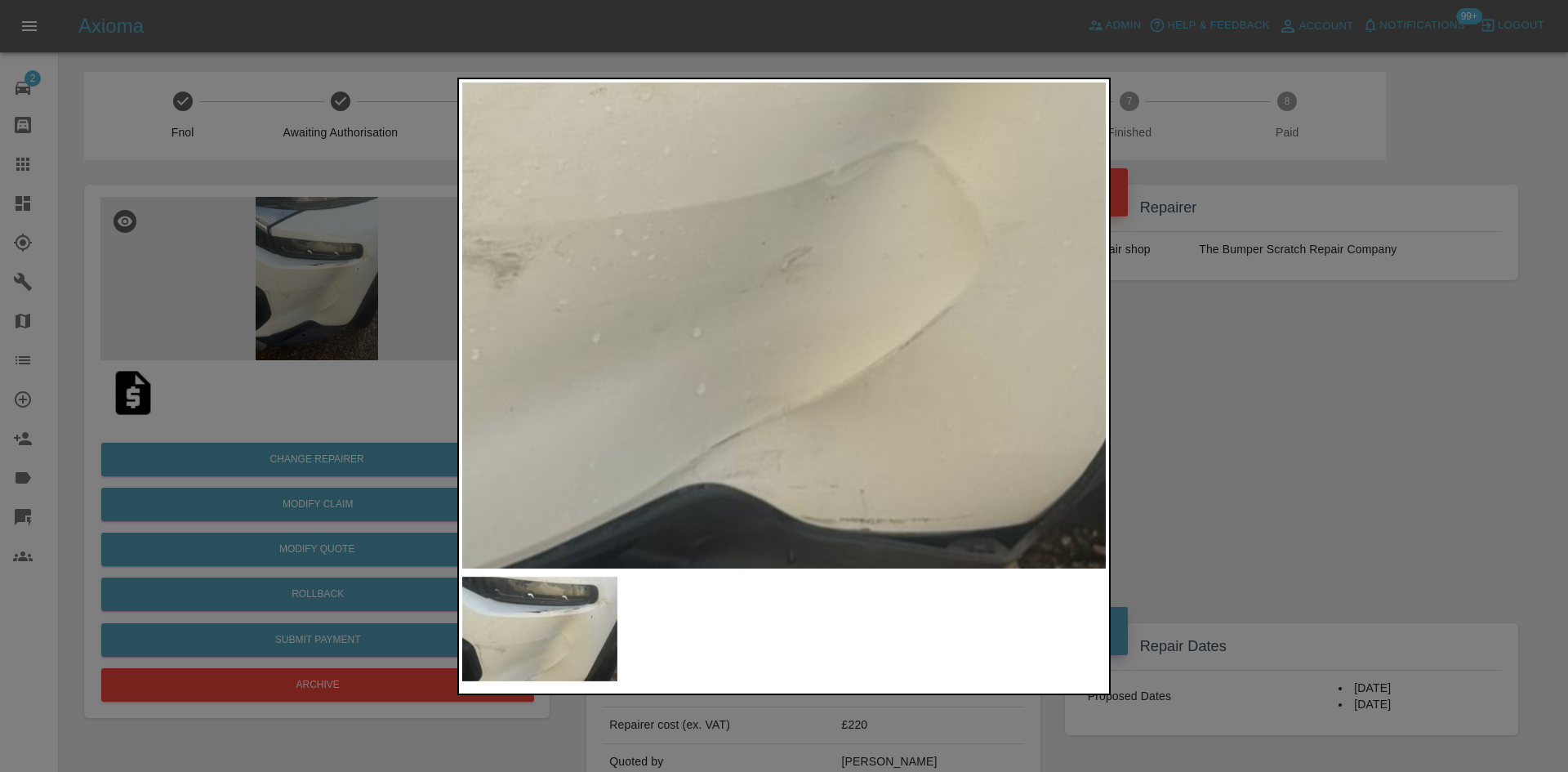
click at [1311, 477] on div at bounding box center [784, 386] width 1568 height 772
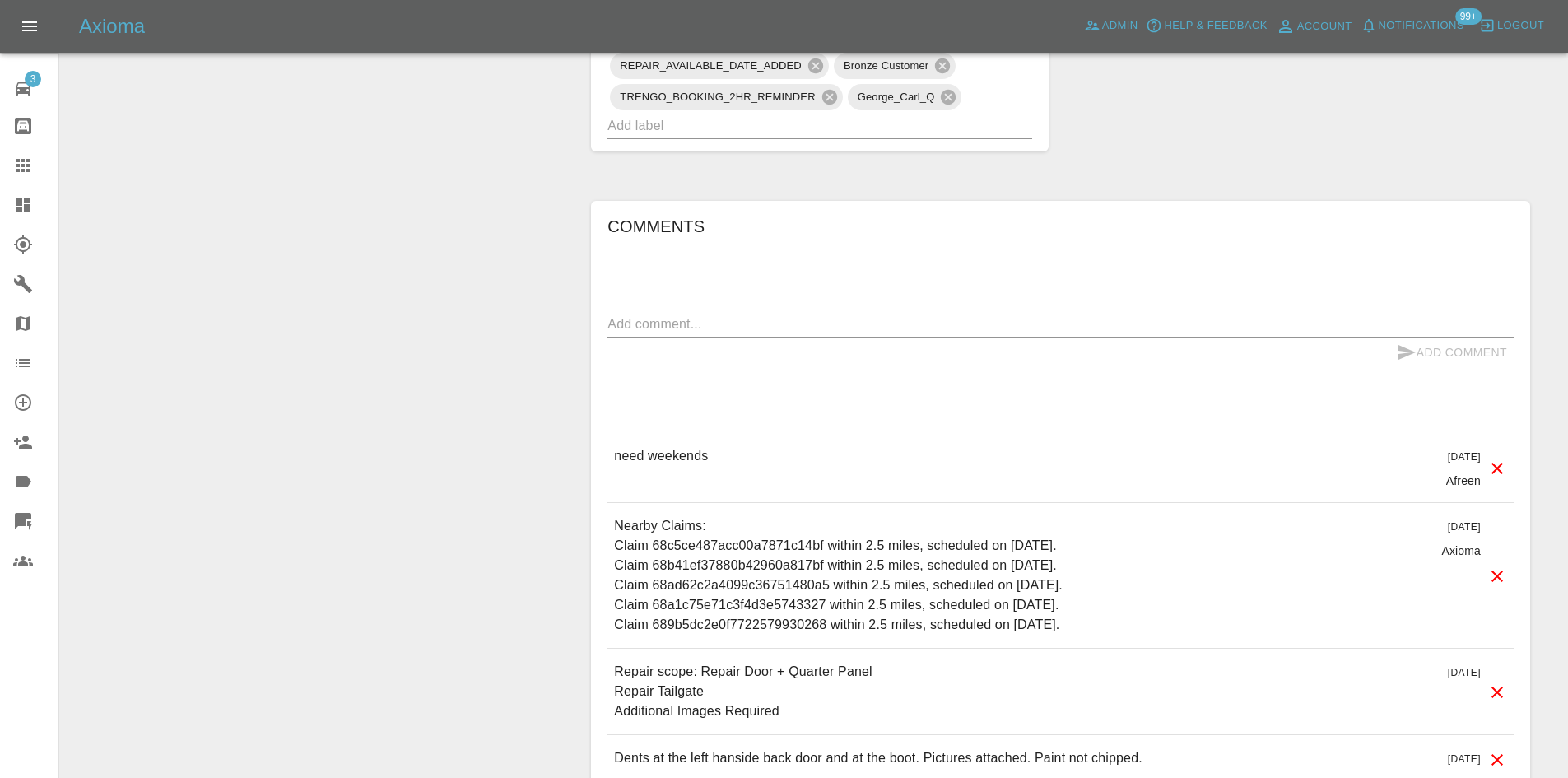
scroll to position [1069, 0]
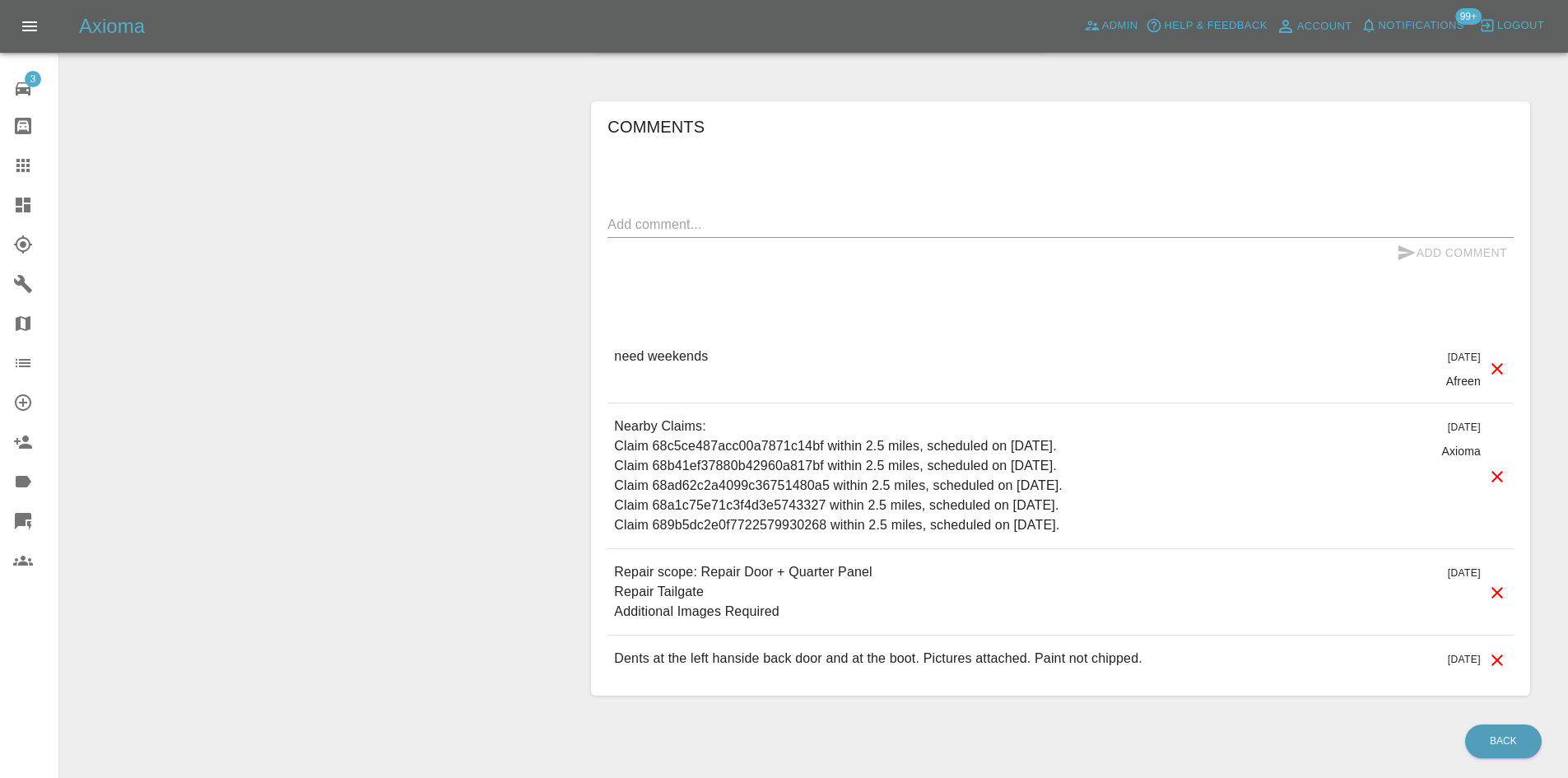
drag, startPoint x: 726, startPoint y: 373, endPoint x: 603, endPoint y: 378, distance: 123.1
click at [603, 378] on div "Comments x Add Comment need weekends [DATE] Afreen need weekends [DATE] Afreen …" at bounding box center [1060, 398] width 939 height 594
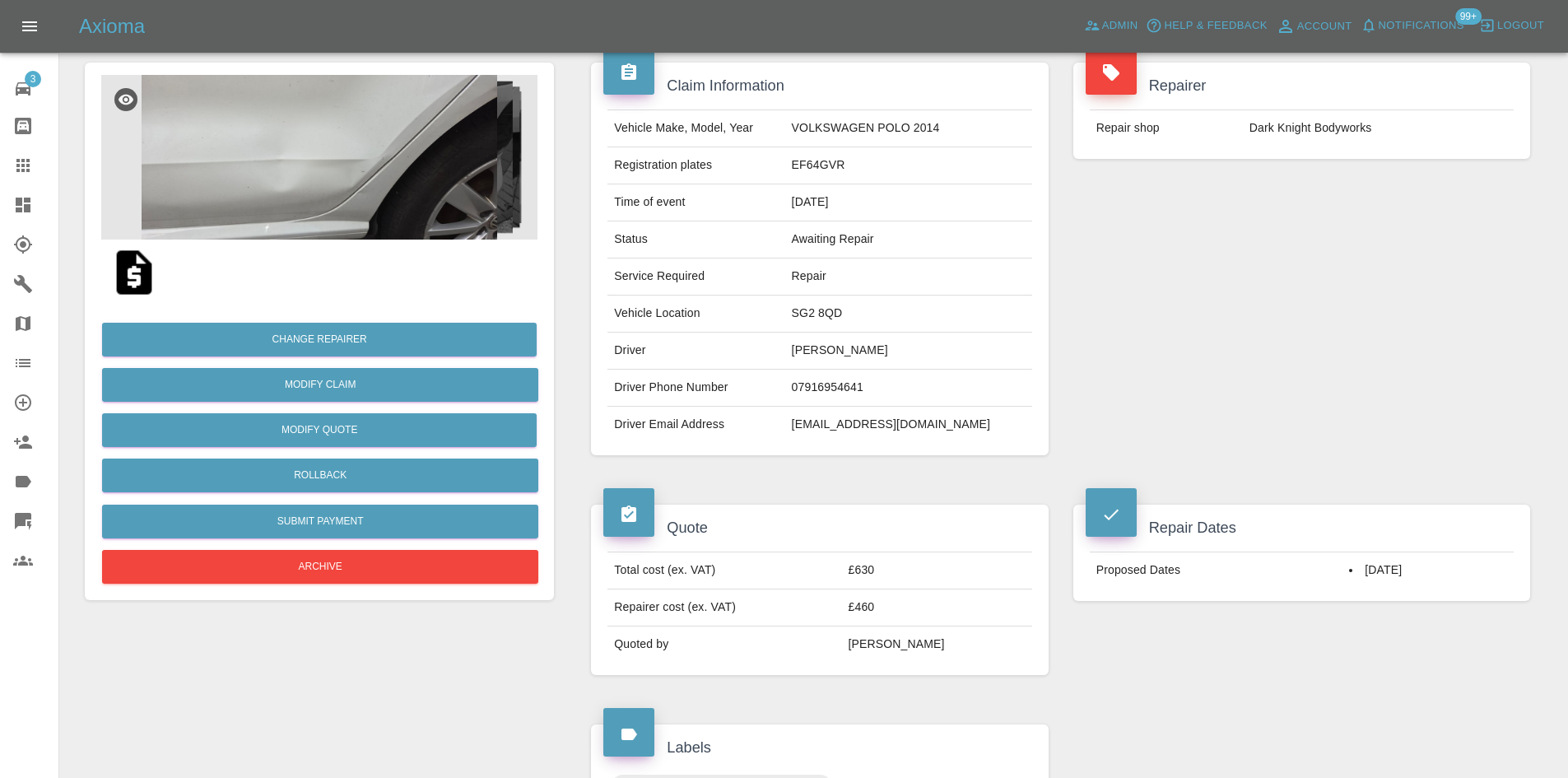
scroll to position [0, 0]
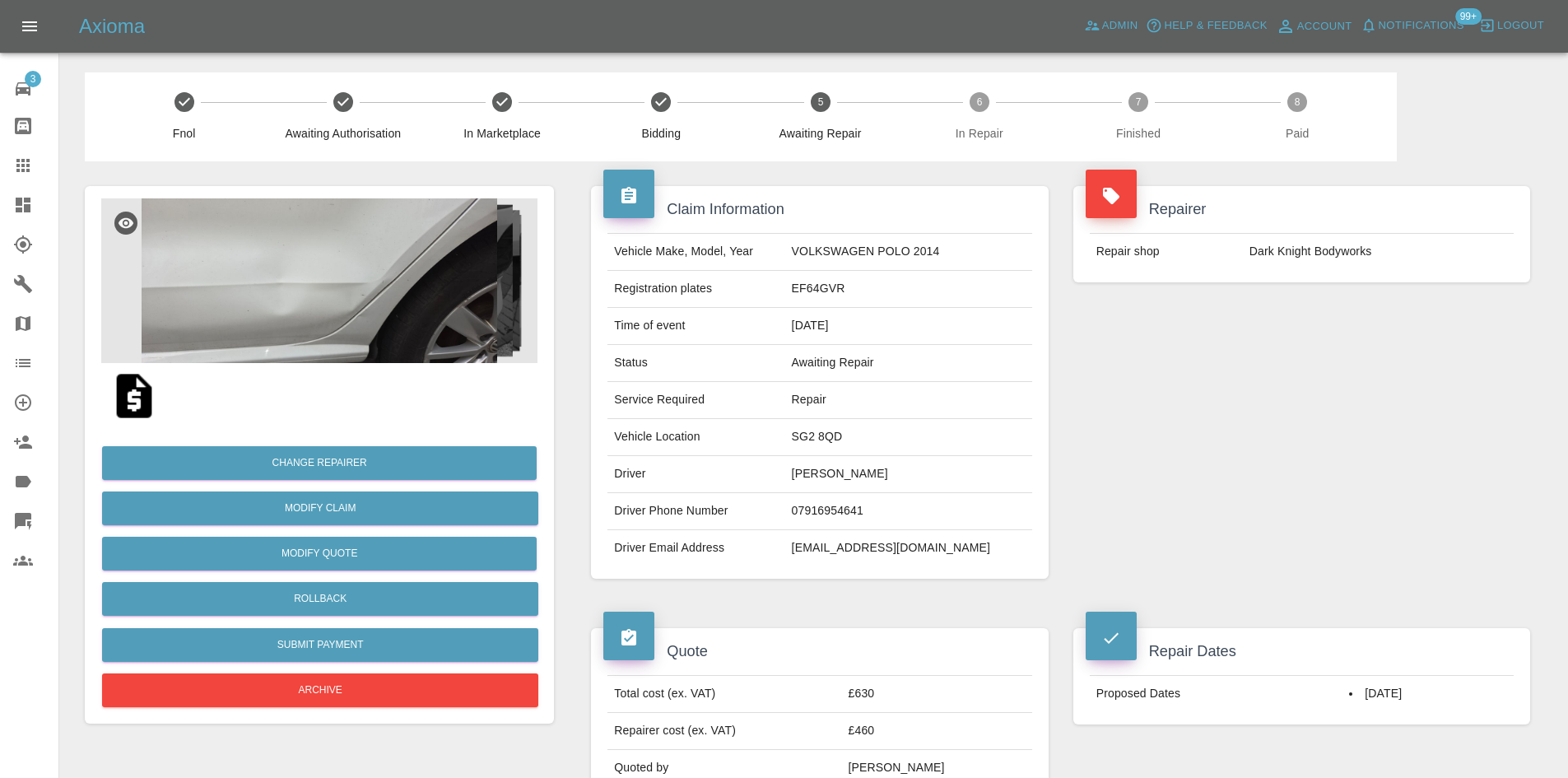
click at [303, 328] on img at bounding box center [319, 280] width 436 height 165
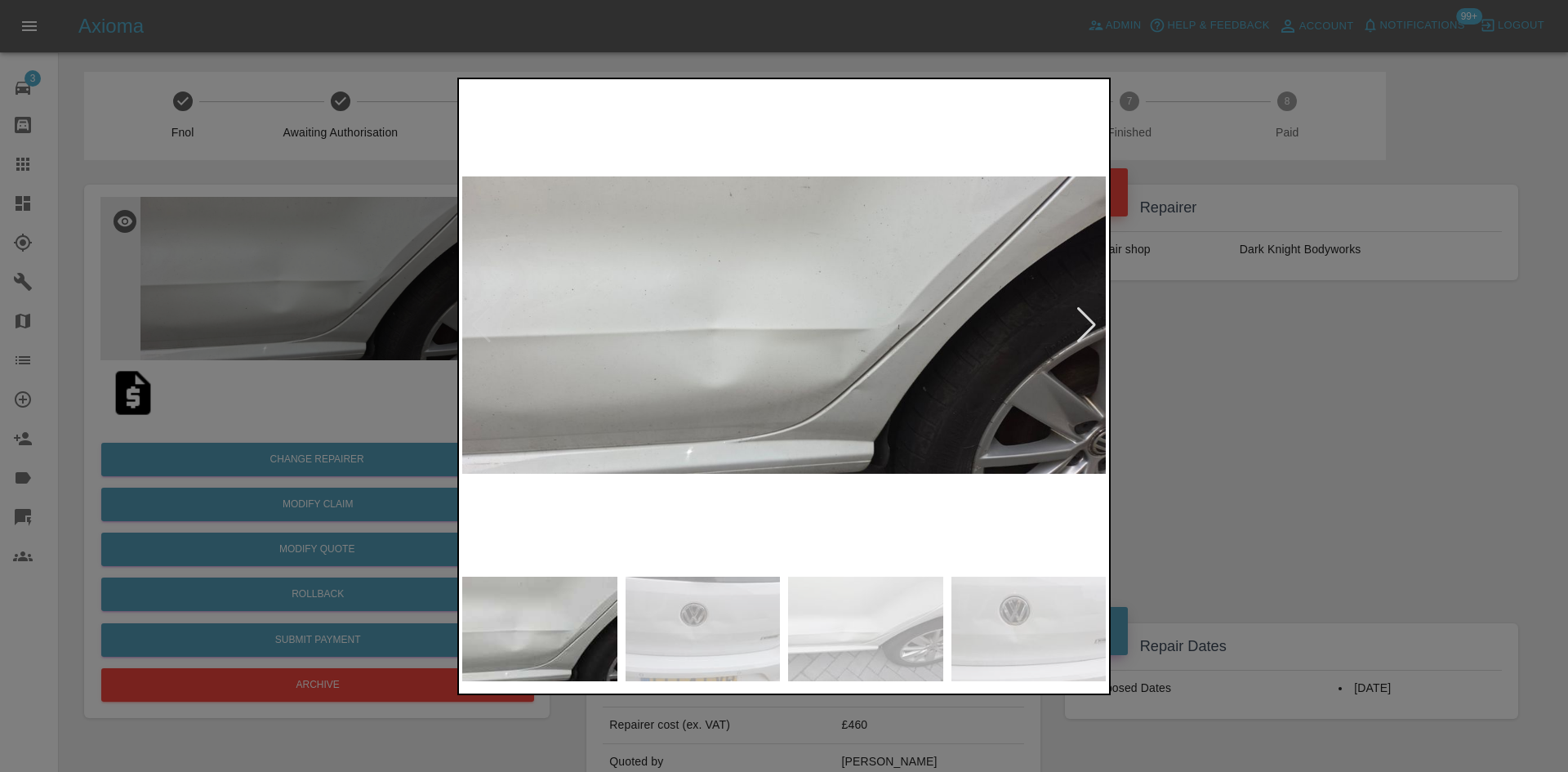
click at [1090, 326] on div at bounding box center [1087, 326] width 22 height 36
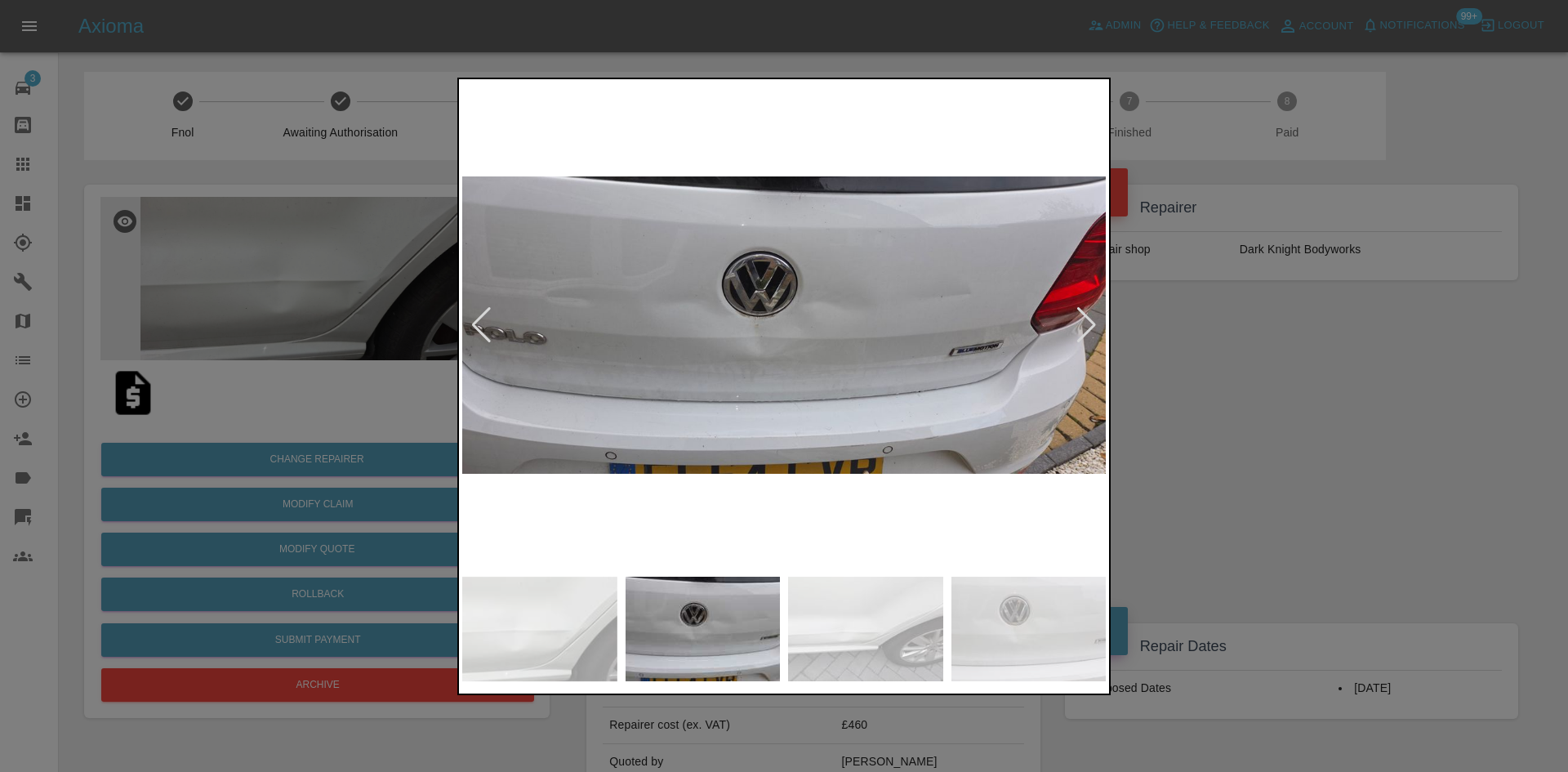
click at [1085, 323] on div at bounding box center [1087, 326] width 22 height 36
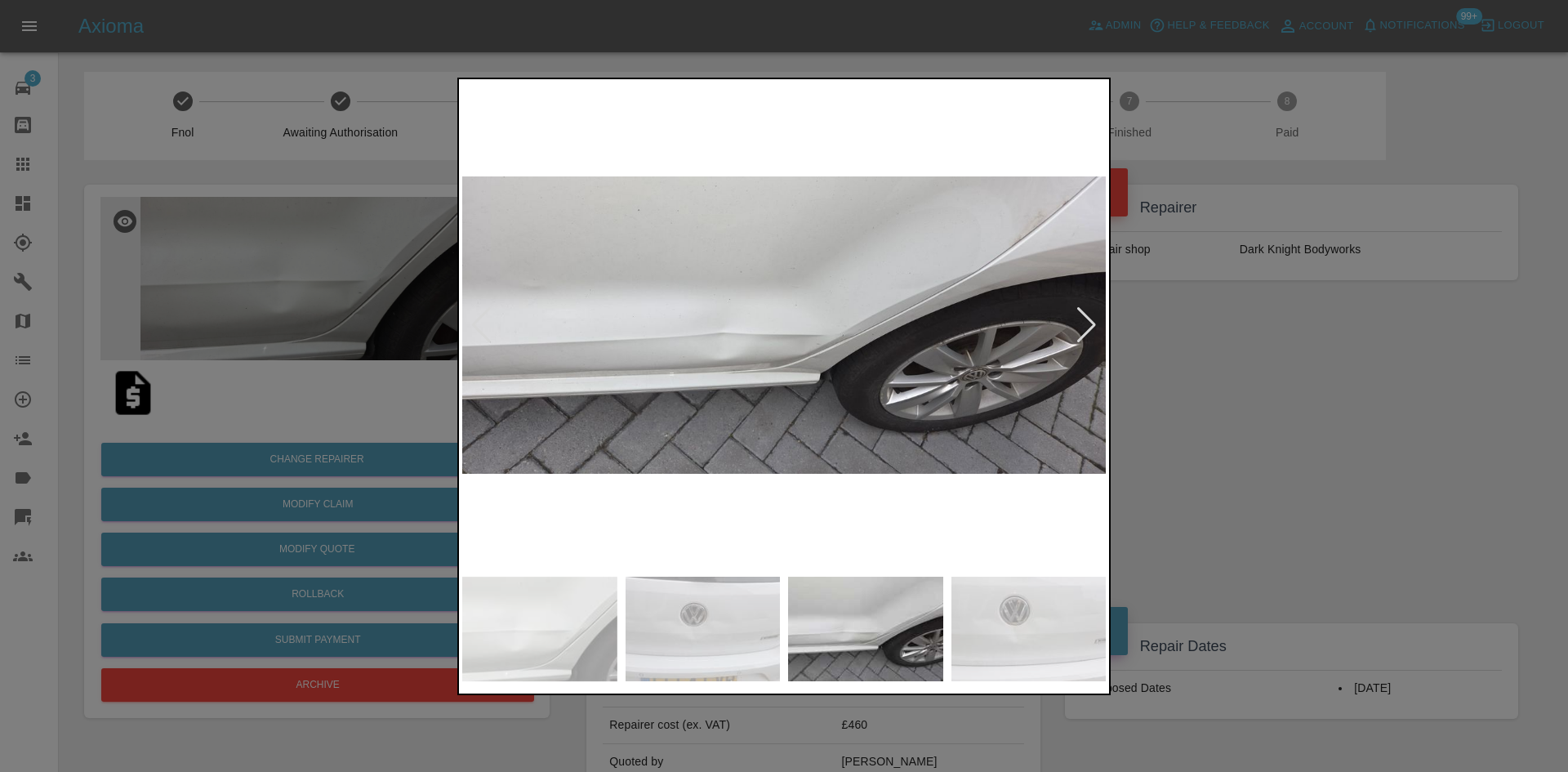
click at [1085, 323] on div at bounding box center [1087, 326] width 22 height 36
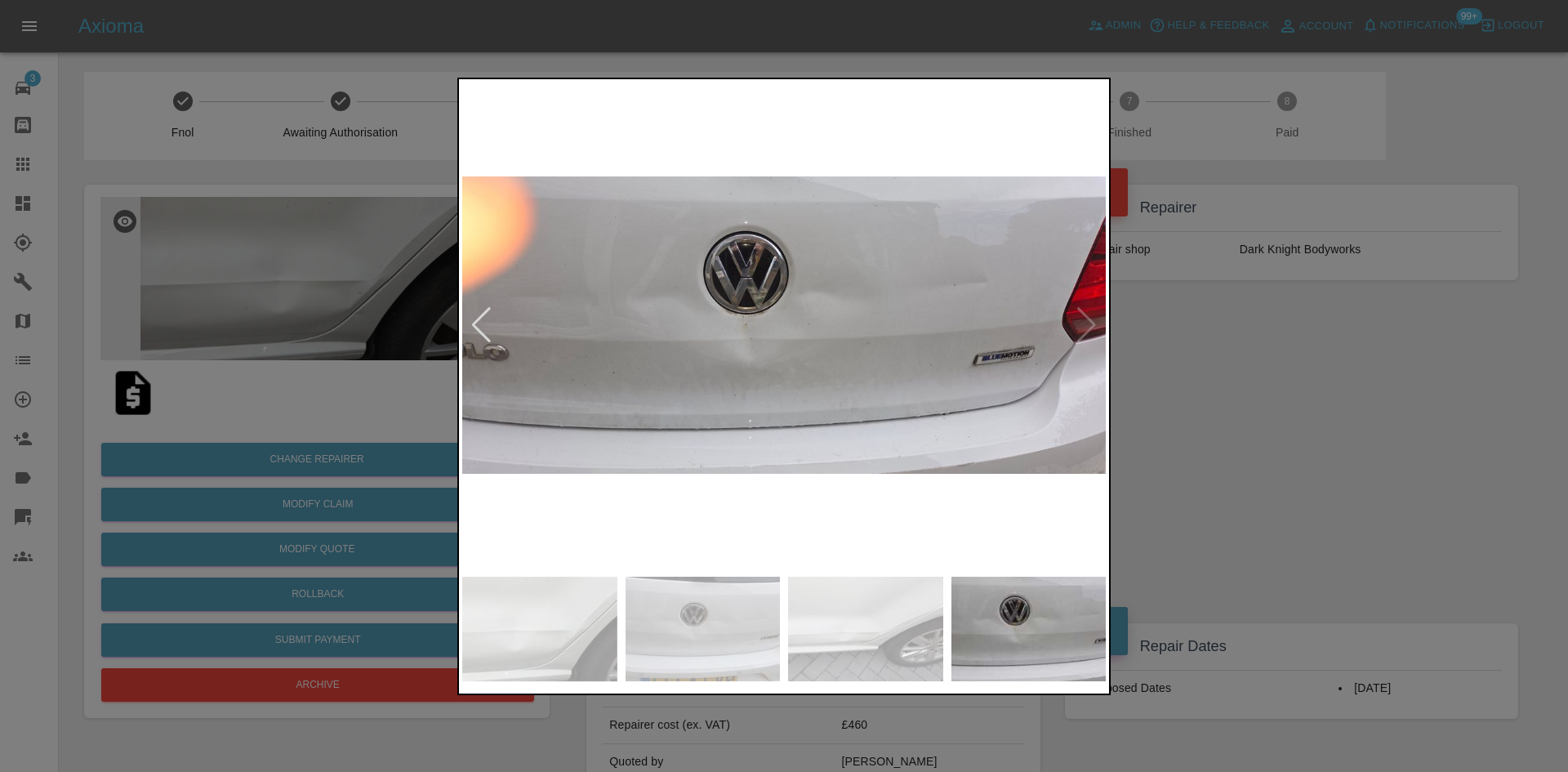
click at [1085, 323] on img at bounding box center [784, 326] width 644 height 486
click at [1237, 406] on div at bounding box center [784, 386] width 1568 height 772
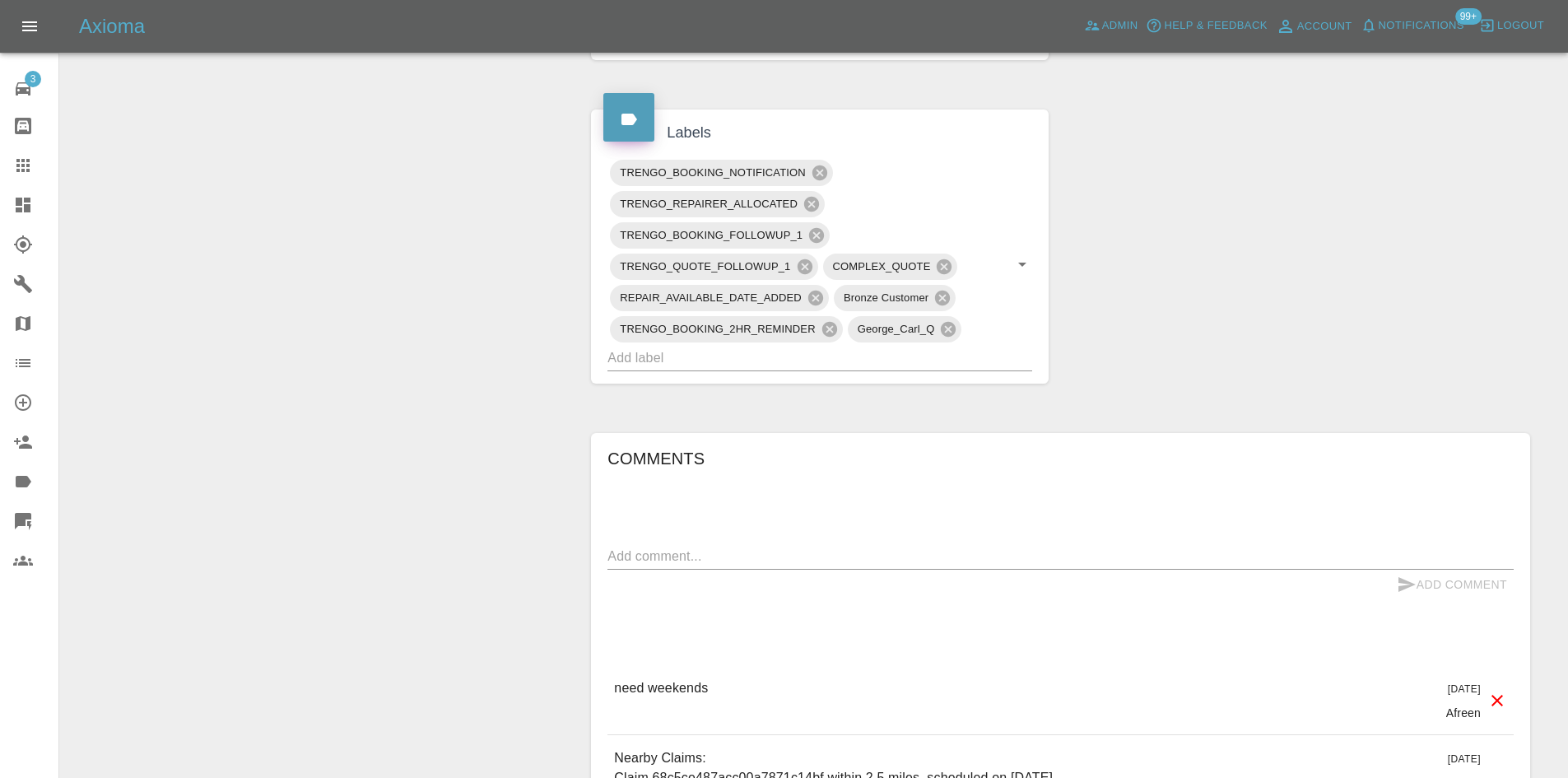
scroll to position [1120, 0]
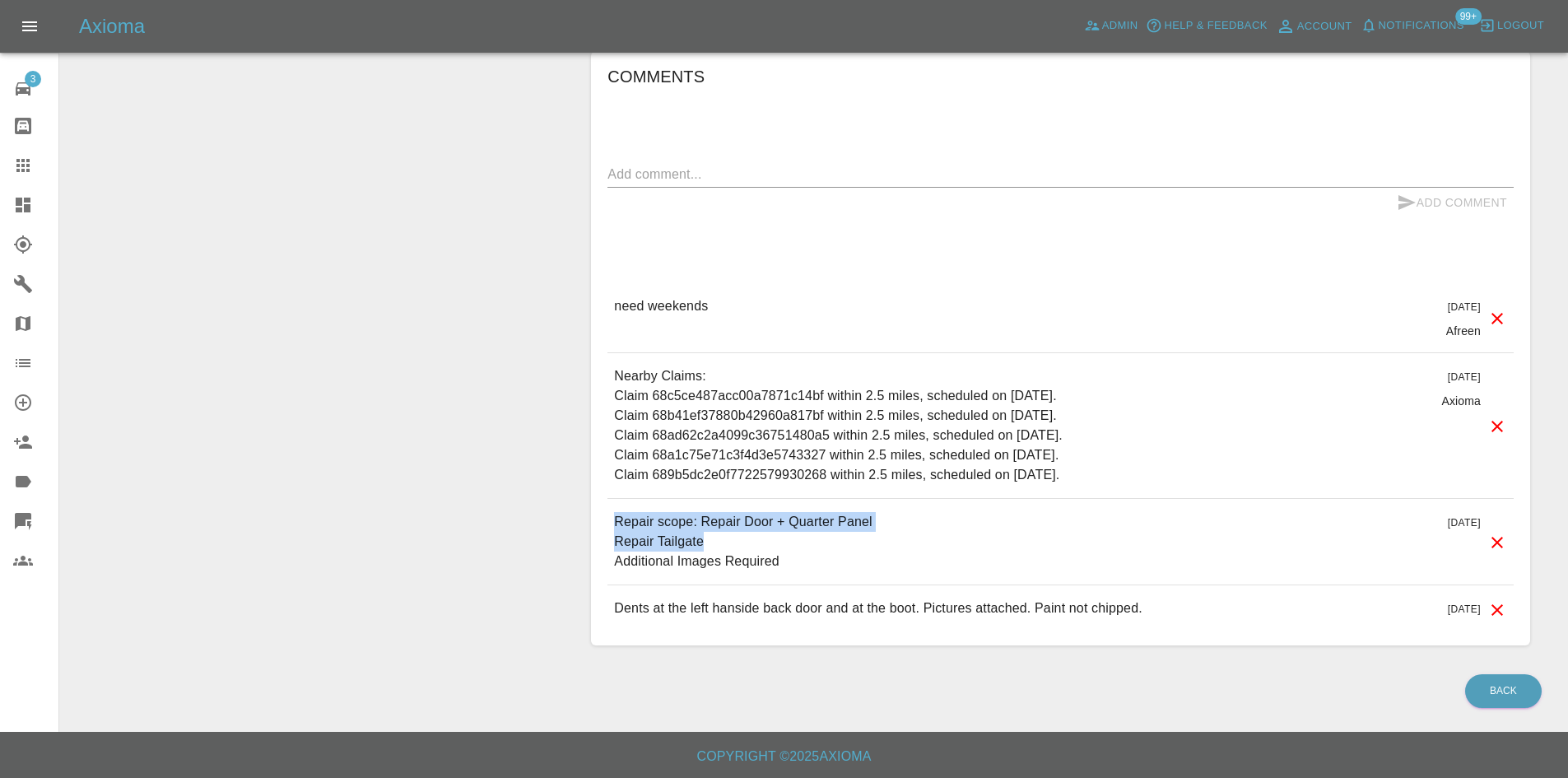
drag, startPoint x: 726, startPoint y: 542, endPoint x: 598, endPoint y: 520, distance: 129.9
click at [598, 520] on div "Comments x Add Comment need weekends 3 days ago Afreen need weekends 3 days ago…" at bounding box center [1060, 348] width 939 height 594
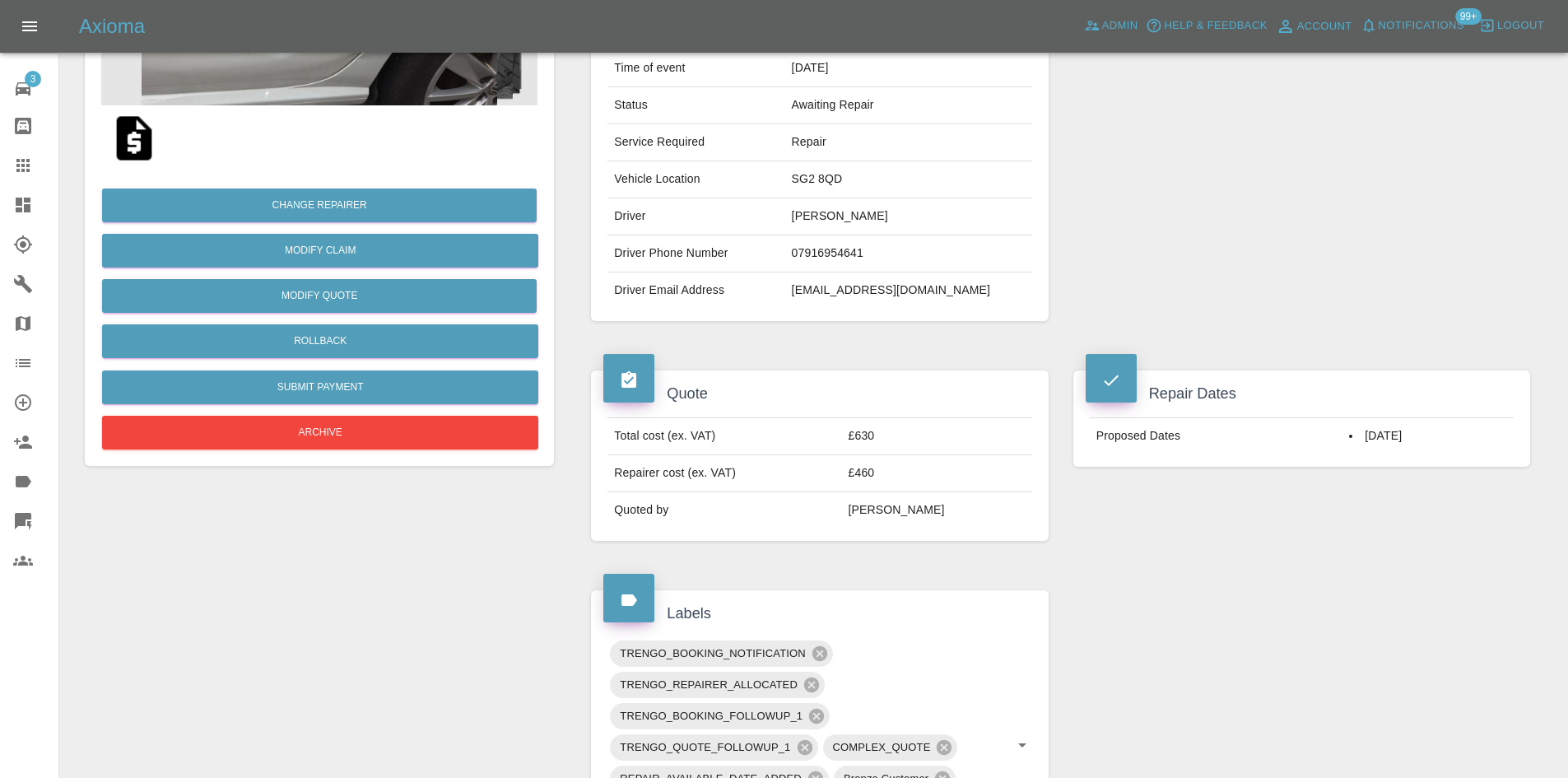
scroll to position [50, 0]
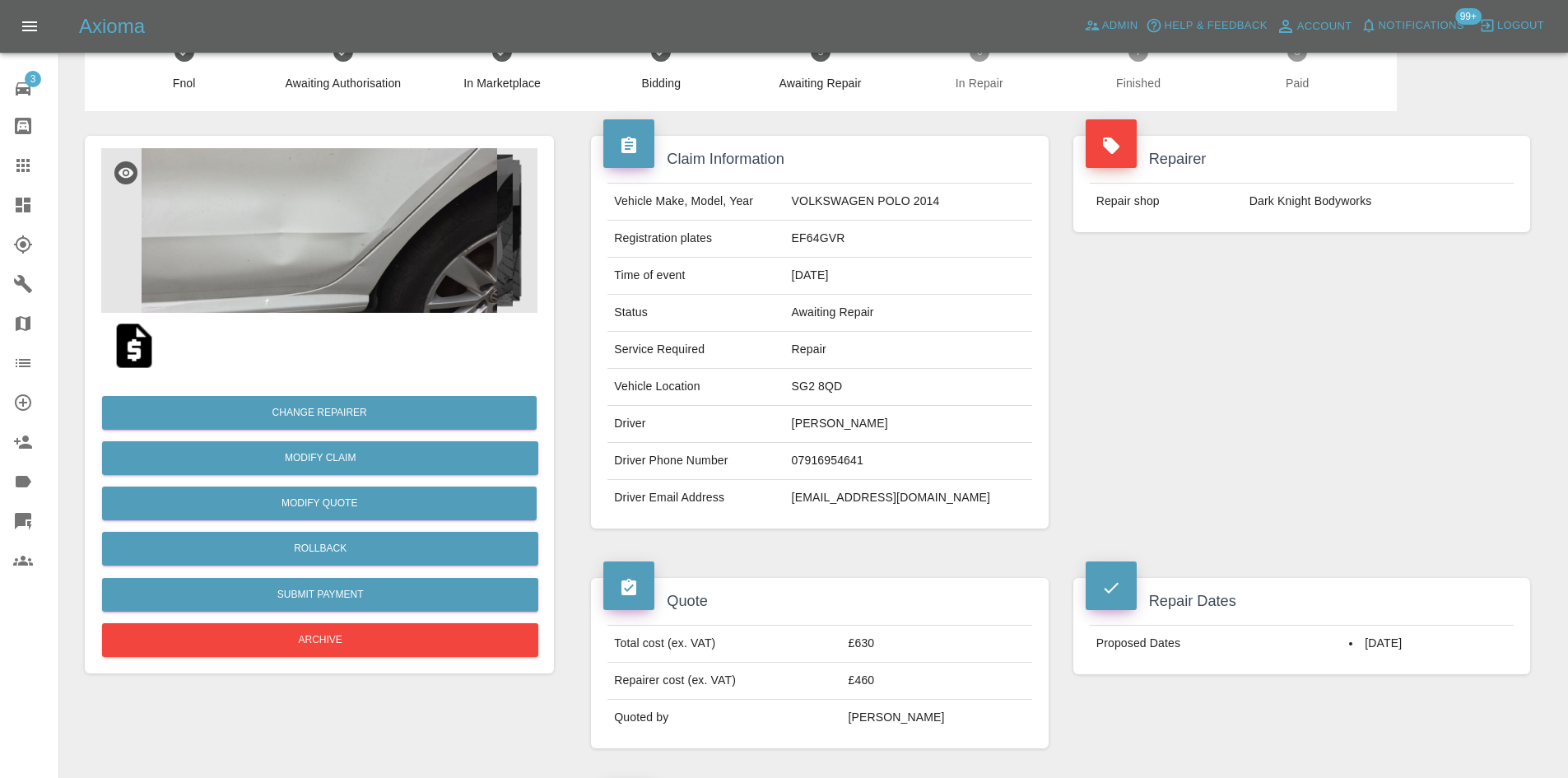
click at [355, 256] on img at bounding box center [319, 231] width 436 height 165
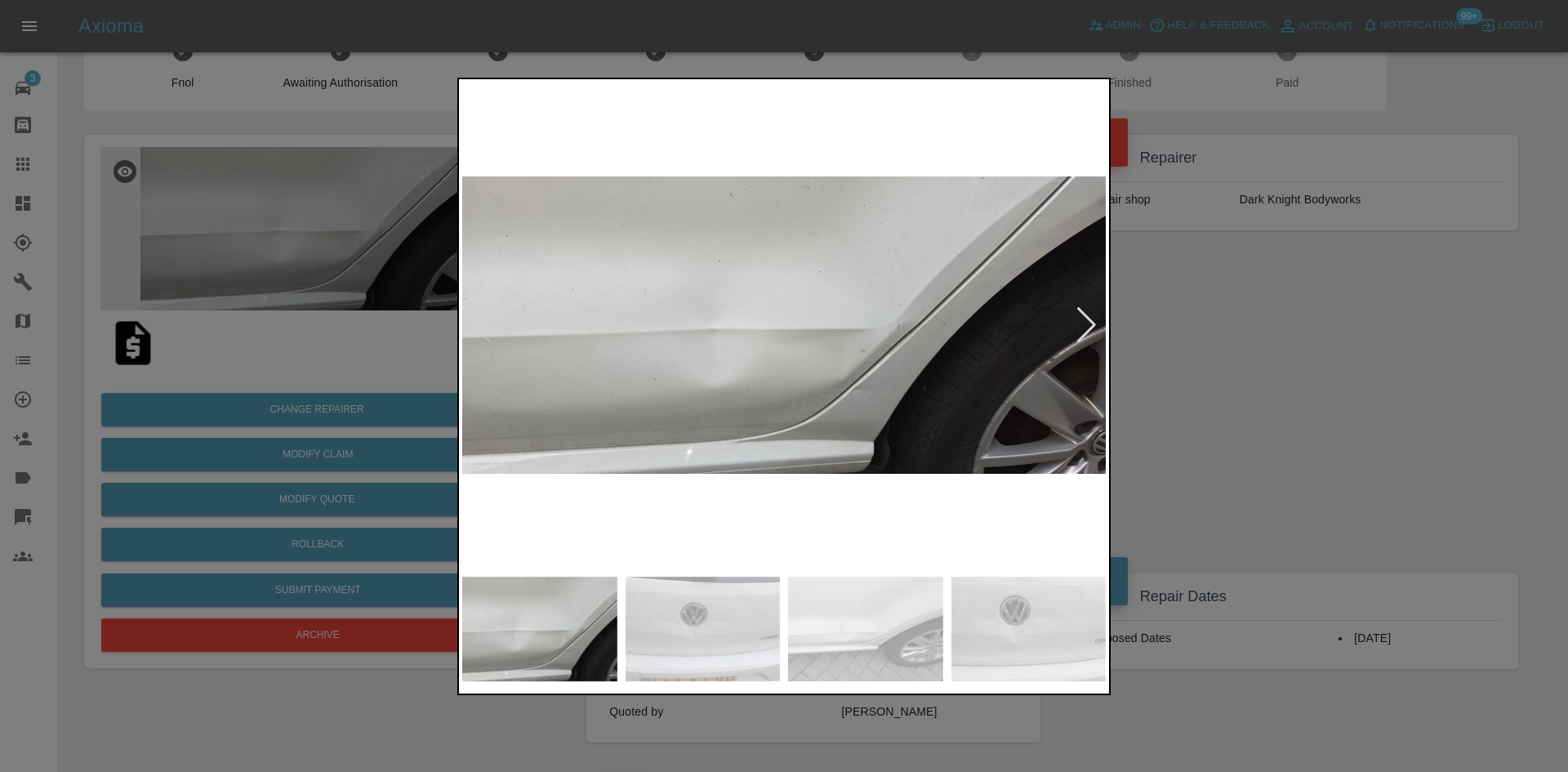
click at [1079, 344] on img at bounding box center [784, 326] width 644 height 486
click at [779, 291] on img at bounding box center [784, 326] width 644 height 486
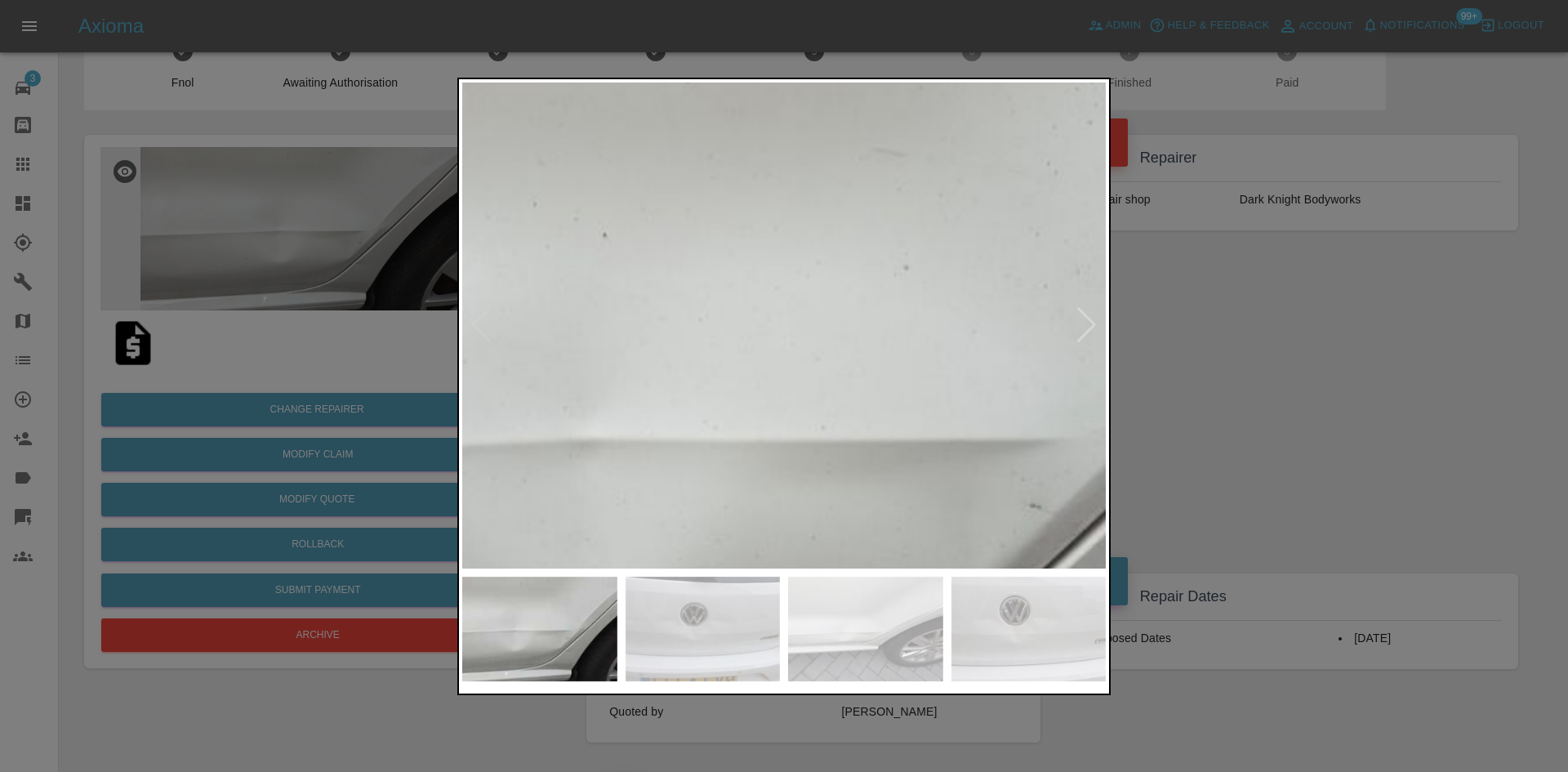
click at [779, 291] on img at bounding box center [799, 428] width 1931 height 1459
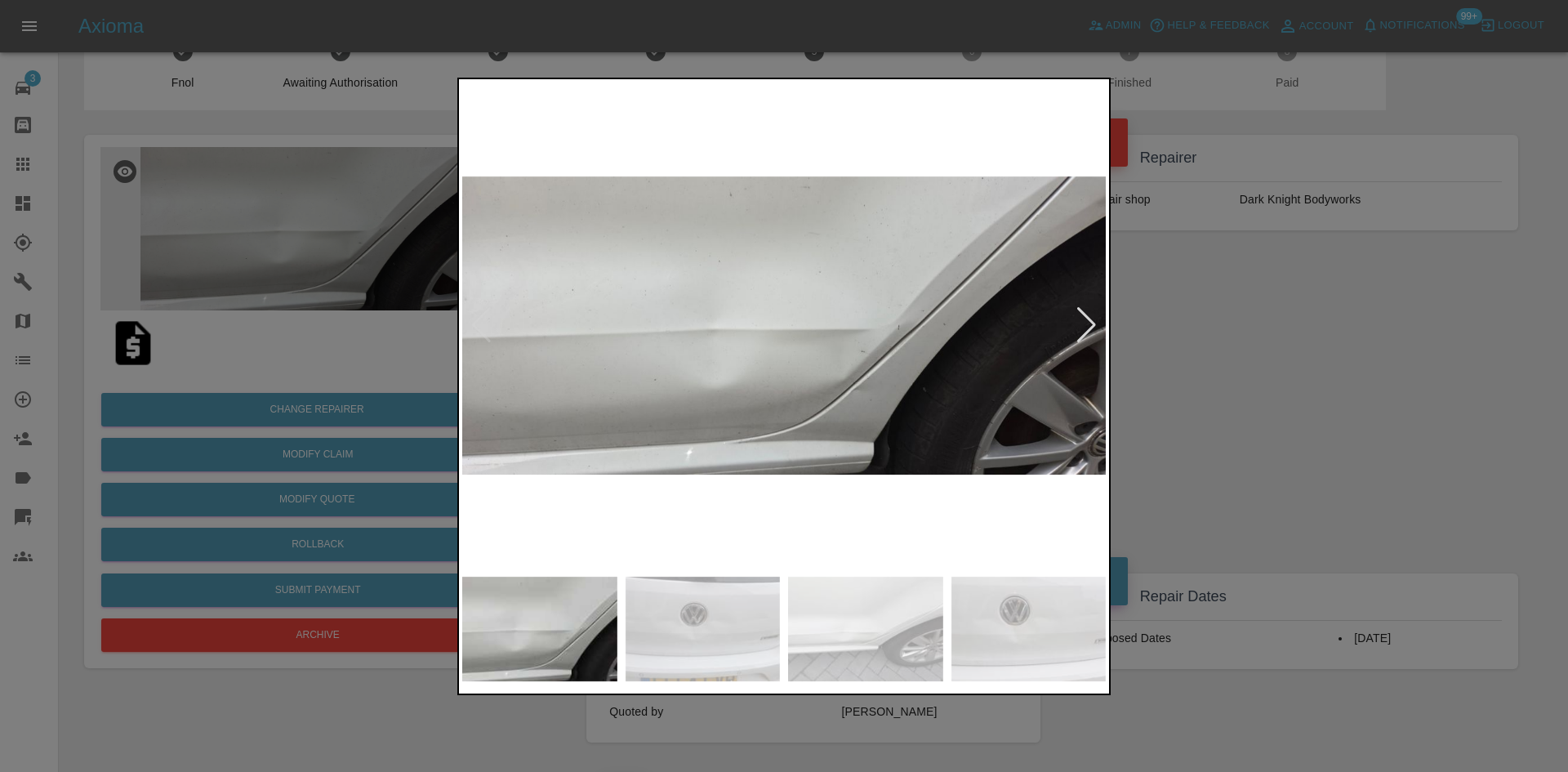
click at [1077, 325] on div at bounding box center [1087, 326] width 22 height 36
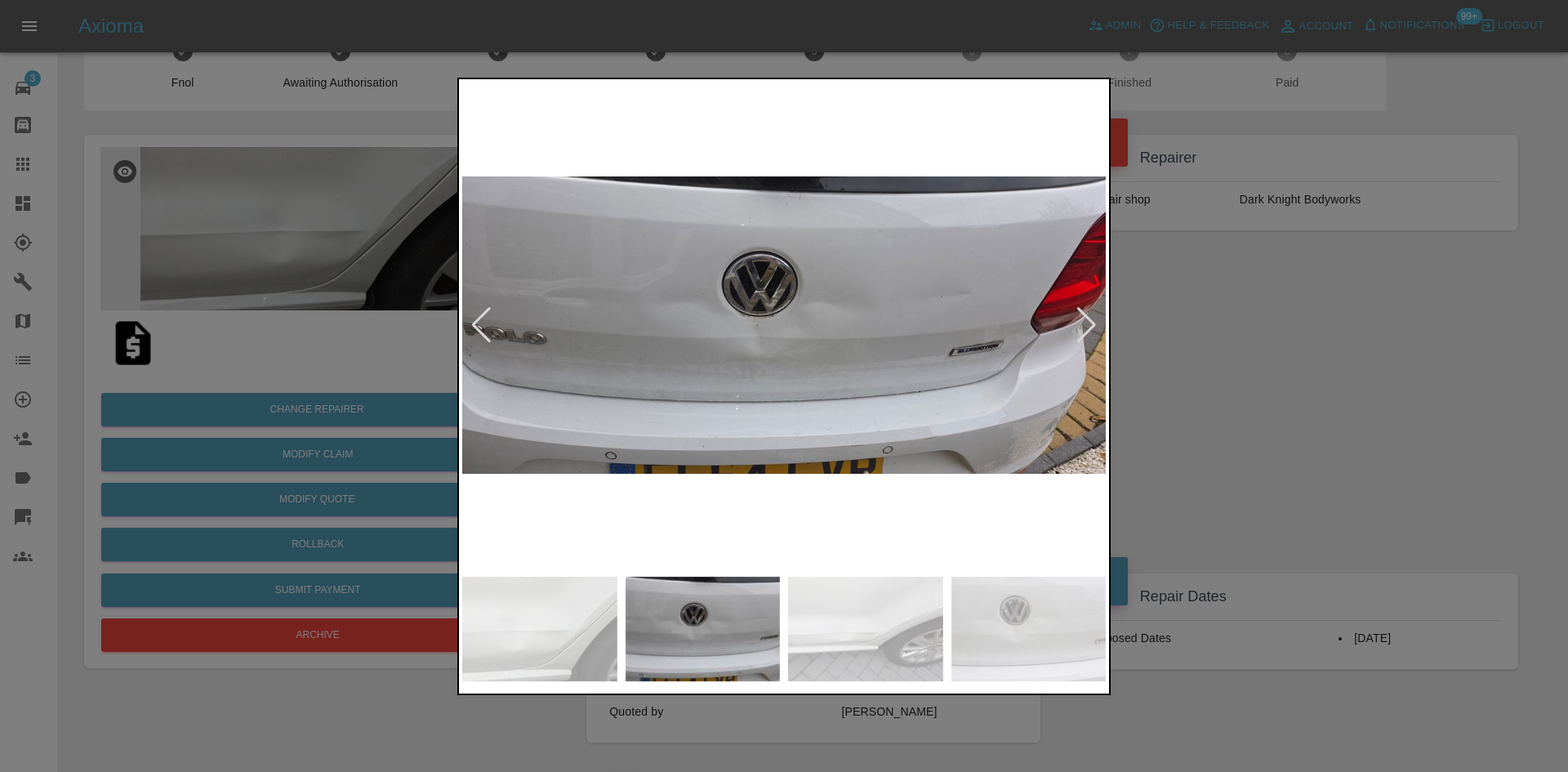
drag, startPoint x: 1221, startPoint y: 403, endPoint x: 1201, endPoint y: 390, distance: 23.9
click at [1221, 403] on div at bounding box center [784, 386] width 1568 height 772
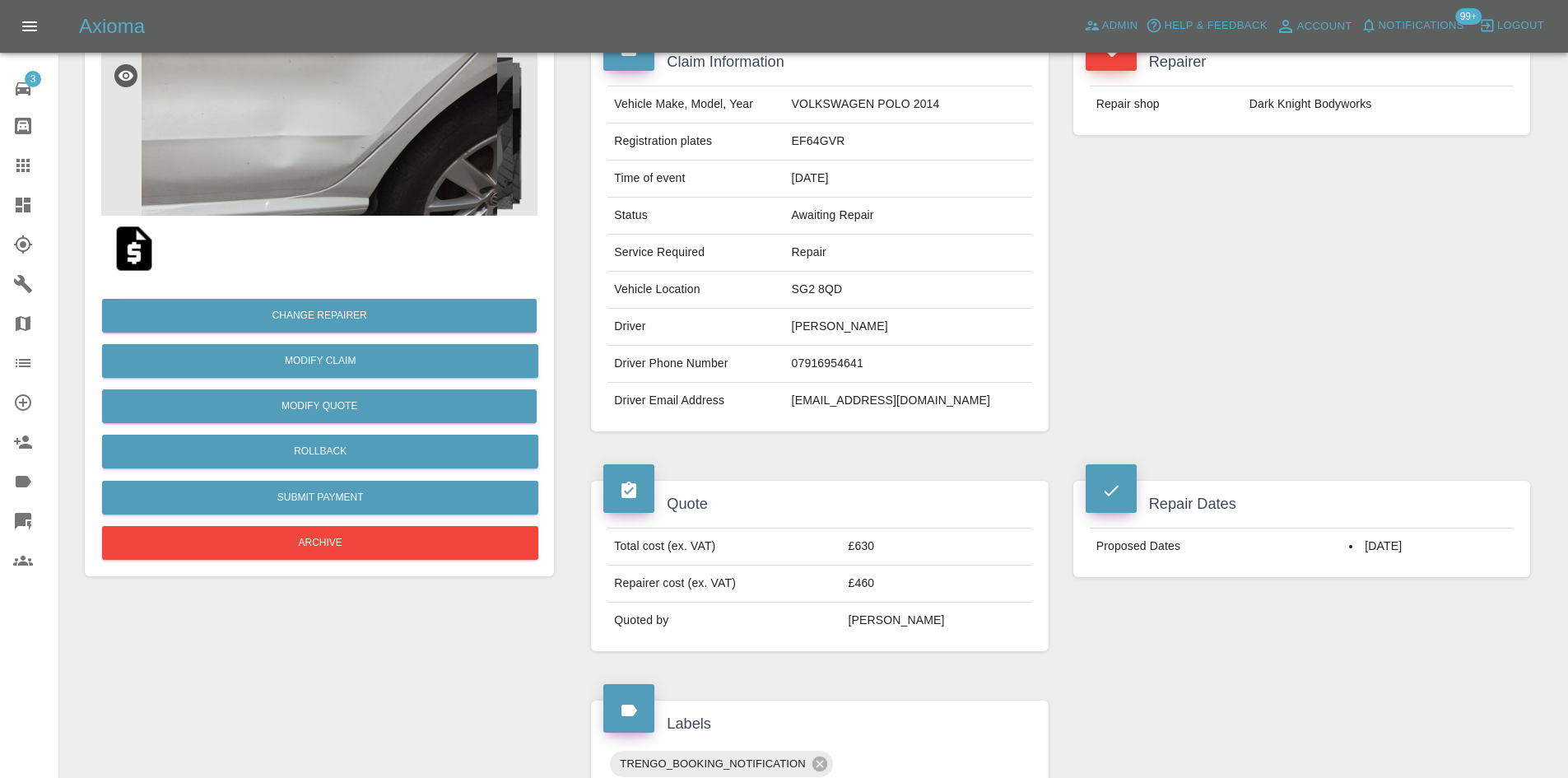
scroll to position [0, 0]
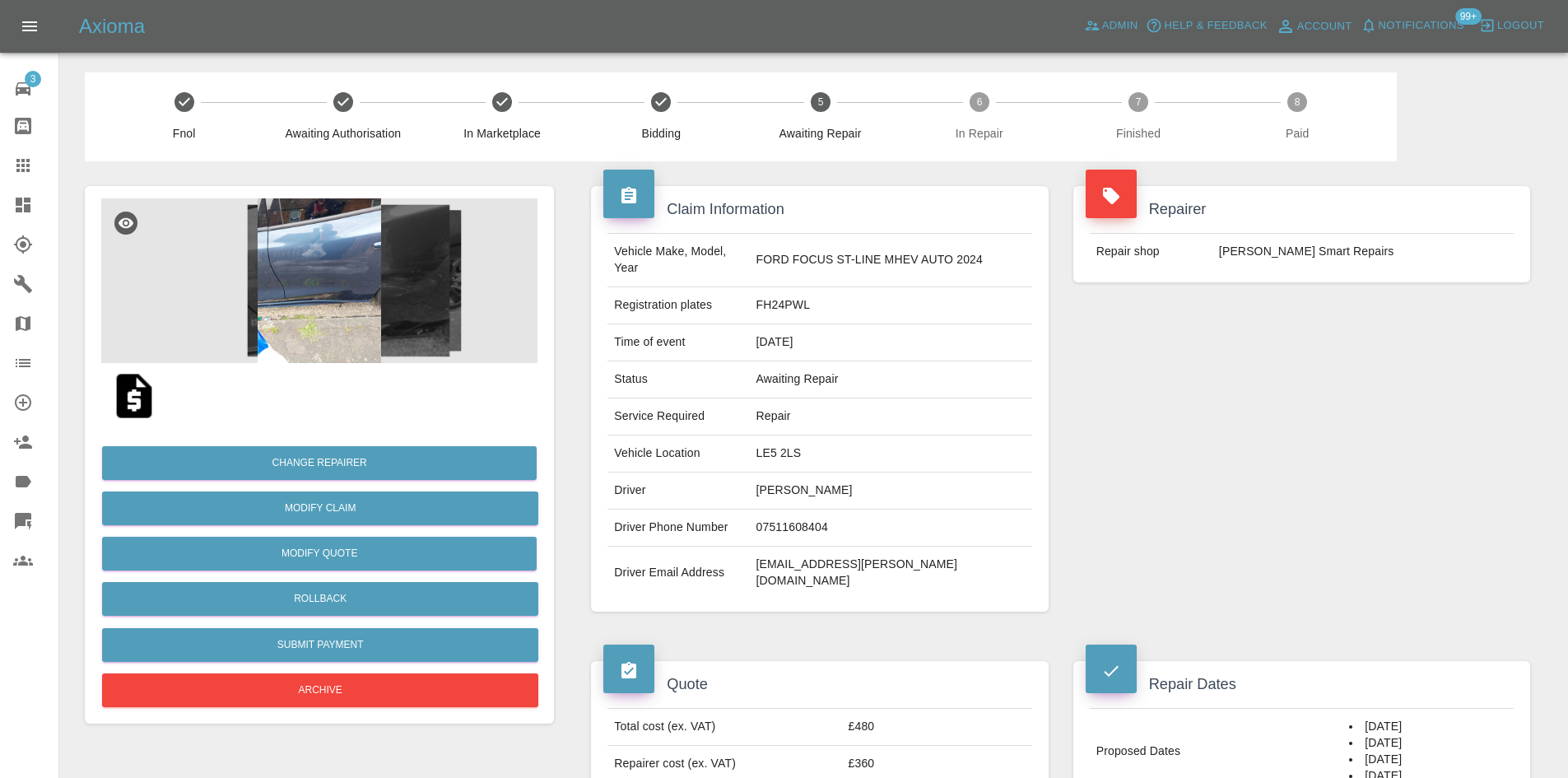
click at [1125, 11] on div "Axioma Admin Help & Feedback Account Notifications 99+ Logout" at bounding box center [784, 26] width 1568 height 52
click at [1124, 22] on span "Admin" at bounding box center [1120, 26] width 37 height 19
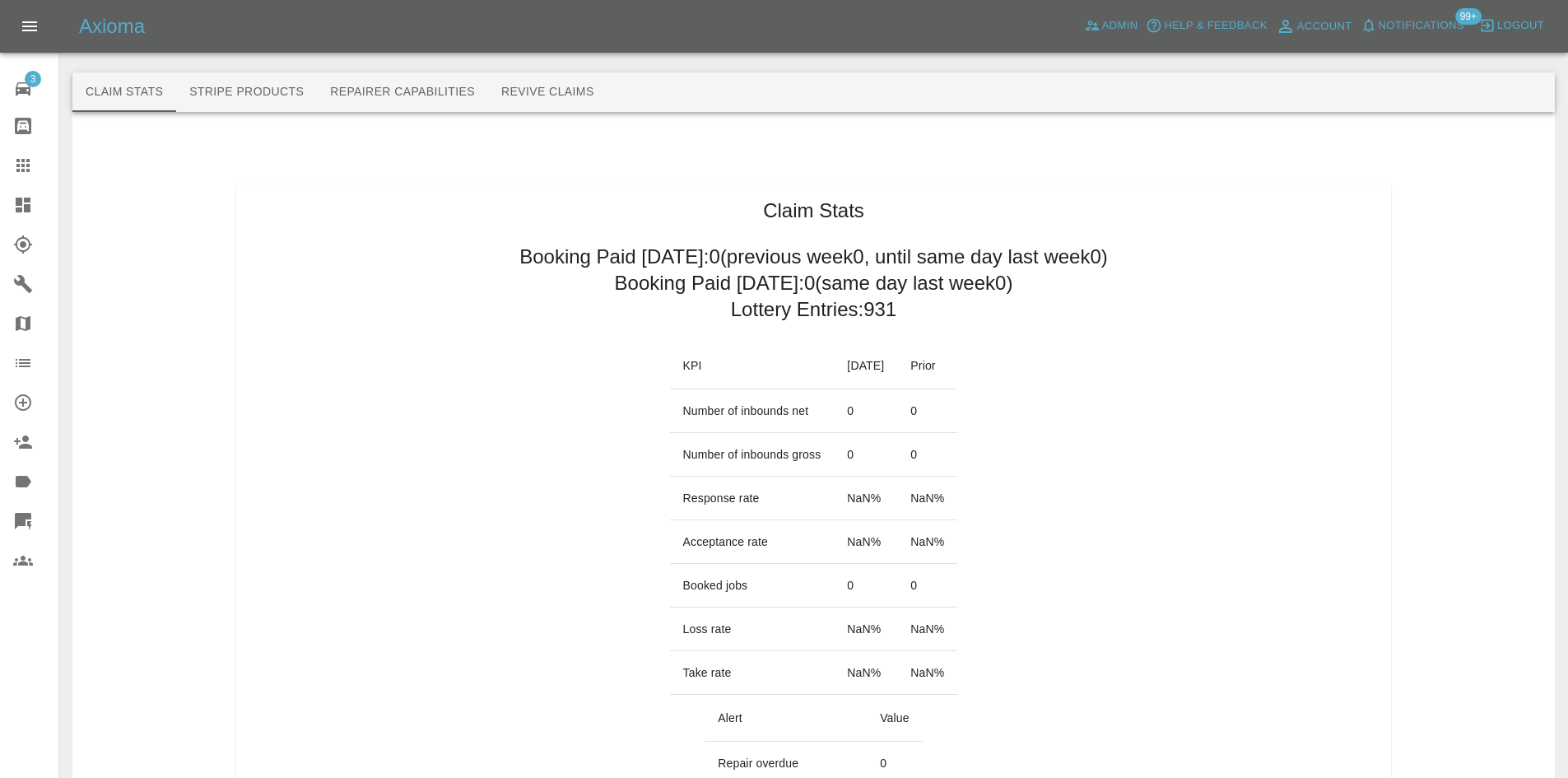
drag, startPoint x: 620, startPoint y: 287, endPoint x: 1014, endPoint y: 292, distance: 394.0
click at [1003, 292] on h2 "Booking Paid today: 0 (same day last week 0 )" at bounding box center [814, 283] width 399 height 27
click at [1018, 292] on h2 "Booking Paid today: 7 (same day last week 35 )" at bounding box center [814, 283] width 409 height 27
click at [6, 196] on link "Dashboard" at bounding box center [29, 204] width 59 height 39
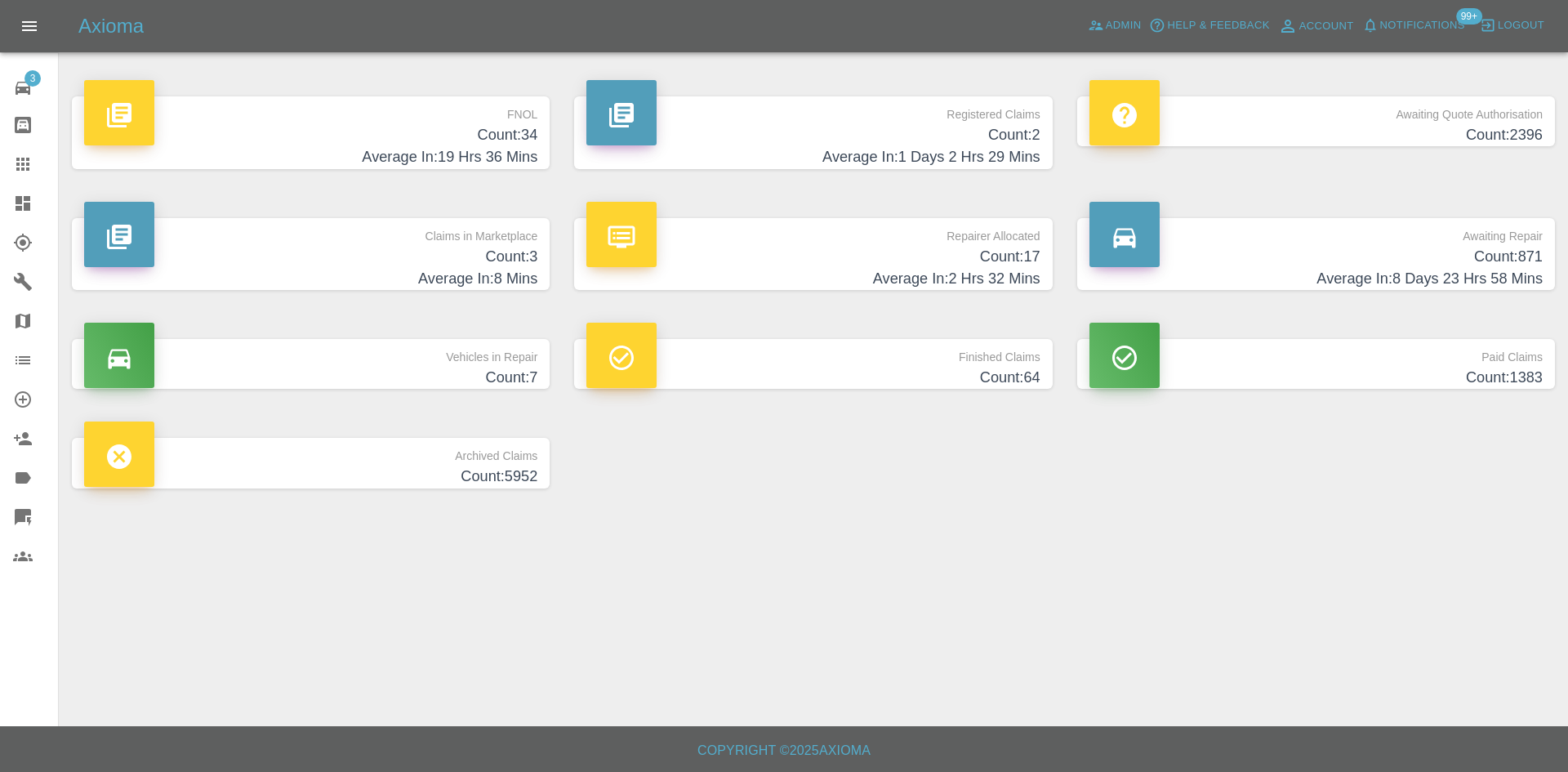
click at [472, 143] on h4 "Count: 34" at bounding box center [310, 135] width 453 height 22
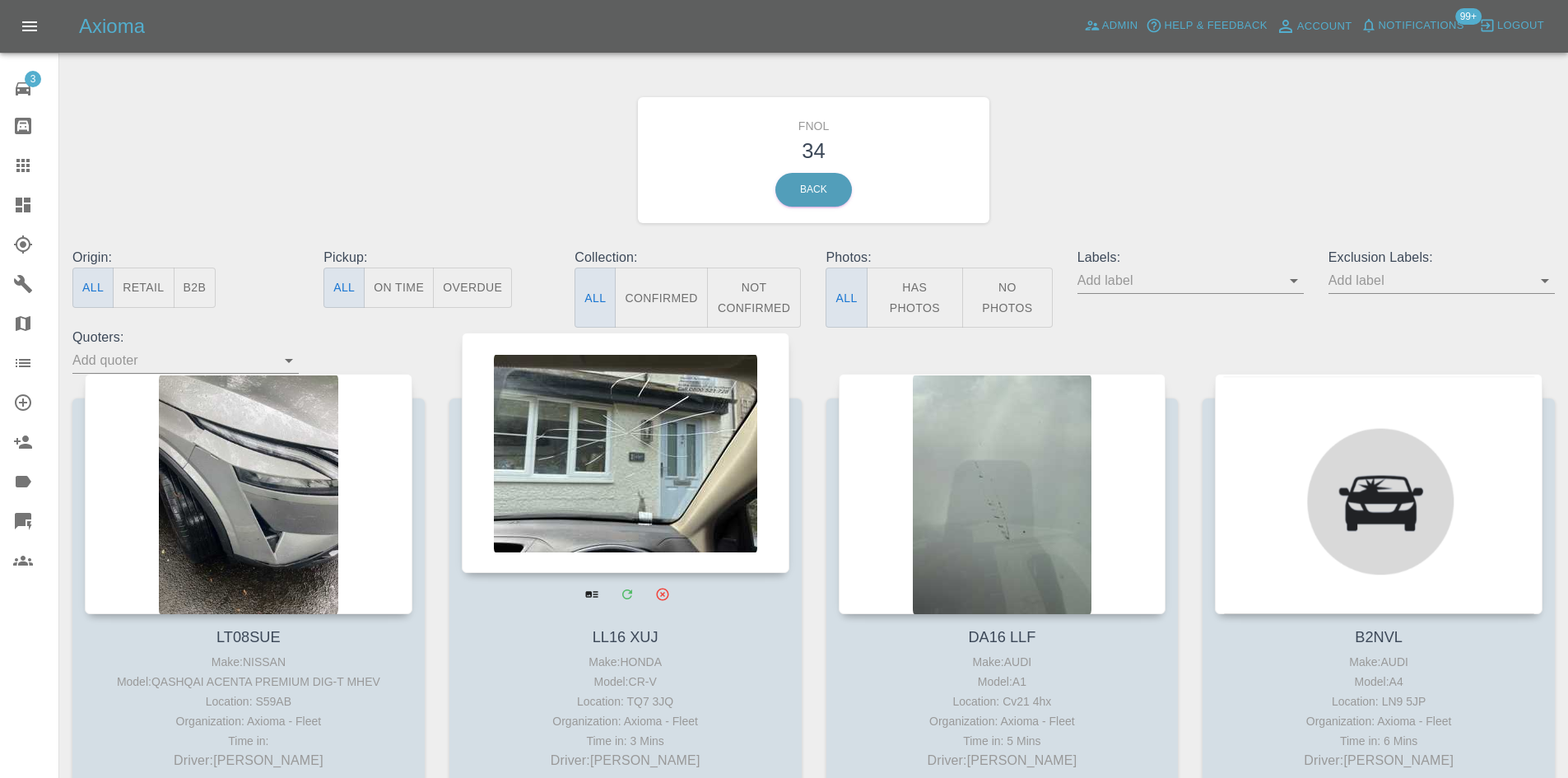
click at [696, 497] on div at bounding box center [625, 453] width 327 height 240
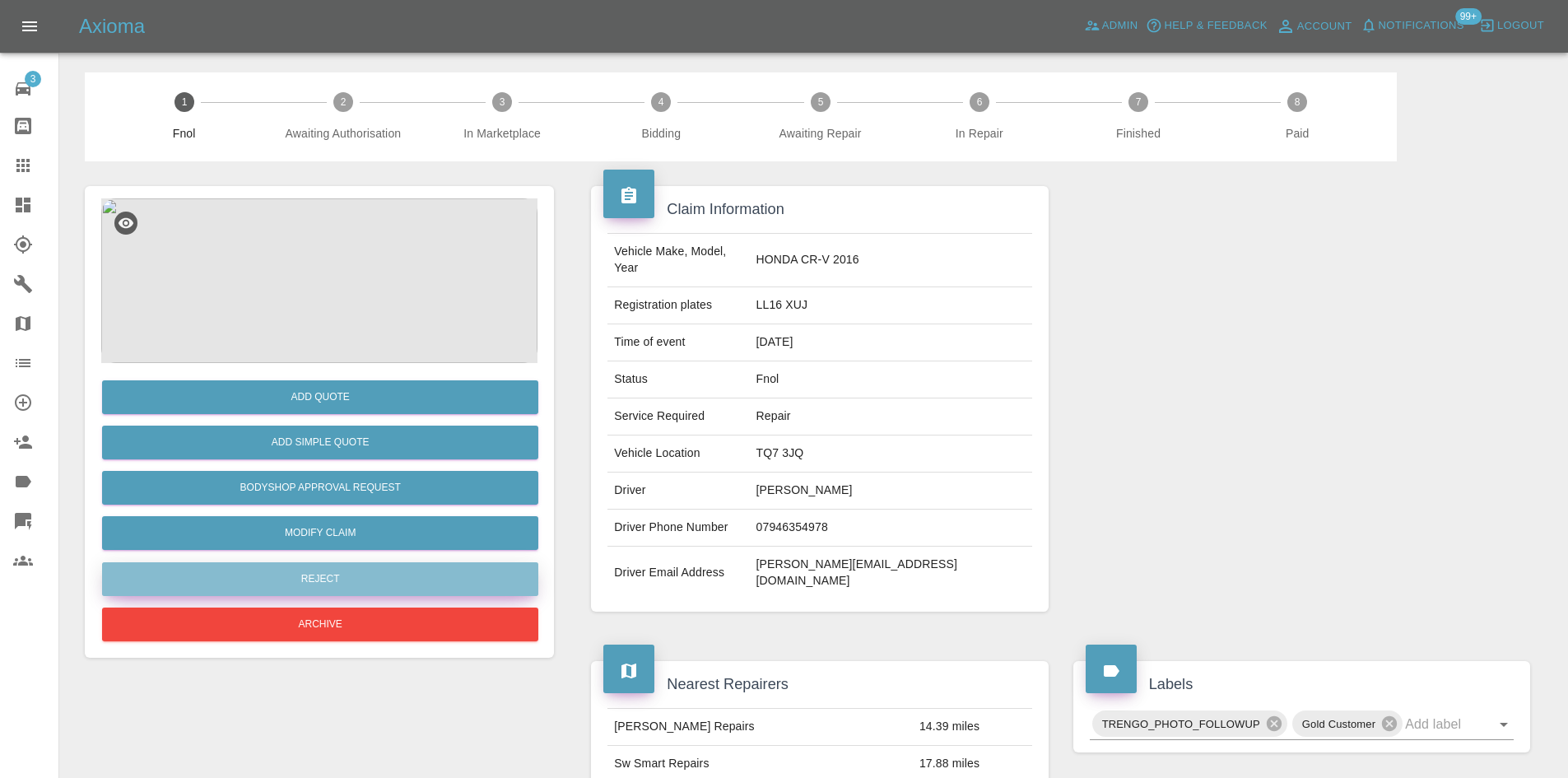
click at [330, 589] on button "Reject" at bounding box center [320, 578] width 436 height 34
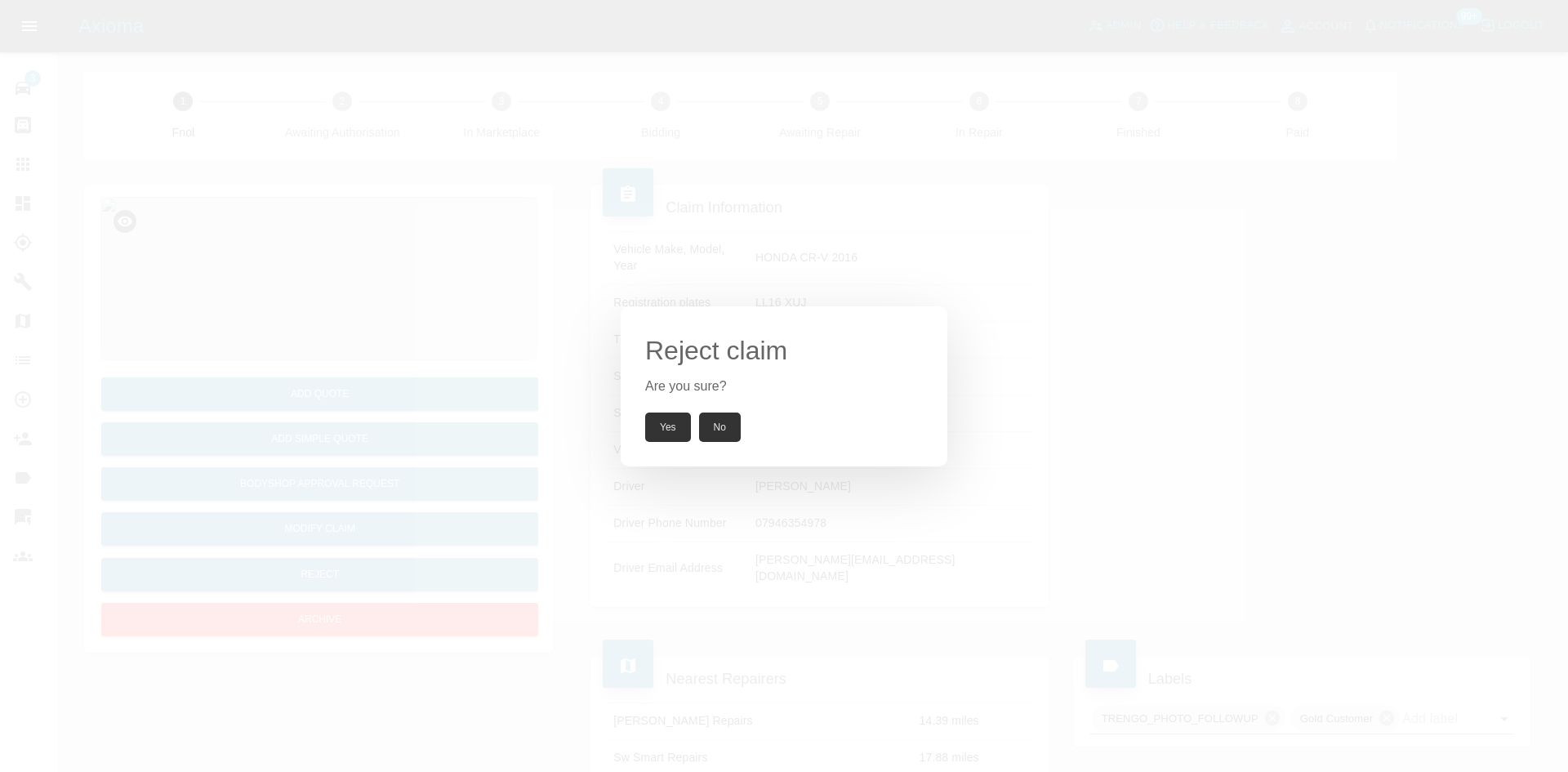
click at [657, 421] on button "Yes" at bounding box center [668, 426] width 45 height 29
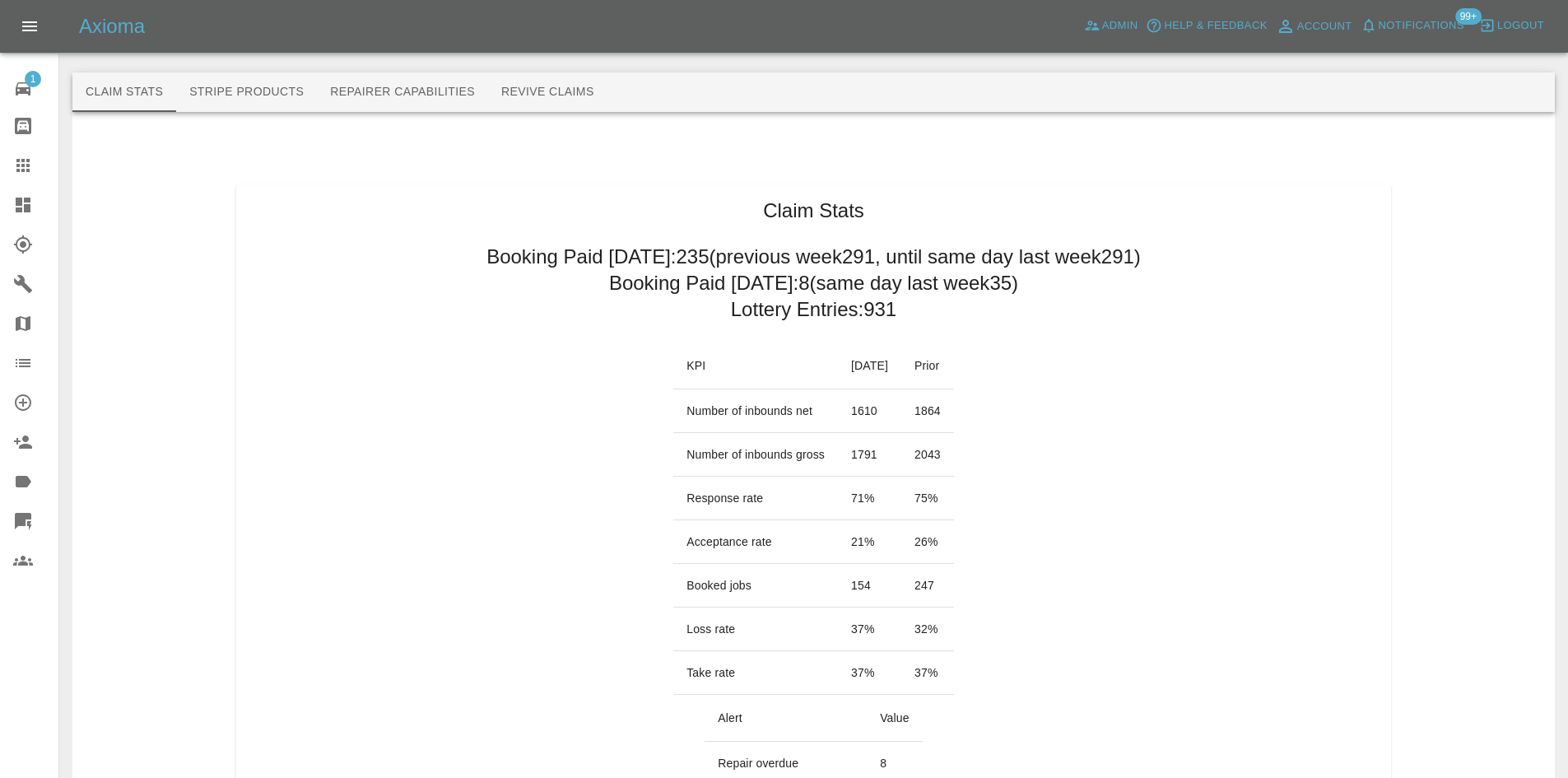
click at [16, 230] on link "Explorer" at bounding box center [29, 244] width 59 height 39
click at [25, 221] on link "Dashboard" at bounding box center [29, 204] width 59 height 39
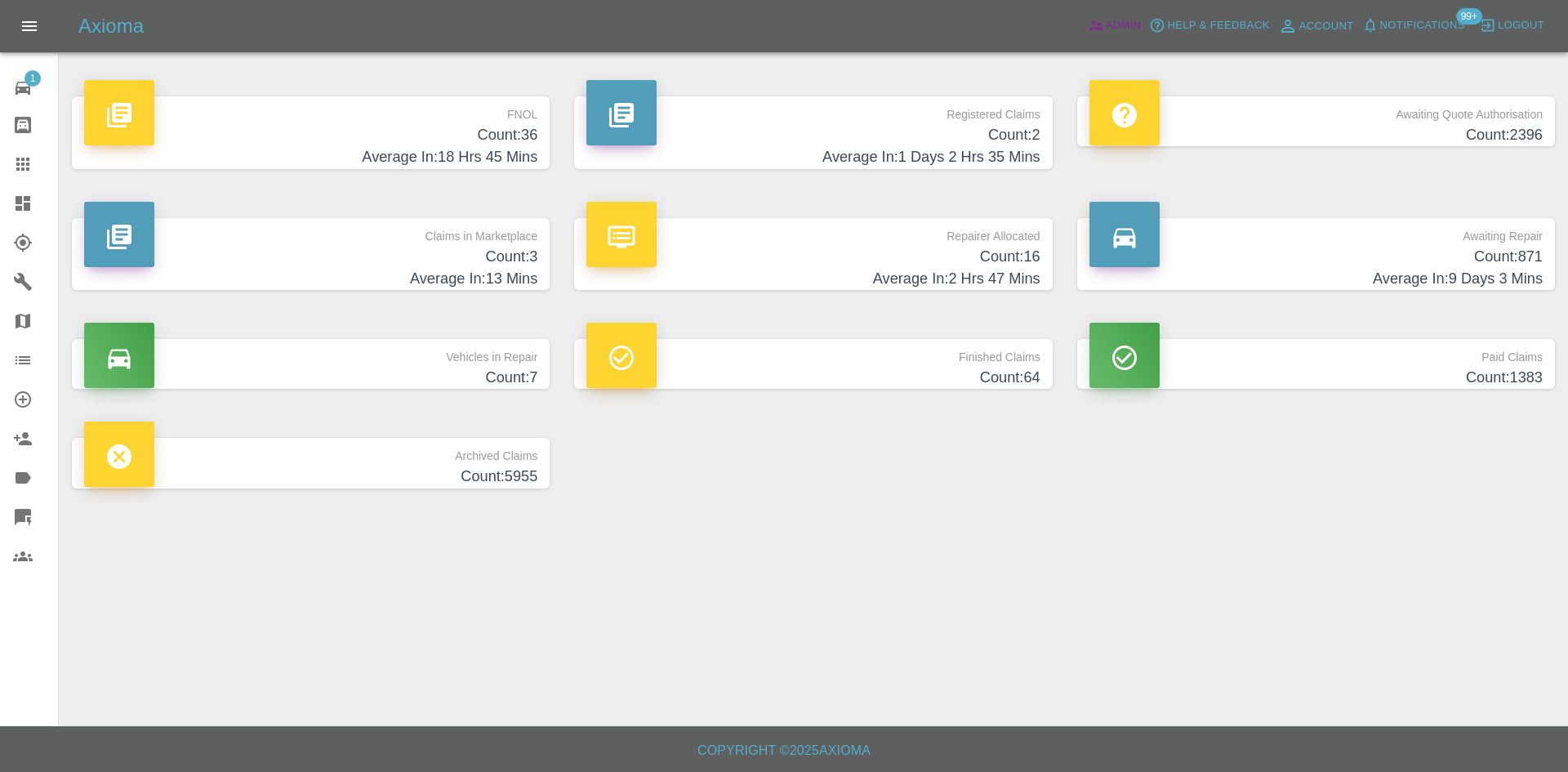
click at [1088, 20] on icon at bounding box center [1096, 25] width 16 height 16
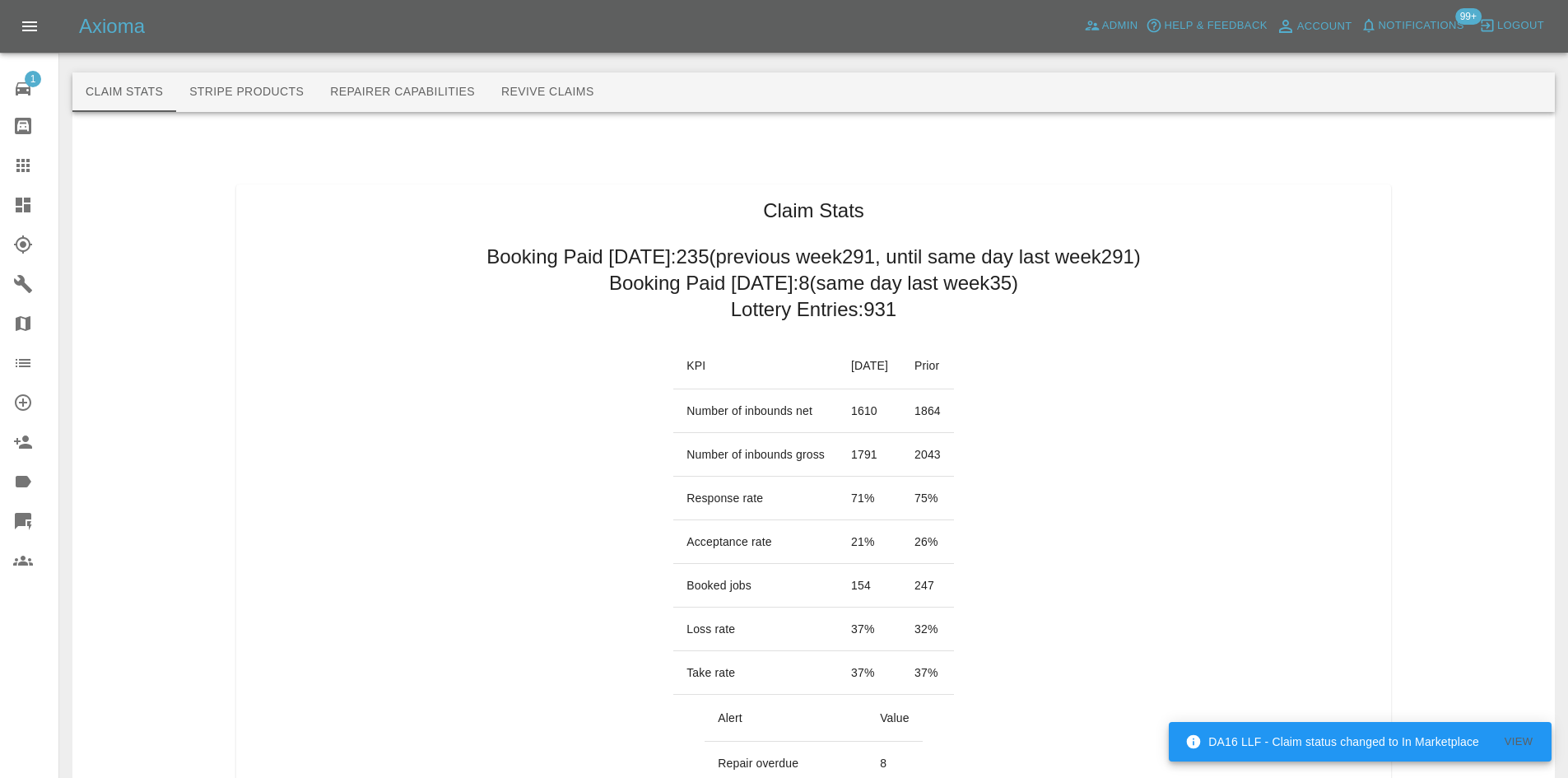
drag, startPoint x: 50, startPoint y: 181, endPoint x: 27, endPoint y: 190, distance: 24.7
click at [50, 181] on link "Claims" at bounding box center [29, 165] width 59 height 39
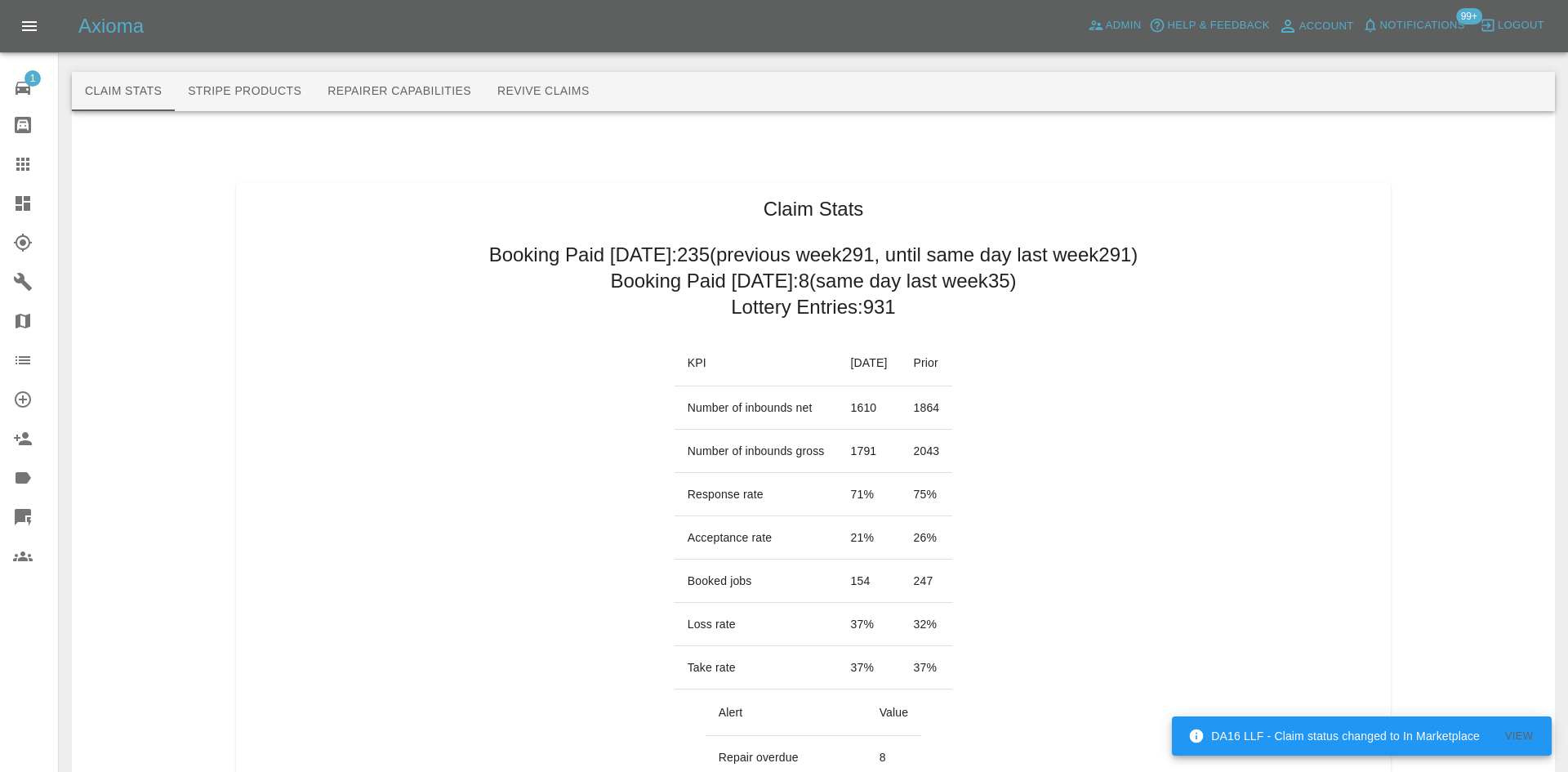
click at [17, 199] on icon at bounding box center [23, 204] width 15 height 15
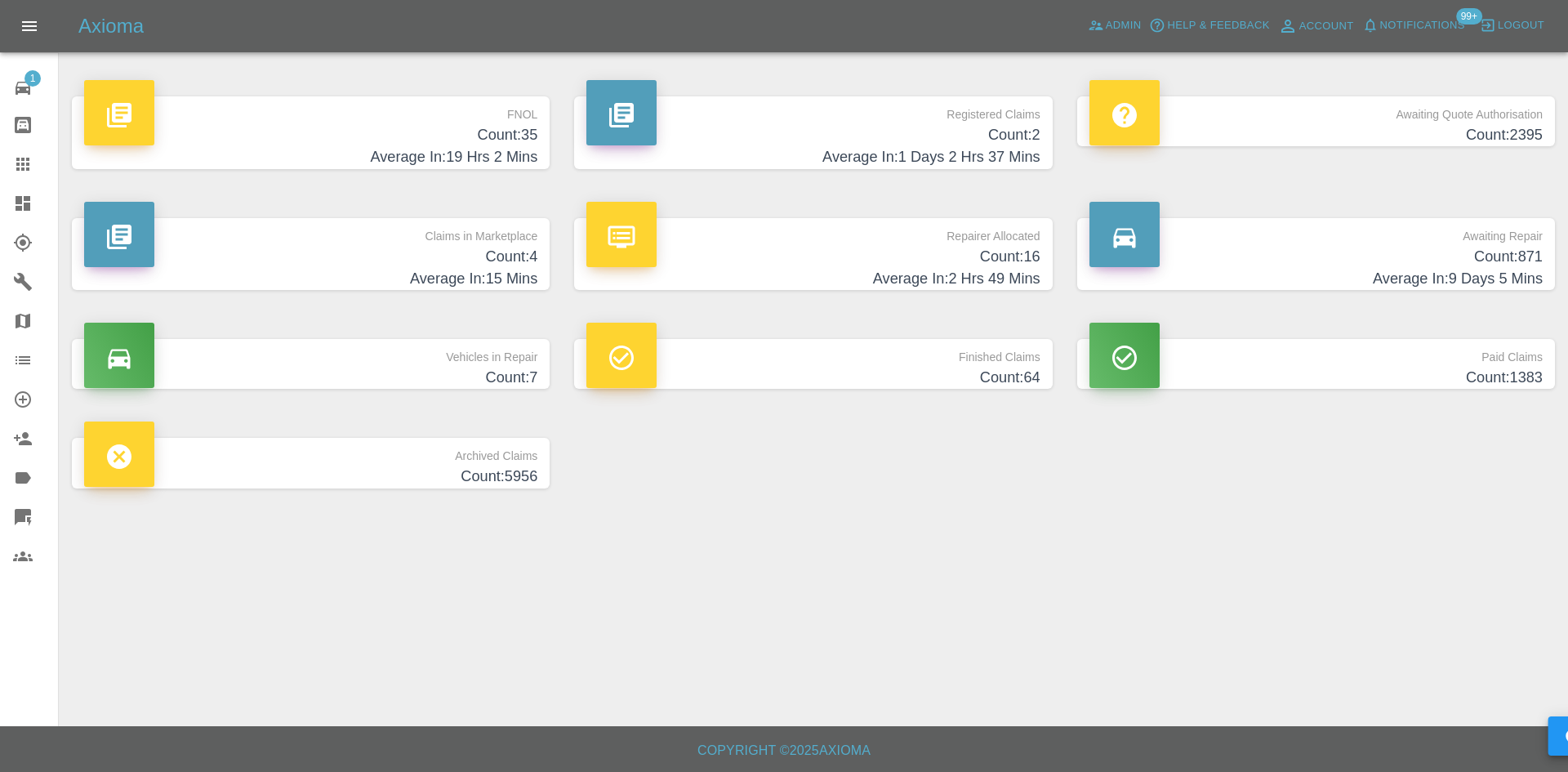
click at [987, 275] on h4 "Average In: 2 Hrs 49 Mins" at bounding box center [813, 279] width 453 height 22
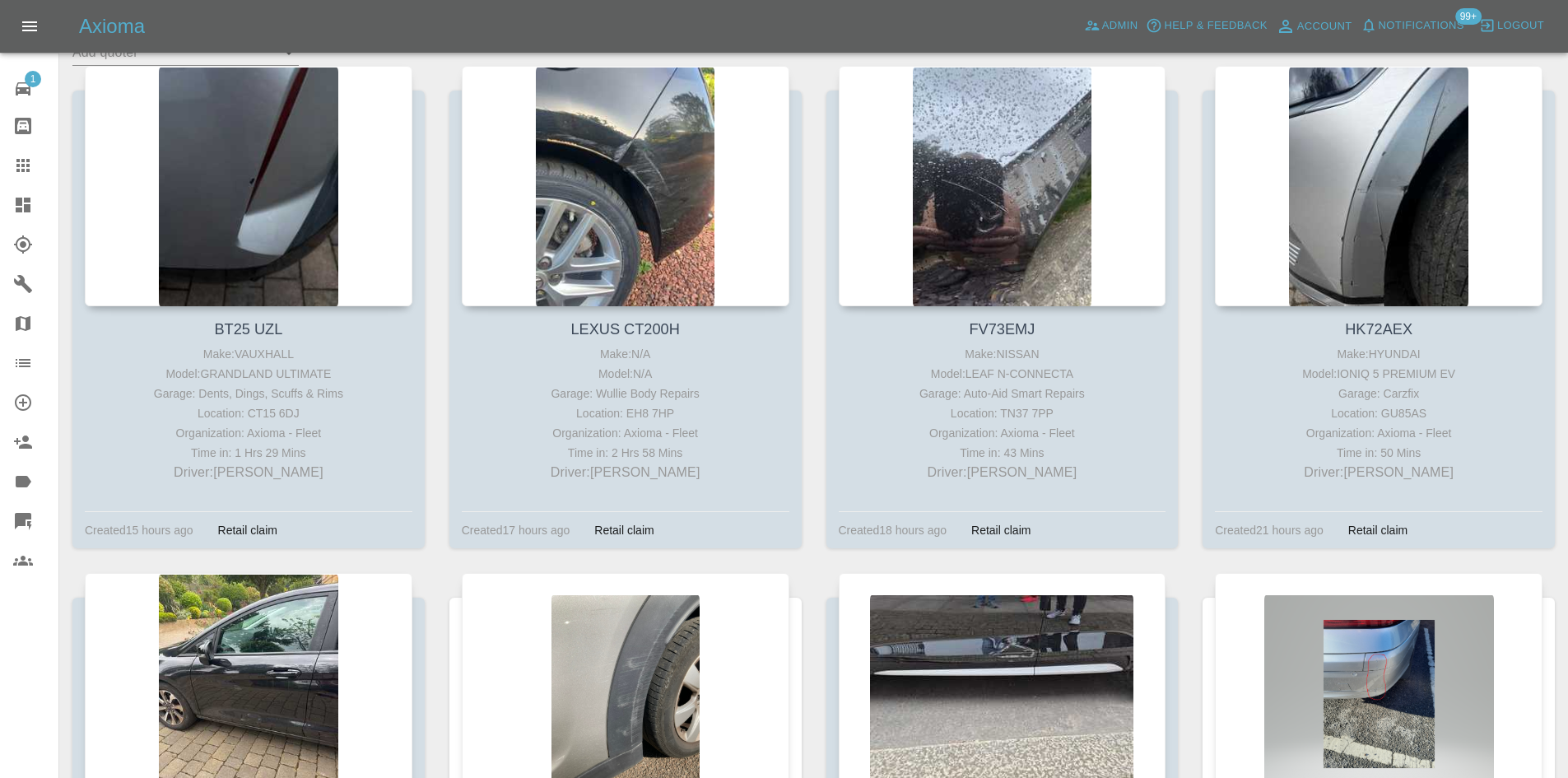
scroll to position [658, 0]
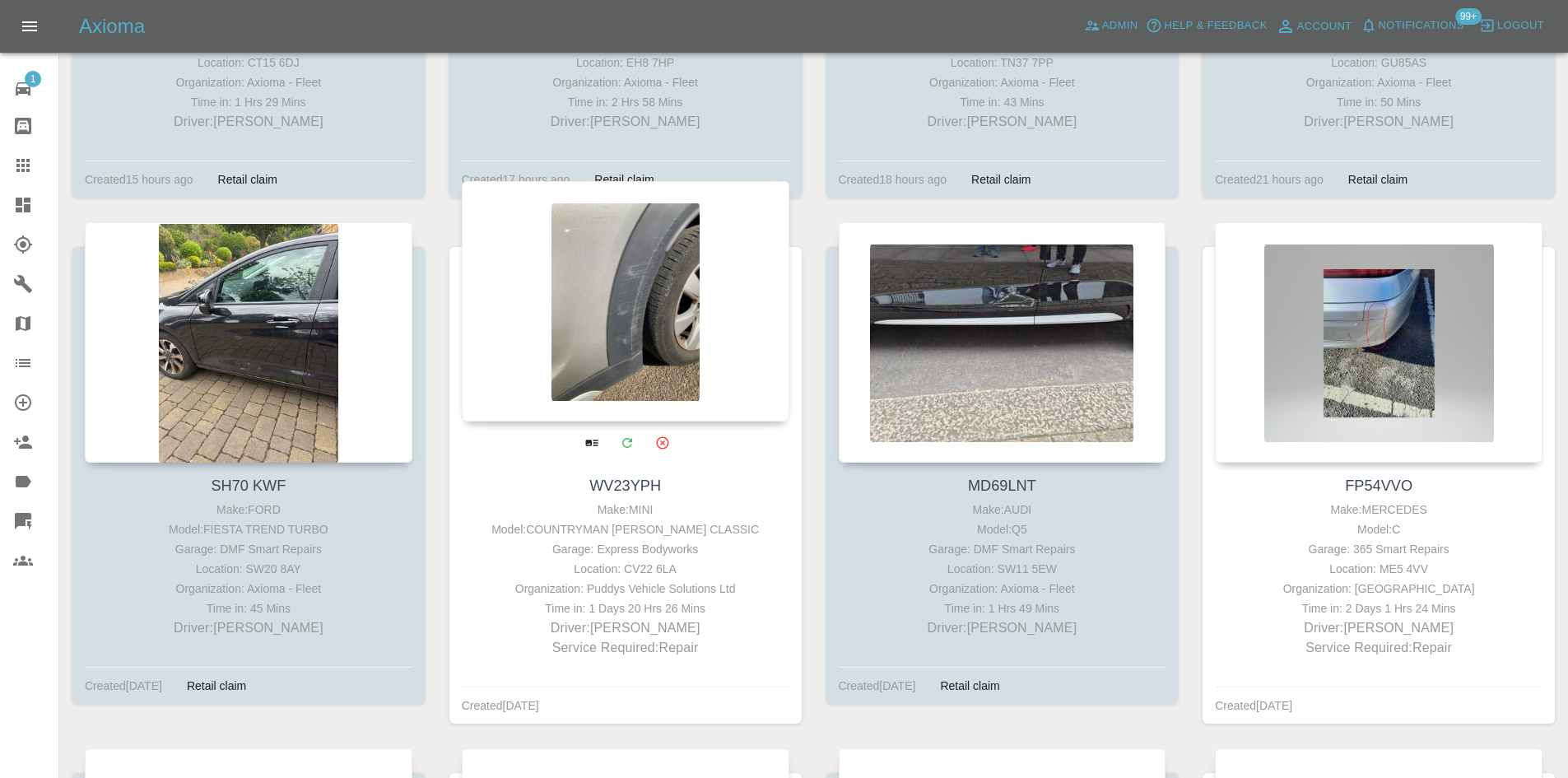
click at [550, 355] on div at bounding box center [625, 301] width 327 height 240
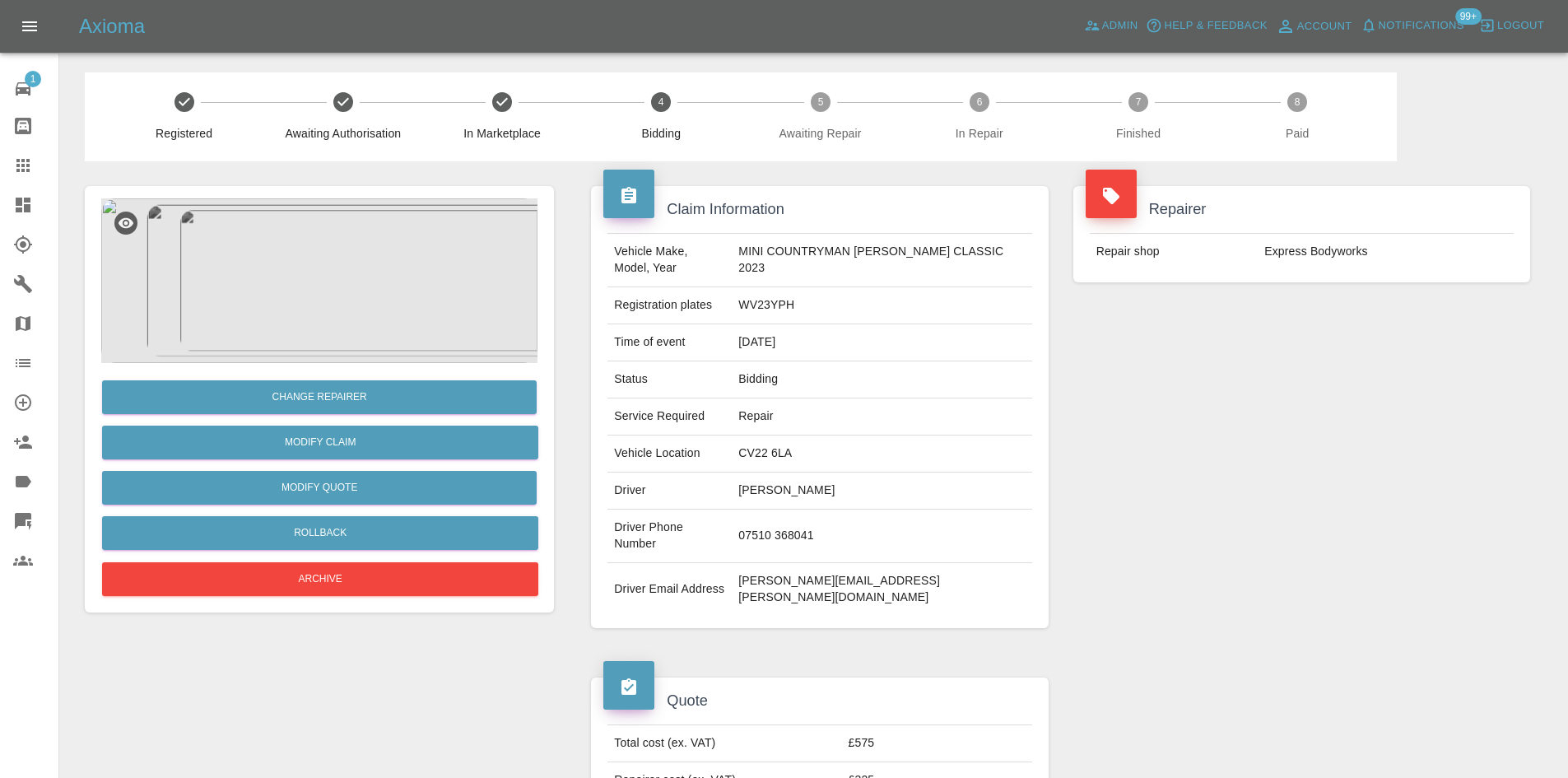
click at [823, 522] on td "07510 368041" at bounding box center [881, 536] width 300 height 53
copy td "07510 368041"
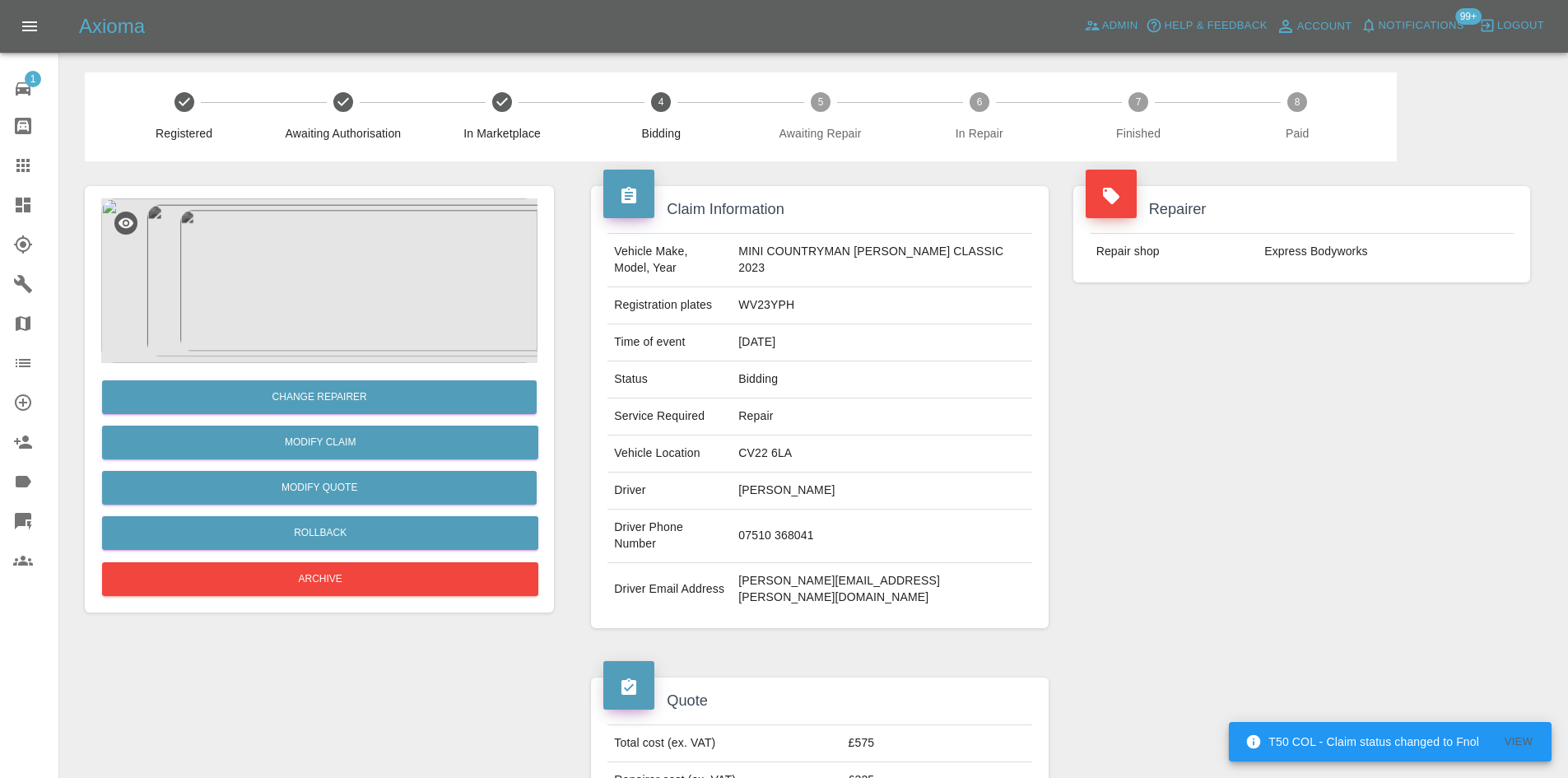
click at [861, 505] on td "[PERSON_NAME]" at bounding box center [881, 490] width 300 height 37
drag, startPoint x: 843, startPoint y: 525, endPoint x: 752, endPoint y: 523, distance: 91.0
click at [752, 523] on tr "Driver Phone Number [PHONE_NUMBER]" at bounding box center [819, 536] width 423 height 53
copy tr "07510 368041"
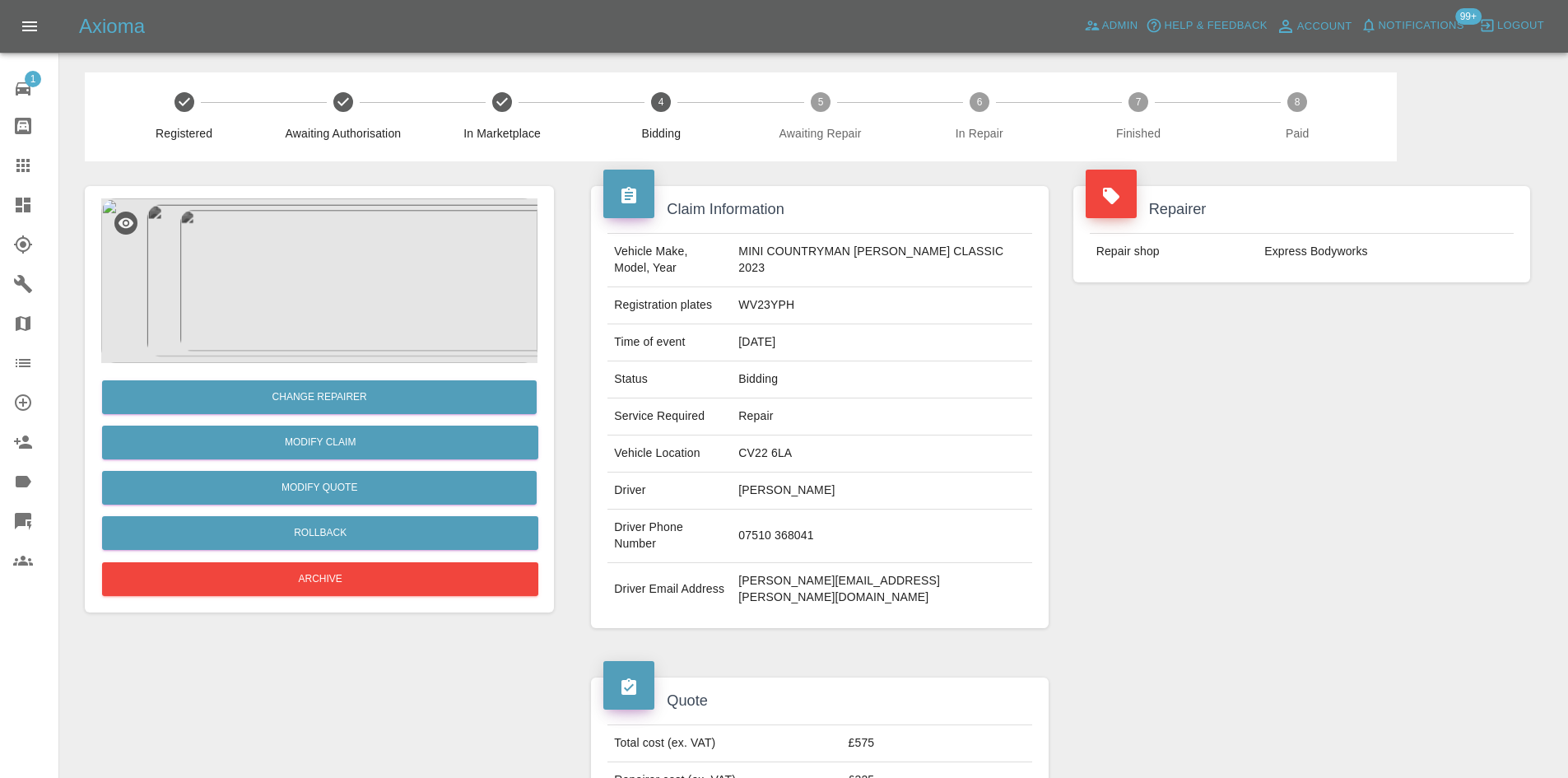
click at [795, 377] on td "Bidding" at bounding box center [881, 379] width 300 height 37
click at [795, 333] on td "[DATE]" at bounding box center [881, 343] width 300 height 37
click at [786, 306] on td "WV23YPH" at bounding box center [881, 305] width 300 height 37
click at [784, 302] on td "WV23YPH" at bounding box center [881, 305] width 300 height 37
click at [367, 266] on img at bounding box center [319, 280] width 436 height 165
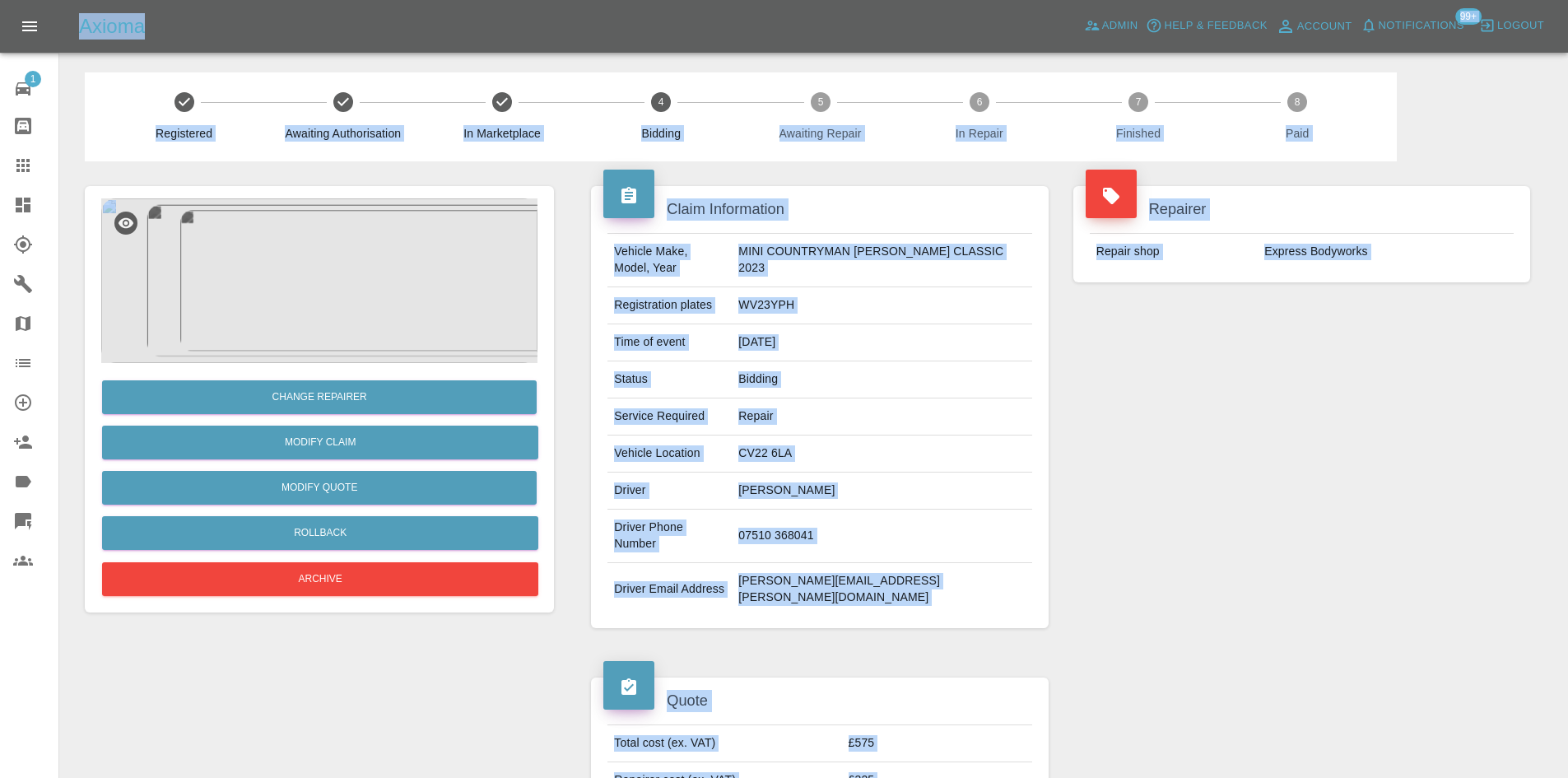
click at [367, 266] on img at bounding box center [319, 280] width 436 height 165
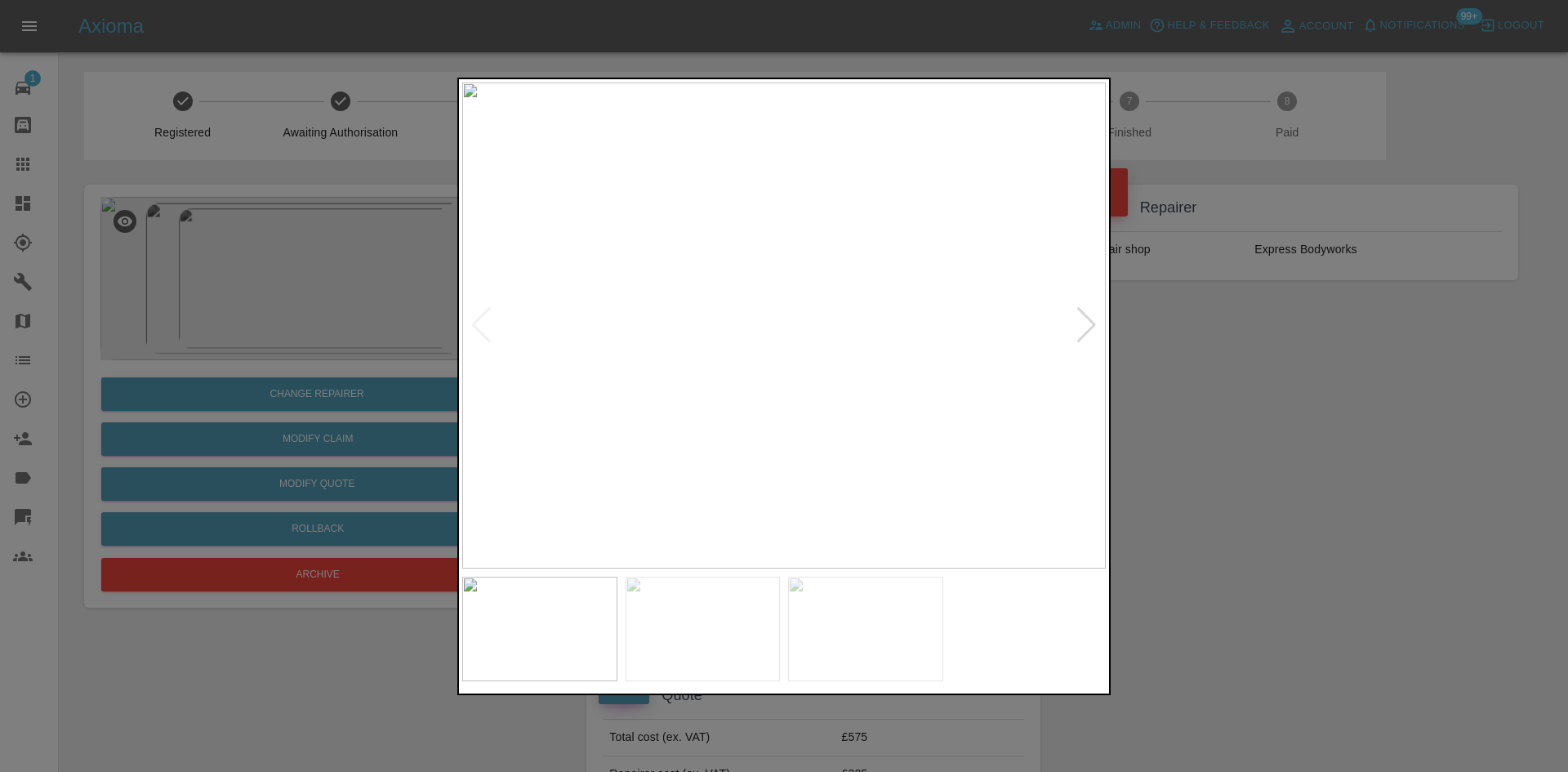
click at [1096, 331] on div at bounding box center [1087, 326] width 22 height 36
click at [803, 366] on img at bounding box center [784, 326] width 644 height 486
click at [803, 366] on img at bounding box center [728, 203] width 1931 height 1459
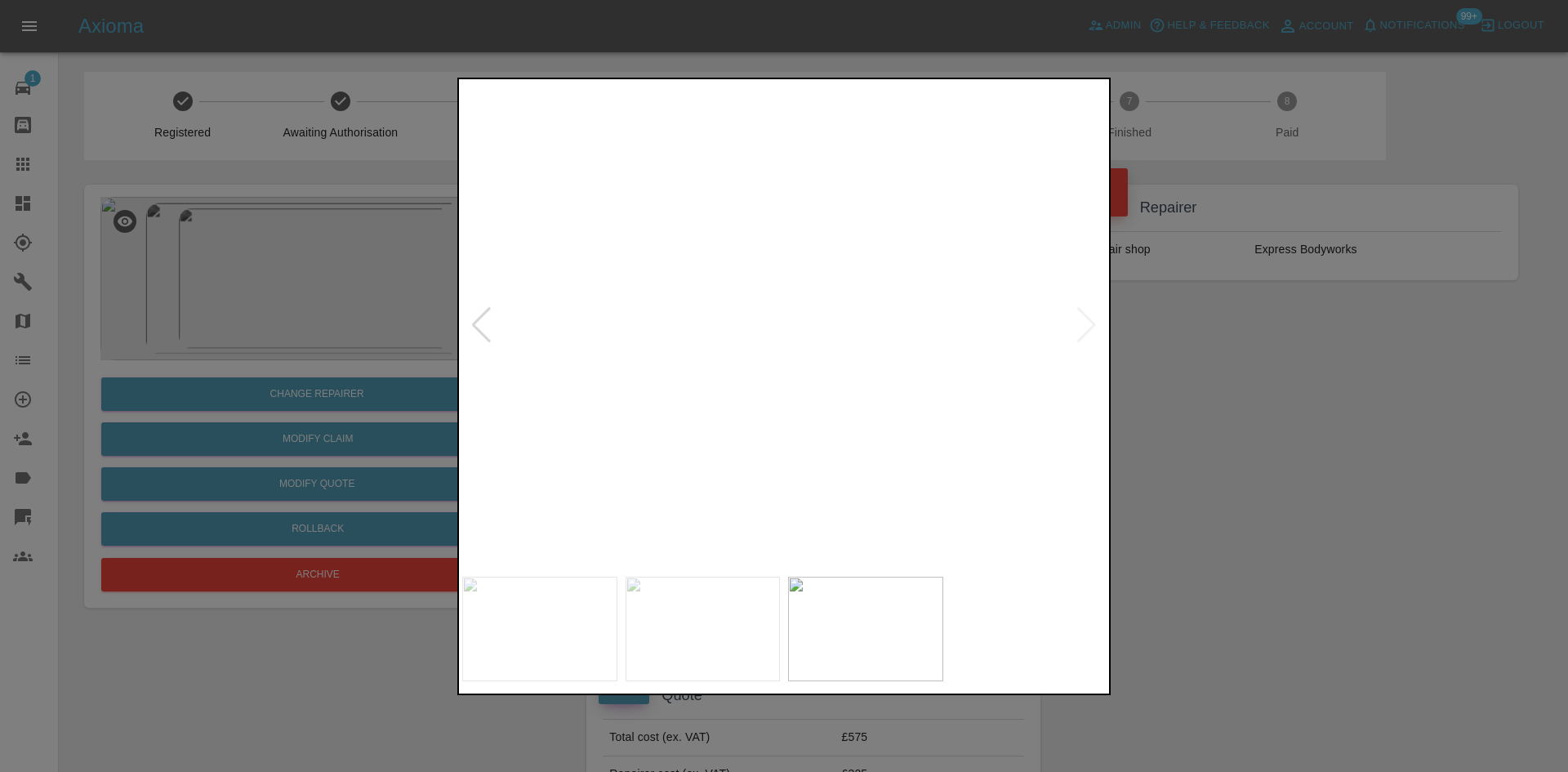
click at [800, 366] on img at bounding box center [728, 203] width 1931 height 1459
click at [1270, 388] on div at bounding box center [784, 386] width 1568 height 772
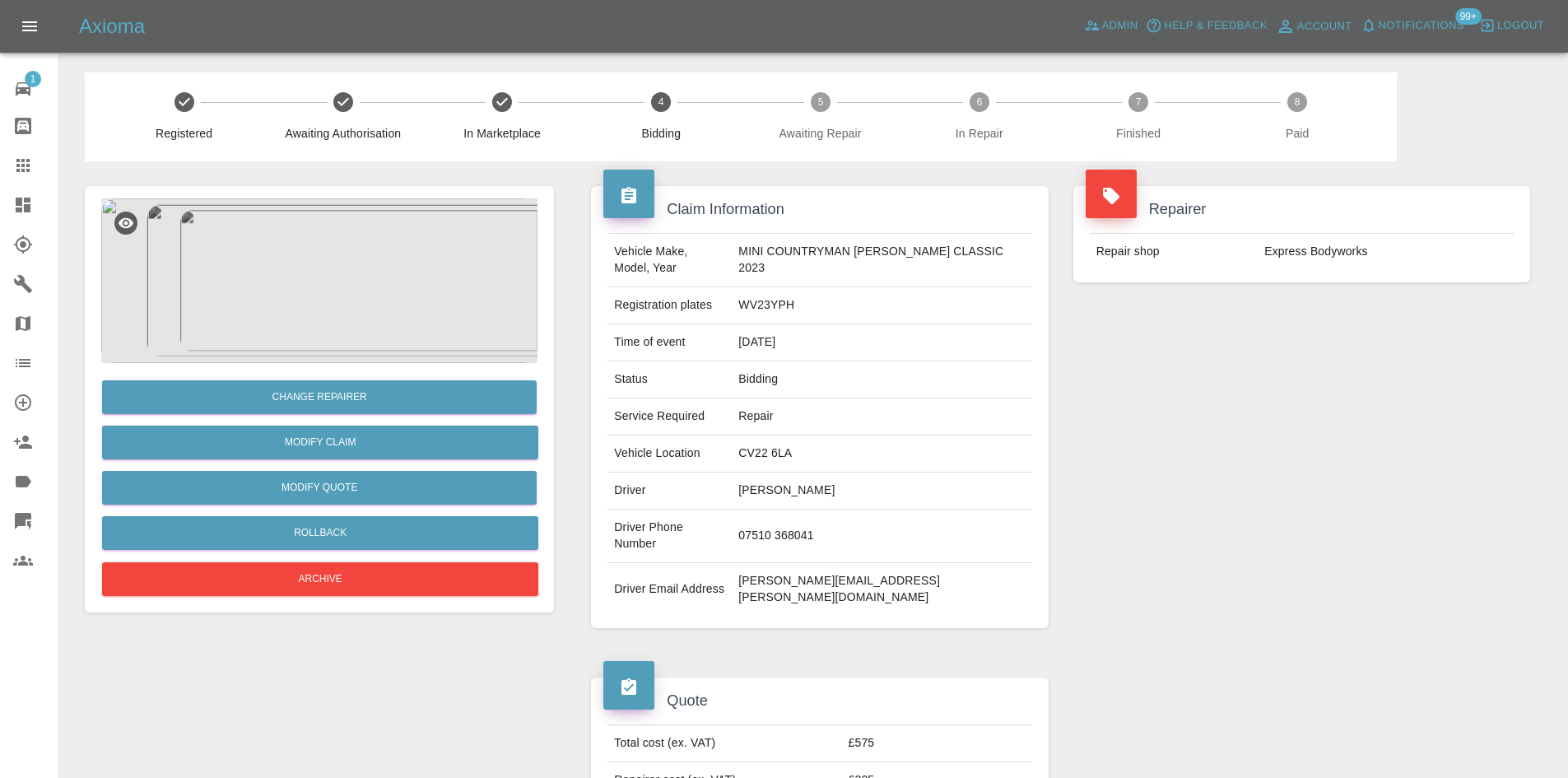
click at [5, 210] on link "Dashboard" at bounding box center [29, 204] width 59 height 39
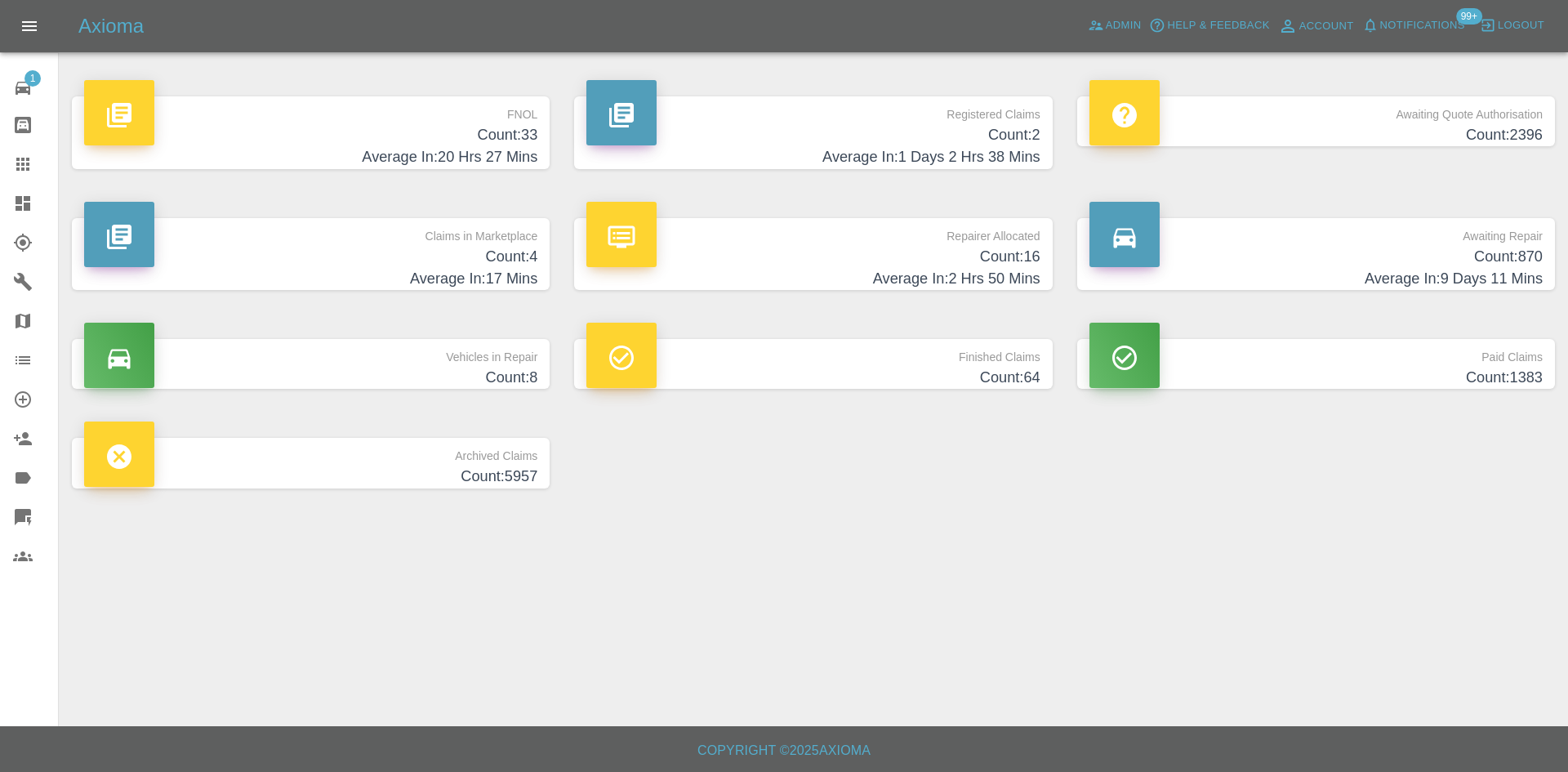
click at [347, 258] on h4 "Count: 4" at bounding box center [310, 256] width 453 height 22
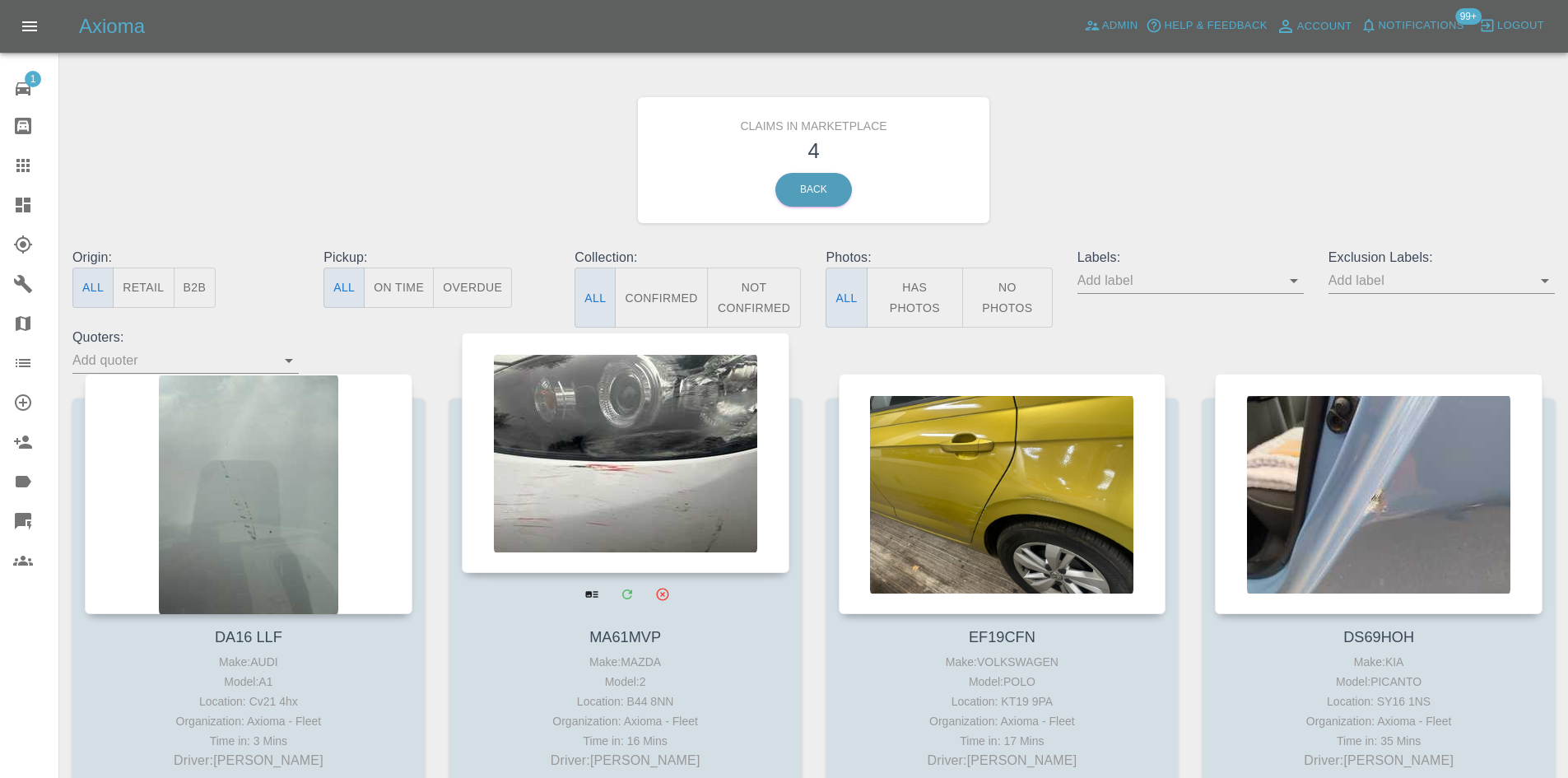
click at [626, 416] on div at bounding box center [625, 453] width 327 height 240
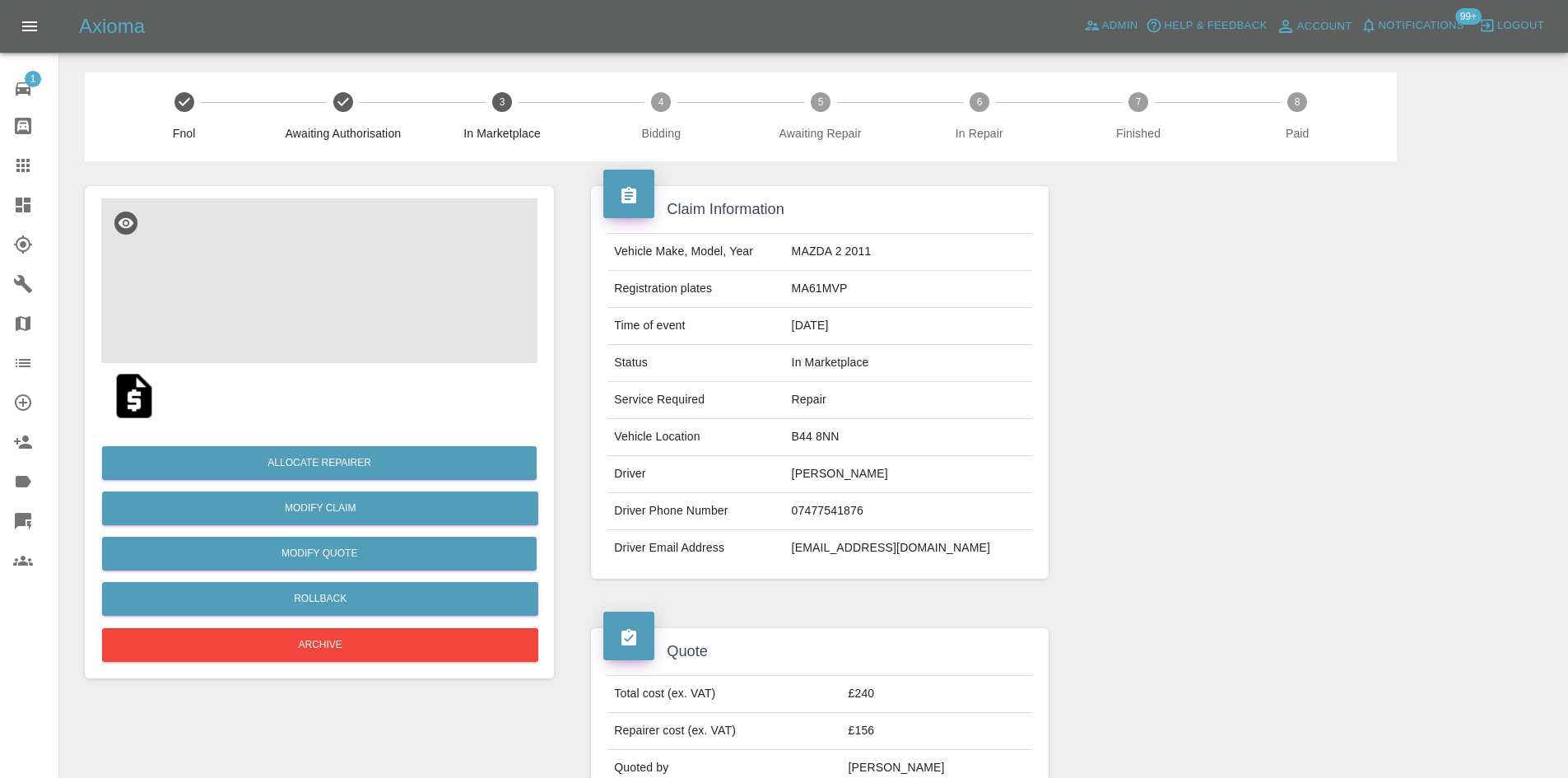
click at [338, 296] on img at bounding box center [319, 280] width 436 height 165
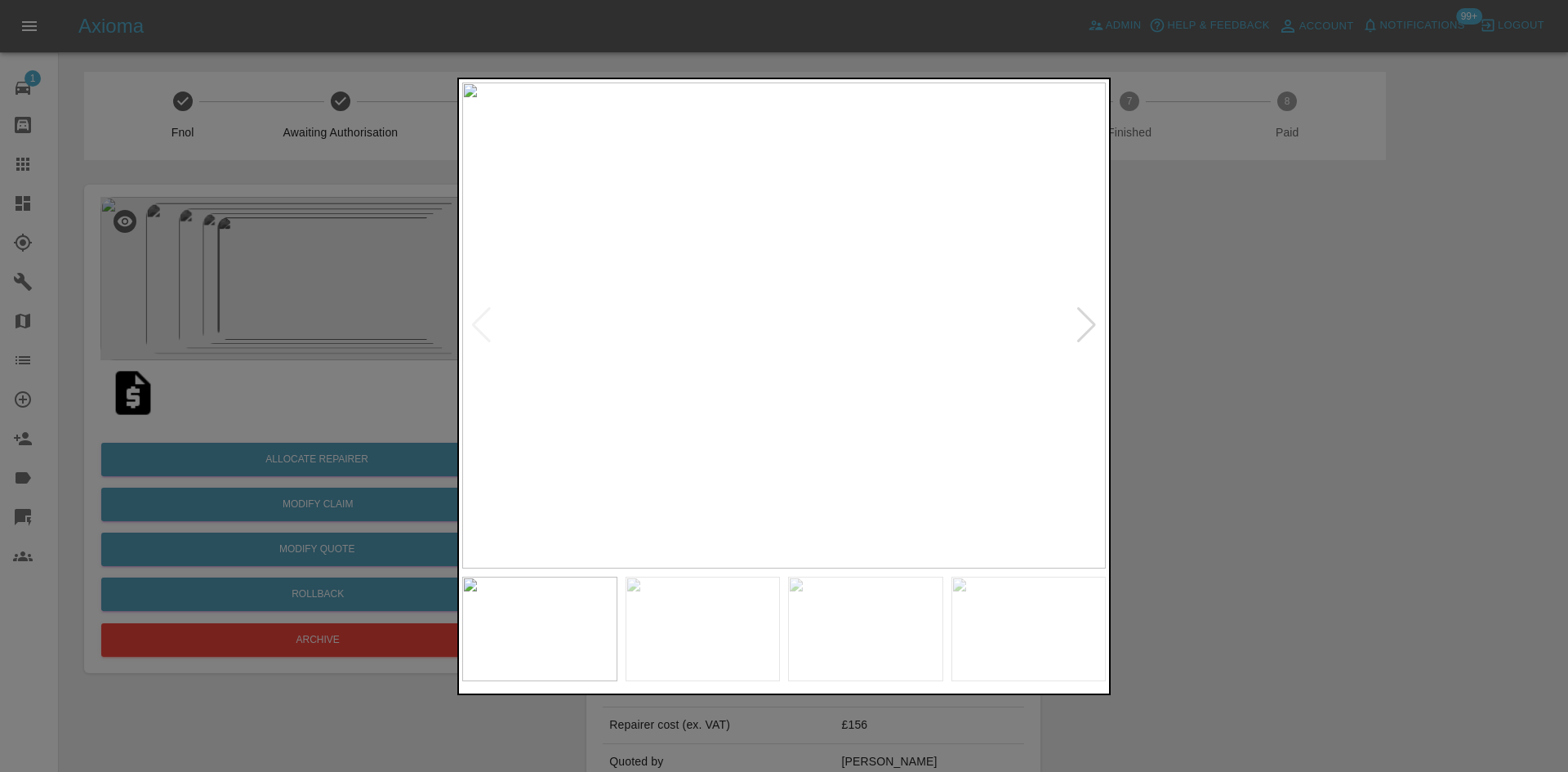
click at [1097, 326] on div at bounding box center [1087, 326] width 22 height 36
click at [1085, 326] on div at bounding box center [1087, 326] width 22 height 36
click at [1059, 317] on img at bounding box center [784, 326] width 644 height 486
click at [1084, 332] on div at bounding box center [1087, 326] width 22 height 36
click at [1189, 436] on div at bounding box center [784, 386] width 1568 height 772
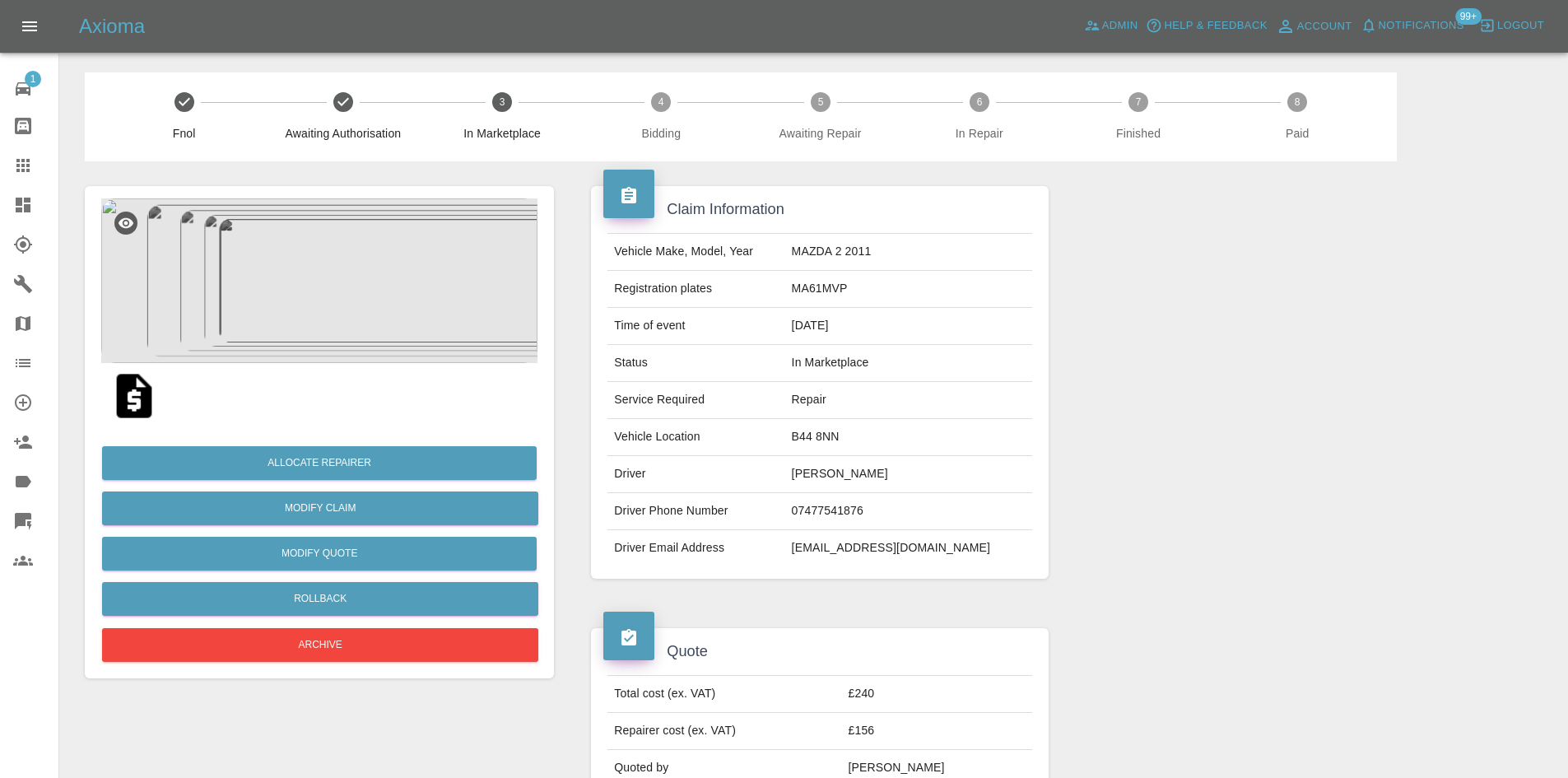
click at [9, 232] on link "Explorer" at bounding box center [29, 244] width 59 height 39
click at [9, 222] on link "Dashboard" at bounding box center [29, 204] width 59 height 39
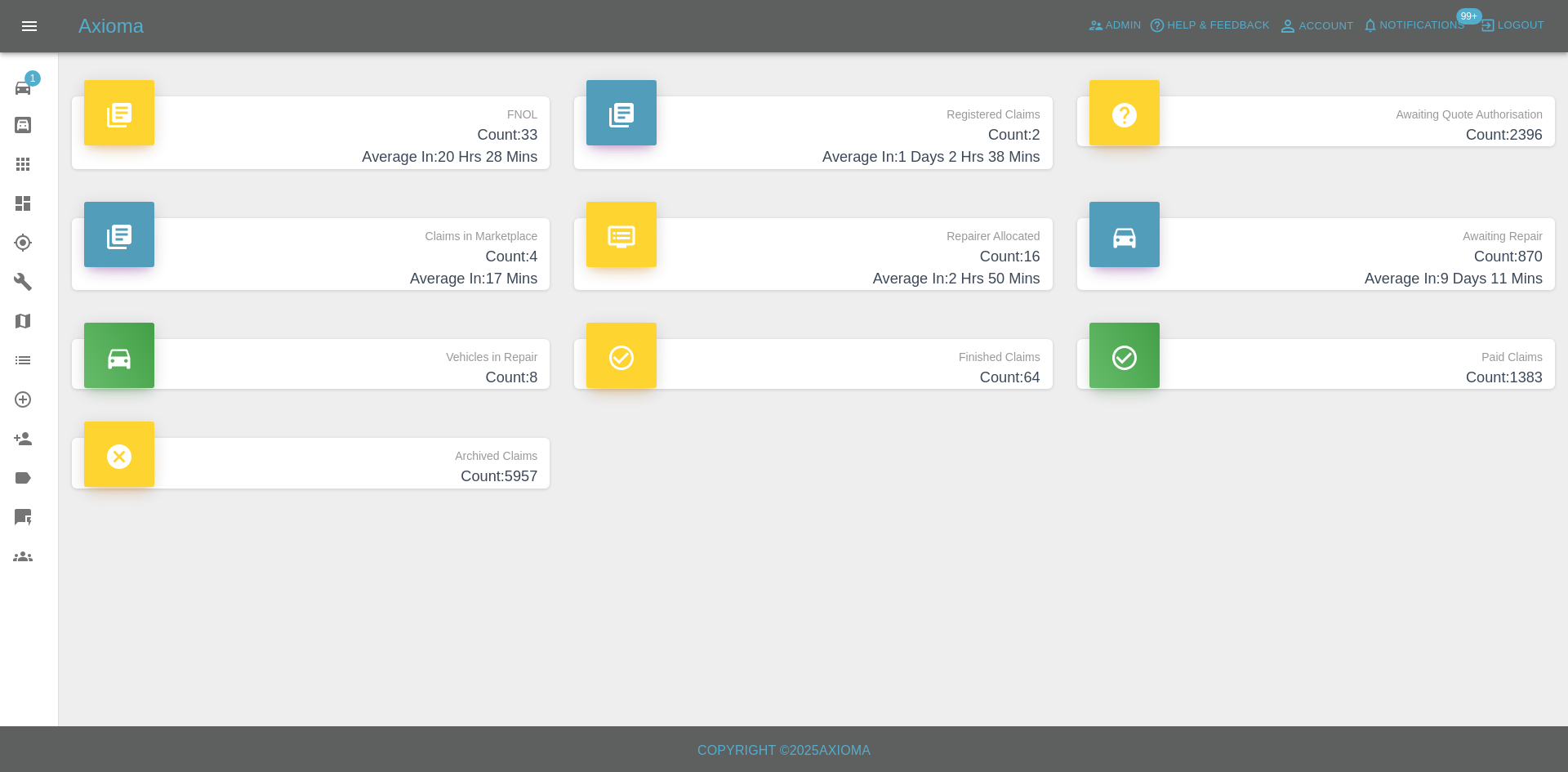
click at [935, 274] on h4 "Average In: 2 Hrs 50 Mins" at bounding box center [813, 279] width 453 height 22
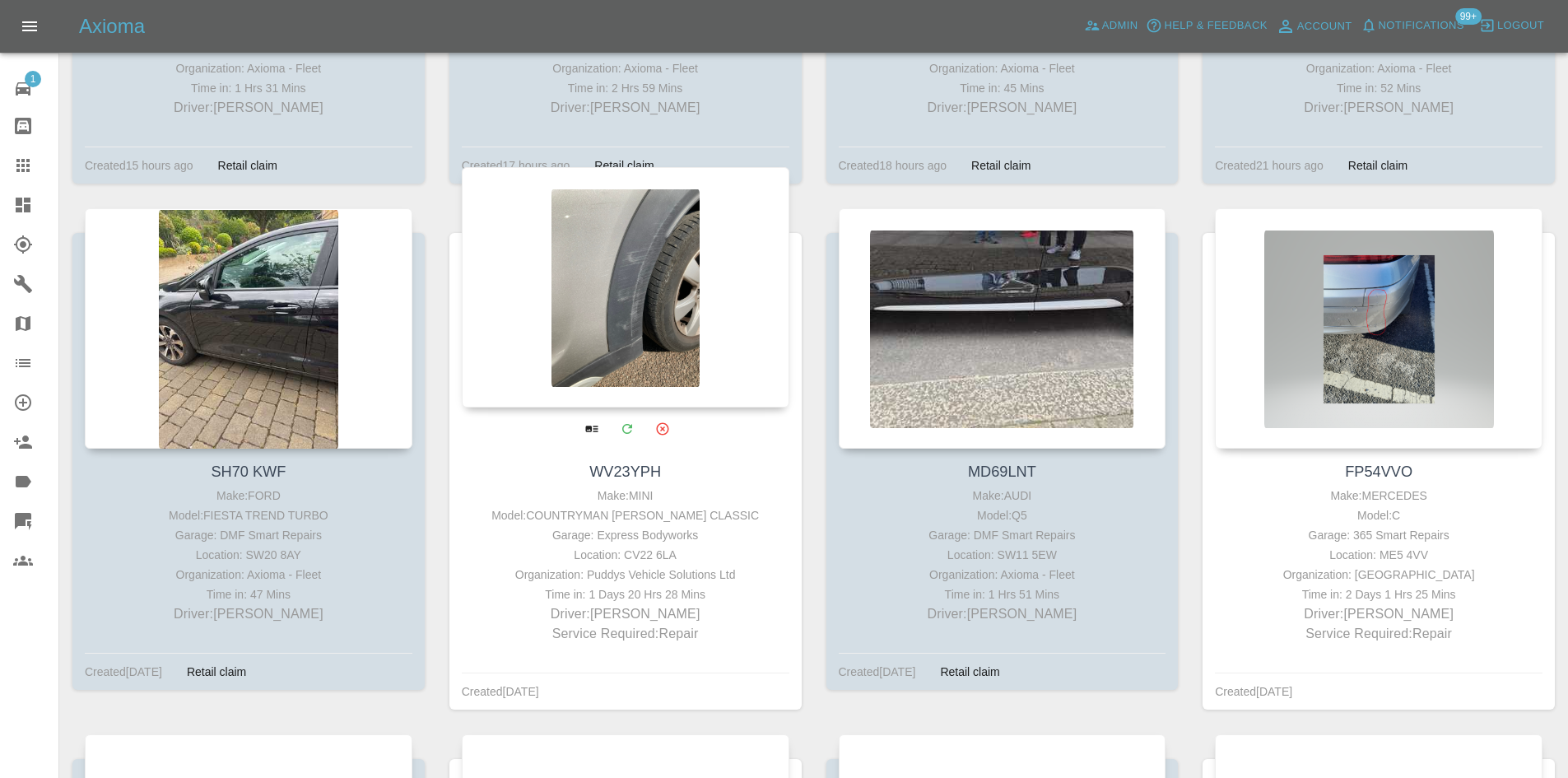
scroll to position [740, 0]
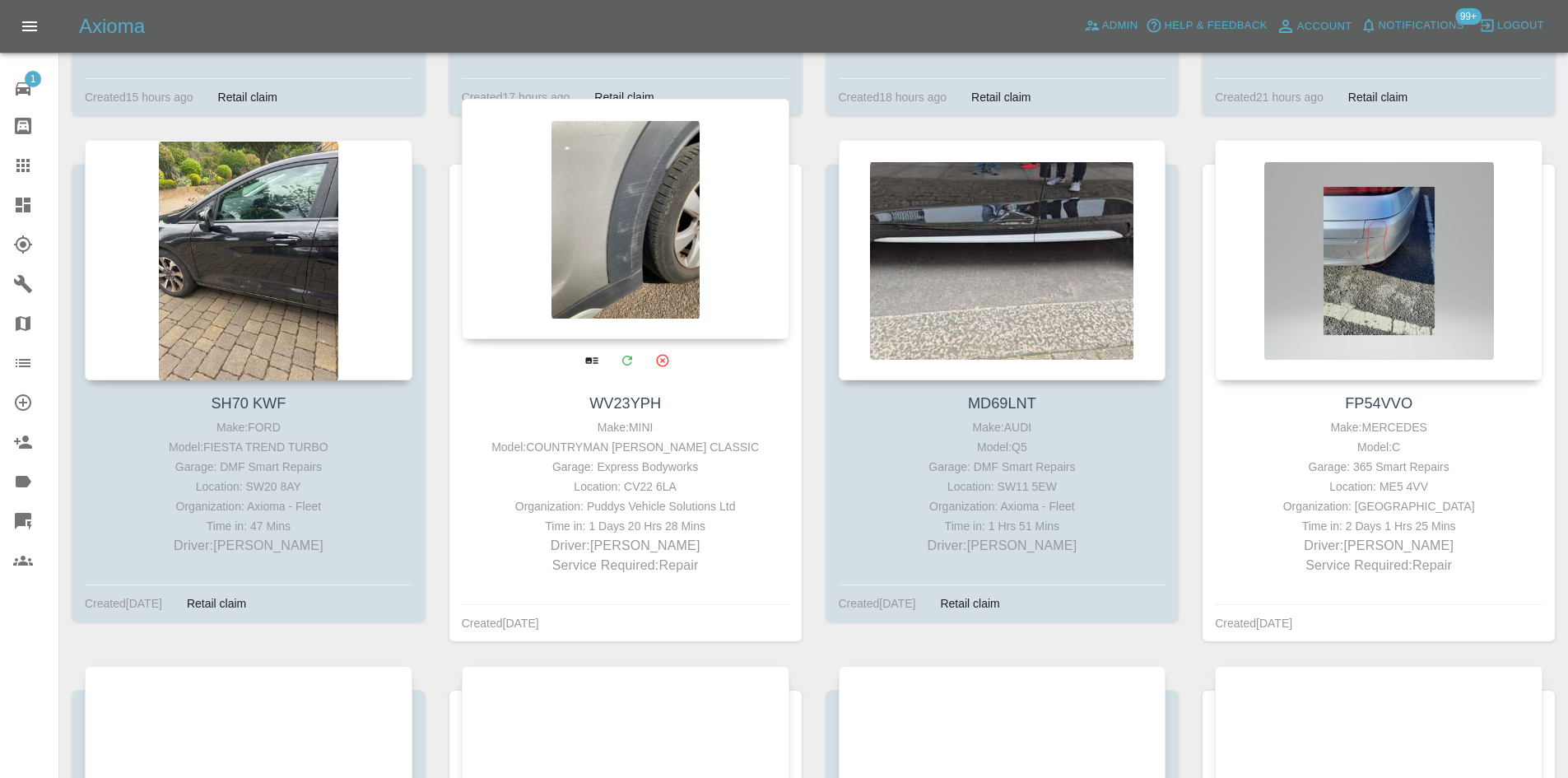
click at [596, 312] on div at bounding box center [625, 219] width 327 height 240
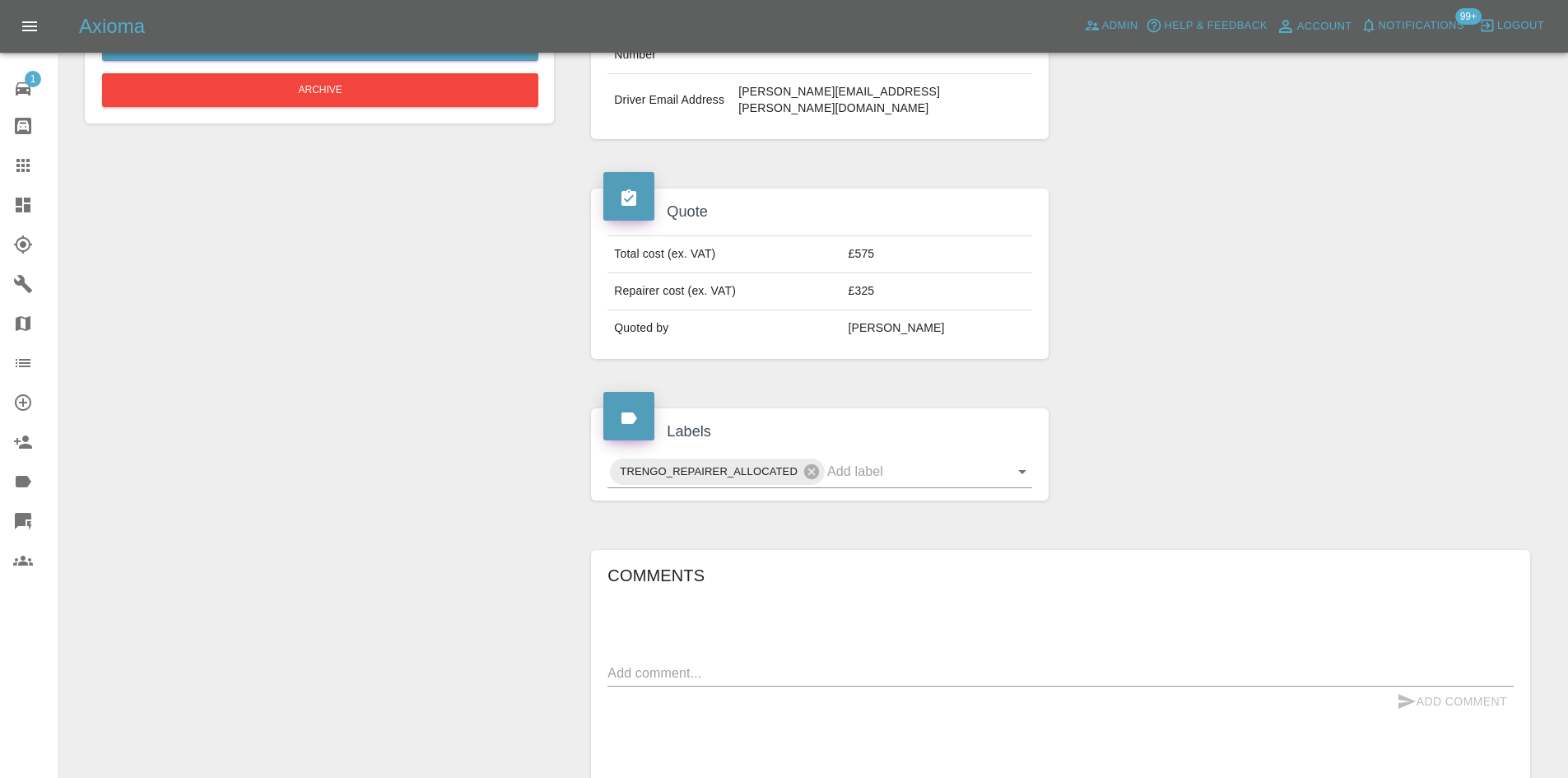
scroll to position [494, 0]
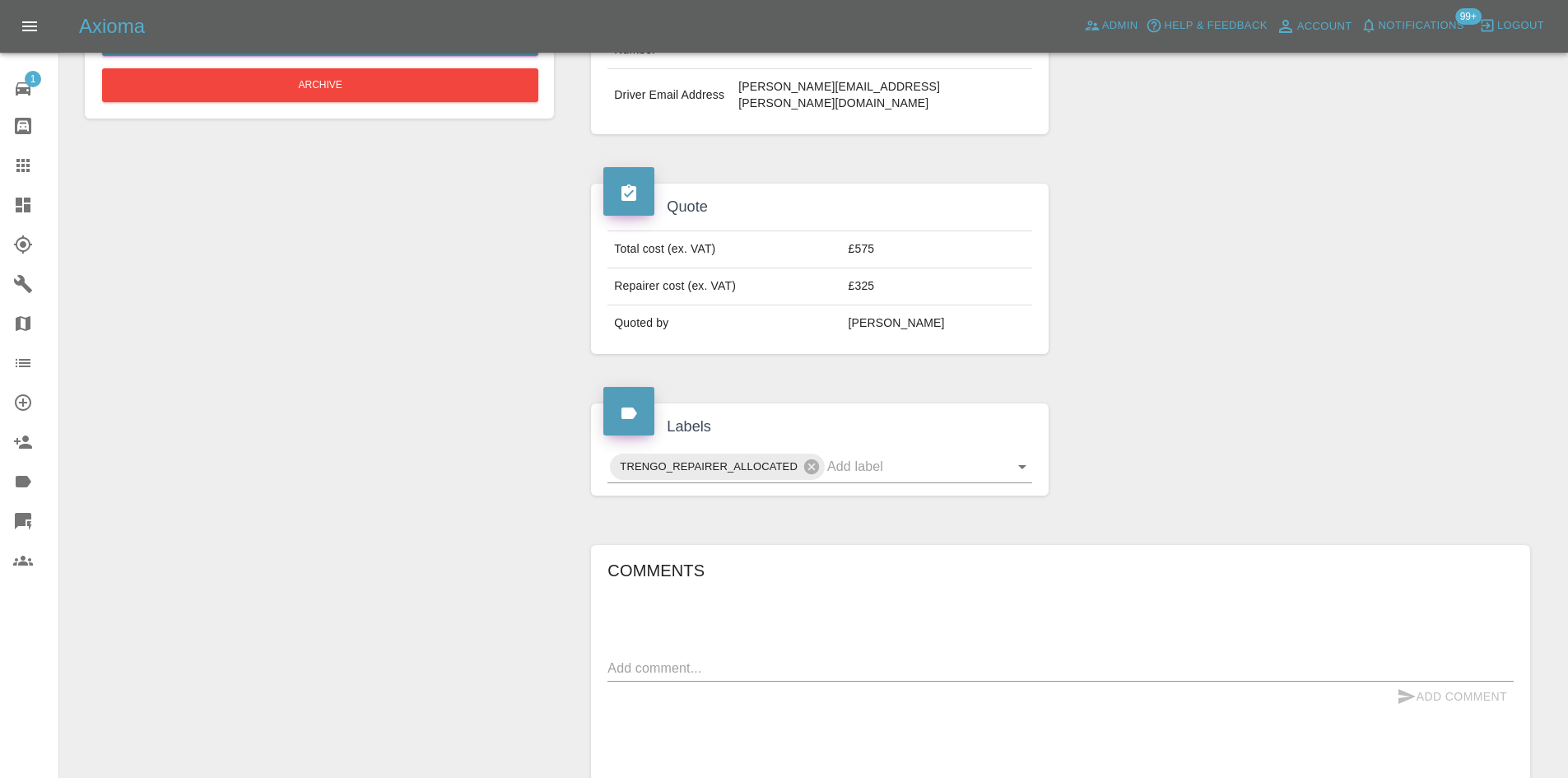
click at [769, 658] on textarea at bounding box center [1060, 667] width 906 height 19
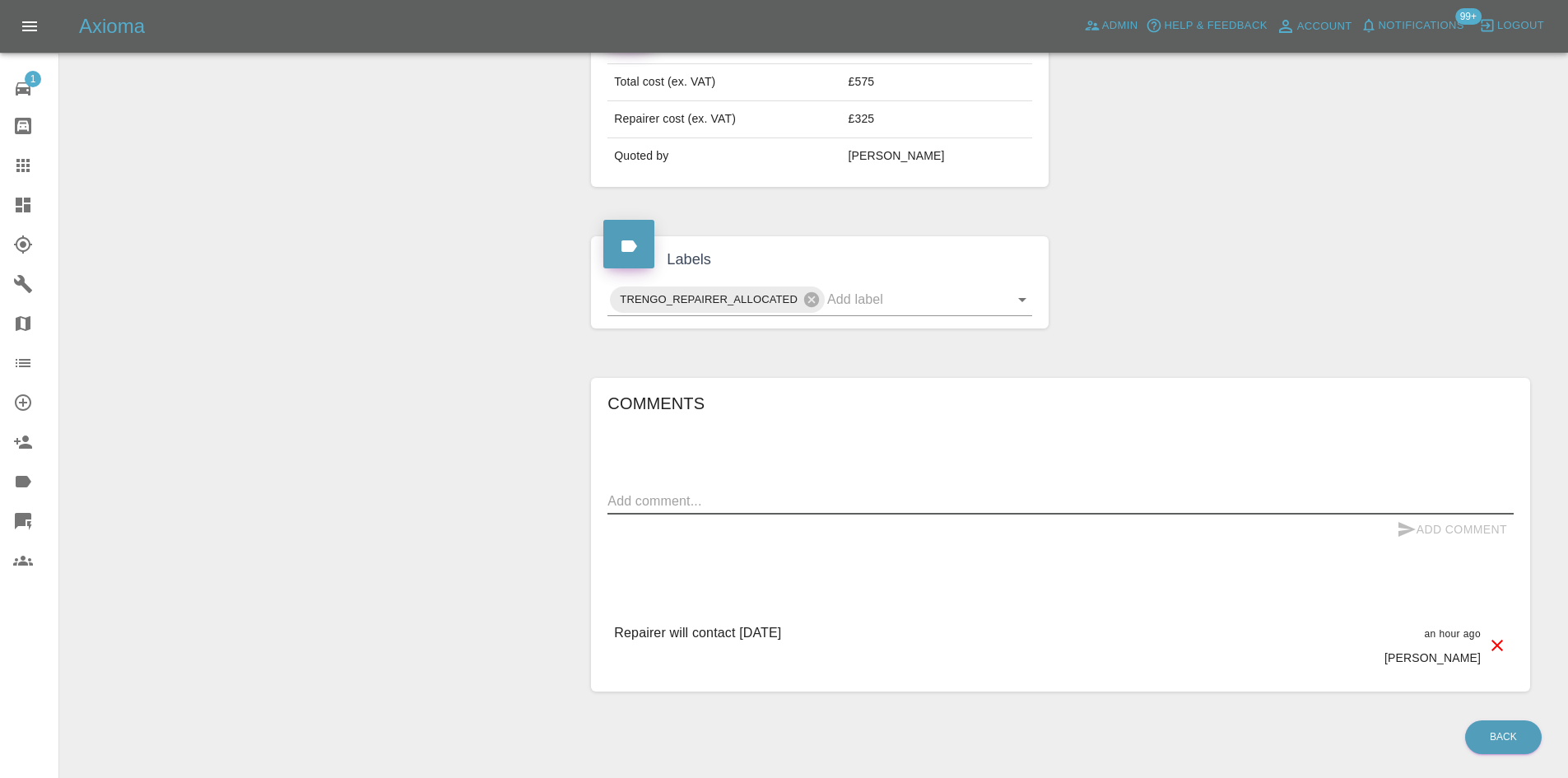
scroll to position [674, 0]
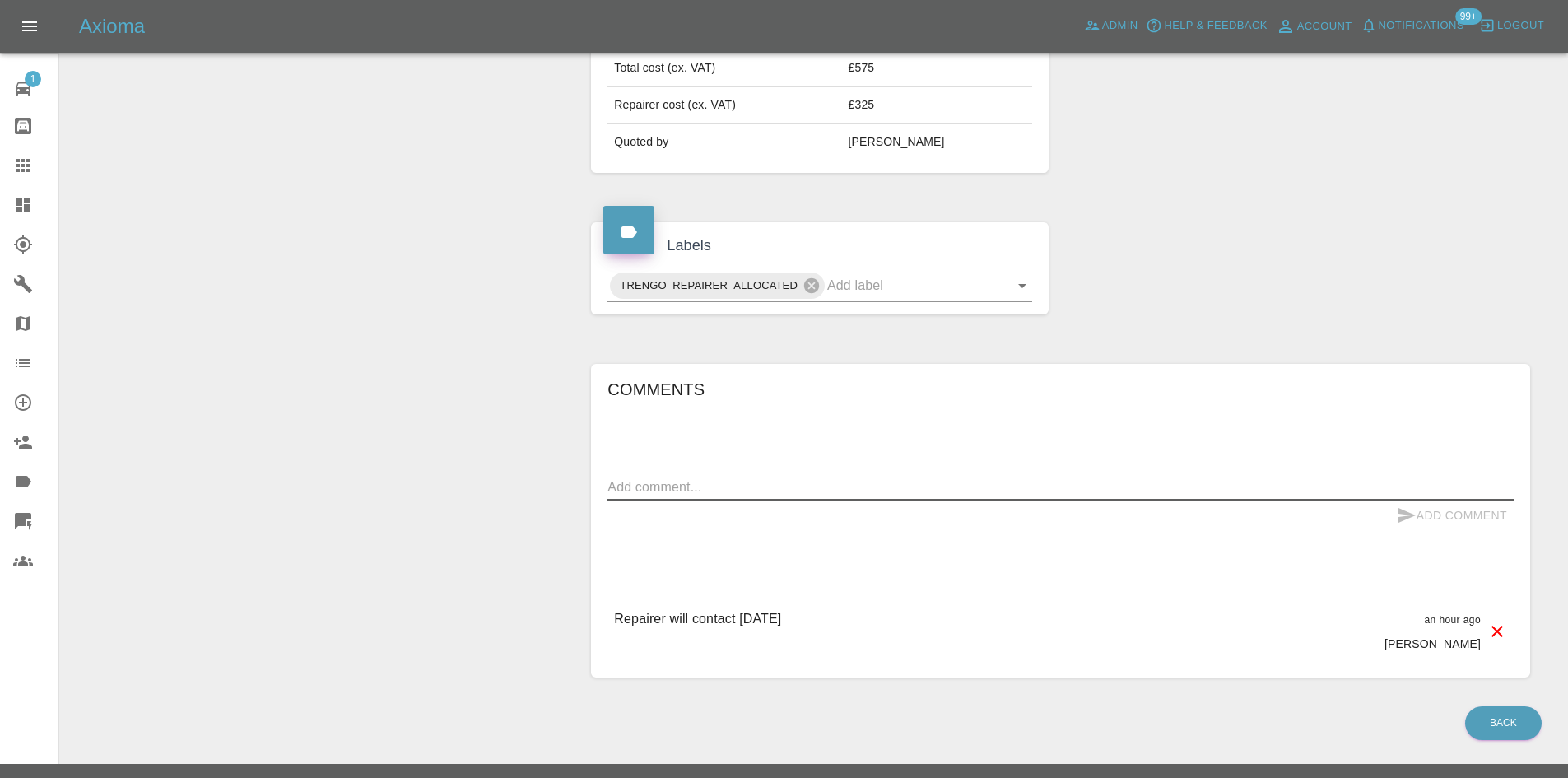
click at [755, 435] on div "Comments x Add Comment Repairer will contact [DATE] an hour ago [PERSON_NAME] R…" at bounding box center [1060, 520] width 906 height 290
click at [743, 477] on textarea at bounding box center [1060, 487] width 906 height 19
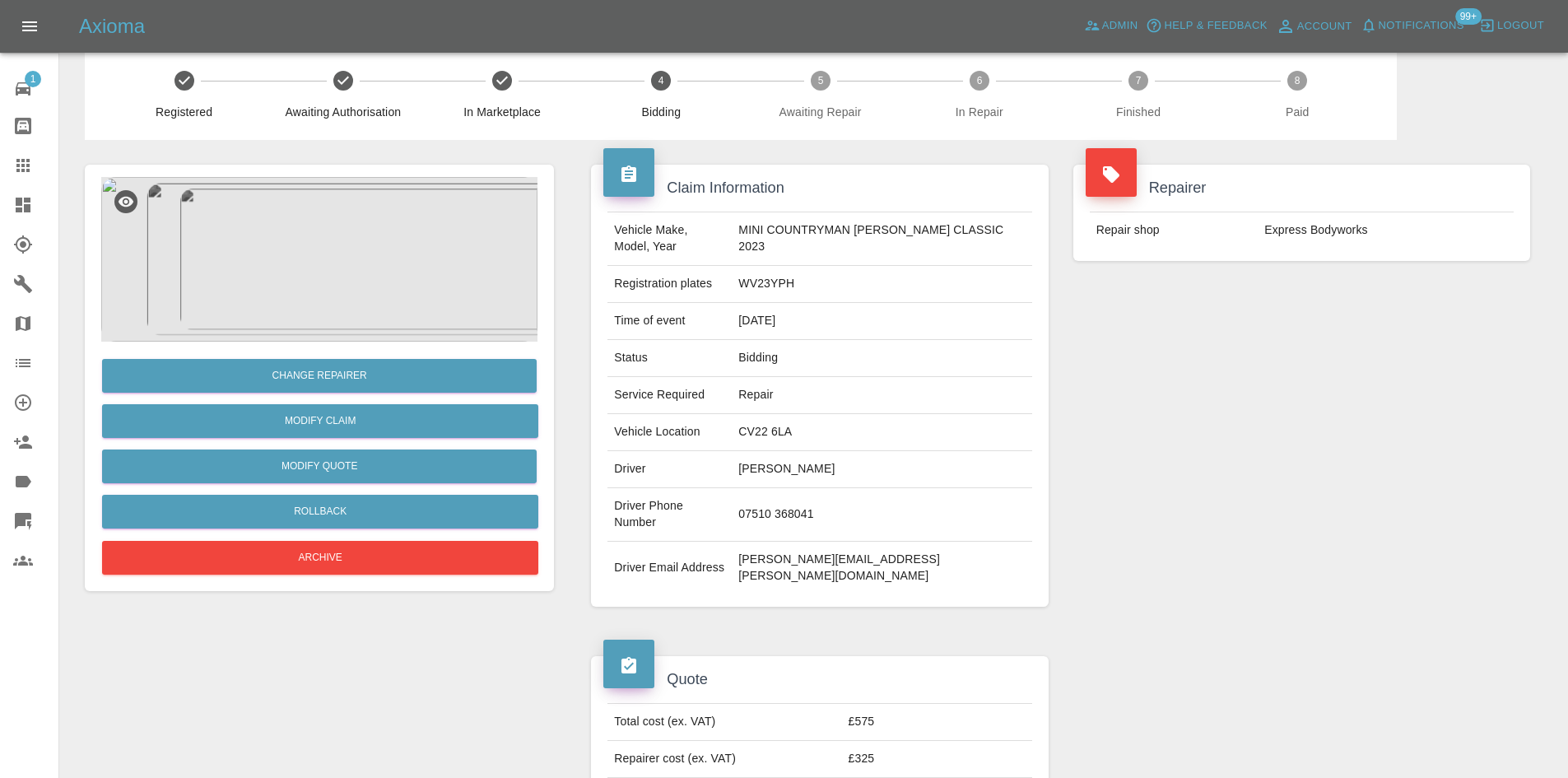
scroll to position [16, 0]
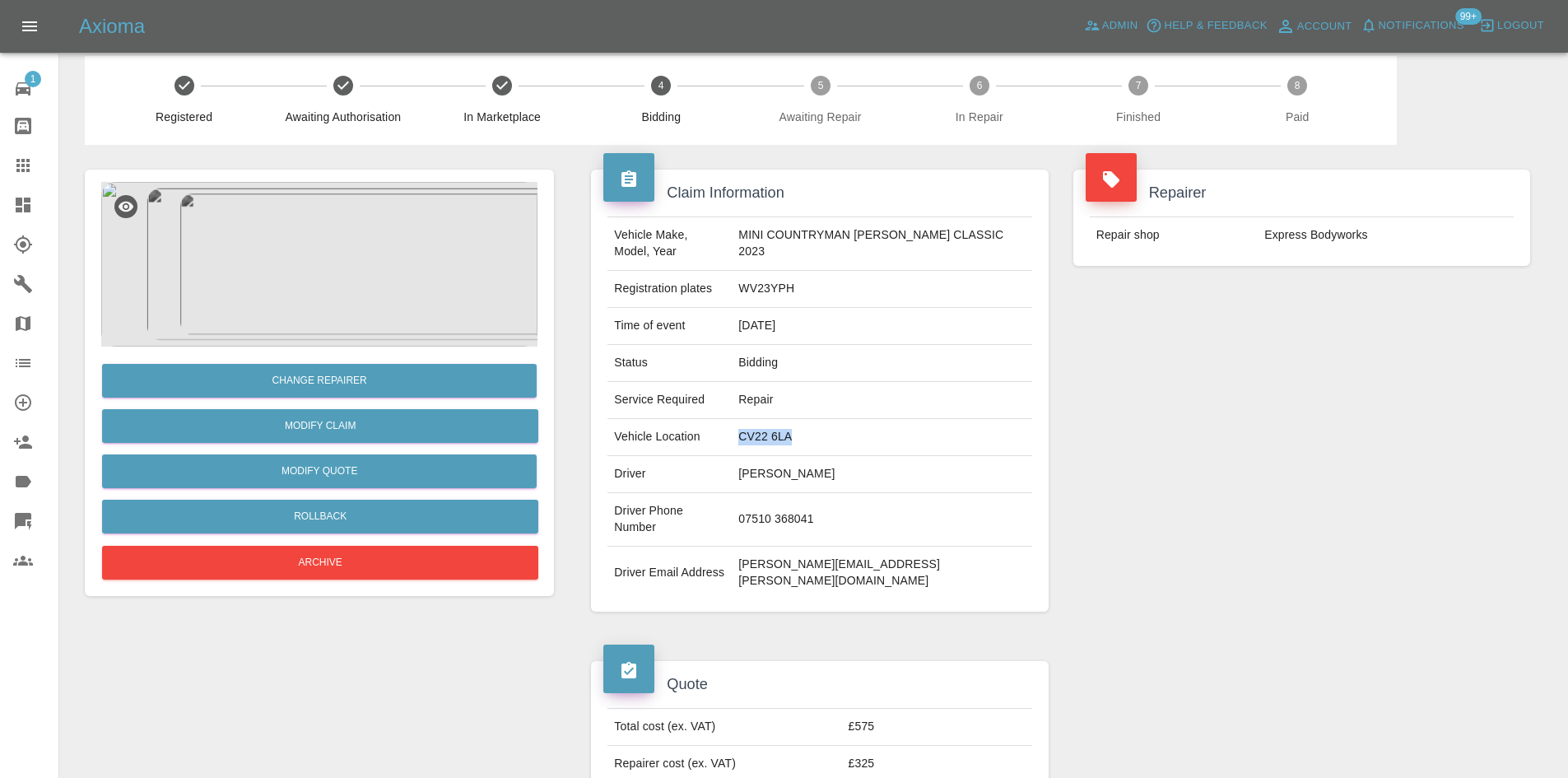
drag, startPoint x: 836, startPoint y: 435, endPoint x: 740, endPoint y: 451, distance: 97.3
click at [740, 451] on tr "Vehicle Location CV22 6LA" at bounding box center [819, 437] width 423 height 37
click at [784, 436] on td "CV22 6LA" at bounding box center [881, 437] width 300 height 37
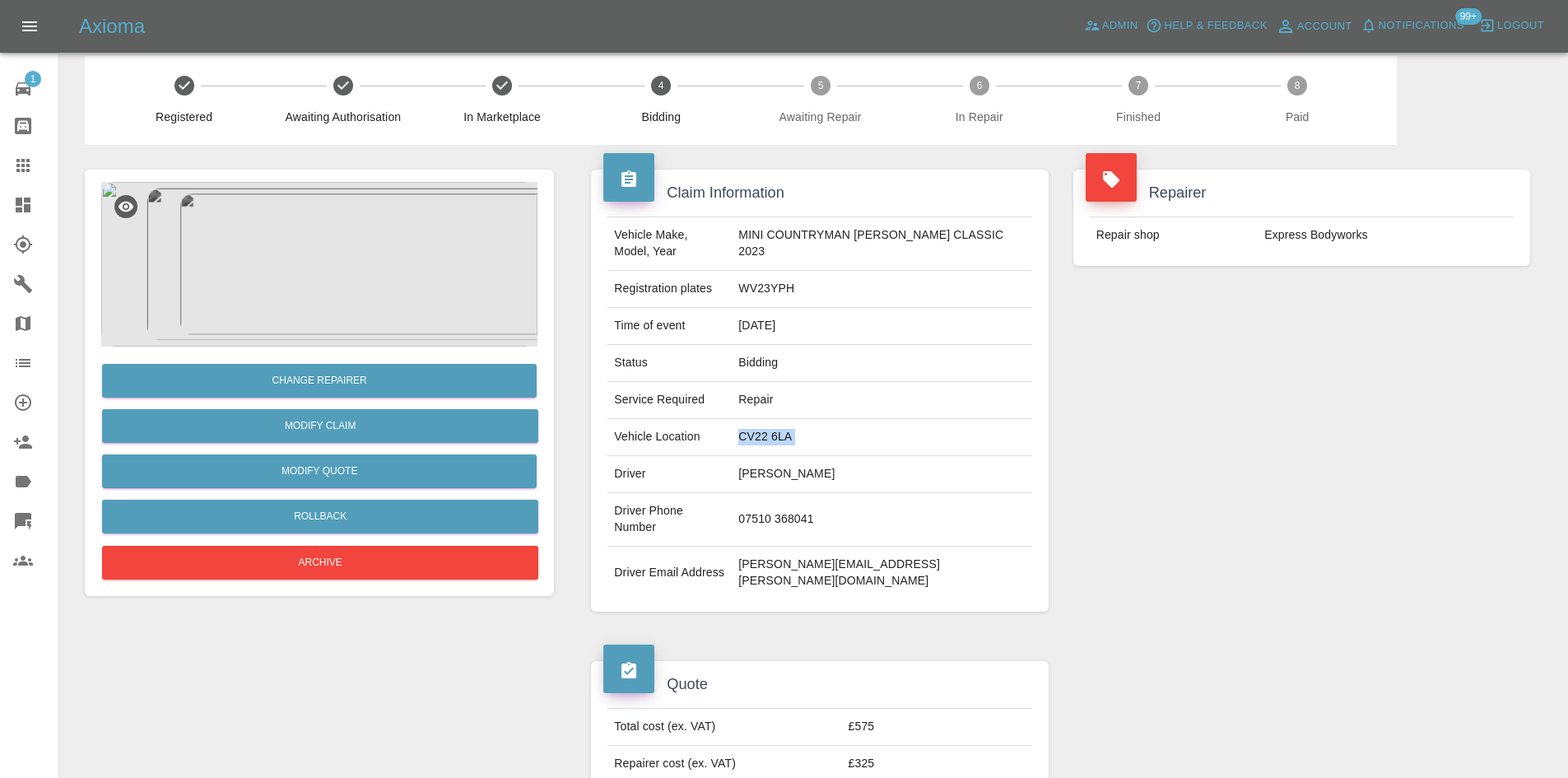
scroll to position [593, 0]
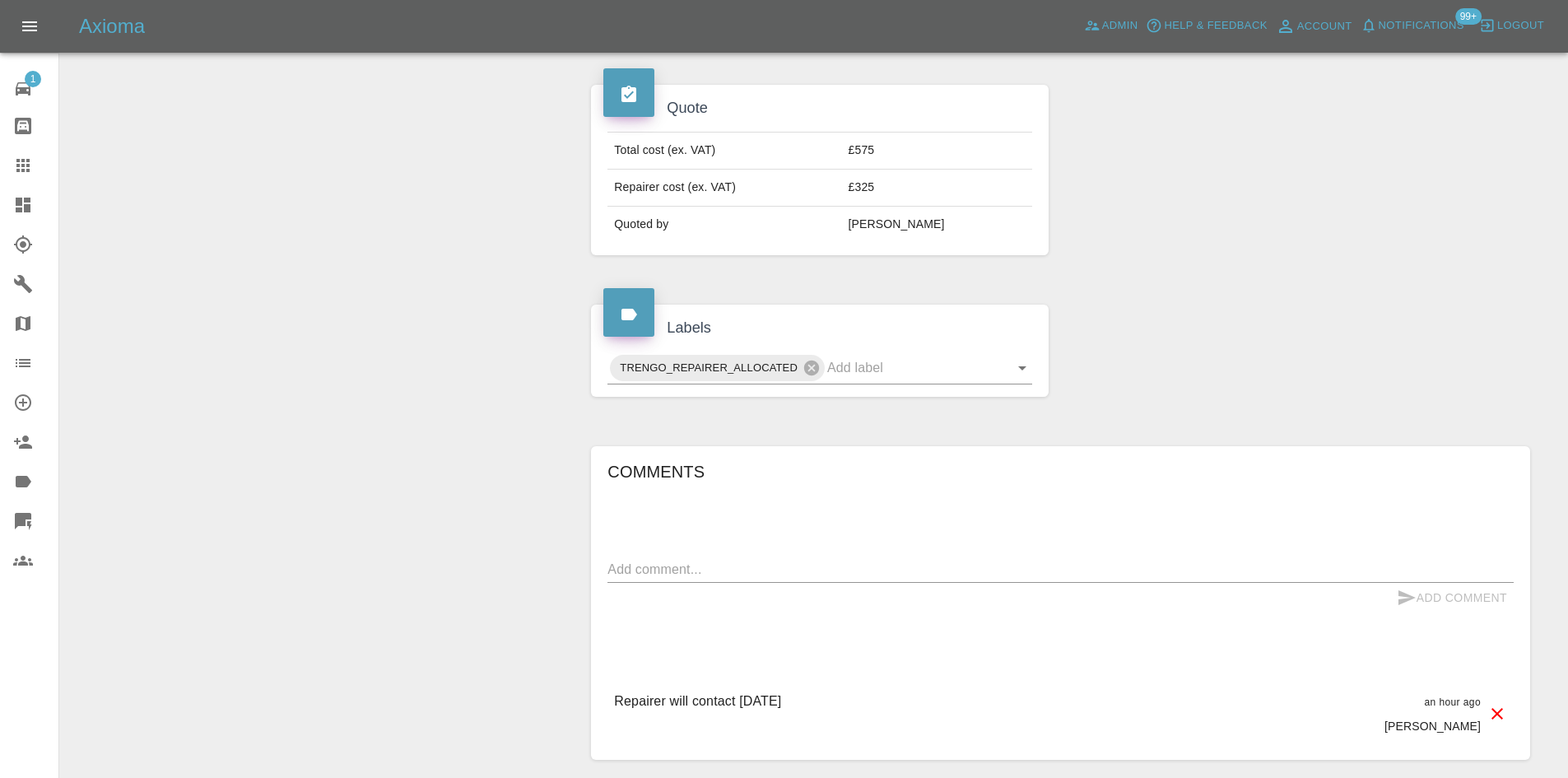
click at [754, 560] on textarea at bounding box center [1060, 569] width 906 height 19
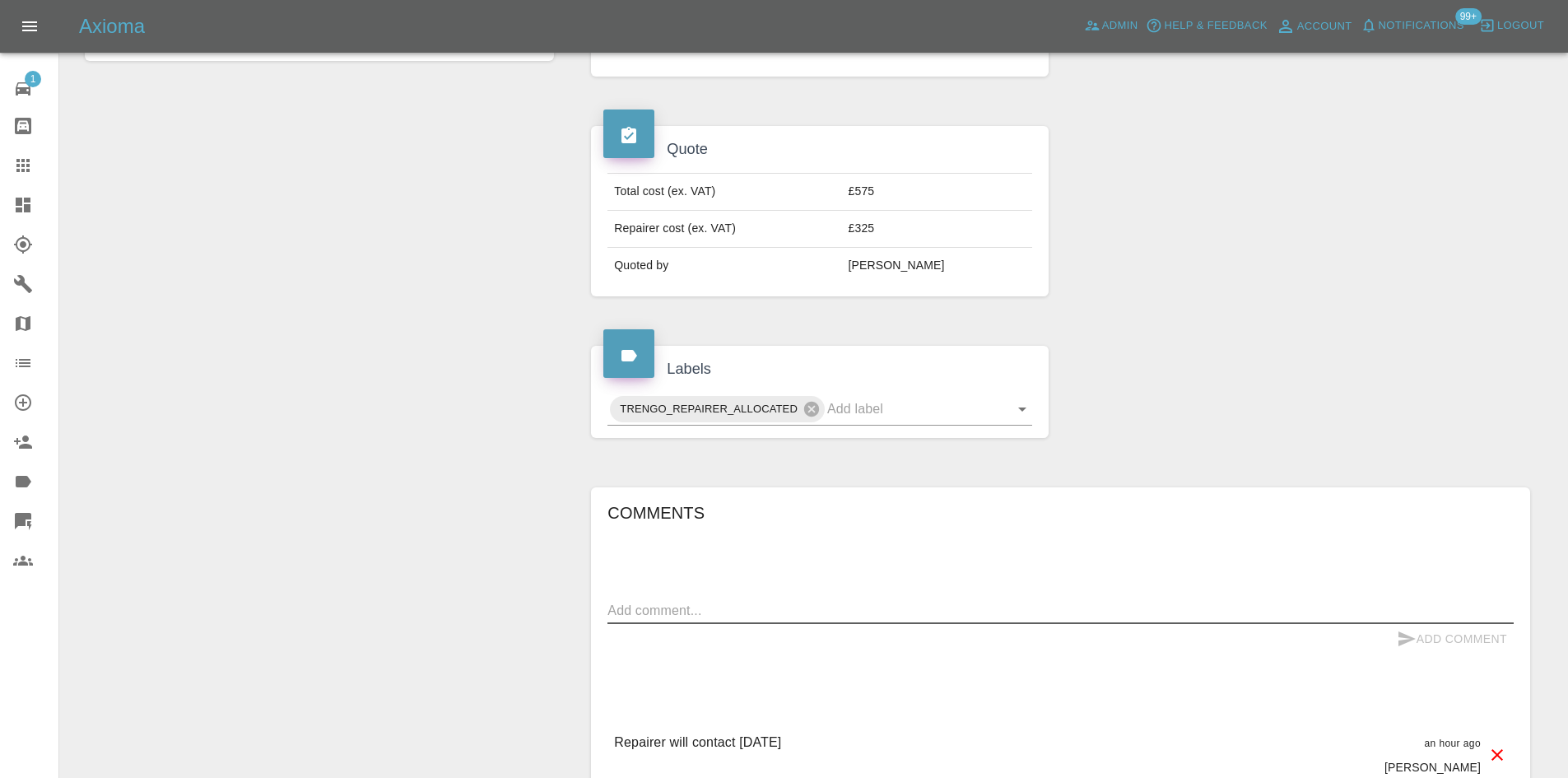
scroll to position [510, 0]
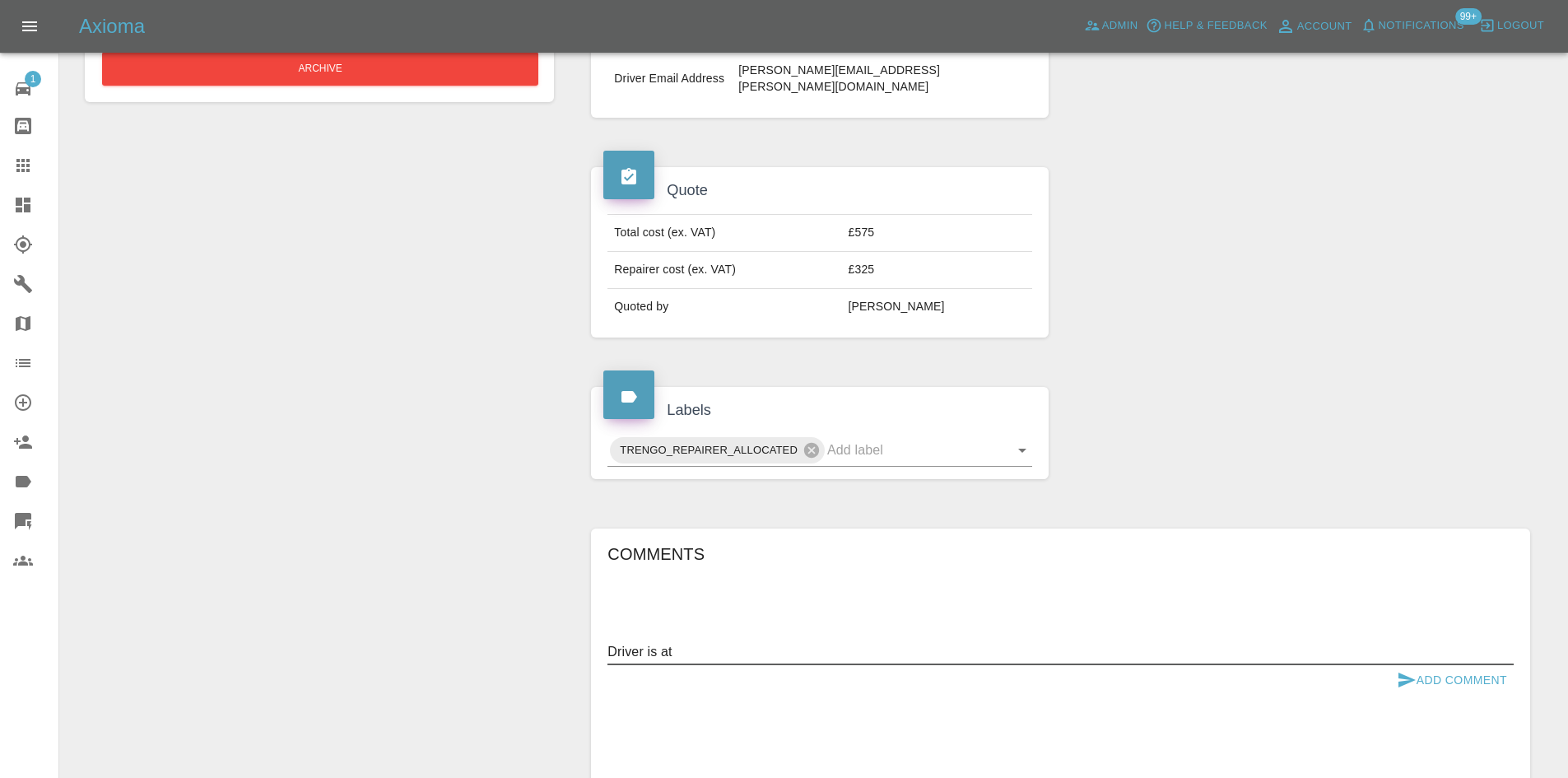
drag, startPoint x: 749, startPoint y: 611, endPoint x: 542, endPoint y: 611, distance: 207.0
click at [542, 611] on div "Change Repairer Modify Claim Modify Quote Rollback Archive Claim Information Ve…" at bounding box center [813, 258] width 1482 height 1215
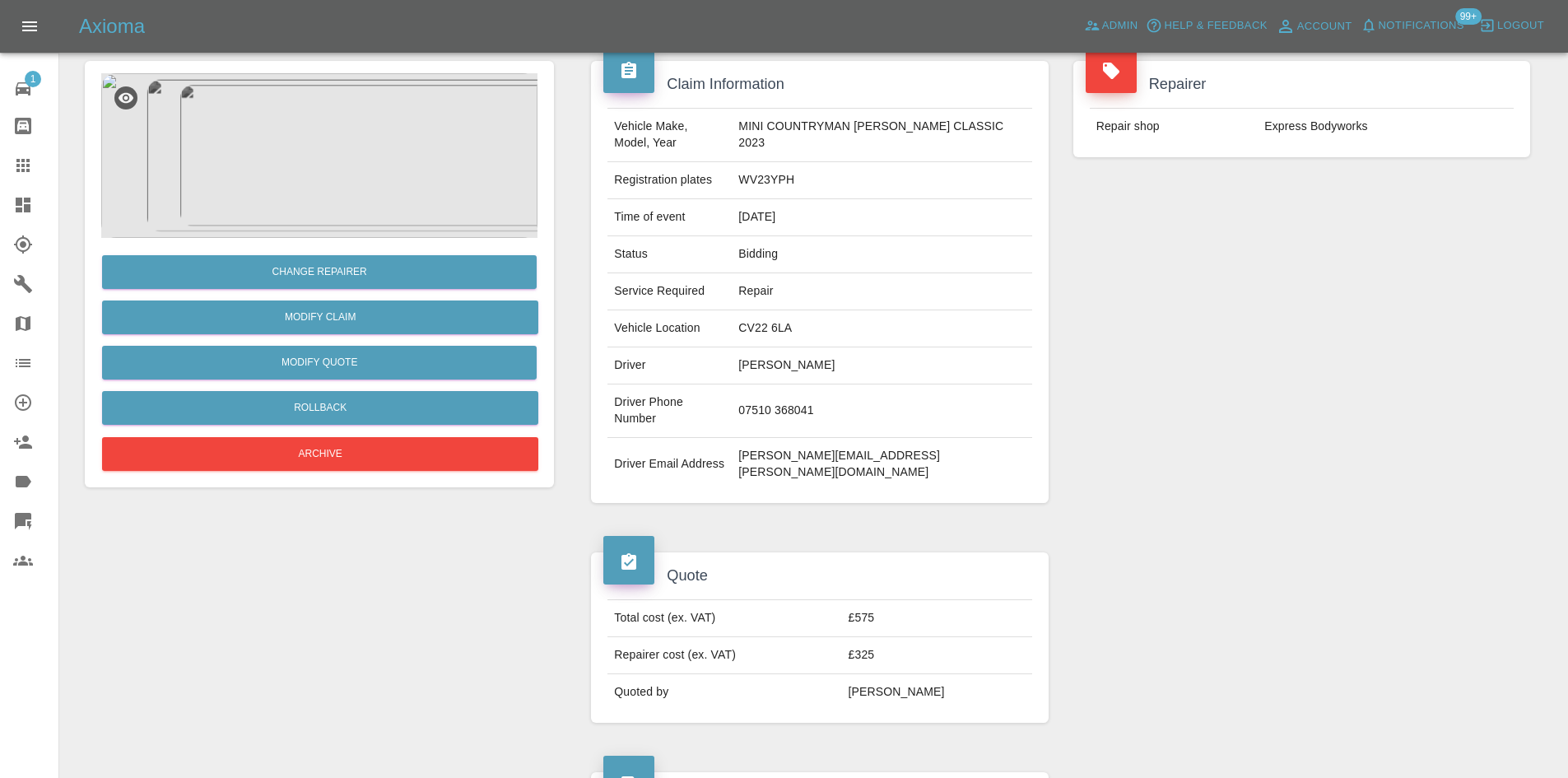
scroll to position [16, 0]
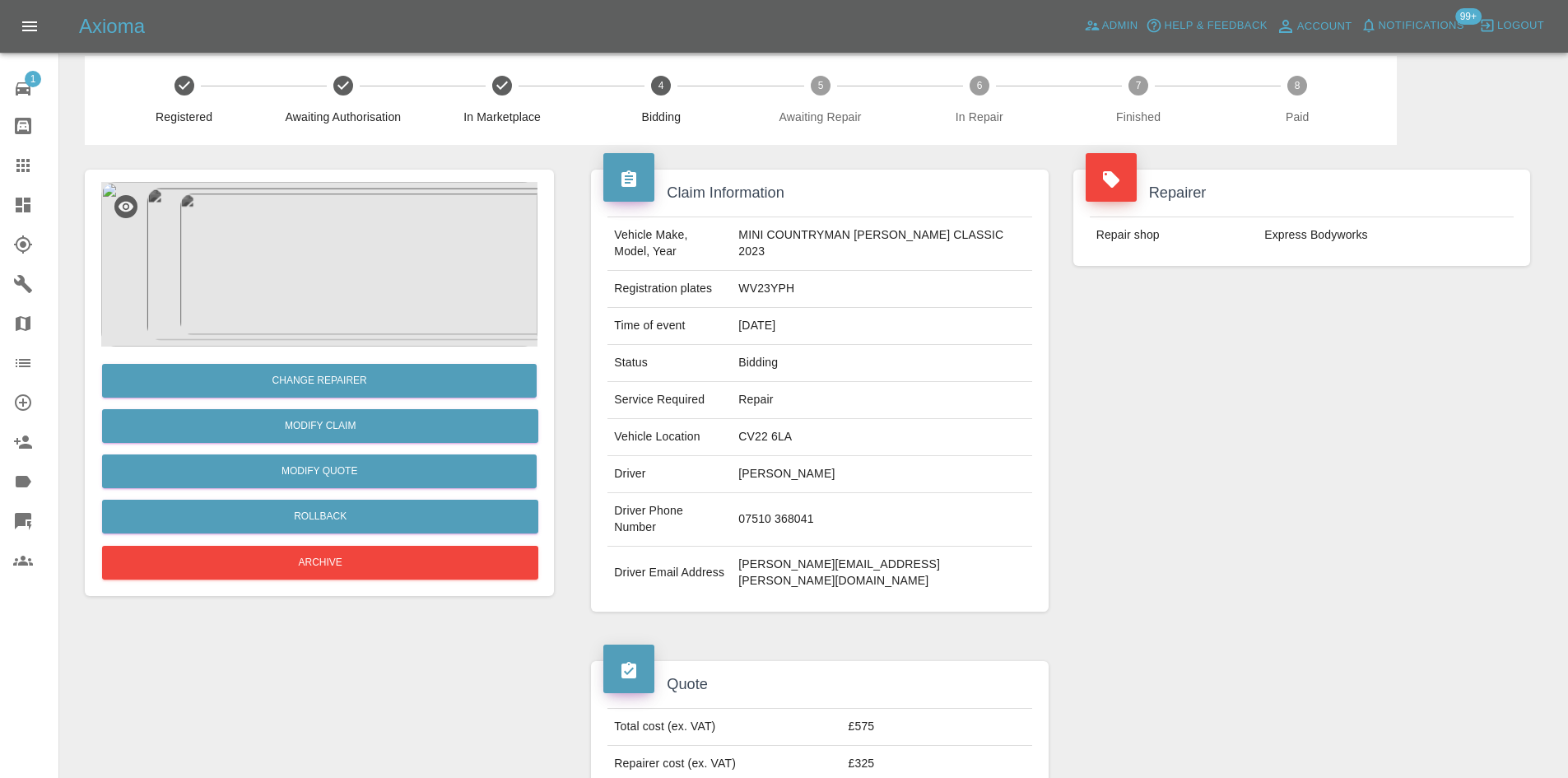
type textarea "Car returns 6/10 -"
drag, startPoint x: 842, startPoint y: 440, endPoint x: 760, endPoint y: 444, distance: 82.1
click at [760, 444] on td "CV22 6LA" at bounding box center [881, 437] width 300 height 37
click at [789, 490] on td "[PERSON_NAME]" at bounding box center [881, 474] width 300 height 37
click at [790, 430] on td "CV22 6LA" at bounding box center [881, 437] width 300 height 37
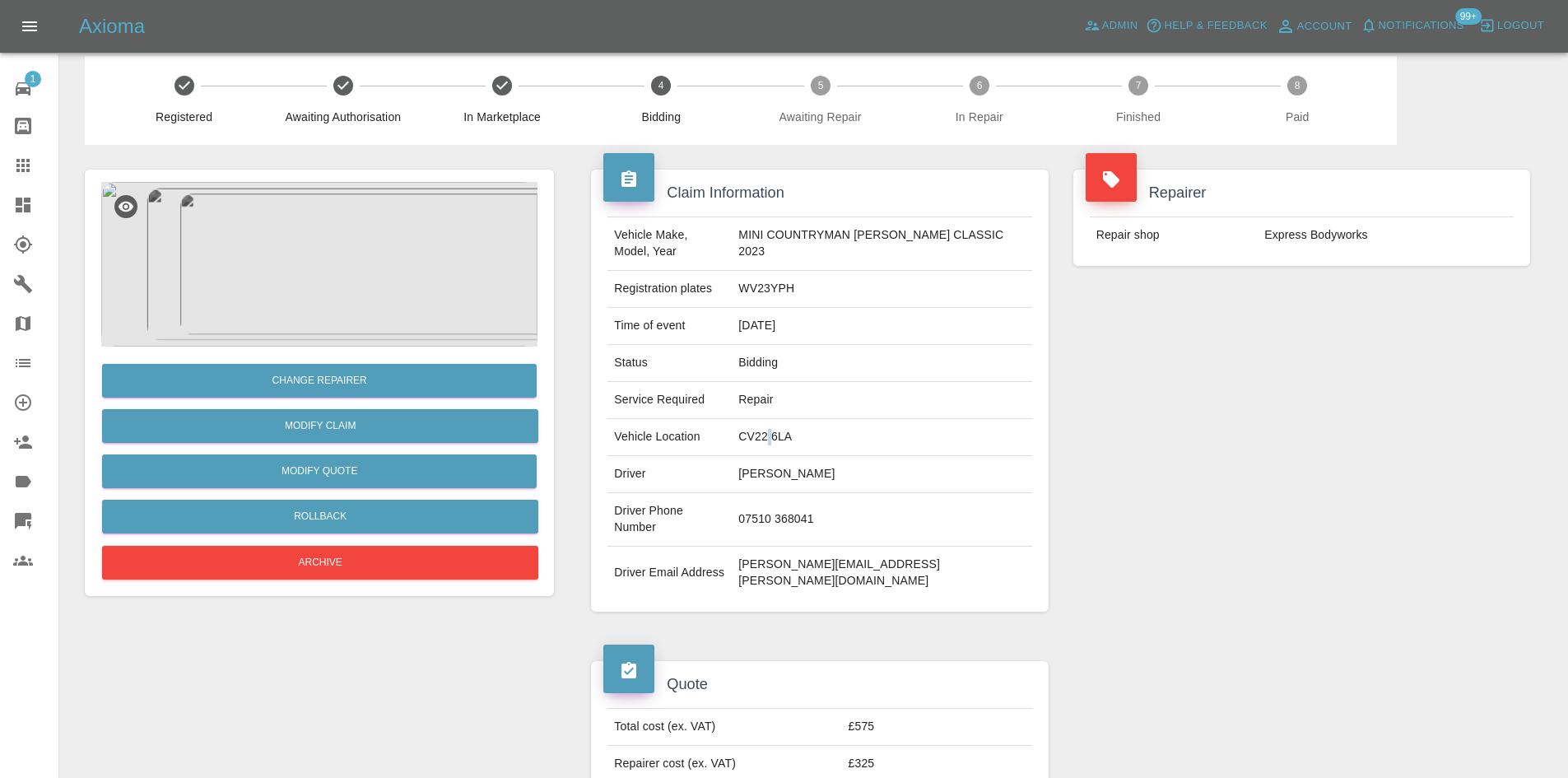
click at [790, 430] on td "CV22 6LA" at bounding box center [881, 437] width 300 height 37
drag, startPoint x: 883, startPoint y: 512, endPoint x: 614, endPoint y: 508, distance: 269.0
click at [614, 508] on tr "Driver Phone Number [PHONE_NUMBER]" at bounding box center [819, 520] width 423 height 53
click at [777, 507] on td "07510 368041" at bounding box center [881, 520] width 300 height 53
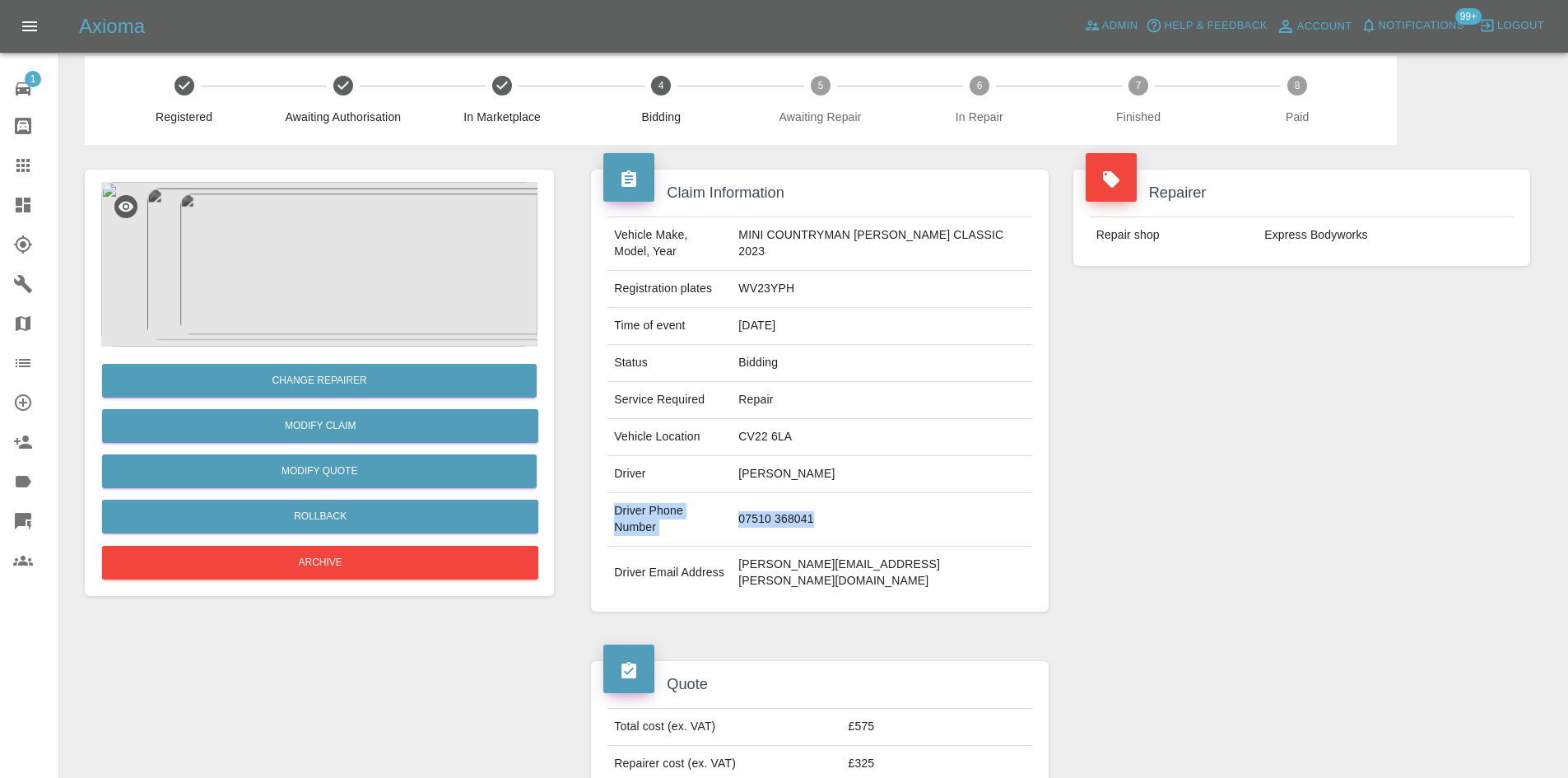
click at [825, 504] on td "07510 368041" at bounding box center [881, 520] width 300 height 53
click at [828, 510] on td "07510 368041" at bounding box center [881, 520] width 300 height 53
drag, startPoint x: 840, startPoint y: 510, endPoint x: 859, endPoint y: 512, distance: 19.1
click at [859, 512] on td "07510 368041" at bounding box center [881, 520] width 300 height 53
click at [860, 514] on td "07510 368041" at bounding box center [881, 520] width 300 height 53
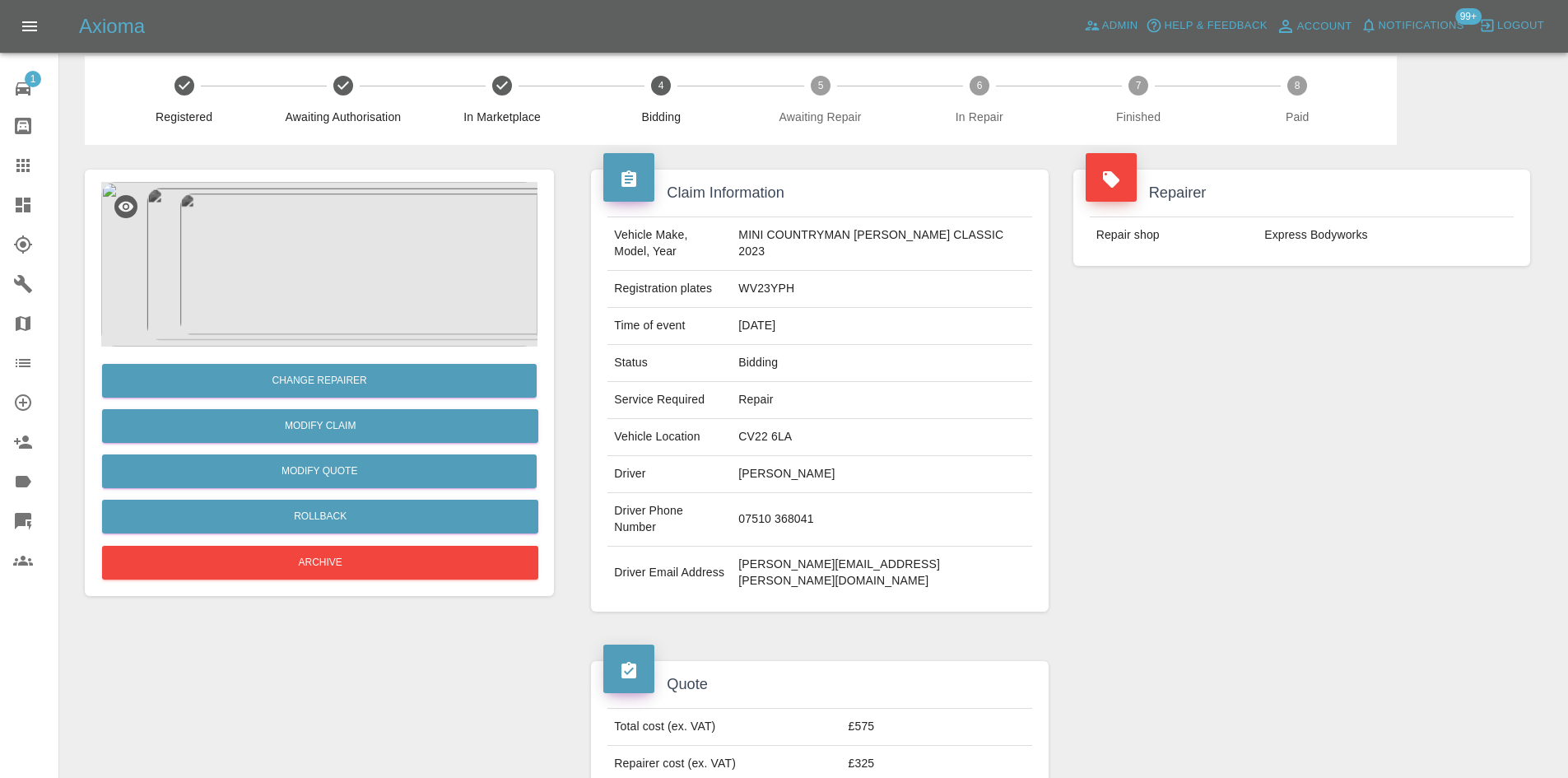
click at [789, 421] on td "CV22 6LA" at bounding box center [881, 437] width 300 height 37
copy td "CV22 6LA"
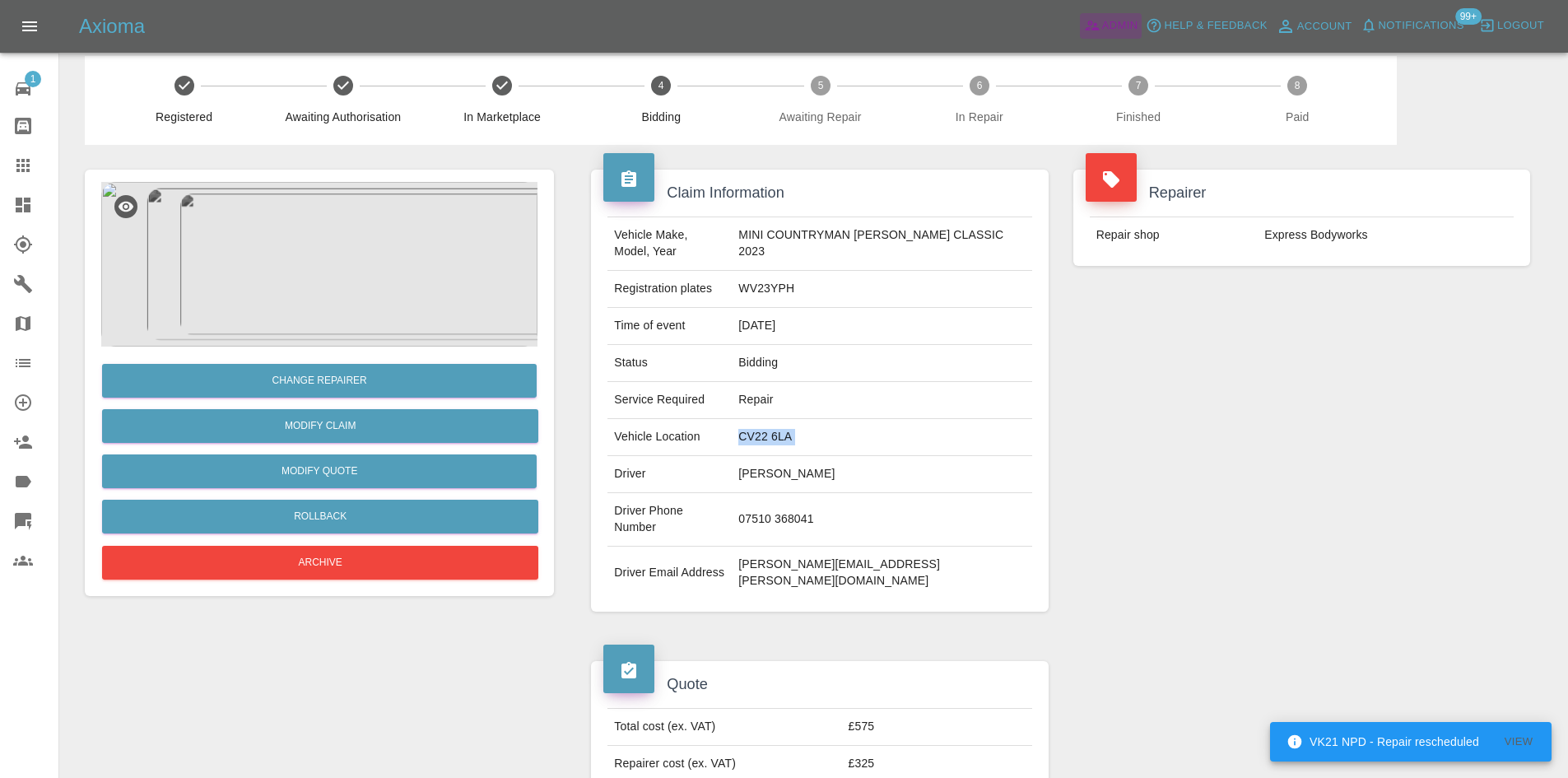
click at [1125, 20] on span "Admin" at bounding box center [1120, 26] width 37 height 19
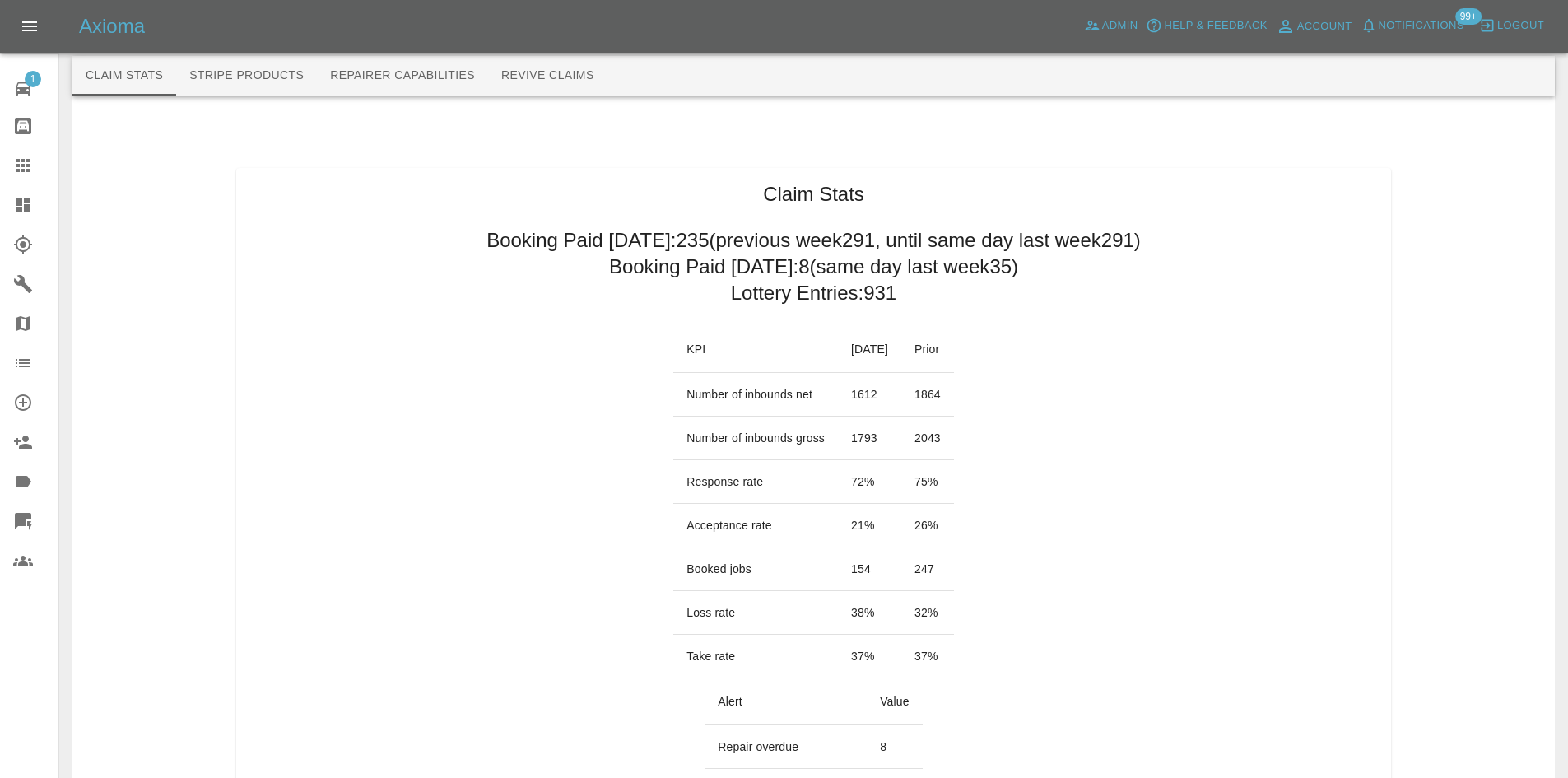
click at [0, 209] on link "Dashboard" at bounding box center [29, 204] width 59 height 39
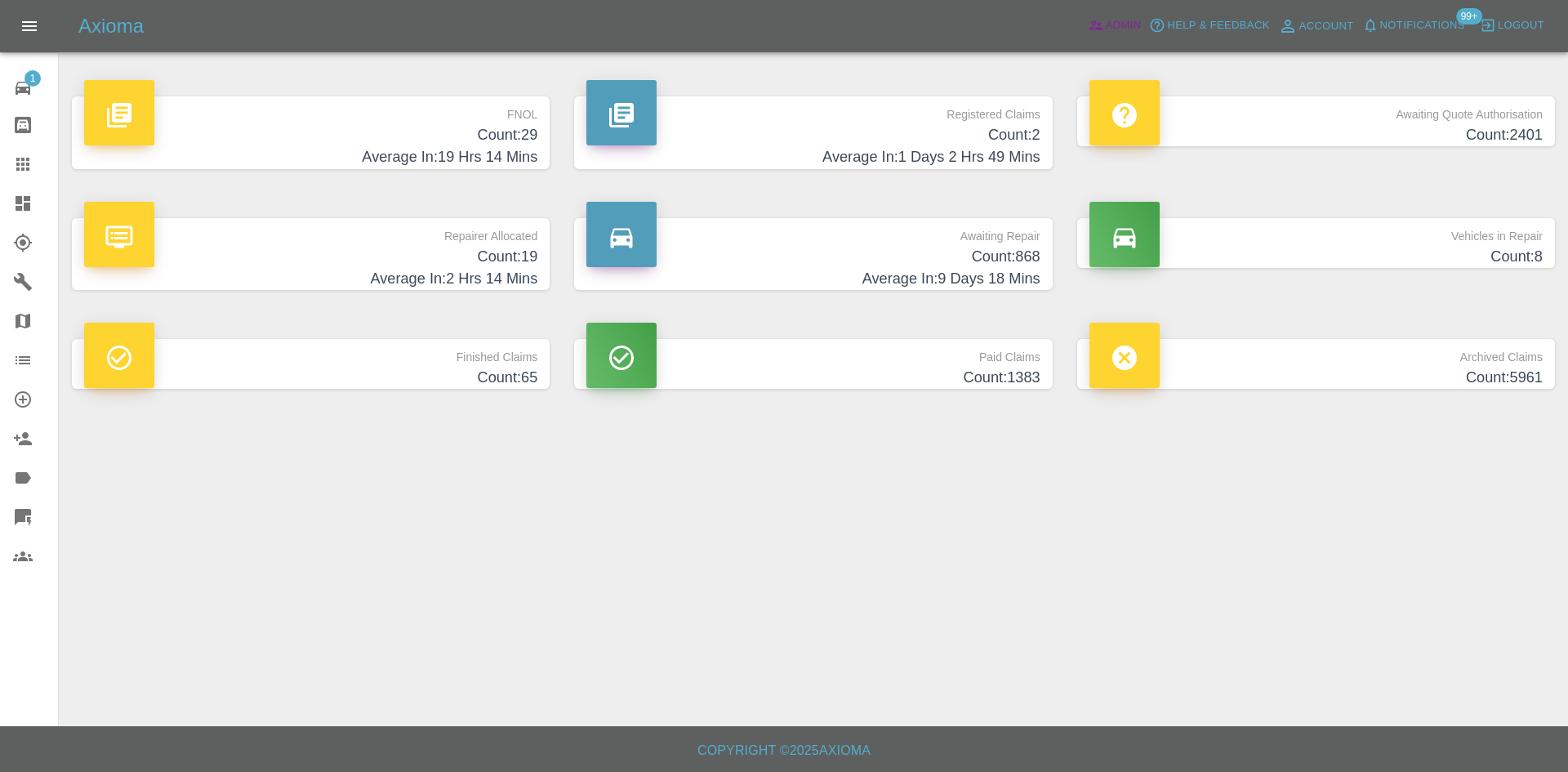
click at [1093, 14] on link "Admin" at bounding box center [1115, 25] width 62 height 25
